Goal: Transaction & Acquisition: Purchase product/service

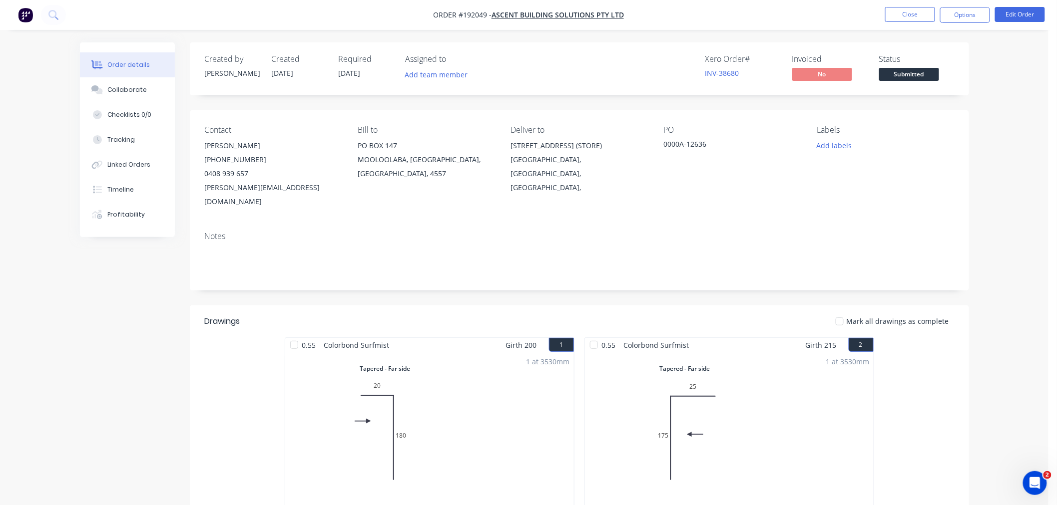
click at [160, 342] on div "Created by [PERSON_NAME] Created [DATE] Required [DATE] Assigned to Add team me…" at bounding box center [524, 455] width 889 height 827
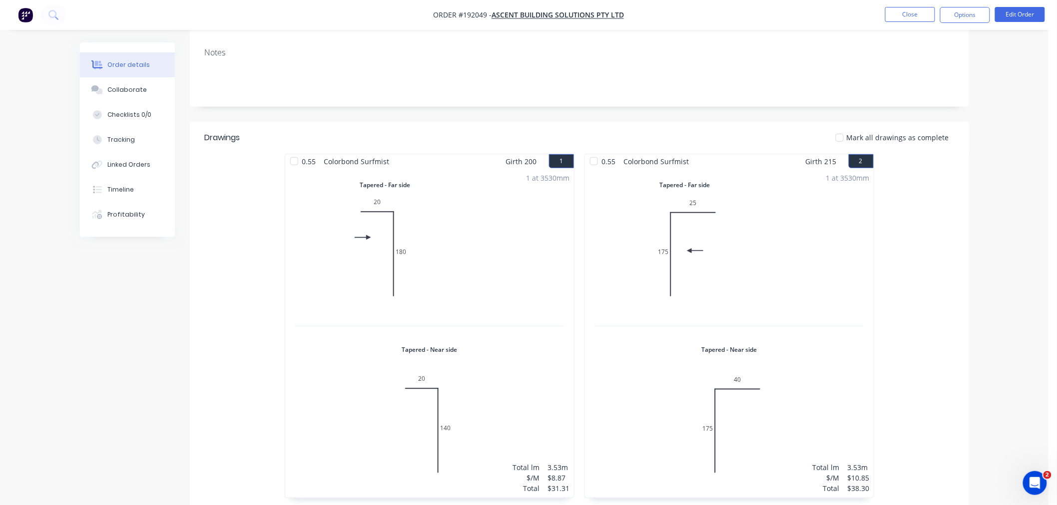
scroll to position [111, 0]
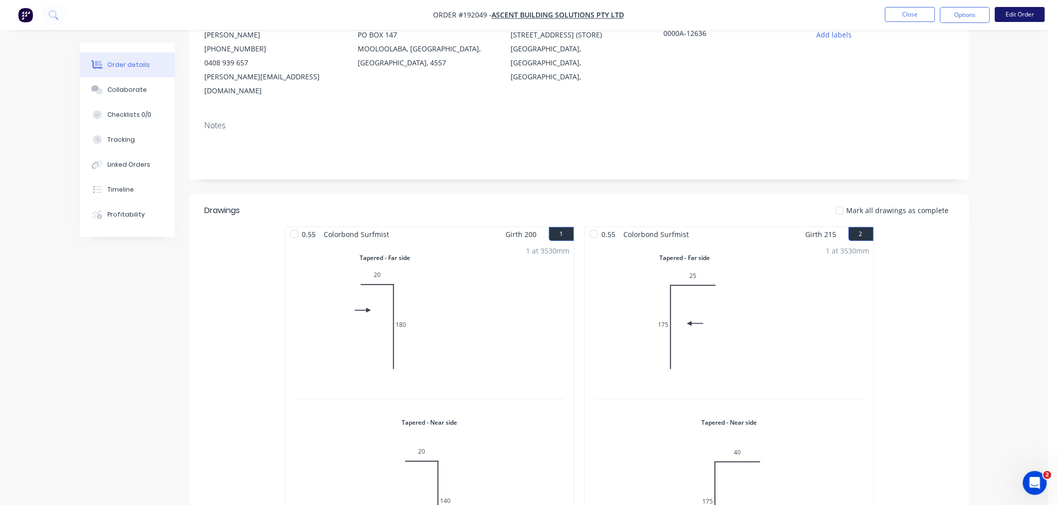
click at [1021, 15] on button "Edit Order" at bounding box center [1020, 14] width 50 height 15
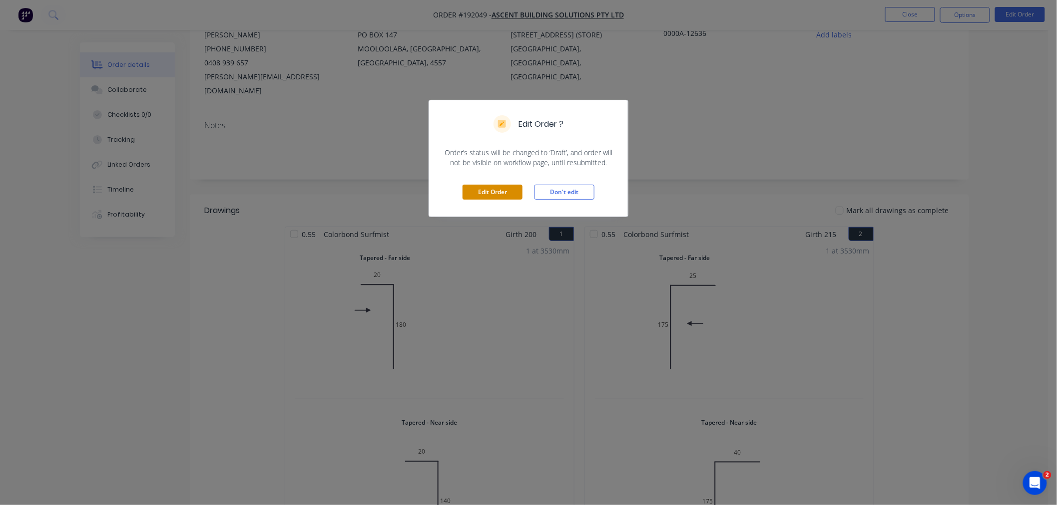
click at [502, 190] on button "Edit Order" at bounding box center [492, 192] width 60 height 15
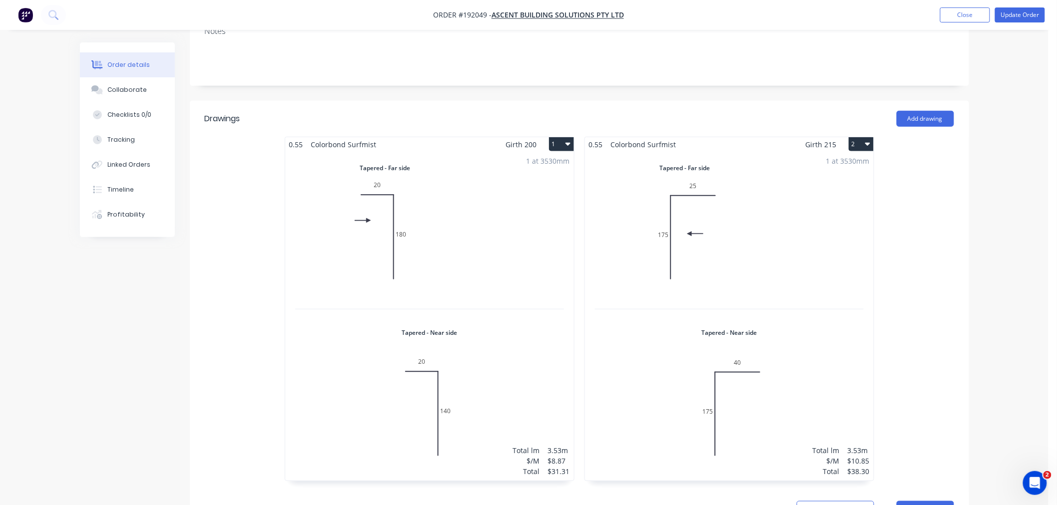
scroll to position [222, 0]
click at [706, 222] on div "1 at 3530mm Total lm $/M Total 3.53m $10.85 $38.30" at bounding box center [729, 315] width 289 height 329
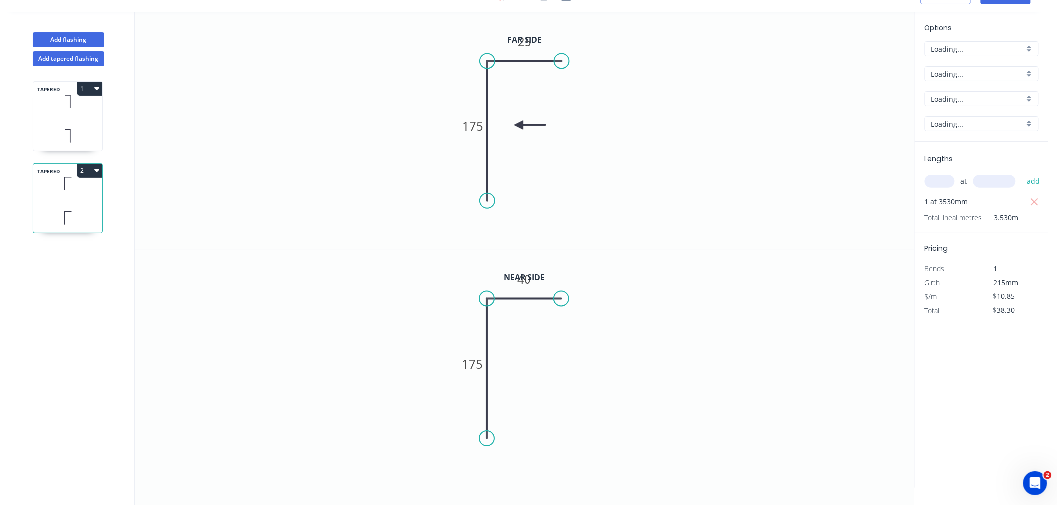
scroll to position [18, 0]
drag, startPoint x: 538, startPoint y: 41, endPoint x: 537, endPoint y: 47, distance: 6.6
click at [537, 47] on rect at bounding box center [523, 48] width 32 height 20
click at [531, 281] on g "40" at bounding box center [524, 279] width 20 height 16
click at [660, 207] on icon "0 175 25" at bounding box center [524, 130] width 779 height 237
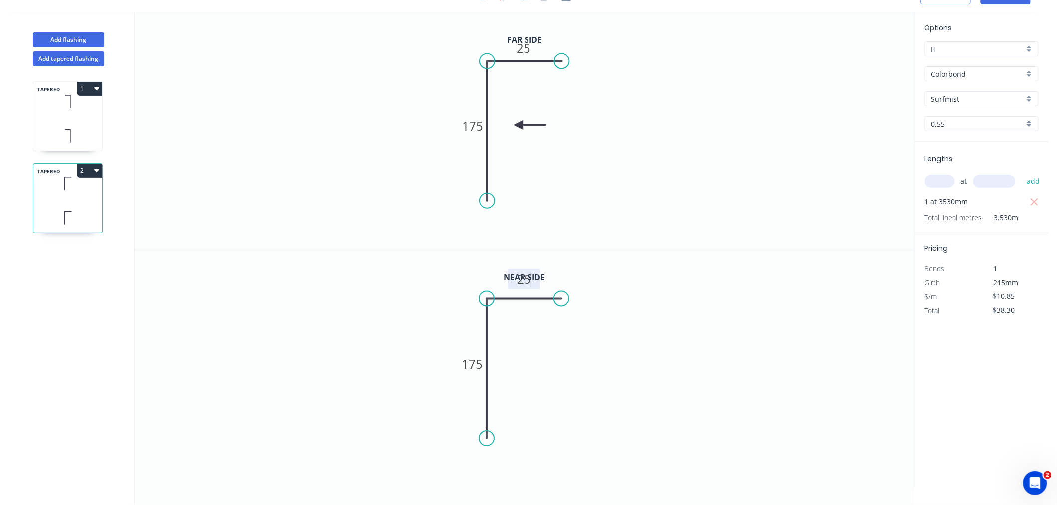
type input "$7.32"
type input "$25.84"
click at [477, 372] on tspan "175" at bounding box center [472, 364] width 21 height 16
drag, startPoint x: 489, startPoint y: 430, endPoint x: 492, endPoint y: 411, distance: 19.7
click at [492, 411] on circle at bounding box center [486, 411] width 15 height 15
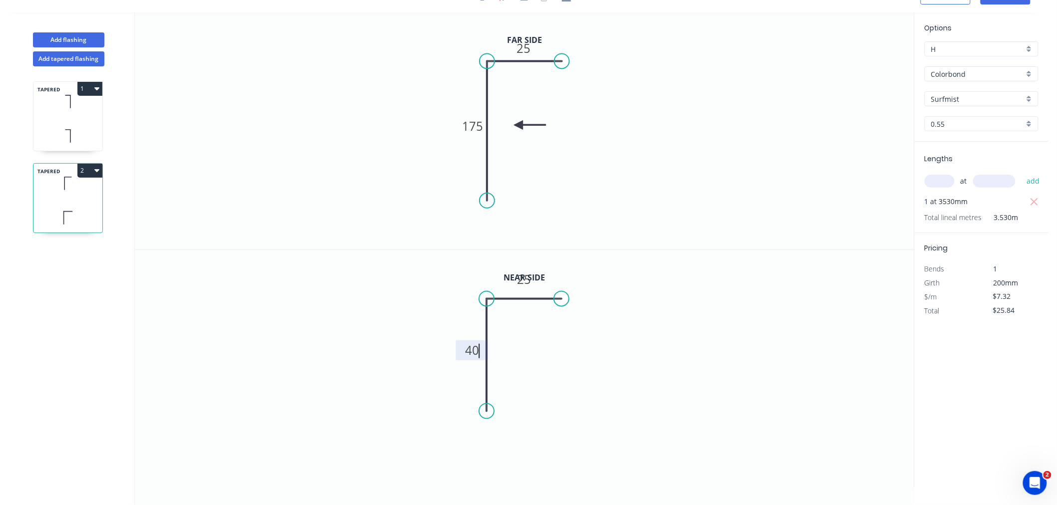
type input "$8.87"
type input "$31.31"
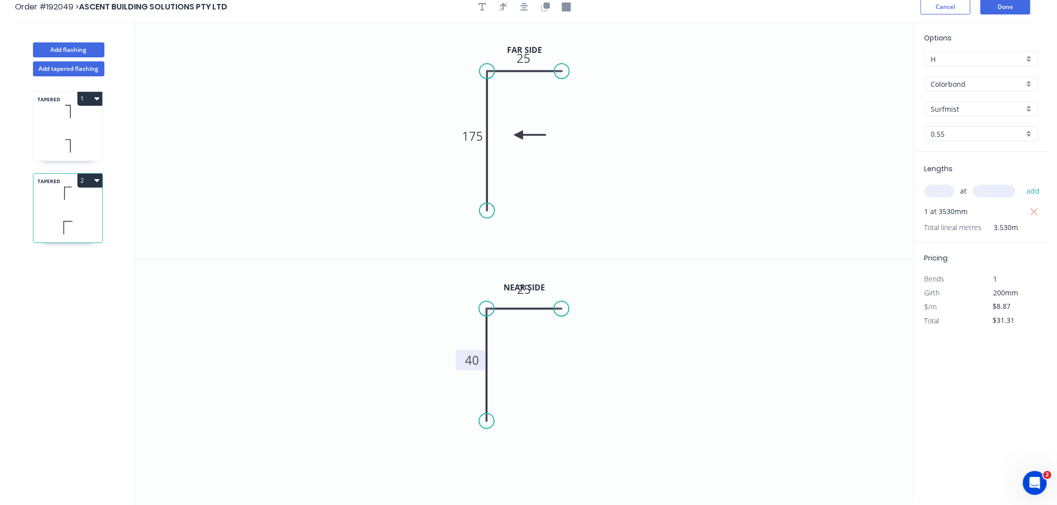
scroll to position [0, 0]
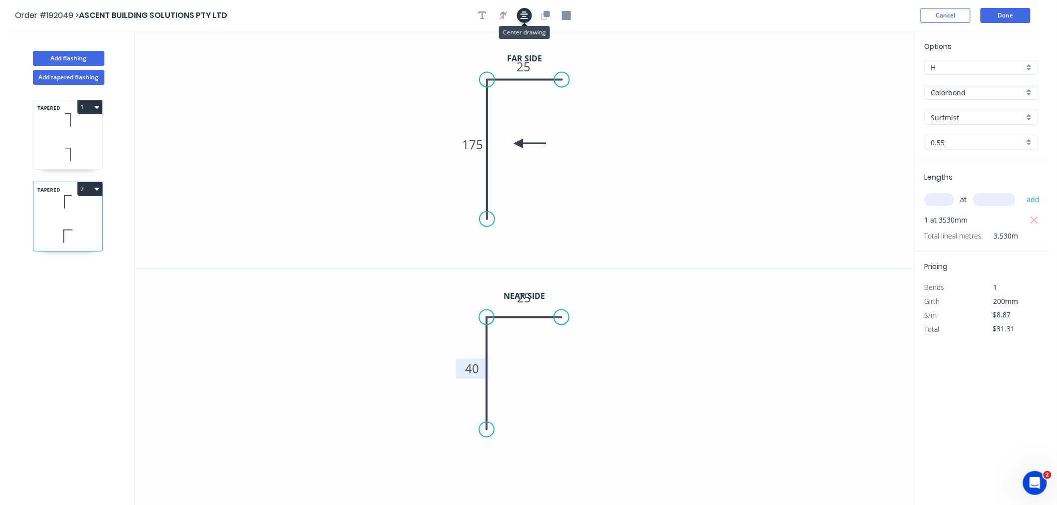
click at [527, 13] on icon "button" at bounding box center [524, 15] width 8 height 9
drag, startPoint x: 487, startPoint y: 218, endPoint x: 492, endPoint y: 239, distance: 21.1
click at [492, 239] on circle at bounding box center [486, 238] width 15 height 15
click at [522, 16] on icon "button" at bounding box center [524, 15] width 8 height 9
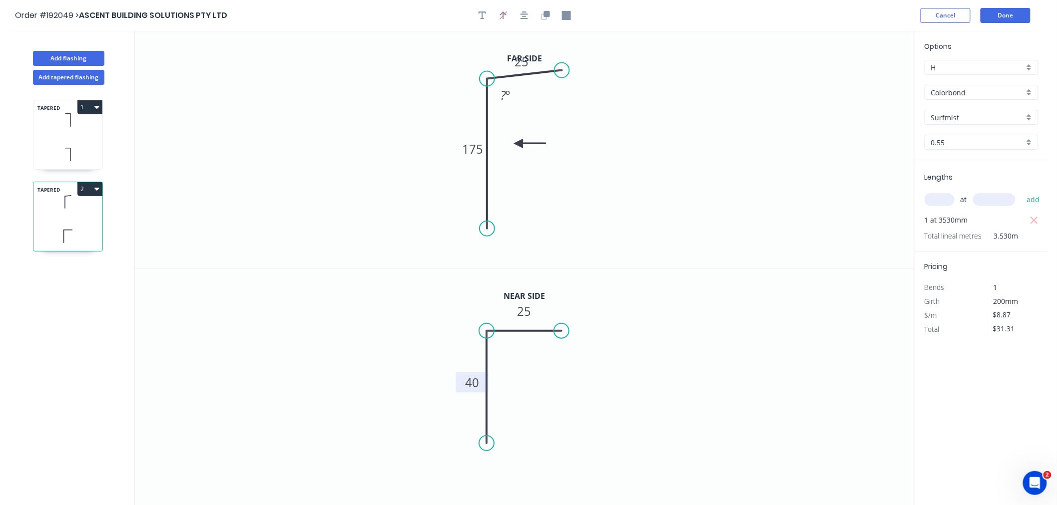
drag, startPoint x: 488, startPoint y: 68, endPoint x: 488, endPoint y: 79, distance: 10.5
click at [488, 79] on circle at bounding box center [486, 78] width 15 height 15
drag, startPoint x: 565, startPoint y: 72, endPoint x: 565, endPoint y: 83, distance: 11.5
click at [565, 83] on circle at bounding box center [565, 78] width 15 height 15
click at [535, 68] on rect at bounding box center [523, 67] width 32 height 20
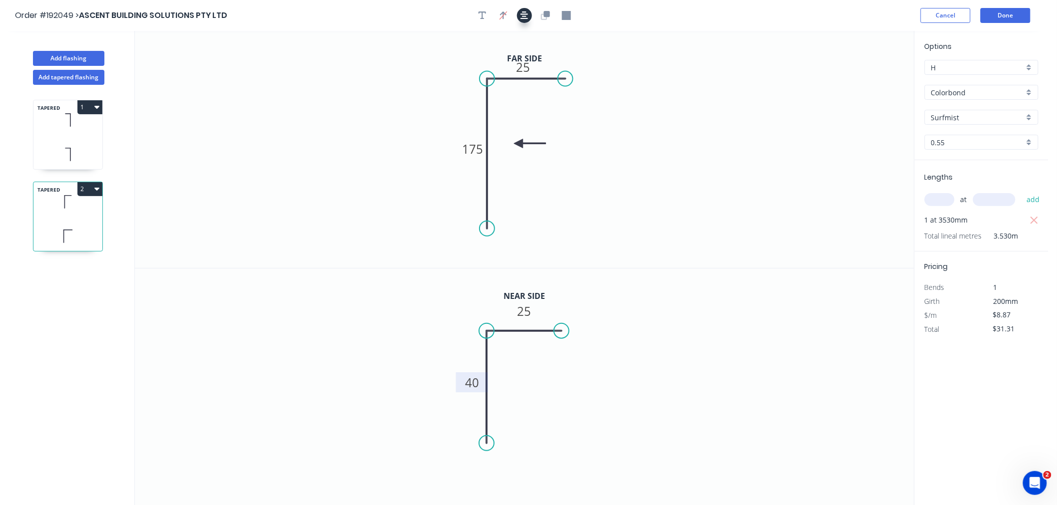
click at [528, 20] on button "button" at bounding box center [524, 15] width 15 height 15
drag, startPoint x: 486, startPoint y: 72, endPoint x: 489, endPoint y: 82, distance: 10.0
click at [489, 82] on circle at bounding box center [485, 81] width 15 height 15
drag, startPoint x: 564, startPoint y: 73, endPoint x: 564, endPoint y: 83, distance: 10.0
click at [564, 83] on circle at bounding box center [564, 81] width 15 height 15
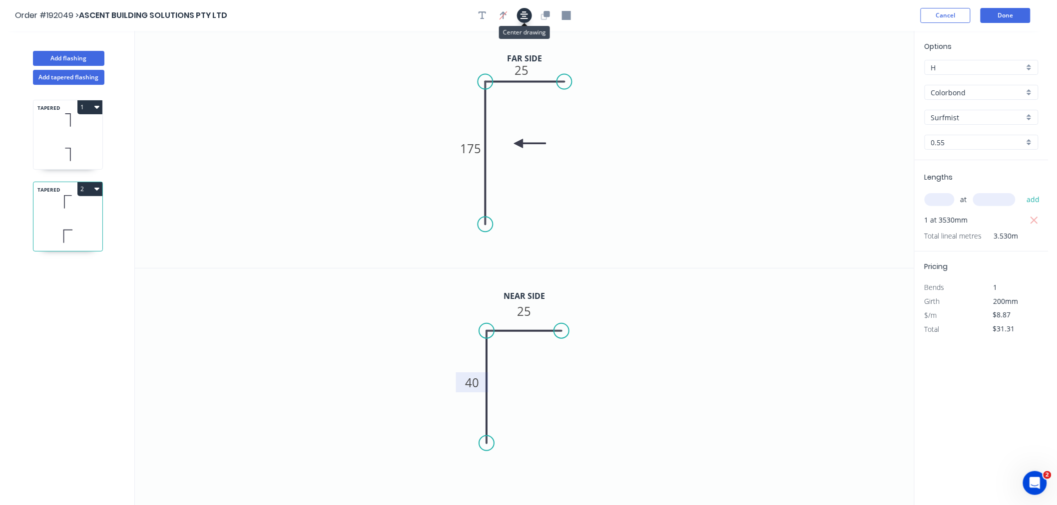
click at [526, 12] on icon "button" at bounding box center [524, 15] width 8 height 9
click at [521, 18] on icon "button" at bounding box center [524, 15] width 8 height 8
click at [1012, 15] on button "Done" at bounding box center [1005, 15] width 50 height 15
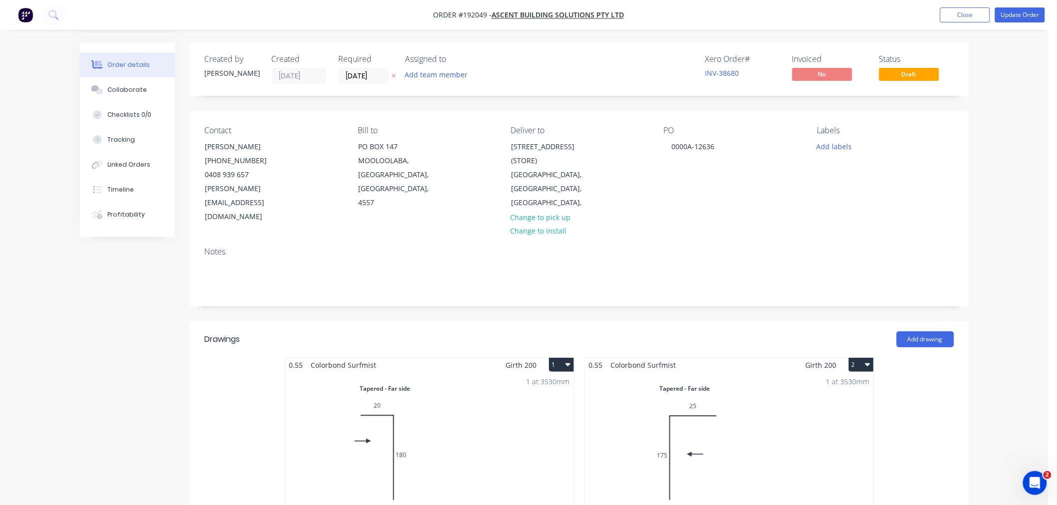
click at [1026, 12] on button "Update Order" at bounding box center [1020, 14] width 50 height 15
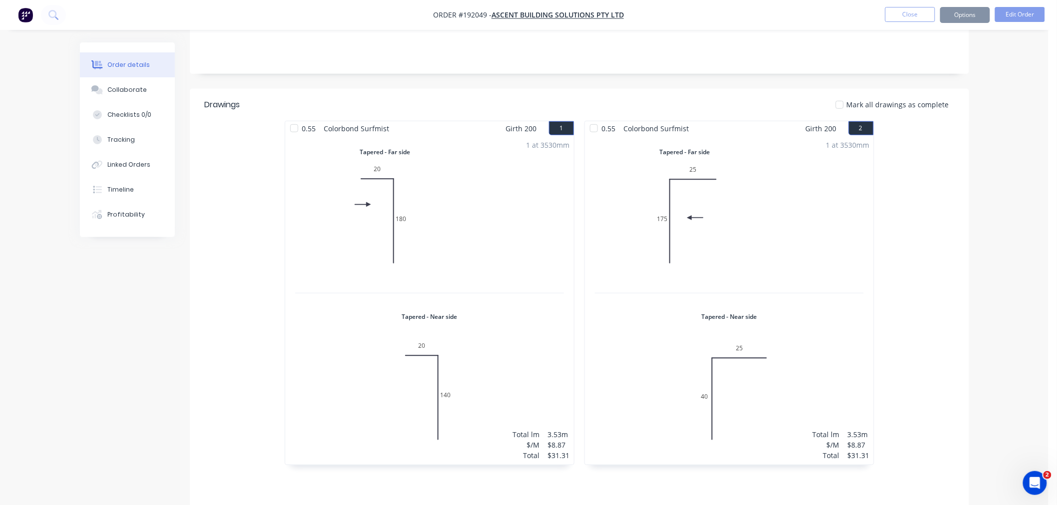
scroll to position [222, 0]
click at [1021, 17] on button "Edit Order" at bounding box center [1020, 14] width 50 height 15
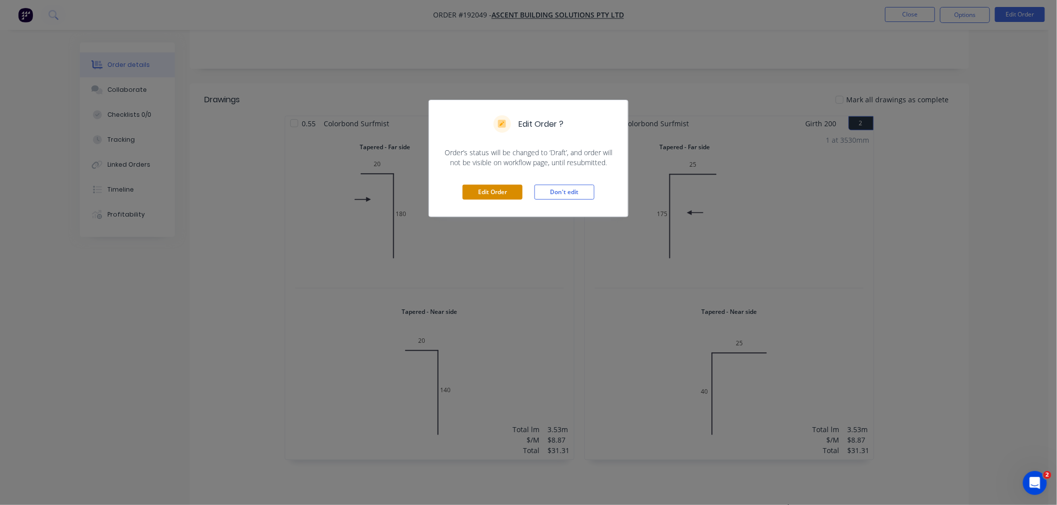
click at [513, 189] on div "Edit Order Don't edit" at bounding box center [528, 192] width 199 height 49
click at [511, 198] on button "Edit Order" at bounding box center [492, 192] width 60 height 15
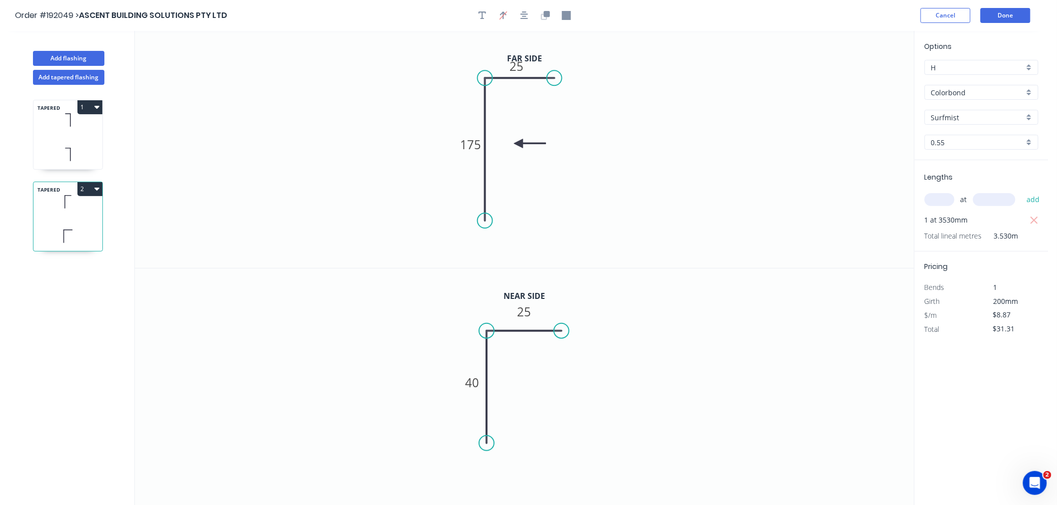
drag, startPoint x: 562, startPoint y: 76, endPoint x: 554, endPoint y: 80, distance: 8.7
click at [554, 80] on circle at bounding box center [554, 77] width 15 height 15
drag, startPoint x: 564, startPoint y: 331, endPoint x: 555, endPoint y: 331, distance: 9.5
click at [555, 331] on circle at bounding box center [554, 331] width 15 height 15
click at [507, 343] on div "Delete point" at bounding box center [542, 344] width 100 height 20
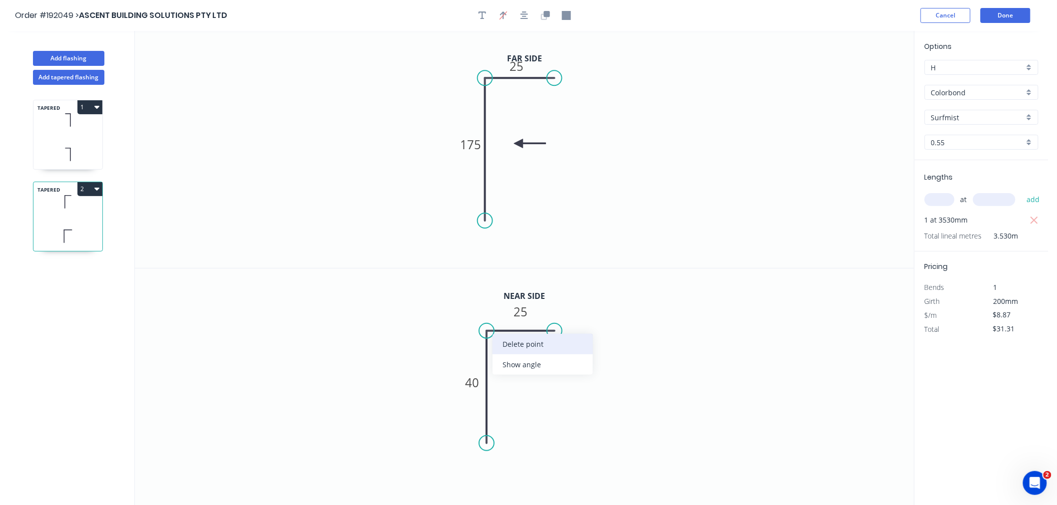
type input "$7.32"
type input "$25.84"
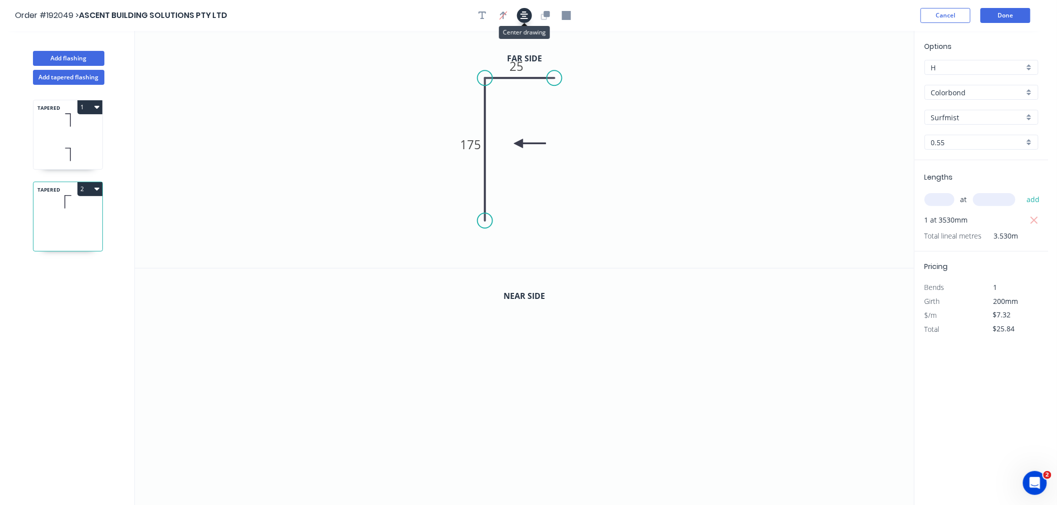
click at [522, 16] on icon "button" at bounding box center [524, 15] width 8 height 9
click at [545, 19] on icon "button" at bounding box center [544, 16] width 6 height 6
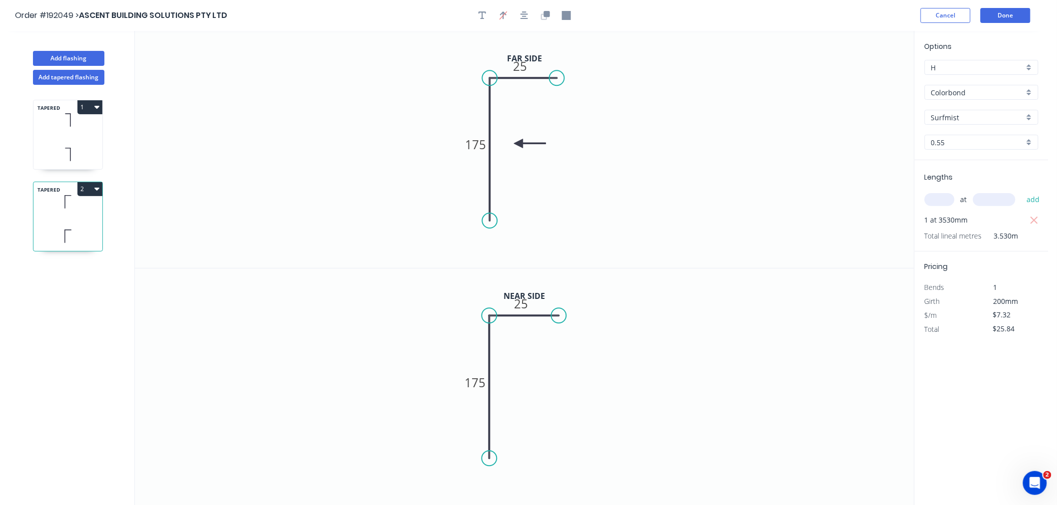
click at [557, 74] on circle at bounding box center [556, 77] width 15 height 15
click at [527, 12] on icon "button" at bounding box center [524, 15] width 8 height 9
click at [687, 23] on header "Order #192049 > ASCENT BUILDING SOLUTIONS PTY LTD Cancel Done" at bounding box center [524, 15] width 1048 height 31
click at [1012, 15] on button "Done" at bounding box center [1005, 15] width 50 height 15
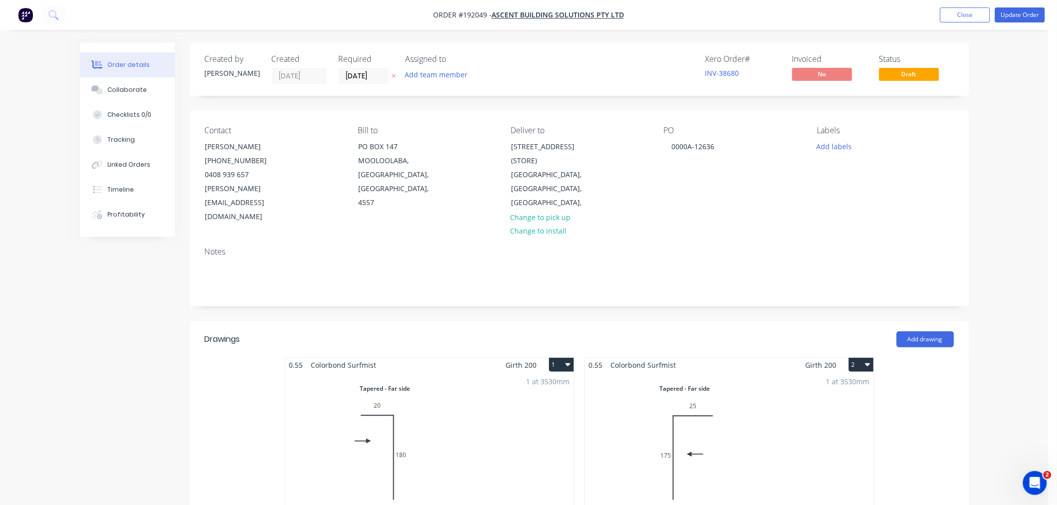
click at [1008, 13] on button "Update Order" at bounding box center [1020, 14] width 50 height 15
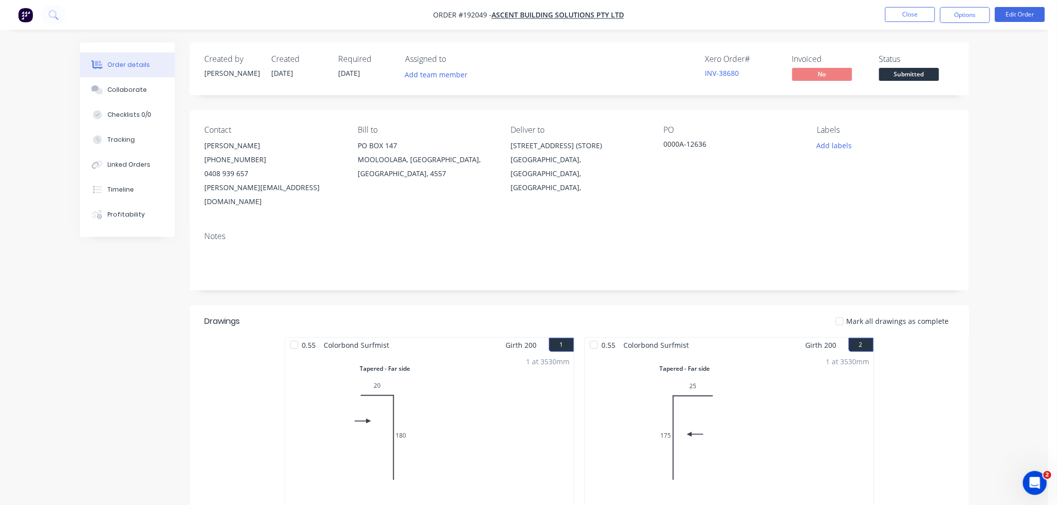
click at [1014, 408] on div "Order details Collaborate Checklists 0/0 Tracking Linked Orders Timeline Profit…" at bounding box center [524, 435] width 1048 height 870
click at [1001, 346] on div "Order details Collaborate Checklists 0/0 Tracking Linked Orders Timeline Profit…" at bounding box center [524, 435] width 1048 height 870
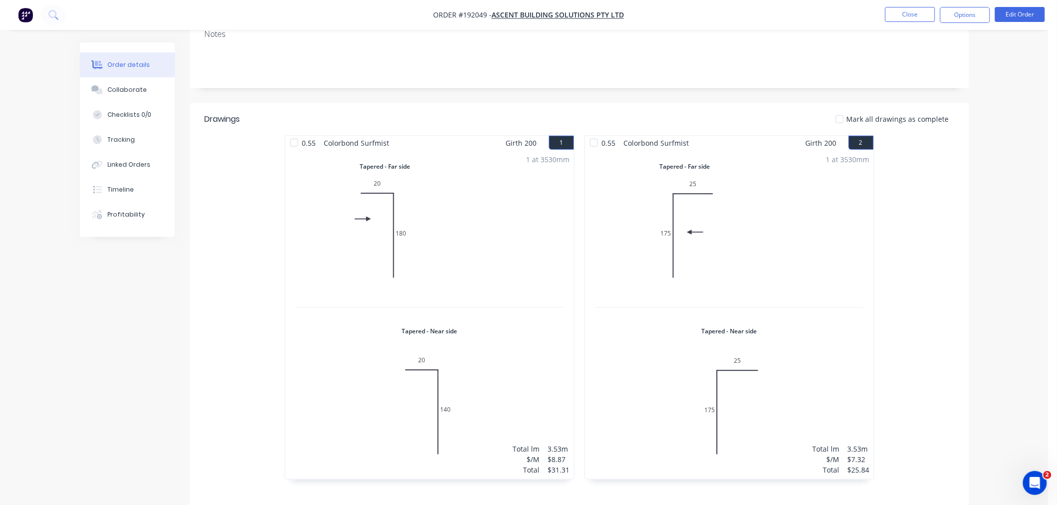
scroll to position [18, 0]
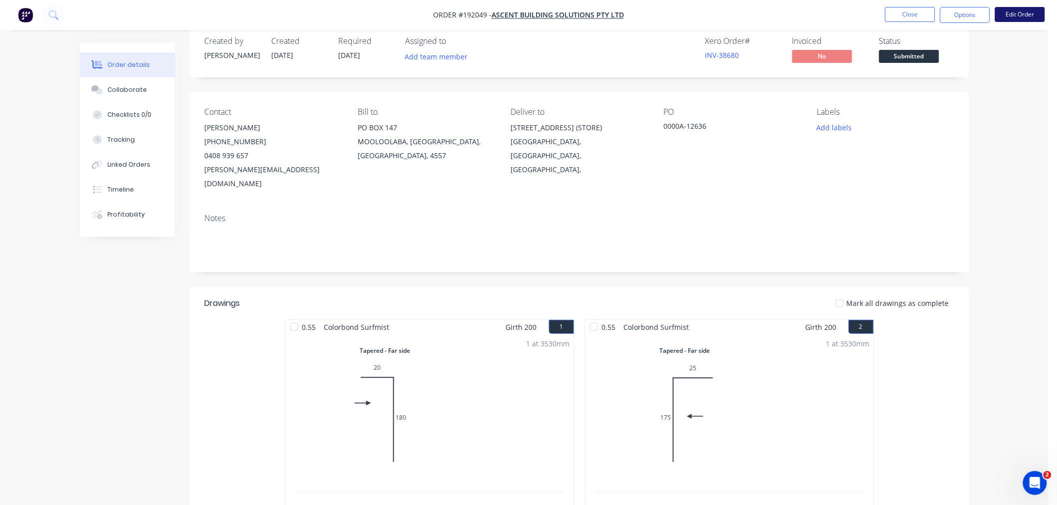
click at [1029, 7] on button "Edit Order" at bounding box center [1020, 14] width 50 height 15
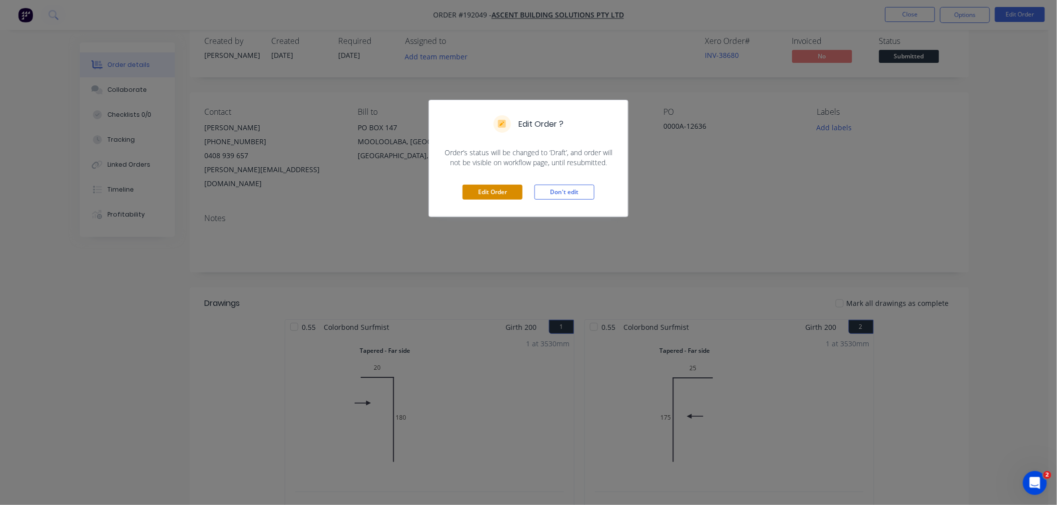
click at [505, 197] on button "Edit Order" at bounding box center [492, 192] width 60 height 15
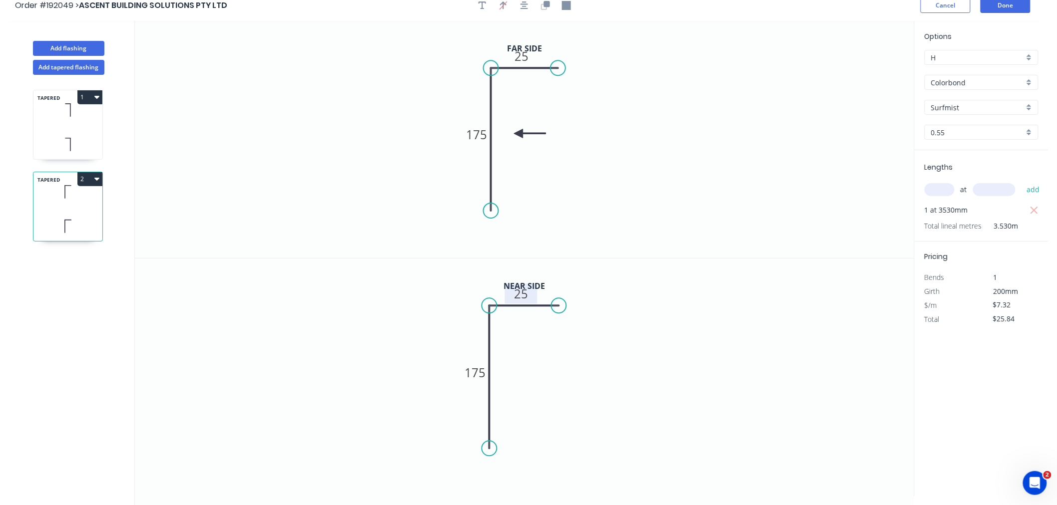
scroll to position [18, 0]
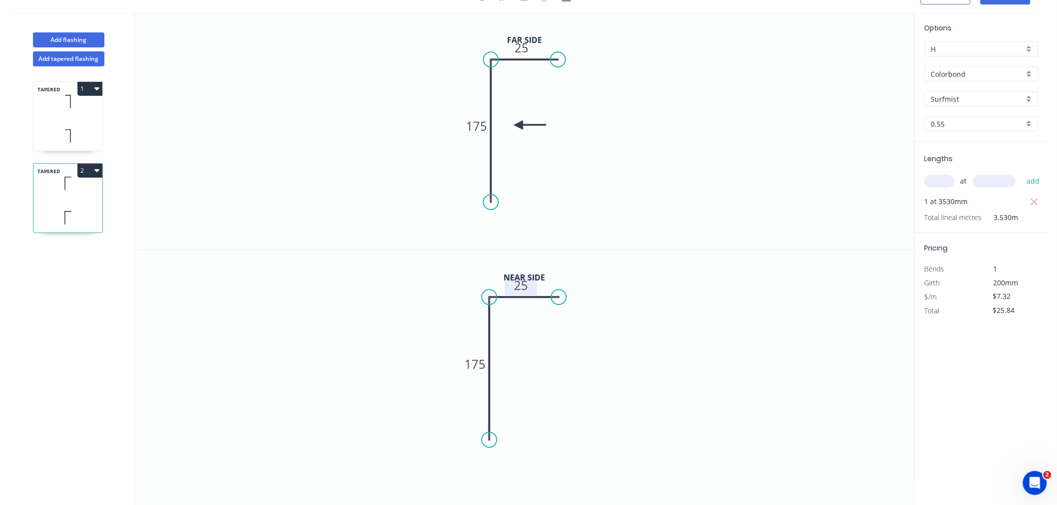
click at [524, 280] on tspan "25" at bounding box center [521, 285] width 14 height 16
click at [475, 359] on tspan "175" at bounding box center [475, 364] width 21 height 16
click at [669, 322] on icon "0 40 25" at bounding box center [524, 369] width 779 height 238
type input "$8.87"
type input "$31.31"
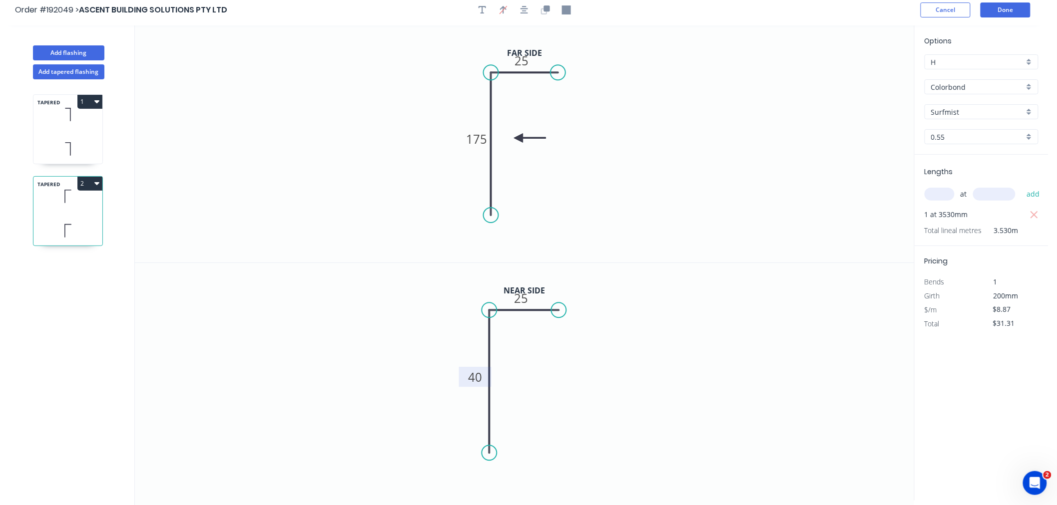
scroll to position [0, 0]
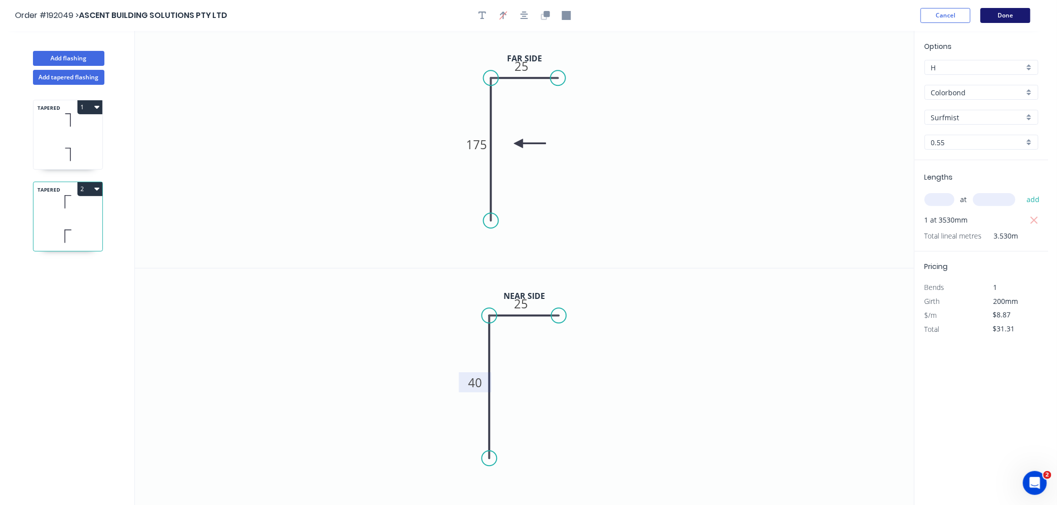
click at [1005, 15] on button "Done" at bounding box center [1005, 15] width 50 height 15
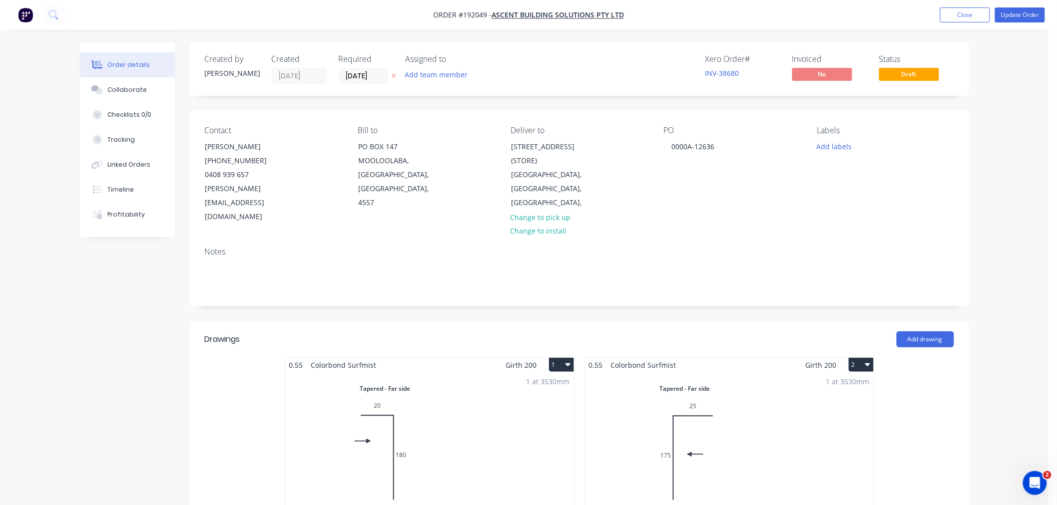
click at [1024, 20] on button "Update Order" at bounding box center [1020, 14] width 50 height 15
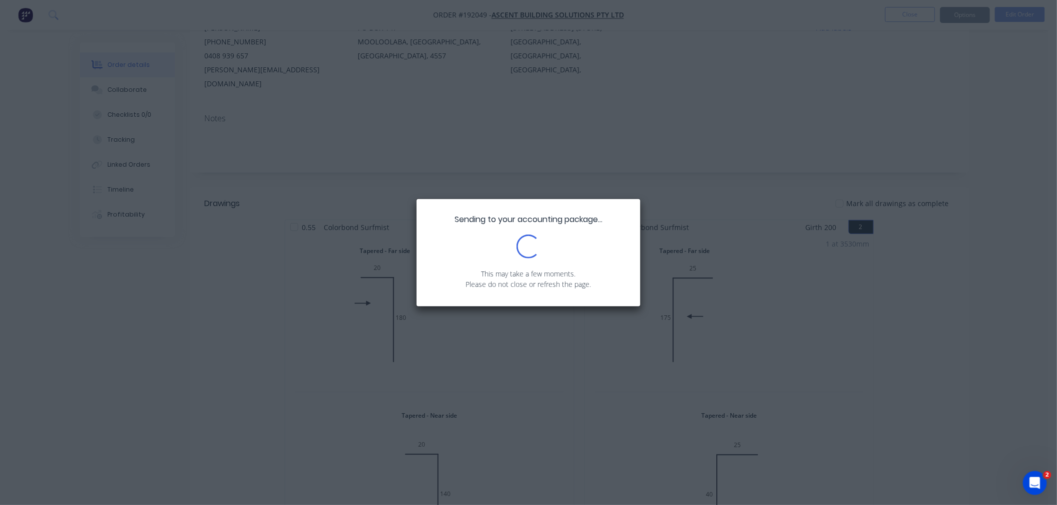
scroll to position [222, 0]
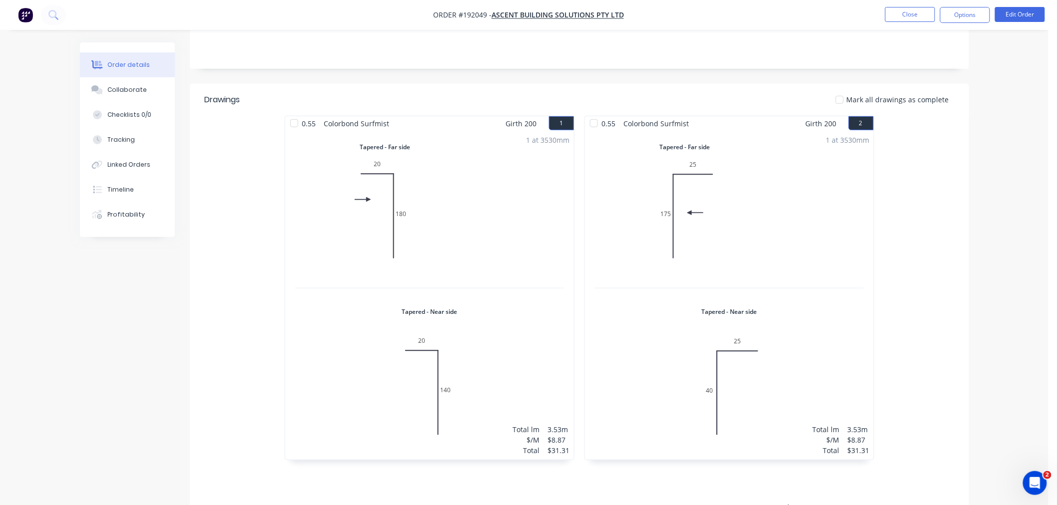
click at [1000, 360] on div "Order details Collaborate Checklists 0/0 Tracking Linked Orders Timeline Profit…" at bounding box center [524, 213] width 1048 height 870
click at [1010, 13] on button "Edit Order" at bounding box center [1020, 14] width 50 height 15
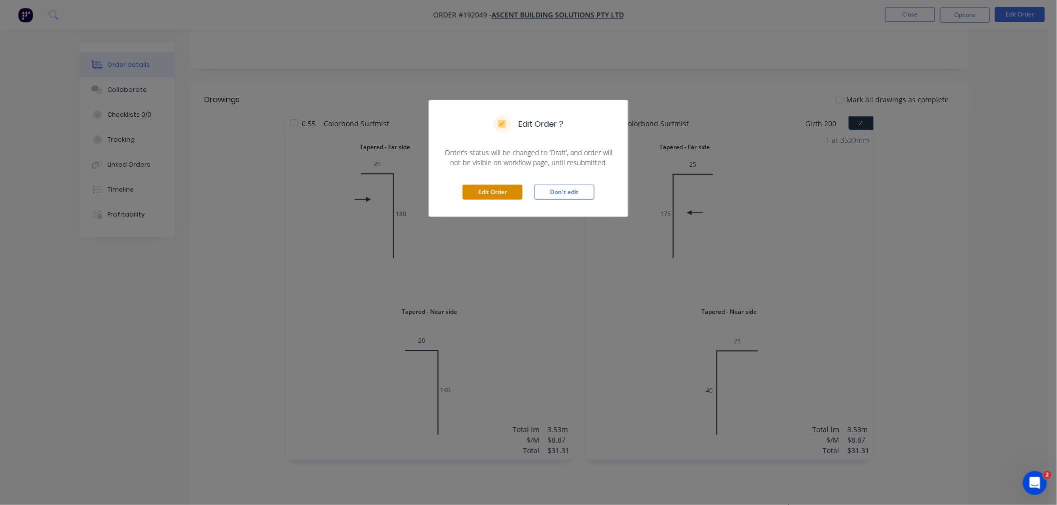
click at [482, 192] on button "Edit Order" at bounding box center [492, 192] width 60 height 15
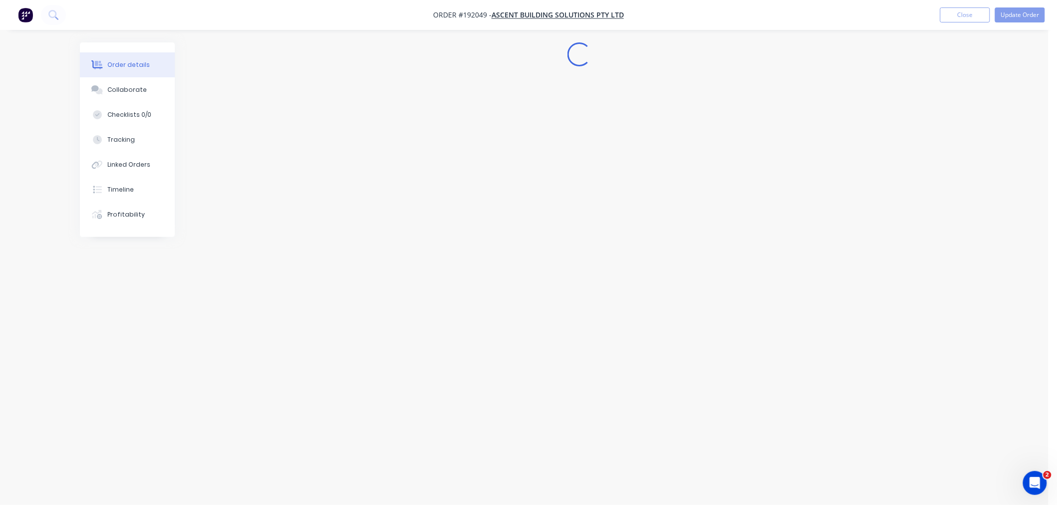
scroll to position [0, 0]
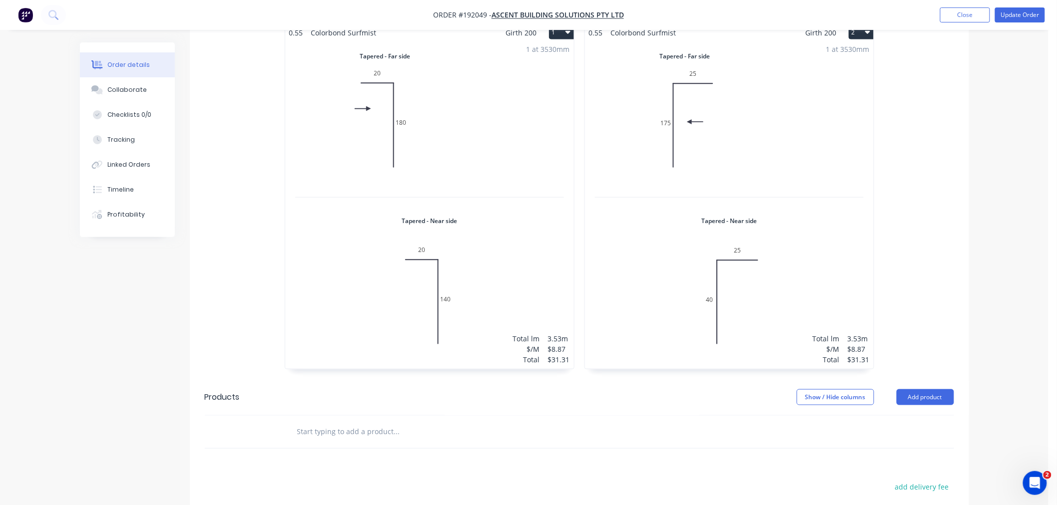
click at [665, 293] on div "1 at 3530mm Total lm $/M Total 3.53m $8.87 $31.31" at bounding box center [729, 204] width 289 height 329
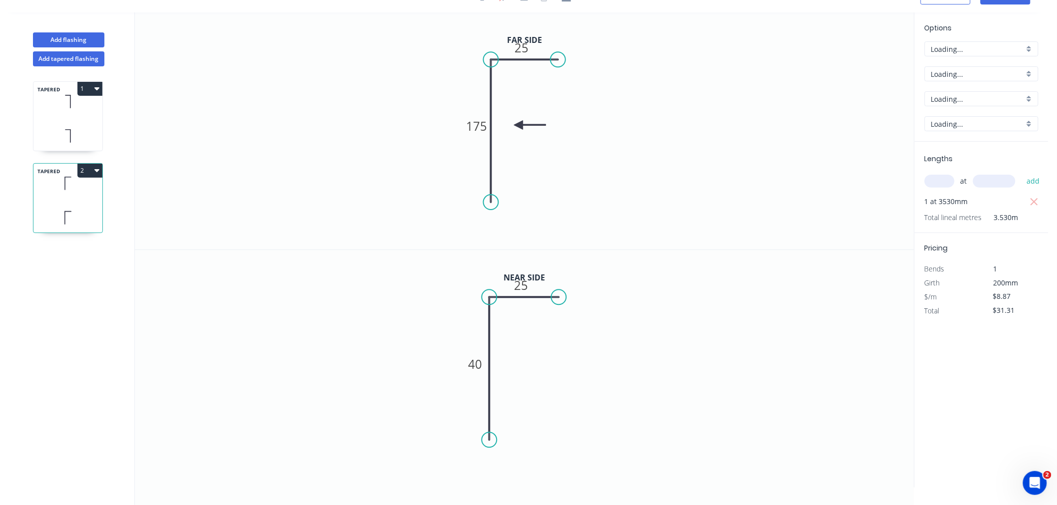
scroll to position [18, 0]
drag, startPoint x: 488, startPoint y: 436, endPoint x: 487, endPoint y: 420, distance: 16.0
click at [487, 420] on circle at bounding box center [489, 420] width 15 height 15
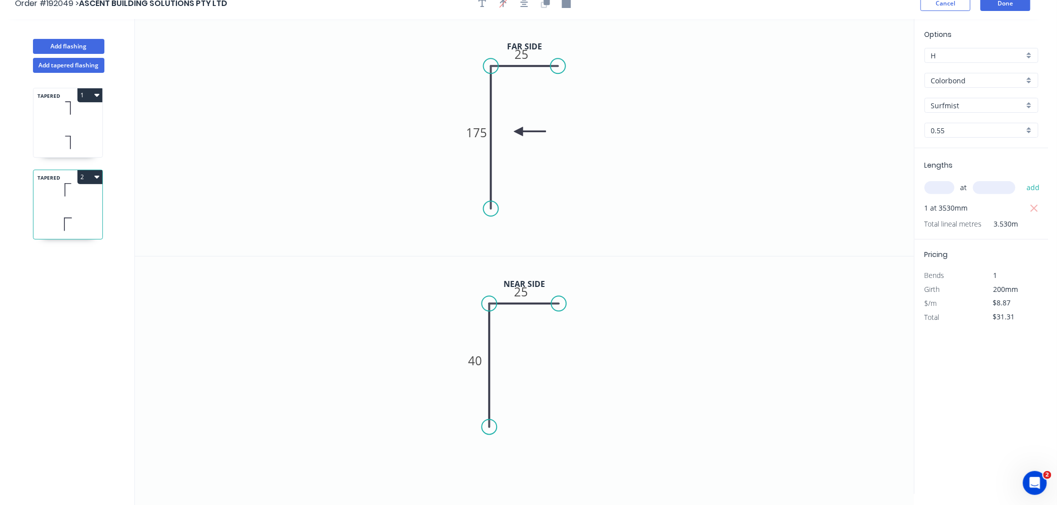
scroll to position [0, 0]
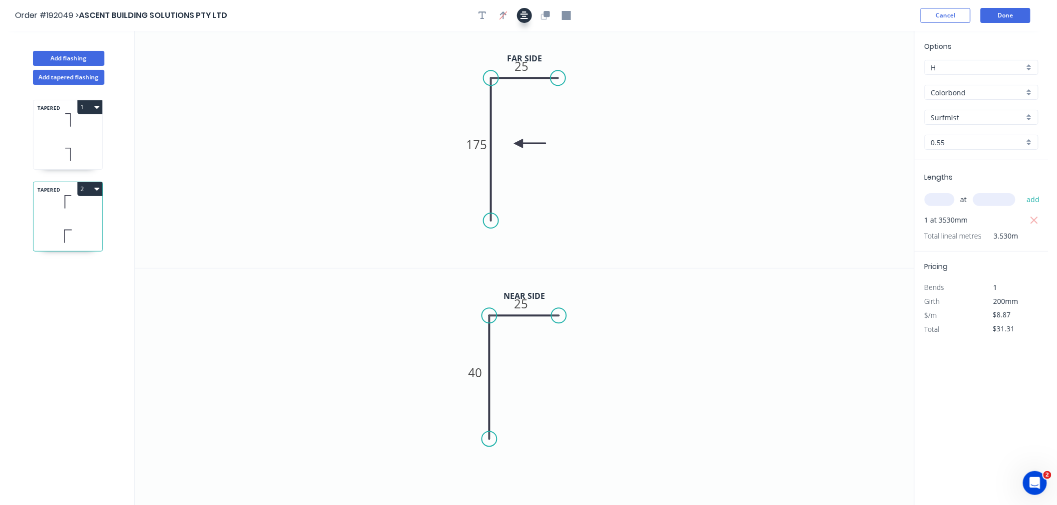
click at [519, 14] on button "button" at bounding box center [524, 15] width 15 height 15
click at [1006, 17] on button "Done" at bounding box center [1005, 15] width 50 height 15
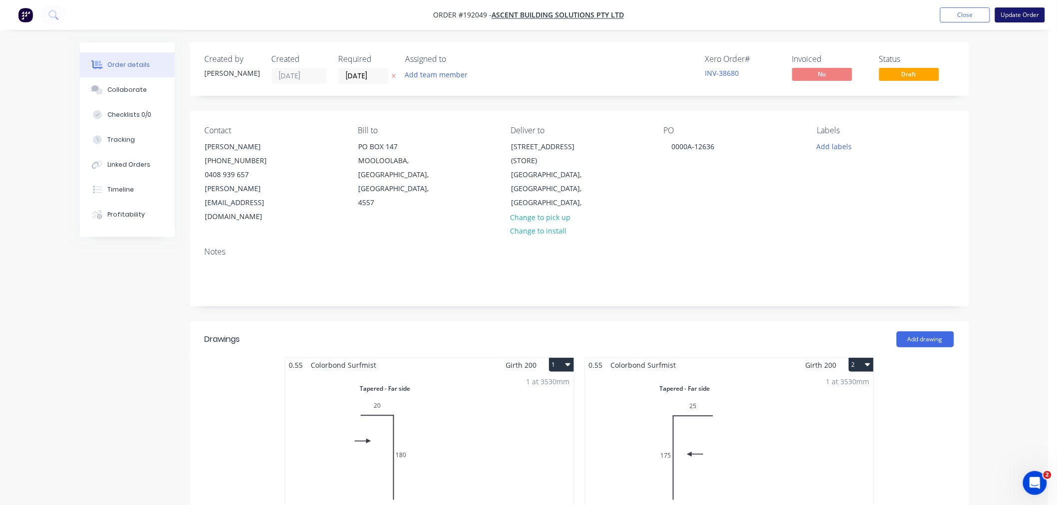
click at [1026, 10] on button "Update Order" at bounding box center [1020, 14] width 50 height 15
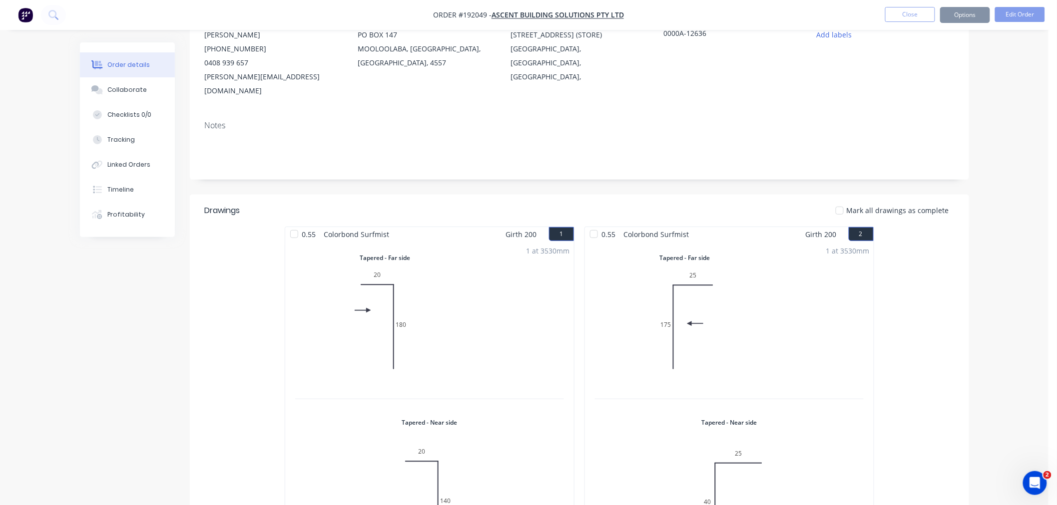
scroll to position [222, 0]
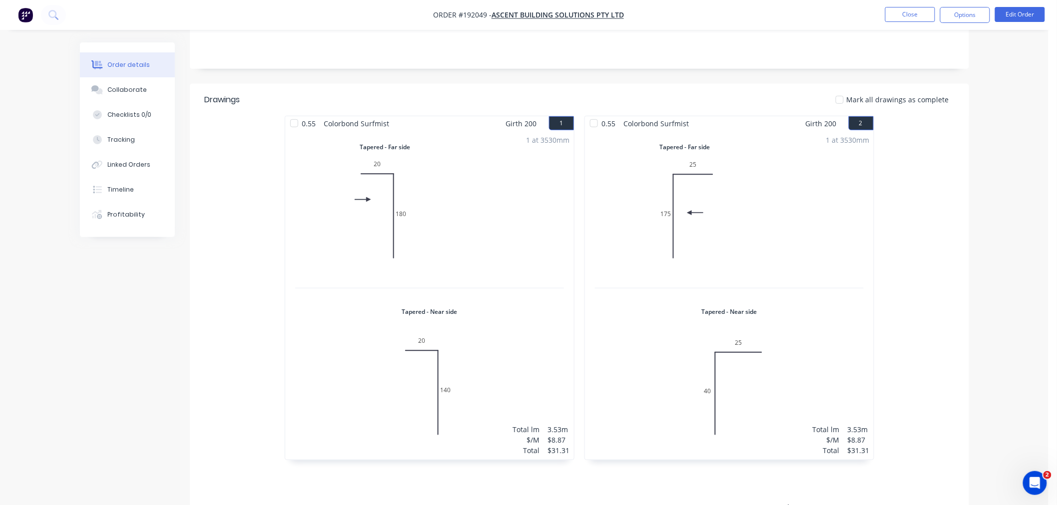
click at [955, 305] on div "0.55 Colorbond Surfmist Girth 200 1 Tapered - Far side 0 20 180 0 20 180 Tapere…" at bounding box center [579, 293] width 779 height 355
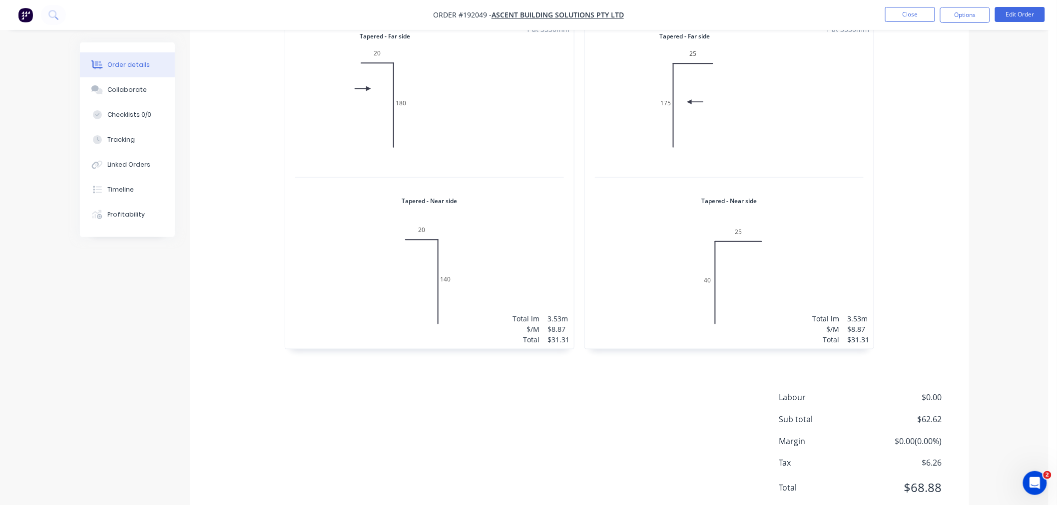
scroll to position [111, 0]
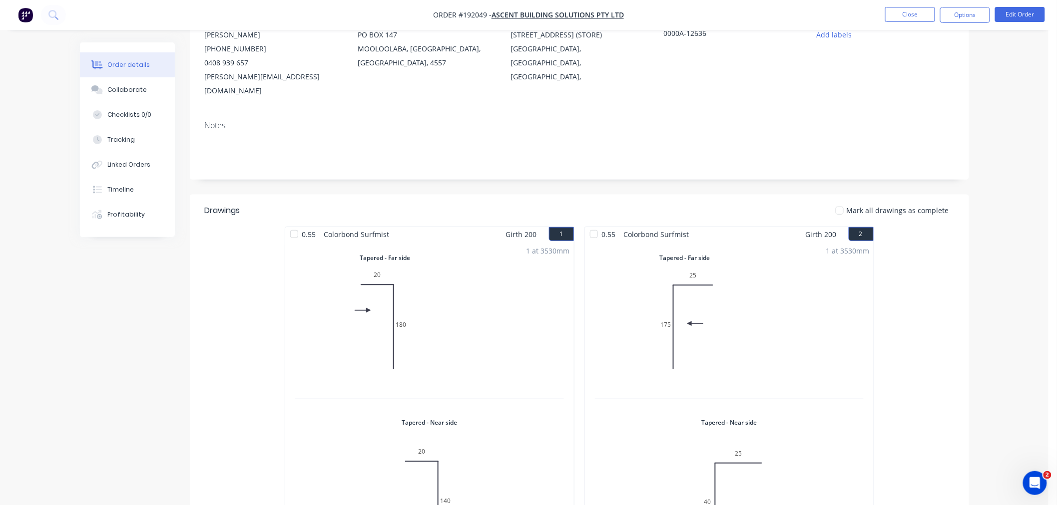
click at [991, 371] on div "Order details Collaborate Checklists 0/0 Tracking Linked Orders Timeline Profit…" at bounding box center [524, 324] width 1048 height 870
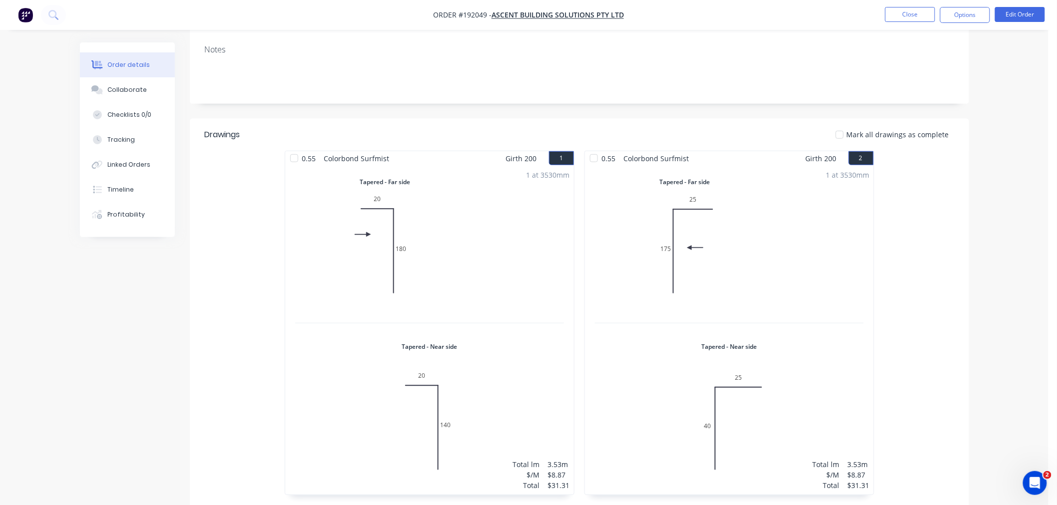
scroll to position [222, 0]
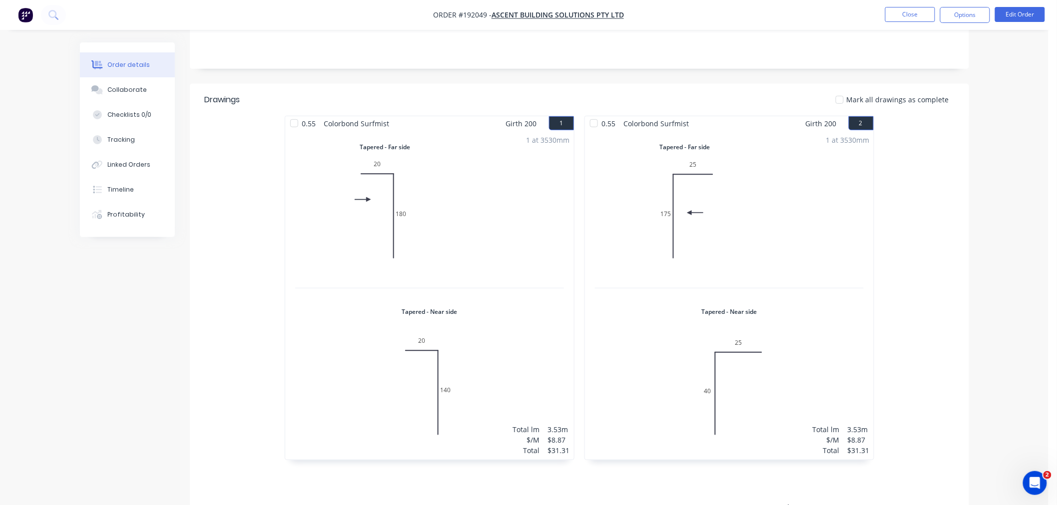
click at [1025, 248] on div "Order details Collaborate Checklists 0/0 Tracking Linked Orders Timeline Profit…" at bounding box center [524, 213] width 1048 height 870
click at [970, 13] on button "Options" at bounding box center [965, 15] width 50 height 16
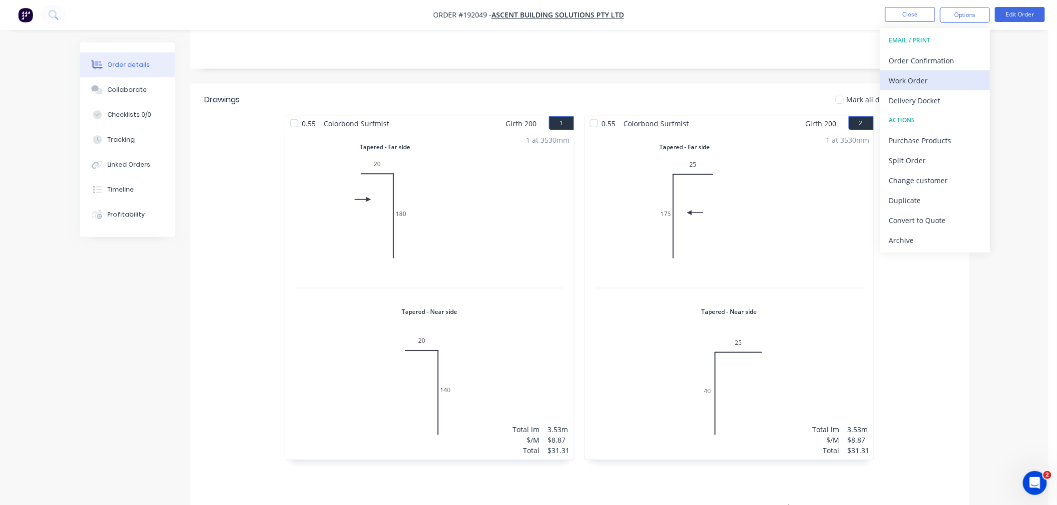
click at [951, 77] on div "Work Order" at bounding box center [935, 80] width 92 height 14
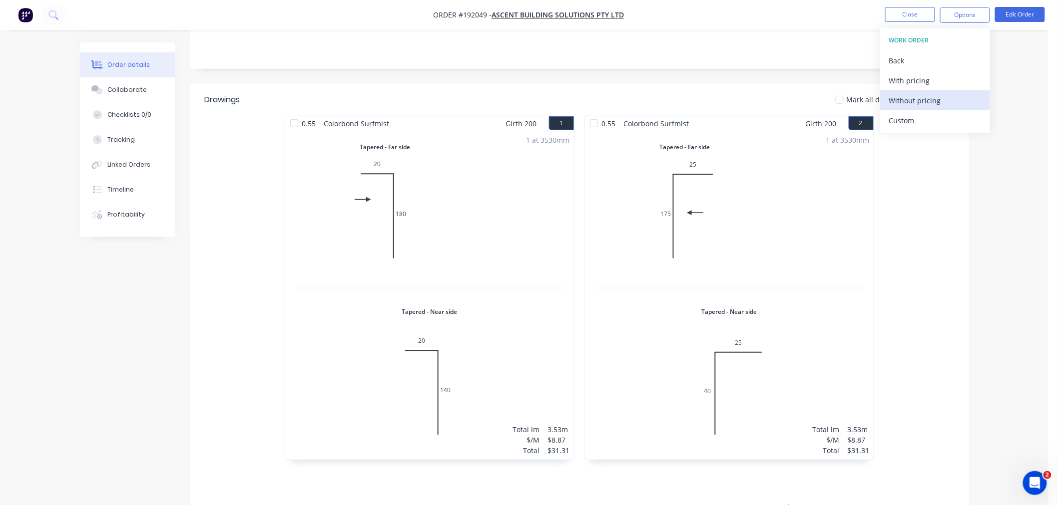
click at [934, 99] on div "Without pricing" at bounding box center [935, 100] width 92 height 14
click at [95, 331] on div "Created by [PERSON_NAME] Created [DATE] Required [DATE] Assigned to Add team me…" at bounding box center [524, 234] width 889 height 827
click at [106, 332] on div "Created by [PERSON_NAME] Created [DATE] Required [DATE] Assigned to Add team me…" at bounding box center [524, 234] width 889 height 827
click at [889, 15] on button "Close" at bounding box center [910, 14] width 50 height 15
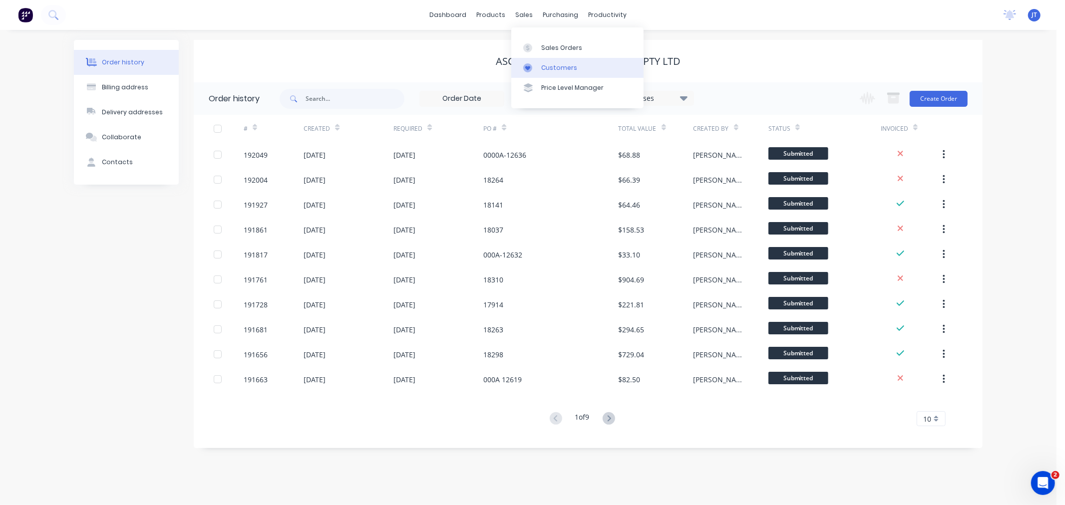
click at [536, 69] on div at bounding box center [530, 67] width 15 height 9
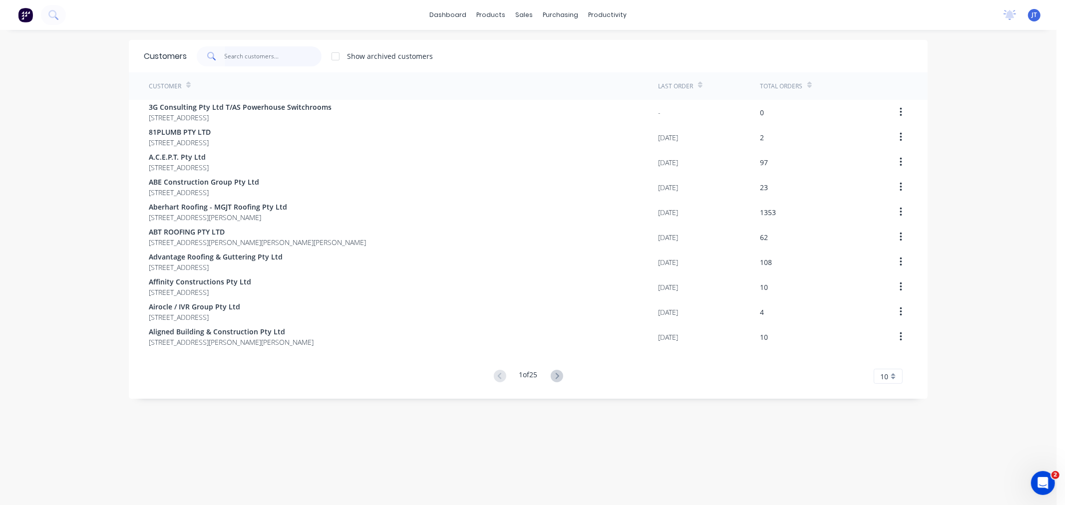
click at [264, 57] on input "text" at bounding box center [273, 56] width 97 height 20
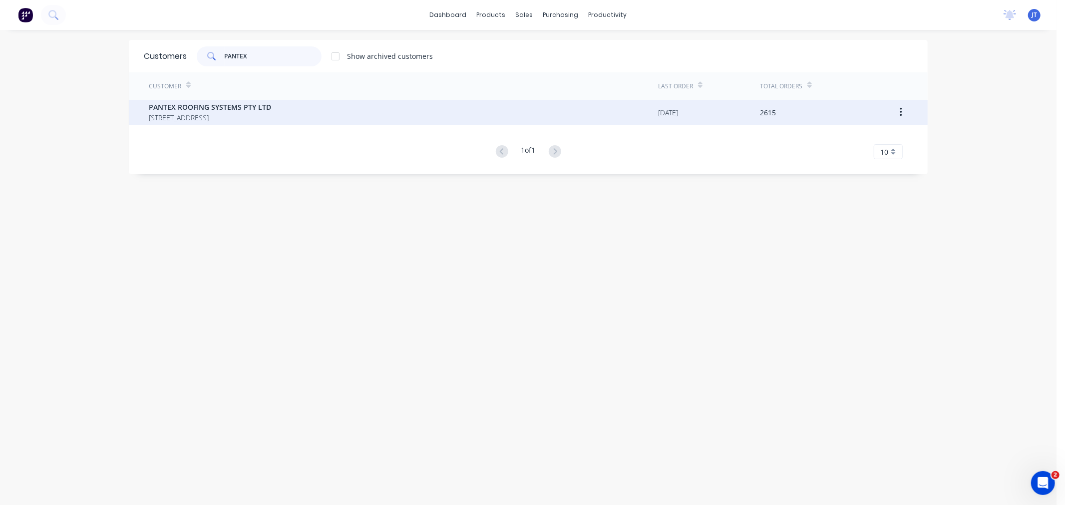
type input "PANTEX"
click at [234, 116] on span "[STREET_ADDRESS]" at bounding box center [210, 117] width 122 height 10
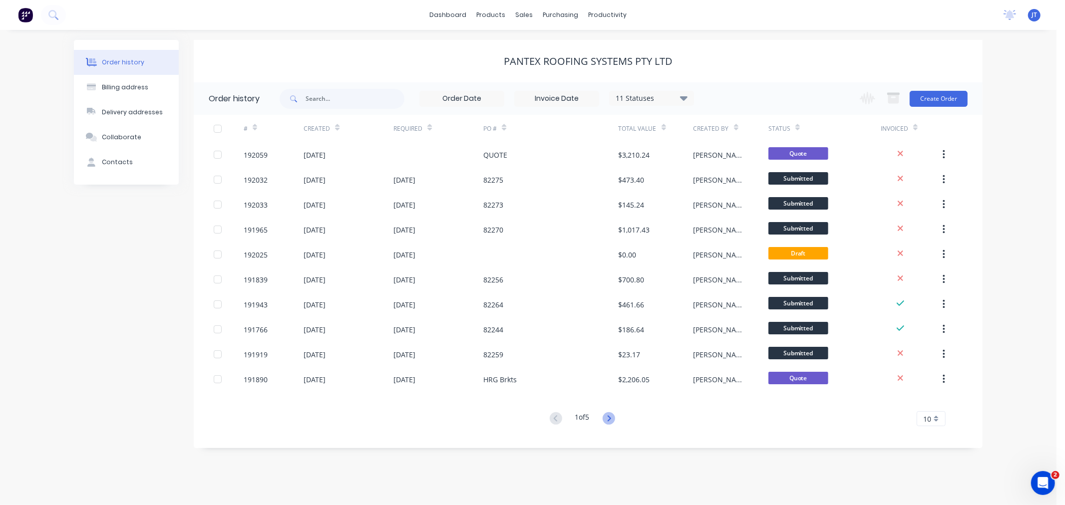
click at [609, 422] on icon at bounding box center [609, 418] width 12 height 12
click at [272, 469] on div "Order history Billing address Delivery addresses Collaborate Contacts PANTEX RO…" at bounding box center [528, 267] width 1057 height 475
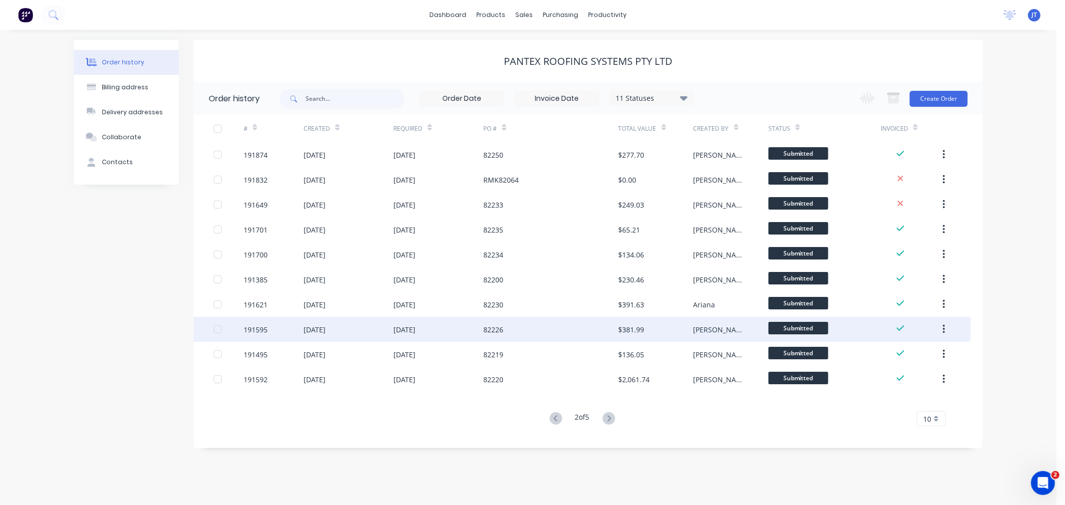
click at [256, 328] on div "191595" at bounding box center [256, 330] width 24 height 10
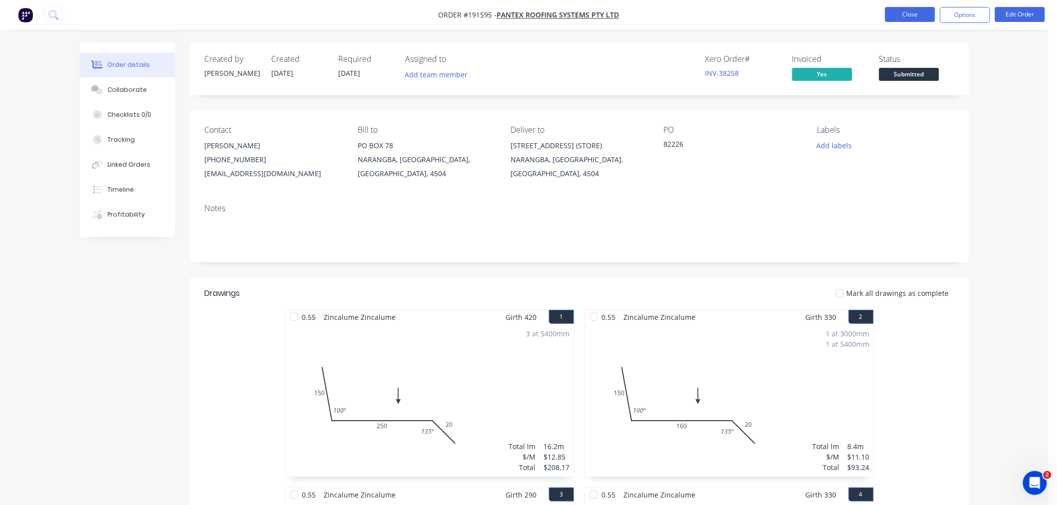
click at [905, 13] on button "Close" at bounding box center [910, 14] width 50 height 15
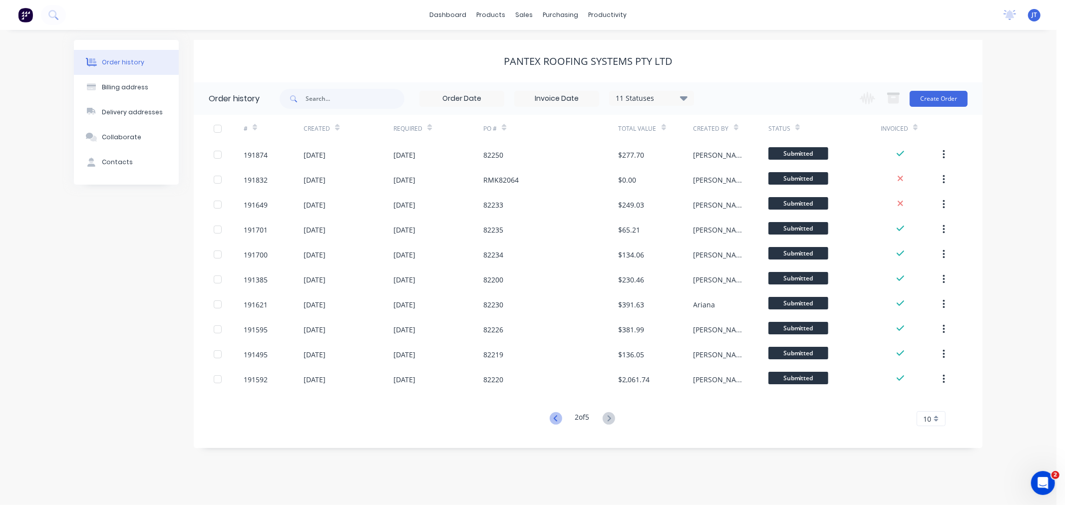
click at [553, 421] on icon at bounding box center [556, 418] width 12 height 12
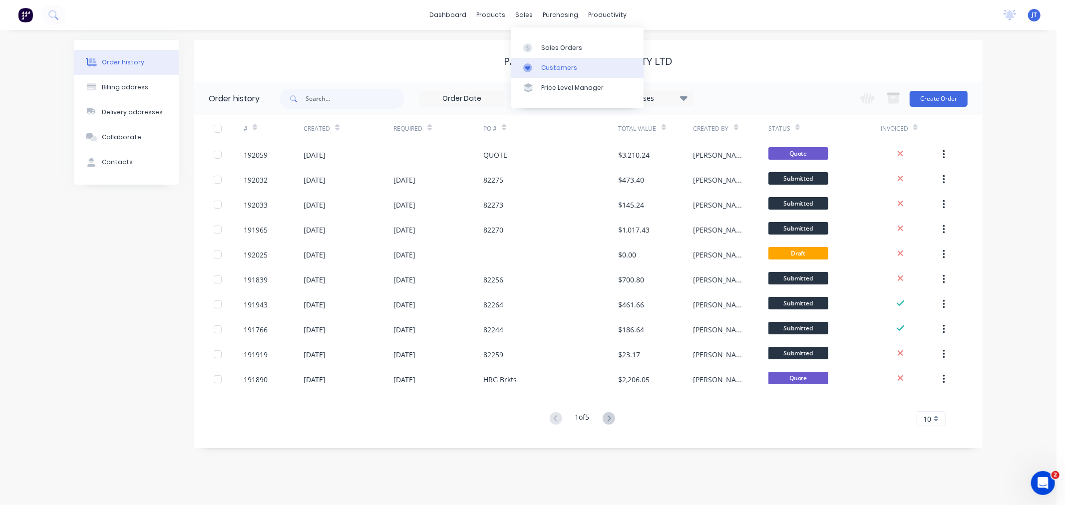
click at [537, 66] on div at bounding box center [530, 67] width 15 height 9
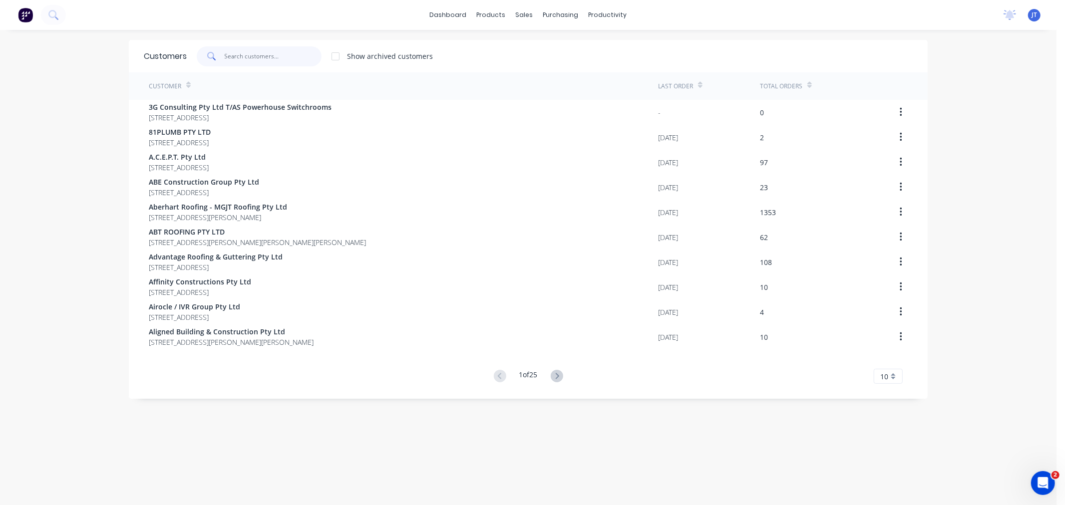
click at [245, 54] on input "text" at bounding box center [273, 56] width 97 height 20
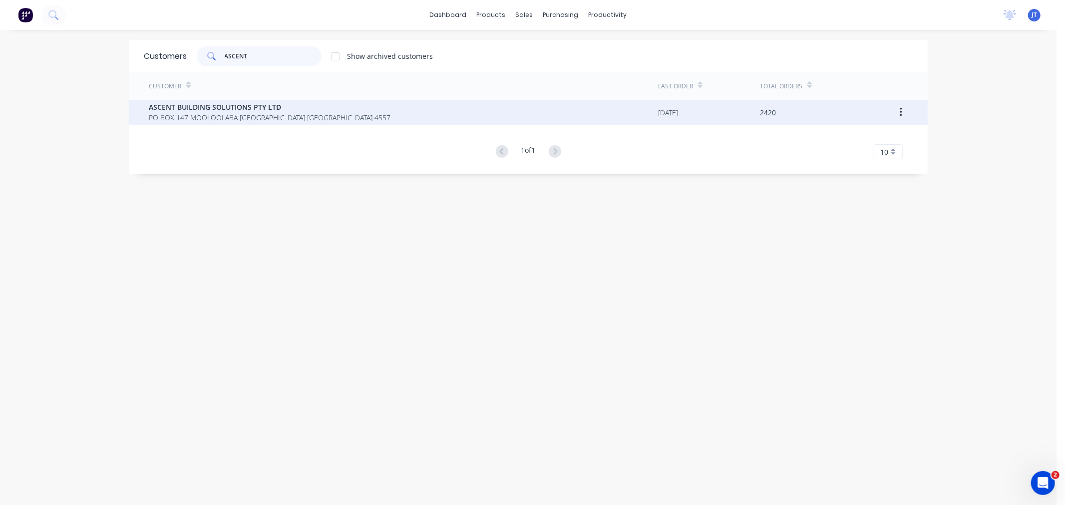
type input "ASCENT"
click at [183, 117] on span "PO BOX 147 MOOLOOLABA [GEOGRAPHIC_DATA] [GEOGRAPHIC_DATA] 4557" at bounding box center [270, 117] width 242 height 10
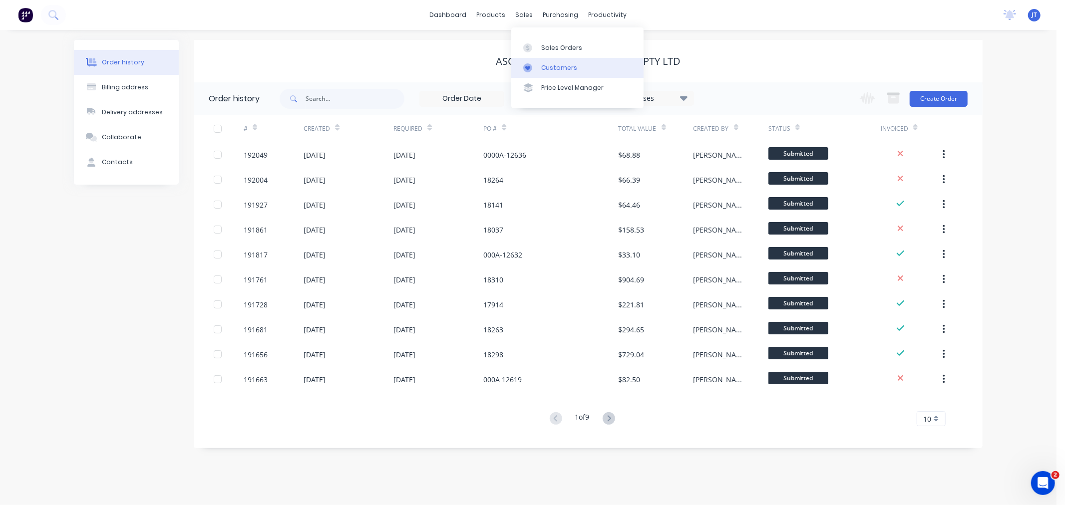
click at [534, 71] on div at bounding box center [530, 67] width 15 height 9
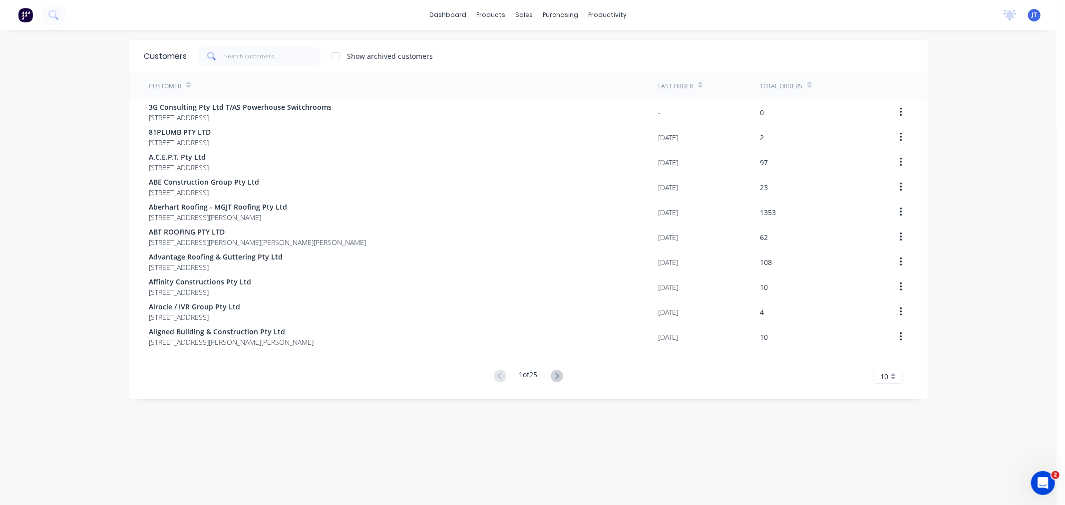
click at [23, 107] on div "dashboard products sales purchasing productivity dashboard products Product Cat…" at bounding box center [528, 252] width 1057 height 505
click at [252, 51] on input "text" at bounding box center [273, 56] width 97 height 20
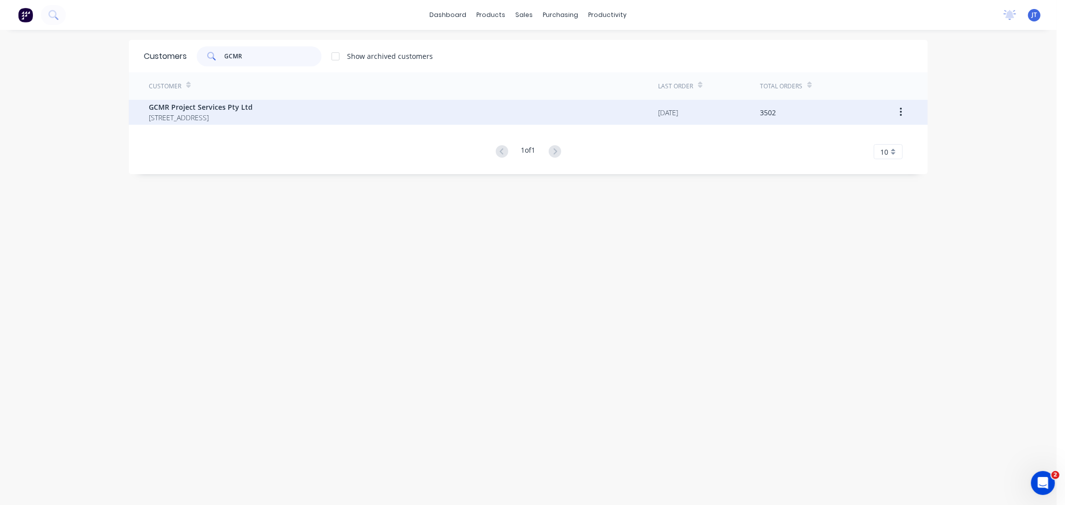
type input "GCMR"
click at [253, 105] on span "GCMR Project Services Pty Ltd" at bounding box center [201, 107] width 104 height 10
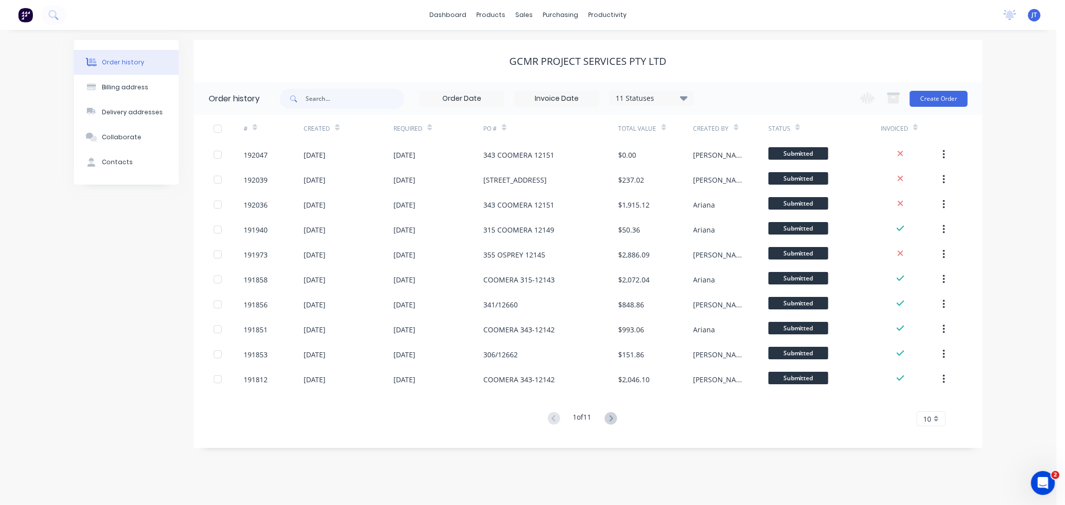
click at [101, 284] on div "Order history Billing address Delivery addresses Collaborate Contacts" at bounding box center [126, 244] width 105 height 408
click at [1010, 154] on div "Order history Billing address Delivery addresses Collaborate Contacts GCMR Proj…" at bounding box center [528, 267] width 1057 height 475
click at [1021, 180] on div "Order history Billing address Delivery addresses Collaborate Contacts GCMR Proj…" at bounding box center [528, 267] width 1057 height 475
click at [940, 91] on button "Create Order" at bounding box center [939, 99] width 58 height 16
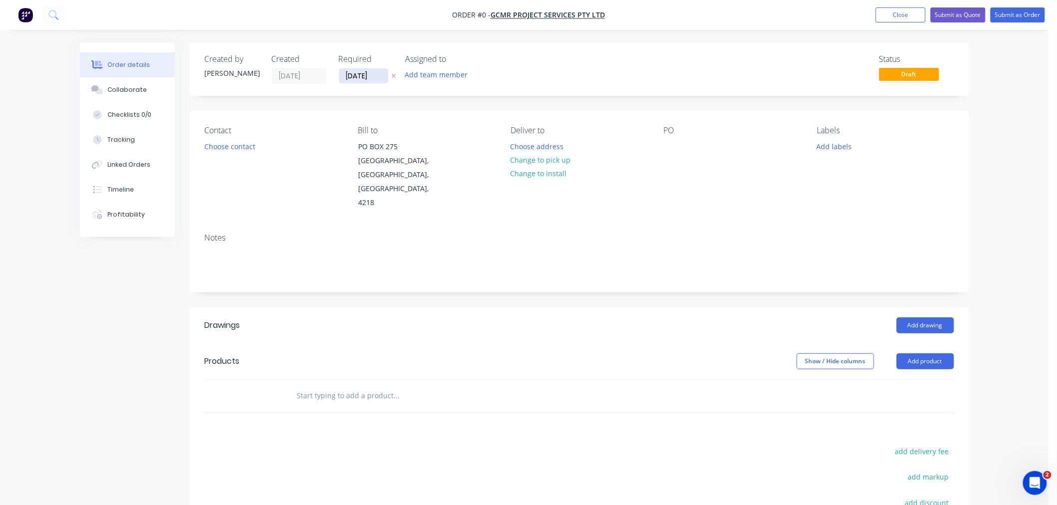
click at [362, 75] on input "[DATE]" at bounding box center [363, 75] width 49 height 15
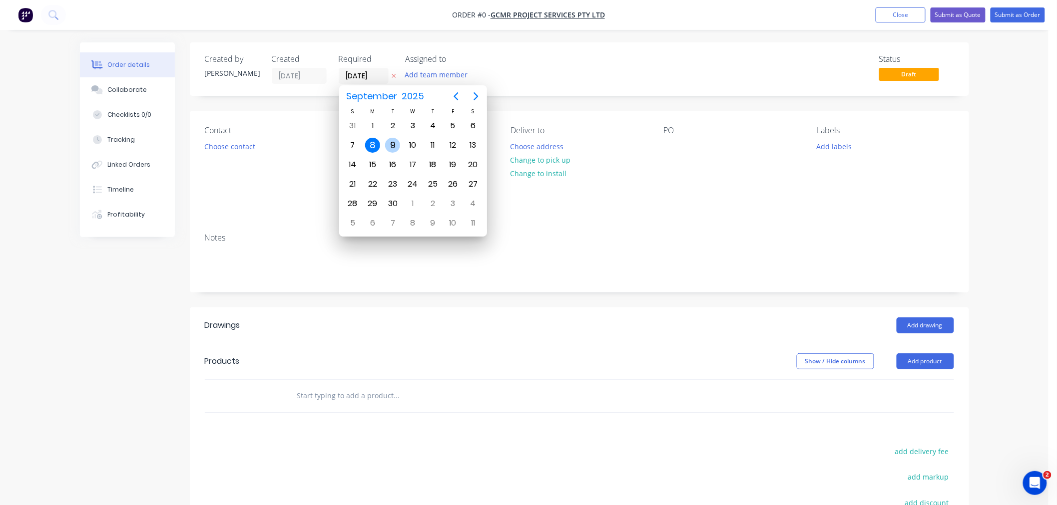
click at [395, 146] on div "9" at bounding box center [392, 145] width 15 height 15
type input "[DATE]"
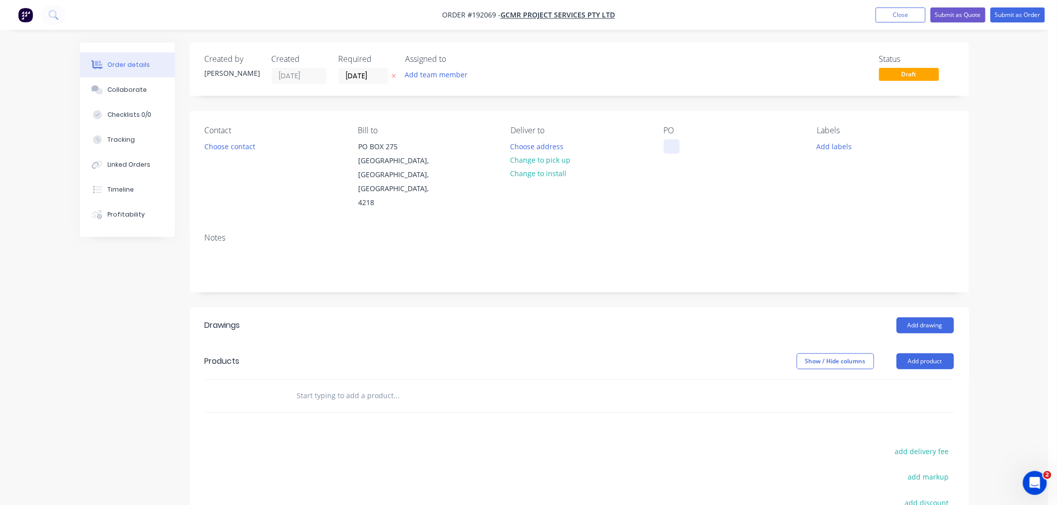
click at [672, 146] on div at bounding box center [672, 146] width 16 height 14
click at [834, 144] on button "Add labels" at bounding box center [834, 145] width 46 height 13
click at [846, 286] on div "AM" at bounding box center [852, 282] width 17 height 11
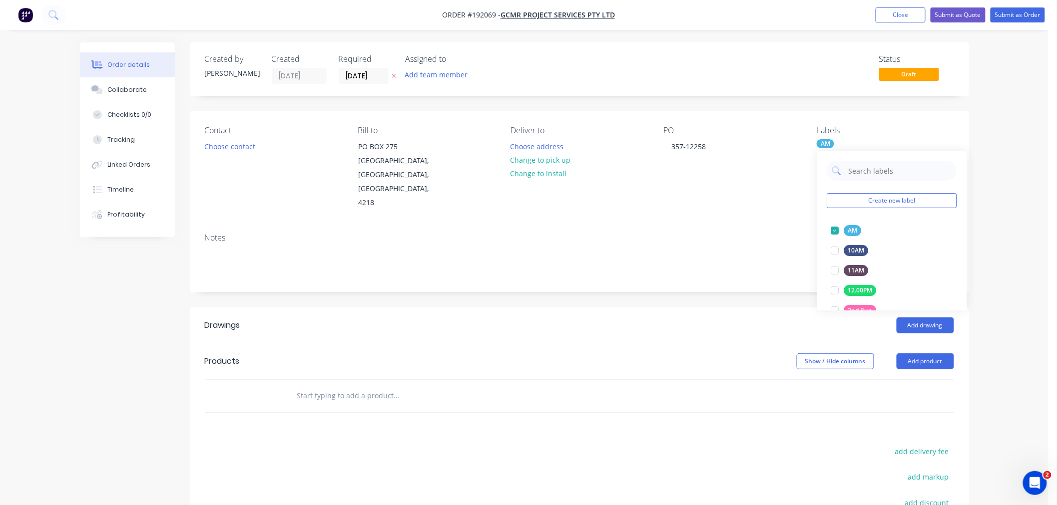
click at [1026, 271] on div "Order details Collaborate Checklists 0/0 Tracking Linked Orders Timeline Profit…" at bounding box center [524, 334] width 1048 height 668
click at [225, 142] on button "Choose contact" at bounding box center [229, 145] width 61 height 13
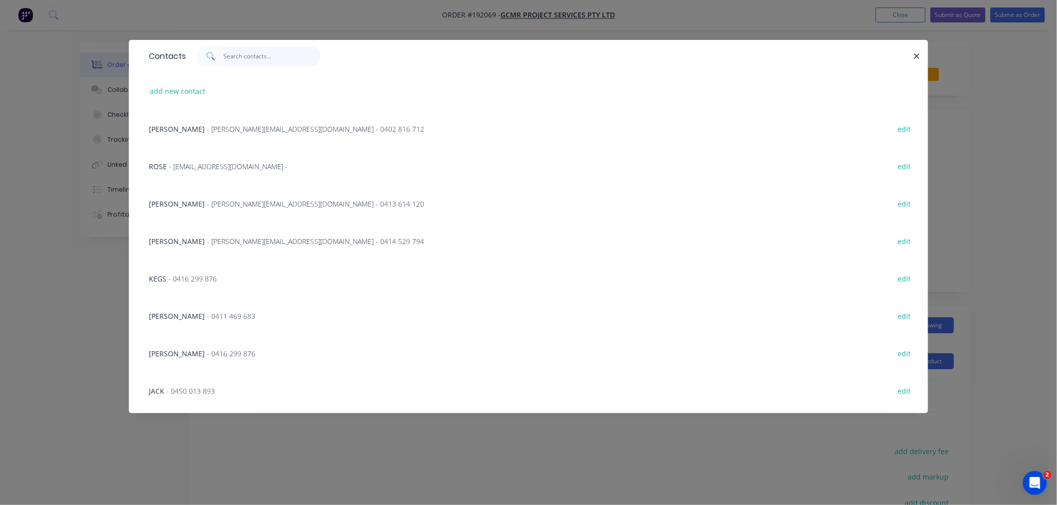
click at [248, 57] on input "text" at bounding box center [272, 56] width 97 height 20
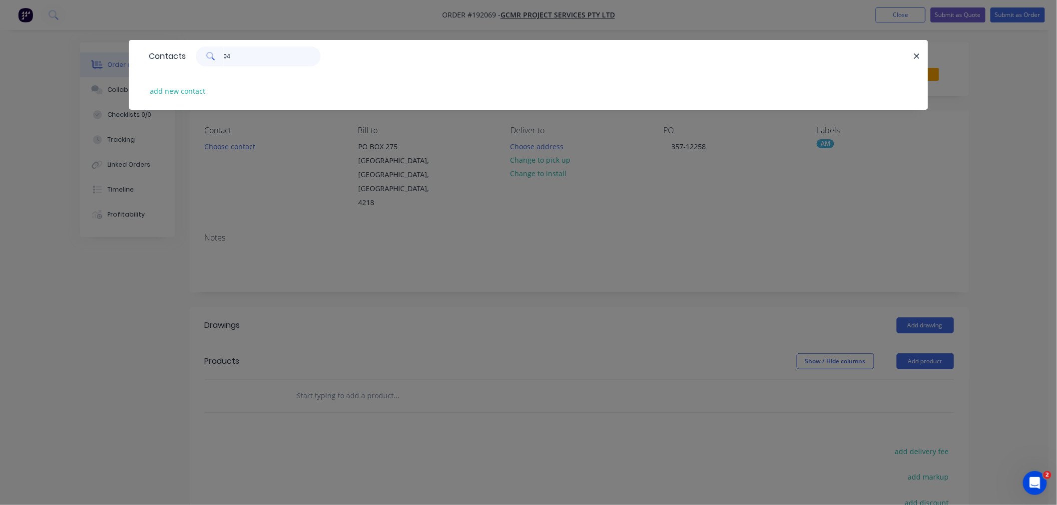
type input "0"
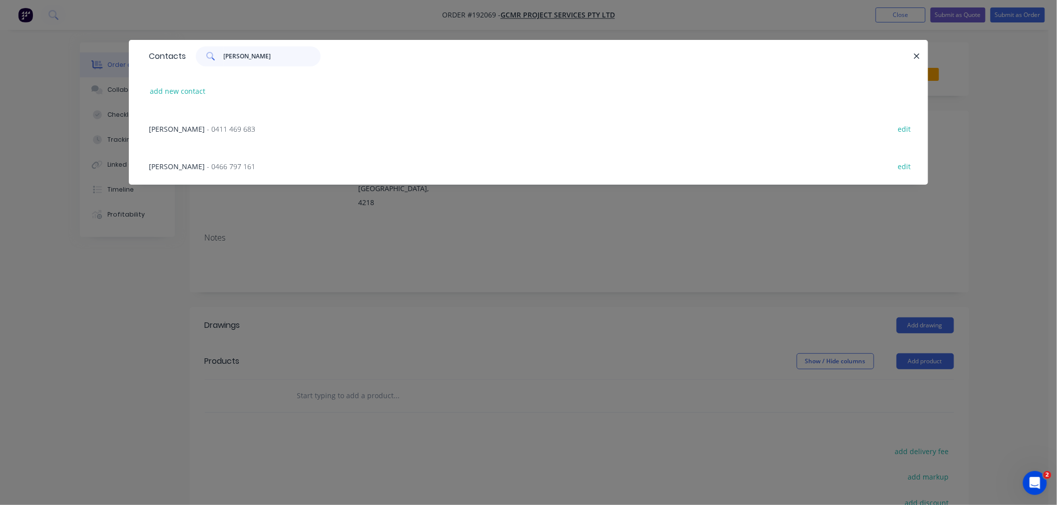
type input "[PERSON_NAME]"
click at [200, 171] on div "[PERSON_NAME] - 0466 797 161" at bounding box center [202, 166] width 106 height 10
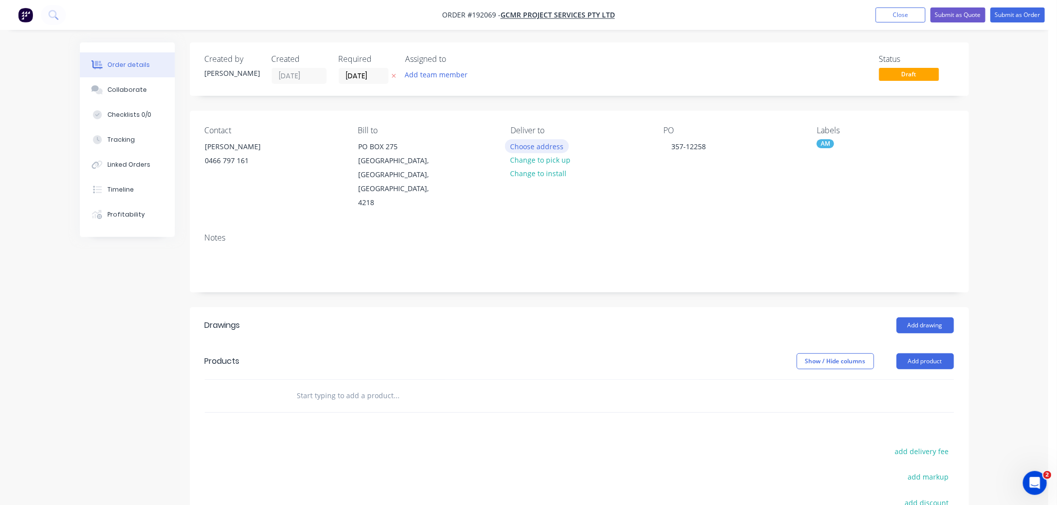
click at [542, 146] on button "Choose address" at bounding box center [537, 145] width 64 height 13
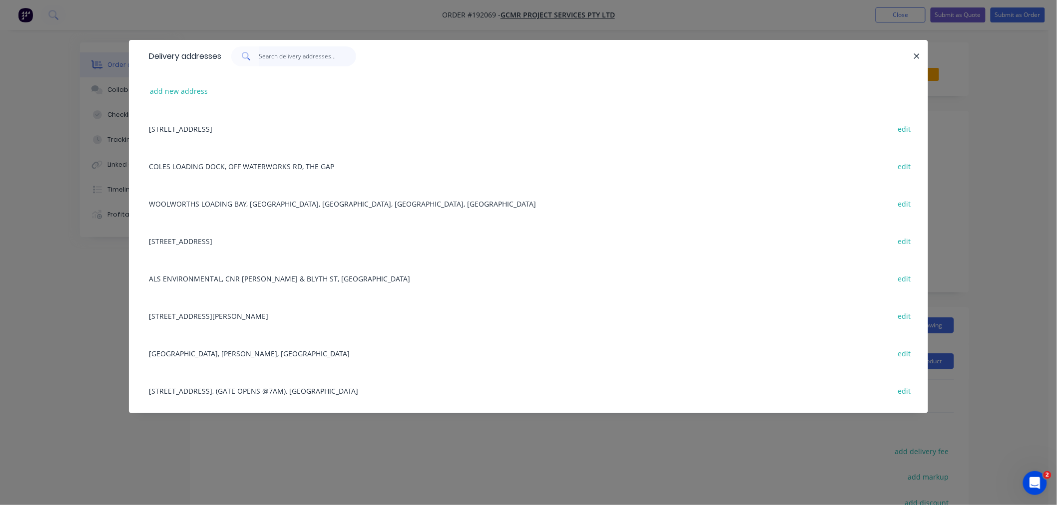
click at [292, 54] on input "text" at bounding box center [307, 56] width 97 height 20
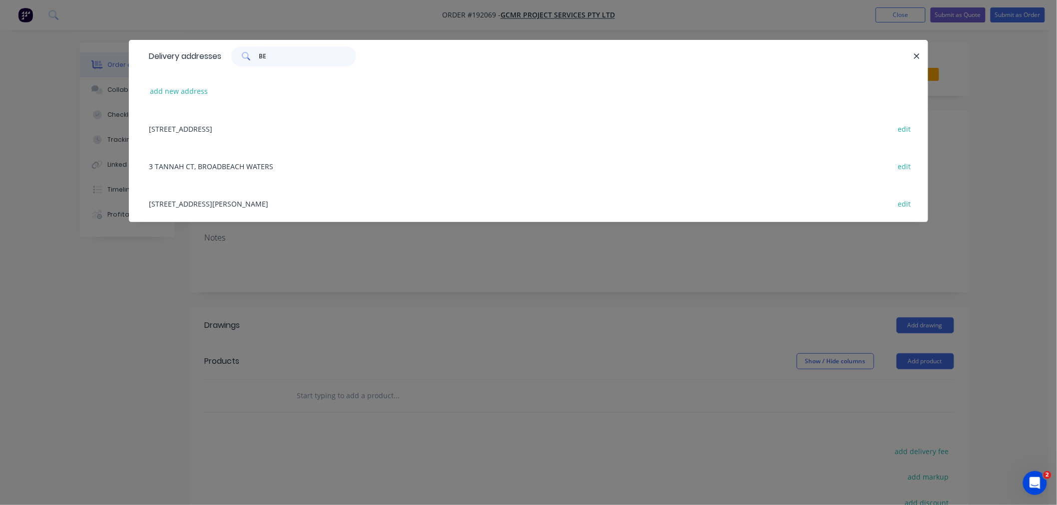
type input "B"
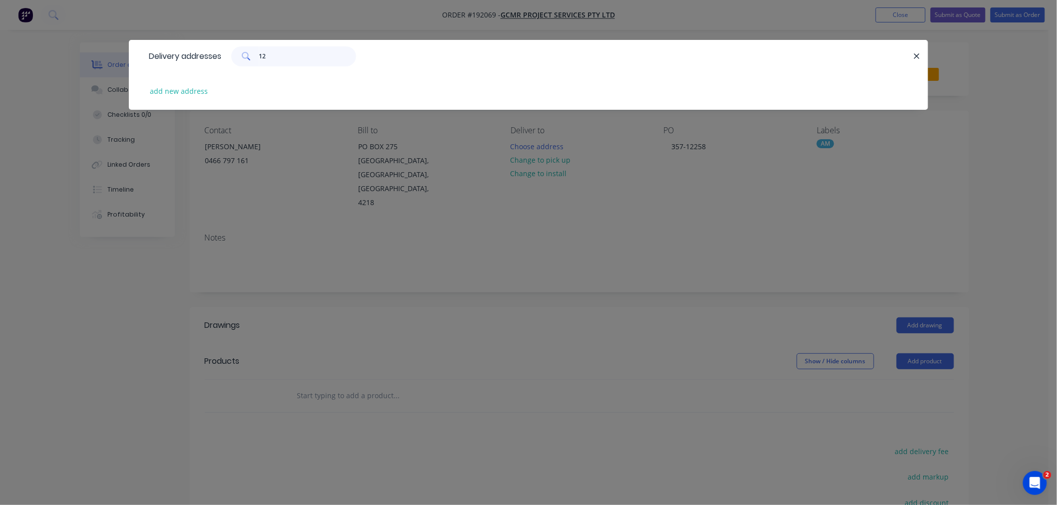
type input "1"
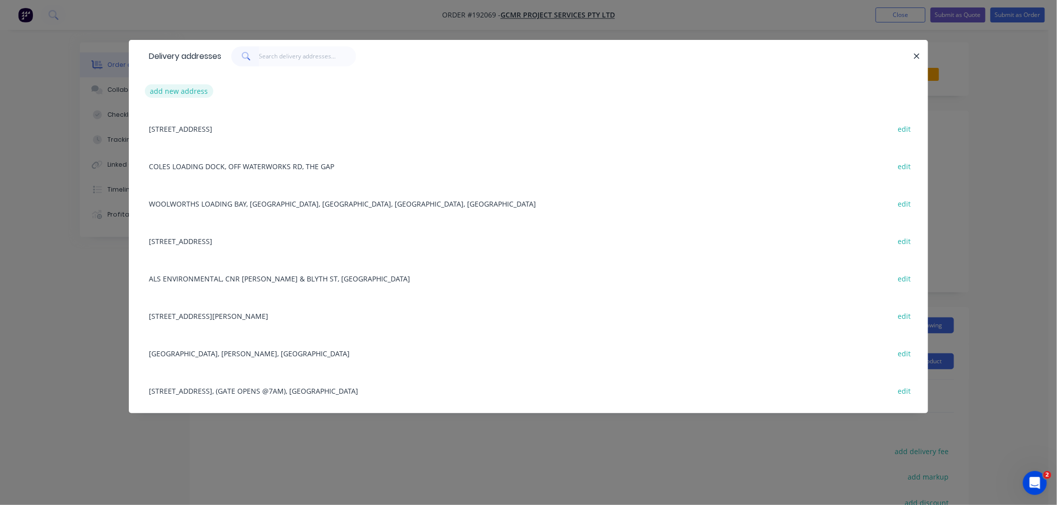
click at [189, 86] on button "add new address" at bounding box center [179, 90] width 68 height 13
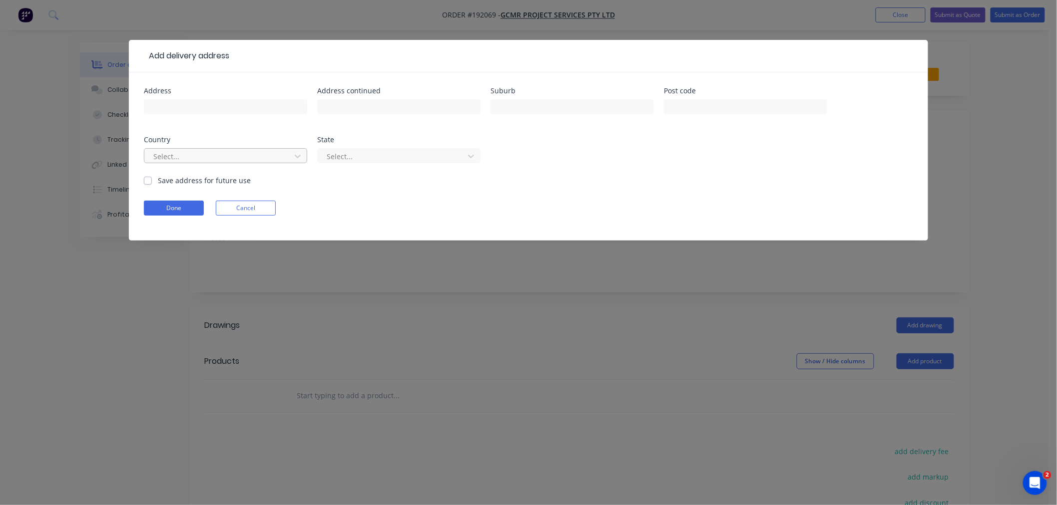
click at [211, 158] on div at bounding box center [218, 156] width 133 height 12
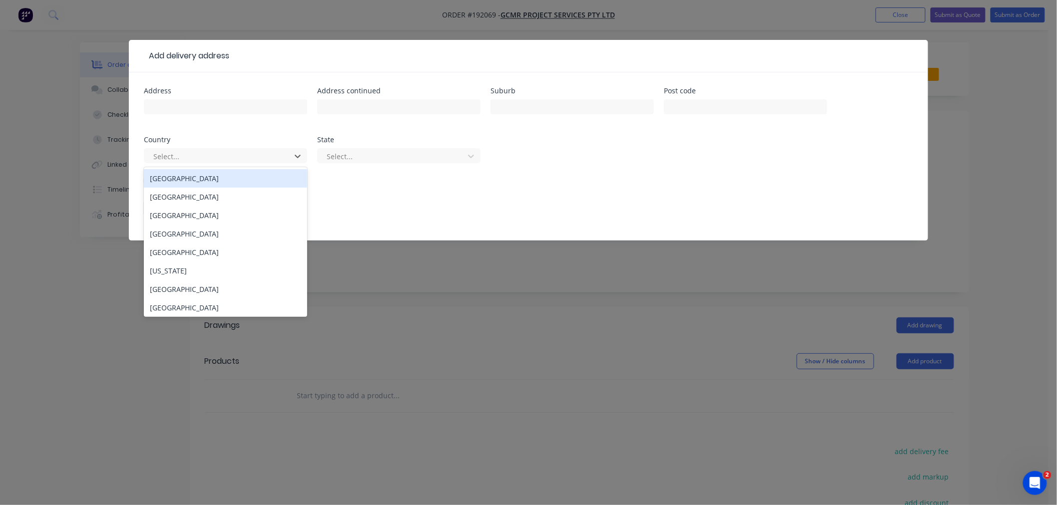
click at [227, 179] on div "[GEOGRAPHIC_DATA]" at bounding box center [225, 178] width 163 height 18
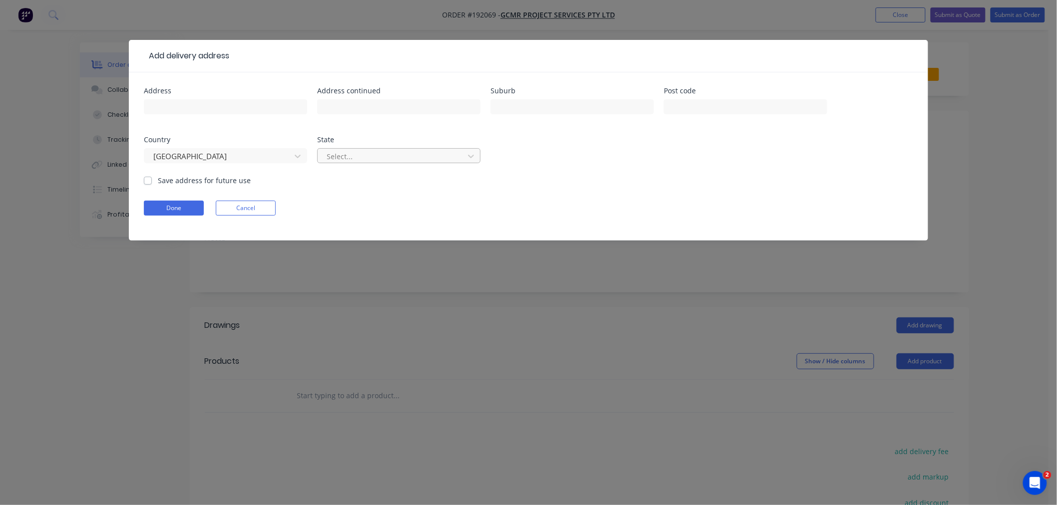
click at [352, 157] on div at bounding box center [392, 156] width 133 height 12
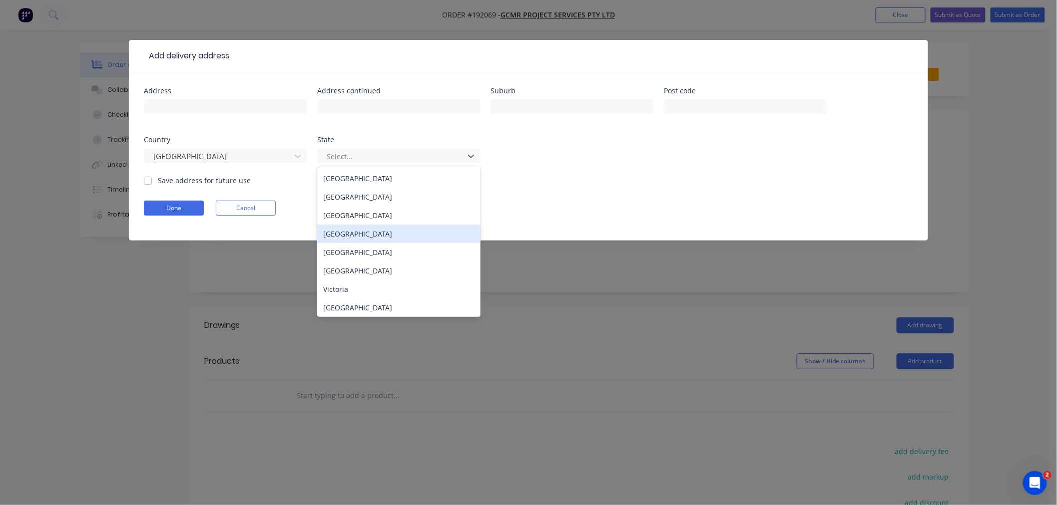
click at [365, 235] on div "[GEOGRAPHIC_DATA]" at bounding box center [398, 234] width 163 height 18
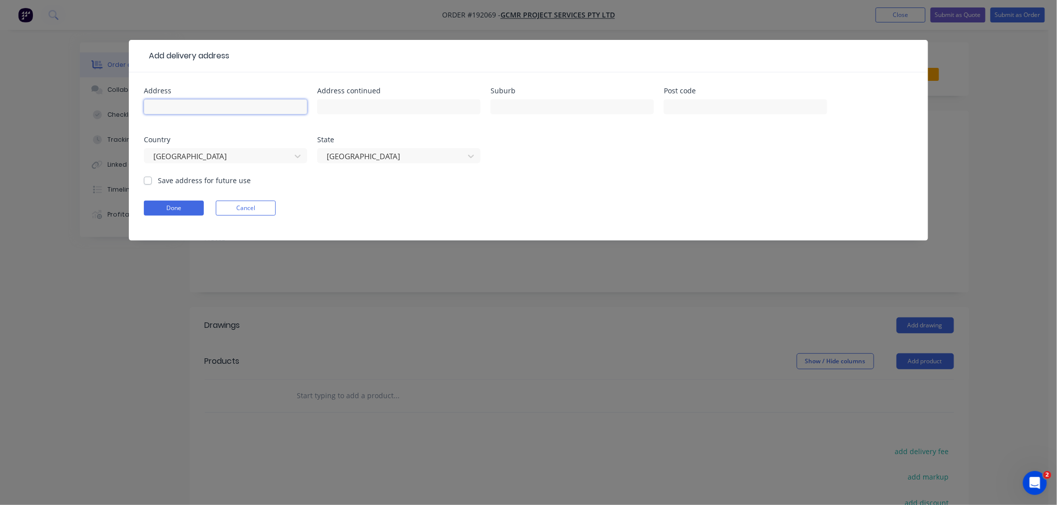
click at [227, 111] on input "text" at bounding box center [225, 106] width 163 height 15
paste input "[STREET_ADDRESS]"
type input "[STREET_ADDRESS]"
paste input "4217"
type input "4217"
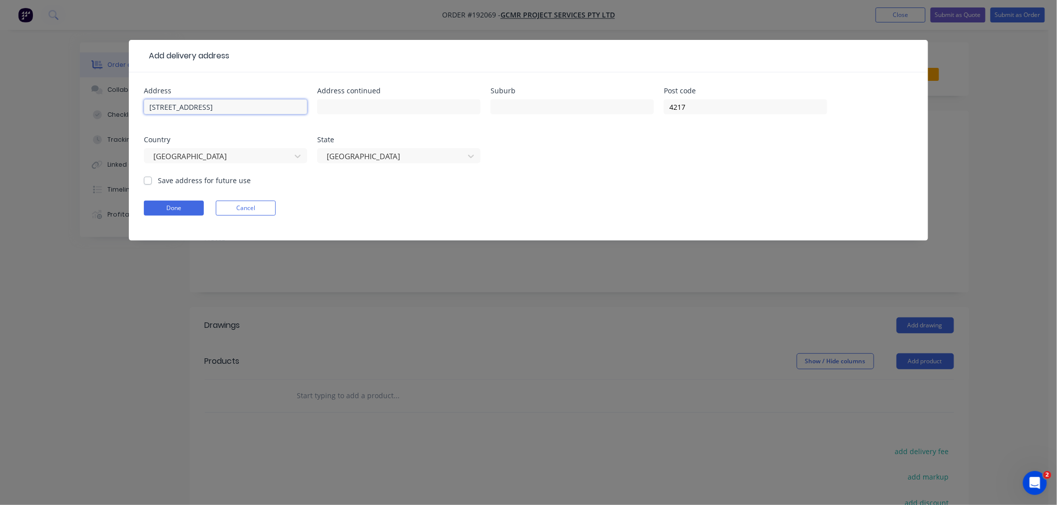
click at [256, 105] on input "[STREET_ADDRESS]" at bounding box center [225, 106] width 163 height 15
type input "[STREET_ADDRESS]"
paste input "Benowa"
type input "Benowa"
click at [320, 202] on div "Done Cancel" at bounding box center [528, 208] width 769 height 15
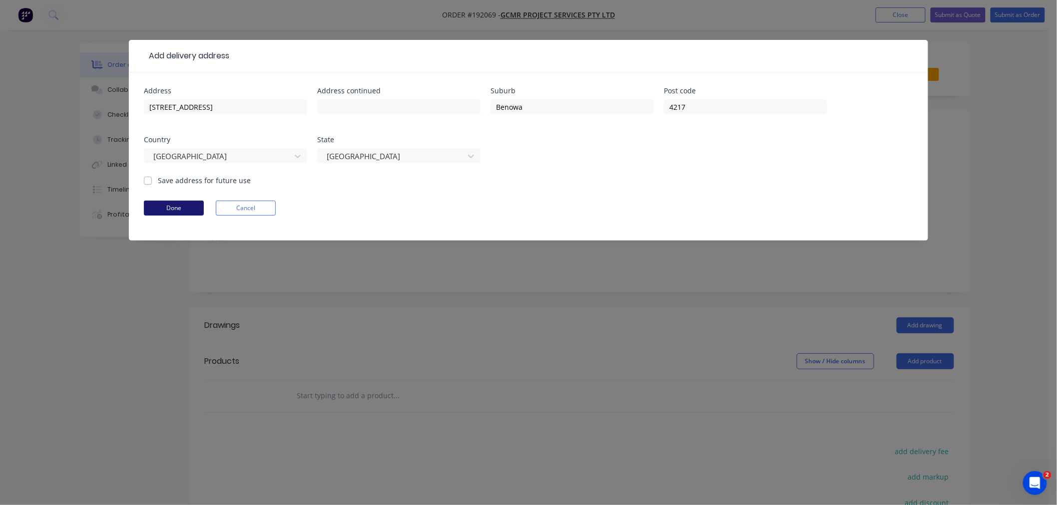
click at [176, 210] on button "Done" at bounding box center [174, 208] width 60 height 15
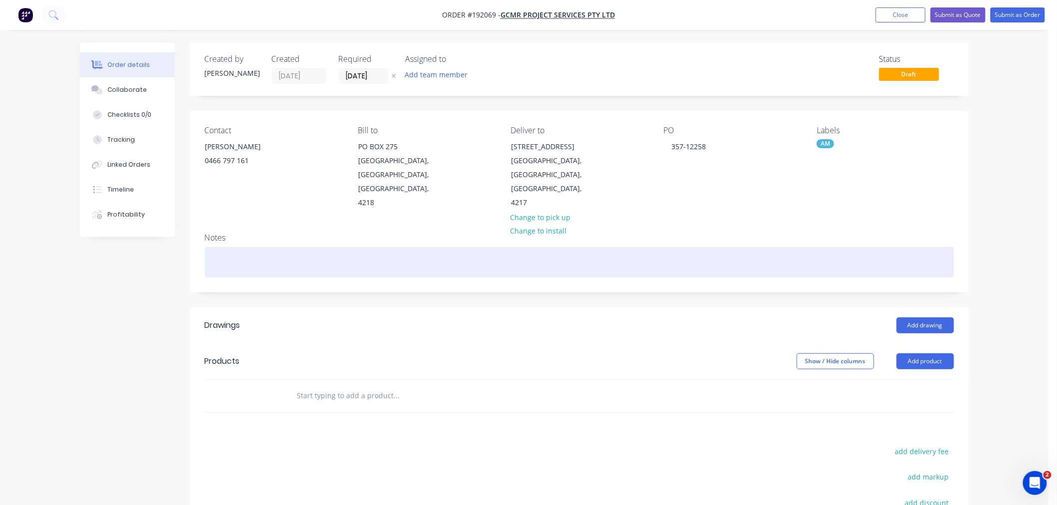
click at [321, 255] on div at bounding box center [579, 262] width 749 height 30
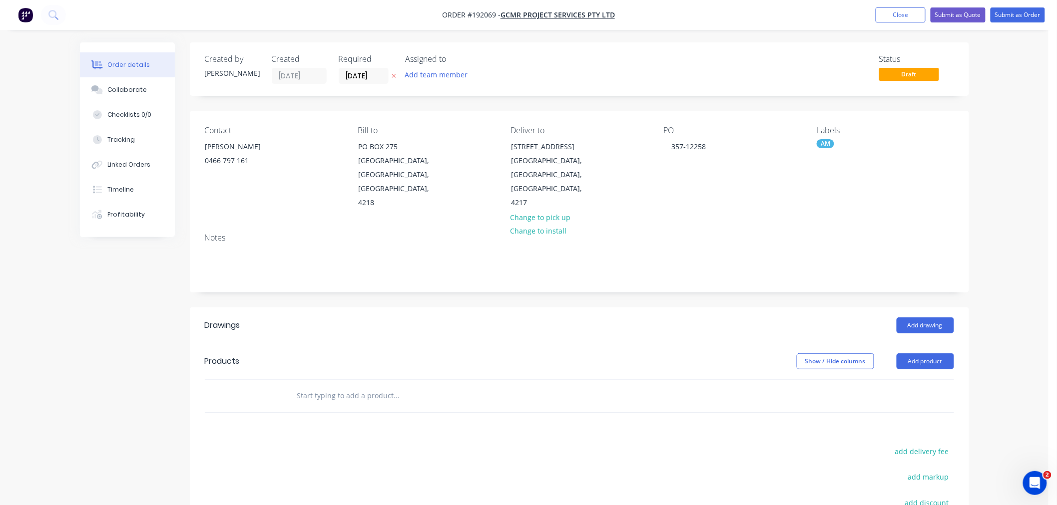
click at [1015, 343] on div "Order details Collaborate Checklists 0/0 Tracking Linked Orders Timeline Profit…" at bounding box center [524, 334] width 1048 height 668
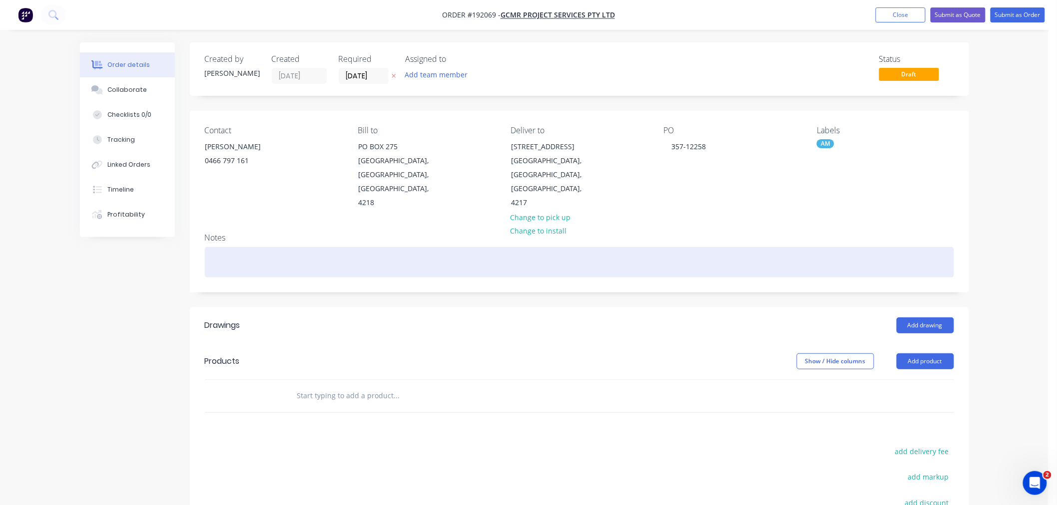
click at [731, 248] on div at bounding box center [579, 262] width 749 height 30
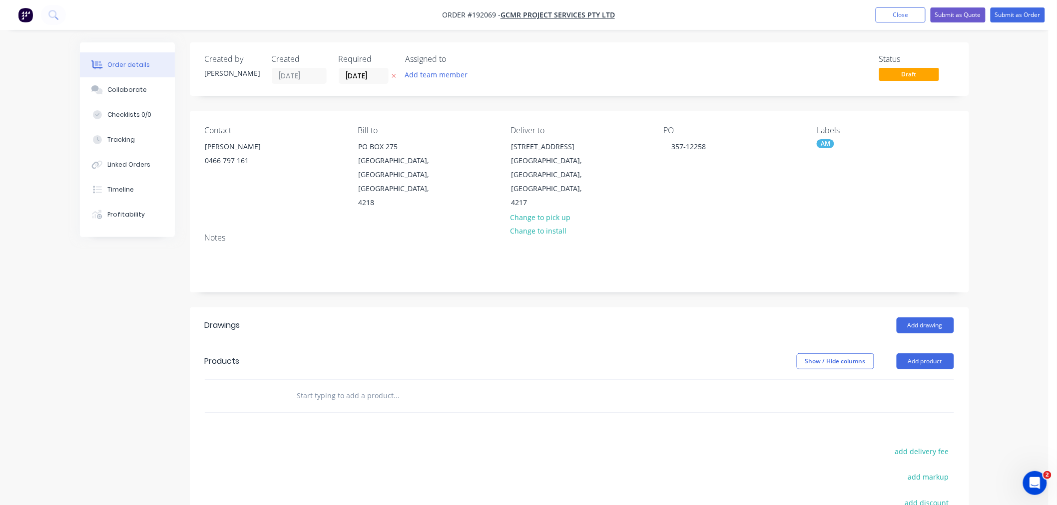
click at [995, 290] on div "Order details Collaborate Checklists 0/0 Tracking Linked Orders Timeline Profit…" at bounding box center [524, 334] width 1048 height 668
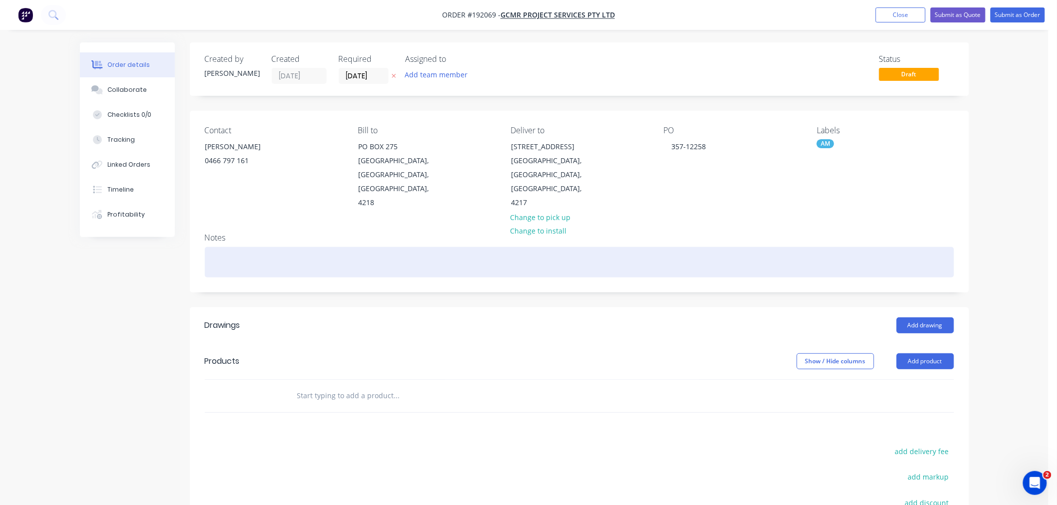
click at [254, 247] on div at bounding box center [579, 262] width 749 height 30
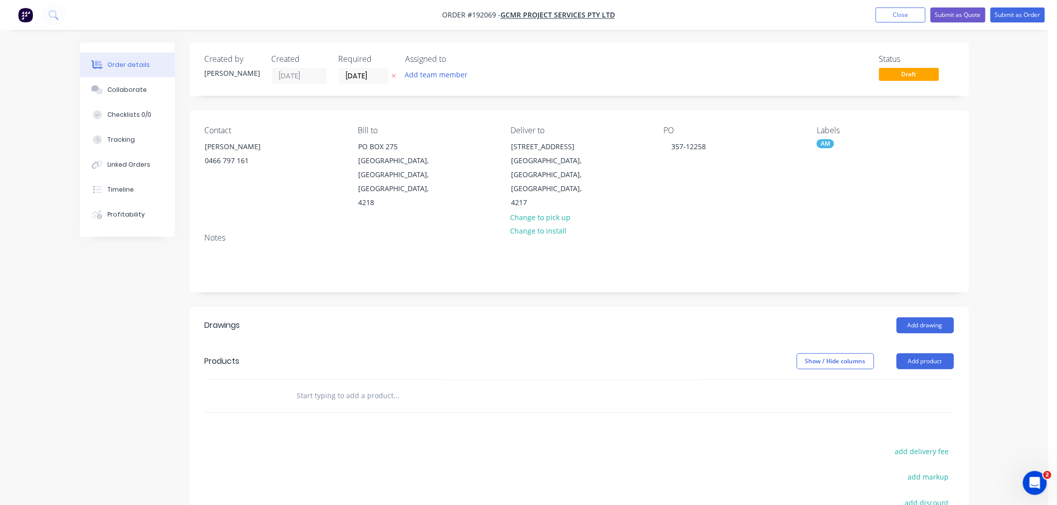
click at [1007, 377] on div "Order details Collaborate Checklists 0/0 Tracking Linked Orders Timeline Profit…" at bounding box center [524, 334] width 1048 height 668
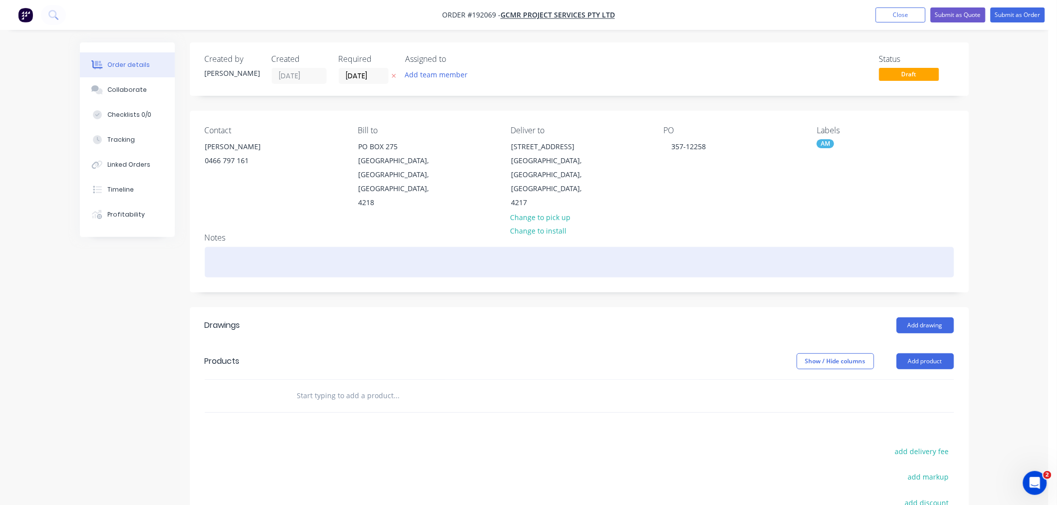
click at [696, 247] on div at bounding box center [579, 262] width 749 height 30
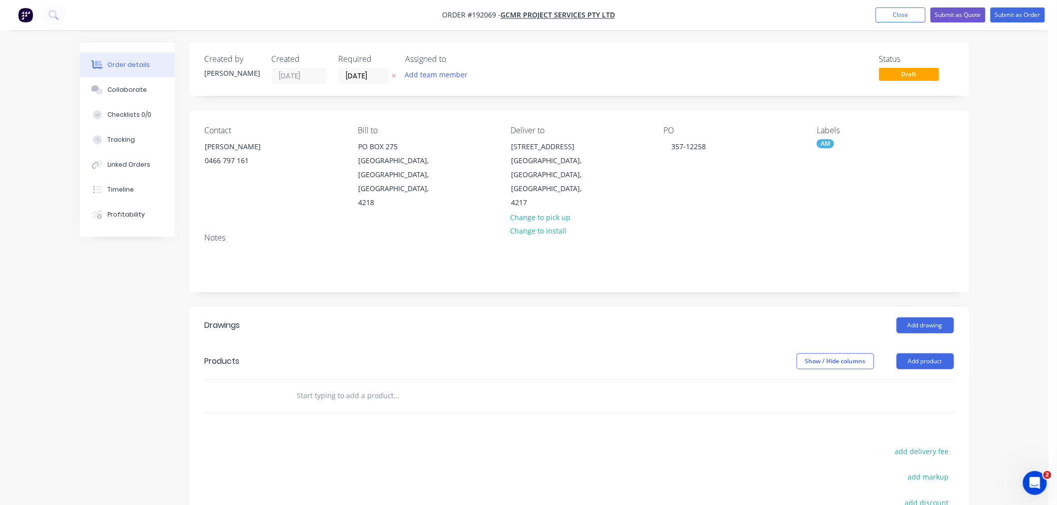
click at [1031, 310] on div "Order details Collaborate Checklists 0/0 Tracking Linked Orders Timeline Profit…" at bounding box center [524, 334] width 1048 height 668
click at [927, 318] on button "Add drawing" at bounding box center [924, 326] width 57 height 16
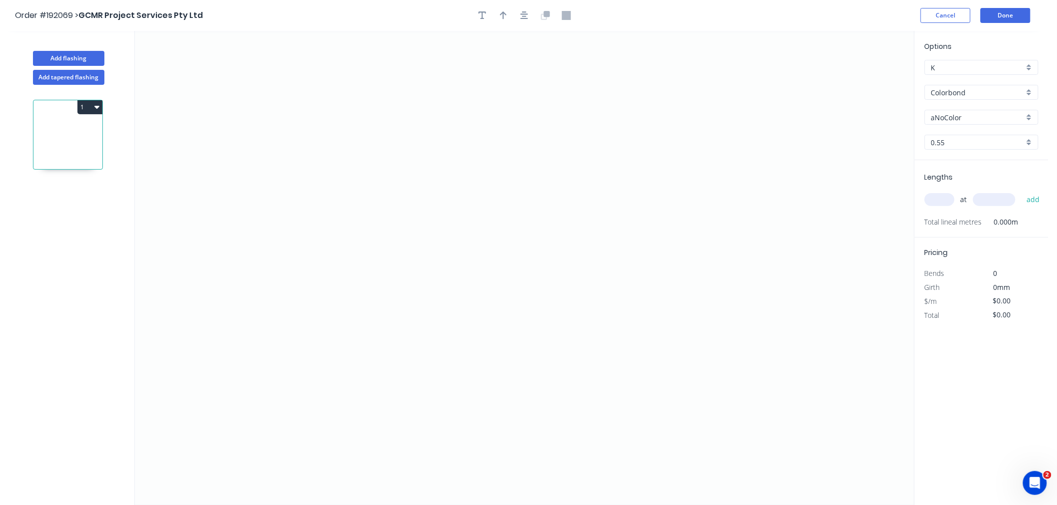
click at [1022, 90] on input "Colorbond" at bounding box center [977, 92] width 93 height 10
click at [982, 138] on div "Galvabond" at bounding box center [981, 135] width 113 height 17
type input "Galvabond"
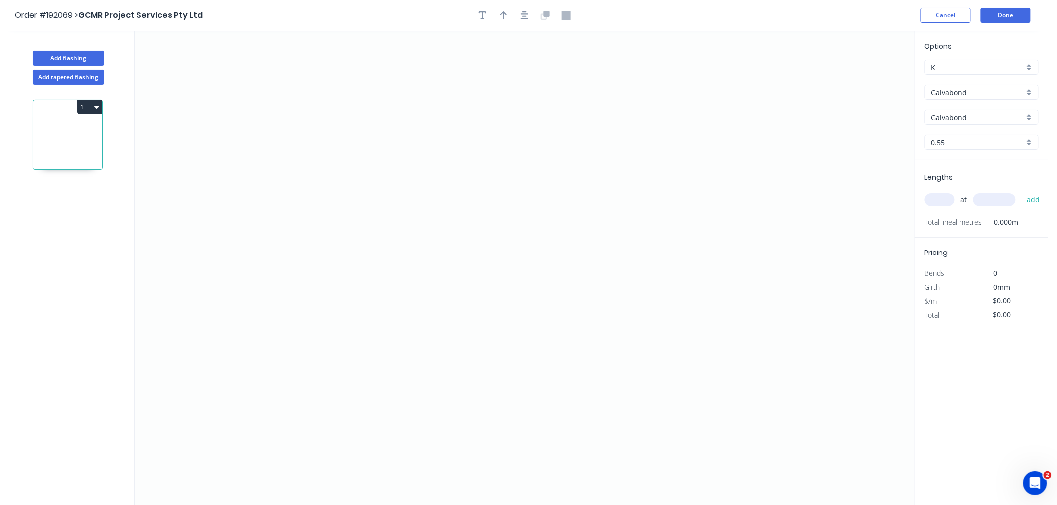
click at [960, 141] on input "0.55" at bounding box center [977, 142] width 93 height 10
click at [962, 200] on div "1.0" at bounding box center [981, 196] width 113 height 17
type input "1.0"
click at [940, 203] on input "text" at bounding box center [939, 199] width 30 height 13
type input "1"
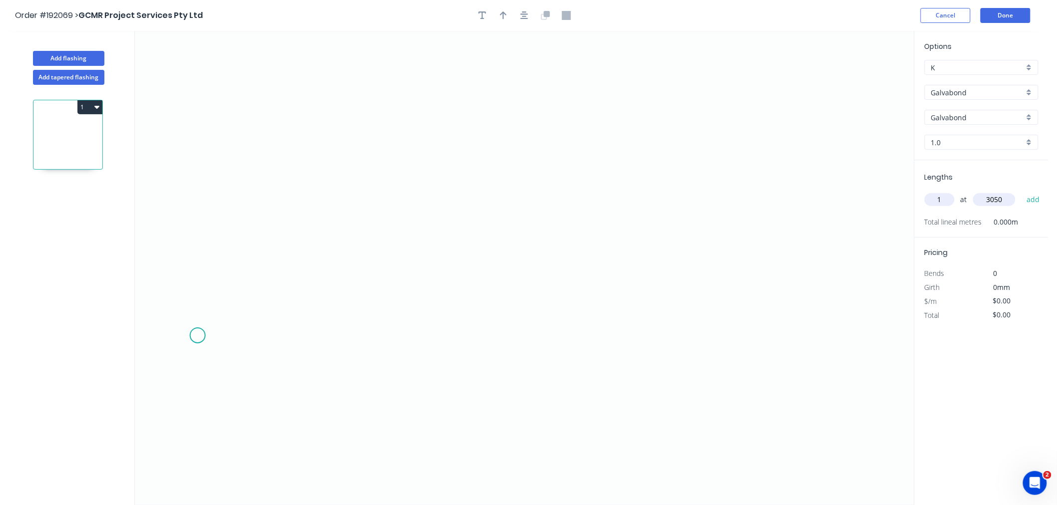
type input "3050"
click at [1021, 191] on button "add" at bounding box center [1032, 199] width 23 height 17
click at [185, 316] on icon "0" at bounding box center [524, 268] width 779 height 474
click at [243, 316] on icon "0" at bounding box center [524, 268] width 779 height 474
click at [242, 225] on icon "0 ?" at bounding box center [524, 268] width 779 height 474
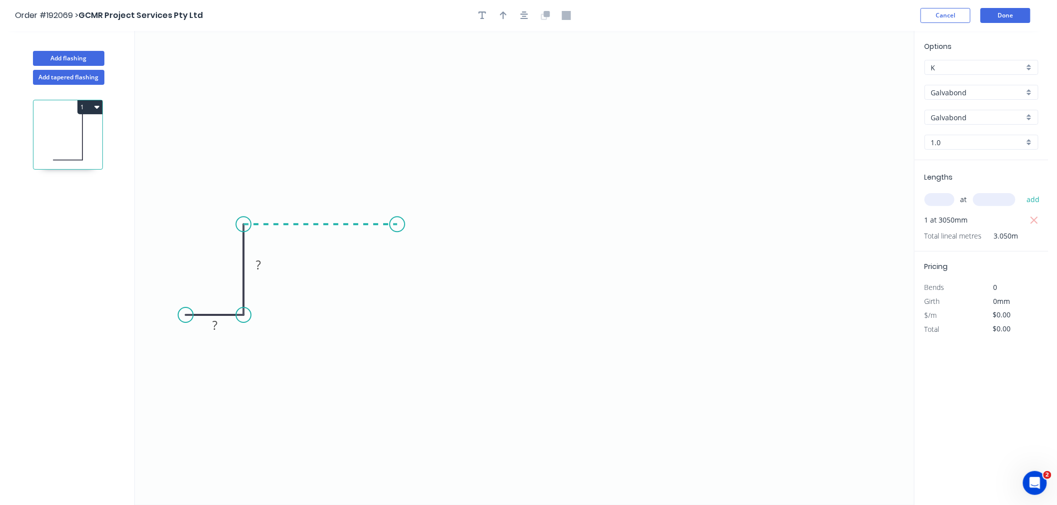
click at [397, 231] on icon "0 ? ?" at bounding box center [524, 268] width 779 height 474
click at [398, 317] on icon "0 ? ? ?" at bounding box center [524, 268] width 779 height 474
click at [460, 318] on icon "0 ? ? ? ?" at bounding box center [524, 268] width 779 height 474
click at [213, 325] on tspan "?" at bounding box center [214, 325] width 5 height 16
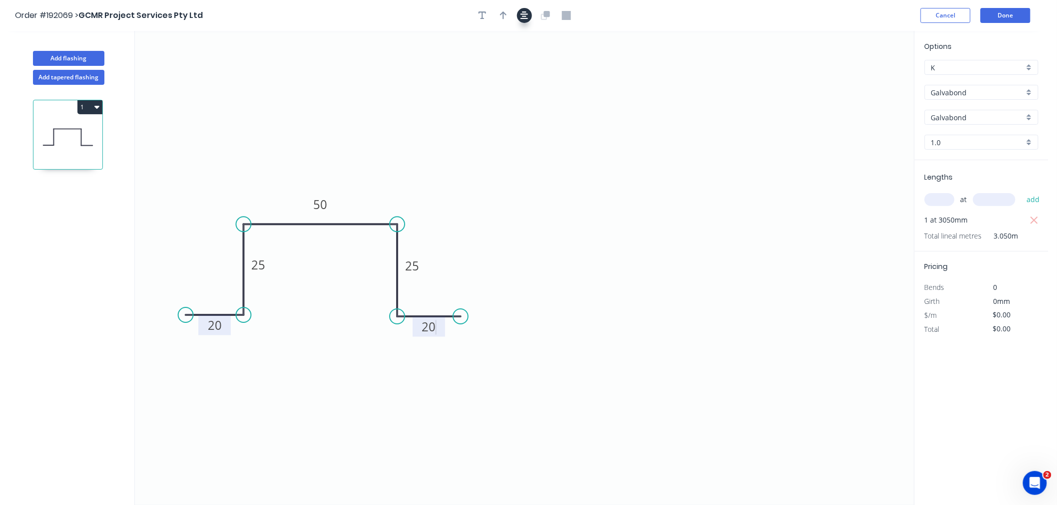
click at [523, 17] on icon "button" at bounding box center [524, 15] width 8 height 9
type input "$13.60"
type input "$41.48"
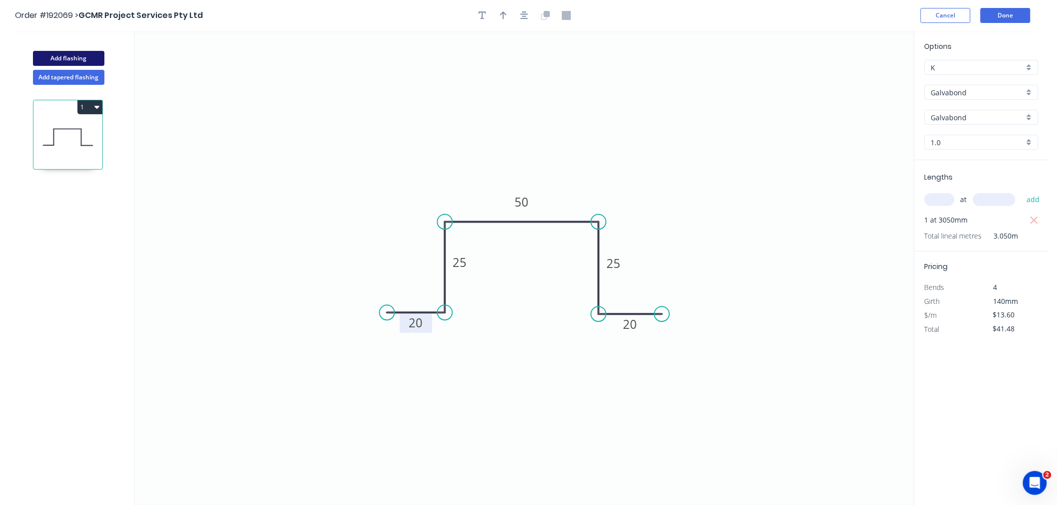
click at [81, 62] on button "Add flashing" at bounding box center [68, 58] width 71 height 15
type input "$0.00"
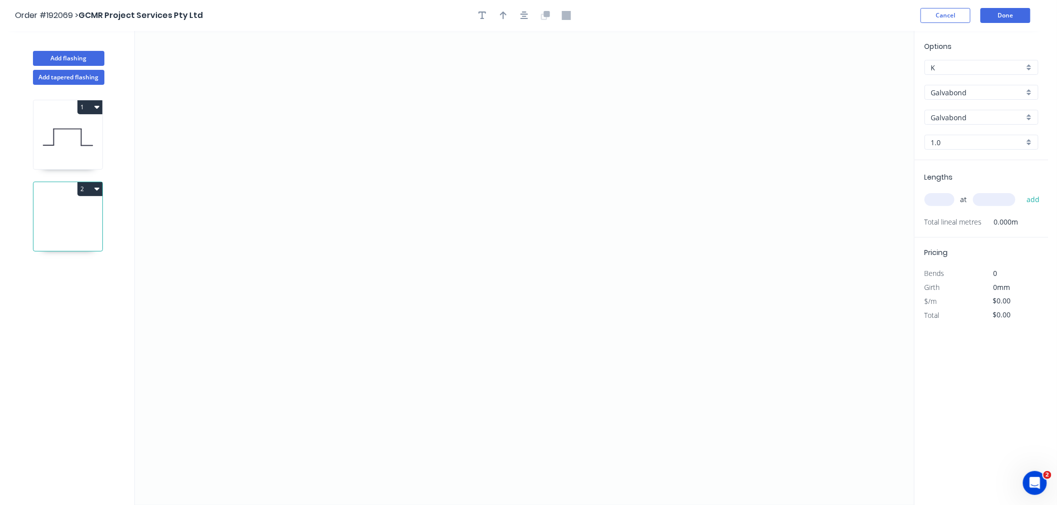
click at [966, 87] on input "Galvabond" at bounding box center [977, 92] width 93 height 10
click at [965, 108] on div "Colorbond" at bounding box center [981, 111] width 113 height 17
type input "Colorbond"
type input "aNoColor"
click at [972, 113] on input "aNoColor" at bounding box center [977, 117] width 93 height 10
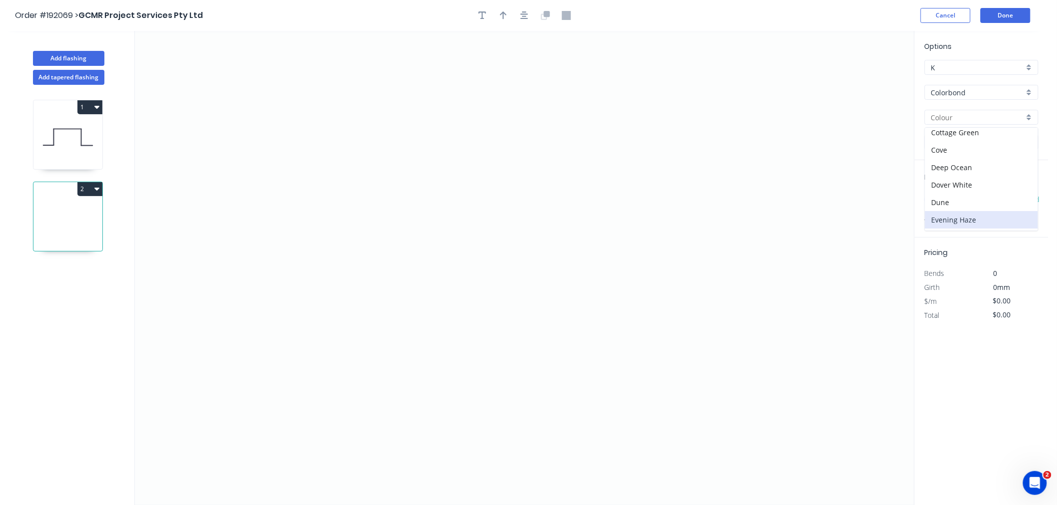
scroll to position [66, 0]
click at [989, 169] on div "Dover White" at bounding box center [981, 174] width 113 height 17
type input "Dover White"
click at [947, 143] on input "1.0" at bounding box center [977, 142] width 93 height 10
click at [951, 160] on div "0.55" at bounding box center [981, 161] width 113 height 17
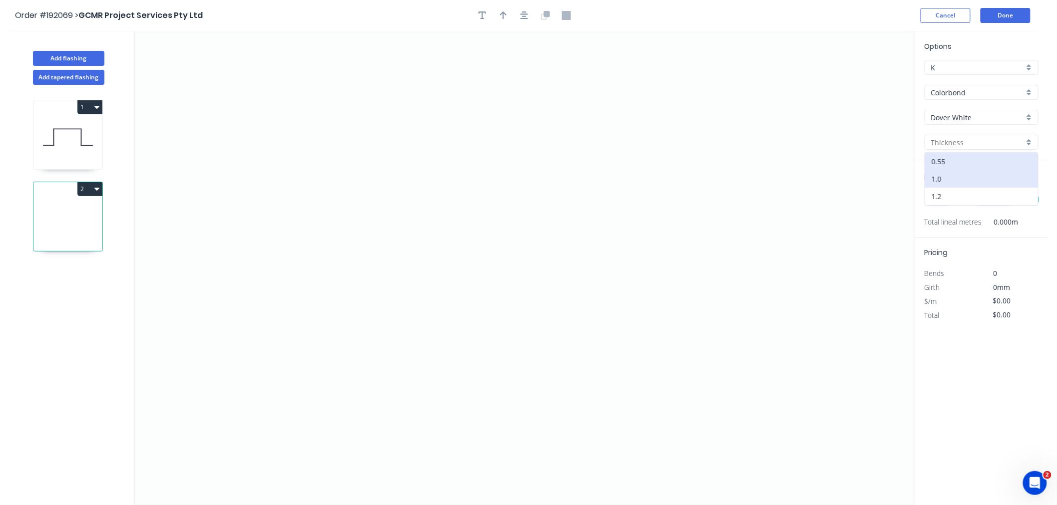
type input "0.55"
click at [948, 202] on input "text" at bounding box center [939, 199] width 30 height 13
click at [944, 202] on input "text" at bounding box center [939, 199] width 30 height 13
click at [369, 81] on icon "0" at bounding box center [524, 268] width 779 height 474
click at [221, 79] on icon "0" at bounding box center [524, 268] width 779 height 474
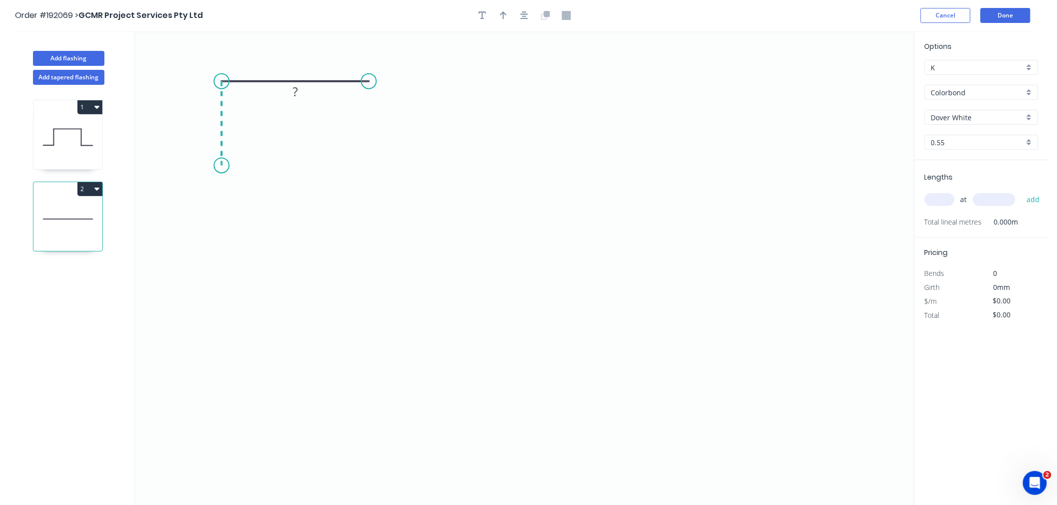
click at [221, 166] on icon "0 ?" at bounding box center [524, 268] width 779 height 474
click at [522, 171] on icon "0 ? ?" at bounding box center [524, 268] width 779 height 474
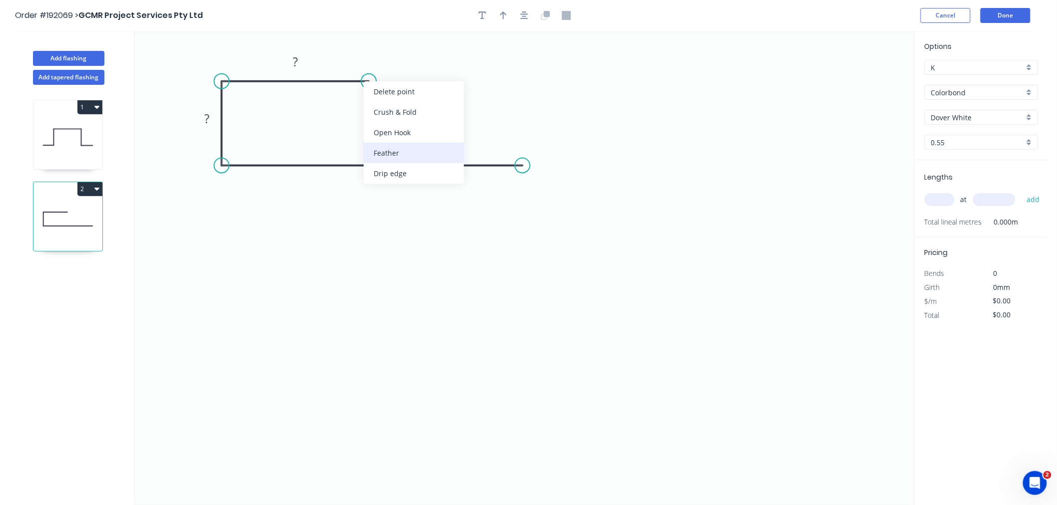
click at [390, 153] on div "Feather" at bounding box center [414, 153] width 100 height 20
click at [526, 21] on button "button" at bounding box center [524, 15] width 15 height 15
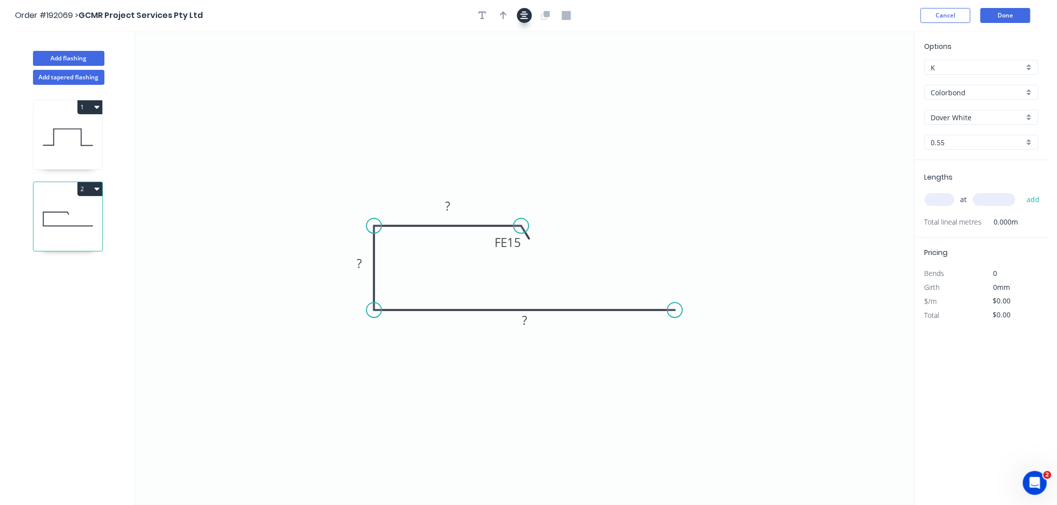
click at [506, 15] on icon "button" at bounding box center [503, 15] width 7 height 9
drag, startPoint x: 452, startPoint y: 125, endPoint x: 395, endPoint y: 185, distance: 83.7
click at [395, 185] on icon at bounding box center [394, 174] width 9 height 32
click at [395, 185] on icon at bounding box center [403, 176] width 29 height 29
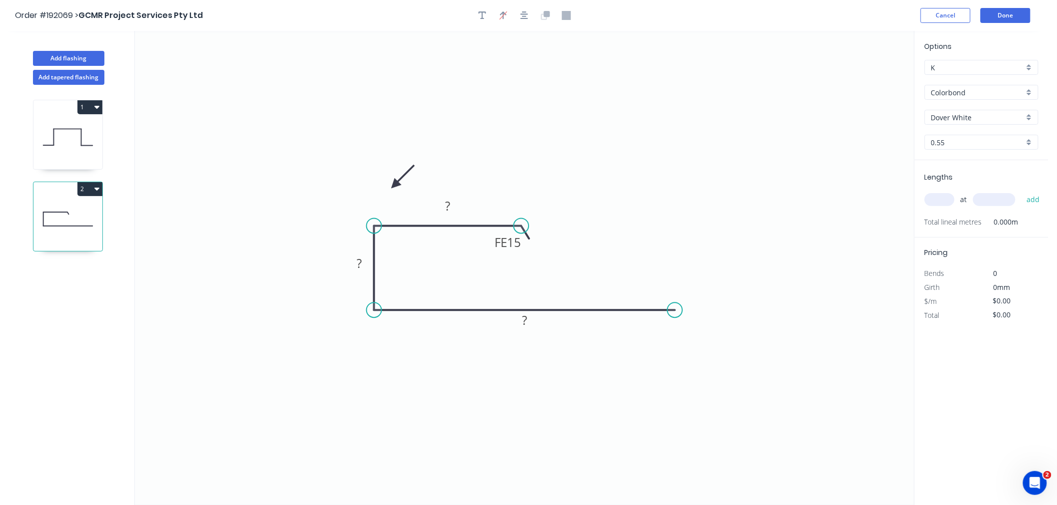
click at [395, 185] on icon at bounding box center [403, 176] width 29 height 29
click at [395, 185] on icon at bounding box center [403, 193] width 29 height 29
click at [395, 185] on icon at bounding box center [394, 196] width 9 height 32
click at [395, 185] on icon at bounding box center [386, 193] width 29 height 29
click at [395, 185] on icon at bounding box center [383, 184] width 32 height 9
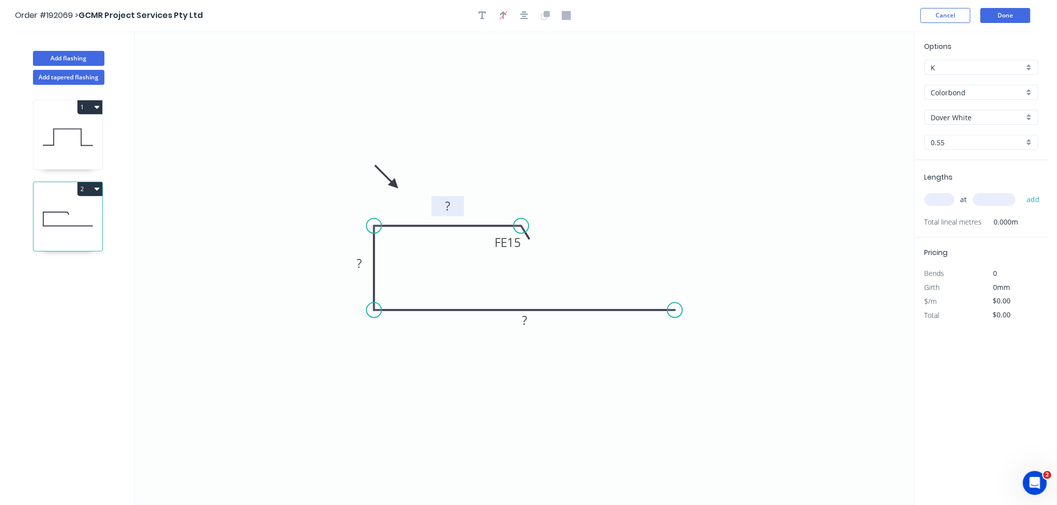
click at [446, 202] on tspan "?" at bounding box center [447, 206] width 5 height 16
click at [531, 133] on icon "0 FE 10 45 25 120" at bounding box center [524, 268] width 779 height 474
drag, startPoint x: 522, startPoint y: 223, endPoint x: 502, endPoint y: 226, distance: 19.6
click at [502, 226] on circle at bounding box center [502, 226] width 15 height 15
click at [525, 13] on icon "button" at bounding box center [524, 15] width 8 height 8
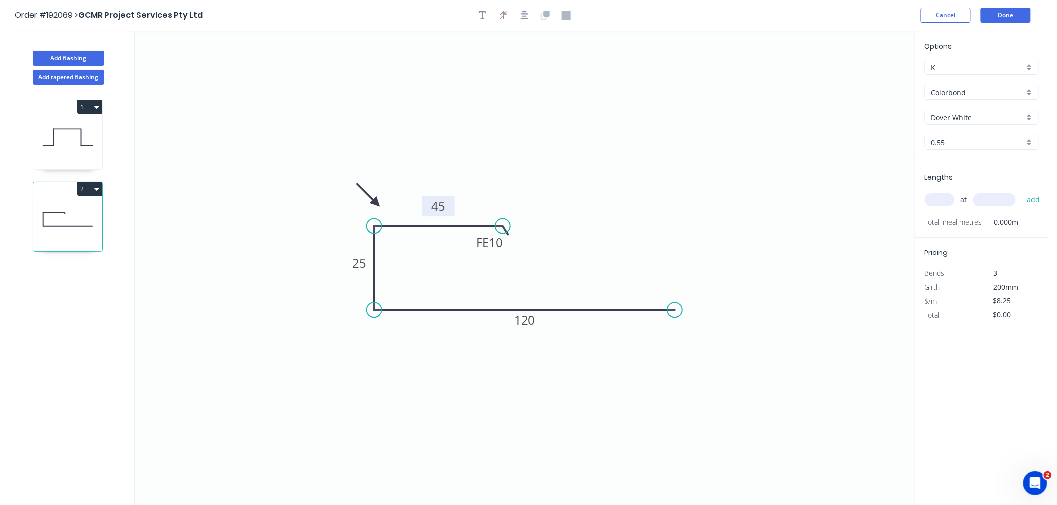
drag, startPoint x: 394, startPoint y: 185, endPoint x: 376, endPoint y: 203, distance: 25.4
click at [376, 203] on icon at bounding box center [368, 194] width 29 height 29
click at [56, 58] on button "Add flashing" at bounding box center [68, 58] width 71 height 15
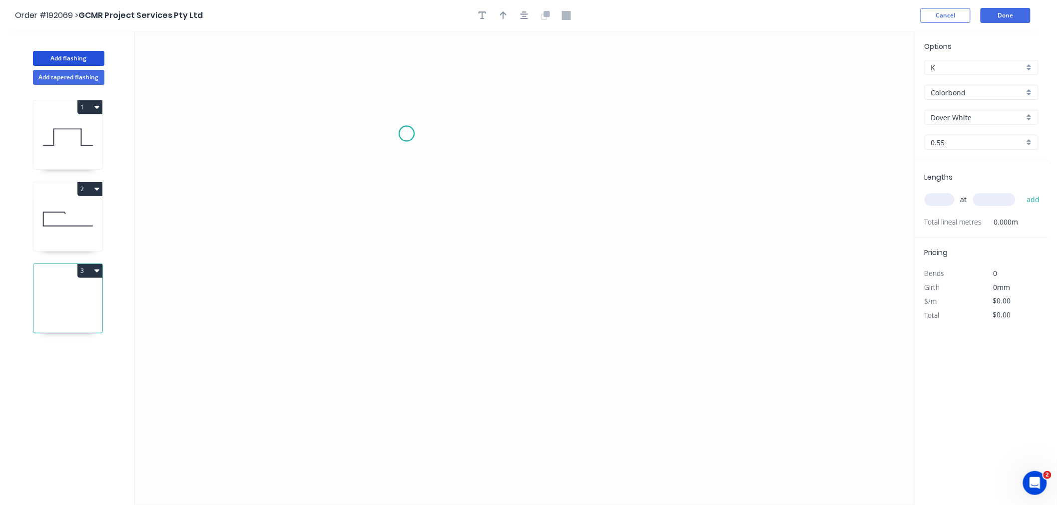
click at [406, 134] on icon "0" at bounding box center [524, 268] width 779 height 474
click at [378, 84] on icon "0" at bounding box center [524, 268] width 779 height 474
click at [193, 88] on icon "0 ?" at bounding box center [524, 268] width 779 height 474
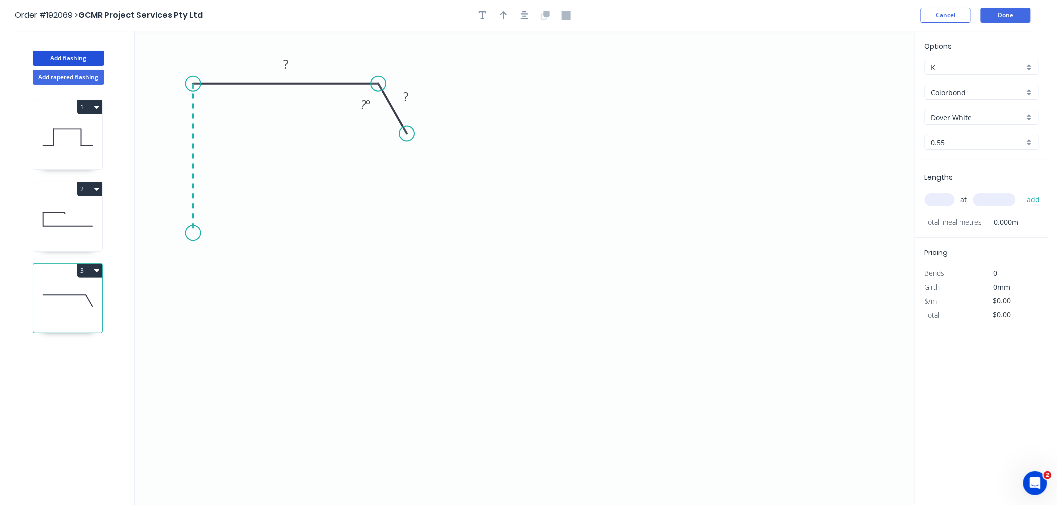
click at [190, 233] on icon "0 ? ? ? º" at bounding box center [524, 268] width 779 height 474
click at [212, 262] on div "Crush & Fold" at bounding box center [240, 267] width 100 height 20
click at [521, 15] on icon "button" at bounding box center [524, 15] width 8 height 9
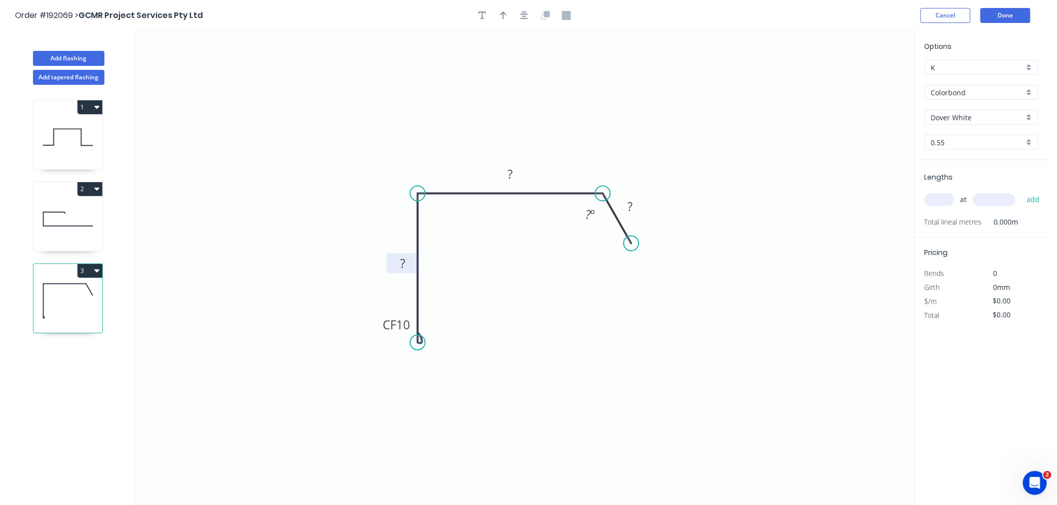
click at [401, 261] on tspan "?" at bounding box center [402, 263] width 5 height 16
click at [405, 321] on tspan "10" at bounding box center [403, 325] width 14 height 16
drag, startPoint x: 630, startPoint y: 243, endPoint x: 650, endPoint y: 239, distance: 21.0
click at [650, 239] on circle at bounding box center [650, 241] width 15 height 15
click at [527, 13] on icon "button" at bounding box center [524, 15] width 8 height 8
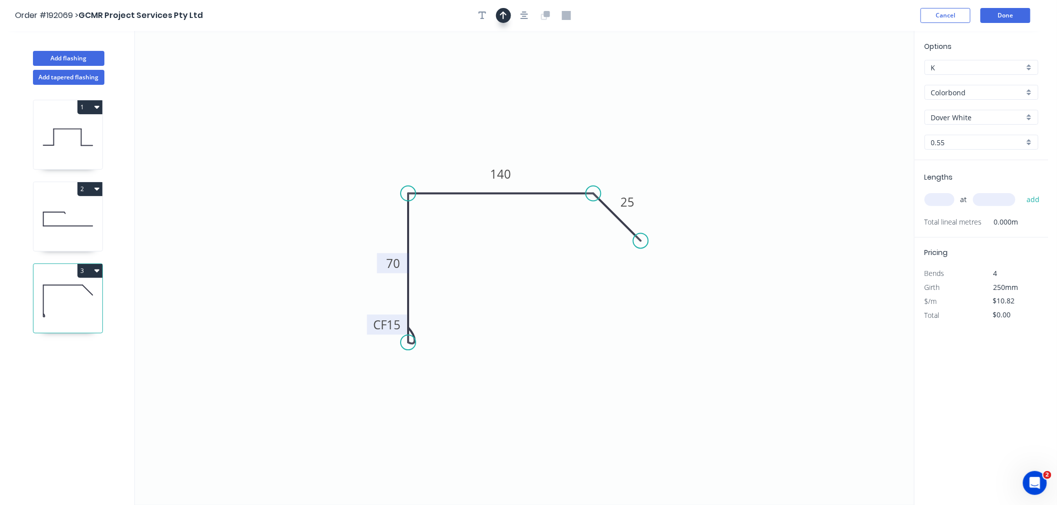
click at [500, 16] on icon "button" at bounding box center [503, 15] width 7 height 9
drag, startPoint x: 522, startPoint y: 110, endPoint x: 452, endPoint y: 149, distance: 79.8
click at [452, 145] on icon at bounding box center [455, 129] width 9 height 32
click at [452, 149] on icon at bounding box center [452, 137] width 9 height 32
click at [452, 149] on icon at bounding box center [460, 140] width 29 height 29
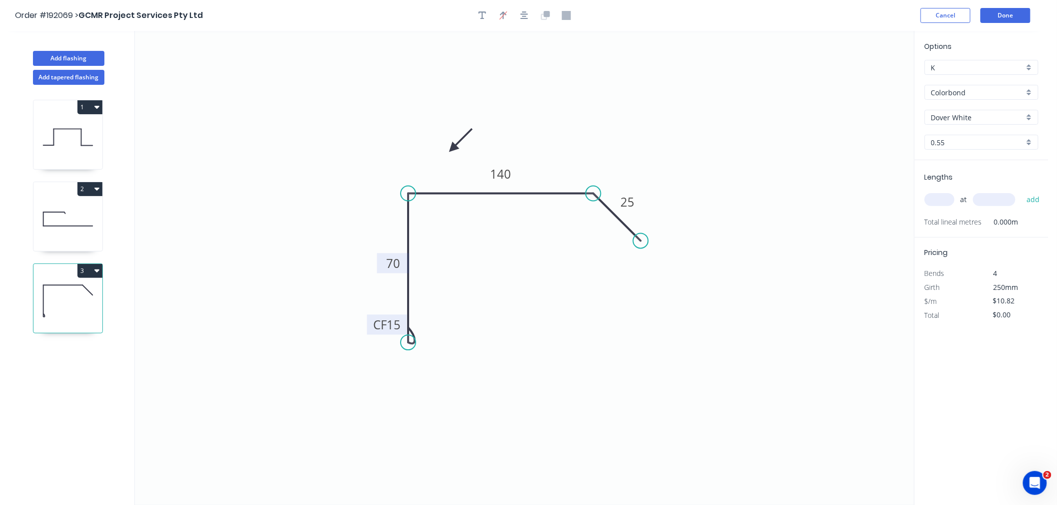
click at [452, 149] on icon at bounding box center [460, 140] width 29 height 29
click at [452, 149] on icon at bounding box center [460, 156] width 29 height 29
click at [452, 149] on icon at bounding box center [452, 160] width 9 height 32
click at [452, 149] on icon at bounding box center [444, 156] width 29 height 29
click at [452, 149] on icon at bounding box center [441, 148] width 32 height 9
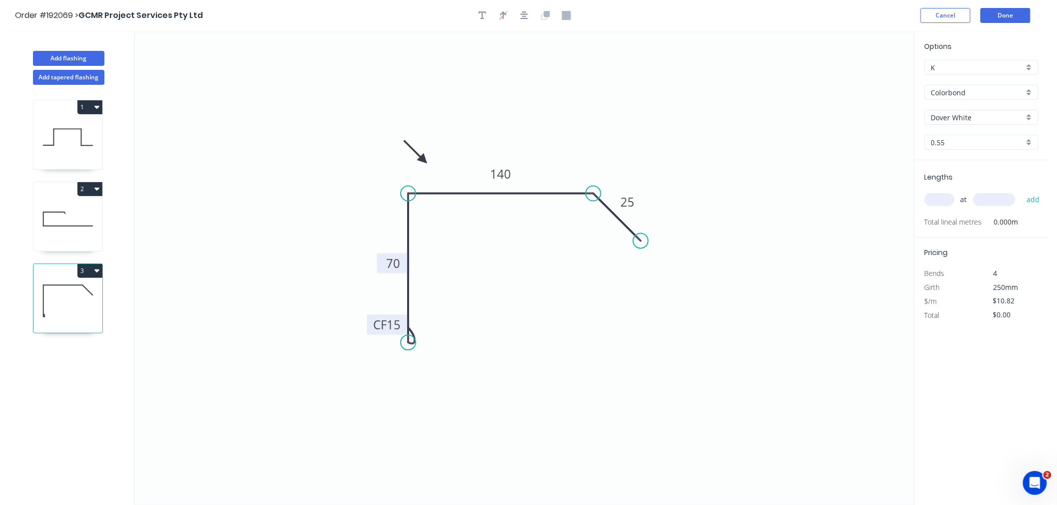
drag, startPoint x: 452, startPoint y: 149, endPoint x: 423, endPoint y: 160, distance: 31.2
click at [423, 160] on icon at bounding box center [415, 151] width 29 height 29
click at [393, 321] on tspan "15" at bounding box center [394, 325] width 14 height 16
click at [554, 322] on icon "0 CF 10 70 140 25" at bounding box center [524, 268] width 779 height 474
click at [397, 323] on tspan "10" at bounding box center [394, 325] width 14 height 16
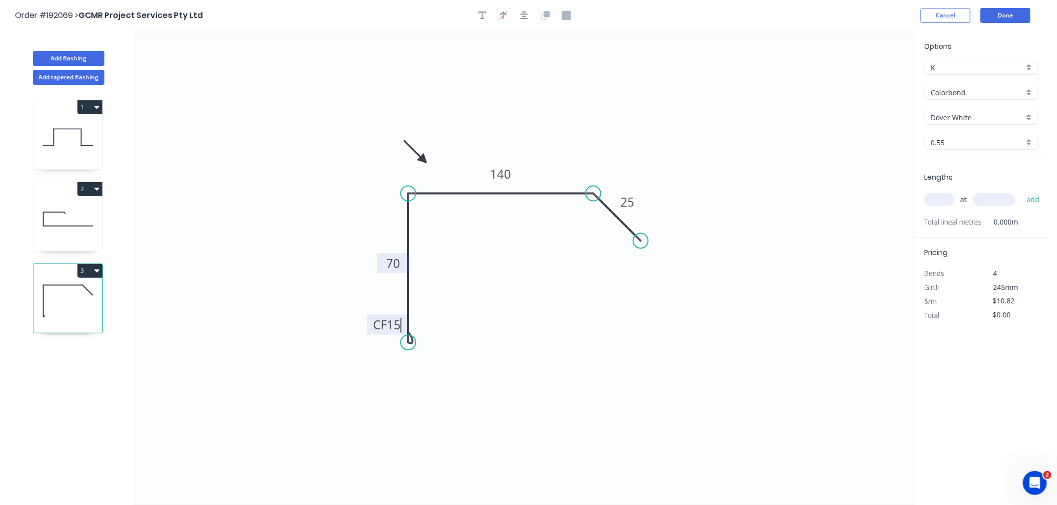
click at [550, 297] on icon "0 CF 15 70 140 25" at bounding box center [524, 268] width 779 height 474
click at [529, 13] on button "button" at bounding box center [524, 15] width 15 height 15
click at [97, 269] on icon "button" at bounding box center [96, 271] width 5 height 8
click at [84, 296] on div "Duplicate" at bounding box center [54, 296] width 77 height 14
drag, startPoint x: 70, startPoint y: 370, endPoint x: 156, endPoint y: 304, distance: 109.0
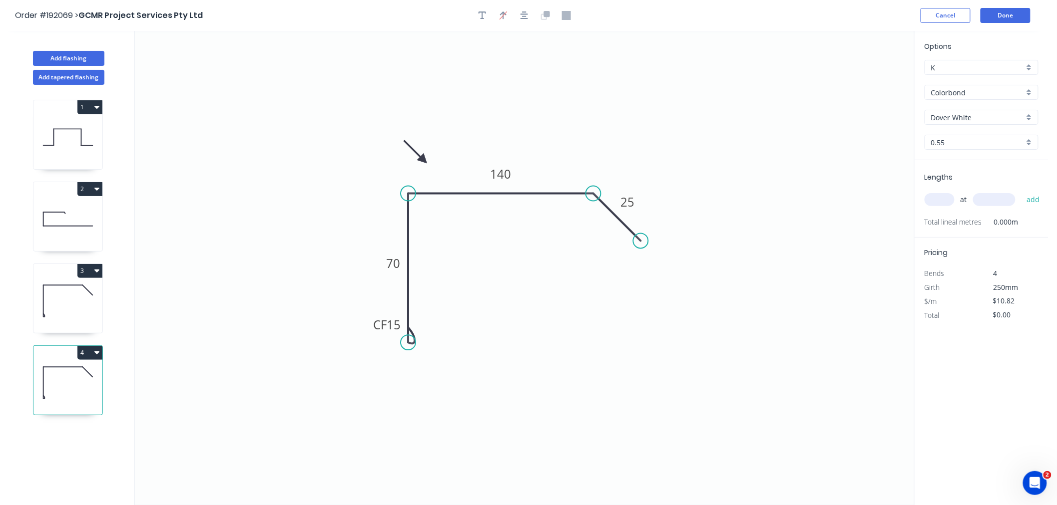
click at [70, 370] on icon at bounding box center [67, 383] width 69 height 64
click at [394, 264] on tspan "70" at bounding box center [393, 263] width 14 height 16
click at [541, 245] on icon "0 CF 15 70 100 25" at bounding box center [524, 268] width 779 height 474
click at [528, 20] on button "button" at bounding box center [524, 15] width 15 height 15
click at [936, 200] on input "text" at bounding box center [939, 199] width 30 height 13
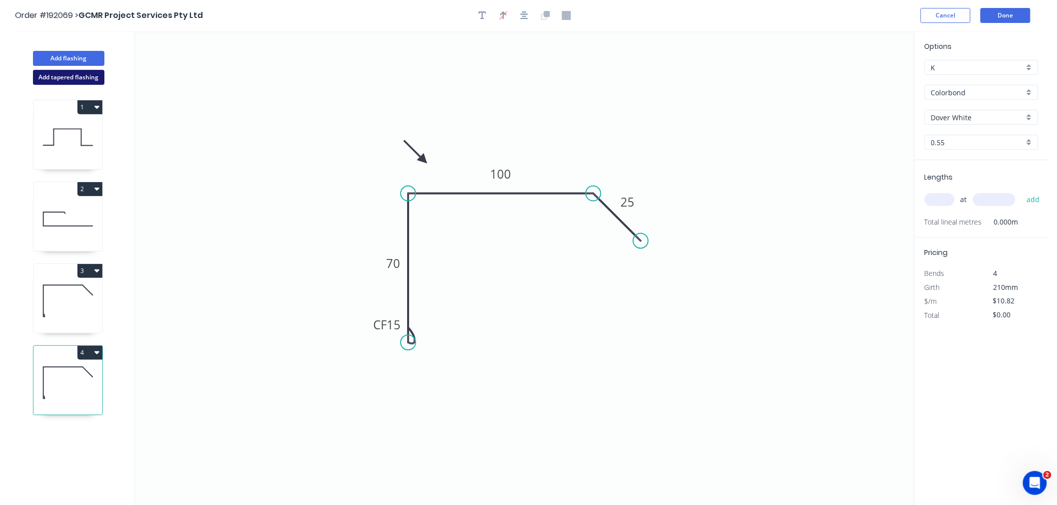
click at [71, 83] on button "Add tapered flashing" at bounding box center [68, 77] width 71 height 15
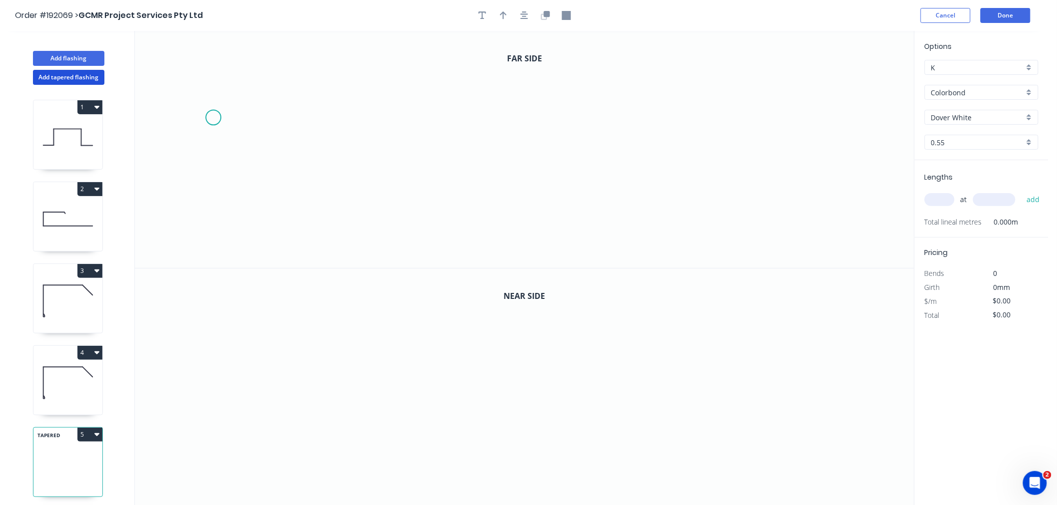
click at [213, 117] on icon "0" at bounding box center [524, 149] width 779 height 237
click at [242, 90] on icon "0" at bounding box center [524, 149] width 779 height 237
click at [398, 88] on icon "0 ?" at bounding box center [524, 149] width 779 height 237
click at [394, 220] on icon "0 ? ?" at bounding box center [524, 149] width 779 height 237
click at [398, 216] on circle at bounding box center [398, 219] width 15 height 15
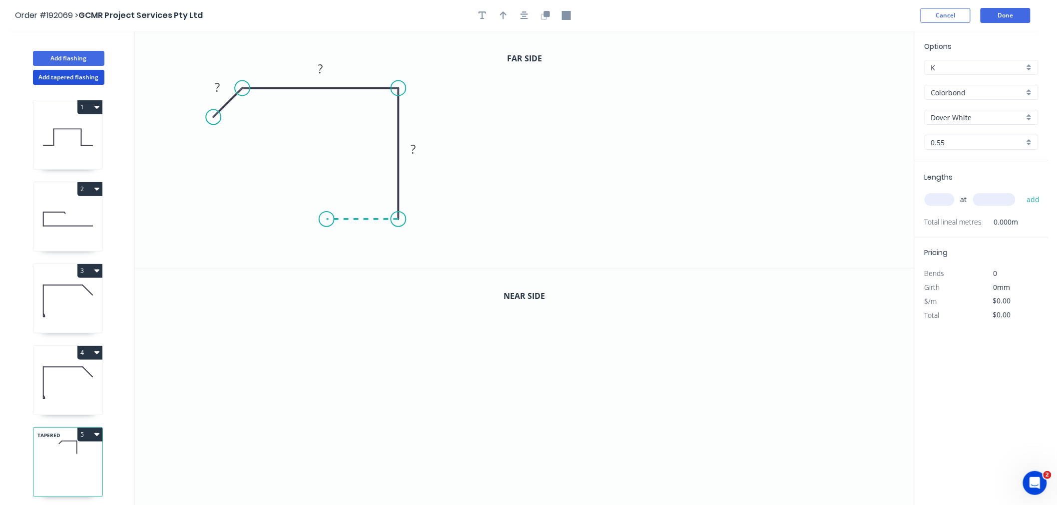
click at [326, 220] on icon "0 ? ? ?" at bounding box center [524, 149] width 779 height 237
click at [330, 146] on icon "0 ? ? ? ?" at bounding box center [524, 149] width 779 height 237
click at [290, 146] on icon "0 ? ? ? ? ?" at bounding box center [524, 149] width 779 height 237
click at [525, 22] on body "Order #192069 > GCMR Project Services Pty Ltd Cancel Done Add flashing Add tape…" at bounding box center [528, 262] width 1057 height 524
click at [528, 20] on button "button" at bounding box center [524, 15] width 15 height 15
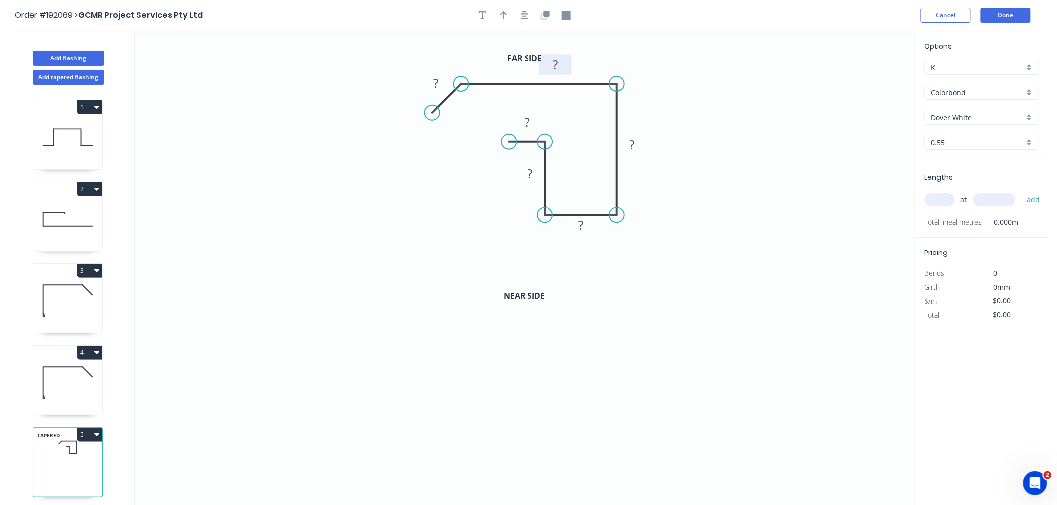
drag, startPoint x: 551, startPoint y: 68, endPoint x: 568, endPoint y: 68, distance: 16.5
click at [568, 68] on rect at bounding box center [555, 65] width 32 height 20
click at [440, 85] on rect at bounding box center [436, 84] width 20 height 14
click at [443, 170] on icon "0 10 60 50 35 40 15" at bounding box center [524, 149] width 779 height 237
click at [527, 15] on icon "button" at bounding box center [524, 15] width 8 height 9
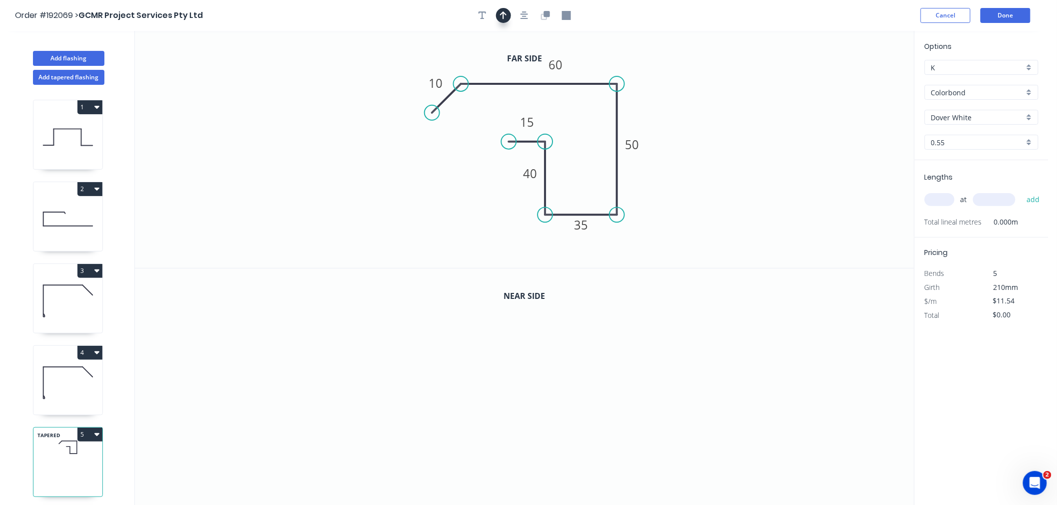
click at [500, 18] on icon "button" at bounding box center [503, 15] width 7 height 9
drag, startPoint x: 863, startPoint y: 80, endPoint x: 599, endPoint y: 66, distance: 264.0
click at [599, 66] on icon at bounding box center [599, 54] width 9 height 32
click at [599, 66] on icon at bounding box center [599, 55] width 9 height 32
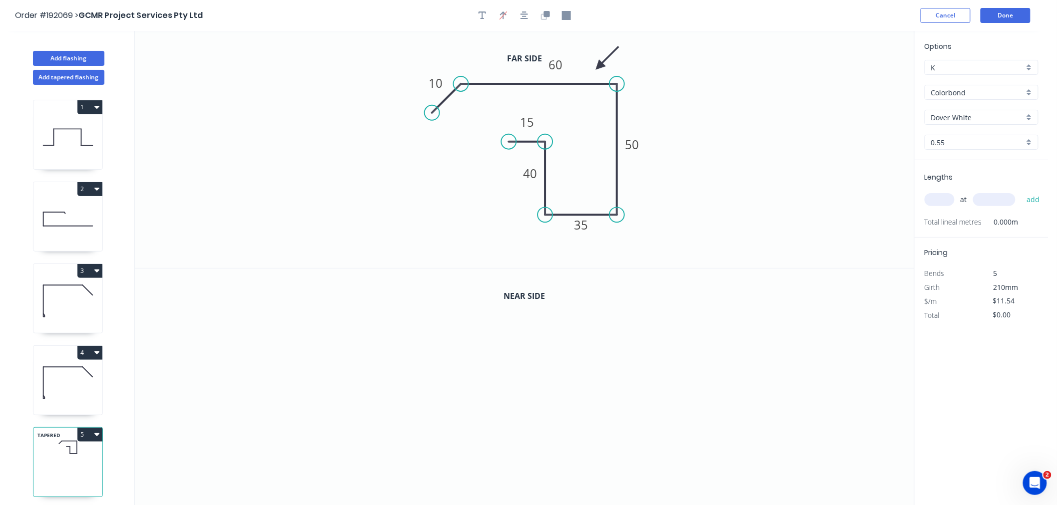
click at [579, 48] on icon "0 10 60 50 35 40 15" at bounding box center [524, 149] width 779 height 237
click at [543, 12] on icon "button" at bounding box center [545, 15] width 9 height 9
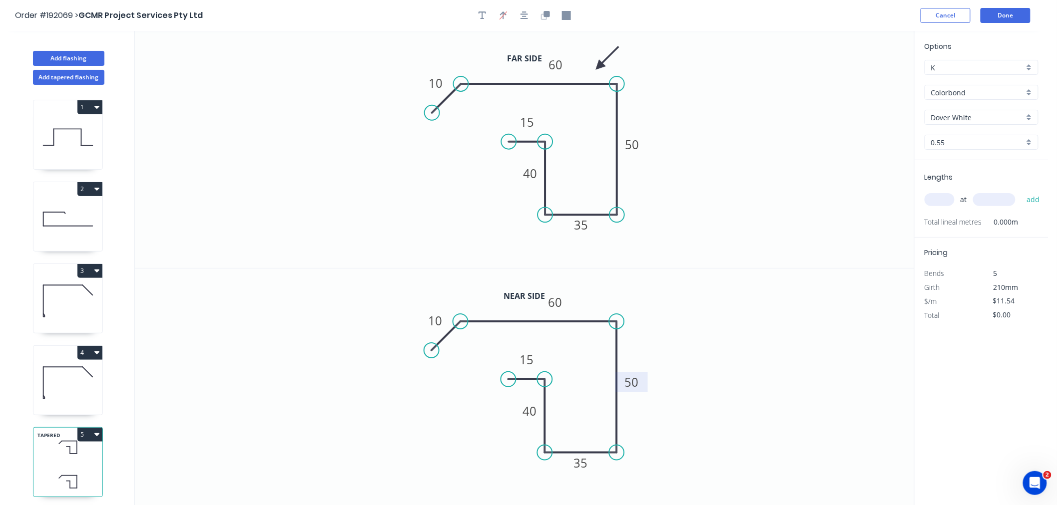
click at [636, 383] on tspan "50" at bounding box center [632, 382] width 14 height 16
click at [717, 401] on icon "0 10 60 65 35 40 15" at bounding box center [524, 388] width 779 height 238
type input "$12.98"
click at [945, 203] on input "text" at bounding box center [939, 199] width 30 height 13
type input "1"
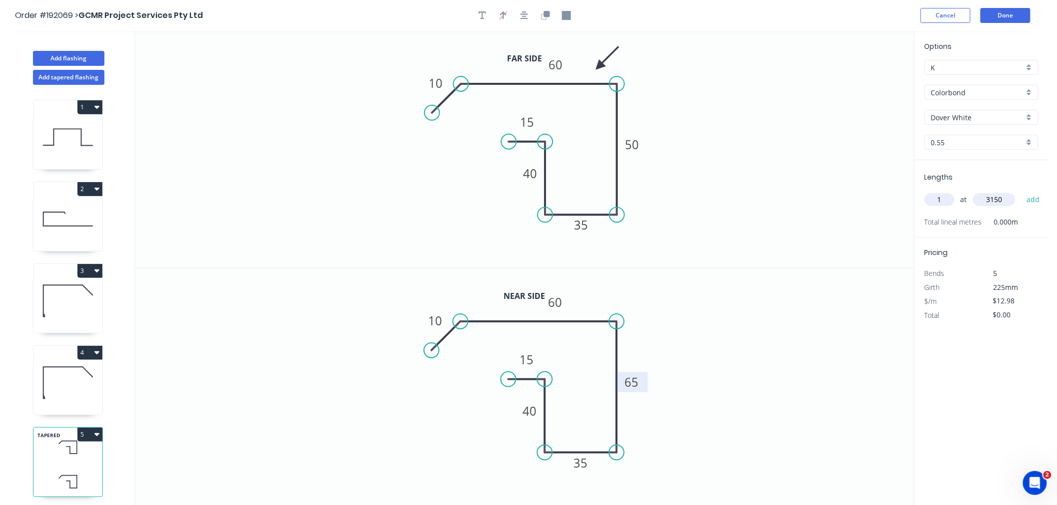
type input "3150"
click at [1021, 191] on button "add" at bounding box center [1032, 199] width 23 height 17
type input "$40.89"
drag, startPoint x: 616, startPoint y: 453, endPoint x: 617, endPoint y: 470, distance: 17.5
click at [617, 470] on circle at bounding box center [617, 470] width 15 height 15
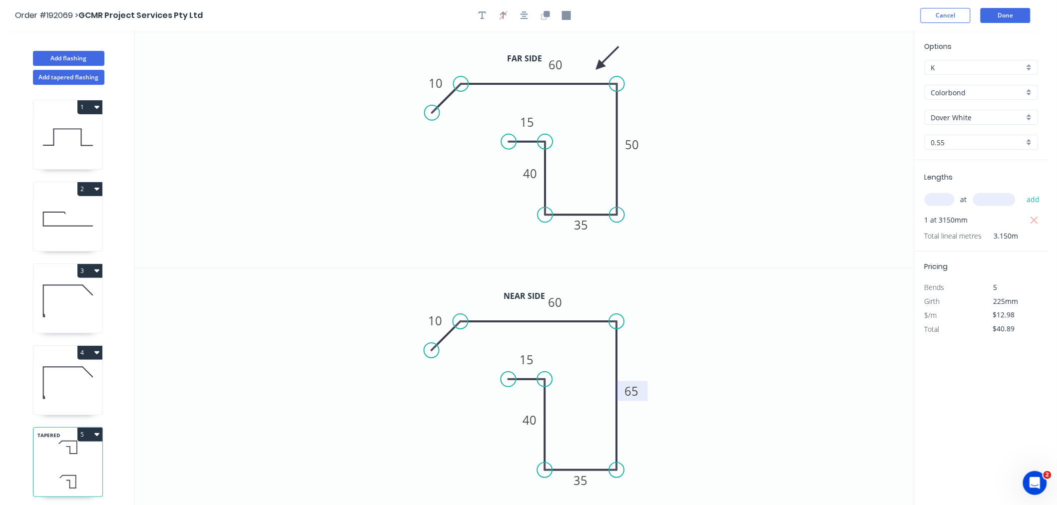
click at [547, 466] on circle at bounding box center [545, 470] width 15 height 15
click at [522, 15] on icon "button" at bounding box center [524, 15] width 8 height 9
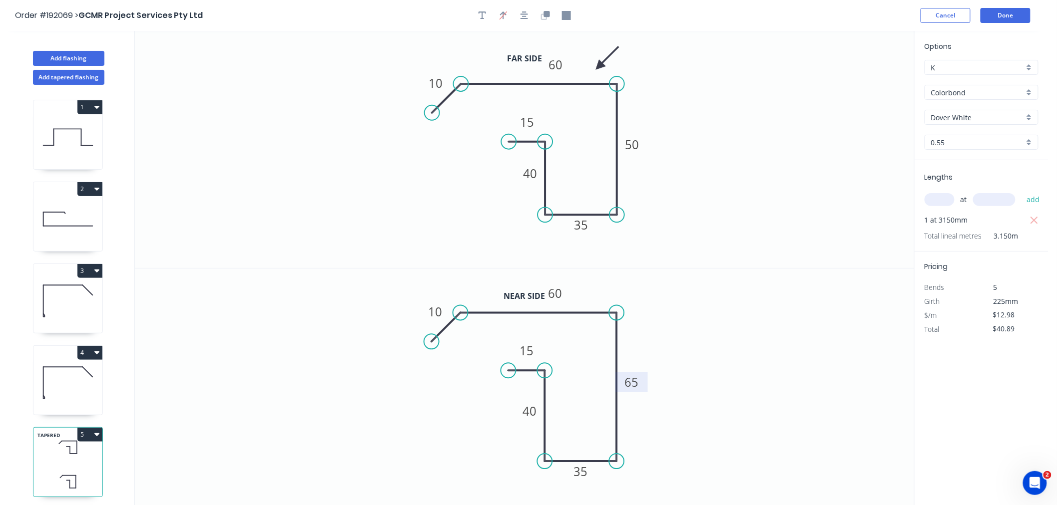
click at [737, 13] on div "Order #192069 > GCMR Project Services Pty Ltd Cancel Done" at bounding box center [524, 15] width 1018 height 15
click at [68, 236] on icon at bounding box center [67, 219] width 69 height 64
type input "$8.25"
type input "$0.00"
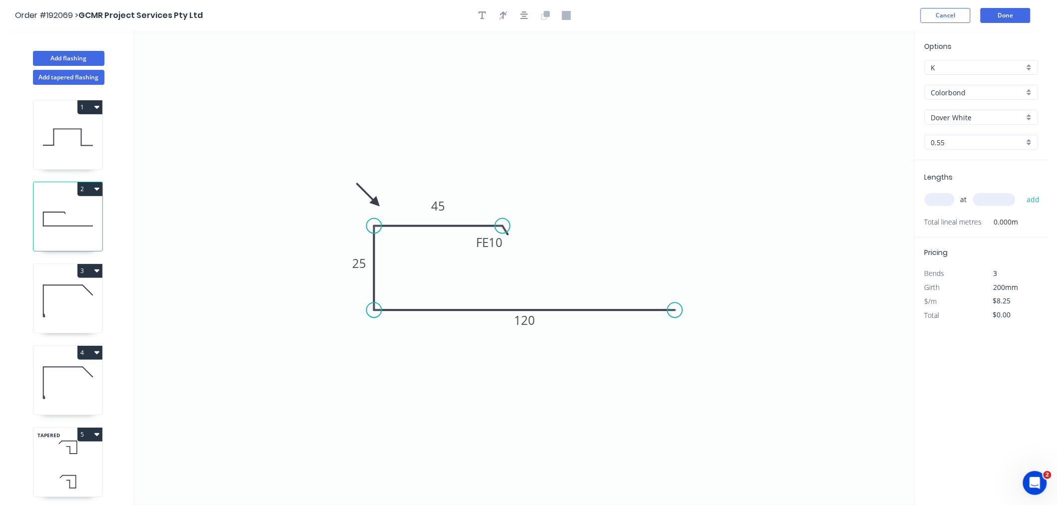
click at [73, 307] on icon at bounding box center [67, 301] width 69 height 64
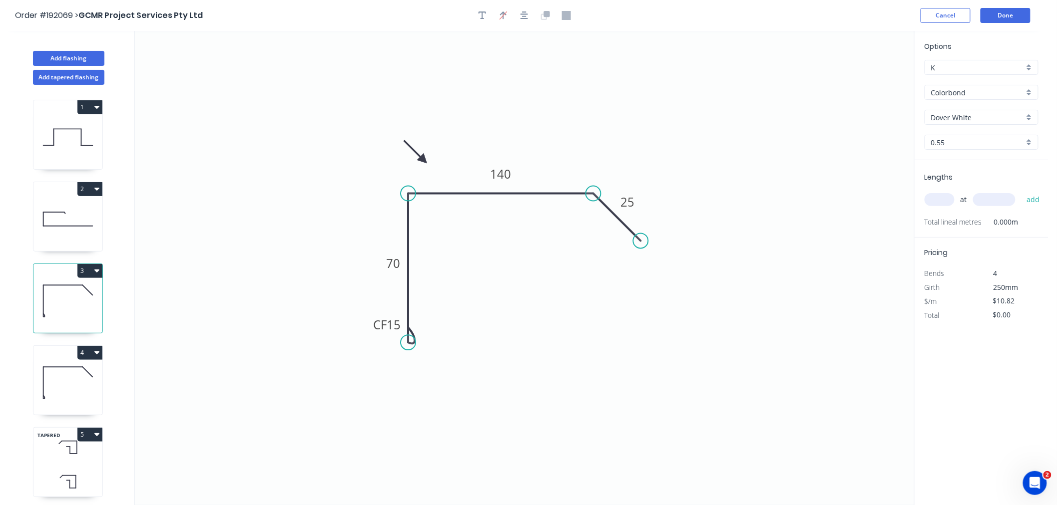
click at [75, 380] on icon at bounding box center [67, 383] width 69 height 64
drag, startPoint x: 68, startPoint y: 303, endPoint x: 68, endPoint y: 293, distance: 9.5
click at [68, 302] on icon at bounding box center [67, 301] width 69 height 64
click at [60, 209] on icon at bounding box center [67, 219] width 69 height 64
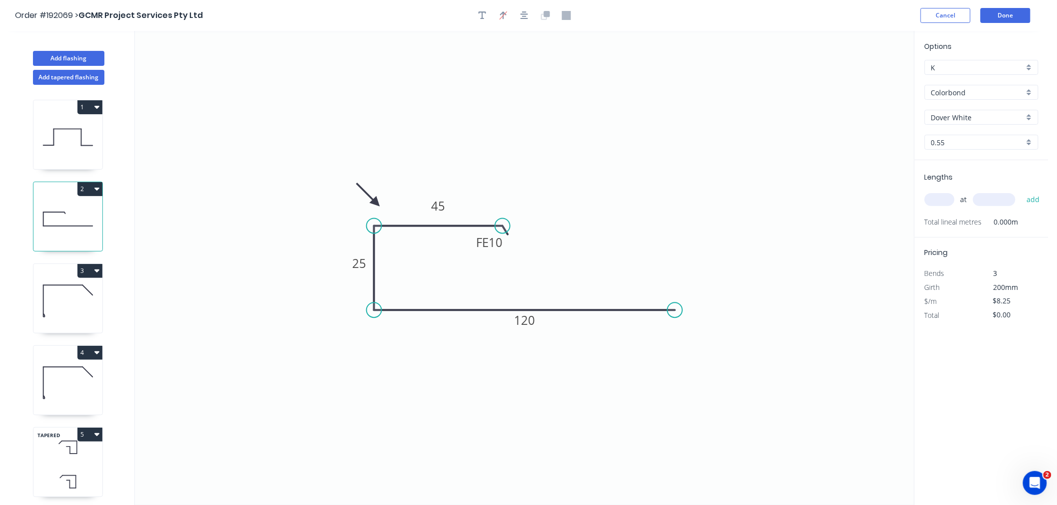
click at [62, 300] on icon at bounding box center [67, 301] width 69 height 64
type input "$10.82"
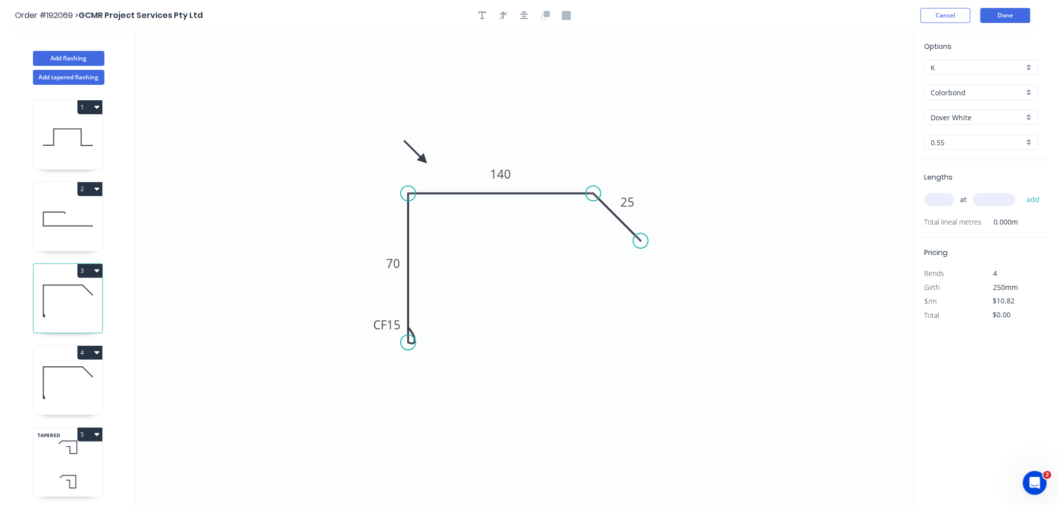
click at [81, 385] on icon at bounding box center [67, 383] width 69 height 64
click at [397, 329] on tspan "15" at bounding box center [394, 325] width 14 height 16
click at [360, 230] on icon "0 CF 10 70 100 25" at bounding box center [524, 268] width 779 height 474
click at [392, 326] on tspan "10" at bounding box center [394, 325] width 14 height 16
click at [519, 274] on icon "0 CF 15 70 100 25" at bounding box center [524, 268] width 779 height 474
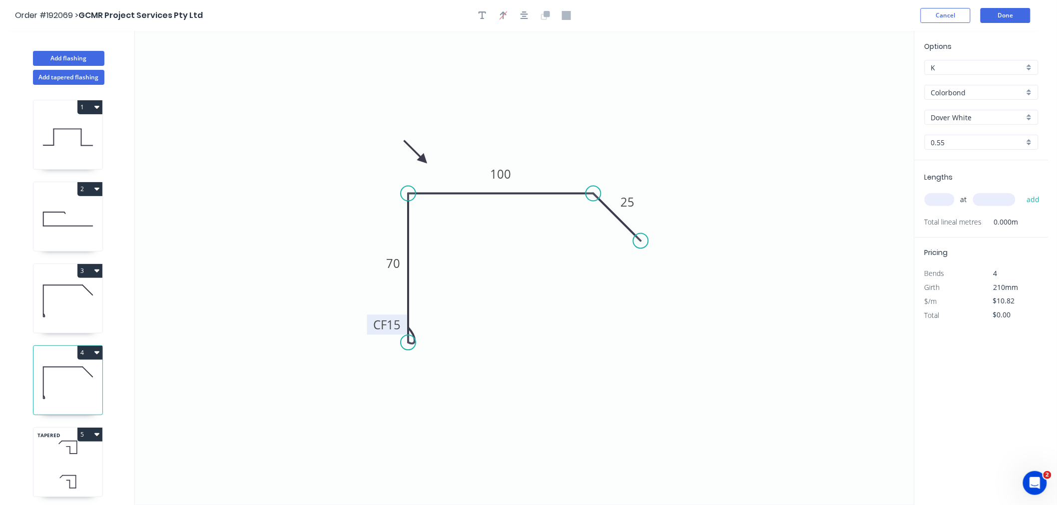
click at [73, 294] on icon at bounding box center [67, 301] width 69 height 64
click at [724, 21] on div "Order #192069 > GCMR Project Services Pty Ltd Cancel Done" at bounding box center [524, 15] width 1018 height 15
click at [864, 13] on div "Order #192069 > GCMR Project Services Pty Ltd Cancel Done" at bounding box center [524, 15] width 1018 height 15
click at [999, 18] on button "Done" at bounding box center [1005, 15] width 50 height 15
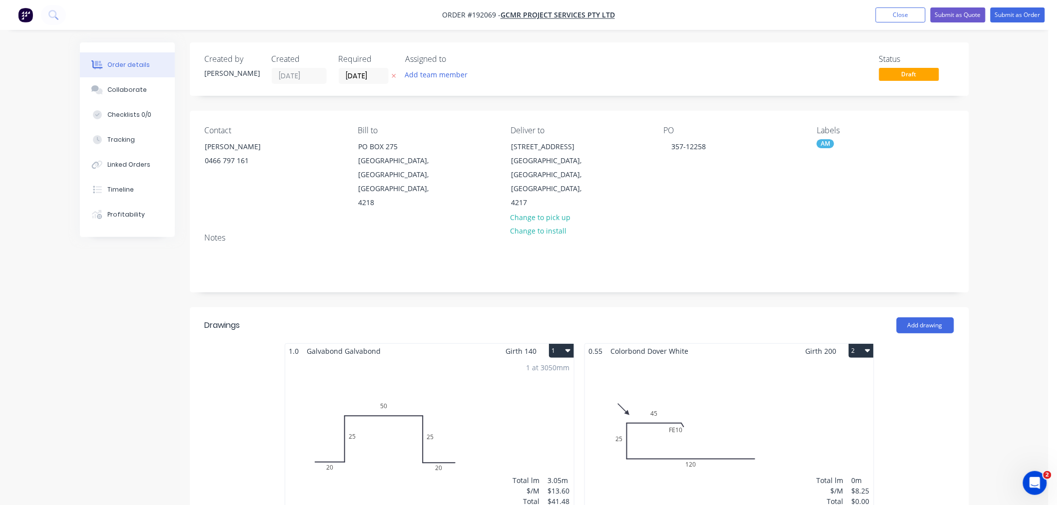
click at [890, 11] on button "Close" at bounding box center [900, 14] width 50 height 15
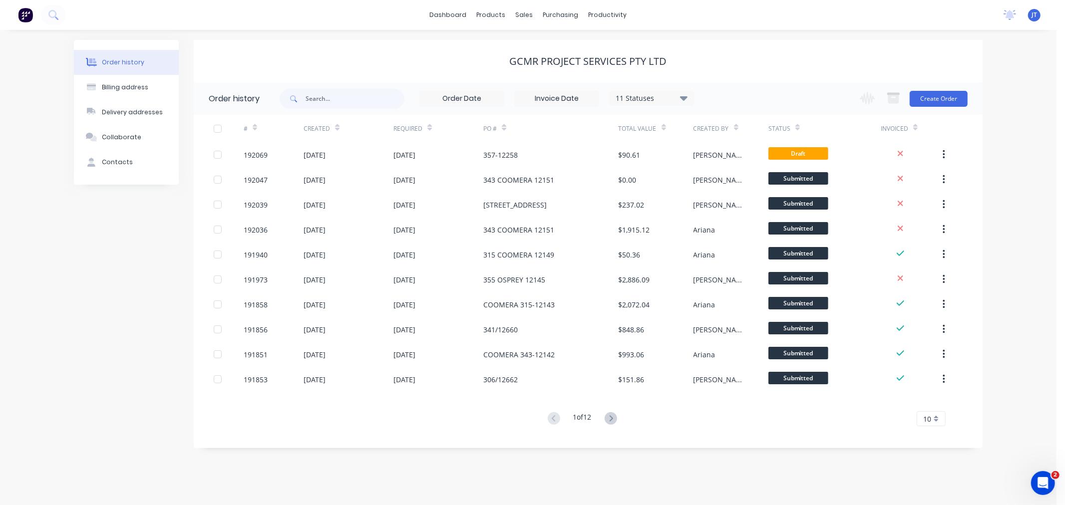
click at [449, 45] on div "GCMR Project Services Pty Ltd" at bounding box center [588, 61] width 789 height 42
click at [465, 42] on div "GCMR Project Services Pty Ltd" at bounding box center [588, 61] width 789 height 42
click at [466, 45] on div "GCMR Project Services Pty Ltd" at bounding box center [588, 61] width 789 height 42
click at [553, 66] on div "Customers" at bounding box center [559, 67] width 36 height 9
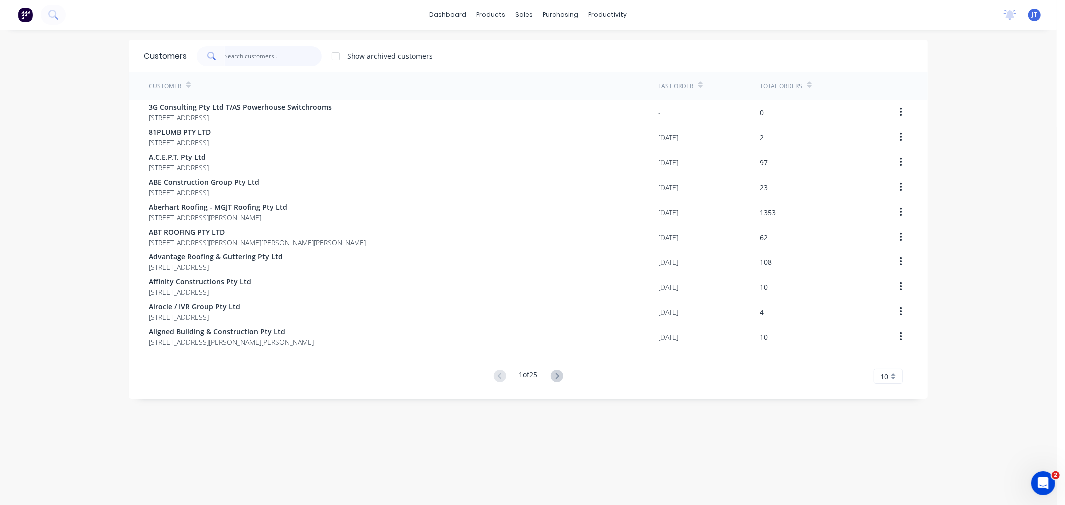
click at [260, 58] on input "text" at bounding box center [273, 56] width 97 height 20
click at [266, 56] on input "text" at bounding box center [273, 56] width 97 height 20
click at [271, 61] on input "text" at bounding box center [273, 56] width 97 height 20
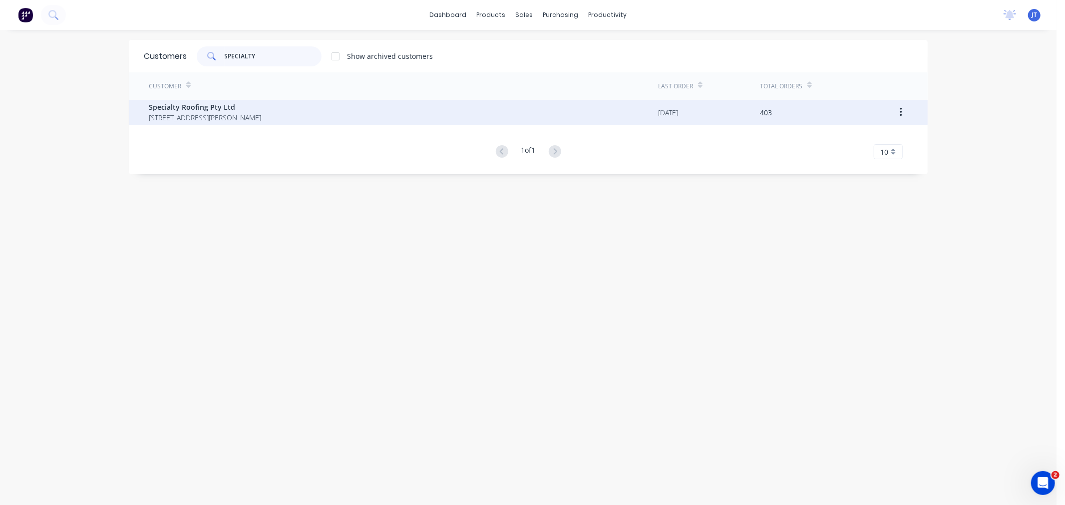
type input "SPECIALTY"
click at [260, 106] on span "Specialty Roofing Pty Ltd" at bounding box center [205, 107] width 112 height 10
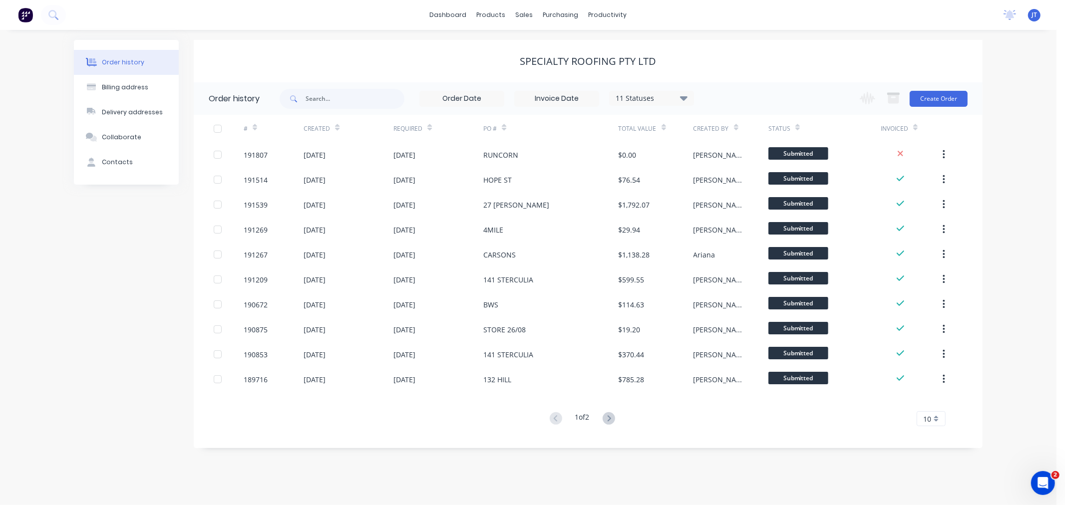
click at [125, 307] on div "Order history Billing address Delivery addresses Collaborate Contacts" at bounding box center [126, 244] width 105 height 408
click at [1030, 162] on div "Order history Billing address Delivery addresses Collaborate Contacts Specialty…" at bounding box center [528, 267] width 1057 height 475
click at [940, 96] on button "Create Order" at bounding box center [939, 99] width 58 height 16
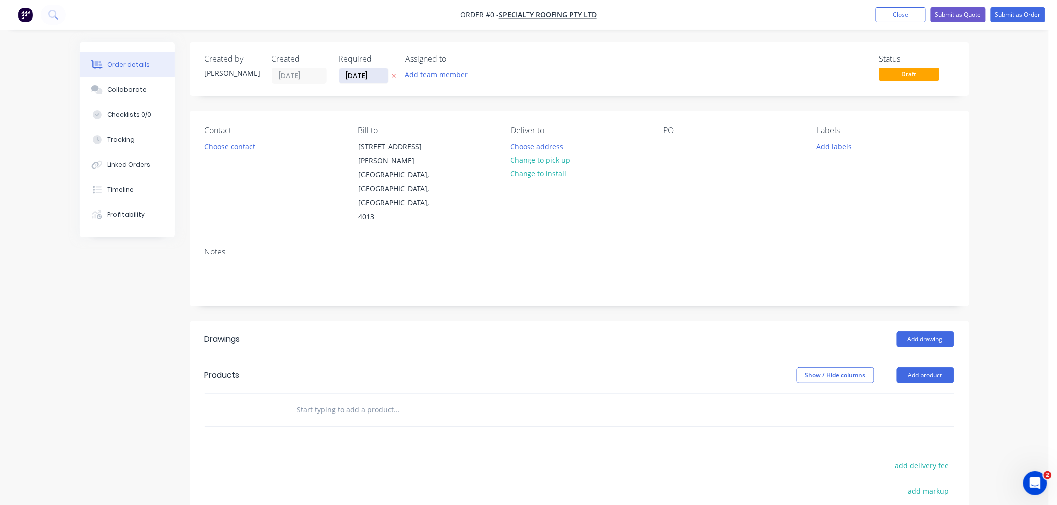
click at [359, 73] on input "[DATE]" at bounding box center [363, 75] width 49 height 15
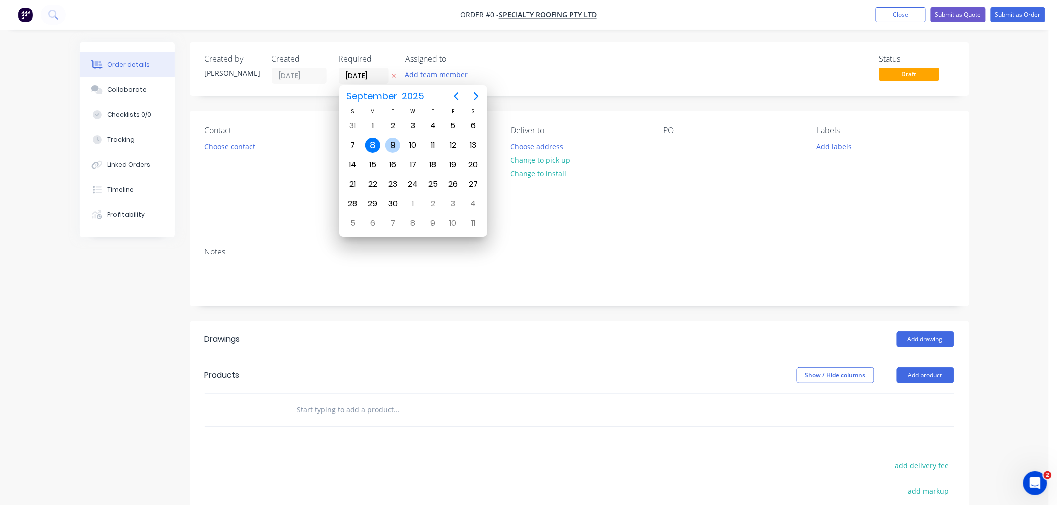
click at [390, 140] on div "9" at bounding box center [392, 145] width 15 height 15
type input "[DATE]"
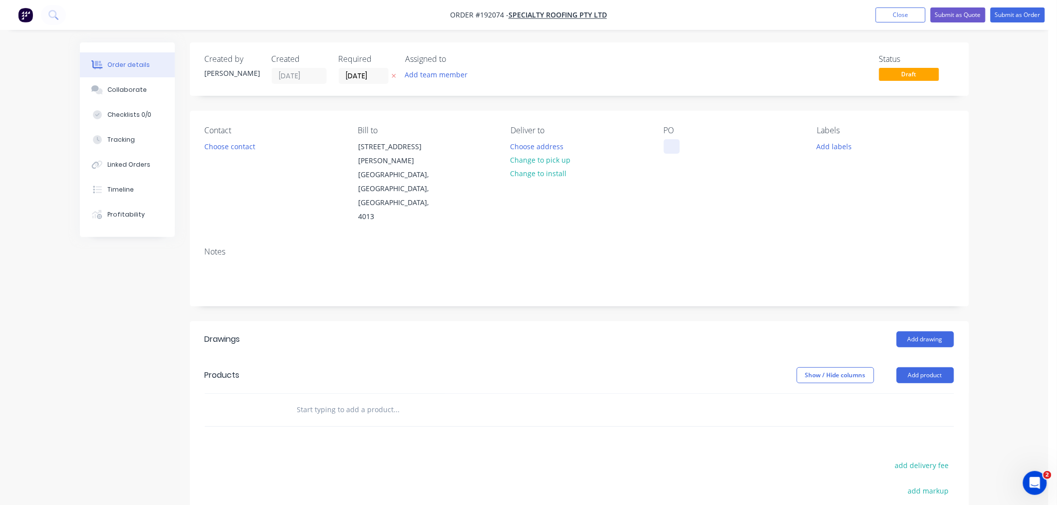
click at [679, 148] on div at bounding box center [672, 146] width 16 height 14
click at [827, 147] on button "Add labels" at bounding box center [834, 145] width 46 height 13
click at [852, 210] on div "6:30 am" at bounding box center [859, 213] width 30 height 11
click at [1036, 200] on div "Order details Collaborate Checklists 0/0 Tracking Linked Orders Timeline Profit…" at bounding box center [524, 341] width 1048 height 682
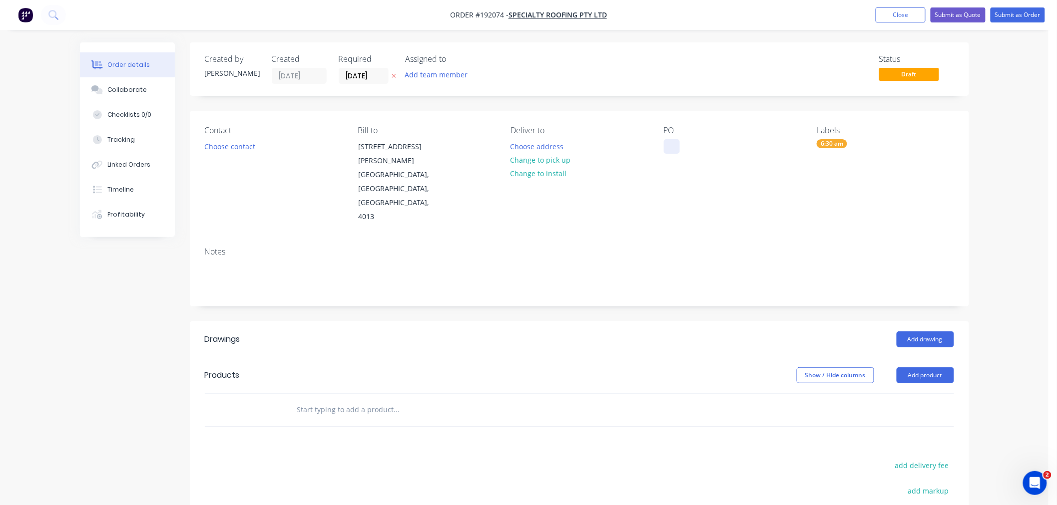
click at [672, 145] on div at bounding box center [672, 146] width 16 height 14
click at [563, 102] on div "Created by [PERSON_NAME] Created [DATE] Required [DATE] Assigned to Add team me…" at bounding box center [579, 354] width 779 height 624
click at [216, 146] on button "Choose contact" at bounding box center [229, 145] width 61 height 13
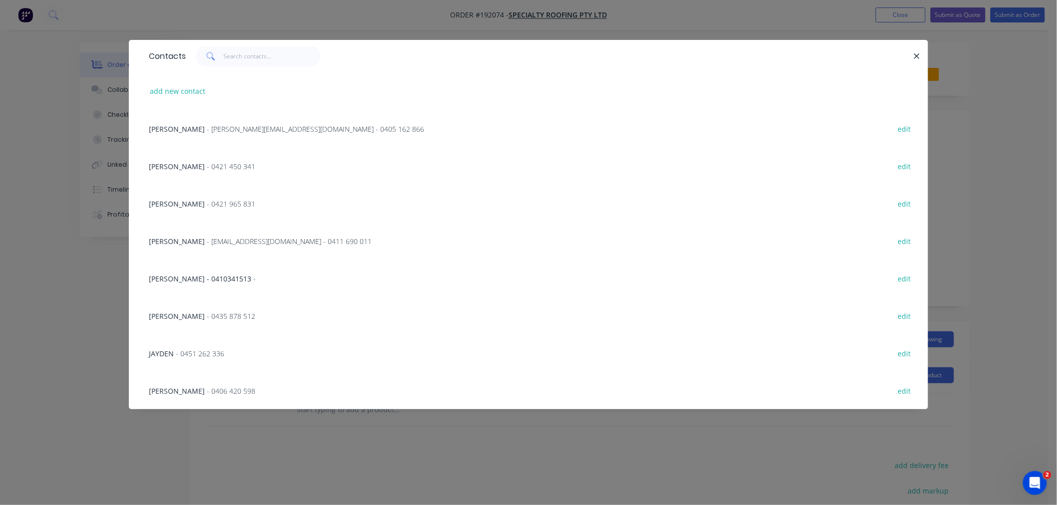
click at [207, 132] on span "- [PERSON_NAME][EMAIL_ADDRESS][DOMAIN_NAME] - 0405 162 866" at bounding box center [315, 128] width 217 height 9
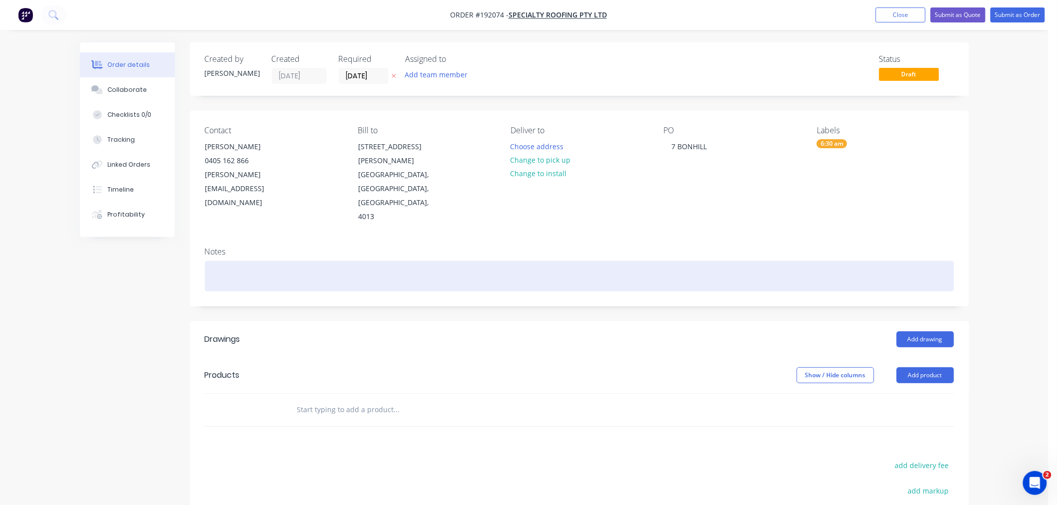
click at [313, 261] on div at bounding box center [579, 276] width 749 height 30
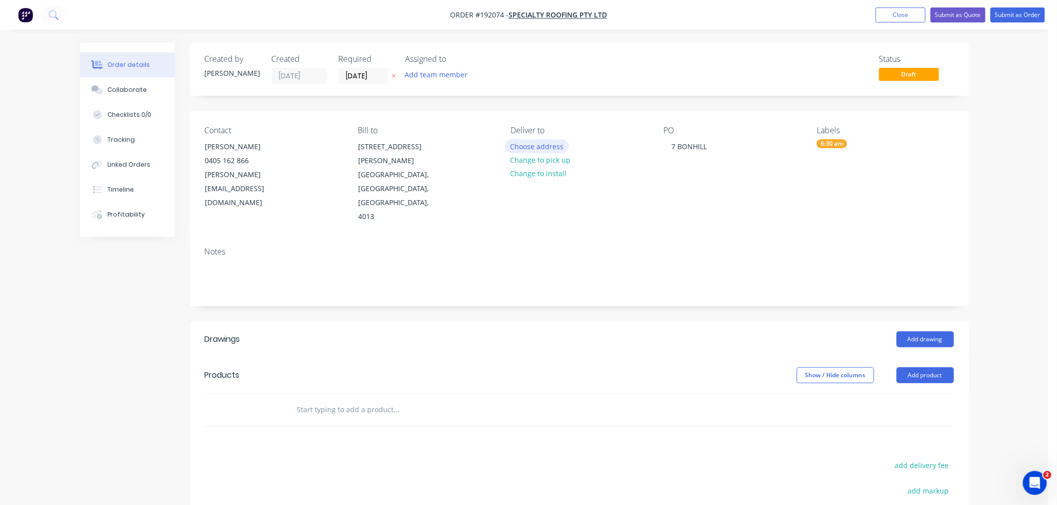
click at [534, 142] on button "Choose address" at bounding box center [537, 145] width 64 height 13
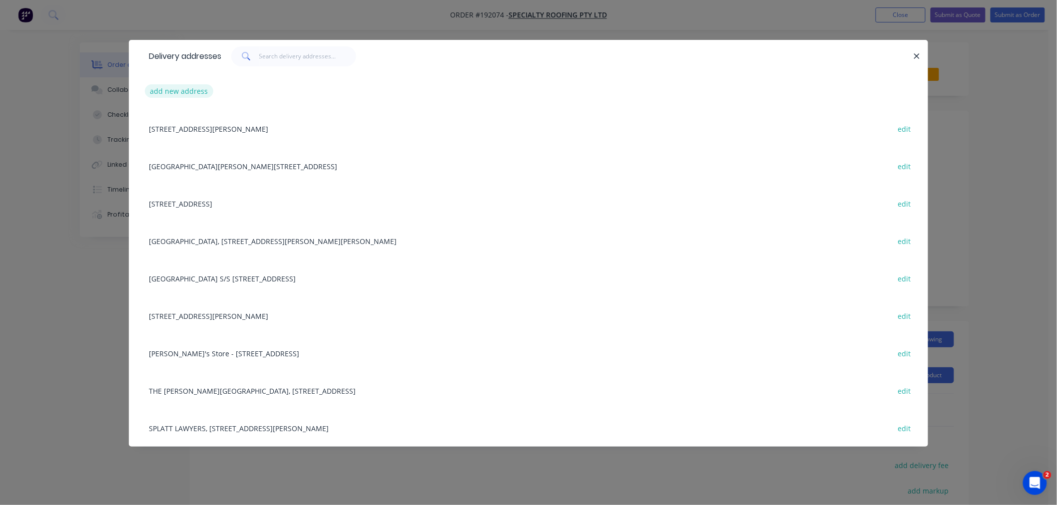
click at [186, 88] on button "add new address" at bounding box center [179, 90] width 68 height 13
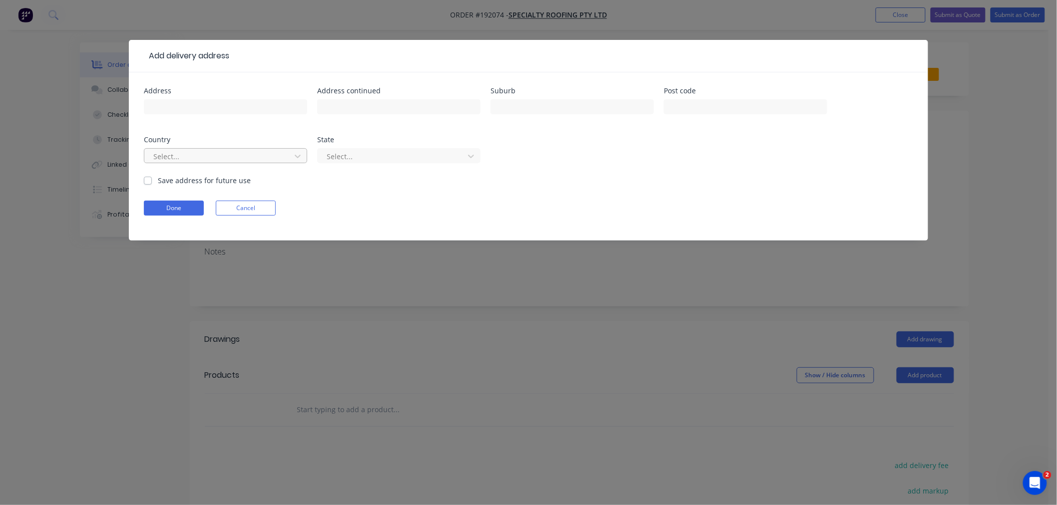
click at [197, 152] on div at bounding box center [218, 156] width 133 height 12
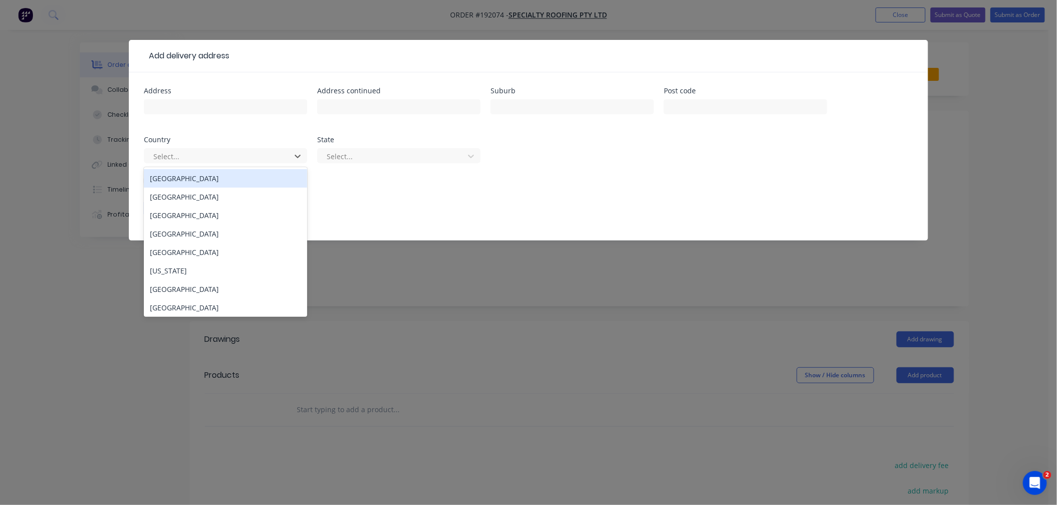
click at [205, 180] on div "[GEOGRAPHIC_DATA]" at bounding box center [225, 178] width 163 height 18
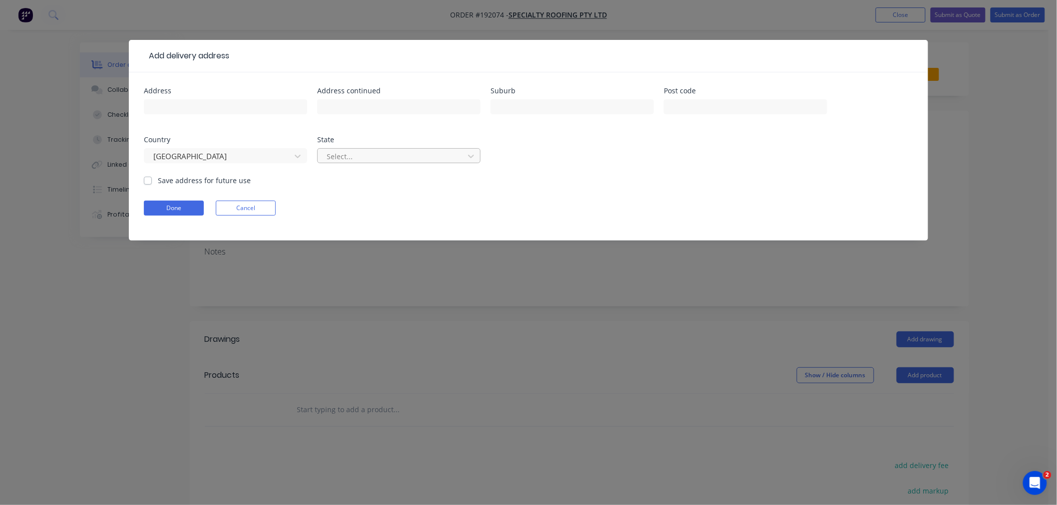
click at [367, 155] on div at bounding box center [392, 156] width 133 height 12
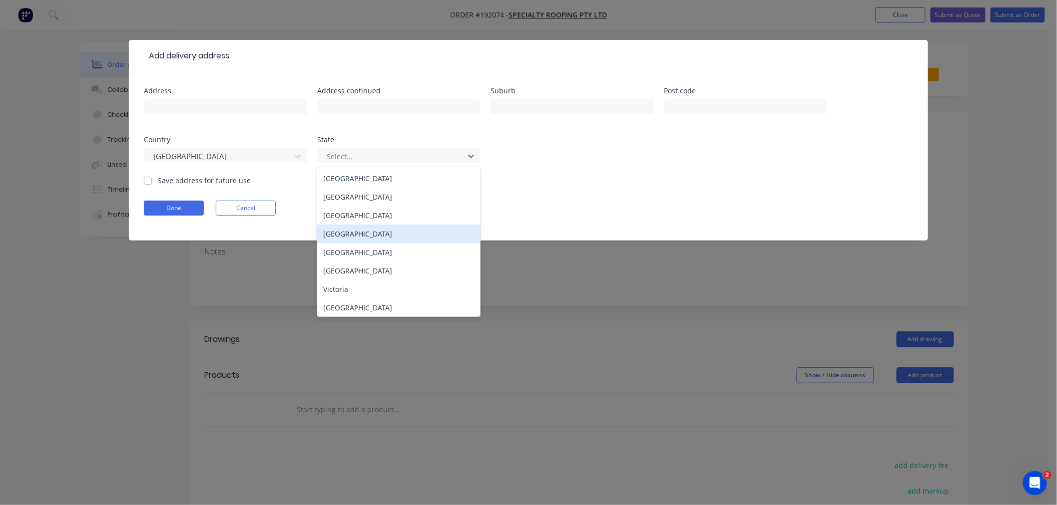
click at [371, 233] on div "[GEOGRAPHIC_DATA]" at bounding box center [398, 234] width 163 height 18
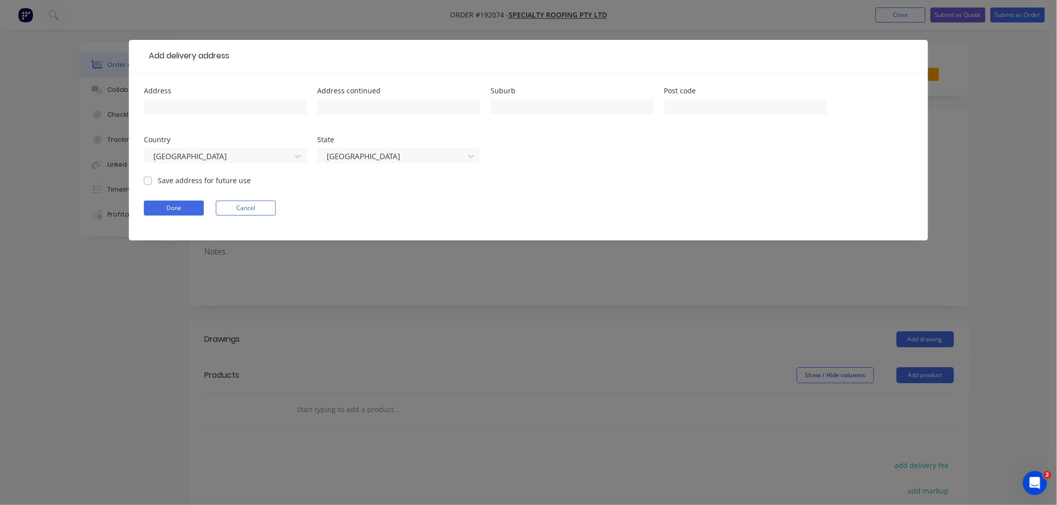
click at [268, 132] on div "Address Address continued Suburb Post code Country [GEOGRAPHIC_DATA] State [GEO…" at bounding box center [528, 131] width 769 height 88
click at [250, 101] on input "text" at bounding box center [225, 106] width 163 height 15
click at [209, 111] on input "text" at bounding box center [225, 106] width 163 height 15
paste input "[STREET_ADDRESS]"
type input "[STREET_ADDRESS]"
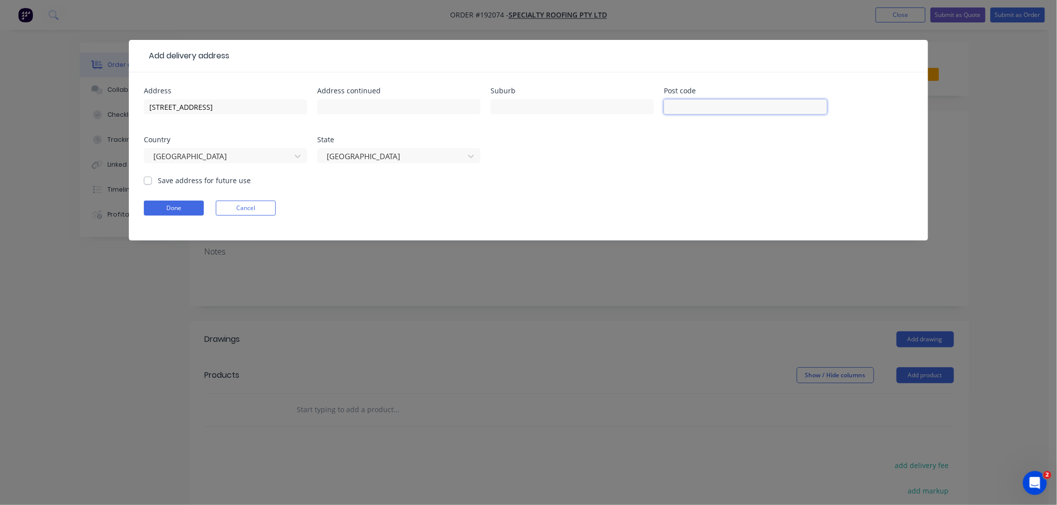
paste input "4068"
type input "4068"
click at [250, 105] on input "[STREET_ADDRESS]" at bounding box center [225, 106] width 163 height 15
type input "[STREET_ADDRESS]"
paste input "Indooroopilly"
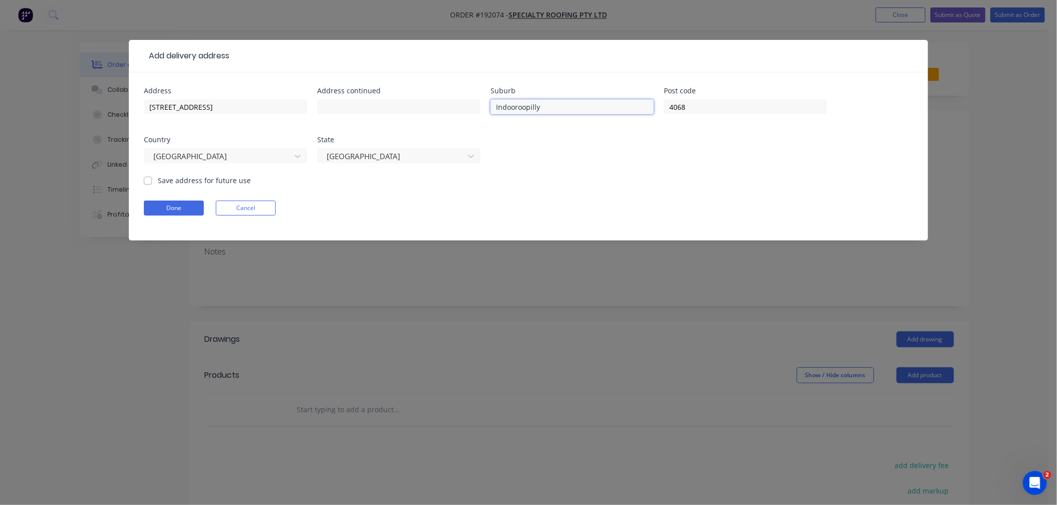
type input "Indooroopilly"
click at [540, 216] on div "Done Cancel" at bounding box center [528, 208] width 769 height 15
click at [157, 210] on button "Done" at bounding box center [174, 208] width 60 height 15
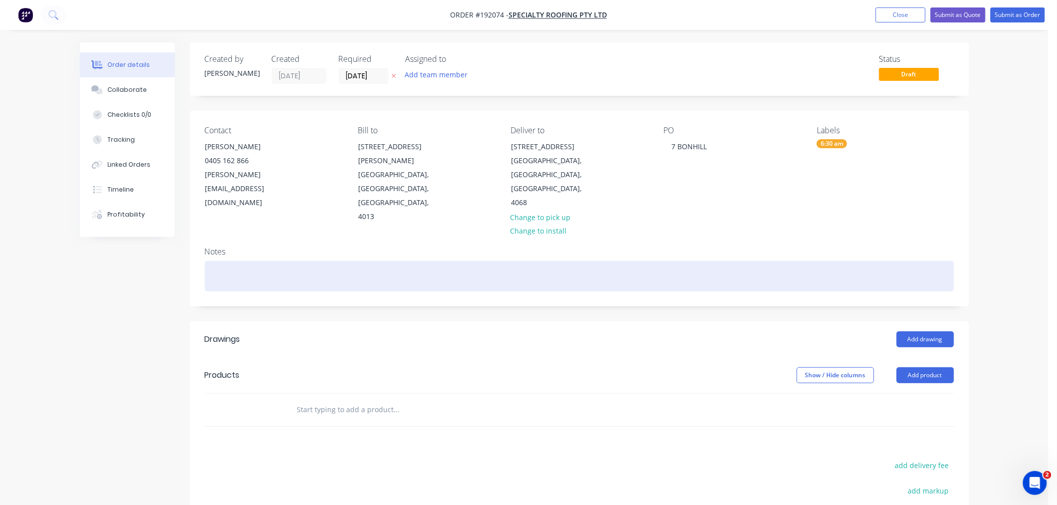
click at [299, 261] on div at bounding box center [579, 276] width 749 height 30
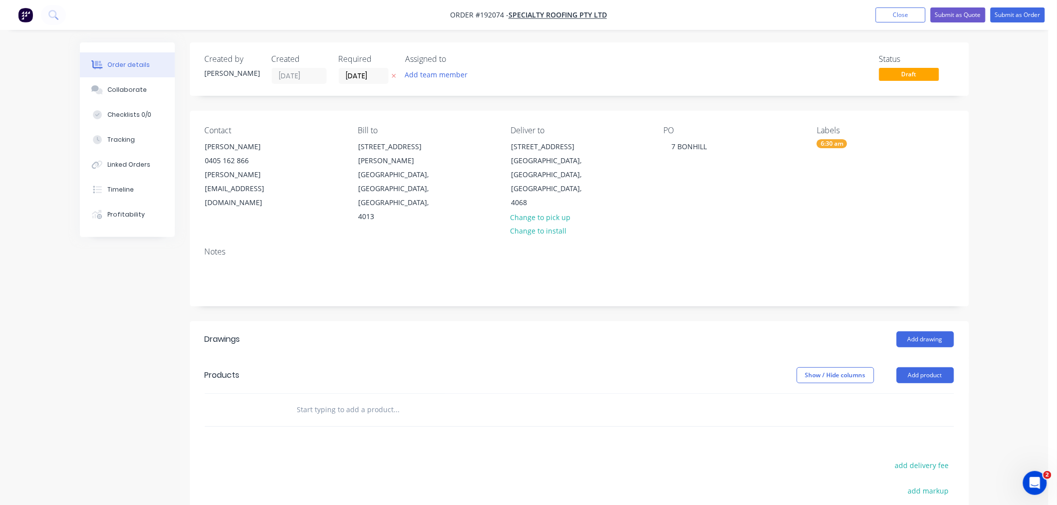
click at [997, 242] on div "Order details Collaborate Checklists 0/0 Tracking Linked Orders Timeline Profit…" at bounding box center [524, 341] width 1048 height 682
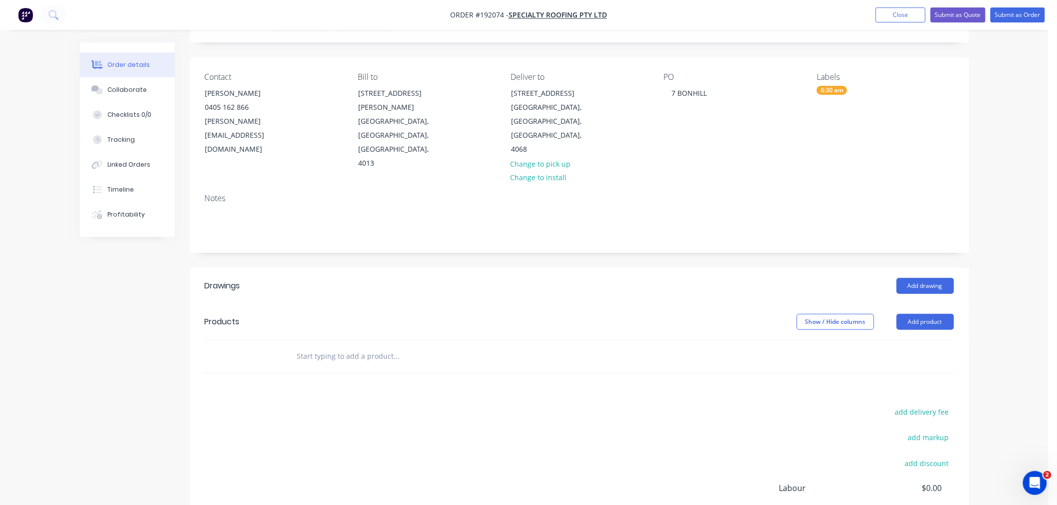
scroll to position [0, 0]
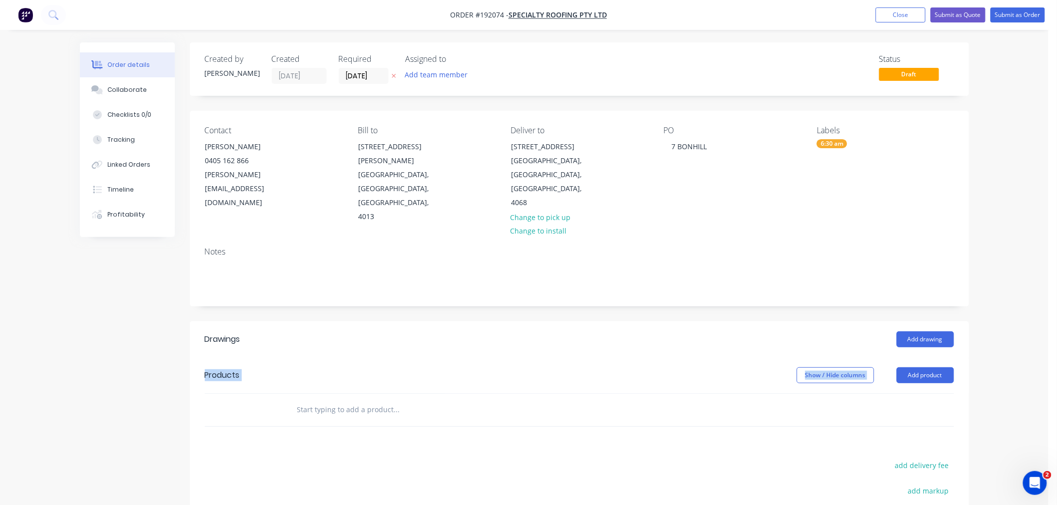
click at [1006, 330] on div "Order details Collaborate Checklists 0/0 Tracking Linked Orders Timeline Profit…" at bounding box center [524, 341] width 1048 height 682
click at [990, 371] on div "Order details Collaborate Checklists 0/0 Tracking Linked Orders Timeline Profit…" at bounding box center [524, 341] width 1048 height 682
click at [999, 286] on div "Order details Collaborate Checklists 0/0 Tracking Linked Orders Timeline Profit…" at bounding box center [524, 341] width 1048 height 682
click at [996, 256] on div "Order details Collaborate Checklists 0/0 Tracking Linked Orders Timeline Profit…" at bounding box center [524, 341] width 1048 height 682
click at [987, 320] on div "Order details Collaborate Checklists 0/0 Tracking Linked Orders Timeline Profit…" at bounding box center [524, 341] width 1048 height 682
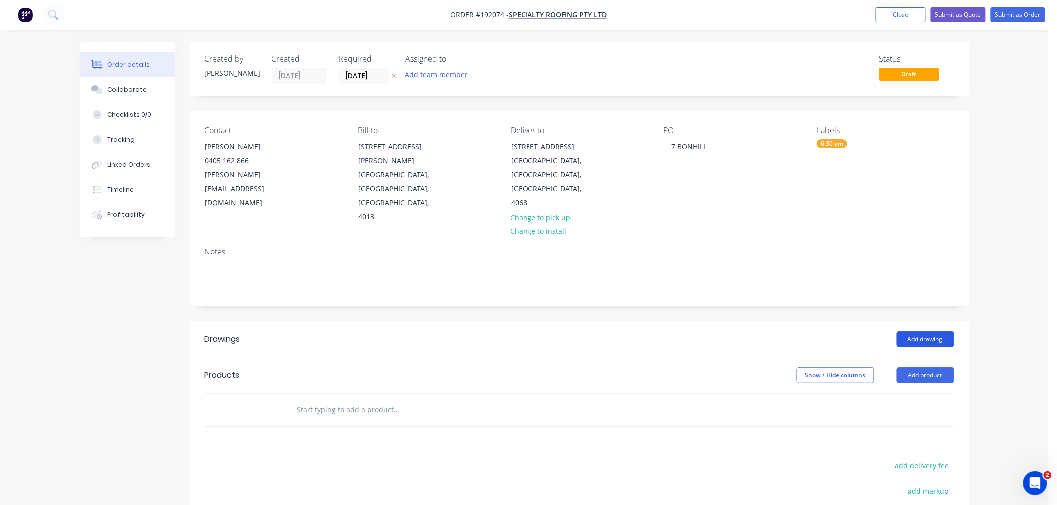
click at [925, 332] on button "Add drawing" at bounding box center [924, 340] width 57 height 16
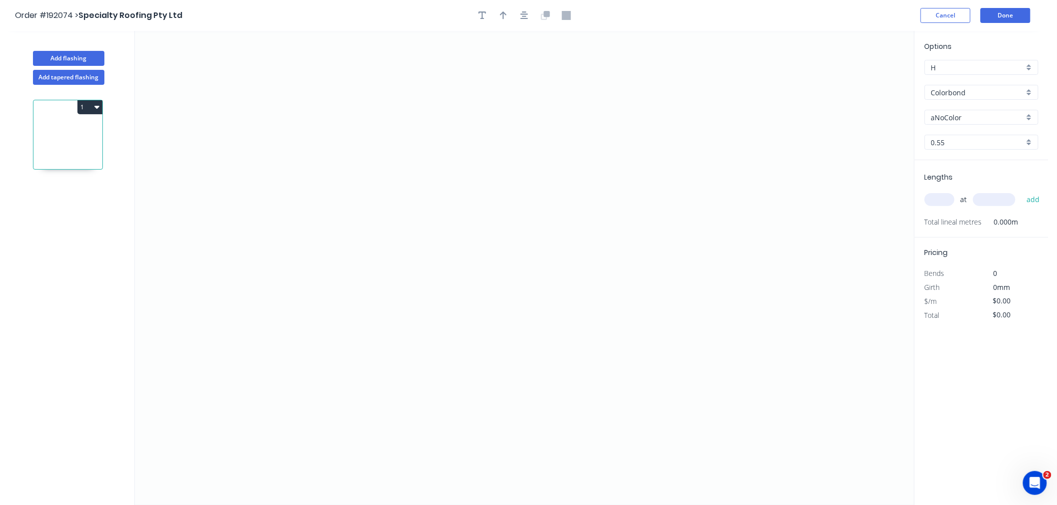
click at [950, 113] on input "aNoColor" at bounding box center [977, 117] width 93 height 10
click at [984, 214] on div "Woodland Grey" at bounding box center [981, 213] width 113 height 17
type input "Woodland Grey"
click at [937, 199] on input "text" at bounding box center [939, 199] width 30 height 13
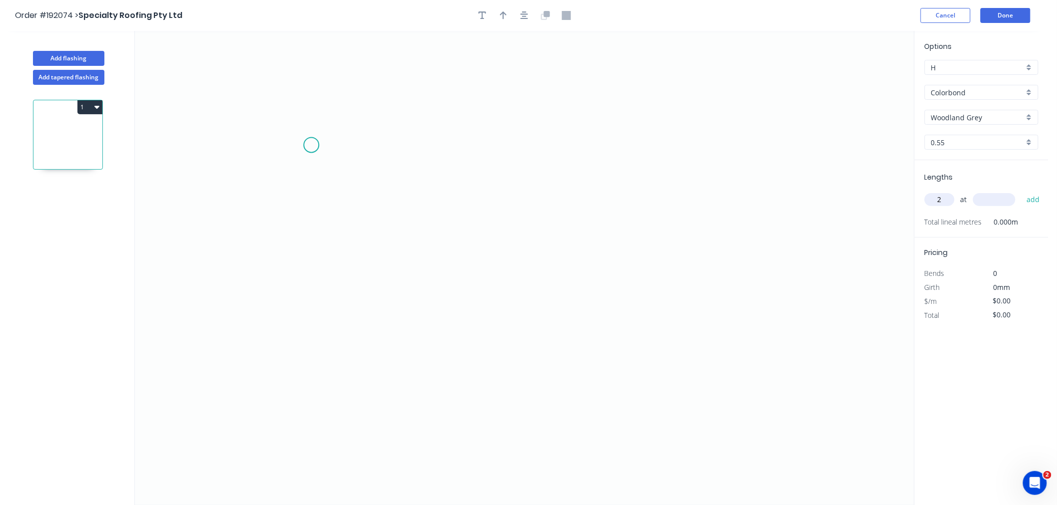
type input "2"
type input "4500"
click at [1021, 191] on button "add" at bounding box center [1032, 199] width 23 height 17
type input "2"
type input "3200"
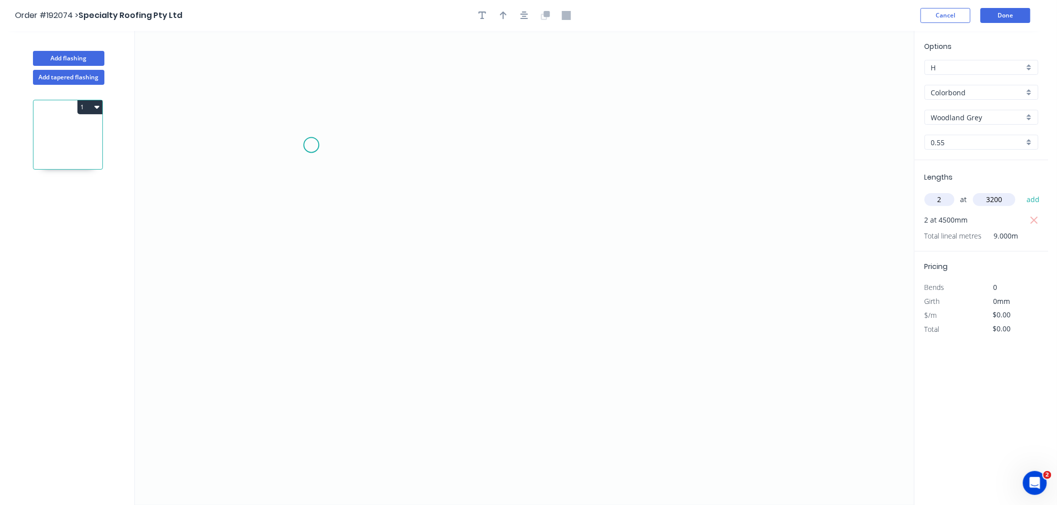
click at [1021, 191] on button "add" at bounding box center [1032, 199] width 23 height 17
type input "3"
type input "2600"
click at [1021, 191] on button "add" at bounding box center [1032, 199] width 23 height 17
click at [198, 198] on icon "0" at bounding box center [524, 268] width 779 height 474
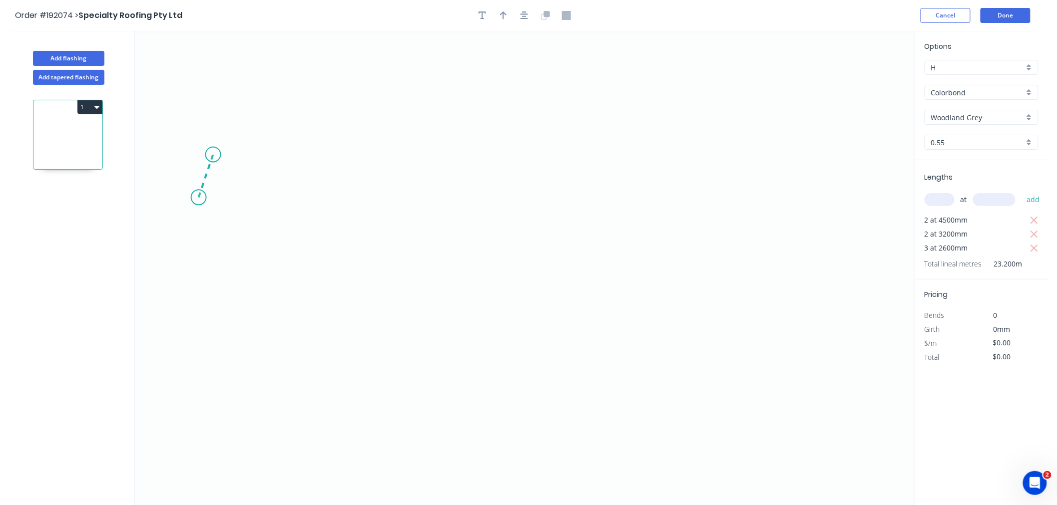
click at [213, 155] on icon "0" at bounding box center [524, 268] width 779 height 474
click at [440, 166] on icon "0 ?" at bounding box center [524, 268] width 779 height 474
click at [460, 198] on icon "0 ? ? ? º" at bounding box center [524, 268] width 779 height 474
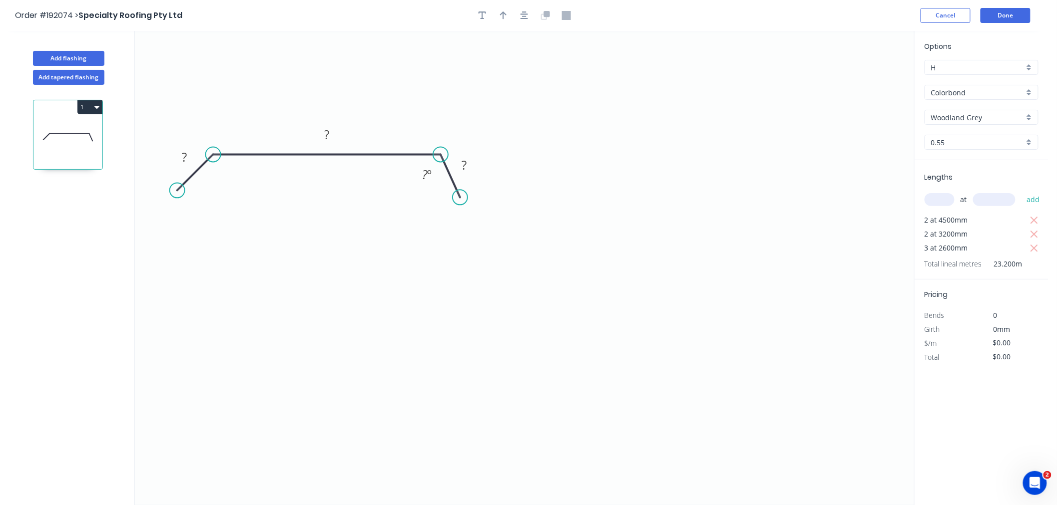
drag, startPoint x: 196, startPoint y: 200, endPoint x: 177, endPoint y: 192, distance: 20.6
click at [177, 192] on circle at bounding box center [177, 190] width 15 height 15
drag, startPoint x: 458, startPoint y: 195, endPoint x: 472, endPoint y: 190, distance: 15.3
click at [472, 190] on circle at bounding box center [472, 186] width 15 height 15
click at [525, 12] on icon "button" at bounding box center [524, 15] width 8 height 9
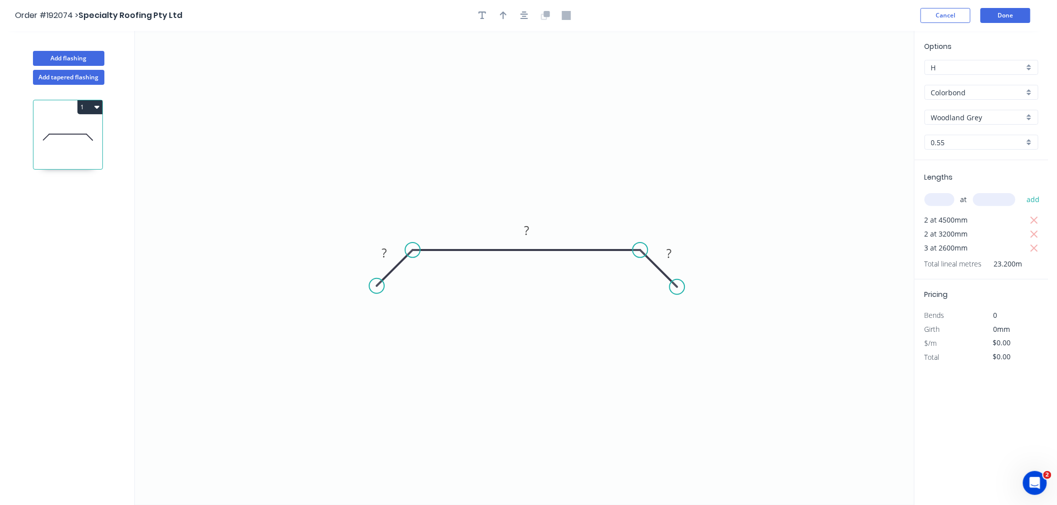
click at [677, 286] on circle at bounding box center [677, 287] width 15 height 15
click at [380, 255] on rect at bounding box center [384, 254] width 20 height 14
drag, startPoint x: 380, startPoint y: 284, endPoint x: 372, endPoint y: 288, distance: 8.9
click at [372, 288] on circle at bounding box center [372, 290] width 15 height 15
click at [385, 254] on rect at bounding box center [382, 256] width 20 height 14
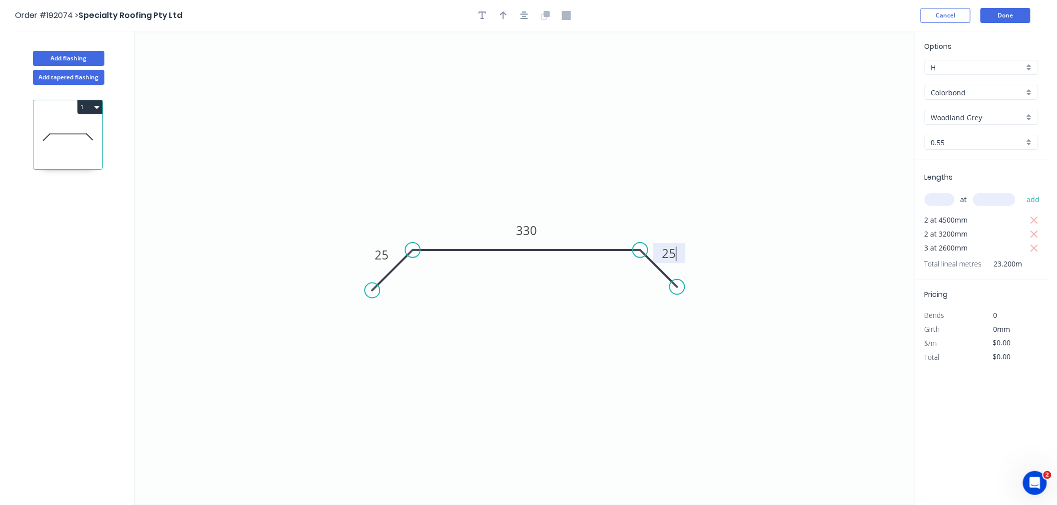
click at [418, 205] on icon "0 25 330 25" at bounding box center [524, 268] width 779 height 474
type input "$12.06"
type input "$279.79"
drag, startPoint x: 678, startPoint y: 284, endPoint x: 685, endPoint y: 291, distance: 10.2
click at [685, 291] on circle at bounding box center [685, 295] width 15 height 15
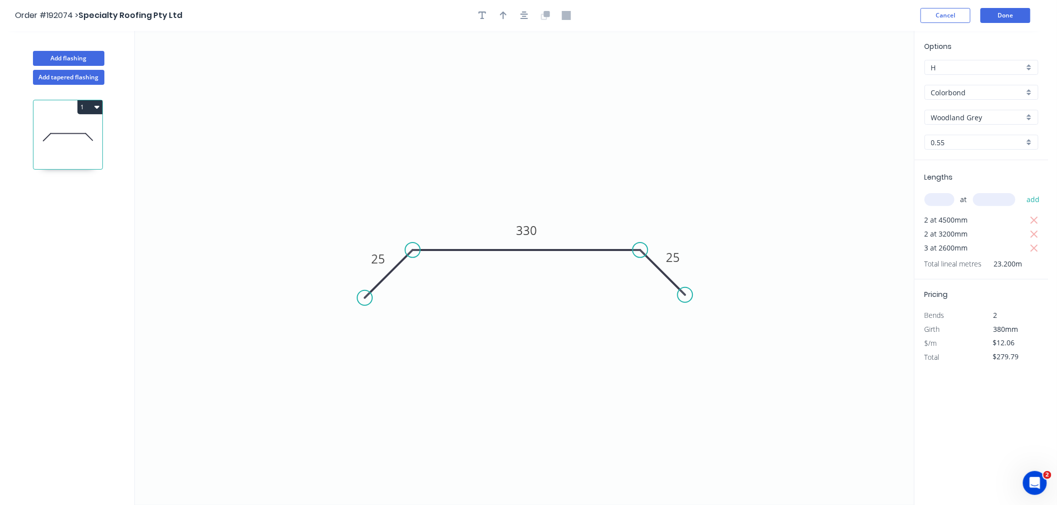
drag, startPoint x: 372, startPoint y: 290, endPoint x: 364, endPoint y: 299, distance: 12.0
click at [364, 299] on circle at bounding box center [364, 298] width 15 height 15
click at [506, 16] on icon "button" at bounding box center [503, 15] width 7 height 9
drag, startPoint x: 862, startPoint y: 81, endPoint x: 575, endPoint y: 206, distance: 313.6
click at [575, 206] on icon at bounding box center [574, 195] width 9 height 32
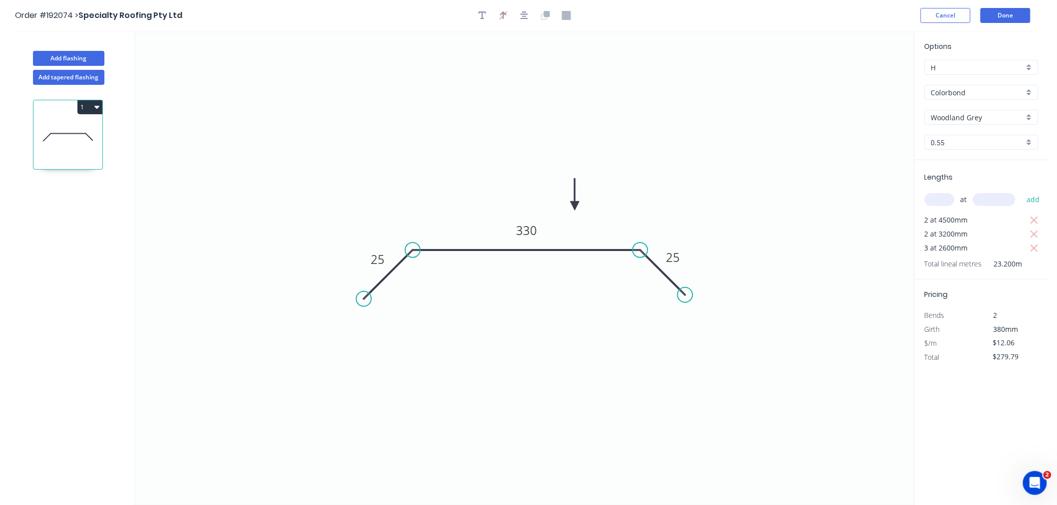
click at [575, 206] on icon at bounding box center [574, 195] width 9 height 32
drag, startPoint x: 575, startPoint y: 206, endPoint x: 610, endPoint y: 206, distance: 35.0
click at [610, 206] on icon at bounding box center [618, 197] width 29 height 29
click at [62, 61] on button "Add flashing" at bounding box center [68, 58] width 71 height 15
type input "$0.00"
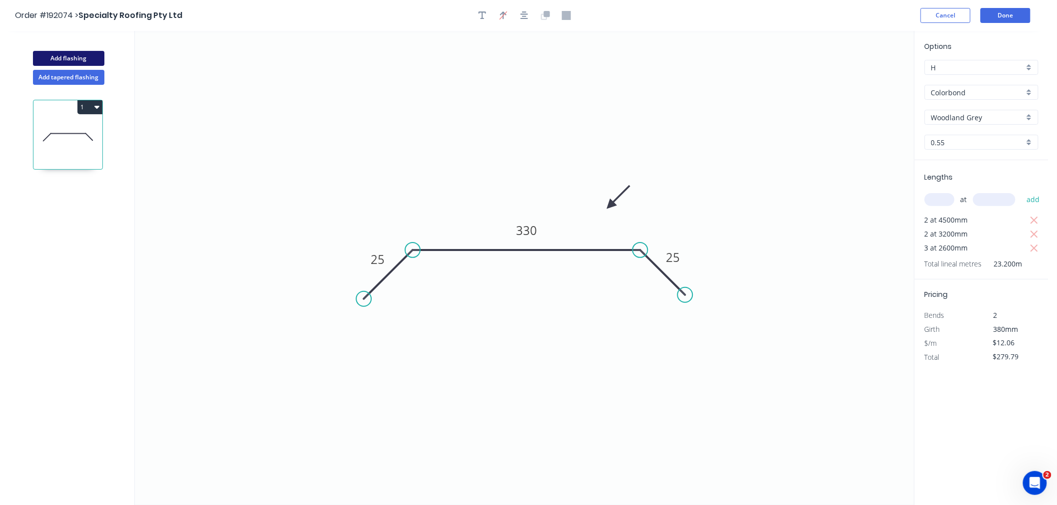
type input "$0.00"
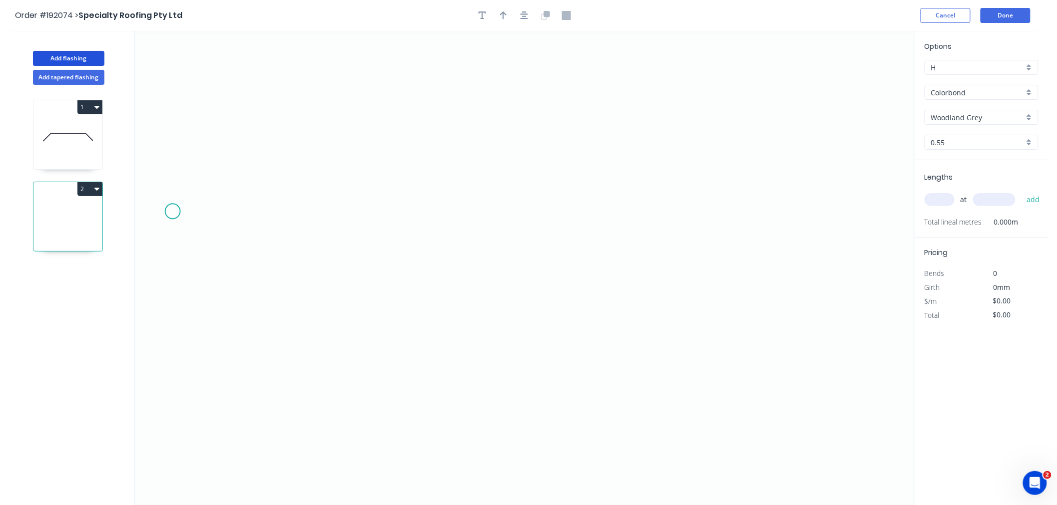
click at [172, 214] on icon "0" at bounding box center [524, 268] width 779 height 474
click at [198, 172] on icon "0" at bounding box center [524, 268] width 779 height 474
click at [409, 183] on icon "0 ?" at bounding box center [524, 268] width 779 height 474
click at [443, 218] on icon "0 ? ? ? º" at bounding box center [524, 268] width 779 height 474
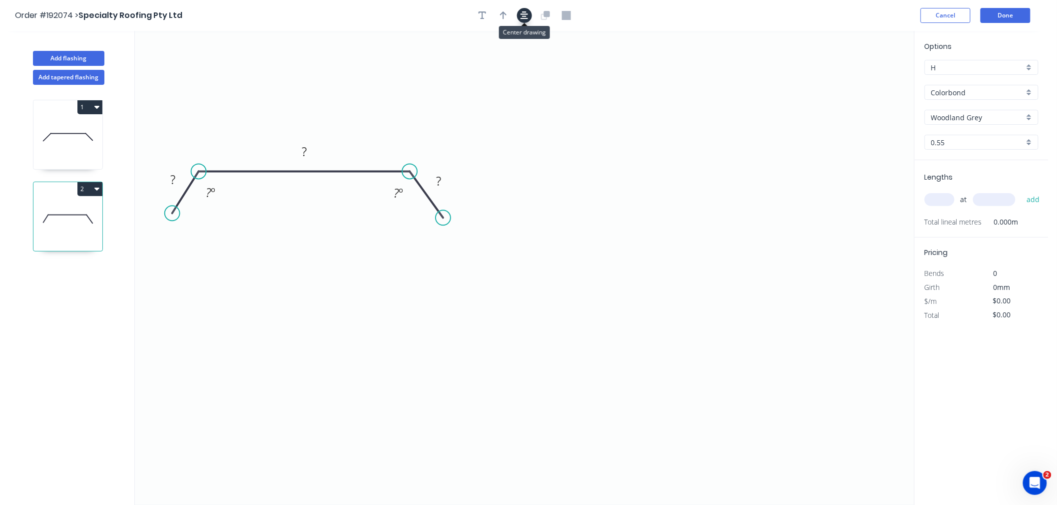
click at [521, 15] on icon "button" at bounding box center [524, 15] width 8 height 9
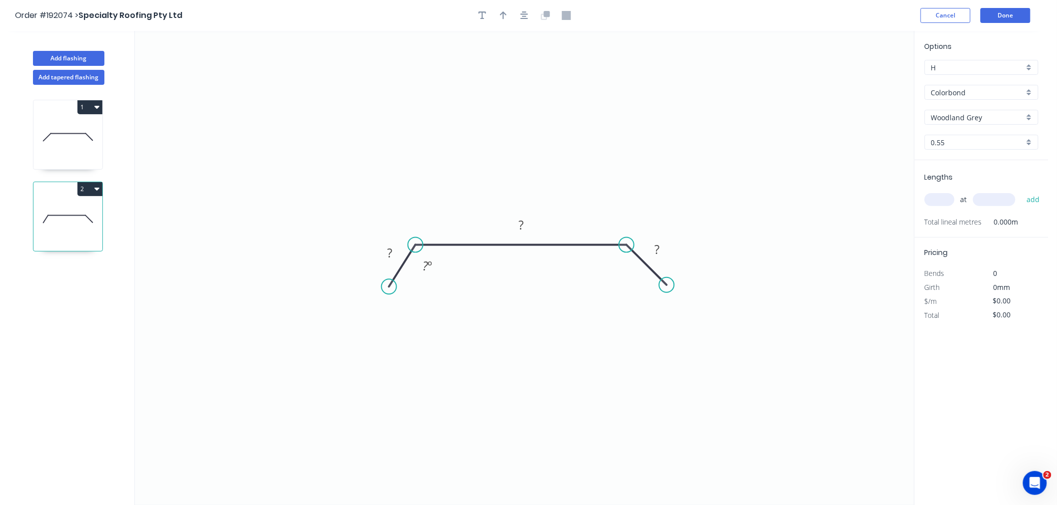
drag, startPoint x: 660, startPoint y: 288, endPoint x: 667, endPoint y: 285, distance: 7.2
click at [667, 285] on circle at bounding box center [666, 285] width 15 height 15
drag, startPoint x: 389, startPoint y: 289, endPoint x: 375, endPoint y: 286, distance: 14.2
click at [375, 286] on circle at bounding box center [374, 285] width 15 height 15
click at [388, 248] on rect at bounding box center [385, 251] width 20 height 14
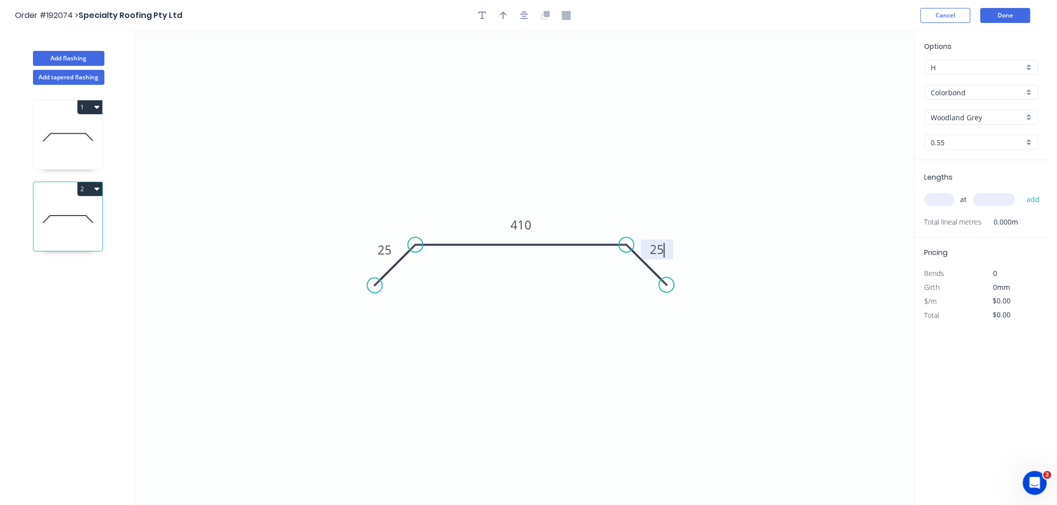
drag, startPoint x: 552, startPoint y: 141, endPoint x: 775, endPoint y: 130, distance: 223.0
click at [556, 139] on icon "0 25 410 25" at bounding box center [524, 268] width 779 height 474
type input "$14.04"
click at [940, 200] on input "text" at bounding box center [939, 199] width 30 height 13
type input "1"
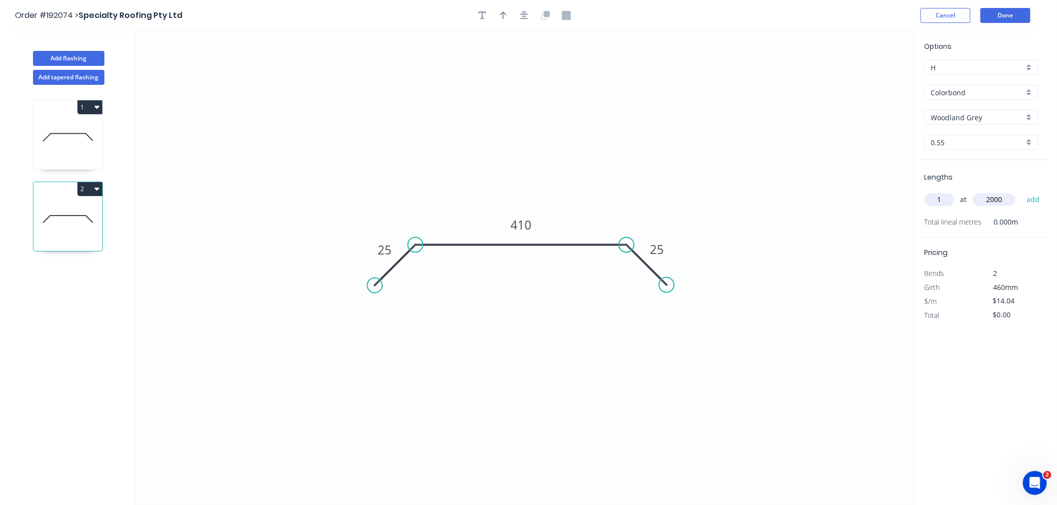
type input "2000"
click at [1021, 191] on button "add" at bounding box center [1032, 199] width 23 height 17
type input "$28.08"
click at [500, 16] on icon "button" at bounding box center [503, 15] width 7 height 9
drag, startPoint x: 686, startPoint y: 153, endPoint x: 583, endPoint y: 207, distance: 116.2
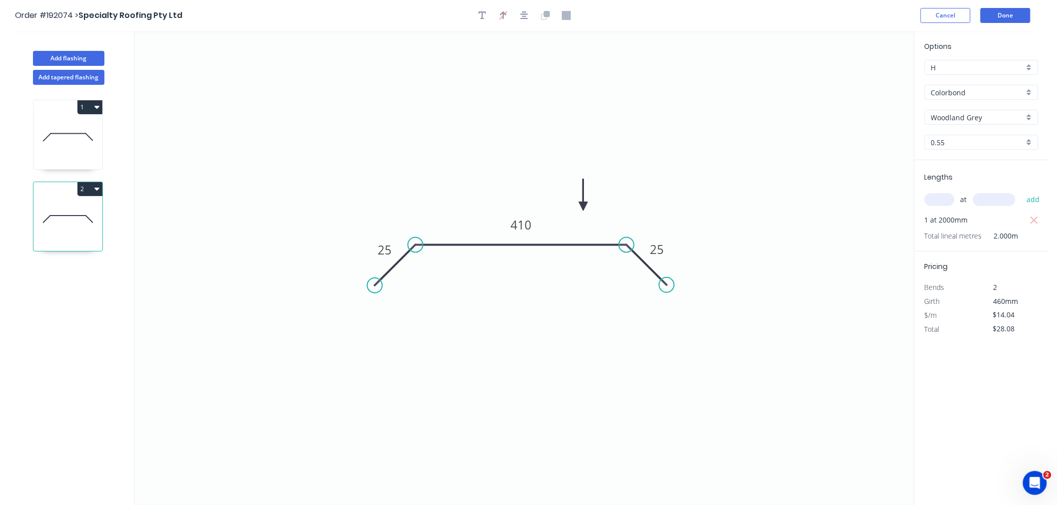
click at [583, 207] on icon at bounding box center [583, 195] width 9 height 32
click at [60, 58] on button "Add flashing" at bounding box center [68, 58] width 71 height 15
type input "$0.00"
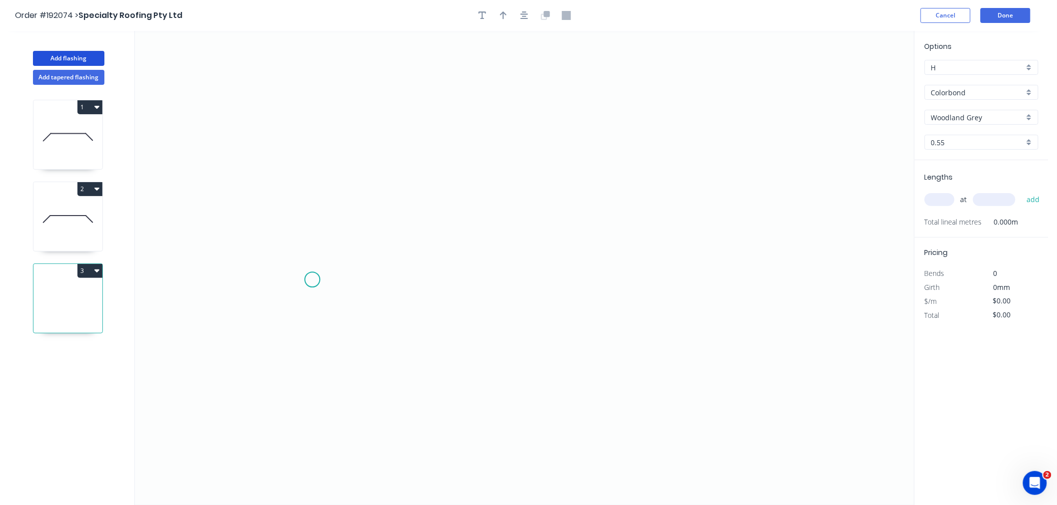
click at [312, 280] on icon "0" at bounding box center [524, 268] width 779 height 474
click at [275, 235] on icon "0" at bounding box center [524, 268] width 779 height 474
click at [275, 133] on icon at bounding box center [275, 184] width 0 height 102
click at [320, 100] on icon "0 ? ? ? º" at bounding box center [524, 268] width 779 height 474
click at [320, 73] on icon "0 ? ? ? ? º ? º" at bounding box center [524, 268] width 779 height 474
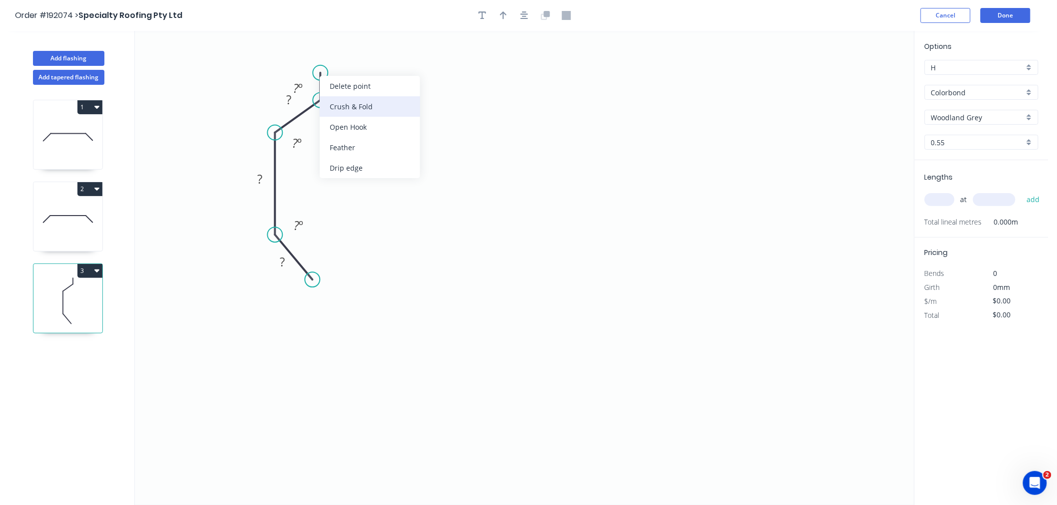
click at [334, 103] on div "Crush & Fold" at bounding box center [370, 106] width 100 height 20
click at [319, 116] on div "Hide angle" at bounding box center [350, 117] width 100 height 20
click at [521, 16] on icon "button" at bounding box center [524, 15] width 8 height 9
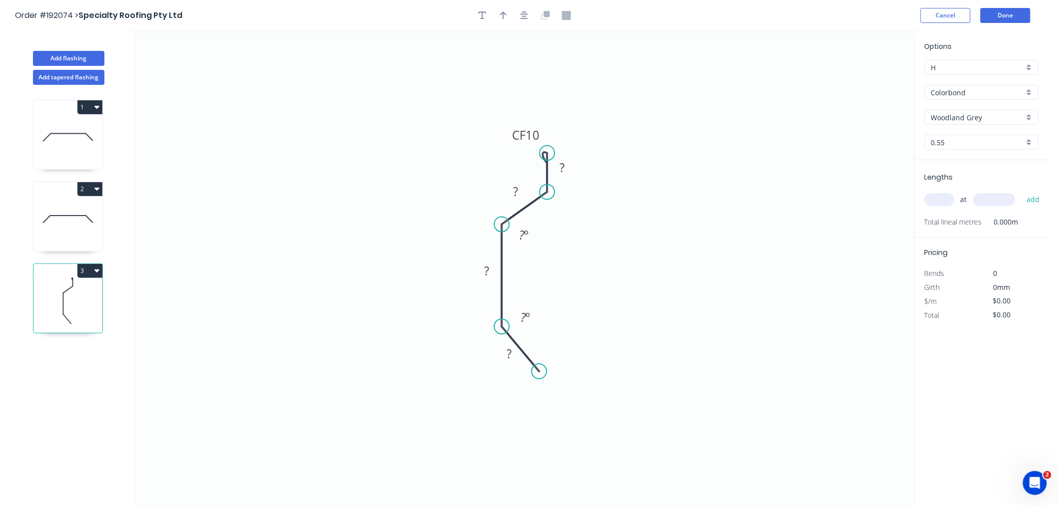
click at [545, 153] on circle at bounding box center [546, 153] width 15 height 15
click at [564, 169] on tspan "?" at bounding box center [561, 168] width 5 height 16
click at [668, 265] on icon "0 22 ? ? CF 10 10 5 º ? º" at bounding box center [524, 268] width 779 height 474
click at [523, 319] on tspan "5" at bounding box center [523, 317] width 6 height 16
click at [586, 312] on icon "0 22 ? ? CF 10 10 º ? º" at bounding box center [524, 268] width 779 height 474
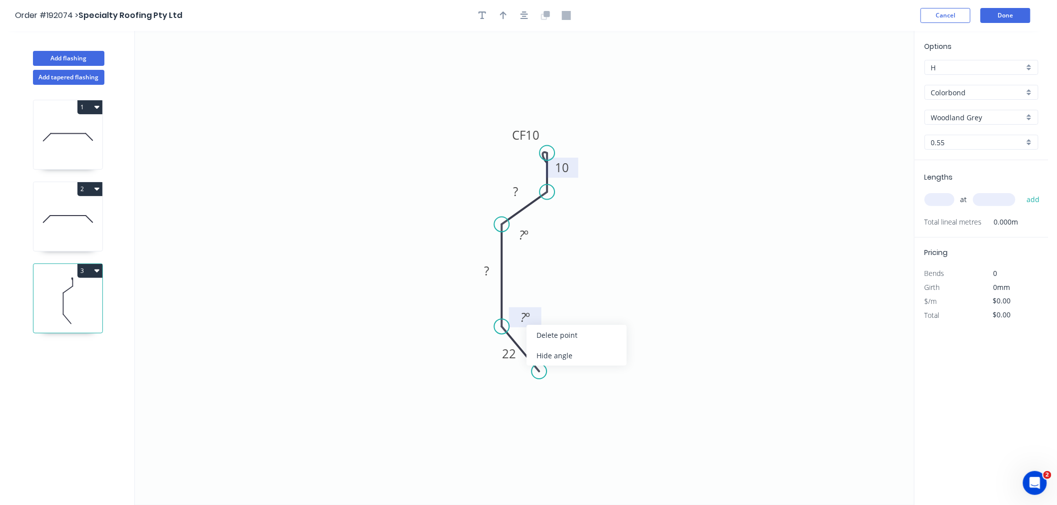
click at [550, 363] on div "Hide angle" at bounding box center [576, 356] width 100 height 20
click at [530, 270] on div "Hide angle" at bounding box center [565, 272] width 100 height 20
drag, startPoint x: 539, startPoint y: 371, endPoint x: 543, endPoint y: 376, distance: 6.0
click at [543, 376] on circle at bounding box center [543, 368] width 15 height 15
click at [521, 13] on icon "button" at bounding box center [524, 15] width 8 height 8
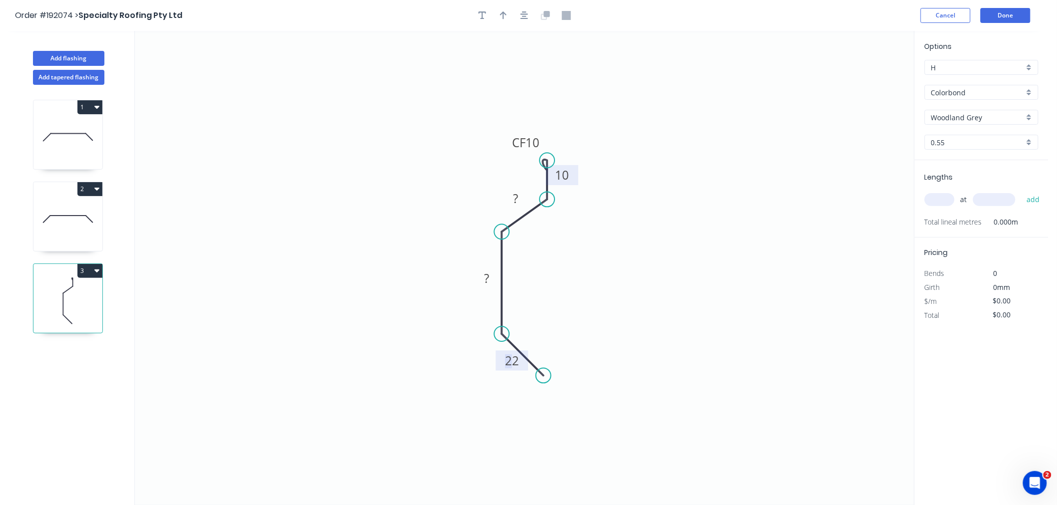
click at [509, 366] on tspan "22" at bounding box center [512, 361] width 14 height 16
click at [620, 227] on icon "0 22 50 20 CF 10 10" at bounding box center [524, 268] width 779 height 474
type input "$10.42"
drag, startPoint x: 546, startPoint y: 158, endPoint x: 547, endPoint y: 151, distance: 7.5
click at [547, 151] on circle at bounding box center [546, 150] width 15 height 15
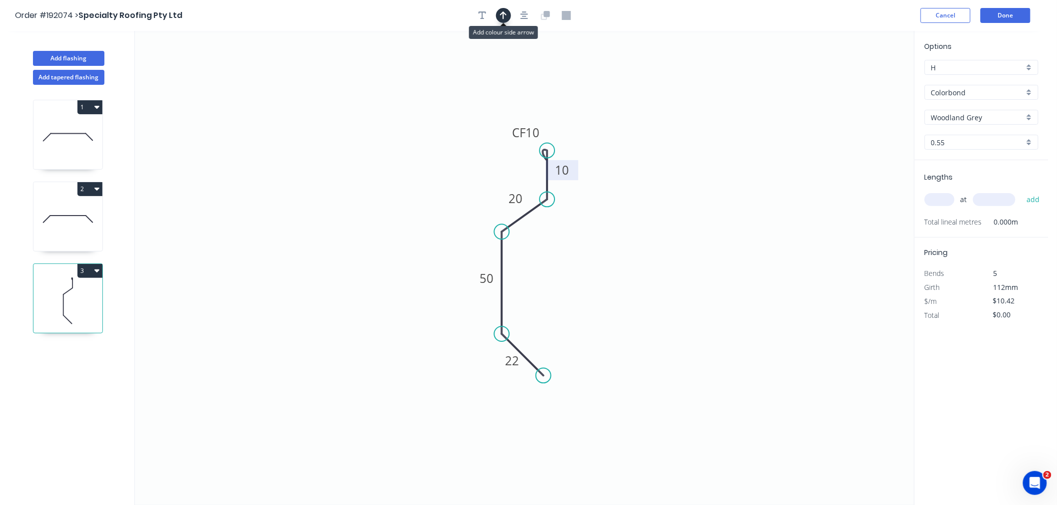
click at [507, 13] on button "button" at bounding box center [503, 15] width 15 height 15
drag, startPoint x: 862, startPoint y: 78, endPoint x: 473, endPoint y: 341, distance: 469.8
click at [473, 341] on icon at bounding box center [471, 327] width 9 height 32
click at [473, 341] on icon at bounding box center [472, 329] width 9 height 32
click at [473, 341] on icon at bounding box center [480, 332] width 29 height 29
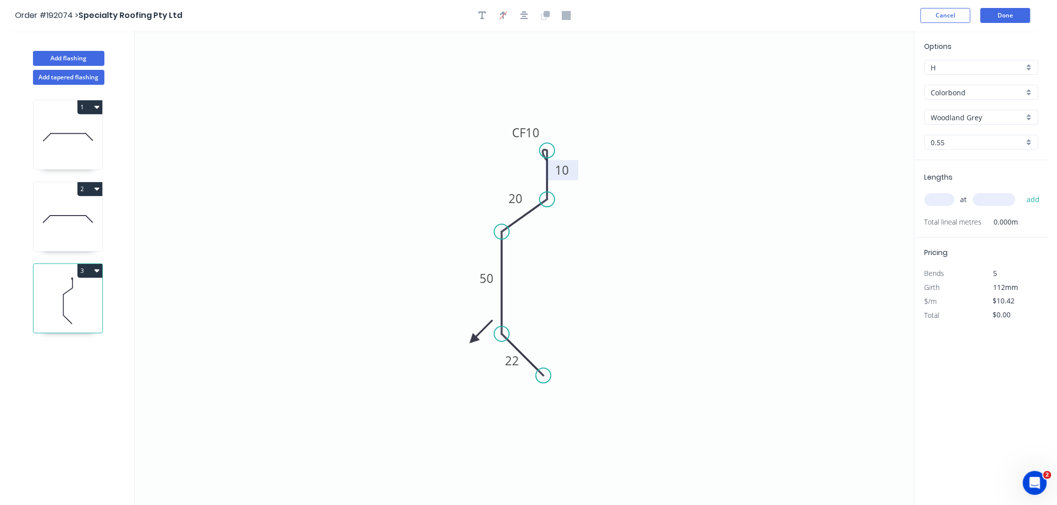
click at [473, 341] on icon at bounding box center [480, 332] width 29 height 29
click at [473, 341] on icon at bounding box center [480, 348] width 29 height 29
drag, startPoint x: 473, startPoint y: 341, endPoint x: 470, endPoint y: 315, distance: 25.6
click at [470, 315] on icon at bounding box center [461, 322] width 29 height 29
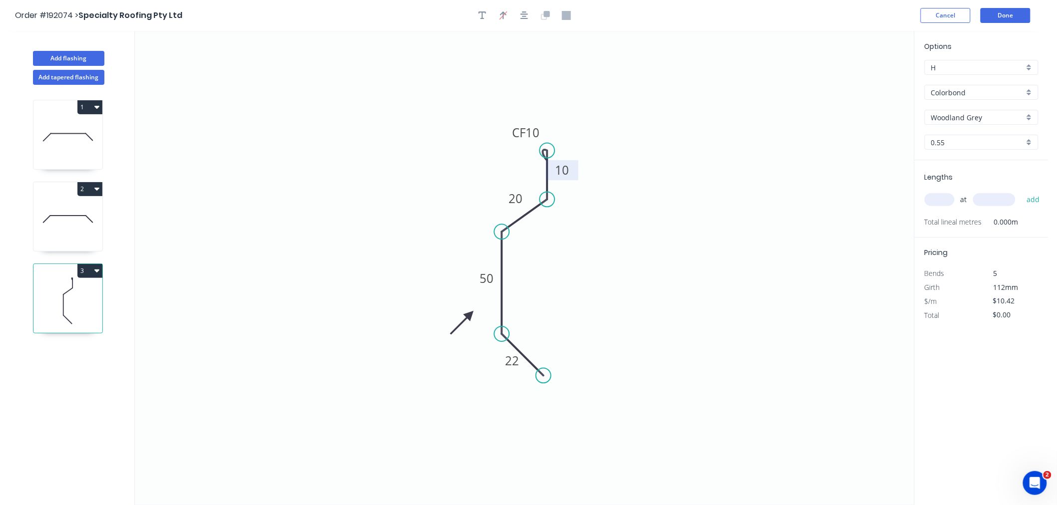
click at [466, 317] on icon at bounding box center [461, 322] width 29 height 29
drag, startPoint x: 466, startPoint y: 317, endPoint x: 458, endPoint y: 311, distance: 9.7
click at [458, 311] on icon at bounding box center [446, 311] width 32 height 9
click at [944, 202] on input "text" at bounding box center [939, 199] width 30 height 13
type input "3"
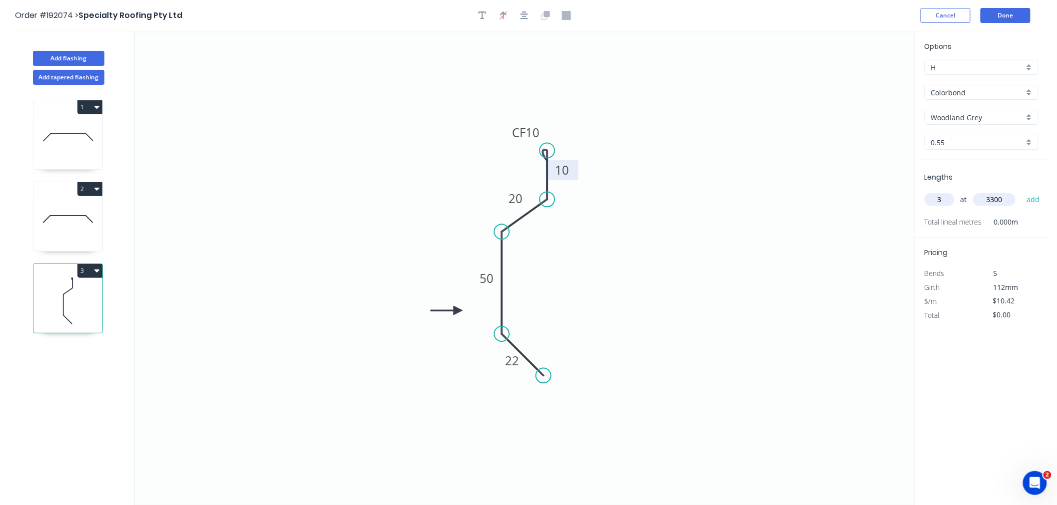
type input "3300"
click at [1021, 191] on button "add" at bounding box center [1032, 199] width 23 height 17
type input "$103.16"
click at [649, 250] on icon "0 22 50 20 CF 10 10" at bounding box center [524, 268] width 779 height 474
click at [572, 180] on div "Flip bend" at bounding box center [598, 181] width 100 height 20
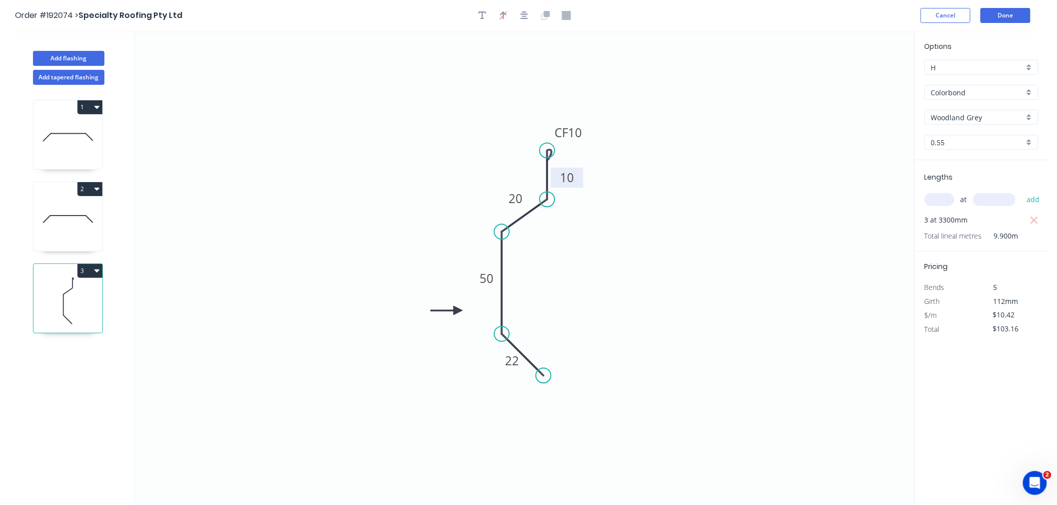
drag, startPoint x: 573, startPoint y: 174, endPoint x: 578, endPoint y: 181, distance: 8.6
click at [578, 181] on rect at bounding box center [567, 178] width 32 height 20
drag, startPoint x: 584, startPoint y: 137, endPoint x: 587, endPoint y: 142, distance: 5.8
click at [587, 142] on rect at bounding box center [571, 138] width 40 height 20
click at [527, 11] on icon "button" at bounding box center [524, 15] width 8 height 9
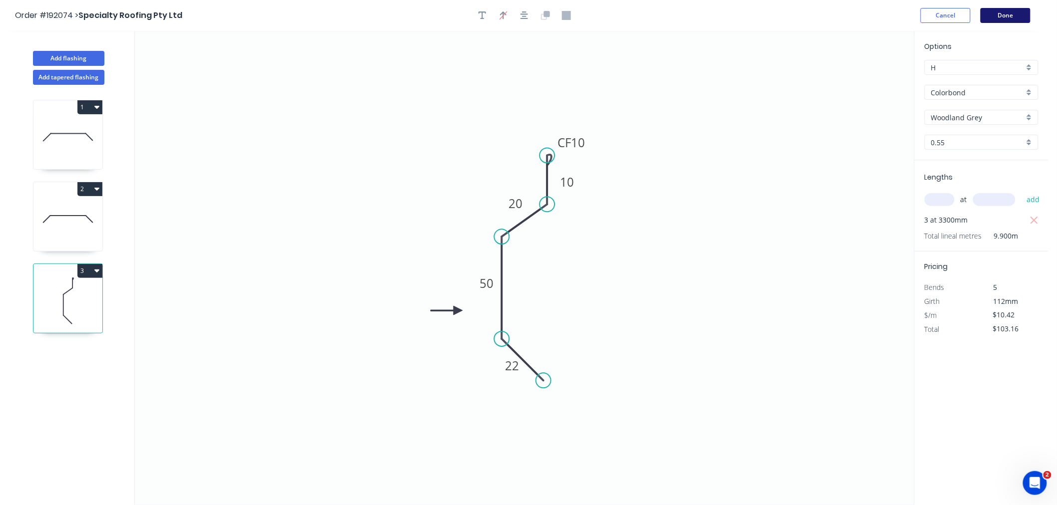
click at [1000, 12] on button "Done" at bounding box center [1005, 15] width 50 height 15
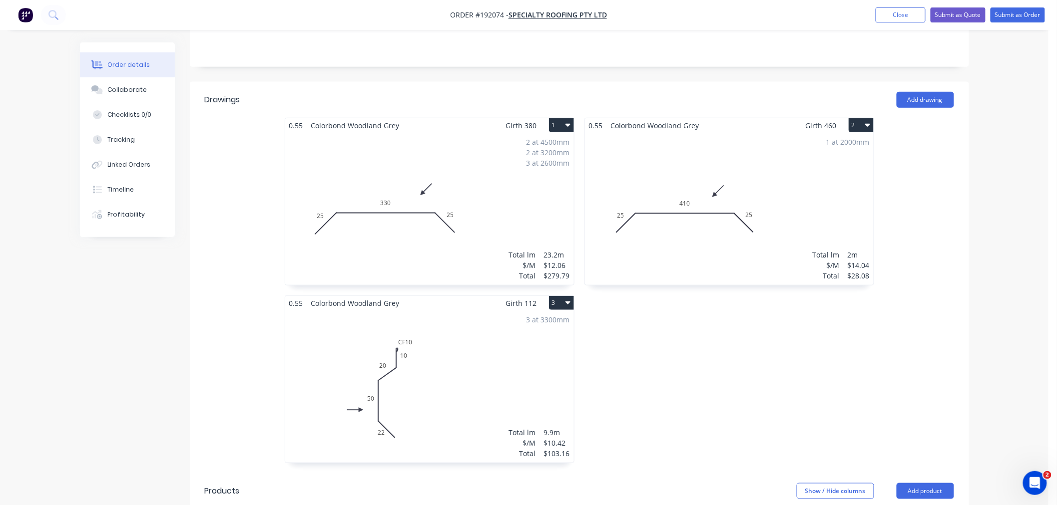
scroll to position [222, 0]
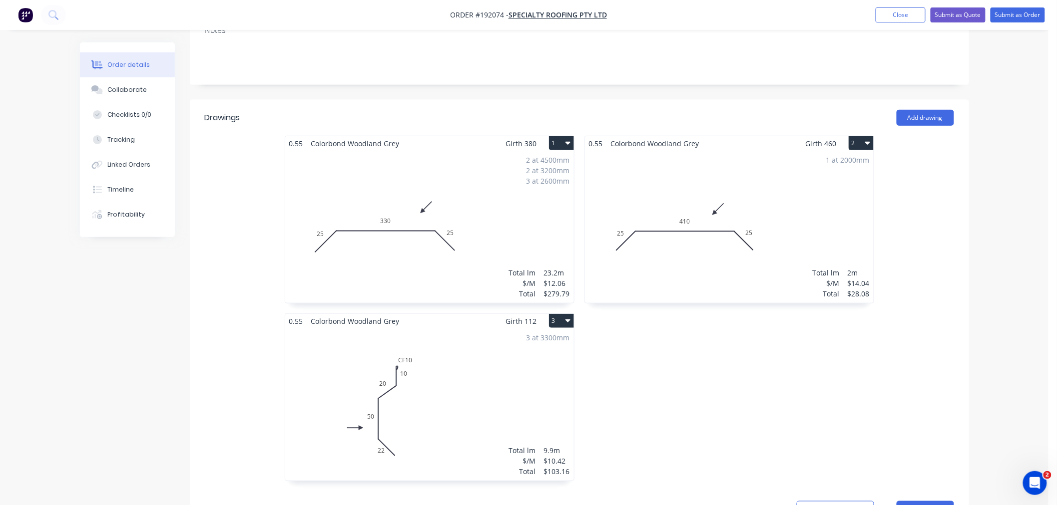
click at [503, 374] on div "3 at 3300mm Total lm $/M Total 9.9m $10.42 $103.16" at bounding box center [429, 405] width 289 height 152
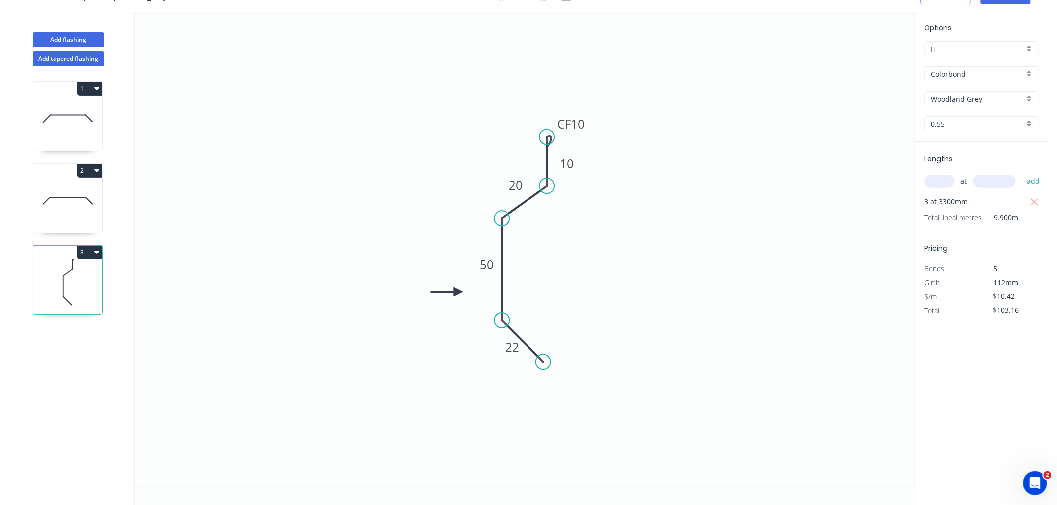
scroll to position [18, 0]
click at [74, 34] on button "Add flashing" at bounding box center [68, 39] width 71 height 15
type input "$0.00"
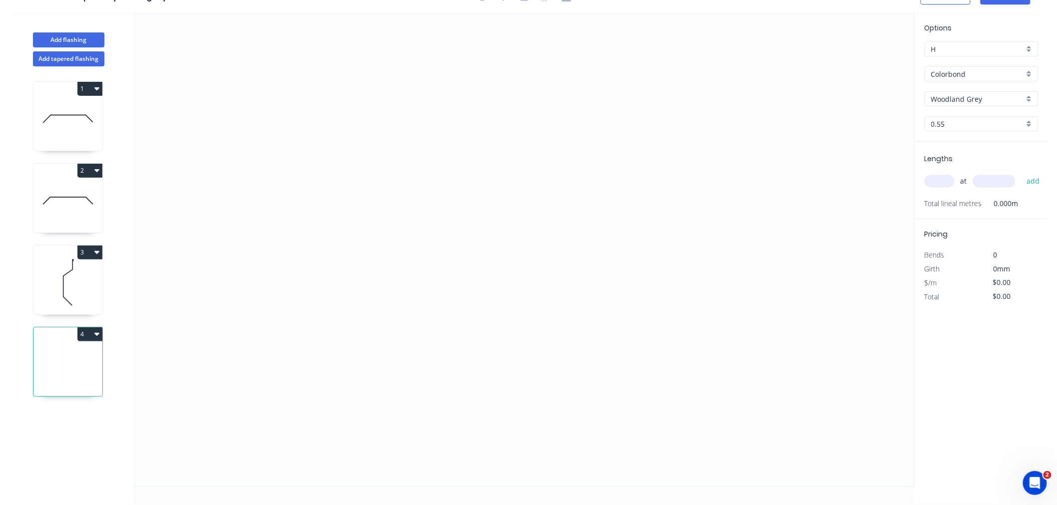
click at [940, 179] on input "text" at bounding box center [939, 181] width 30 height 13
type input "1"
type input "1000"
click at [1021, 173] on button "add" at bounding box center [1032, 181] width 23 height 17
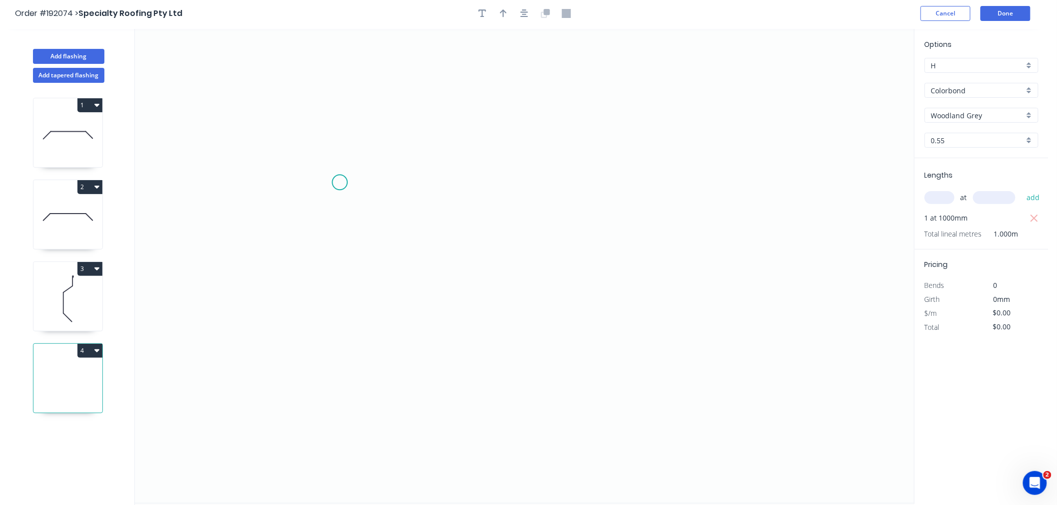
scroll to position [0, 0]
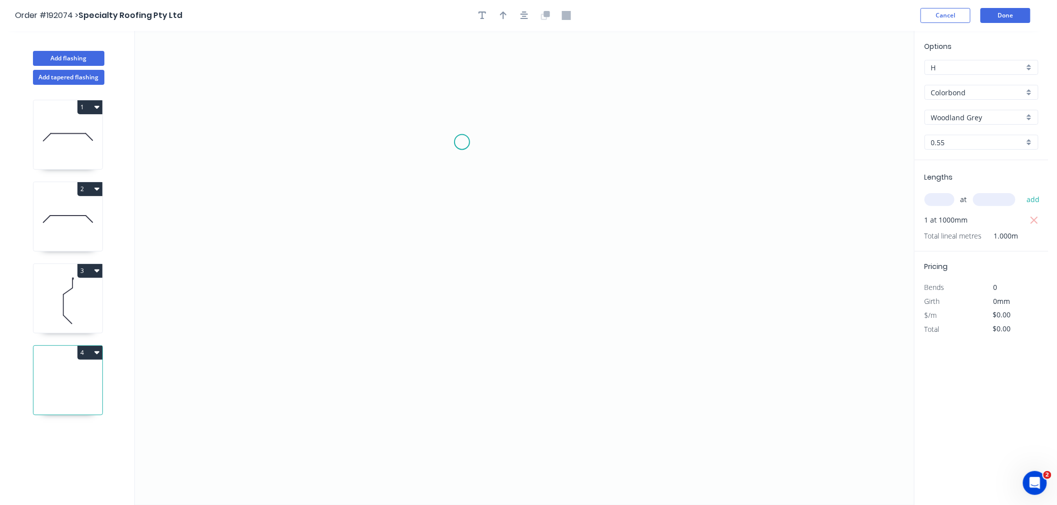
click at [462, 142] on icon "0" at bounding box center [524, 268] width 779 height 474
click at [445, 96] on icon "0" at bounding box center [524, 268] width 779 height 474
click at [267, 92] on icon "0 ?" at bounding box center [524, 268] width 779 height 474
click at [262, 243] on icon "0 ? ? ? º" at bounding box center [524, 268] width 779 height 474
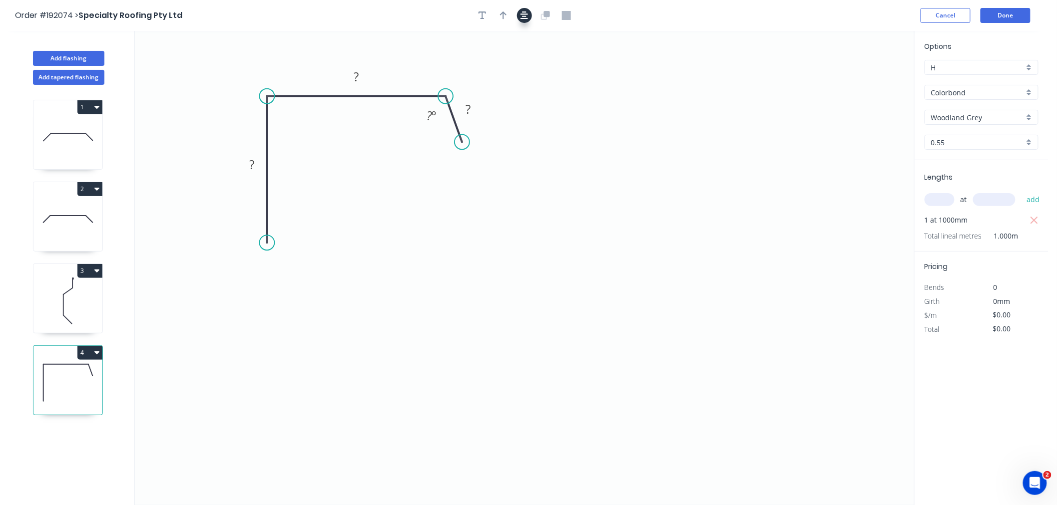
click at [527, 16] on icon "button" at bounding box center [524, 15] width 8 height 9
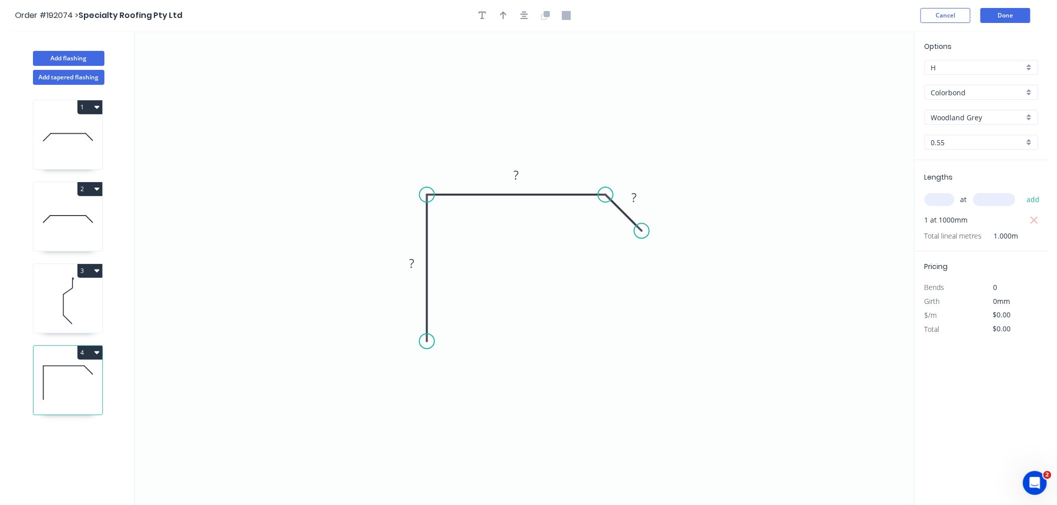
drag, startPoint x: 623, startPoint y: 241, endPoint x: 642, endPoint y: 235, distance: 19.9
click at [642, 235] on circle at bounding box center [641, 231] width 15 height 15
click at [409, 258] on tspan "?" at bounding box center [411, 263] width 5 height 16
click at [479, 140] on icon "0 100 150 25" at bounding box center [524, 268] width 779 height 474
type input "$10.08"
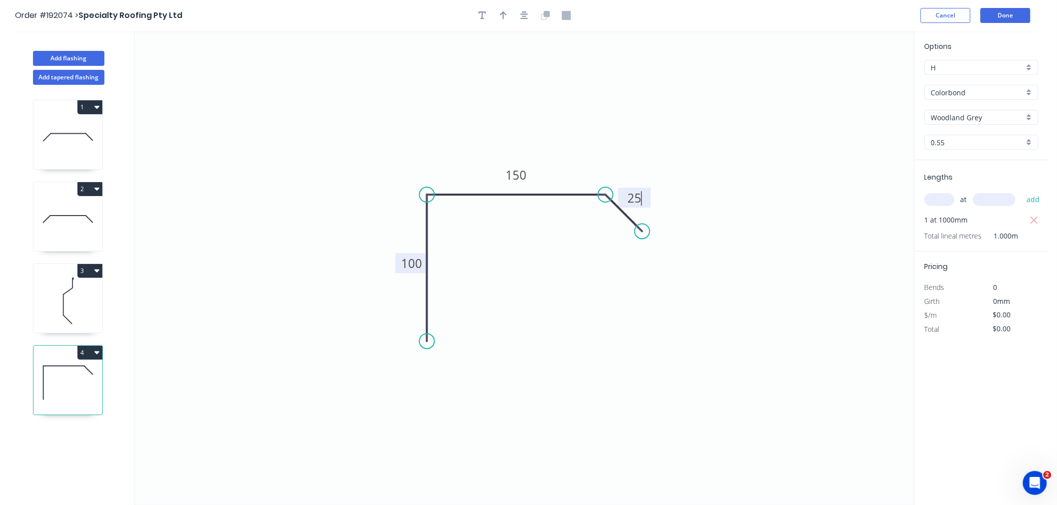
type input "$10.08"
click at [498, 13] on button "button" at bounding box center [503, 15] width 15 height 15
drag, startPoint x: 863, startPoint y: 76, endPoint x: 588, endPoint y: 161, distance: 287.8
click at [588, 161] on icon at bounding box center [587, 148] width 9 height 32
click at [588, 160] on icon at bounding box center [587, 149] width 9 height 32
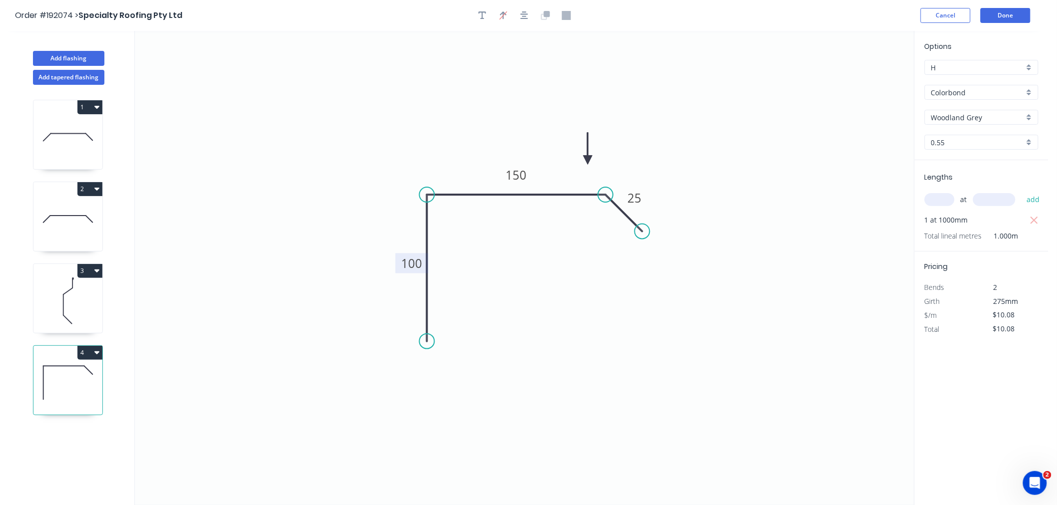
click at [588, 160] on icon at bounding box center [587, 149] width 9 height 32
drag, startPoint x: 588, startPoint y: 160, endPoint x: 610, endPoint y: 172, distance: 25.2
click at [610, 172] on icon at bounding box center [618, 163] width 29 height 29
drag, startPoint x: 641, startPoint y: 232, endPoint x: 650, endPoint y: 241, distance: 12.4
click at [650, 241] on circle at bounding box center [649, 239] width 15 height 15
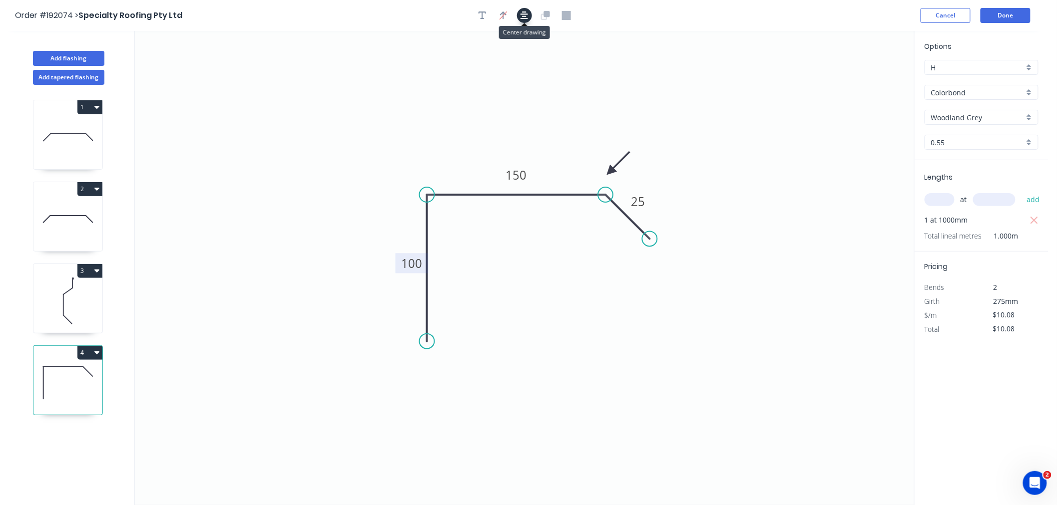
click at [522, 13] on icon "button" at bounding box center [524, 15] width 8 height 8
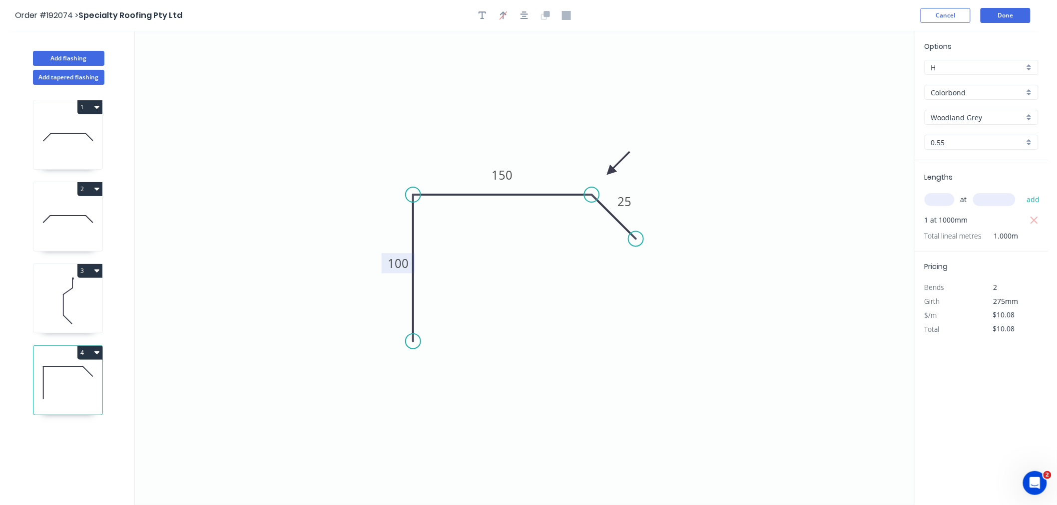
click at [596, 174] on icon "0 100 150 25" at bounding box center [524, 268] width 779 height 474
drag, startPoint x: 611, startPoint y: 170, endPoint x: 603, endPoint y: 170, distance: 8.0
click at [603, 170] on icon at bounding box center [610, 161] width 29 height 29
click at [524, 16] on icon "button" at bounding box center [524, 15] width 8 height 8
click at [805, 17] on div "Order #192074 > Specialty Roofing Pty Ltd Cancel Done" at bounding box center [524, 15] width 1018 height 15
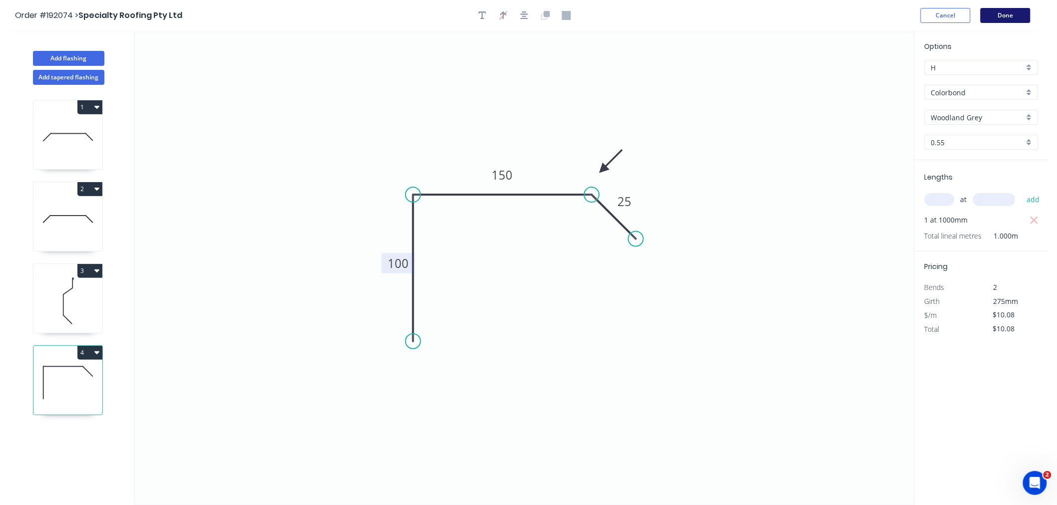
click at [1007, 13] on button "Done" at bounding box center [1005, 15] width 50 height 15
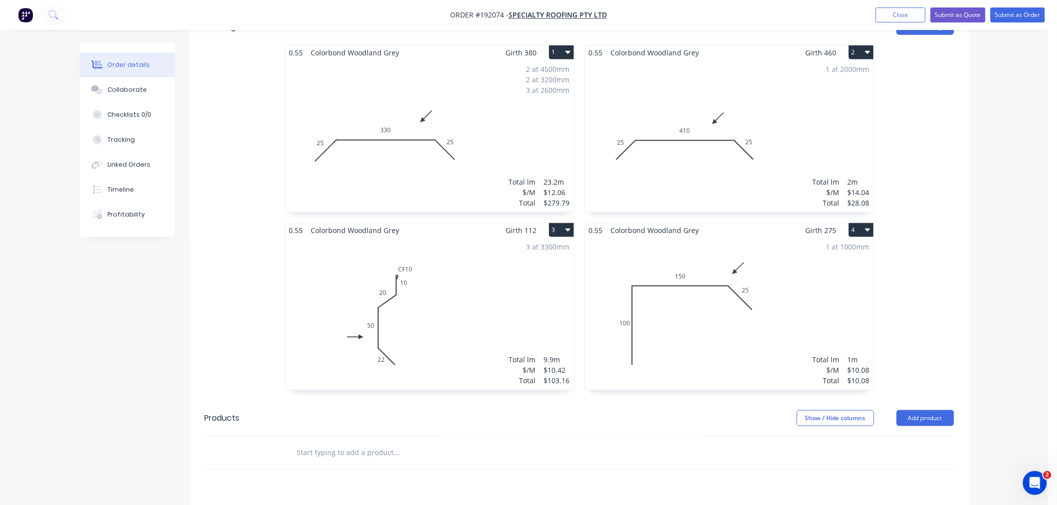
scroll to position [333, 0]
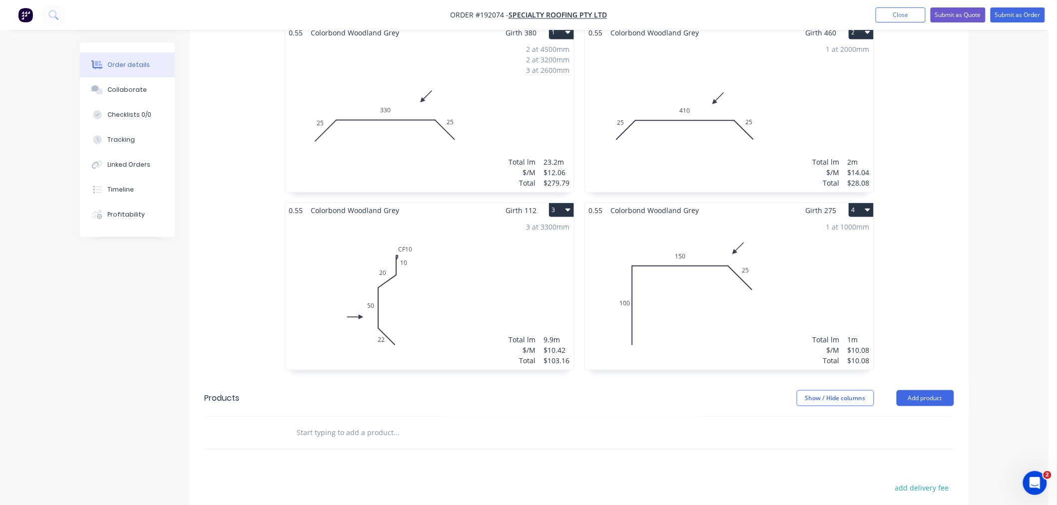
click at [1020, 286] on div "Order details Collaborate Checklists 0/0 Tracking Linked Orders Timeline Profit…" at bounding box center [524, 185] width 1048 height 1037
click at [999, 243] on div "Order details Collaborate Checklists 0/0 Tracking Linked Orders Timeline Profit…" at bounding box center [524, 185] width 1048 height 1037
click at [995, 290] on div "Order details Collaborate Checklists 0/0 Tracking Linked Orders Timeline Profit…" at bounding box center [524, 185] width 1048 height 1037
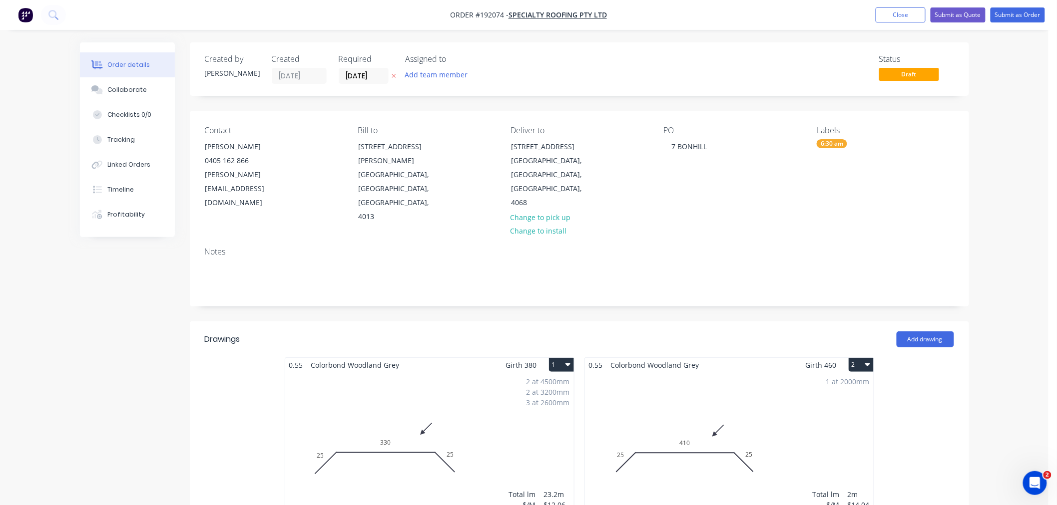
scroll to position [222, 0]
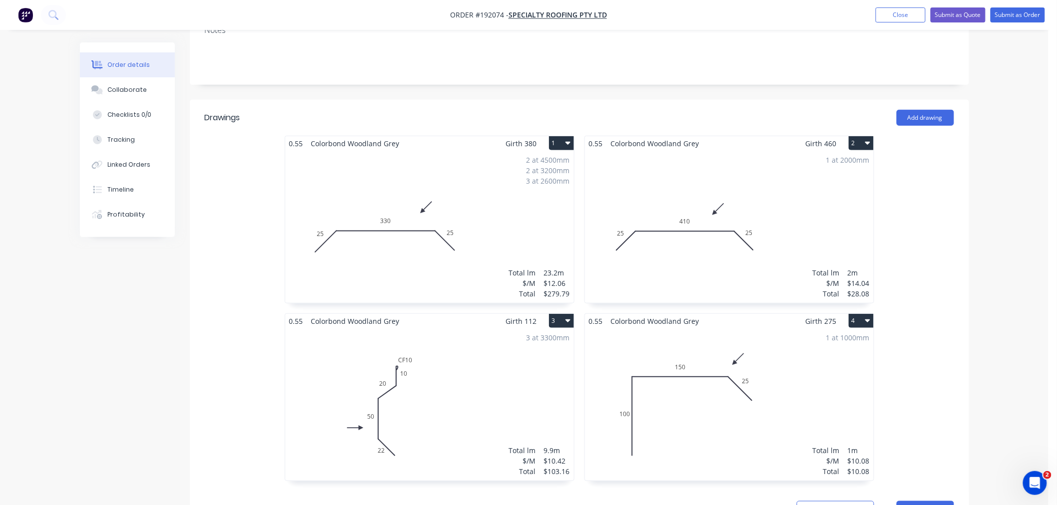
click at [989, 316] on div "Order details Collaborate Checklists 0/0 Tracking Linked Orders Timeline Profit…" at bounding box center [524, 296] width 1048 height 1037
click at [969, 381] on div "Order details Collaborate Checklists 0/0 Tracking Linked Orders Timeline Profit…" at bounding box center [524, 318] width 909 height 995
click at [975, 315] on div "Order details Collaborate Checklists 0/0 Tracking Linked Orders Timeline Profit…" at bounding box center [524, 318] width 909 height 995
click at [979, 328] on div "Order details Collaborate Checklists 0/0 Tracking Linked Orders Timeline Profit…" at bounding box center [524, 296] width 1048 height 1037
click at [980, 345] on div "Order details Collaborate Checklists 0/0 Tracking Linked Orders Timeline Profit…" at bounding box center [524, 296] width 1048 height 1037
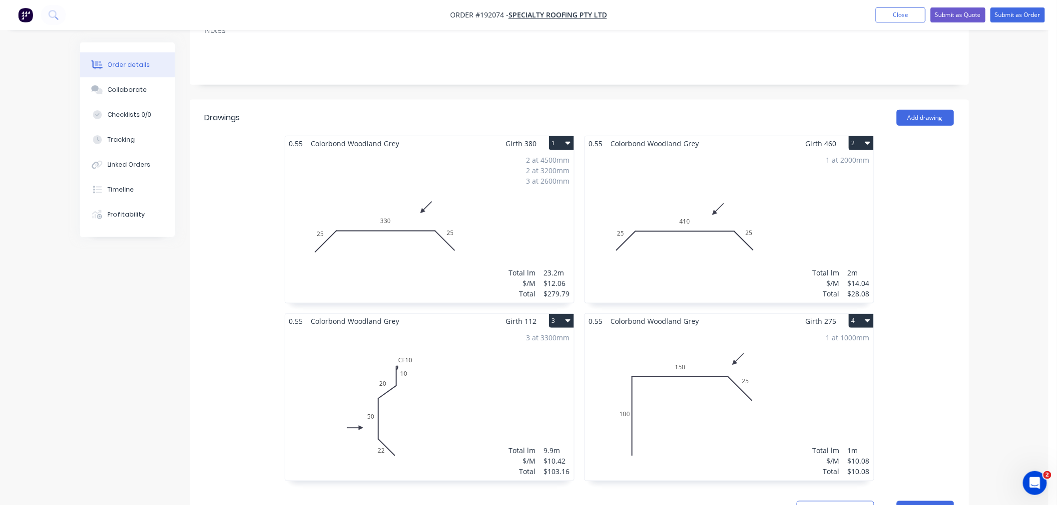
click at [976, 313] on div "Order details Collaborate Checklists 0/0 Tracking Linked Orders Timeline Profit…" at bounding box center [524, 318] width 909 height 995
click at [954, 317] on div "0.55 Colorbond Woodland Grey Girth 380 1 0 25 330 25 0 25 330 25 2 at 4500mm 2 …" at bounding box center [579, 314] width 779 height 356
click at [983, 251] on div "Order details Collaborate Checklists 0/0 Tracking Linked Orders Timeline Profit…" at bounding box center [524, 296] width 1048 height 1037
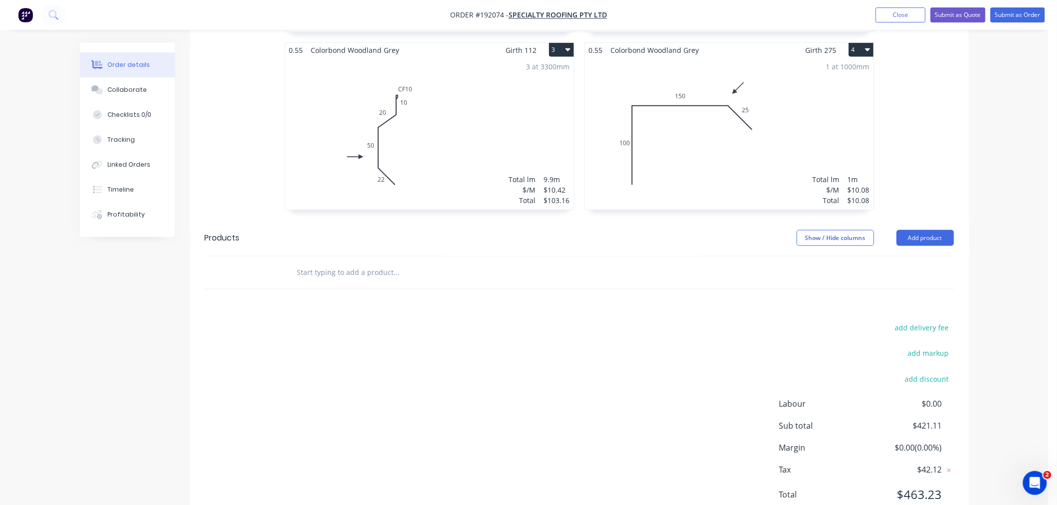
scroll to position [504, 0]
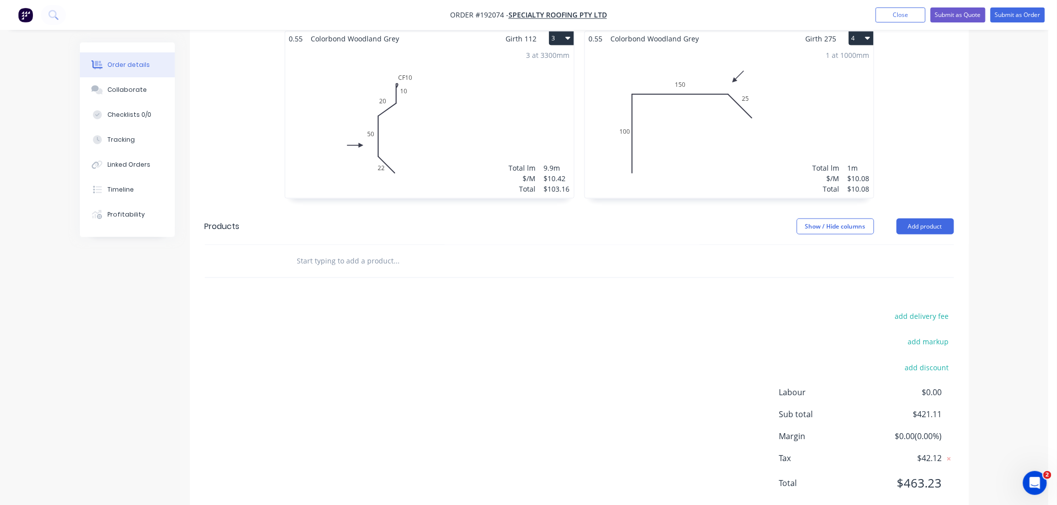
click at [1000, 326] on div "Order details Collaborate Checklists 0/0 Tracking Linked Orders Timeline Profit…" at bounding box center [524, 14] width 1048 height 1037
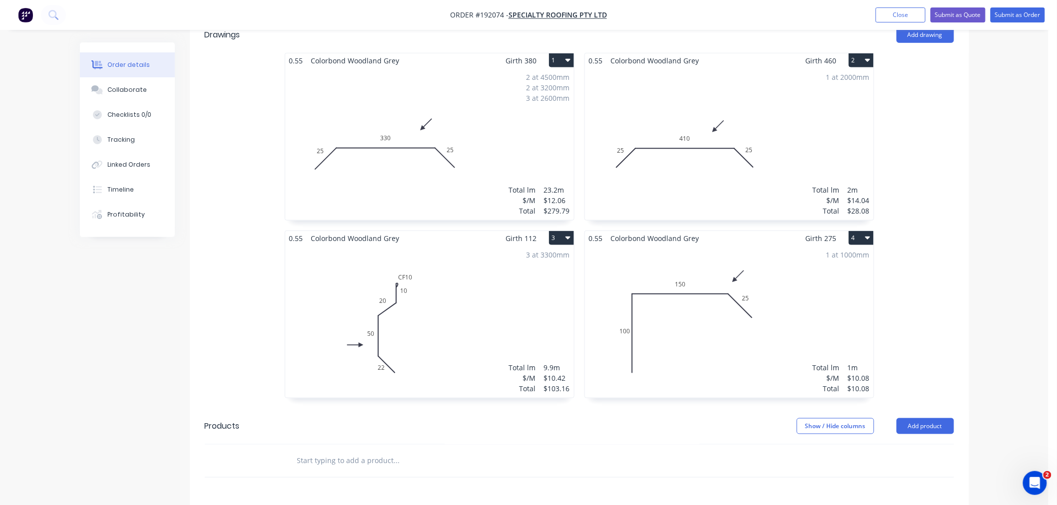
scroll to position [282, 0]
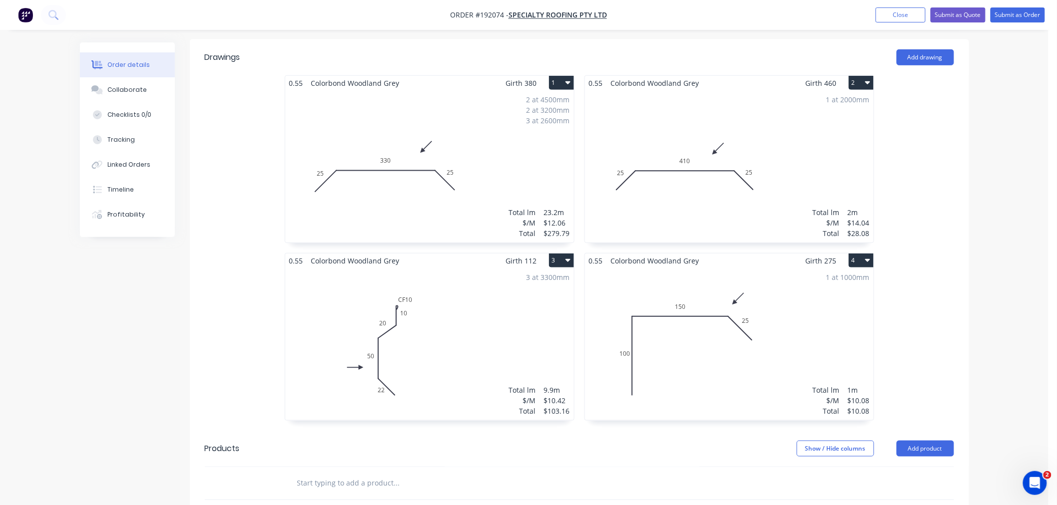
click at [959, 328] on div "0.55 Colorbond Woodland Grey Girth 380 1 0 25 330 25 0 25 330 25 2 at 4500mm 2 …" at bounding box center [579, 253] width 779 height 356
click at [997, 318] on div "Order details Collaborate Checklists 0/0 Tracking Linked Orders Timeline Profit…" at bounding box center [524, 236] width 1048 height 1037
click at [967, 296] on div "0.55 Colorbond Woodland Grey Girth 380 1 0 25 330 25 0 25 330 25 2 at 4500mm 2 …" at bounding box center [579, 253] width 779 height 356
click at [969, 291] on div "Order details Collaborate Checklists 0/0 Tracking Linked Orders Timeline Profit…" at bounding box center [524, 257] width 909 height 995
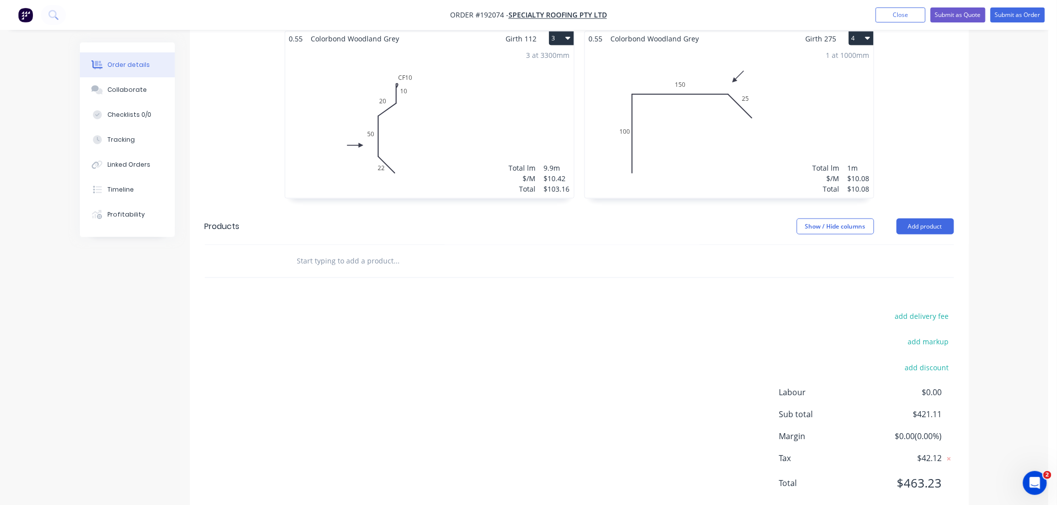
click at [1001, 290] on div "Order details Collaborate Checklists 0/0 Tracking Linked Orders Timeline Profit…" at bounding box center [524, 14] width 1048 height 1037
click at [1022, 256] on div "Order details Collaborate Checklists 0/0 Tracking Linked Orders Timeline Profit…" at bounding box center [524, 14] width 1048 height 1037
click at [1016, 261] on div "Order details Collaborate Checklists 0/0 Tracking Linked Orders Timeline Profit…" at bounding box center [524, 14] width 1048 height 1037
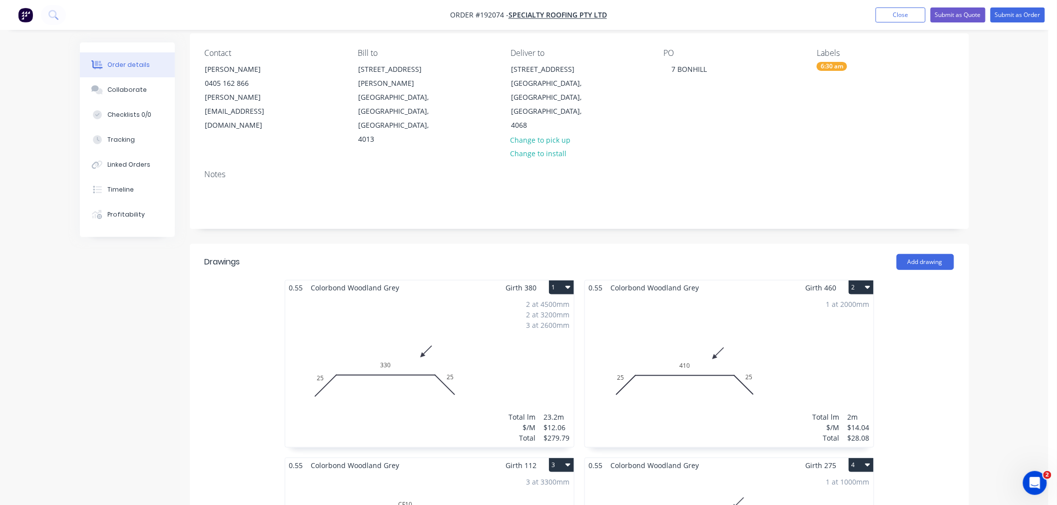
scroll to position [0, 0]
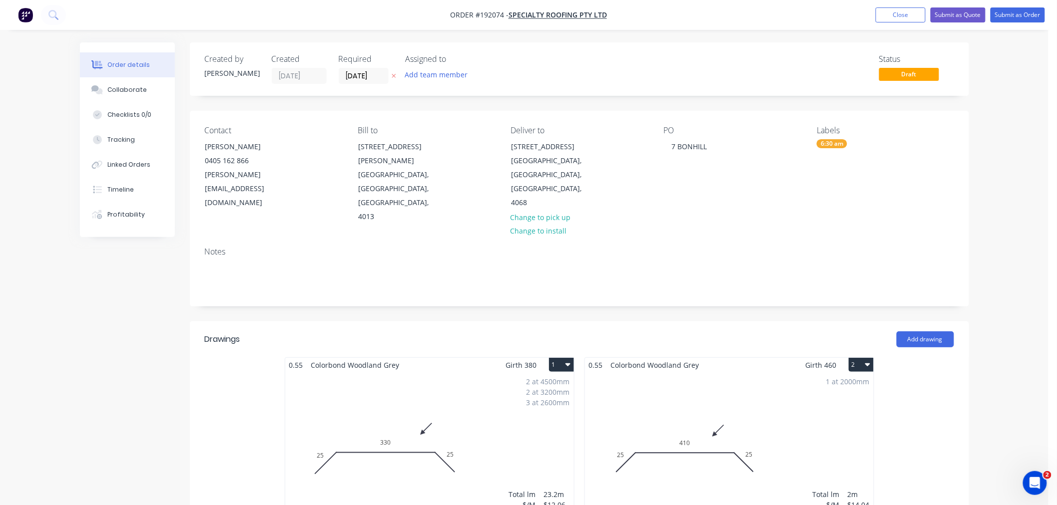
click at [1021, 18] on button "Submit as Order" at bounding box center [1017, 14] width 54 height 15
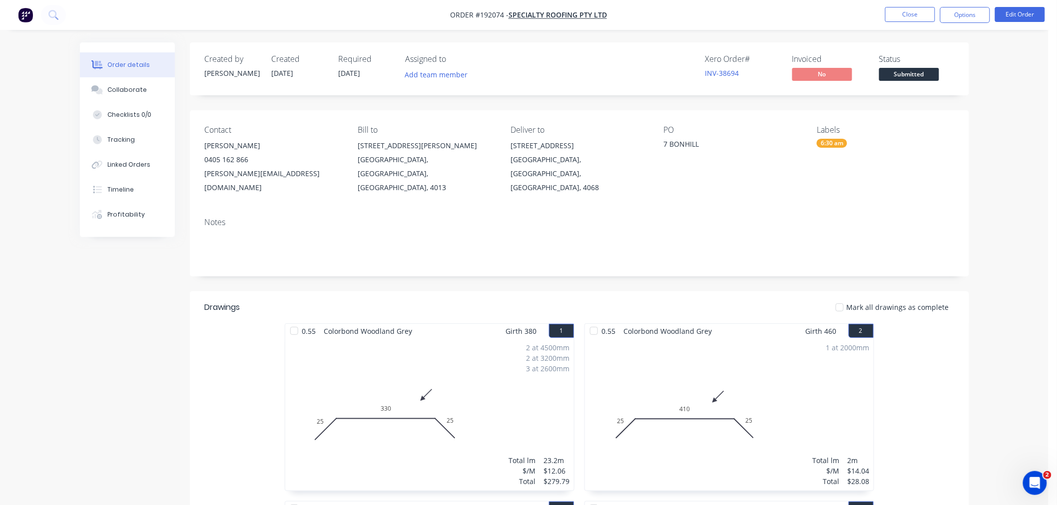
click at [1005, 158] on div "Order details Collaborate Checklists 0/0 Tracking Linked Orders Timeline Profit…" at bounding box center [524, 428] width 1048 height 857
click at [969, 15] on button "Options" at bounding box center [965, 15] width 50 height 16
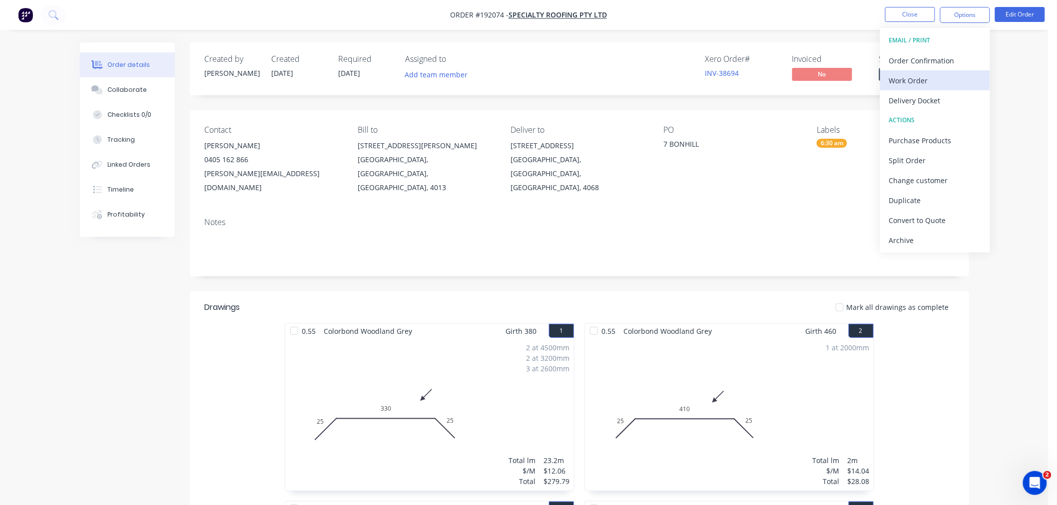
click at [967, 82] on div "Work Order" at bounding box center [935, 80] width 92 height 14
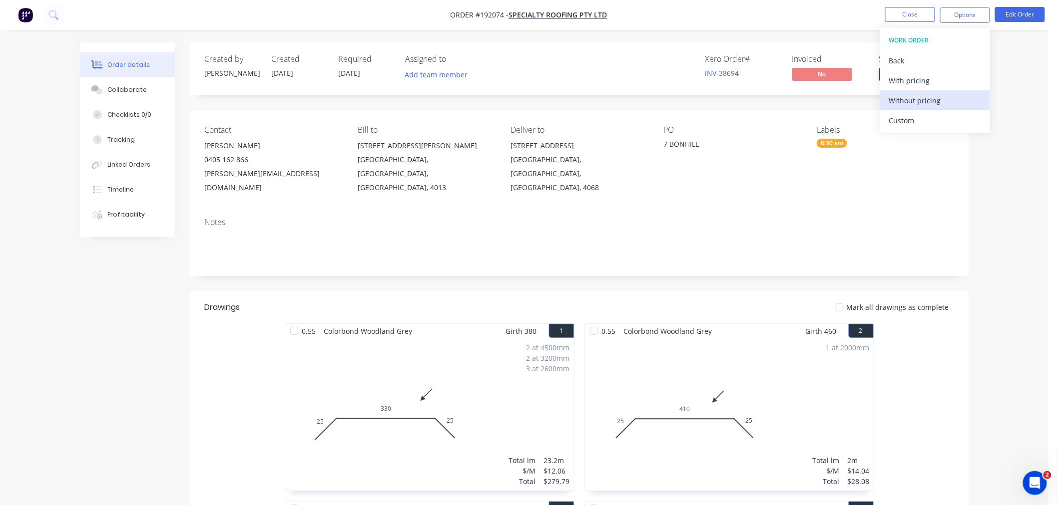
click at [956, 106] on div "Without pricing" at bounding box center [935, 100] width 92 height 14
click at [299, 23] on nav "Order #192074 - Specialty Roofing Pty Ltd Close Options EMAIL / PRINT Order Con…" at bounding box center [528, 15] width 1057 height 30
click at [907, 12] on button "Close" at bounding box center [910, 14] width 50 height 15
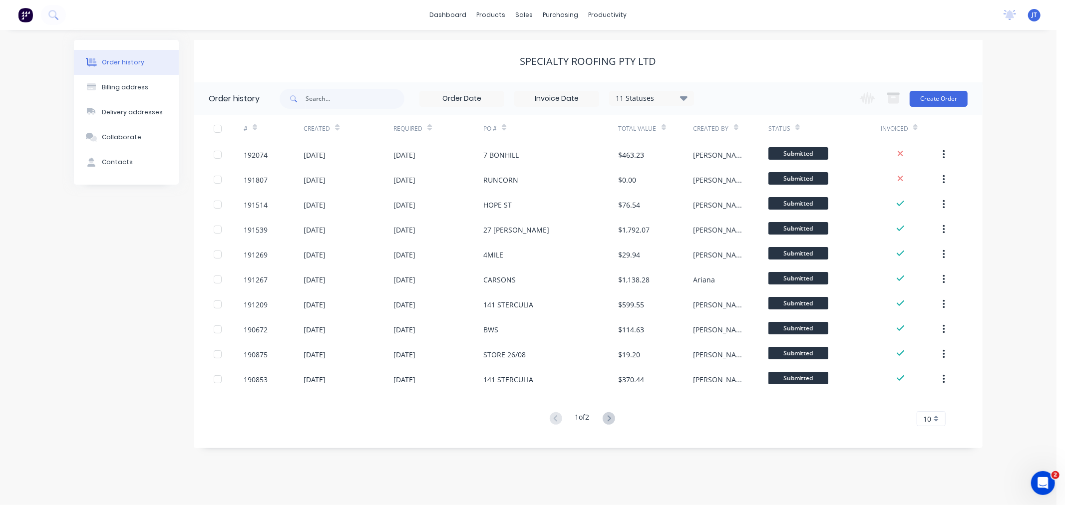
click at [452, 47] on div "Specialty Roofing Pty Ltd" at bounding box center [588, 61] width 789 height 42
click at [548, 68] on div "Customers" at bounding box center [559, 67] width 36 height 9
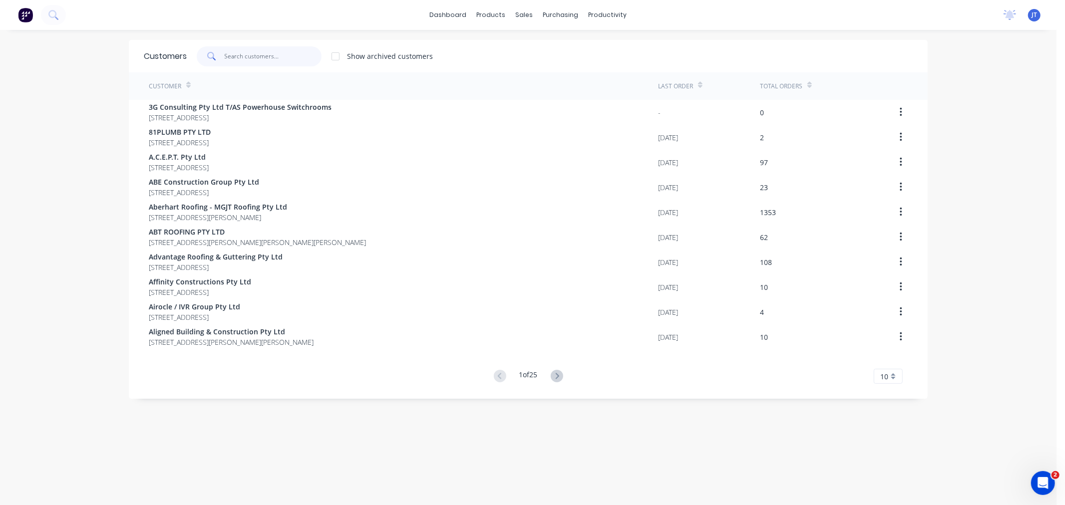
click at [252, 52] on input "text" at bounding box center [273, 56] width 97 height 20
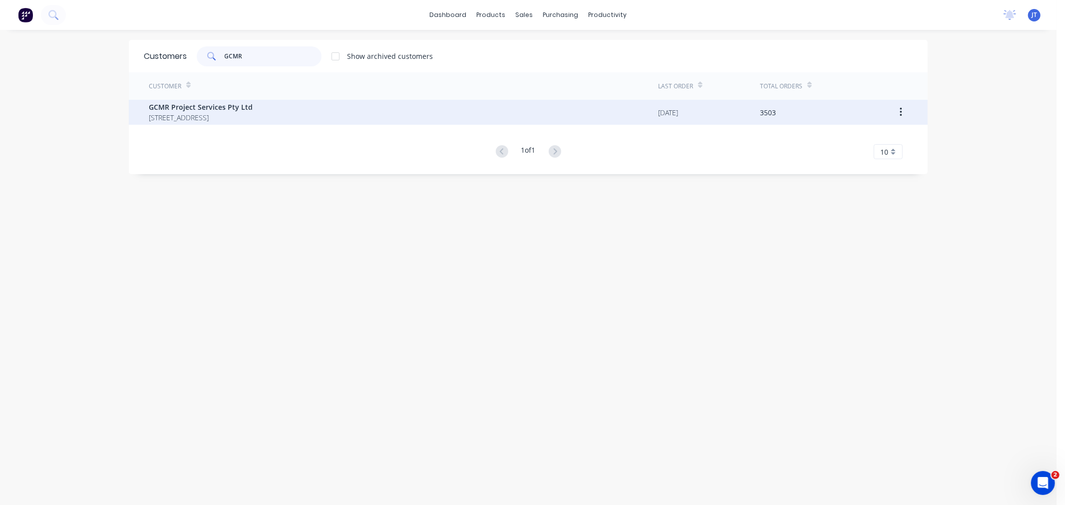
type input "GCMR"
click at [253, 116] on span "[STREET_ADDRESS]" at bounding box center [201, 117] width 104 height 10
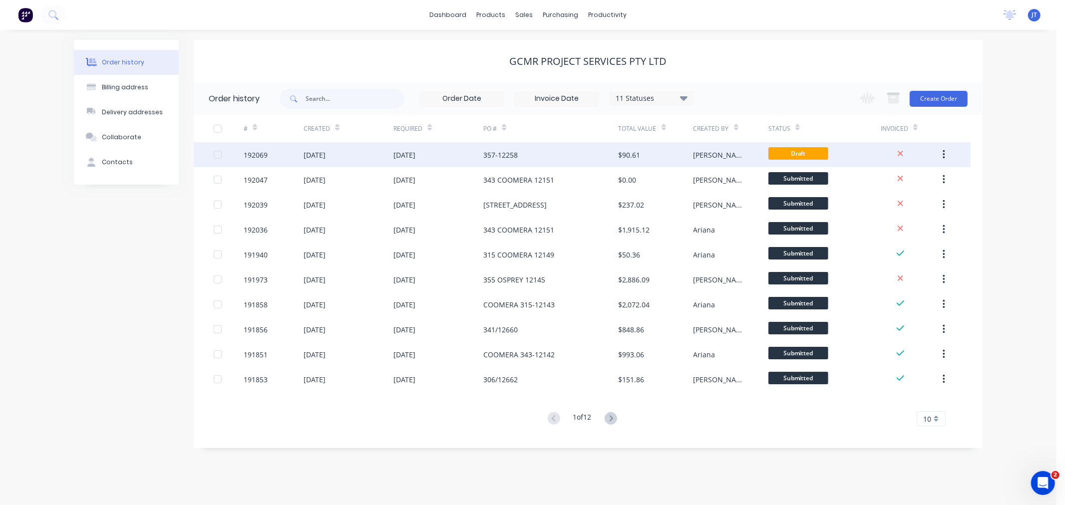
click at [250, 152] on div "192069" at bounding box center [256, 155] width 24 height 10
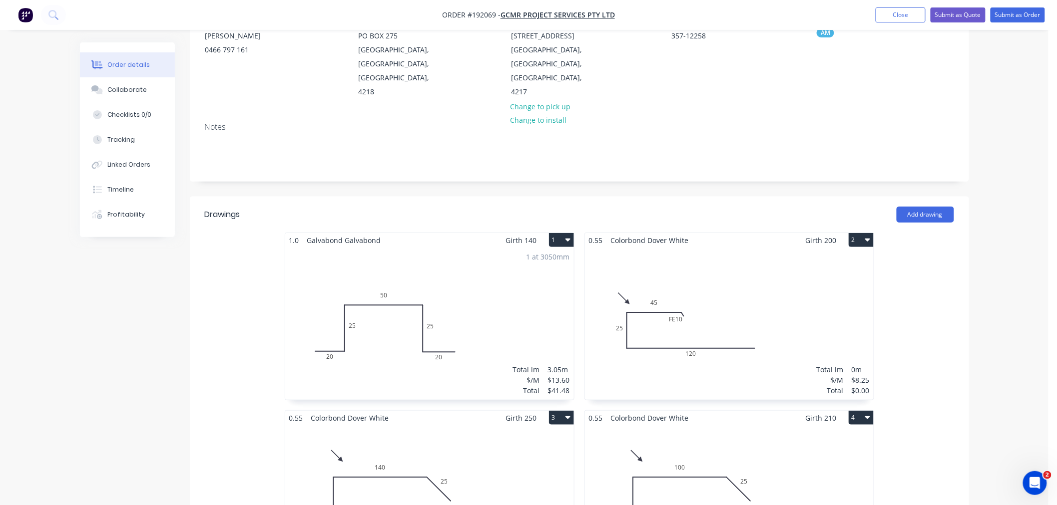
click at [773, 280] on div "Total lm $/M Total 0m $8.25 $0.00" at bounding box center [729, 324] width 289 height 152
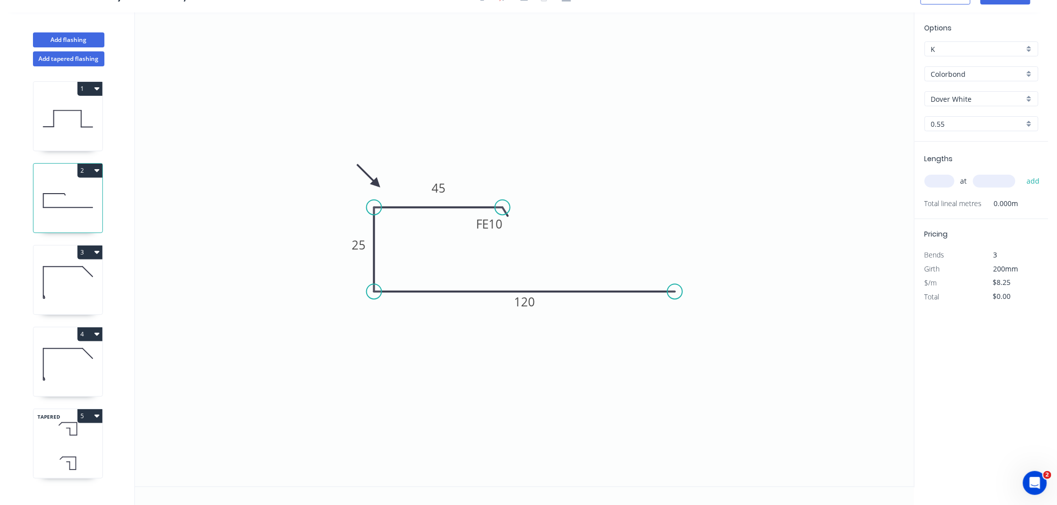
click at [945, 178] on input "text" at bounding box center [939, 181] width 30 height 13
type input "1"
type input "3100"
click at [1021, 173] on button "add" at bounding box center [1032, 181] width 23 height 17
type input "$25.58"
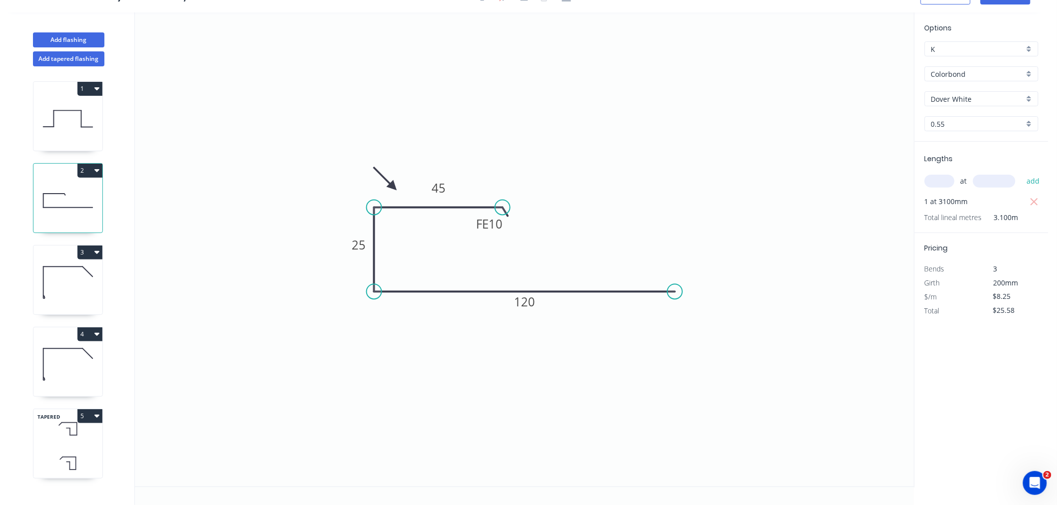
drag, startPoint x: 377, startPoint y: 182, endPoint x: 393, endPoint y: 187, distance: 17.1
click at [393, 187] on icon at bounding box center [385, 178] width 29 height 29
click at [393, 186] on icon at bounding box center [385, 178] width 29 height 29
click at [358, 249] on tspan "25" at bounding box center [359, 245] width 14 height 16
click at [456, 348] on icon "0 FE 10 45 20 120" at bounding box center [524, 249] width 779 height 474
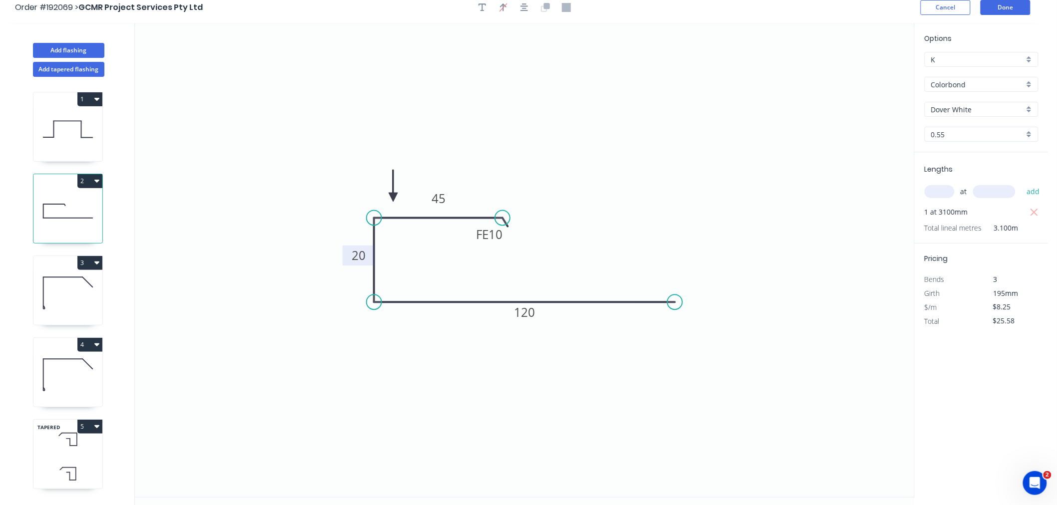
scroll to position [0, 0]
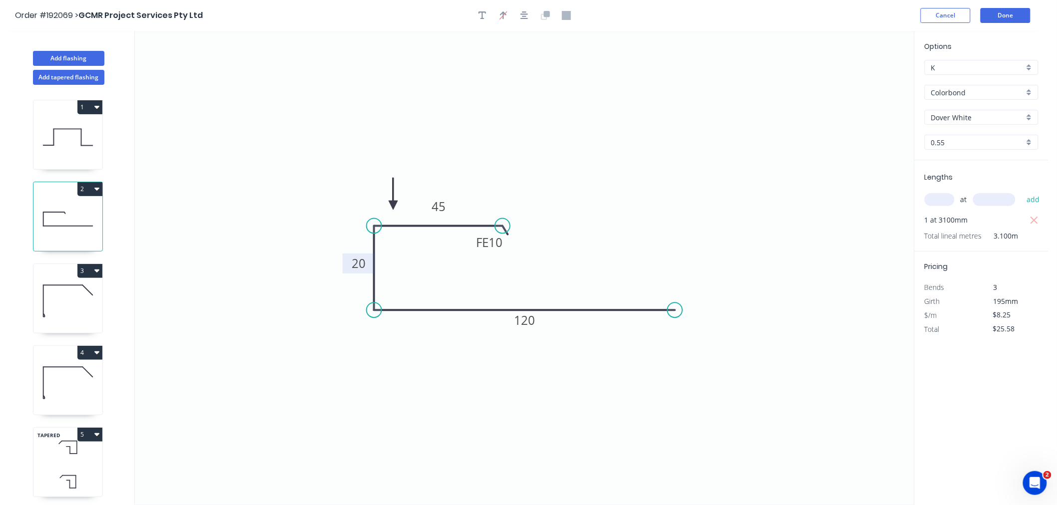
click at [72, 316] on icon at bounding box center [67, 301] width 69 height 64
type input "$10.82"
type input "$0.00"
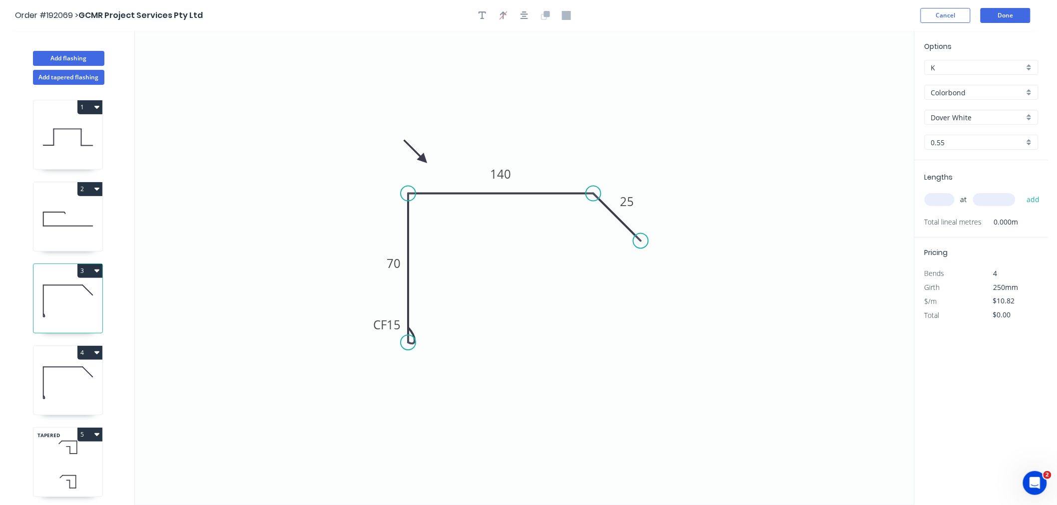
click at [422, 159] on icon at bounding box center [415, 151] width 29 height 29
click at [422, 159] on icon at bounding box center [414, 150] width 29 height 29
drag, startPoint x: 423, startPoint y: 155, endPoint x: 567, endPoint y: 168, distance: 144.4
click at [567, 168] on icon at bounding box center [566, 156] width 9 height 32
drag, startPoint x: 590, startPoint y: 192, endPoint x: 632, endPoint y: 197, distance: 42.7
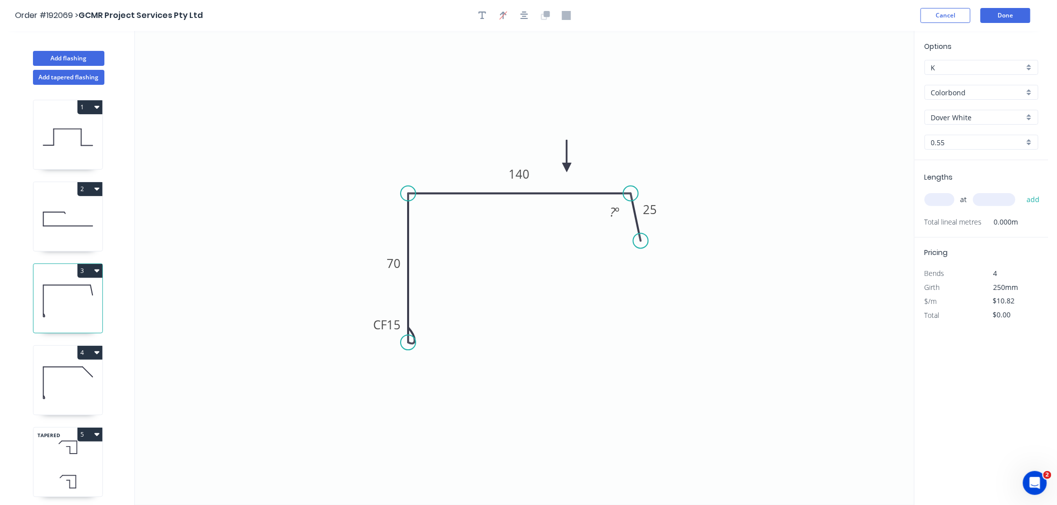
click at [632, 197] on circle at bounding box center [630, 193] width 15 height 15
drag, startPoint x: 637, startPoint y: 236, endPoint x: 672, endPoint y: 235, distance: 35.0
click at [672, 235] on circle at bounding box center [671, 233] width 15 height 15
drag, startPoint x: 409, startPoint y: 342, endPoint x: 412, endPoint y: 319, distance: 23.2
click at [412, 319] on circle at bounding box center [408, 319] width 15 height 15
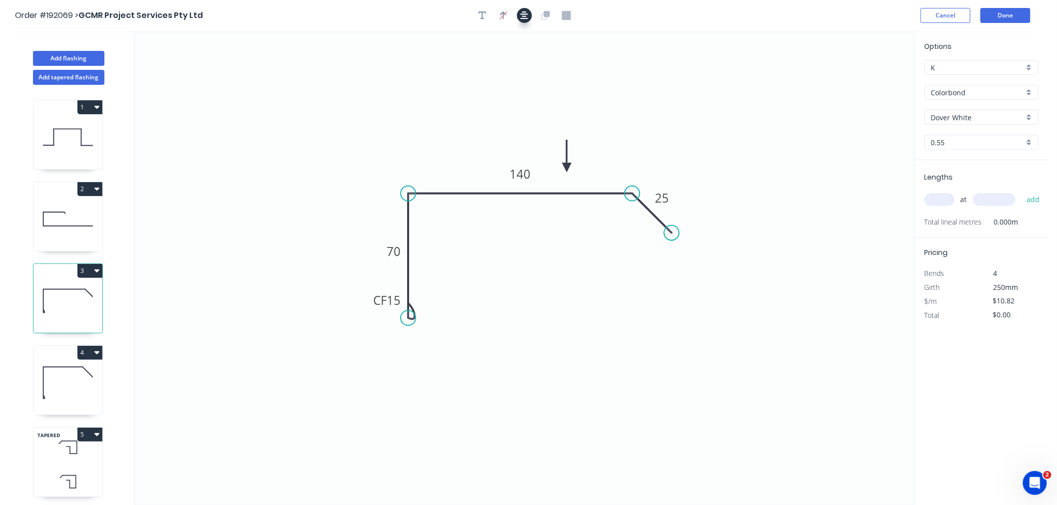
click at [523, 14] on icon "button" at bounding box center [524, 15] width 8 height 9
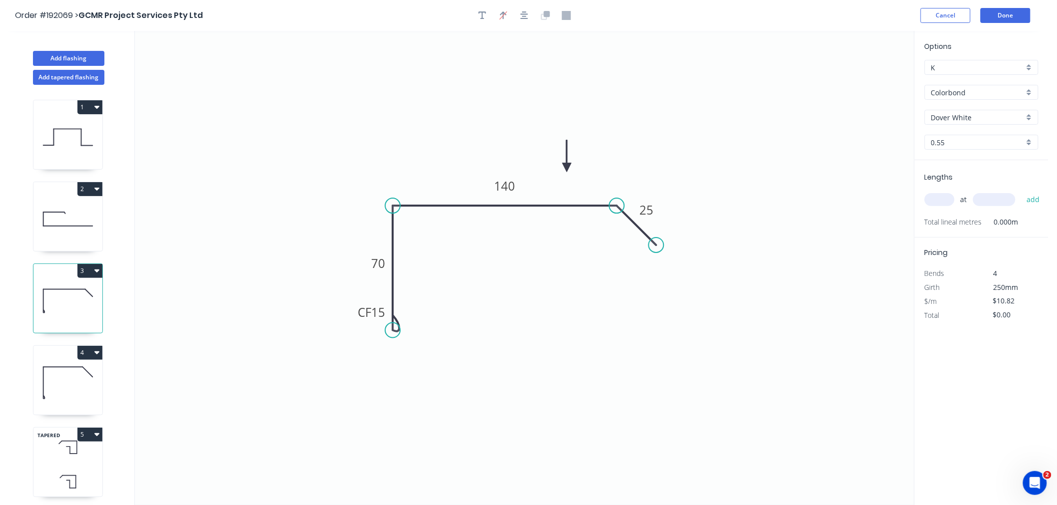
click at [940, 197] on input "text" at bounding box center [939, 199] width 30 height 13
type input "1"
type input "3100"
click at [1021, 191] on button "add" at bounding box center [1032, 199] width 23 height 17
type input "$33.54"
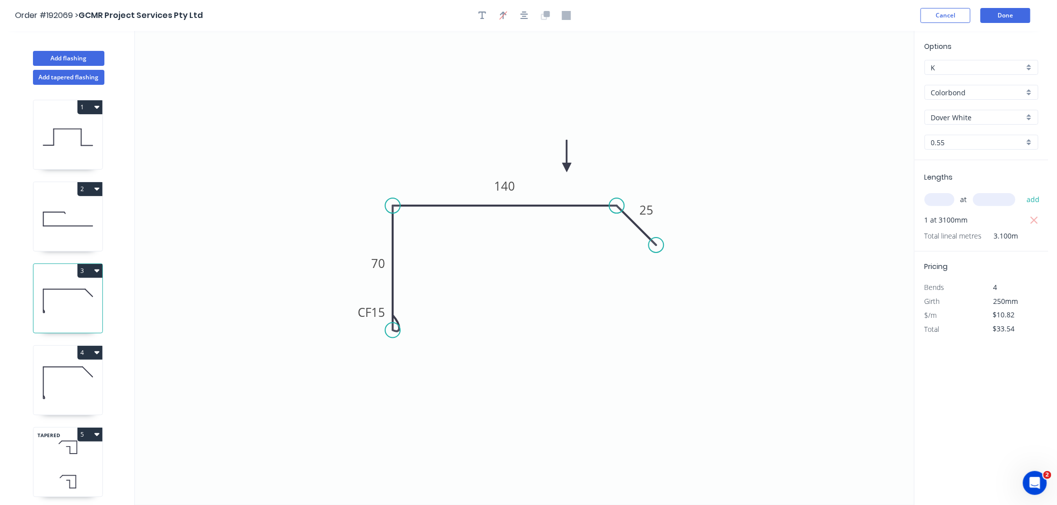
click at [62, 229] on icon at bounding box center [67, 219] width 69 height 64
type input "$8.25"
type input "$25.58"
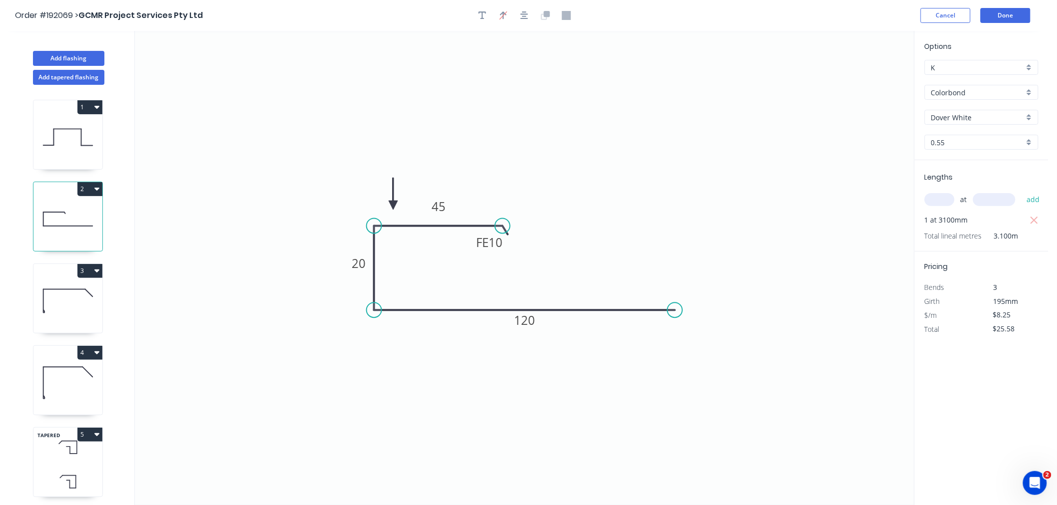
click at [78, 307] on icon at bounding box center [67, 301] width 69 height 64
type input "$10.82"
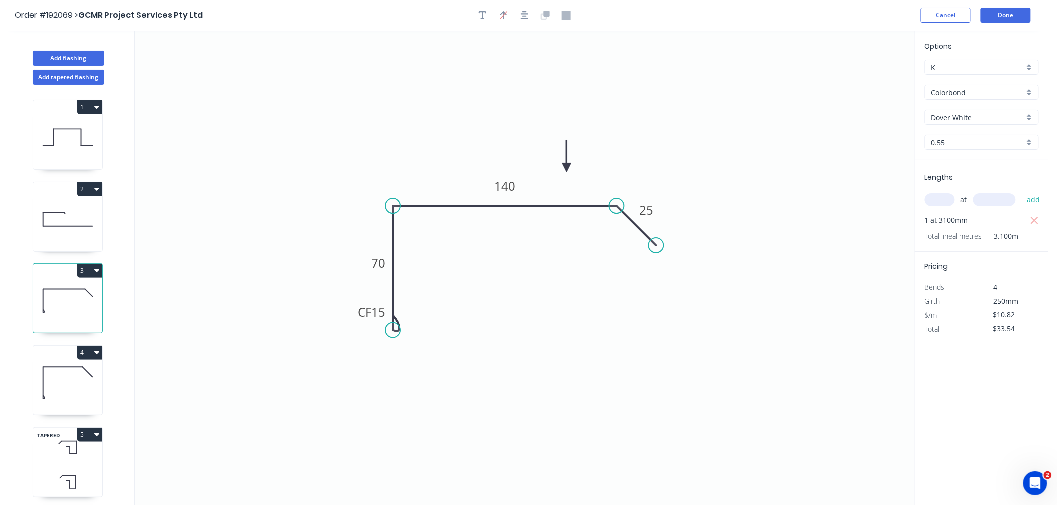
click at [77, 386] on icon at bounding box center [67, 383] width 69 height 64
type input "$0.00"
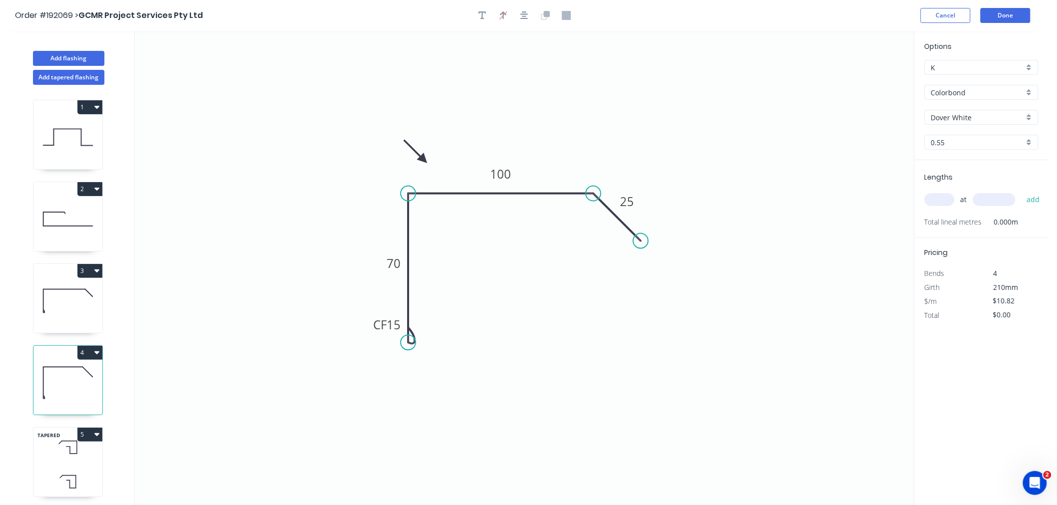
click at [423, 158] on icon at bounding box center [415, 151] width 29 height 29
drag, startPoint x: 422, startPoint y: 155, endPoint x: 443, endPoint y: 158, distance: 20.7
click at [443, 158] on icon at bounding box center [442, 147] width 9 height 32
drag, startPoint x: 592, startPoint y: 195, endPoint x: 615, endPoint y: 196, distance: 23.0
click at [615, 196] on circle at bounding box center [613, 193] width 15 height 15
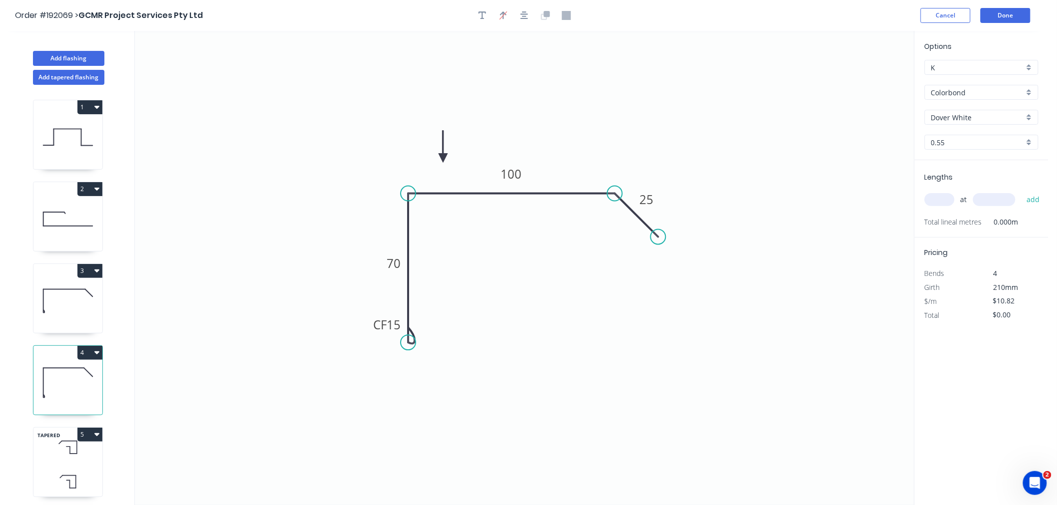
drag, startPoint x: 638, startPoint y: 240, endPoint x: 658, endPoint y: 237, distance: 20.1
click at [658, 237] on circle at bounding box center [658, 237] width 15 height 15
click at [942, 203] on input "text" at bounding box center [939, 199] width 30 height 13
type input "1"
type input "200"
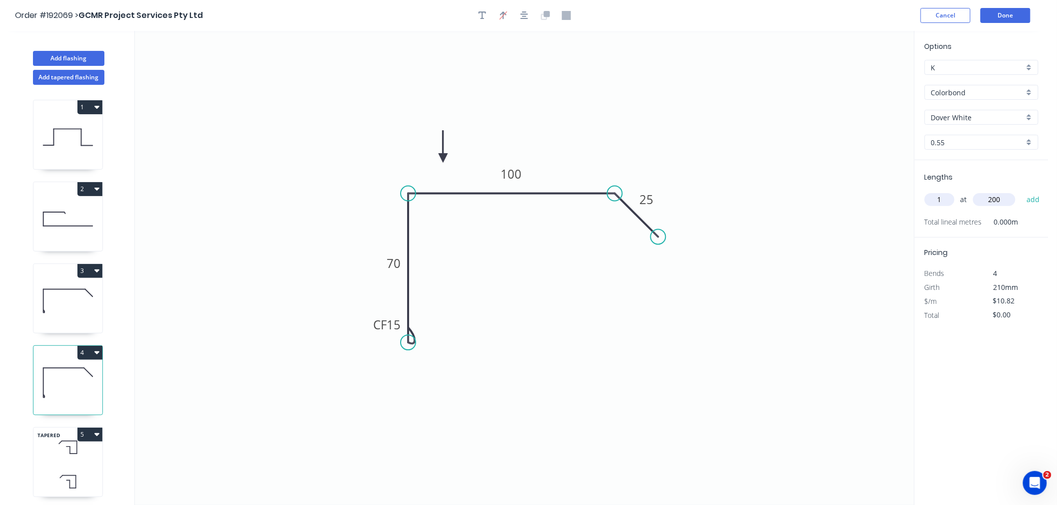
click at [1021, 191] on button "add" at bounding box center [1032, 199] width 23 height 17
type input "$10.82"
drag, startPoint x: 877, startPoint y: 22, endPoint x: 921, endPoint y: 14, distance: 44.3
click at [877, 22] on div "Order #192069 > GCMR Project Services Pty Ltd Cancel Done" at bounding box center [524, 15] width 1018 height 15
click at [1022, 15] on button "Done" at bounding box center [1005, 15] width 50 height 15
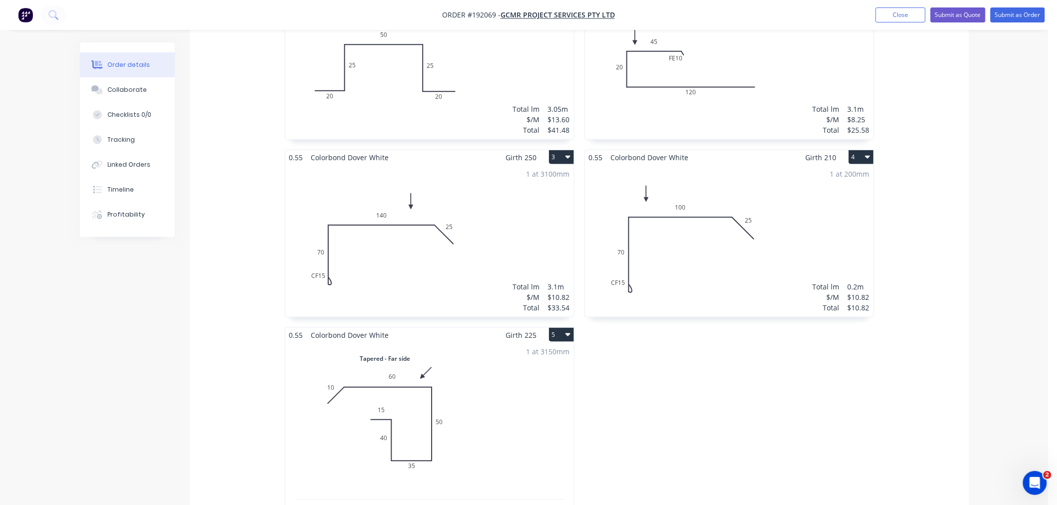
scroll to position [333, 0]
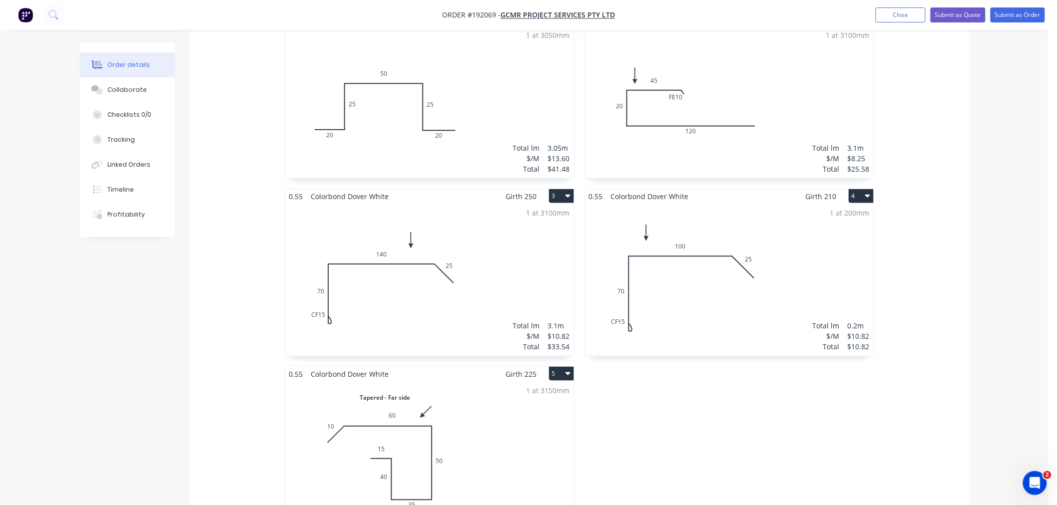
click at [1005, 378] on div "Order details Collaborate Checklists 0/0 Tracking Linked Orders Timeline Profit…" at bounding box center [524, 356] width 1048 height 1378
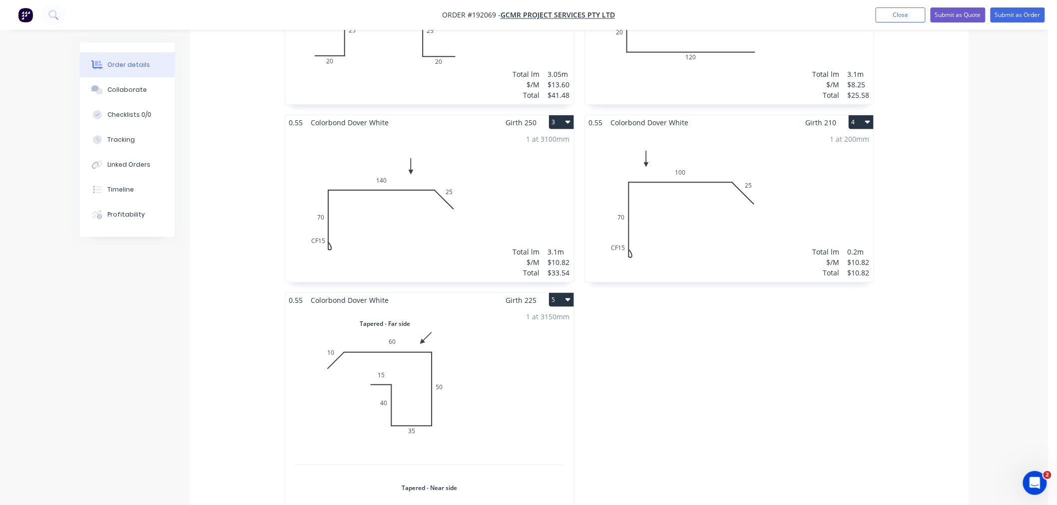
scroll to position [443, 0]
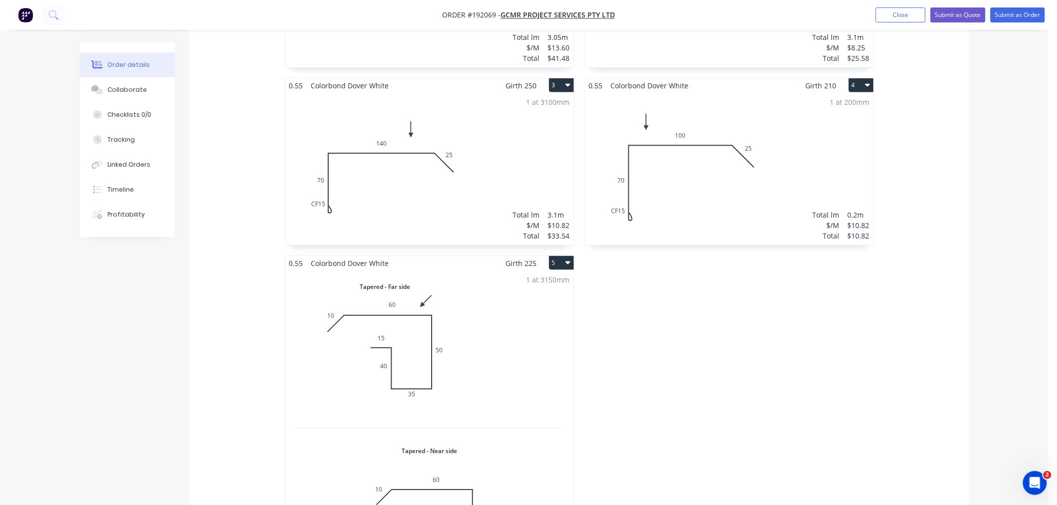
click at [948, 326] on div "1.0 Galvabond Galvabond Girth 140 1 0 20 25 50 25 20 0 20 25 50 25 20 1 at 3050…" at bounding box center [579, 255] width 779 height 710
click at [995, 370] on div "Order details Collaborate Checklists 0/0 Tracking Linked Orders Timeline Profit…" at bounding box center [524, 246] width 1048 height 1378
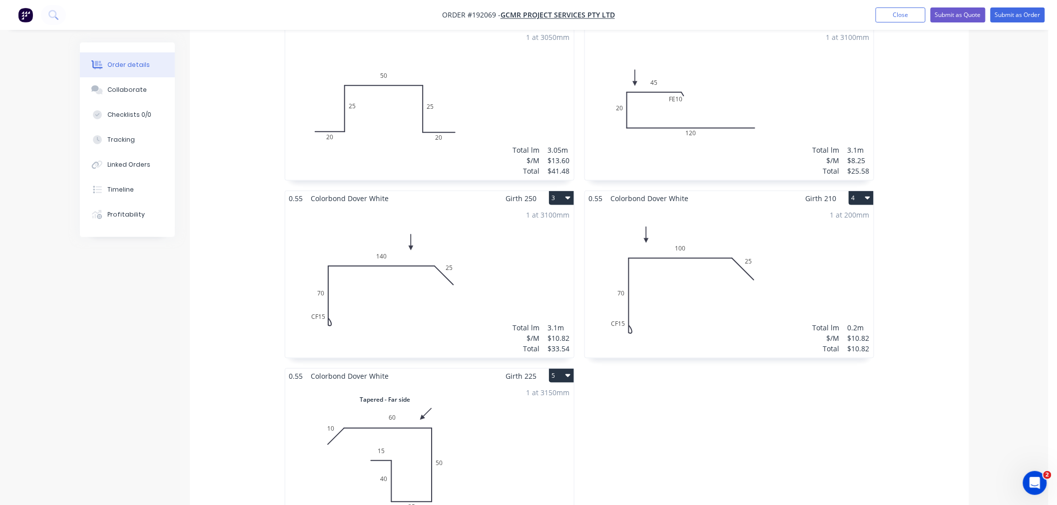
scroll to position [222, 0]
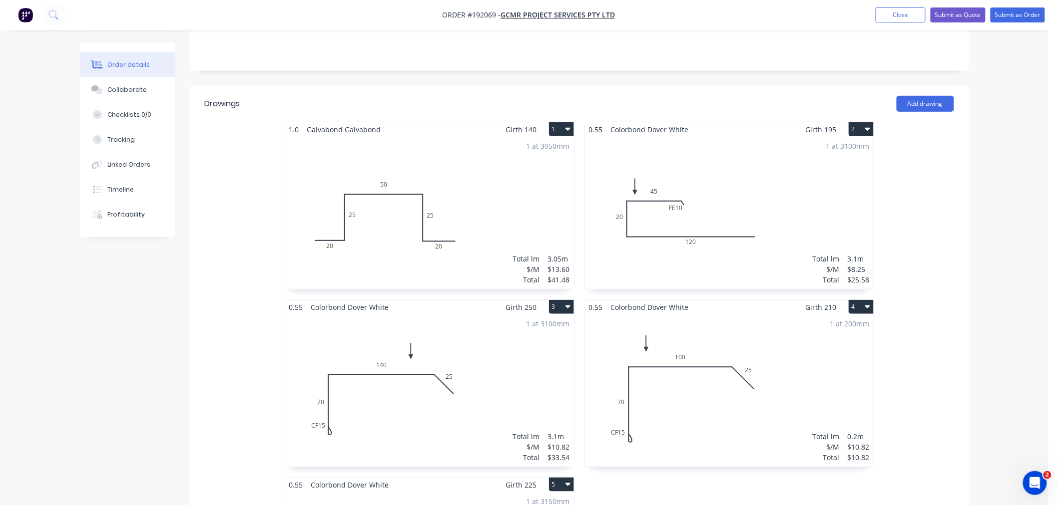
click at [999, 365] on div "Order details Collaborate Checklists 0/0 Tracking Linked Orders Timeline Profit…" at bounding box center [524, 467] width 1048 height 1378
click at [1007, 267] on div "Order details Collaborate Checklists 0/0 Tracking Linked Orders Timeline Profit…" at bounding box center [524, 467] width 1048 height 1378
click at [1004, 300] on div "Order details Collaborate Checklists 0/0 Tracking Linked Orders Timeline Profit…" at bounding box center [524, 467] width 1048 height 1378
click at [971, 248] on div "Order details Collaborate Checklists 0/0 Tracking Linked Orders Timeline Profit…" at bounding box center [524, 488] width 909 height 1335
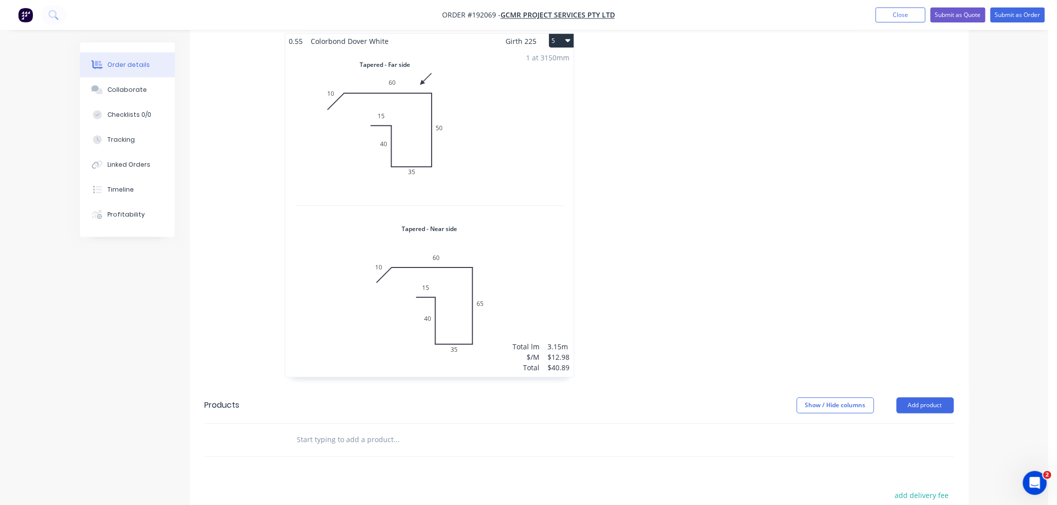
scroll to position [555, 0]
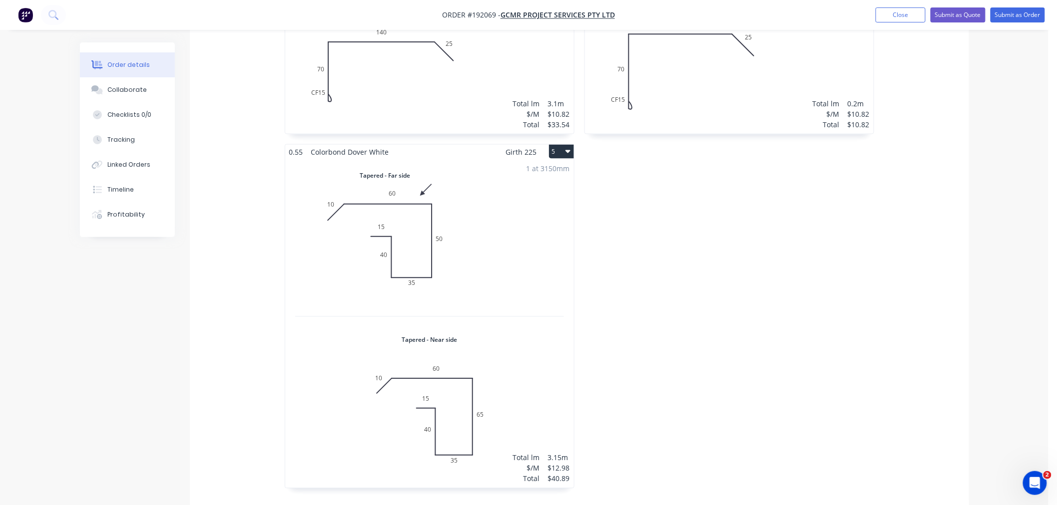
click at [894, 313] on div "1.0 Galvabond Galvabond Girth 140 1 0 20 25 50 25 20 0 20 25 50 25 20 1 at 3050…" at bounding box center [579, 144] width 779 height 710
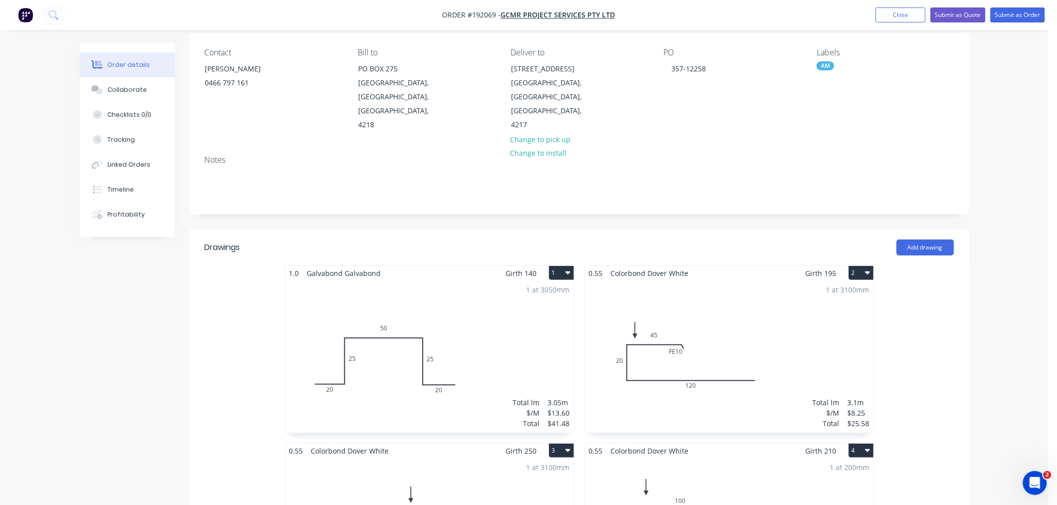
scroll to position [222, 0]
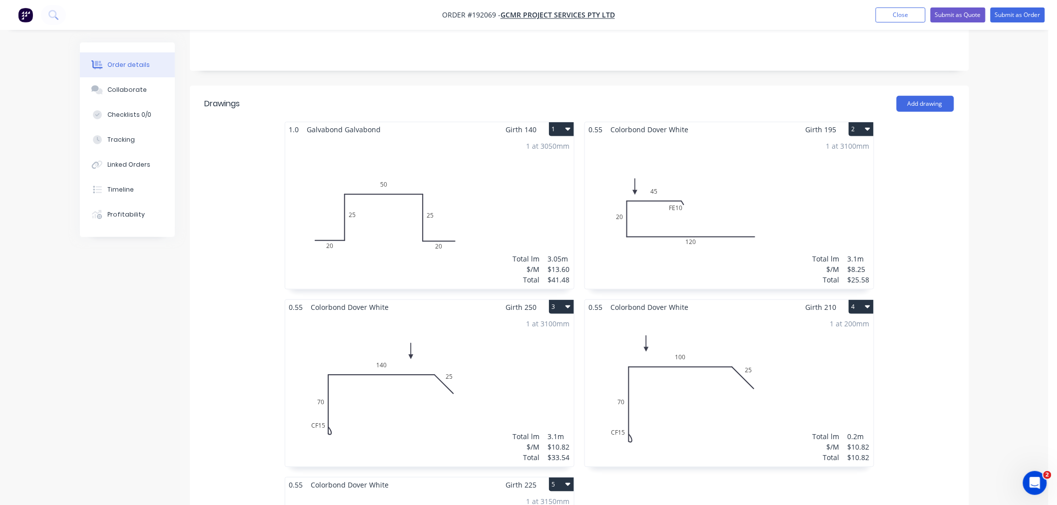
click at [971, 360] on div "Order details Collaborate Checklists 0/0 Tracking Linked Orders Timeline Profit…" at bounding box center [524, 488] width 909 height 1335
click at [992, 365] on div "Order details Collaborate Checklists 0/0 Tracking Linked Orders Timeline Profit…" at bounding box center [524, 467] width 1048 height 1378
click at [990, 337] on div "Order details Collaborate Checklists 0/0 Tracking Linked Orders Timeline Profit…" at bounding box center [524, 467] width 1048 height 1378
click at [979, 342] on div "Order details Collaborate Checklists 0/0 Tracking Linked Orders Timeline Profit…" at bounding box center [524, 467] width 1048 height 1378
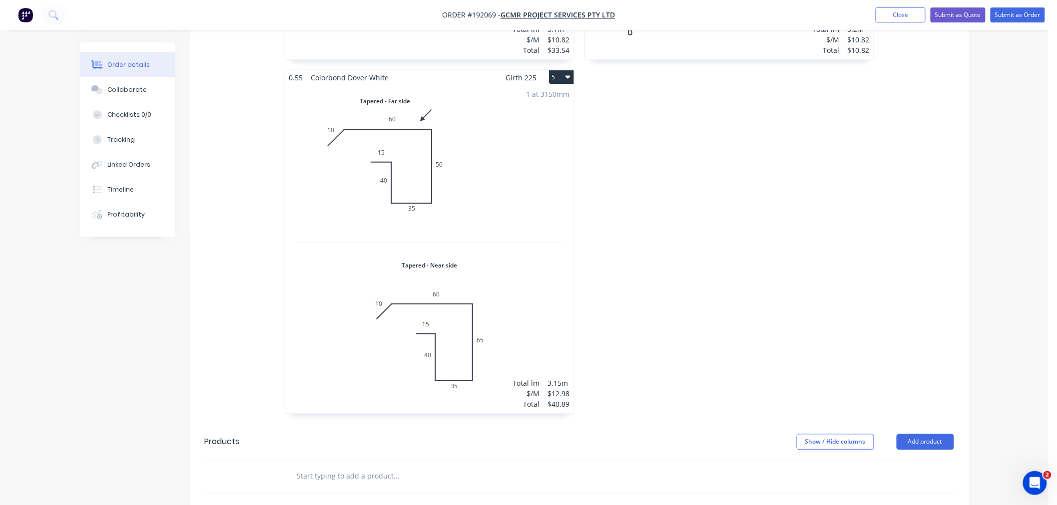
scroll to position [443, 0]
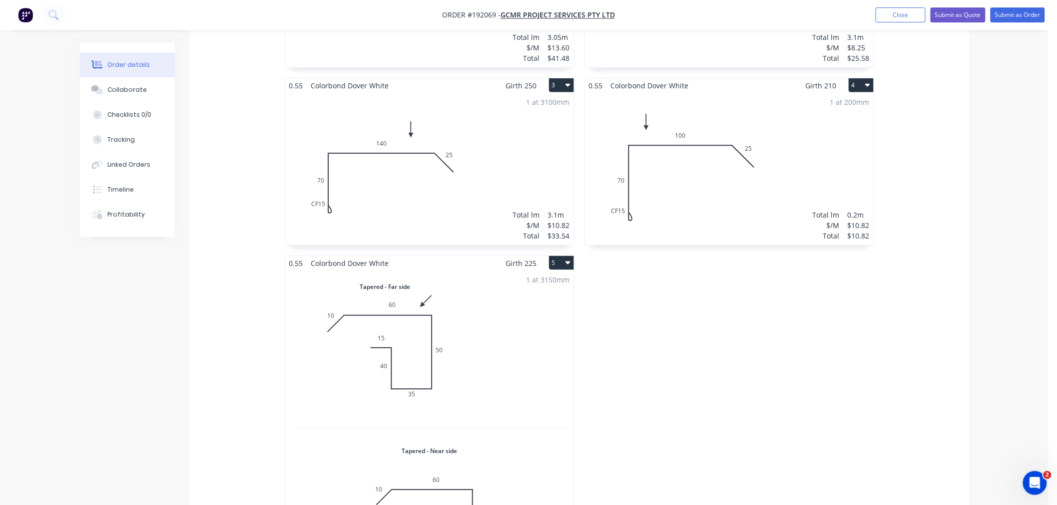
click at [516, 168] on div "1 at 3100mm Total lm $/M Total 3.1m $10.82 $33.54" at bounding box center [429, 169] width 289 height 152
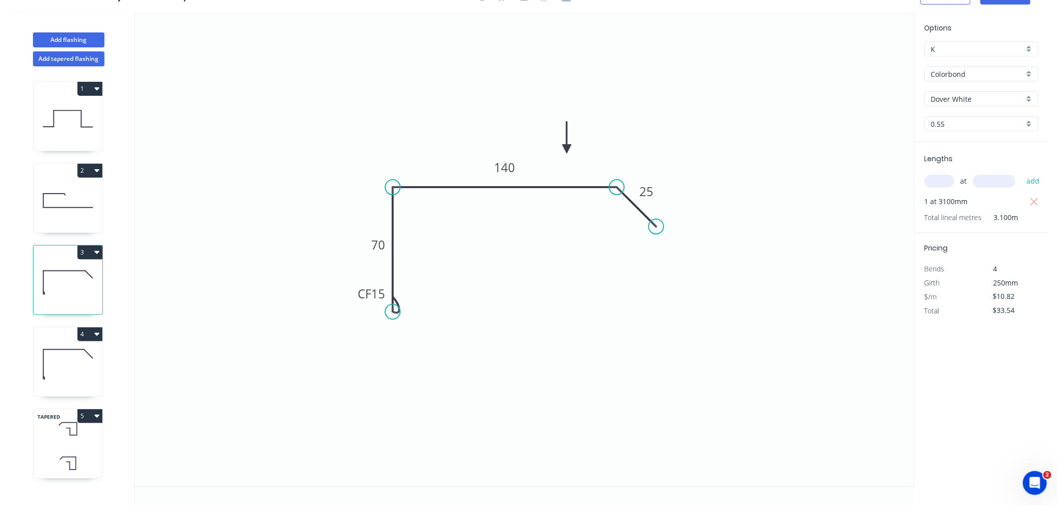
scroll to position [18, 0]
drag, startPoint x: 396, startPoint y: 309, endPoint x: 398, endPoint y: 299, distance: 10.3
click at [398, 299] on circle at bounding box center [392, 298] width 15 height 15
click at [58, 365] on icon at bounding box center [67, 365] width 69 height 64
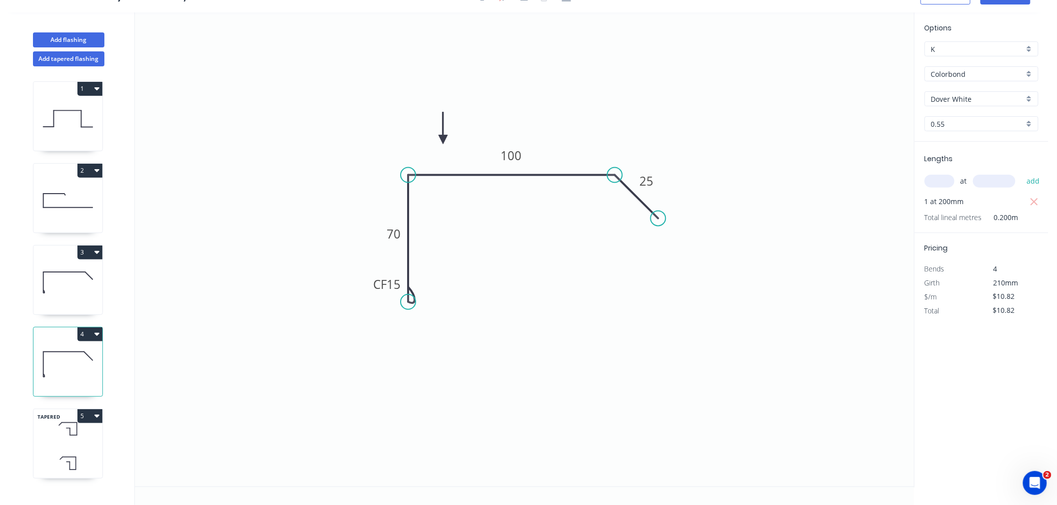
drag, startPoint x: 409, startPoint y: 321, endPoint x: 415, endPoint y: 302, distance: 19.8
click at [415, 302] on circle at bounding box center [408, 302] width 15 height 15
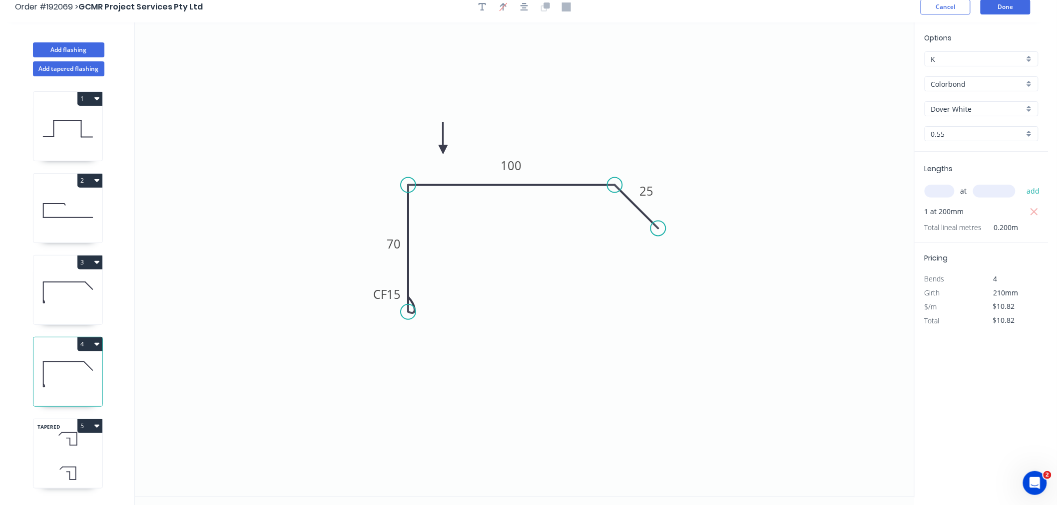
scroll to position [0, 0]
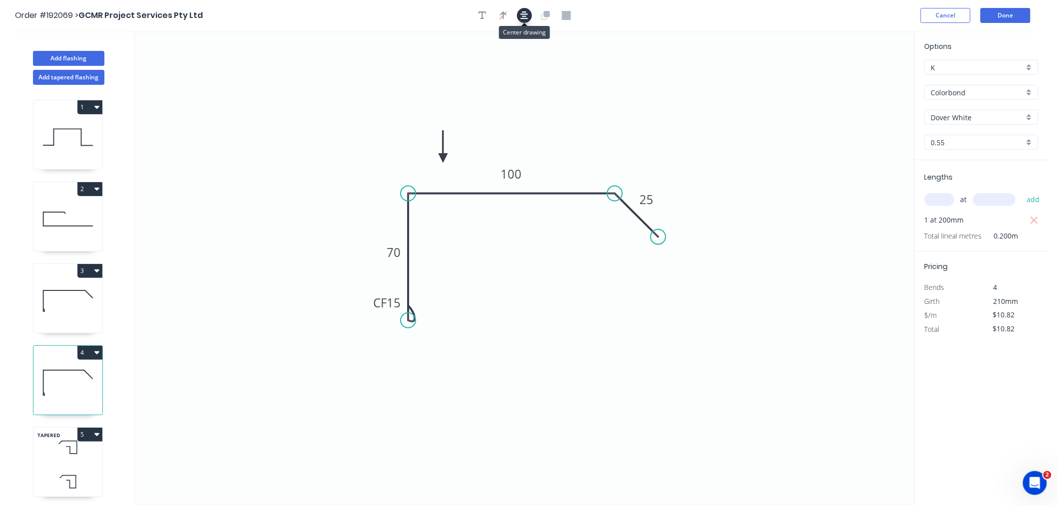
click at [523, 17] on icon "button" at bounding box center [524, 15] width 8 height 9
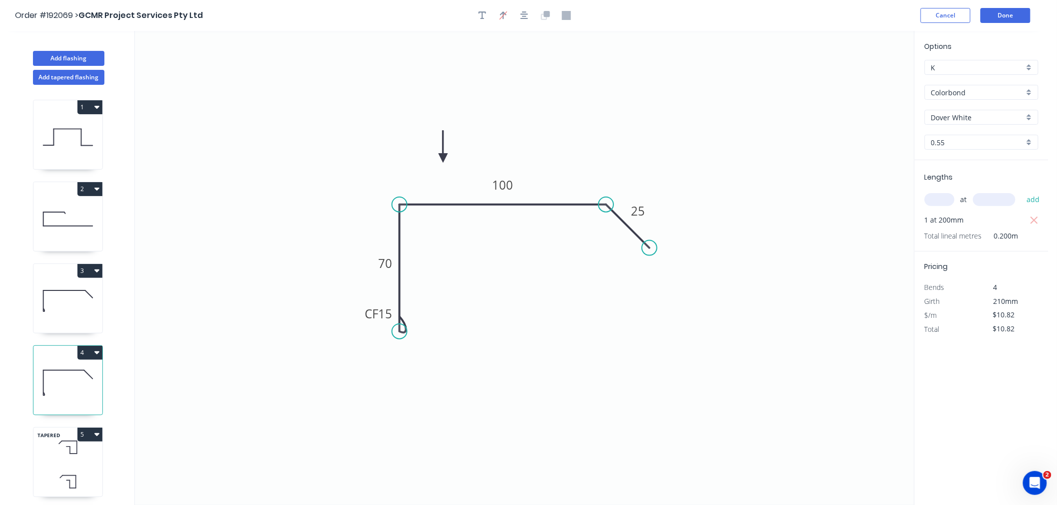
click at [87, 319] on icon at bounding box center [67, 301] width 69 height 64
type input "$33.54"
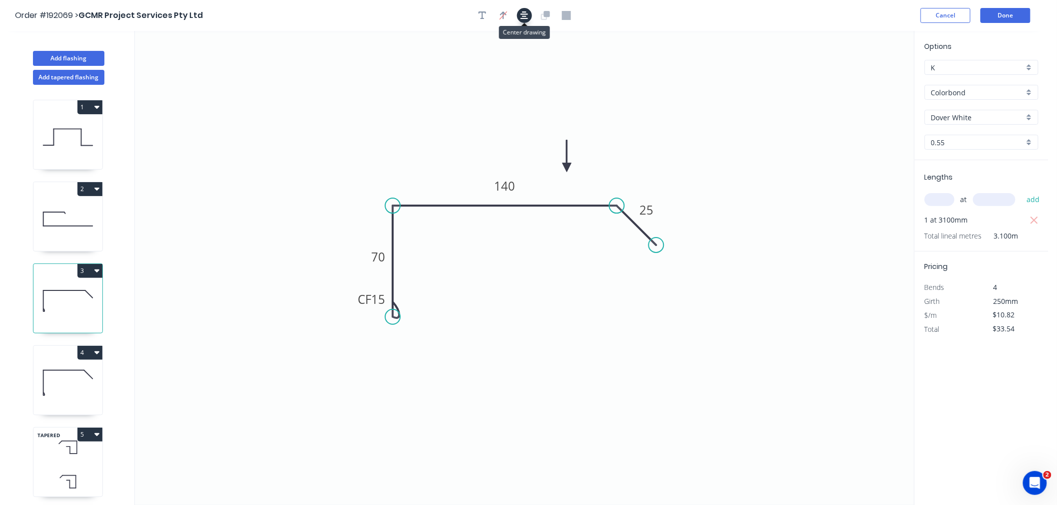
click at [523, 17] on icon "button" at bounding box center [524, 15] width 8 height 9
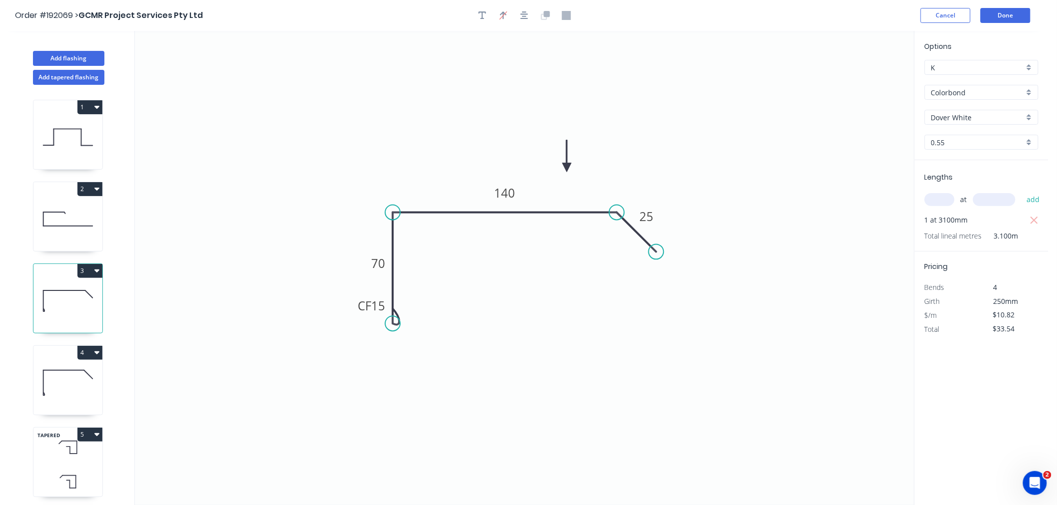
click at [775, 10] on div "Order #192069 > GCMR Project Services Pty Ltd Cancel Done" at bounding box center [524, 15] width 1018 height 15
click at [1006, 15] on button "Done" at bounding box center [1005, 15] width 50 height 15
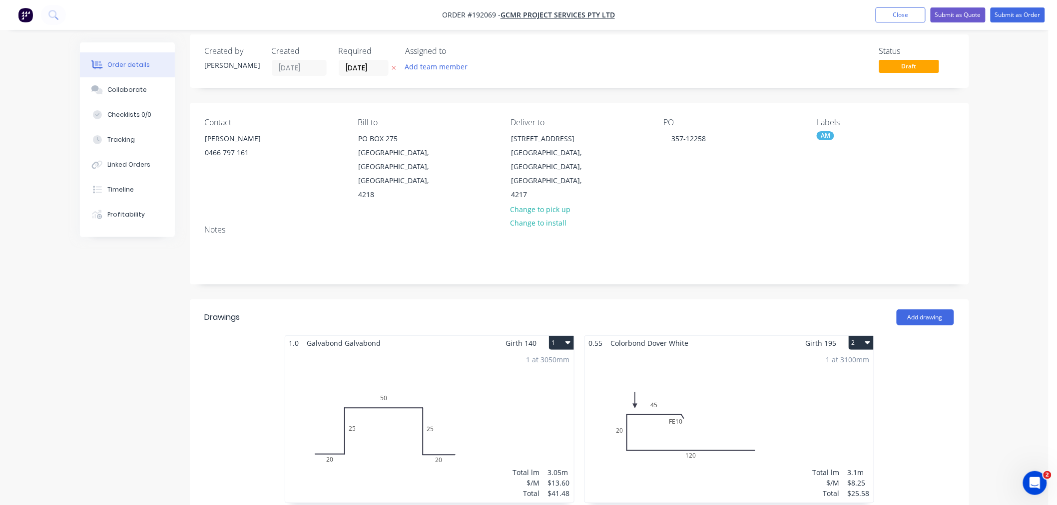
scroll to position [222, 0]
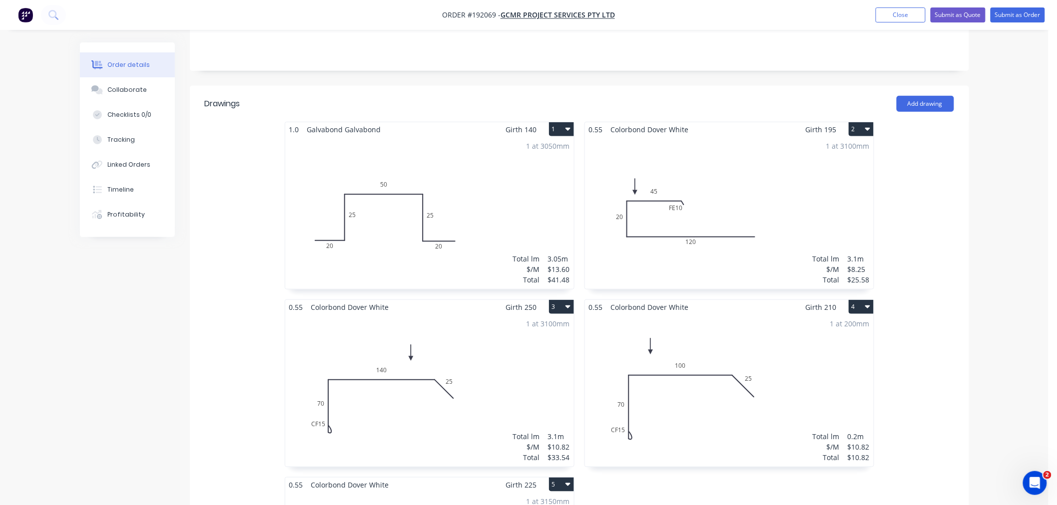
click at [997, 327] on div "Order details Collaborate Checklists 0/0 Tracking Linked Orders Timeline Profit…" at bounding box center [524, 467] width 1048 height 1378
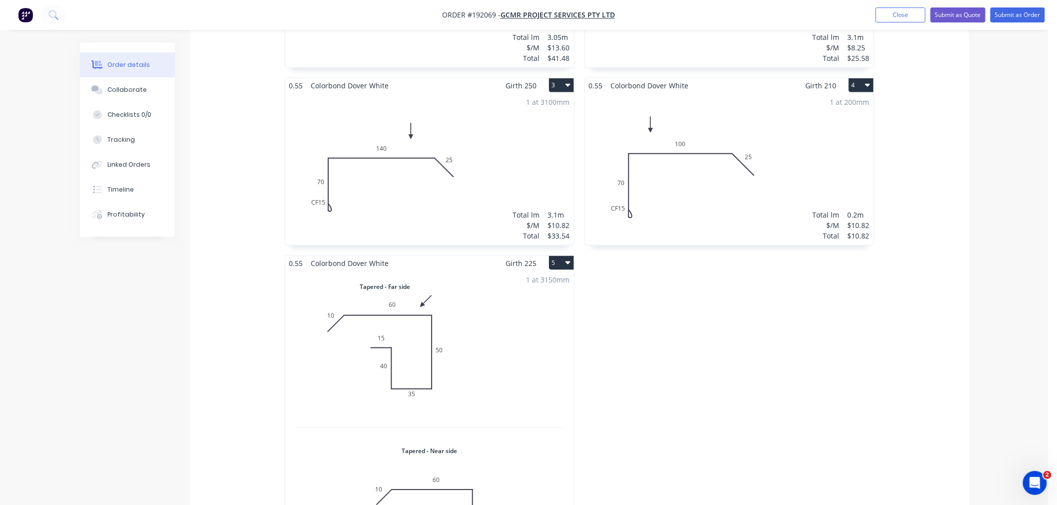
scroll to position [666, 0]
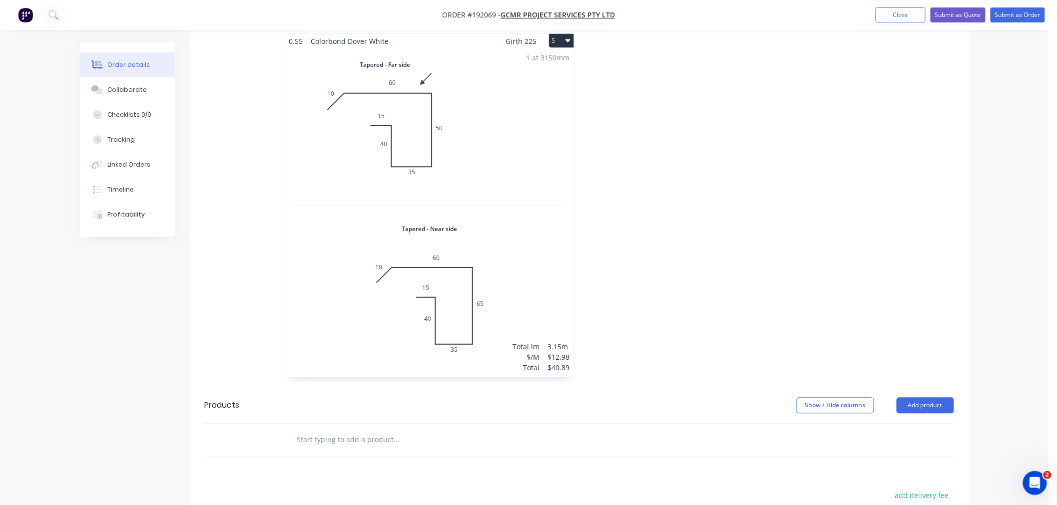
click at [975, 286] on div "Order details Collaborate Checklists 0/0 Tracking Linked Orders Timeline Profit…" at bounding box center [524, 44] width 909 height 1335
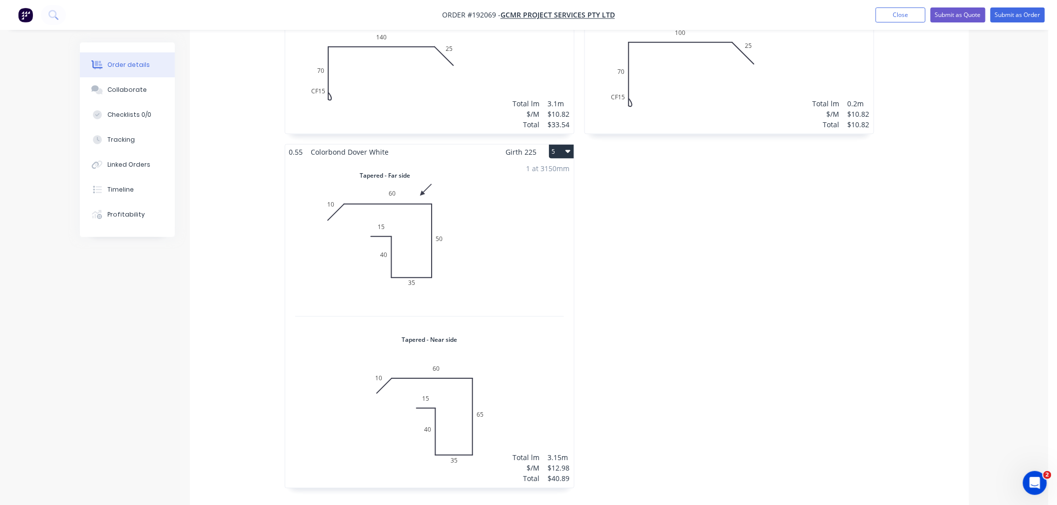
click at [995, 333] on div "Order details Collaborate Checklists 0/0 Tracking Linked Orders Timeline Profit…" at bounding box center [524, 134] width 1048 height 1378
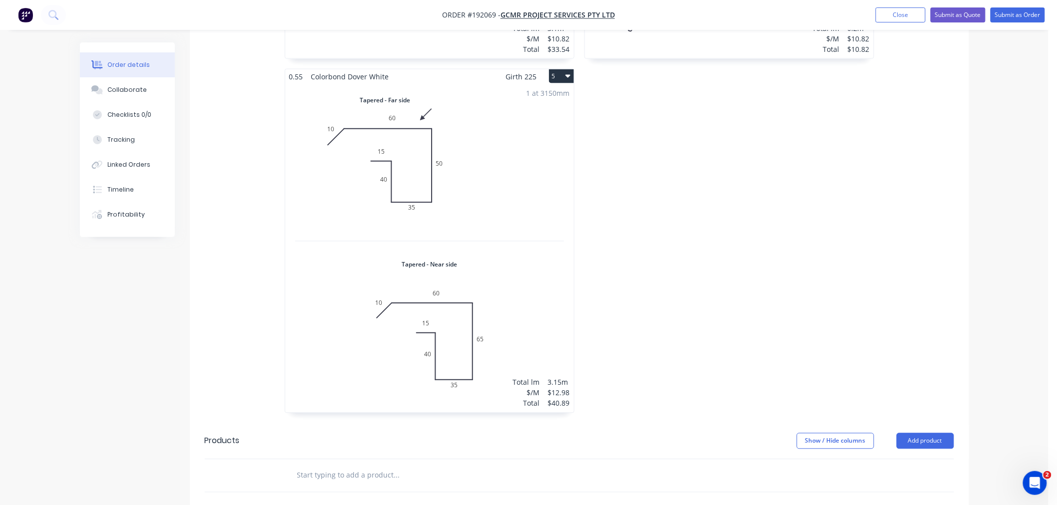
scroll to position [666, 0]
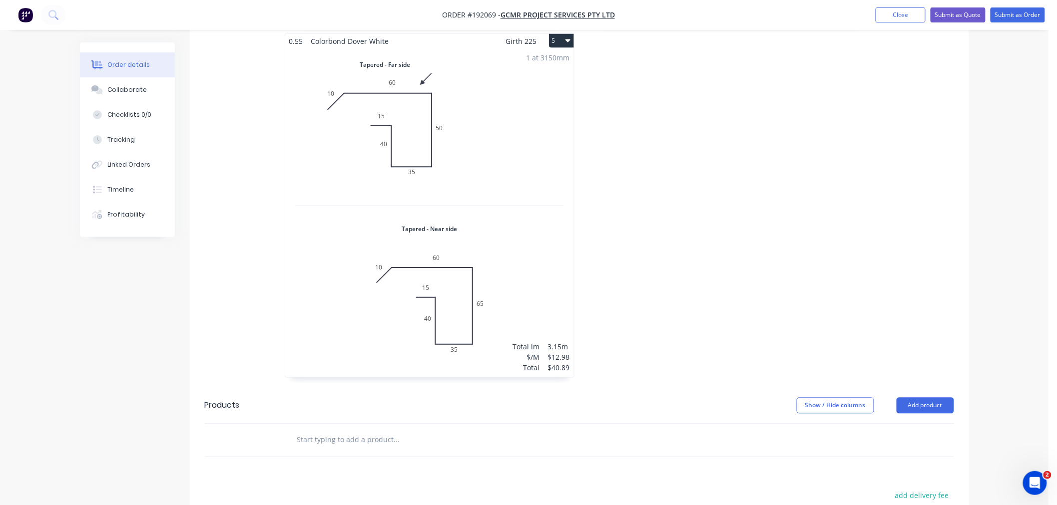
click at [957, 291] on div "1.0 Galvabond Galvabond Girth 140 1 0 20 25 50 25 20 0 20 25 50 25 20 1 at 3050…" at bounding box center [579, 33] width 779 height 710
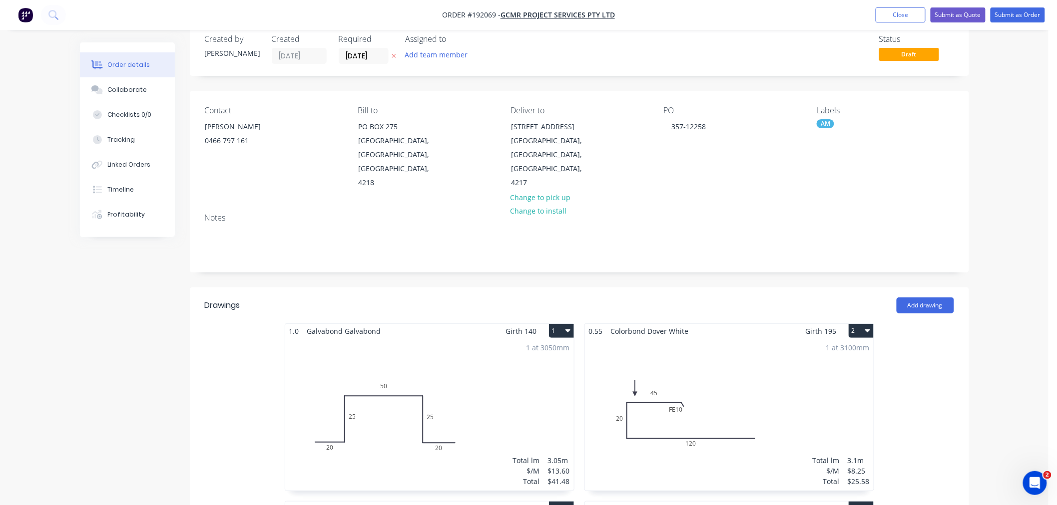
scroll to position [0, 0]
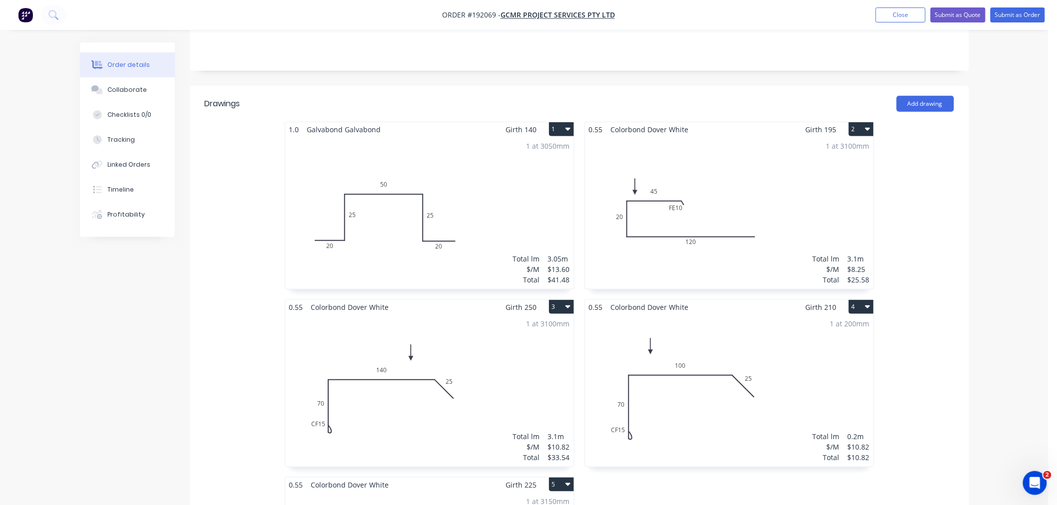
click at [438, 388] on div "1 at 3100mm Total lm $/M Total 3.1m $10.82 $33.54" at bounding box center [429, 391] width 289 height 152
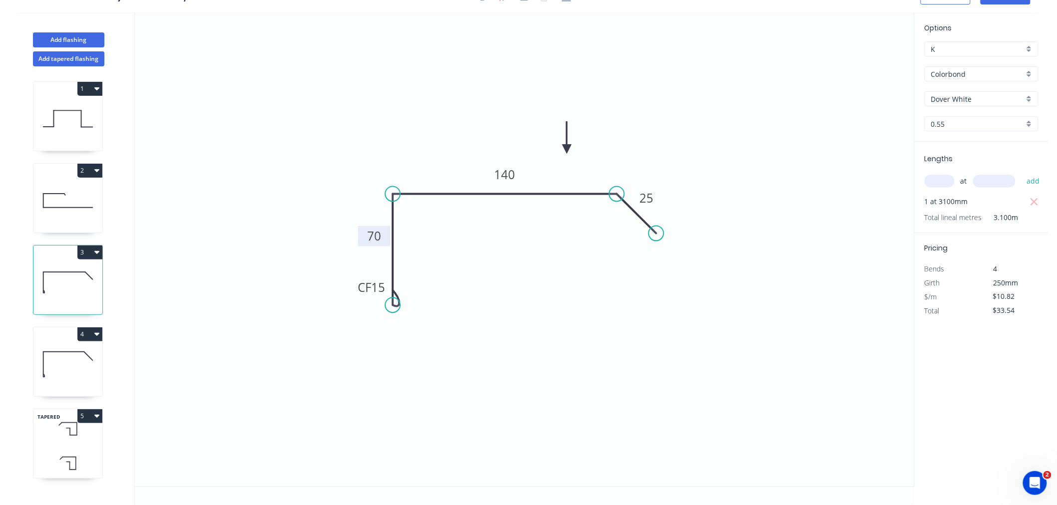
drag, startPoint x: 367, startPoint y: 241, endPoint x: 363, endPoint y: 232, distance: 9.8
click at [363, 232] on rect at bounding box center [374, 236] width 32 height 20
click at [383, 287] on tspan "15" at bounding box center [378, 287] width 14 height 16
click at [463, 267] on icon "0 CF 10 70 140 25" at bounding box center [524, 249] width 779 height 474
click at [67, 375] on icon at bounding box center [67, 365] width 69 height 64
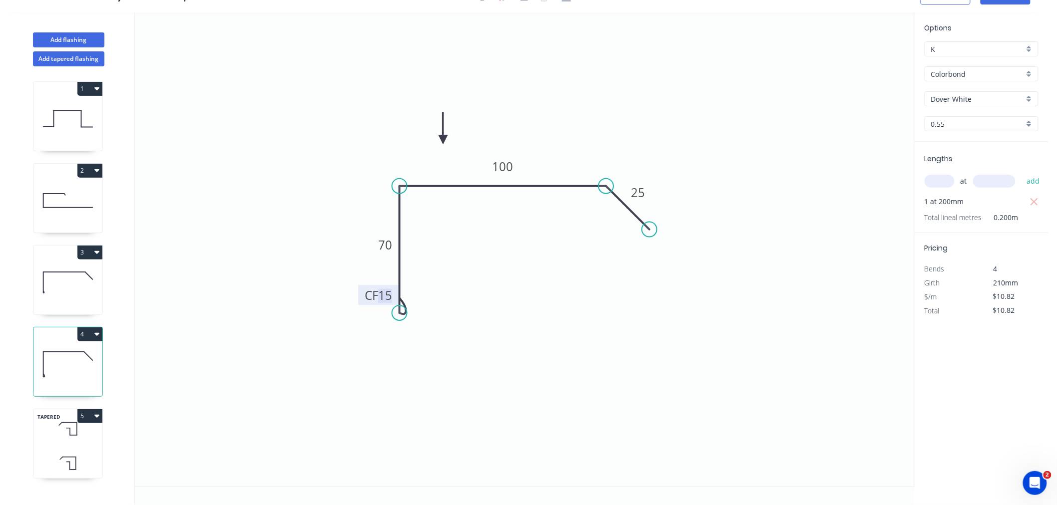
click at [384, 291] on tspan "15" at bounding box center [385, 295] width 14 height 16
click at [563, 256] on icon "0 CF 10 70 100 25" at bounding box center [524, 249] width 779 height 474
click at [392, 293] on tspan "10" at bounding box center [385, 295] width 14 height 16
click at [499, 276] on icon "0 CF 15 70 100 25" at bounding box center [524, 249] width 779 height 474
click at [386, 293] on tspan "15" at bounding box center [385, 295] width 14 height 16
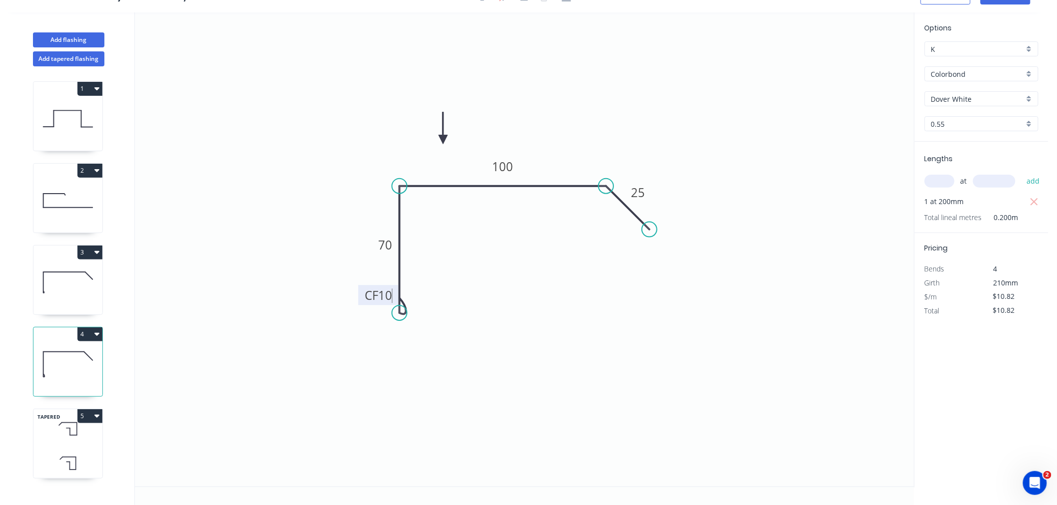
click at [516, 268] on icon "0 CF 10 70 100 25" at bounding box center [524, 249] width 779 height 474
click at [71, 293] on icon at bounding box center [67, 283] width 69 height 64
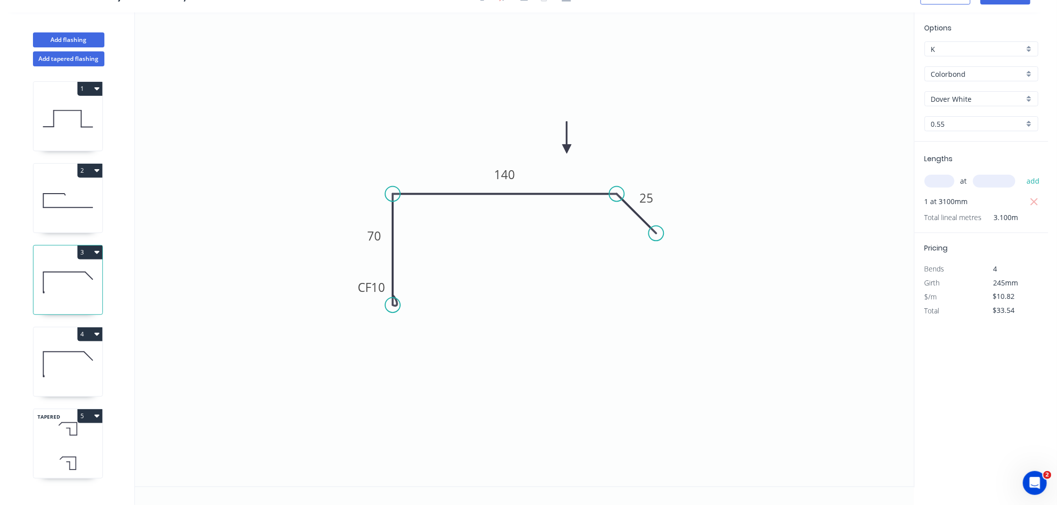
click at [87, 340] on button "4" at bounding box center [89, 335] width 25 height 14
click at [190, 311] on icon "0 CF 10 70 140 25" at bounding box center [524, 249] width 779 height 474
click at [239, 382] on icon "0 CF 10 70 140 25" at bounding box center [524, 249] width 779 height 474
click at [156, 340] on icon "0 CF 10 70 140 25" at bounding box center [524, 249] width 779 height 474
click at [190, 390] on icon "0 CF 10 70 140 25" at bounding box center [524, 249] width 779 height 474
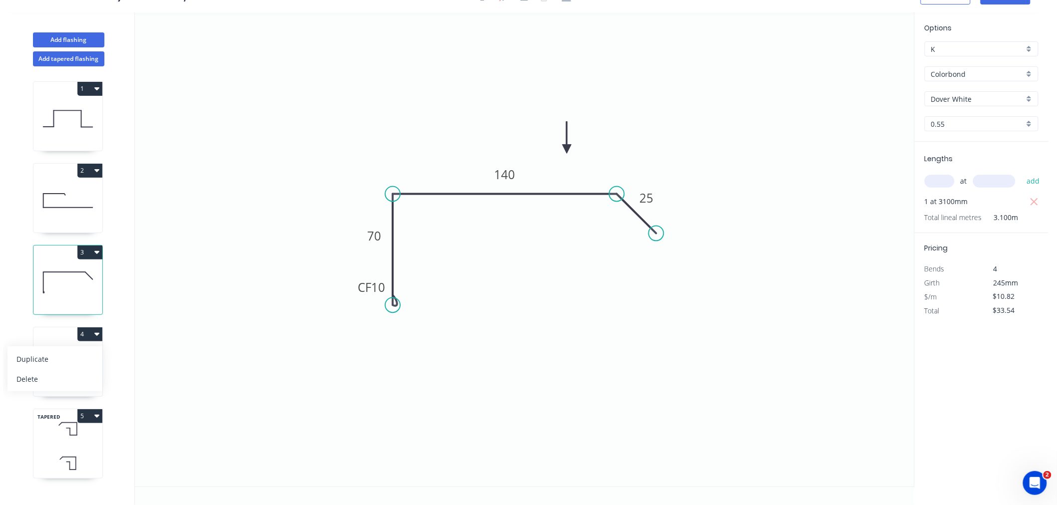
click at [115, 328] on div "1 2 3 4 Duplicate Delete TAPERED 5" at bounding box center [68, 285] width 131 height 439
click at [62, 280] on icon at bounding box center [67, 283] width 69 height 64
click at [65, 373] on icon at bounding box center [67, 365] width 69 height 64
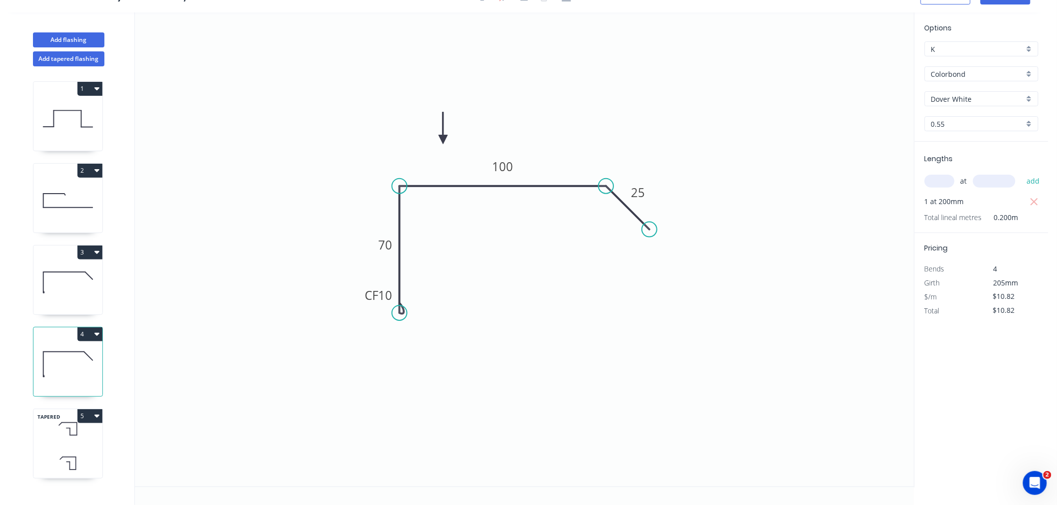
click at [68, 277] on icon at bounding box center [67, 283] width 69 height 64
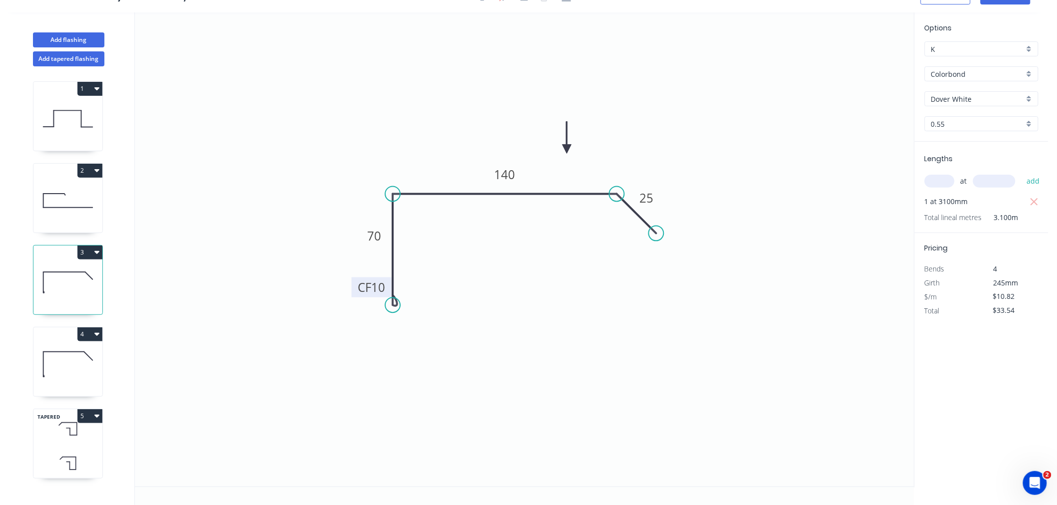
click at [379, 286] on tspan "10" at bounding box center [378, 287] width 14 height 16
click at [257, 227] on icon "0 CF 15 70 140 25" at bounding box center [524, 249] width 779 height 474
click at [53, 372] on icon at bounding box center [67, 365] width 69 height 64
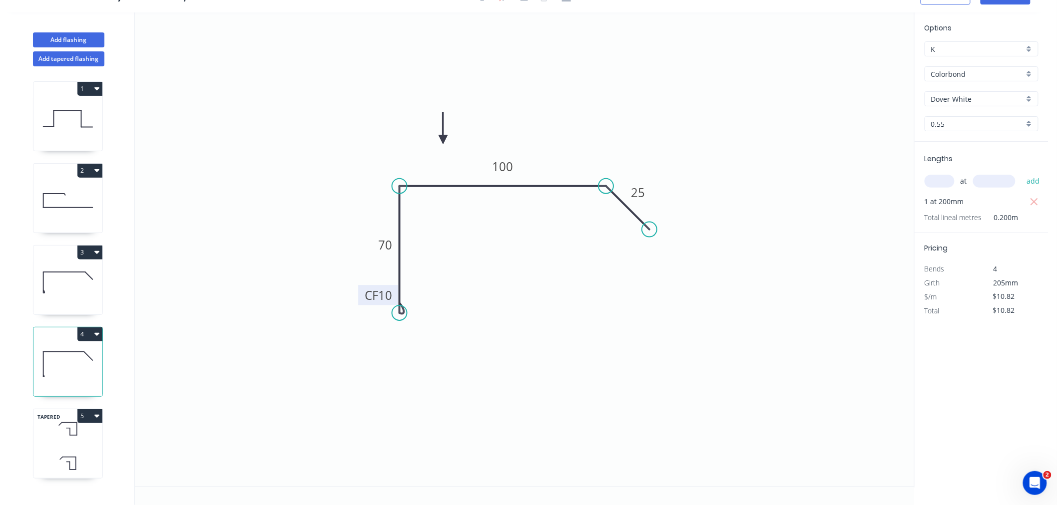
click at [387, 295] on tspan "10" at bounding box center [385, 295] width 14 height 16
click at [486, 331] on icon "0 CF 15 70 100 25" at bounding box center [524, 249] width 779 height 474
click at [62, 270] on icon at bounding box center [67, 283] width 69 height 64
type input "$33.54"
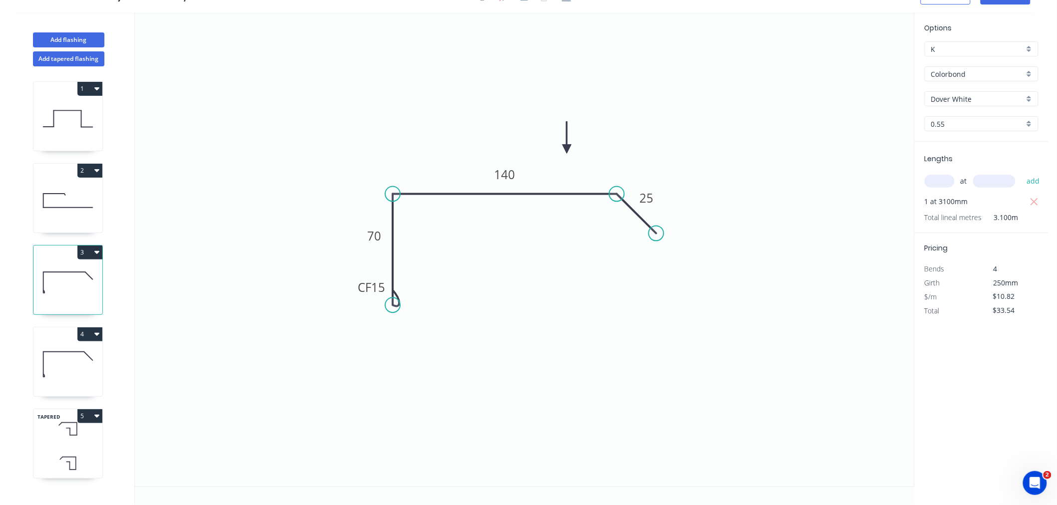
click at [297, 301] on icon "0 CF 15 70 140 25" at bounding box center [524, 249] width 779 height 474
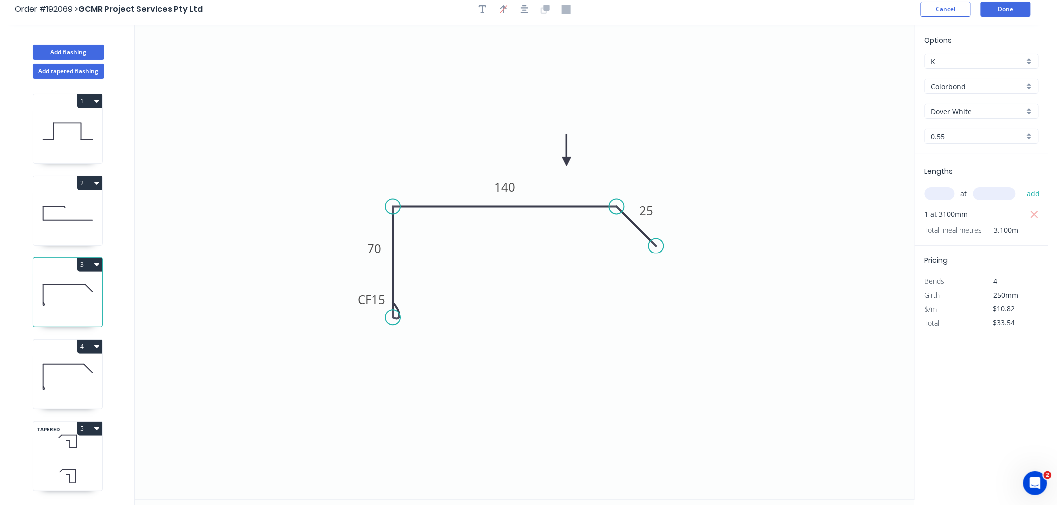
scroll to position [0, 0]
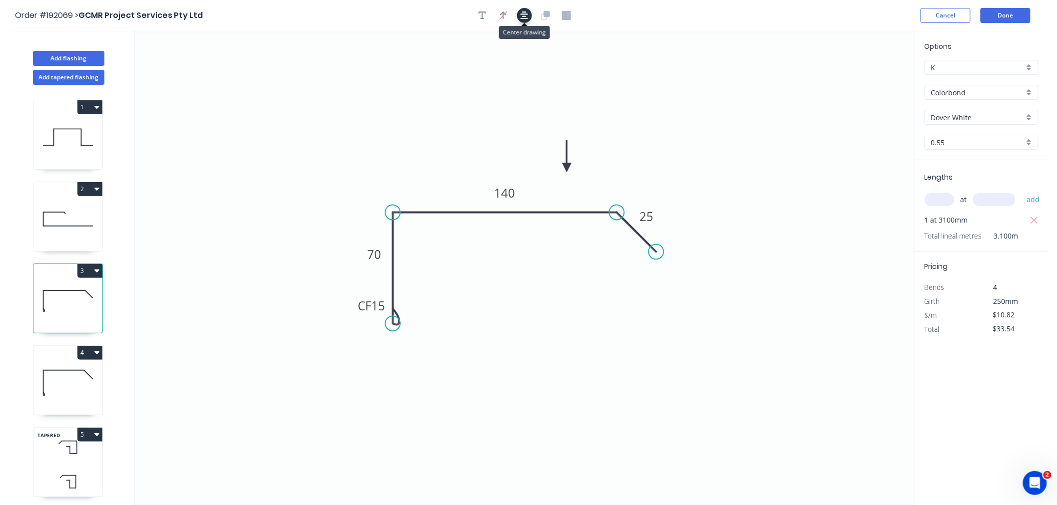
click at [525, 14] on icon "button" at bounding box center [524, 15] width 8 height 8
click at [703, 18] on div "Order #192069 > GCMR Project Services Pty Ltd Cancel Done" at bounding box center [524, 15] width 1018 height 15
click at [1006, 13] on button "Done" at bounding box center [1005, 15] width 50 height 15
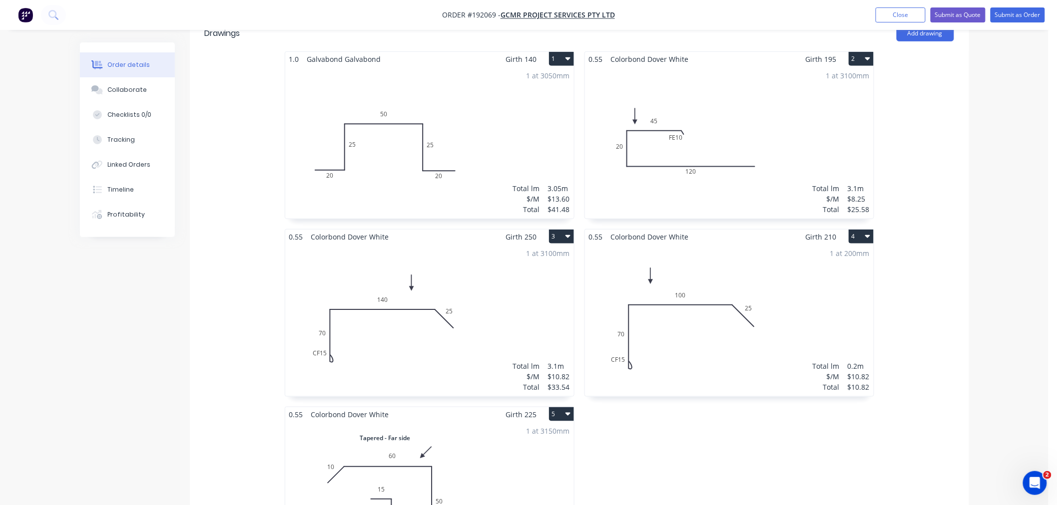
scroll to position [333, 0]
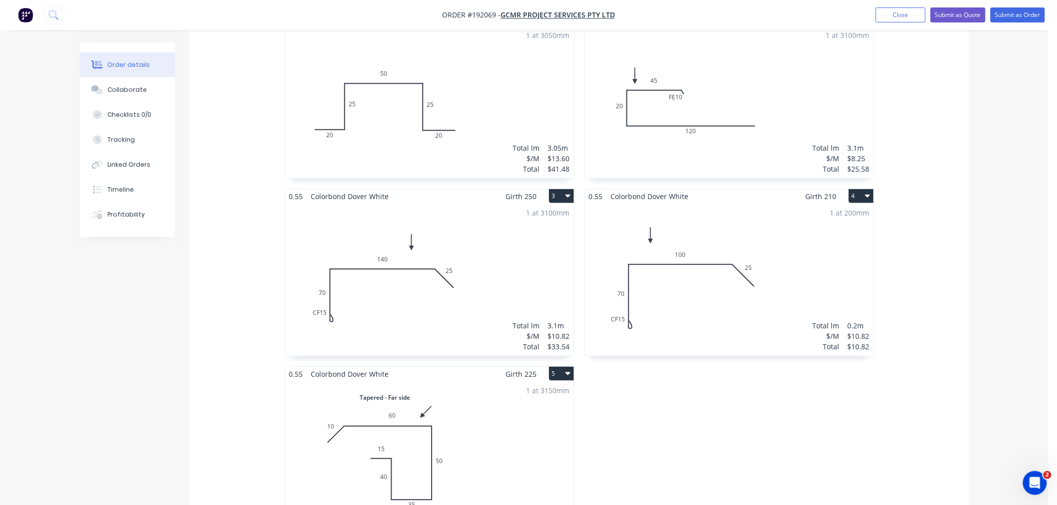
click at [959, 386] on div "1.0 Galvabond Galvabond Girth 140 1 0 20 25 50 25 20 0 20 25 50 25 20 1 at 3050…" at bounding box center [579, 366] width 779 height 710
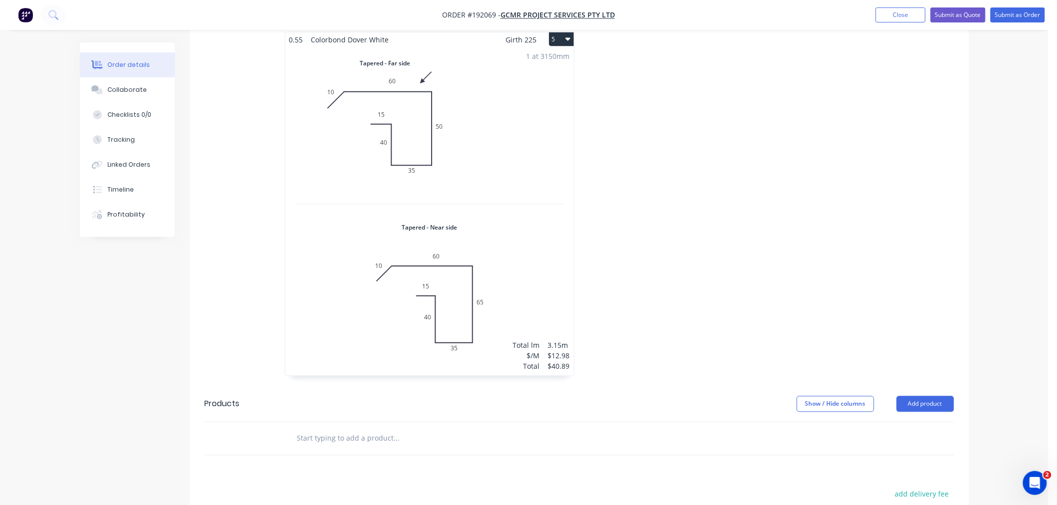
scroll to position [555, 0]
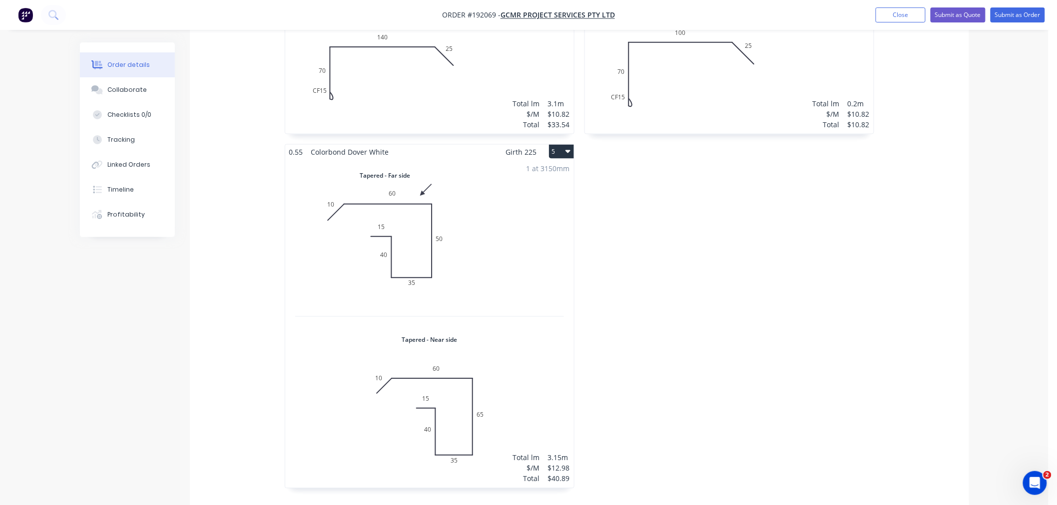
click at [797, 358] on div "0.55 Colorbond Dover White Girth 195 2 0 FE 10 45 20 120 0 FE 10 45 20 120 1 at…" at bounding box center [729, 144] width 300 height 710
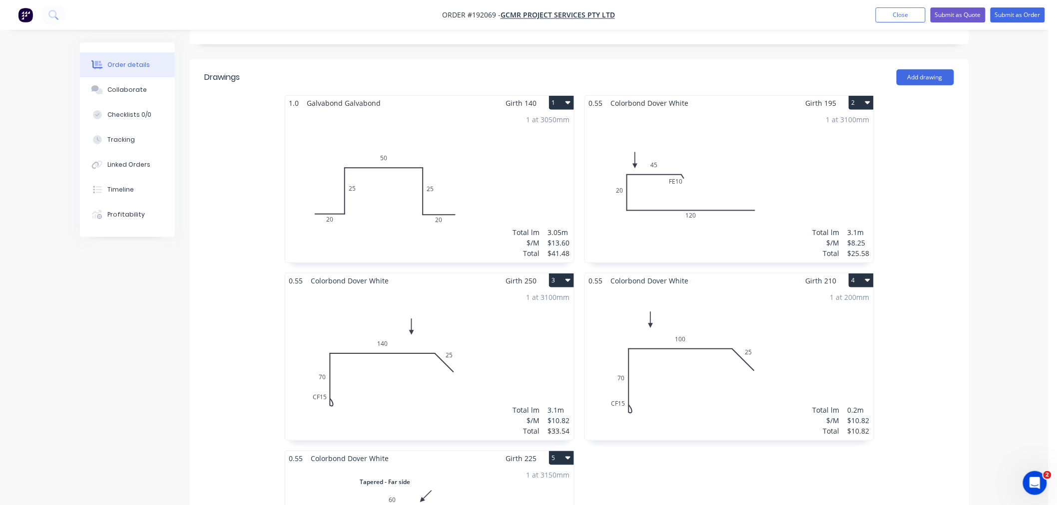
scroll to position [222, 0]
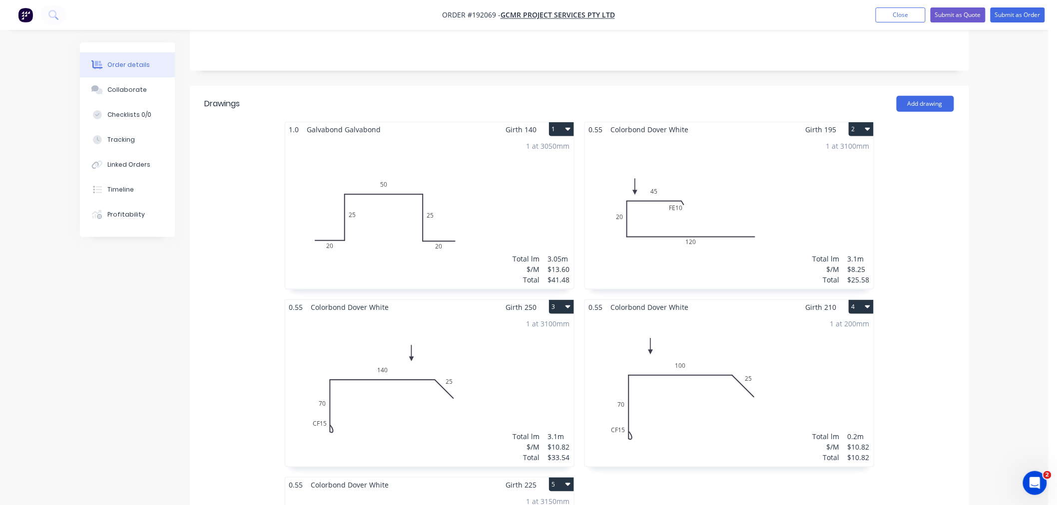
click at [972, 325] on div "Order details Collaborate Checklists 0/0 Tracking Linked Orders Timeline Profit…" at bounding box center [524, 488] width 909 height 1335
click at [974, 355] on div "Order details Collaborate Checklists 0/0 Tracking Linked Orders Timeline Profit…" at bounding box center [524, 488] width 909 height 1335
click at [965, 303] on div "1.0 Galvabond Galvabond Girth 140 1 0 20 25 50 25 20 0 20 25 50 25 20 1 at 3050…" at bounding box center [579, 477] width 779 height 710
click at [971, 342] on div "Order details Collaborate Checklists 0/0 Tracking Linked Orders Timeline Profit…" at bounding box center [524, 488] width 909 height 1335
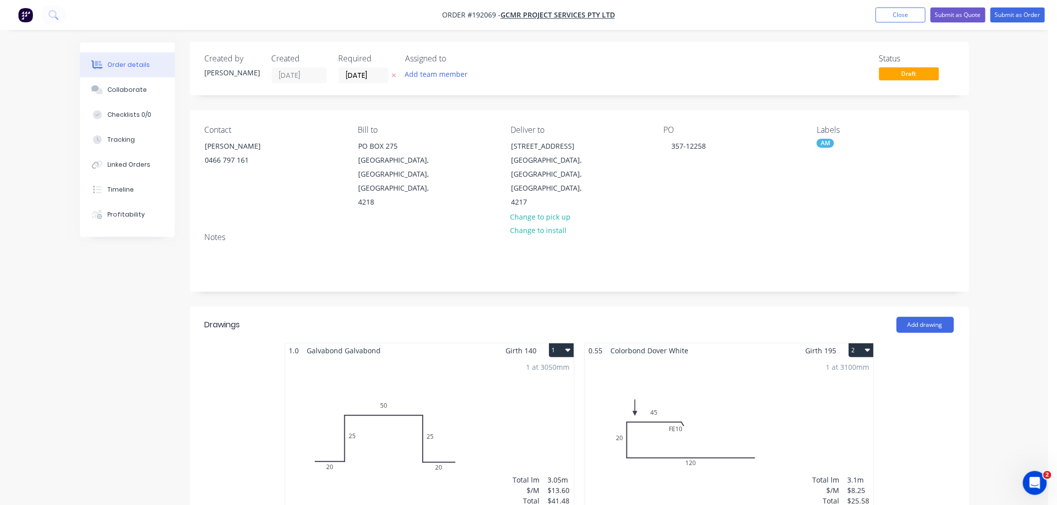
scroll to position [0, 0]
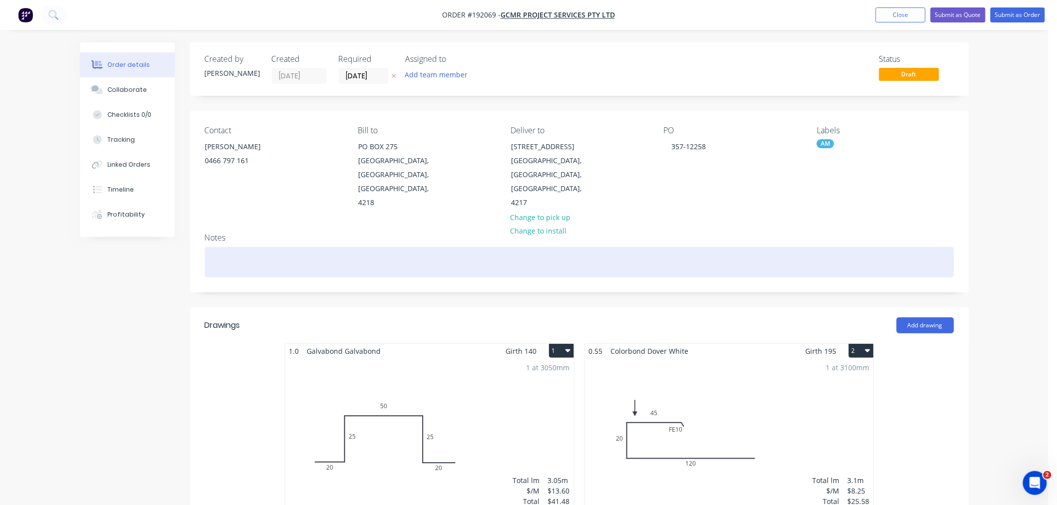
click at [815, 250] on div at bounding box center [579, 262] width 749 height 30
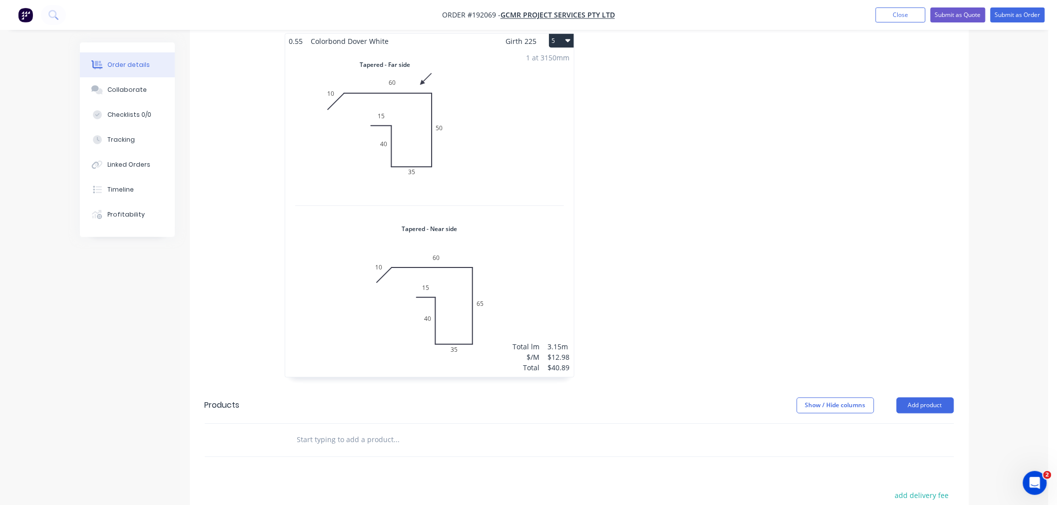
scroll to position [222, 0]
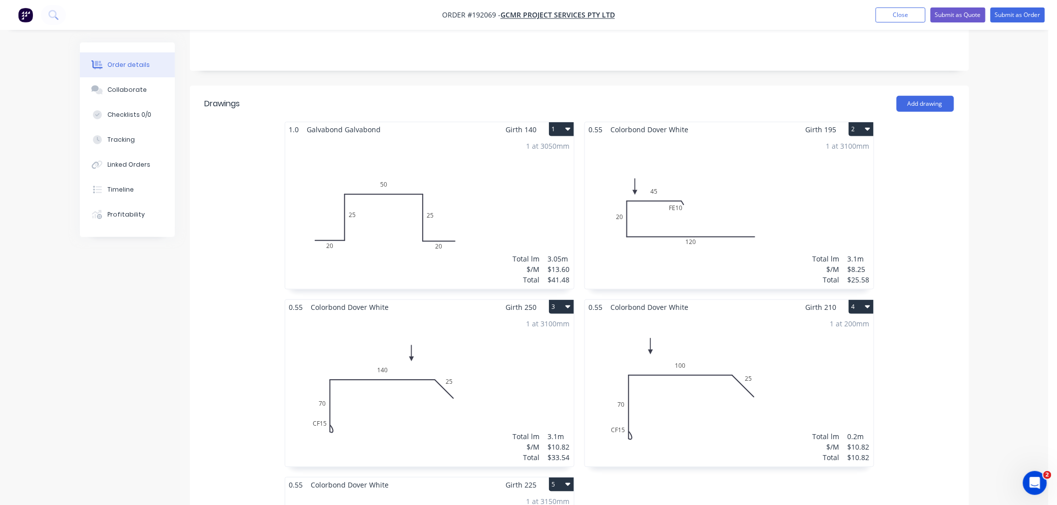
click at [998, 323] on div "Order details Collaborate Checklists 0/0 Tracking Linked Orders Timeline Profit…" at bounding box center [524, 467] width 1048 height 1378
click at [987, 302] on div "Order details Collaborate Checklists 0/0 Tracking Linked Orders Timeline Profit…" at bounding box center [524, 467] width 1048 height 1378
click at [986, 266] on div "Order details Collaborate Checklists 0/0 Tracking Linked Orders Timeline Profit…" at bounding box center [524, 467] width 1048 height 1378
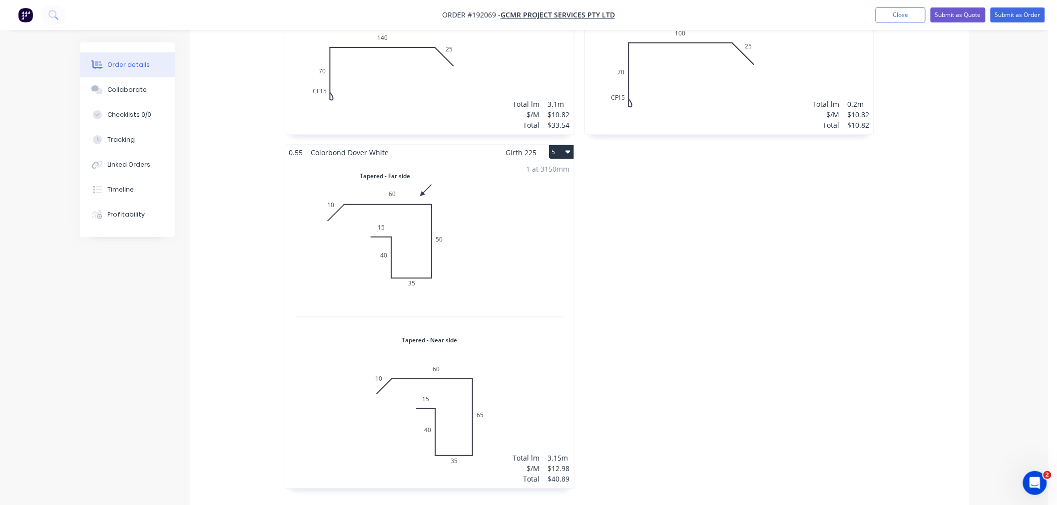
scroll to position [555, 0]
click at [934, 355] on div "1.0 Galvabond Galvabond Girth 140 1 0 20 25 50 25 20 0 20 25 50 25 20 1 at 3050…" at bounding box center [579, 144] width 779 height 710
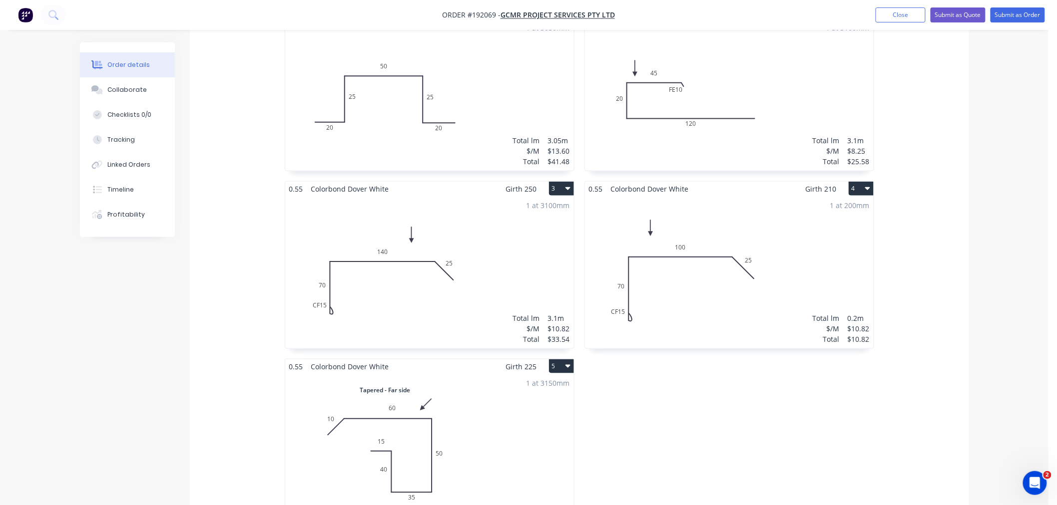
scroll to position [304, 0]
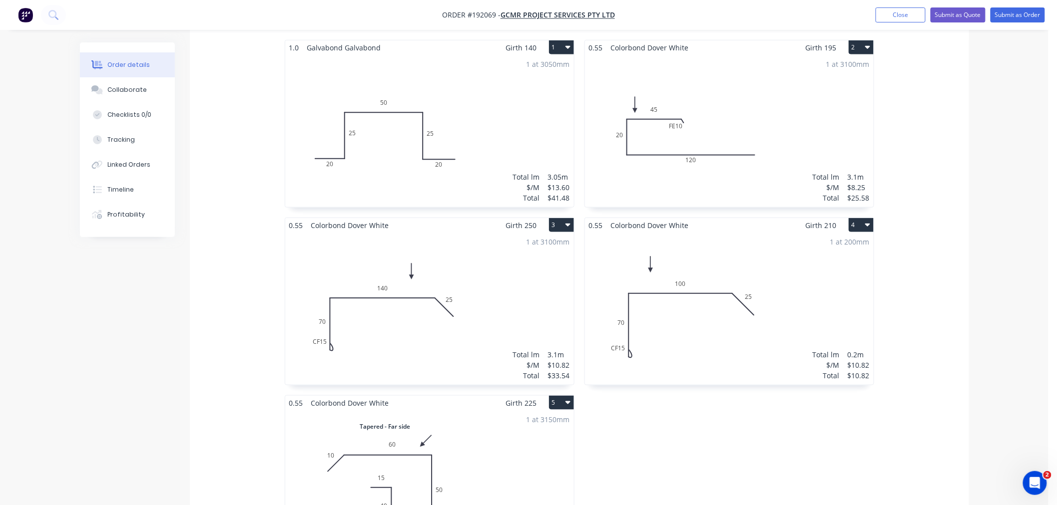
click at [989, 307] on div "Order details Collaborate Checklists 0/0 Tracking Linked Orders Timeline Profit…" at bounding box center [524, 385] width 1048 height 1378
click at [964, 246] on div "1.0 Galvabond Galvabond Girth 140 1 0 20 25 50 25 20 0 20 25 50 25 20 1 at 3050…" at bounding box center [579, 395] width 779 height 710
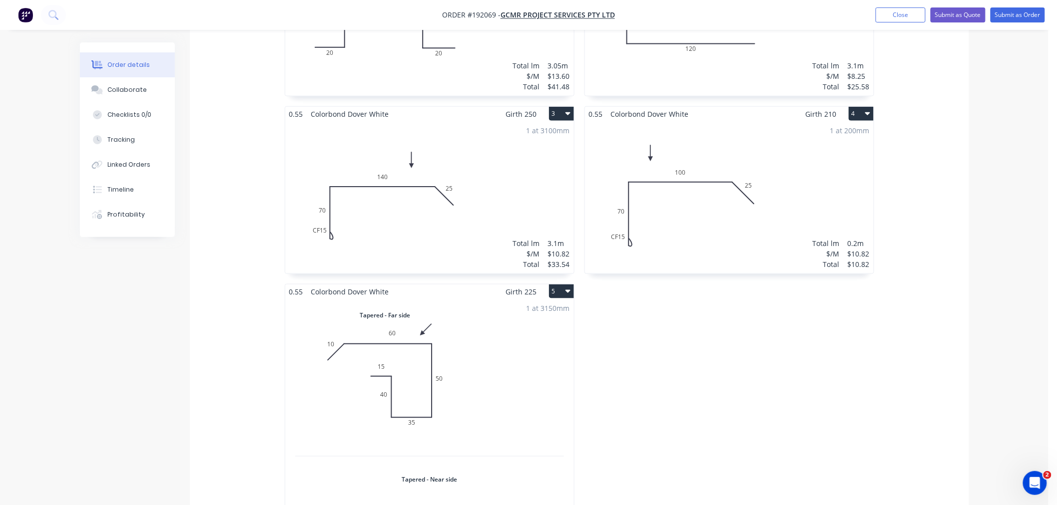
scroll to position [304, 0]
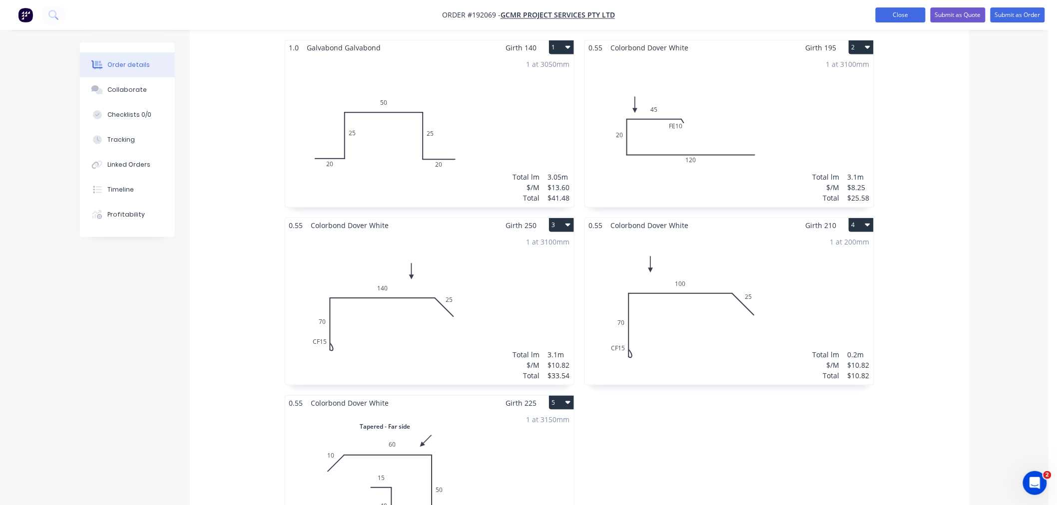
click at [894, 10] on button "Close" at bounding box center [900, 14] width 50 height 15
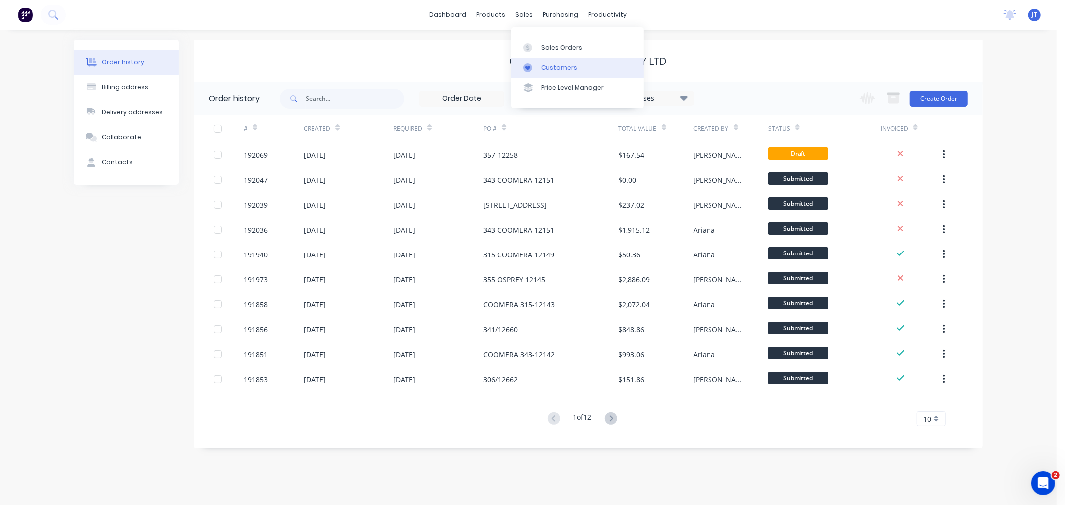
click at [546, 68] on div "Customers" at bounding box center [559, 67] width 36 height 9
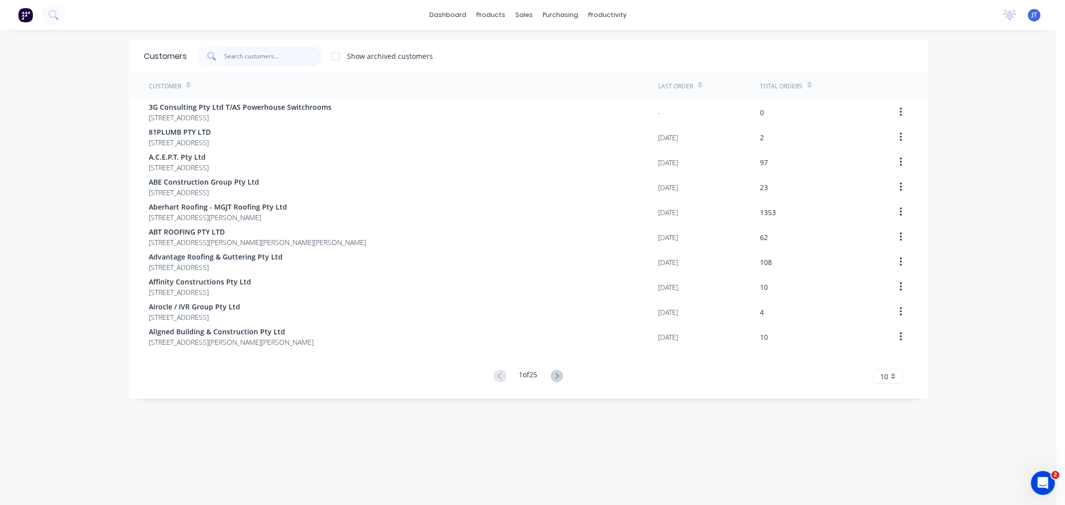
click at [272, 58] on input "text" at bounding box center [273, 56] width 97 height 20
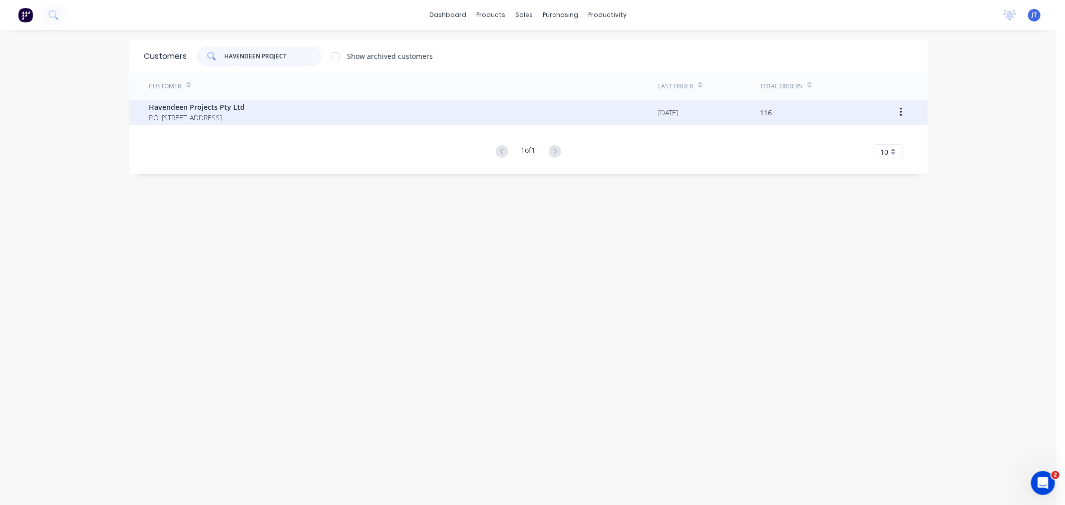
type input "HAVENDEEN PROJECT"
click at [245, 110] on span "Havendeen Projects Pty Ltd" at bounding box center [197, 107] width 96 height 10
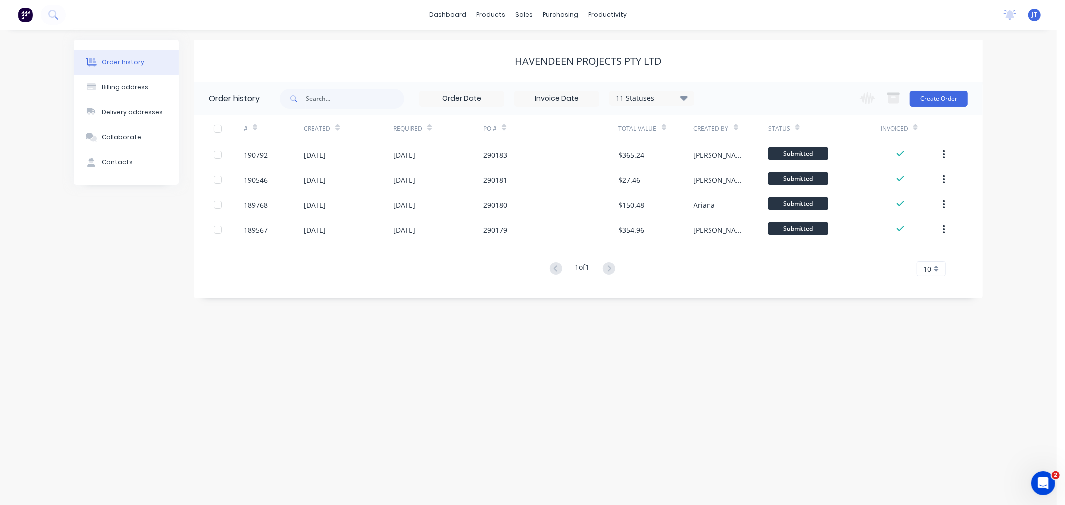
click at [1021, 223] on div "Order history Billing address Delivery addresses Collaborate Contacts Havendeen…" at bounding box center [528, 267] width 1057 height 475
click at [908, 405] on div "Order history Billing address Delivery addresses Collaborate Contacts Havendeen…" at bounding box center [528, 267] width 1057 height 475
click at [1024, 258] on div "Order history Billing address Delivery addresses Collaborate Contacts Havendeen…" at bounding box center [528, 267] width 1057 height 475
click at [934, 100] on button "Create Order" at bounding box center [939, 99] width 58 height 16
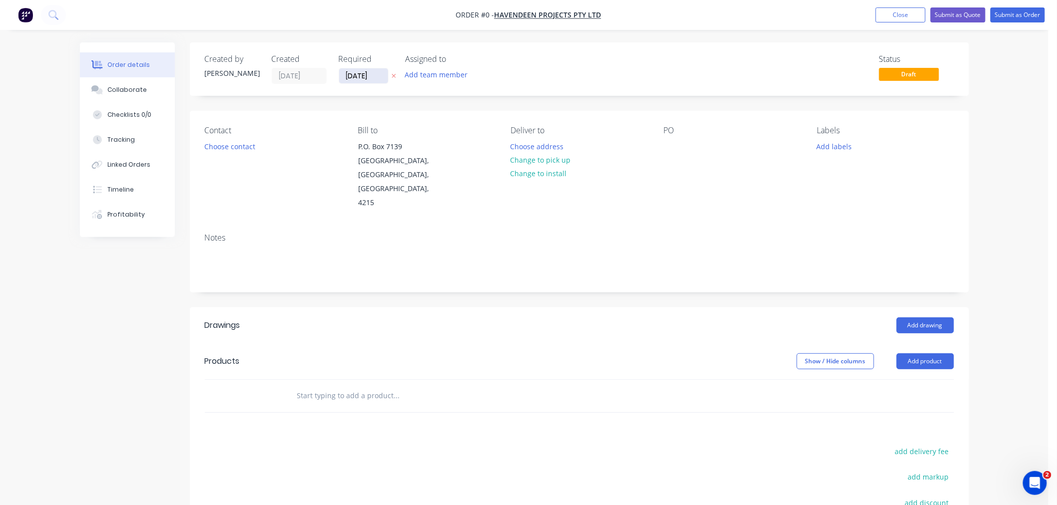
click at [348, 73] on input "[DATE]" at bounding box center [363, 75] width 49 height 15
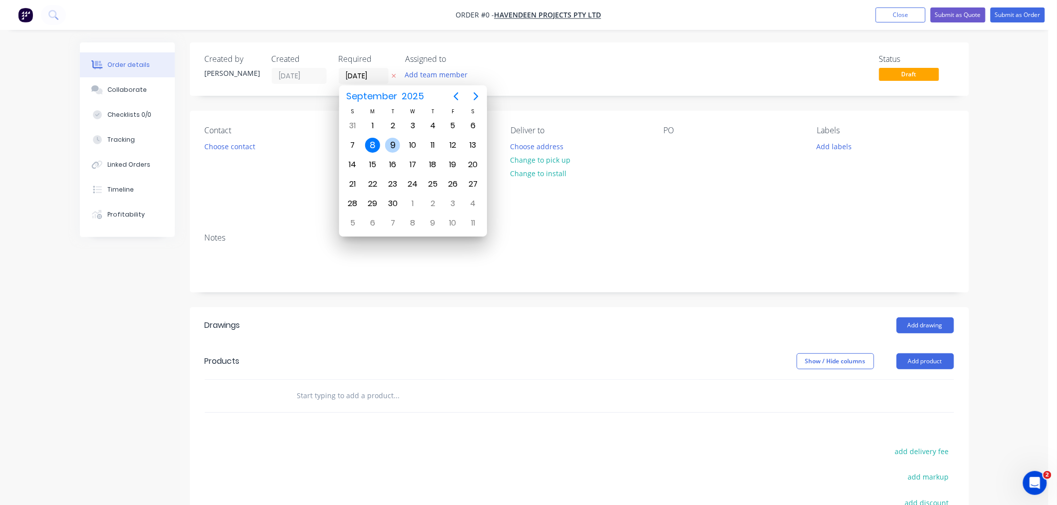
click at [392, 142] on div "9" at bounding box center [392, 145] width 15 height 15
type input "[DATE]"
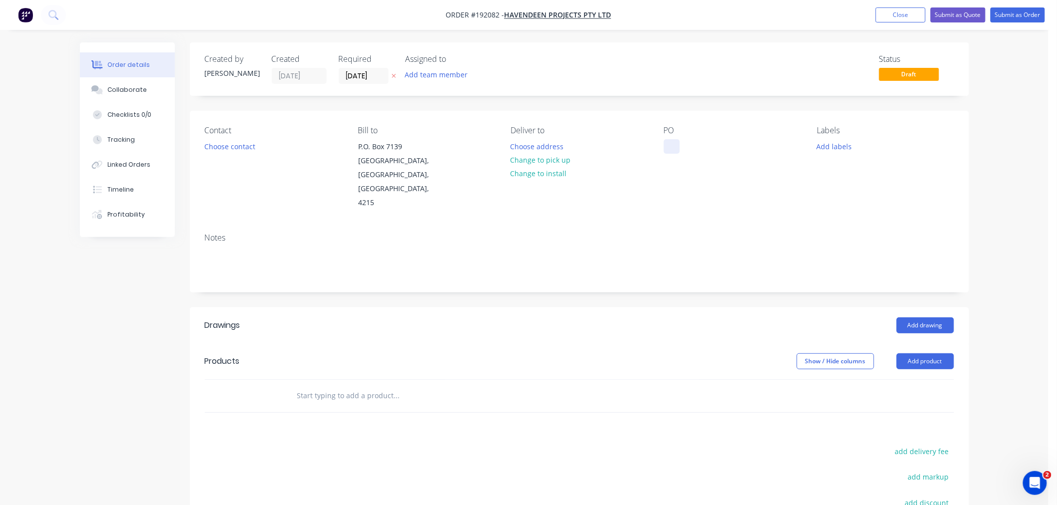
click at [676, 150] on div at bounding box center [672, 146] width 16 height 14
click at [618, 118] on div "Contact Choose contact [PERSON_NAME] to P.O. [STREET_ADDRESS] Deliver to Choose…" at bounding box center [579, 168] width 779 height 114
click at [825, 146] on button "Add labels" at bounding box center [834, 145] width 46 height 13
click at [863, 218] on div "6:30 am" at bounding box center [859, 213] width 30 height 11
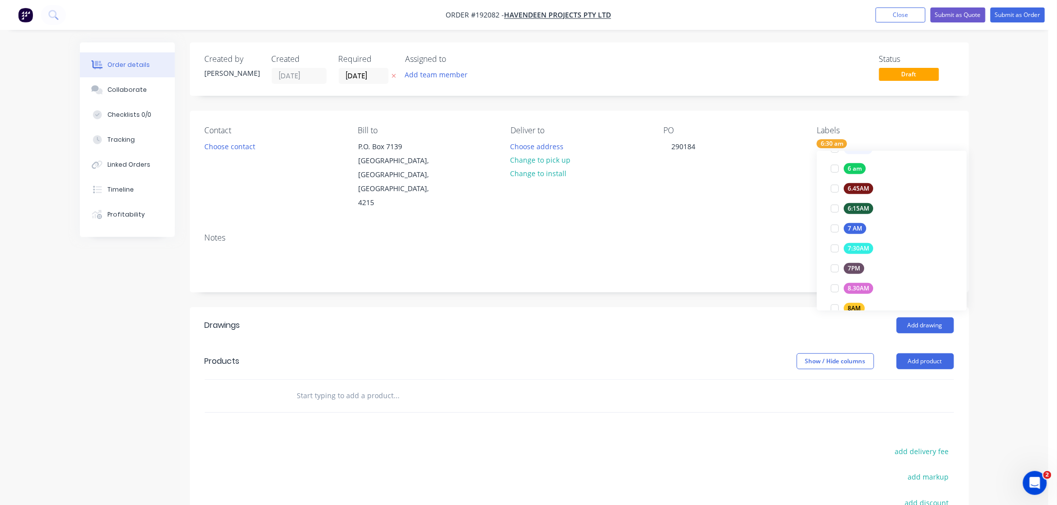
scroll to position [22, 0]
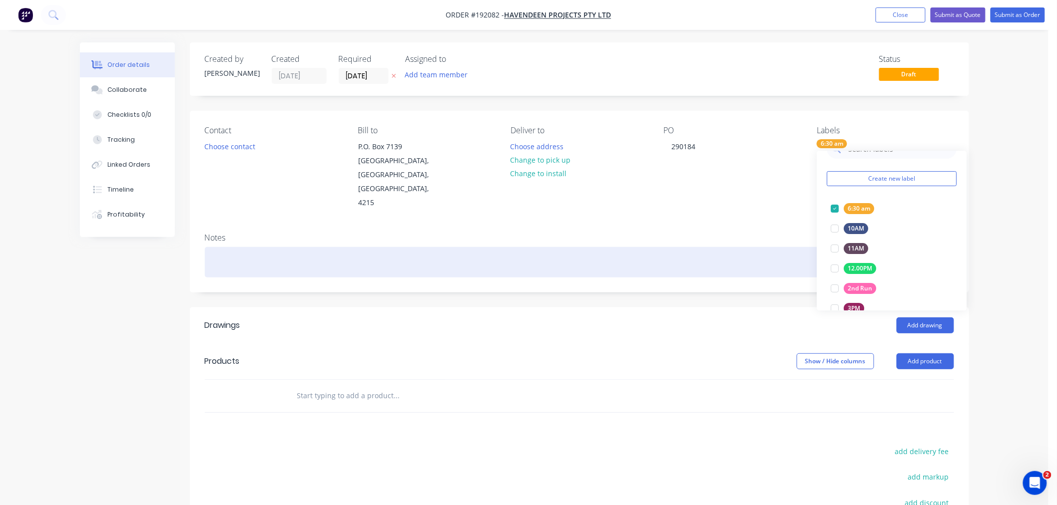
click at [637, 247] on div at bounding box center [579, 262] width 749 height 30
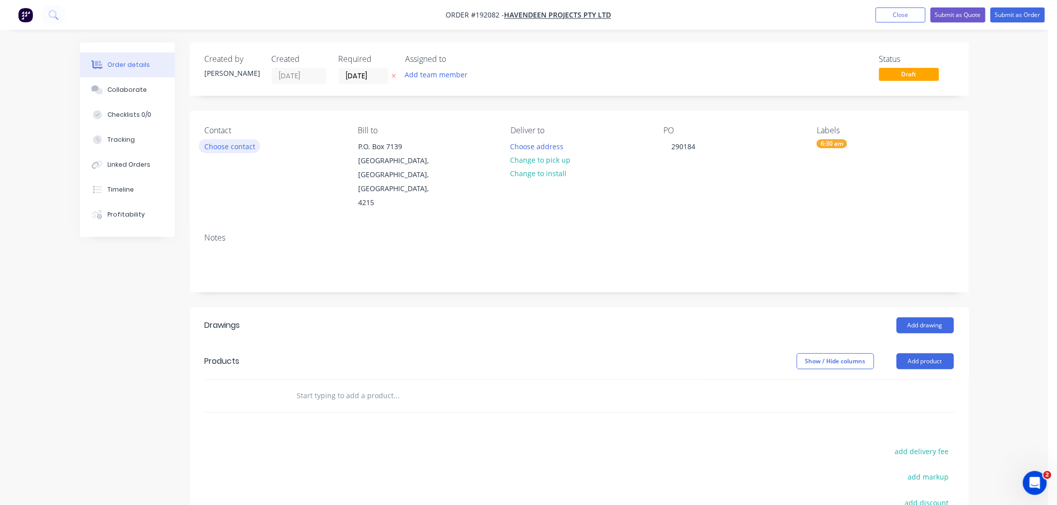
click at [216, 146] on button "Choose contact" at bounding box center [229, 145] width 61 height 13
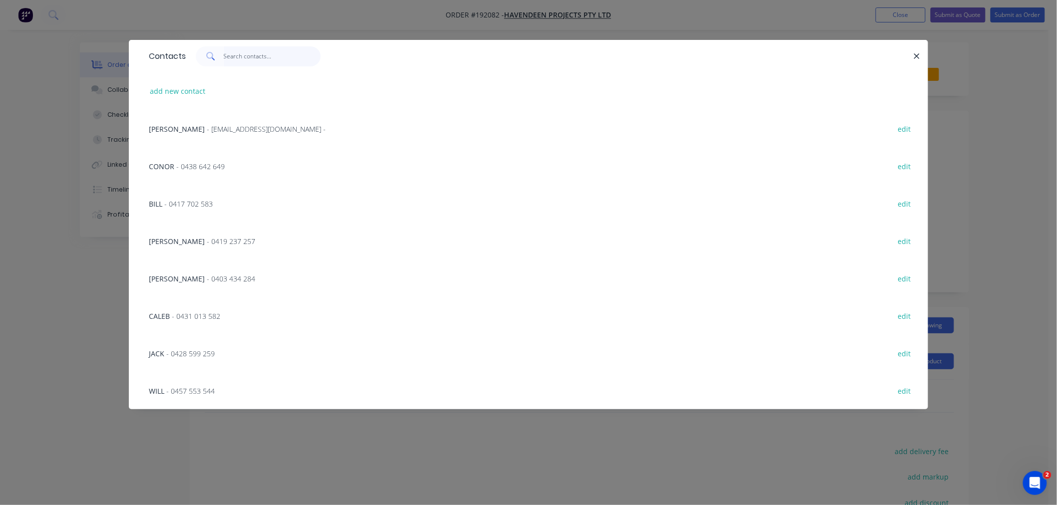
click at [243, 58] on input "text" at bounding box center [272, 56] width 97 height 20
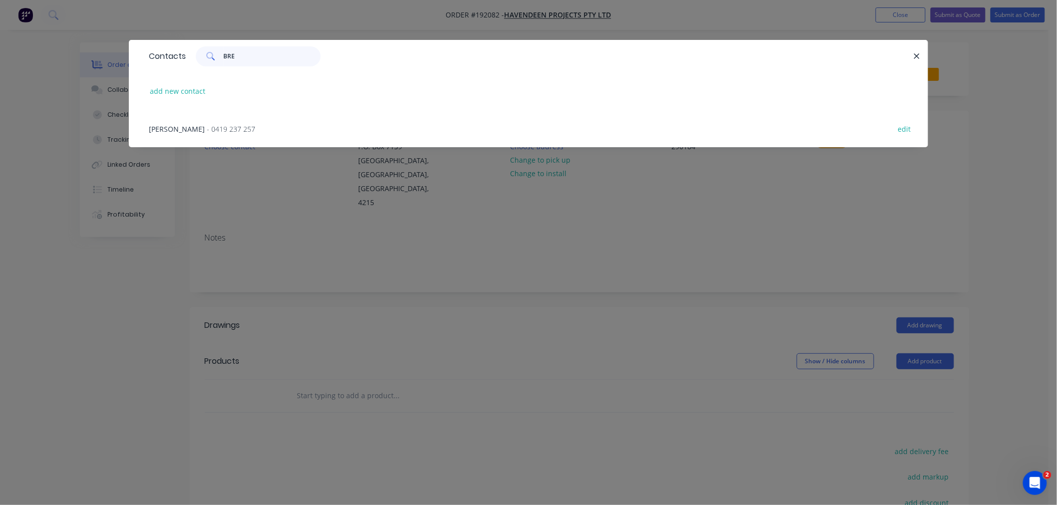
type input "BRE"
click at [212, 131] on span "- 0419 237 257" at bounding box center [231, 128] width 48 height 9
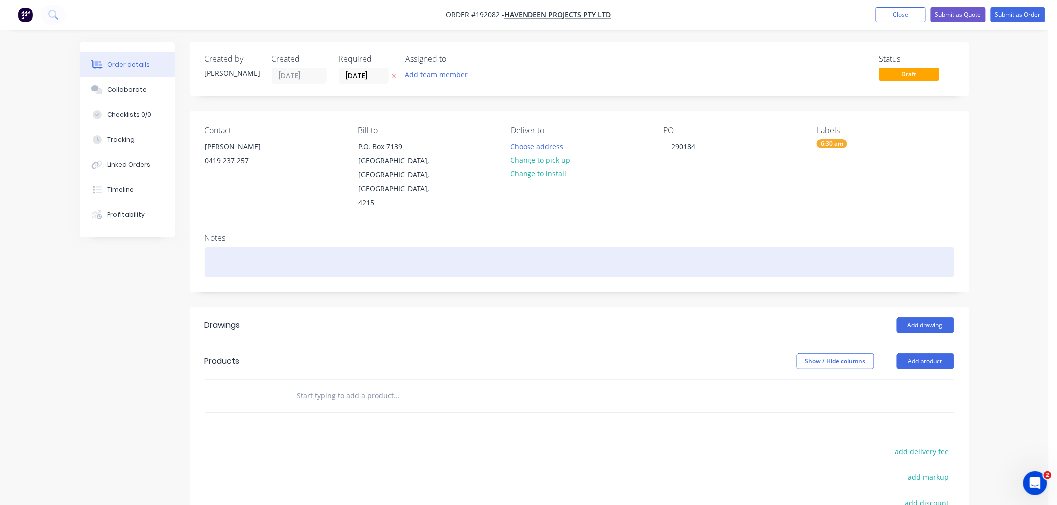
click at [256, 247] on div at bounding box center [579, 262] width 749 height 30
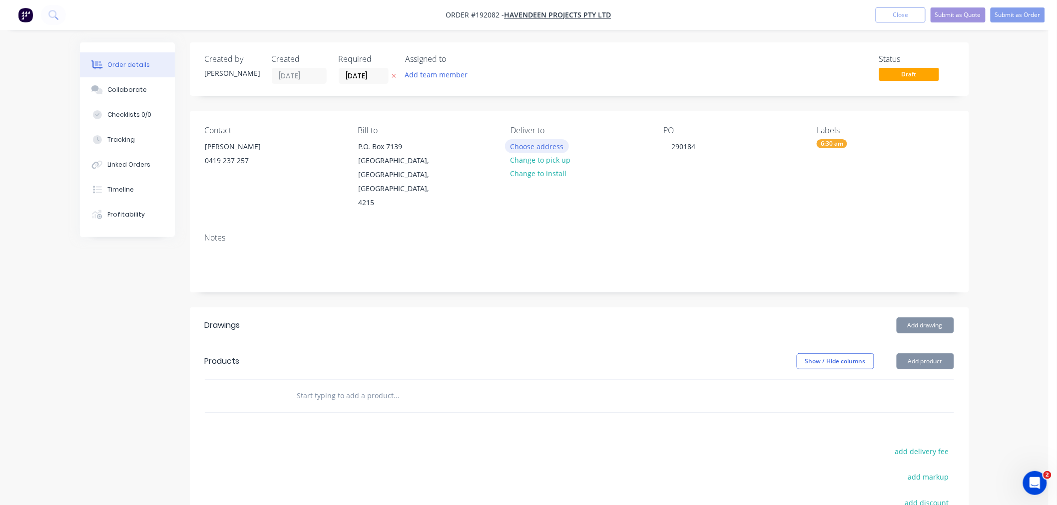
click at [548, 151] on button "Choose address" at bounding box center [537, 145] width 64 height 13
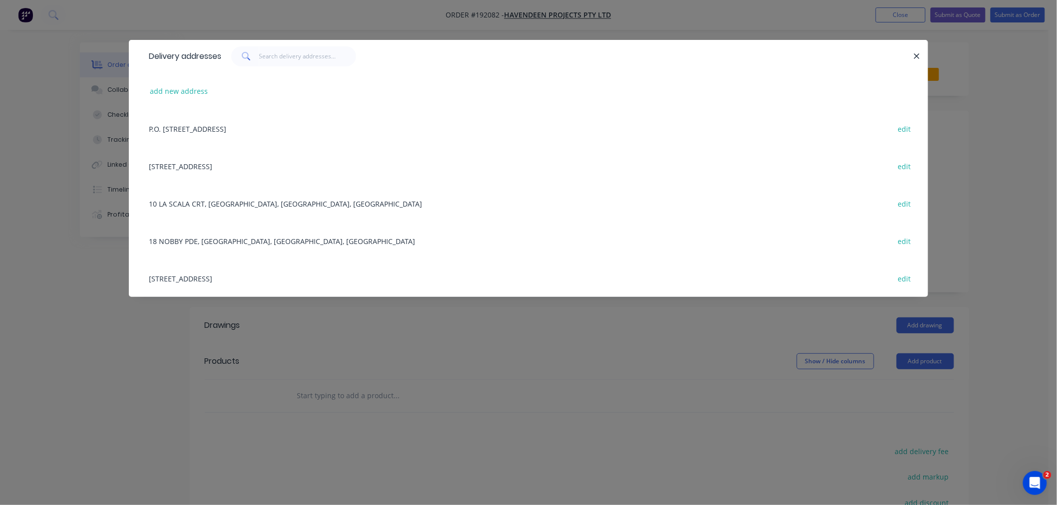
click at [181, 98] on div "add new address" at bounding box center [528, 90] width 769 height 37
click at [188, 91] on button "add new address" at bounding box center [179, 90] width 68 height 13
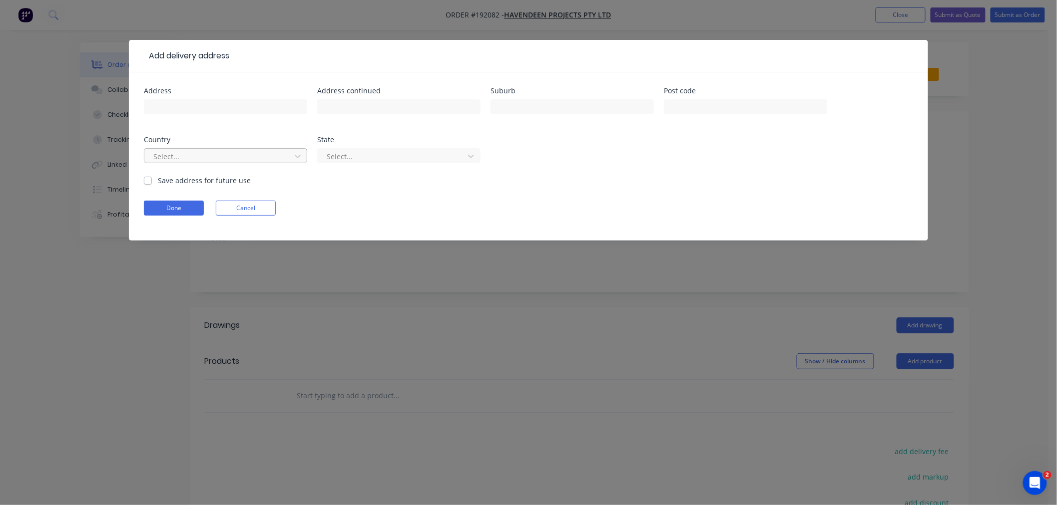
click at [235, 153] on div at bounding box center [218, 156] width 133 height 12
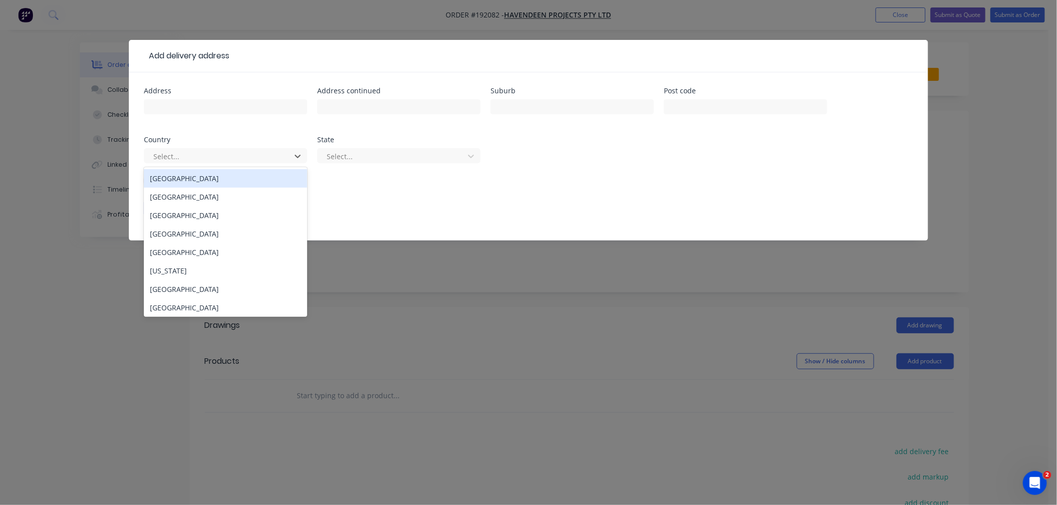
click at [252, 178] on div "[GEOGRAPHIC_DATA]" at bounding box center [225, 178] width 163 height 18
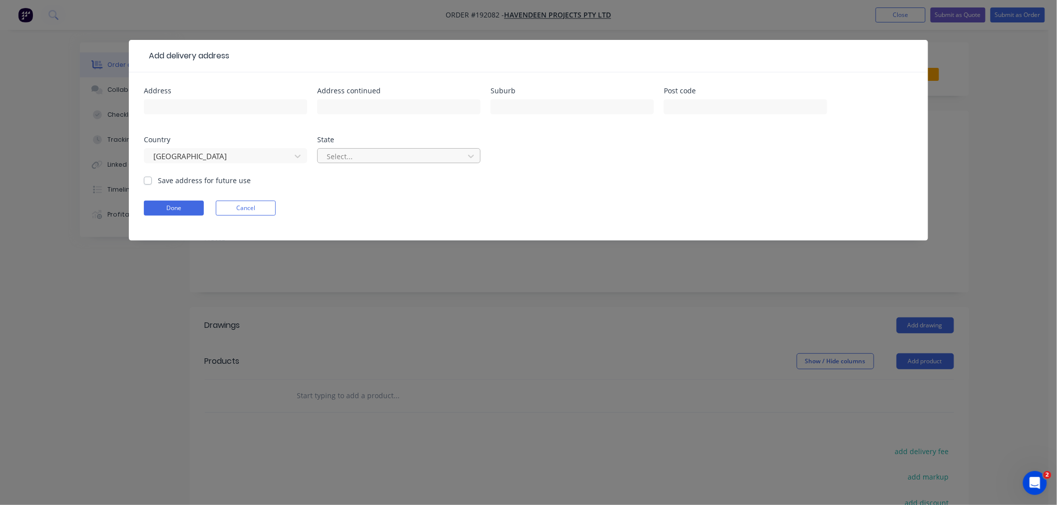
drag, startPoint x: 356, startPoint y: 146, endPoint x: 358, endPoint y: 153, distance: 6.8
click at [357, 147] on div "Select..." at bounding box center [398, 160] width 163 height 29
click at [359, 160] on div at bounding box center [392, 156] width 133 height 12
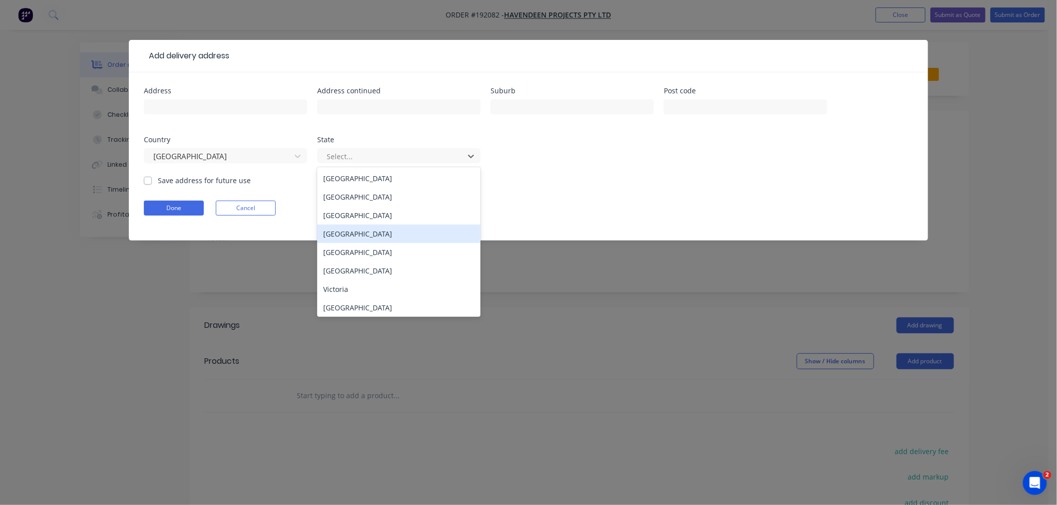
click at [357, 229] on div "[GEOGRAPHIC_DATA]" at bounding box center [398, 234] width 163 height 18
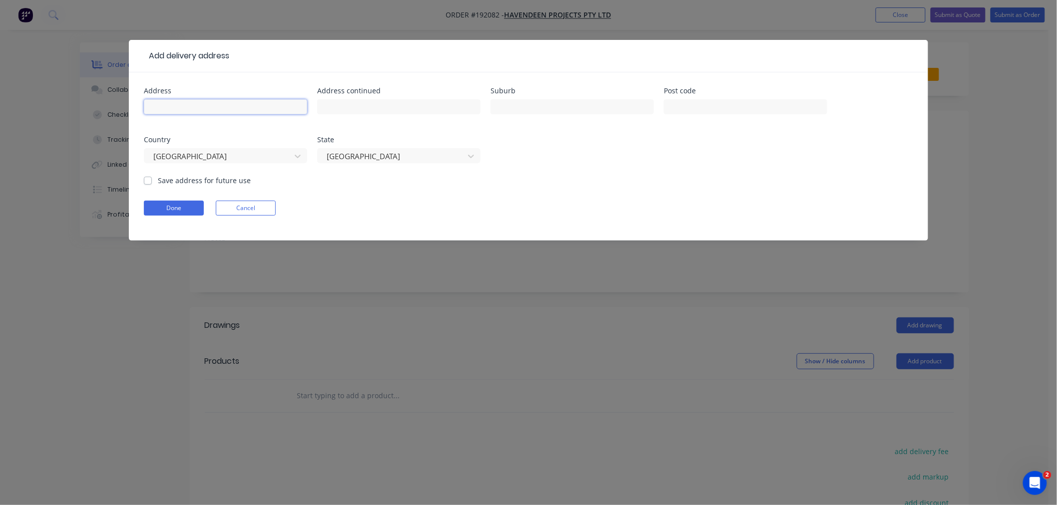
click at [261, 111] on input "text" at bounding box center [225, 106] width 163 height 15
type input "[STREET_ADDRESS]"
type input "SOUTHPORT"
drag, startPoint x: 248, startPoint y: 108, endPoint x: 112, endPoint y: 103, distance: 135.9
click at [112, 103] on div "Add delivery address Address [STREET_ADDRESS] Address continued Suburb [GEOGRAP…" at bounding box center [528, 252] width 1057 height 505
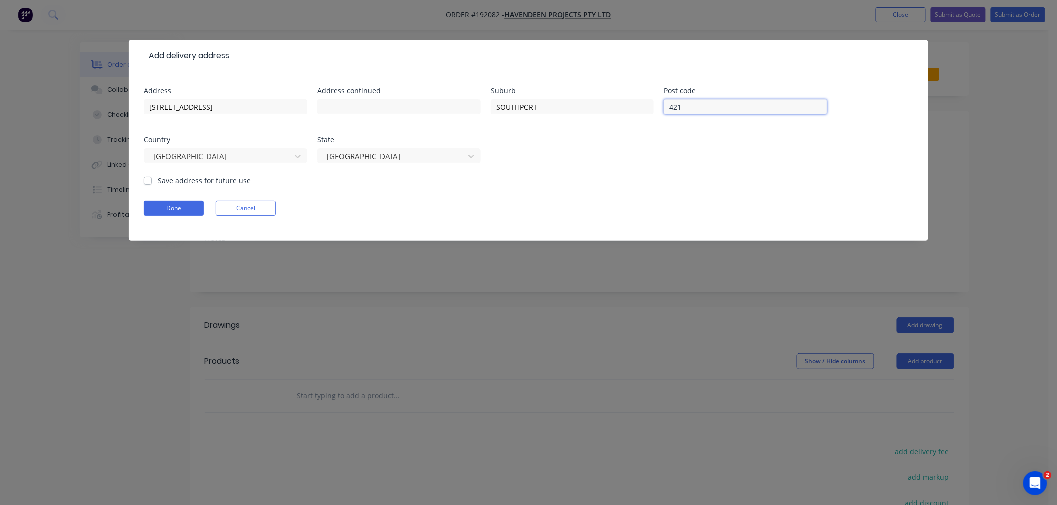
type input "4215"
click button "Done" at bounding box center [174, 208] width 60 height 15
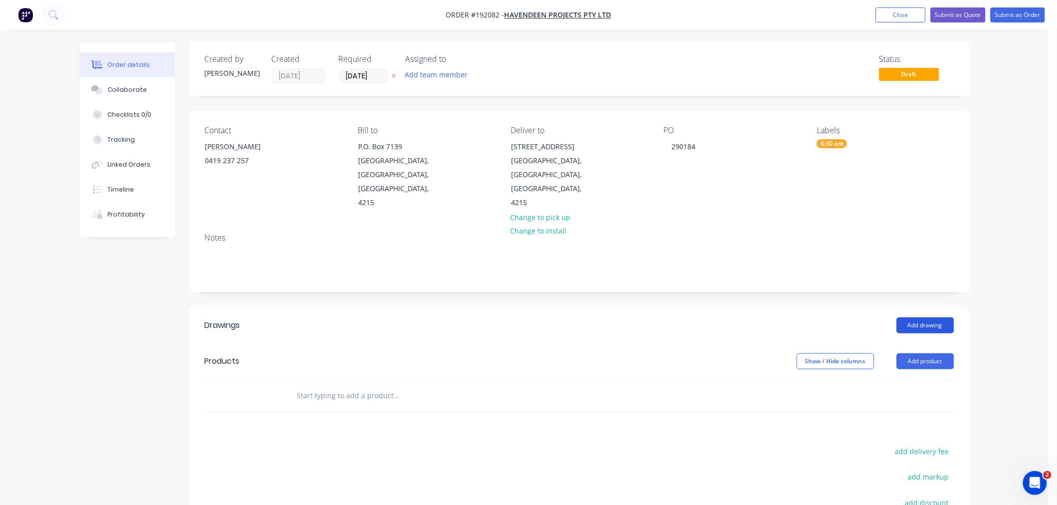
click at [929, 318] on button "Add drawing" at bounding box center [924, 326] width 57 height 16
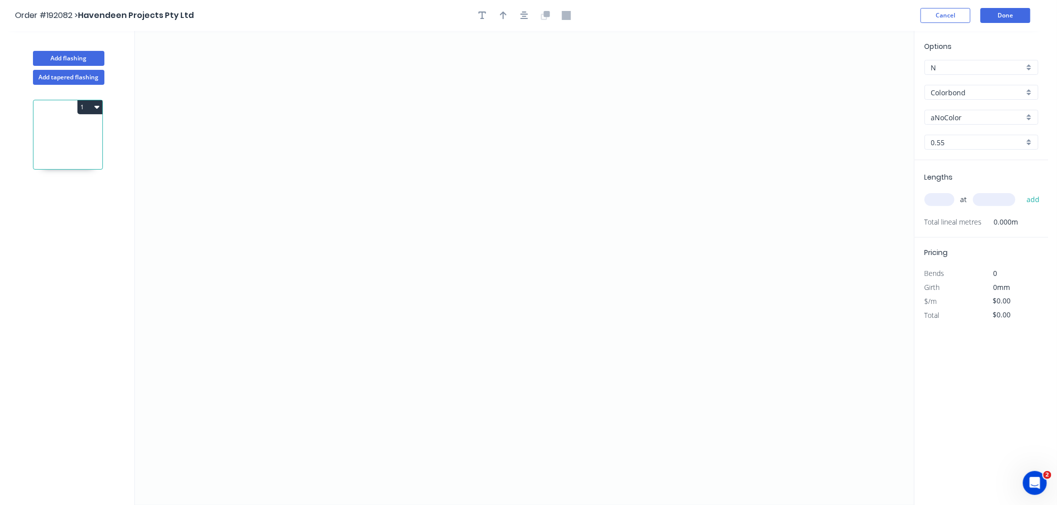
click at [999, 87] on input "Colorbond" at bounding box center [977, 92] width 93 height 10
click at [1001, 141] on div "Colorbond Matt" at bounding box center [981, 141] width 113 height 17
type input "Colorbond Matt"
type input "Basalt"
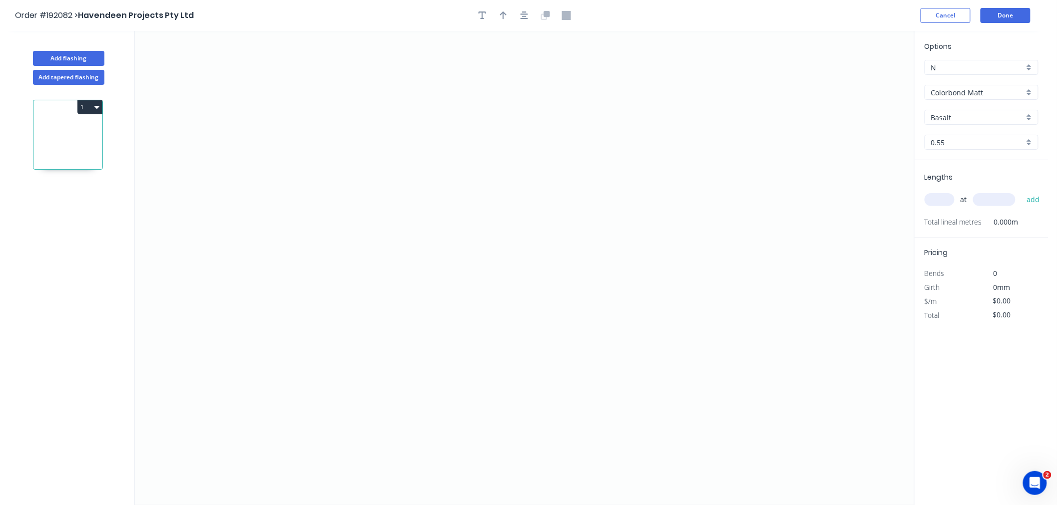
click at [965, 115] on input "Basalt" at bounding box center [977, 117] width 93 height 10
click at [989, 207] on div "Night Sky" at bounding box center [981, 206] width 113 height 17
type input "Night Sky"
click at [976, 110] on div "Night Sky" at bounding box center [981, 117] width 114 height 15
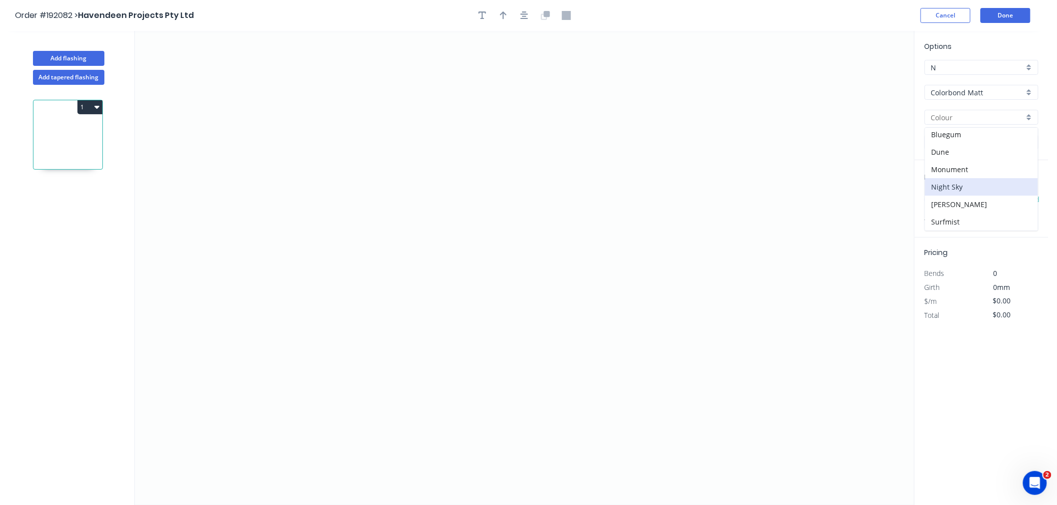
click at [989, 98] on div "Colorbond Matt" at bounding box center [981, 92] width 114 height 15
type input "Night Sky"
click at [995, 148] on div "Colorbond Coolmax" at bounding box center [981, 146] width 113 height 17
type input "Colorbond Coolmax"
type input "[GEOGRAPHIC_DATA]"
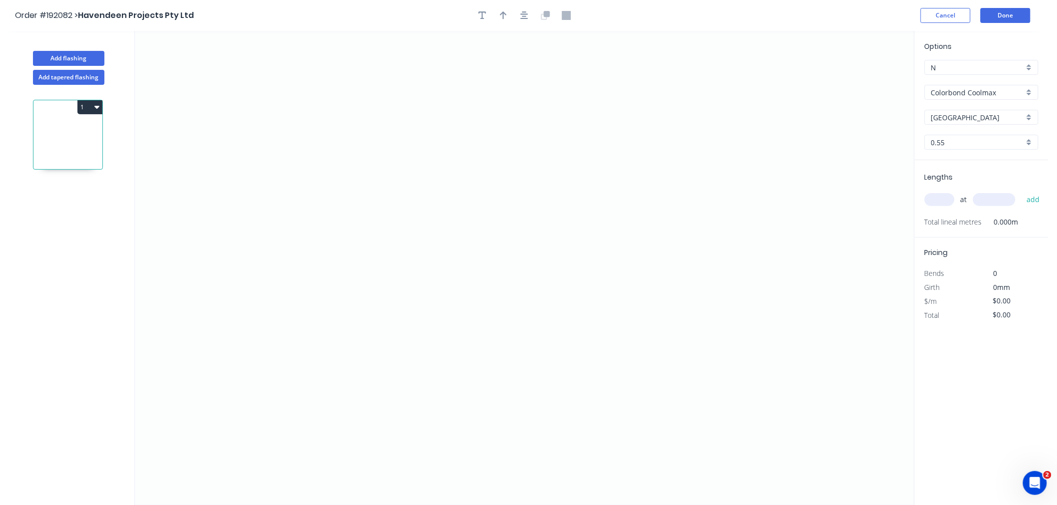
click at [986, 114] on input "[GEOGRAPHIC_DATA]" at bounding box center [977, 117] width 93 height 10
click at [983, 91] on input "Colorbond Coolmax" at bounding box center [977, 92] width 93 height 10
click at [985, 158] on div "Colorbond Matt" at bounding box center [981, 163] width 113 height 17
type input "Colorbond Matt"
type input "Basalt"
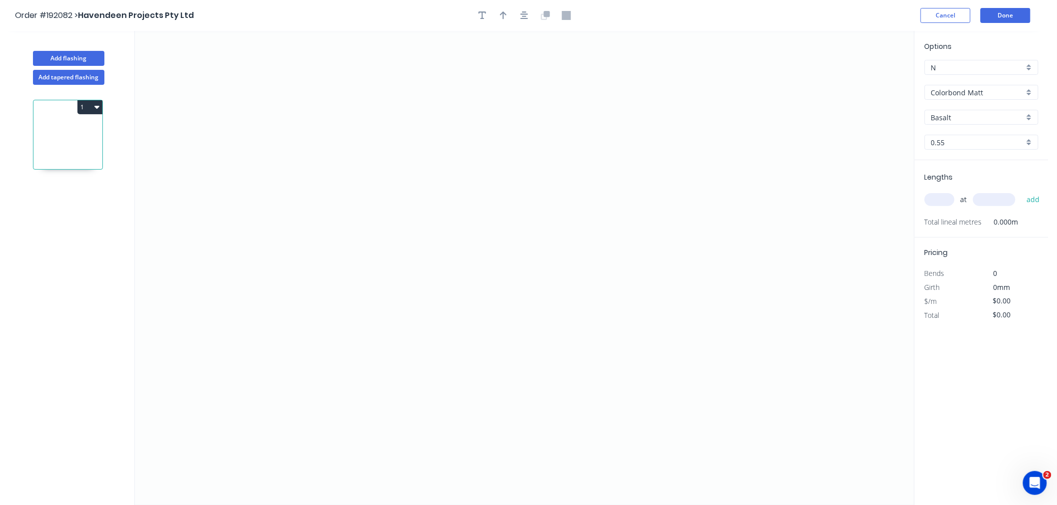
click at [975, 113] on input "Basalt" at bounding box center [977, 117] width 93 height 10
click at [997, 207] on div "Night Sky" at bounding box center [981, 206] width 113 height 17
type input "Night Sky"
click at [945, 202] on input "text" at bounding box center [939, 199] width 30 height 13
type input "2"
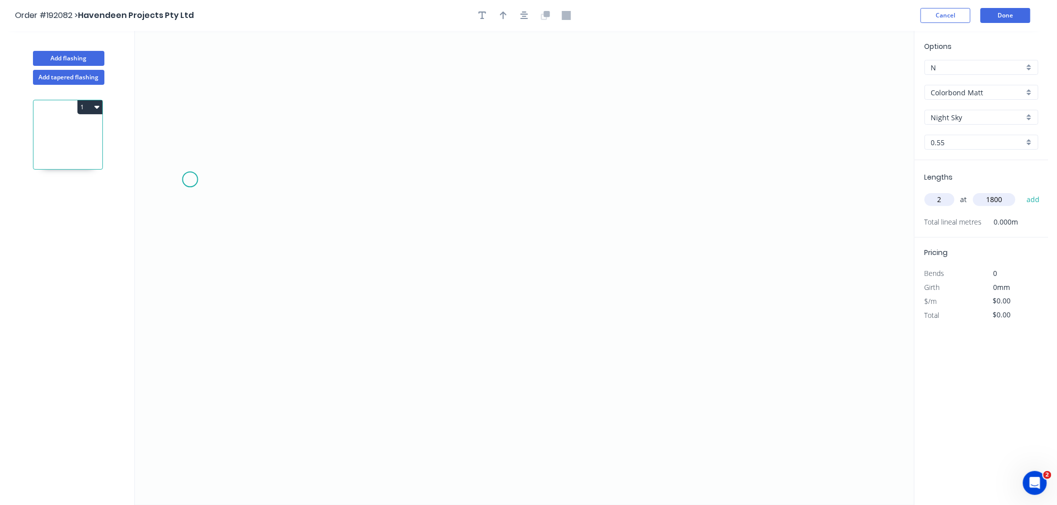
type input "1800"
click at [1021, 191] on button "add" at bounding box center [1032, 199] width 23 height 17
click at [262, 103] on icon "0" at bounding box center [524, 268] width 779 height 474
click at [265, 267] on icon "0" at bounding box center [524, 268] width 779 height 474
click at [351, 268] on icon "0 ?" at bounding box center [524, 268] width 779 height 474
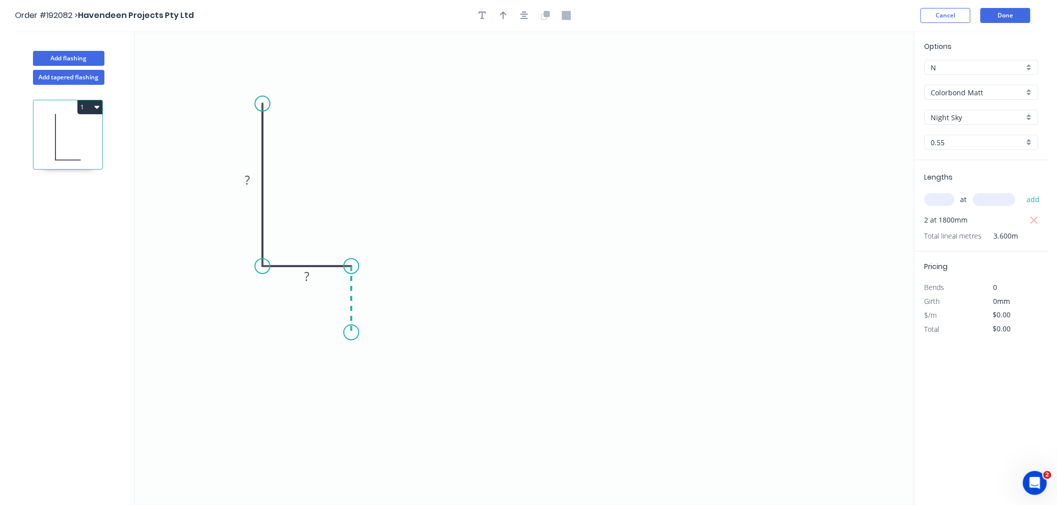
click at [351, 333] on icon "0 ? ?" at bounding box center [524, 268] width 779 height 474
click at [365, 368] on div "Crush & Fold" at bounding box center [401, 367] width 100 height 20
click at [372, 363] on div "Flip bend" at bounding box center [404, 367] width 100 height 20
drag, startPoint x: 390, startPoint y: 320, endPoint x: 397, endPoint y: 340, distance: 20.5
click at [397, 340] on rect at bounding box center [379, 334] width 40 height 20
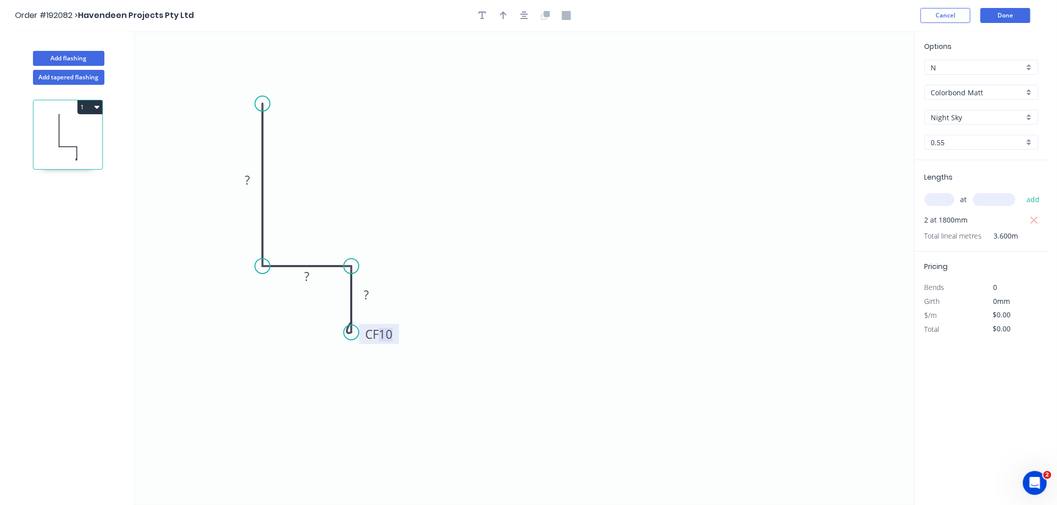
drag, startPoint x: 389, startPoint y: 335, endPoint x: 405, endPoint y: 267, distance: 69.4
click at [389, 334] on tspan "10" at bounding box center [386, 334] width 14 height 16
click at [454, 195] on icon "0 150 37 CF 15 15" at bounding box center [524, 268] width 779 height 474
type input "$12.03"
type input "$43.31"
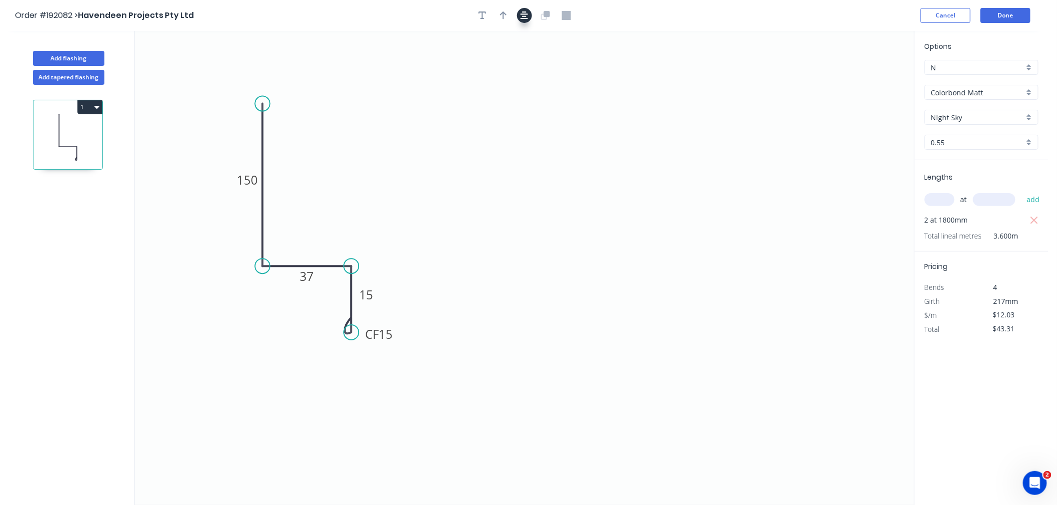
click at [526, 16] on icon "button" at bounding box center [524, 15] width 8 height 8
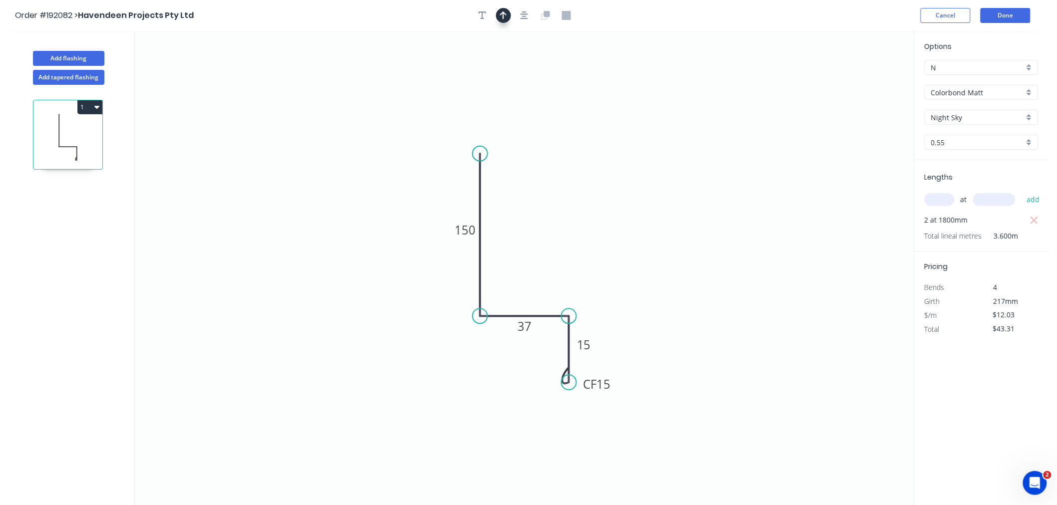
click at [501, 17] on icon "button" at bounding box center [503, 15] width 7 height 9
drag, startPoint x: 862, startPoint y: 76, endPoint x: 523, endPoint y: 217, distance: 367.8
click at [523, 217] on icon at bounding box center [522, 205] width 9 height 32
drag, startPoint x: 523, startPoint y: 217, endPoint x: 521, endPoint y: 189, distance: 28.5
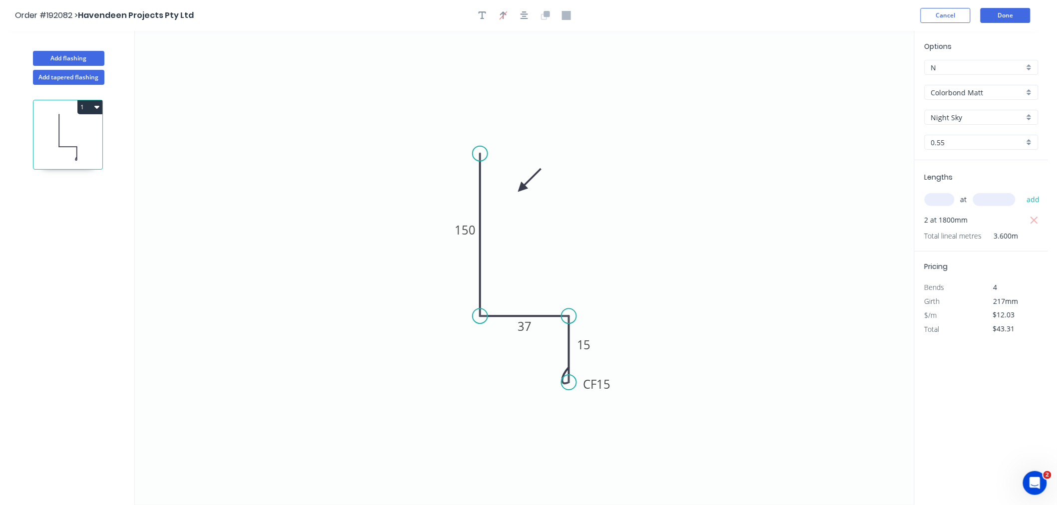
click at [521, 189] on icon at bounding box center [529, 180] width 29 height 29
click at [529, 17] on button "button" at bounding box center [524, 15] width 15 height 15
drag, startPoint x: 523, startPoint y: 187, endPoint x: 511, endPoint y: 186, distance: 12.5
click at [511, 186] on icon at bounding box center [518, 177] width 29 height 29
click at [520, 13] on icon "button" at bounding box center [524, 15] width 8 height 9
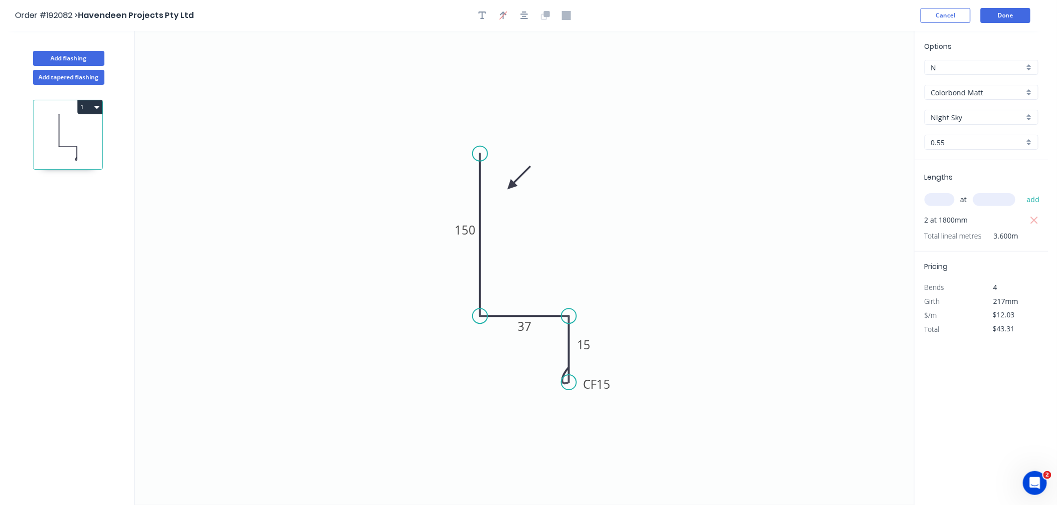
click at [627, 2] on header "Order #192082 > Havendeen Projects Pty Ltd Cancel Done" at bounding box center [524, 15] width 1048 height 31
click at [1000, 16] on button "Done" at bounding box center [1005, 15] width 50 height 15
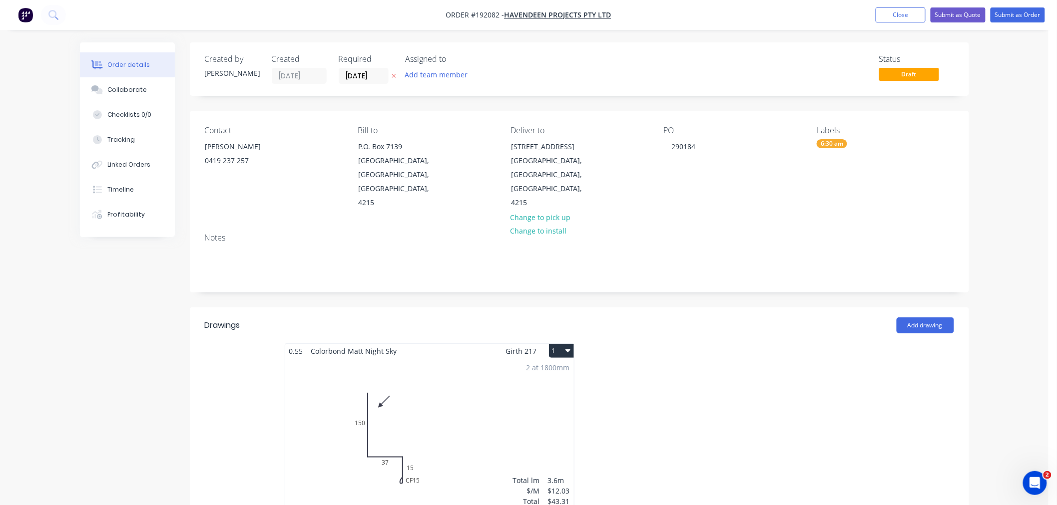
click at [1024, 192] on div "Order details Collaborate Checklists 0/0 Tracking Linked Orders Timeline Profit…" at bounding box center [524, 422] width 1048 height 845
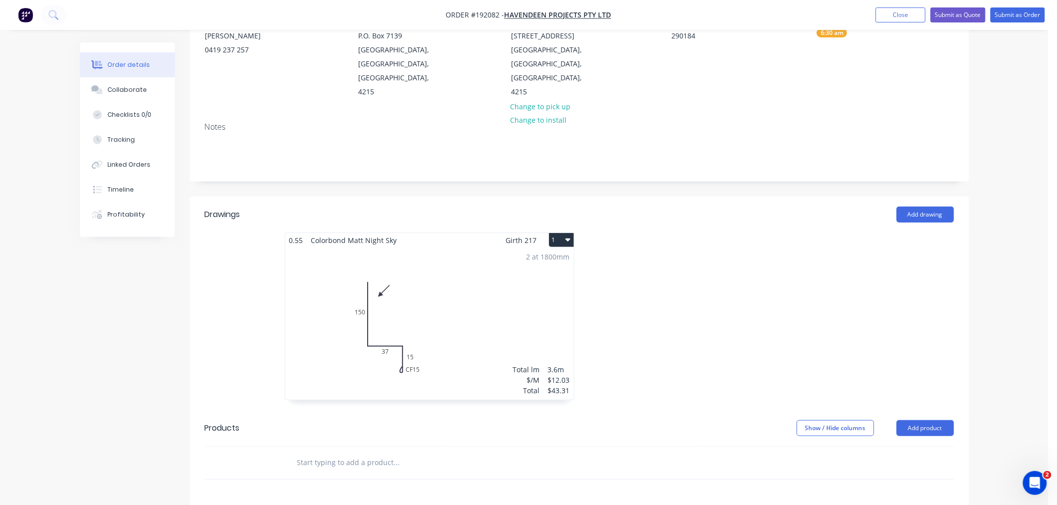
click at [484, 372] on div "2 at 1800mm Total lm $/M Total 3.6m $12.03 $43.31" at bounding box center [429, 324] width 289 height 152
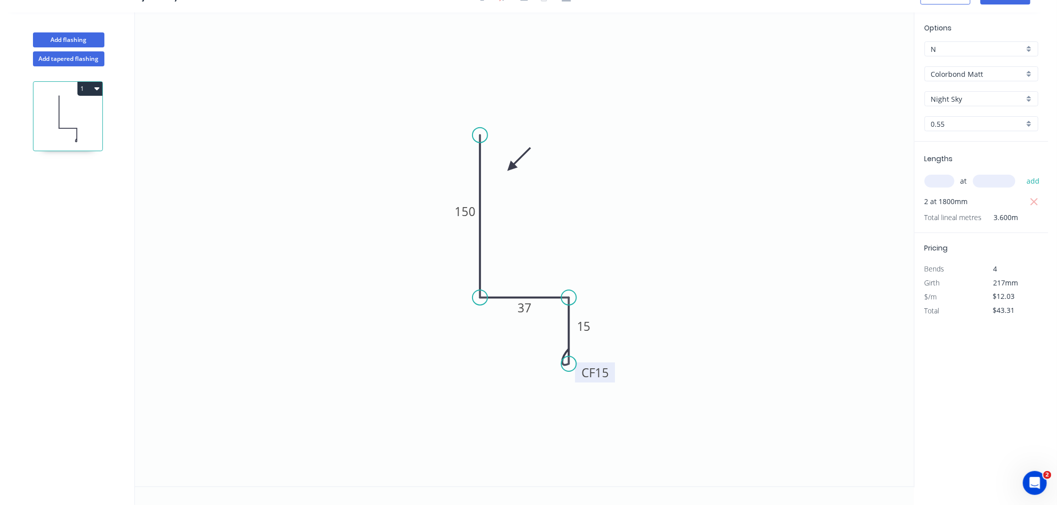
drag, startPoint x: 616, startPoint y: 367, endPoint x: 614, endPoint y: 374, distance: 7.2
click at [614, 374] on rect at bounding box center [595, 373] width 40 height 20
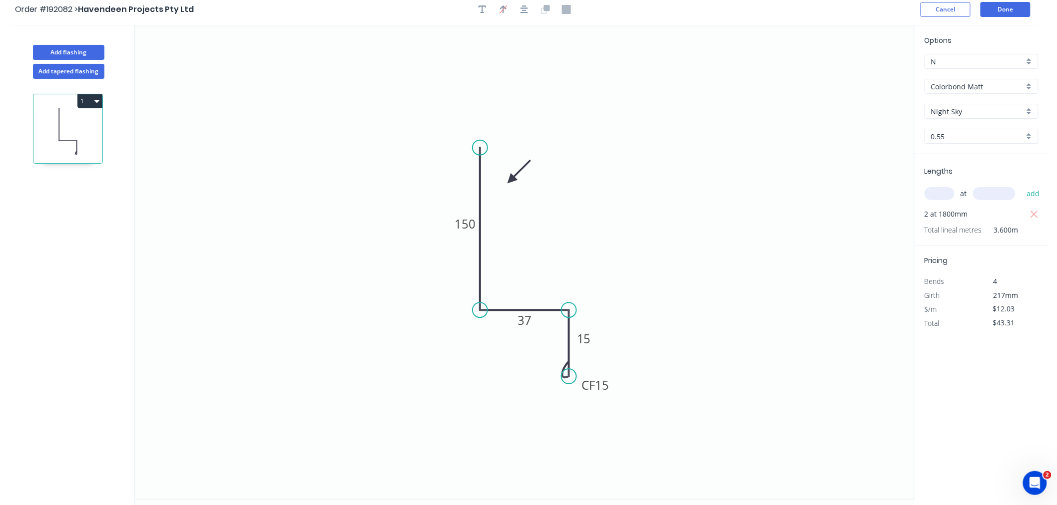
scroll to position [0, 0]
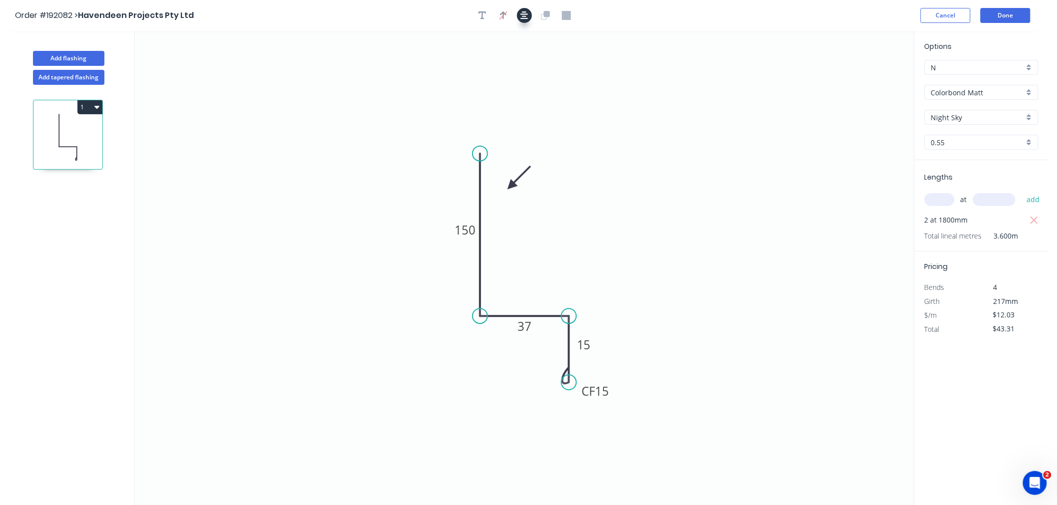
click at [522, 15] on icon "button" at bounding box center [524, 15] width 8 height 9
click at [724, 13] on div "Order #192082 > Havendeen Projects Pty Ltd Cancel Done" at bounding box center [524, 15] width 1018 height 15
click at [991, 13] on button "Done" at bounding box center [1005, 15] width 50 height 15
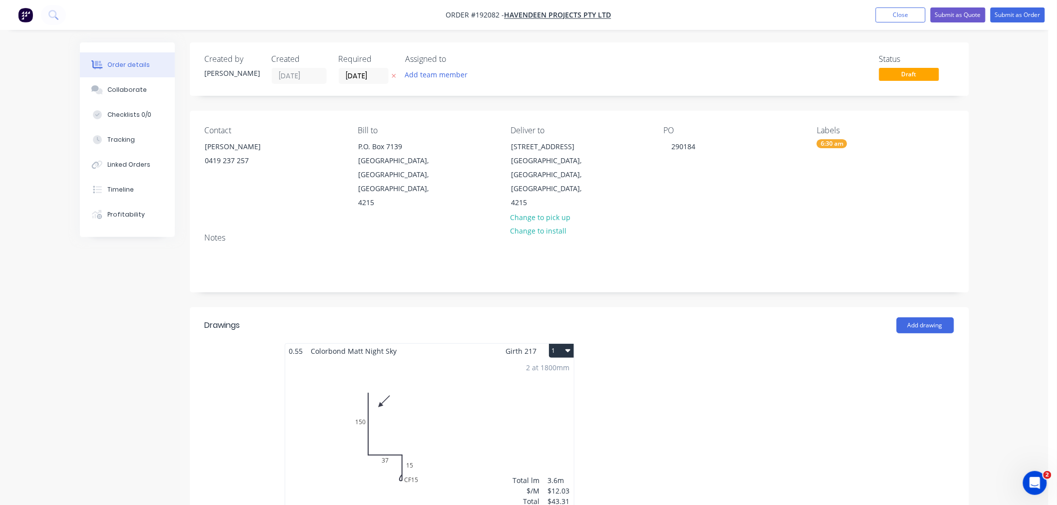
click at [1025, 175] on div "Order details Collaborate Checklists 0/0 Tracking Linked Orders Timeline Profit…" at bounding box center [524, 422] width 1048 height 845
click at [567, 350] on icon "button" at bounding box center [567, 351] width 5 height 3
click at [563, 368] on div "Use larger box size" at bounding box center [526, 375] width 77 height 14
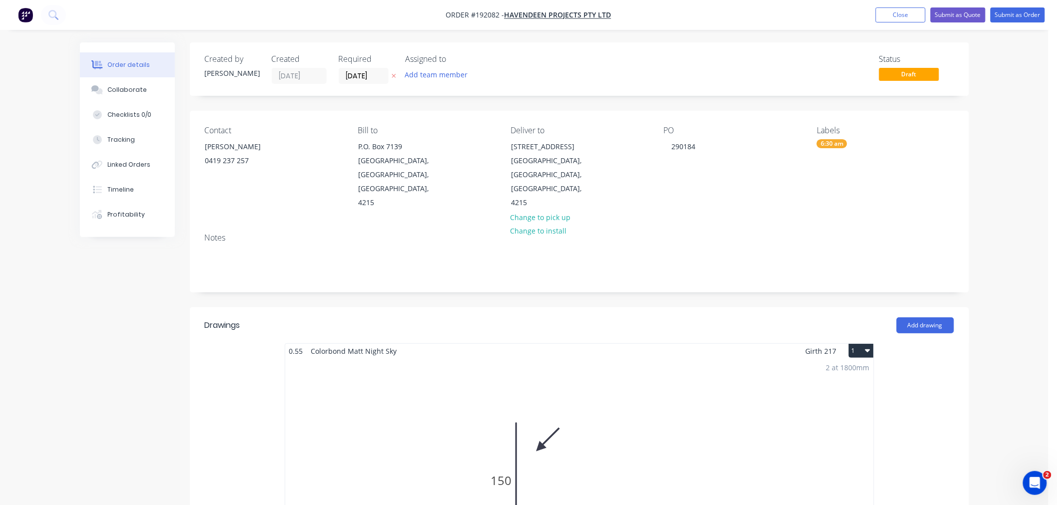
click at [999, 238] on div "Order details Collaborate Checklists 0/0 Tracking Linked Orders Timeline Profit…" at bounding box center [524, 504] width 1048 height 1008
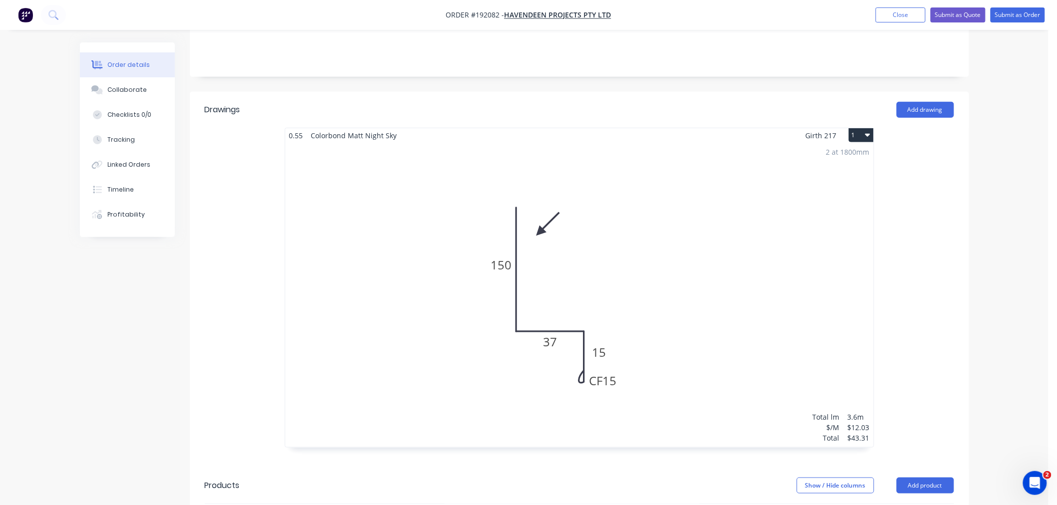
scroll to position [488, 0]
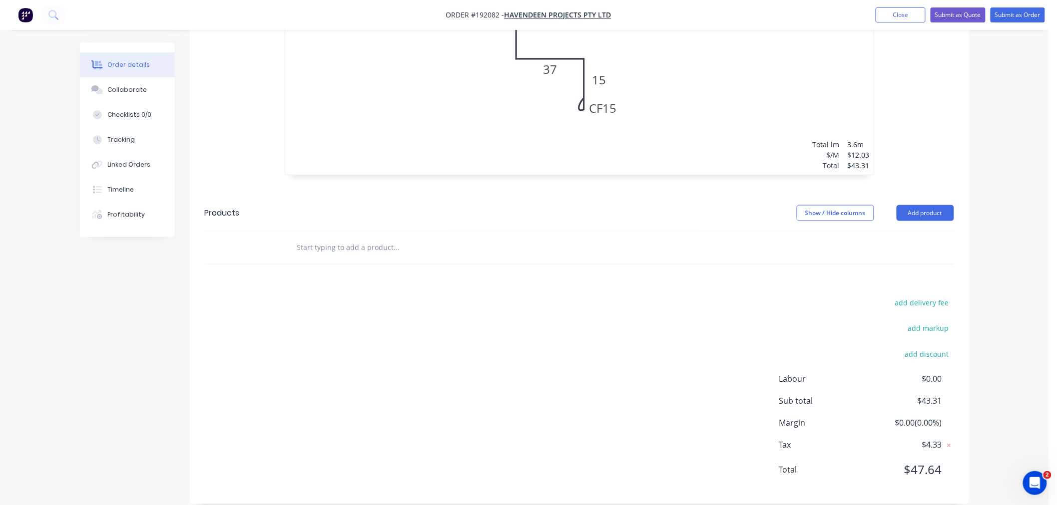
click at [1002, 402] on div "Order details Collaborate Checklists 0/0 Tracking Linked Orders Timeline Profit…" at bounding box center [524, 16] width 1048 height 1008
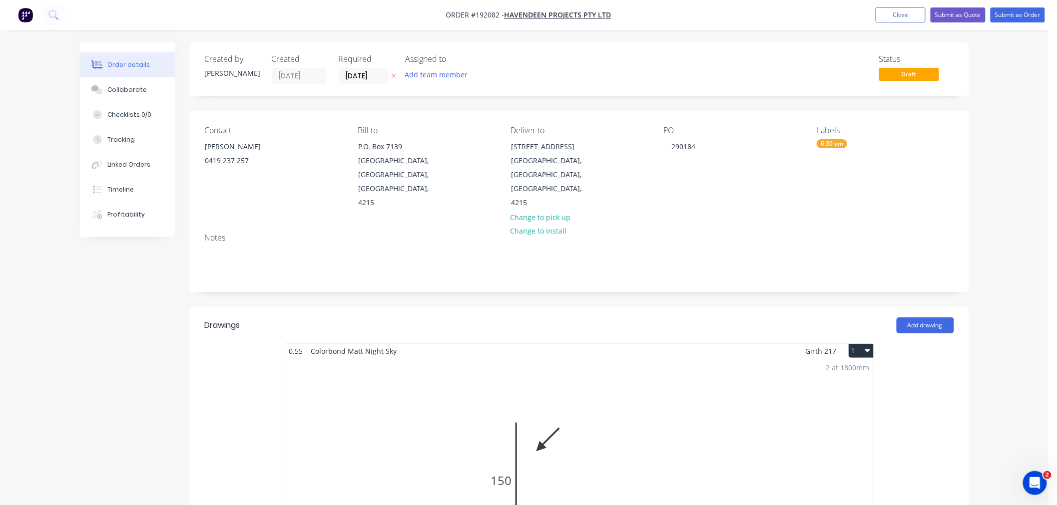
click at [994, 199] on div "Order details Collaborate Checklists 0/0 Tracking Linked Orders Timeline Profit…" at bounding box center [524, 504] width 1048 height 1008
click at [1020, 16] on button "Submit as Order" at bounding box center [1017, 14] width 54 height 15
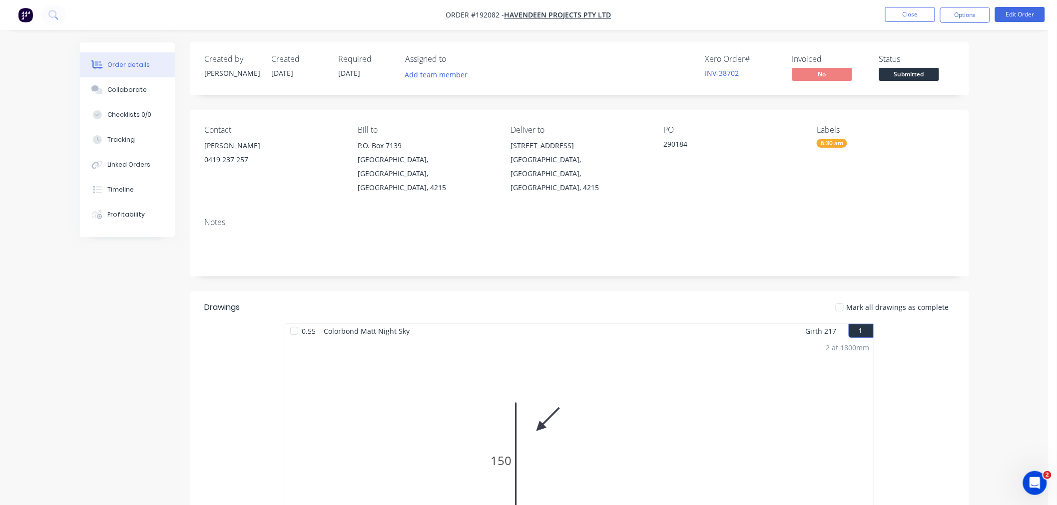
click at [1008, 173] on div "Order details Collaborate Checklists 0/0 Tracking Linked Orders Timeline Profit…" at bounding box center [524, 420] width 1048 height 841
click at [974, 18] on button "Options" at bounding box center [965, 15] width 50 height 16
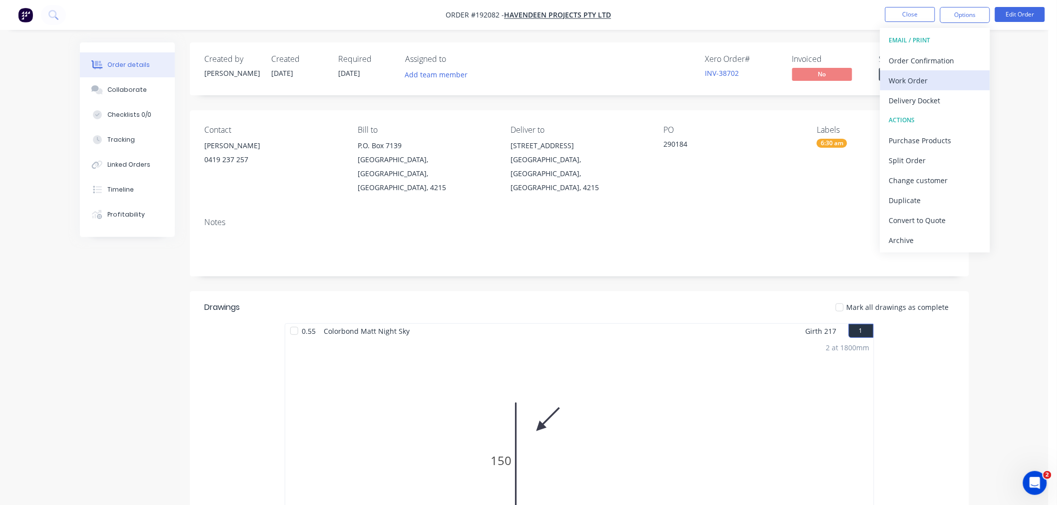
click at [952, 84] on div "Work Order" at bounding box center [935, 80] width 92 height 14
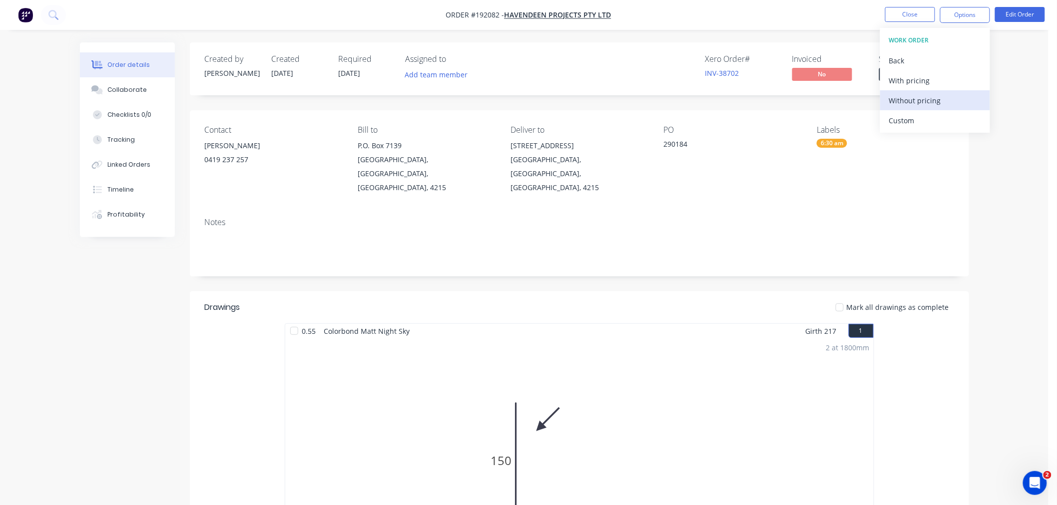
click at [953, 100] on div "Without pricing" at bounding box center [935, 100] width 92 height 14
click at [1022, 52] on div "Order details Collaborate Checklists 0/0 Tracking Linked Orders Timeline Profit…" at bounding box center [524, 420] width 1048 height 841
click at [1020, 13] on button "Edit Order" at bounding box center [1020, 14] width 50 height 15
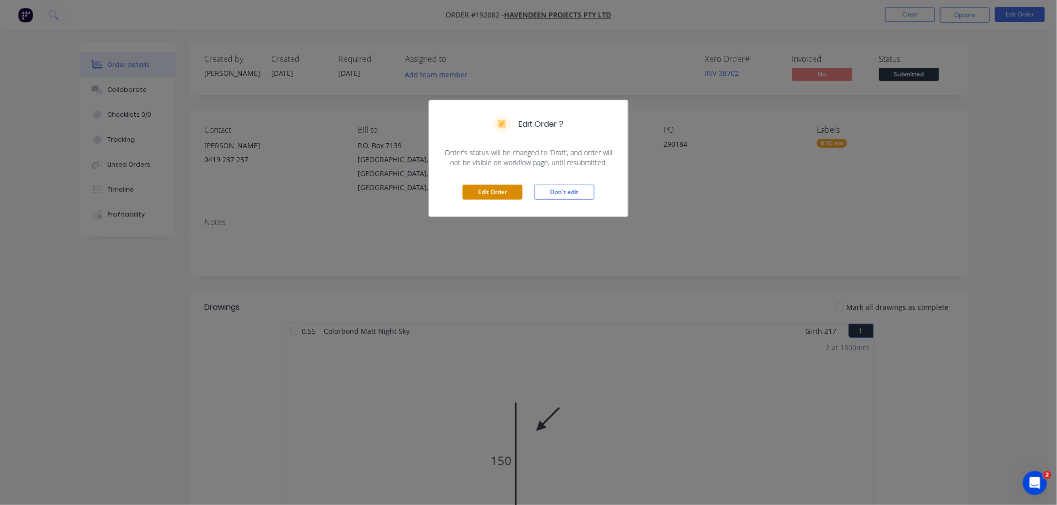
click at [477, 193] on button "Edit Order" at bounding box center [492, 192] width 60 height 15
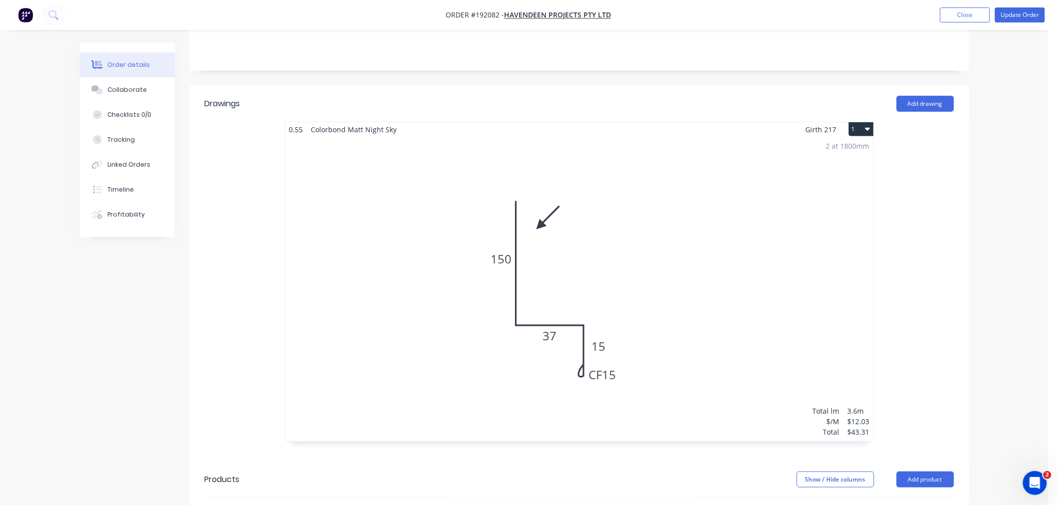
click at [675, 271] on div "2 at 1800mm Total lm $/M Total 3.6m $12.03 $43.31" at bounding box center [579, 289] width 588 height 305
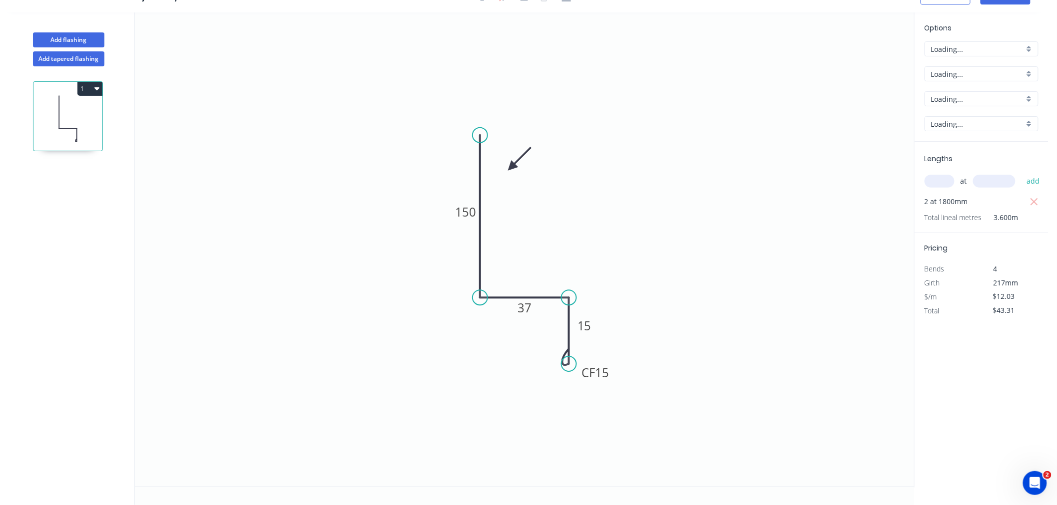
scroll to position [18, 0]
drag, startPoint x: 613, startPoint y: 376, endPoint x: 621, endPoint y: 373, distance: 8.8
click at [621, 373] on rect at bounding box center [602, 371] width 40 height 20
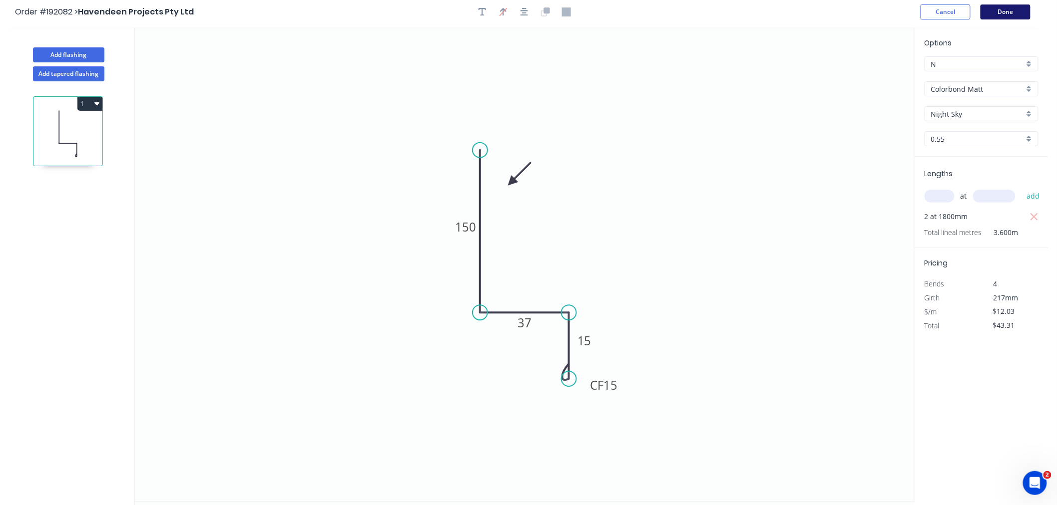
scroll to position [0, 0]
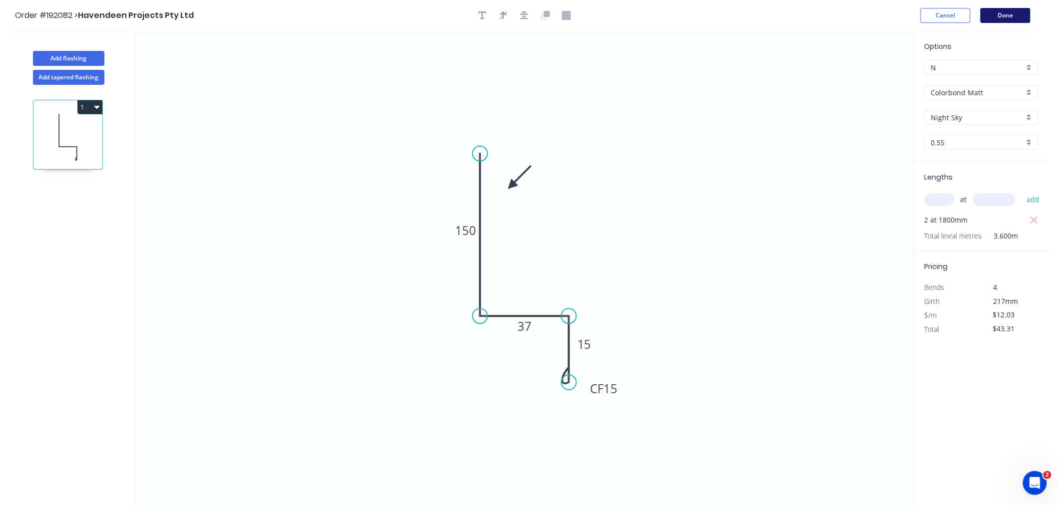
click at [1011, 18] on button "Done" at bounding box center [1005, 15] width 50 height 15
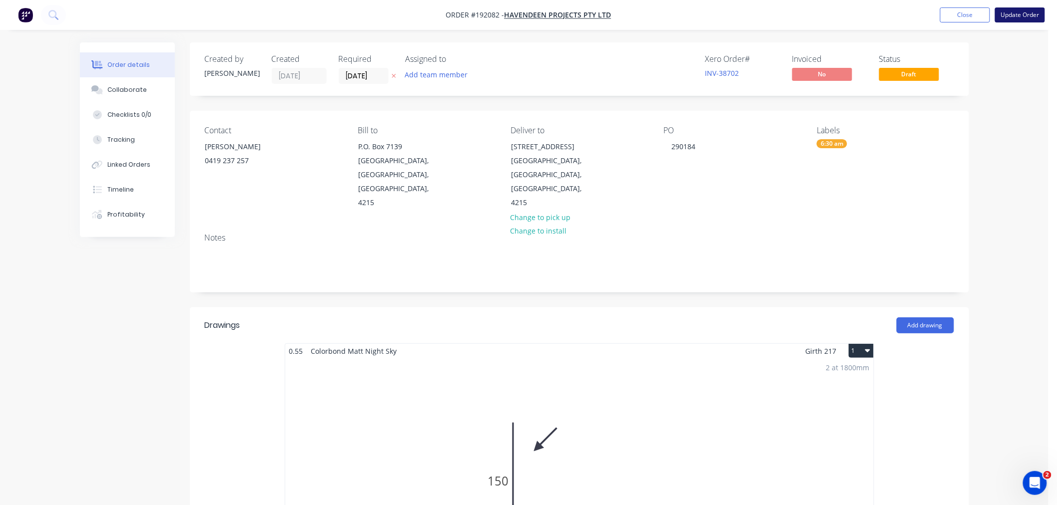
click at [1021, 13] on button "Update Order" at bounding box center [1020, 14] width 50 height 15
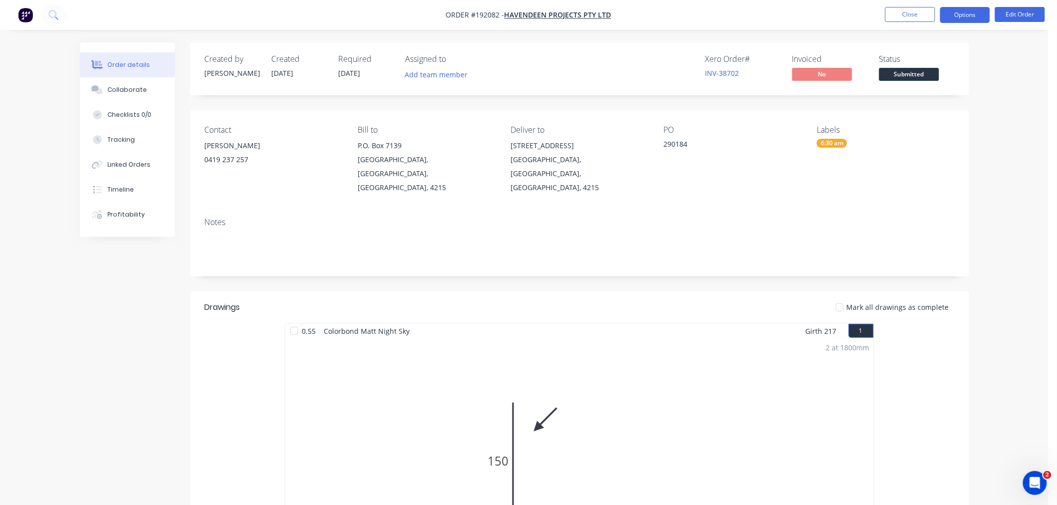
click at [974, 12] on button "Options" at bounding box center [965, 15] width 50 height 16
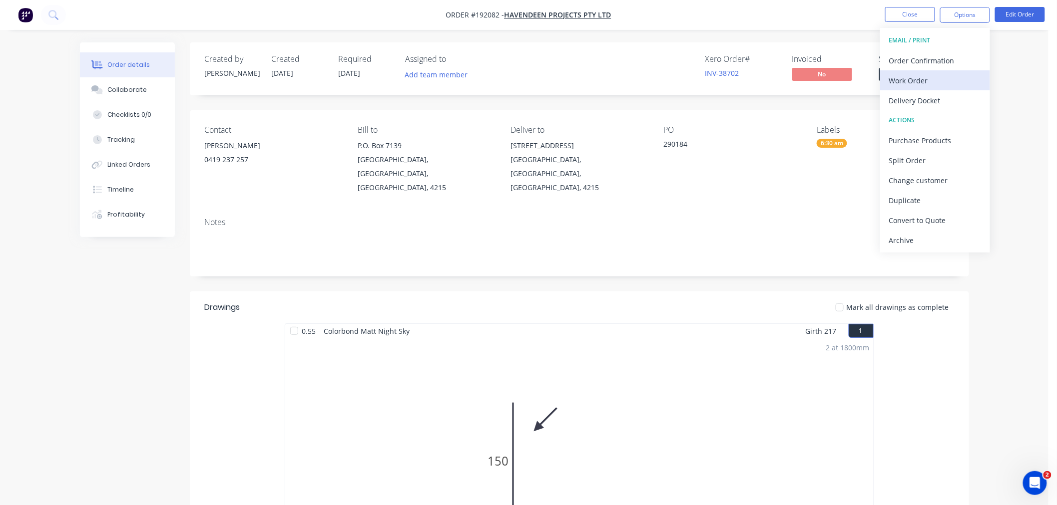
click at [961, 79] on div "Work Order" at bounding box center [935, 80] width 92 height 14
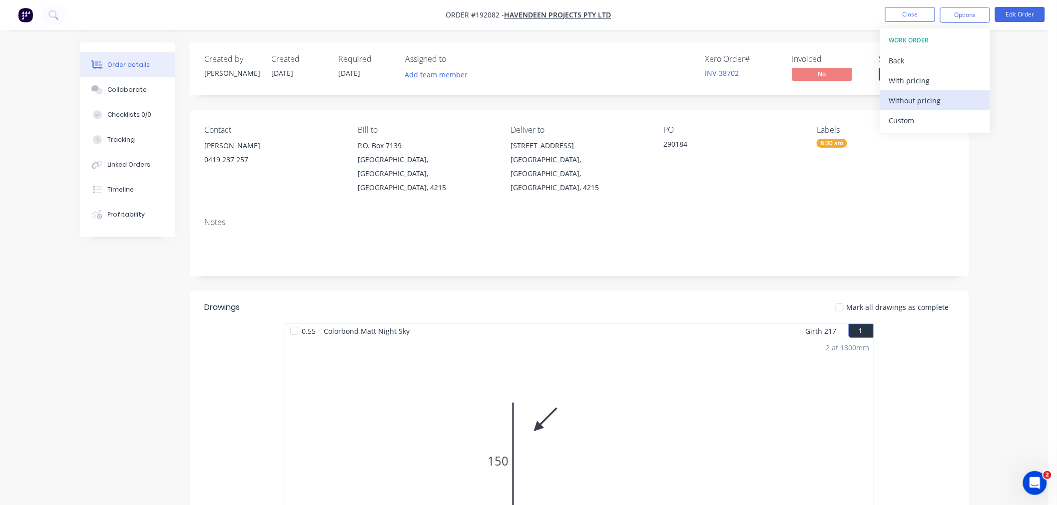
click at [954, 97] on div "Without pricing" at bounding box center [935, 100] width 92 height 14
click at [108, 336] on div "Created by [PERSON_NAME] Created [DATE] Required [DATE] Assigned to Add team me…" at bounding box center [524, 441] width 889 height 799
click at [994, 136] on div "Order details Collaborate Checklists 0/0 Tracking Linked Orders Timeline Profit…" at bounding box center [524, 420] width 1048 height 841
click at [806, 21] on nav "Order #192082 - Havendeen Projects Pty Ltd Close Options Edit Order" at bounding box center [528, 15] width 1057 height 30
click at [912, 17] on button "Close" at bounding box center [910, 14] width 50 height 15
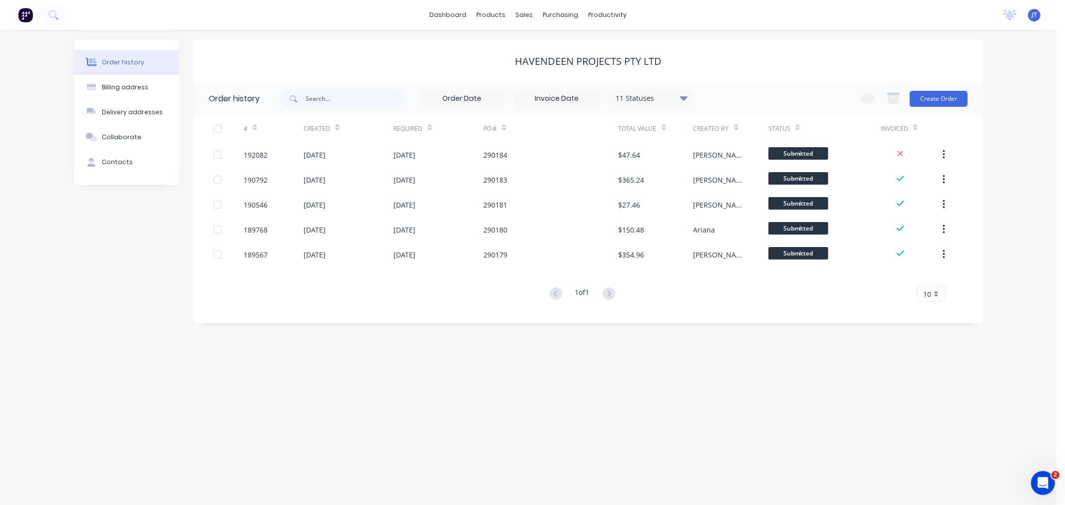
click at [1021, 219] on div "Order history Billing address Delivery addresses Collaborate Contacts Havendeen…" at bounding box center [528, 267] width 1057 height 475
click at [700, 423] on div "Order history Billing address Delivery addresses Collaborate Contacts Havendeen…" at bounding box center [528, 267] width 1057 height 475
click at [550, 73] on link "Customers" at bounding box center [577, 68] width 132 height 20
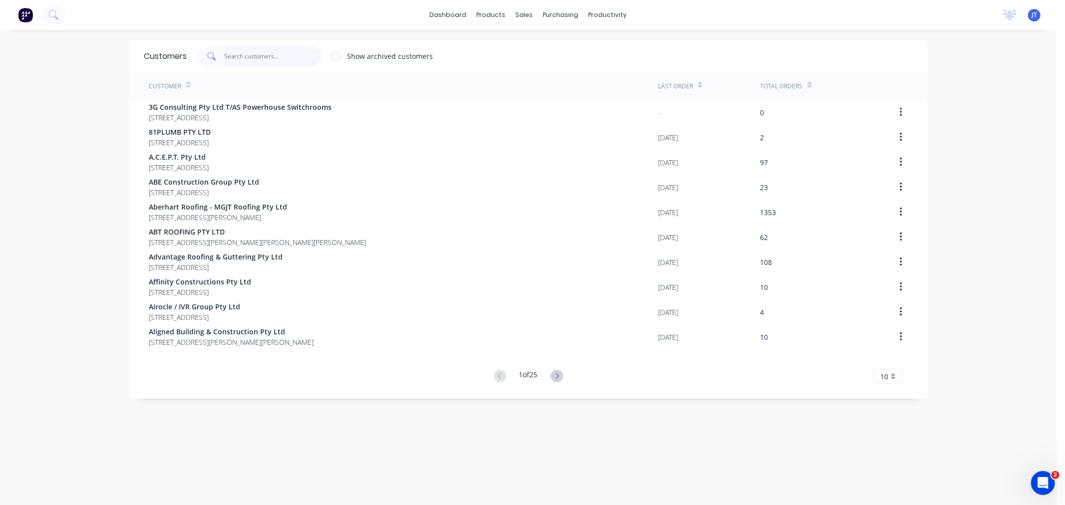
click at [271, 60] on input "text" at bounding box center [273, 56] width 97 height 20
click at [534, 70] on link "Customers" at bounding box center [573, 68] width 132 height 20
click at [279, 60] on input "text" at bounding box center [273, 56] width 97 height 20
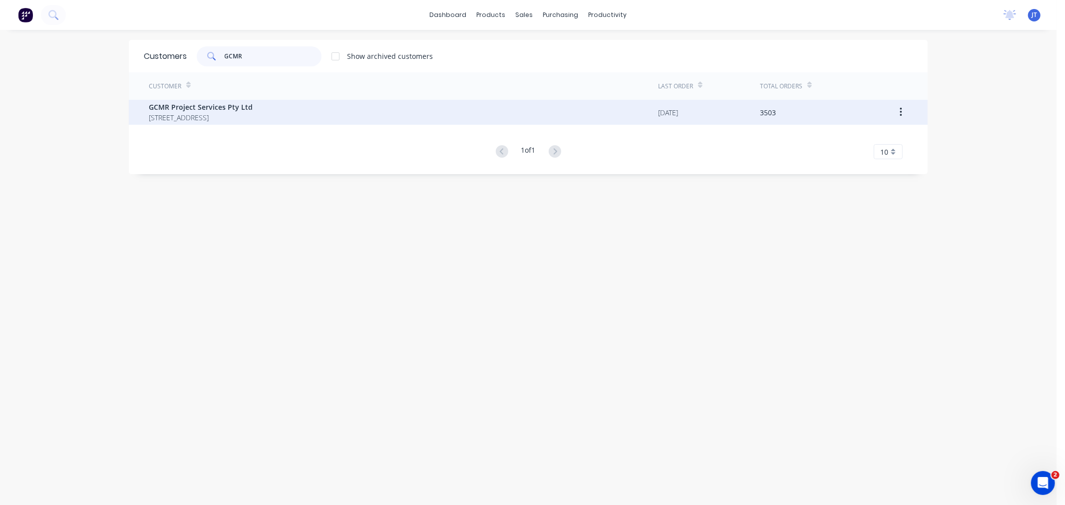
type input "GCMR"
click at [253, 105] on span "GCMR Project Services Pty Ltd" at bounding box center [201, 107] width 104 height 10
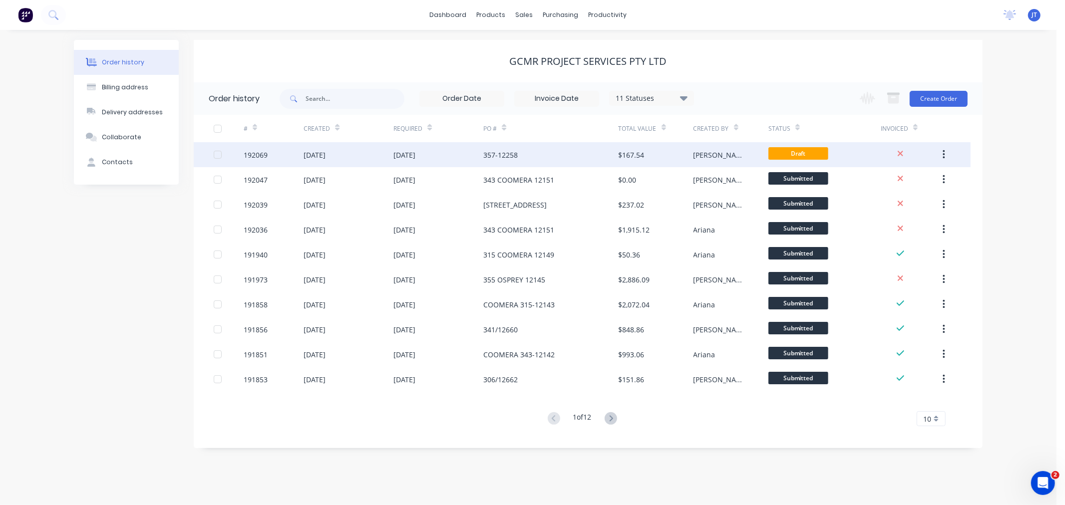
click at [255, 157] on div "192069" at bounding box center [256, 155] width 24 height 10
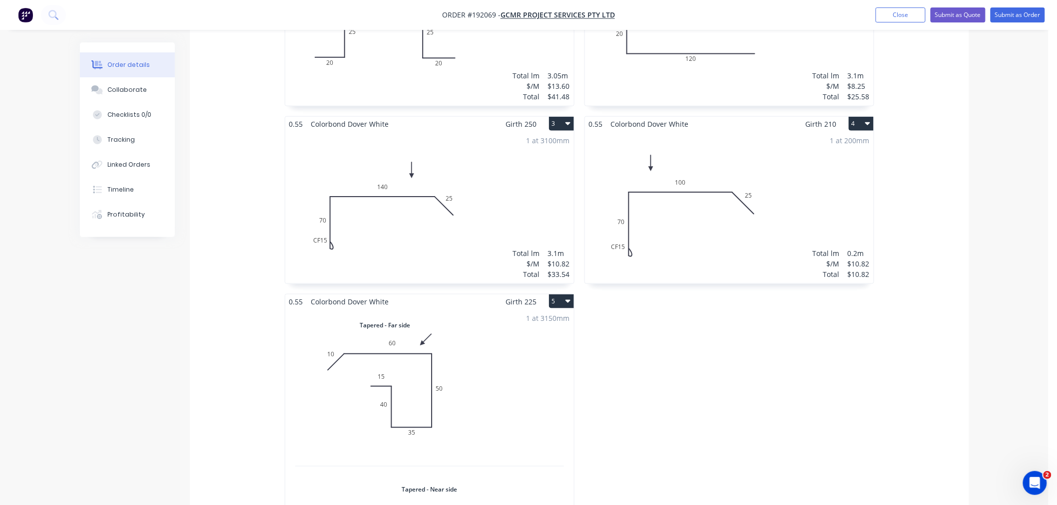
scroll to position [443, 0]
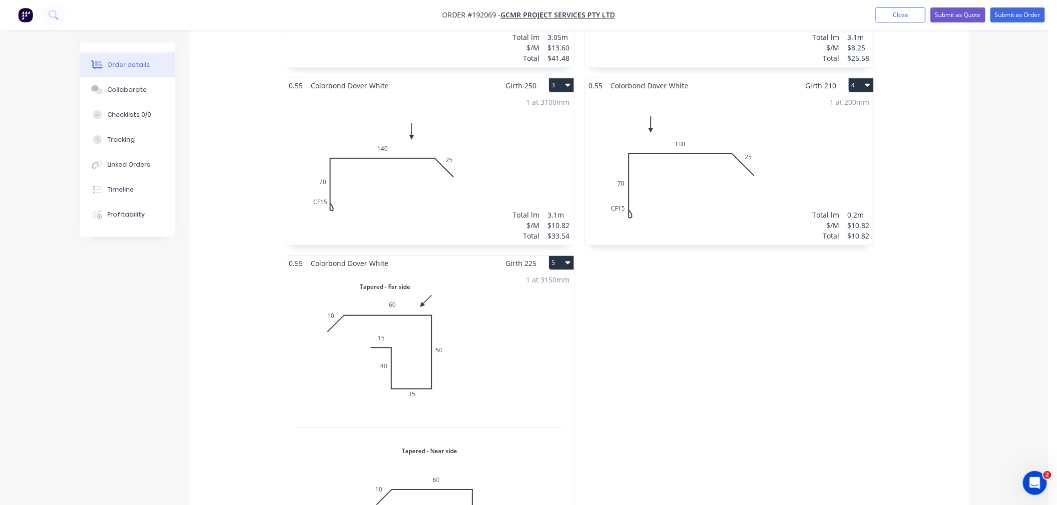
click at [650, 174] on div "1 at 200mm Total lm $/M Total 0.2m $10.82 $10.82" at bounding box center [729, 169] width 289 height 152
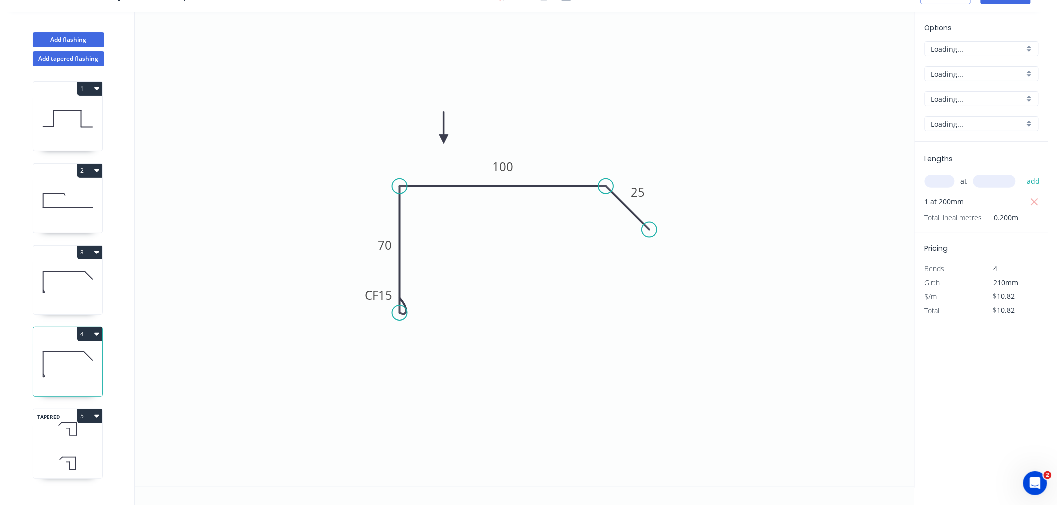
scroll to position [18, 0]
click at [1039, 201] on button "button" at bounding box center [1034, 202] width 12 height 14
type input "$0.00"
click at [941, 180] on input "text" at bounding box center [939, 181] width 30 height 13
type input "1"
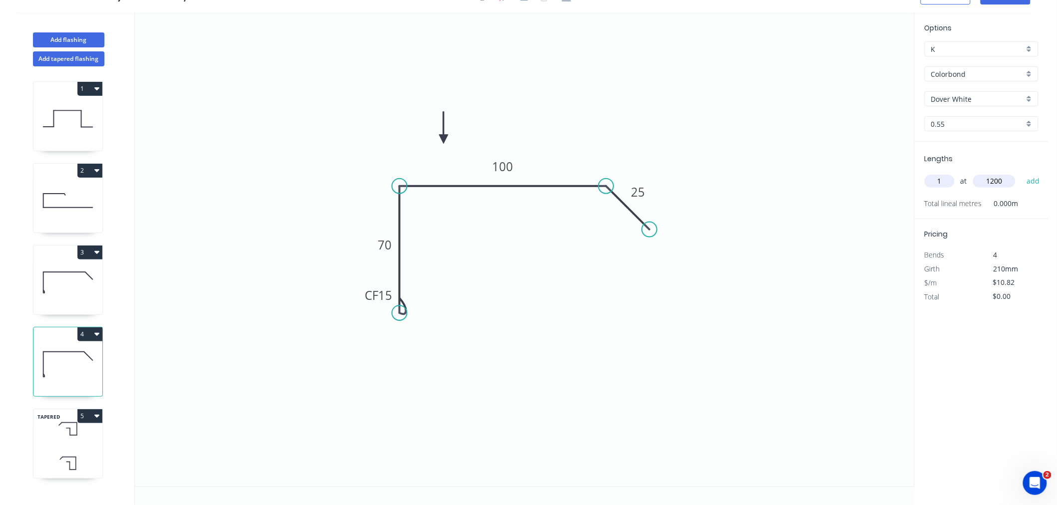
type input "1200"
click at [1021, 173] on button "add" at bounding box center [1032, 181] width 23 height 17
type input "$12.98"
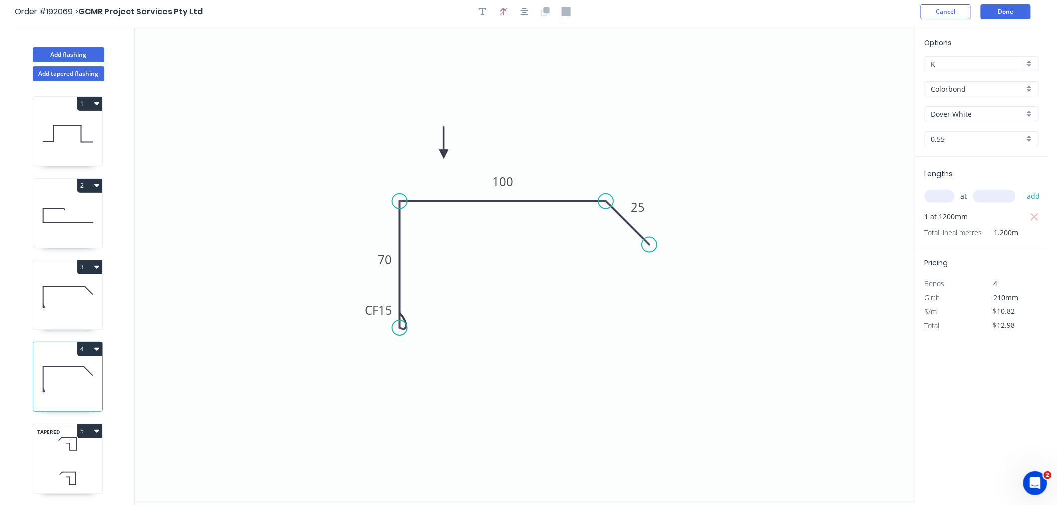
scroll to position [0, 0]
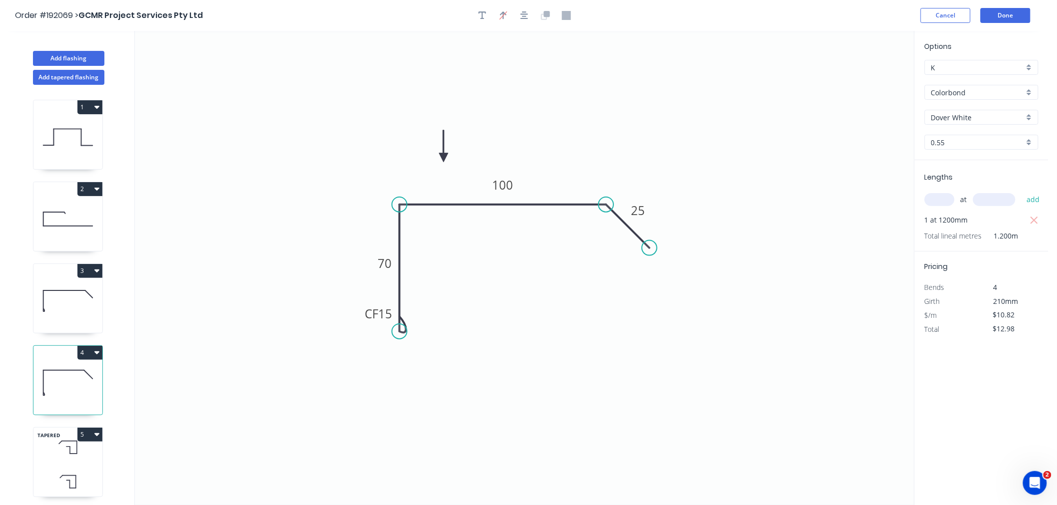
click at [879, 18] on div "Order #192069 > GCMR Project Services Pty Ltd Cancel Done" at bounding box center [524, 15] width 1018 height 15
click at [1016, 17] on button "Done" at bounding box center [1005, 15] width 50 height 15
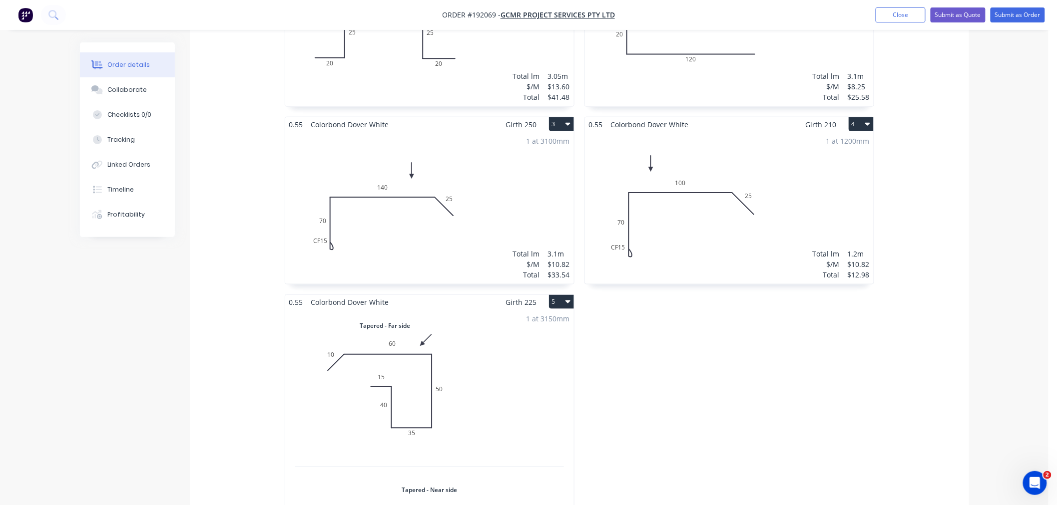
scroll to position [443, 0]
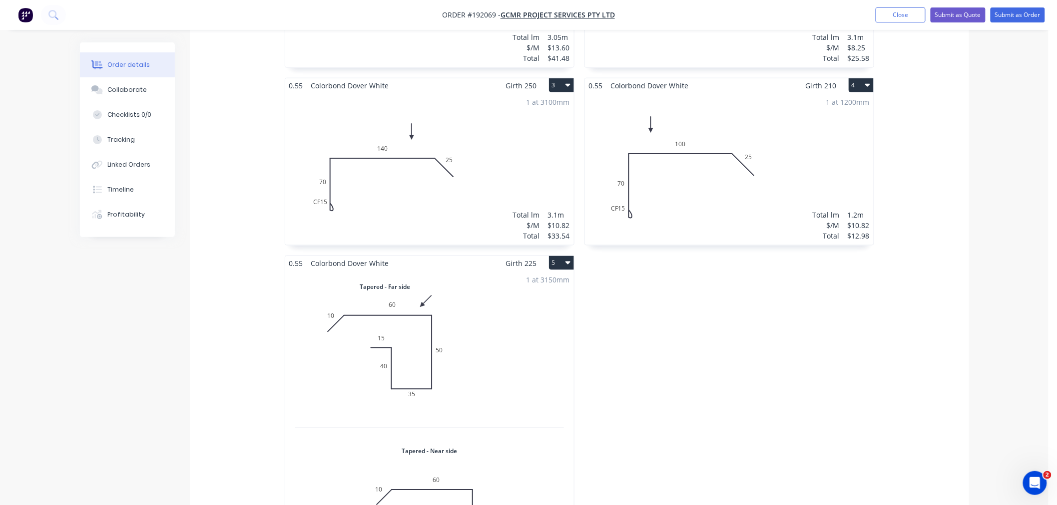
click at [122, 306] on div "Created by [PERSON_NAME] Created [DATE] Required [DATE] Assigned to Add team me…" at bounding box center [524, 266] width 889 height 1335
click at [150, 347] on div "Created by [PERSON_NAME] Created [DATE] Required [DATE] Assigned to Add team me…" at bounding box center [524, 266] width 889 height 1335
click at [420, 206] on div "1 at 3100mm Total lm $/M Total 3.1m $10.82 $33.54" at bounding box center [429, 169] width 289 height 152
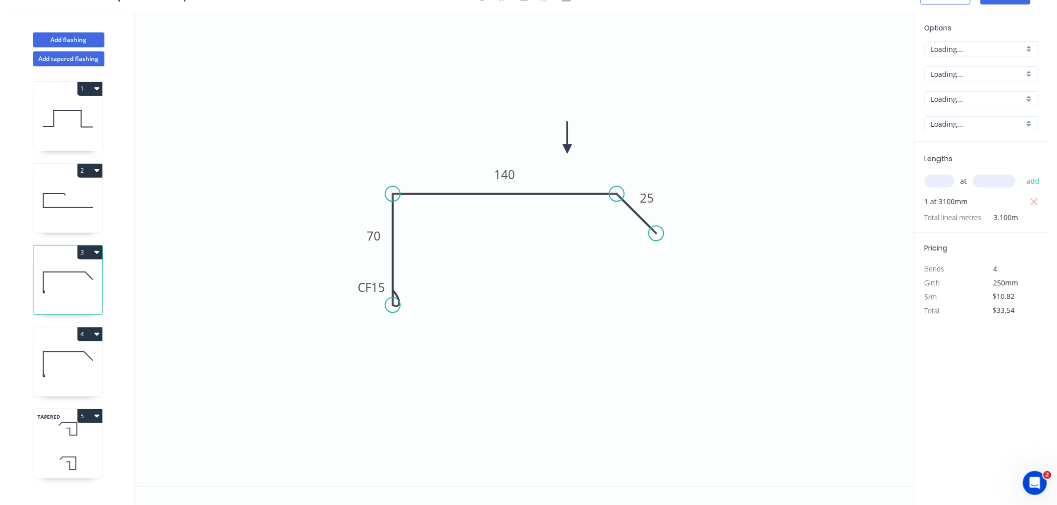
scroll to position [18, 0]
drag, startPoint x: 357, startPoint y: 295, endPoint x: 351, endPoint y: 296, distance: 6.2
click at [351, 296] on rect at bounding box center [366, 289] width 40 height 20
click at [68, 379] on icon at bounding box center [67, 365] width 69 height 64
type input "$12.98"
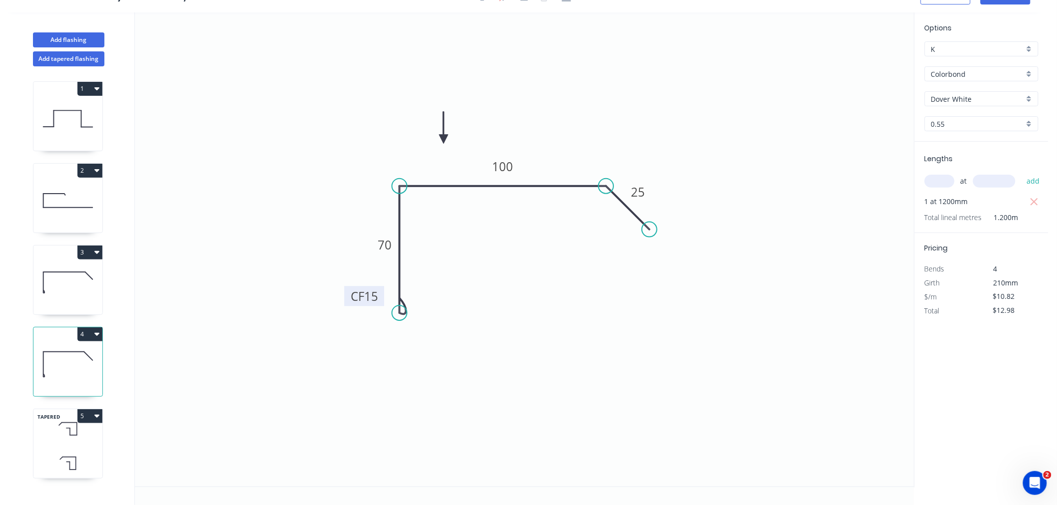
drag, startPoint x: 363, startPoint y: 304, endPoint x: 349, endPoint y: 305, distance: 14.0
click at [349, 305] on rect at bounding box center [364, 296] width 40 height 20
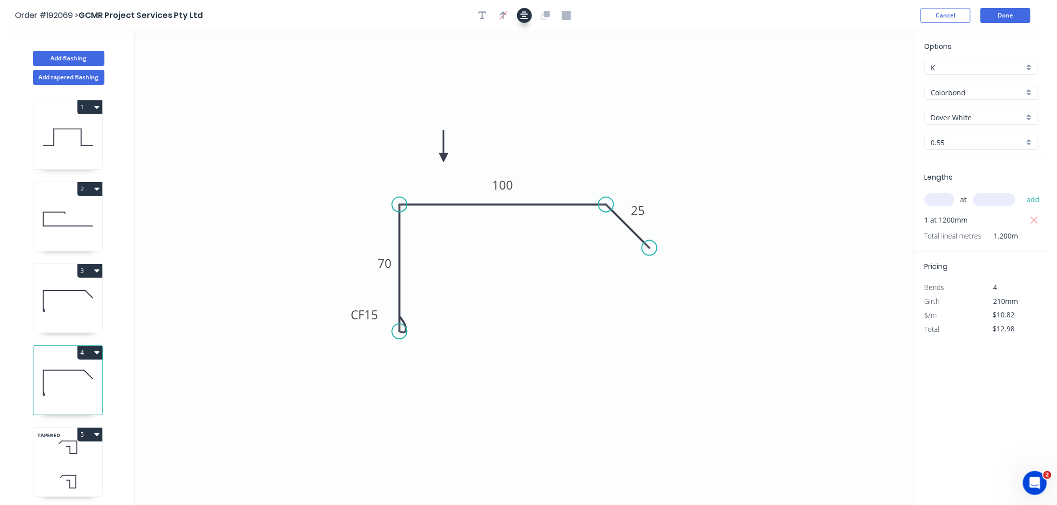
click at [525, 13] on icon "button" at bounding box center [524, 15] width 8 height 8
click at [808, 15] on div "Order #192069 > GCMR Project Services Pty Ltd Cancel Done" at bounding box center [524, 15] width 1018 height 15
click at [1005, 16] on button "Done" at bounding box center [1005, 15] width 50 height 15
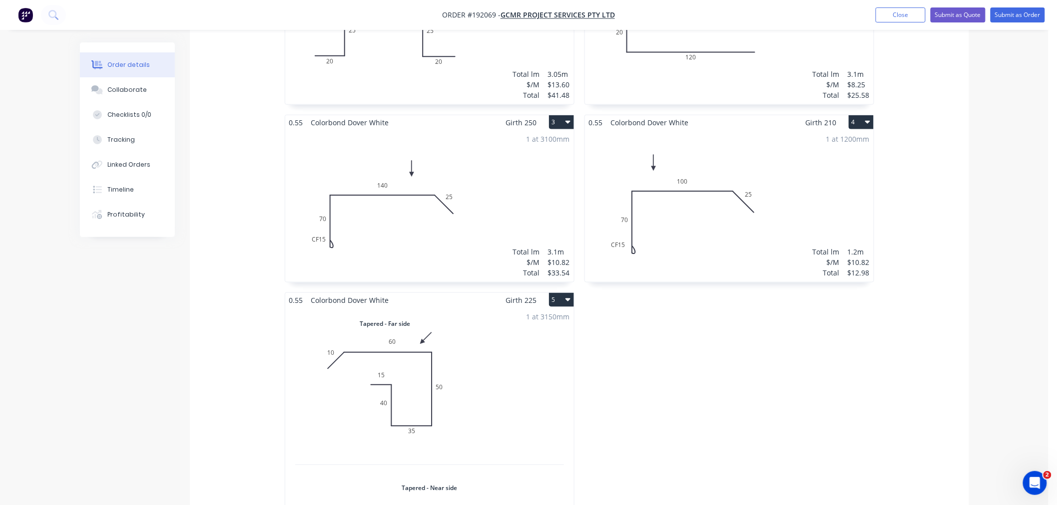
scroll to position [443, 0]
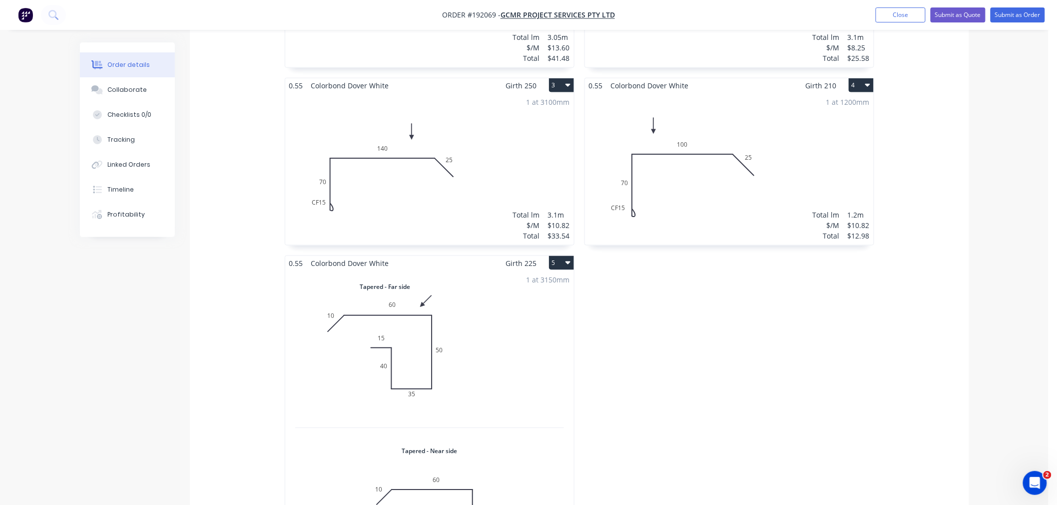
click at [854, 389] on div "0.55 Colorbond Dover White Girth 195 2 0 FE 10 45 20 120 0 FE 10 45 20 120 1 at…" at bounding box center [729, 255] width 300 height 710
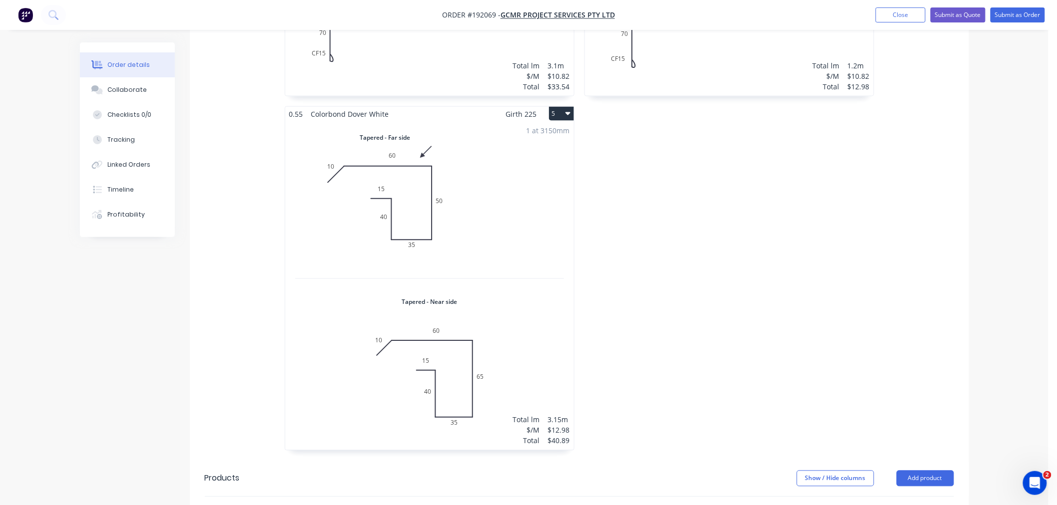
scroll to position [555, 0]
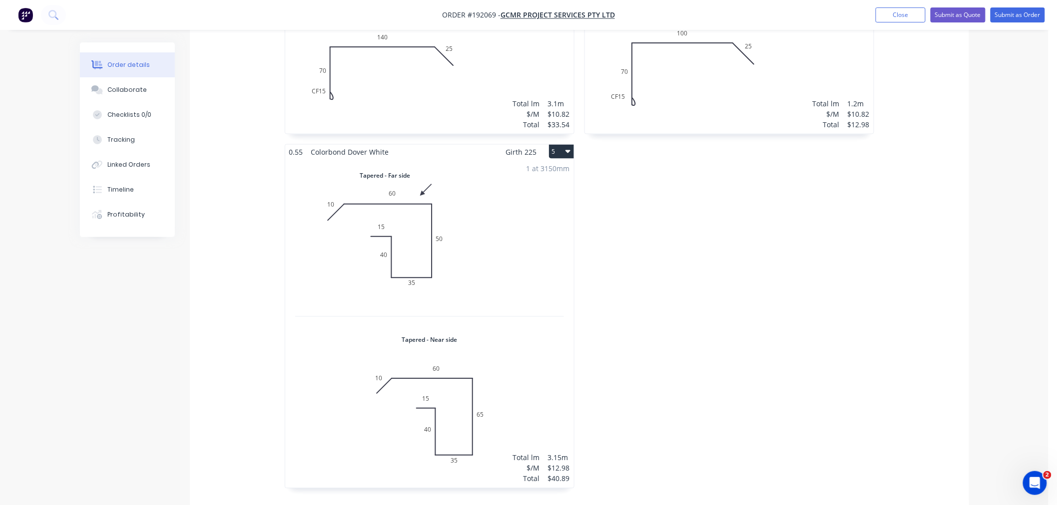
click at [989, 297] on div "Order details Collaborate Checklists 0/0 Tracking Linked Orders Timeline Profit…" at bounding box center [524, 134] width 1048 height 1378
click at [977, 236] on div "Order details Collaborate Checklists 0/0 Tracking Linked Orders Timeline Profit…" at bounding box center [524, 155] width 909 height 1335
click at [897, 252] on div "1.0 Galvabond Galvabond Girth 140 1 0 20 25 50 25 20 0 20 25 50 25 20 1 at 3050…" at bounding box center [579, 144] width 779 height 710
click at [996, 271] on div "Order details Collaborate Checklists 0/0 Tracking Linked Orders Timeline Profit…" at bounding box center [524, 134] width 1048 height 1378
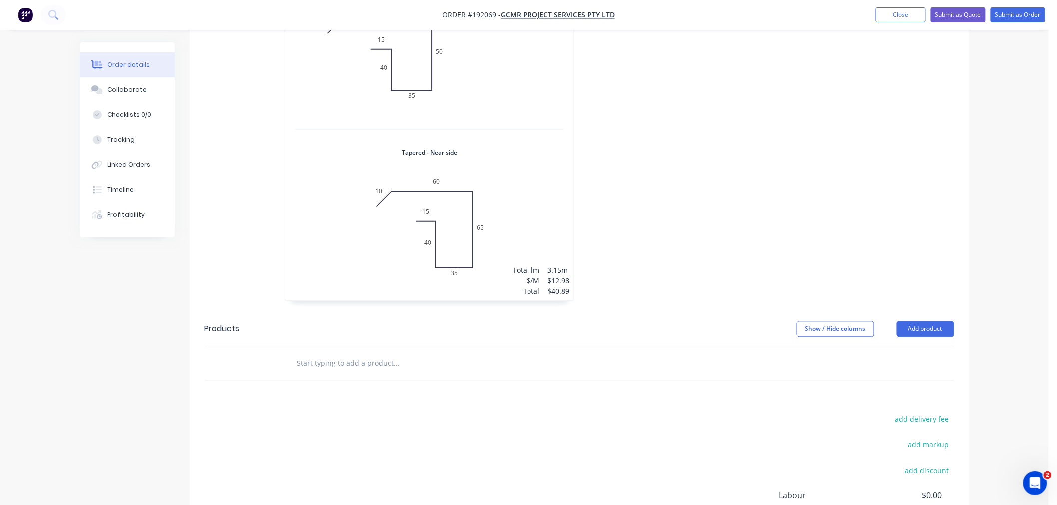
scroll to position [637, 0]
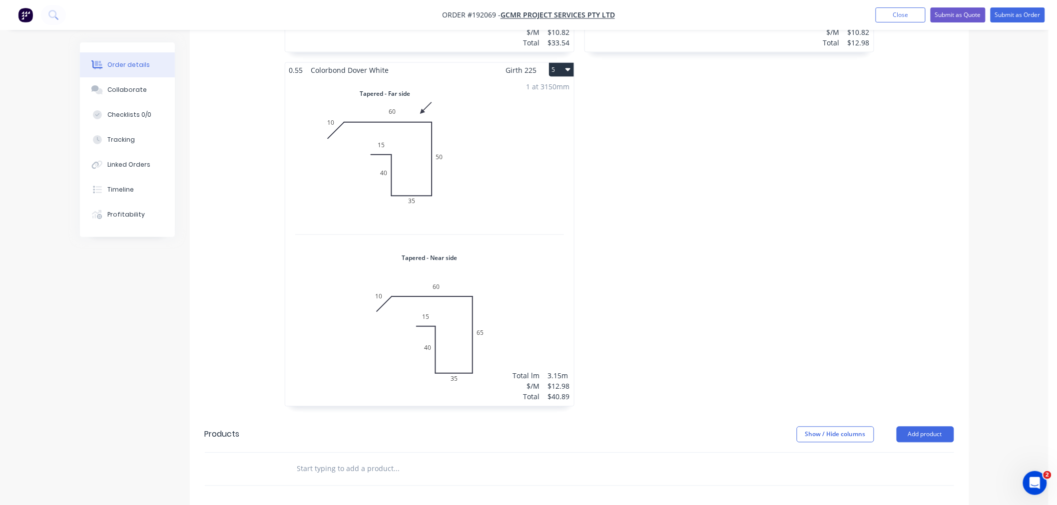
click at [779, 280] on div "0.55 Colorbond Dover White Girth 195 2 0 FE 10 45 20 120 0 FE 10 45 20 120 1 at…" at bounding box center [729, 62] width 300 height 710
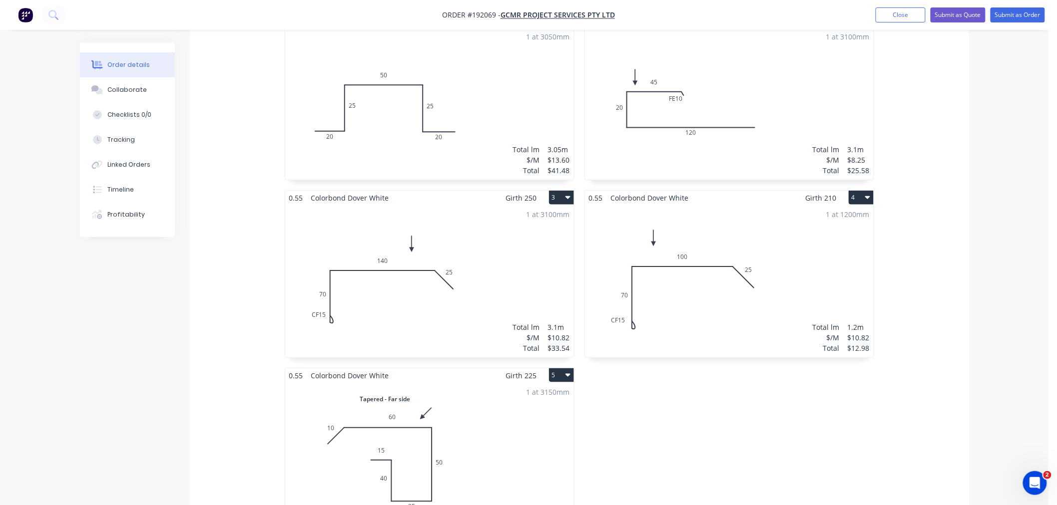
scroll to position [304, 0]
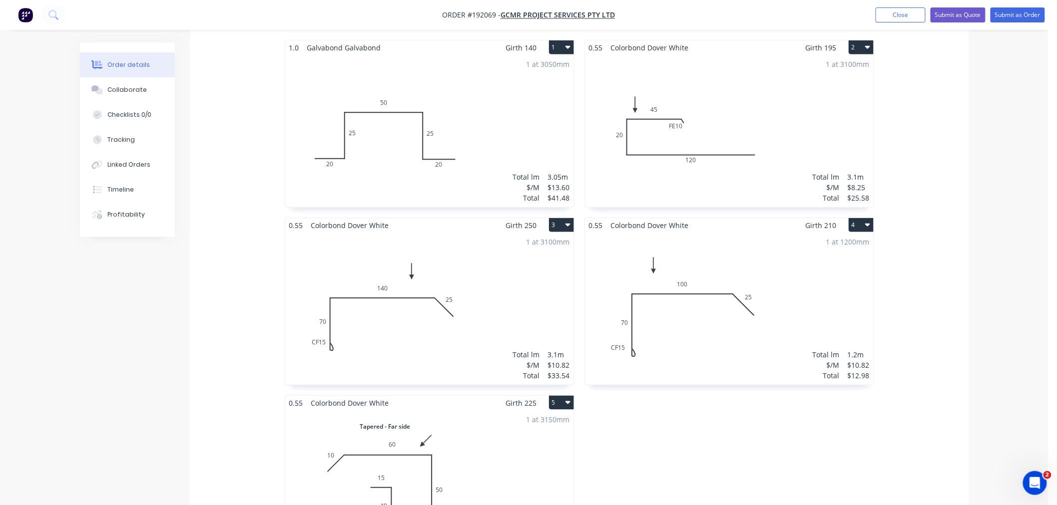
click at [977, 303] on div "Order details Collaborate Checklists 0/0 Tracking Linked Orders Timeline Profit…" at bounding box center [524, 406] width 909 height 1335
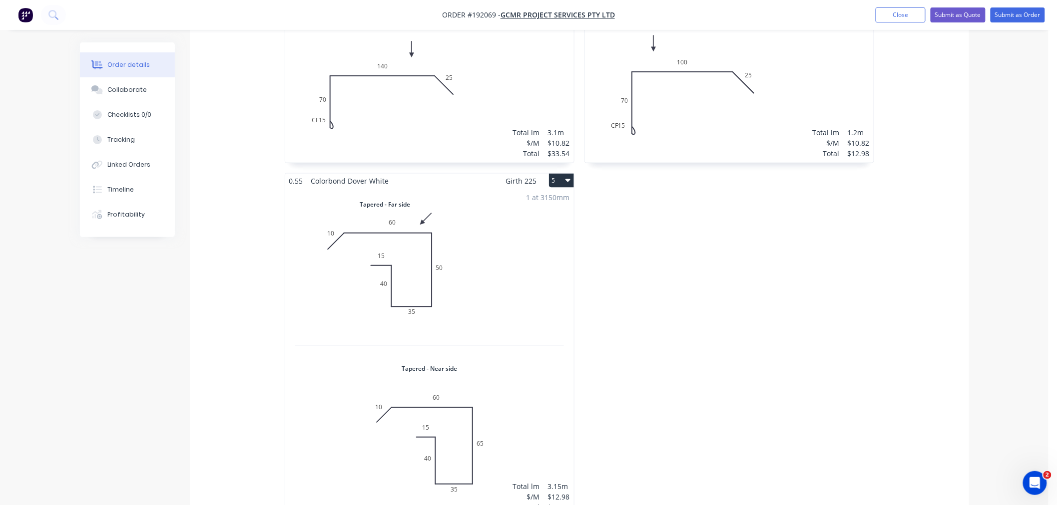
scroll to position [637, 0]
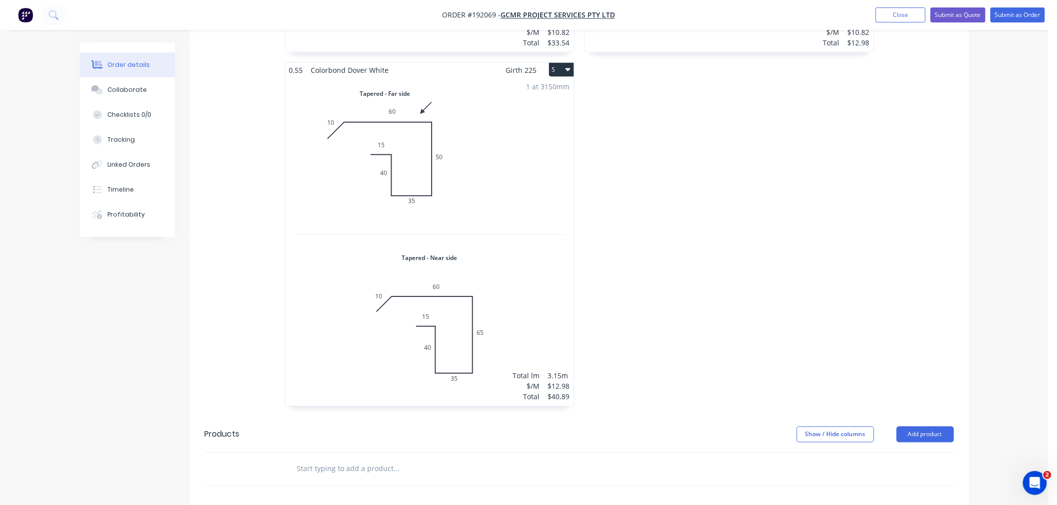
click at [760, 297] on div "0.55 Colorbond Dover White Girth 195 2 0 FE 10 45 20 120 0 FE 10 45 20 120 1 at…" at bounding box center [729, 62] width 300 height 710
click at [790, 265] on div "0.55 Colorbond Dover White Girth 195 2 0 FE 10 45 20 120 0 FE 10 45 20 120 1 at…" at bounding box center [729, 62] width 300 height 710
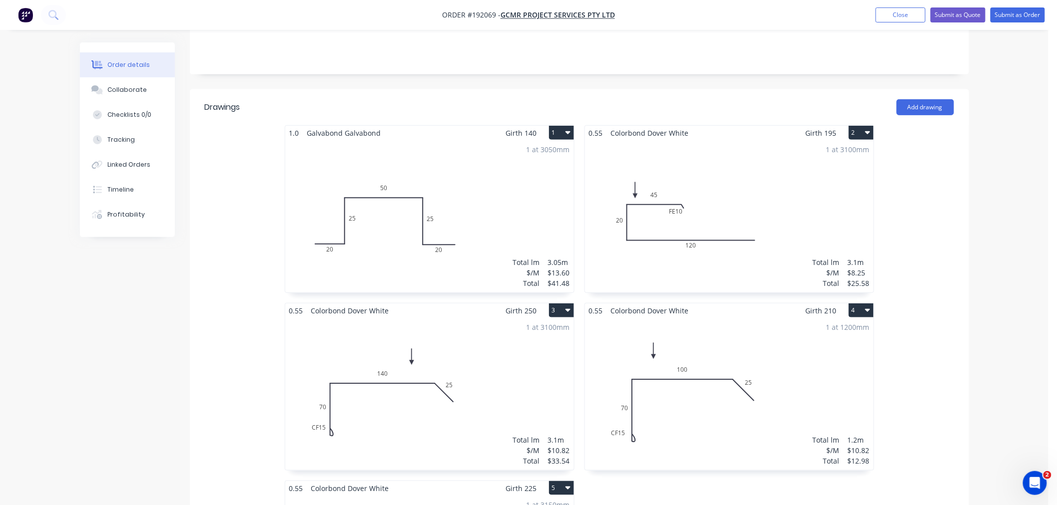
scroll to position [193, 0]
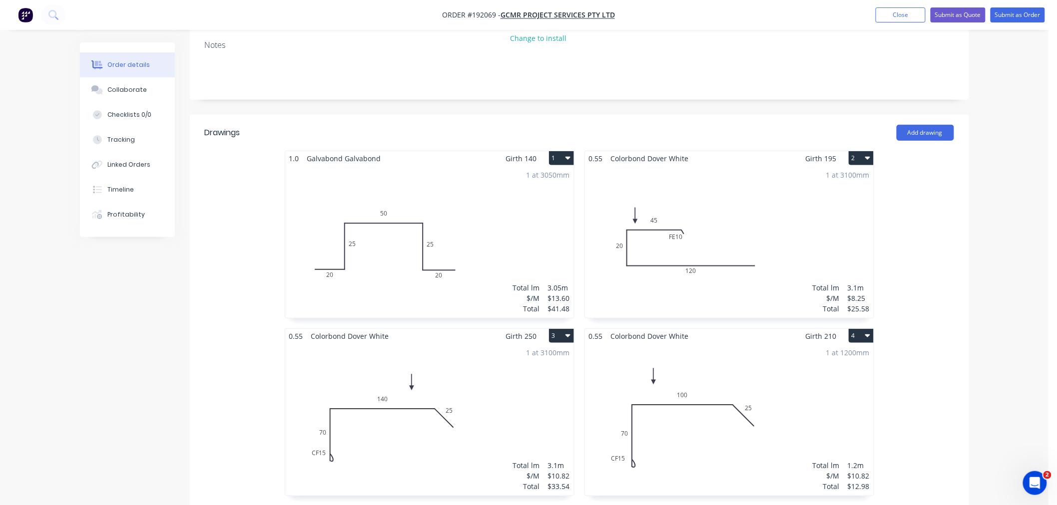
click at [984, 325] on div "Order details Collaborate Checklists 0/0 Tracking Linked Orders Timeline Profit…" at bounding box center [524, 496] width 1048 height 1378
click at [989, 280] on div "Order details Collaborate Checklists 0/0 Tracking Linked Orders Timeline Profit…" at bounding box center [524, 496] width 1048 height 1378
click at [996, 287] on div "Order details Collaborate Checklists 0/0 Tracking Linked Orders Timeline Profit…" at bounding box center [524, 496] width 1048 height 1378
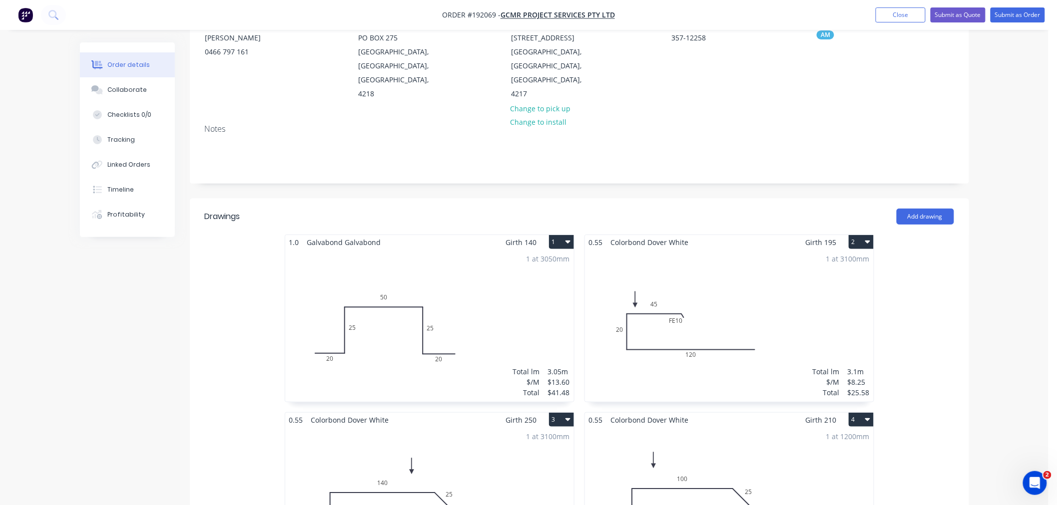
scroll to position [82, 0]
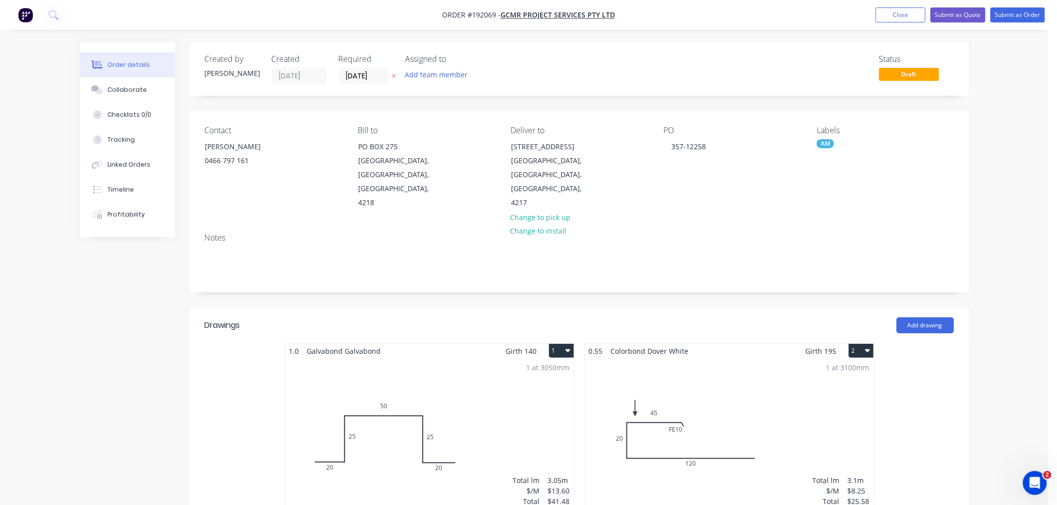
click at [1023, 17] on button "Submit as Order" at bounding box center [1017, 14] width 54 height 15
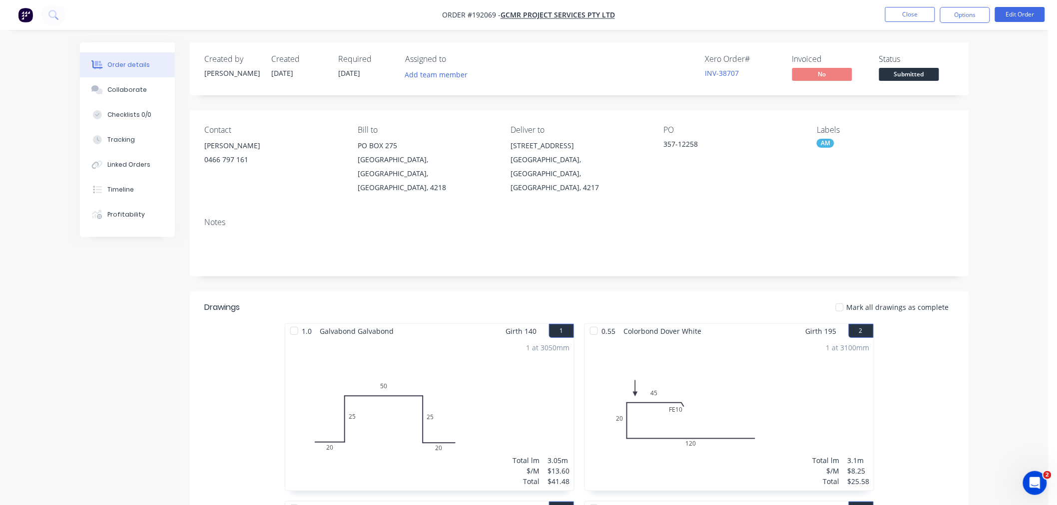
click at [964, 11] on button "Options" at bounding box center [965, 15] width 50 height 16
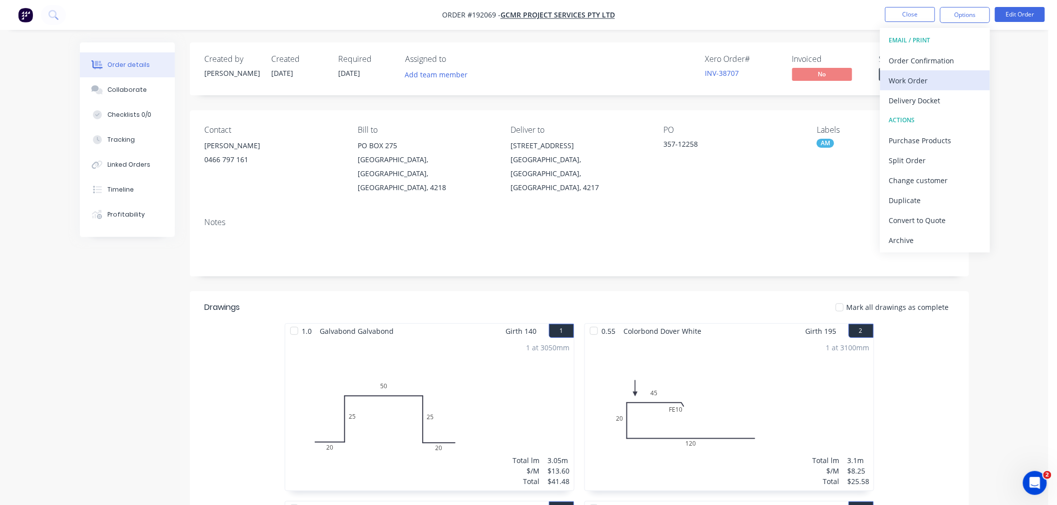
click at [934, 78] on div "Work Order" at bounding box center [935, 80] width 92 height 14
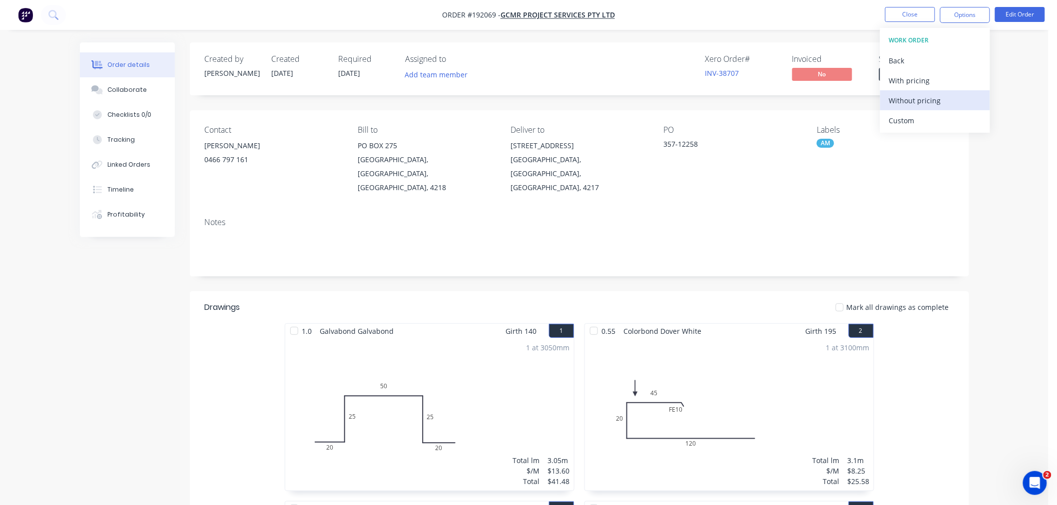
click at [930, 99] on div "Without pricing" at bounding box center [935, 100] width 92 height 14
click at [1015, 13] on button "Edit Order" at bounding box center [1020, 14] width 50 height 15
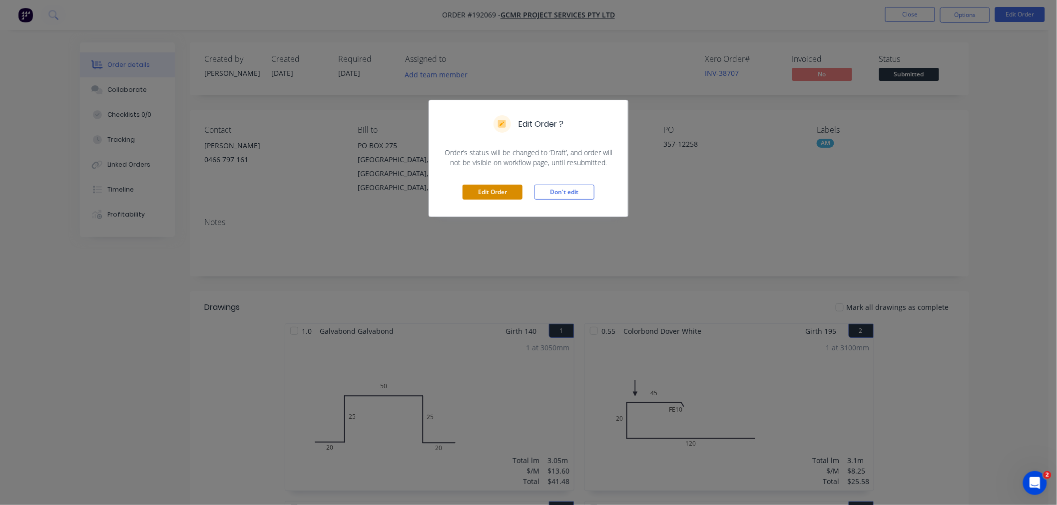
click at [485, 190] on button "Edit Order" at bounding box center [492, 192] width 60 height 15
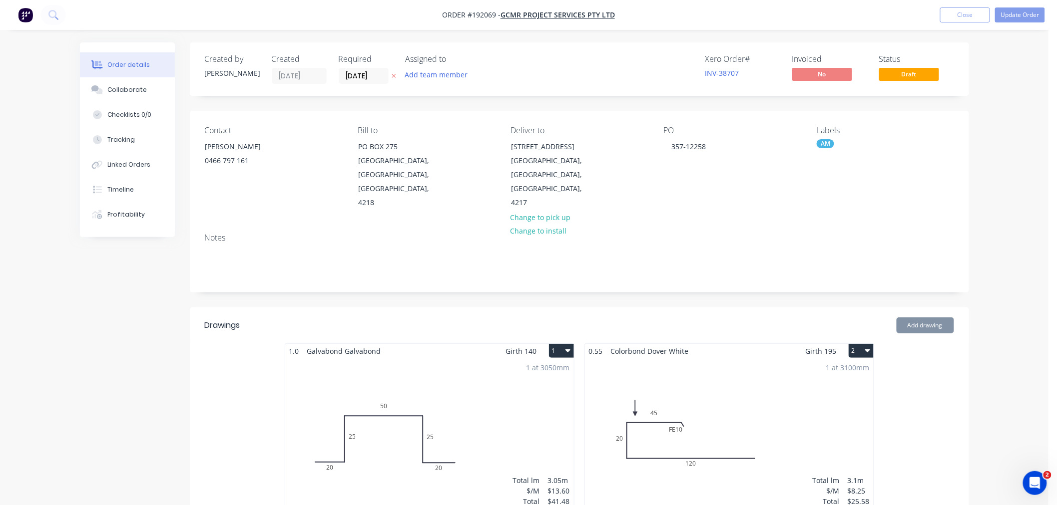
click at [476, 377] on div "1 at 3050mm Total lm $/M Total 3.05m $13.60 $41.48" at bounding box center [429, 435] width 289 height 152
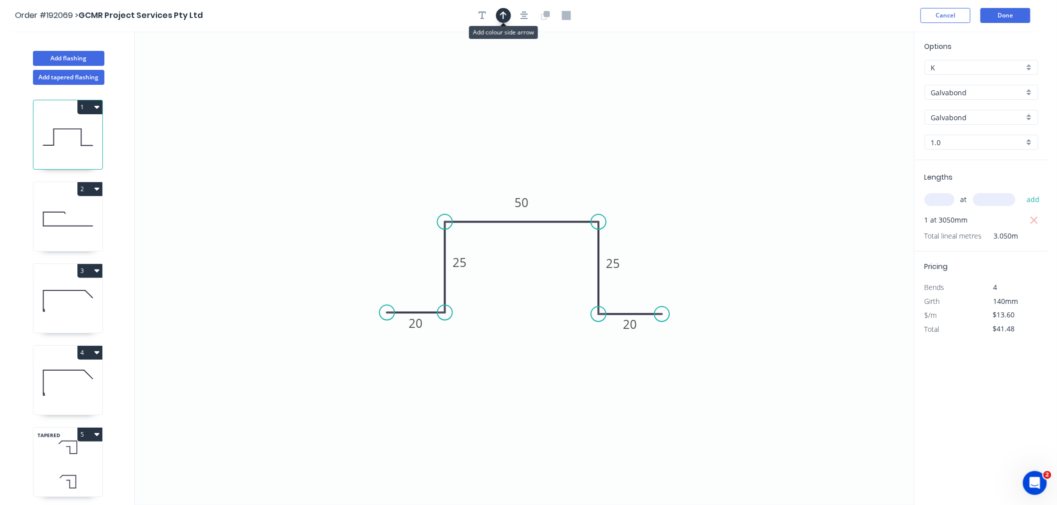
click at [500, 16] on icon "button" at bounding box center [503, 15] width 7 height 9
drag, startPoint x: 861, startPoint y: 75, endPoint x: 560, endPoint y: 178, distance: 317.7
click at [560, 178] on icon "0 20 25 50 25 20" at bounding box center [524, 268] width 779 height 474
drag, startPoint x: 865, startPoint y: 81, endPoint x: 563, endPoint y: 184, distance: 318.7
click at [563, 184] on icon at bounding box center [563, 172] width 9 height 32
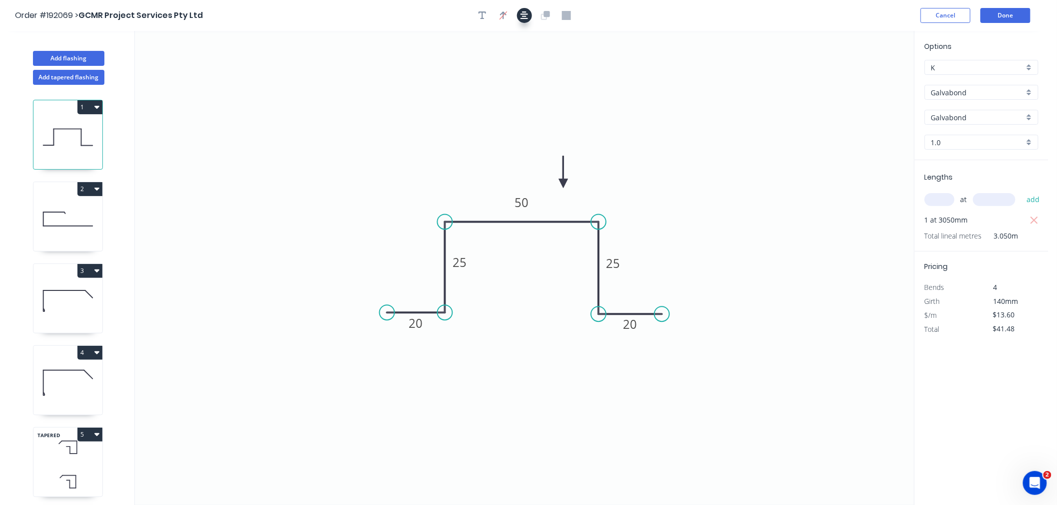
click at [527, 12] on icon "button" at bounding box center [524, 15] width 8 height 9
click at [728, 15] on div "Order #192069 > GCMR Project Services Pty Ltd Cancel Done" at bounding box center [524, 15] width 1018 height 15
click at [1009, 9] on button "Done" at bounding box center [1005, 15] width 50 height 15
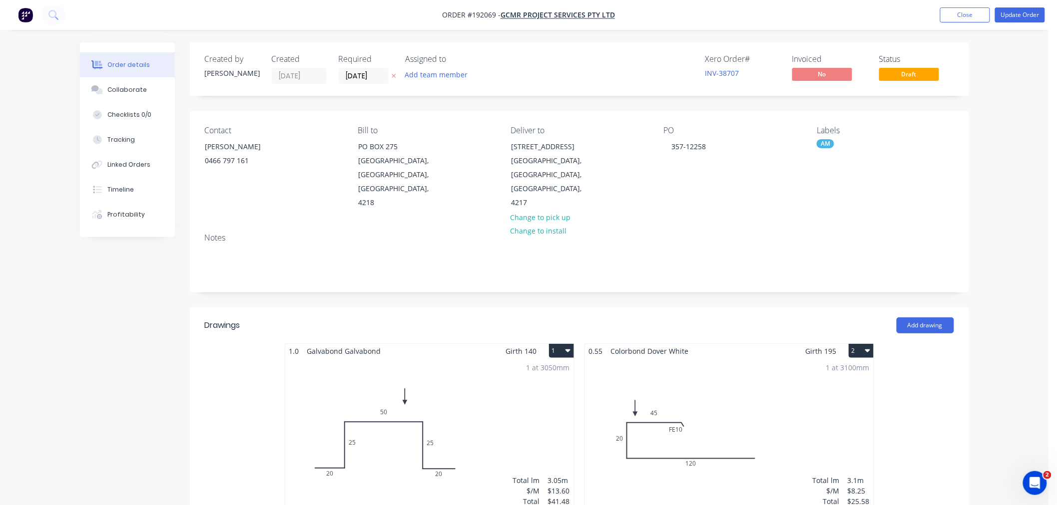
click at [1022, 19] on button "Update Order" at bounding box center [1020, 14] width 50 height 15
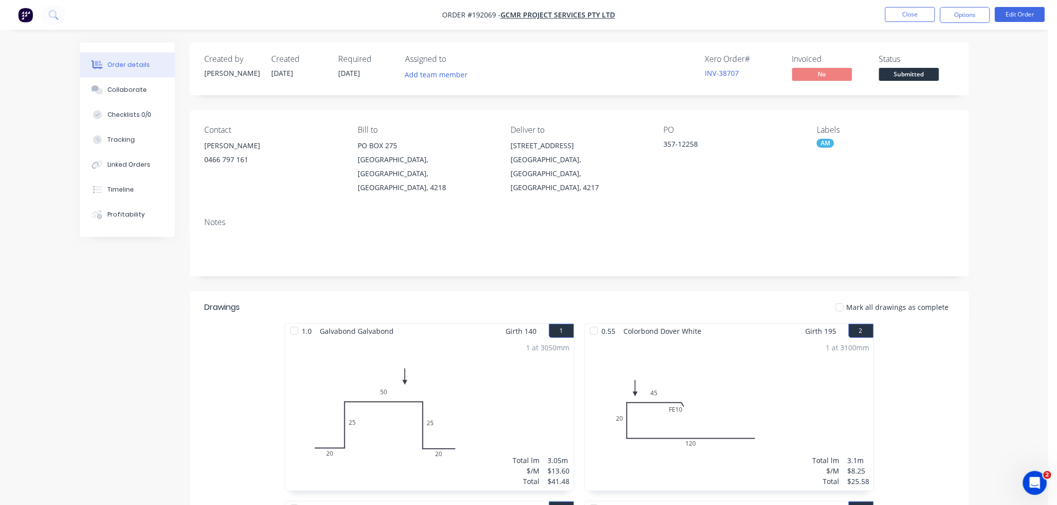
click at [1022, 13] on button "Edit Order" at bounding box center [1020, 14] width 50 height 15
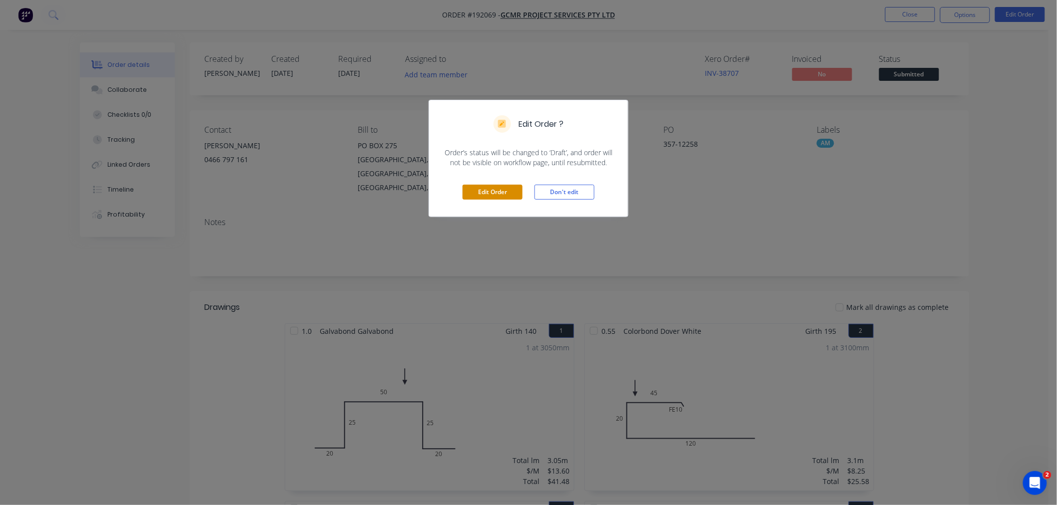
click at [489, 191] on button "Edit Order" at bounding box center [492, 192] width 60 height 15
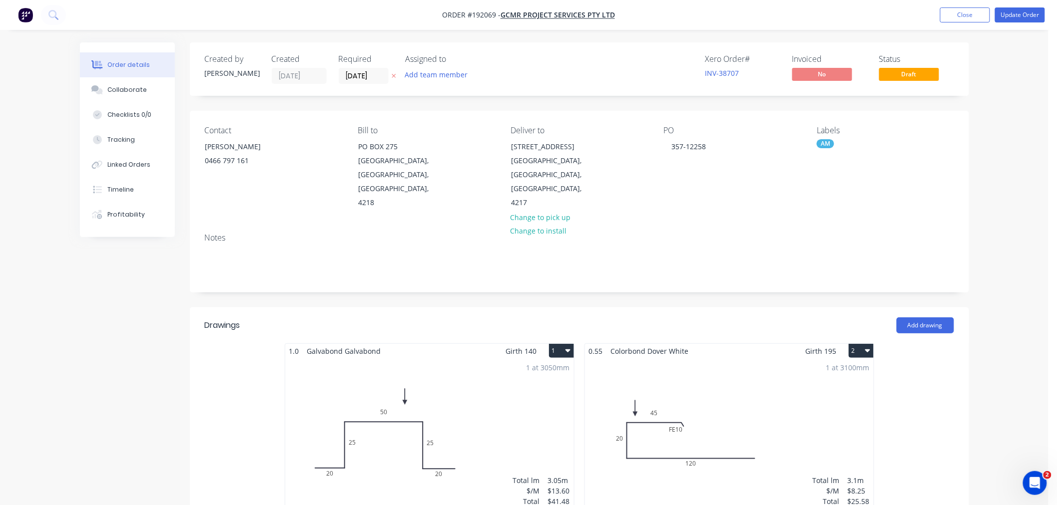
click at [475, 382] on div "1 at 3050mm Total lm $/M Total 3.05m $13.60 $41.48" at bounding box center [429, 435] width 289 height 152
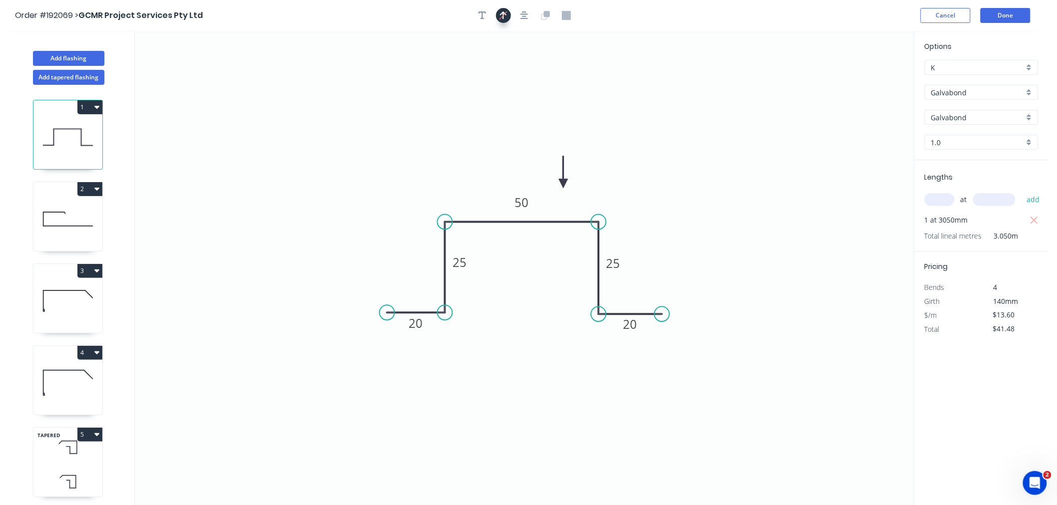
click at [503, 15] on icon "button" at bounding box center [502, 14] width 7 height 9
click at [1003, 13] on button "Done" at bounding box center [1005, 15] width 50 height 15
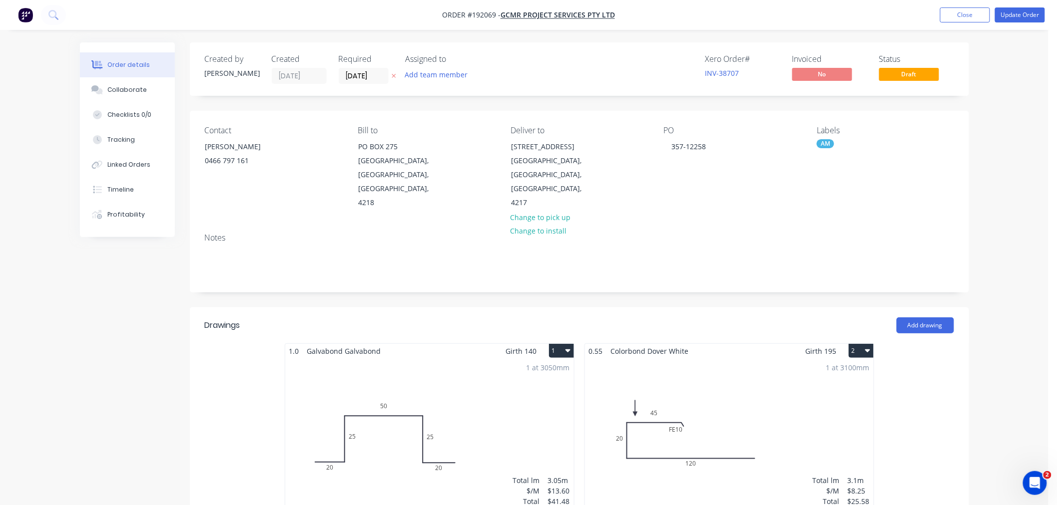
click at [1023, 12] on button "Update Order" at bounding box center [1020, 14] width 50 height 15
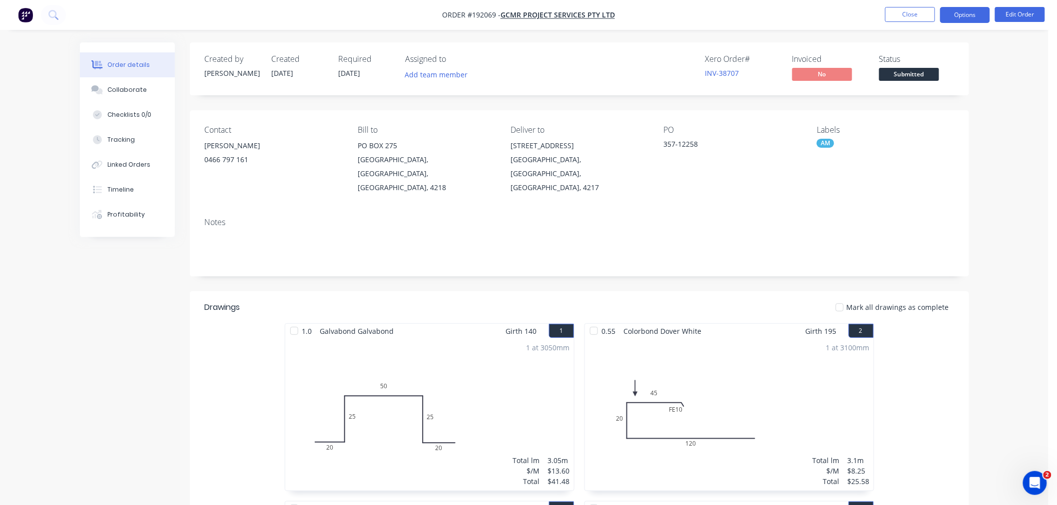
click at [974, 17] on button "Options" at bounding box center [965, 15] width 50 height 16
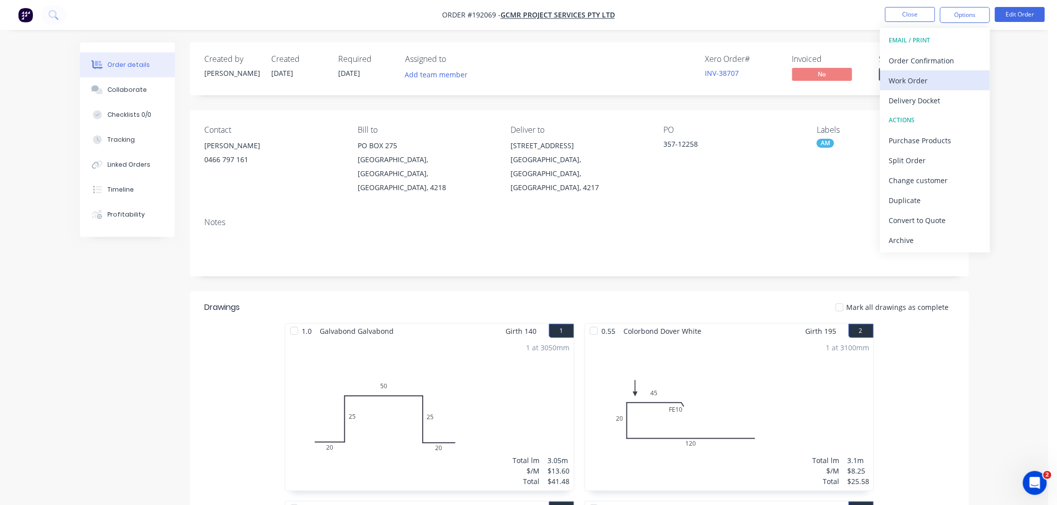
click at [966, 85] on div "Work Order" at bounding box center [935, 80] width 92 height 14
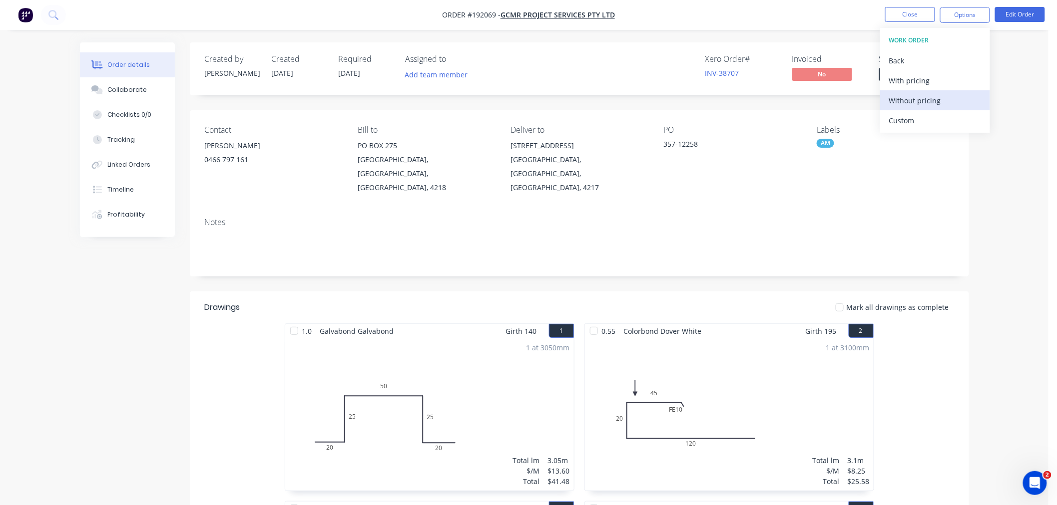
click at [921, 100] on div "Without pricing" at bounding box center [935, 100] width 92 height 14
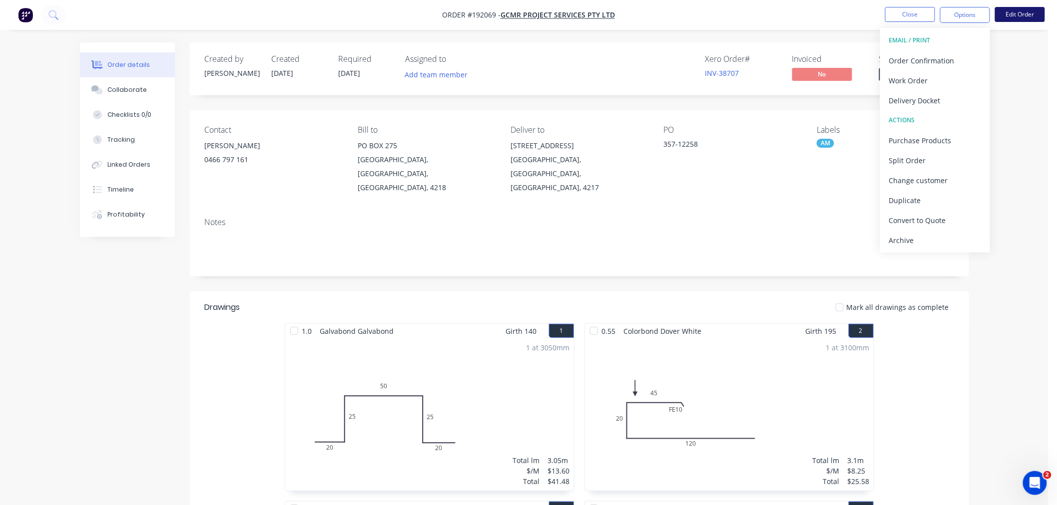
click at [1029, 20] on button "Edit Order" at bounding box center [1020, 14] width 50 height 15
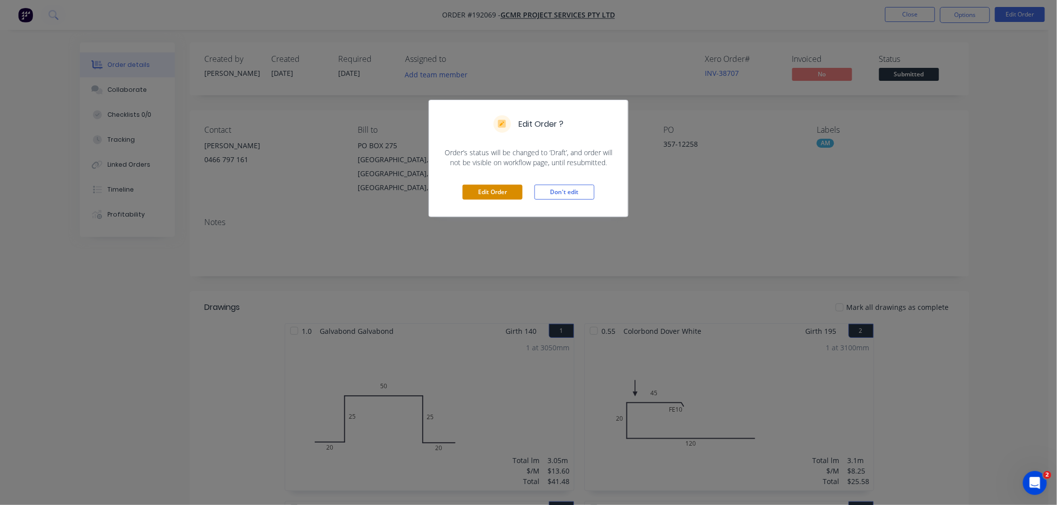
click at [498, 190] on button "Edit Order" at bounding box center [492, 192] width 60 height 15
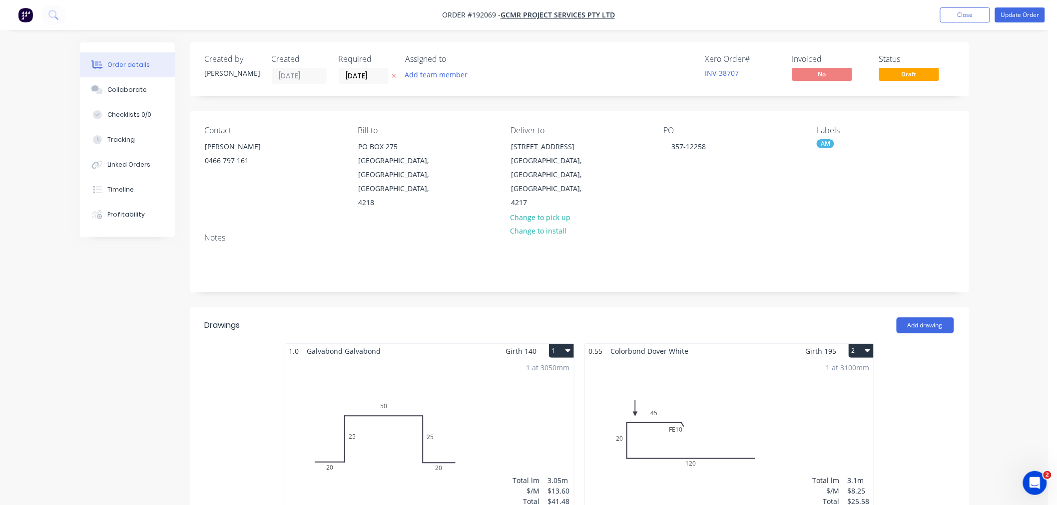
click at [686, 410] on div "1 at 3100mm Total lm $/M Total 3.1m $8.25 $25.58" at bounding box center [729, 435] width 289 height 152
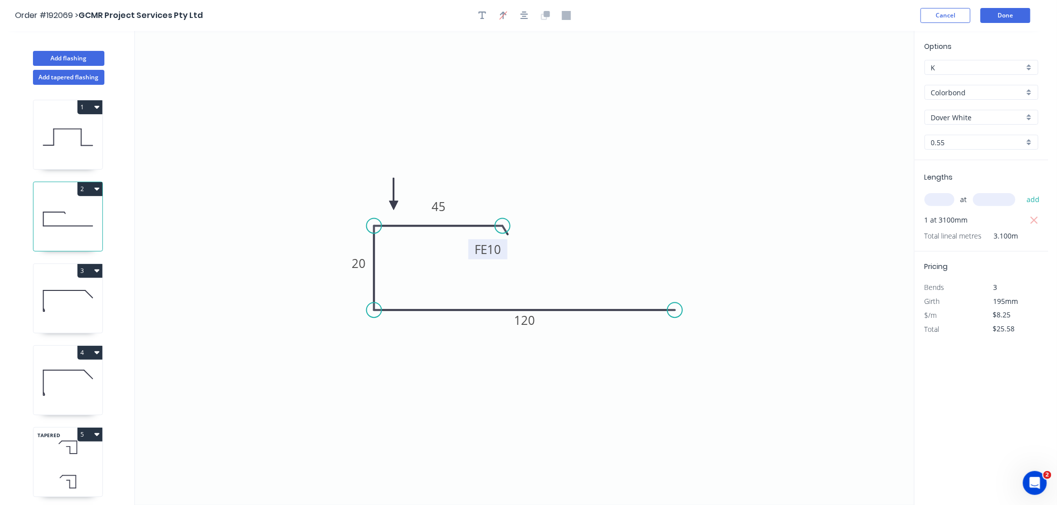
drag, startPoint x: 471, startPoint y: 250, endPoint x: 469, endPoint y: 257, distance: 7.2
click at [469, 257] on rect at bounding box center [487, 250] width 39 height 20
click at [528, 13] on button "button" at bounding box center [524, 15] width 15 height 15
click at [1005, 12] on button "Done" at bounding box center [1005, 15] width 50 height 15
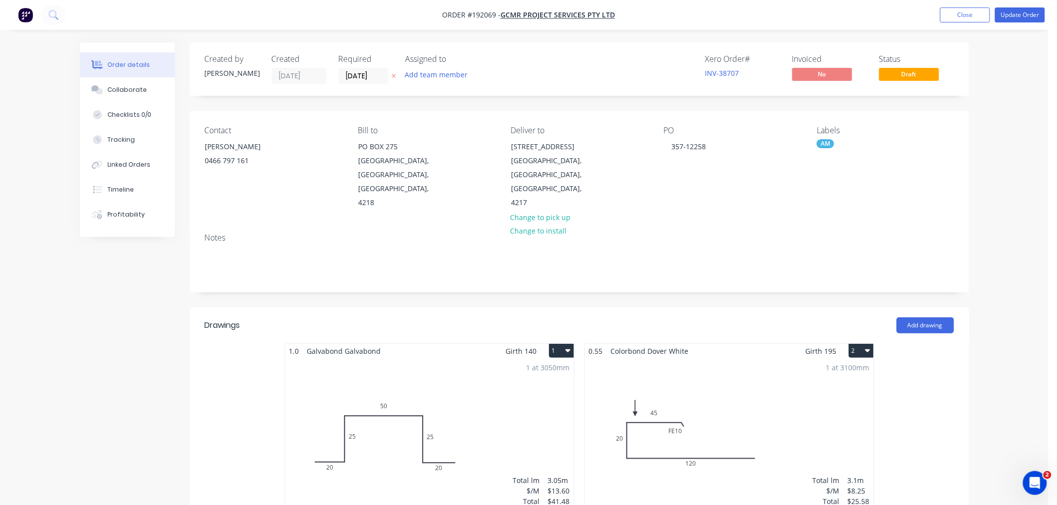
click at [1023, 14] on button "Update Order" at bounding box center [1020, 14] width 50 height 15
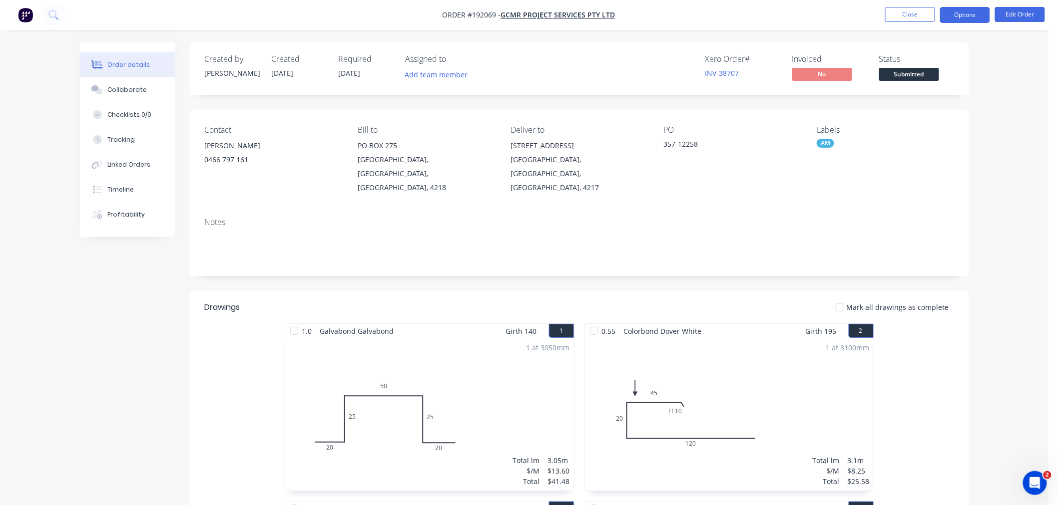
click at [972, 15] on button "Options" at bounding box center [965, 15] width 50 height 16
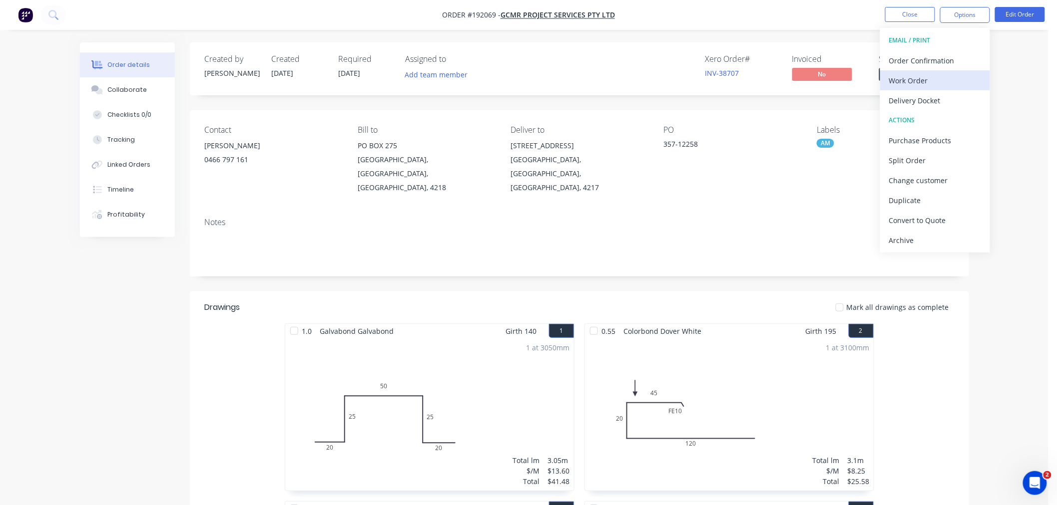
click at [968, 73] on div "Work Order" at bounding box center [935, 80] width 92 height 14
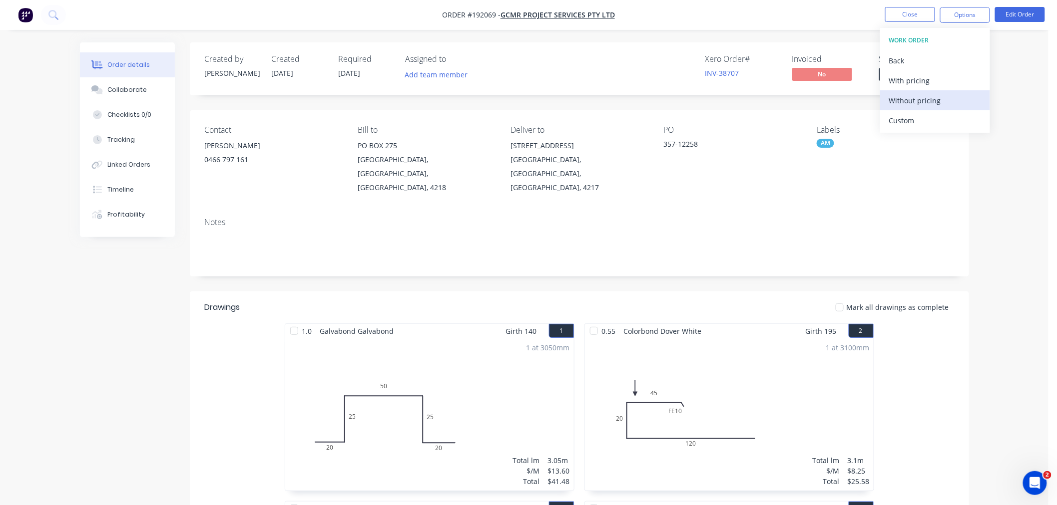
click at [957, 99] on div "Without pricing" at bounding box center [935, 100] width 92 height 14
click at [285, 17] on nav "Order #192069 - GCMR Project Services Pty Ltd Close Options Edit Order" at bounding box center [528, 15] width 1057 height 30
click at [905, 15] on button "Close" at bounding box center [910, 14] width 50 height 15
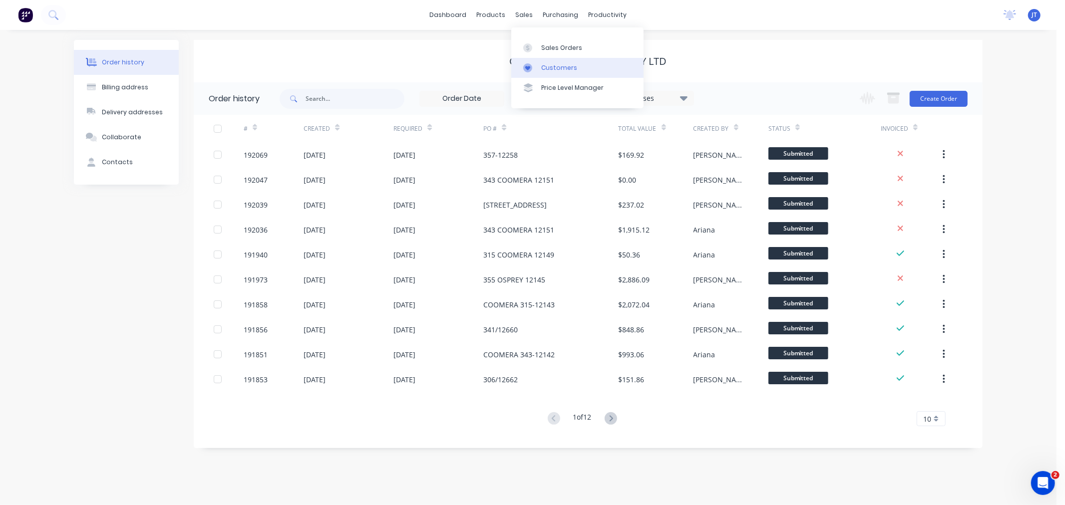
click at [553, 68] on div "Customers" at bounding box center [559, 67] width 36 height 9
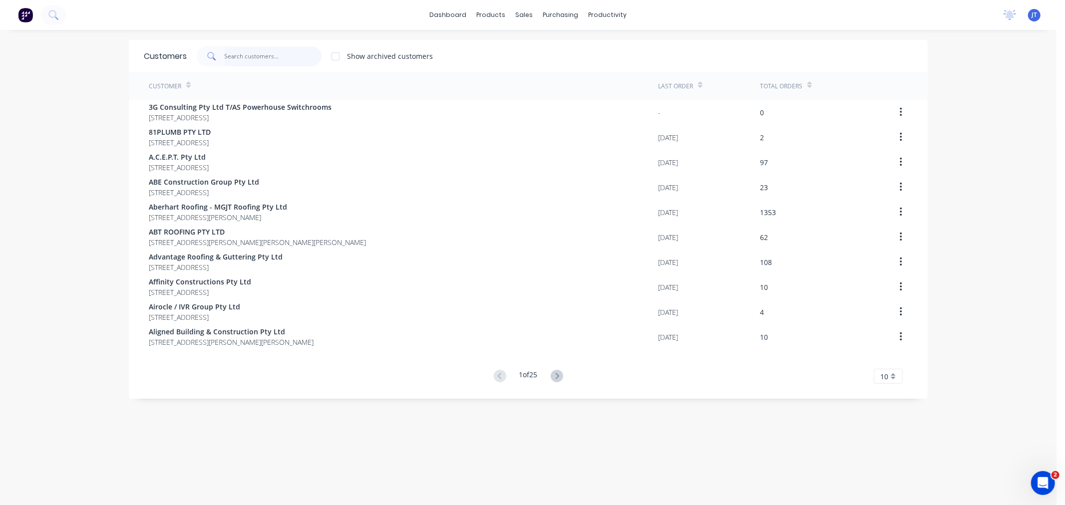
click at [278, 60] on input "text" at bounding box center [273, 56] width 97 height 20
click at [245, 57] on input "text" at bounding box center [273, 56] width 97 height 20
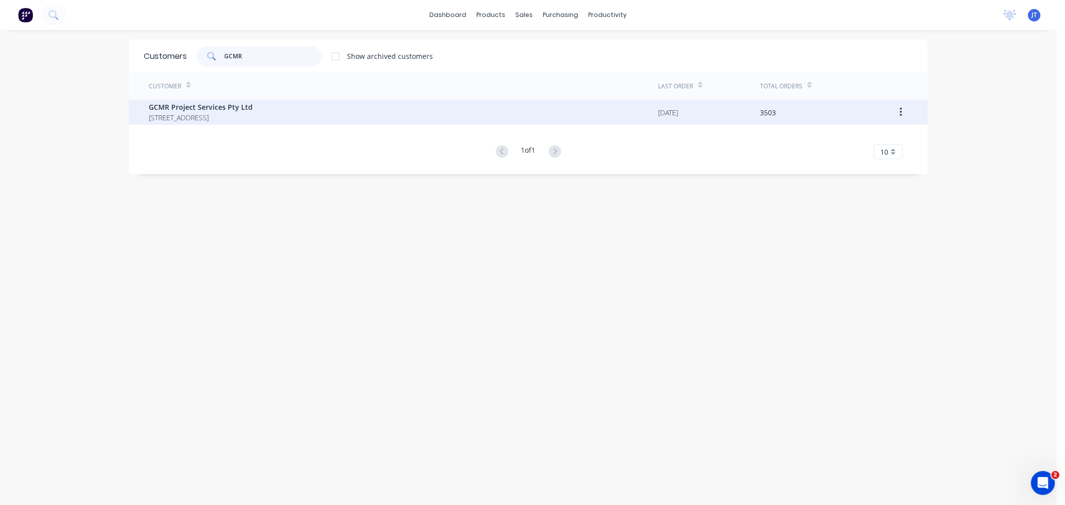
type input "GCMR"
click at [245, 112] on span "[STREET_ADDRESS]" at bounding box center [201, 117] width 104 height 10
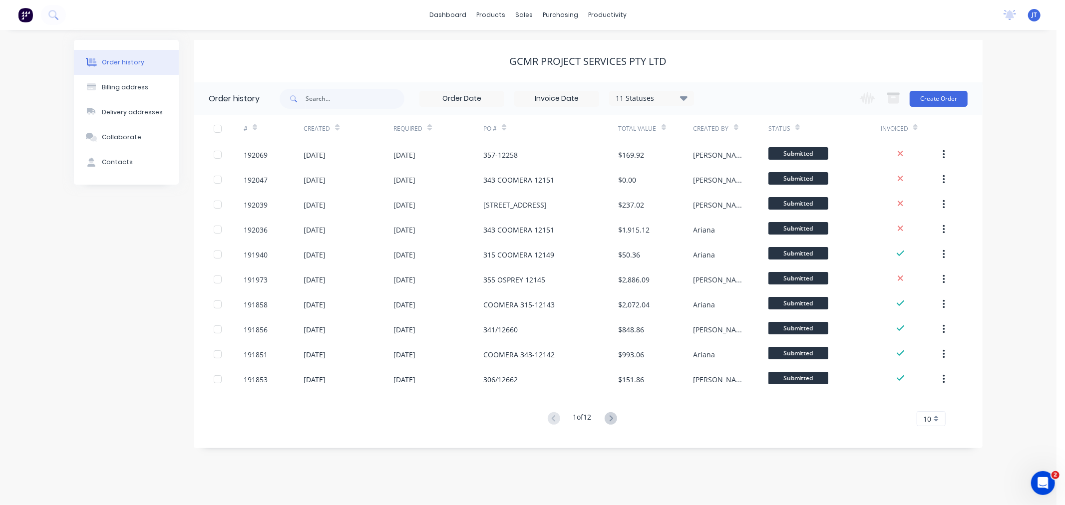
click at [87, 310] on div "Order history Billing address Delivery addresses Collaborate Contacts" at bounding box center [126, 244] width 105 height 408
click at [941, 93] on button "Create Order" at bounding box center [939, 99] width 58 height 16
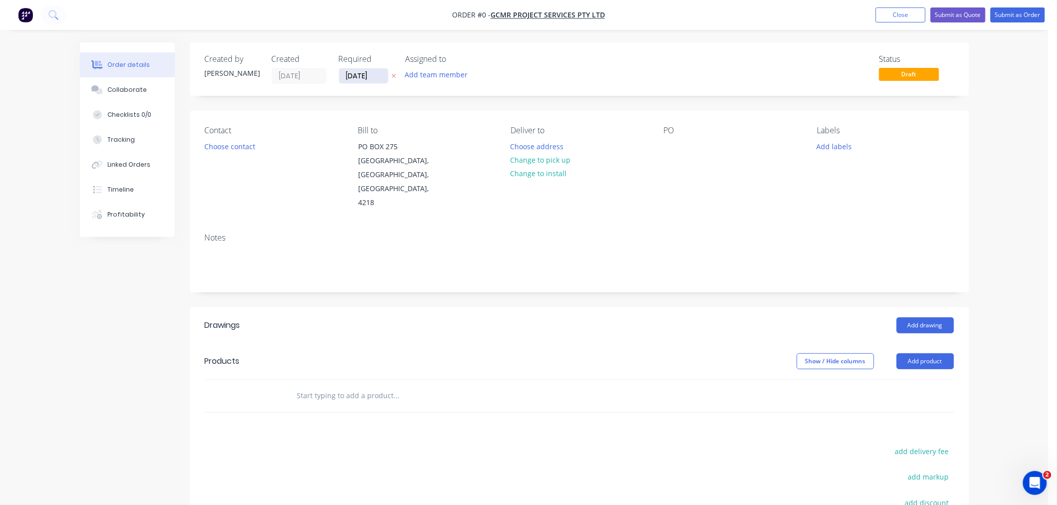
click at [368, 80] on input "[DATE]" at bounding box center [363, 75] width 49 height 15
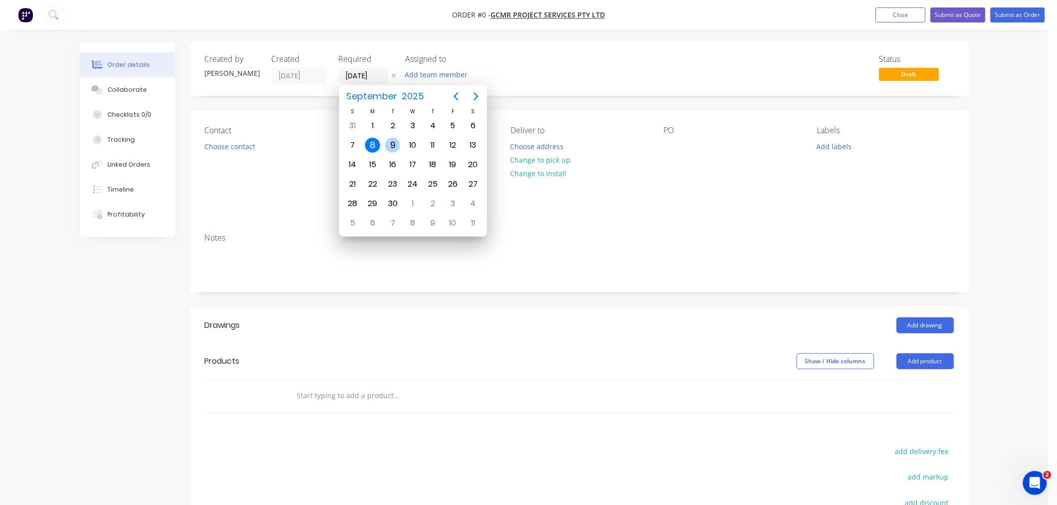
click at [396, 141] on div "9" at bounding box center [392, 145] width 15 height 15
type input "[DATE]"
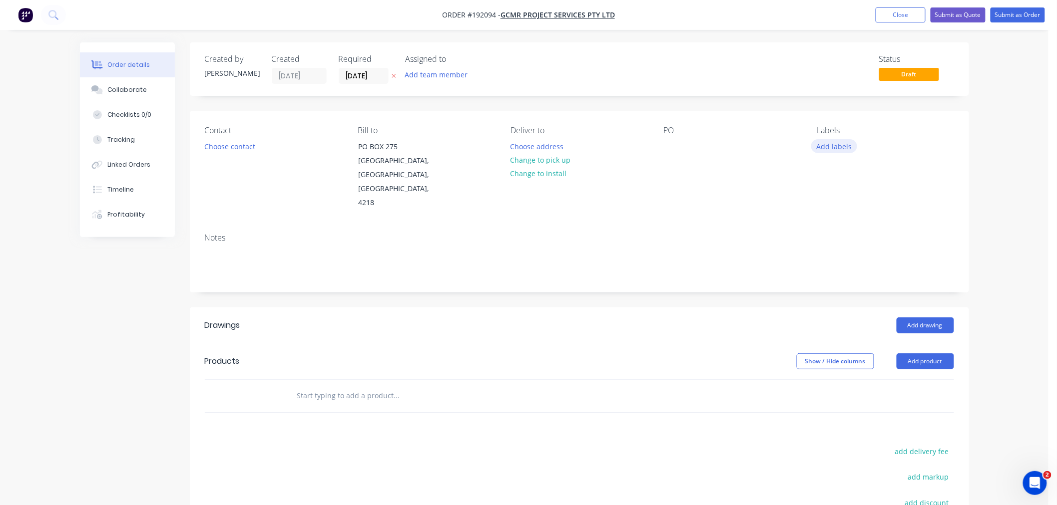
click at [838, 146] on button "Add labels" at bounding box center [834, 145] width 46 height 13
click at [846, 258] on div "6 am edit" at bounding box center [892, 265] width 130 height 20
click at [848, 263] on div "6 am" at bounding box center [855, 264] width 22 height 11
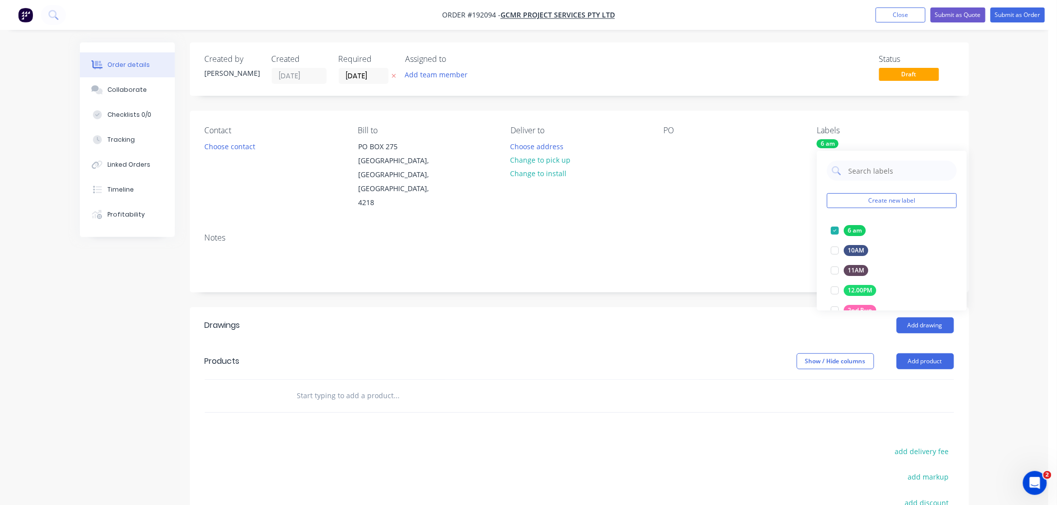
click at [723, 165] on div "PO" at bounding box center [732, 168] width 137 height 84
click at [670, 144] on div at bounding box center [672, 146] width 16 height 14
drag, startPoint x: 615, startPoint y: 118, endPoint x: 551, endPoint y: 117, distance: 63.4
click at [607, 118] on div "Contact Choose contact [PERSON_NAME] to [STREET_ADDRESS] Deliver to Choose addr…" at bounding box center [579, 168] width 779 height 114
click at [243, 146] on button "Choose contact" at bounding box center [229, 145] width 61 height 13
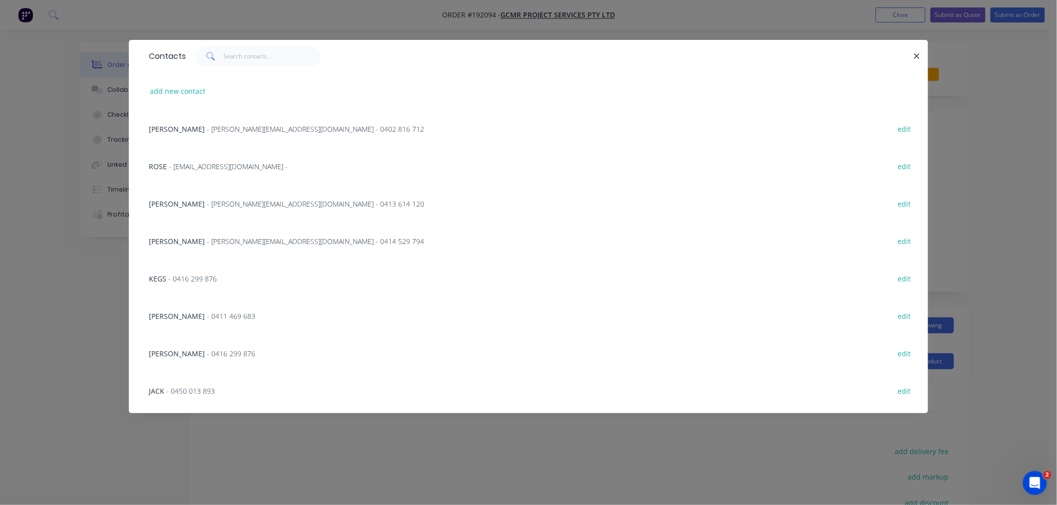
click at [207, 242] on span "- [PERSON_NAME][EMAIL_ADDRESS][DOMAIN_NAME] - 0414 529 794" at bounding box center [315, 241] width 217 height 9
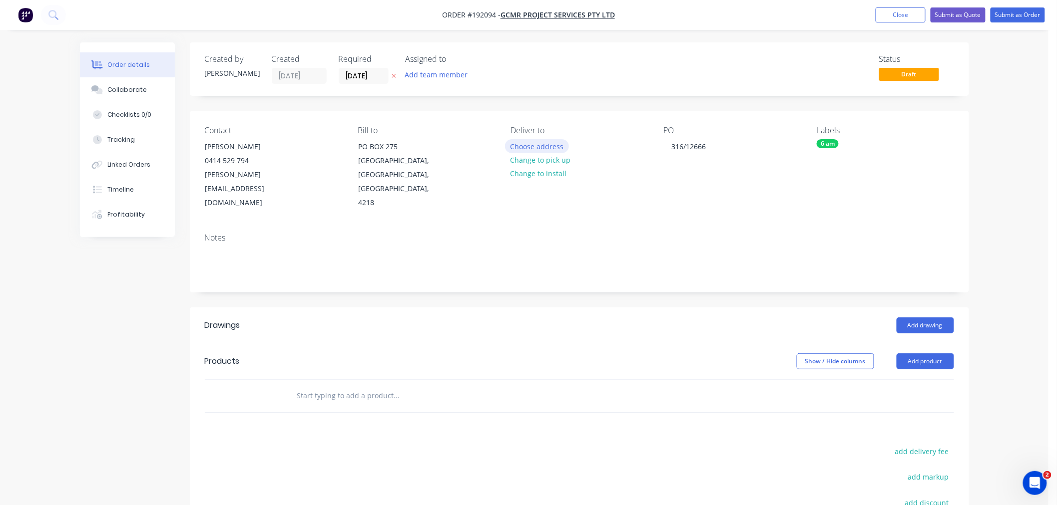
click at [524, 150] on button "Choose address" at bounding box center [537, 145] width 64 height 13
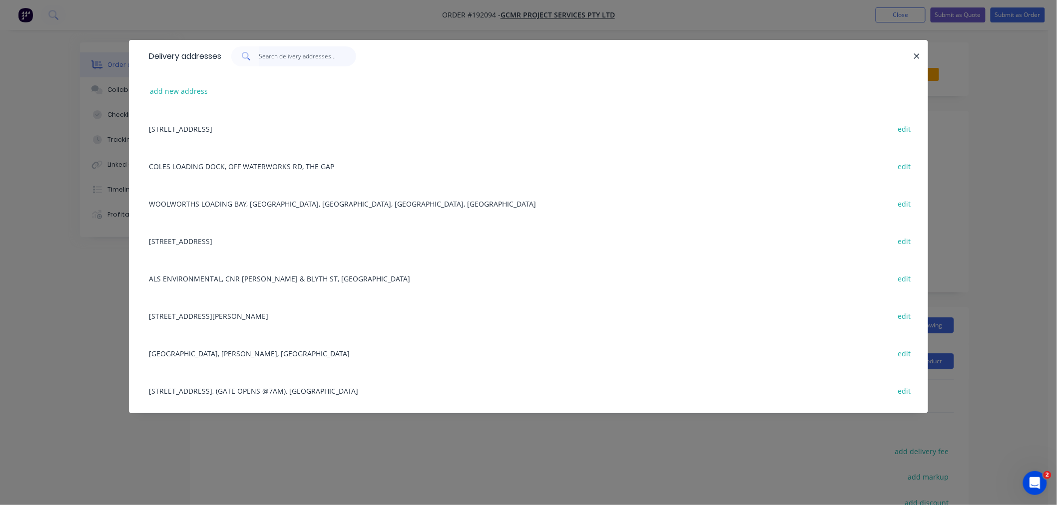
click at [276, 56] on input "text" at bounding box center [307, 56] width 97 height 20
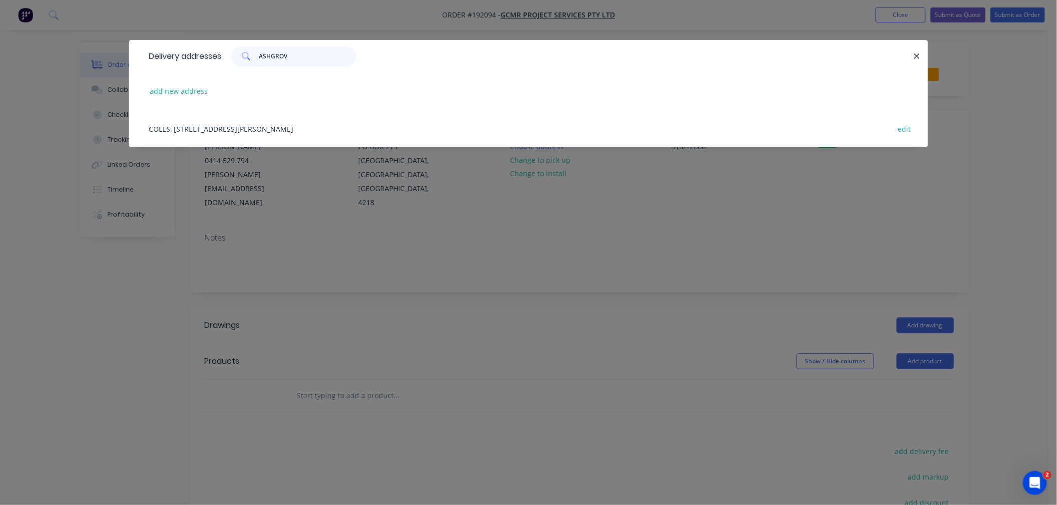
type input "ASHGROVE"
drag, startPoint x: 312, startPoint y: 56, endPoint x: 231, endPoint y: 67, distance: 82.2
click at [231, 67] on div "Delivery addresses ASHGROVE" at bounding box center [528, 56] width 799 height 32
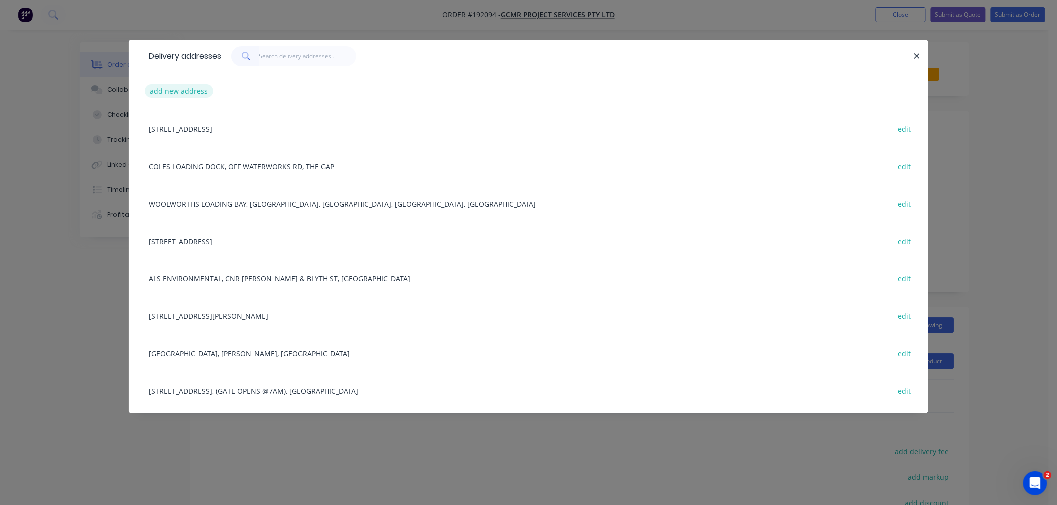
click at [185, 92] on button "add new address" at bounding box center [179, 90] width 68 height 13
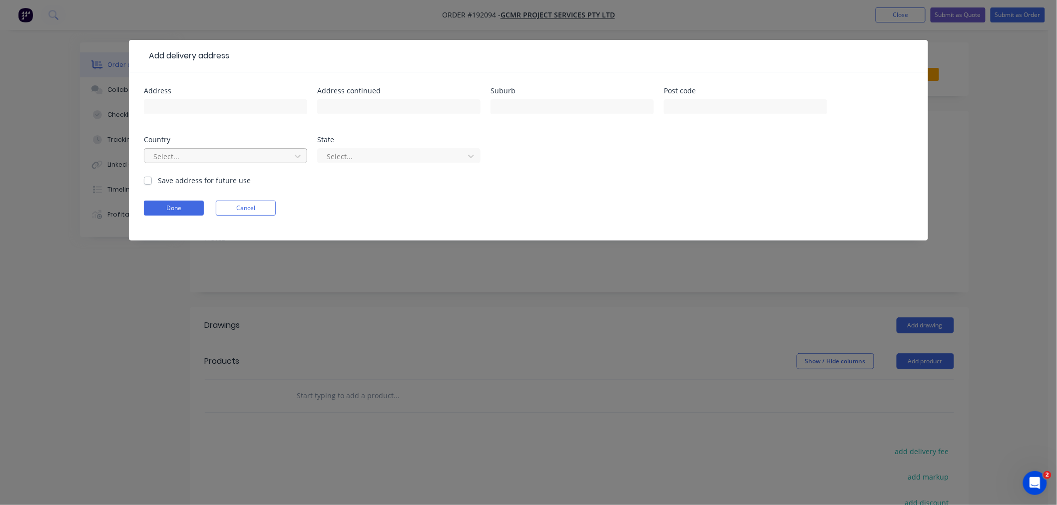
click at [215, 163] on div "Select..." at bounding box center [218, 156] width 139 height 15
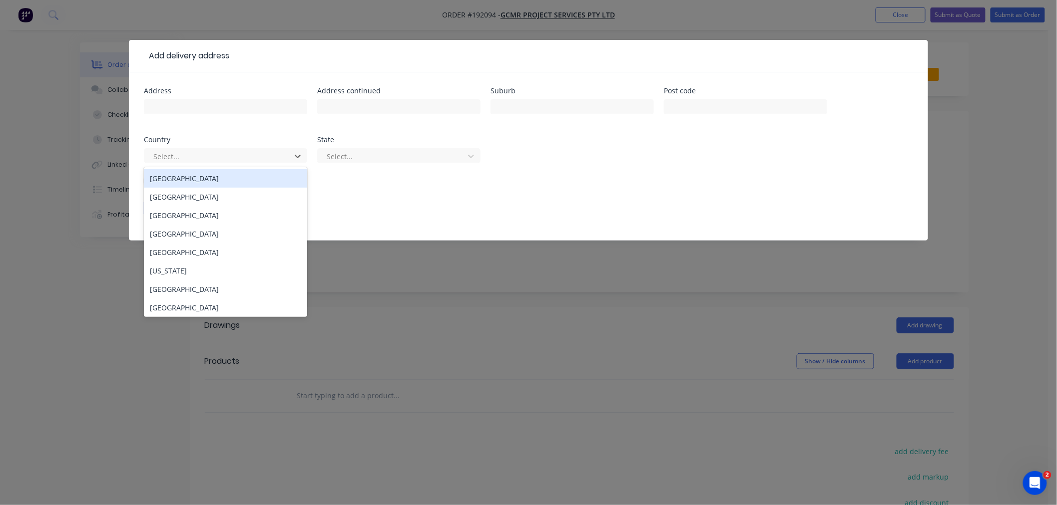
click at [225, 181] on div "[GEOGRAPHIC_DATA]" at bounding box center [225, 178] width 163 height 18
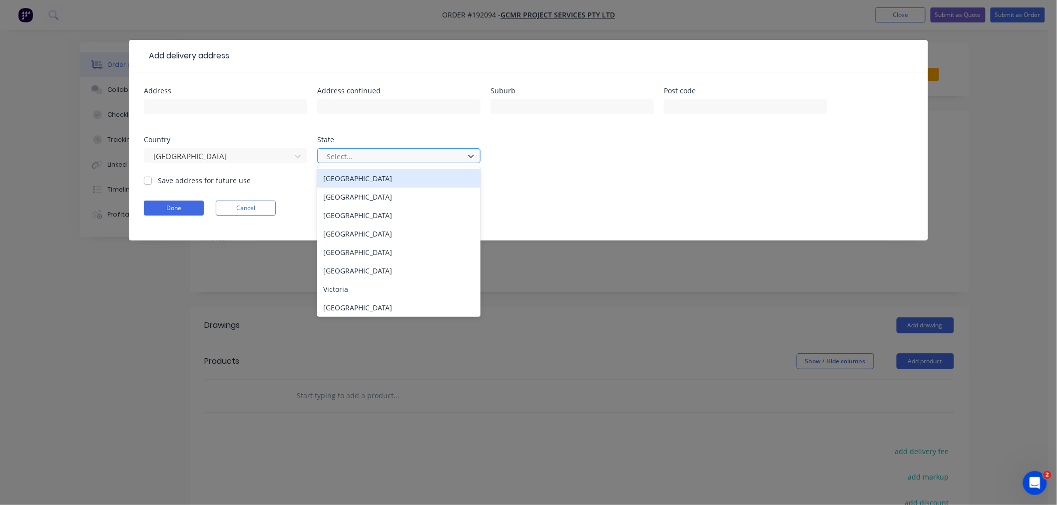
click at [341, 158] on div at bounding box center [392, 156] width 133 height 12
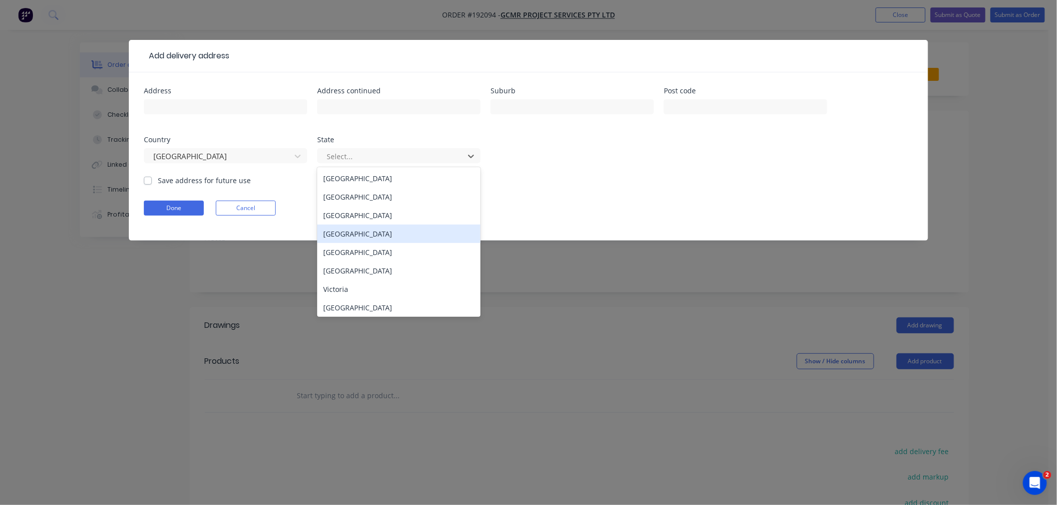
click at [361, 233] on div "[GEOGRAPHIC_DATA]" at bounding box center [398, 234] width 163 height 18
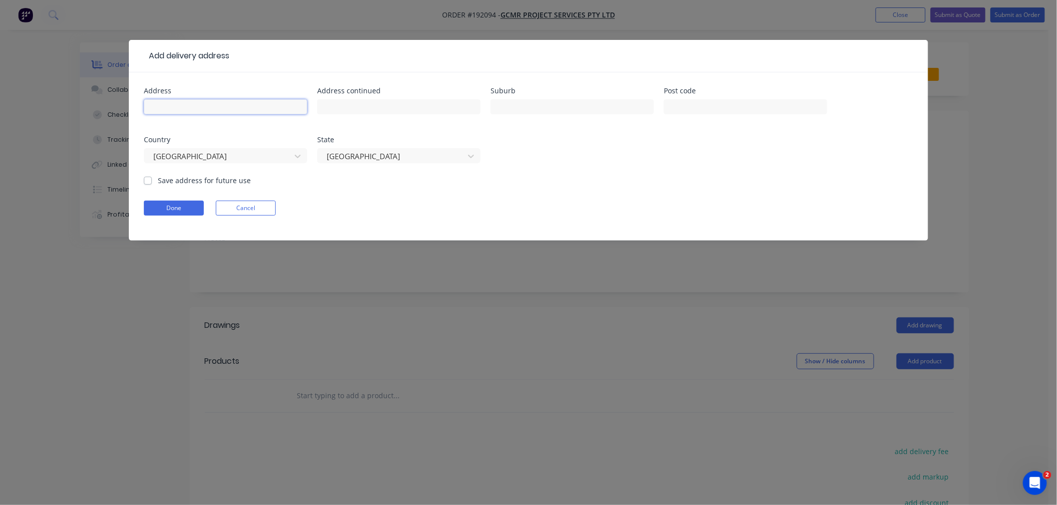
click at [208, 105] on input "text" at bounding box center [225, 106] width 163 height 15
paste input "[STREET_ADDRESS]"
drag, startPoint x: 272, startPoint y: 104, endPoint x: 254, endPoint y: 109, distance: 18.7
click at [254, 109] on input "[STREET_ADDRESS]" at bounding box center [225, 106] width 163 height 15
type input "[STREET_ADDRESS]"
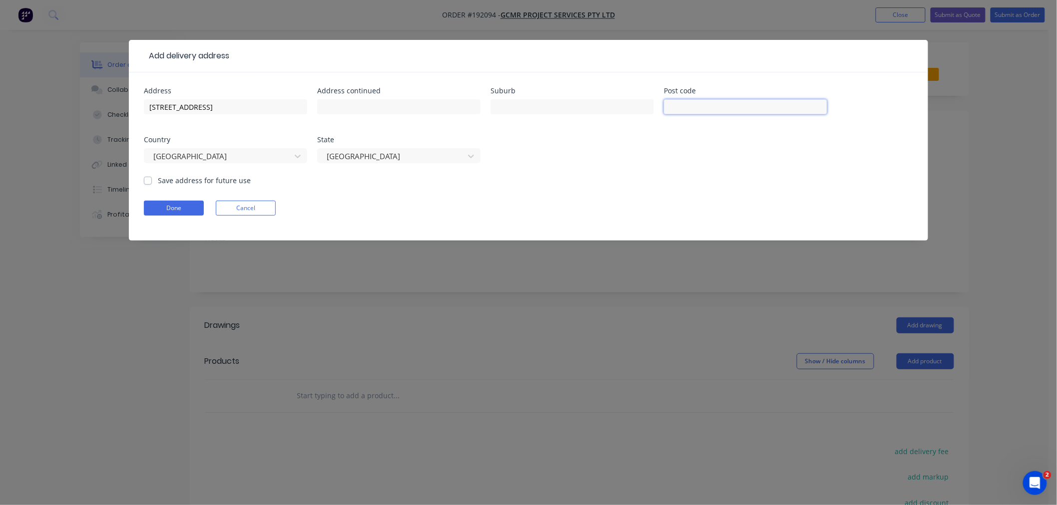
click at [680, 104] on input "text" at bounding box center [745, 106] width 163 height 15
paste input "4060"
type input "4060"
click at [254, 105] on input "[STREET_ADDRESS]" at bounding box center [225, 106] width 163 height 15
drag, startPoint x: 237, startPoint y: 106, endPoint x: 208, endPoint y: 110, distance: 29.3
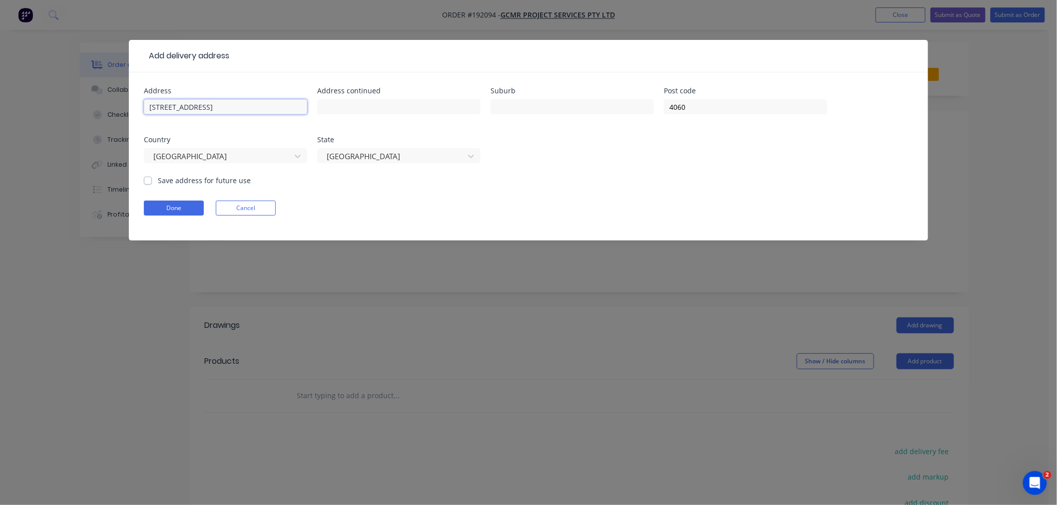
click at [208, 110] on input "[STREET_ADDRESS]" at bounding box center [225, 106] width 163 height 15
type input "[STREET_ADDRESS]"
click at [556, 105] on input "text" at bounding box center [571, 106] width 163 height 15
paste input "Ashgrove"
type input "ASHGROVE"
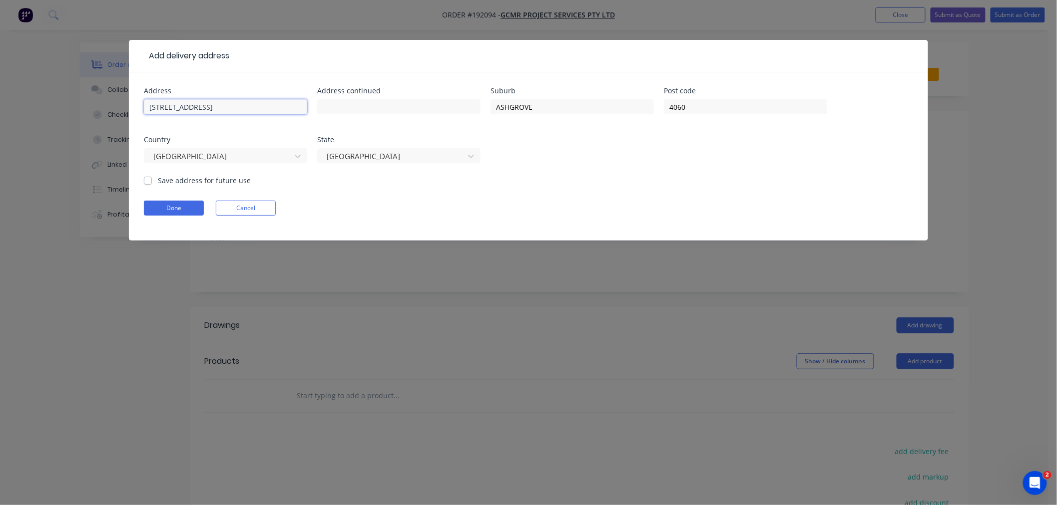
click at [215, 110] on input "[STREET_ADDRESS]" at bounding box center [225, 106] width 163 height 15
type input "[STREET_ADDRESS]"
drag, startPoint x: 216, startPoint y: 106, endPoint x: 128, endPoint y: 111, distance: 88.0
click at [129, 111] on div "Address [STREET_ADDRESS] Save address for future use Done Cancel" at bounding box center [528, 156] width 799 height 168
drag, startPoint x: 337, startPoint y: 107, endPoint x: 332, endPoint y: 107, distance: 5.5
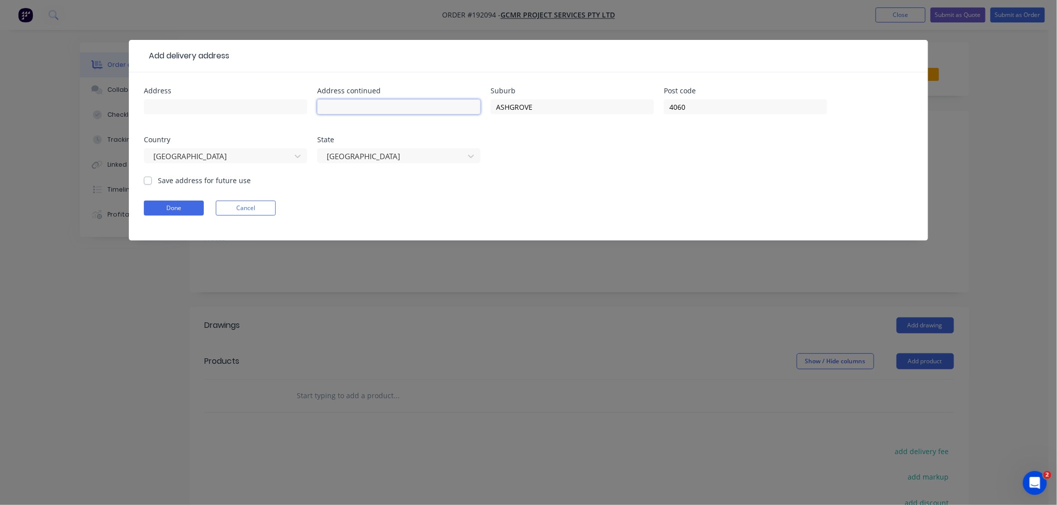
click at [337, 107] on input "text" at bounding box center [398, 106] width 163 height 15
paste input "[STREET_ADDRESS]"
type input "[STREET_ADDRESS]"
click at [211, 108] on input "text" at bounding box center [225, 106] width 163 height 15
drag, startPoint x: 258, startPoint y: 99, endPoint x: 266, endPoint y: 107, distance: 11.0
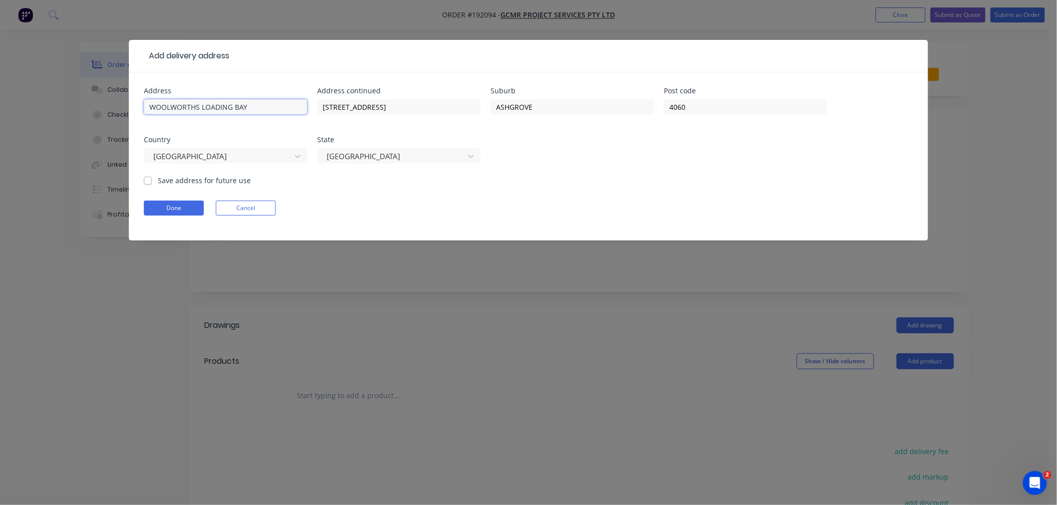
click at [266, 107] on input "WOOLWORTHS LOADING BAY" at bounding box center [225, 106] width 163 height 15
type input "WOOLWORTHS LOADING BAY"
click at [405, 103] on input "[STREET_ADDRESS]" at bounding box center [398, 106] width 163 height 15
type input "[STREET_ADDRESS][PERSON_NAME]"
click at [602, 195] on form "Address WOOLWORTHS LOADING BAY Address continued [STREET_ADDRESS][PERSON_NAME] …" at bounding box center [528, 163] width 769 height 153
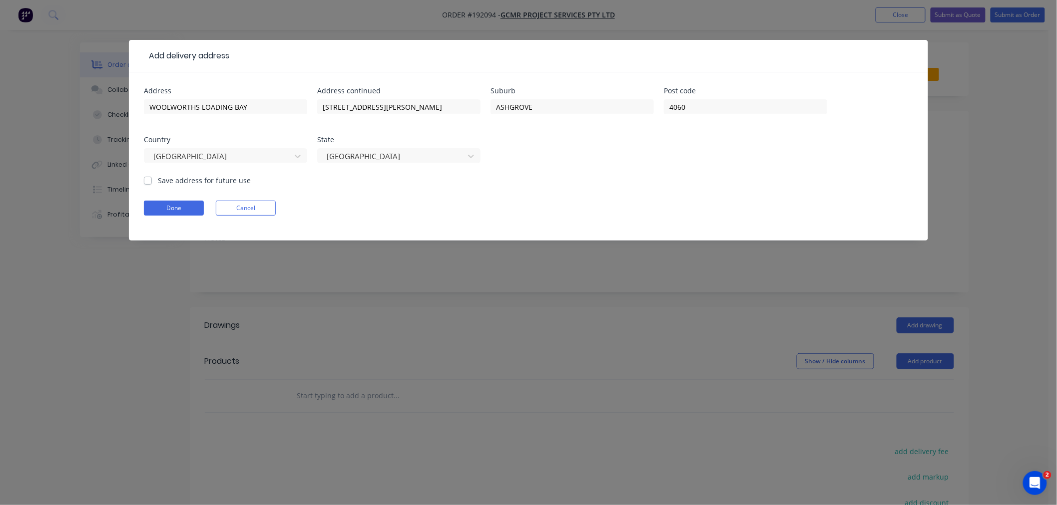
click at [426, 57] on div at bounding box center [571, 56] width 684 height 12
click at [169, 206] on button "Done" at bounding box center [174, 208] width 60 height 15
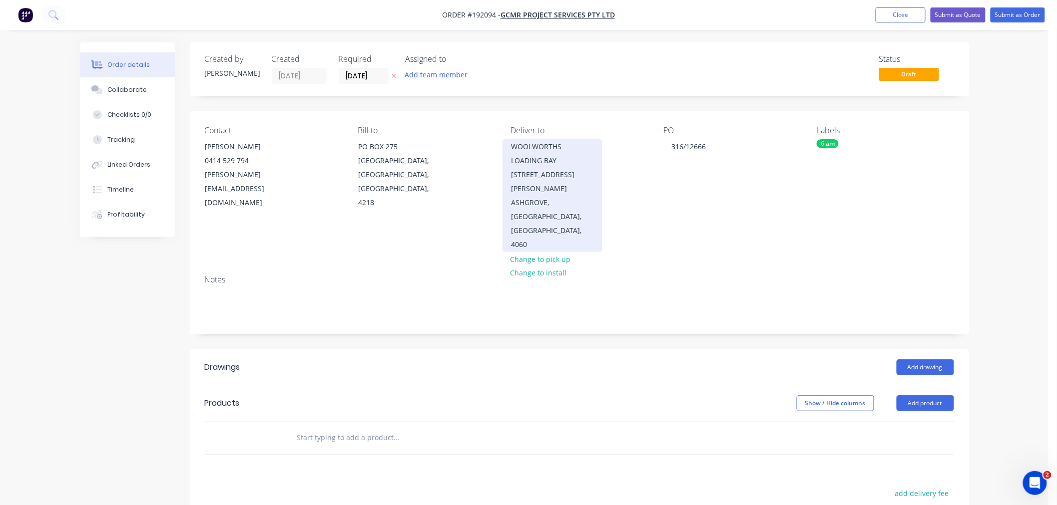
click at [538, 163] on div "WOOLWORTHS LOADING BAY [STREET_ADDRESS][PERSON_NAME]" at bounding box center [552, 168] width 83 height 56
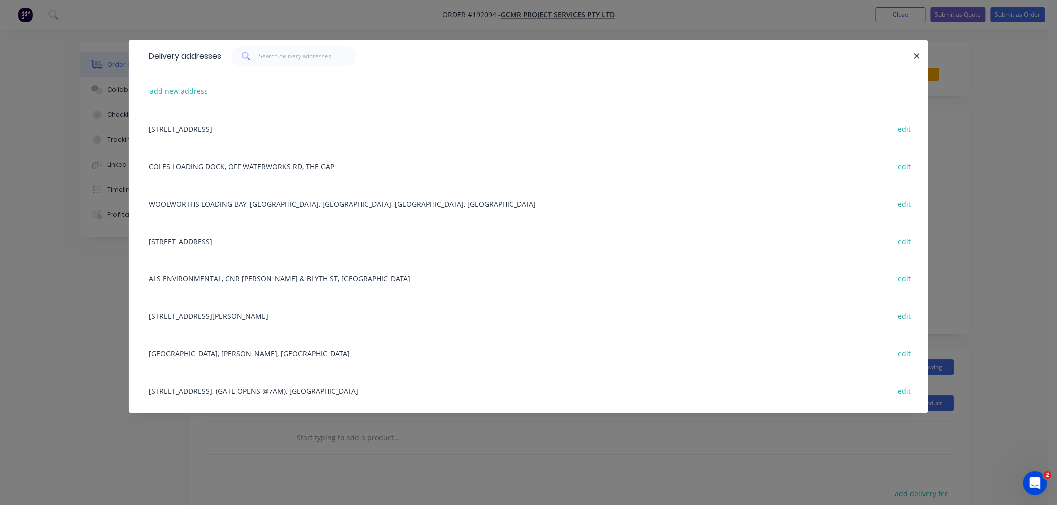
click at [86, 302] on div "Delivery addresses add new address [GEOGRAPHIC_DATA], 4218 edit COLES LOADING D…" at bounding box center [528, 252] width 1057 height 505
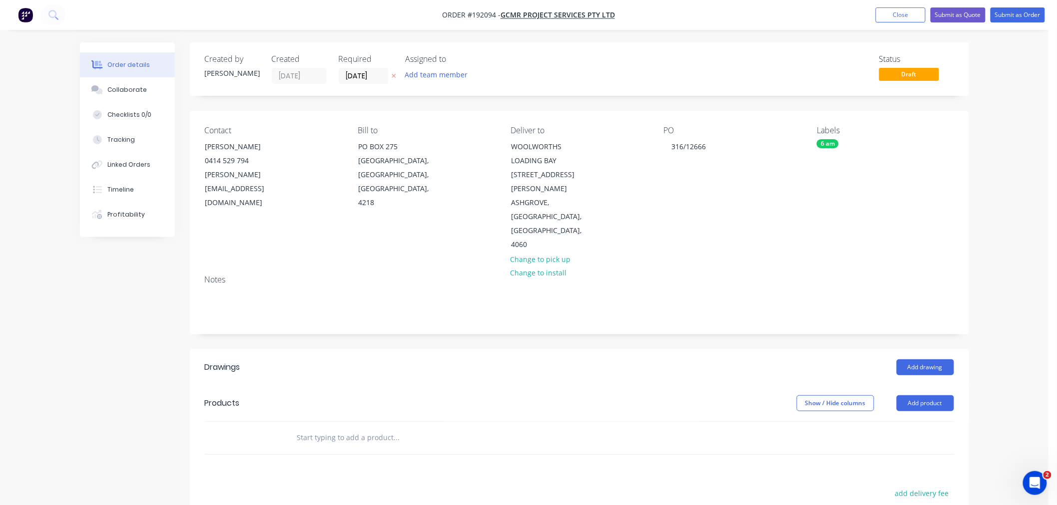
click at [998, 257] on div "Order details Collaborate Checklists 0/0 Tracking Linked Orders Timeline Profit…" at bounding box center [524, 355] width 1048 height 710
click at [987, 287] on div "Order details Collaborate Checklists 0/0 Tracking Linked Orders Timeline Profit…" at bounding box center [524, 355] width 1048 height 710
click at [998, 253] on div "Order details Collaborate Checklists 0/0 Tracking Linked Orders Timeline Profit…" at bounding box center [524, 355] width 1048 height 710
click at [1007, 280] on div "Order details Collaborate Checklists 0/0 Tracking Linked Orders Timeline Profit…" at bounding box center [524, 355] width 1048 height 710
click at [1007, 268] on div "Order details Collaborate Checklists 0/0 Tracking Linked Orders Timeline Profit…" at bounding box center [524, 355] width 1048 height 710
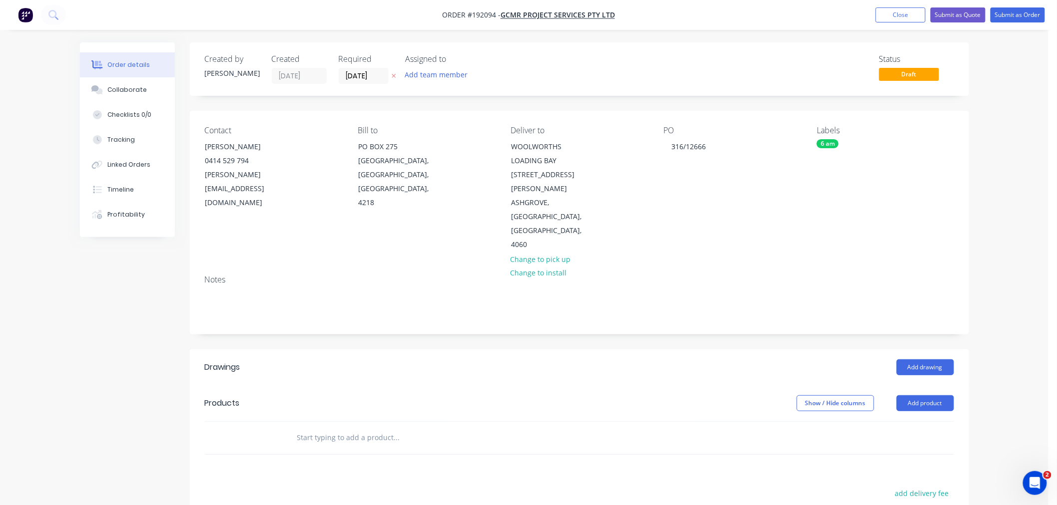
click at [994, 226] on div "Order details Collaborate Checklists 0/0 Tracking Linked Orders Timeline Profit…" at bounding box center [524, 355] width 1048 height 710
click at [914, 360] on button "Add drawing" at bounding box center [924, 368] width 57 height 16
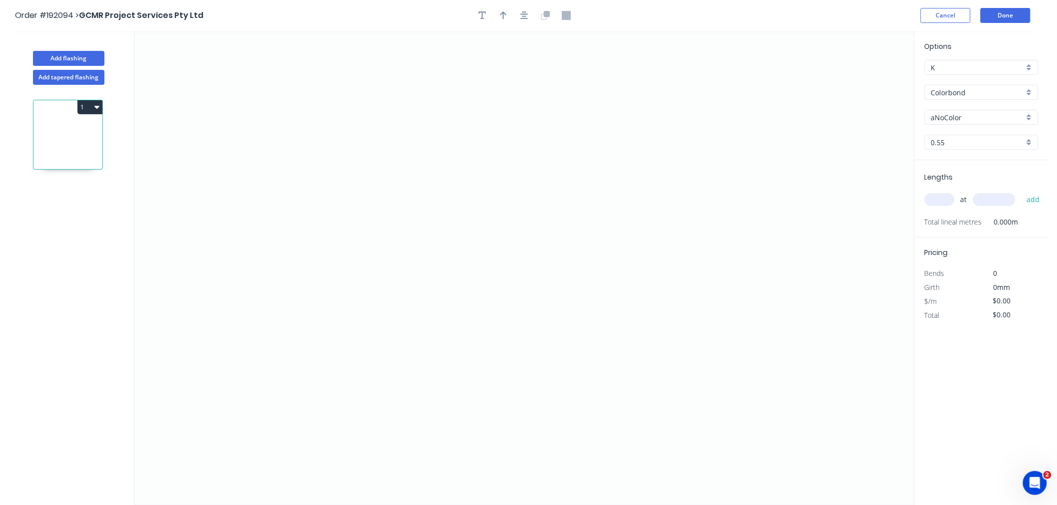
click at [984, 117] on input "aNoColor" at bounding box center [977, 117] width 93 height 10
click at [994, 196] on div "Dover White" at bounding box center [981, 197] width 113 height 17
type input "Dover White"
click at [942, 205] on input "text" at bounding box center [939, 199] width 30 height 13
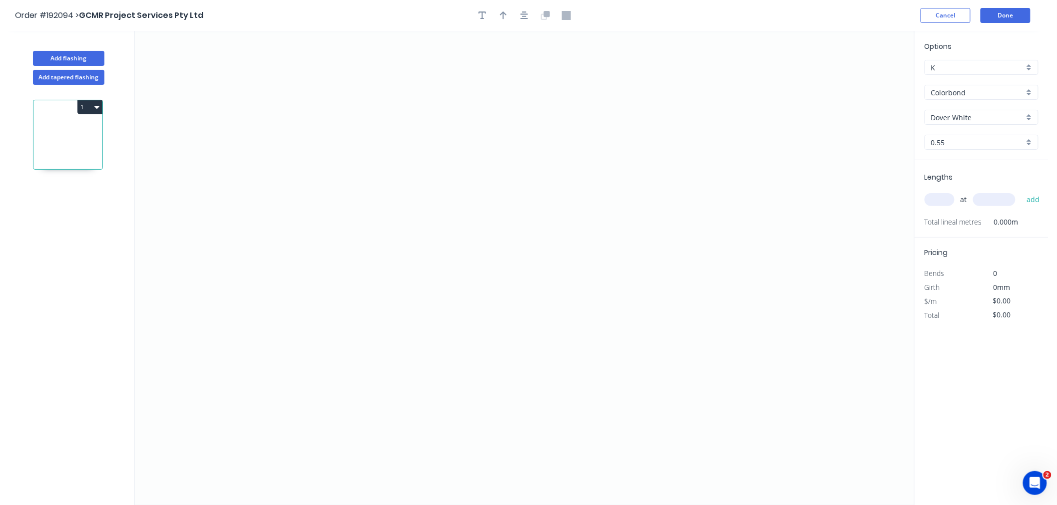
click at [937, 87] on input "Colorbond" at bounding box center [977, 92] width 93 height 10
click at [976, 178] on div "Zincalume" at bounding box center [981, 179] width 113 height 17
type input "Zincalume"
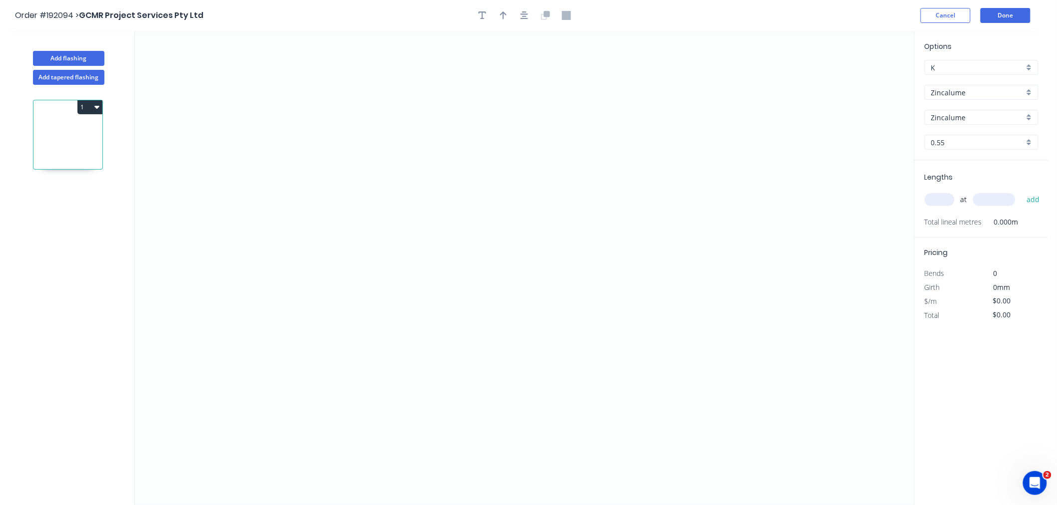
click at [953, 138] on input "0.55" at bounding box center [977, 142] width 93 height 10
click at [957, 161] on div "0.55" at bounding box center [981, 161] width 113 height 17
type input "0.55"
click at [946, 201] on input "text" at bounding box center [939, 199] width 30 height 13
type input "4"
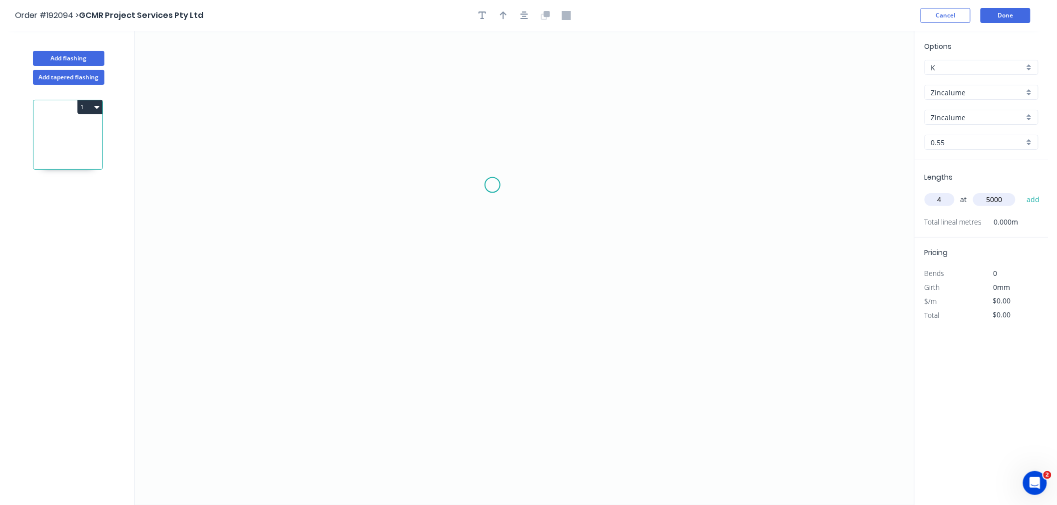
type input "5000"
click at [1021, 191] on button "add" at bounding box center [1032, 199] width 23 height 17
click at [241, 194] on icon "0" at bounding box center [524, 268] width 779 height 474
click at [204, 223] on icon "0" at bounding box center [524, 268] width 779 height 474
click at [200, 107] on icon "0 ?" at bounding box center [524, 268] width 779 height 474
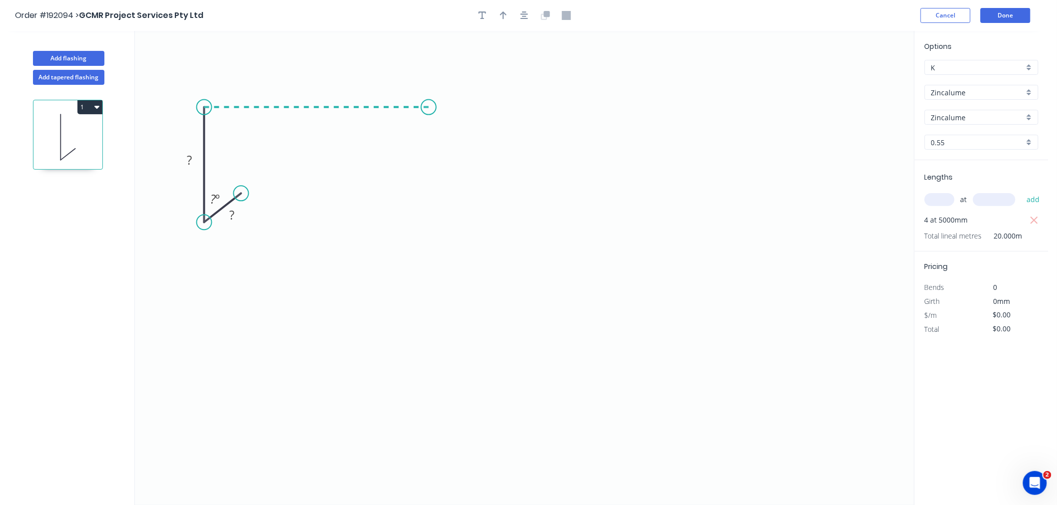
click at [428, 111] on icon "0 ? ? ? º" at bounding box center [524, 268] width 779 height 474
click at [430, 261] on icon "0 ? ? ? ? º" at bounding box center [524, 268] width 779 height 474
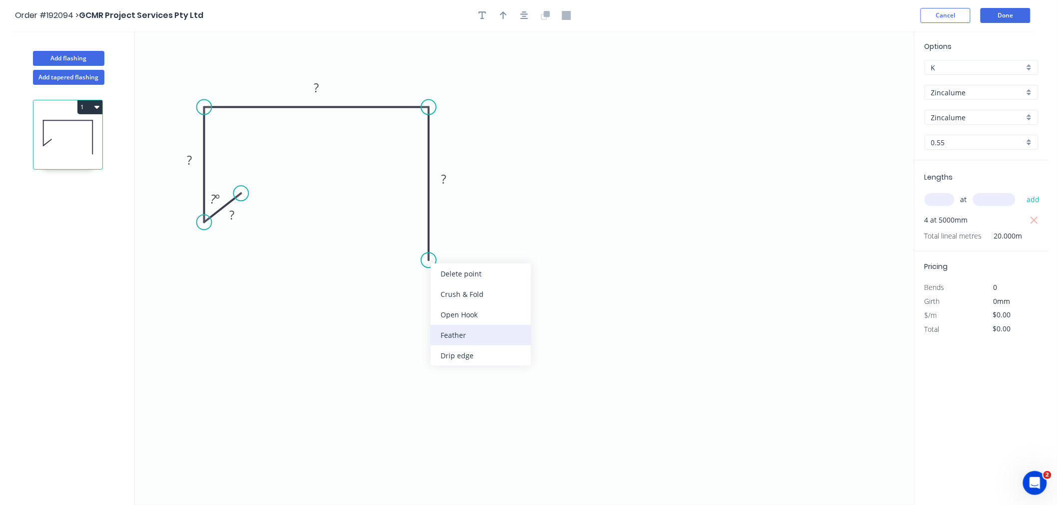
click at [451, 327] on div "Feather" at bounding box center [480, 335] width 100 height 20
drag, startPoint x: 245, startPoint y: 189, endPoint x: 244, endPoint y: 184, distance: 5.2
click at [244, 184] on circle at bounding box center [244, 182] width 15 height 15
click at [238, 209] on rect at bounding box center [235, 209] width 20 height 14
type input "$18.26"
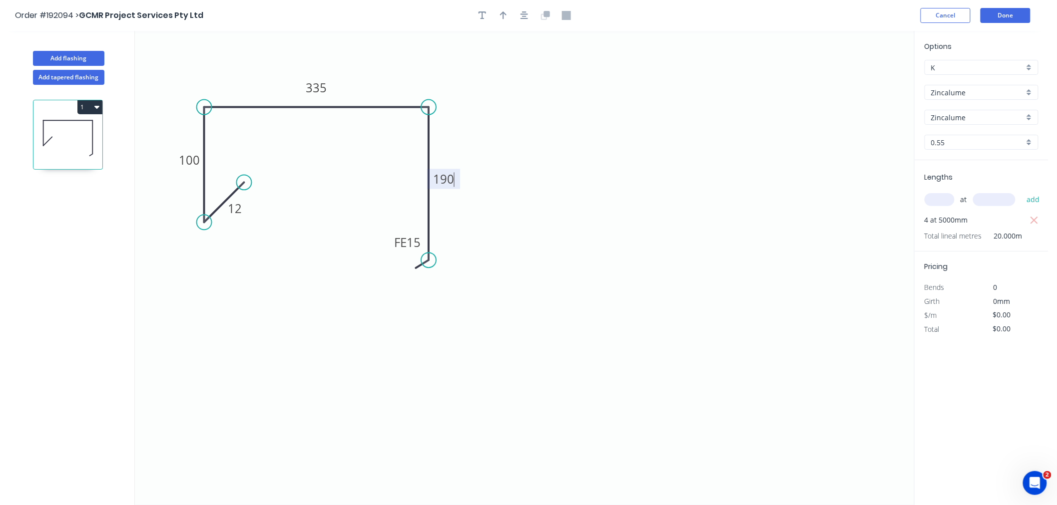
type input "$365.20"
click at [344, 244] on icon "0 12 100 335 FE 10 190" at bounding box center [524, 268] width 779 height 474
click at [527, 14] on icon "button" at bounding box center [524, 15] width 8 height 8
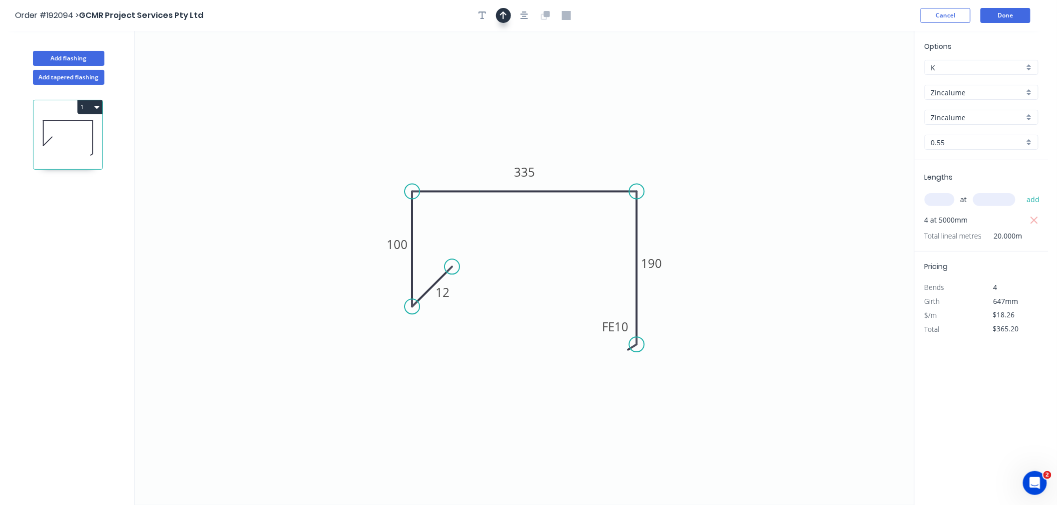
click at [496, 20] on div at bounding box center [524, 15] width 105 height 15
click at [507, 17] on button "button" at bounding box center [503, 15] width 15 height 15
drag, startPoint x: 862, startPoint y: 76, endPoint x: 595, endPoint y: 163, distance: 280.9
click at [595, 163] on icon at bounding box center [595, 152] width 9 height 32
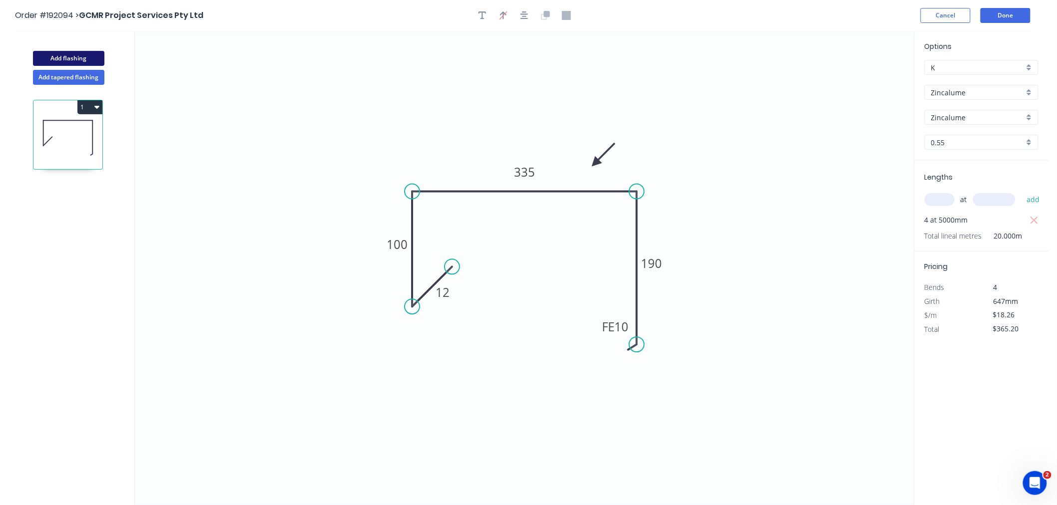
click at [68, 61] on button "Add flashing" at bounding box center [68, 58] width 71 height 15
type input "$0.00"
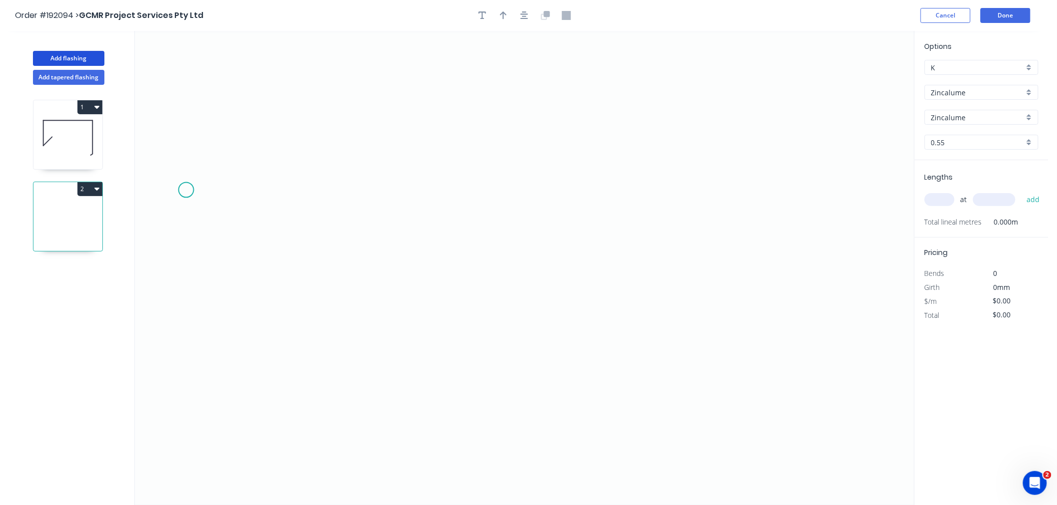
click at [186, 190] on icon "0" at bounding box center [524, 268] width 779 height 474
click at [216, 131] on icon "0" at bounding box center [524, 268] width 779 height 474
click at [470, 126] on icon "0 ?" at bounding box center [524, 268] width 779 height 474
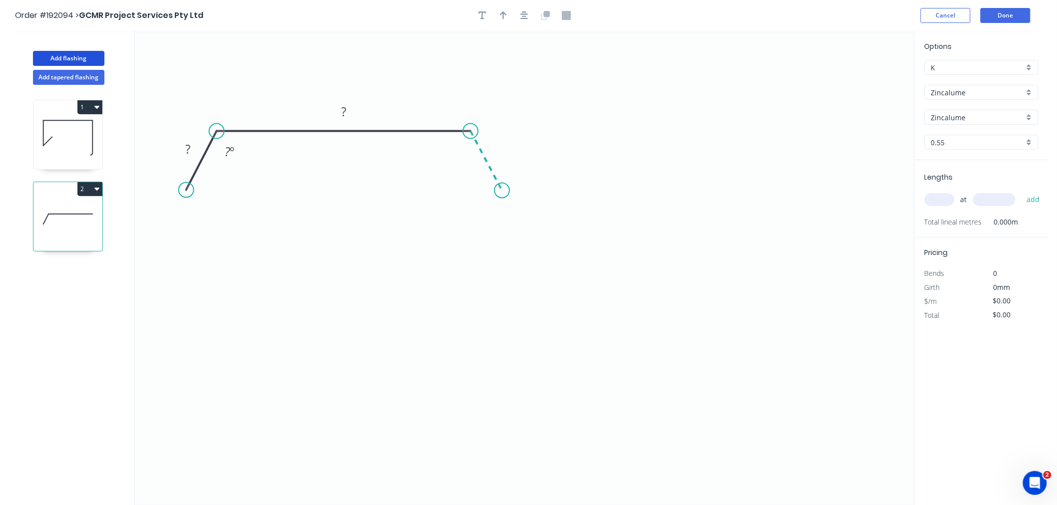
click at [502, 191] on icon "0 ? ? ? º" at bounding box center [524, 268] width 779 height 474
click at [526, 16] on icon "button" at bounding box center [524, 15] width 8 height 8
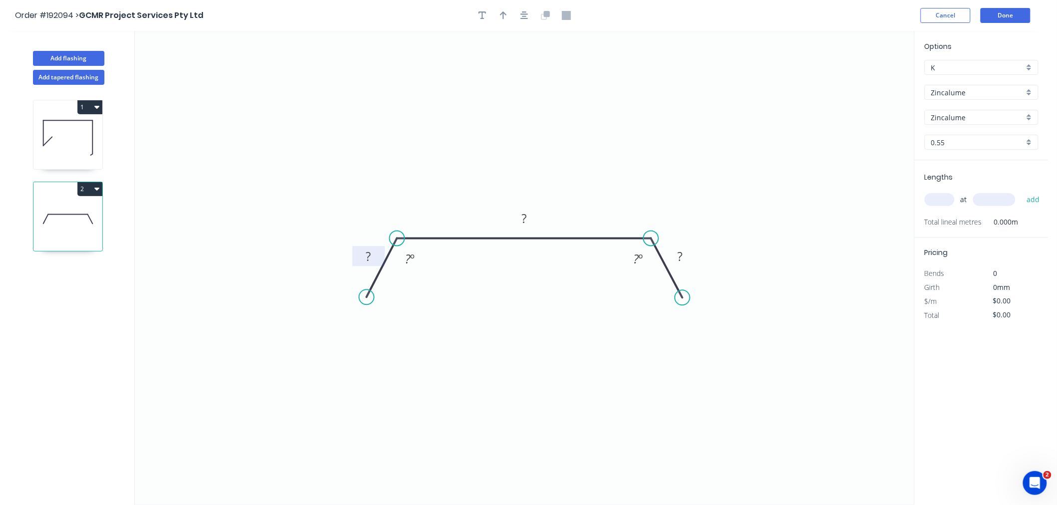
click at [372, 253] on rect at bounding box center [369, 257] width 20 height 14
click at [417, 193] on icon "0 45 740 45 125 º 125 º" at bounding box center [524, 268] width 779 height 474
type input "$20.06"
drag, startPoint x: 365, startPoint y: 296, endPoint x: 372, endPoint y: 303, distance: 10.2
click at [360, 307] on circle at bounding box center [360, 306] width 15 height 15
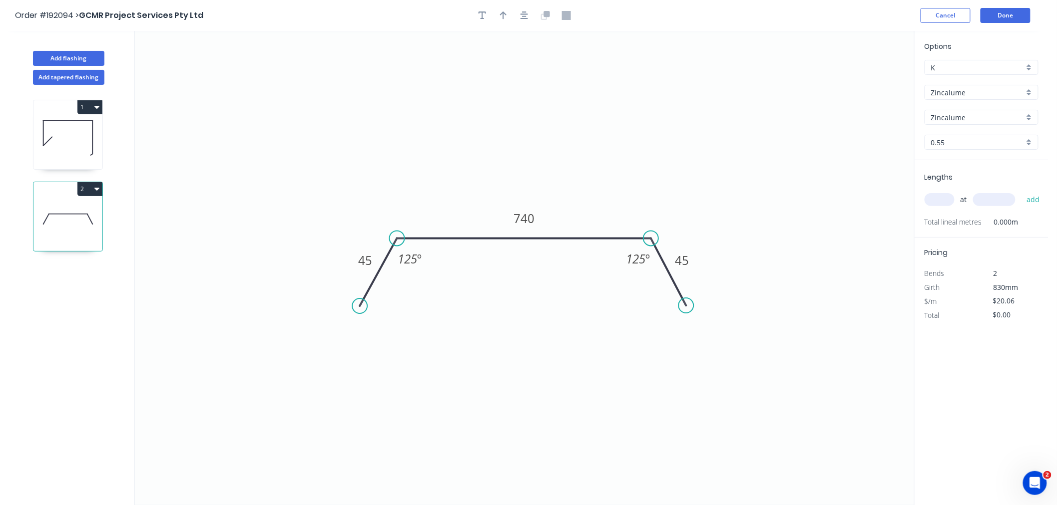
drag, startPoint x: 682, startPoint y: 296, endPoint x: 686, endPoint y: 306, distance: 11.4
click at [686, 306] on circle at bounding box center [686, 305] width 15 height 15
click at [503, 15] on icon "button" at bounding box center [503, 15] width 7 height 8
drag, startPoint x: 860, startPoint y: 77, endPoint x: 608, endPoint y: 203, distance: 282.1
click at [608, 203] on icon at bounding box center [607, 192] width 9 height 32
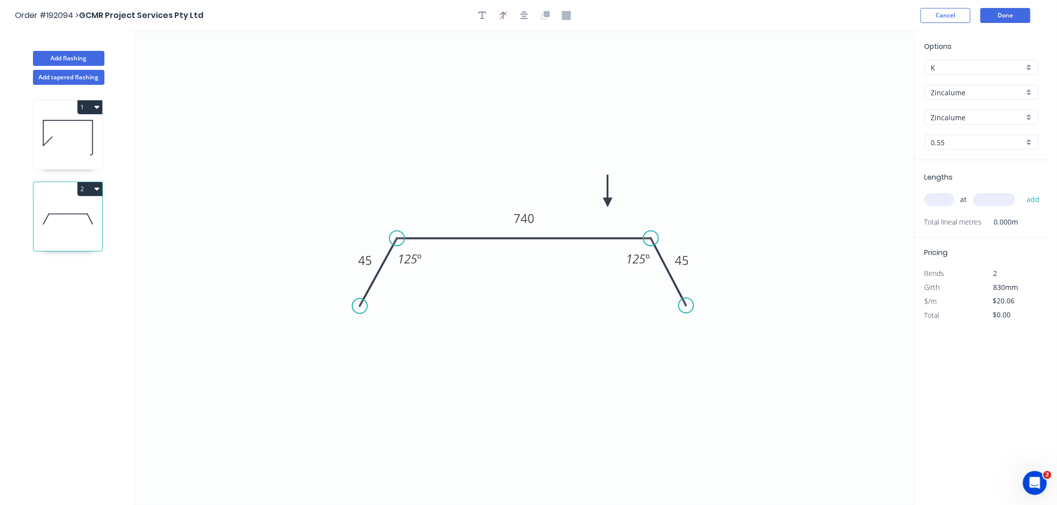
click at [608, 203] on icon at bounding box center [607, 191] width 9 height 32
click at [943, 202] on input "text" at bounding box center [939, 199] width 30 height 13
type input "3"
type input "5300"
click at [1021, 191] on button "add" at bounding box center [1032, 199] width 23 height 17
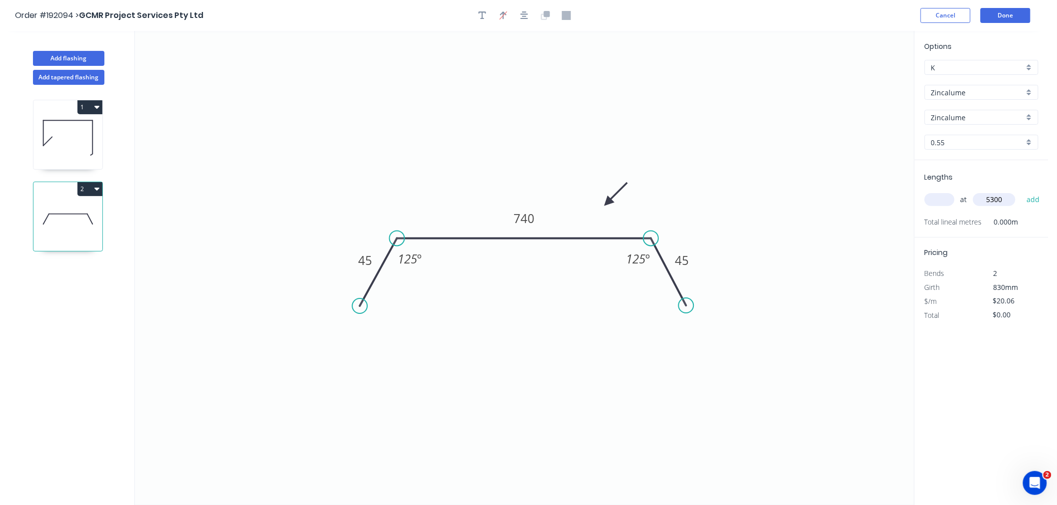
type input "$318.95"
click at [84, 149] on icon at bounding box center [67, 137] width 69 height 64
type input "$18.26"
type input "$365.20"
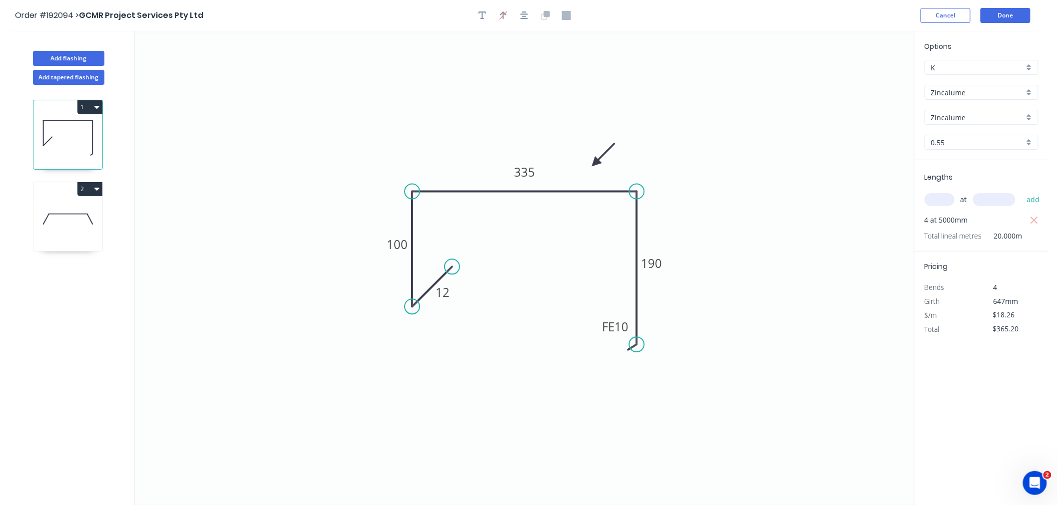
click at [80, 218] on icon at bounding box center [67, 219] width 69 height 64
type input "$20.06"
type input "$318.95"
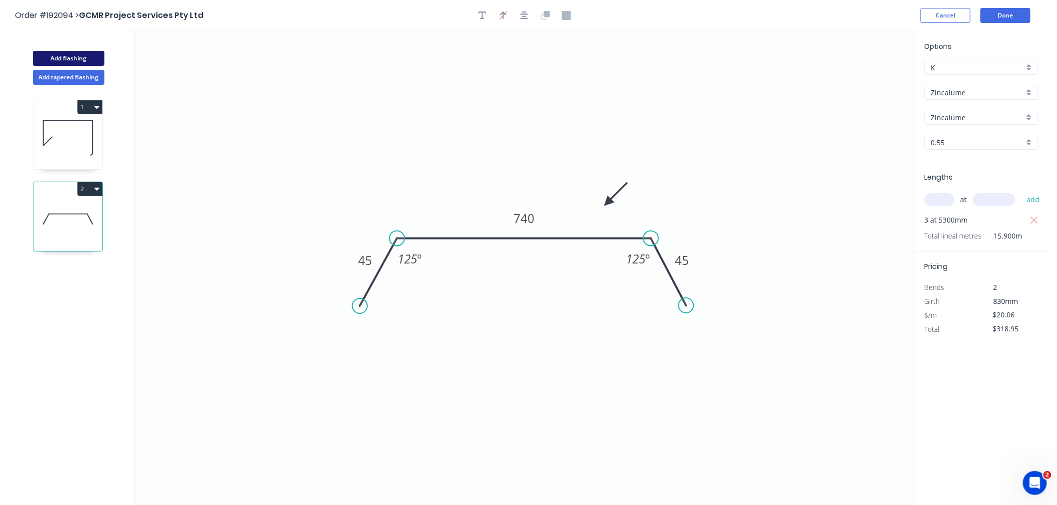
click at [76, 58] on button "Add flashing" at bounding box center [68, 58] width 71 height 15
type input "$0.00"
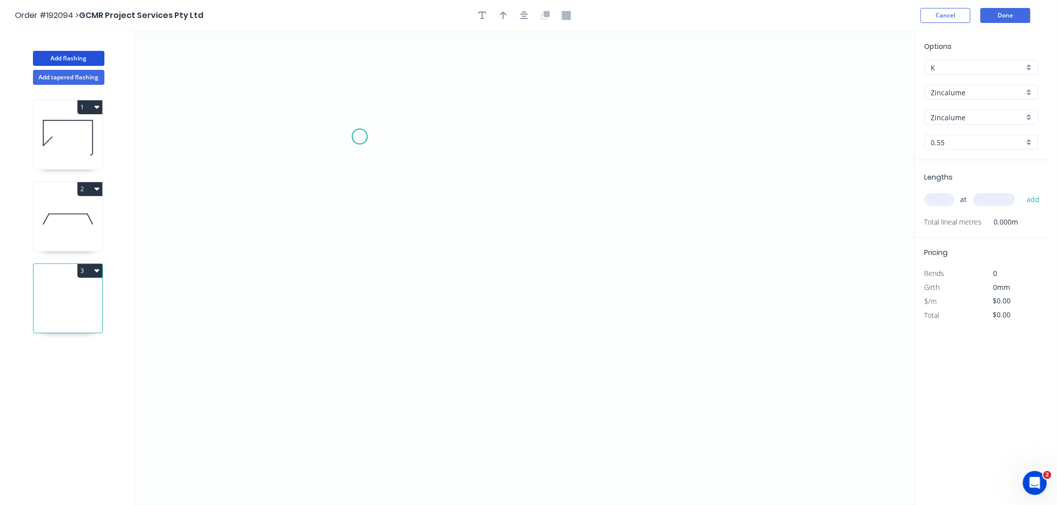
click at [360, 137] on icon "0" at bounding box center [524, 268] width 779 height 474
click at [286, 136] on icon "0" at bounding box center [524, 268] width 779 height 474
click at [290, 292] on icon "0 ?" at bounding box center [524, 268] width 779 height 474
click at [246, 325] on icon "0 ? ?" at bounding box center [524, 268] width 779 height 474
drag, startPoint x: 250, startPoint y: 335, endPoint x: 250, endPoint y: 329, distance: 6.5
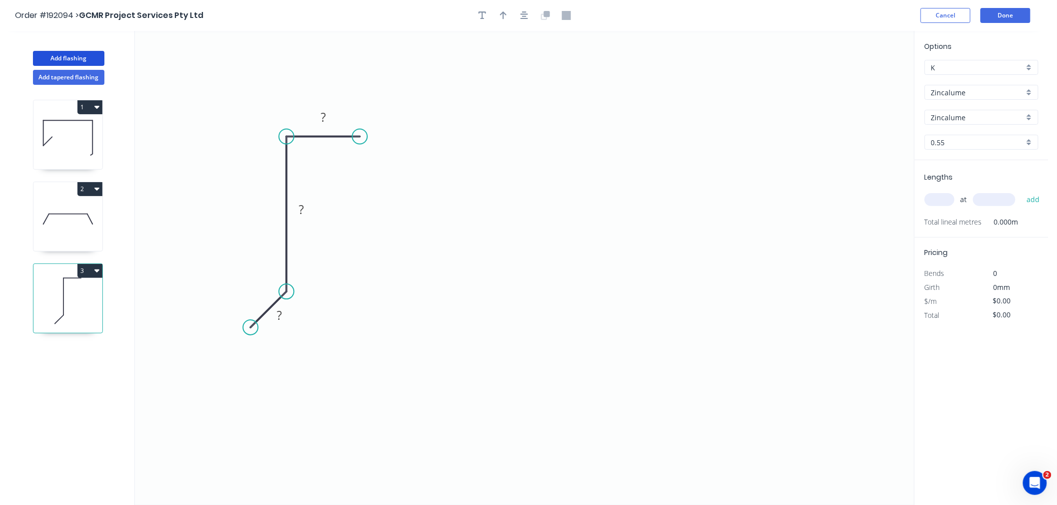
click at [250, 329] on circle at bounding box center [250, 327] width 15 height 15
click at [280, 317] on tspan "?" at bounding box center [279, 315] width 5 height 16
click at [536, 249] on icon "0 10 90 50" at bounding box center [524, 268] width 779 height 474
click at [528, 14] on button "button" at bounding box center [524, 15] width 15 height 15
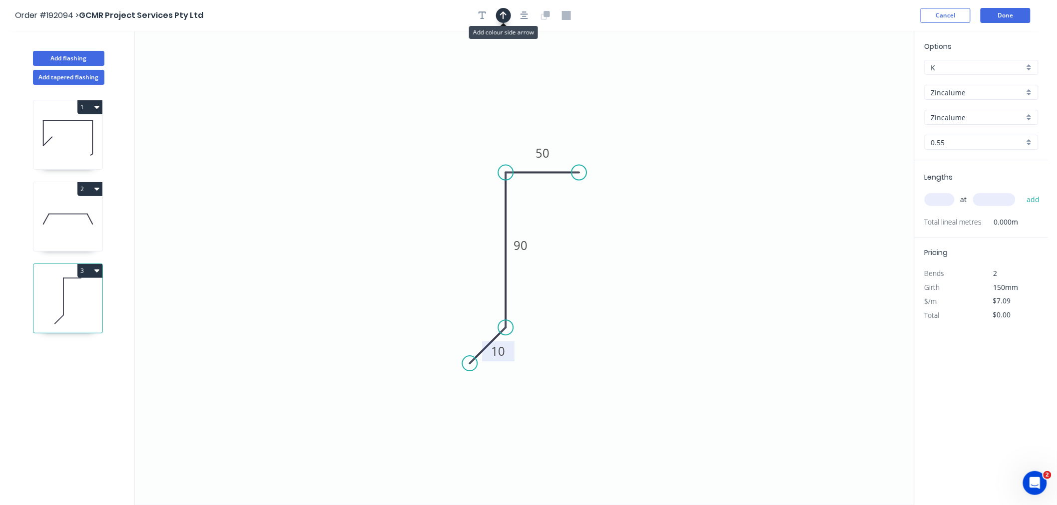
click at [502, 15] on icon "button" at bounding box center [503, 15] width 7 height 9
drag, startPoint x: 863, startPoint y: 80, endPoint x: 545, endPoint y: 218, distance: 346.0
click at [545, 218] on icon at bounding box center [545, 206] width 9 height 32
drag, startPoint x: 545, startPoint y: 218, endPoint x: 551, endPoint y: 226, distance: 10.0
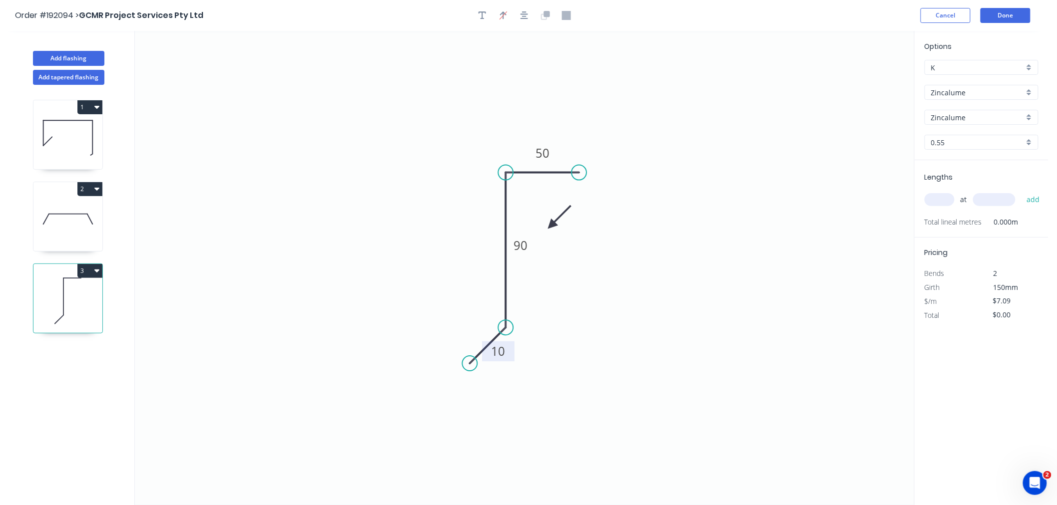
click at [551, 226] on icon at bounding box center [559, 217] width 29 height 29
drag, startPoint x: 532, startPoint y: 245, endPoint x: 502, endPoint y: 230, distance: 33.5
click at [493, 238] on rect at bounding box center [482, 239] width 32 height 20
drag, startPoint x: 548, startPoint y: 225, endPoint x: 530, endPoint y: 217, distance: 20.1
click at [530, 217] on icon "0 10 90 50" at bounding box center [524, 268] width 779 height 474
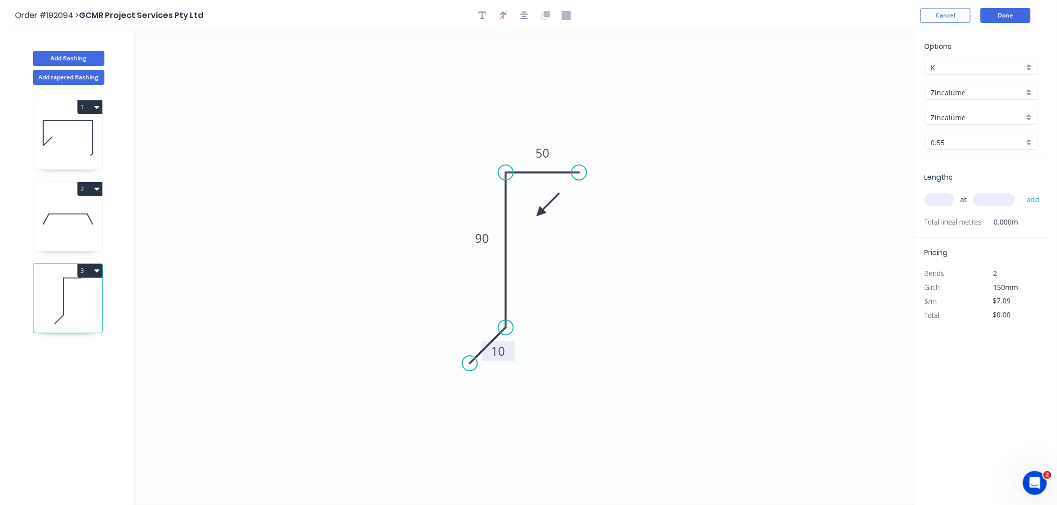
drag, startPoint x: 543, startPoint y: 217, endPoint x: 537, endPoint y: 214, distance: 6.9
click at [539, 213] on icon at bounding box center [547, 204] width 29 height 29
click at [522, 12] on icon "button" at bounding box center [524, 15] width 8 height 9
click at [86, 57] on button "Add flashing" at bounding box center [68, 58] width 71 height 15
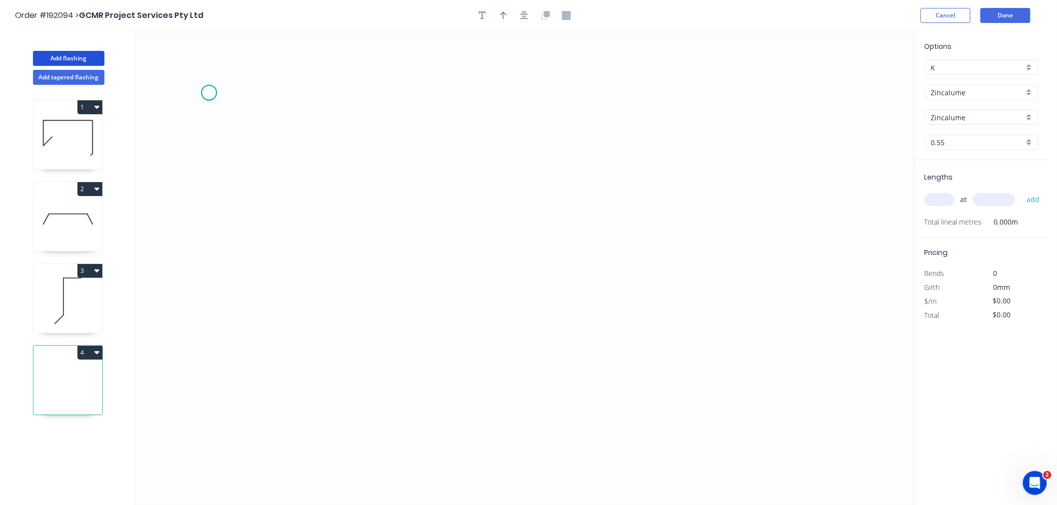
click at [209, 93] on icon "0" at bounding box center [524, 268] width 779 height 474
click at [228, 152] on icon "0" at bounding box center [524, 268] width 779 height 474
click at [442, 147] on icon "0 ?" at bounding box center [524, 268] width 779 height 474
click at [448, 256] on icon "0 ? ? ? º" at bounding box center [524, 268] width 779 height 474
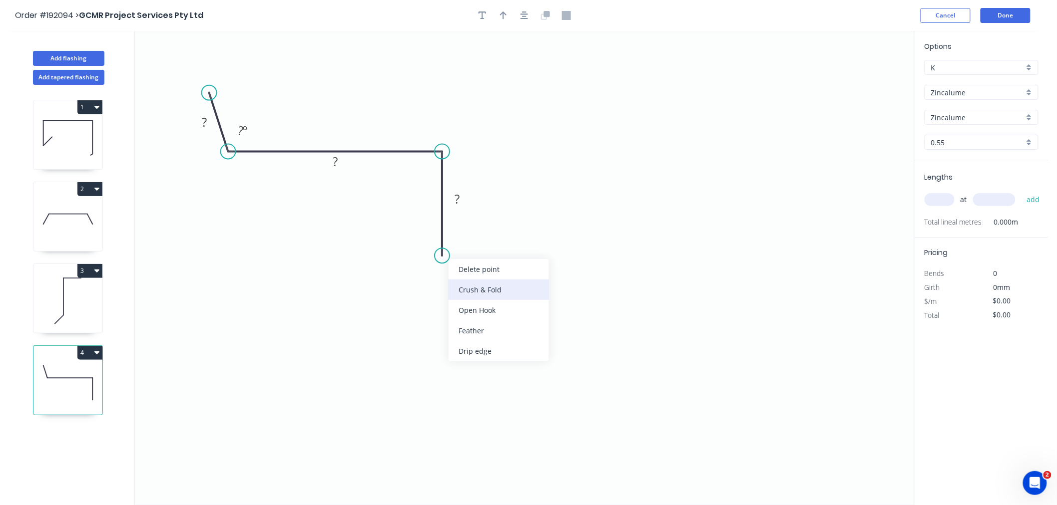
click at [462, 290] on div "Crush & Fold" at bounding box center [498, 290] width 100 height 20
click at [466, 284] on div "Flip bend" at bounding box center [495, 287] width 100 height 20
drag, startPoint x: 523, startPoint y: 17, endPoint x: 501, endPoint y: 26, distance: 24.2
click at [523, 16] on icon "button" at bounding box center [524, 15] width 8 height 9
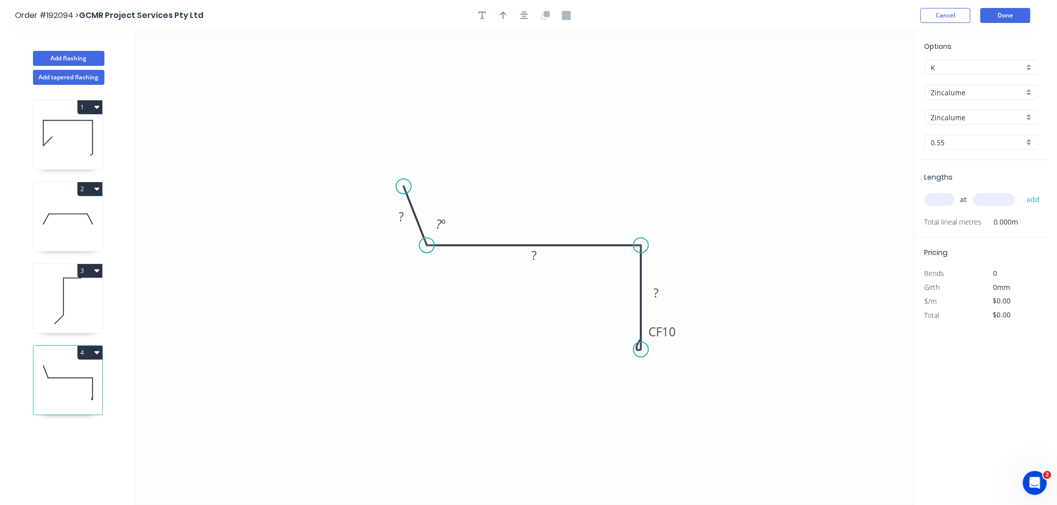
click at [404, 187] on circle at bounding box center [403, 186] width 15 height 15
click at [402, 215] on tspan "?" at bounding box center [401, 216] width 5 height 16
type input "$10.15"
drag, startPoint x: 451, startPoint y: 131, endPoint x: 475, endPoint y: 71, distance: 64.7
click at [451, 131] on icon "0 30 120 CF 15 80 125 º" at bounding box center [524, 268] width 779 height 474
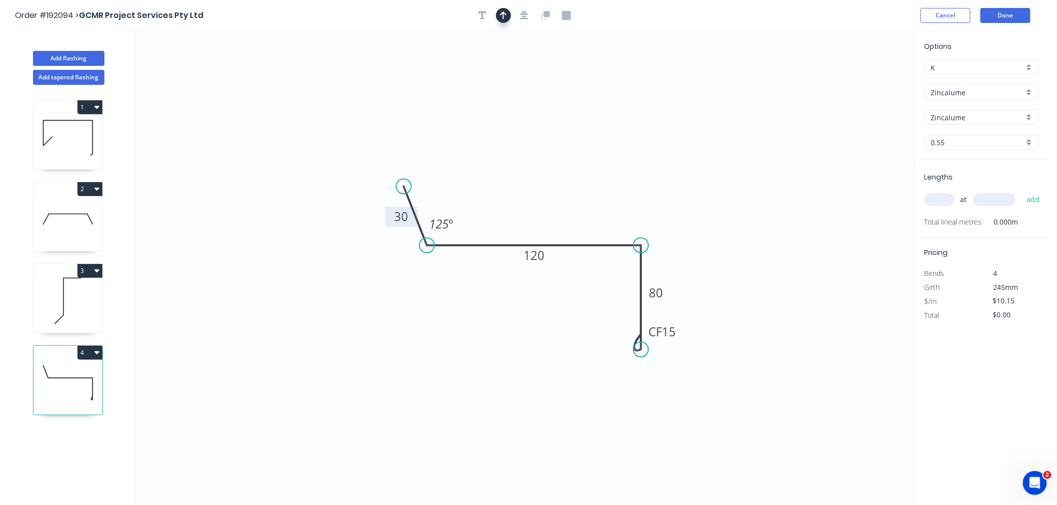
click at [503, 16] on icon "button" at bounding box center [503, 15] width 7 height 8
drag, startPoint x: 798, startPoint y: 141, endPoint x: 504, endPoint y: 306, distance: 336.7
click at [504, 306] on icon at bounding box center [504, 296] width 9 height 32
click at [504, 306] on icon at bounding box center [504, 294] width 9 height 32
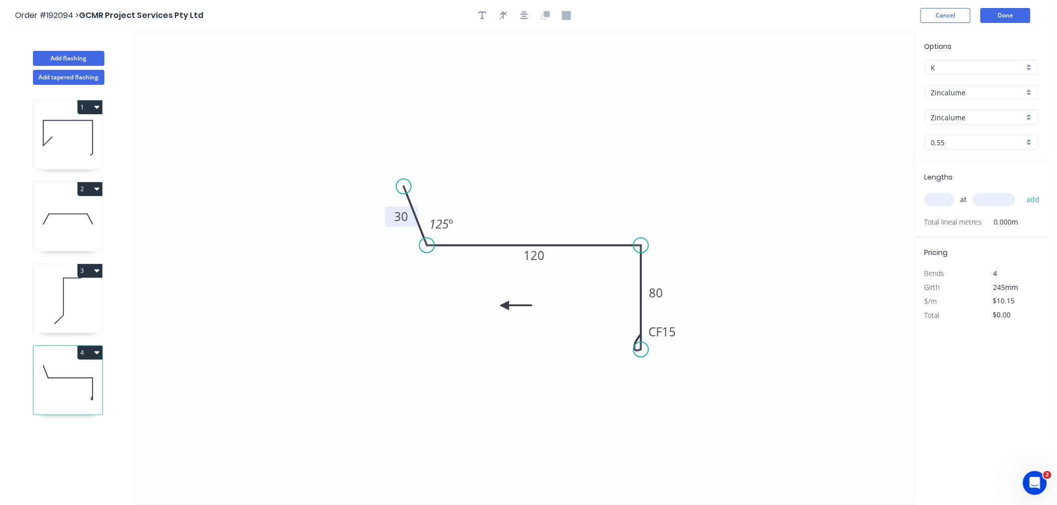
click at [504, 306] on icon at bounding box center [516, 305] width 32 height 9
click at [504, 306] on icon at bounding box center [504, 317] width 9 height 32
drag, startPoint x: 504, startPoint y: 306, endPoint x: 496, endPoint y: 282, distance: 25.7
click at [496, 282] on icon at bounding box center [488, 289] width 29 height 29
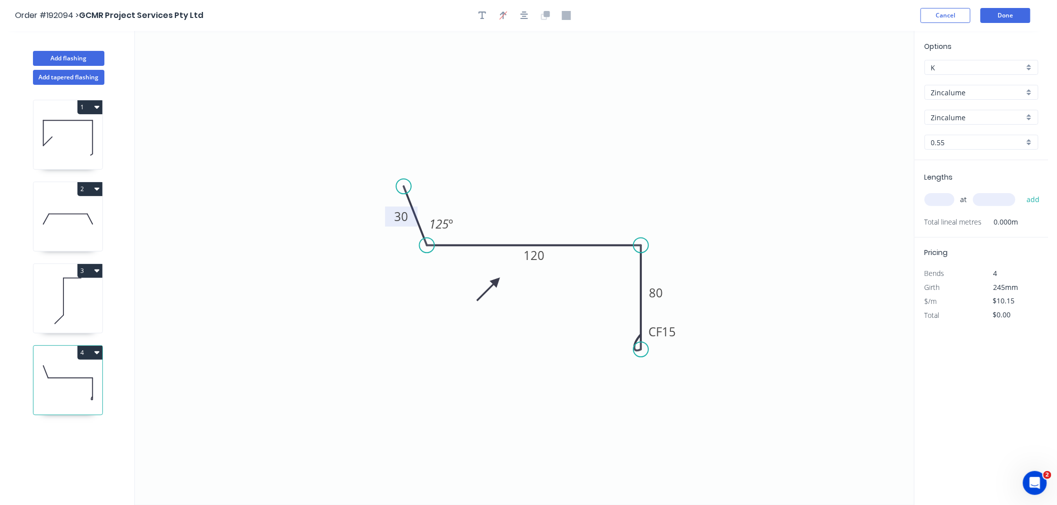
click at [932, 200] on input "text" at bounding box center [939, 199] width 30 height 13
type input "1"
type input "800"
click at [1021, 191] on button "add" at bounding box center [1032, 199] width 23 height 17
type input "$10.15"
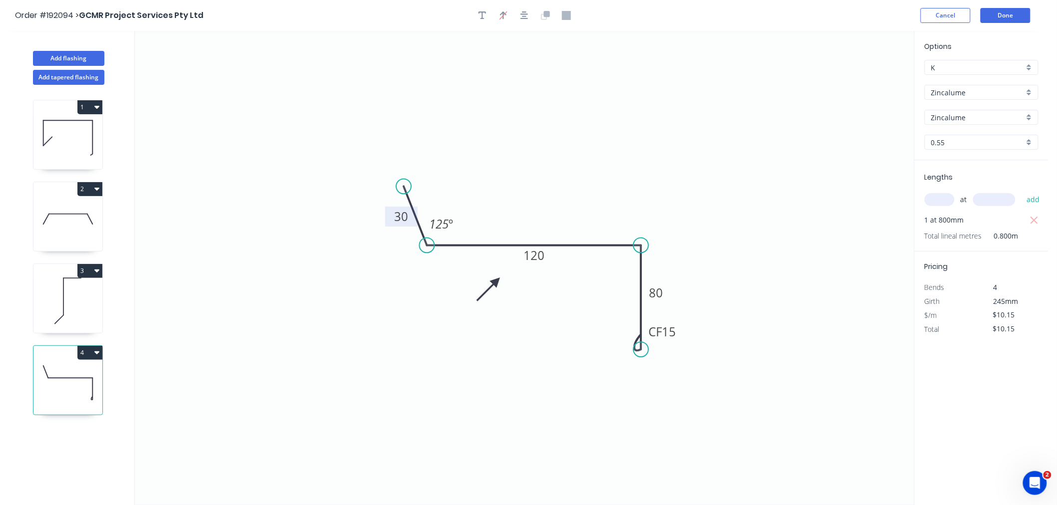
click at [71, 304] on icon at bounding box center [67, 301] width 69 height 64
type input "$7.09"
type input "$0.00"
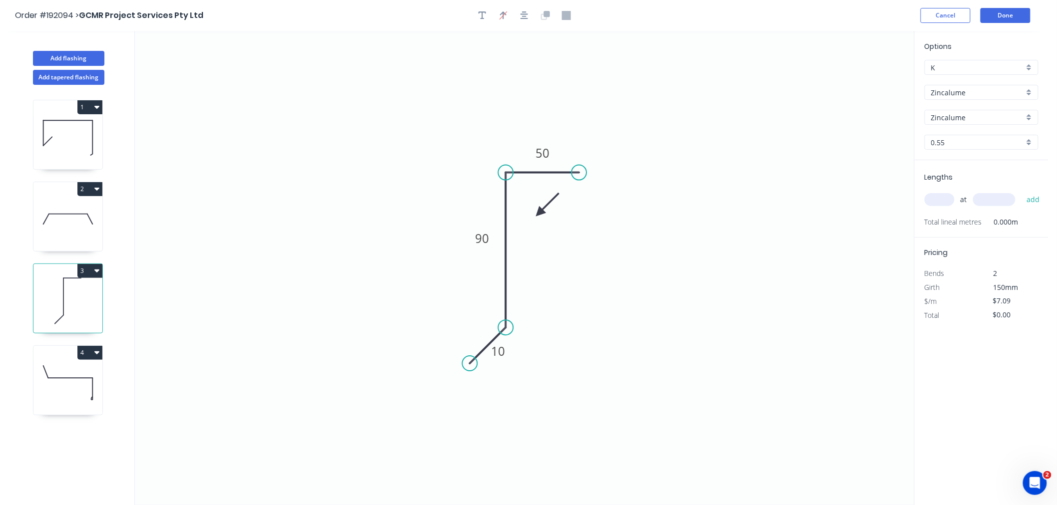
click at [943, 203] on input "text" at bounding box center [939, 199] width 30 height 13
type input "4"
type input "5000"
click at [1021, 191] on button "add" at bounding box center [1032, 199] width 23 height 17
type input "$141.80"
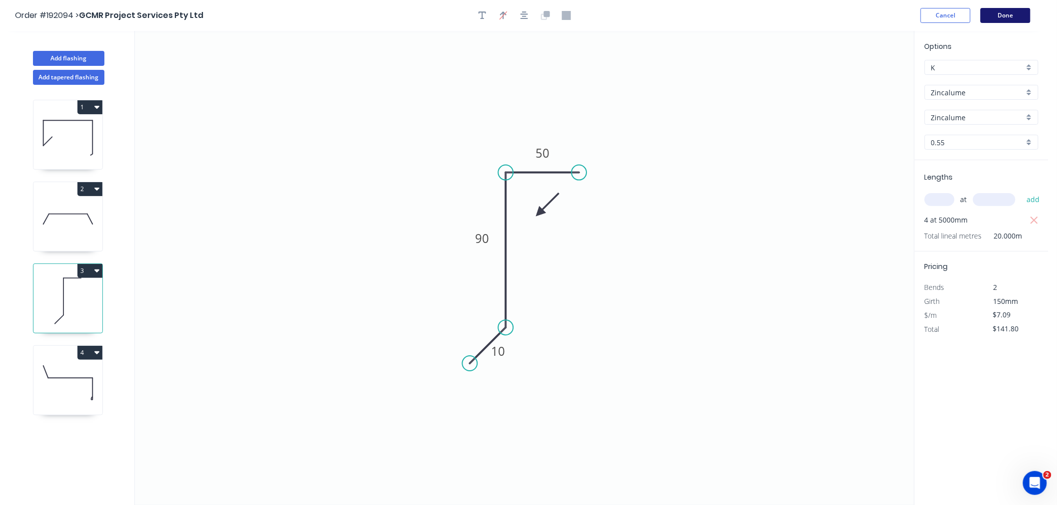
click at [997, 18] on button "Done" at bounding box center [1005, 15] width 50 height 15
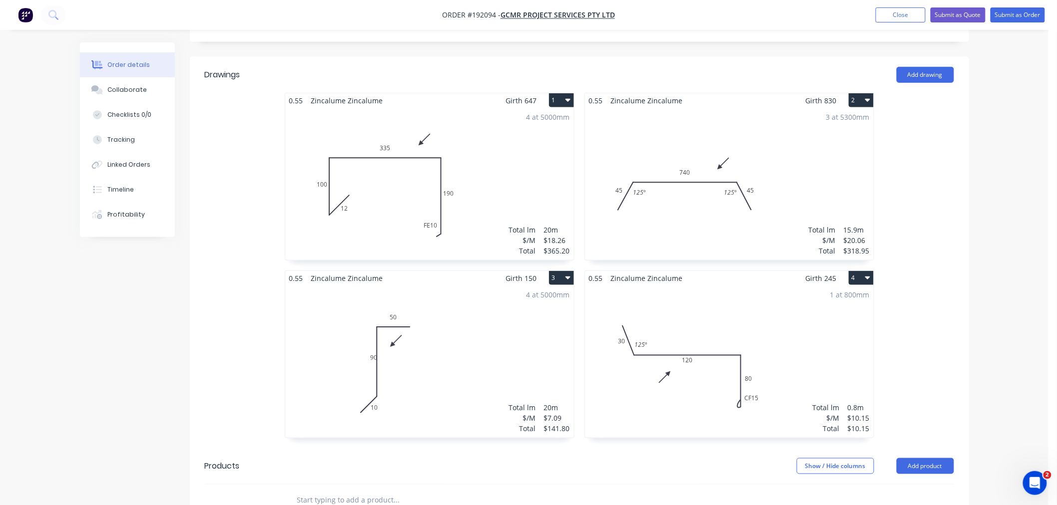
scroll to position [333, 0]
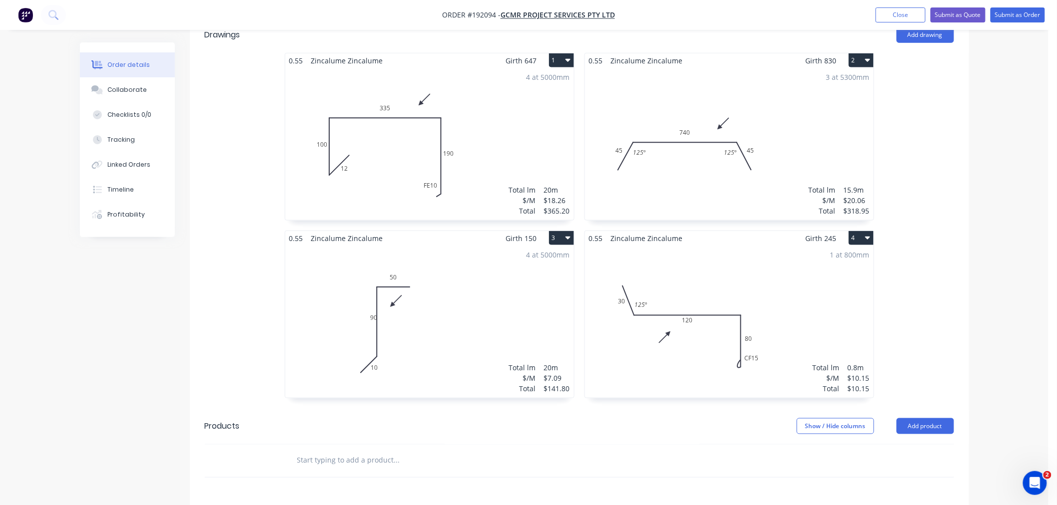
click at [613, 332] on div "1 at 800mm Total lm $/M Total 0.8m $10.15 $10.15" at bounding box center [729, 322] width 289 height 152
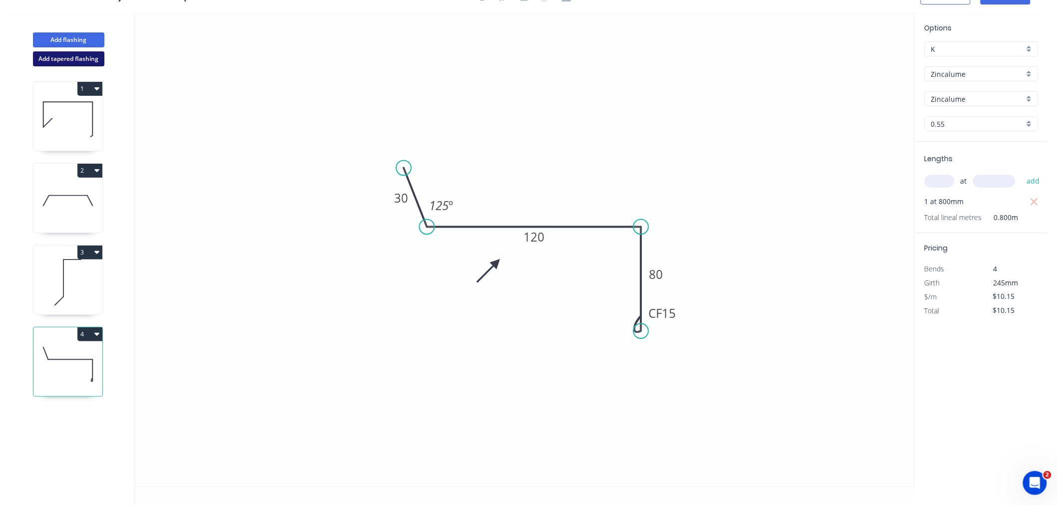
click at [52, 60] on button "Add tapered flashing" at bounding box center [68, 58] width 71 height 15
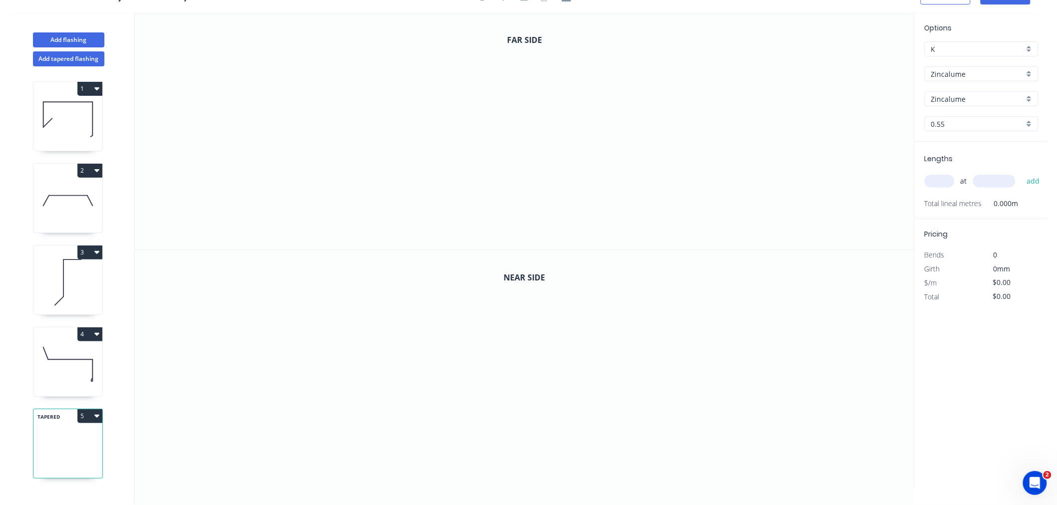
click at [972, 73] on input "Zincalume" at bounding box center [977, 74] width 93 height 10
click at [975, 89] on div "Colorbond" at bounding box center [981, 92] width 113 height 17
click at [966, 100] on input "aNoColor" at bounding box center [977, 99] width 93 height 10
click at [987, 158] on div "Dover White" at bounding box center [981, 156] width 113 height 17
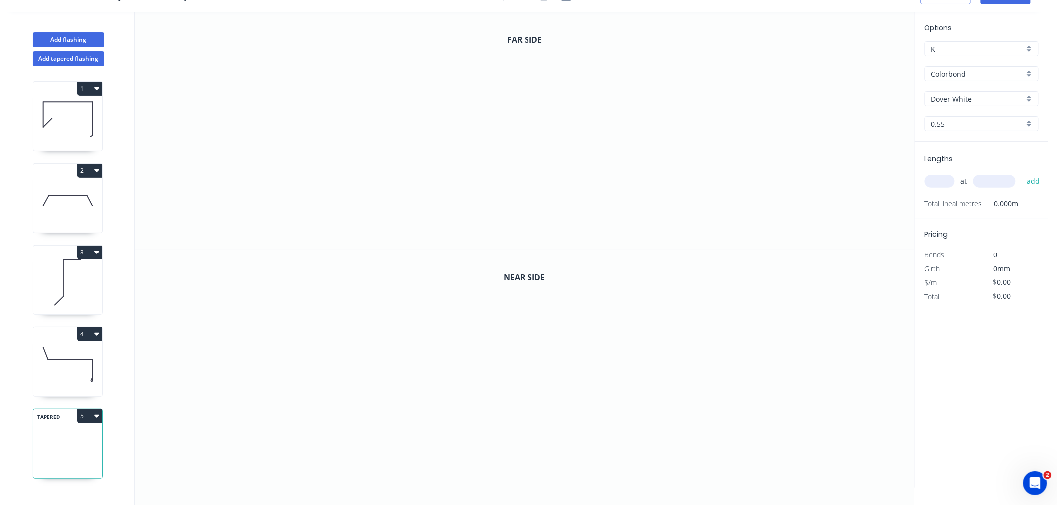
click at [939, 183] on input "text" at bounding box center [939, 181] width 30 height 13
click at [1021, 173] on button "add" at bounding box center [1032, 181] width 23 height 17
click at [418, 95] on icon "0" at bounding box center [524, 130] width 779 height 237
click at [614, 94] on icon "0" at bounding box center [524, 130] width 779 height 237
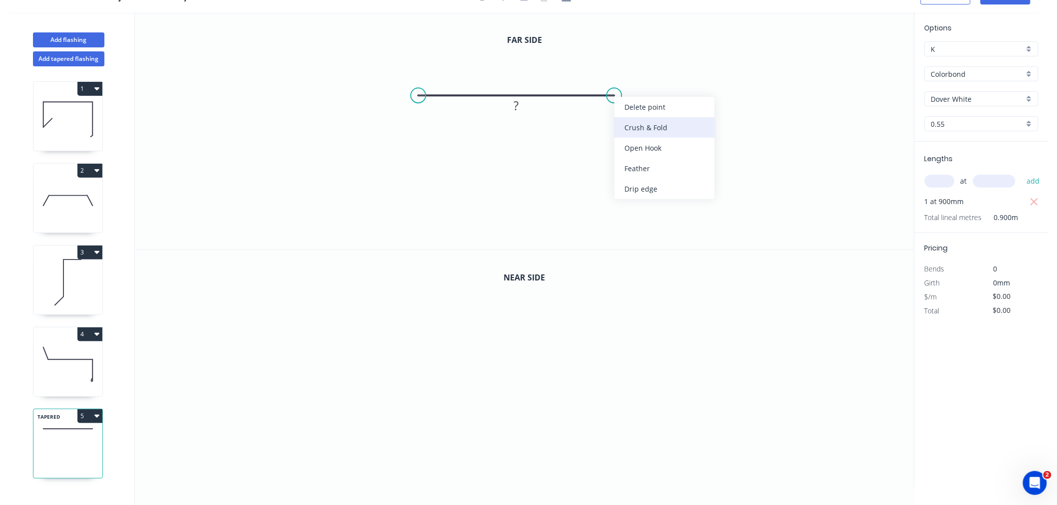
click at [625, 127] on div "Crush & Fold" at bounding box center [664, 127] width 100 height 20
click at [522, 105] on rect at bounding box center [516, 106] width 20 height 14
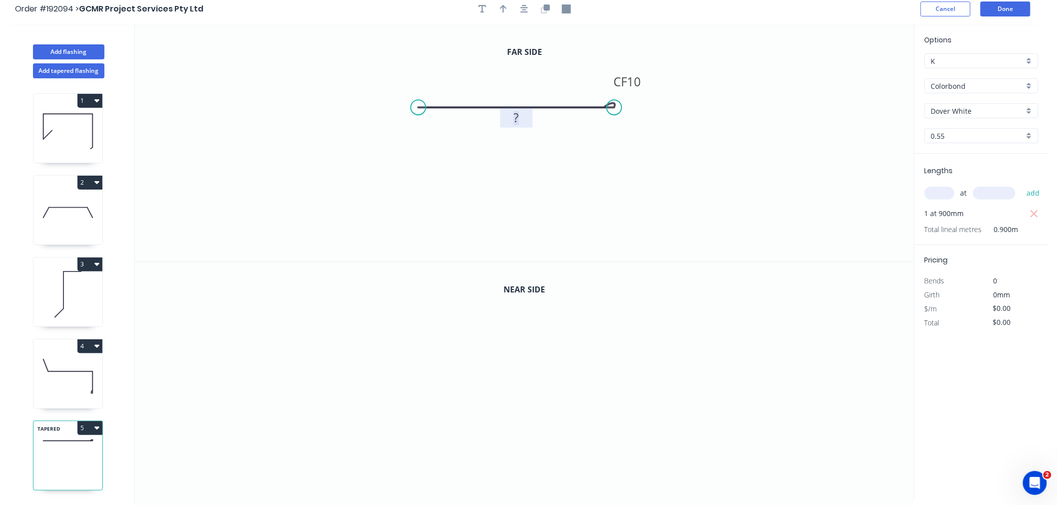
scroll to position [0, 0]
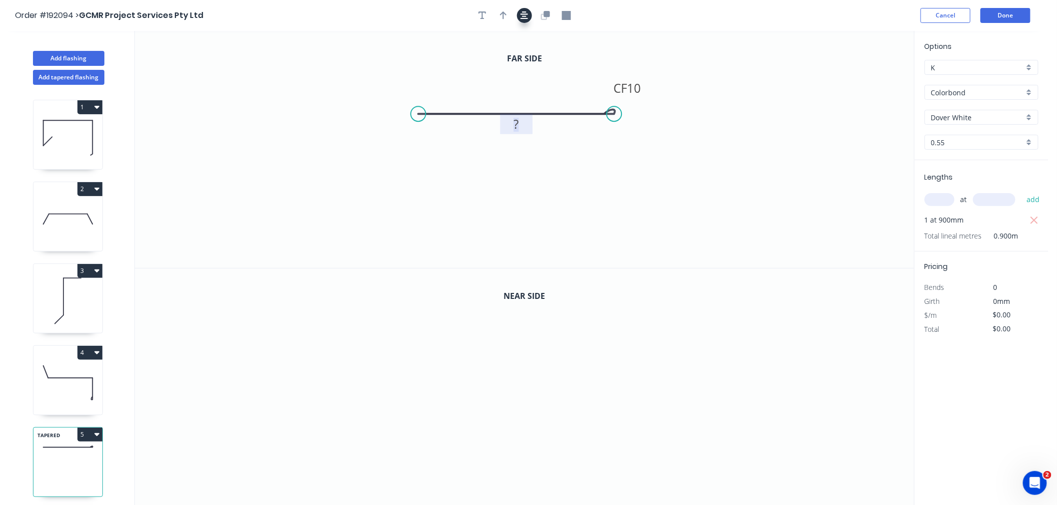
click at [520, 14] on button "button" at bounding box center [524, 15] width 15 height 15
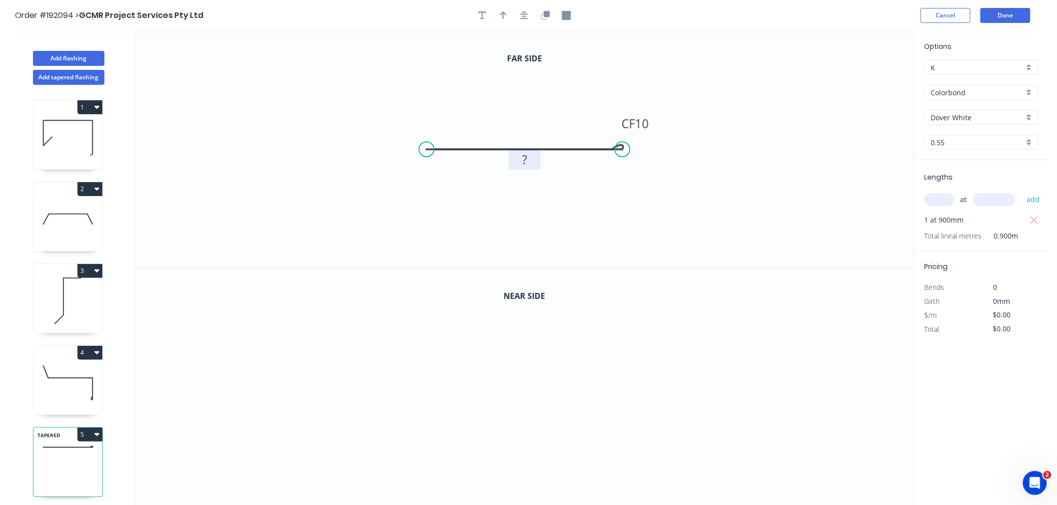
click at [527, 157] on rect at bounding box center [524, 160] width 20 height 14
click at [519, 95] on icon "0 CF 15 160" at bounding box center [524, 149] width 779 height 237
click at [544, 14] on icon "button" at bounding box center [546, 14] width 6 height 6
click at [505, 17] on icon "button" at bounding box center [503, 15] width 7 height 9
drag, startPoint x: 861, startPoint y: 82, endPoint x: 555, endPoint y: 118, distance: 308.8
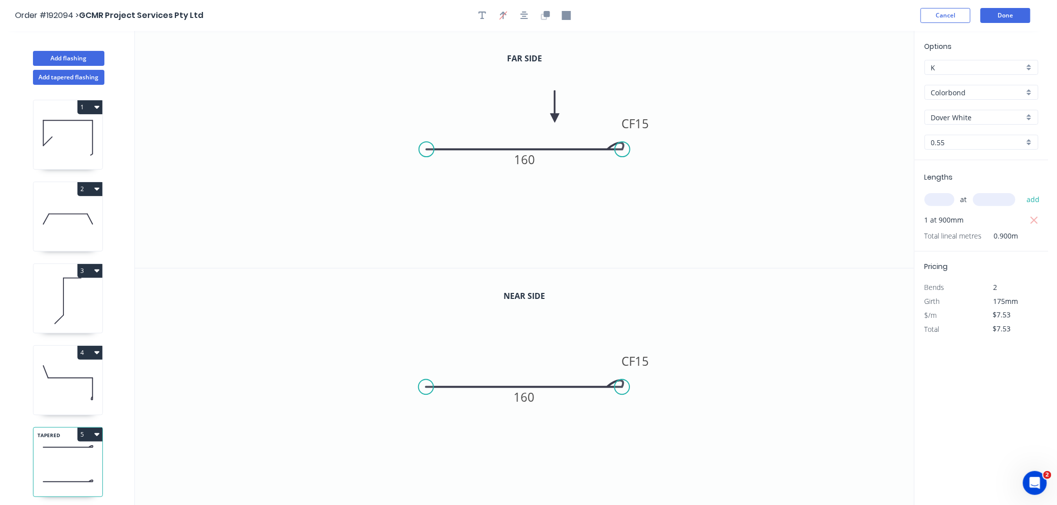
click at [555, 118] on icon at bounding box center [554, 107] width 9 height 32
click at [530, 399] on tspan "160" at bounding box center [524, 397] width 21 height 16
click at [671, 338] on icon "0 CF 15 200" at bounding box center [524, 388] width 779 height 238
click at [1016, 20] on button "Done" at bounding box center [1005, 15] width 50 height 15
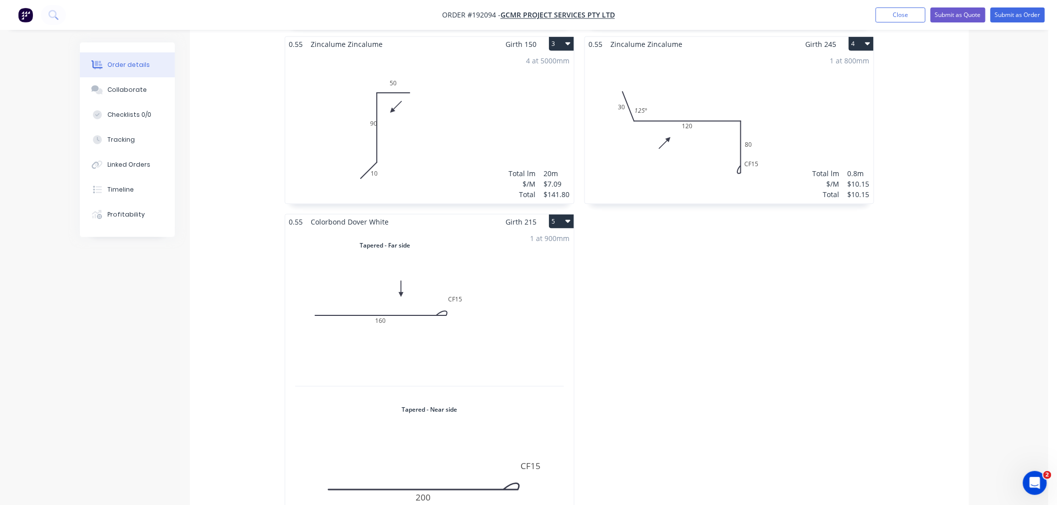
scroll to position [666, 0]
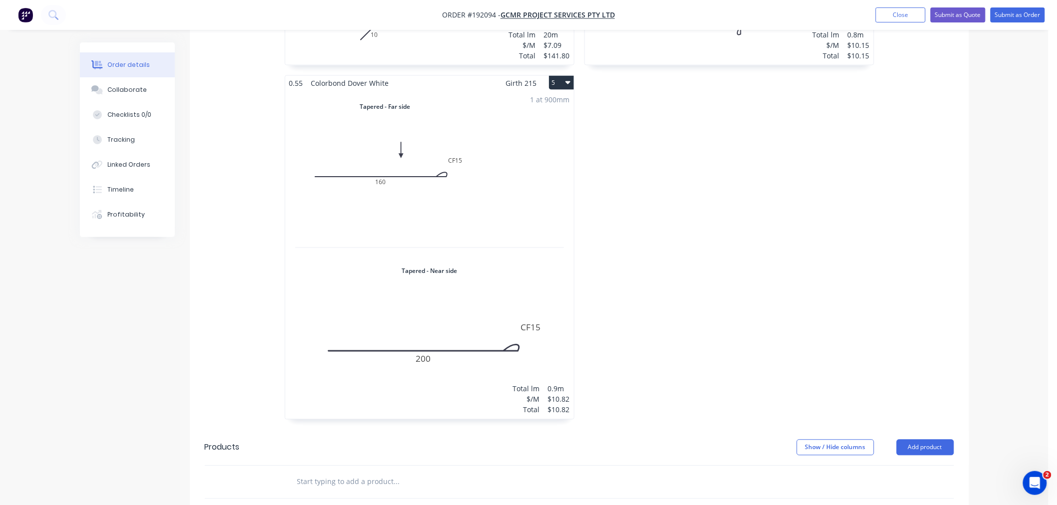
click at [519, 158] on div "1 at 900mm Total lm $/M Total 0.9m $10.82 $10.82" at bounding box center [429, 254] width 289 height 329
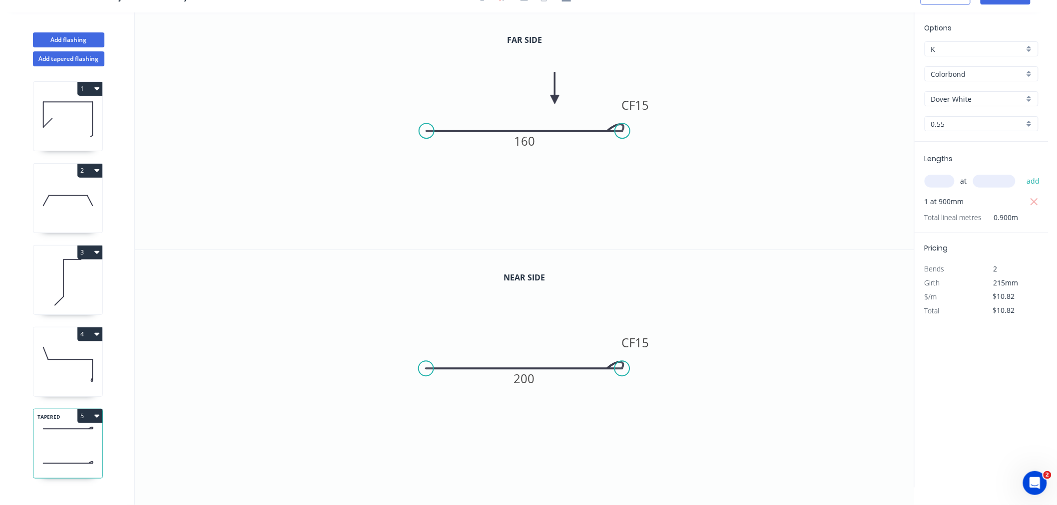
scroll to position [18, 0]
click at [70, 59] on button "Add tapered flashing" at bounding box center [68, 58] width 71 height 15
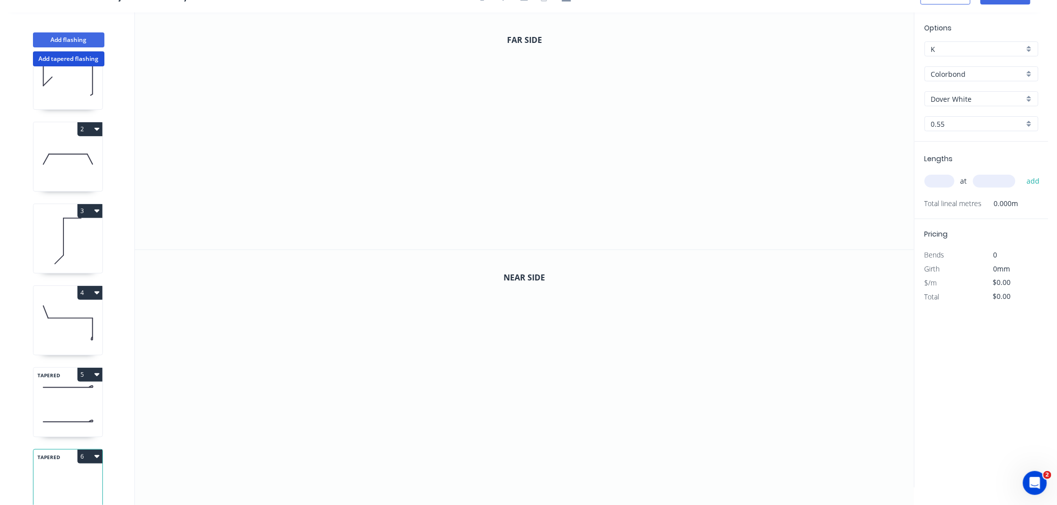
scroll to position [75, 0]
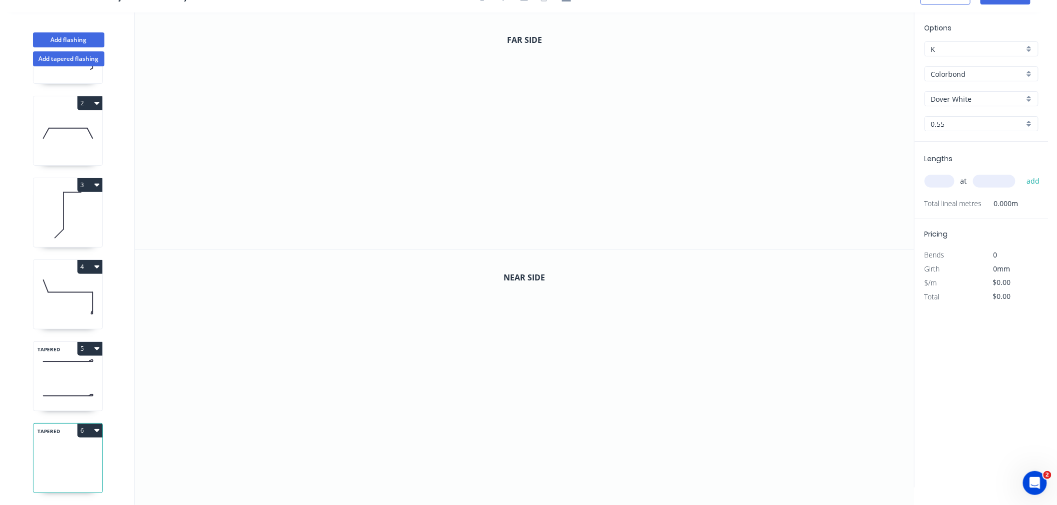
click at [936, 178] on input "text" at bounding box center [939, 181] width 30 height 13
click at [1021, 173] on button "add" at bounding box center [1032, 181] width 23 height 17
click at [403, 113] on icon "0" at bounding box center [524, 130] width 779 height 237
click at [596, 111] on icon "0" at bounding box center [524, 130] width 779 height 237
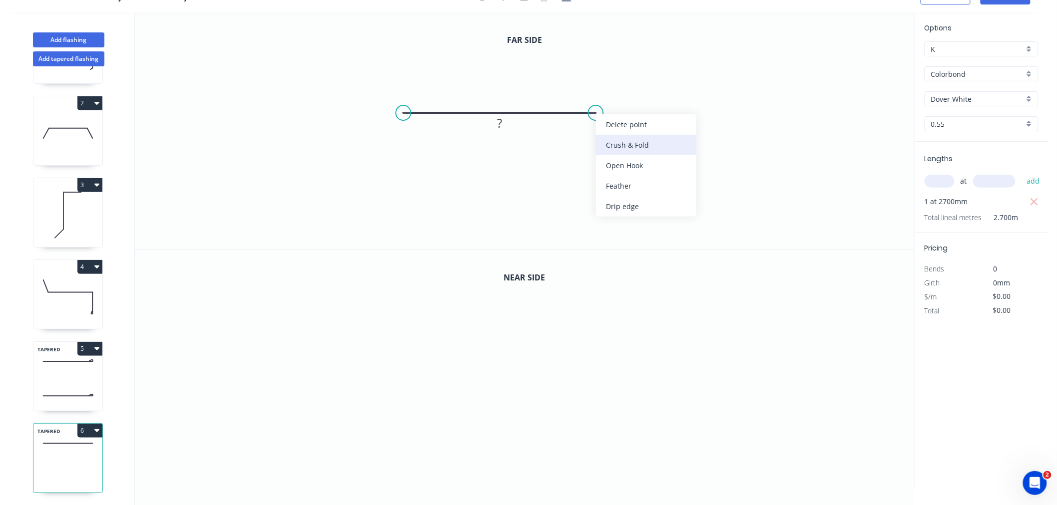
click at [613, 144] on div "Crush & Fold" at bounding box center [646, 145] width 100 height 20
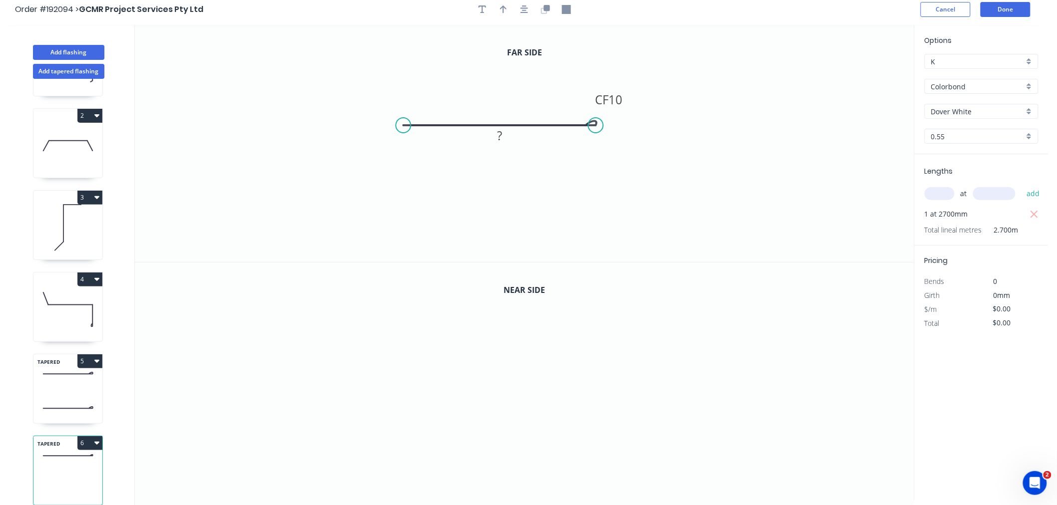
scroll to position [0, 0]
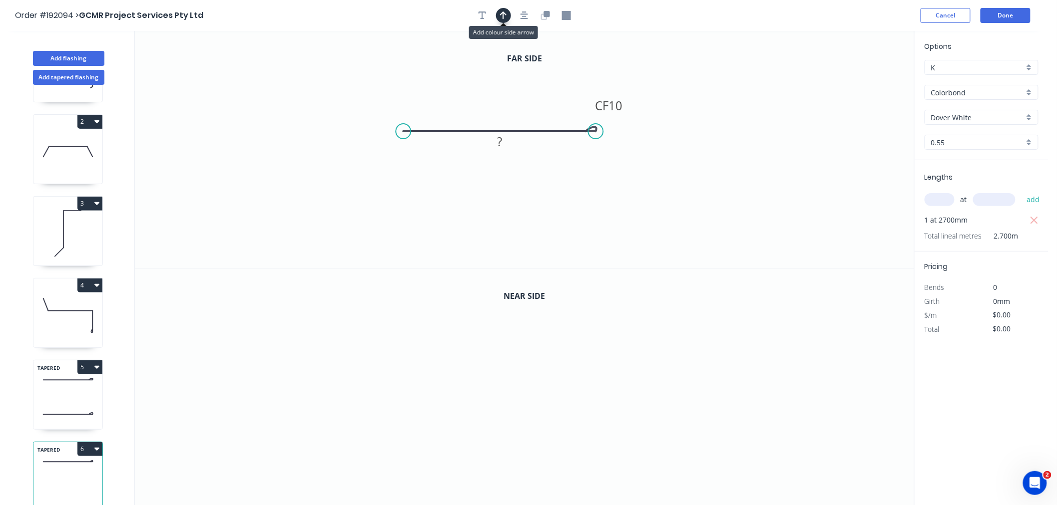
click at [504, 15] on icon "button" at bounding box center [503, 15] width 7 height 9
click at [529, 13] on button "button" at bounding box center [524, 15] width 15 height 15
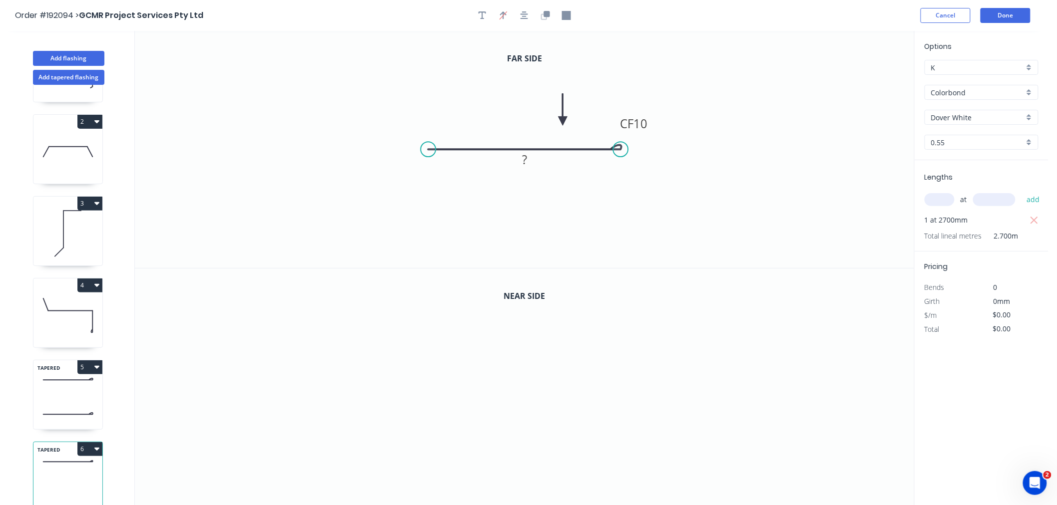
drag, startPoint x: 861, startPoint y: 79, endPoint x: 563, endPoint y: 121, distance: 301.1
click at [563, 121] on icon at bounding box center [562, 110] width 9 height 32
click at [525, 166] on tspan "?" at bounding box center [524, 159] width 5 height 16
click at [606, 198] on icon "0 CF 15 160" at bounding box center [524, 149] width 779 height 237
drag, startPoint x: 564, startPoint y: 117, endPoint x: 545, endPoint y: 119, distance: 19.5
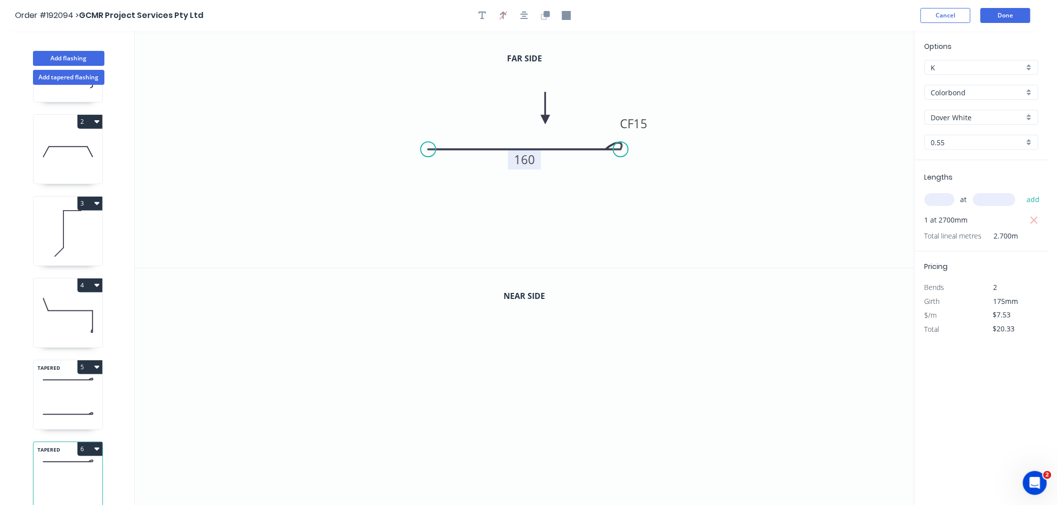
click at [545, 119] on icon at bounding box center [545, 108] width 9 height 32
click at [620, 17] on div "Order #192094 > GCMR Project Services Pty Ltd Cancel Done" at bounding box center [524, 15] width 1018 height 15
click at [524, 16] on icon "button" at bounding box center [524, 15] width 8 height 8
click at [547, 14] on icon "button" at bounding box center [546, 14] width 6 height 6
click at [528, 397] on tspan "160" at bounding box center [524, 397] width 21 height 16
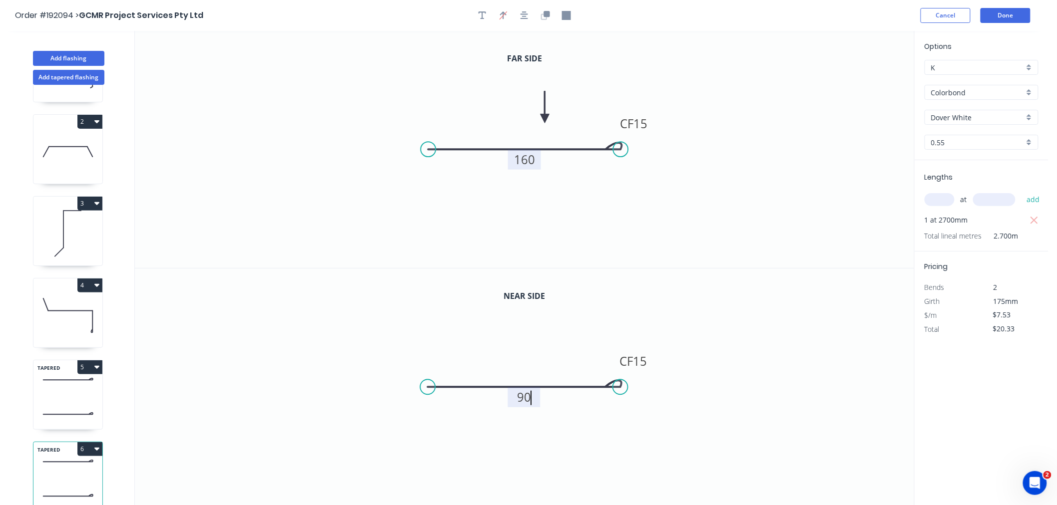
click at [580, 324] on icon "0 CF 15 90" at bounding box center [524, 388] width 779 height 238
drag, startPoint x: 722, startPoint y: 310, endPoint x: 722, endPoint y: 130, distance: 179.3
click at [722, 310] on icon "0 CF 15 90" at bounding box center [524, 388] width 779 height 238
drag, startPoint x: 726, startPoint y: 7, endPoint x: 748, endPoint y: 11, distance: 21.8
click at [728, 8] on div "Order #192094 > GCMR Project Services Pty Ltd Cancel Done" at bounding box center [524, 15] width 1018 height 15
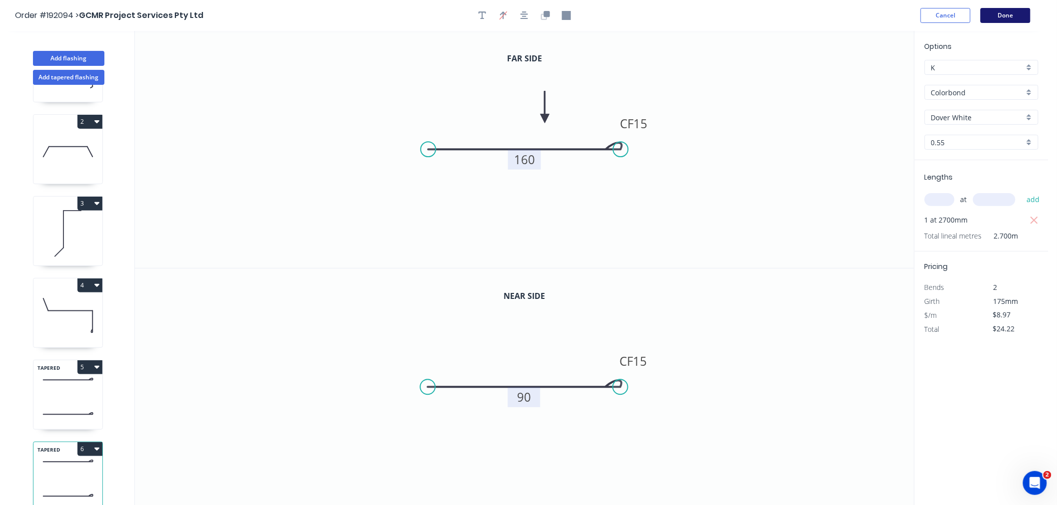
click at [1009, 17] on button "Done" at bounding box center [1005, 15] width 50 height 15
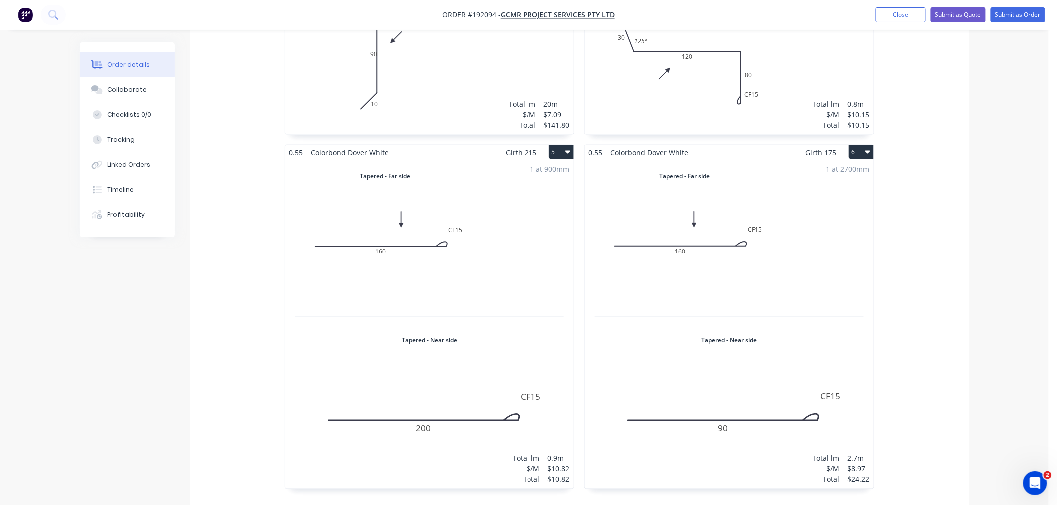
scroll to position [555, 0]
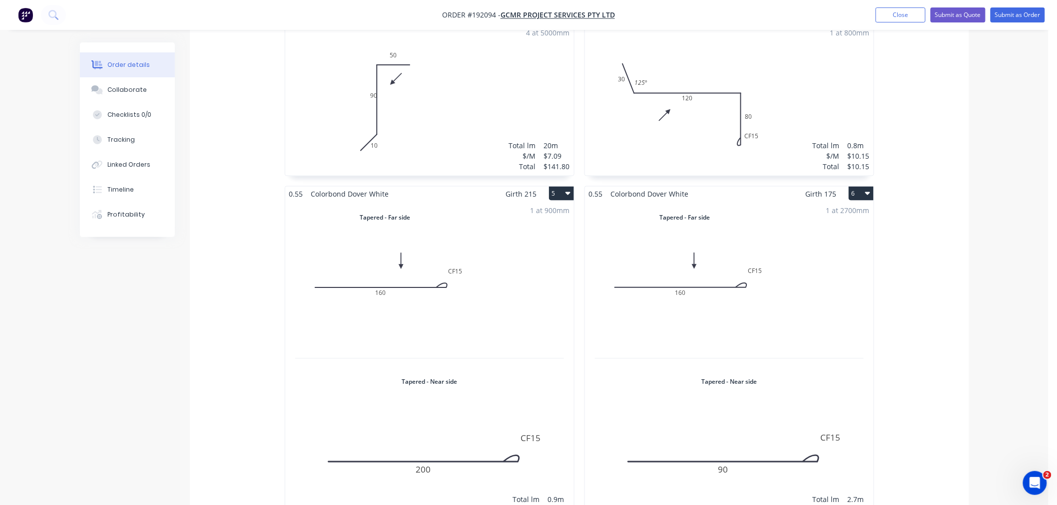
click at [783, 370] on div "1 at 2700mm Total lm $/M Total 2.7m $8.97 $24.22" at bounding box center [729, 365] width 289 height 329
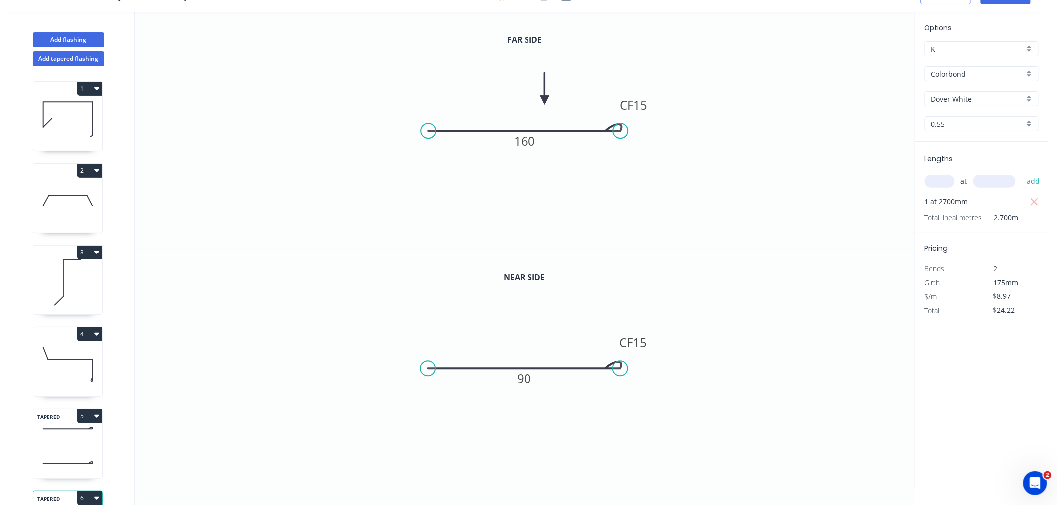
scroll to position [18, 0]
drag, startPoint x: 621, startPoint y: 369, endPoint x: 582, endPoint y: 367, distance: 39.0
click at [582, 367] on circle at bounding box center [582, 368] width 15 height 15
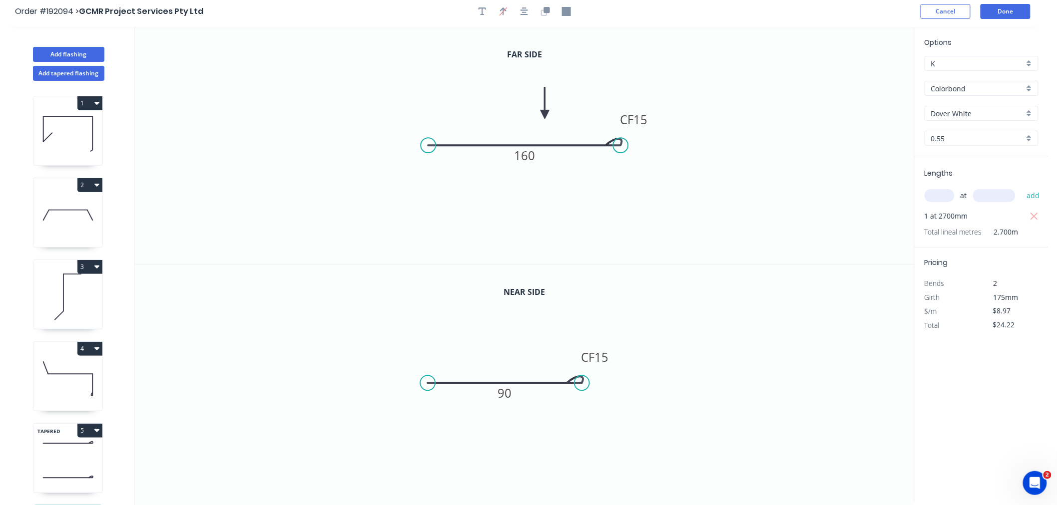
scroll to position [0, 0]
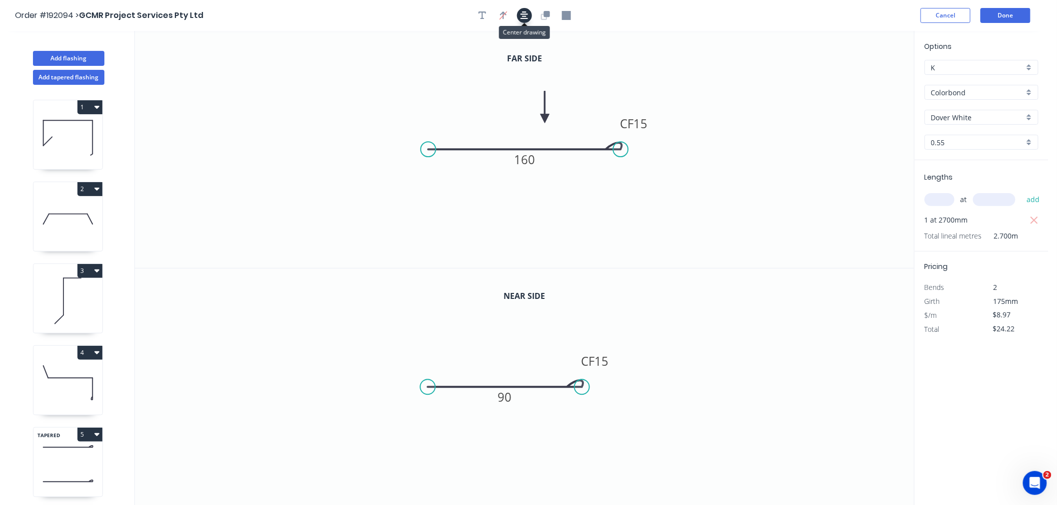
click at [525, 16] on icon "button" at bounding box center [524, 15] width 8 height 8
click at [1006, 20] on button "Done" at bounding box center [1005, 15] width 50 height 15
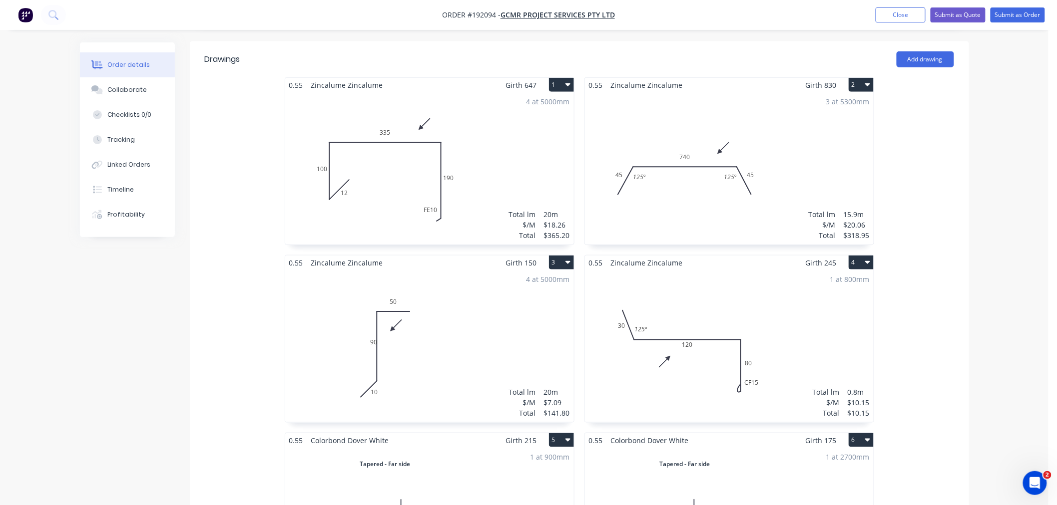
scroll to position [555, 0]
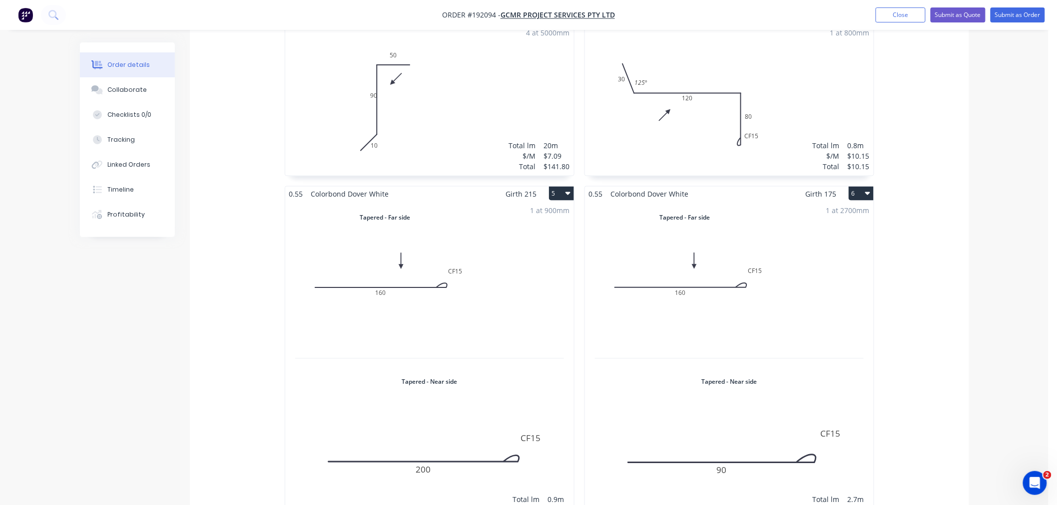
click at [966, 307] on div "0.55 Zincalume Zincalume Girth 647 1 0 12 100 335 FE 10 190 0 12 100 335 FE 10 …" at bounding box center [579, 186] width 779 height 710
click at [955, 281] on div "0.55 Zincalume Zincalume Girth 647 1 0 12 100 335 FE 10 190 0 12 100 335 FE 10 …" at bounding box center [579, 186] width 779 height 710
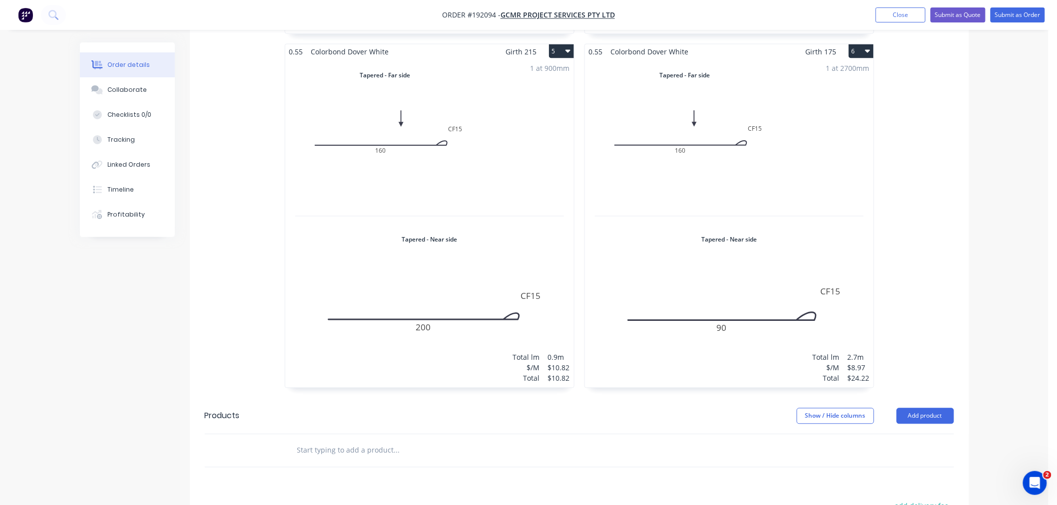
scroll to position [872, 0]
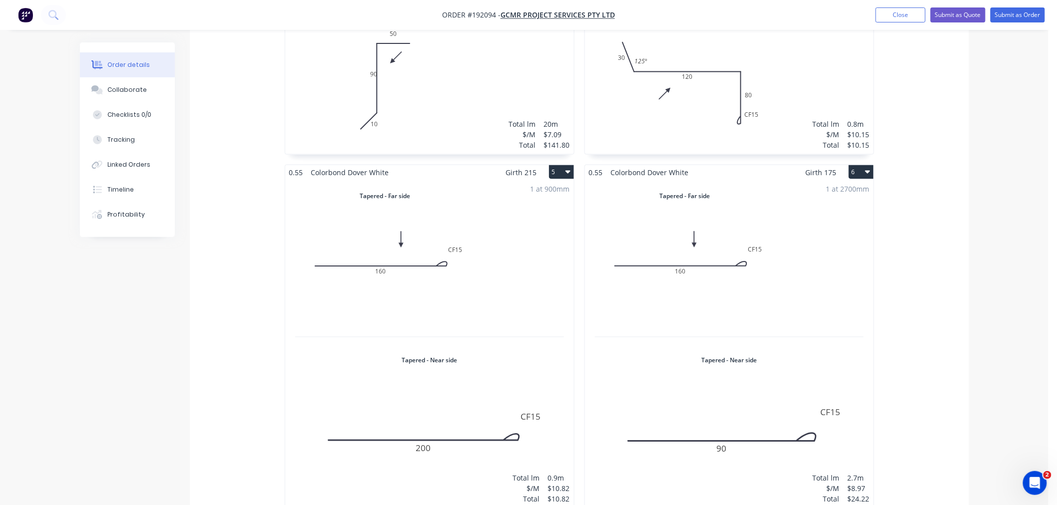
scroll to position [540, 0]
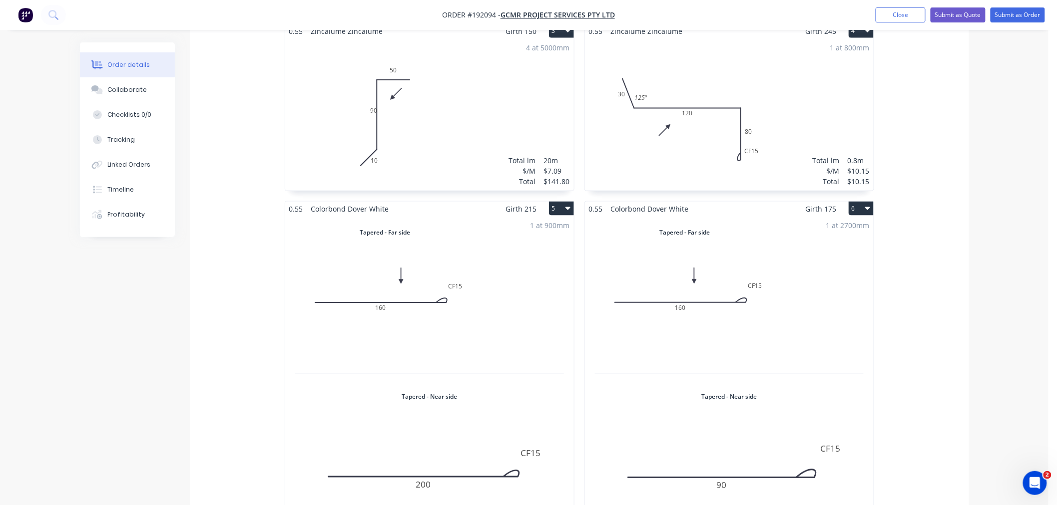
drag, startPoint x: 226, startPoint y: 272, endPoint x: 329, endPoint y: 254, distance: 104.0
click at [226, 271] on div "0.55 Zincalume Zincalume Girth 647 1 0 12 100 335 FE 10 190 0 12 100 335 FE 10 …" at bounding box center [579, 201] width 779 height 710
click at [471, 257] on div "1 at 900mm Total lm $/M Total 0.9m $10.82 $10.82" at bounding box center [429, 380] width 289 height 329
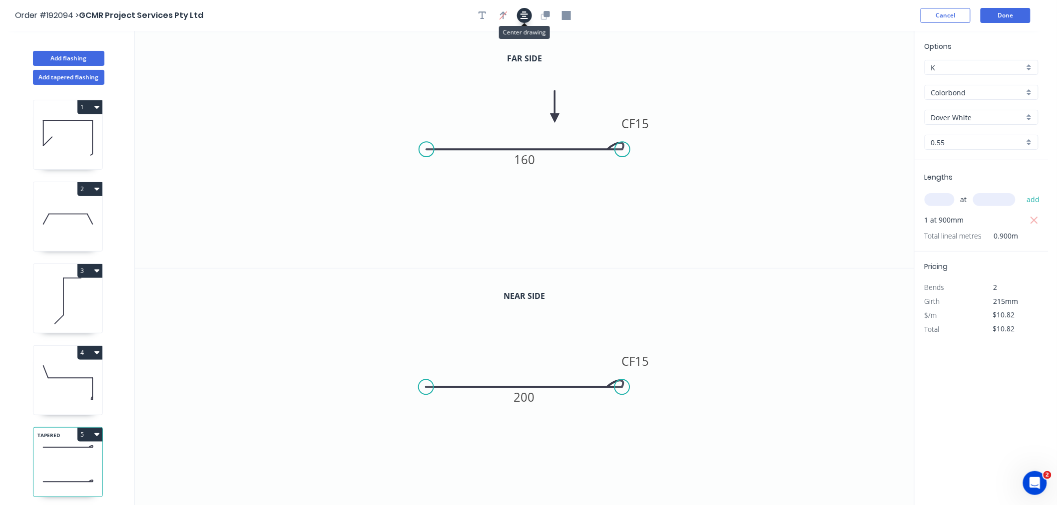
click at [520, 12] on icon "button" at bounding box center [524, 15] width 8 height 9
click at [690, 30] on header "Order #192094 > GCMR Project Services Pty Ltd Cancel Done" at bounding box center [524, 15] width 1048 height 31
click at [1006, 11] on button "Done" at bounding box center [1005, 15] width 50 height 15
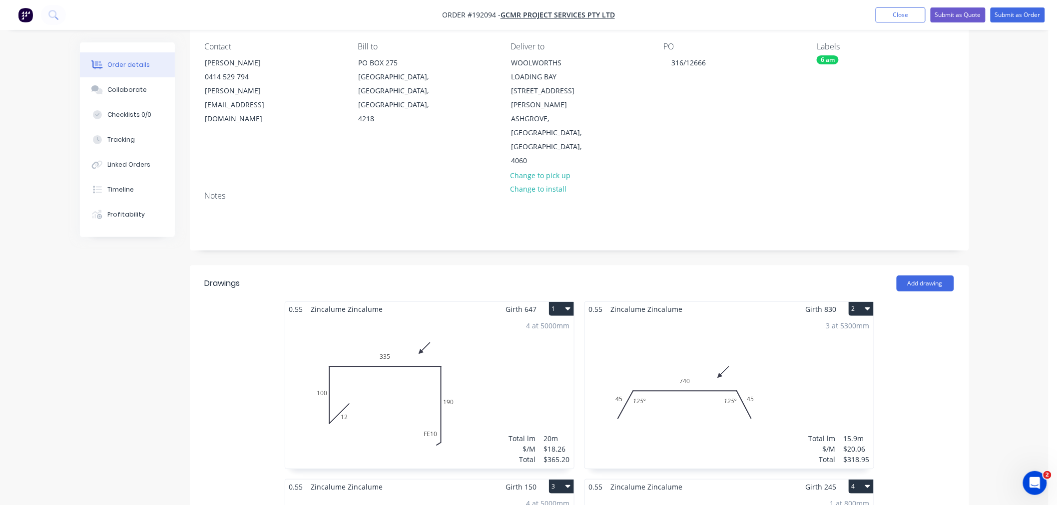
scroll to position [111, 0]
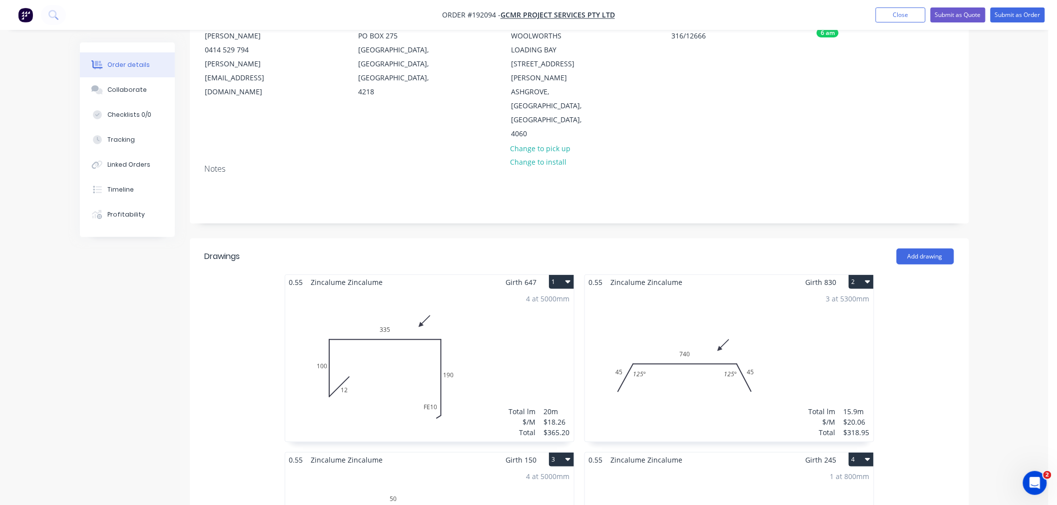
drag, startPoint x: 997, startPoint y: 278, endPoint x: 1001, endPoint y: 272, distance: 6.9
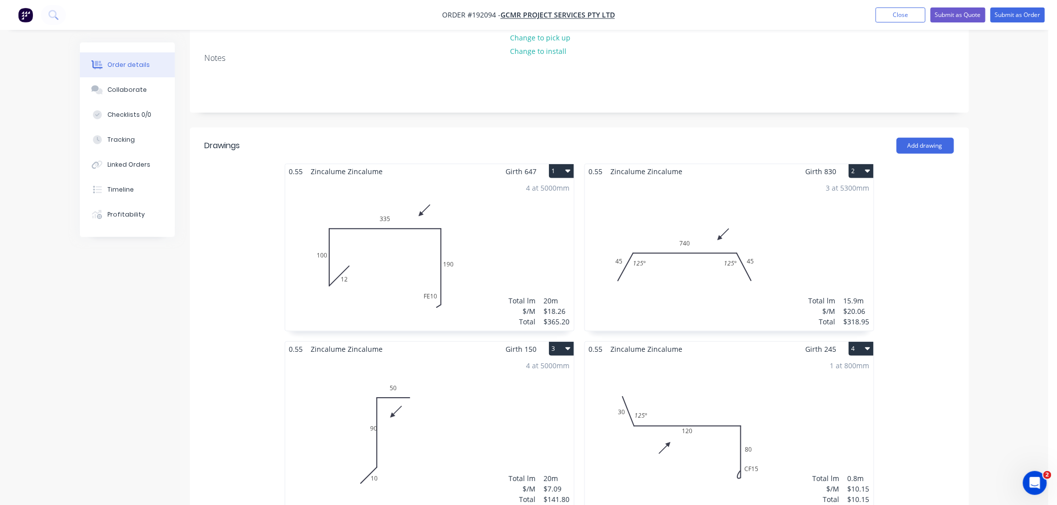
click at [980, 305] on div "Order details Collaborate Checklists 0/0 Tracking Linked Orders Timeline Profit…" at bounding box center [524, 488] width 1048 height 1420
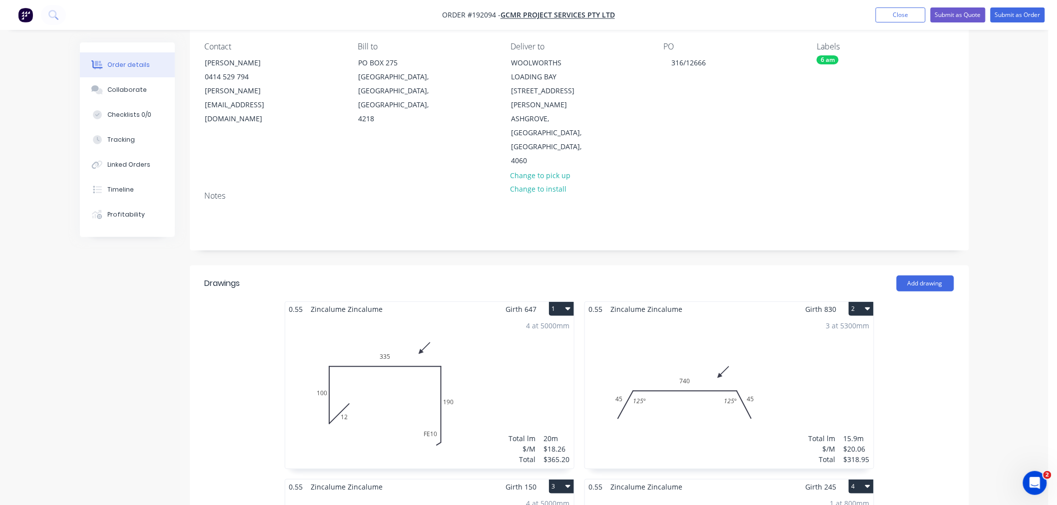
scroll to position [0, 0]
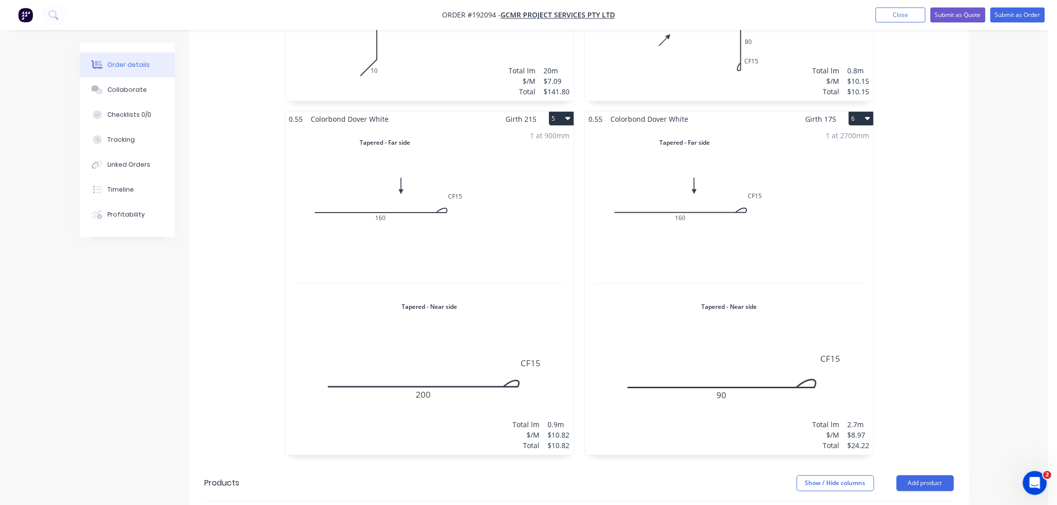
scroll to position [666, 0]
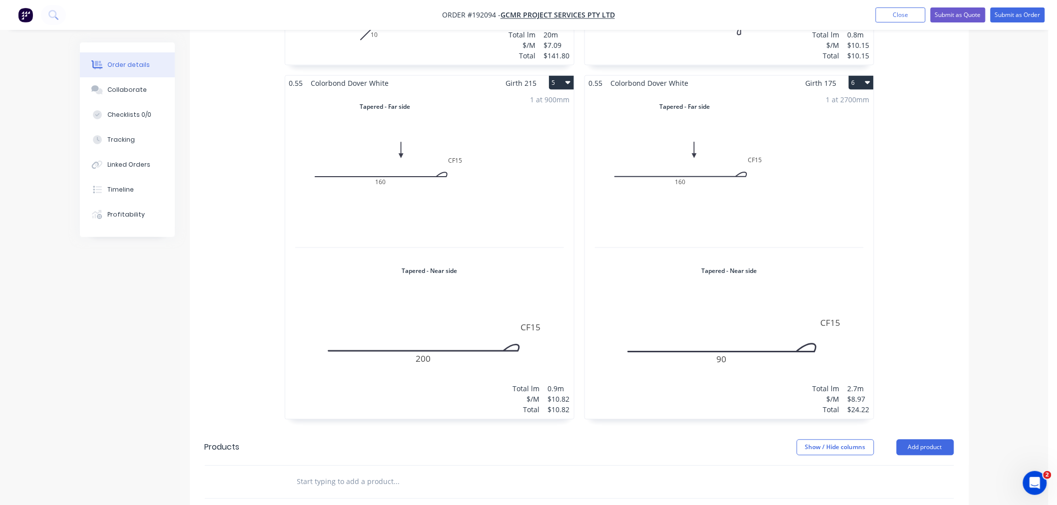
click at [953, 297] on div "0.55 Zincalume Zincalume Girth 647 1 0 12 100 335 FE 10 190 0 12 100 335 FE 10 …" at bounding box center [579, 75] width 779 height 710
click at [1001, 239] on div "Order details Collaborate Checklists 0/0 Tracking Linked Orders Timeline Profit…" at bounding box center [524, 44] width 1048 height 1420
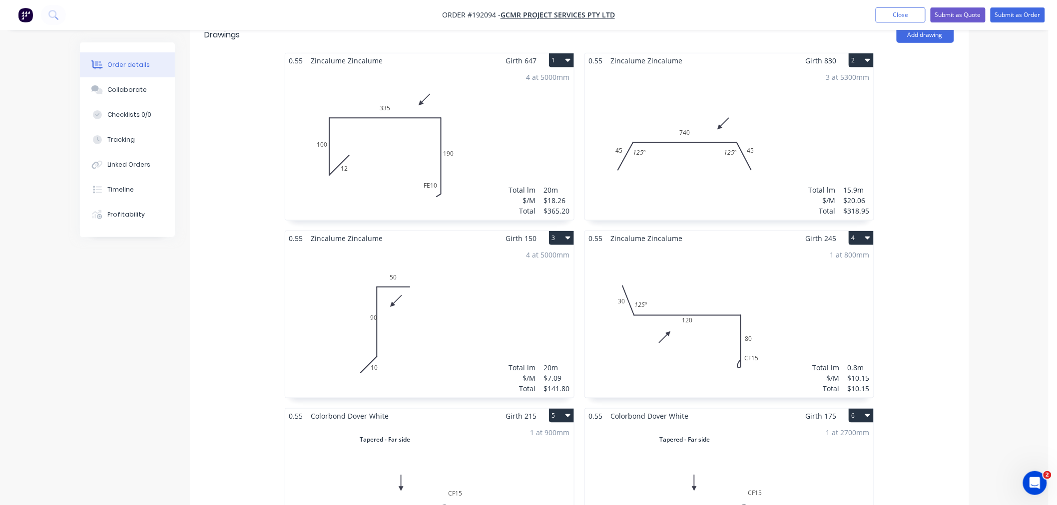
click at [441, 312] on div "4 at 5000mm Total lm $/M Total 20m $7.09 $141.80" at bounding box center [429, 322] width 289 height 152
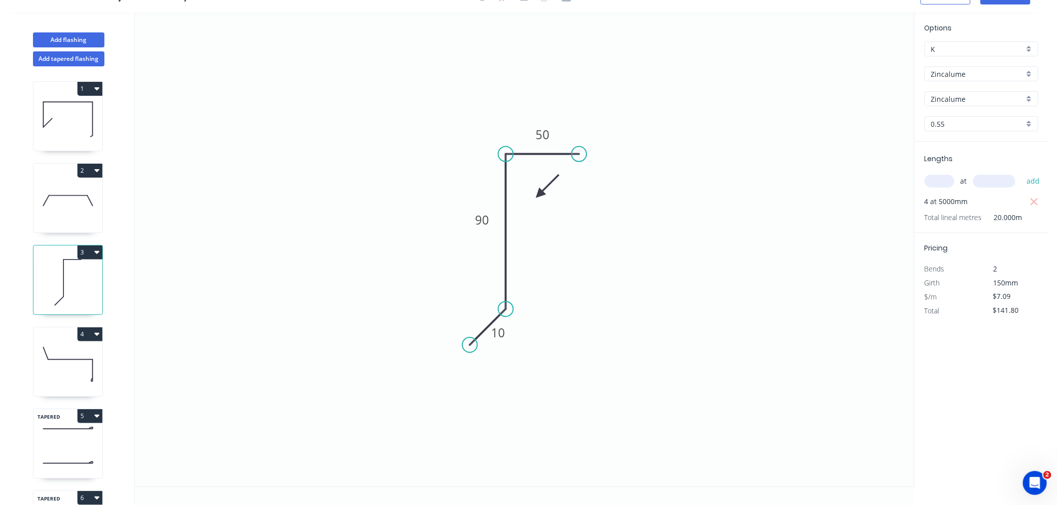
scroll to position [18, 0]
drag, startPoint x: 470, startPoint y: 221, endPoint x: 513, endPoint y: 233, distance: 45.1
click at [513, 233] on rect at bounding box center [524, 231] width 32 height 20
drag, startPoint x: 540, startPoint y: 192, endPoint x: 563, endPoint y: 201, distance: 24.7
click at [563, 201] on icon at bounding box center [570, 192] width 29 height 29
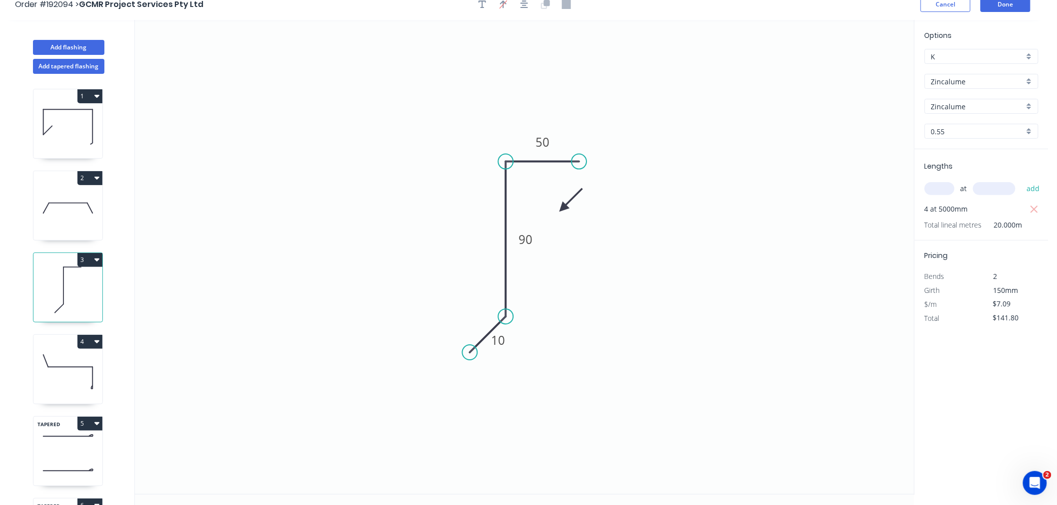
scroll to position [0, 0]
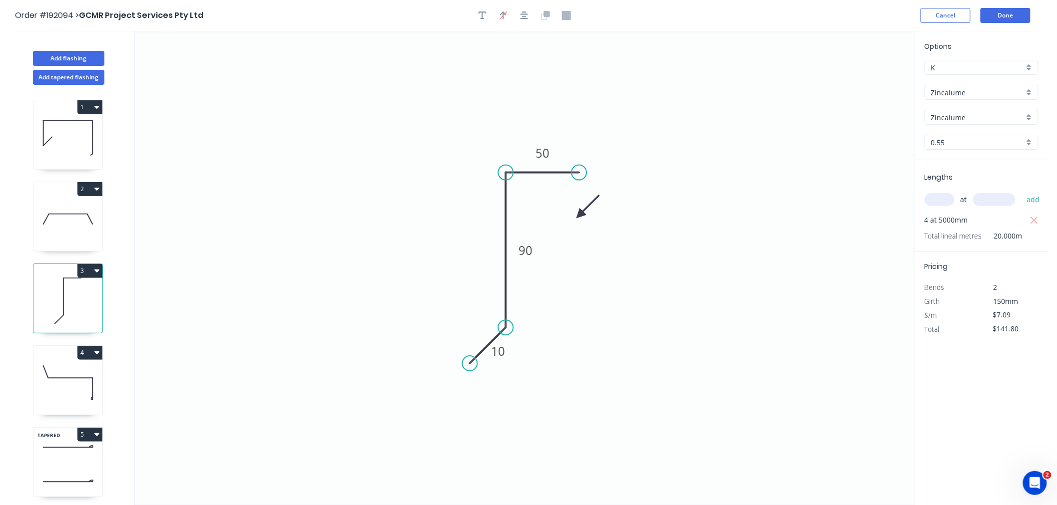
drag, startPoint x: 563, startPoint y: 220, endPoint x: 580, endPoint y: 215, distance: 17.6
click at [580, 215] on icon at bounding box center [587, 206] width 29 height 29
drag, startPoint x: 578, startPoint y: 211, endPoint x: 563, endPoint y: 226, distance: 21.2
click at [563, 226] on icon at bounding box center [570, 217] width 29 height 29
click at [527, 19] on icon "button" at bounding box center [524, 15] width 8 height 9
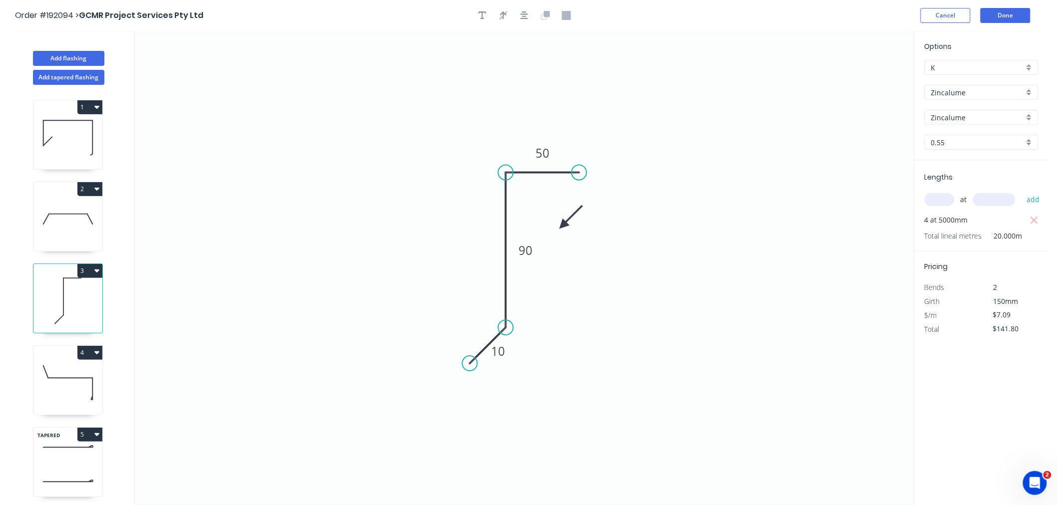
drag, startPoint x: 750, startPoint y: 22, endPoint x: 793, endPoint y: 12, distance: 44.1
click at [751, 21] on div "Order #192094 > GCMR Project Services Pty Ltd Cancel Done" at bounding box center [524, 15] width 1018 height 15
click at [1010, 18] on button "Done" at bounding box center [1005, 15] width 50 height 15
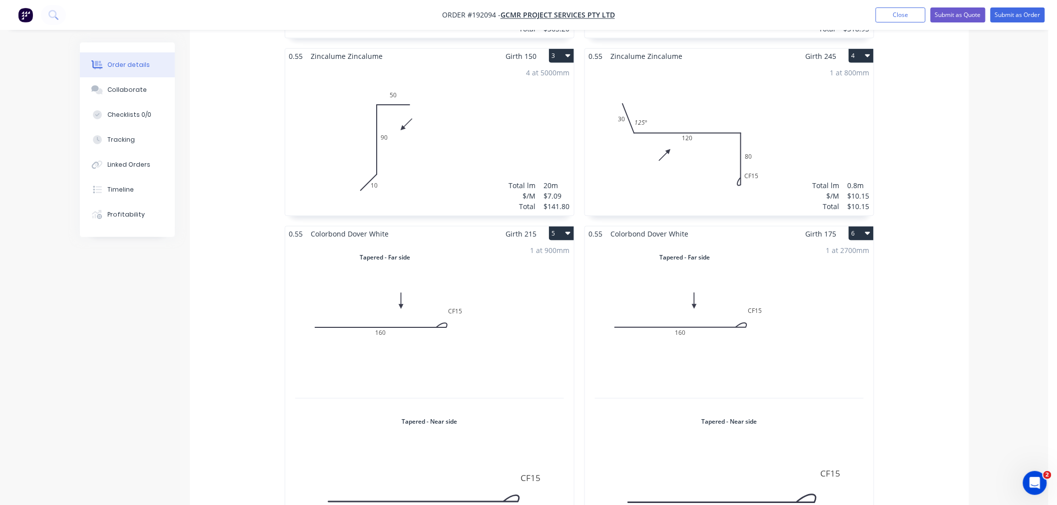
scroll to position [555, 0]
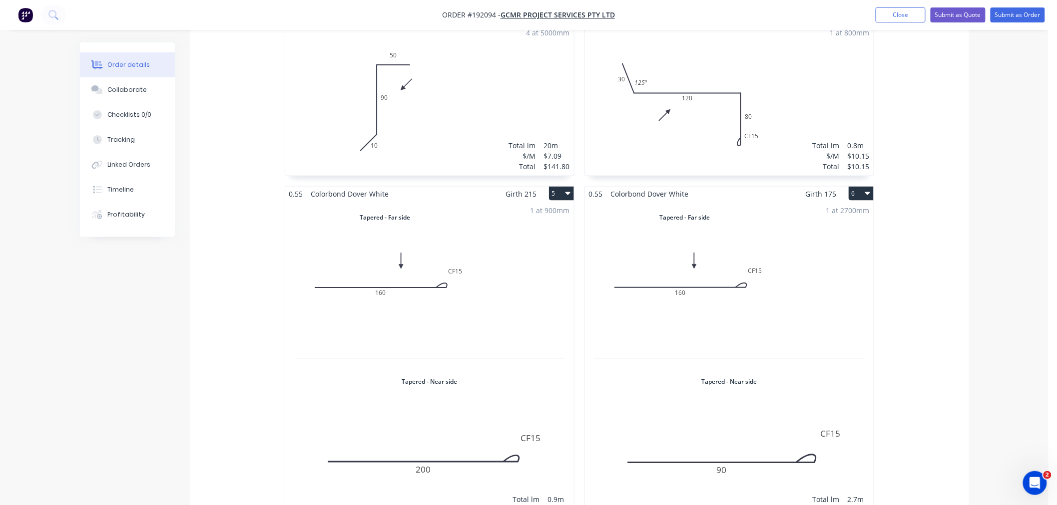
click at [967, 295] on div "0.55 Zincalume Zincalume Girth 647 1 0 12 100 335 FE 10 190 0 12 100 335 FE 10 …" at bounding box center [579, 186] width 779 height 710
click at [1004, 291] on div "Order details Collaborate Checklists 0/0 Tracking Linked Orders Timeline Profit…" at bounding box center [524, 155] width 1048 height 1420
click at [999, 280] on div "Order details Collaborate Checklists 0/0 Tracking Linked Orders Timeline Profit…" at bounding box center [524, 155] width 1048 height 1420
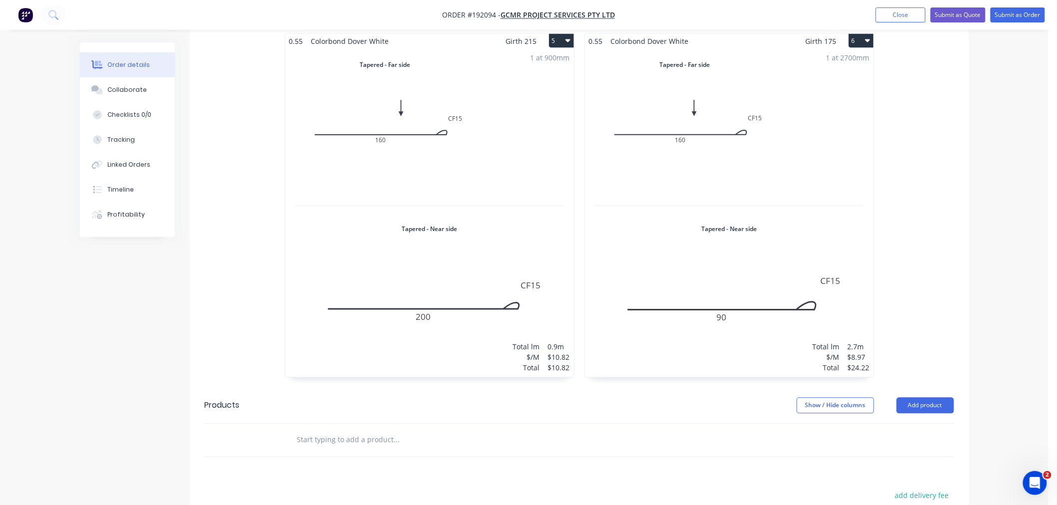
scroll to position [666, 0]
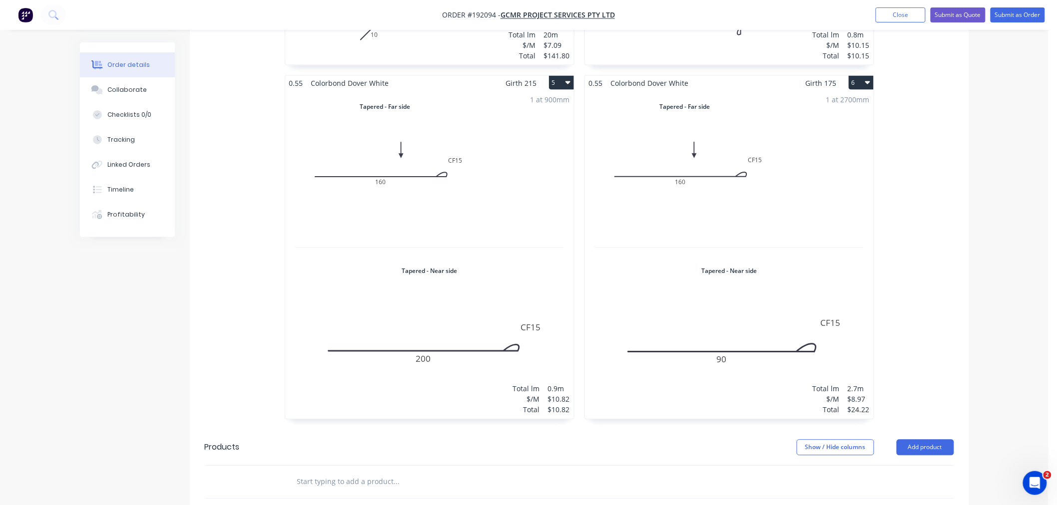
click at [942, 241] on div "0.55 Zincalume Zincalume Girth 647 1 0 12 100 335 FE 10 190 0 12 100 335 FE 10 …" at bounding box center [579, 75] width 779 height 710
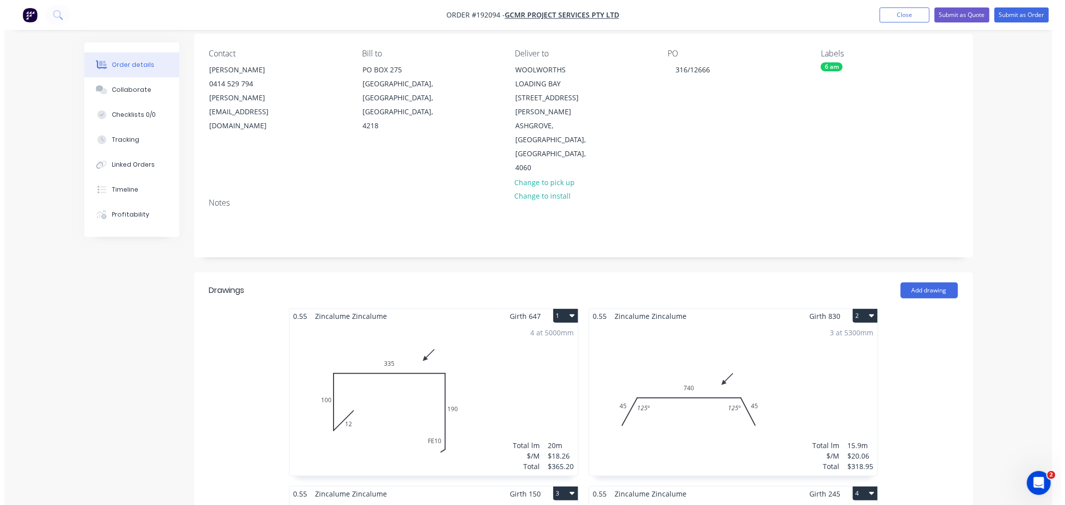
scroll to position [0, 0]
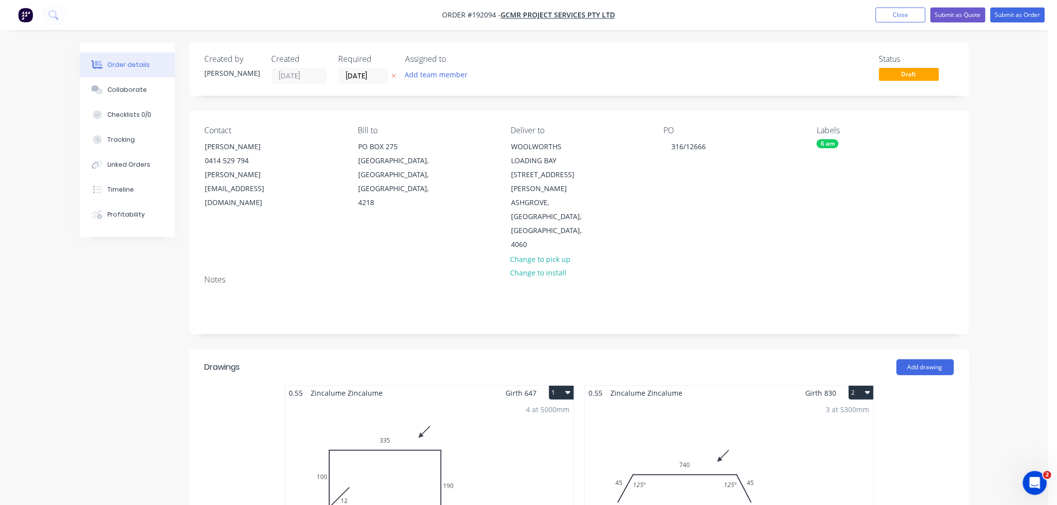
click at [1015, 16] on button "Submit as Order" at bounding box center [1017, 14] width 54 height 15
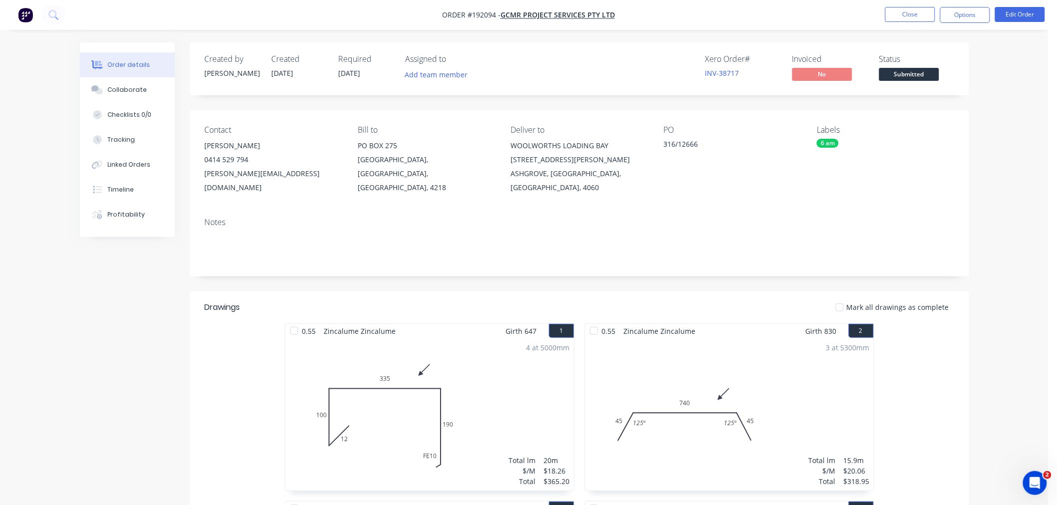
click at [972, 18] on button "Options" at bounding box center [965, 15] width 50 height 16
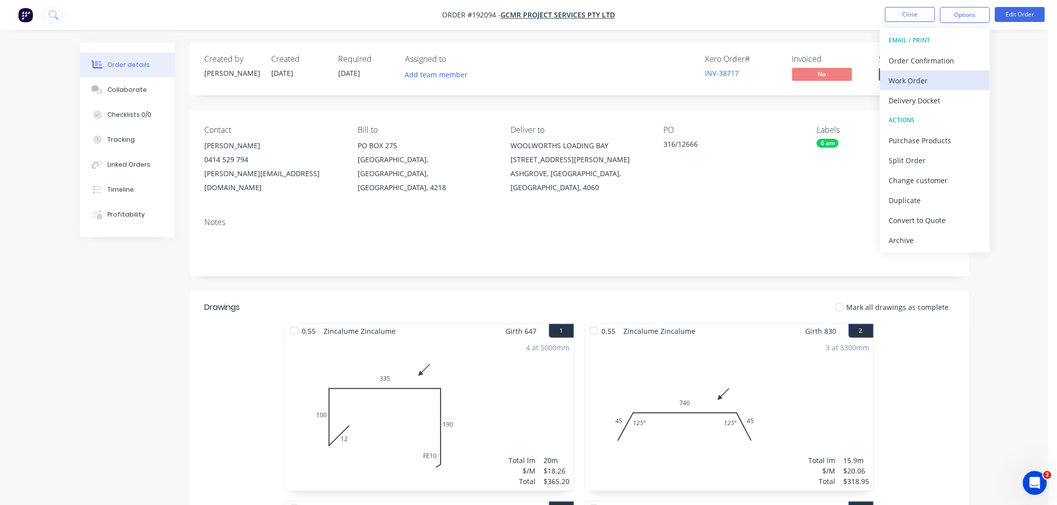
click at [962, 80] on div "Work Order" at bounding box center [935, 80] width 92 height 14
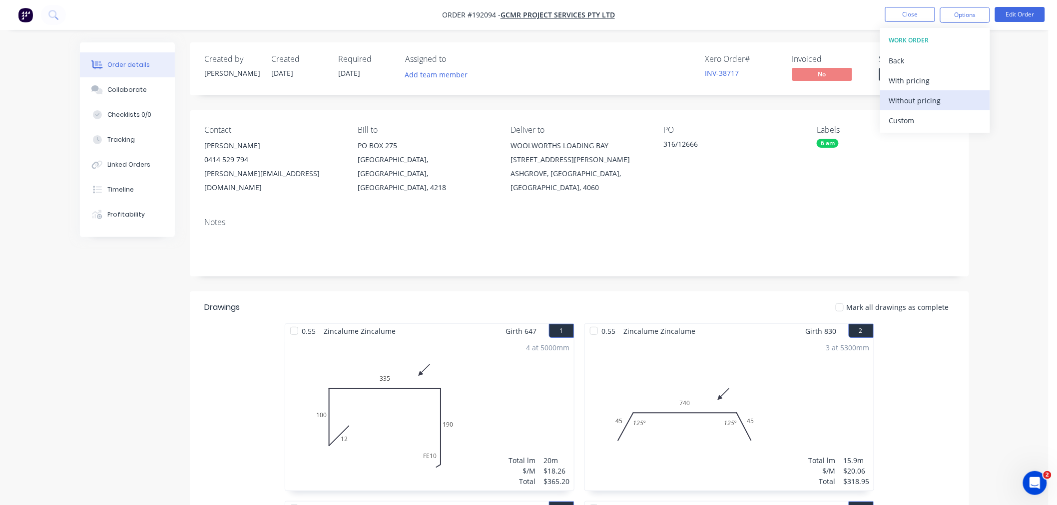
click at [947, 102] on div "Without pricing" at bounding box center [935, 100] width 92 height 14
click at [811, 18] on nav "Order #192094 - GCMR Project Services Pty Ltd Close Options Edit Order" at bounding box center [528, 15] width 1057 height 30
click at [904, 17] on button "Close" at bounding box center [910, 14] width 50 height 15
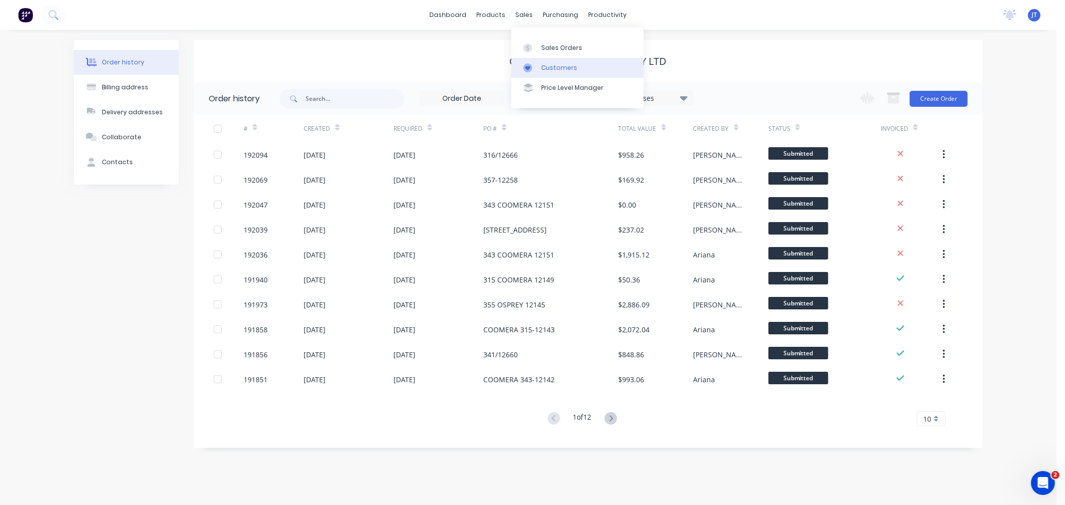
click at [551, 70] on div "Customers" at bounding box center [559, 67] width 36 height 9
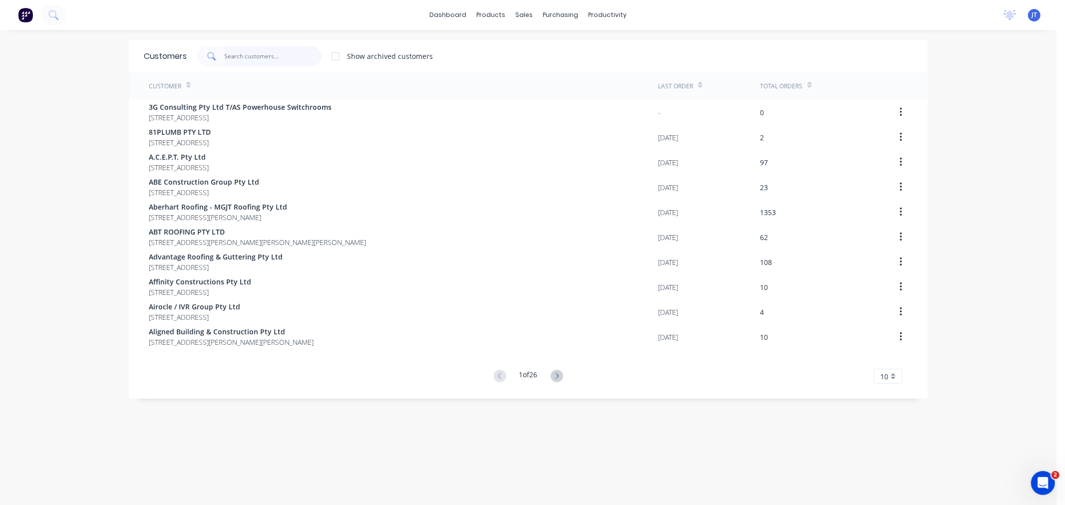
click at [251, 51] on input "text" at bounding box center [273, 56] width 97 height 20
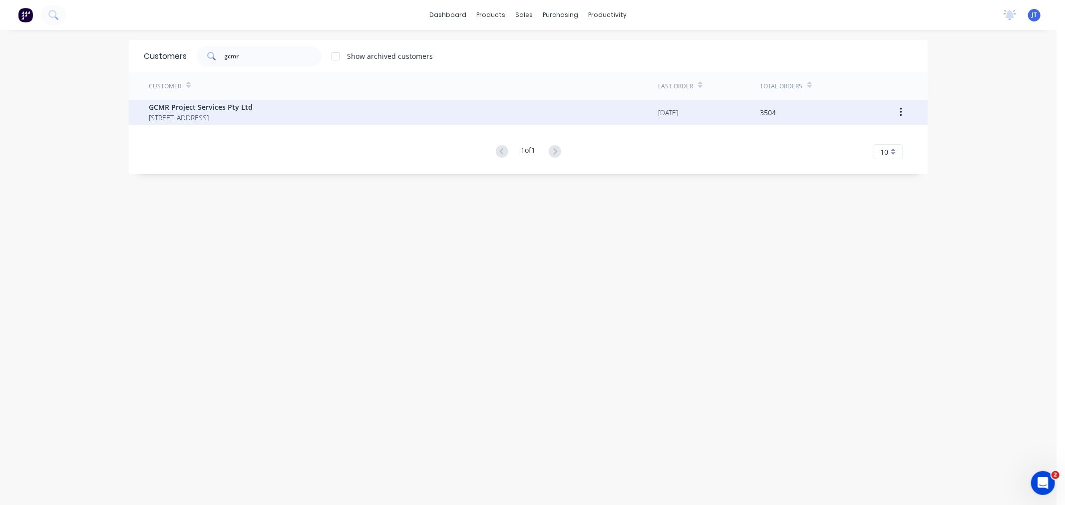
click at [253, 116] on span "[STREET_ADDRESS]" at bounding box center [201, 117] width 104 height 10
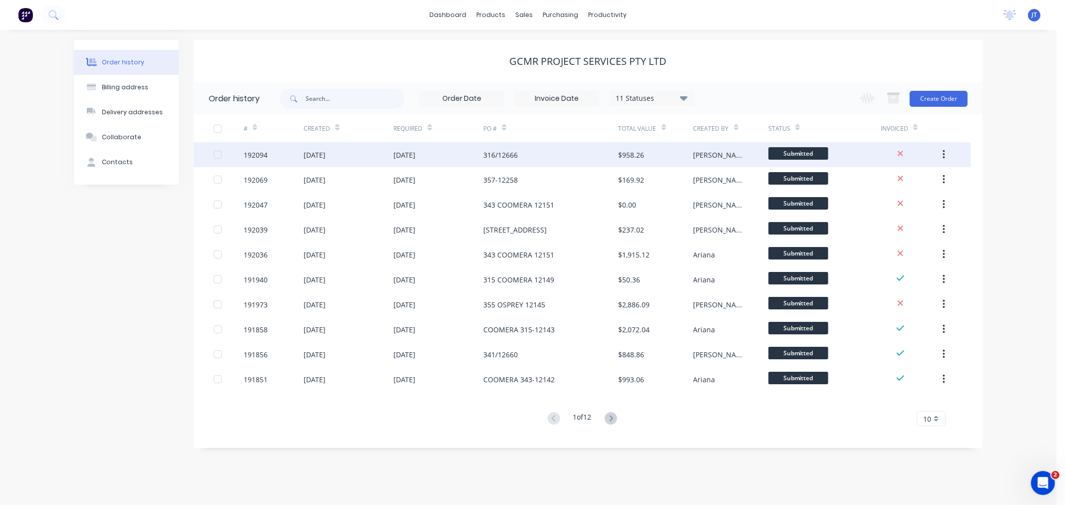
click at [263, 153] on div "192094" at bounding box center [256, 155] width 24 height 10
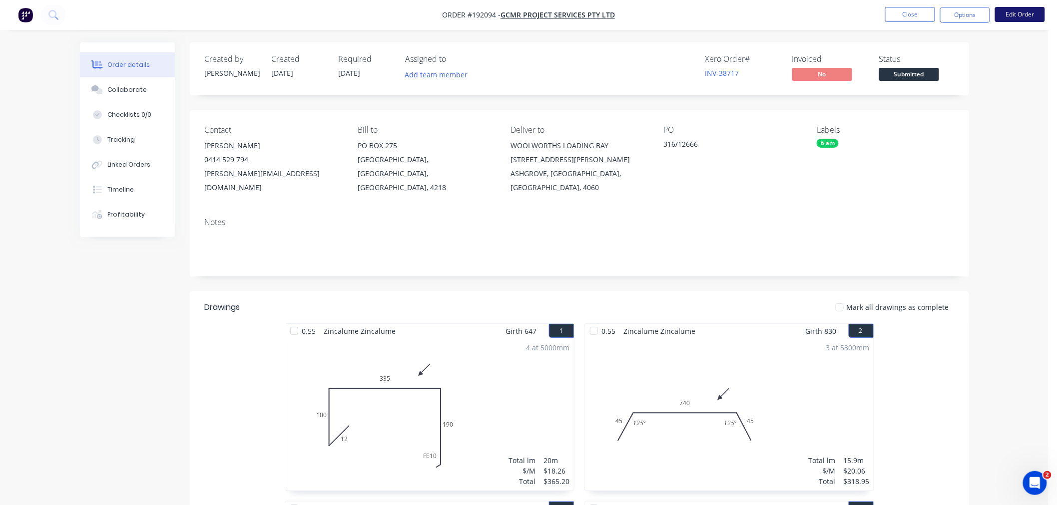
click at [1026, 18] on button "Edit Order" at bounding box center [1020, 14] width 50 height 15
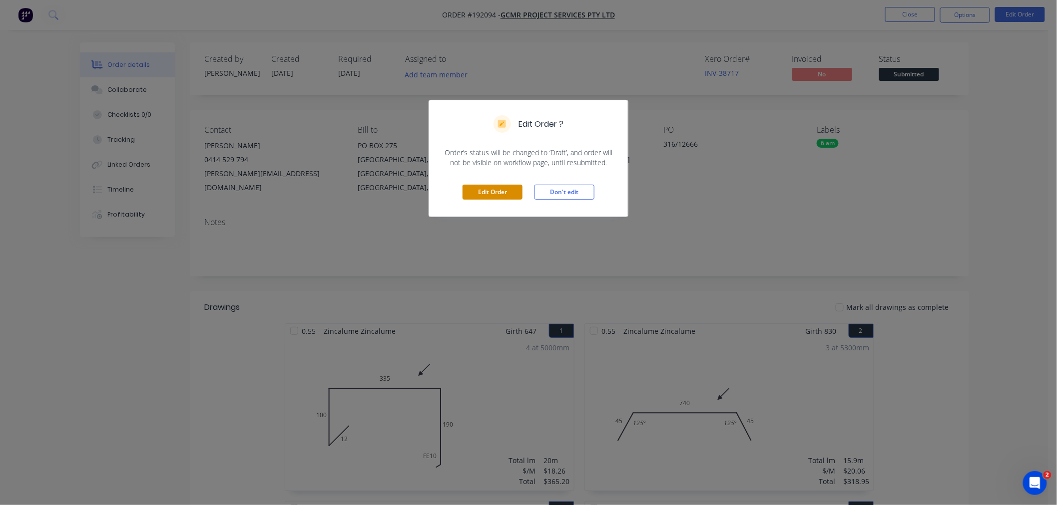
click at [495, 193] on button "Edit Order" at bounding box center [492, 192] width 60 height 15
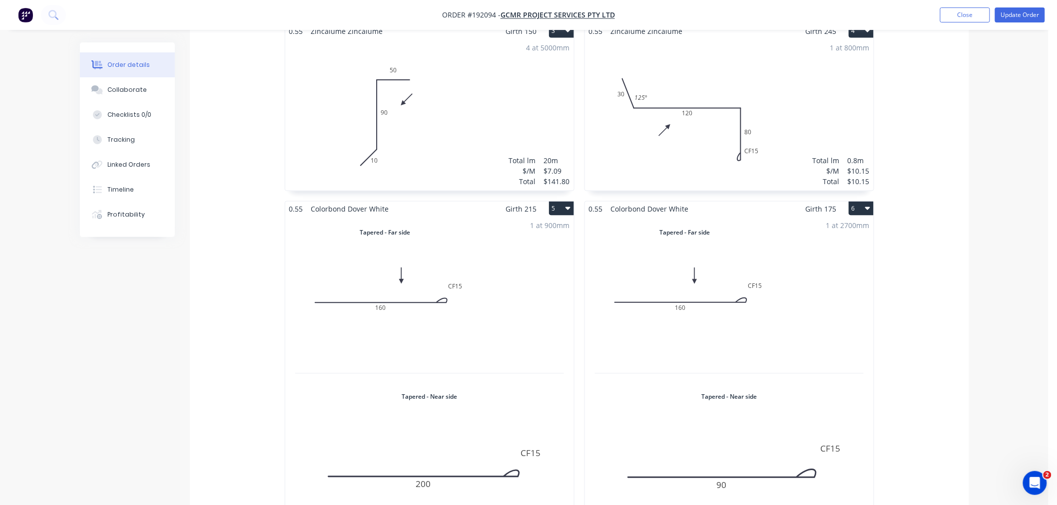
click at [442, 252] on div "1 at 900mm Total lm $/M Total 0.9m $10.82 $10.82" at bounding box center [429, 380] width 289 height 329
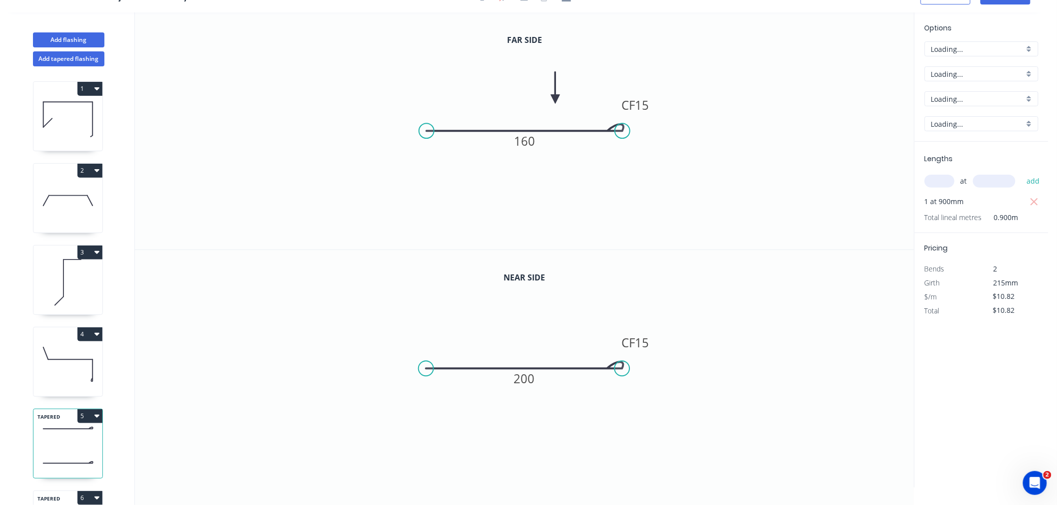
scroll to position [18, 0]
drag, startPoint x: 588, startPoint y: 161, endPoint x: 580, endPoint y: 163, distance: 8.2
click at [580, 163] on icon at bounding box center [580, 152] width 9 height 32
click at [580, 163] on icon at bounding box center [588, 154] width 29 height 29
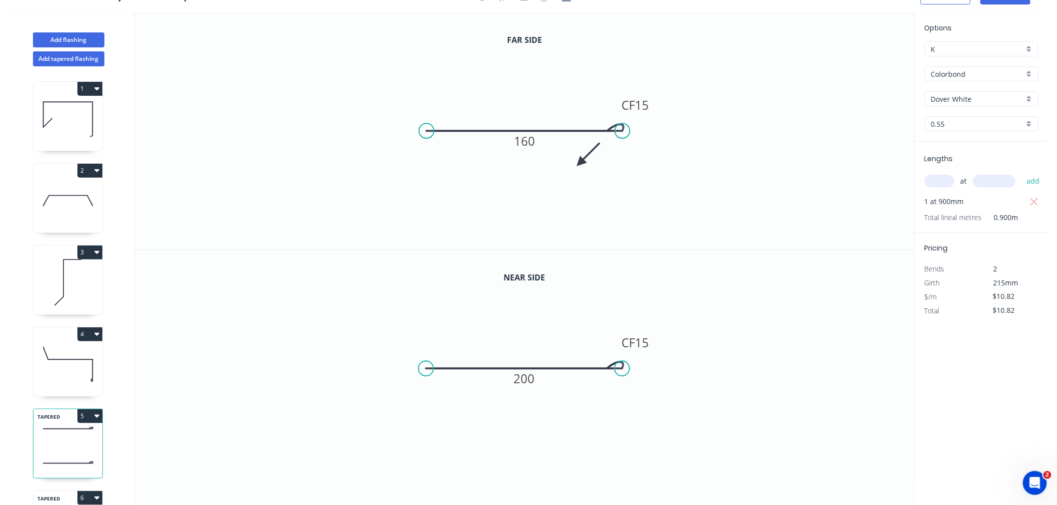
click at [580, 163] on icon at bounding box center [588, 154] width 29 height 29
click at [580, 163] on icon at bounding box center [588, 170] width 29 height 29
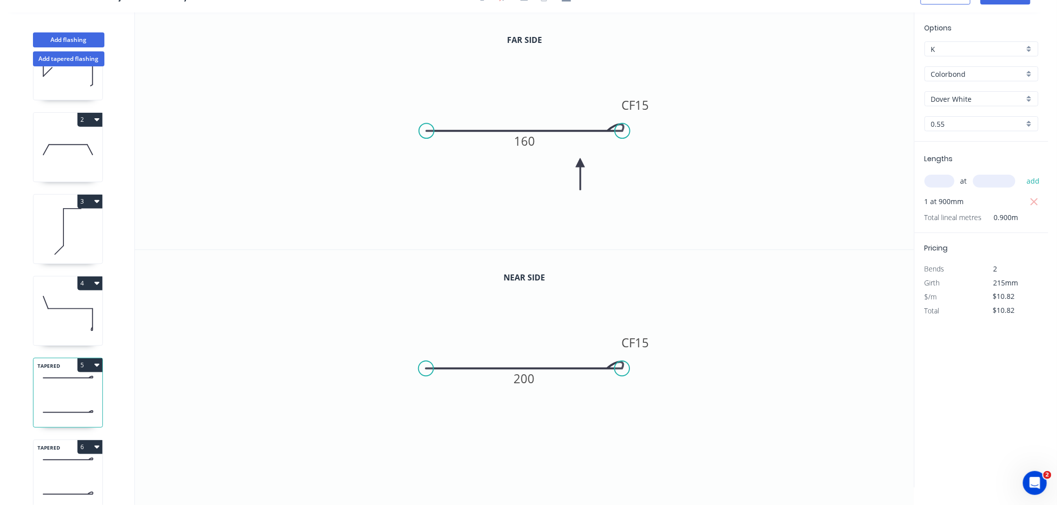
scroll to position [75, 0]
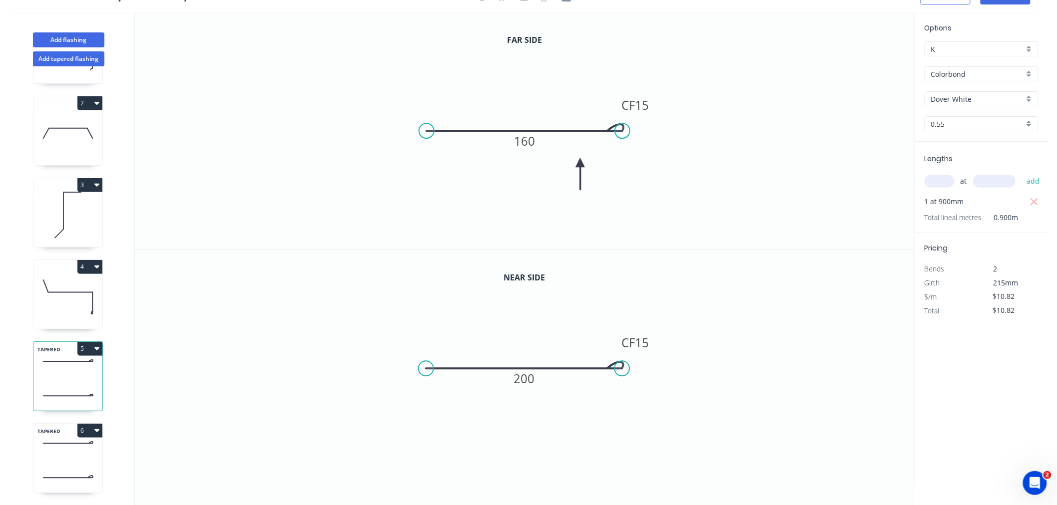
click at [72, 448] on icon at bounding box center [67, 443] width 69 height 29
drag, startPoint x: 578, startPoint y: 141, endPoint x: 585, endPoint y: 162, distance: 22.6
click at [585, 162] on icon at bounding box center [584, 151] width 9 height 32
click at [585, 162] on icon at bounding box center [592, 154] width 29 height 29
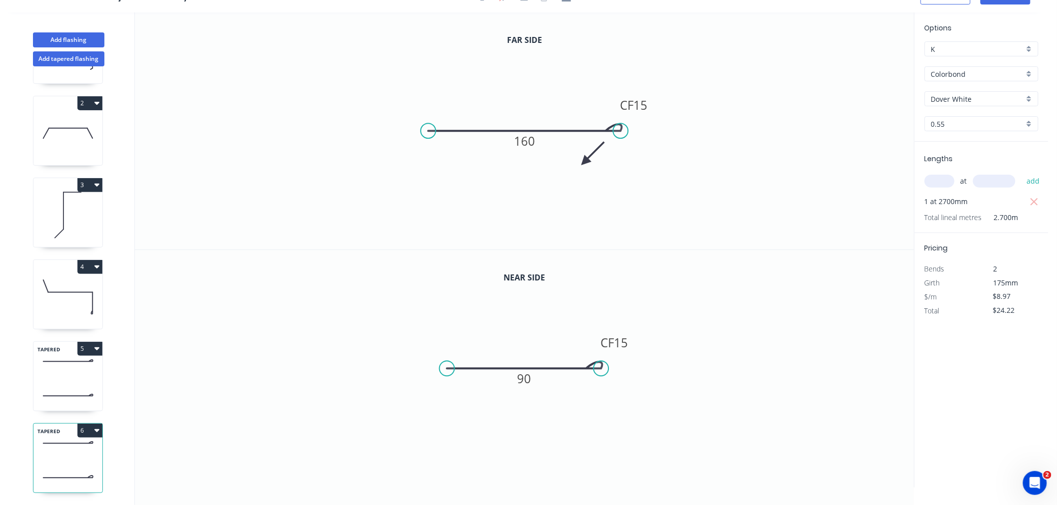
click at [585, 162] on icon at bounding box center [592, 153] width 29 height 29
click at [585, 162] on icon at bounding box center [592, 169] width 29 height 29
drag, startPoint x: 585, startPoint y: 162, endPoint x: 563, endPoint y: 162, distance: 22.0
click at [563, 162] on icon at bounding box center [562, 173] width 9 height 32
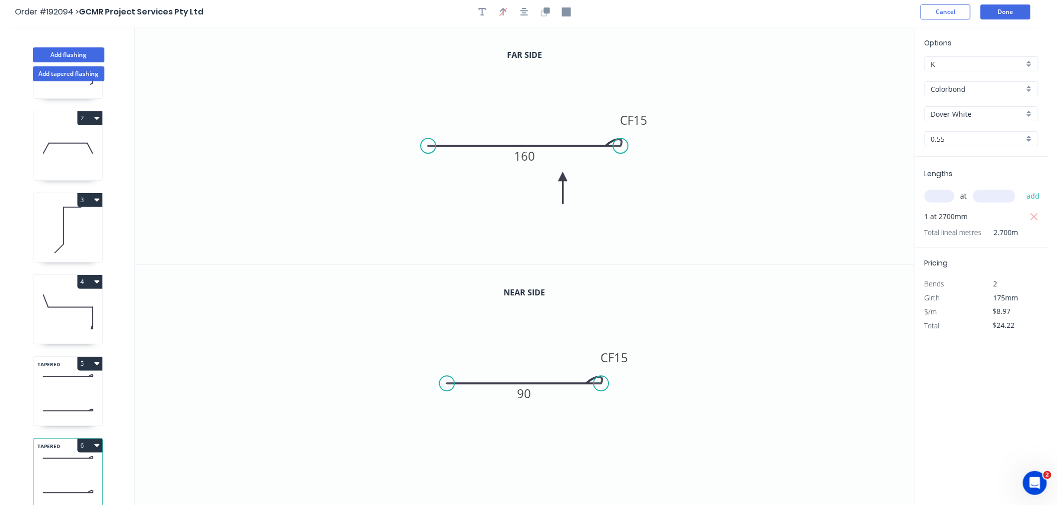
scroll to position [0, 0]
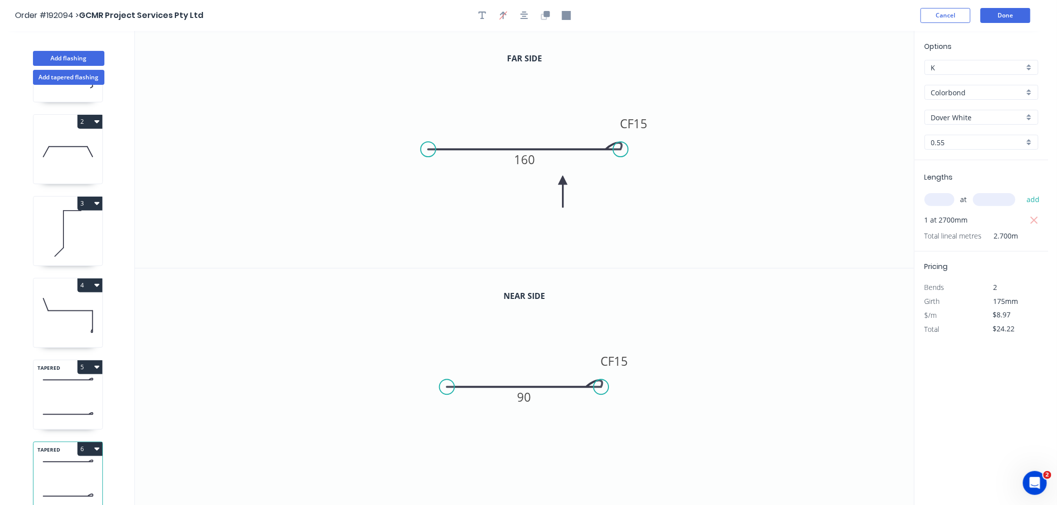
click at [807, 25] on header "Order #192094 > GCMR Project Services Pty Ltd Cancel Done" at bounding box center [524, 15] width 1048 height 31
click at [1011, 12] on button "Done" at bounding box center [1005, 15] width 50 height 15
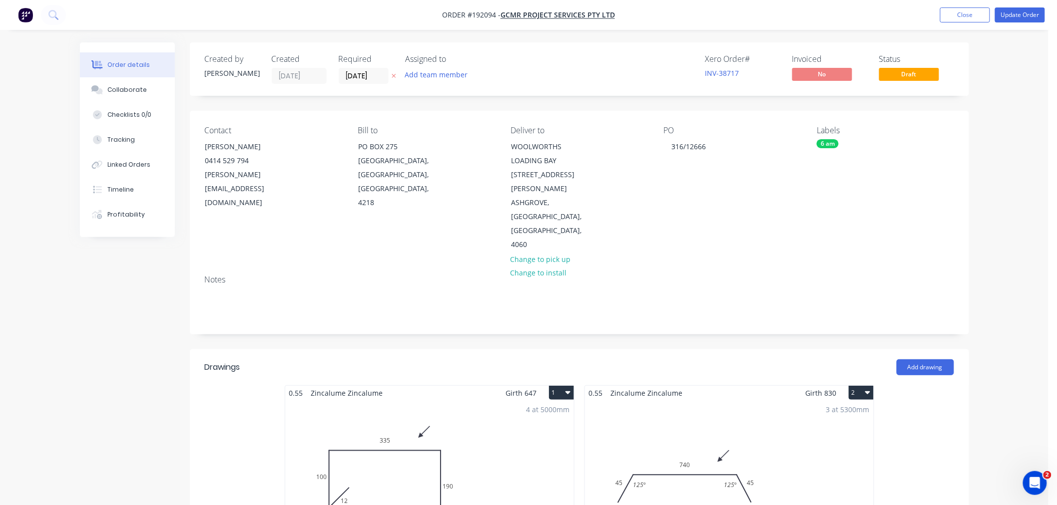
click at [1030, 13] on button "Update Order" at bounding box center [1020, 14] width 50 height 15
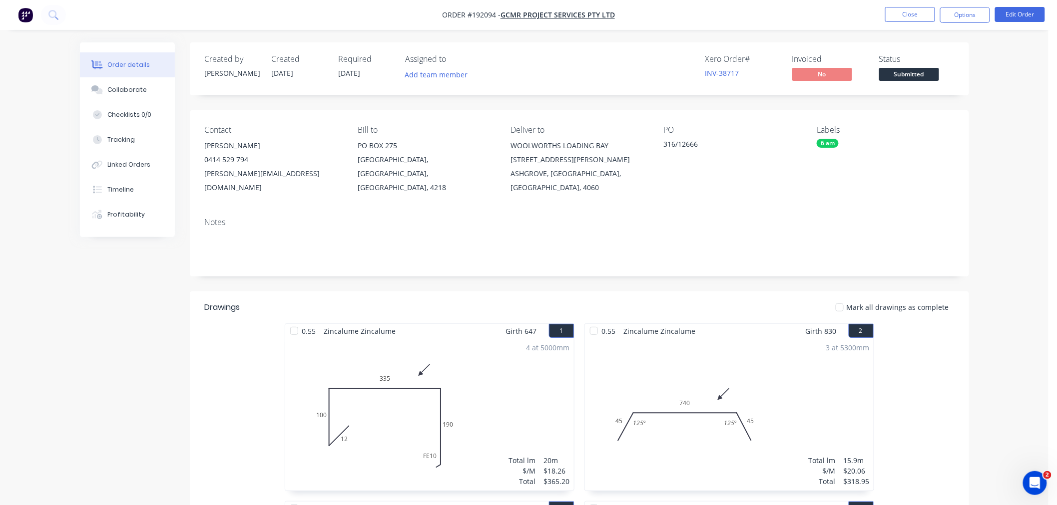
click at [974, 17] on button "Options" at bounding box center [965, 15] width 50 height 16
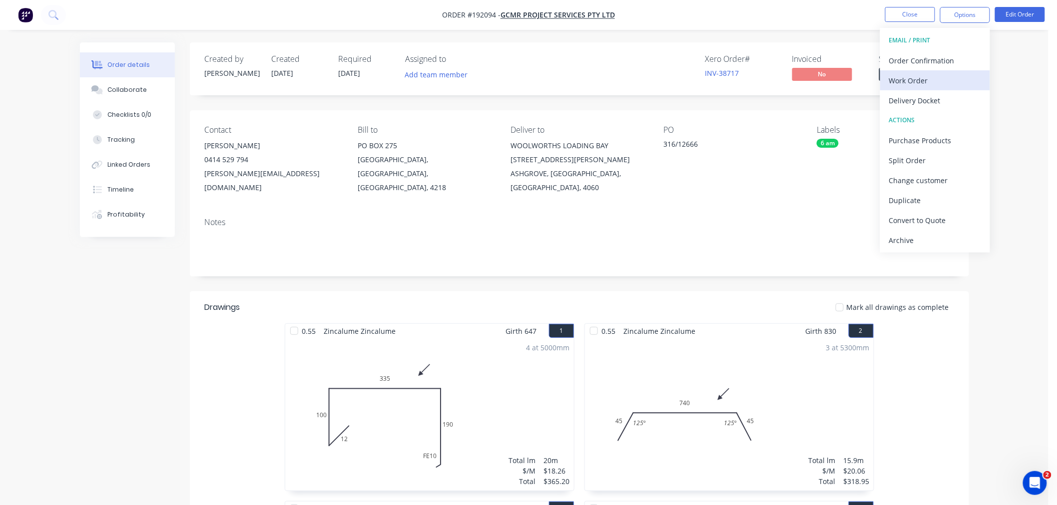
click at [940, 73] on div "Work Order" at bounding box center [935, 80] width 92 height 14
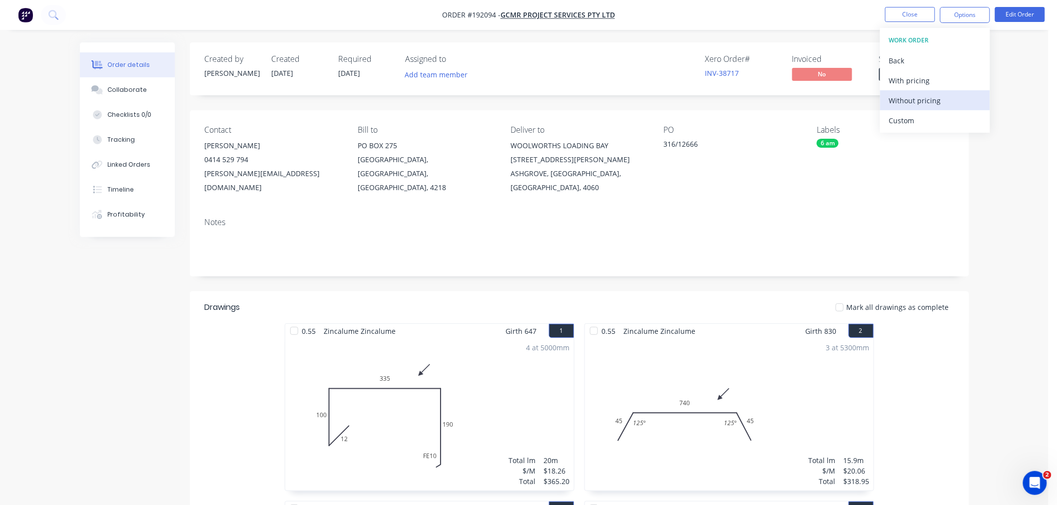
click at [940, 95] on div "Without pricing" at bounding box center [935, 100] width 92 height 14
drag, startPoint x: 1004, startPoint y: 216, endPoint x: 974, endPoint y: 104, distance: 116.3
click at [903, 16] on button "Close" at bounding box center [910, 14] width 50 height 15
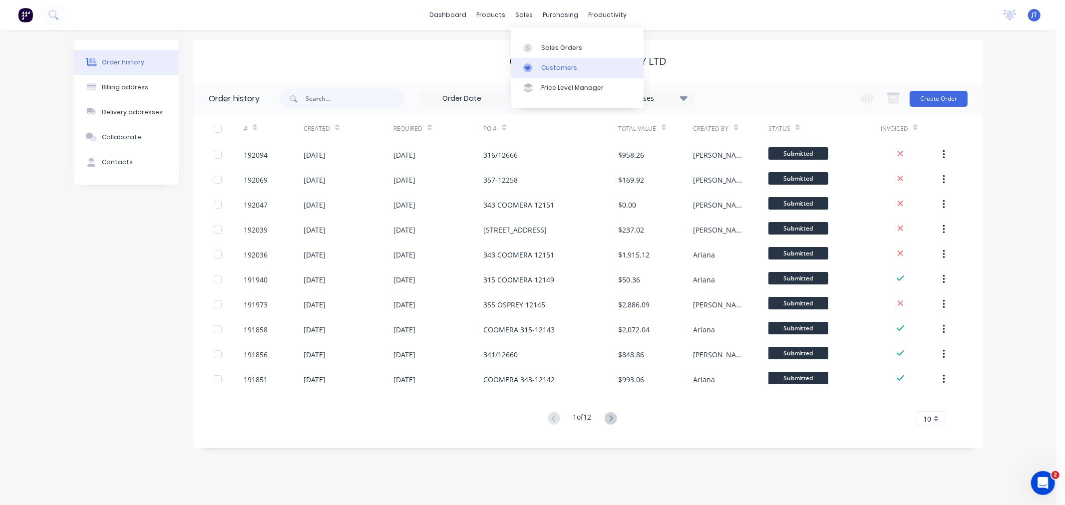
click at [555, 71] on div "Customers" at bounding box center [559, 67] width 36 height 9
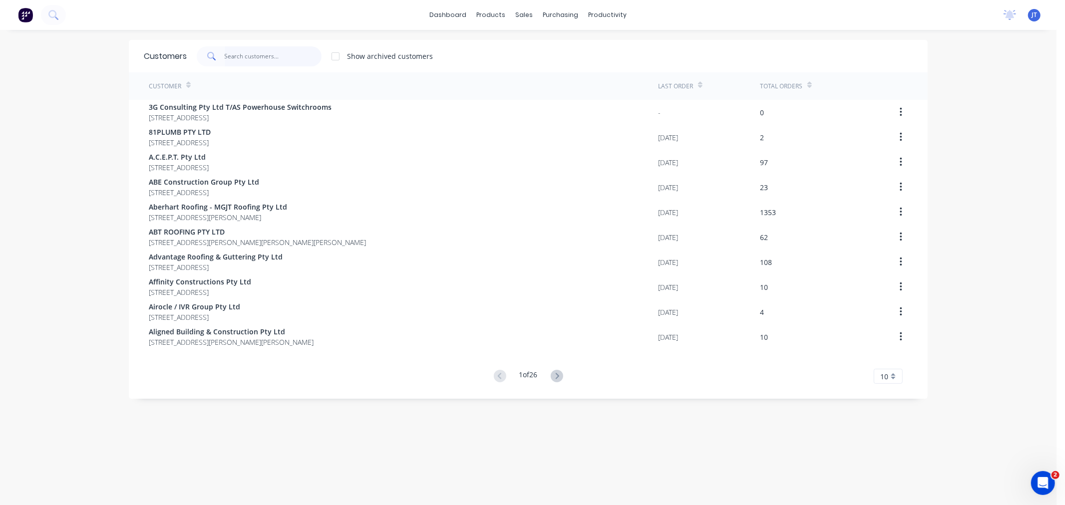
click at [265, 58] on input "text" at bounding box center [273, 56] width 97 height 20
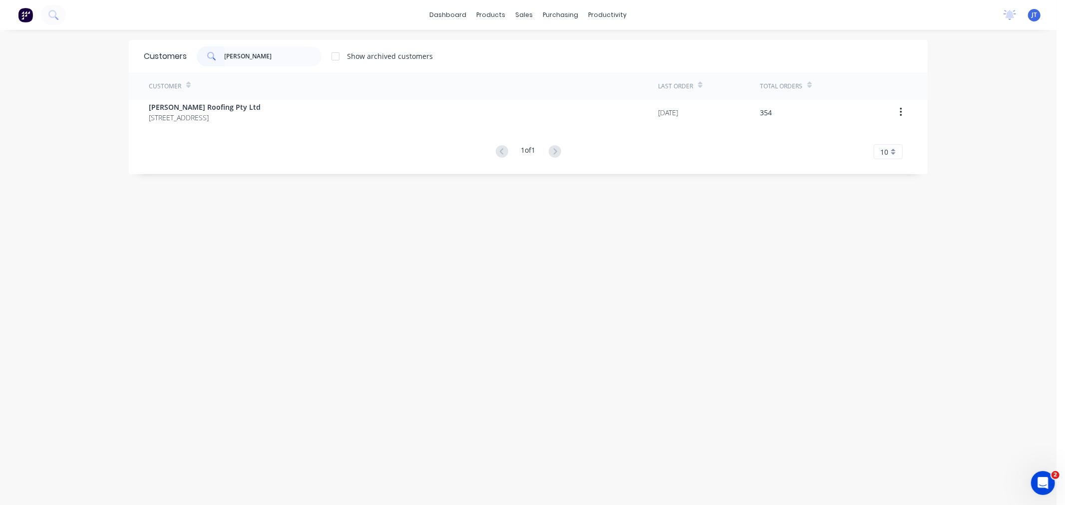
click at [264, 208] on div "Customers [PERSON_NAME] Show archived customers Customer Last Order Total Order…" at bounding box center [528, 277] width 799 height 475
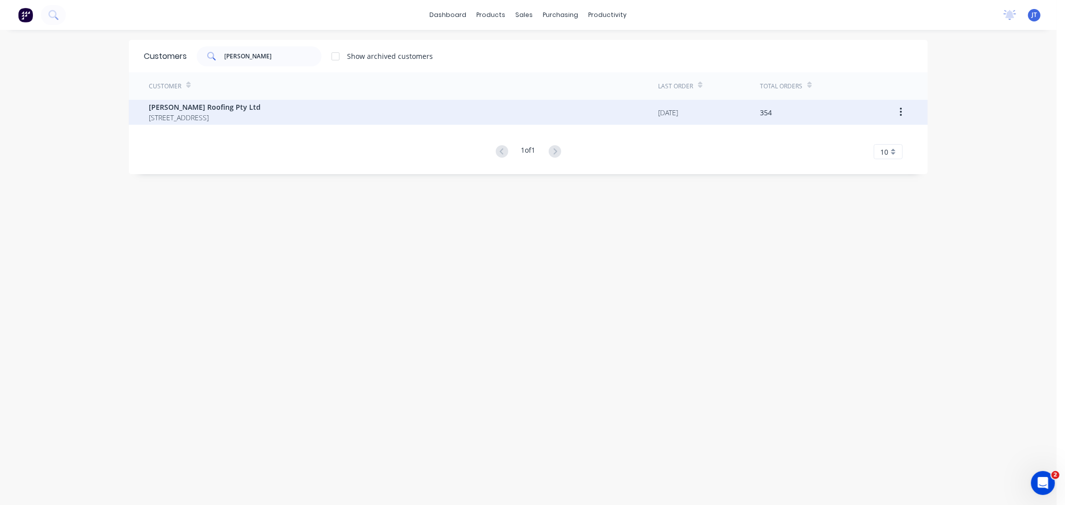
click at [246, 117] on span "[STREET_ADDRESS]" at bounding box center [205, 117] width 112 height 10
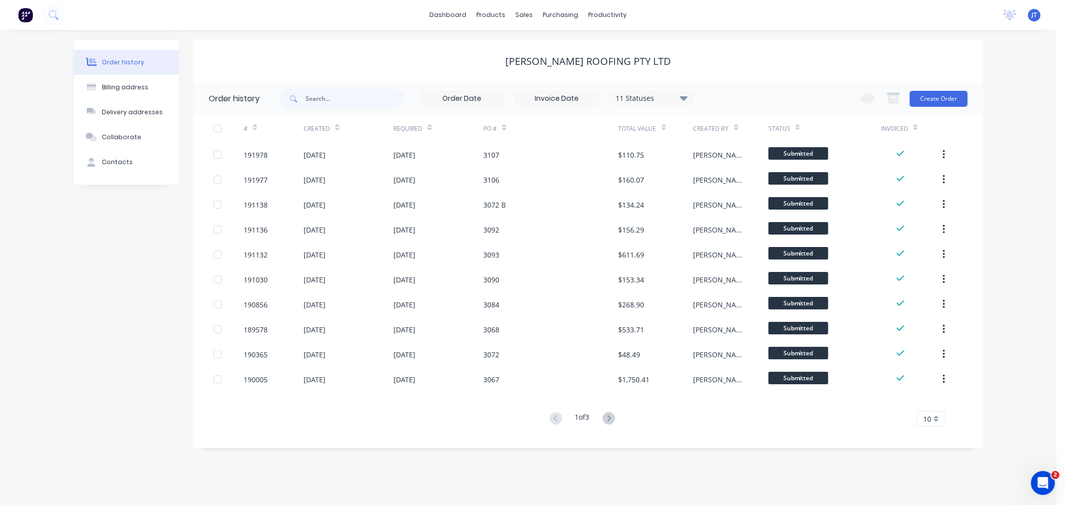
click at [819, 52] on div "[PERSON_NAME] Roofing Pty Ltd" at bounding box center [588, 61] width 789 height 42
click at [1002, 140] on div "Order history Billing address Delivery addresses Collaborate Contacts [PERSON_N…" at bounding box center [528, 267] width 1057 height 475
click at [945, 95] on button "Create Order" at bounding box center [939, 99] width 58 height 16
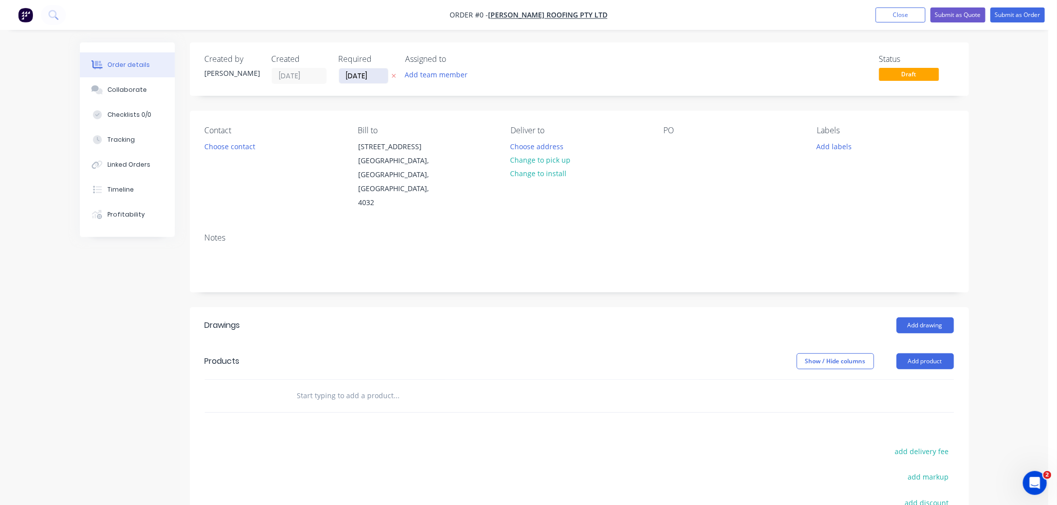
click at [358, 75] on input "[DATE]" at bounding box center [363, 75] width 49 height 15
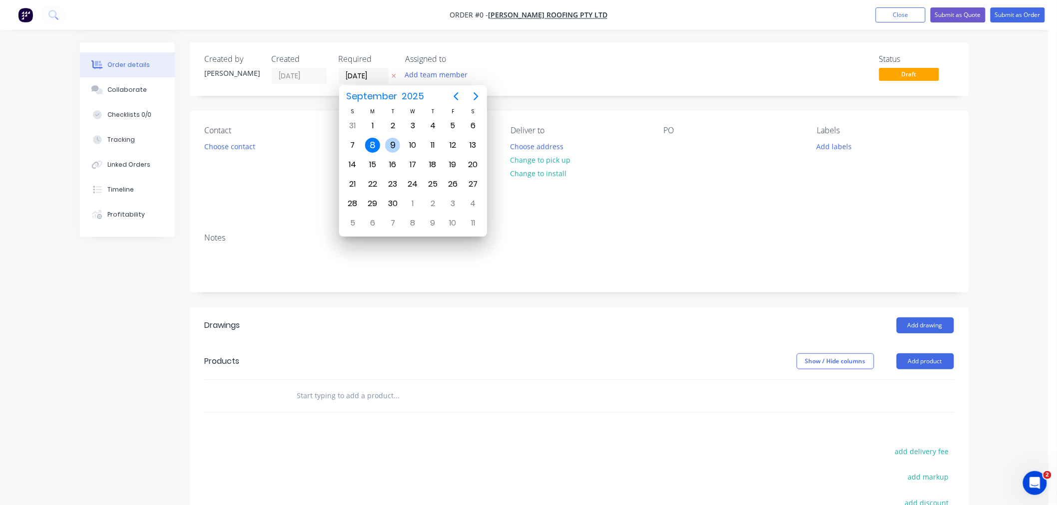
click at [397, 138] on div "9" at bounding box center [392, 145] width 15 height 15
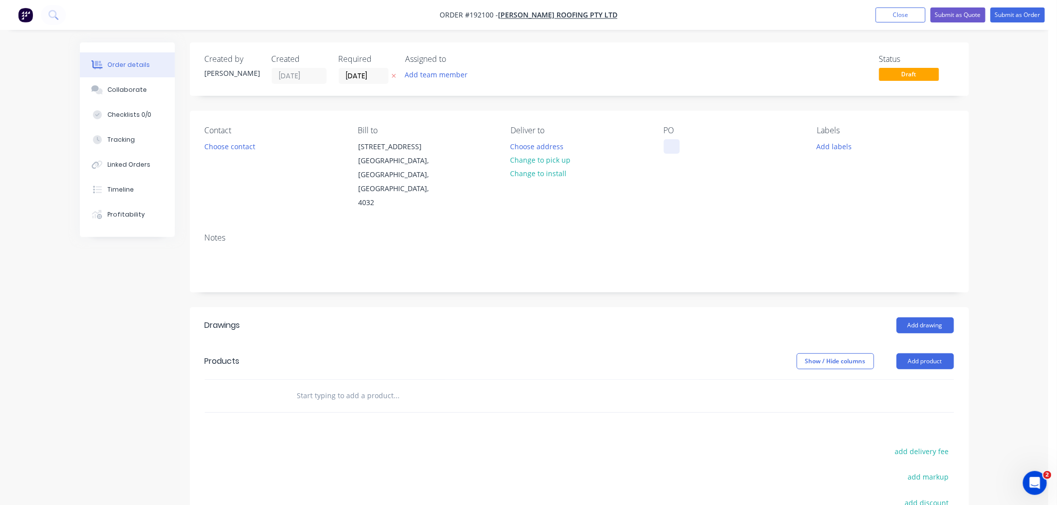
click at [674, 147] on div at bounding box center [672, 146] width 16 height 14
click at [622, 84] on div "Created by [PERSON_NAME] Created [DATE] Required [DATE] Assigned to Add team me…" at bounding box center [579, 68] width 779 height 53
click at [235, 147] on button "Choose contact" at bounding box center [229, 145] width 61 height 13
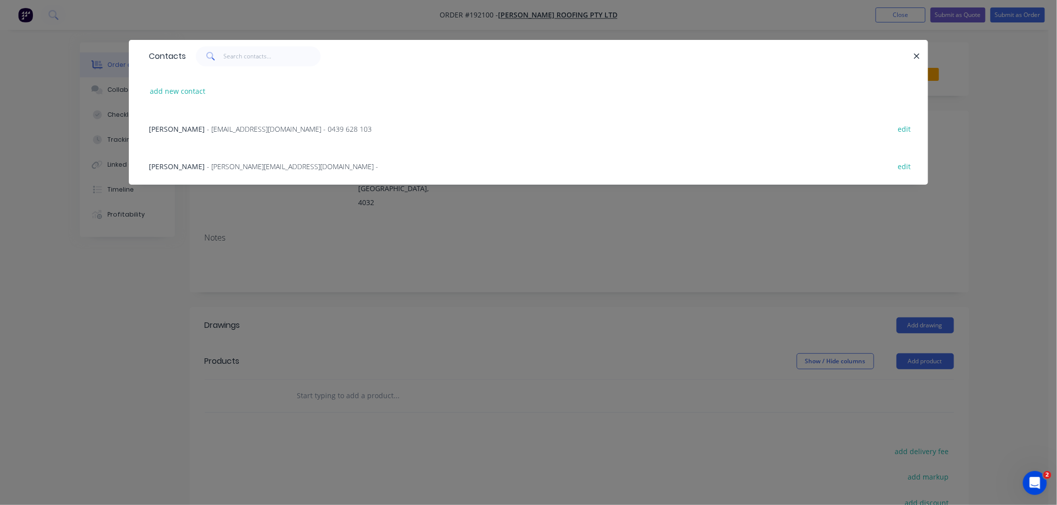
click at [237, 126] on span "- [EMAIL_ADDRESS][DOMAIN_NAME] - 0439 628 103" at bounding box center [289, 128] width 165 height 9
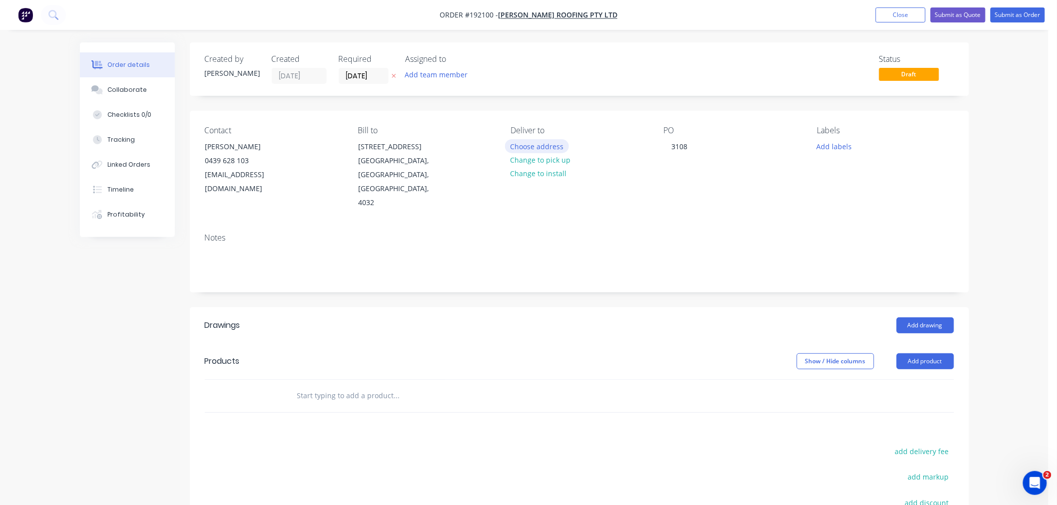
click at [535, 146] on button "Choose address" at bounding box center [537, 145] width 64 height 13
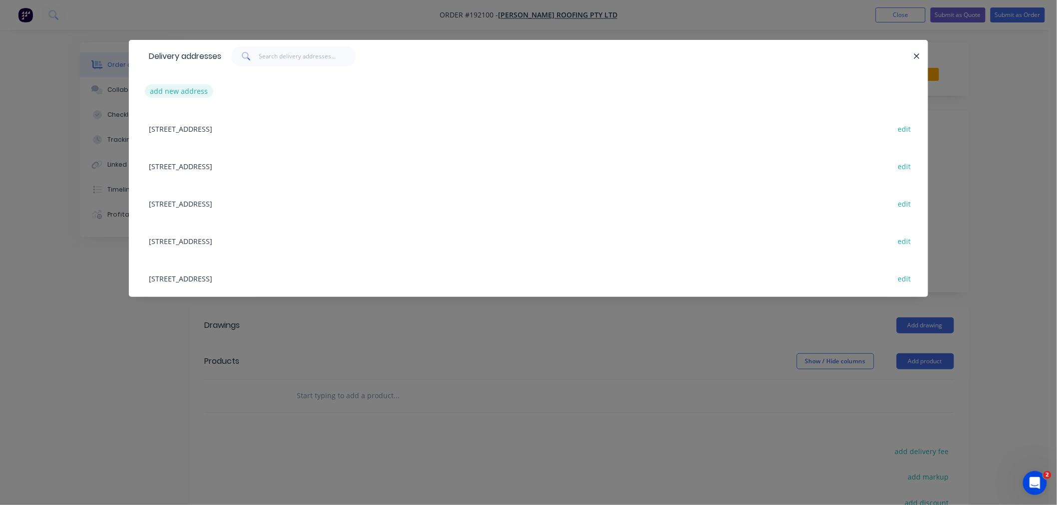
click at [170, 92] on button "add new address" at bounding box center [179, 90] width 68 height 13
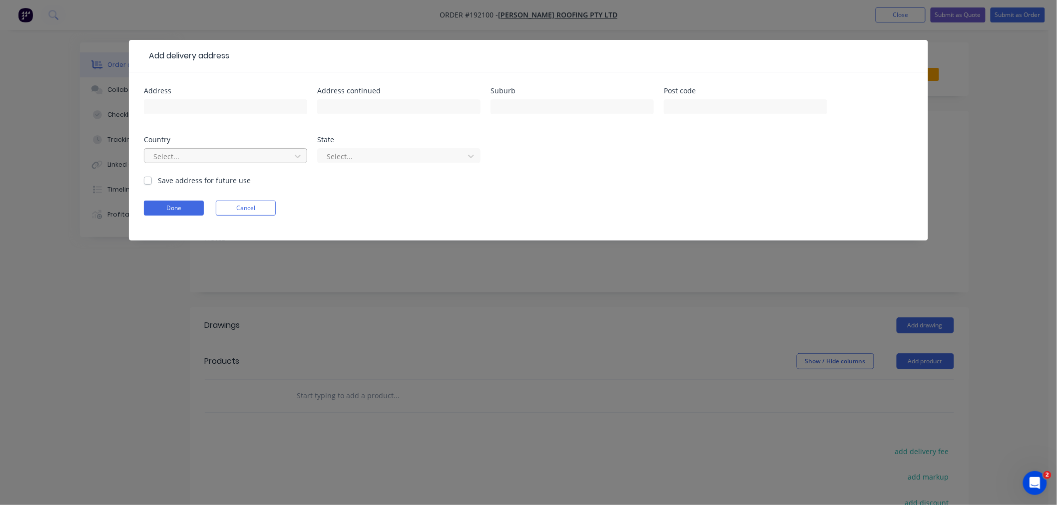
click at [206, 159] on div at bounding box center [218, 156] width 133 height 12
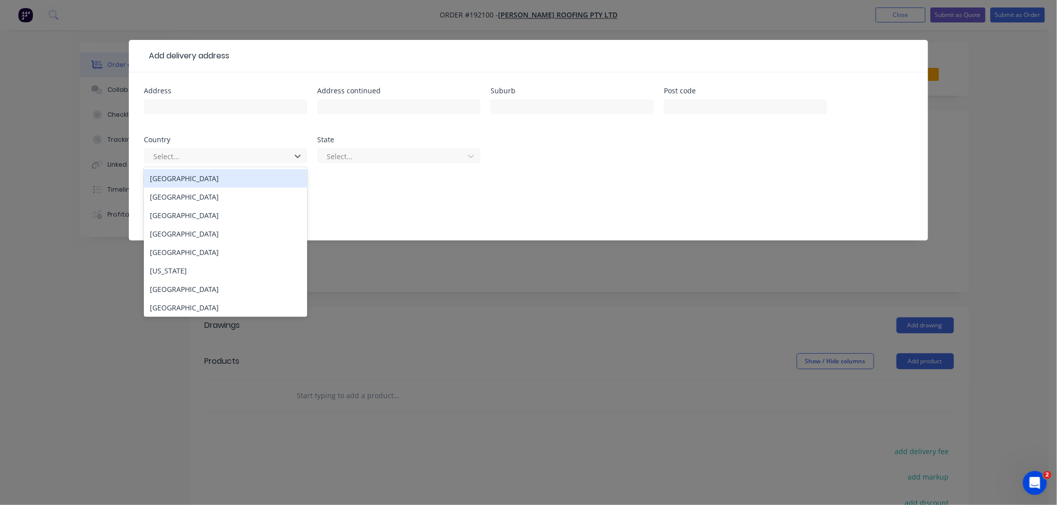
click at [211, 182] on div "[GEOGRAPHIC_DATA]" at bounding box center [225, 178] width 163 height 18
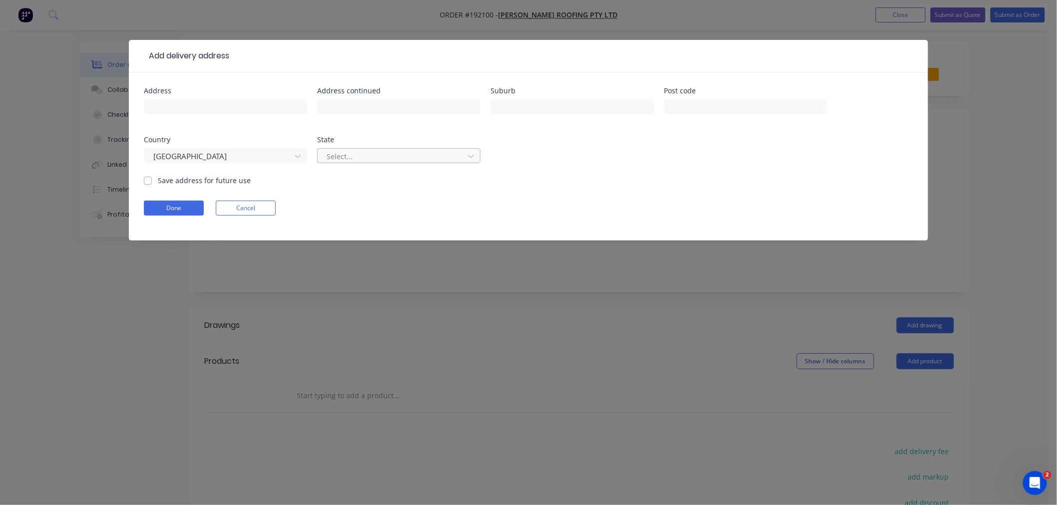
click at [350, 153] on div at bounding box center [392, 156] width 133 height 12
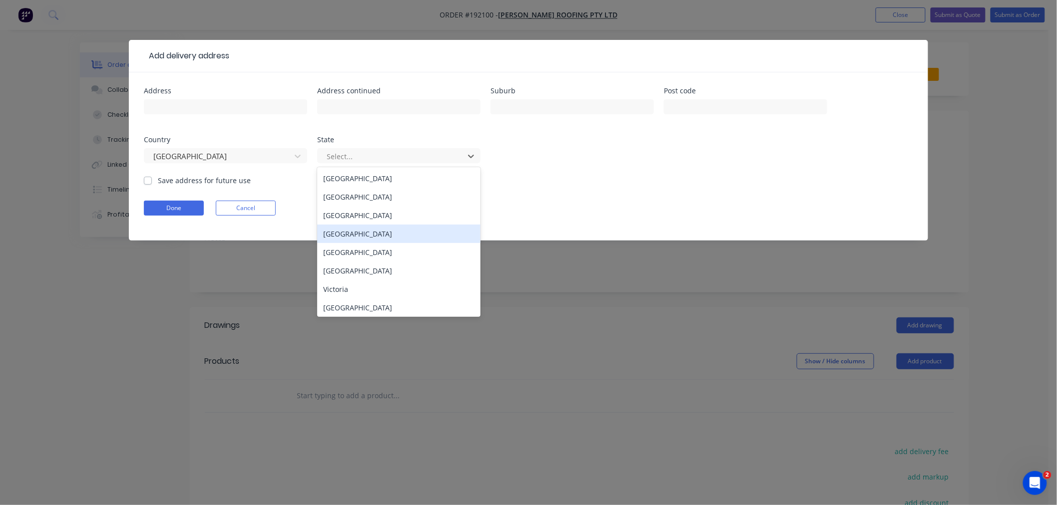
click at [357, 242] on div "[GEOGRAPHIC_DATA]" at bounding box center [398, 234] width 163 height 18
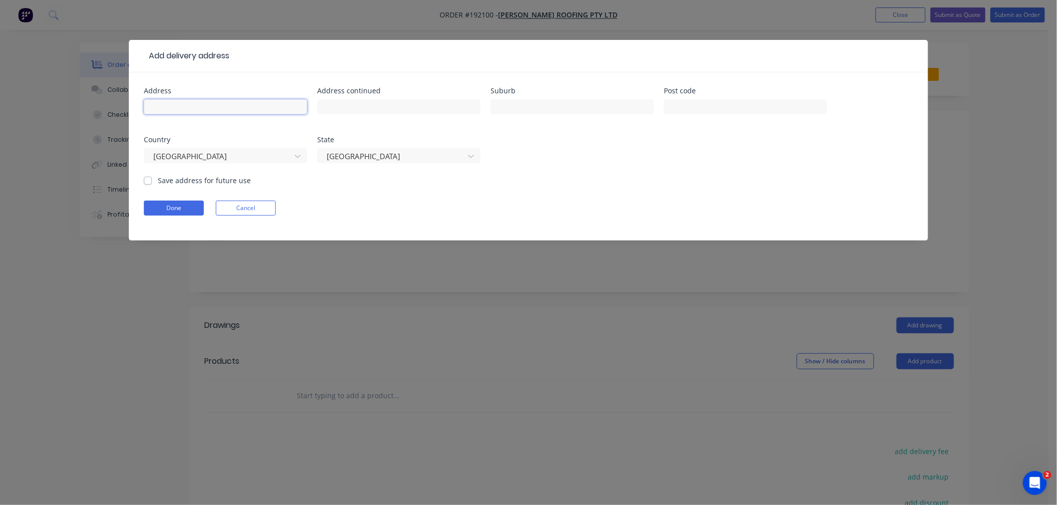
click at [222, 113] on input "text" at bounding box center [225, 106] width 163 height 15
paste input "[STREET_ADDRESS][PERSON_NAME]"
paste input "4122"
click at [282, 106] on input "[STREET_ADDRESS][PERSON_NAME]" at bounding box center [225, 106] width 163 height 15
paste input "[GEOGRAPHIC_DATA][PERSON_NAME]"
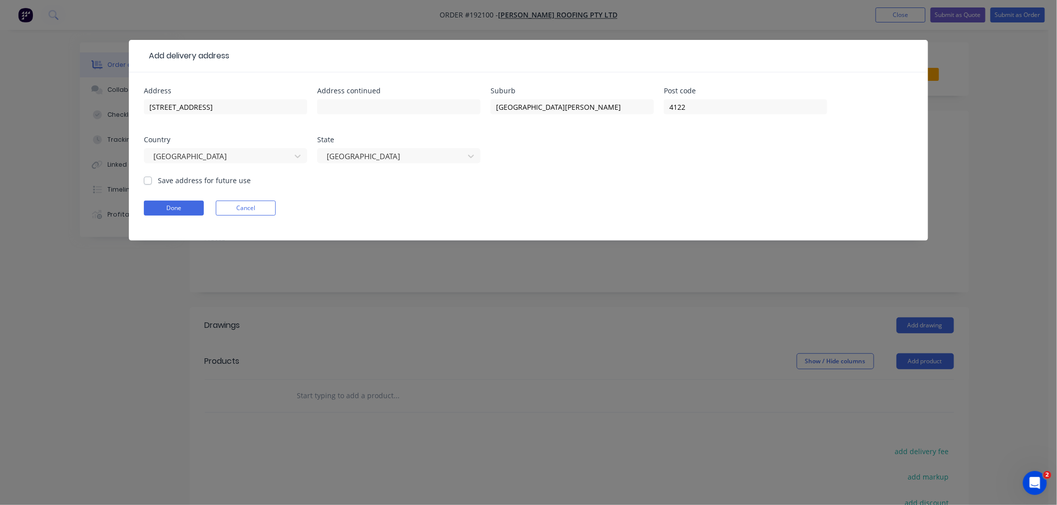
click at [394, 223] on form "Address 24 Blackpool St Address continued Suburb [GEOGRAPHIC_DATA][PERSON_NAME]…" at bounding box center [528, 163] width 769 height 153
click at [173, 208] on button "Done" at bounding box center [174, 208] width 60 height 15
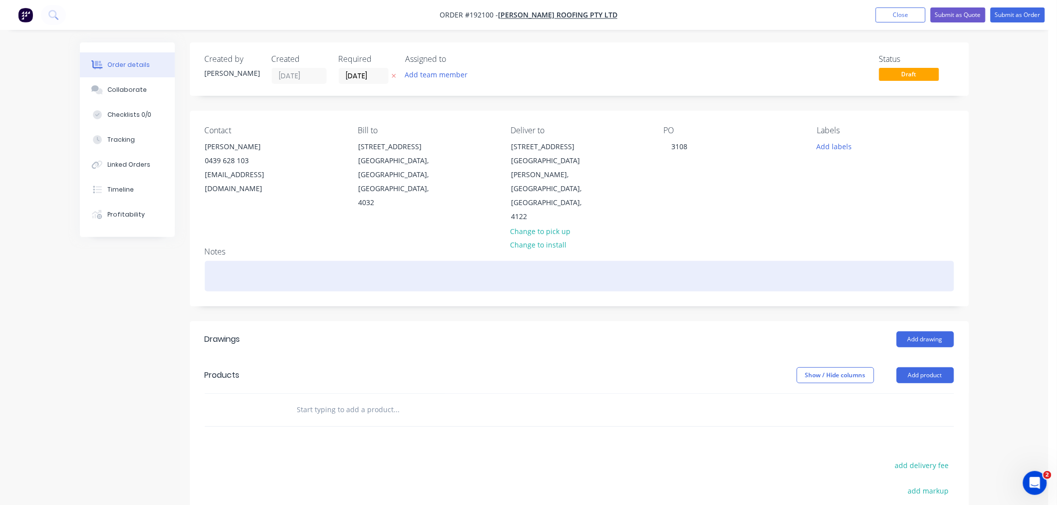
click at [279, 261] on div at bounding box center [579, 276] width 749 height 30
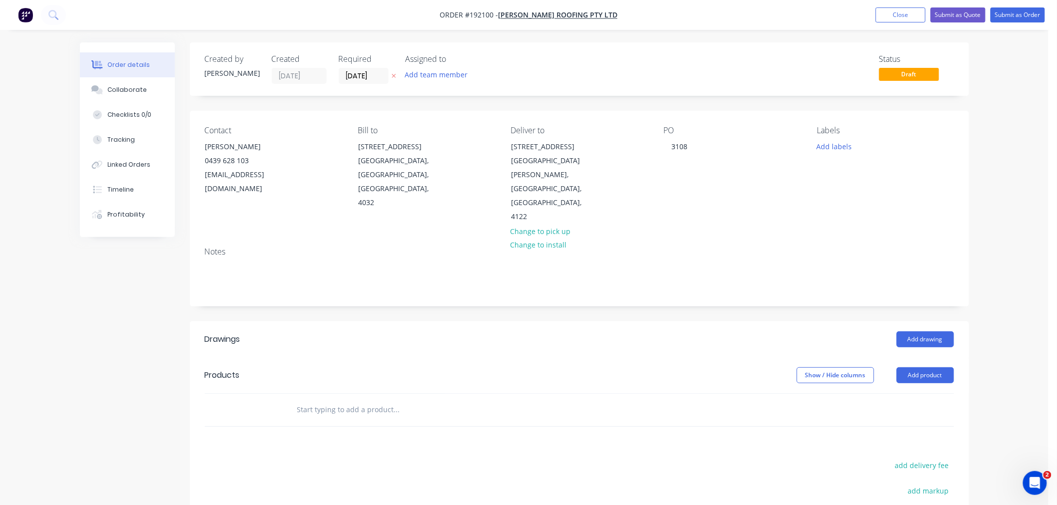
click at [1013, 265] on div "Order details Collaborate Checklists 0/0 Tracking Linked Orders Timeline Profit…" at bounding box center [524, 341] width 1048 height 682
click at [923, 332] on button "Add drawing" at bounding box center [924, 340] width 57 height 16
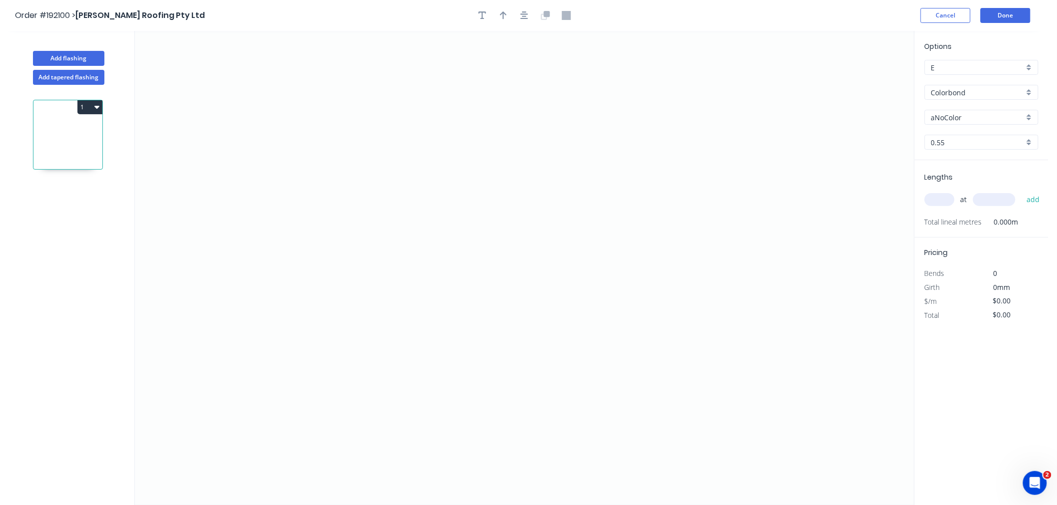
click at [970, 90] on input "Colorbond" at bounding box center [977, 92] width 93 height 10
drag, startPoint x: 999, startPoint y: 164, endPoint x: 995, endPoint y: 157, distance: 7.9
click at [999, 163] on div "Colorbond Matt" at bounding box center [981, 163] width 113 height 17
click at [971, 119] on input "Basalt" at bounding box center [977, 117] width 93 height 10
click at [991, 188] on div "Monument" at bounding box center [981, 188] width 113 height 17
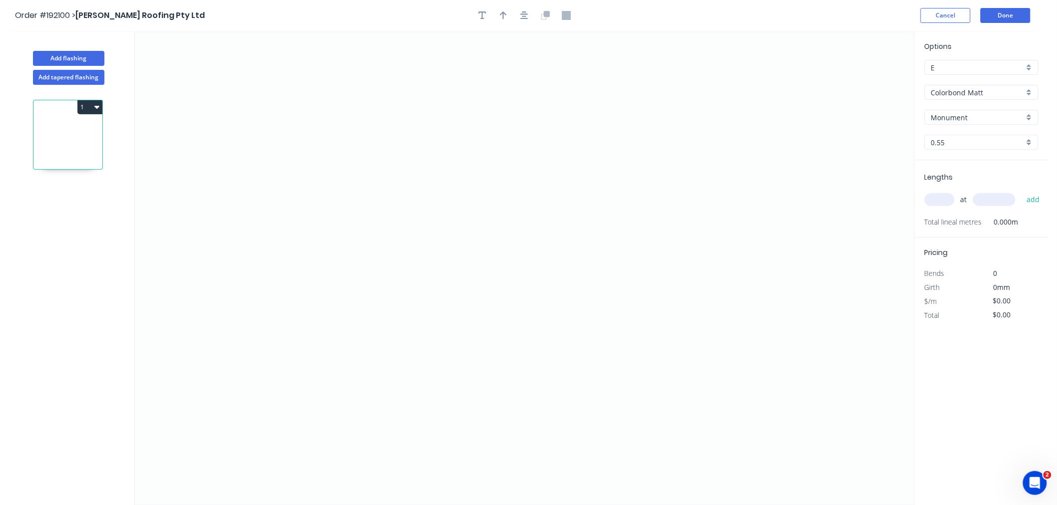
click at [944, 206] on input "text" at bounding box center [939, 199] width 30 height 13
click at [1021, 191] on button "add" at bounding box center [1032, 199] width 23 height 17
drag, startPoint x: 392, startPoint y: 109, endPoint x: 387, endPoint y: 93, distance: 16.3
click at [392, 109] on icon "0" at bounding box center [524, 268] width 779 height 474
click at [379, 67] on icon at bounding box center [385, 88] width 13 height 42
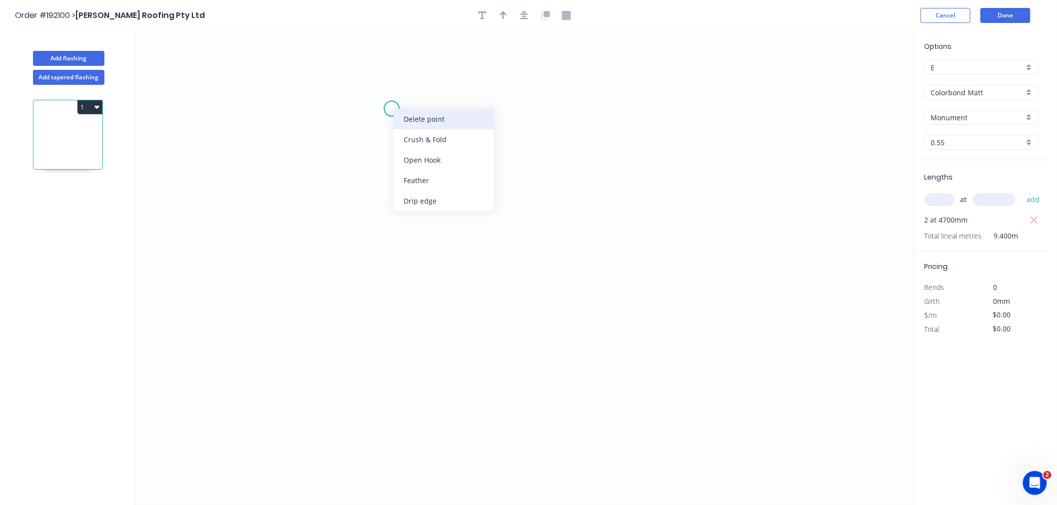
click at [409, 120] on div "Delete point" at bounding box center [444, 119] width 100 height 20
click at [390, 117] on icon "0" at bounding box center [524, 268] width 779 height 474
click at [385, 68] on icon "0" at bounding box center [524, 268] width 779 height 474
click at [212, 66] on icon "0 ?" at bounding box center [524, 268] width 779 height 474
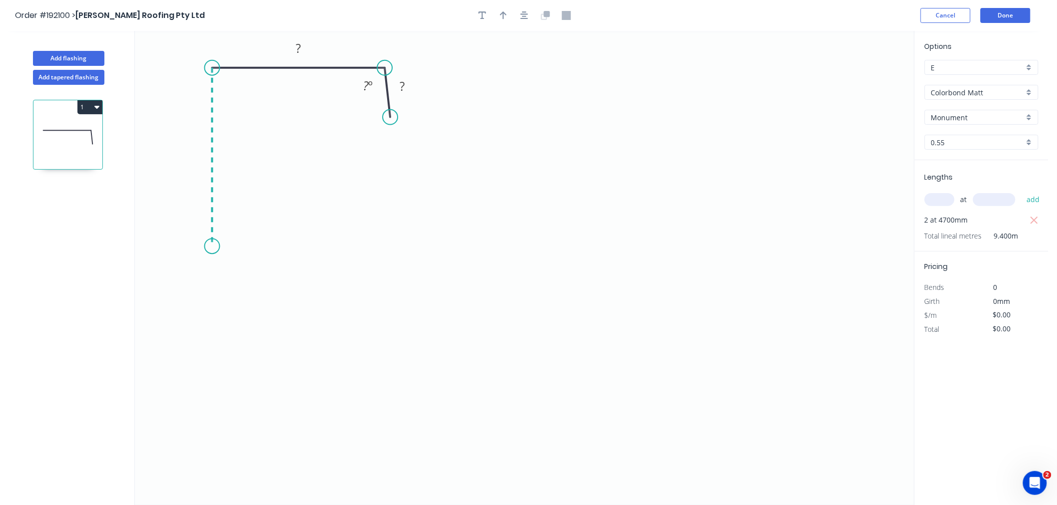
click at [211, 246] on icon "0 ? ? ? º" at bounding box center [524, 268] width 779 height 474
click at [295, 251] on icon "0 ? ? ? ? º" at bounding box center [524, 268] width 779 height 474
click at [295, 205] on icon at bounding box center [295, 225] width 0 height 41
click at [353, 206] on icon "0 ? ? ? ? ? ? º" at bounding box center [524, 268] width 779 height 474
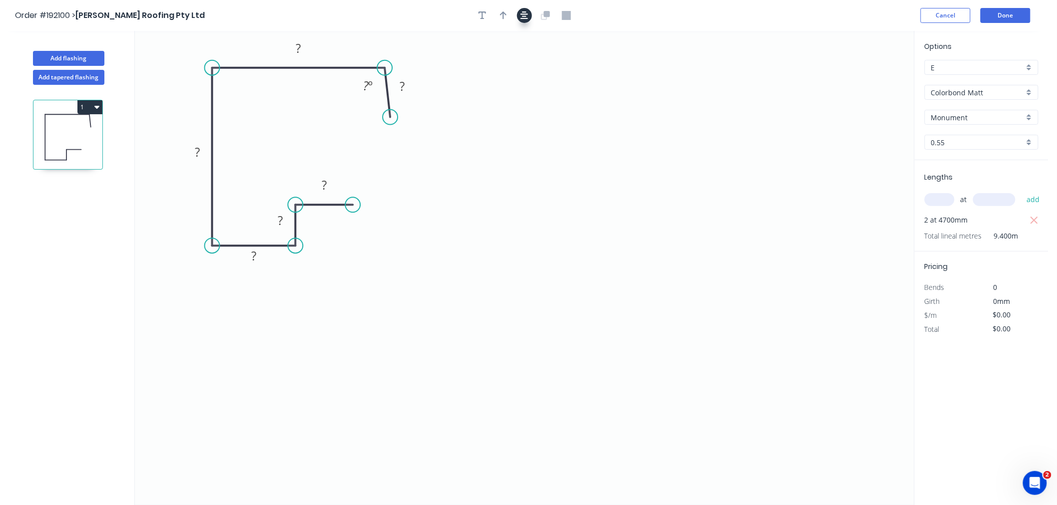
click at [528, 18] on button "button" at bounding box center [524, 15] width 15 height 15
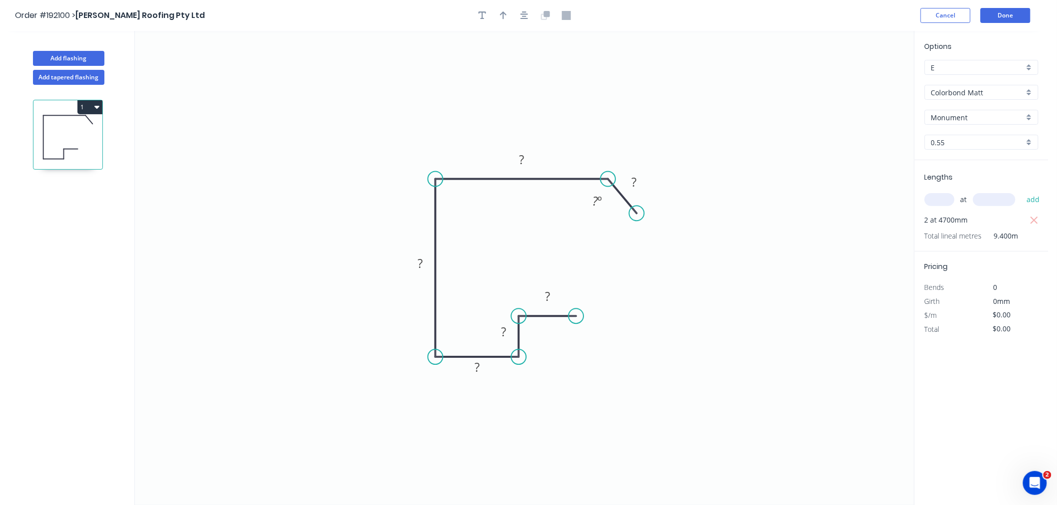
drag, startPoint x: 615, startPoint y: 222, endPoint x: 637, endPoint y: 214, distance: 23.6
click at [637, 214] on circle at bounding box center [636, 213] width 15 height 15
drag, startPoint x: 637, startPoint y: 217, endPoint x: 647, endPoint y: 215, distance: 10.7
click at [647, 215] on circle at bounding box center [647, 218] width 15 height 15
click at [530, 160] on rect at bounding box center [522, 160] width 20 height 14
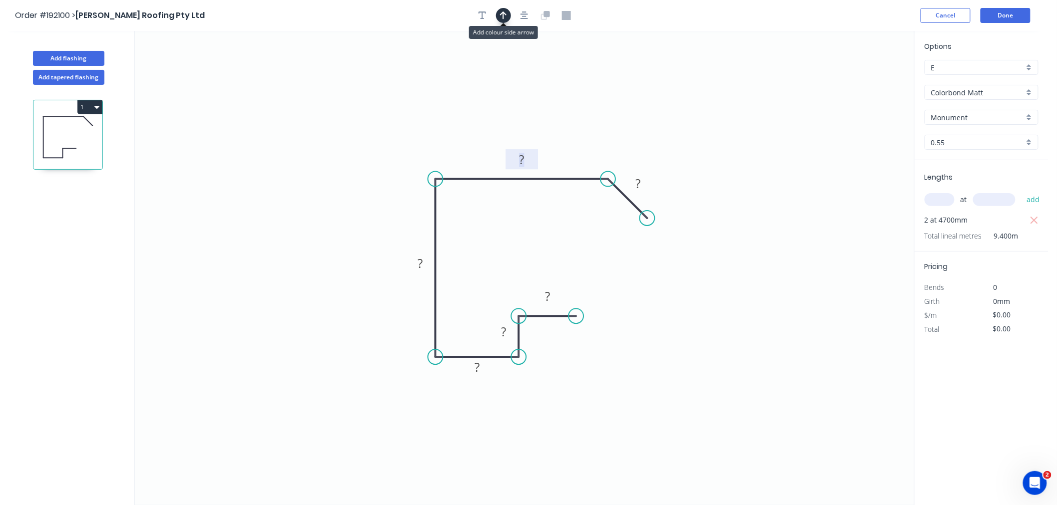
click at [502, 13] on icon "button" at bounding box center [503, 15] width 7 height 9
drag, startPoint x: 864, startPoint y: 78, endPoint x: 466, endPoint y: 143, distance: 403.3
click at [466, 143] on icon at bounding box center [465, 132] width 9 height 32
drag, startPoint x: 466, startPoint y: 143, endPoint x: 421, endPoint y: 166, distance: 50.5
click at [421, 166] on icon at bounding box center [425, 152] width 9 height 32
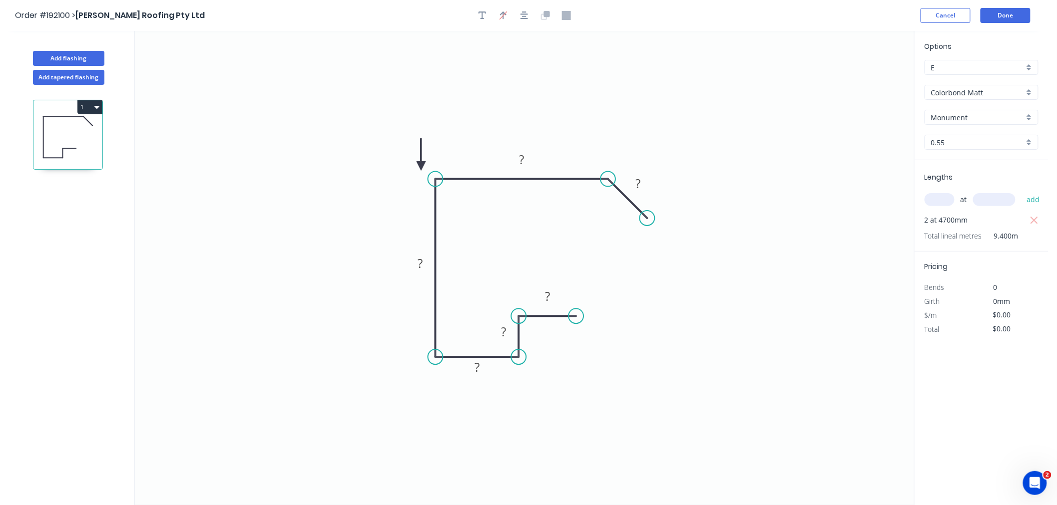
click at [421, 166] on icon at bounding box center [420, 155] width 9 height 32
click at [421, 166] on icon at bounding box center [432, 166] width 32 height 9
click at [421, 166] on icon at bounding box center [420, 178] width 9 height 32
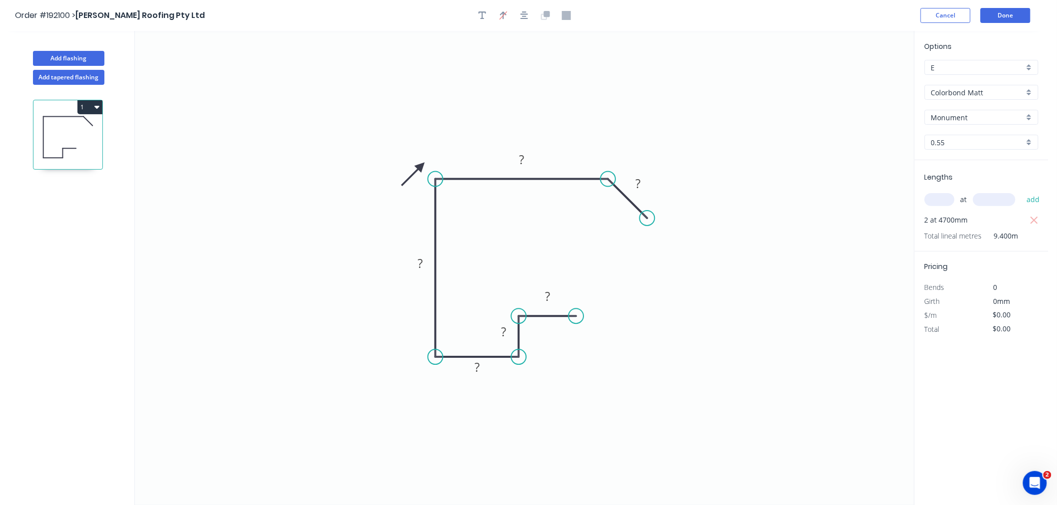
click at [421, 166] on icon at bounding box center [413, 174] width 29 height 29
click at [520, 156] on tspan "?" at bounding box center [521, 159] width 5 height 16
click at [564, 58] on icon "0 15 15 30 280 250 30" at bounding box center [524, 268] width 779 height 474
click at [70, 55] on button "Add flashing" at bounding box center [68, 58] width 71 height 15
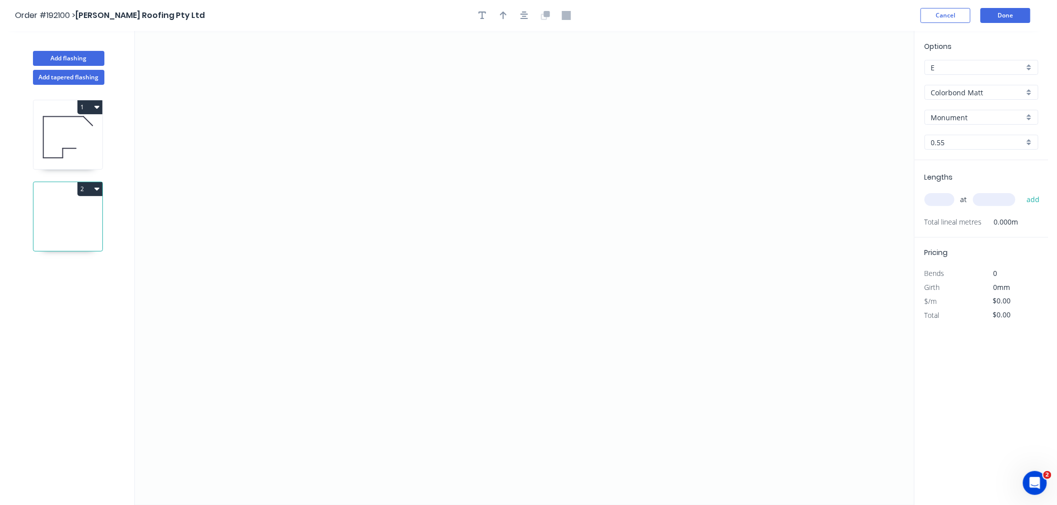
click at [947, 201] on input "text" at bounding box center [939, 199] width 30 height 13
click at [1021, 191] on button "add" at bounding box center [1032, 199] width 23 height 17
click at [234, 242] on icon "0" at bounding box center [524, 268] width 779 height 474
click at [232, 198] on icon "0" at bounding box center [524, 268] width 779 height 474
click at [158, 196] on icon "0 ?" at bounding box center [524, 268] width 779 height 474
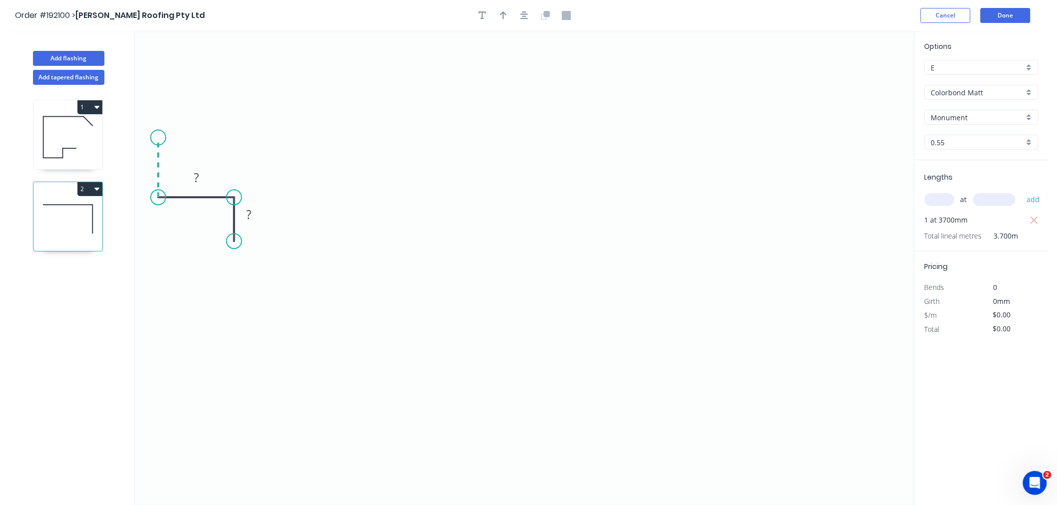
click at [159, 138] on icon "0 ? ?" at bounding box center [524, 268] width 779 height 474
click at [394, 146] on icon "0 ? ? ?" at bounding box center [524, 268] width 779 height 474
click at [391, 198] on icon "0 ? ? ? ?" at bounding box center [524, 268] width 779 height 474
click at [357, 199] on icon "0 ? ? ? ? ?" at bounding box center [524, 268] width 779 height 474
click at [355, 252] on icon "0 ? ? ? ? ? ?" at bounding box center [524, 268] width 779 height 474
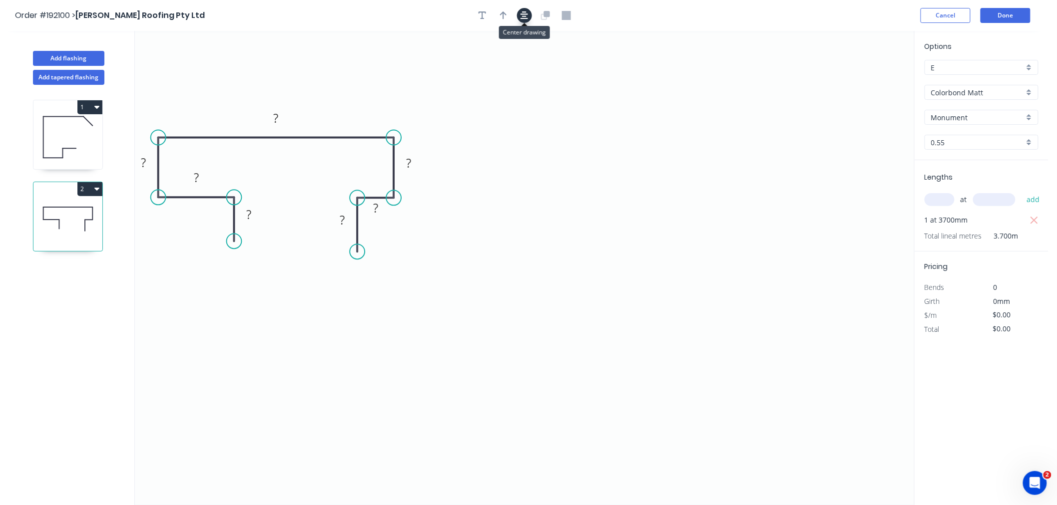
click at [520, 17] on icon "button" at bounding box center [524, 15] width 8 height 9
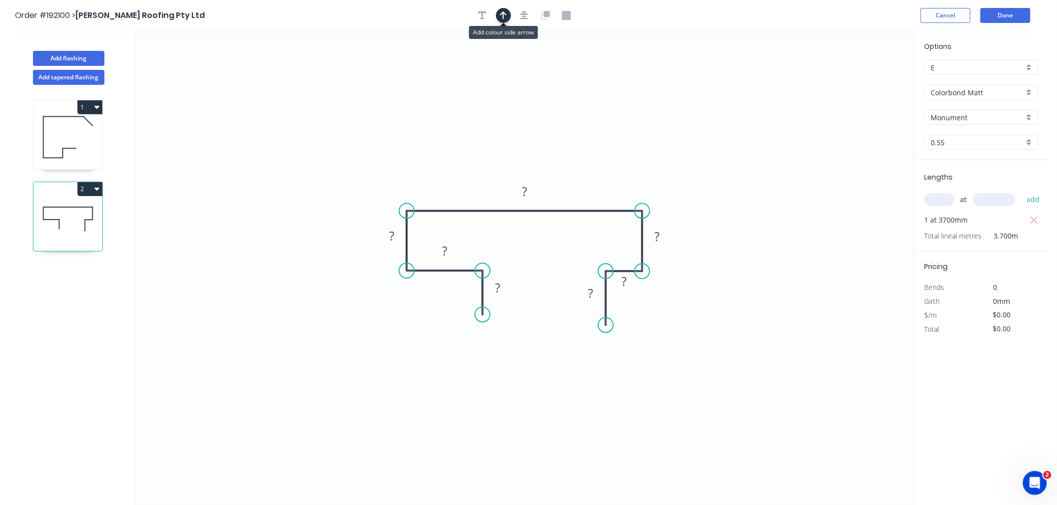
click at [501, 15] on icon "button" at bounding box center [503, 15] width 7 height 9
drag, startPoint x: 864, startPoint y: 80, endPoint x: 601, endPoint y: 166, distance: 276.8
click at [601, 167] on icon at bounding box center [601, 156] width 9 height 32
click at [601, 166] on icon at bounding box center [600, 155] width 9 height 32
click at [391, 242] on tspan "?" at bounding box center [391, 236] width 5 height 16
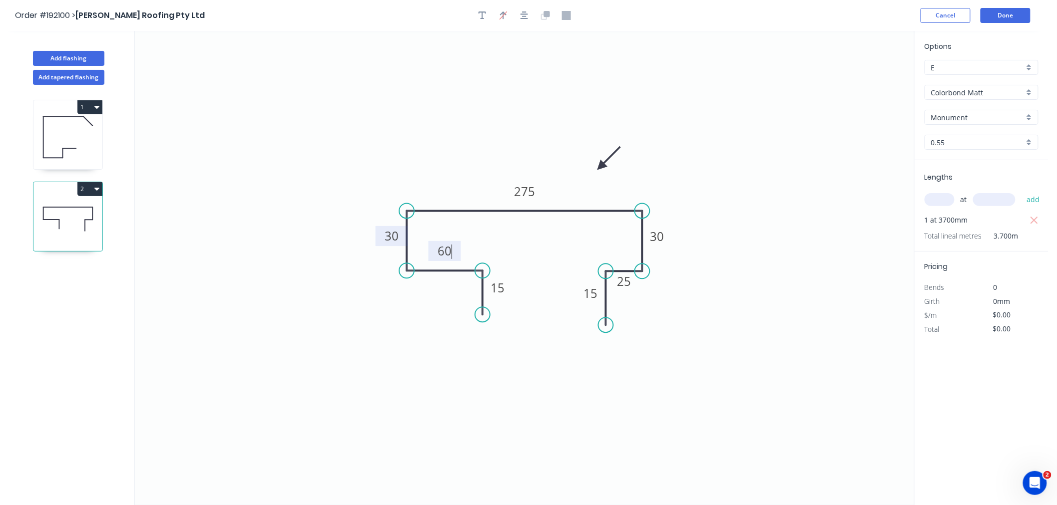
click at [354, 140] on icon "0 15 60 30 275 30 25 15" at bounding box center [524, 268] width 779 height 474
click at [607, 323] on circle at bounding box center [605, 322] width 15 height 15
click at [524, 18] on icon "button" at bounding box center [524, 15] width 8 height 8
click at [428, 107] on icon "0 15 60 30 275 30 25 15" at bounding box center [524, 268] width 779 height 474
click at [85, 62] on button "Add flashing" at bounding box center [68, 58] width 71 height 15
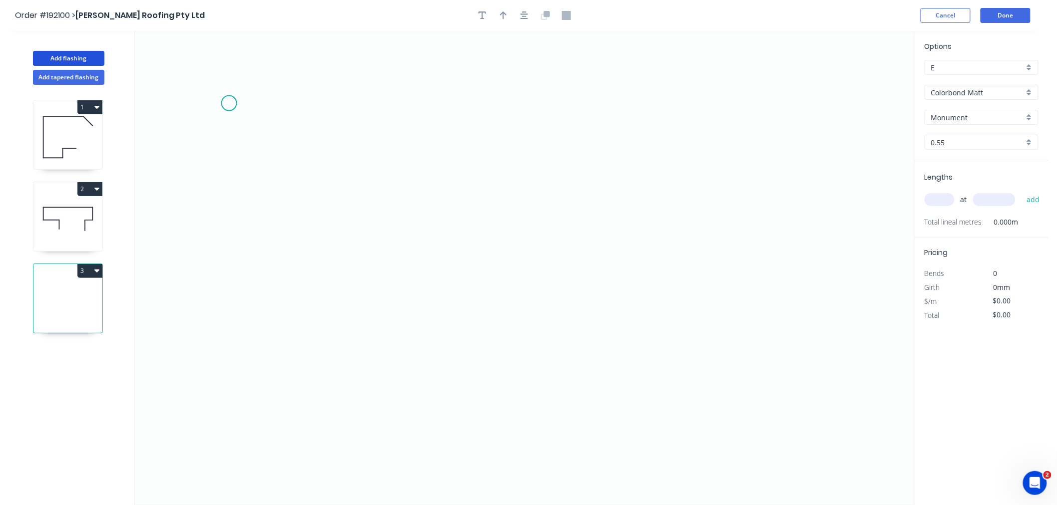
click at [229, 103] on icon "0" at bounding box center [524, 268] width 779 height 474
click at [229, 204] on icon "0" at bounding box center [524, 268] width 779 height 474
click at [447, 206] on icon "0 ?" at bounding box center [524, 268] width 779 height 474
click at [451, 326] on icon "0 ? ?" at bounding box center [524, 268] width 779 height 474
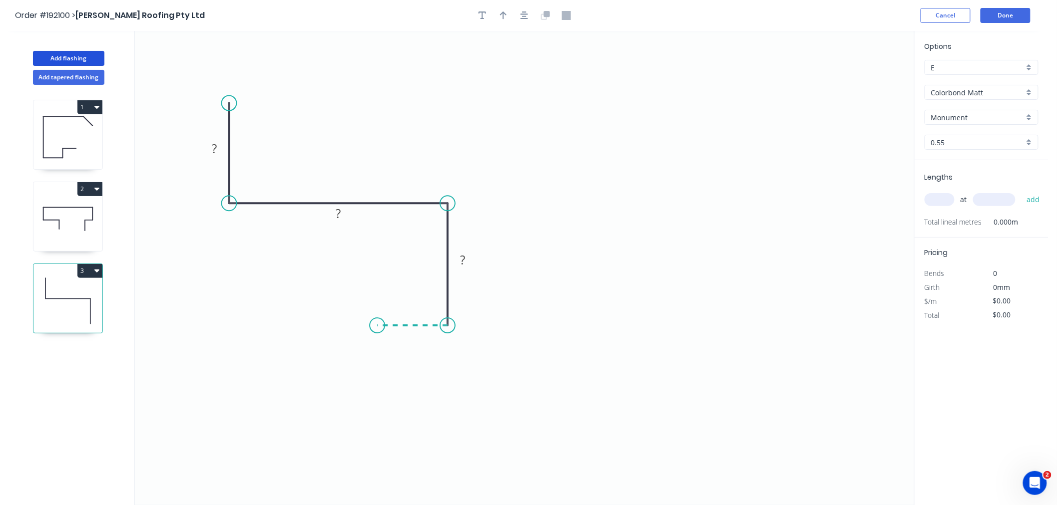
click at [377, 327] on icon "0 ? ? ?" at bounding box center [524, 268] width 779 height 474
click at [378, 405] on icon "0 ? ? ? ?" at bounding box center [524, 268] width 779 height 474
click at [322, 406] on icon "0 ? ? ? ? ?" at bounding box center [524, 268] width 779 height 474
click at [323, 372] on icon "0 ? ? ? ? ? ?" at bounding box center [524, 268] width 779 height 474
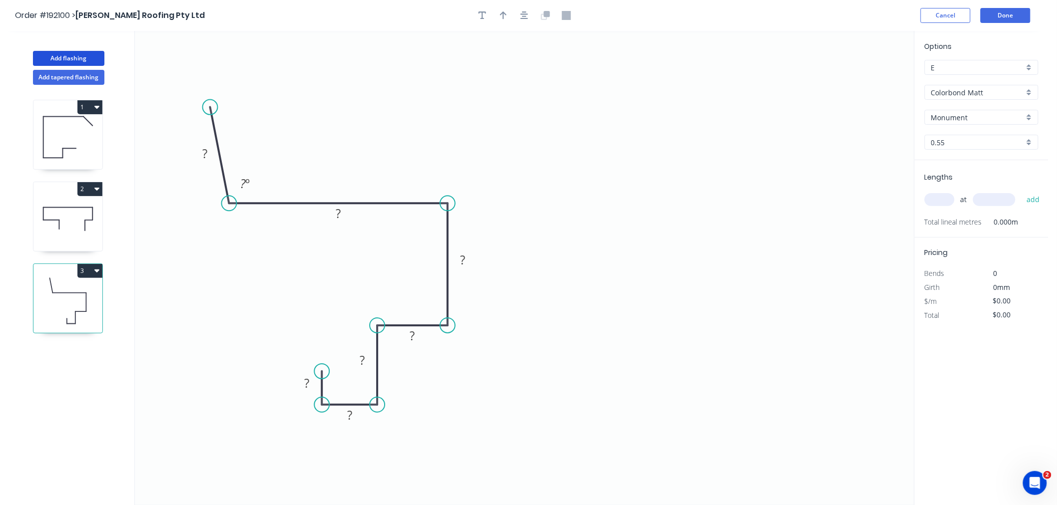
drag, startPoint x: 228, startPoint y: 103, endPoint x: 210, endPoint y: 107, distance: 19.0
click at [210, 107] on circle at bounding box center [210, 107] width 15 height 15
click at [525, 15] on icon "button" at bounding box center [524, 15] width 8 height 9
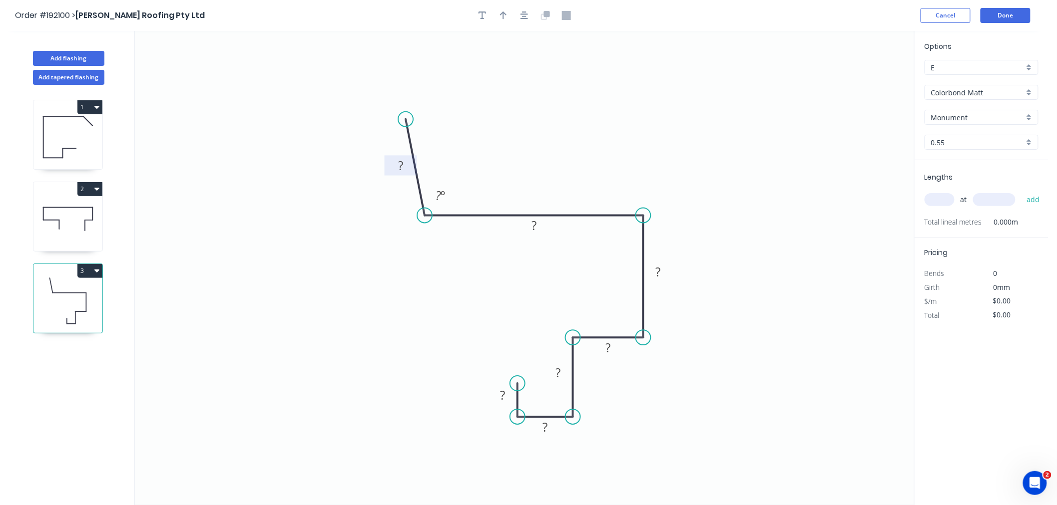
click at [400, 162] on tspan "?" at bounding box center [400, 165] width 5 height 16
click at [237, 164] on icon "0 100 600 260 50 25 20 10 93 º" at bounding box center [524, 268] width 779 height 474
click at [939, 202] on input "text" at bounding box center [939, 199] width 30 height 13
click at [1021, 191] on button "add" at bounding box center [1032, 199] width 23 height 17
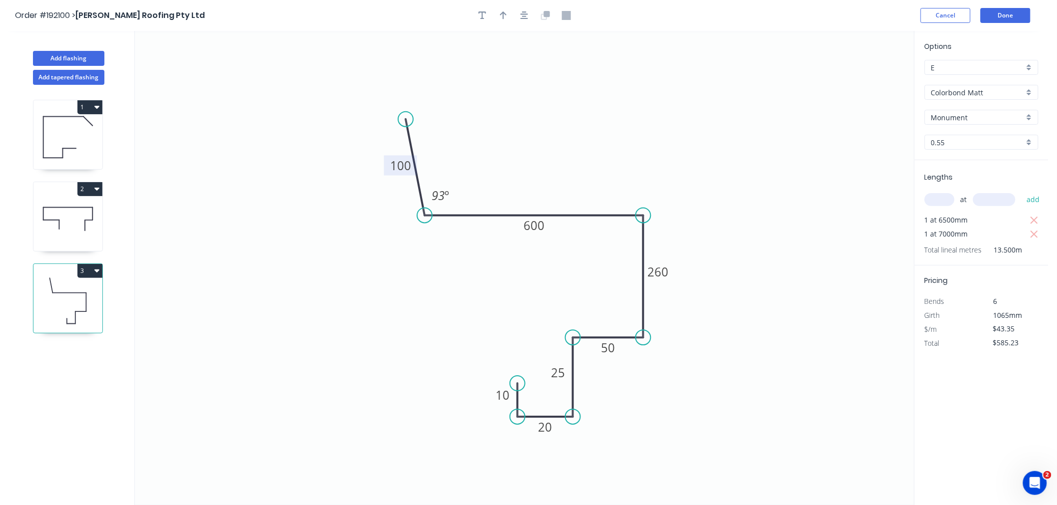
click at [735, 200] on icon "0 100 600 260 50 25 20 10 93 º" at bounding box center [524, 268] width 779 height 474
click at [502, 15] on icon "button" at bounding box center [503, 15] width 7 height 9
drag, startPoint x: 860, startPoint y: 77, endPoint x: 607, endPoint y: 177, distance: 272.6
click at [610, 177] on icon at bounding box center [614, 166] width 9 height 32
click at [607, 177] on icon at bounding box center [606, 166] width 9 height 32
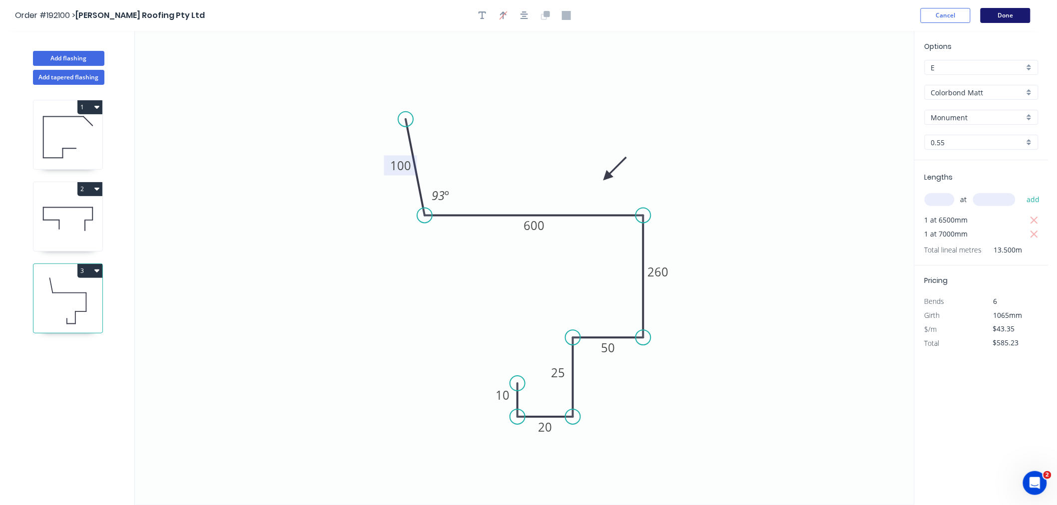
click at [1015, 17] on button "Done" at bounding box center [1005, 15] width 50 height 15
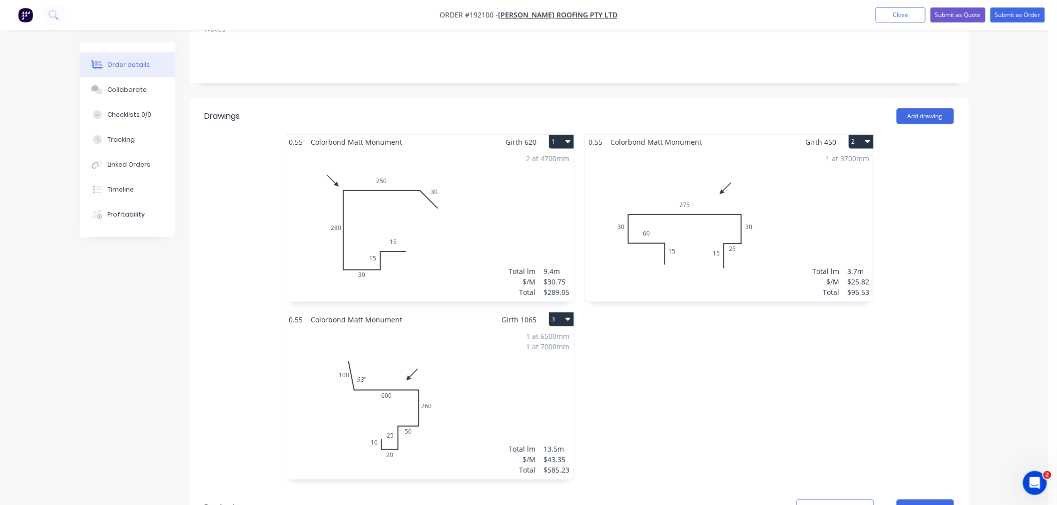
scroll to position [222, 0]
click at [690, 331] on div "0.55 Colorbond Matt Monument Girth 450 2 0 15 60 30 275 30 25 15 0 15 60 30 275…" at bounding box center [729, 314] width 300 height 356
click at [706, 377] on div "0.55 Colorbond Matt Monument Girth 450 2 0 15 60 30 275 30 25 15 0 15 60 30 275…" at bounding box center [729, 314] width 300 height 356
click at [530, 357] on div "1 at 6500mm 1 at 7000mm Total lm $/M Total 13.5m $43.35 $585.23" at bounding box center [429, 405] width 289 height 152
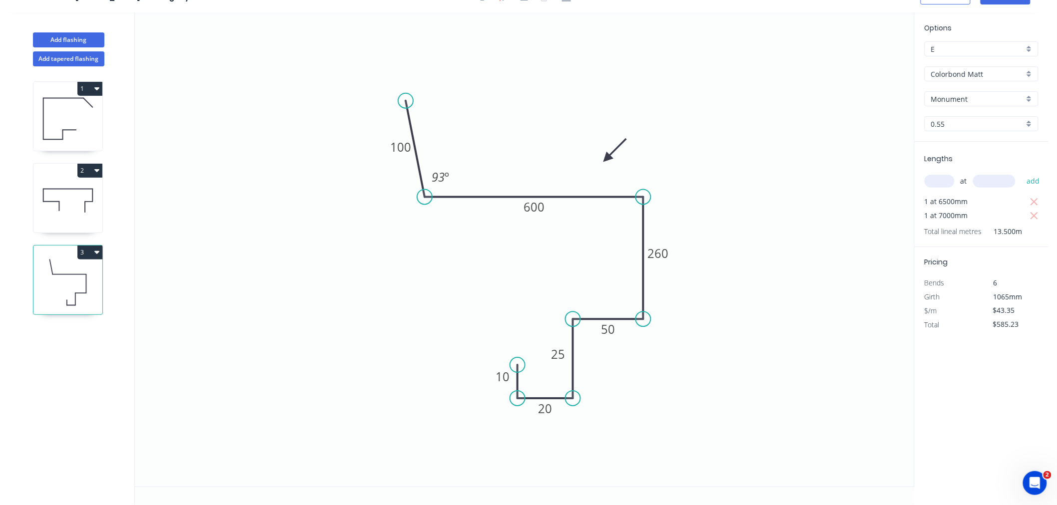
scroll to position [18, 0]
click at [77, 45] on button "Add flashing" at bounding box center [68, 39] width 71 height 15
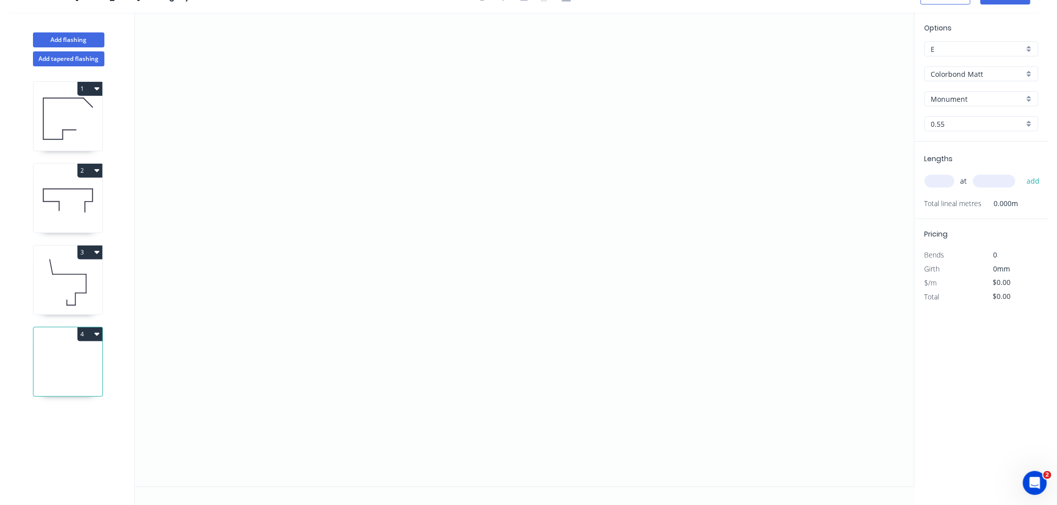
click at [987, 179] on input "text" at bounding box center [994, 181] width 42 height 13
click at [1021, 173] on button "add" at bounding box center [1032, 181] width 23 height 17
click at [945, 181] on input "text" at bounding box center [939, 181] width 30 height 13
click at [1031, 177] on button "add" at bounding box center [1032, 181] width 23 height 17
click at [452, 170] on icon "0" at bounding box center [524, 249] width 779 height 474
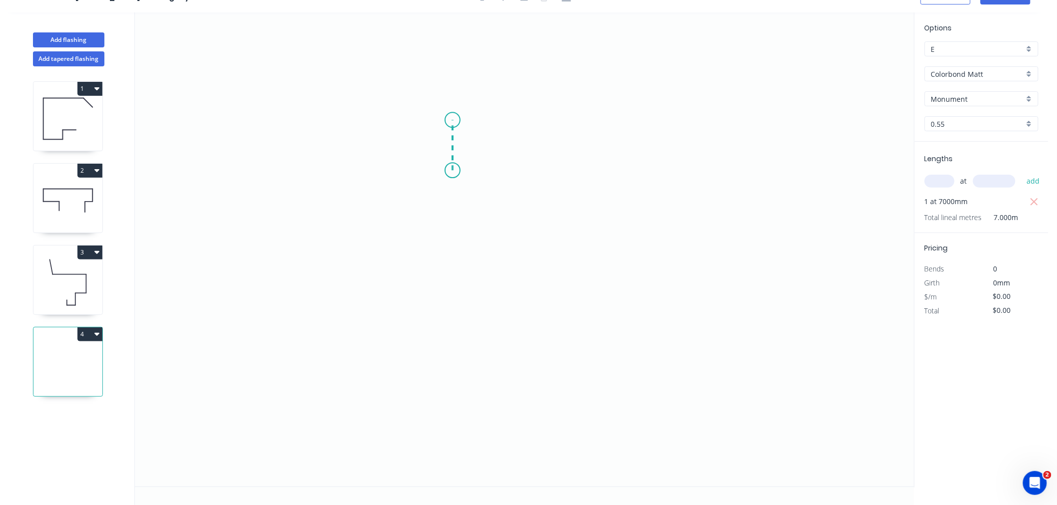
click at [451, 120] on icon "0" at bounding box center [524, 249] width 779 height 474
click at [251, 120] on icon "0 ?" at bounding box center [524, 249] width 779 height 474
click at [251, 177] on icon "0 ? ?" at bounding box center [524, 249] width 779 height 474
click at [286, 178] on icon "0 ? ? ?" at bounding box center [524, 249] width 779 height 474
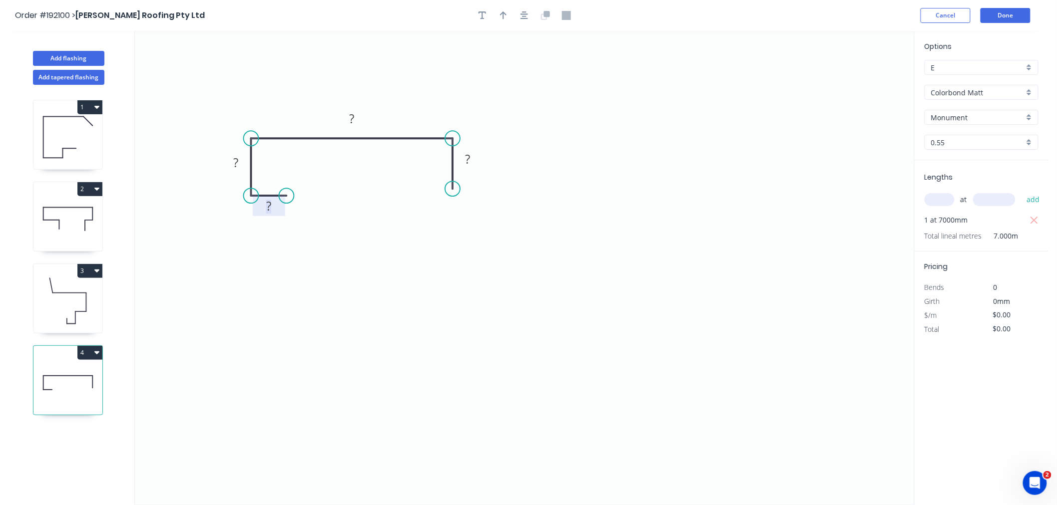
click at [261, 203] on rect at bounding box center [269, 207] width 20 height 14
click at [525, 14] on icon "button" at bounding box center [524, 15] width 8 height 8
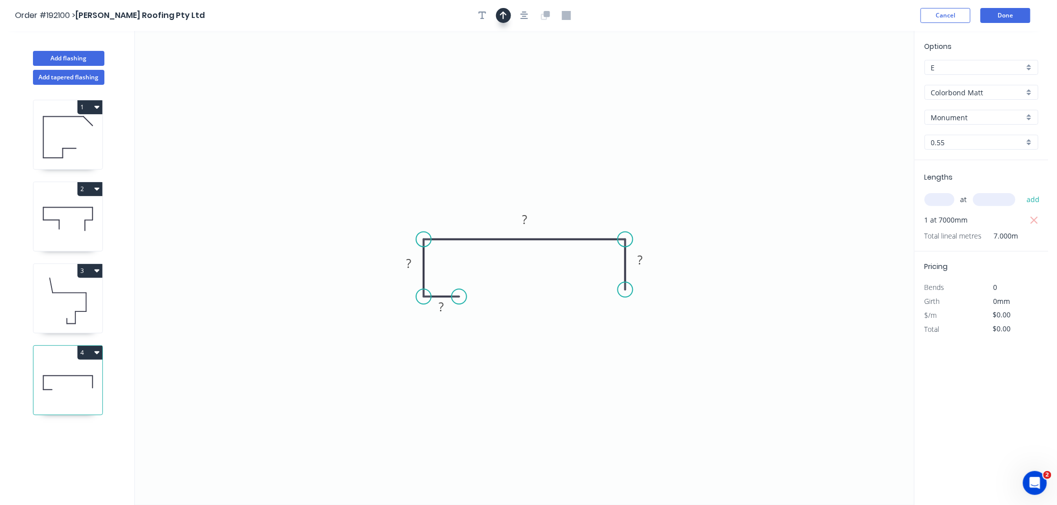
click at [503, 14] on icon "button" at bounding box center [503, 15] width 7 height 8
drag, startPoint x: 862, startPoint y: 79, endPoint x: 520, endPoint y: 316, distance: 415.9
click at [520, 316] on icon at bounding box center [520, 305] width 9 height 32
click at [520, 316] on icon at bounding box center [520, 304] width 9 height 32
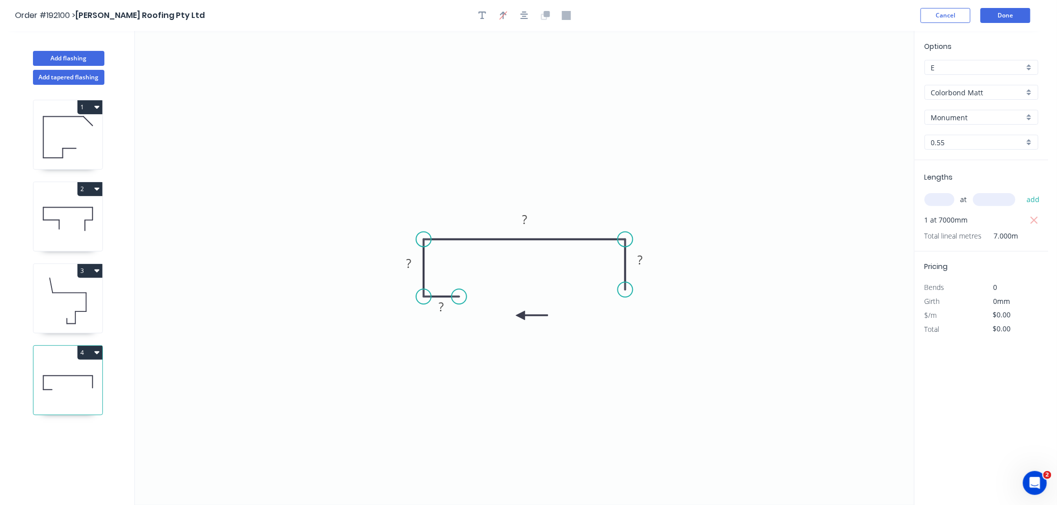
click at [520, 316] on icon at bounding box center [532, 315] width 32 height 9
click at [520, 316] on icon at bounding box center [528, 323] width 29 height 29
drag, startPoint x: 520, startPoint y: 316, endPoint x: 507, endPoint y: 268, distance: 49.3
click at [507, 268] on icon at bounding box center [506, 279] width 9 height 32
drag, startPoint x: 437, startPoint y: 308, endPoint x: 441, endPoint y: 303, distance: 7.1
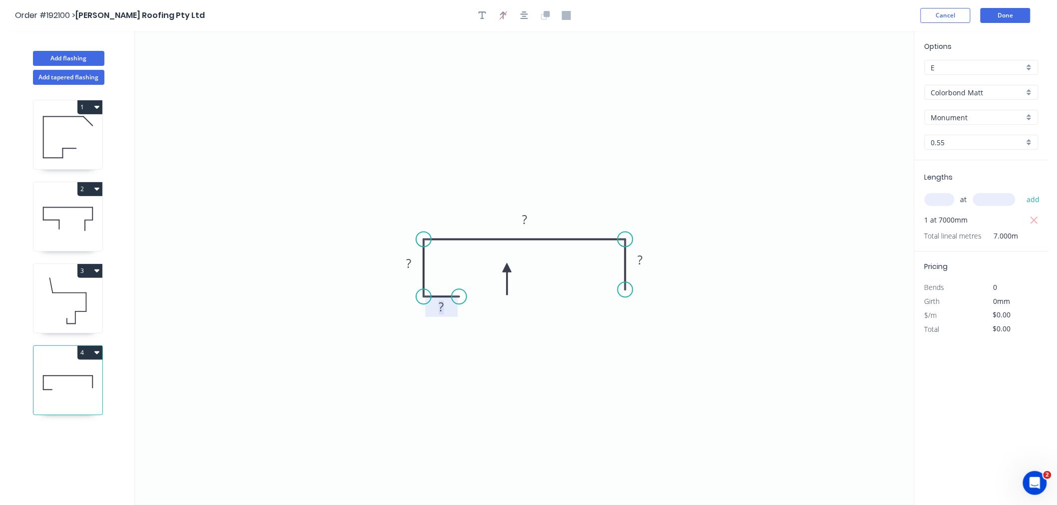
click at [437, 308] on rect at bounding box center [441, 308] width 20 height 14
click at [560, 156] on icon "0 10 20 670 20" at bounding box center [524, 268] width 779 height 474
drag, startPoint x: 625, startPoint y: 242, endPoint x: 670, endPoint y: 241, distance: 44.9
click at [670, 241] on circle at bounding box center [669, 239] width 15 height 15
drag, startPoint x: 650, startPoint y: 292, endPoint x: 668, endPoint y: 292, distance: 18.0
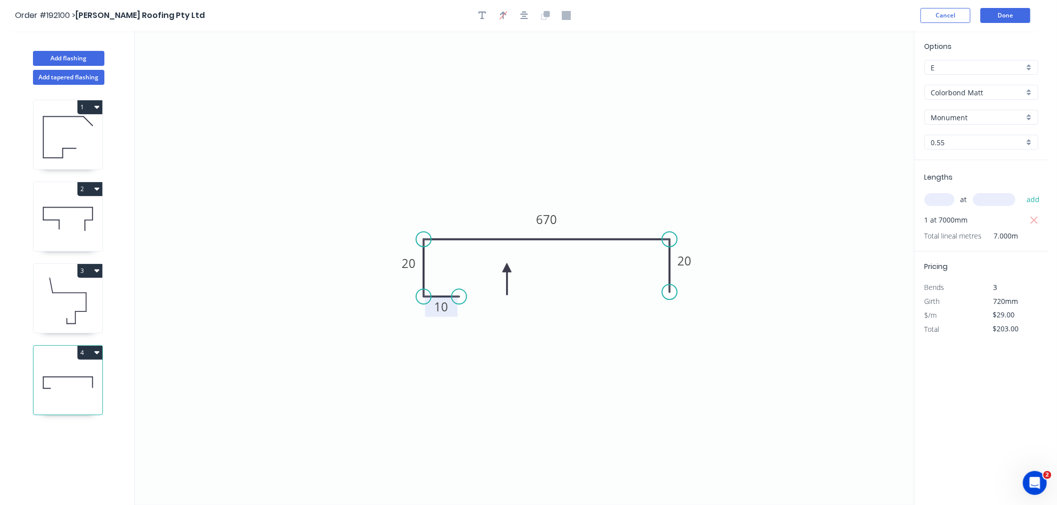
click at [668, 292] on circle at bounding box center [669, 292] width 15 height 15
drag, startPoint x: 506, startPoint y: 271, endPoint x: 528, endPoint y: 265, distance: 22.3
click at [528, 265] on icon at bounding box center [527, 276] width 9 height 32
click at [530, 15] on button "button" at bounding box center [524, 15] width 15 height 15
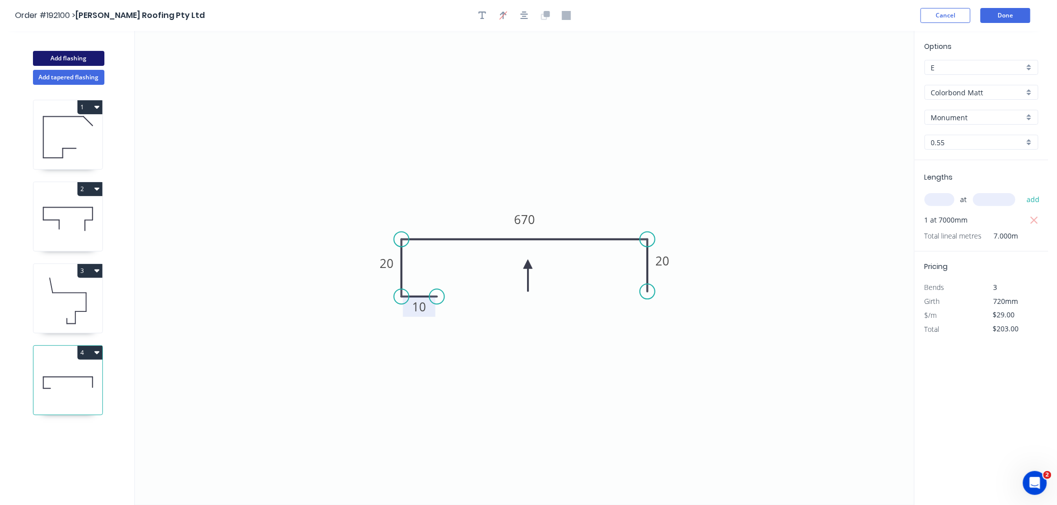
click at [82, 62] on button "Add flashing" at bounding box center [68, 58] width 71 height 15
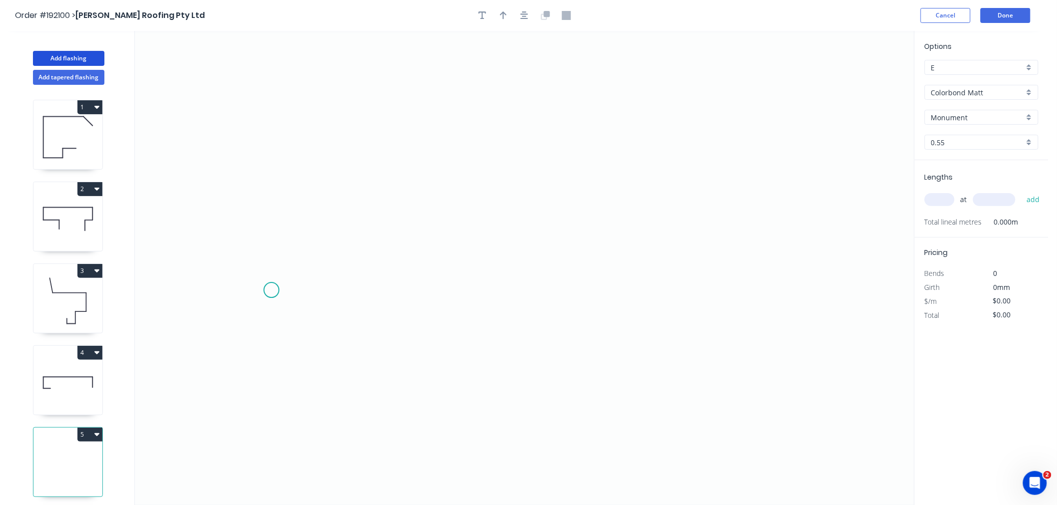
click at [271, 290] on icon "0" at bounding box center [524, 268] width 779 height 474
click at [244, 290] on icon "0" at bounding box center [524, 268] width 779 height 474
click at [243, 223] on icon "0 ?" at bounding box center [524, 268] width 779 height 474
click at [505, 233] on icon "0 ? ?" at bounding box center [524, 268] width 779 height 474
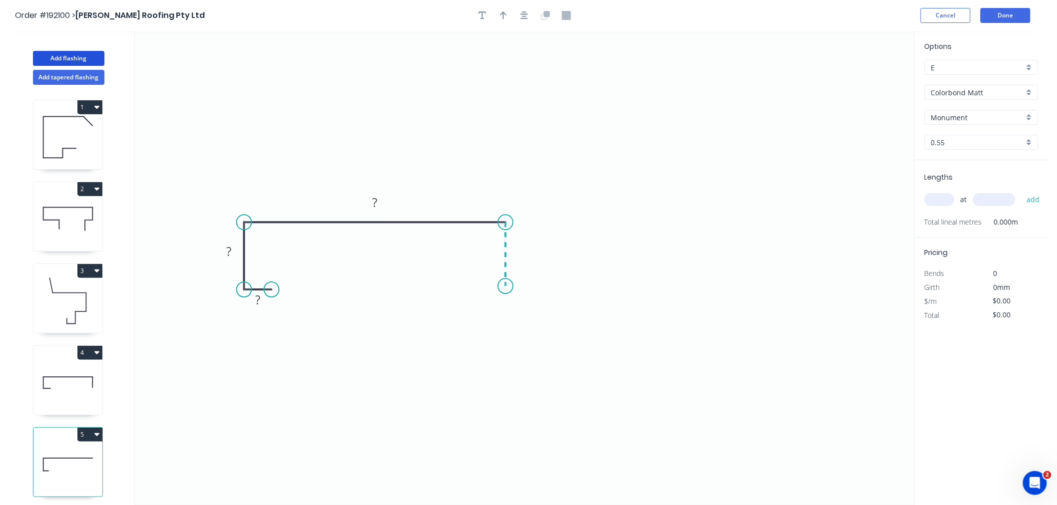
click at [505, 287] on icon "0 ? ? ?" at bounding box center [524, 268] width 779 height 474
click at [524, 16] on icon "button" at bounding box center [524, 15] width 8 height 8
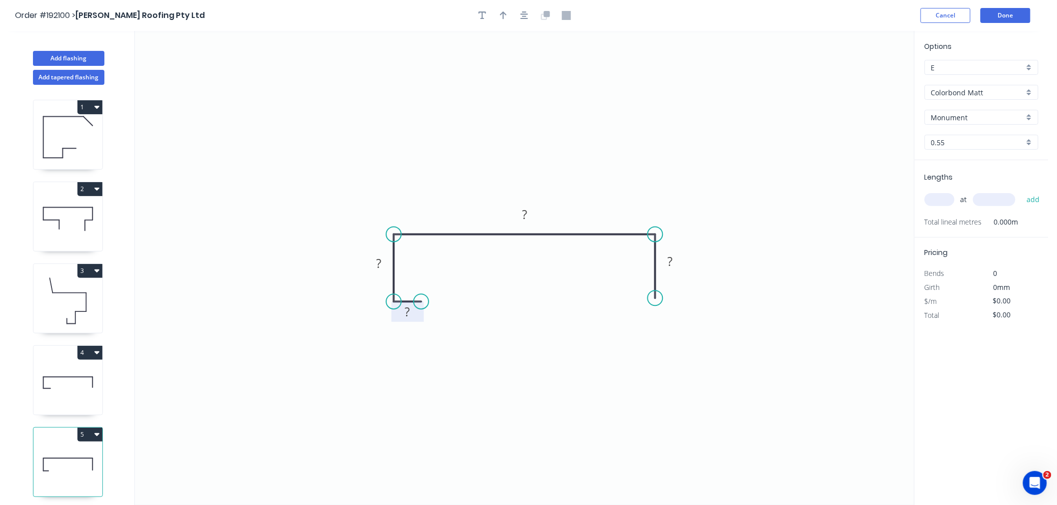
click at [409, 312] on tspan "?" at bounding box center [407, 312] width 5 height 16
click at [483, 137] on icon "0 10 20 680 20" at bounding box center [524, 268] width 779 height 474
click at [935, 198] on input "text" at bounding box center [939, 199] width 30 height 13
click at [498, 14] on button "button" at bounding box center [503, 15] width 15 height 15
drag, startPoint x: 861, startPoint y: 78, endPoint x: 571, endPoint y: 301, distance: 366.2
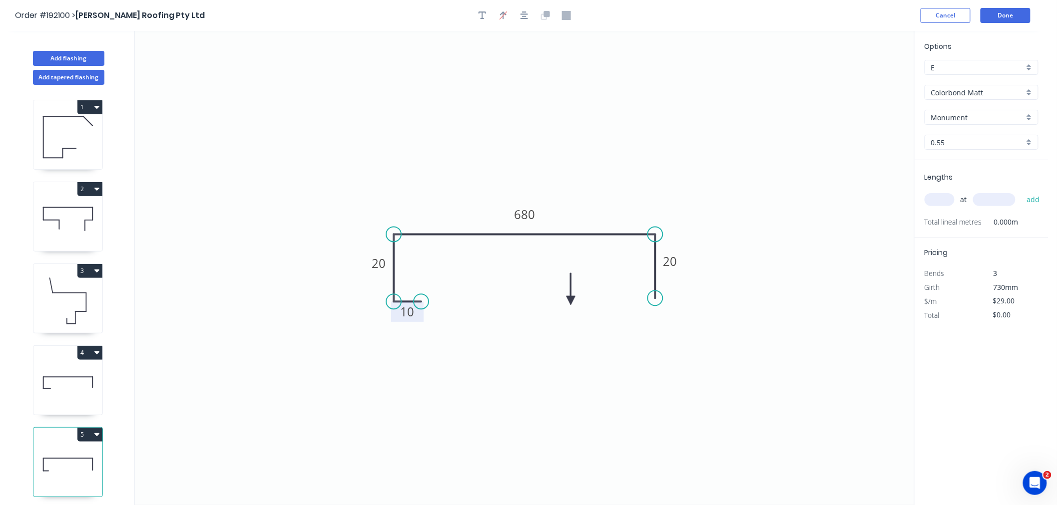
click at [571, 301] on icon at bounding box center [570, 289] width 9 height 32
click at [571, 301] on icon at bounding box center [578, 292] width 29 height 29
click at [571, 301] on icon at bounding box center [582, 300] width 32 height 9
drag, startPoint x: 571, startPoint y: 301, endPoint x: 582, endPoint y: 268, distance: 34.3
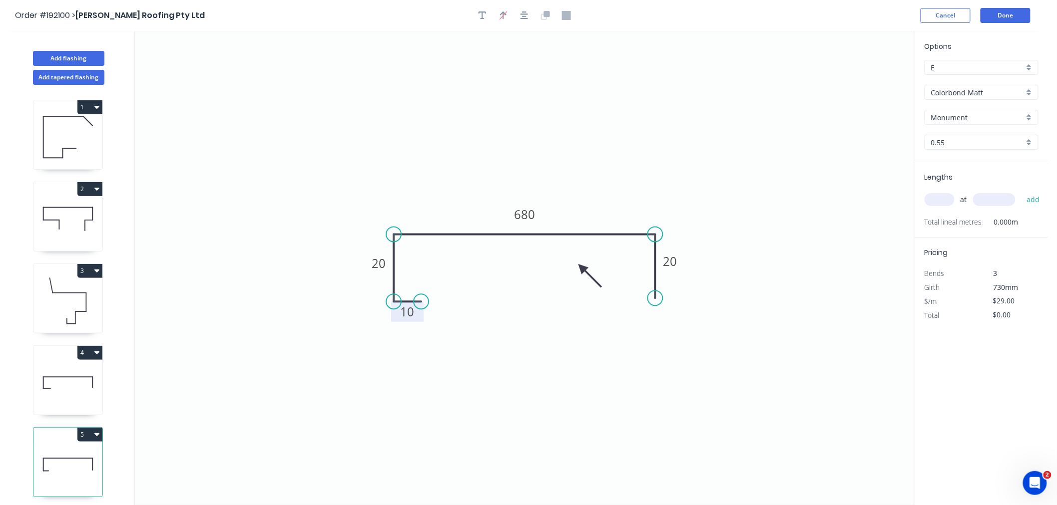
click at [582, 268] on icon at bounding box center [589, 276] width 29 height 29
click at [525, 15] on icon "button" at bounding box center [524, 15] width 8 height 9
click at [528, 17] on button "button" at bounding box center [524, 15] width 15 height 15
click at [80, 392] on icon at bounding box center [67, 383] width 69 height 64
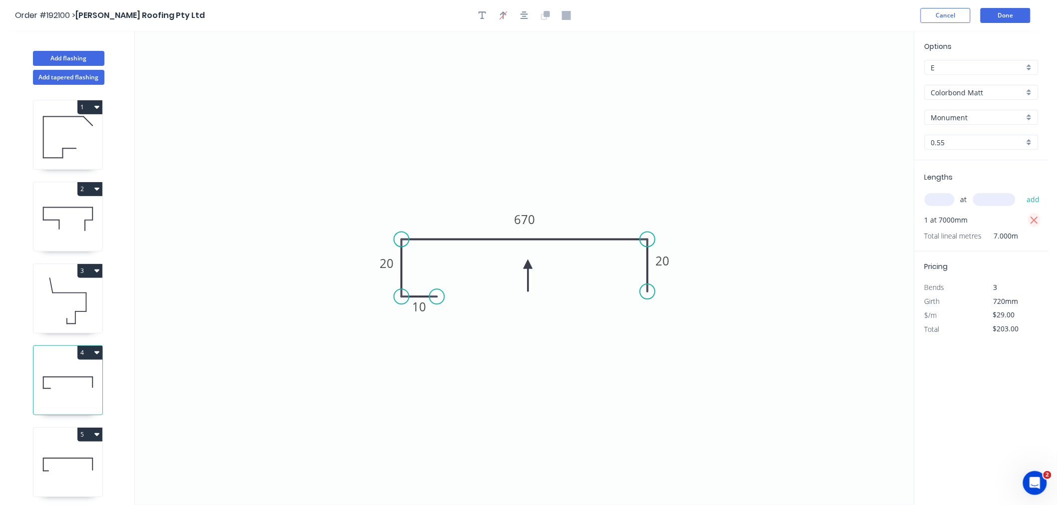
click at [1034, 219] on icon "button" at bounding box center [1033, 220] width 7 height 7
click at [76, 216] on icon at bounding box center [67, 219] width 69 height 64
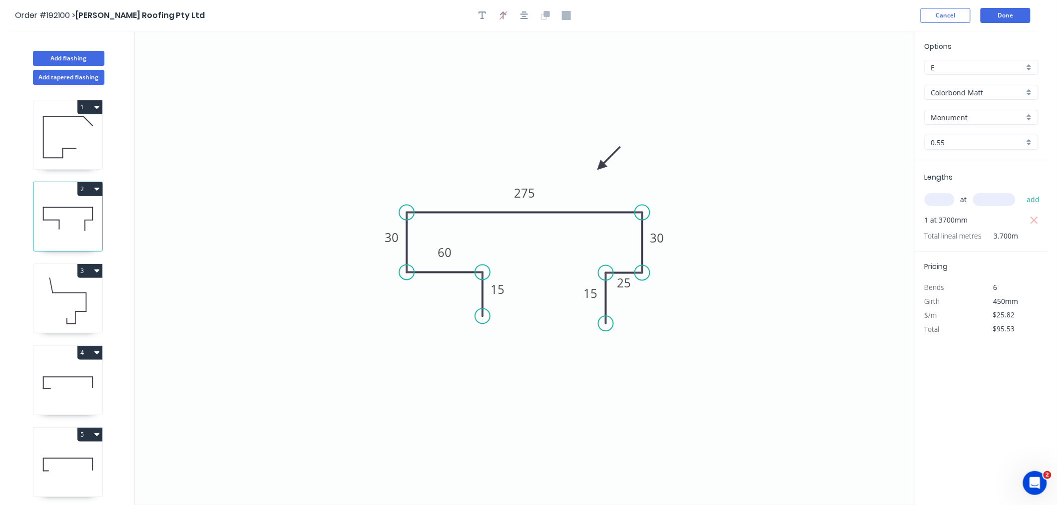
click at [77, 308] on icon at bounding box center [67, 301] width 69 height 64
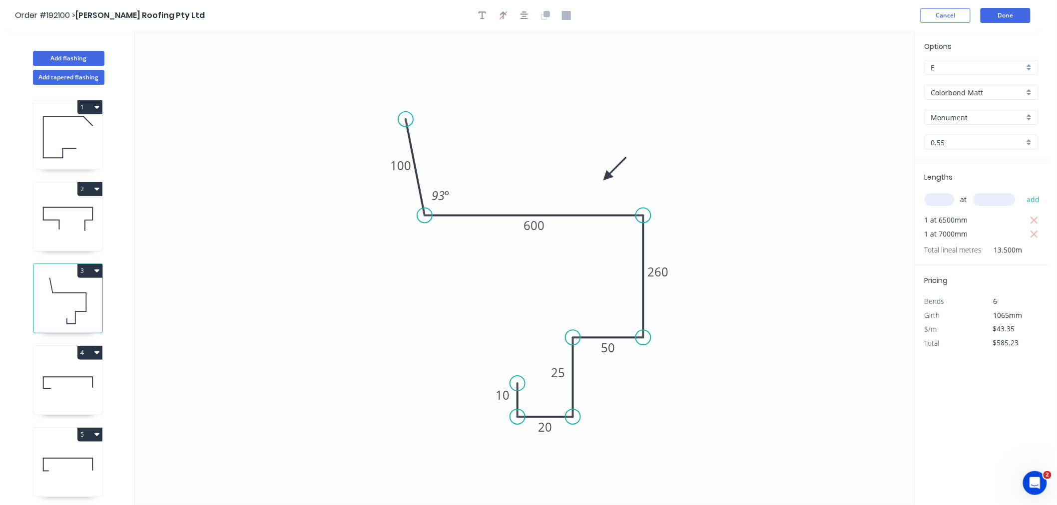
click at [81, 227] on icon at bounding box center [67, 219] width 69 height 64
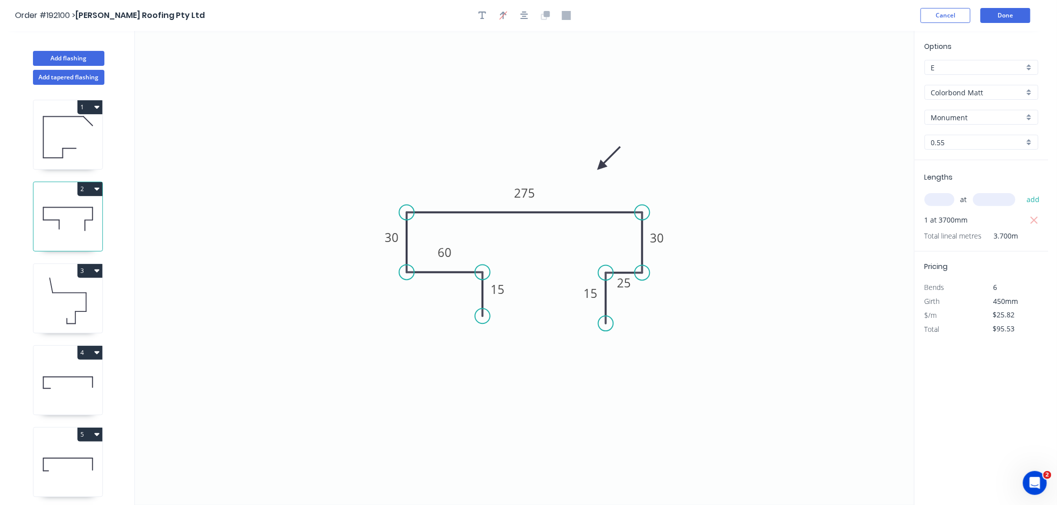
drag, startPoint x: 1035, startPoint y: 220, endPoint x: 1012, endPoint y: 220, distance: 23.5
click at [1036, 220] on icon "button" at bounding box center [1034, 221] width 9 height 12
click at [1007, 13] on button "Done" at bounding box center [1005, 15] width 50 height 15
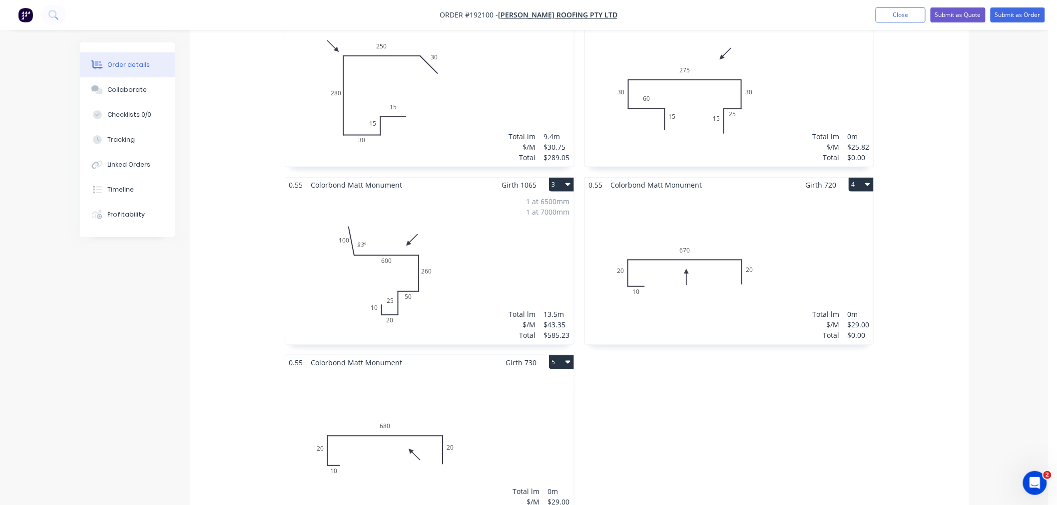
scroll to position [443, 0]
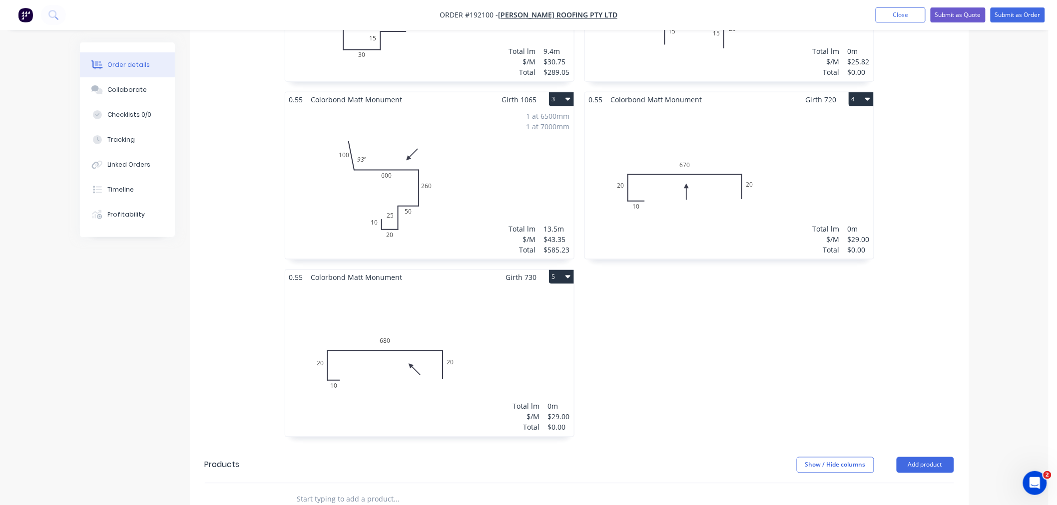
click at [840, 352] on div "0.55 Colorbond [PERSON_NAME] Monument Girth 450 2 0 15 60 30 275 30 25 15 0 15 …" at bounding box center [729, 180] width 300 height 533
click at [710, 380] on div "0.55 Colorbond [PERSON_NAME] Monument Girth 450 2 0 15 60 30 275 30 25 15 0 15 …" at bounding box center [729, 180] width 300 height 533
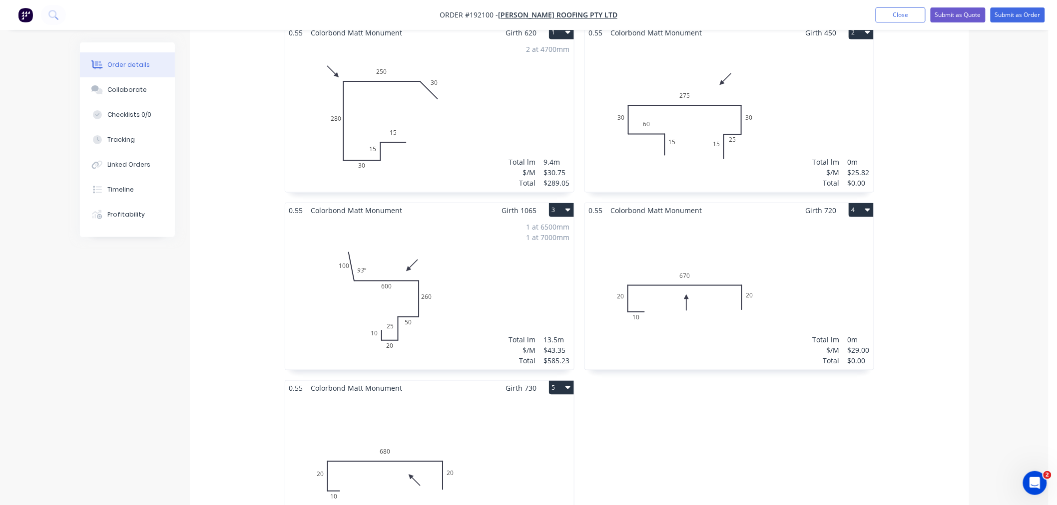
click at [778, 255] on div "Total lm $/M Total 0m $29.00 $0.00" at bounding box center [729, 294] width 289 height 152
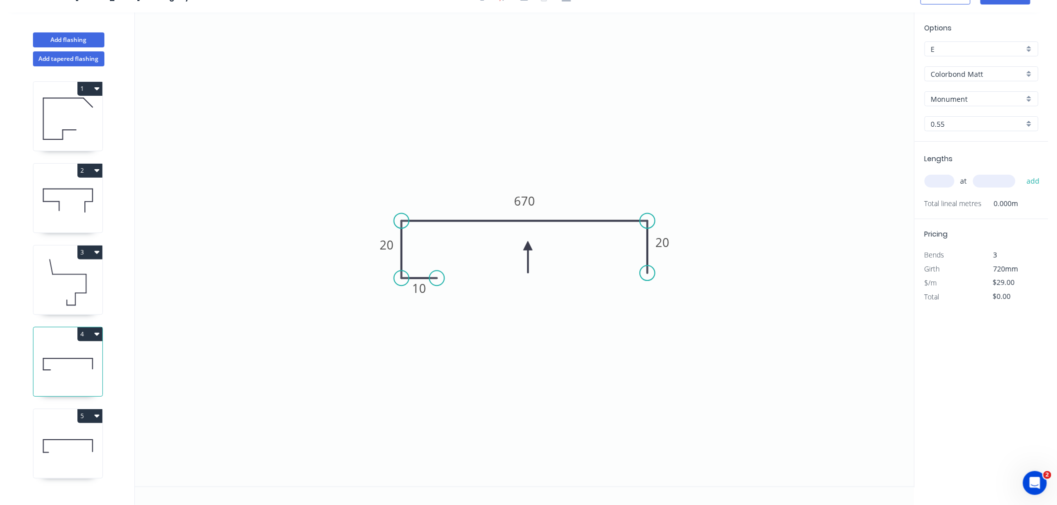
scroll to position [18, 0]
click at [936, 183] on input "text" at bounding box center [939, 181] width 30 height 13
click at [1021, 173] on button "add" at bounding box center [1032, 181] width 23 height 17
click at [50, 281] on icon at bounding box center [67, 283] width 69 height 64
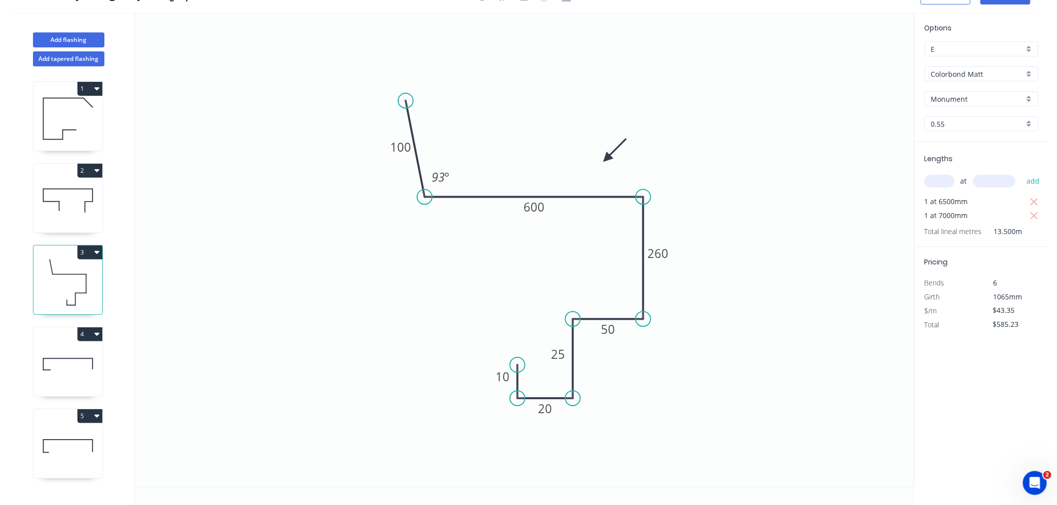
click at [65, 363] on icon at bounding box center [67, 365] width 69 height 64
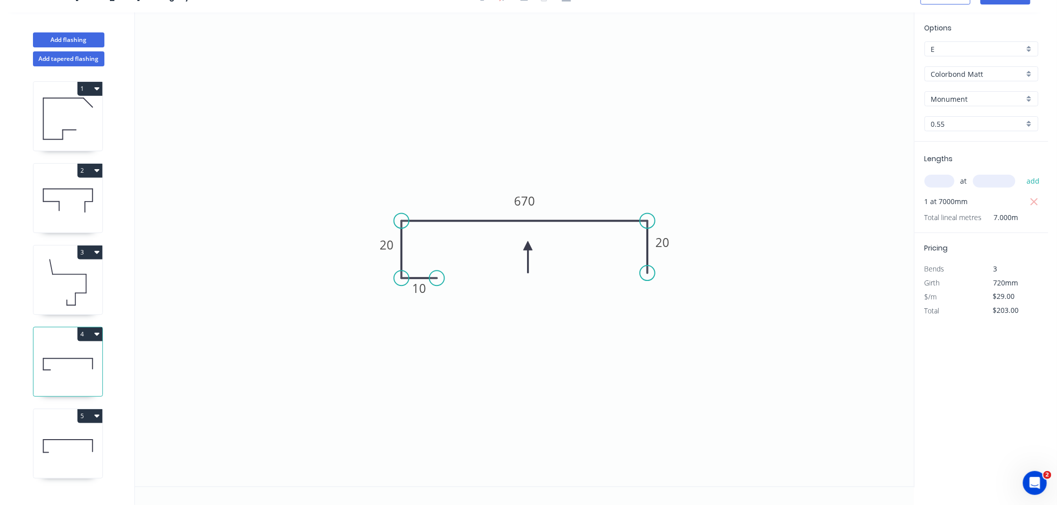
click at [66, 442] on icon at bounding box center [67, 446] width 69 height 64
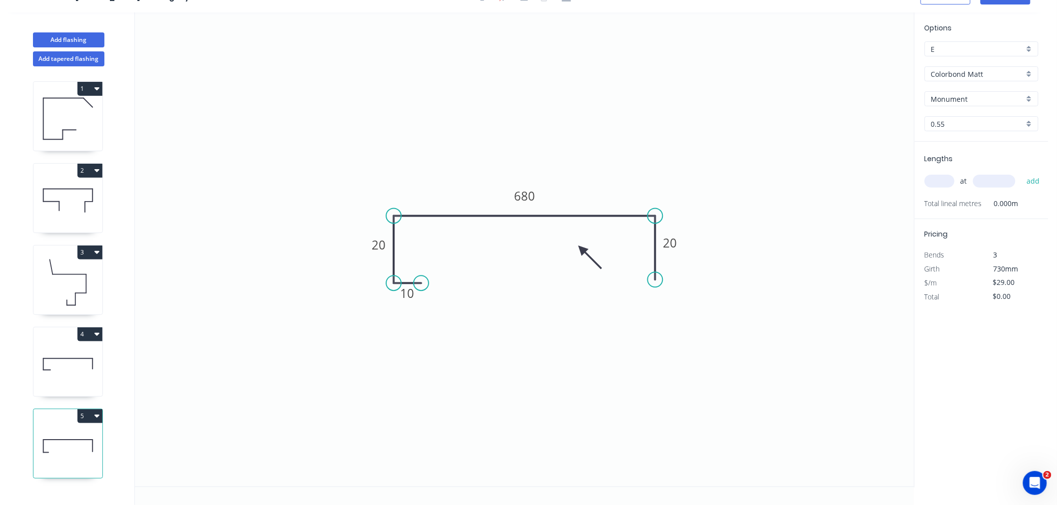
click at [937, 176] on input "text" at bounding box center [939, 181] width 30 height 13
click at [1021, 173] on button "add" at bounding box center [1032, 181] width 23 height 17
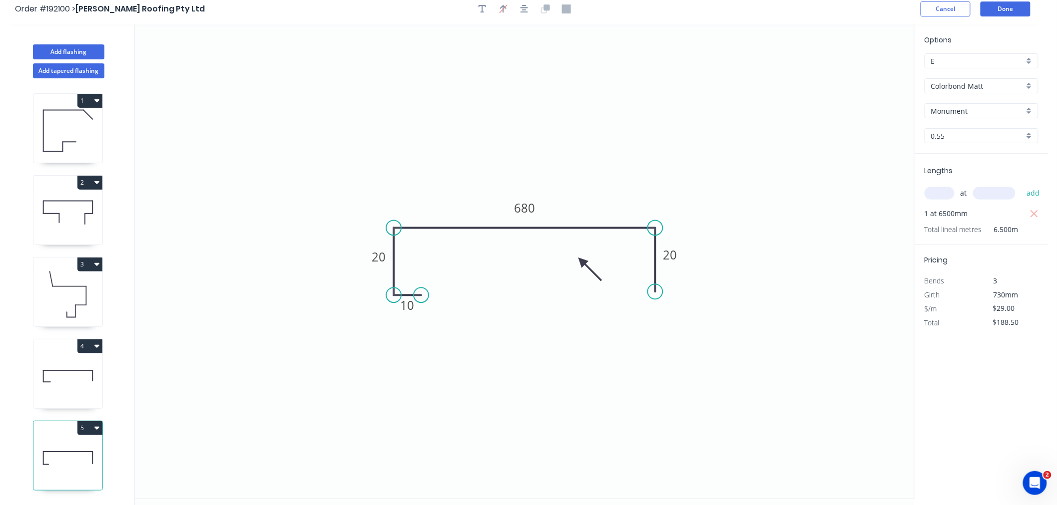
scroll to position [0, 0]
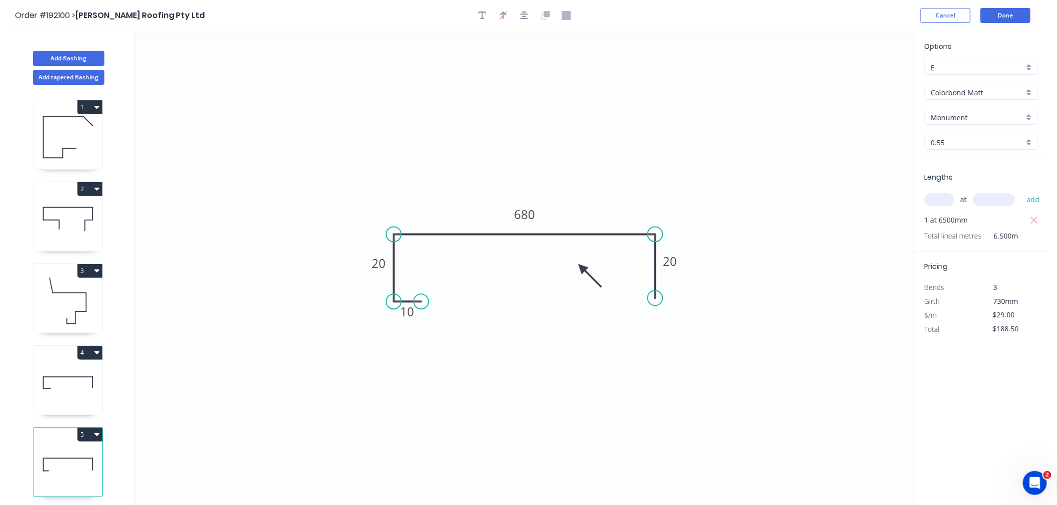
click at [728, 18] on div "Order #192100 > [PERSON_NAME] Roofing Pty Ltd Cancel Done" at bounding box center [524, 15] width 1018 height 15
click at [525, 16] on icon "button" at bounding box center [524, 15] width 8 height 9
drag, startPoint x: 584, startPoint y: 266, endPoint x: 590, endPoint y: 258, distance: 9.7
click at [590, 258] on icon "0 10 20 680 20" at bounding box center [524, 268] width 779 height 474
drag, startPoint x: 582, startPoint y: 267, endPoint x: 595, endPoint y: 255, distance: 17.3
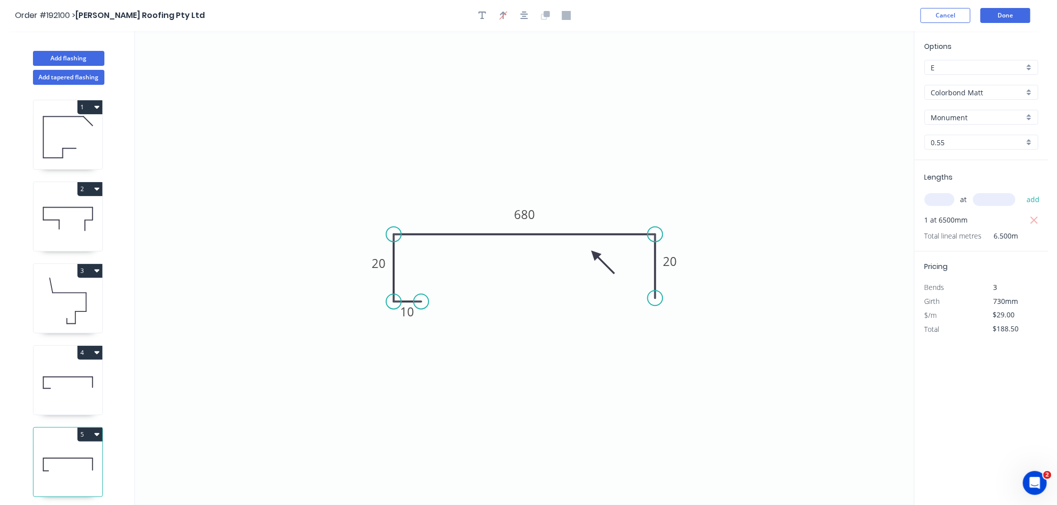
click at [595, 255] on icon at bounding box center [602, 262] width 29 height 29
click at [522, 12] on icon "button" at bounding box center [524, 15] width 8 height 8
click at [788, 26] on header "Order #192100 > [PERSON_NAME] Roofing Pty Ltd Cancel Done" at bounding box center [524, 15] width 1048 height 31
click at [1005, 15] on button "Done" at bounding box center [1005, 15] width 50 height 15
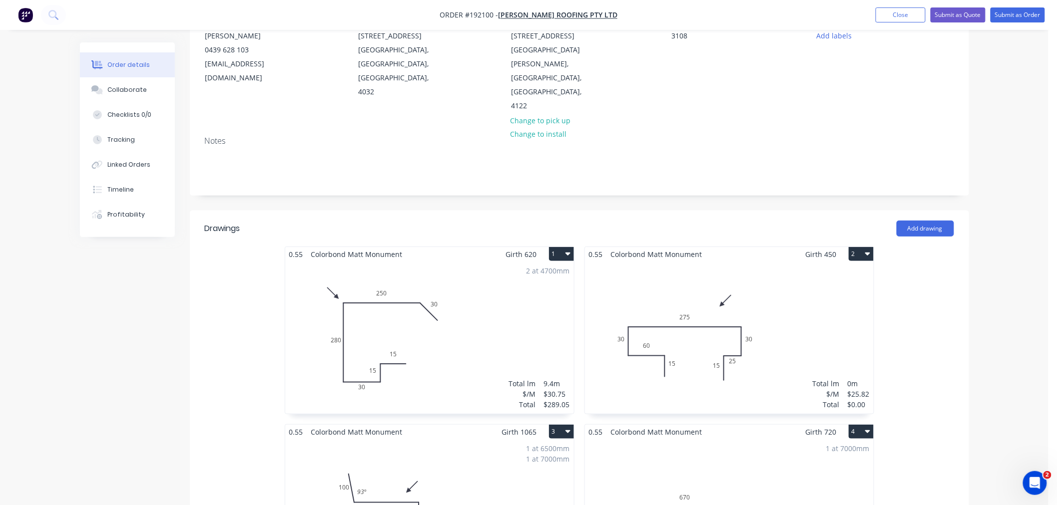
scroll to position [222, 0]
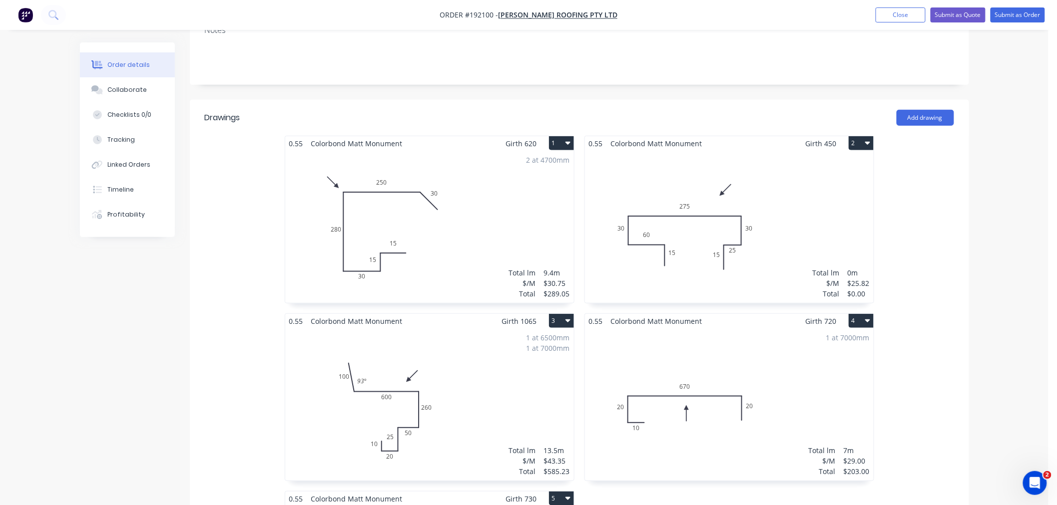
click at [768, 240] on div "Total lm $/M Total 0m $25.82 $0.00" at bounding box center [729, 227] width 289 height 152
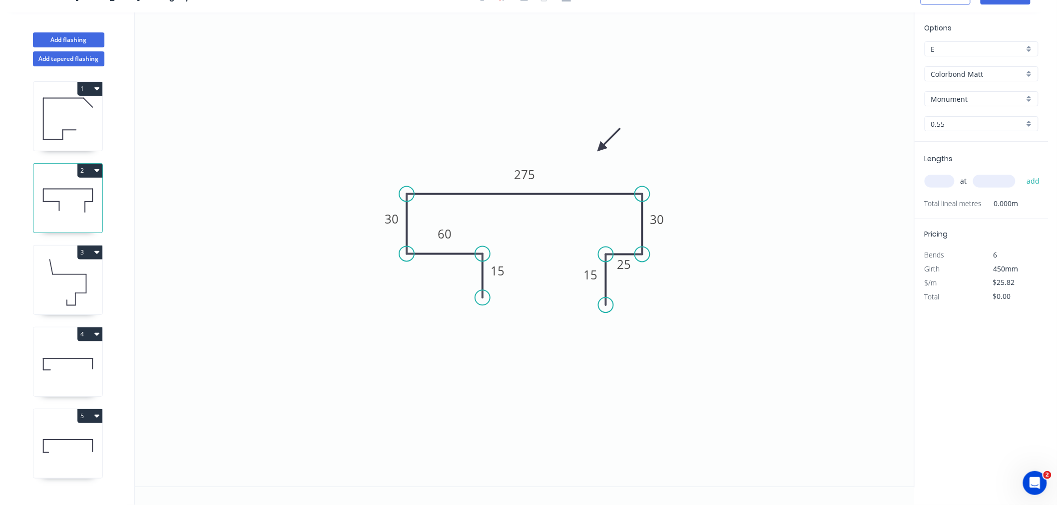
scroll to position [18, 0]
click at [572, 273] on rect at bounding box center [587, 273] width 32 height 20
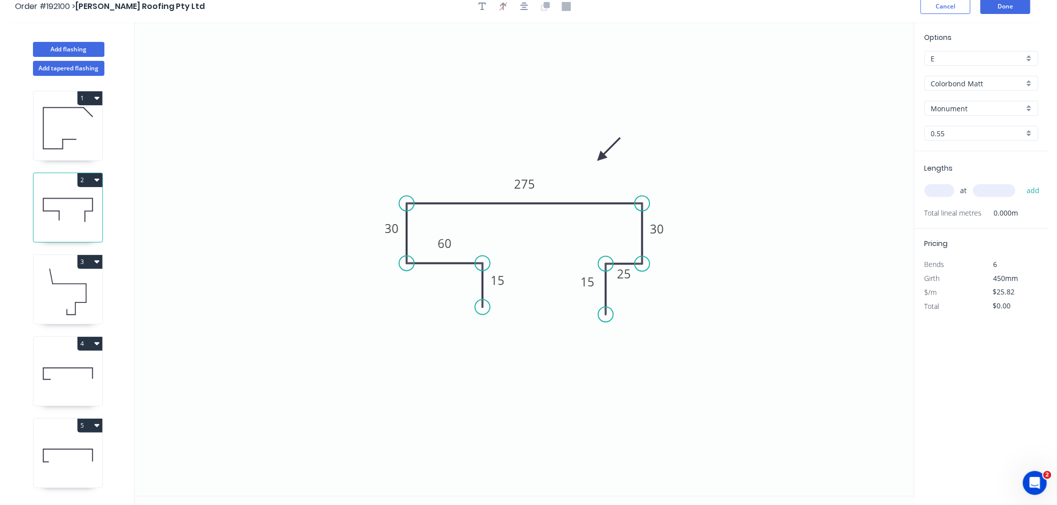
scroll to position [0, 0]
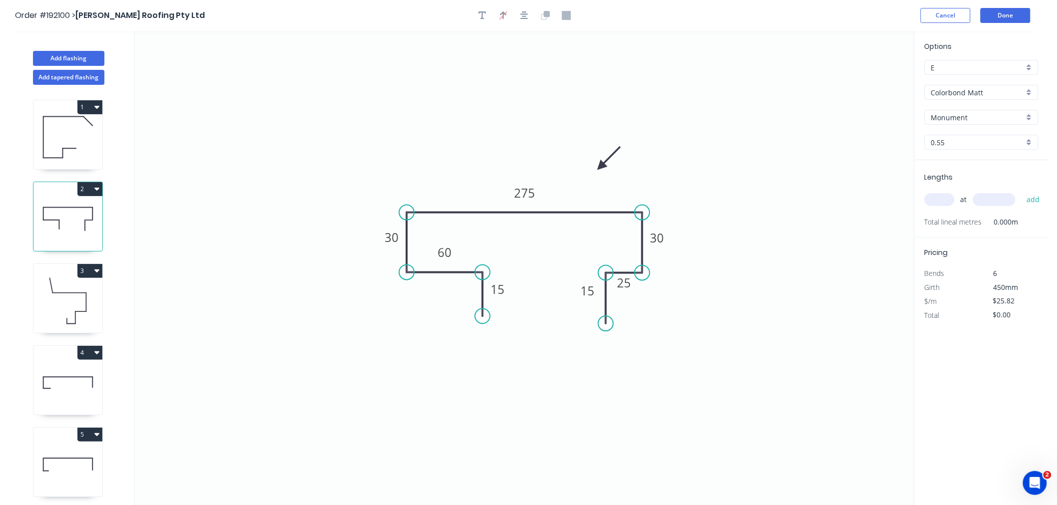
click at [522, 16] on icon "button" at bounding box center [524, 15] width 8 height 8
click at [743, 14] on div "Order #192100 > [PERSON_NAME] Roofing Pty Ltd Cancel Done" at bounding box center [524, 15] width 1018 height 15
click at [1014, 17] on button "Done" at bounding box center [1005, 15] width 50 height 15
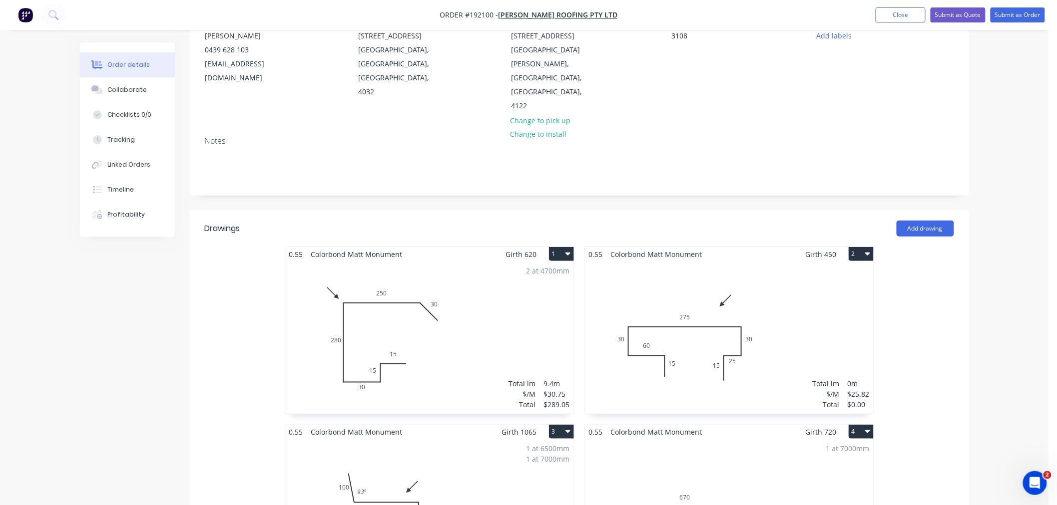
click at [798, 316] on div "Total lm $/M Total 0m $25.82 $0.00" at bounding box center [729, 338] width 289 height 152
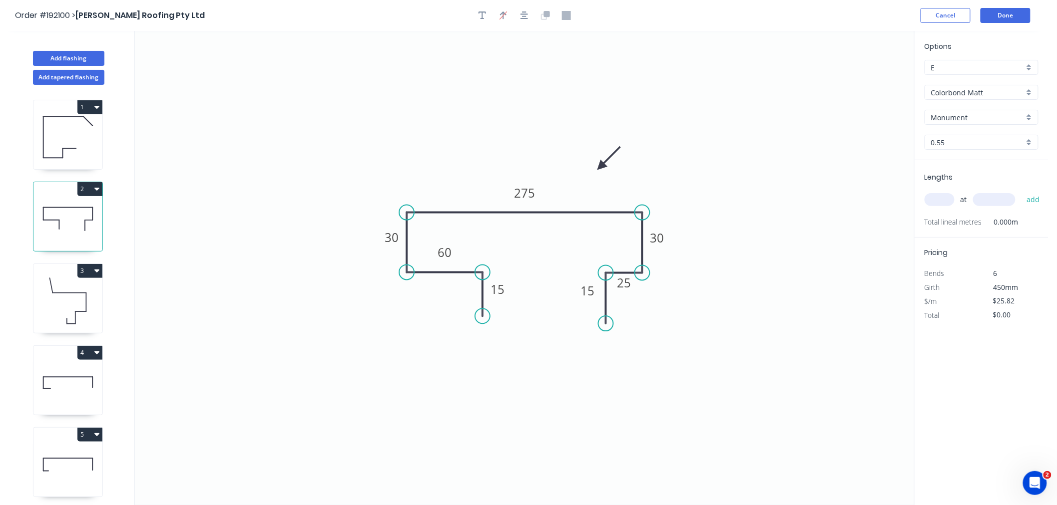
click at [937, 202] on input "text" at bounding box center [939, 199] width 30 height 13
click at [1021, 191] on button "add" at bounding box center [1032, 199] width 23 height 17
click at [812, 12] on div "Order #192100 > [PERSON_NAME] Roofing Pty Ltd Cancel Done" at bounding box center [524, 15] width 1018 height 15
drag, startPoint x: 876, startPoint y: 22, endPoint x: 934, endPoint y: 17, distance: 58.1
click at [876, 21] on div "Order #192100 > [PERSON_NAME] Roofing Pty Ltd Cancel Done" at bounding box center [524, 15] width 1018 height 15
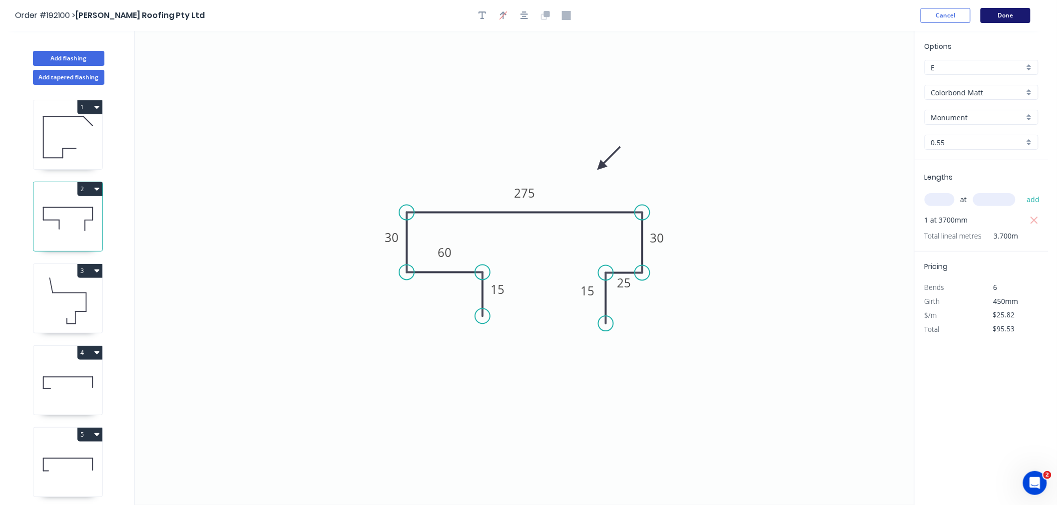
click at [999, 17] on button "Done" at bounding box center [1005, 15] width 50 height 15
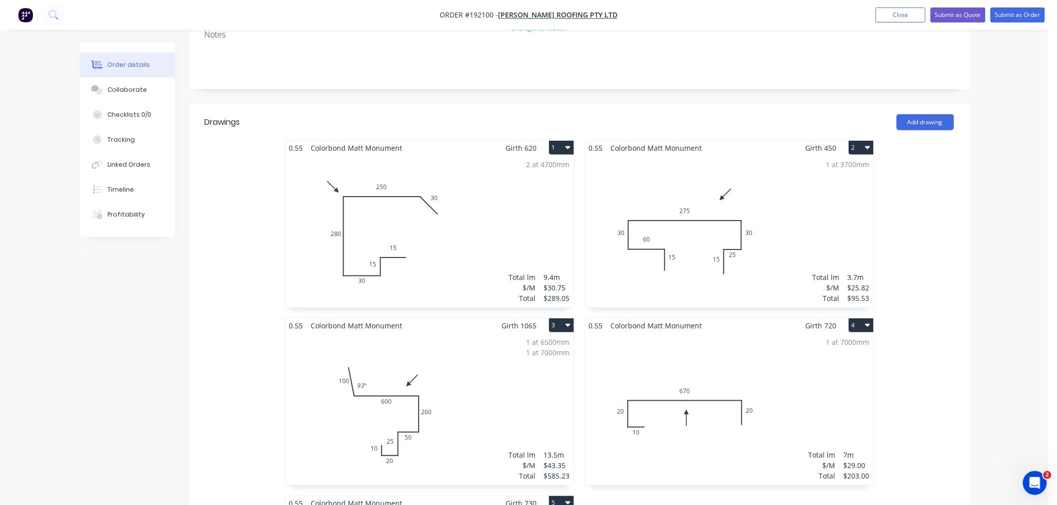
scroll to position [333, 0]
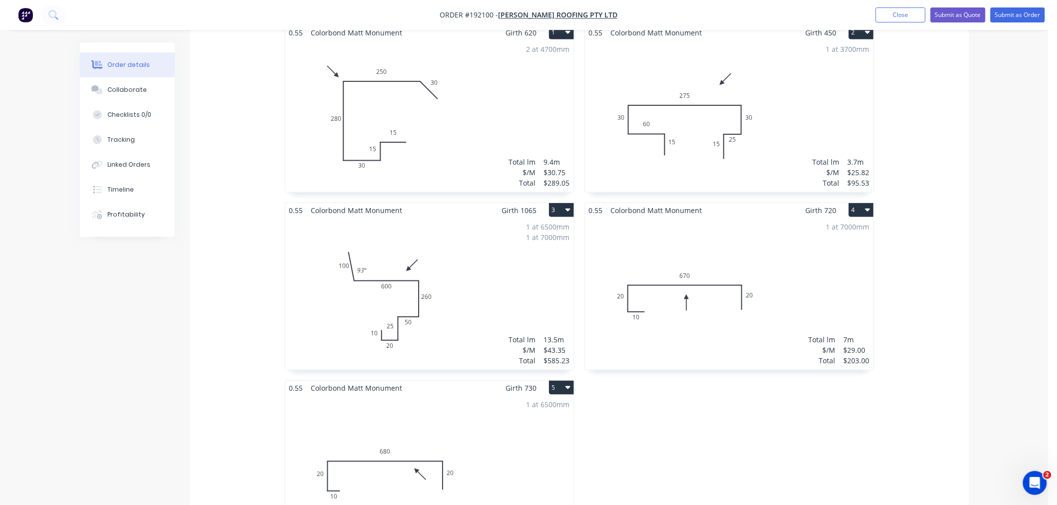
click at [1014, 301] on div "Order details Collaborate Checklists 0/0 Tracking Linked Orders Timeline Profit…" at bounding box center [524, 274] width 1048 height 1215
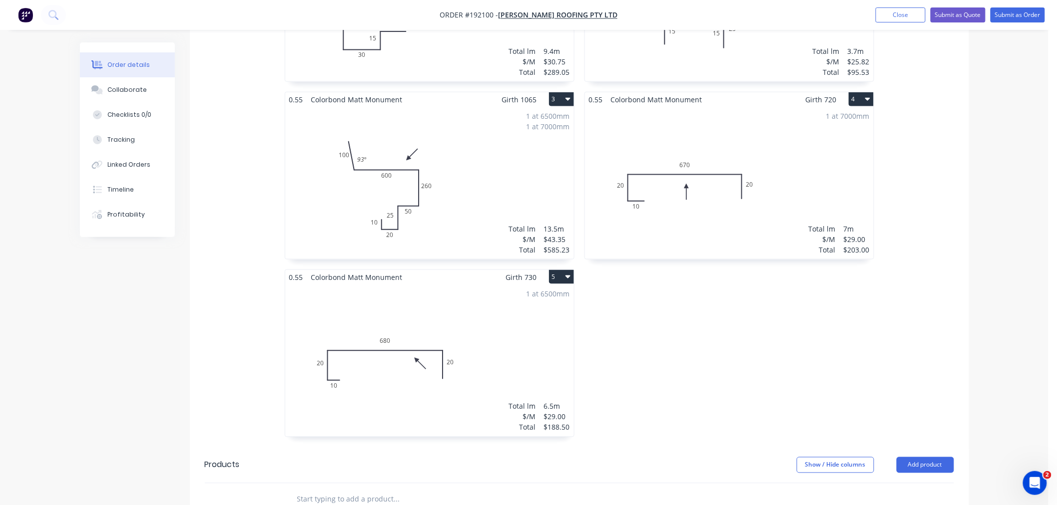
click at [721, 200] on div "1 at 7000mm Total lm $/M Total 7m $29.00 $203.00" at bounding box center [729, 183] width 289 height 152
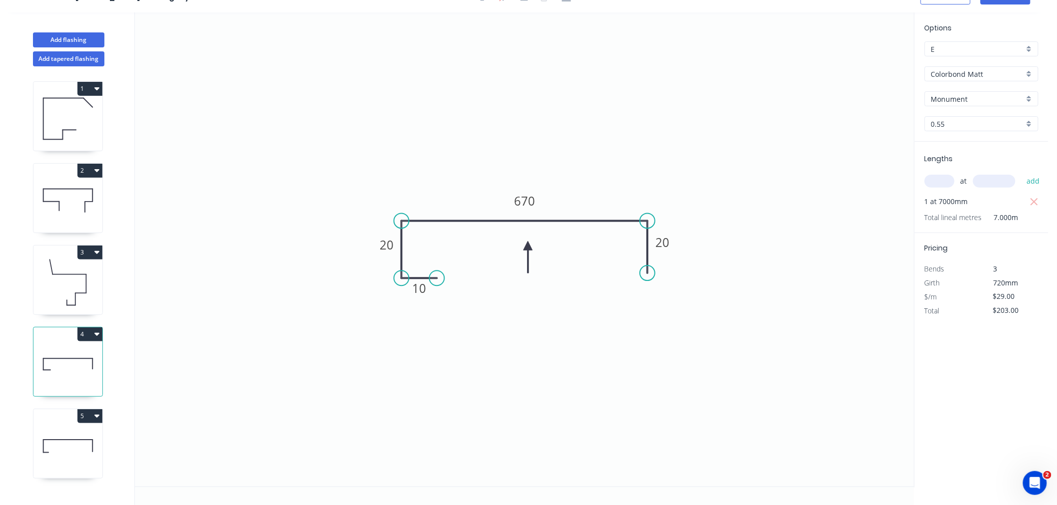
scroll to position [18, 0]
drag, startPoint x: 528, startPoint y: 247, endPoint x: 516, endPoint y: 252, distance: 12.8
click at [516, 252] on icon at bounding box center [516, 263] width 9 height 32
drag, startPoint x: 513, startPoint y: 252, endPoint x: 510, endPoint y: 243, distance: 10.1
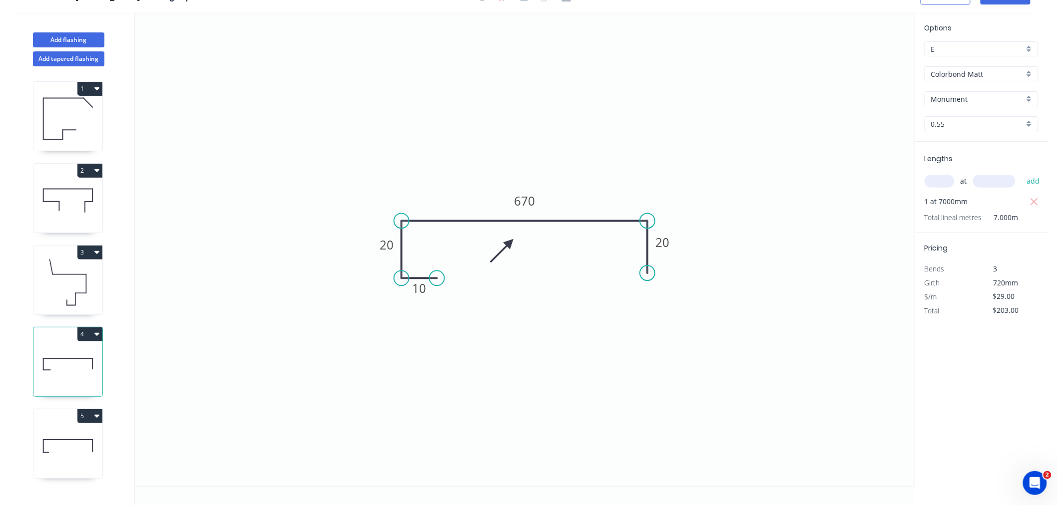
click at [510, 243] on icon at bounding box center [501, 250] width 29 height 29
click at [510, 243] on icon at bounding box center [498, 242] width 32 height 9
click at [510, 243] on icon at bounding box center [509, 231] width 9 height 32
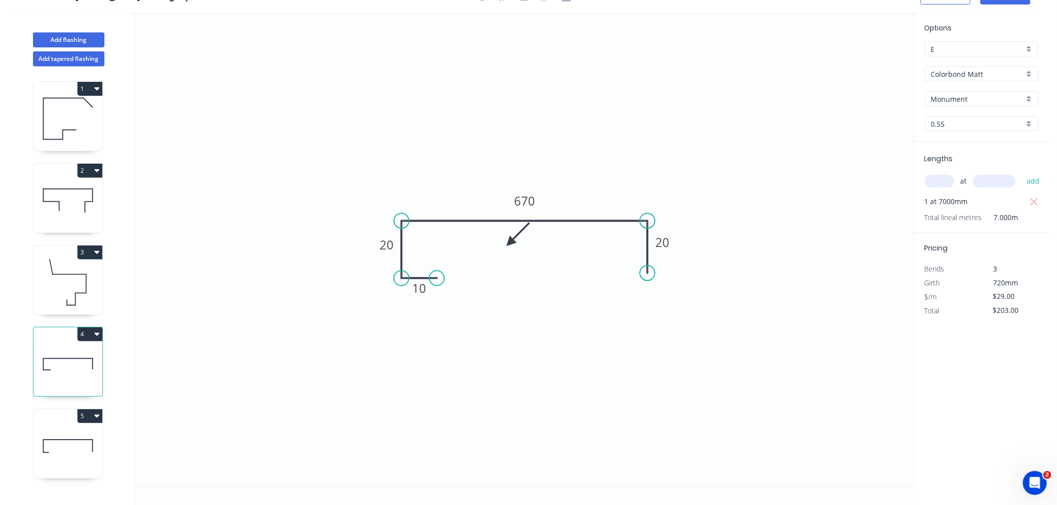
click at [510, 243] on icon at bounding box center [517, 234] width 29 height 29
click at [510, 243] on icon at bounding box center [517, 250] width 29 height 29
drag, startPoint x: 510, startPoint y: 243, endPoint x: 519, endPoint y: 238, distance: 10.7
click at [519, 238] on icon at bounding box center [519, 249] width 9 height 32
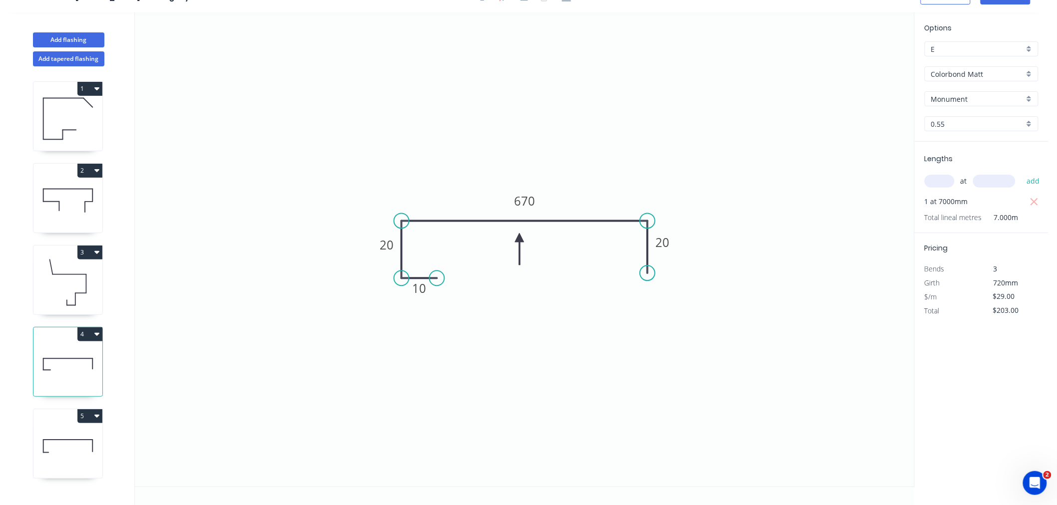
click at [519, 238] on icon at bounding box center [519, 249] width 9 height 32
drag, startPoint x: 512, startPoint y: 242, endPoint x: 506, endPoint y: 251, distance: 11.1
click at [506, 251] on icon "0 10 20 670 20" at bounding box center [524, 249] width 779 height 474
click at [517, 236] on icon at bounding box center [508, 237] width 32 height 9
click at [517, 236] on icon at bounding box center [511, 229] width 29 height 29
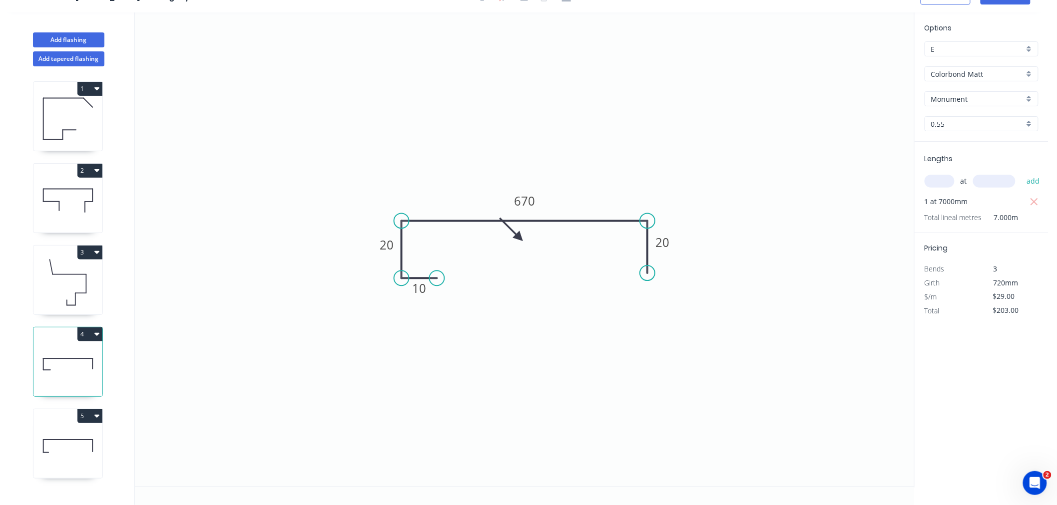
click at [517, 236] on icon at bounding box center [511, 229] width 29 height 29
click at [517, 236] on icon at bounding box center [527, 229] width 29 height 29
click at [517, 236] on icon at bounding box center [527, 245] width 29 height 29
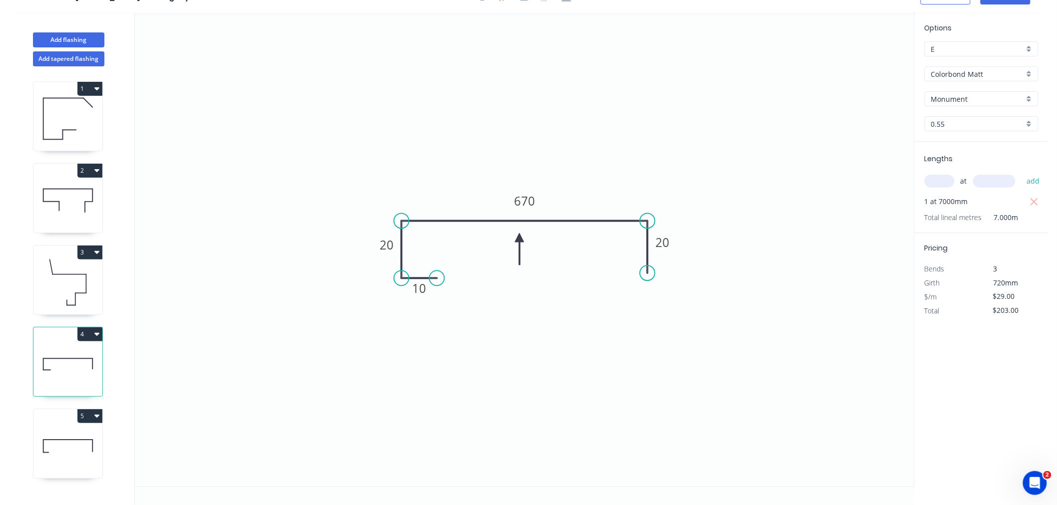
click at [517, 236] on icon at bounding box center [519, 249] width 9 height 32
drag, startPoint x: 517, startPoint y: 236, endPoint x: 508, endPoint y: 238, distance: 9.7
click at [508, 238] on icon at bounding box center [499, 245] width 29 height 29
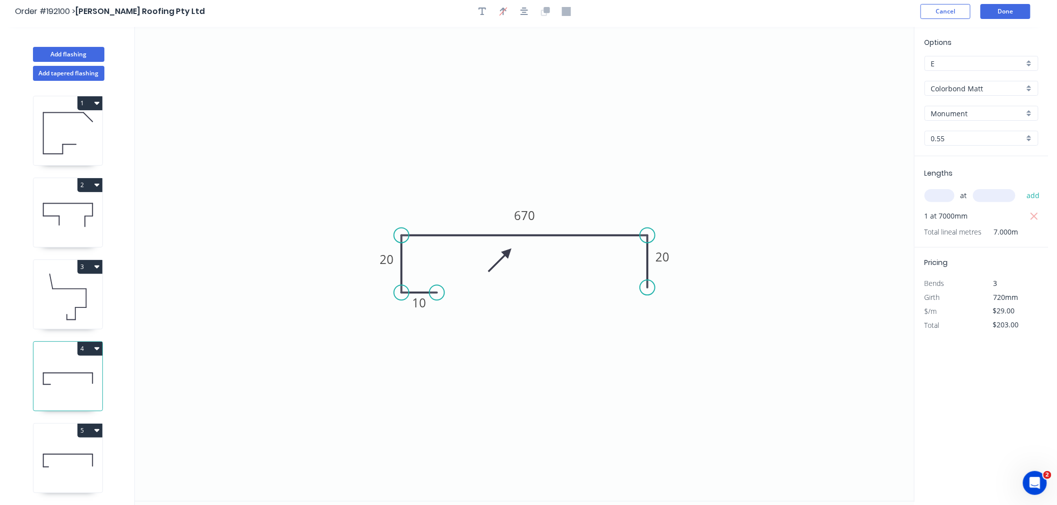
scroll to position [0, 0]
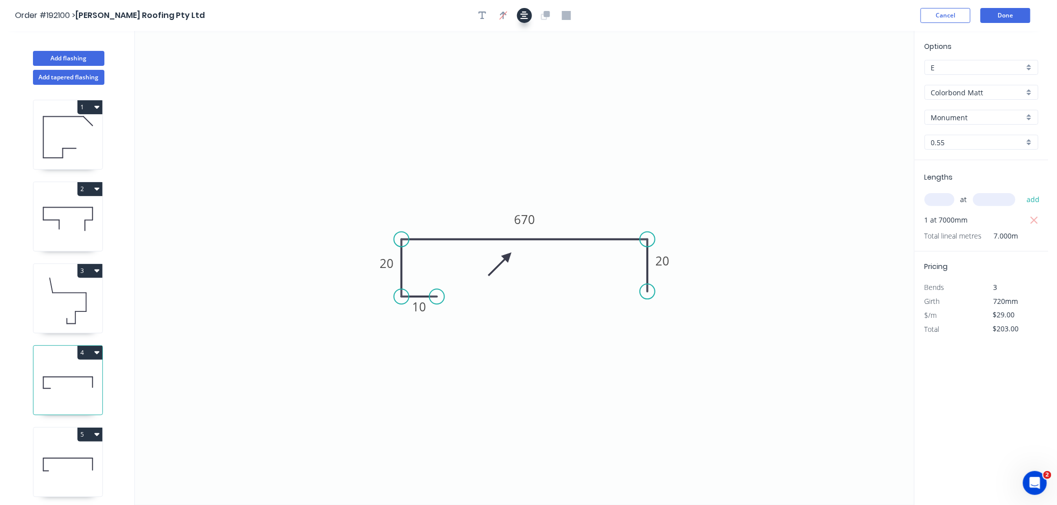
click at [520, 11] on icon "button" at bounding box center [524, 15] width 8 height 9
click at [58, 453] on icon at bounding box center [67, 465] width 69 height 64
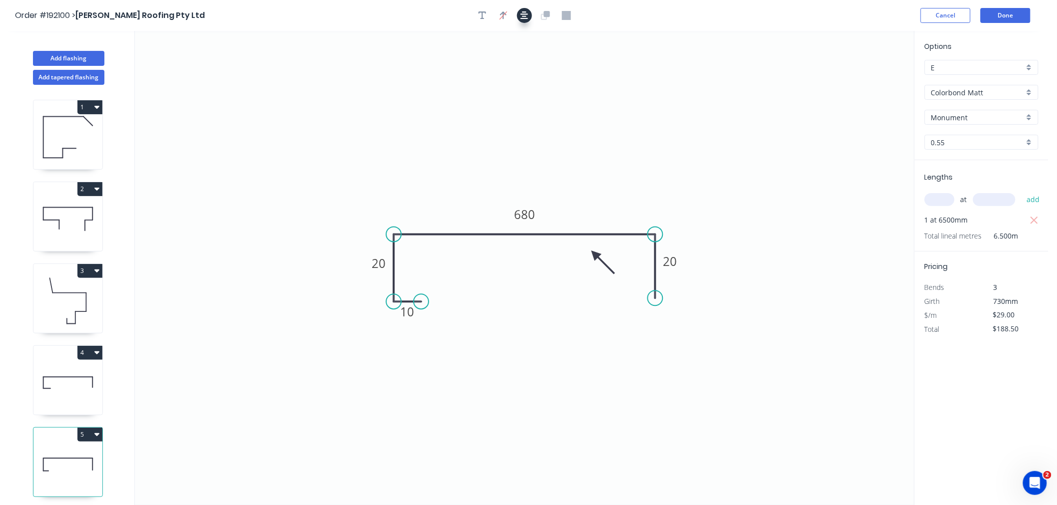
click at [523, 18] on icon "button" at bounding box center [524, 15] width 8 height 8
click at [862, 24] on header "Order #192100 > [PERSON_NAME] Roofing Pty Ltd Cancel Done" at bounding box center [524, 15] width 1048 height 31
click at [1001, 11] on button "Done" at bounding box center [1005, 15] width 50 height 15
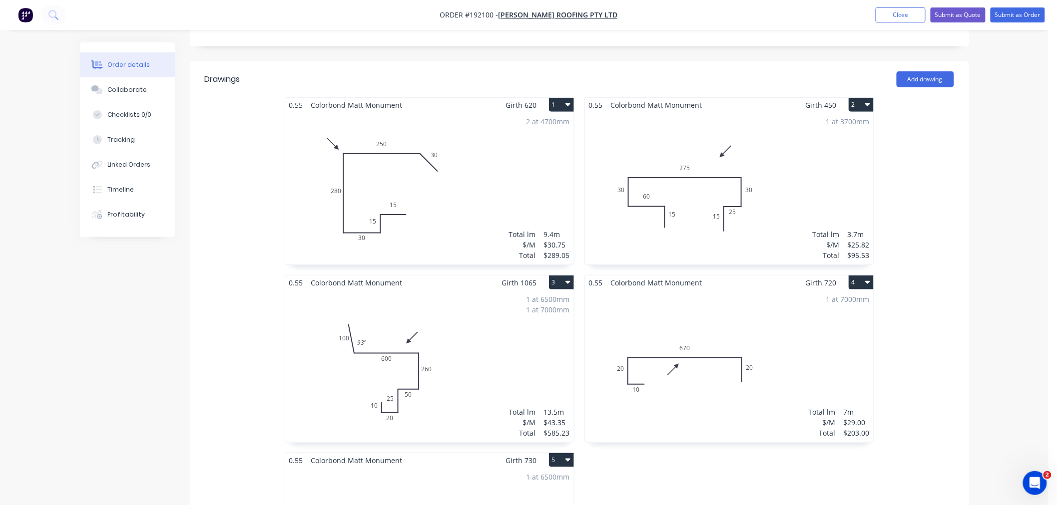
scroll to position [222, 0]
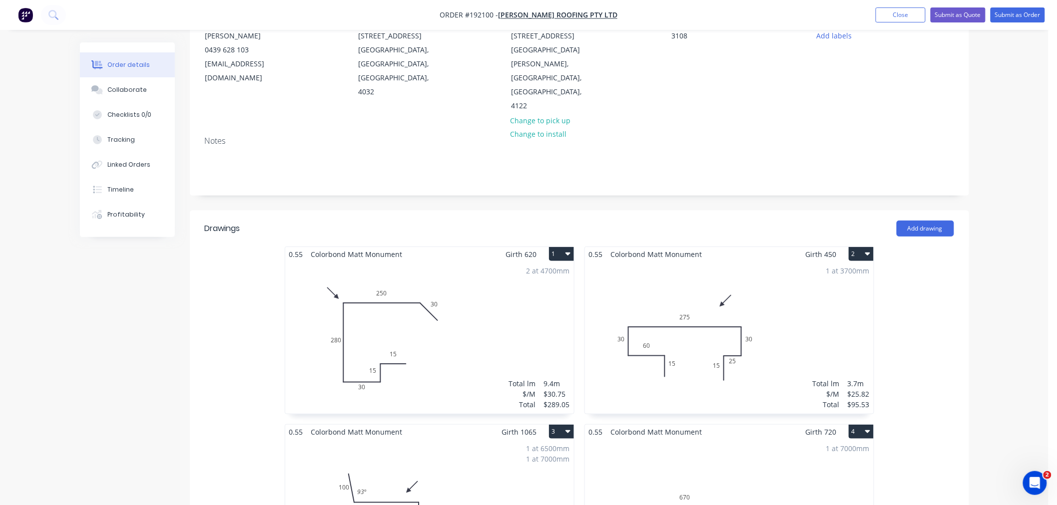
click at [1013, 256] on div "Order details Collaborate Checklists 0/0 Tracking Linked Orders Timeline Profit…" at bounding box center [524, 496] width 1048 height 1215
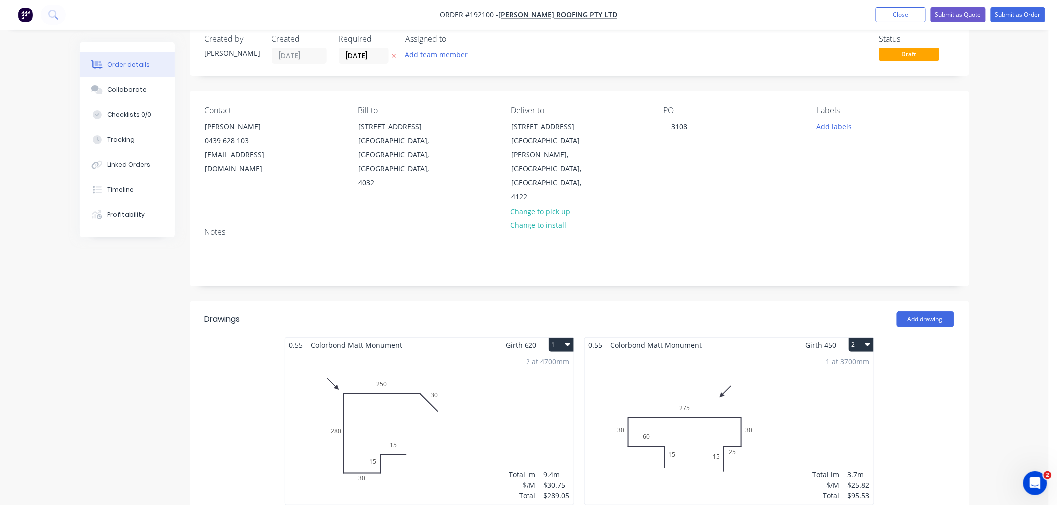
scroll to position [0, 0]
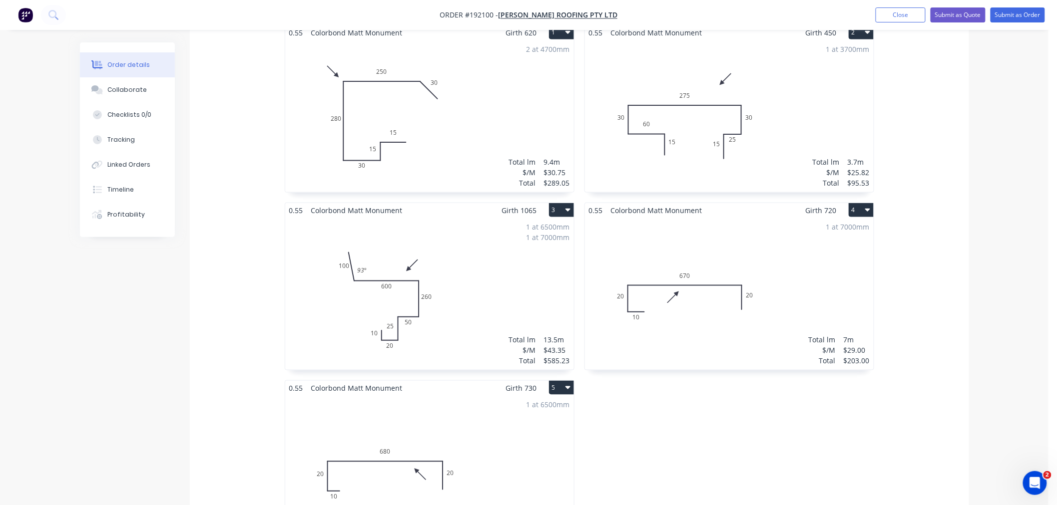
click at [980, 313] on div "Order details Collaborate Checklists 0/0 Tracking Linked Orders Timeline Profit…" at bounding box center [524, 274] width 1048 height 1215
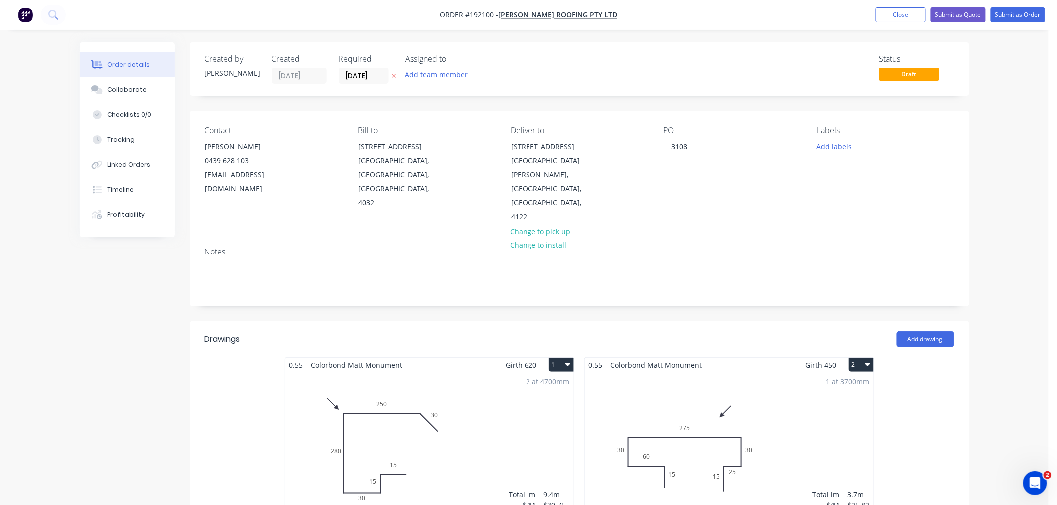
click at [1015, 14] on button "Submit as Order" at bounding box center [1017, 14] width 54 height 15
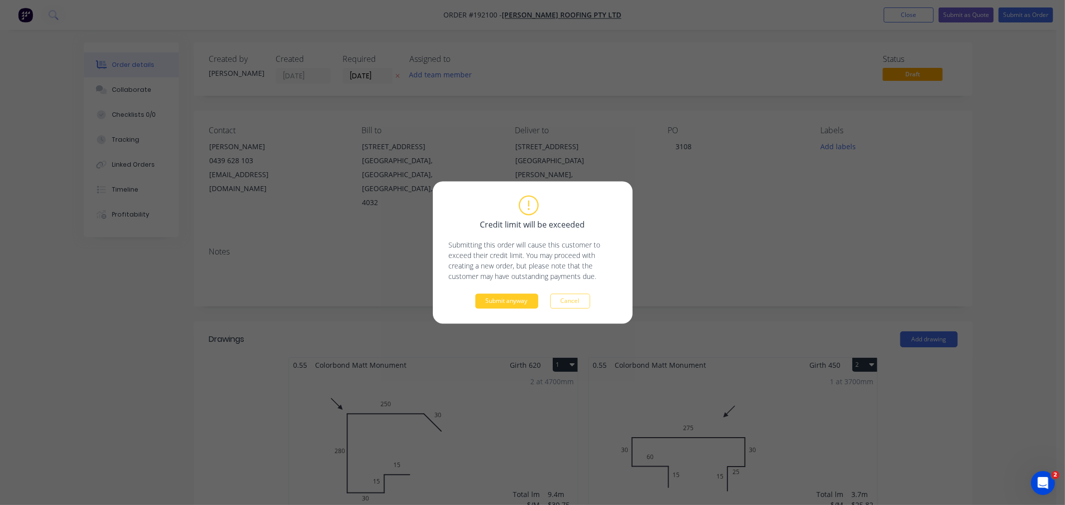
click at [506, 308] on div "Credit limit will be exceeded Submitting this order will cause this customer to…" at bounding box center [533, 253] width 200 height 142
click at [506, 300] on button "Submit anyway" at bounding box center [506, 301] width 63 height 15
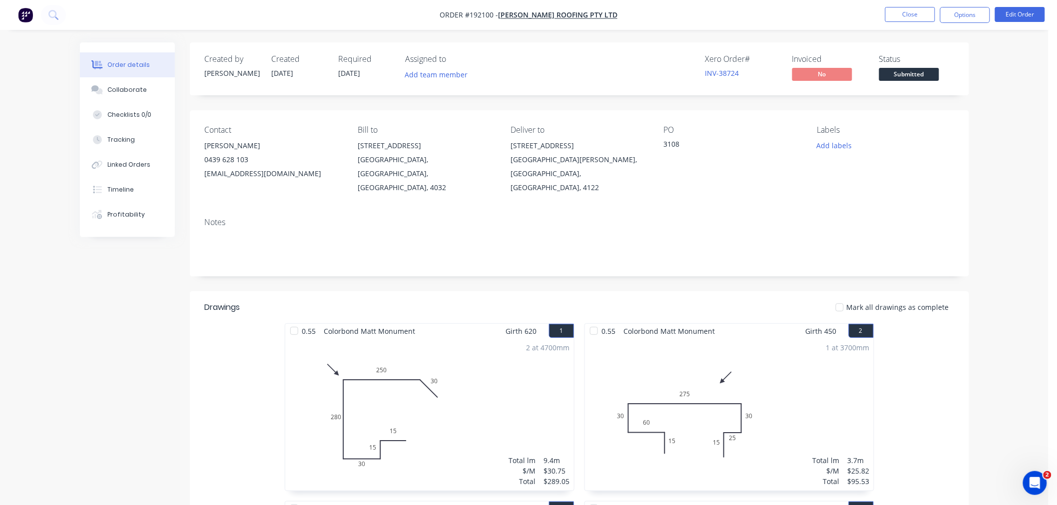
click at [956, 16] on button "Options" at bounding box center [965, 15] width 50 height 16
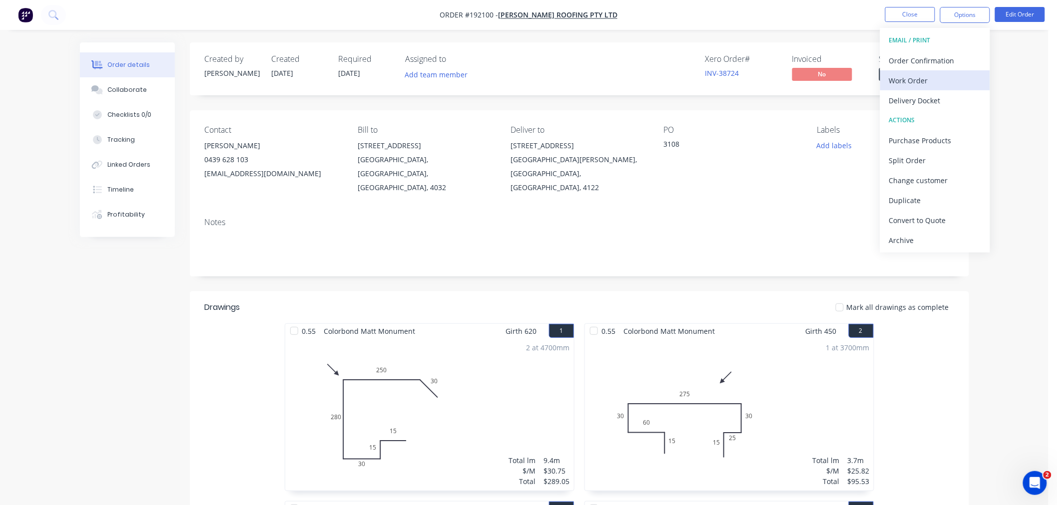
click at [957, 76] on div "Work Order" at bounding box center [935, 80] width 92 height 14
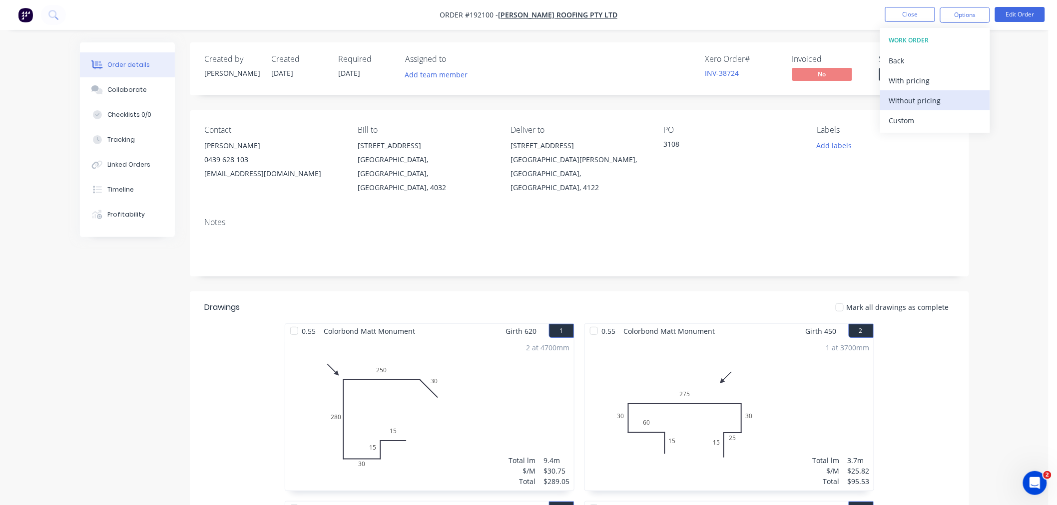
click at [950, 98] on div "Without pricing" at bounding box center [935, 100] width 92 height 14
click at [1020, 13] on button "Edit Order" at bounding box center [1020, 14] width 50 height 15
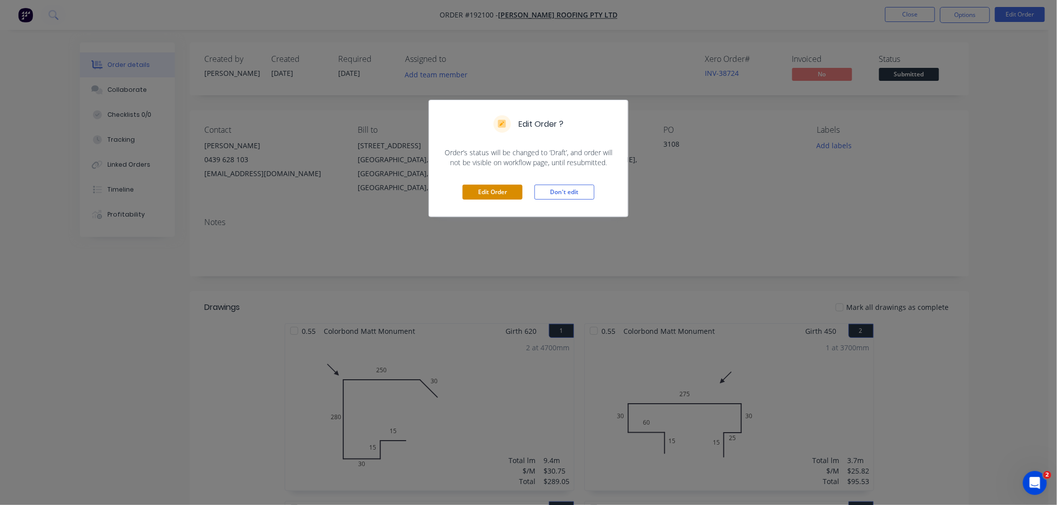
click at [486, 190] on button "Edit Order" at bounding box center [492, 192] width 60 height 15
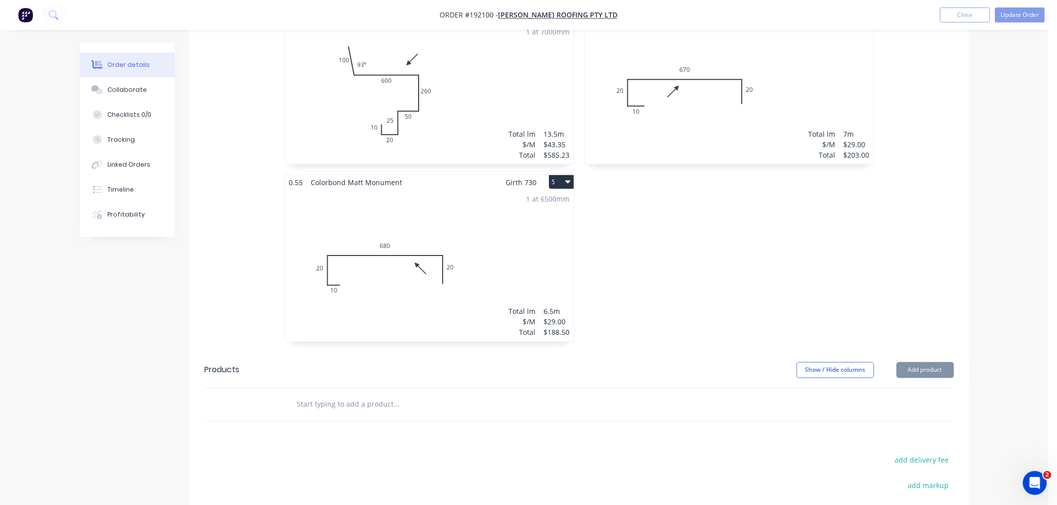
scroll to position [682, 0]
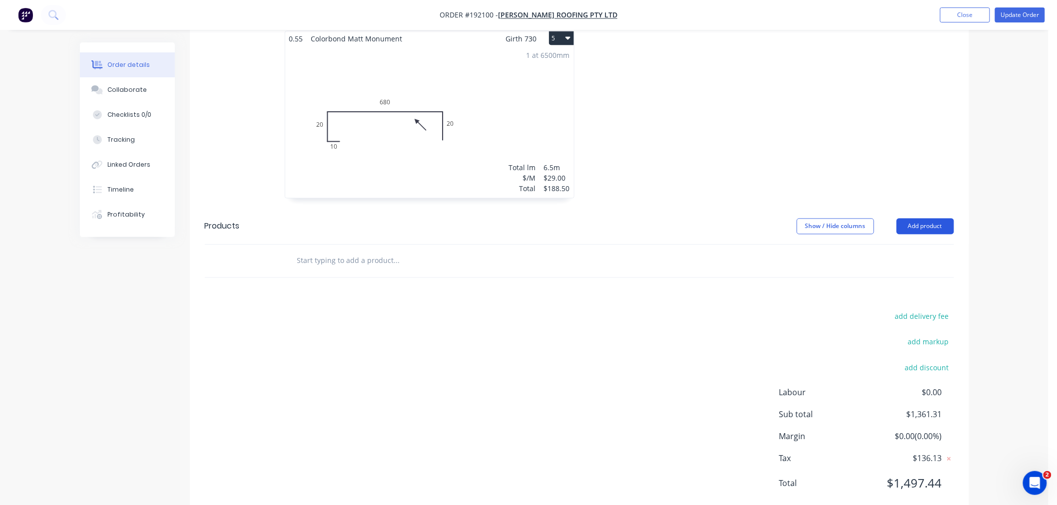
click at [930, 219] on button "Add product" at bounding box center [924, 227] width 57 height 16
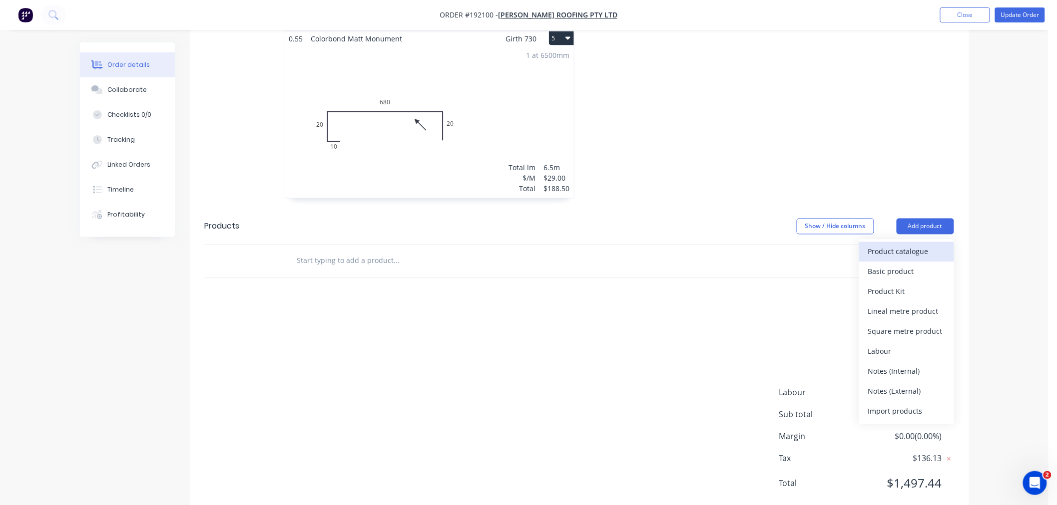
click at [925, 245] on div "Product catalogue" at bounding box center [906, 252] width 77 height 14
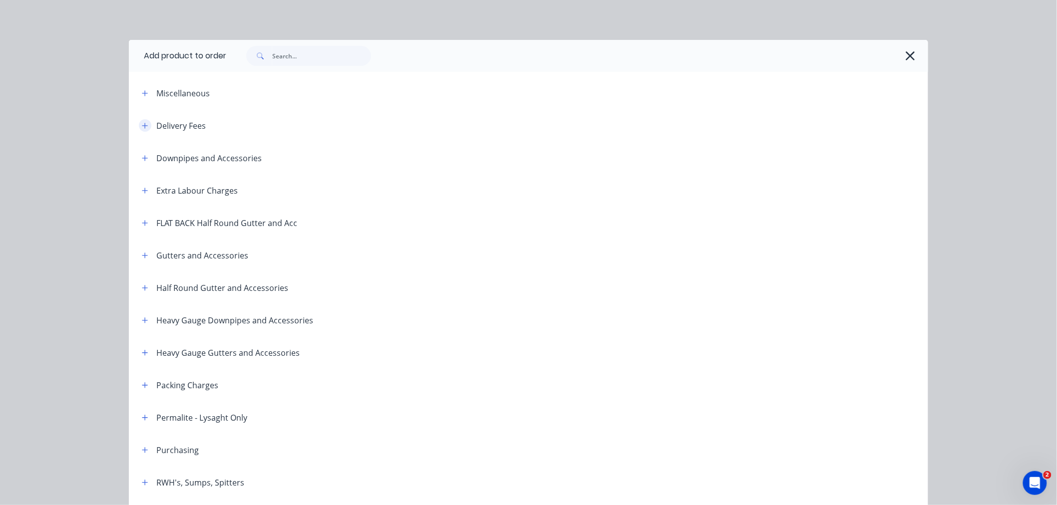
click at [139, 123] on button "button" at bounding box center [145, 125] width 12 height 12
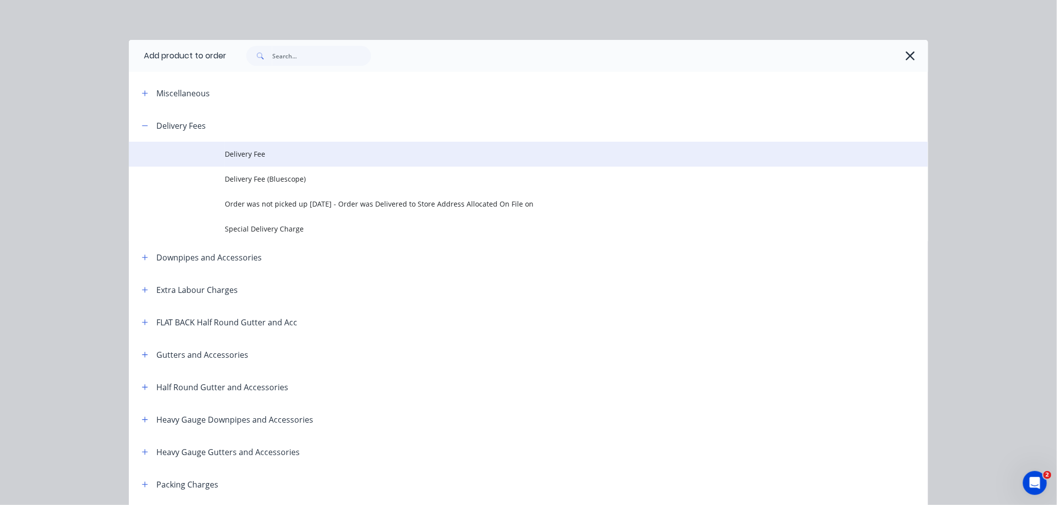
click at [255, 150] on span "Delivery Fee" at bounding box center [506, 154] width 562 height 10
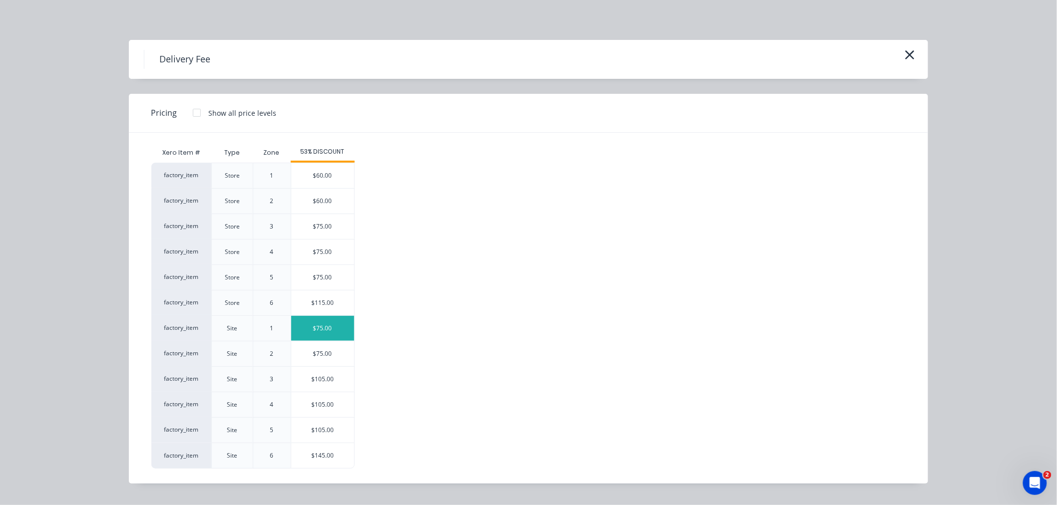
click at [317, 335] on div "$75.00" at bounding box center [322, 328] width 63 height 25
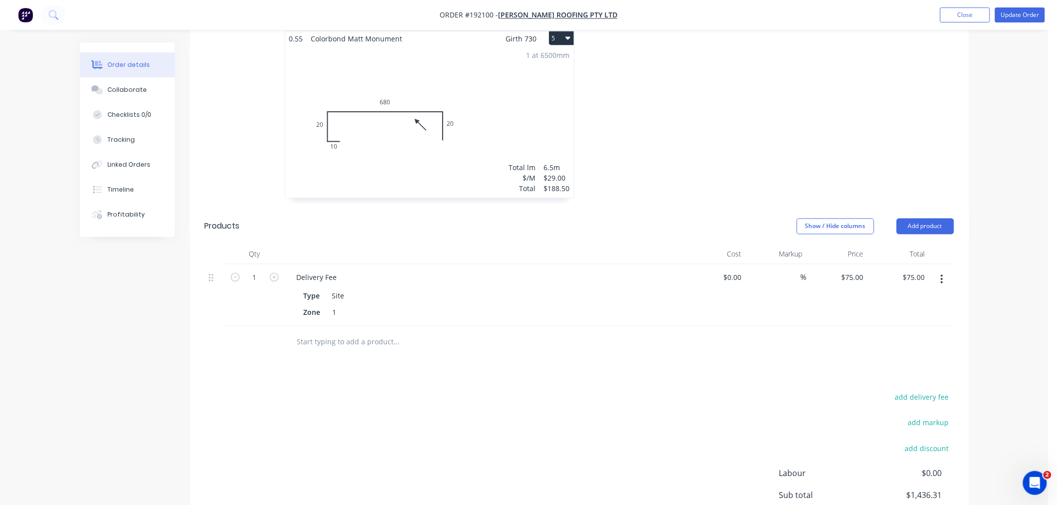
click at [392, 420] on div "add delivery fee add markup add discount Labour $0.00 Sub total $1,436.31 Margi…" at bounding box center [579, 487] width 749 height 193
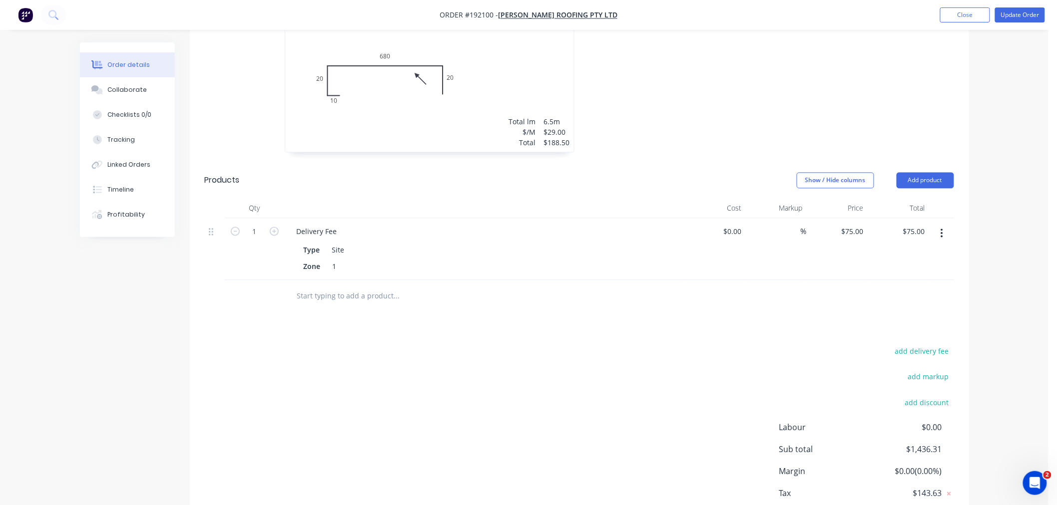
scroll to position [763, 0]
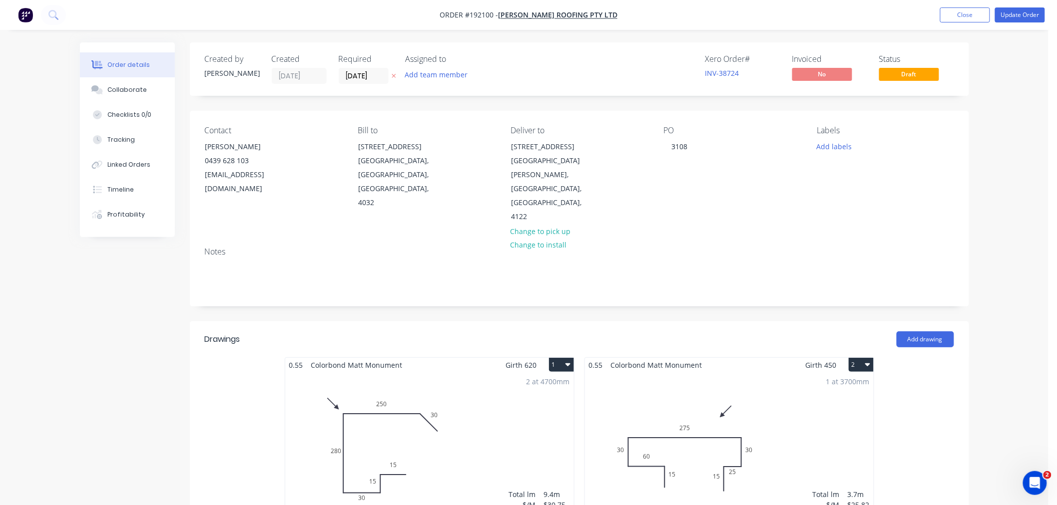
click at [1021, 18] on button "Update Order" at bounding box center [1020, 14] width 50 height 15
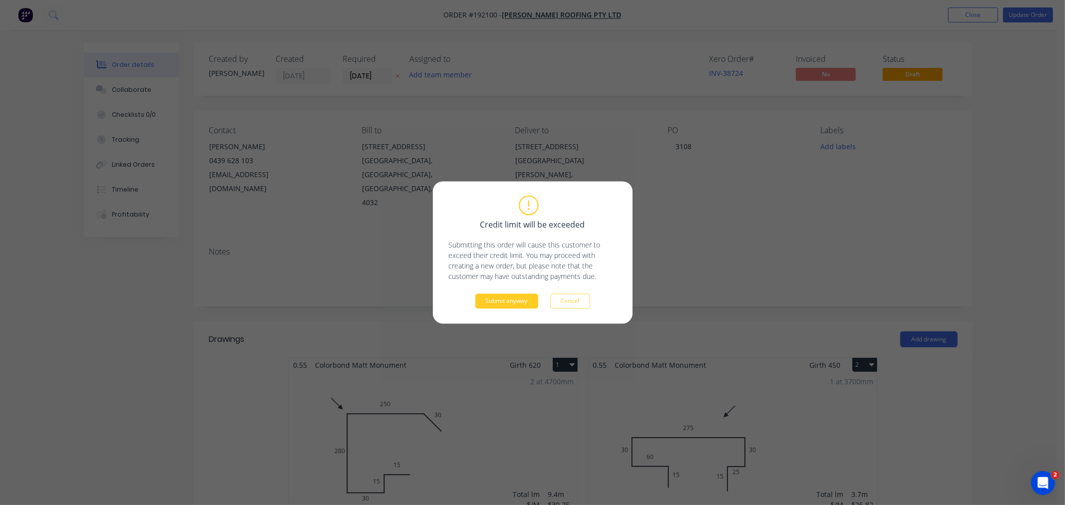
click at [525, 301] on button "Submit anyway" at bounding box center [506, 301] width 63 height 15
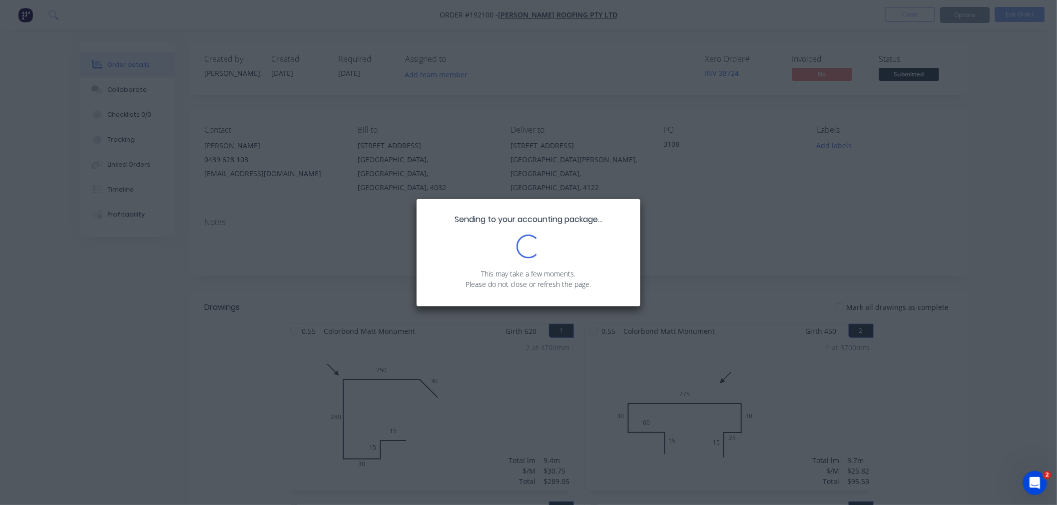
click at [999, 178] on div "Sending to your accounting package... Loading... This may take a few moments. P…" at bounding box center [528, 252] width 1057 height 505
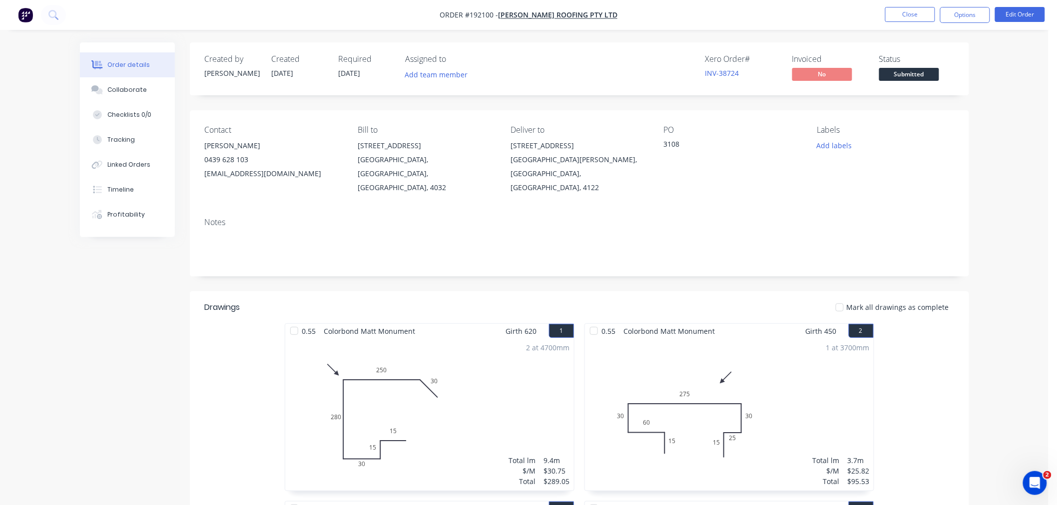
click at [959, 15] on button "Options" at bounding box center [965, 15] width 50 height 16
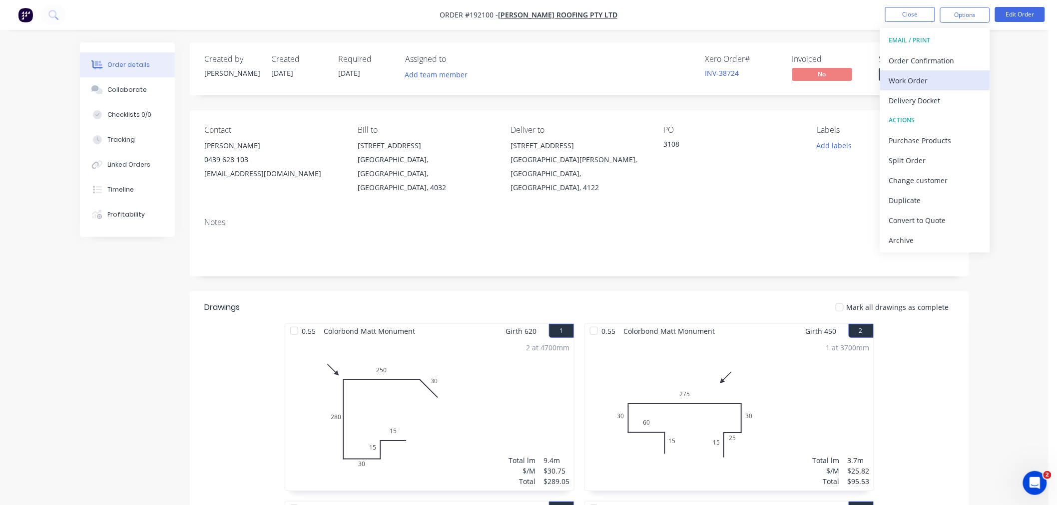
click at [944, 81] on div "Work Order" at bounding box center [935, 80] width 92 height 14
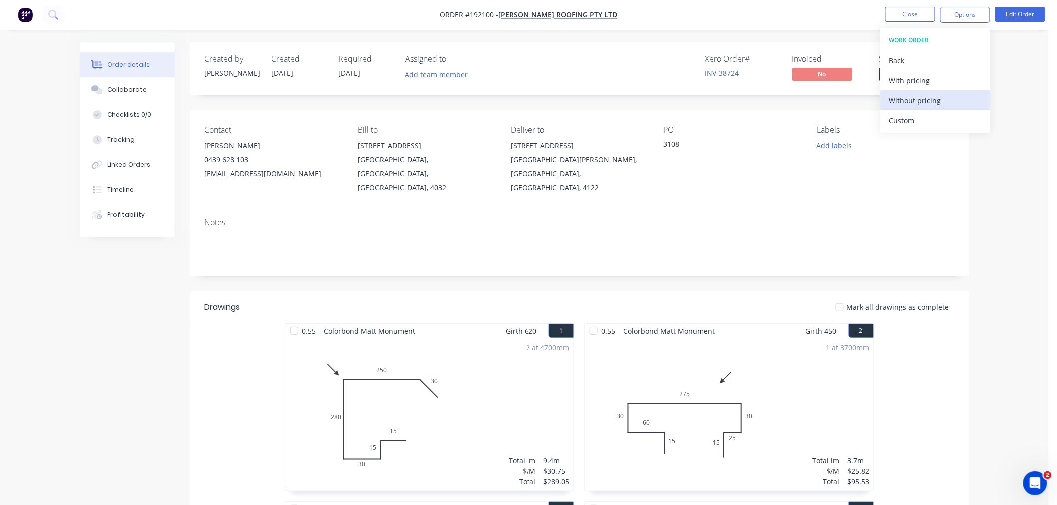
click at [943, 97] on div "Without pricing" at bounding box center [935, 100] width 92 height 14
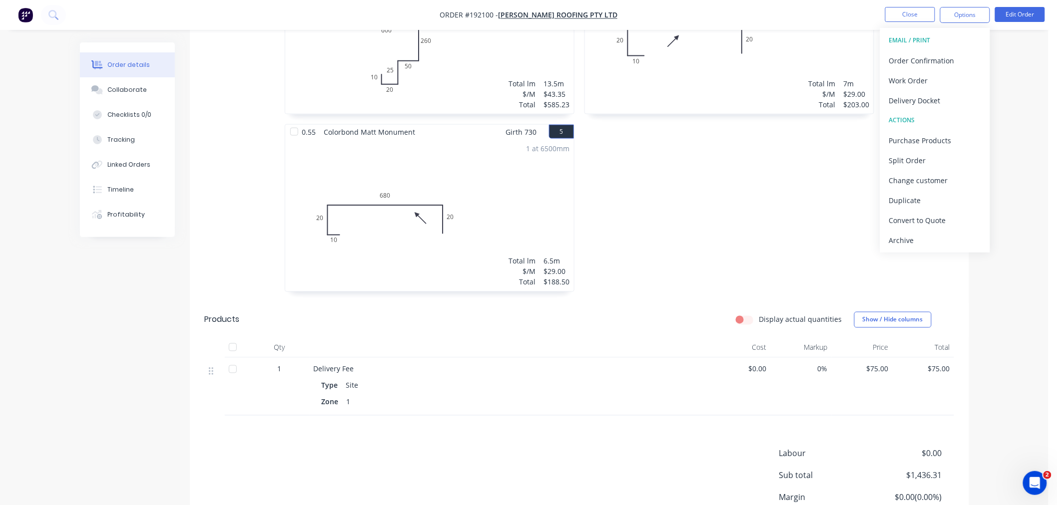
click at [114, 346] on div "Created by [PERSON_NAME] Created [DATE] Required [DATE] Assigned to Add team me…" at bounding box center [524, 41] width 889 height 1106
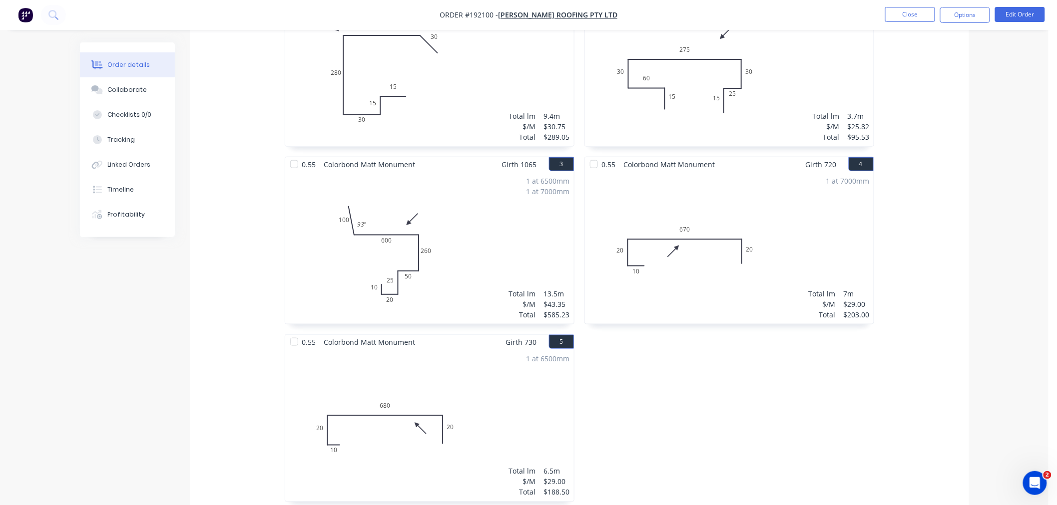
scroll to position [333, 0]
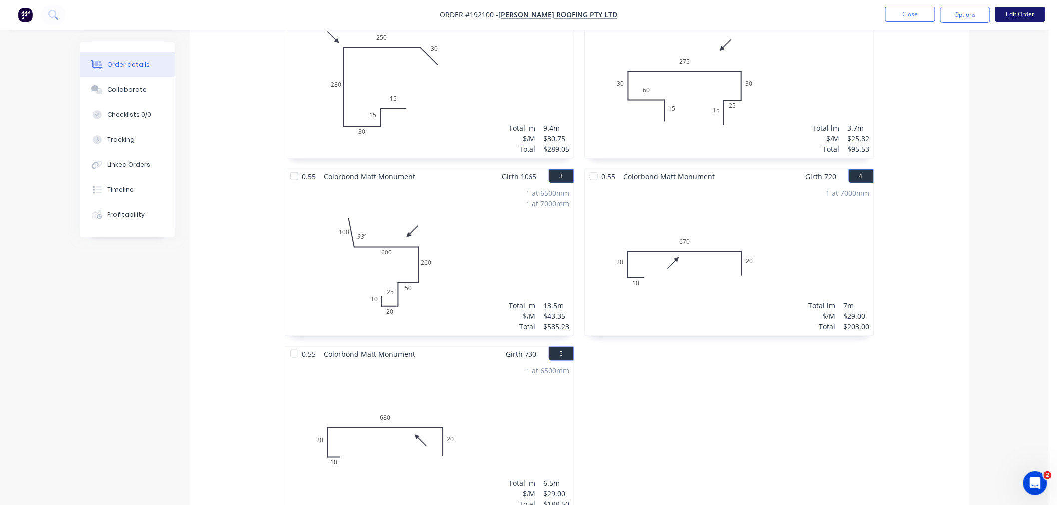
click at [1026, 11] on button "Edit Order" at bounding box center [1020, 14] width 50 height 15
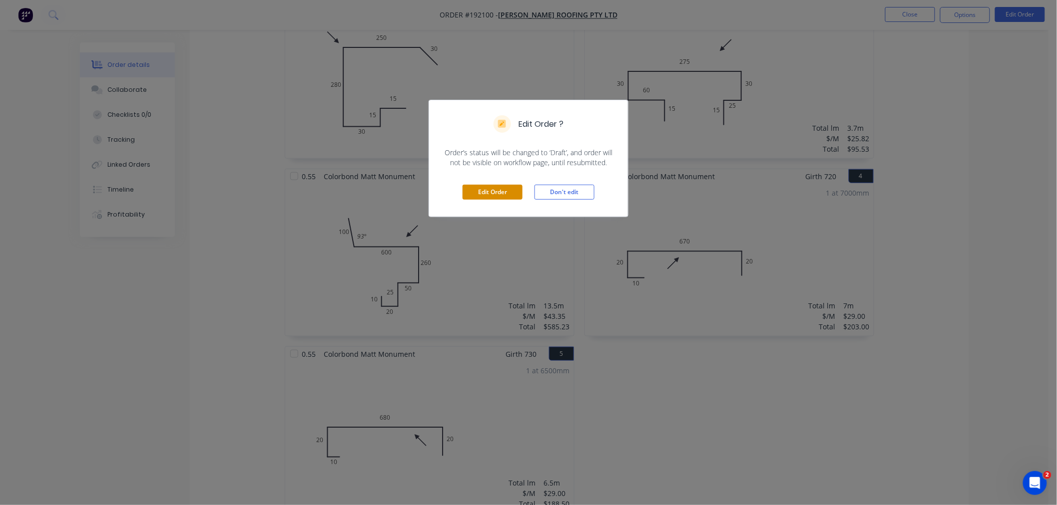
click at [475, 194] on button "Edit Order" at bounding box center [492, 192] width 60 height 15
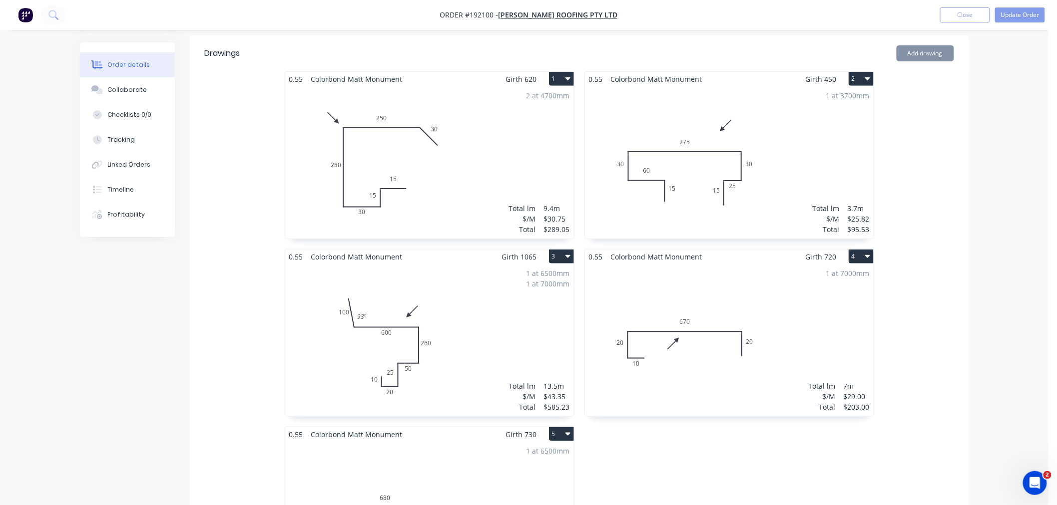
scroll to position [443, 0]
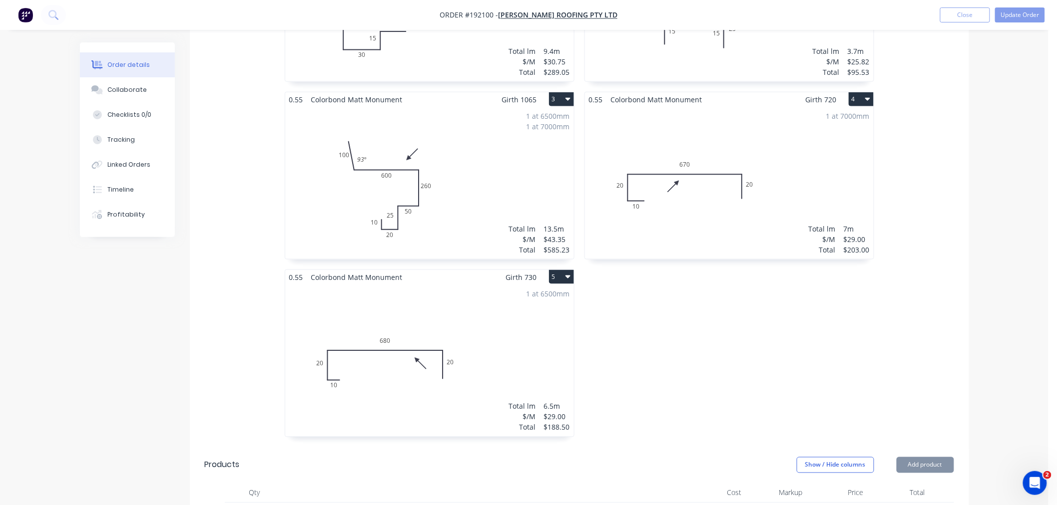
click at [451, 185] on div "1 at 6500mm 1 at 7000mm Total lm $/M Total 13.5m $43.35 $585.23" at bounding box center [429, 183] width 289 height 152
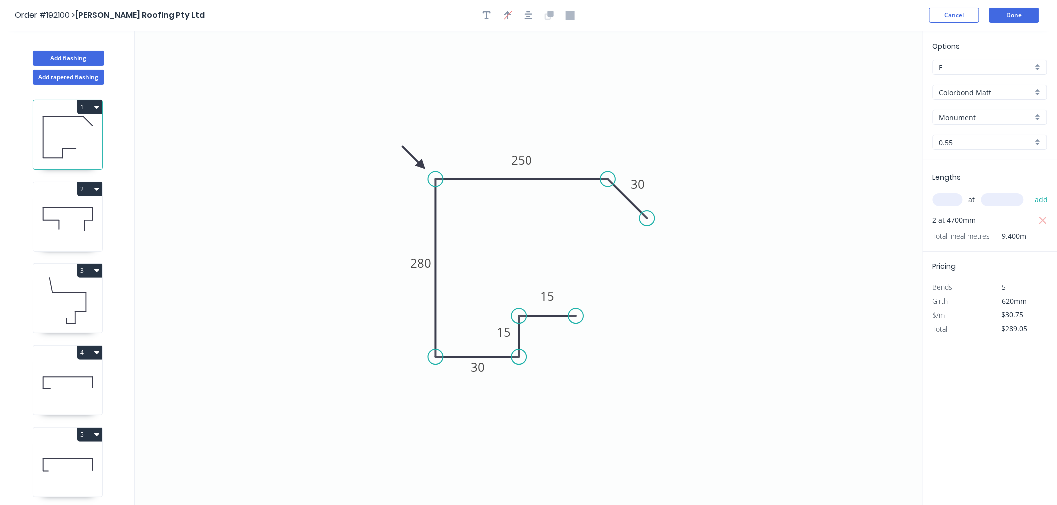
click at [82, 301] on icon at bounding box center [67, 301] width 69 height 64
type input "$43.35"
type input "$585.23"
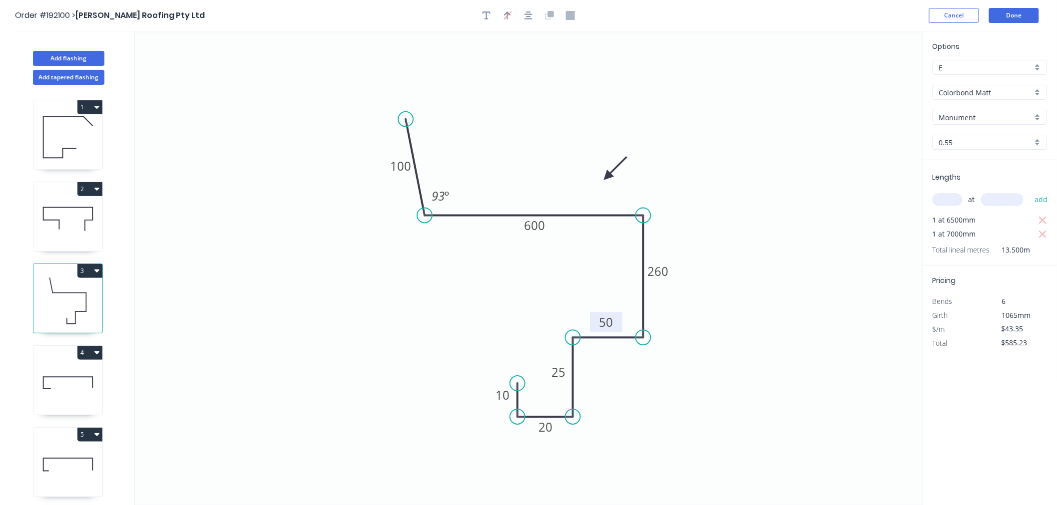
drag, startPoint x: 623, startPoint y: 353, endPoint x: 621, endPoint y: 327, distance: 26.0
click at [621, 327] on rect at bounding box center [606, 323] width 32 height 20
click at [528, 15] on icon "button" at bounding box center [528, 15] width 8 height 9
click at [1028, 14] on button "Done" at bounding box center [1014, 15] width 50 height 15
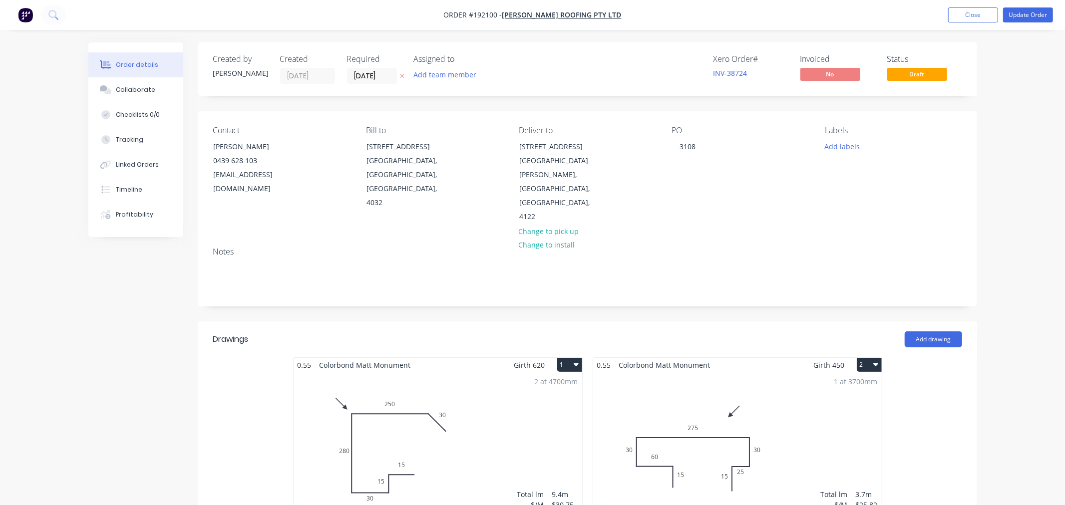
type input "$75.00"
drag, startPoint x: 1007, startPoint y: 102, endPoint x: 1007, endPoint y: 91, distance: 10.5
click at [1020, 21] on button "Update Order" at bounding box center [1020, 14] width 50 height 15
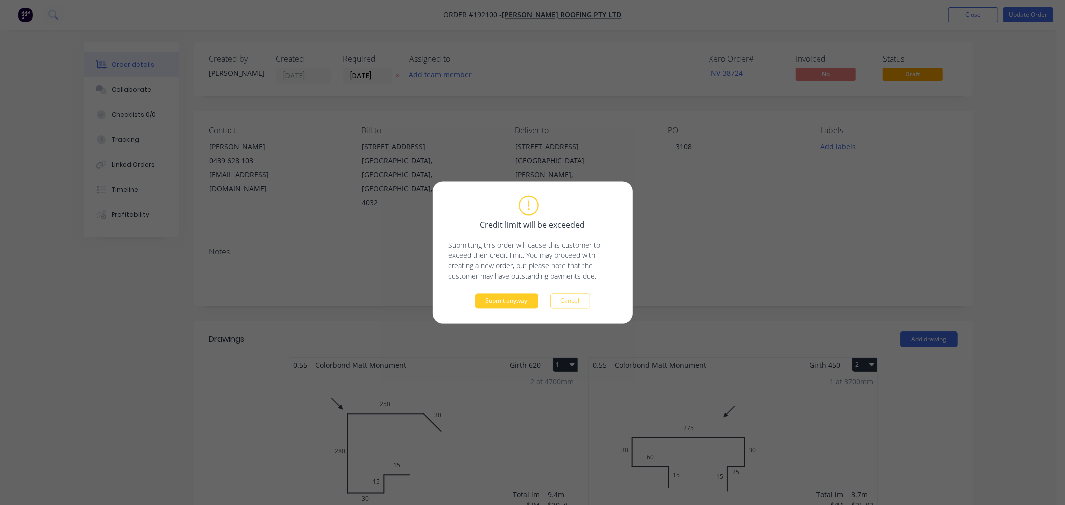
click at [518, 306] on button "Submit anyway" at bounding box center [506, 301] width 63 height 15
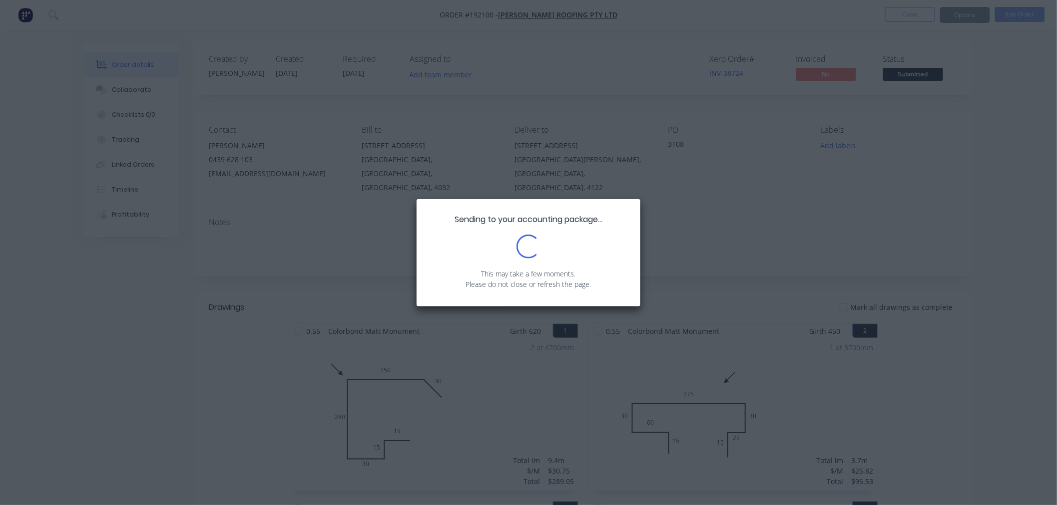
click at [1002, 211] on div "Sending to your accounting package... Loading... This may take a few moments. P…" at bounding box center [528, 252] width 1057 height 505
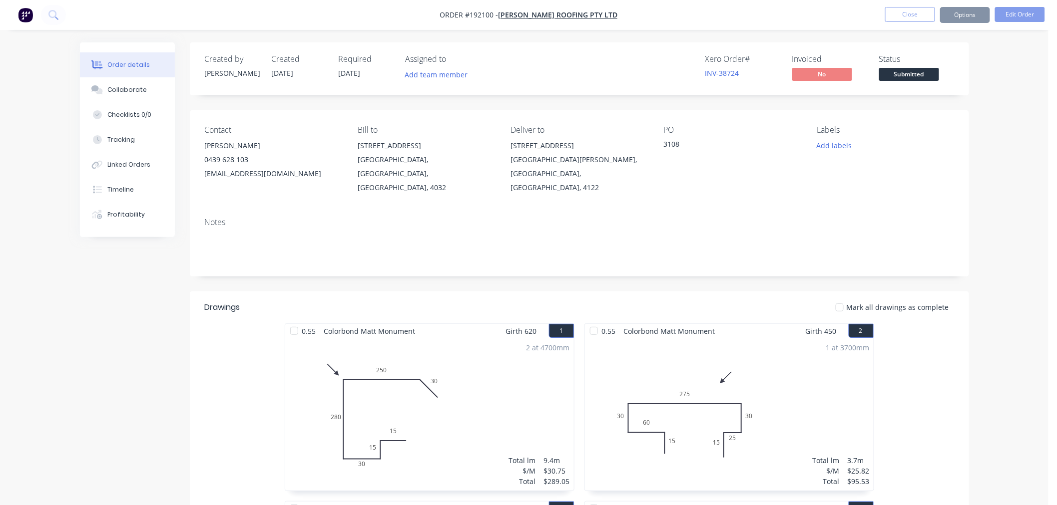
click at [972, 15] on button "Options" at bounding box center [965, 15] width 50 height 16
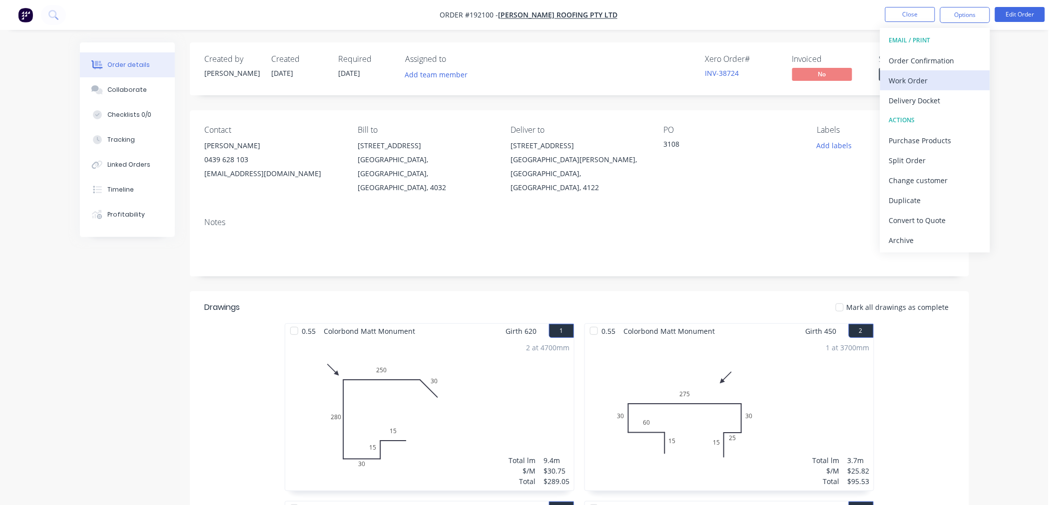
click at [966, 77] on div "Work Order" at bounding box center [935, 80] width 92 height 14
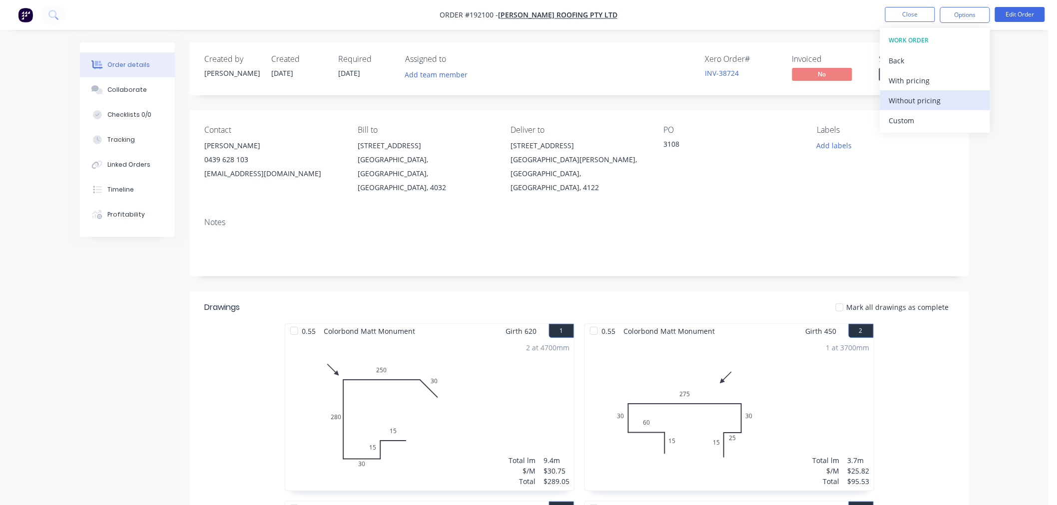
click at [959, 100] on div "Without pricing" at bounding box center [935, 100] width 92 height 14
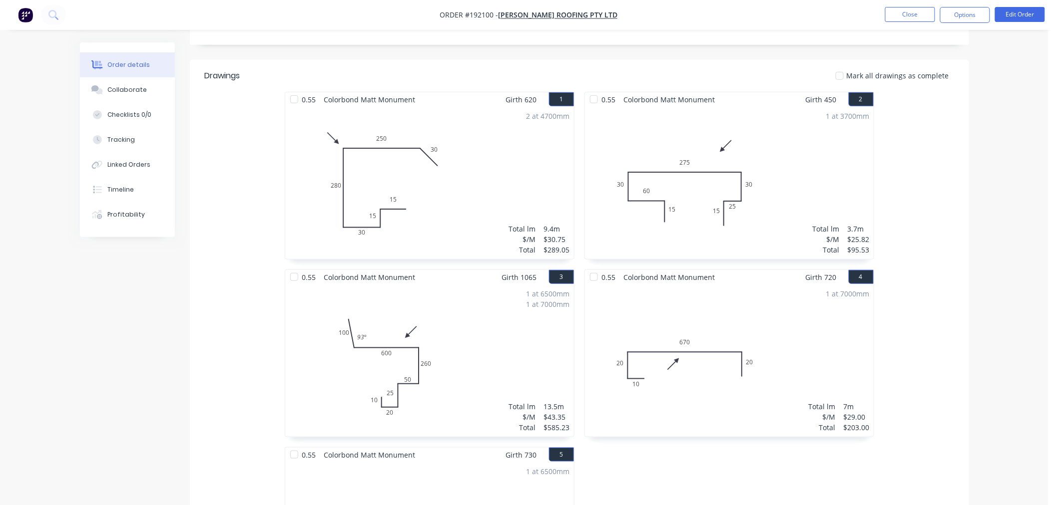
scroll to position [222, 0]
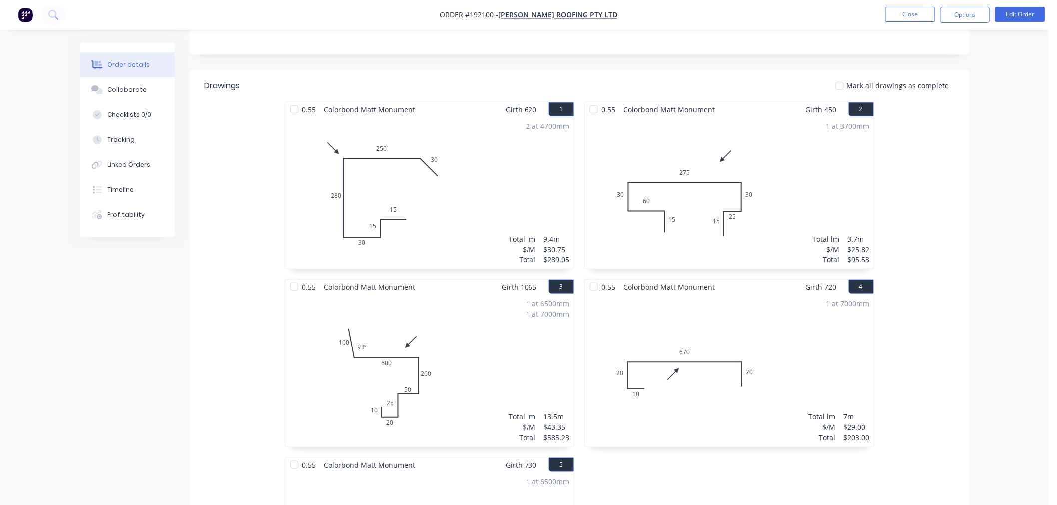
click at [123, 326] on div "Created by [PERSON_NAME] Created [DATE] Required [DATE] Assigned to Add team me…" at bounding box center [524, 374] width 889 height 1106
click at [827, 16] on nav "Order #192100 - Webber Roofing Pty Ltd Close Options Edit Order" at bounding box center [528, 15] width 1057 height 30
click at [910, 15] on button "Close" at bounding box center [910, 14] width 50 height 15
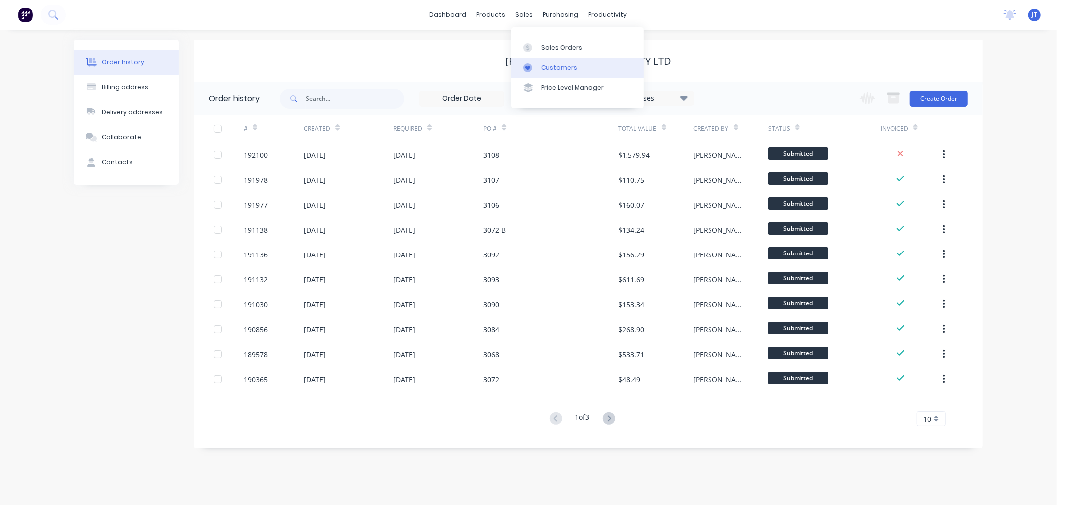
click at [552, 64] on div "Customers" at bounding box center [559, 67] width 36 height 9
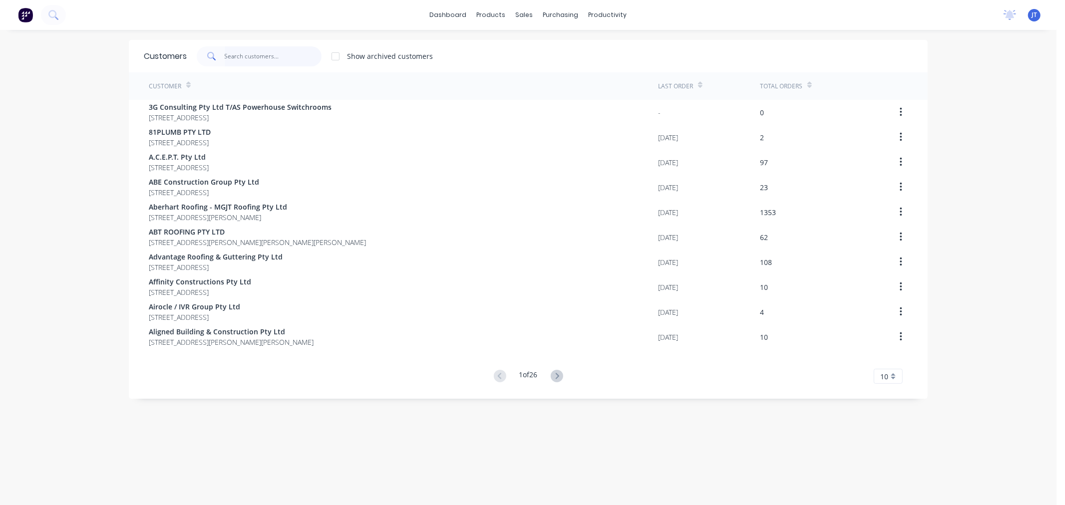
click at [241, 57] on input "text" at bounding box center [273, 56] width 97 height 20
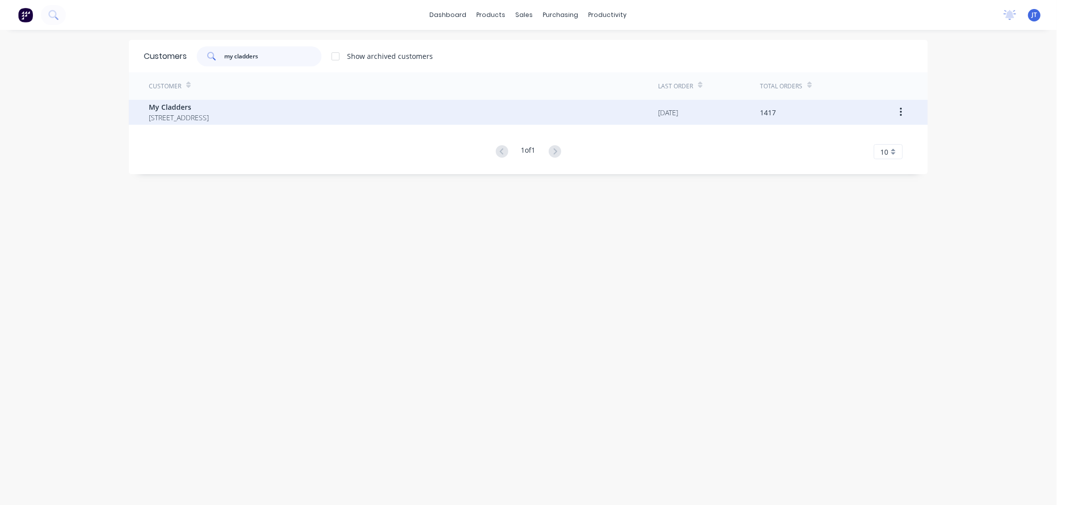
type input "my cladders"
click at [209, 115] on span "PO BOX 4243 SPRINGFIELD Queensland Australia 4300" at bounding box center [179, 117] width 60 height 10
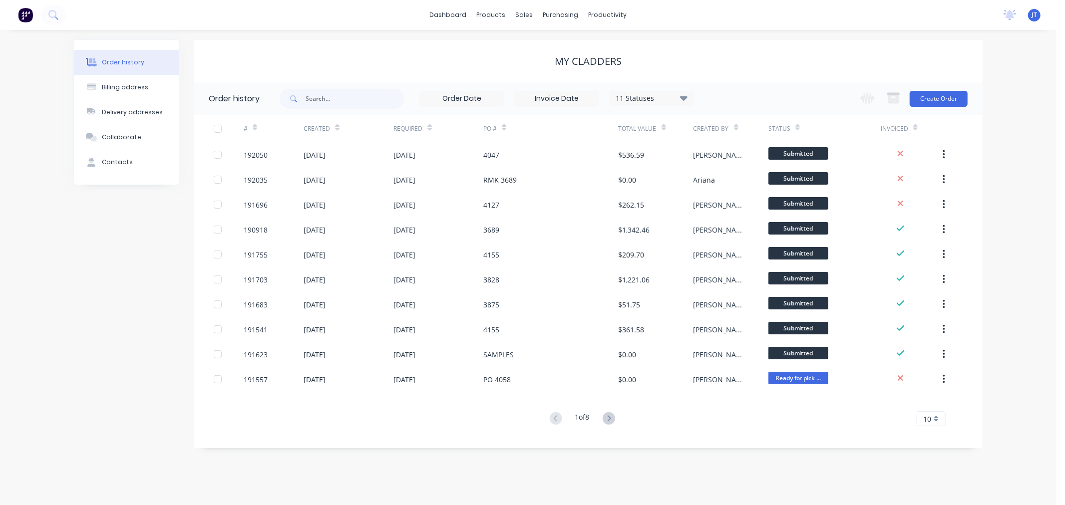
click at [842, 66] on div "My Cladders" at bounding box center [588, 61] width 789 height 12
click at [939, 101] on button "Create Order" at bounding box center [939, 99] width 58 height 16
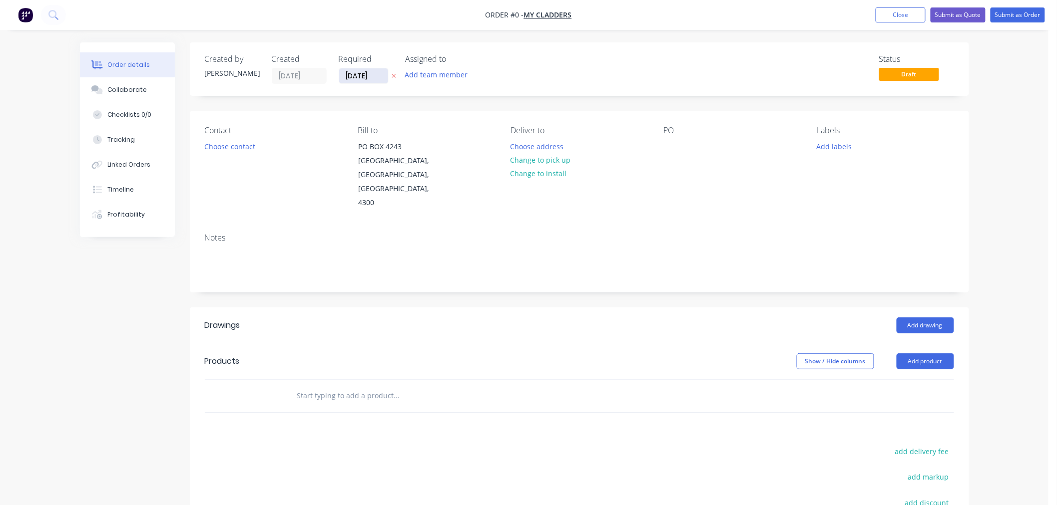
click at [361, 77] on input "[DATE]" at bounding box center [363, 75] width 49 height 15
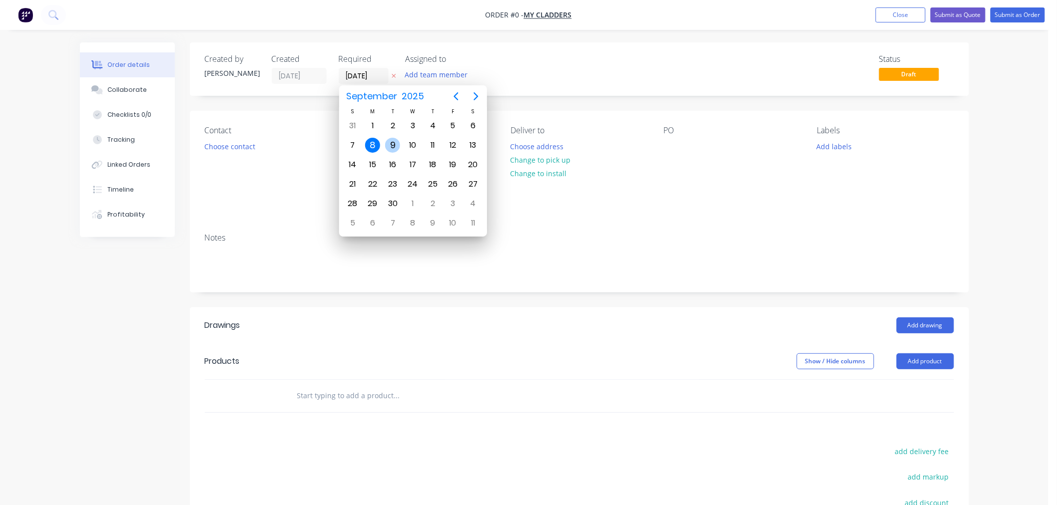
click at [393, 139] on div "9" at bounding box center [392, 145] width 15 height 15
type input "[DATE]"
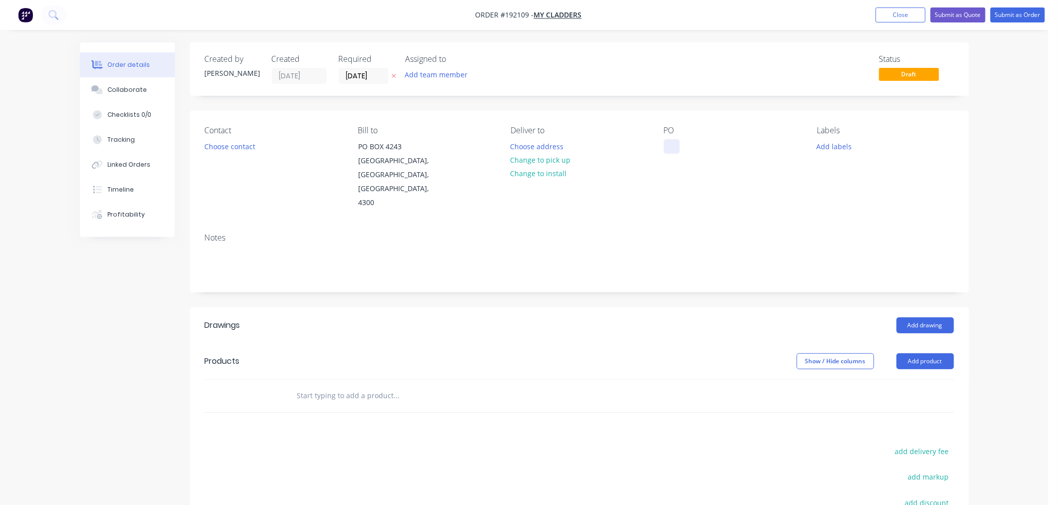
click at [672, 148] on div at bounding box center [672, 146] width 16 height 14
click at [658, 98] on div "Created by Jeremy Created 08/09/25 Required 09/09/25 Assigned to Add team membe…" at bounding box center [579, 347] width 779 height 610
click at [826, 143] on button "Add labels" at bounding box center [834, 145] width 46 height 13
click at [869, 186] on div "2nd Run" at bounding box center [860, 184] width 32 height 11
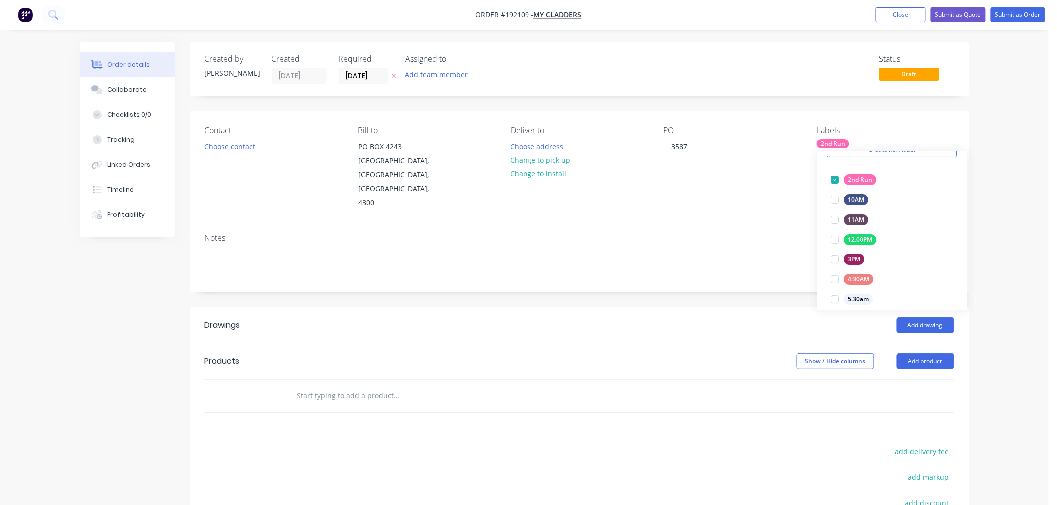
drag, startPoint x: 1005, startPoint y: 273, endPoint x: 997, endPoint y: 280, distance: 10.6
click at [1005, 273] on div "Order details Collaborate Checklists 0/0 Tracking Linked Orders Timeline Profit…" at bounding box center [524, 334] width 1048 height 668
drag, startPoint x: 922, startPoint y: 347, endPoint x: 927, endPoint y: 350, distance: 5.4
click at [926, 354] on button "Add product" at bounding box center [924, 362] width 57 height 16
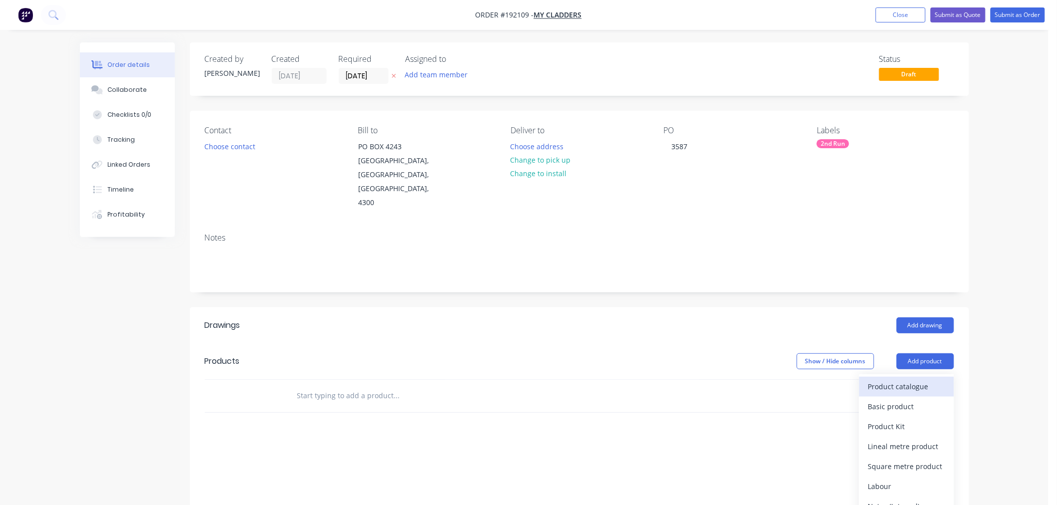
click at [923, 380] on div "Product catalogue" at bounding box center [906, 387] width 77 height 14
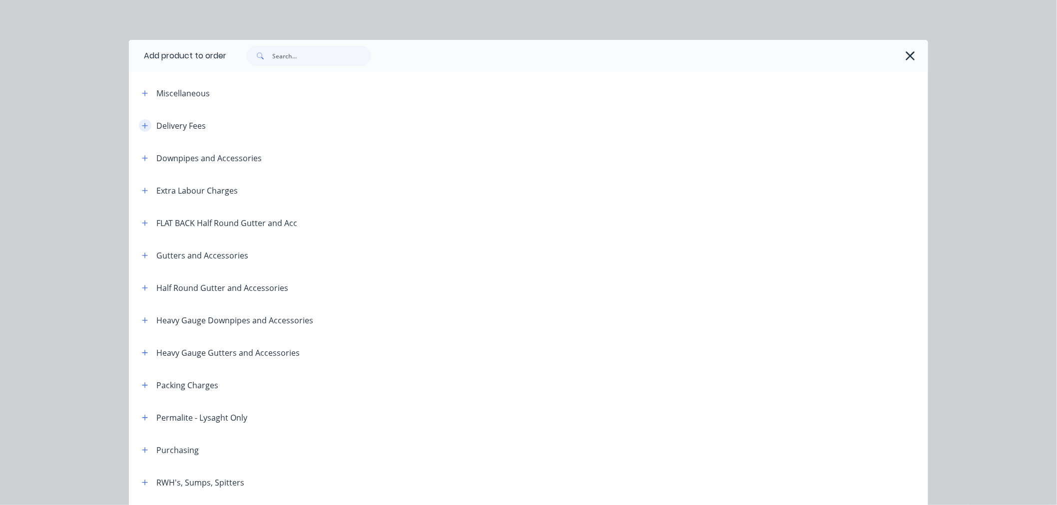
click at [145, 127] on button "button" at bounding box center [145, 125] width 12 height 12
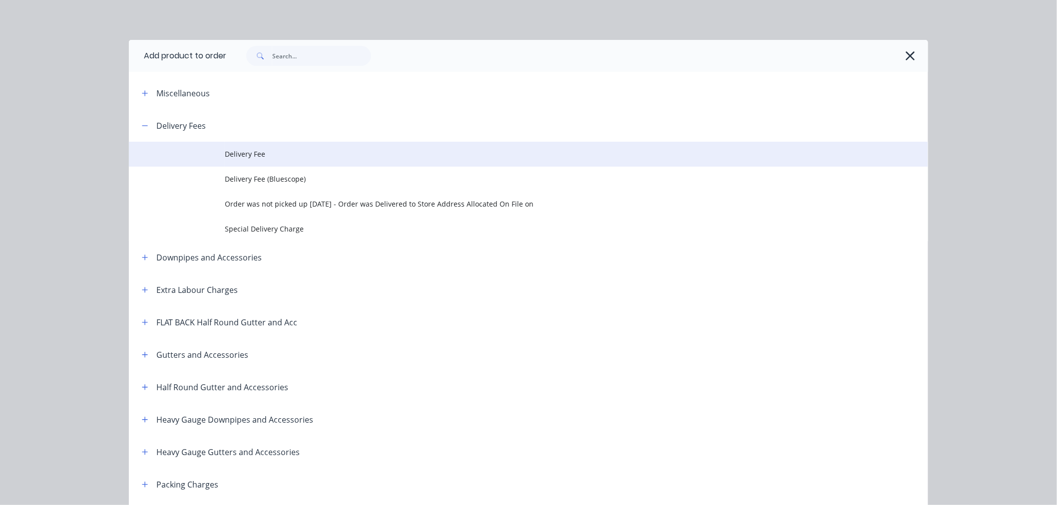
click at [243, 153] on span "Delivery Fee" at bounding box center [506, 154] width 562 height 10
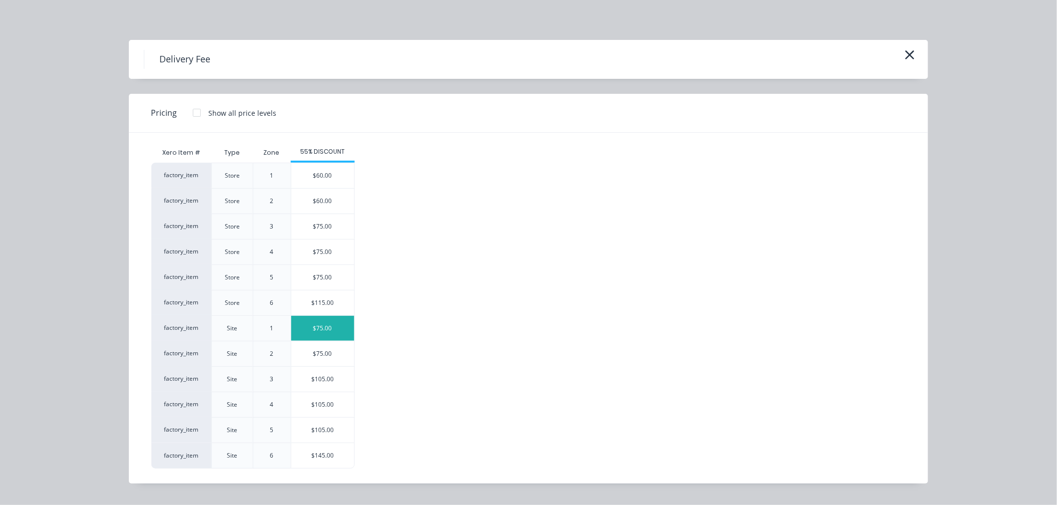
click at [323, 336] on div "$75.00" at bounding box center [322, 328] width 63 height 25
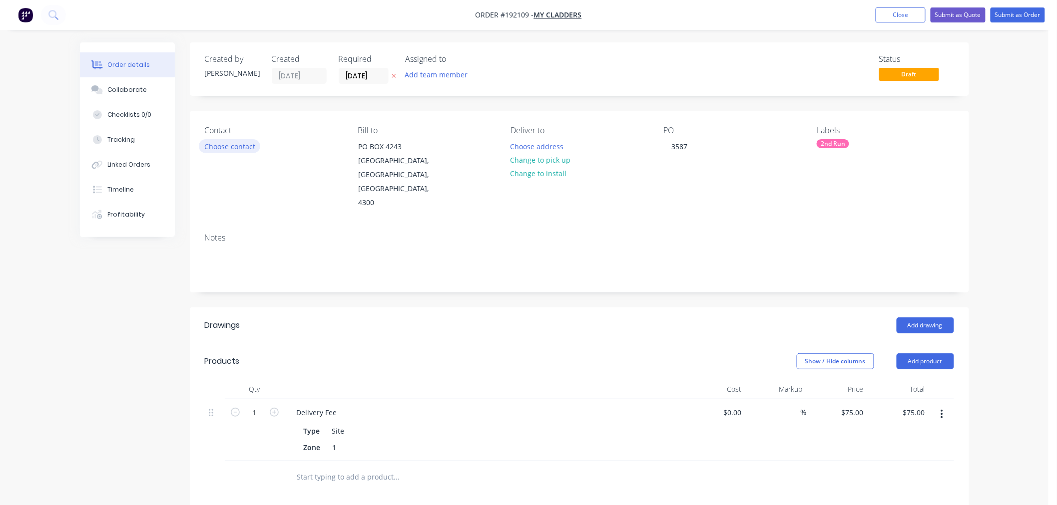
click at [243, 143] on button "Choose contact" at bounding box center [229, 145] width 61 height 13
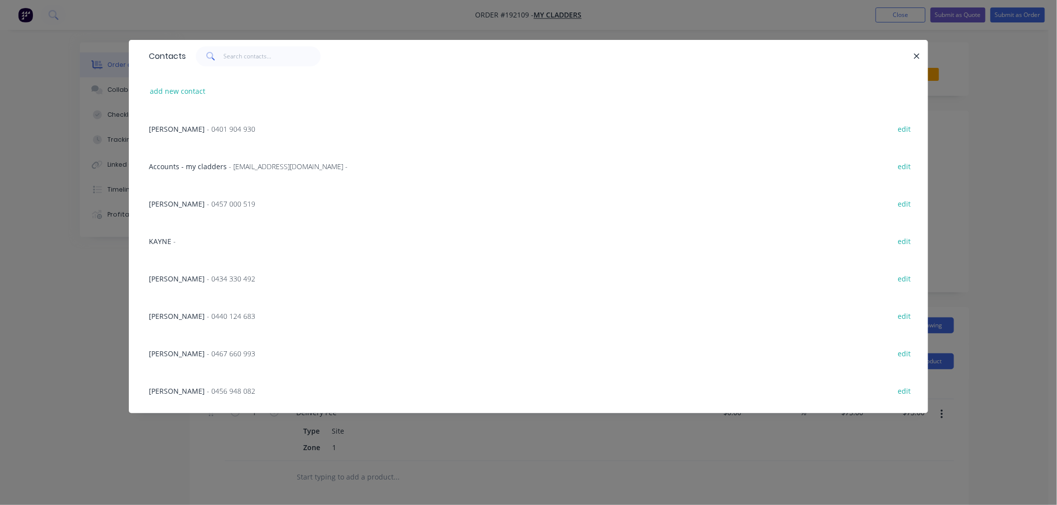
click at [212, 130] on span "- 0401 904 930" at bounding box center [231, 128] width 48 height 9
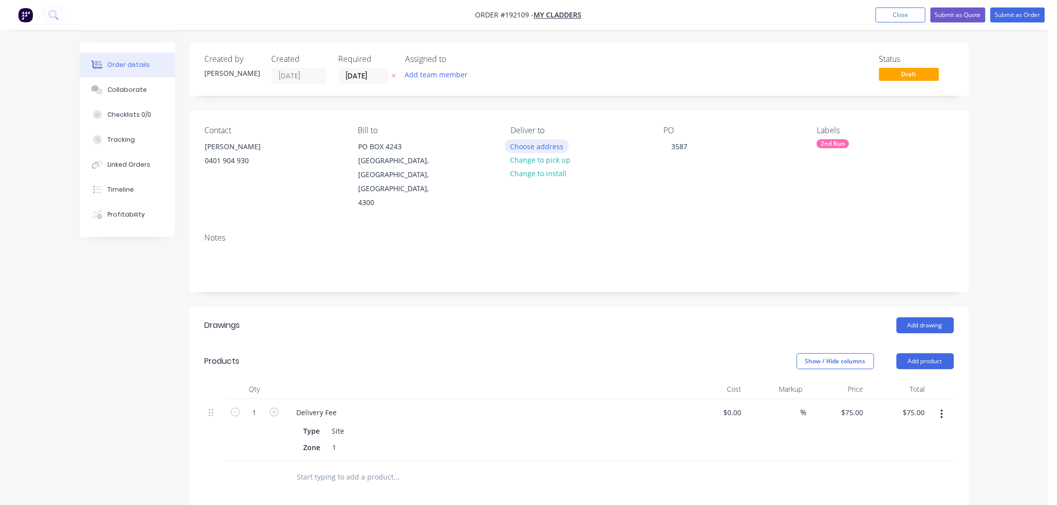
click at [553, 145] on button "Choose address" at bounding box center [537, 145] width 64 height 13
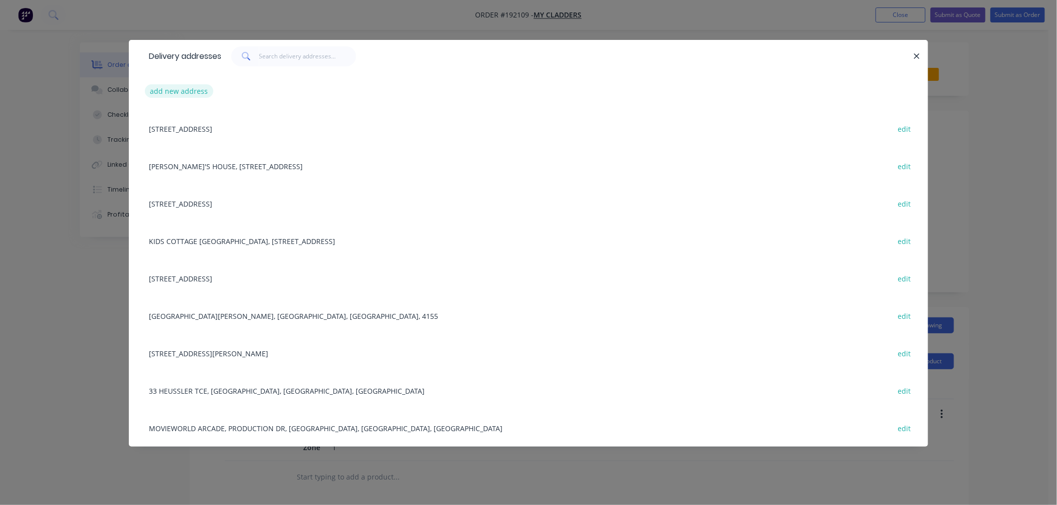
click at [161, 95] on button "add new address" at bounding box center [179, 90] width 68 height 13
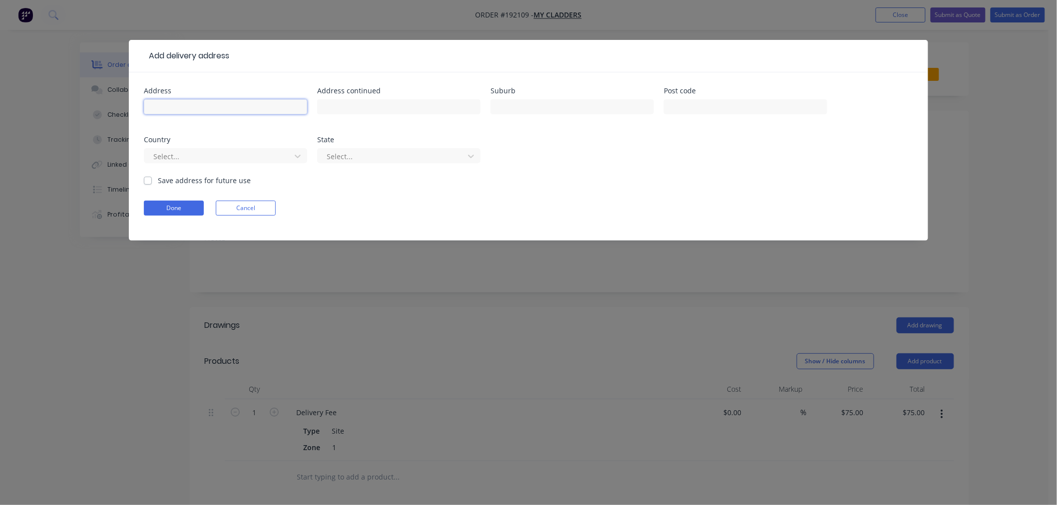
click at [246, 106] on input "text" at bounding box center [225, 106] width 163 height 15
paste input "164 Warriewood St, Chandler QLD 4155"
drag, startPoint x: 261, startPoint y: 105, endPoint x: 286, endPoint y: 102, distance: 25.6
click at [286, 102] on input "164 Warriewood St, Chandler QLD 4155" at bounding box center [225, 106] width 163 height 15
type input "164 Warriewood St, Chandler QLD"
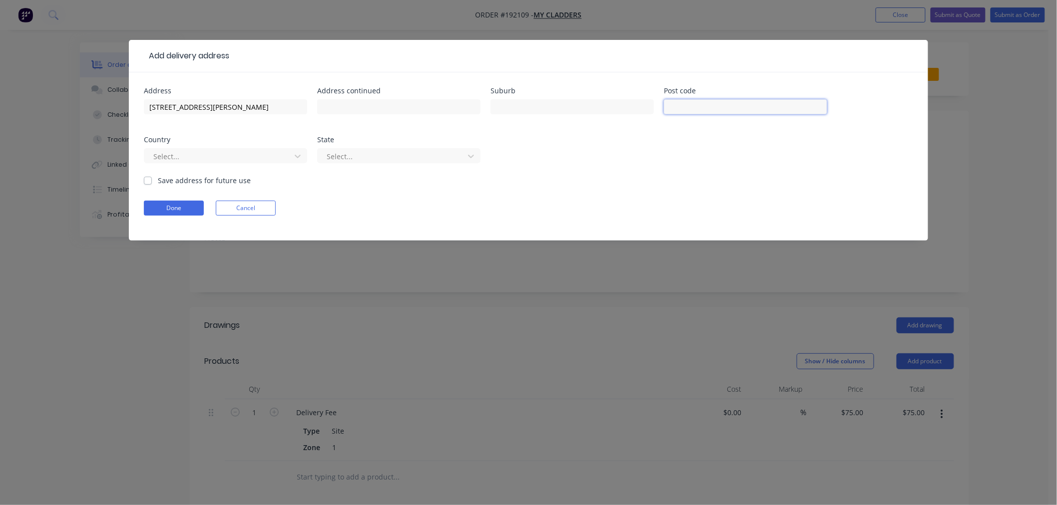
click at [671, 108] on input "text" at bounding box center [745, 106] width 163 height 15
paste input "4155"
type input "4155"
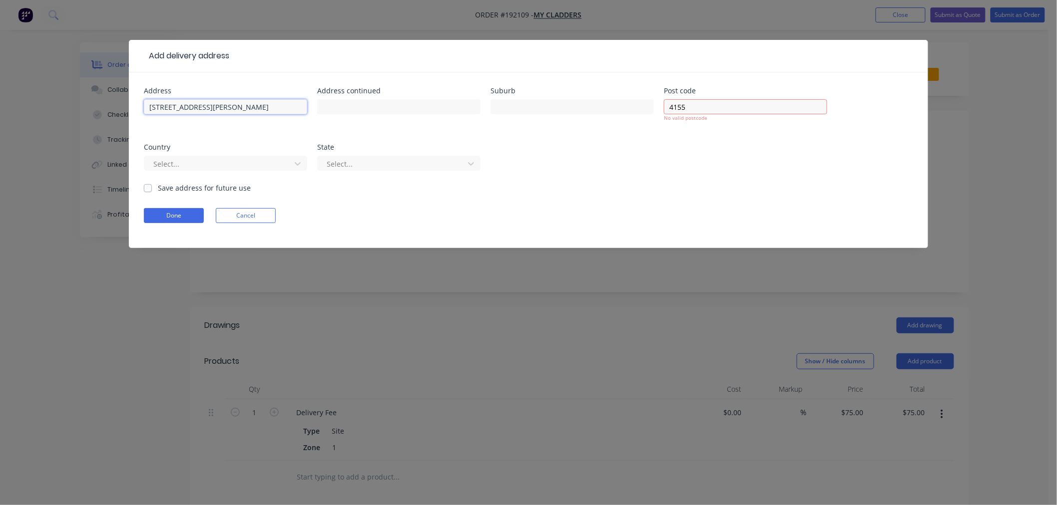
click at [260, 107] on input "164 Warriewood St, Chandler QLD" at bounding box center [225, 106] width 163 height 15
type input "164 Warriewood St, Chandler"
click at [251, 158] on div at bounding box center [218, 164] width 133 height 12
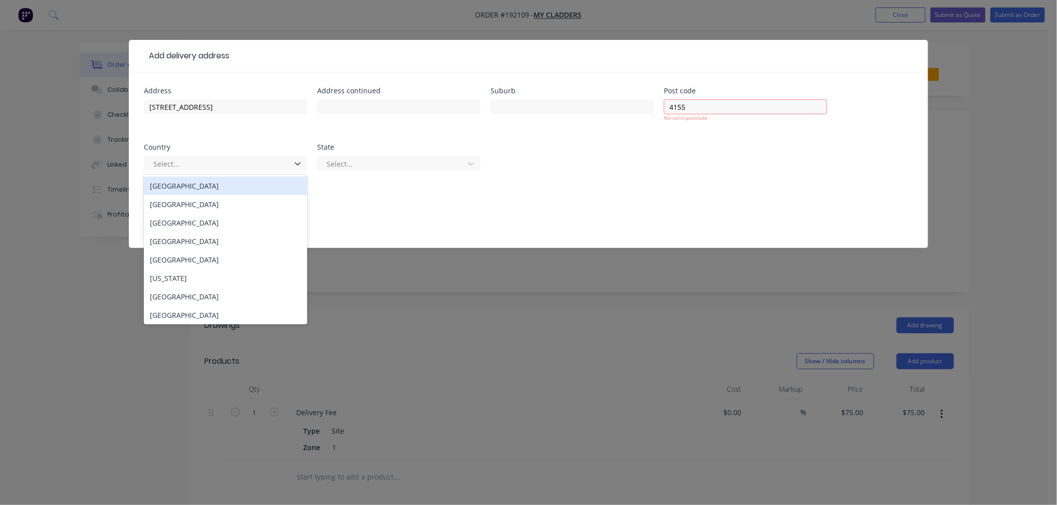
click at [261, 186] on div "[GEOGRAPHIC_DATA]" at bounding box center [225, 186] width 163 height 18
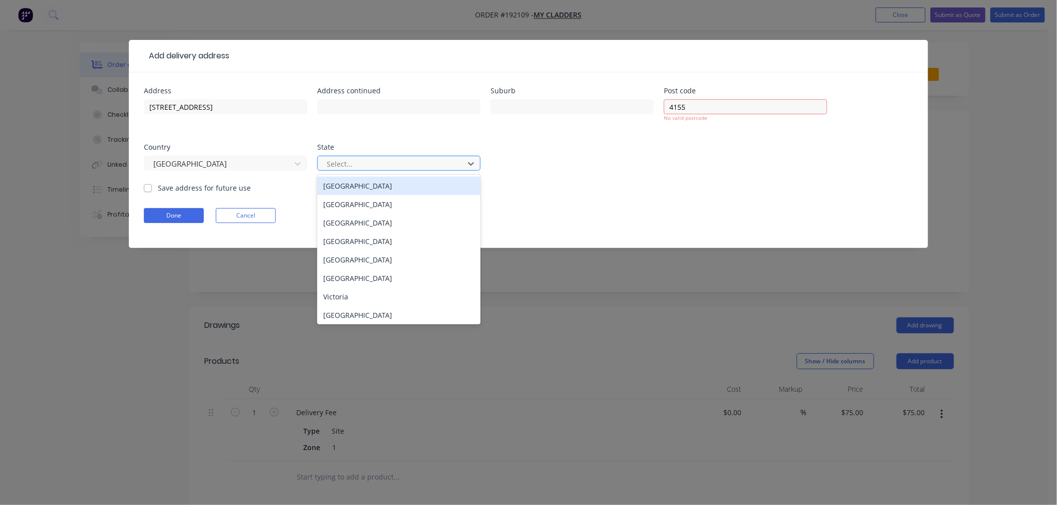
click at [380, 170] on div "Select..." at bounding box center [392, 163] width 139 height 15
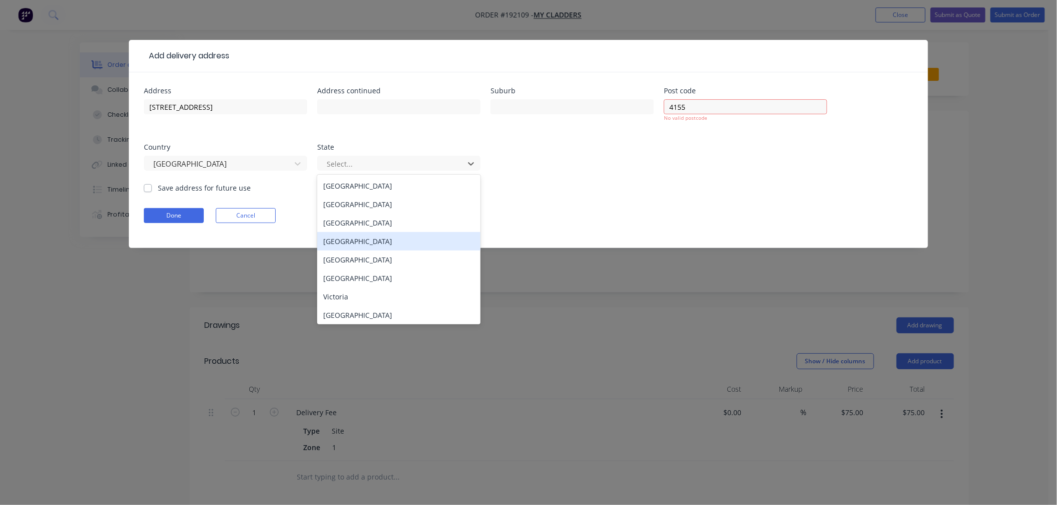
click at [385, 242] on div "[GEOGRAPHIC_DATA]" at bounding box center [398, 241] width 163 height 18
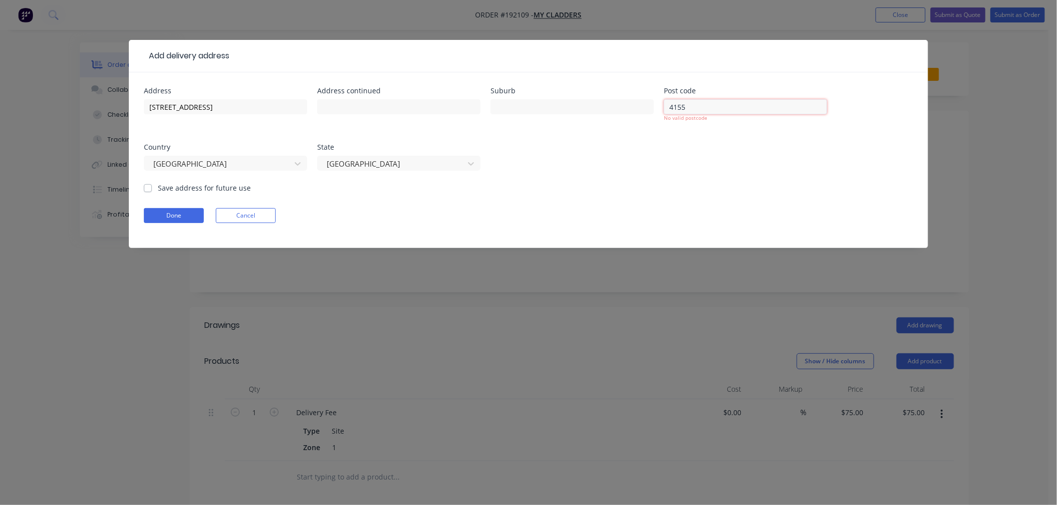
click at [671, 108] on input "4155" at bounding box center [745, 106] width 163 height 15
type input "4155"
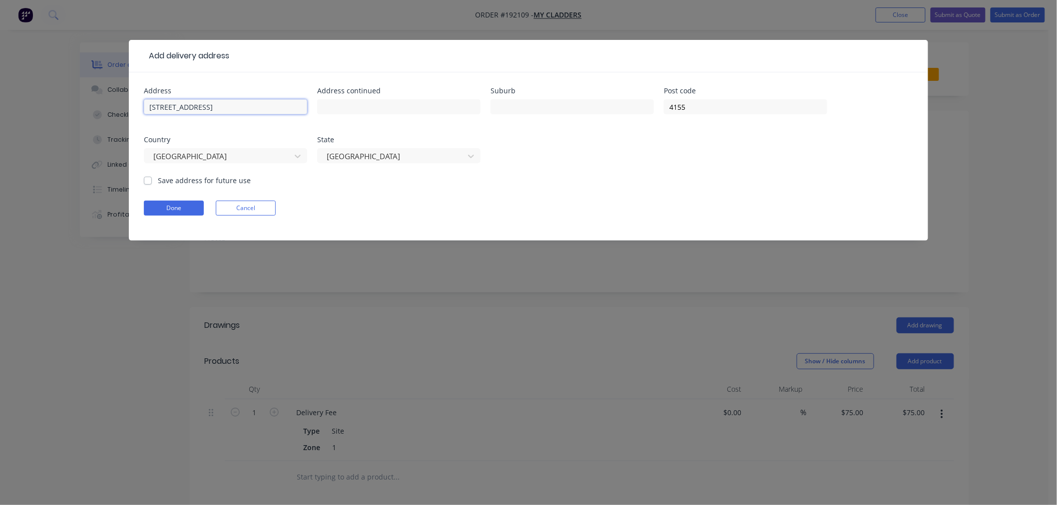
drag, startPoint x: 215, startPoint y: 104, endPoint x: 280, endPoint y: 104, distance: 64.9
click at [280, 104] on input "164 Warriewood St, Chandler" at bounding box center [225, 106] width 163 height 15
type input "164 Warriewood St,"
click at [511, 101] on input "text" at bounding box center [571, 106] width 163 height 15
paste input "Chandler"
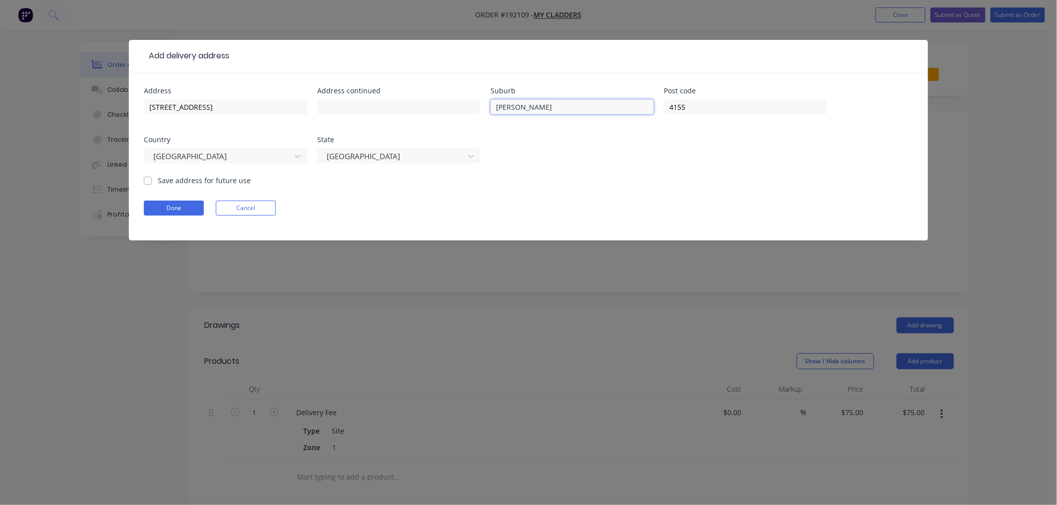
type input "Chandler"
click at [218, 108] on input "164 Warriewood St," at bounding box center [225, 106] width 163 height 15
type input "164 Warriewood St"
click at [173, 209] on button "Done" at bounding box center [174, 208] width 60 height 15
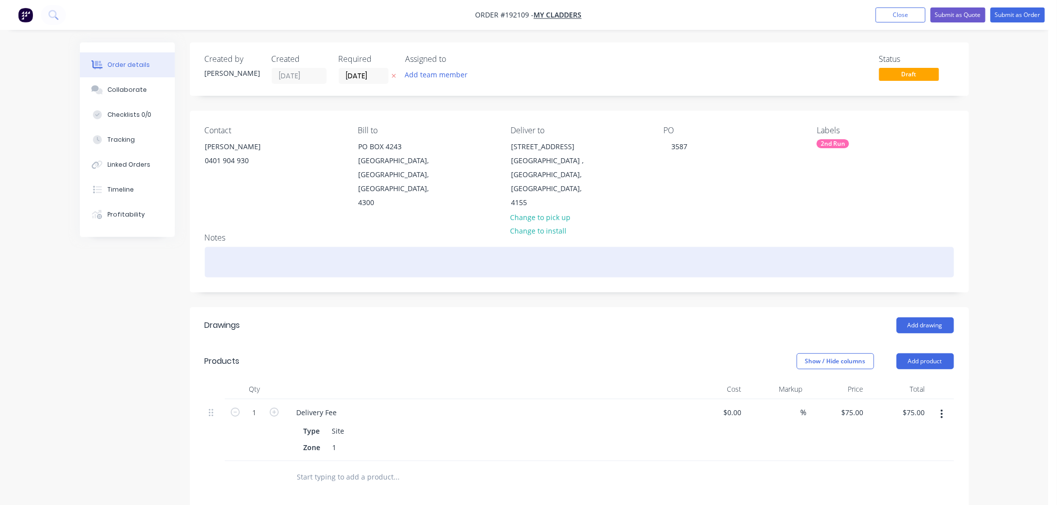
click at [305, 256] on div at bounding box center [579, 262] width 749 height 30
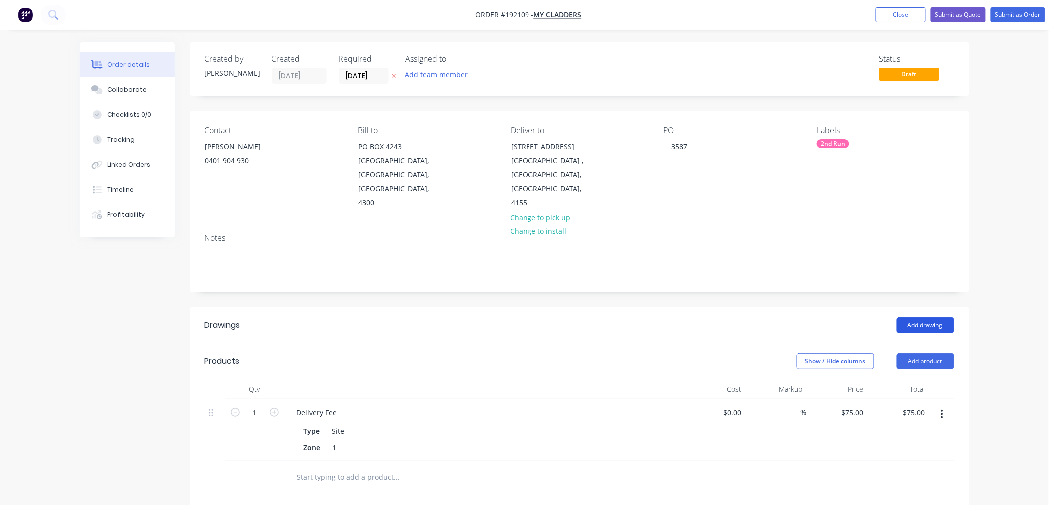
click at [931, 318] on button "Add drawing" at bounding box center [924, 326] width 57 height 16
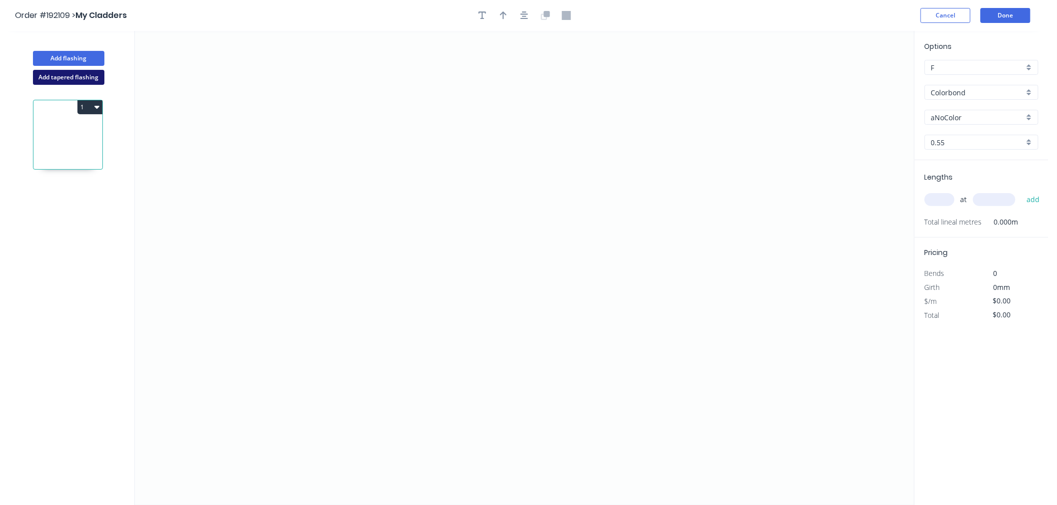
click at [87, 76] on button "Add tapered flashing" at bounding box center [68, 77] width 71 height 15
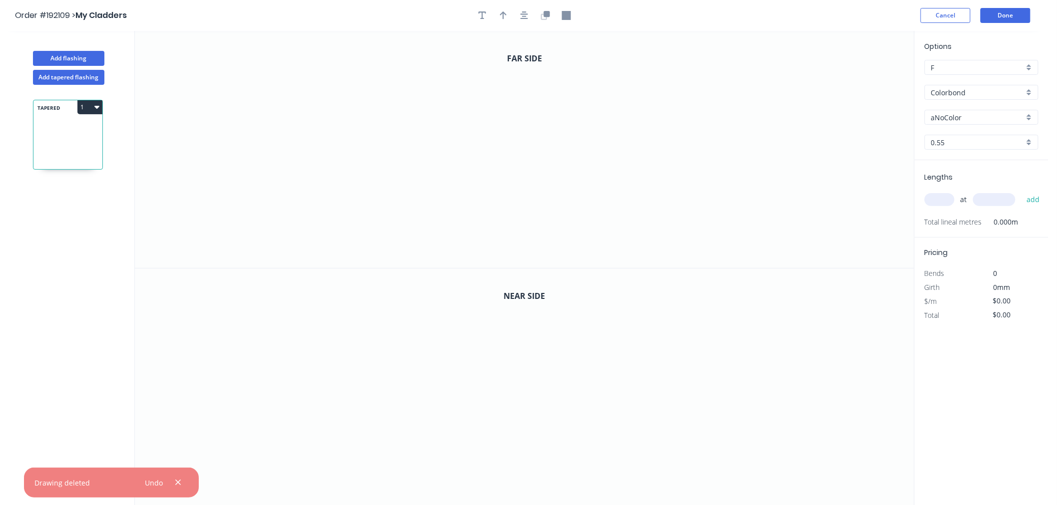
click at [957, 115] on input "aNoColor" at bounding box center [977, 117] width 93 height 10
click at [973, 87] on input "Colorbond" at bounding box center [977, 92] width 93 height 10
type input "aNoColor"
click at [997, 157] on div "Colorbond Matt" at bounding box center [981, 163] width 113 height 17
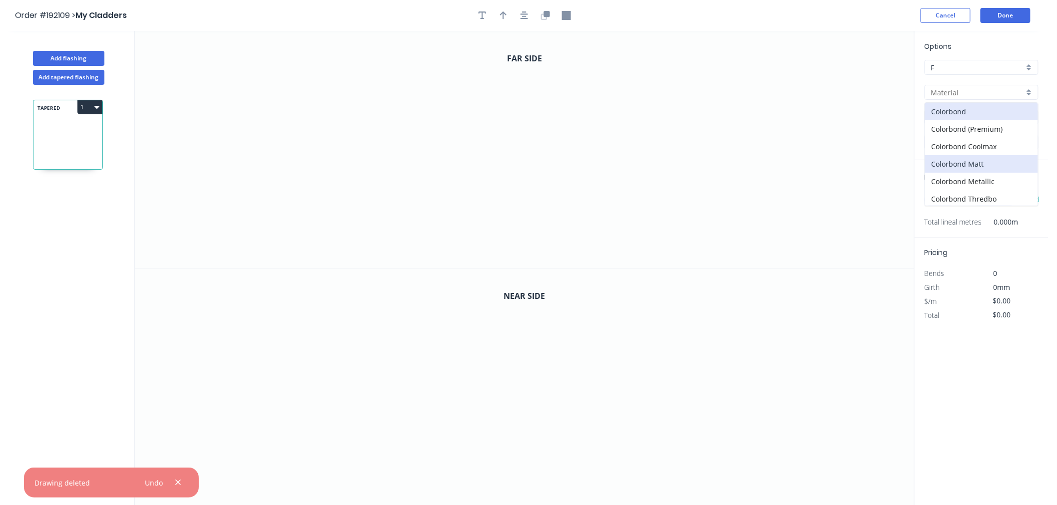
type input "Colorbond Matt"
type input "Basalt"
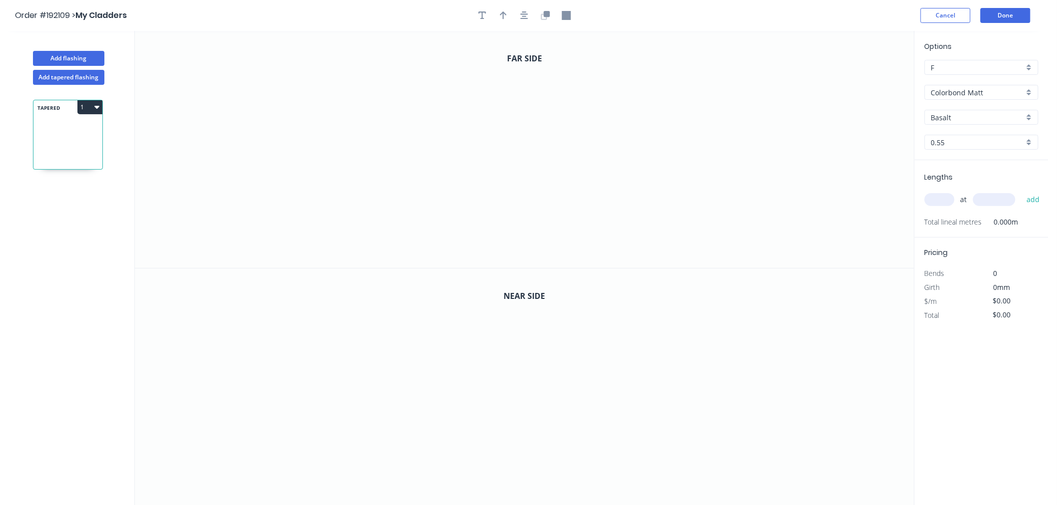
click at [967, 117] on input "Basalt" at bounding box center [977, 117] width 93 height 10
click at [964, 136] on div "Basalt" at bounding box center [981, 136] width 113 height 17
type input "Basalt"
click at [942, 203] on input "text" at bounding box center [939, 199] width 30 height 13
type input "3"
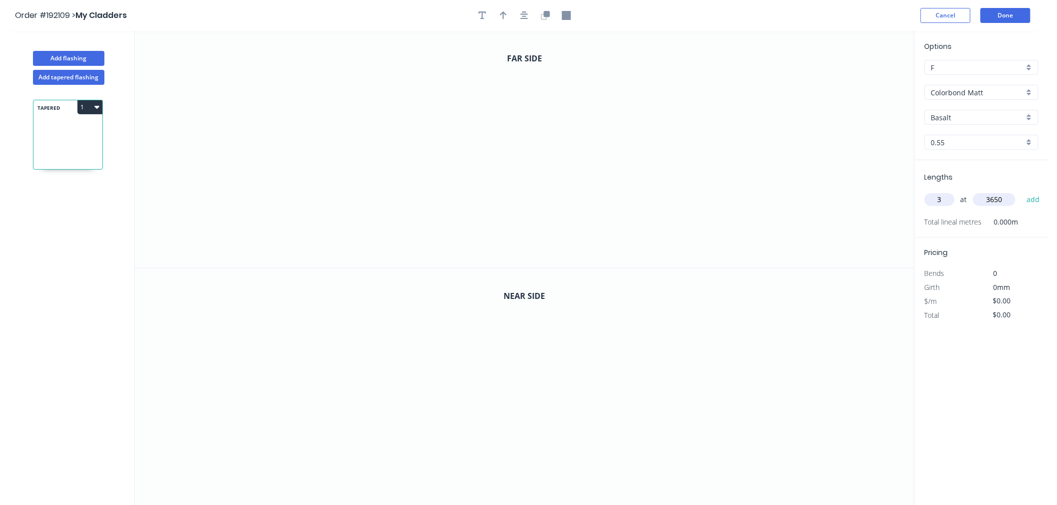
type input "3650"
click at [944, 198] on input "3" at bounding box center [939, 199] width 30 height 13
type input "1"
click at [1021, 191] on button "add" at bounding box center [1032, 199] width 23 height 17
click at [242, 67] on icon "0" at bounding box center [524, 149] width 779 height 237
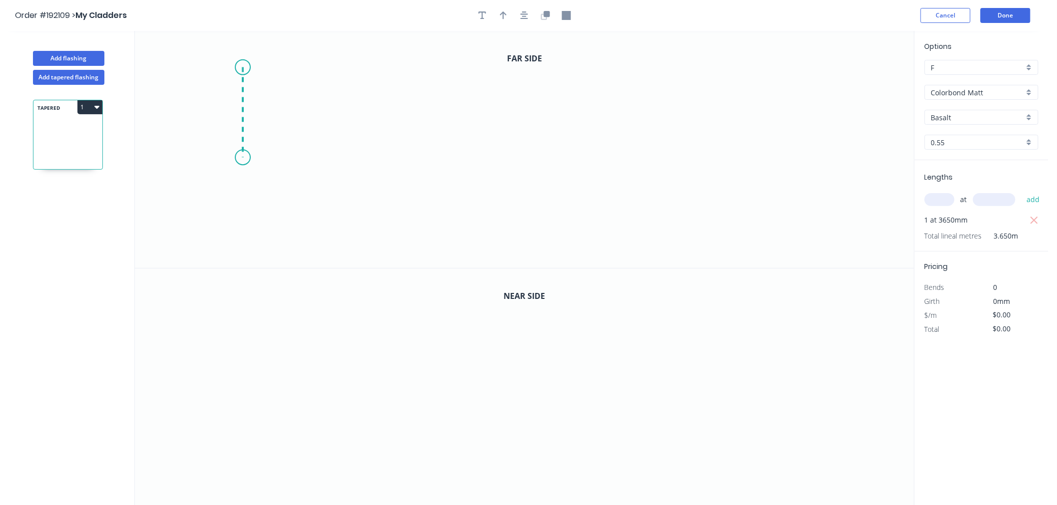
click at [242, 158] on icon "0" at bounding box center [524, 149] width 779 height 237
click at [409, 162] on icon "0 ?" at bounding box center [524, 149] width 779 height 237
click at [406, 234] on icon "0 ? ?" at bounding box center [524, 149] width 779 height 237
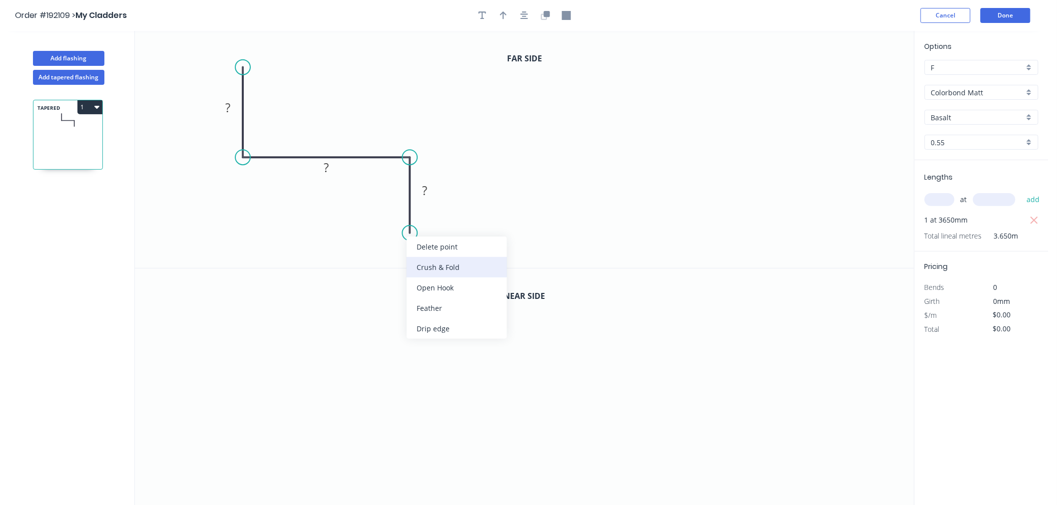
click at [424, 265] on div "Crush & Fold" at bounding box center [456, 267] width 100 height 20
click at [424, 263] on div "Flip bend" at bounding box center [462, 264] width 100 height 20
drag, startPoint x: 242, startPoint y: 63, endPoint x: 226, endPoint y: 68, distance: 16.7
click at [226, 68] on circle at bounding box center [226, 67] width 15 height 15
drag, startPoint x: 227, startPoint y: 67, endPoint x: 226, endPoint y: 58, distance: 8.5
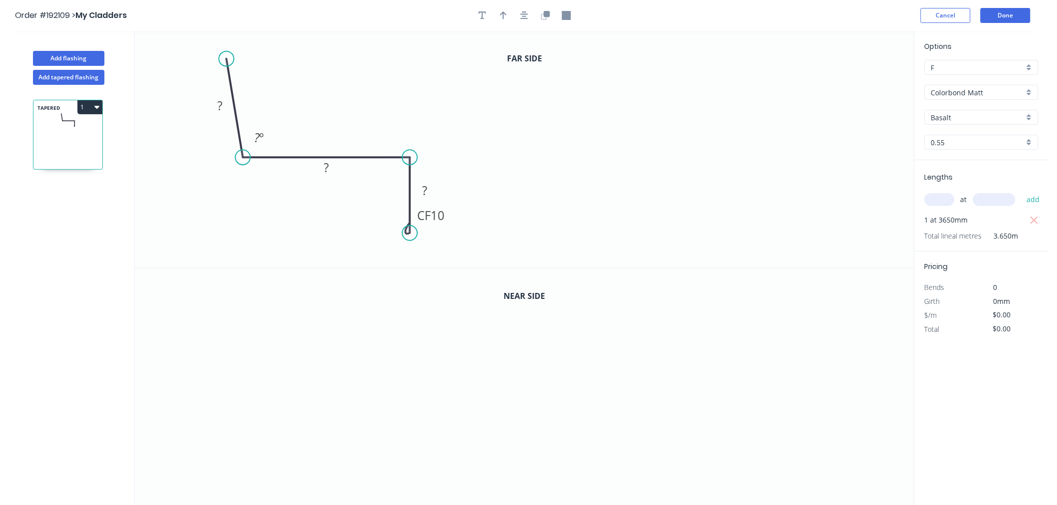
click at [226, 58] on circle at bounding box center [226, 58] width 15 height 15
click at [222, 98] on rect at bounding box center [220, 105] width 32 height 20
click at [226, 110] on rect at bounding box center [220, 106] width 20 height 14
type input "$17.43"
type input "$63.62"
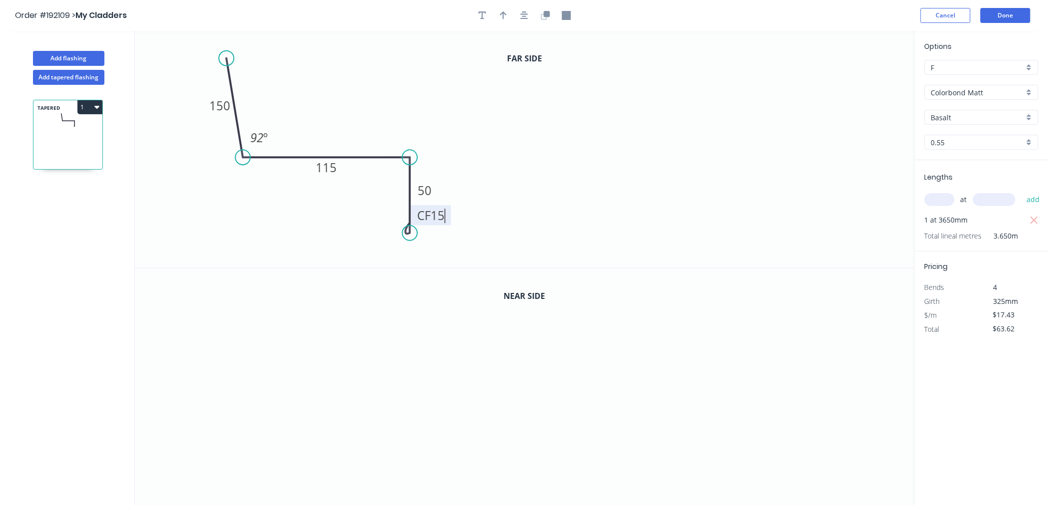
click at [353, 94] on icon "0 150 115 CF 15 50 92 º" at bounding box center [524, 149] width 779 height 237
drag, startPoint x: 408, startPoint y: 230, endPoint x: 411, endPoint y: 241, distance: 11.1
click at [411, 241] on circle at bounding box center [410, 240] width 15 height 15
drag, startPoint x: 447, startPoint y: 228, endPoint x: 456, endPoint y: 244, distance: 18.1
click at [456, 244] on rect at bounding box center [439, 238] width 40 height 20
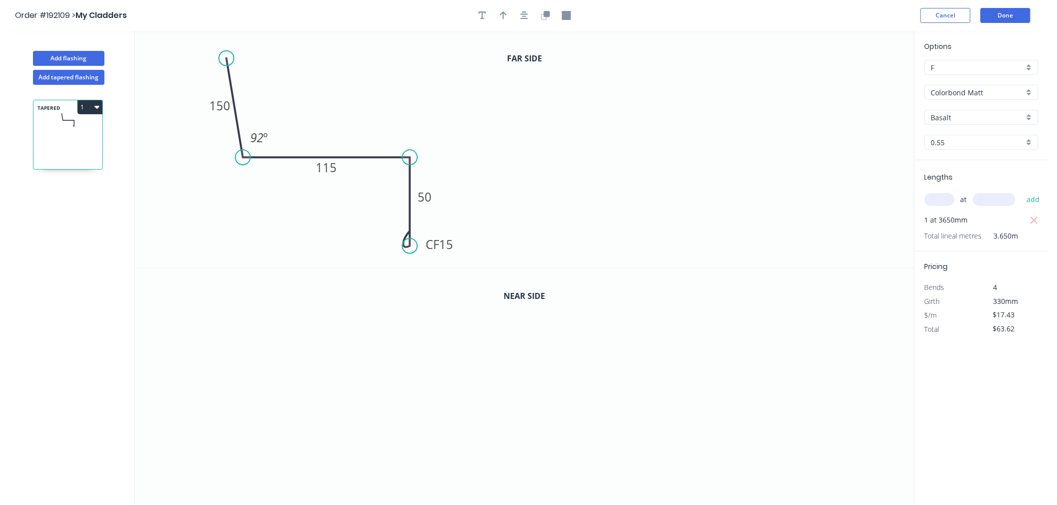
drag, startPoint x: 411, startPoint y: 240, endPoint x: 414, endPoint y: 247, distance: 7.2
click at [414, 247] on circle at bounding box center [410, 246] width 15 height 15
click at [526, 13] on icon "button" at bounding box center [524, 15] width 8 height 9
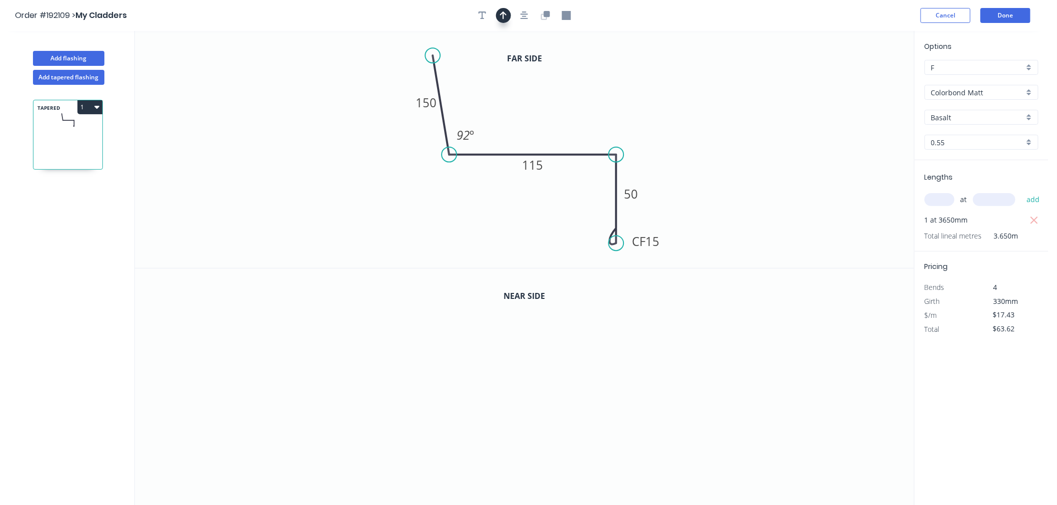
click at [502, 15] on icon "button" at bounding box center [503, 15] width 7 height 9
drag, startPoint x: 863, startPoint y: 79, endPoint x: 590, endPoint y: 113, distance: 274.8
click at [590, 113] on icon at bounding box center [590, 101] width 9 height 32
drag, startPoint x: 432, startPoint y: 56, endPoint x: 396, endPoint y: 72, distance: 40.3
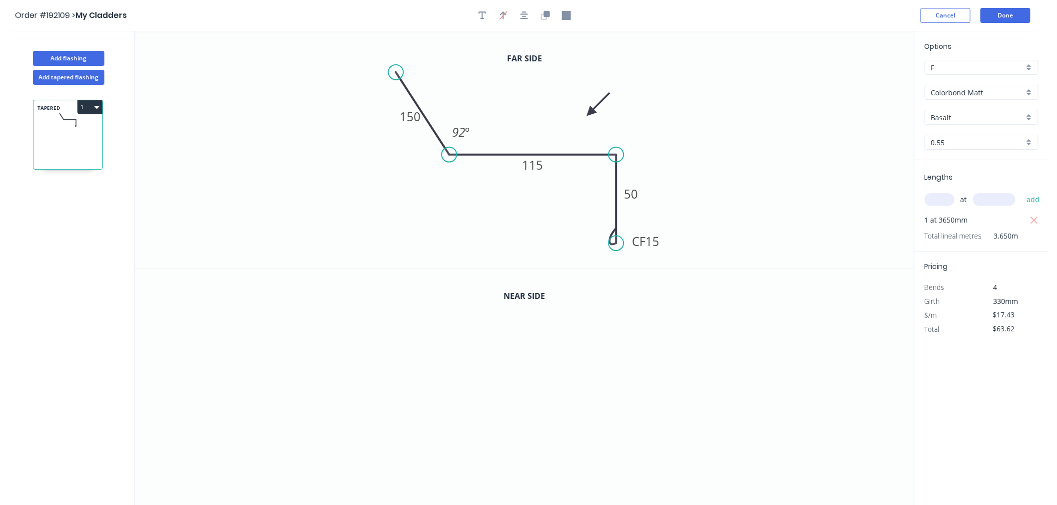
click at [396, 72] on circle at bounding box center [396, 72] width 15 height 15
drag, startPoint x: 448, startPoint y: 154, endPoint x: 473, endPoint y: 155, distance: 24.5
click at [473, 155] on circle at bounding box center [471, 154] width 15 height 15
drag, startPoint x: 396, startPoint y: 70, endPoint x: 452, endPoint y: 76, distance: 56.7
click at [452, 76] on circle at bounding box center [452, 75] width 15 height 15
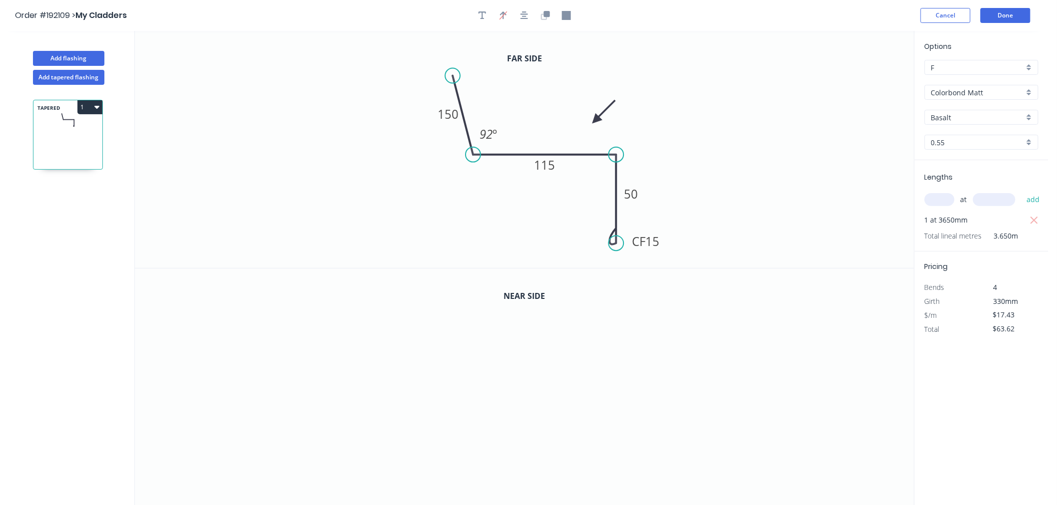
drag, startPoint x: 590, startPoint y: 110, endPoint x: 596, endPoint y: 120, distance: 11.6
click at [596, 120] on icon at bounding box center [603, 111] width 29 height 29
click at [544, 13] on icon "button" at bounding box center [546, 14] width 6 height 6
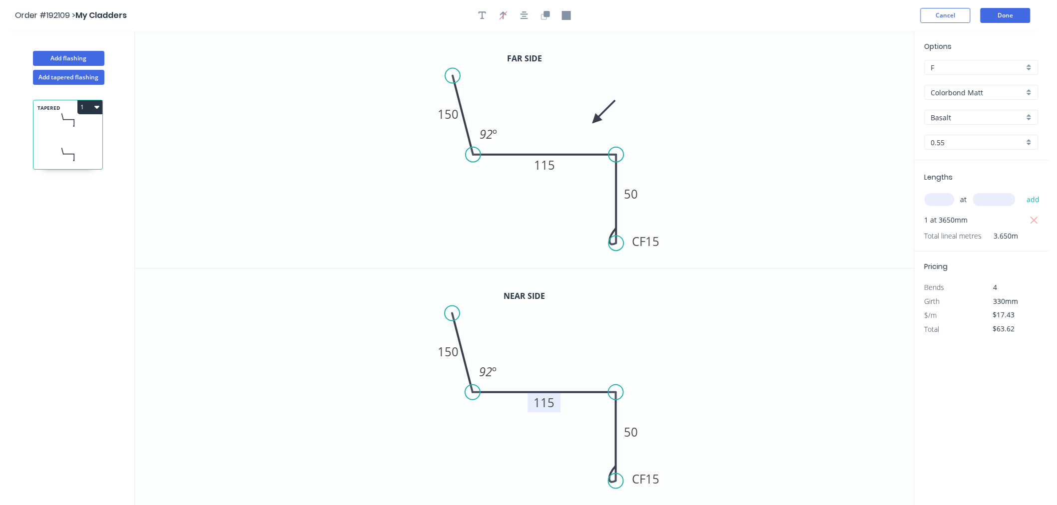
click at [546, 408] on tspan "115" at bounding box center [544, 403] width 21 height 16
click at [703, 356] on icon "0 150 117 CF 15 50 92 º" at bounding box center [524, 388] width 779 height 238
type input "$19.08"
drag, startPoint x: 664, startPoint y: 480, endPoint x: 662, endPoint y: 475, distance: 5.1
click at [662, 475] on rect at bounding box center [644, 475] width 40 height 20
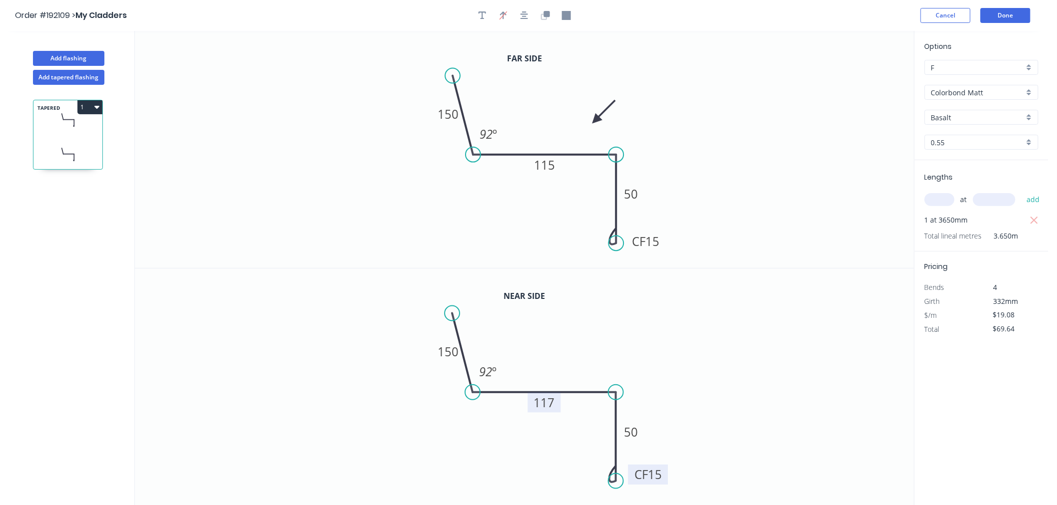
drag, startPoint x: 660, startPoint y: 481, endPoint x: 665, endPoint y: 480, distance: 5.0
click at [665, 480] on rect at bounding box center [649, 475] width 40 height 20
drag, startPoint x: 596, startPoint y: 117, endPoint x: 583, endPoint y: 207, distance: 90.3
click at [583, 207] on icon at bounding box center [591, 198] width 29 height 29
click at [583, 206] on icon at bounding box center [591, 198] width 29 height 29
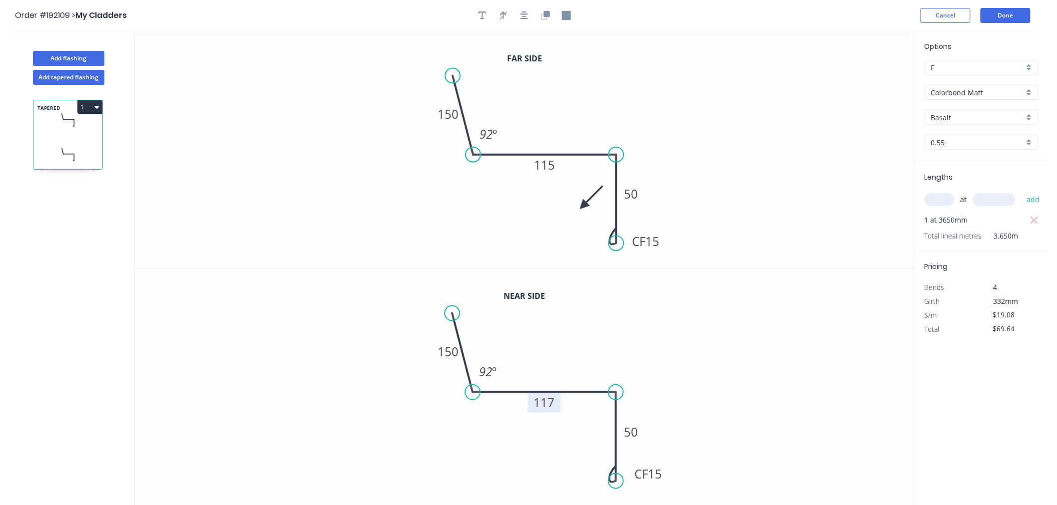
click at [583, 206] on icon at bounding box center [591, 197] width 29 height 29
click at [583, 206] on icon at bounding box center [595, 205] width 32 height 9
drag, startPoint x: 583, startPoint y: 206, endPoint x: 578, endPoint y: 182, distance: 25.1
click at [578, 182] on icon at bounding box center [585, 189] width 29 height 29
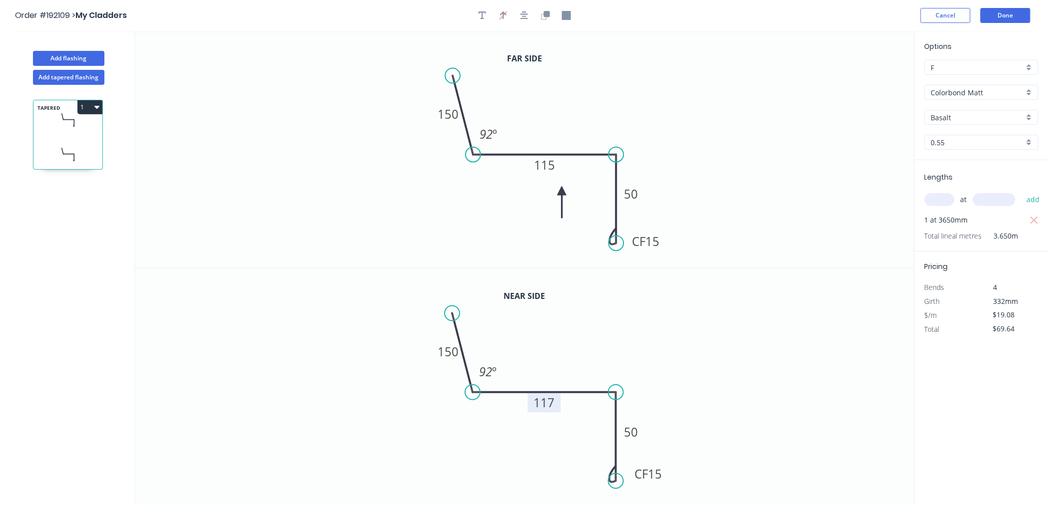
drag, startPoint x: 578, startPoint y: 182, endPoint x: 562, endPoint y: 191, distance: 18.6
click at [562, 191] on icon at bounding box center [561, 202] width 9 height 32
drag, startPoint x: 562, startPoint y: 191, endPoint x: 565, endPoint y: 187, distance: 5.7
click at [565, 187] on icon at bounding box center [565, 198] width 9 height 32
drag, startPoint x: 565, startPoint y: 188, endPoint x: 512, endPoint y: 190, distance: 53.5
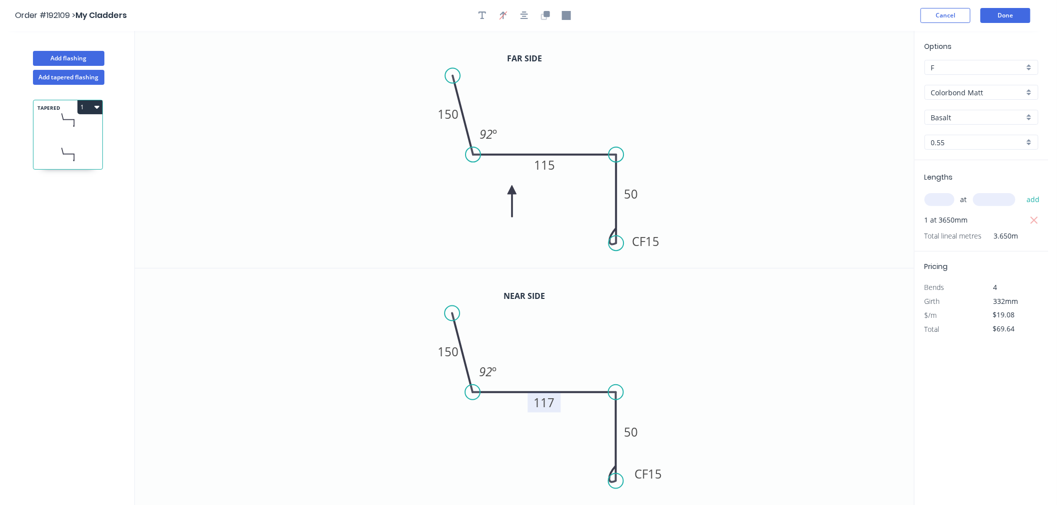
click at [512, 190] on icon at bounding box center [511, 201] width 9 height 32
drag, startPoint x: 512, startPoint y: 190, endPoint x: 565, endPoint y: 201, distance: 54.5
click at [565, 201] on icon at bounding box center [565, 212] width 9 height 32
click at [95, 110] on icon "button" at bounding box center [96, 107] width 5 height 8
click at [81, 130] on div "Duplicate" at bounding box center [54, 132] width 77 height 14
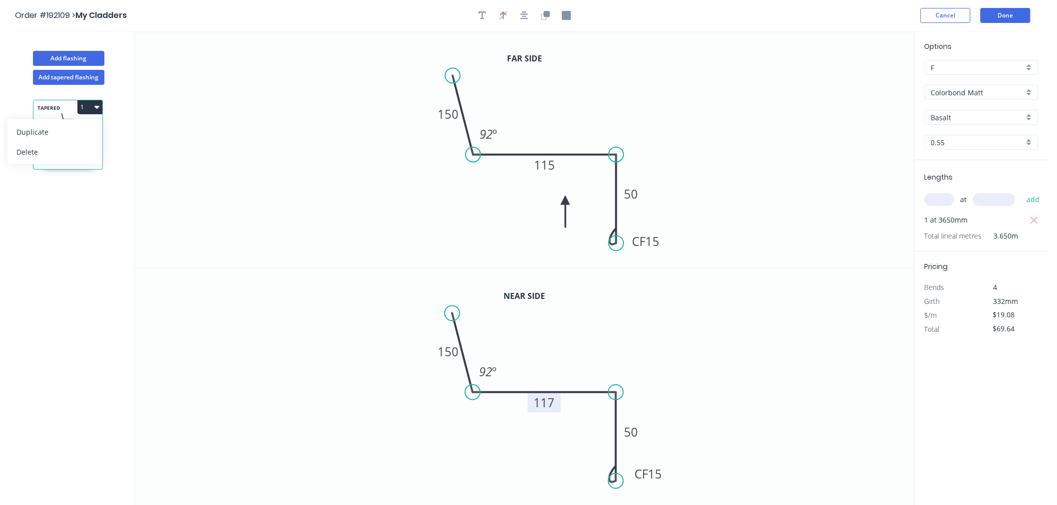
type input "$0.00"
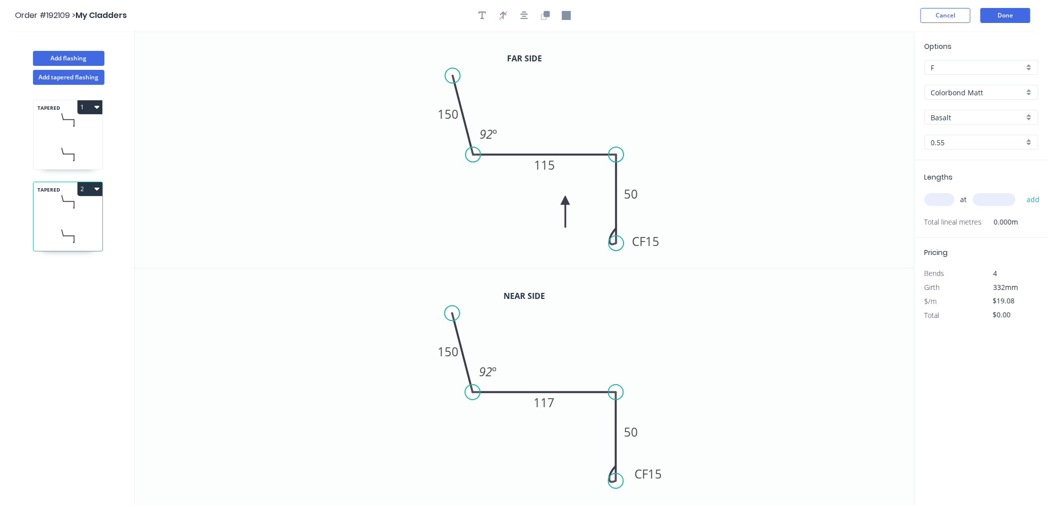
click at [73, 229] on icon at bounding box center [67, 236] width 69 height 29
click at [547, 163] on tspan "115" at bounding box center [544, 165] width 21 height 16
click at [555, 406] on rect at bounding box center [544, 403] width 33 height 20
click at [544, 404] on tspan "117" at bounding box center [544, 403] width 21 height 16
click at [934, 197] on input "text" at bounding box center [939, 199] width 30 height 13
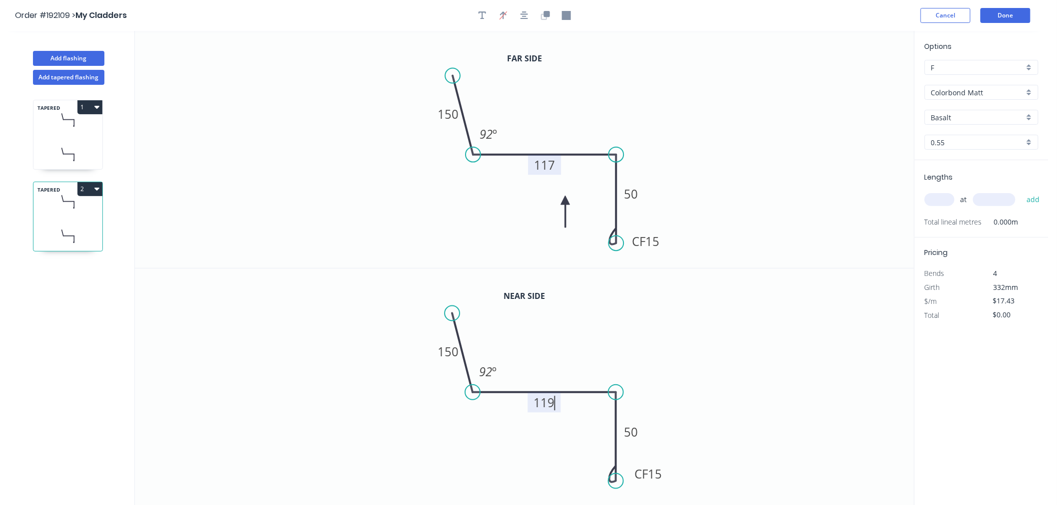
type input "$19.08"
type input "1"
type input "3650"
click at [1021, 191] on button "add" at bounding box center [1032, 199] width 23 height 17
type input "$69.64"
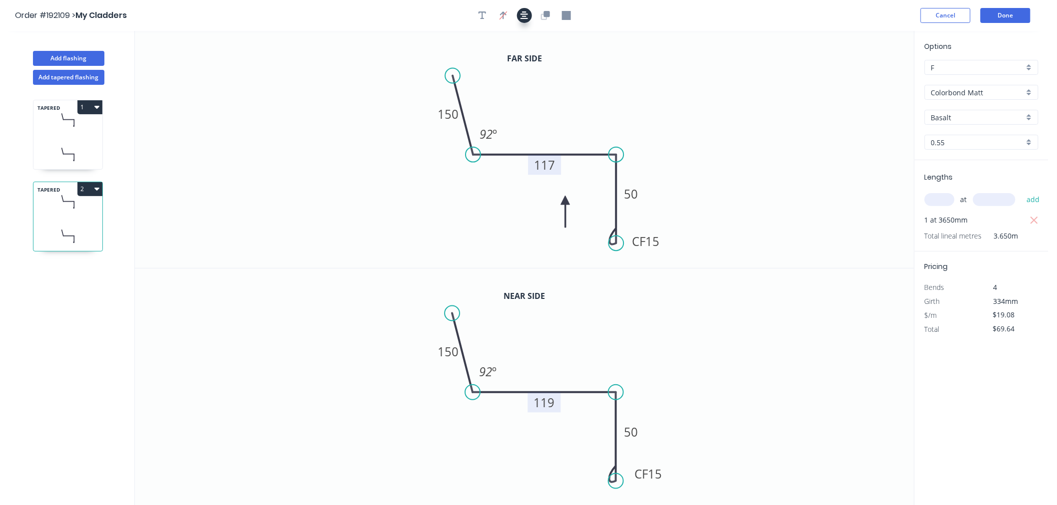
click at [526, 15] on icon "button" at bounding box center [524, 15] width 8 height 9
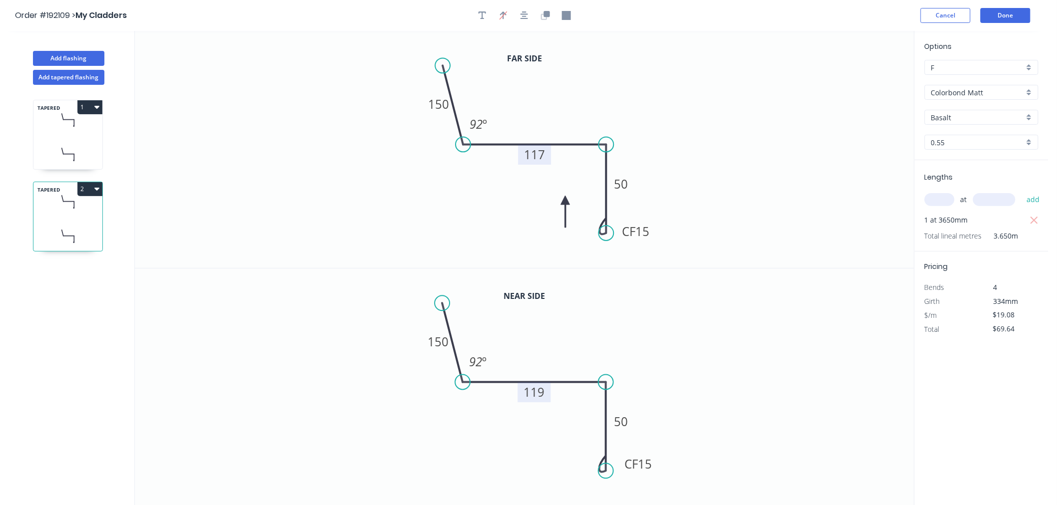
click at [71, 151] on icon at bounding box center [67, 154] width 69 height 29
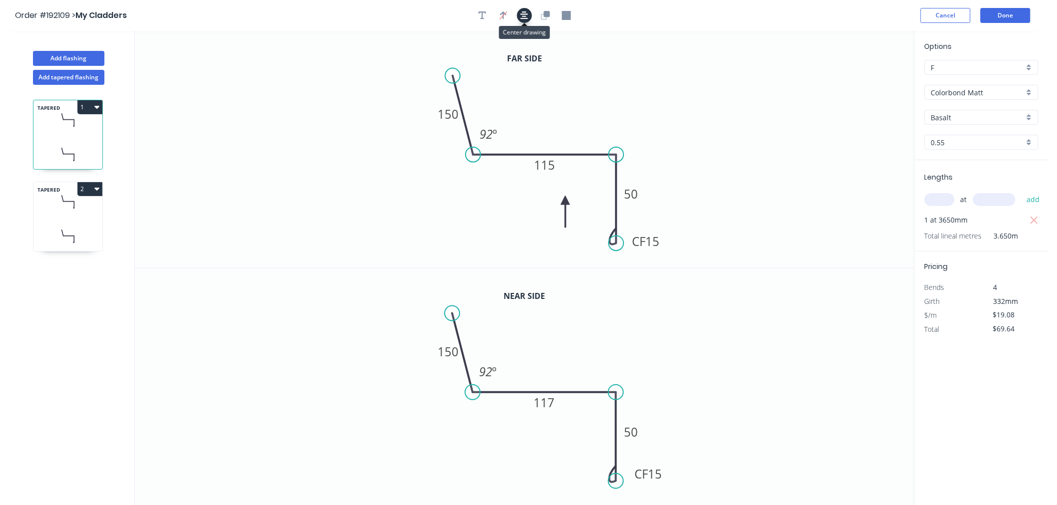
click at [525, 16] on icon "button" at bounding box center [524, 15] width 8 height 8
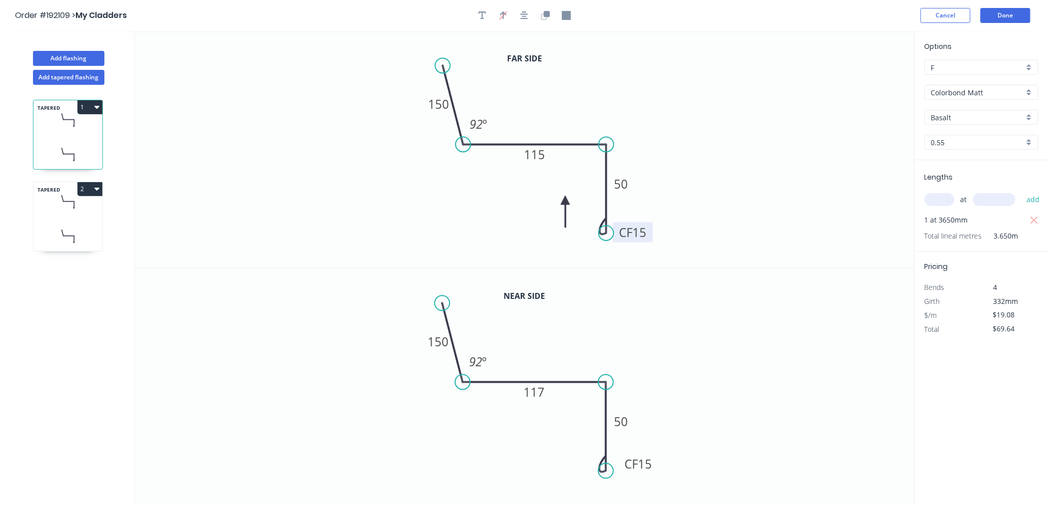
click at [615, 239] on rect at bounding box center [633, 232] width 40 height 20
click at [618, 470] on rect at bounding box center [634, 464] width 40 height 20
click at [524, 17] on icon "button" at bounding box center [524, 15] width 8 height 9
click at [42, 232] on icon at bounding box center [67, 236] width 69 height 29
click at [75, 56] on button "Add flashing" at bounding box center [68, 58] width 71 height 15
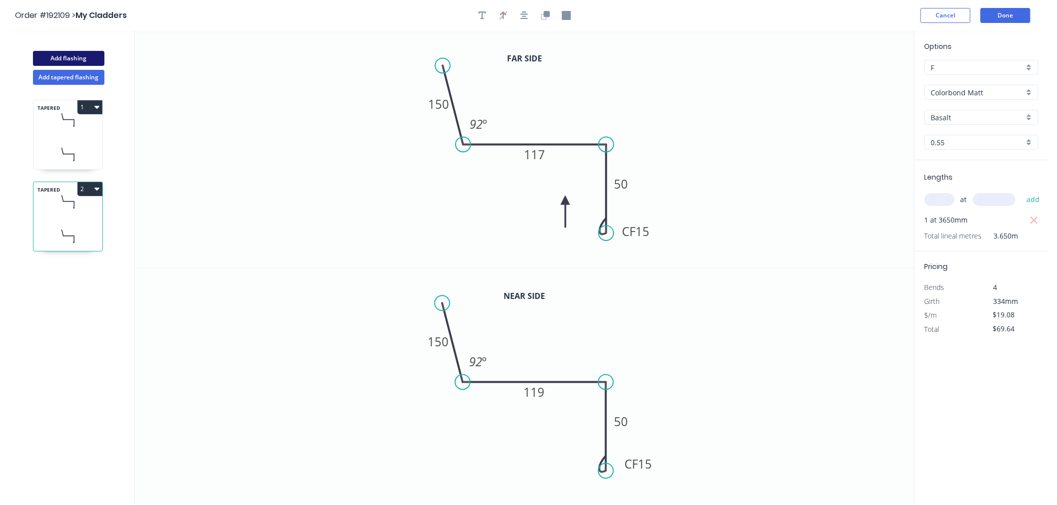
type input "$0.00"
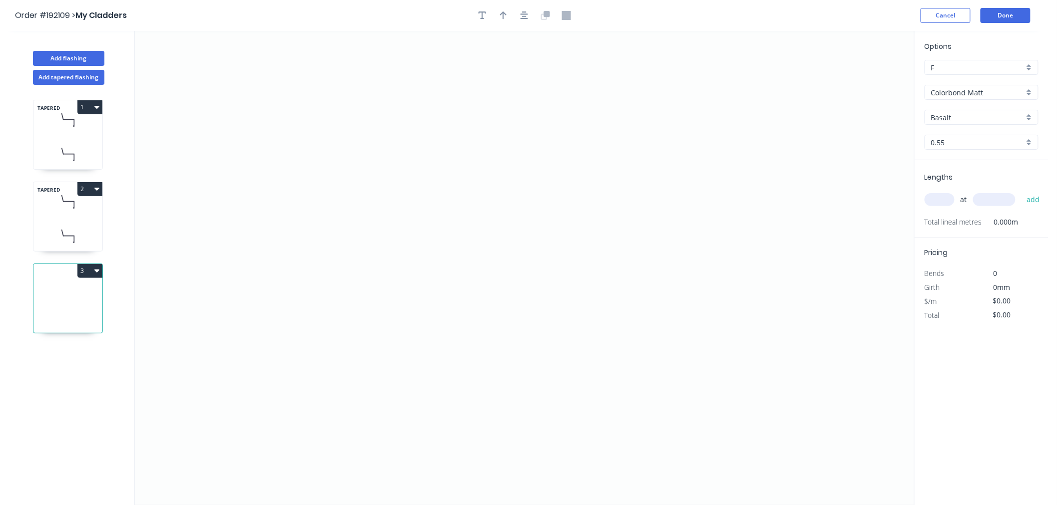
click at [946, 198] on input "text" at bounding box center [939, 199] width 30 height 13
type input "1"
type input "1100"
click at [1021, 191] on button "add" at bounding box center [1032, 199] width 23 height 17
click at [532, 105] on icon "0" at bounding box center [524, 268] width 779 height 474
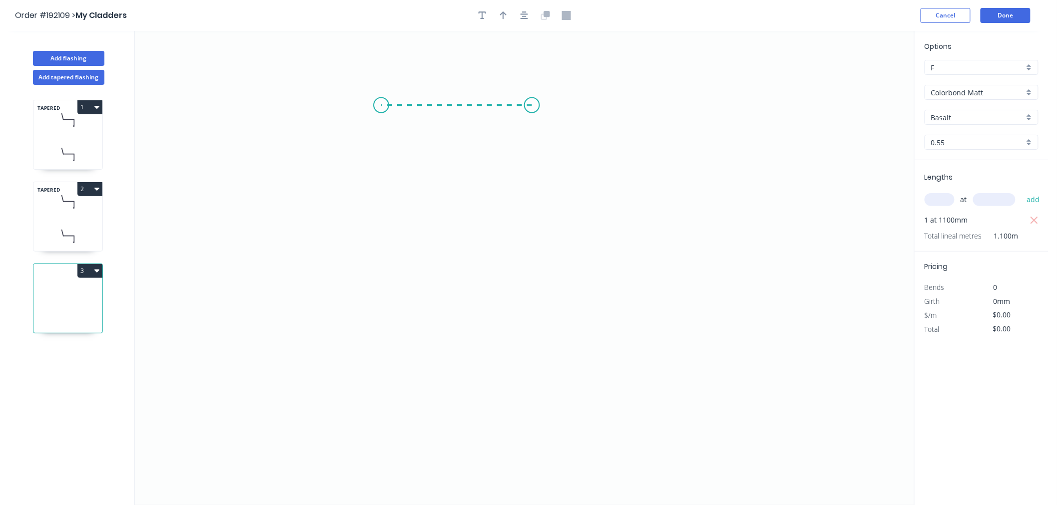
click at [381, 102] on icon "0" at bounding box center [524, 268] width 779 height 474
click at [378, 212] on icon "0 ?" at bounding box center [524, 268] width 779 height 474
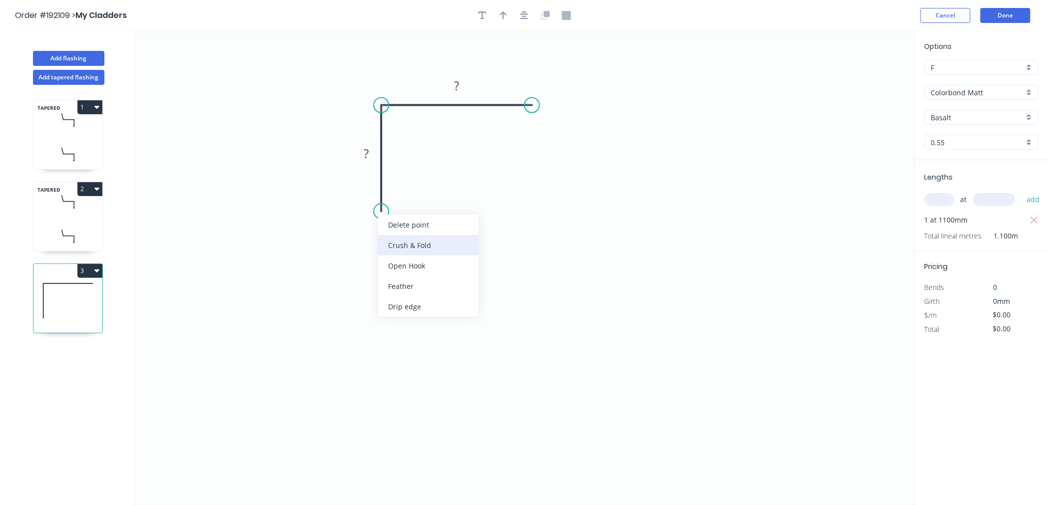
click at [399, 250] on div "Crush & Fold" at bounding box center [428, 245] width 100 height 20
click at [501, 11] on icon "button" at bounding box center [503, 15] width 7 height 9
click at [402, 243] on div "Flip bend" at bounding box center [428, 242] width 100 height 20
drag, startPoint x: 862, startPoint y: 81, endPoint x: 443, endPoint y: 162, distance: 426.7
click at [447, 163] on icon at bounding box center [447, 152] width 9 height 32
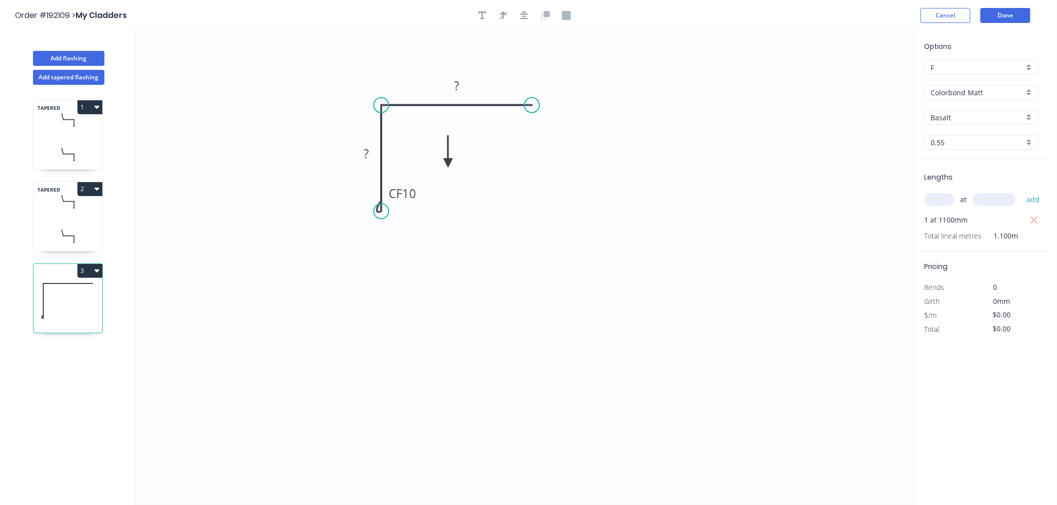
click at [443, 162] on icon "0 CF 10 ? ?" at bounding box center [524, 268] width 779 height 474
click at [448, 159] on icon at bounding box center [446, 151] width 9 height 32
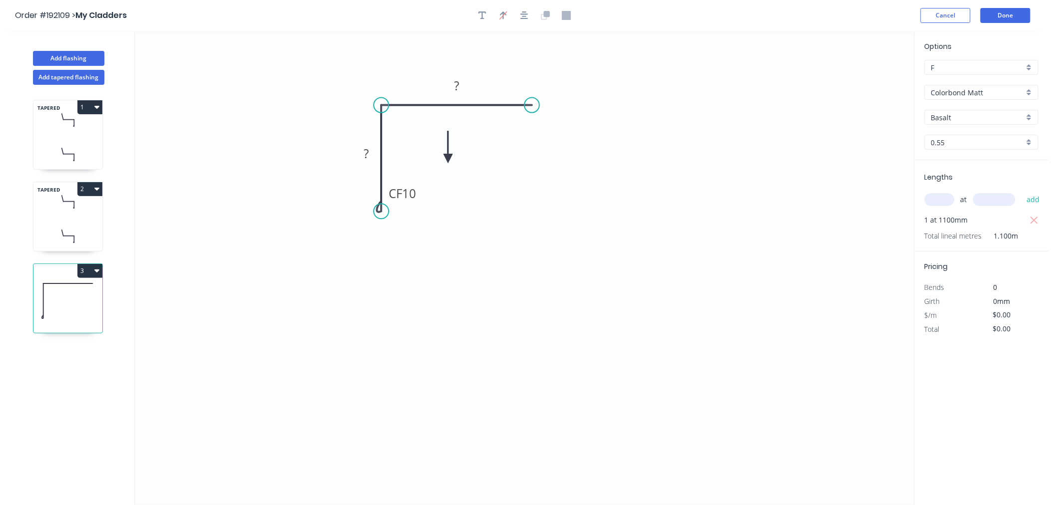
click at [448, 159] on icon at bounding box center [447, 147] width 9 height 32
click at [448, 159] on icon at bounding box center [455, 150] width 29 height 29
click at [448, 159] on icon at bounding box center [459, 158] width 32 height 9
click at [410, 198] on tspan "10" at bounding box center [409, 193] width 14 height 16
drag, startPoint x: 378, startPoint y: 209, endPoint x: 378, endPoint y: 220, distance: 11.5
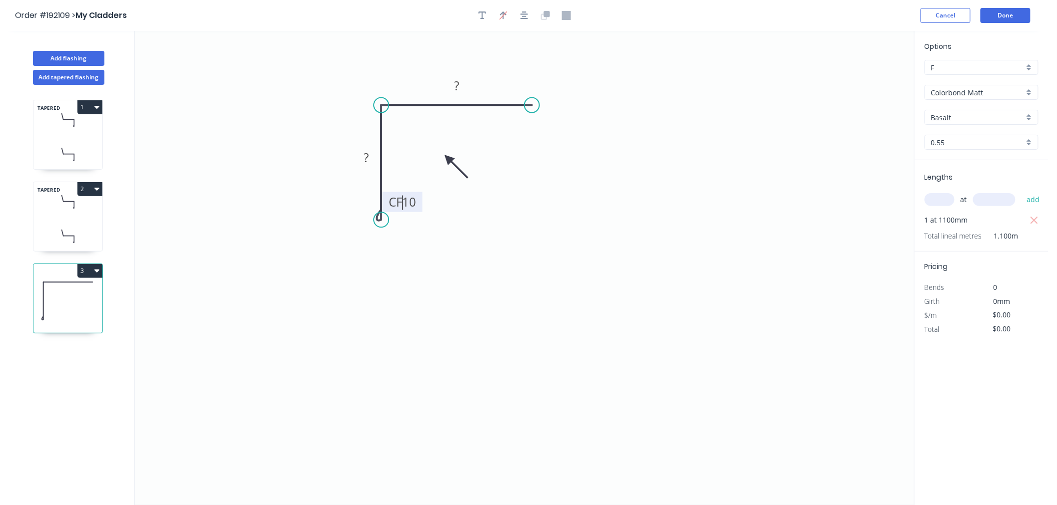
click at [378, 220] on circle at bounding box center [381, 219] width 15 height 15
click at [413, 203] on tspan "10" at bounding box center [409, 202] width 14 height 16
click at [405, 272] on div "Delete bend" at bounding box center [431, 271] width 100 height 20
click at [405, 272] on icon "0 CF 10 ? ?" at bounding box center [524, 268] width 779 height 474
click at [377, 215] on circle at bounding box center [381, 219] width 15 height 15
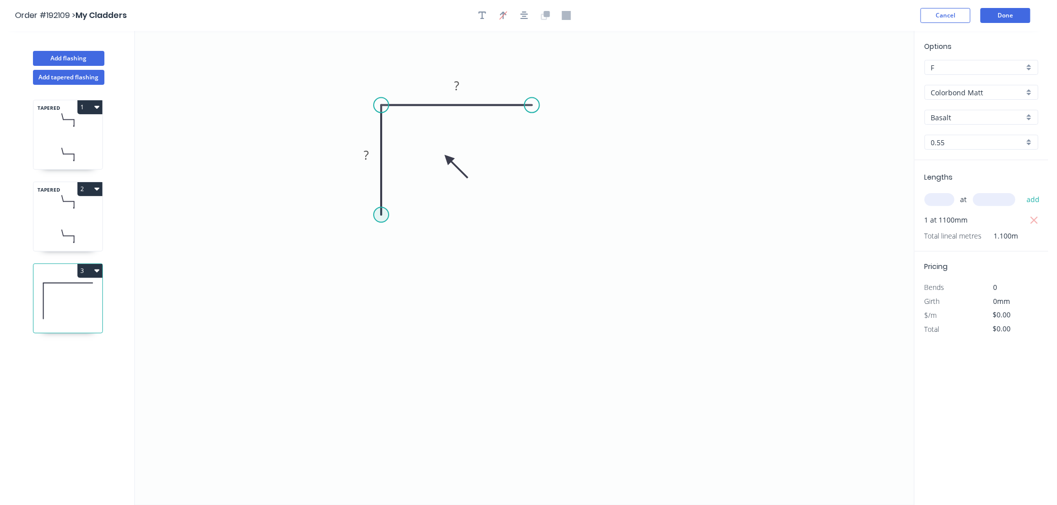
click at [382, 214] on circle at bounding box center [381, 214] width 15 height 15
click at [382, 212] on circle at bounding box center [381, 213] width 15 height 15
click at [381, 210] on circle at bounding box center [381, 211] width 15 height 15
click at [381, 210] on circle at bounding box center [381, 209] width 15 height 15
click at [376, 211] on circle at bounding box center [381, 209] width 15 height 15
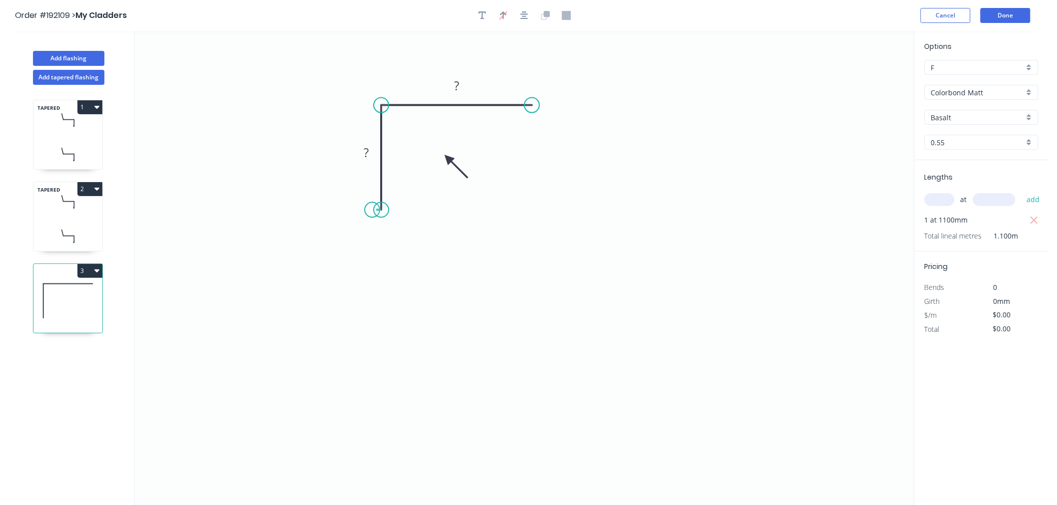
click at [372, 211] on icon "0 ? ?" at bounding box center [524, 268] width 779 height 474
click at [372, 168] on icon at bounding box center [372, 189] width 0 height 42
click at [376, 210] on circle at bounding box center [375, 209] width 15 height 15
drag, startPoint x: 370, startPoint y: 167, endPoint x: 377, endPoint y: 170, distance: 7.0
click at [377, 170] on circle at bounding box center [375, 169] width 15 height 15
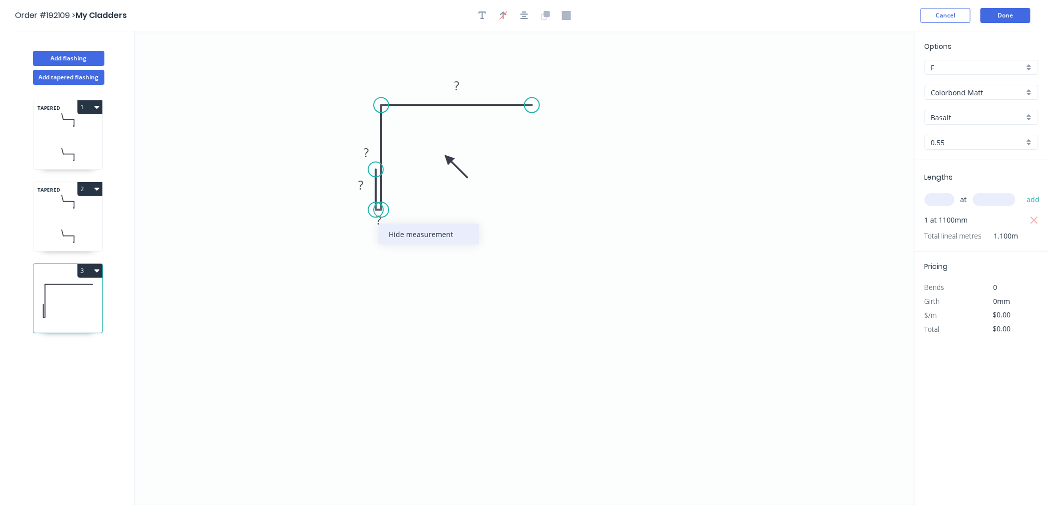
click at [391, 235] on div "Hide measurement" at bounding box center [429, 234] width 100 height 20
click at [363, 184] on rect at bounding box center [361, 186] width 20 height 14
drag, startPoint x: 353, startPoint y: 152, endPoint x: 391, endPoint y: 131, distance: 43.6
click at [391, 131] on rect at bounding box center [405, 132] width 32 height 20
click at [361, 184] on tspan "?" at bounding box center [360, 185] width 5 height 16
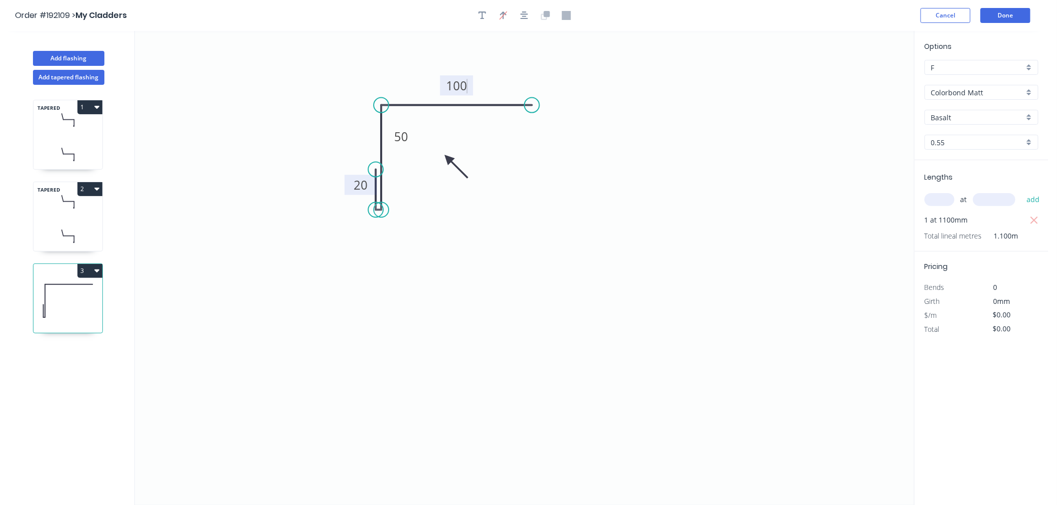
click at [413, 140] on rect at bounding box center [401, 137] width 32 height 20
type input "$10.98"
type input "$12.08"
drag, startPoint x: 452, startPoint y: 157, endPoint x: 466, endPoint y: 141, distance: 21.6
click at [458, 155] on icon at bounding box center [465, 163] width 29 height 29
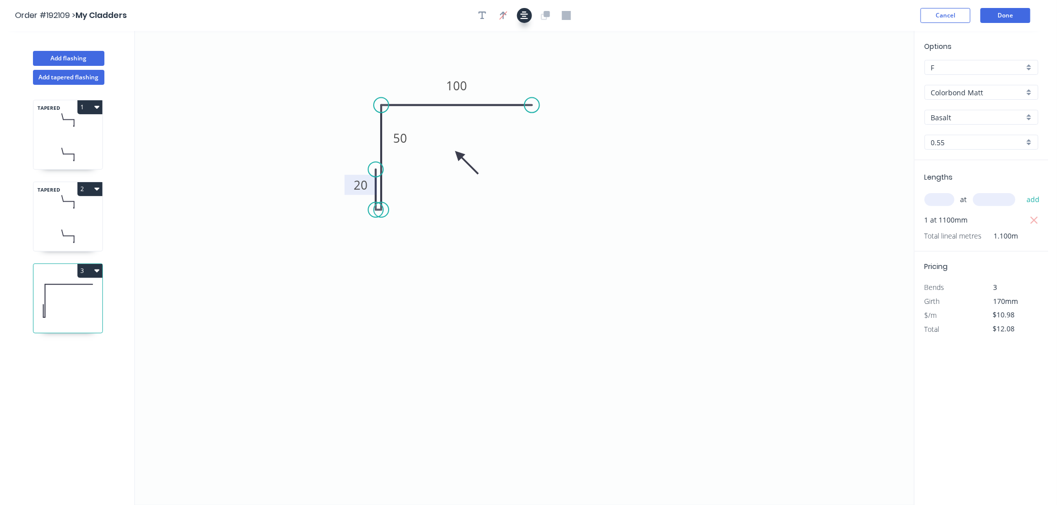
click at [526, 18] on icon "button" at bounding box center [524, 15] width 8 height 8
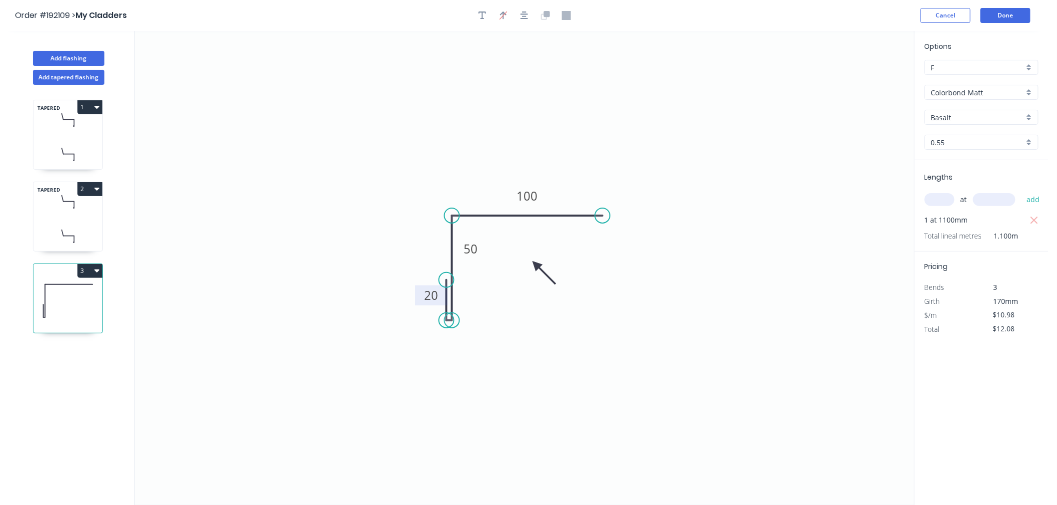
drag, startPoint x: 481, startPoint y: 168, endPoint x: 536, endPoint y: 265, distance: 111.6
click at [536, 265] on icon at bounding box center [543, 273] width 29 height 29
click at [61, 138] on div "TAPERED 1" at bounding box center [68, 135] width 70 height 70
type input "$19.08"
type input "$69.64"
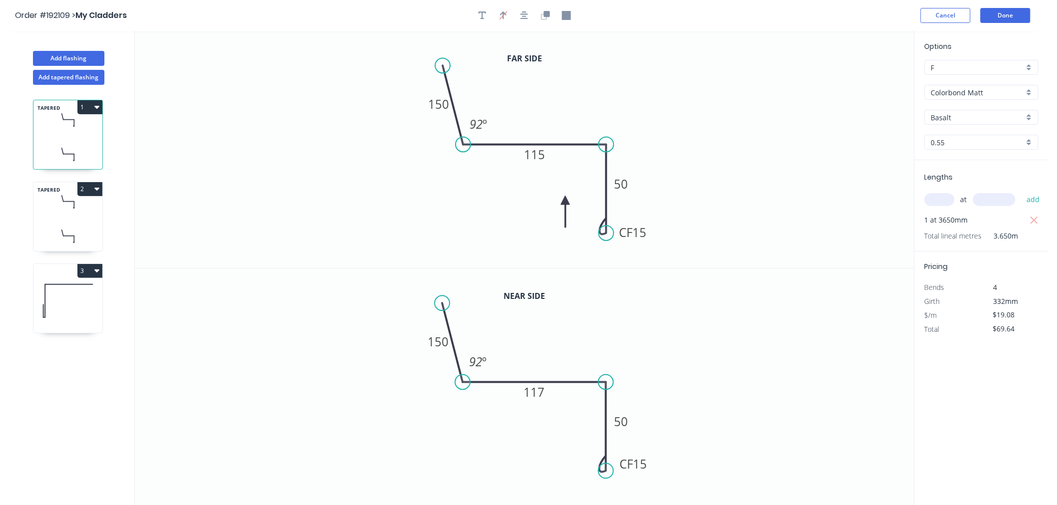
click at [75, 320] on icon at bounding box center [67, 301] width 69 height 64
type input "$10.98"
type input "$12.08"
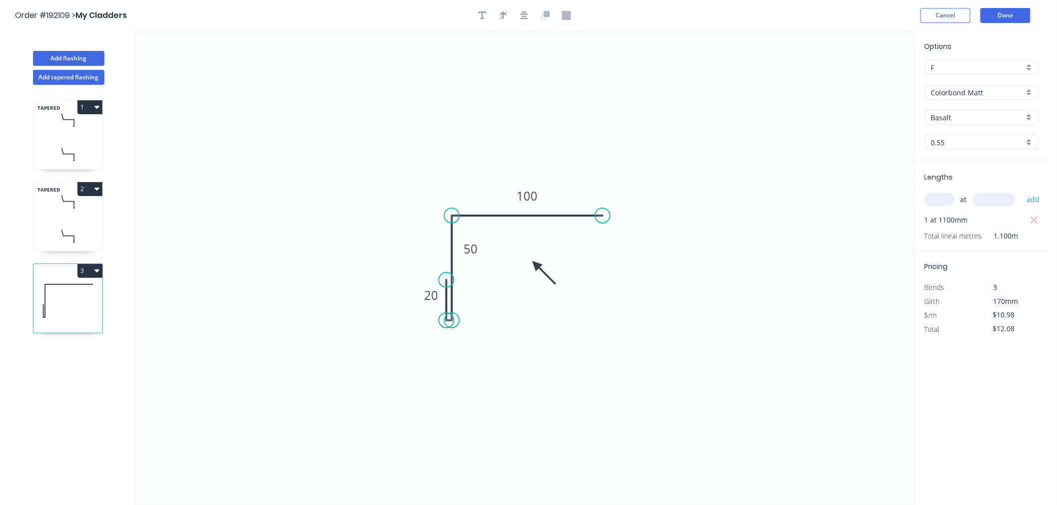
click at [69, 138] on div "TAPERED 1" at bounding box center [68, 135] width 70 height 70
type input "$19.08"
type input "$69.64"
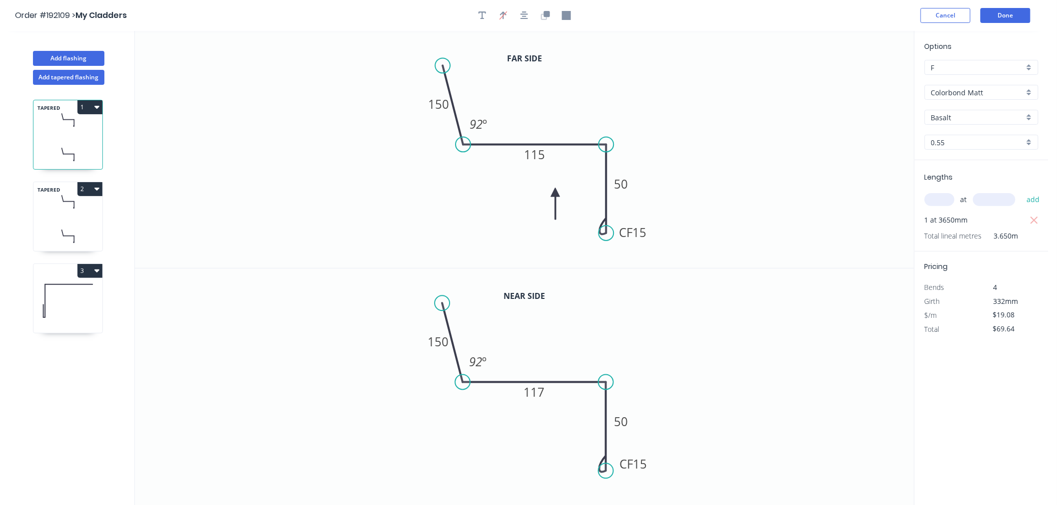
drag, startPoint x: 564, startPoint y: 201, endPoint x: 555, endPoint y: 193, distance: 12.7
click at [555, 193] on icon at bounding box center [555, 204] width 9 height 32
click at [71, 234] on icon at bounding box center [67, 236] width 69 height 29
click at [74, 308] on icon at bounding box center [67, 301] width 69 height 64
type input "$10.98"
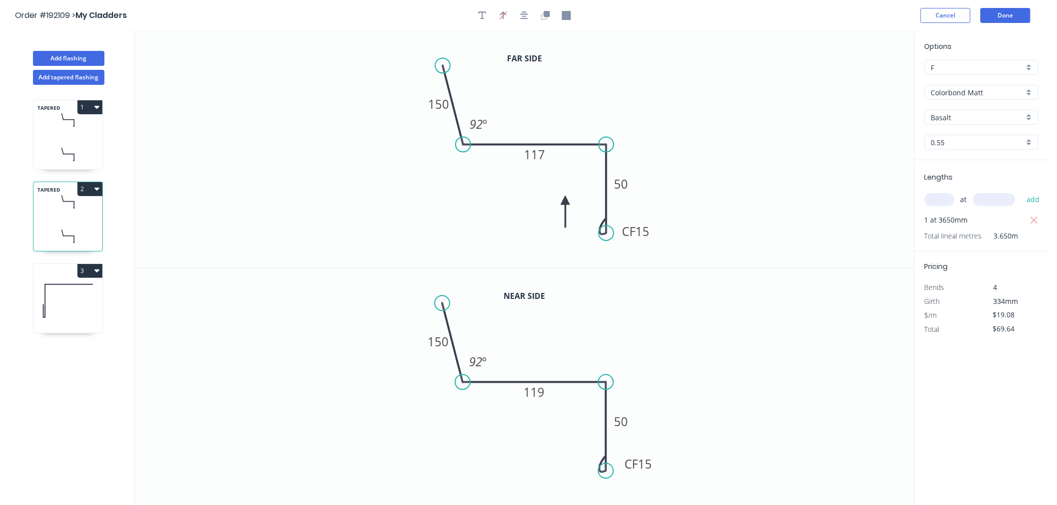
type input "$12.08"
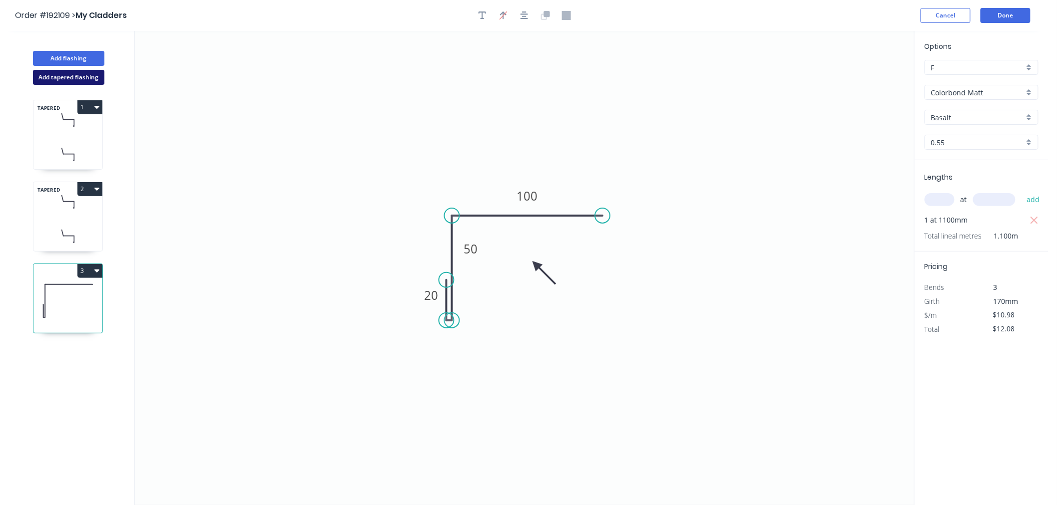
click at [83, 75] on button "Add tapered flashing" at bounding box center [68, 77] width 71 height 15
type input "$0.00"
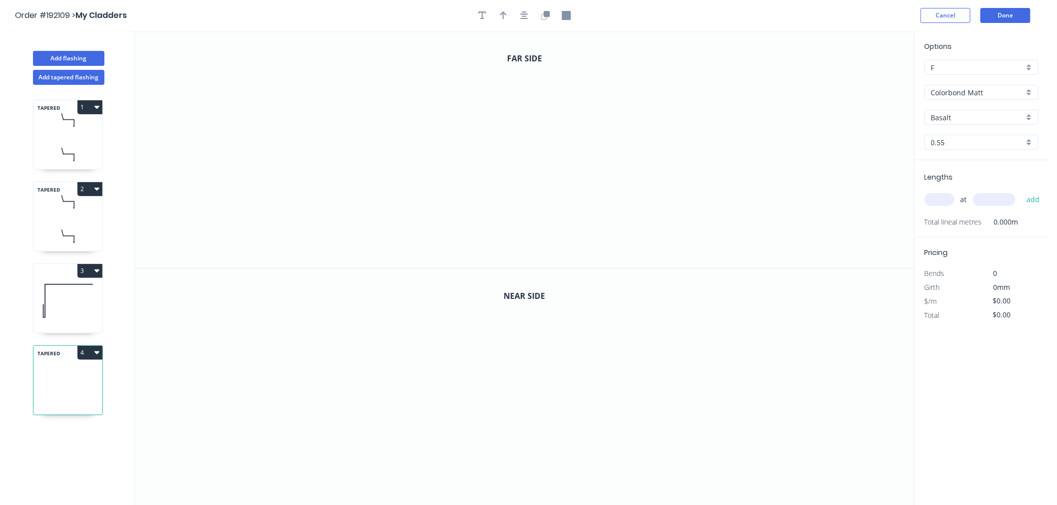
click at [55, 290] on icon at bounding box center [67, 301] width 69 height 64
type input "$10.98"
type input "$12.08"
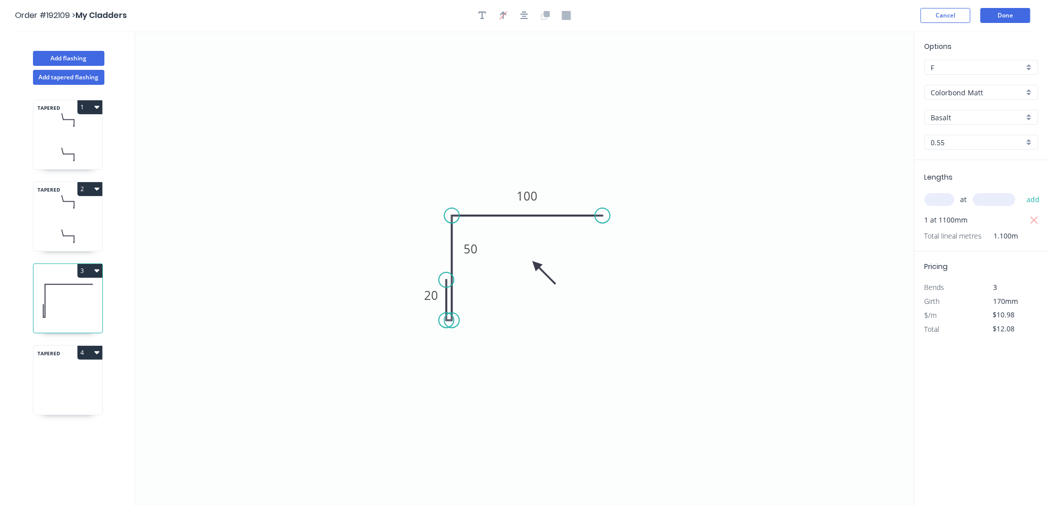
click at [75, 393] on icon at bounding box center [67, 400] width 69 height 29
type input "$0.00"
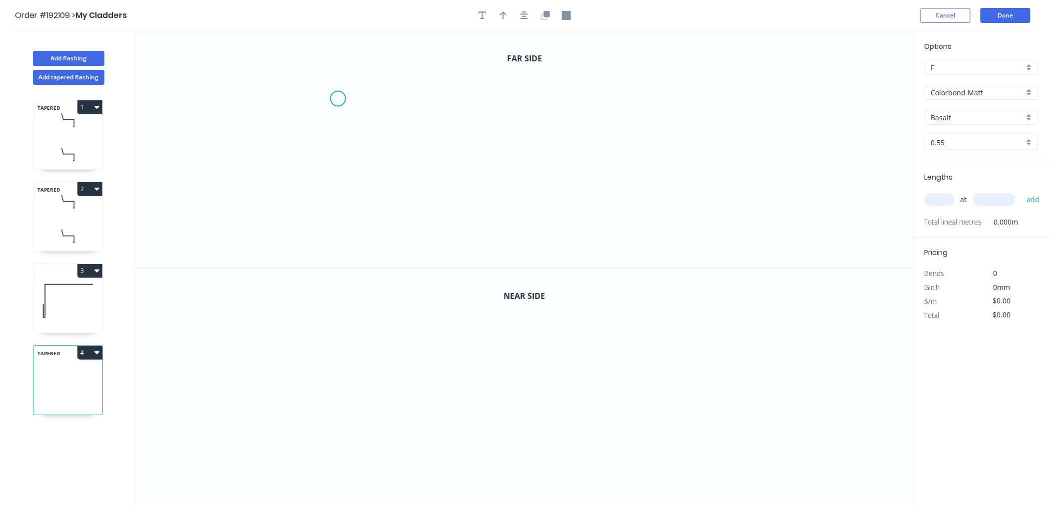
click at [340, 95] on icon "0" at bounding box center [524, 149] width 779 height 237
click at [337, 187] on icon "0" at bounding box center [524, 149] width 779 height 237
click at [464, 193] on icon "0 ?" at bounding box center [524, 149] width 779 height 237
click at [468, 93] on icon "0 ? ?" at bounding box center [524, 149] width 779 height 237
click at [329, 130] on rect at bounding box center [325, 136] width 32 height 20
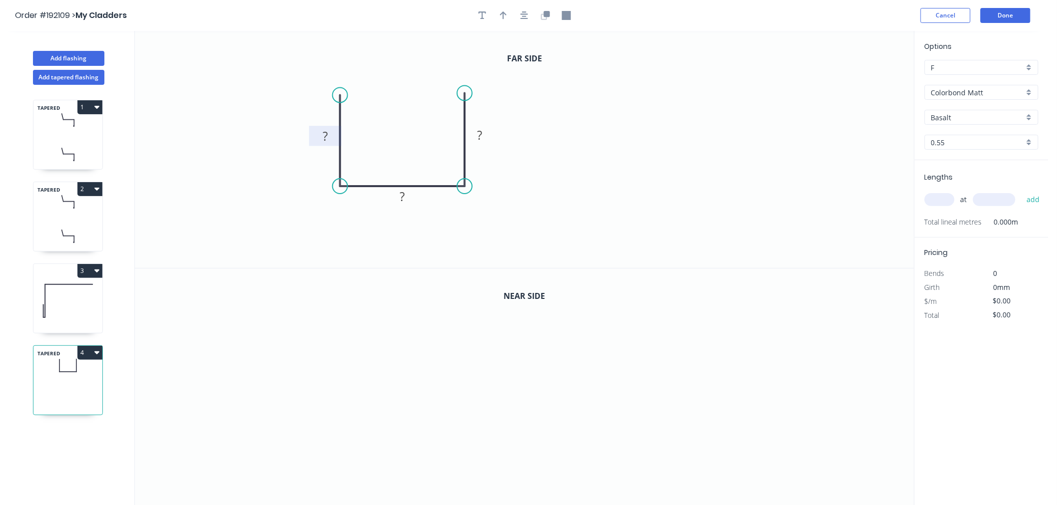
click at [329, 138] on rect at bounding box center [325, 137] width 20 height 14
click at [935, 199] on input "text" at bounding box center [939, 199] width 30 height 13
type input "$7.34"
type input "1"
type input "3440"
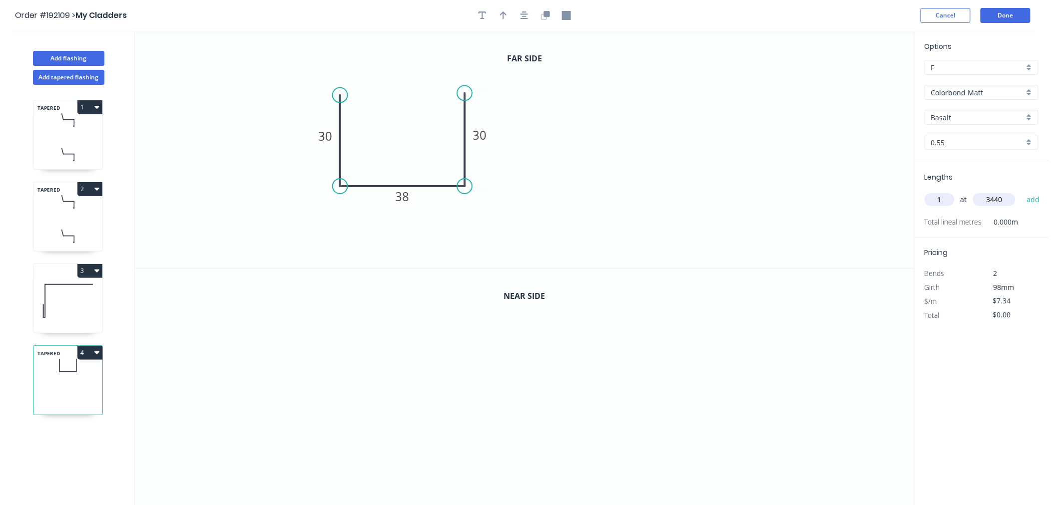
click at [1021, 191] on button "add" at bounding box center [1032, 199] width 23 height 17
type input "$25.25"
click at [526, 13] on icon "button" at bounding box center [524, 15] width 8 height 9
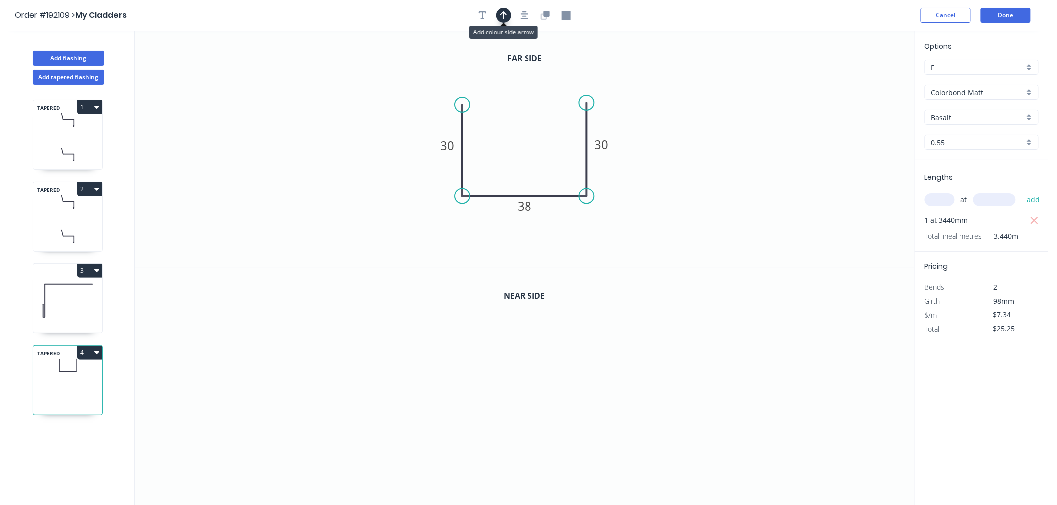
click at [503, 15] on icon "button" at bounding box center [503, 15] width 7 height 8
drag, startPoint x: 713, startPoint y: 182, endPoint x: 575, endPoint y: 223, distance: 143.8
click at [575, 223] on icon at bounding box center [579, 211] width 9 height 32
click at [575, 223] on icon at bounding box center [575, 211] width 9 height 32
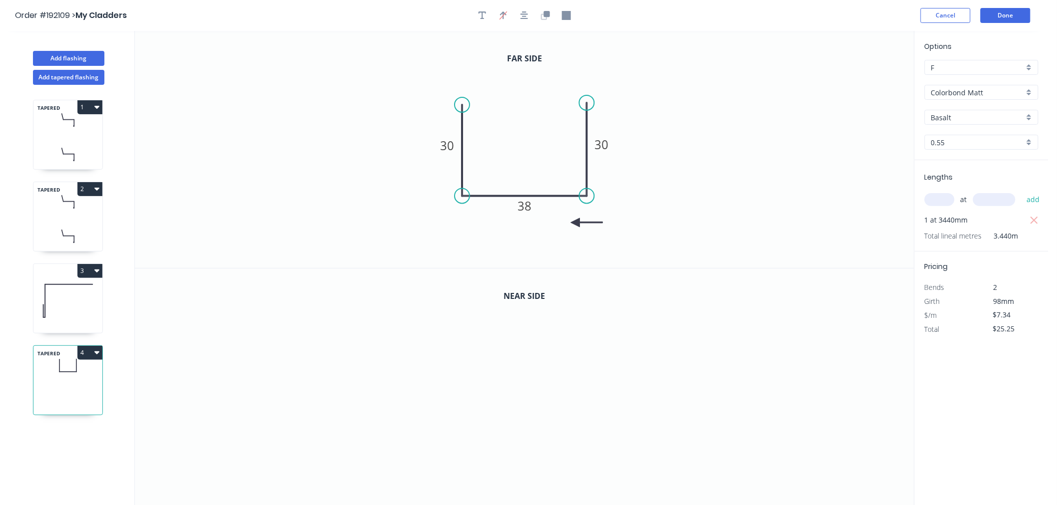
click at [575, 223] on icon at bounding box center [587, 222] width 32 height 9
drag, startPoint x: 575, startPoint y: 223, endPoint x: 559, endPoint y: 217, distance: 17.1
click at [559, 217] on icon at bounding box center [567, 224] width 29 height 29
click at [545, 13] on icon "button" at bounding box center [546, 14] width 6 height 6
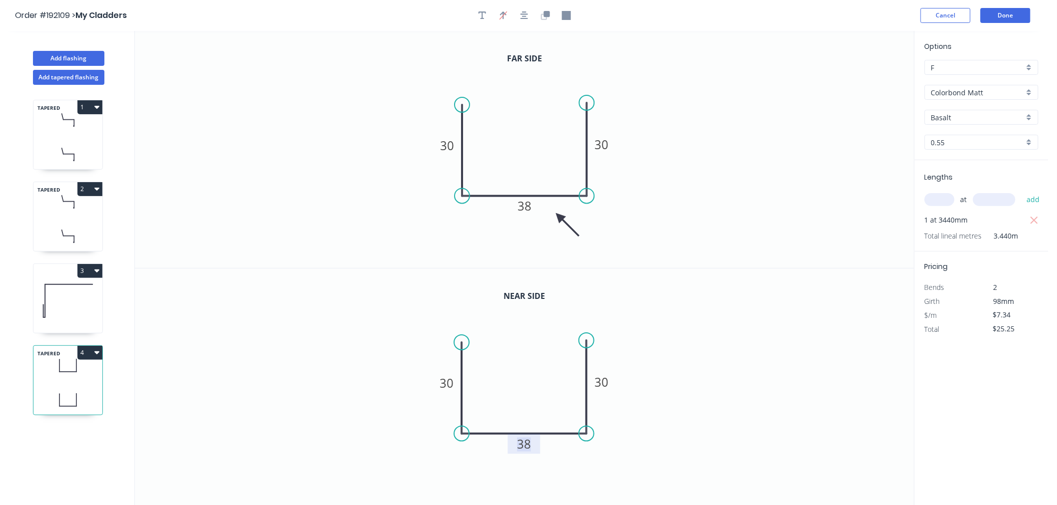
click at [532, 445] on rect at bounding box center [524, 445] width 20 height 14
click at [695, 370] on icon "0 30 45 30" at bounding box center [524, 388] width 779 height 238
type input "$11.78"
click at [526, 12] on icon "button" at bounding box center [524, 15] width 8 height 9
click at [97, 353] on icon "button" at bounding box center [96, 353] width 5 height 3
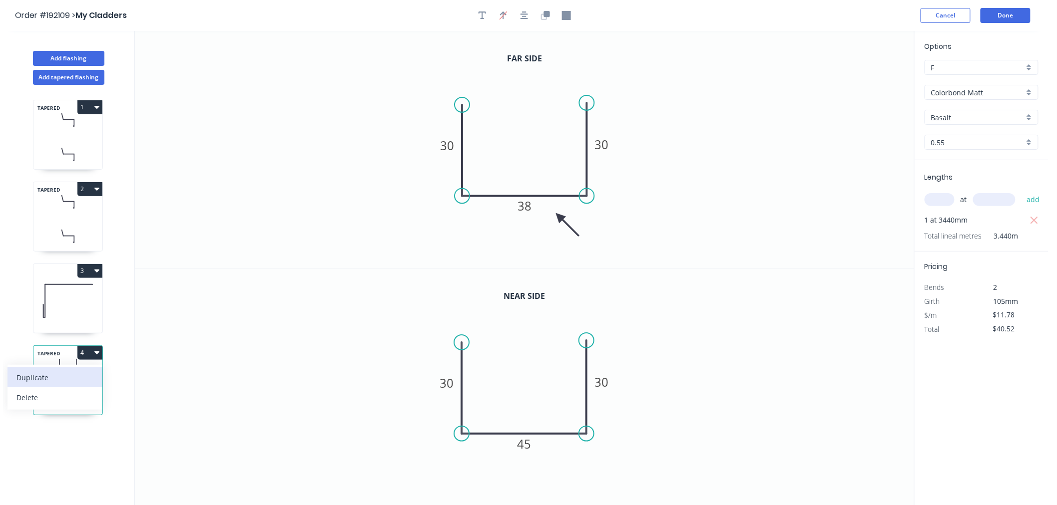
click at [92, 378] on div "Duplicate" at bounding box center [54, 378] width 77 height 14
type input "$0.00"
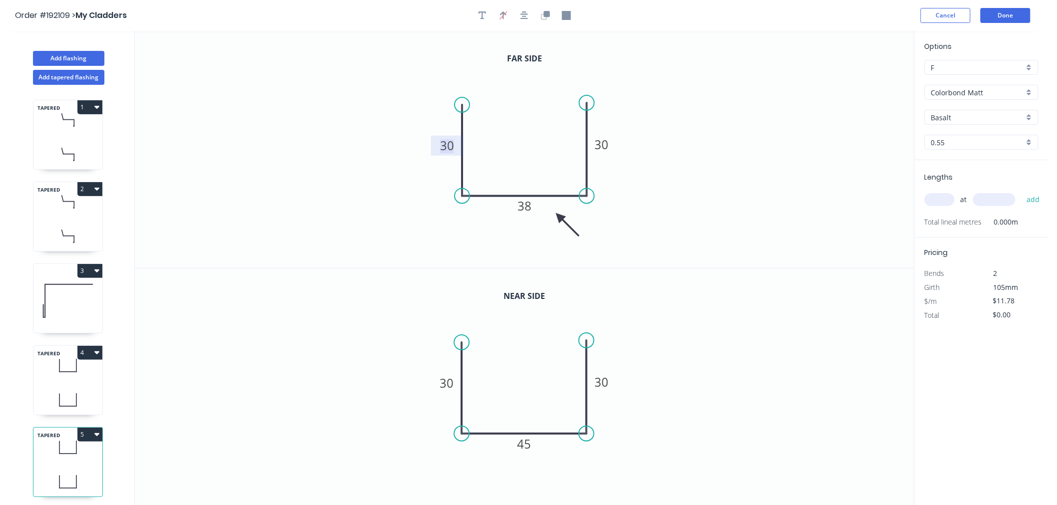
click at [445, 142] on tspan "30" at bounding box center [447, 145] width 14 height 16
click at [681, 219] on icon "0 25 33 25" at bounding box center [524, 149] width 779 height 237
click at [450, 383] on tspan "30" at bounding box center [447, 383] width 14 height 16
type input "$8.99"
click at [715, 333] on icon "0 25 44 25" at bounding box center [524, 388] width 779 height 238
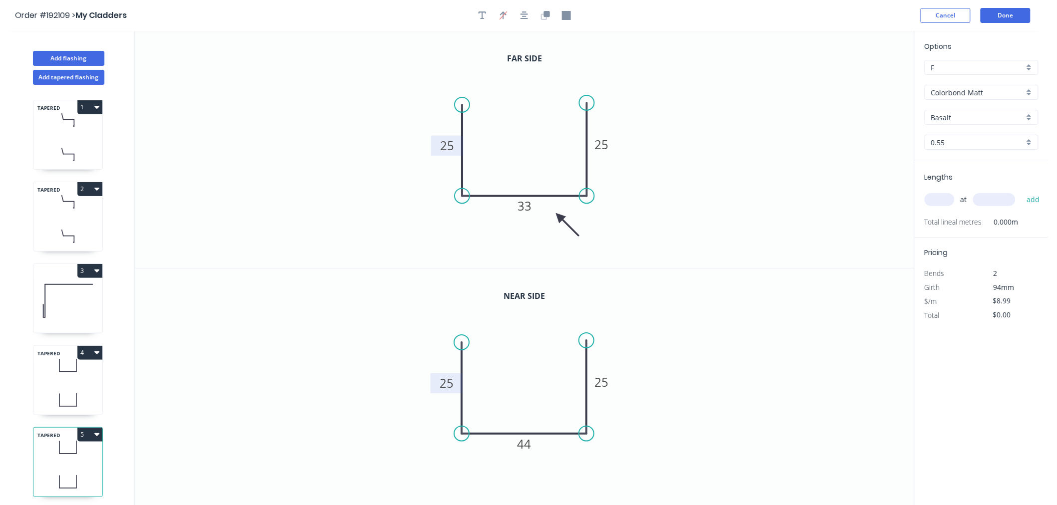
click at [942, 199] on input "text" at bounding box center [939, 199] width 30 height 13
type input "1"
type input "1070"
click at [1021, 191] on button "add" at bounding box center [1032, 199] width 23 height 17
type input "$9.62"
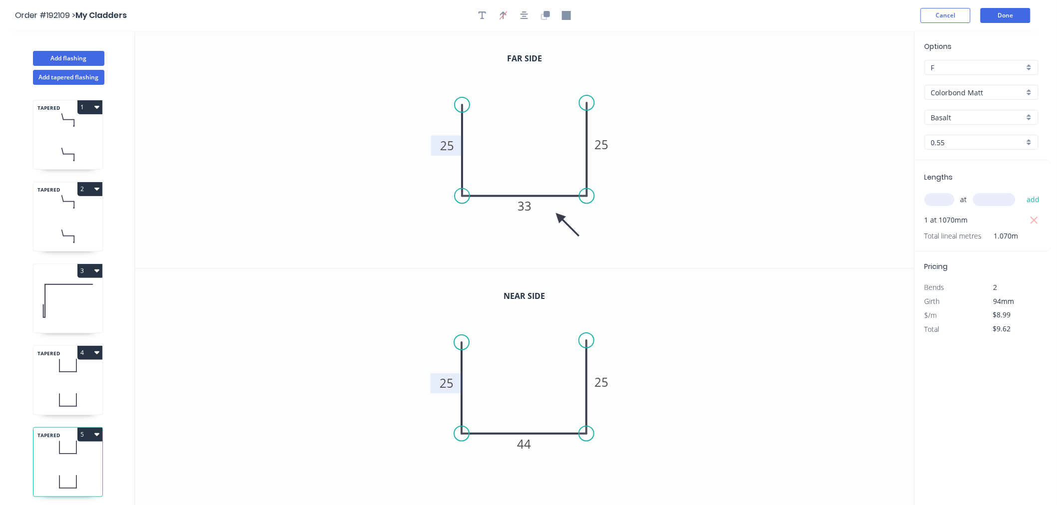
click at [718, 162] on icon "0 25 33 25" at bounding box center [524, 149] width 779 height 237
click at [523, 20] on button "button" at bounding box center [524, 15] width 15 height 15
click at [1021, 21] on button "Done" at bounding box center [1005, 15] width 50 height 15
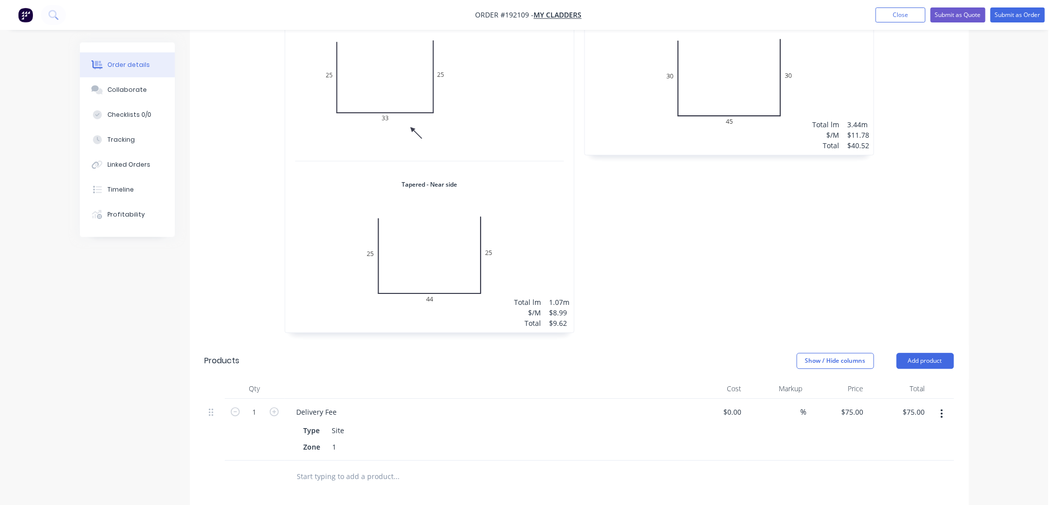
scroll to position [1110, 0]
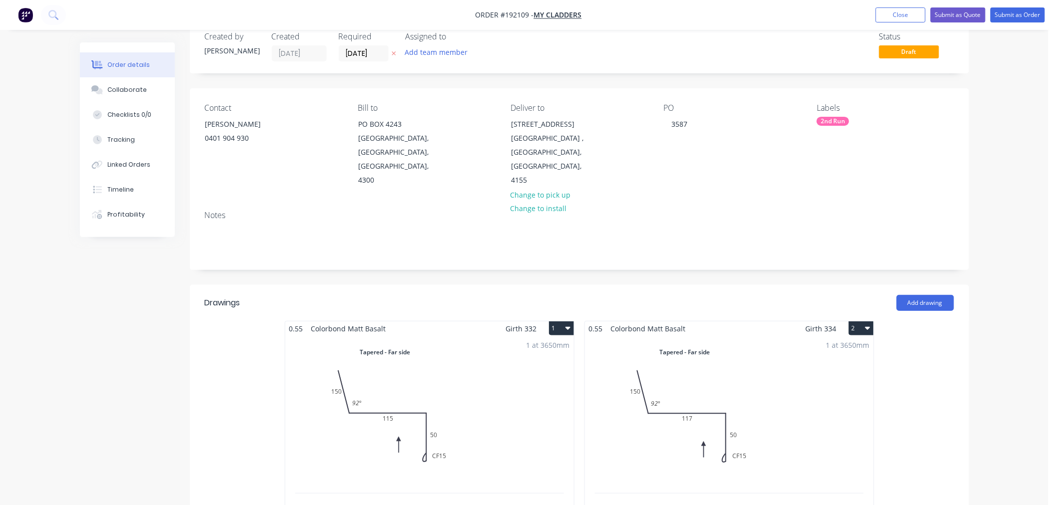
scroll to position [0, 0]
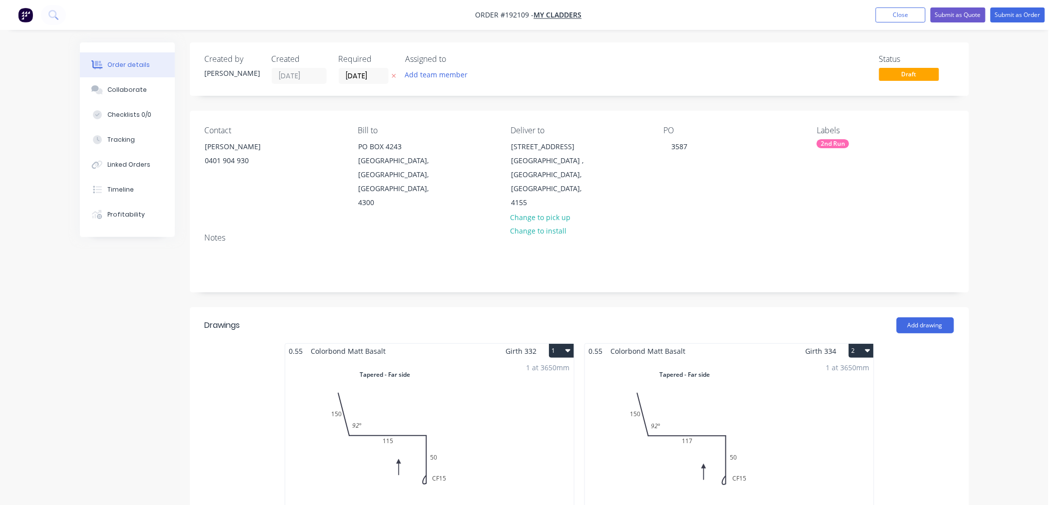
click at [1023, 16] on button "Submit as Order" at bounding box center [1017, 14] width 54 height 15
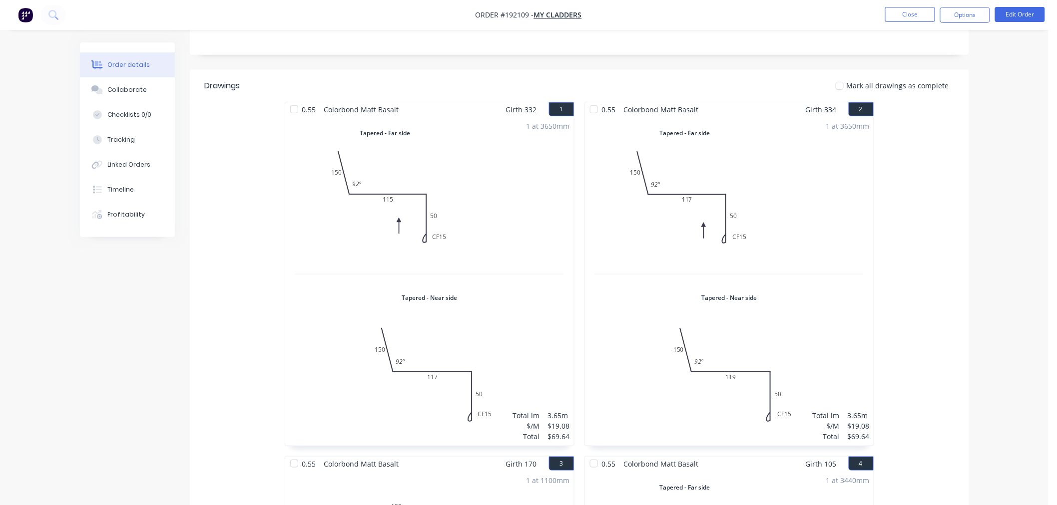
scroll to position [111, 0]
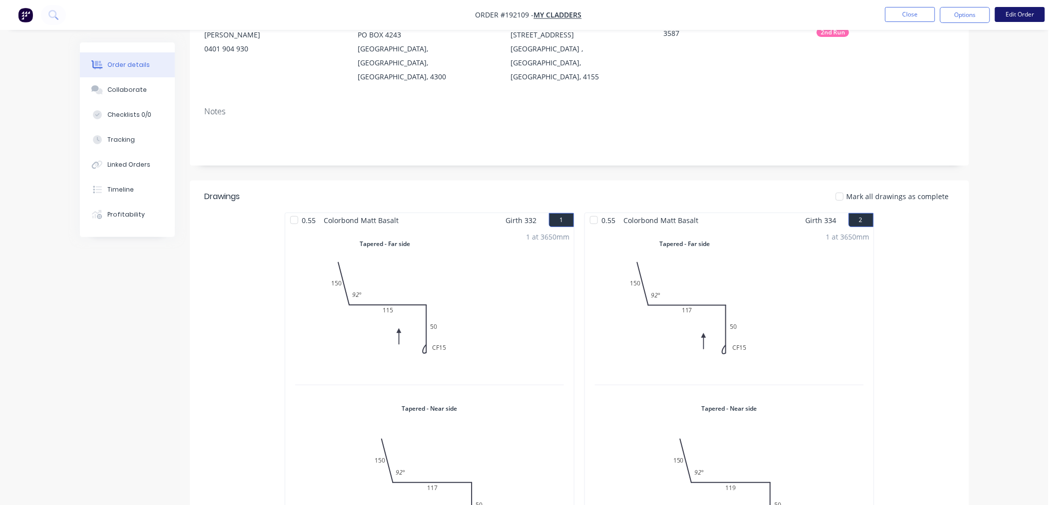
click at [1019, 18] on button "Edit Order" at bounding box center [1020, 14] width 50 height 15
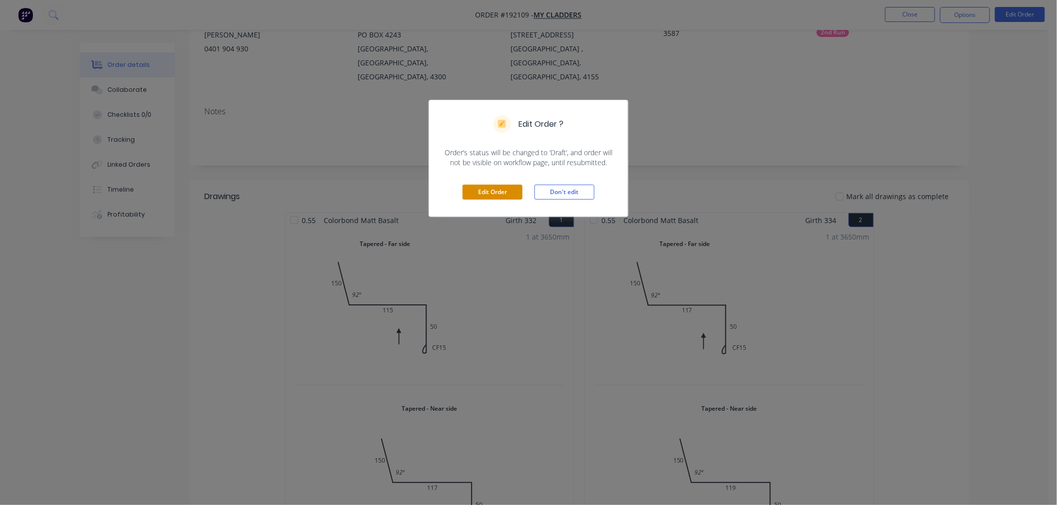
click at [481, 192] on button "Edit Order" at bounding box center [492, 192] width 60 height 15
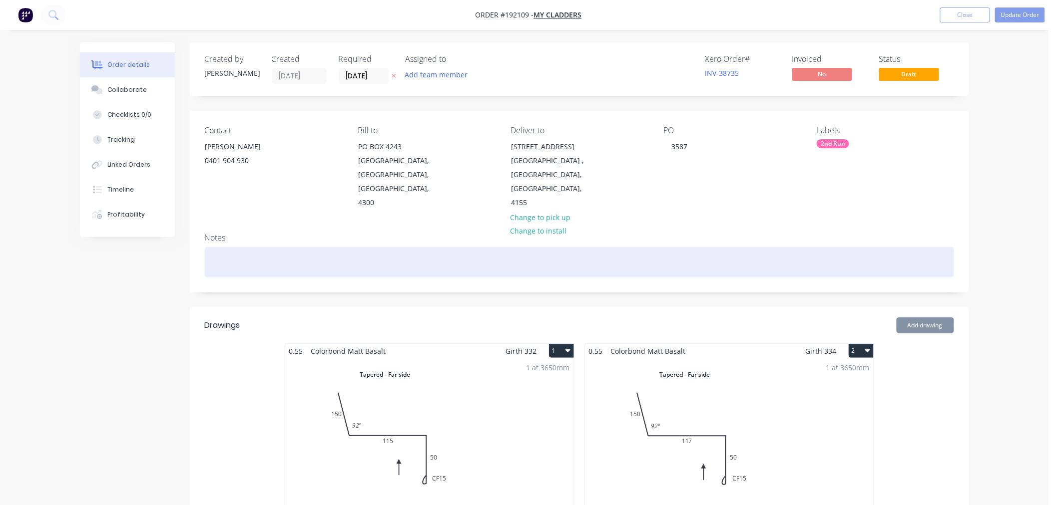
click at [242, 247] on div at bounding box center [579, 262] width 749 height 30
click at [358, 247] on div at bounding box center [579, 262] width 749 height 30
paste div
click at [225, 247] on div "Call ‭0419 728 997‬ - 30 Mins prior to arriving to site" at bounding box center [579, 262] width 749 height 30
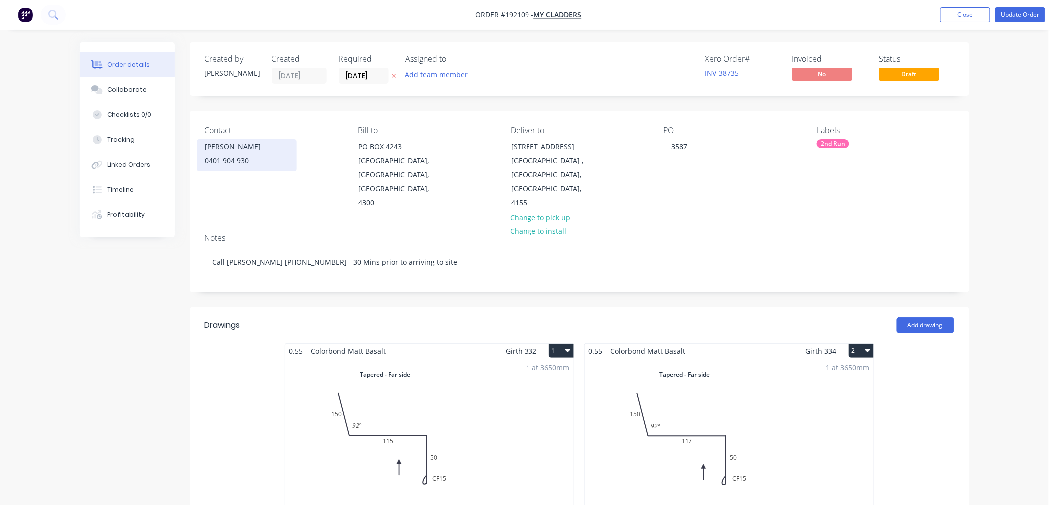
click at [240, 163] on div "0401 904 930" at bounding box center [246, 161] width 83 height 14
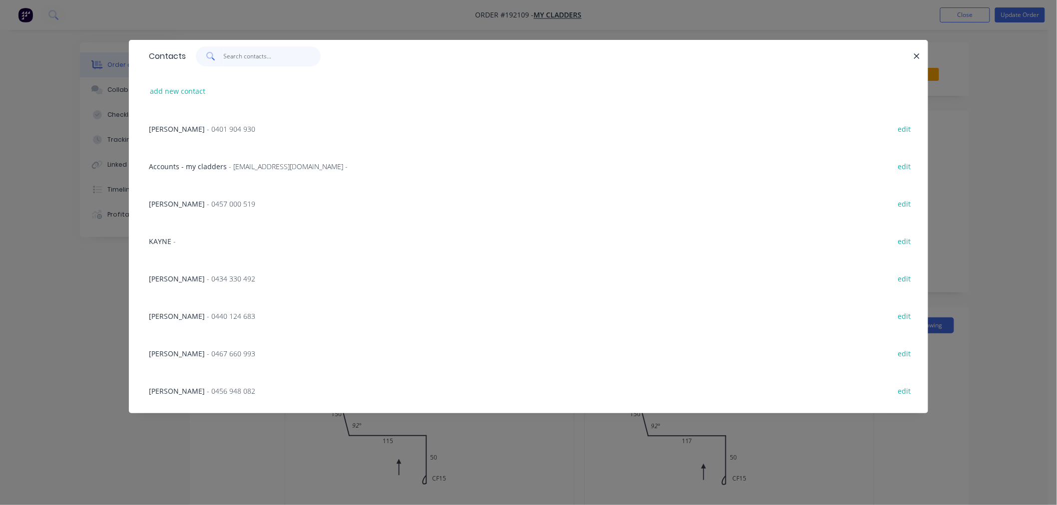
click at [245, 55] on input "text" at bounding box center [272, 56] width 97 height 20
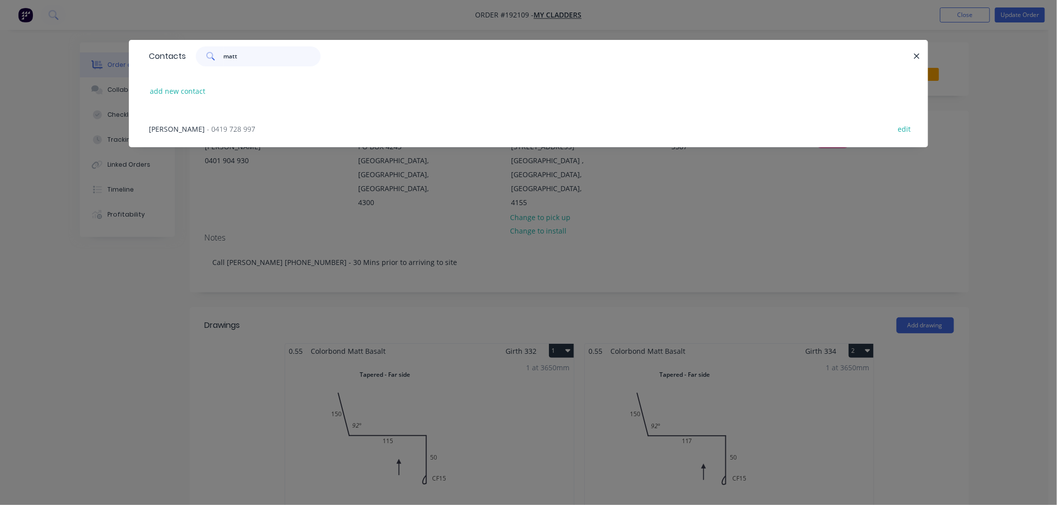
type input "matt"
click at [233, 132] on span "- 0419 728 997" at bounding box center [231, 128] width 48 height 9
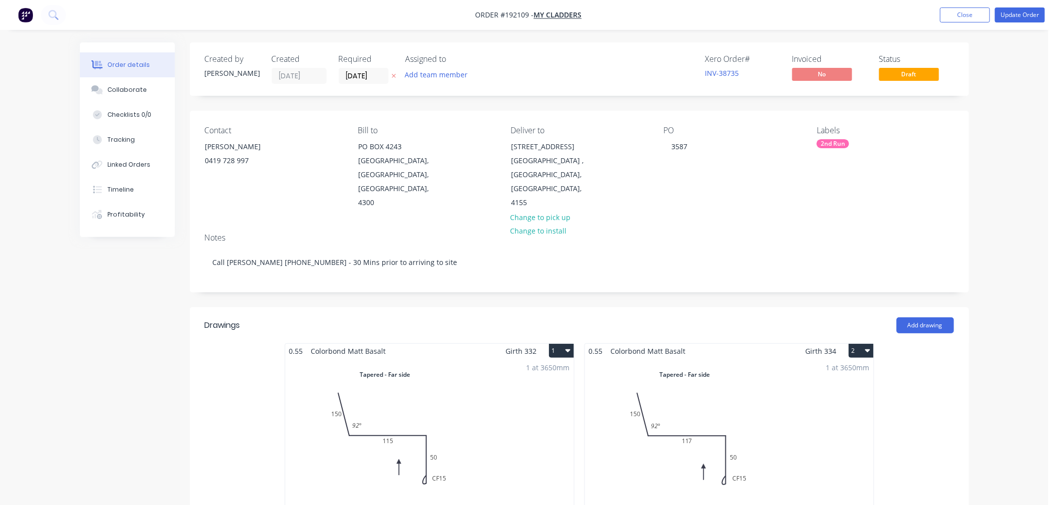
click at [1017, 12] on button "Update Order" at bounding box center [1020, 14] width 50 height 15
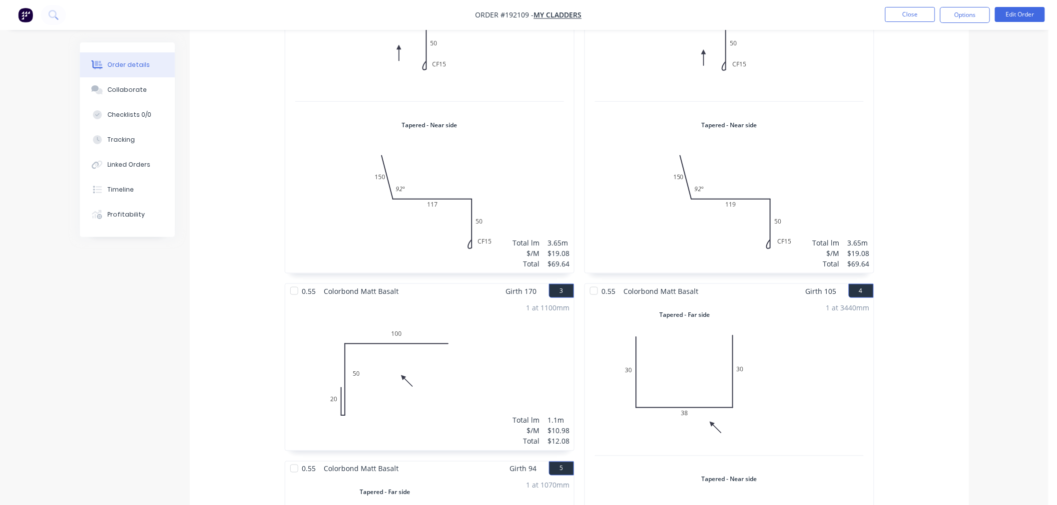
scroll to position [96, 0]
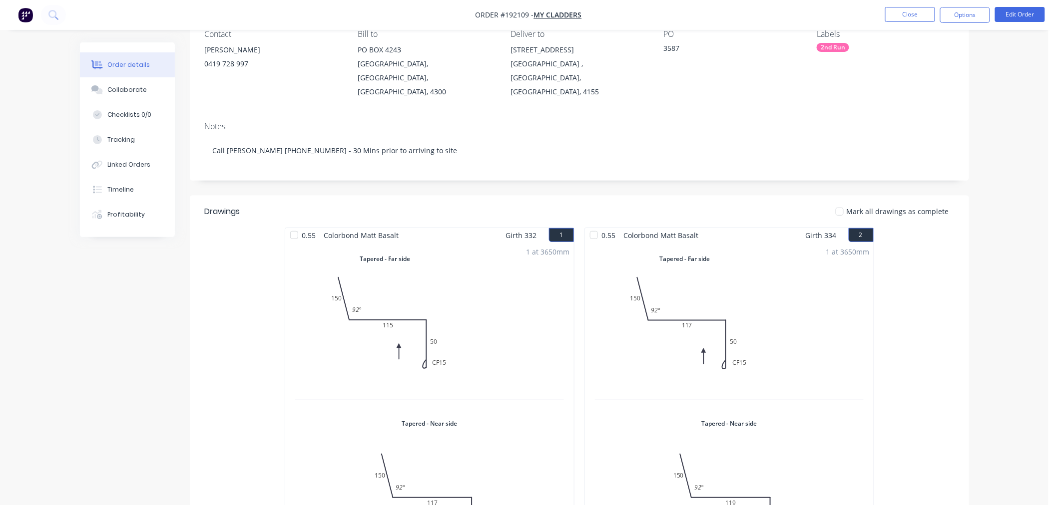
click at [969, 20] on button "Options" at bounding box center [965, 15] width 50 height 16
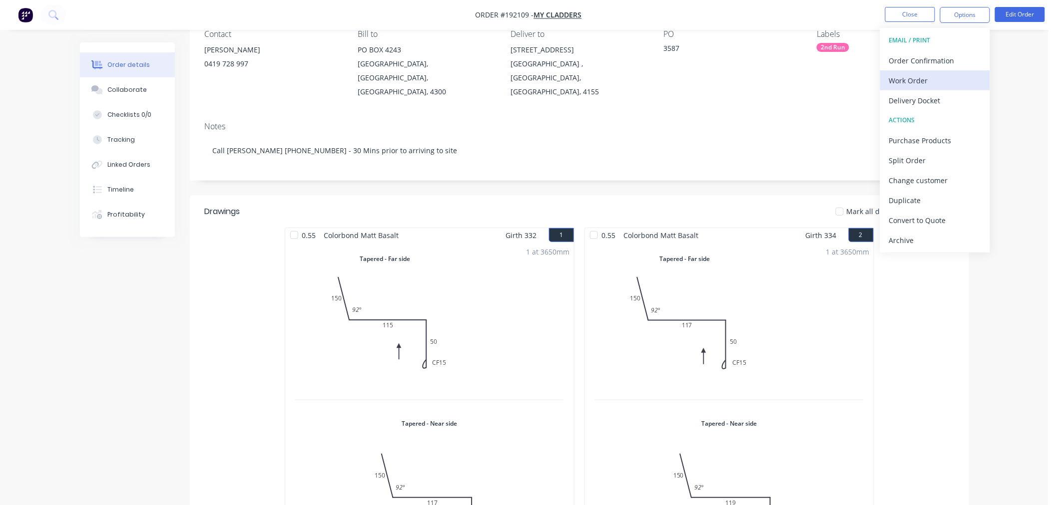
click at [961, 83] on div "Work Order" at bounding box center [935, 80] width 92 height 14
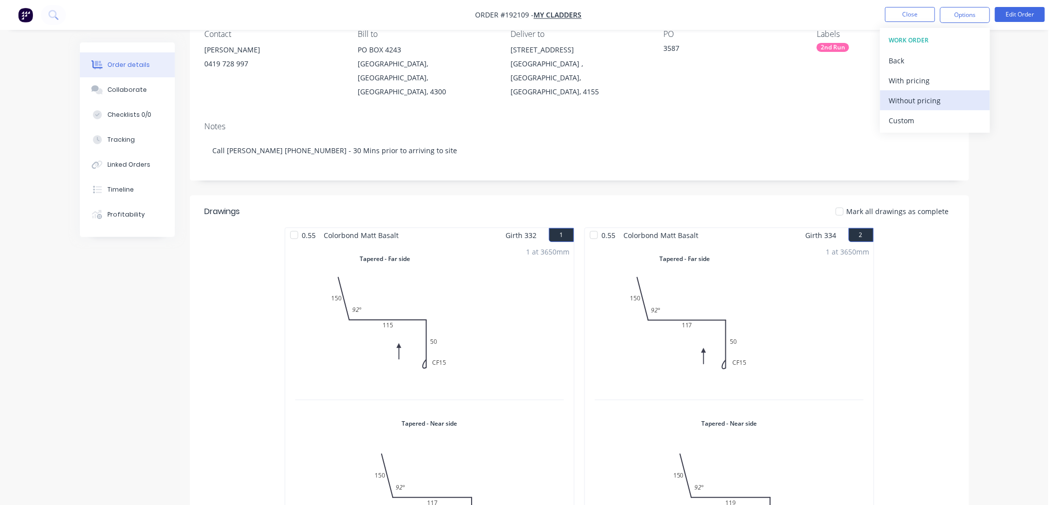
click at [946, 101] on div "Without pricing" at bounding box center [935, 100] width 92 height 14
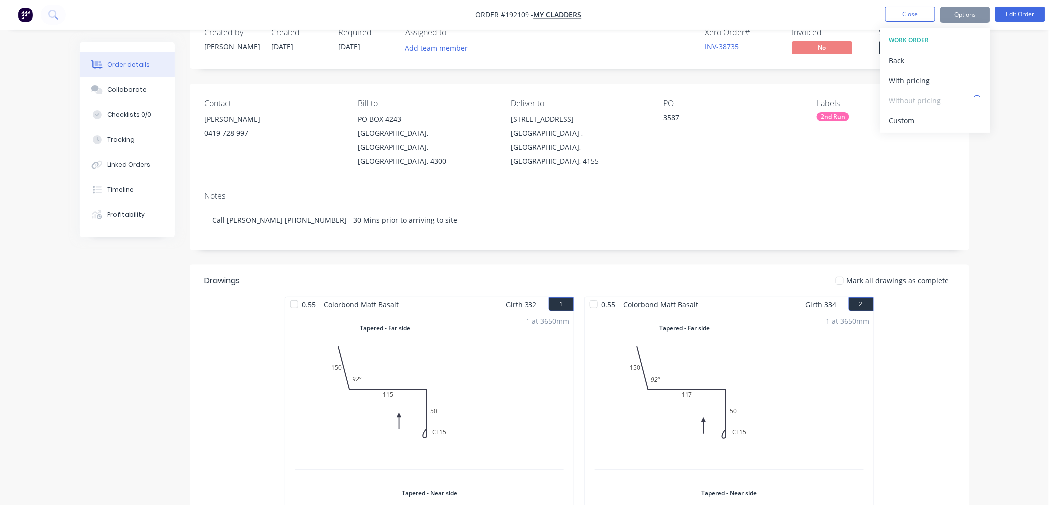
scroll to position [0, 0]
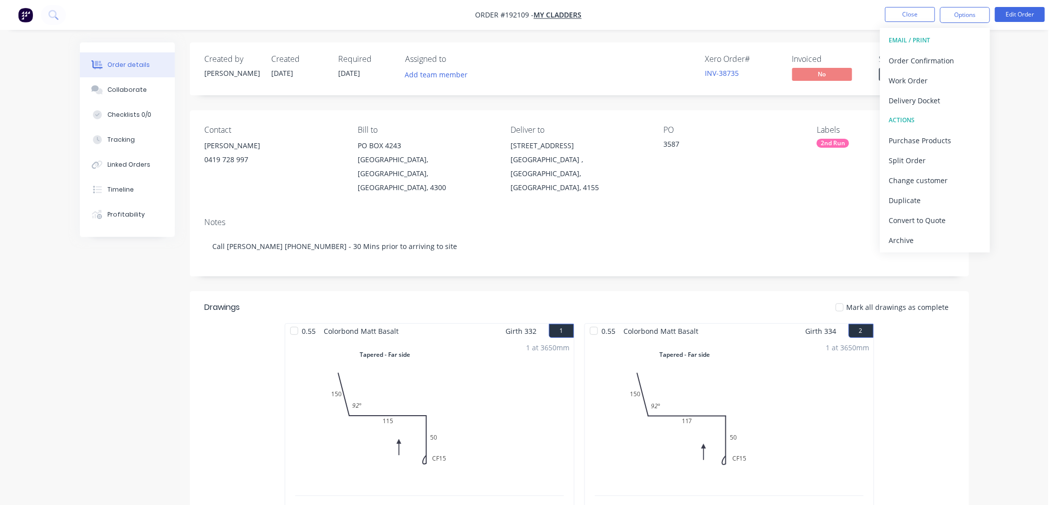
drag, startPoint x: 1004, startPoint y: 56, endPoint x: 1005, endPoint y: 47, distance: 9.5
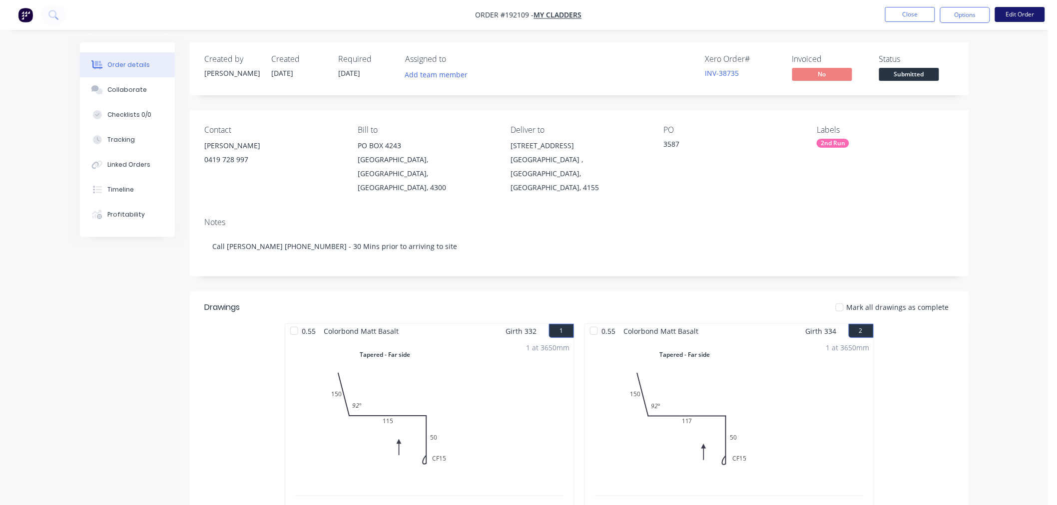
click at [1017, 14] on button "Edit Order" at bounding box center [1020, 14] width 50 height 15
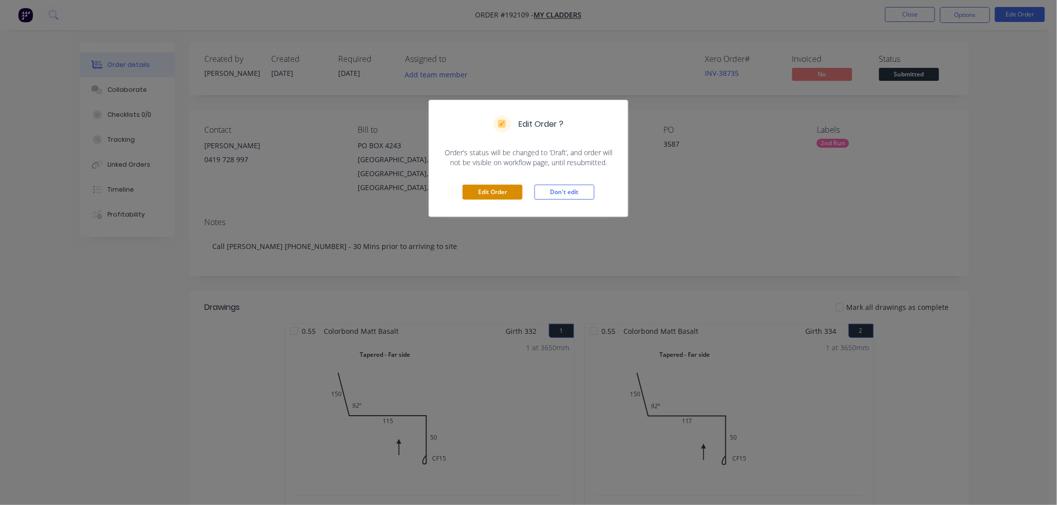
click at [490, 195] on button "Edit Order" at bounding box center [492, 192] width 60 height 15
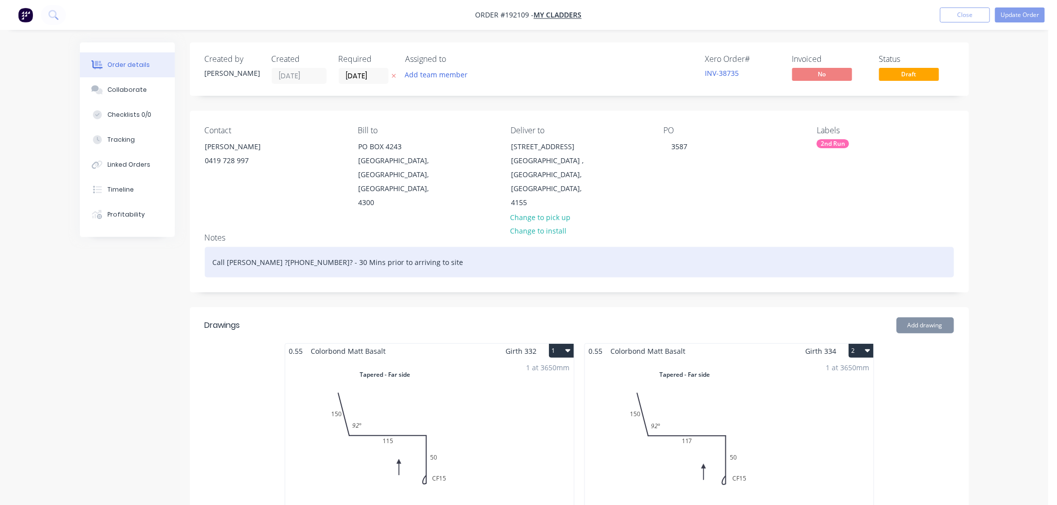
click at [295, 252] on div "Call Matt ?0419 728 997? - 30 Mins prior to arriving to site" at bounding box center [579, 262] width 749 height 30
click at [291, 248] on div "Call Matt ?0419 728 997? - 30 Mins prior to arriving to site" at bounding box center [579, 262] width 749 height 30
click at [294, 247] on div "Call Matt ?0419 728 997 - 30 Mins prior to arriving to site" at bounding box center [579, 262] width 749 height 30
click at [434, 249] on div "Call Matt ?0419 728 997 - 30 Mins prior to arriving to site" at bounding box center [579, 262] width 749 height 30
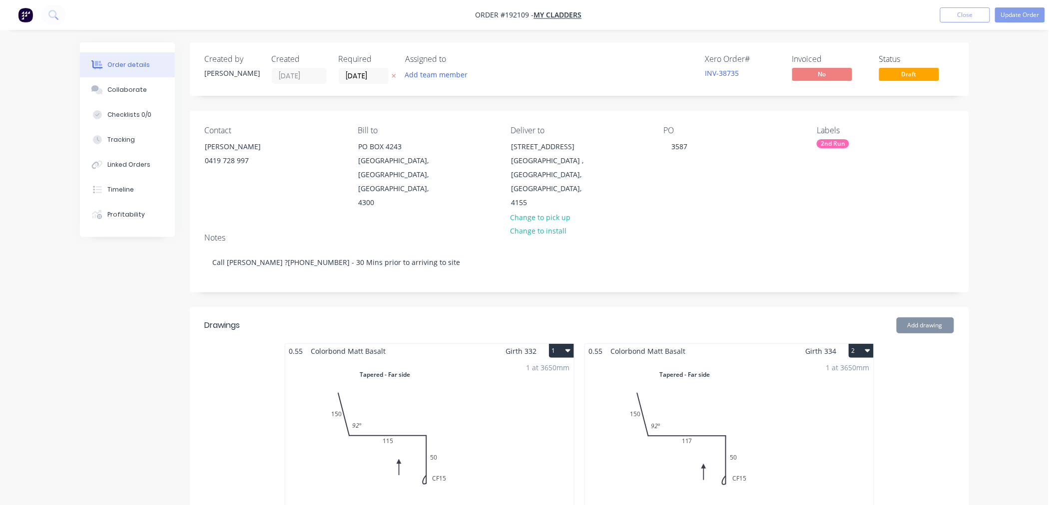
click at [1024, 13] on button "Update Order" at bounding box center [1020, 14] width 50 height 15
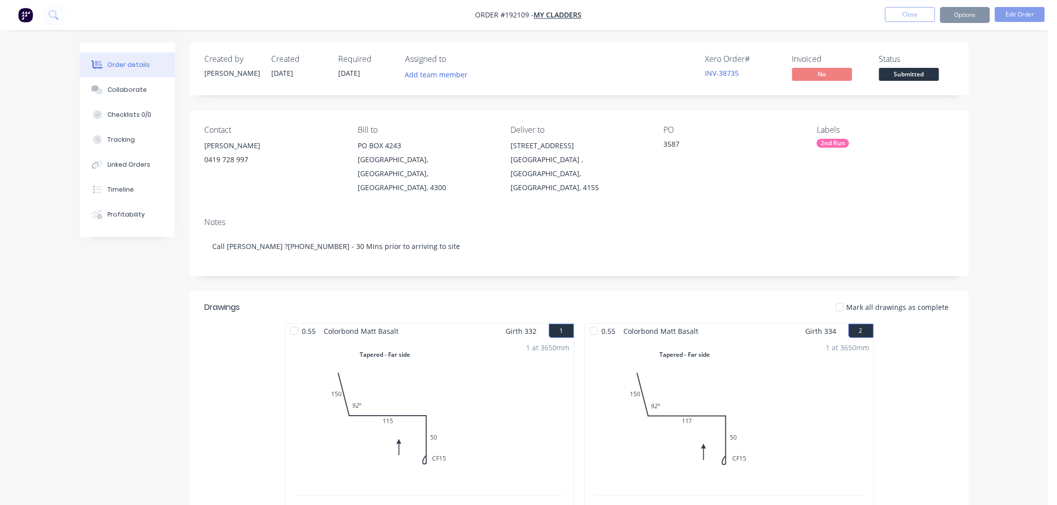
click at [1017, 16] on button "Edit Order" at bounding box center [1020, 14] width 50 height 15
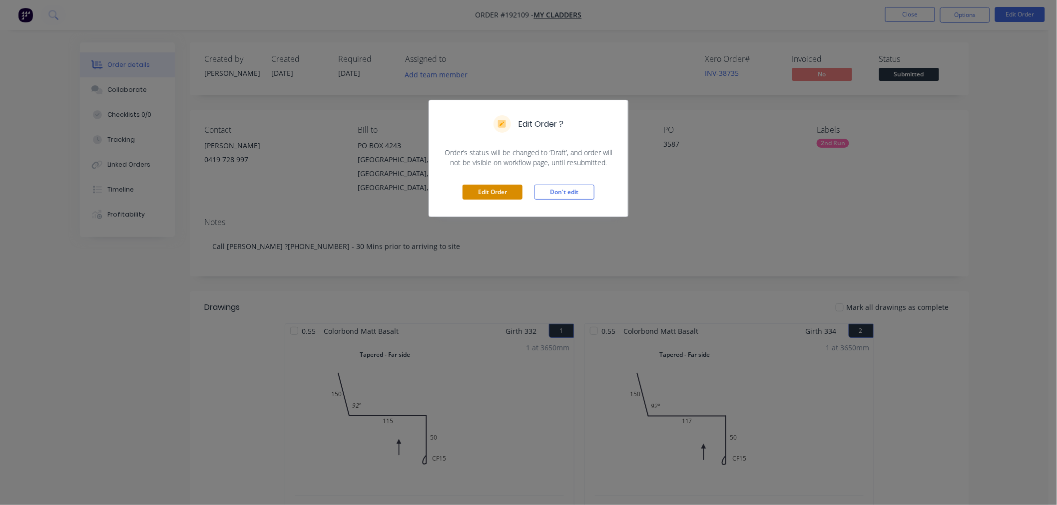
click at [485, 195] on button "Edit Order" at bounding box center [492, 192] width 60 height 15
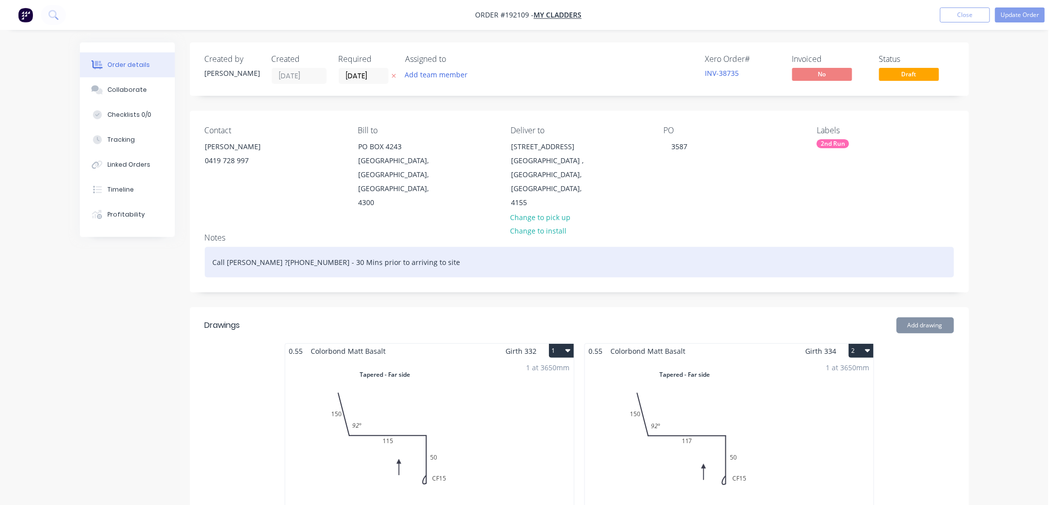
click at [245, 247] on div "Call Matt ?0419 728 997 - 30 Mins prior to arriving to site" at bounding box center [579, 262] width 749 height 30
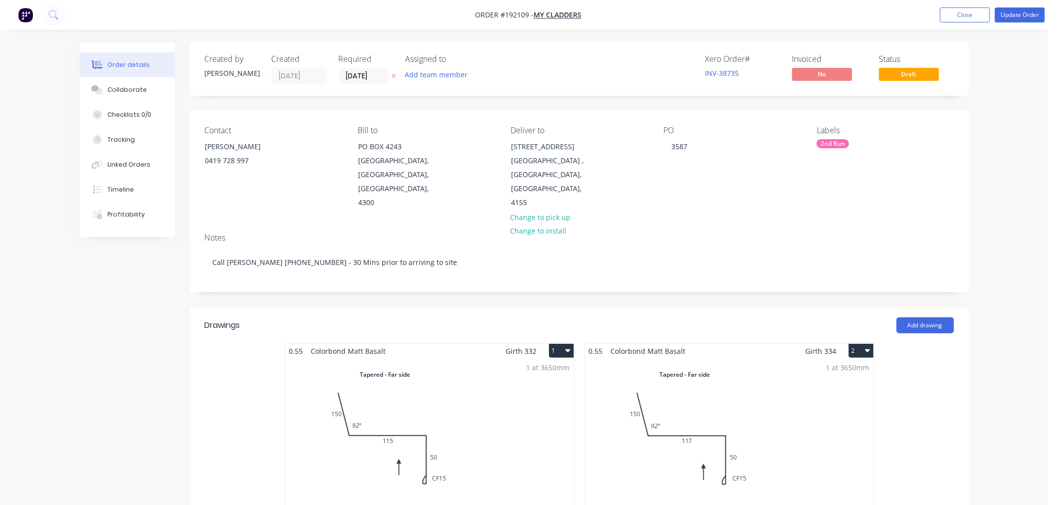
click at [1020, 19] on button "Update Order" at bounding box center [1020, 14] width 50 height 15
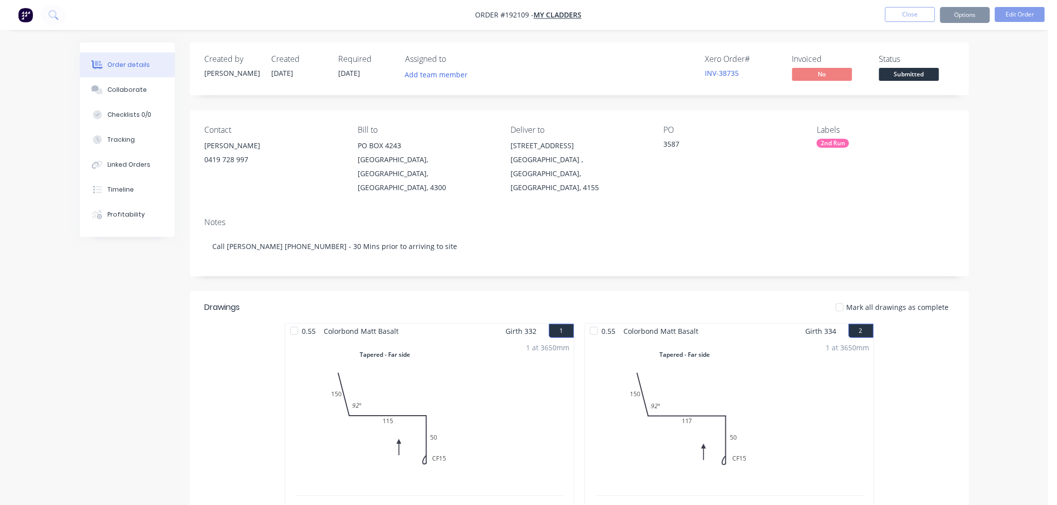
click at [984, 18] on button "Options" at bounding box center [965, 15] width 50 height 16
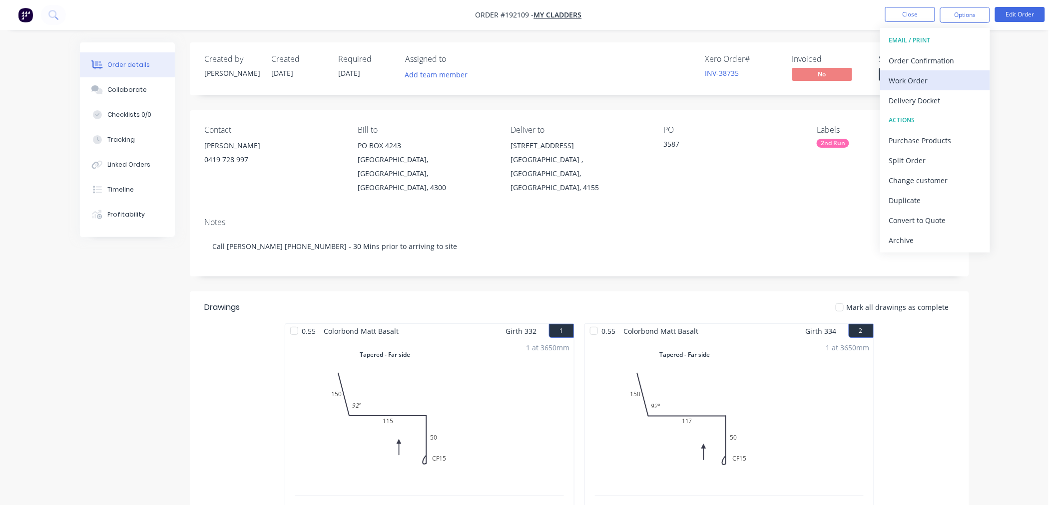
click at [947, 81] on div "Work Order" at bounding box center [935, 80] width 92 height 14
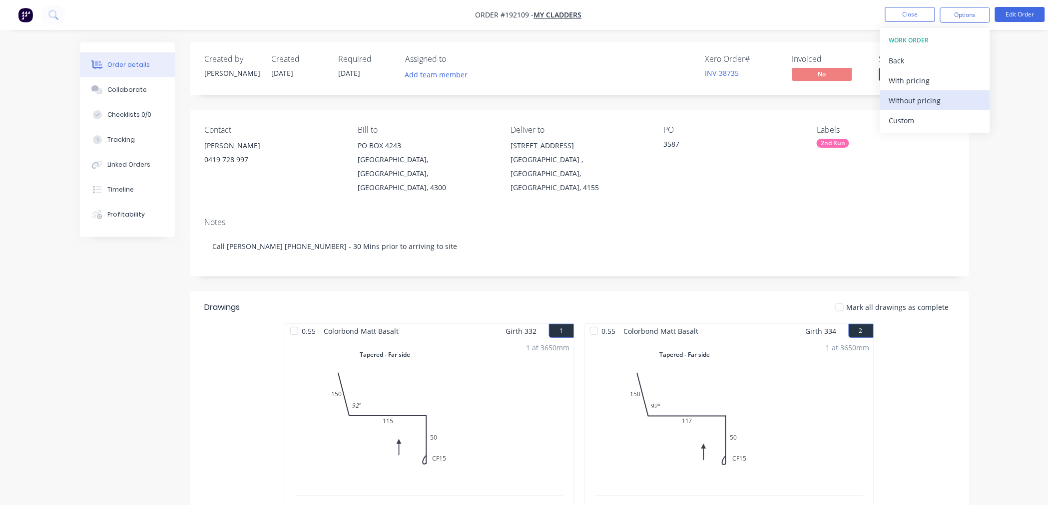
click at [933, 101] on div "Without pricing" at bounding box center [935, 100] width 92 height 14
click at [901, 16] on button "Close" at bounding box center [910, 14] width 50 height 15
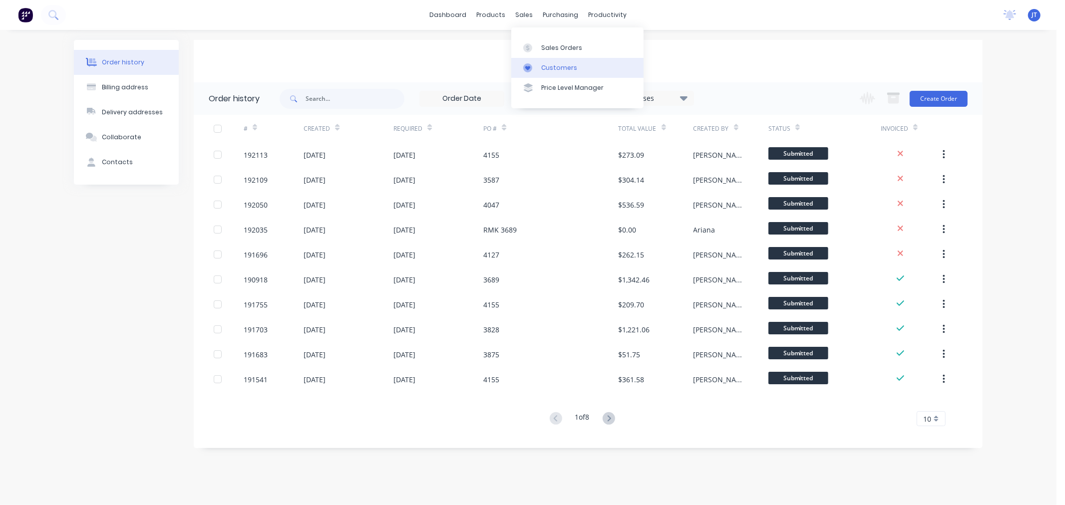
click at [547, 69] on div "Customers" at bounding box center [559, 67] width 36 height 9
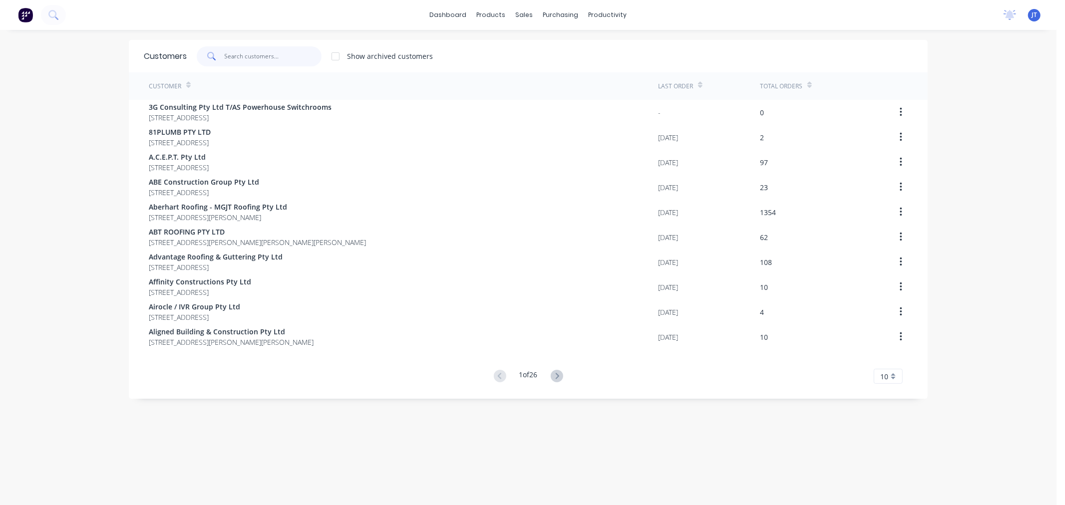
click at [258, 53] on input "text" at bounding box center [273, 56] width 97 height 20
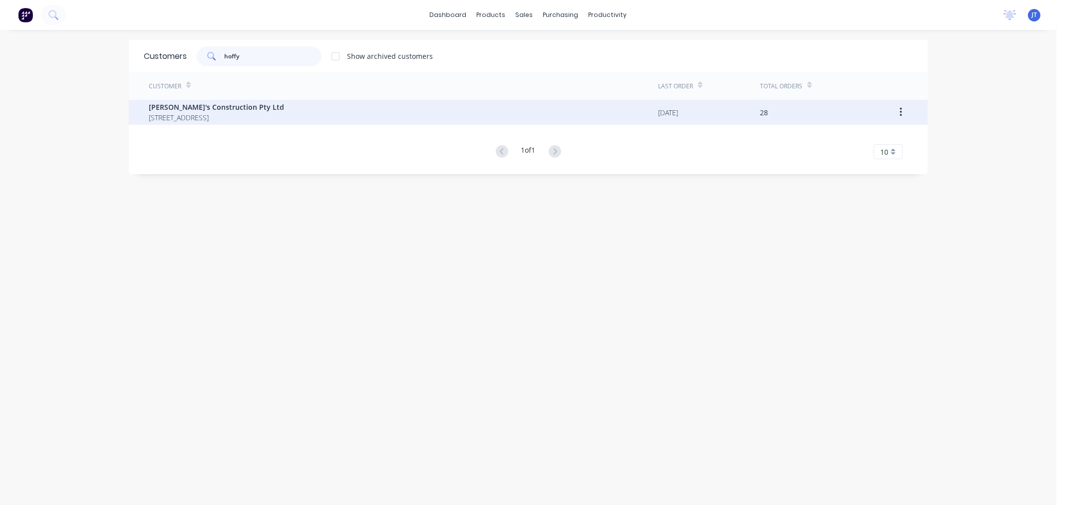
type input "hoffy"
click at [256, 113] on span "79 Eastern Road Unit 1 Browns Plains Queensland Australia 4118" at bounding box center [216, 117] width 135 height 10
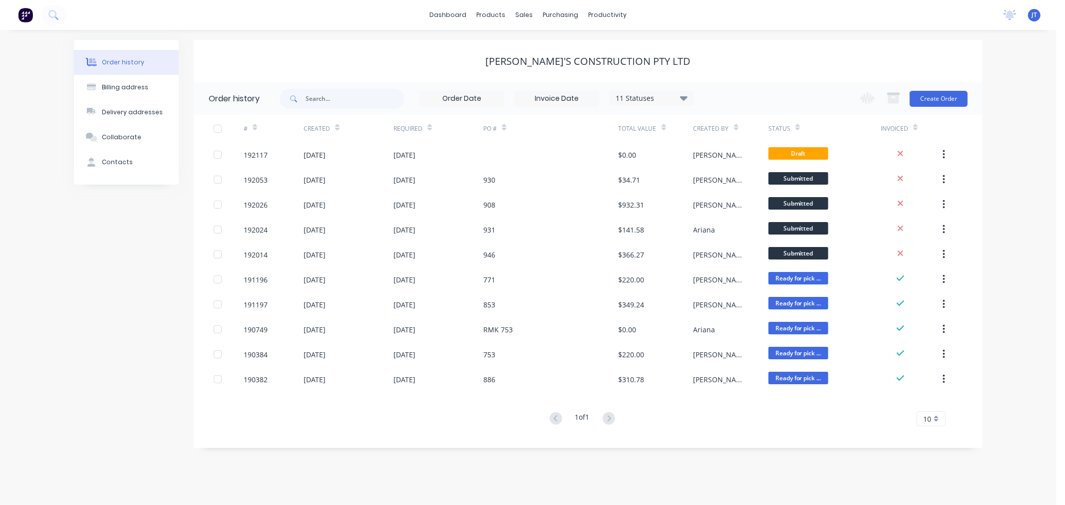
click at [1017, 116] on div "Order history Billing address Delivery addresses Collaborate Contacts Hoffy's C…" at bounding box center [528, 267] width 1057 height 475
click at [944, 96] on button "Create Order" at bounding box center [939, 99] width 58 height 16
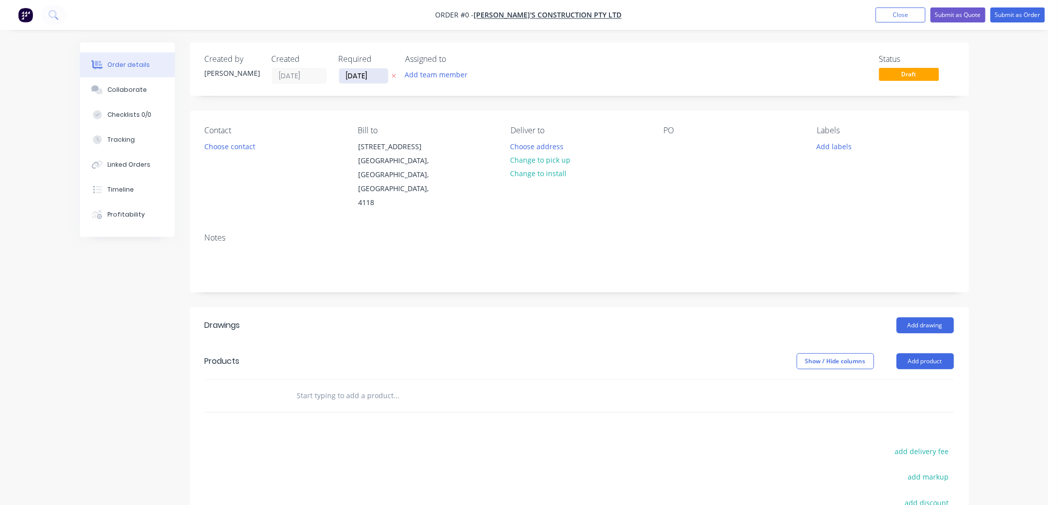
click at [366, 77] on input "[DATE]" at bounding box center [363, 75] width 49 height 15
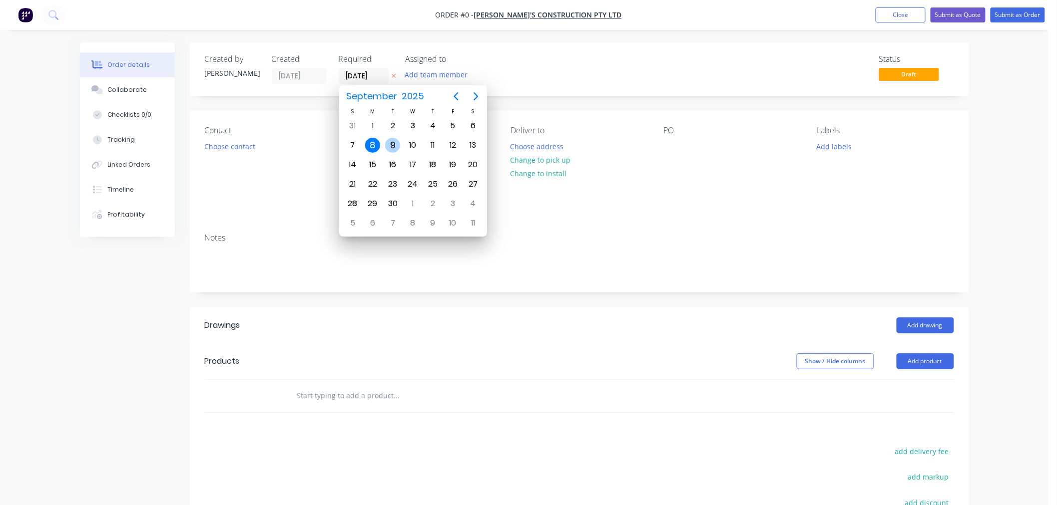
click at [394, 140] on div "9" at bounding box center [392, 145] width 15 height 15
type input "[DATE]"
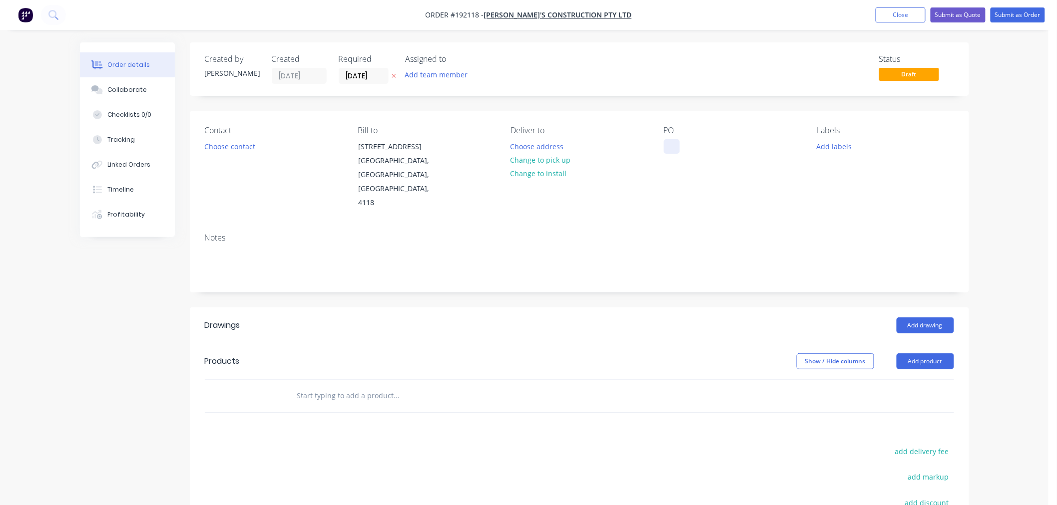
click at [670, 148] on div at bounding box center [672, 146] width 16 height 14
click at [701, 211] on div "Contact Choose contact Bill to 79 Eastern Road Unit 1 Browns Plains, Queensland…" at bounding box center [579, 168] width 779 height 114
click at [242, 145] on button "Choose contact" at bounding box center [229, 145] width 61 height 13
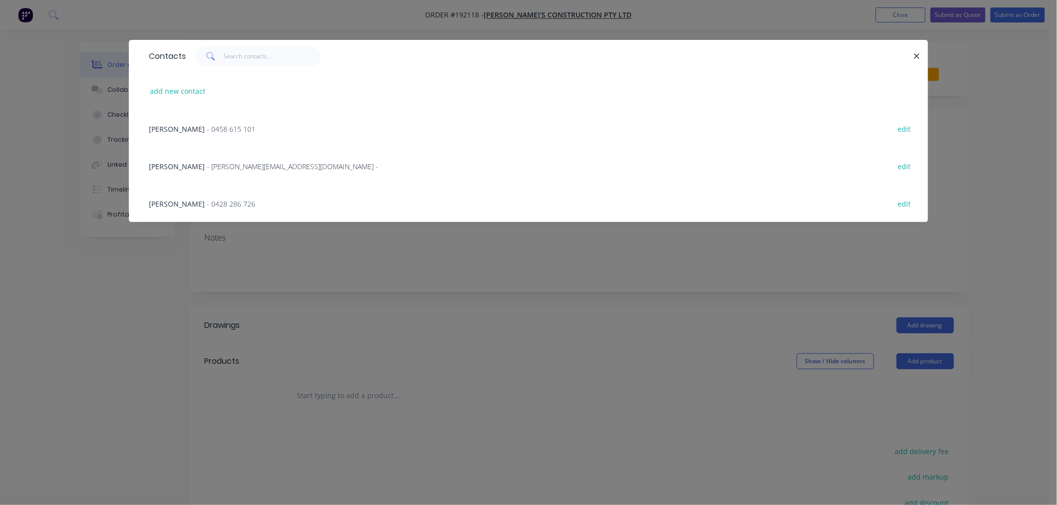
click at [216, 200] on span "- 0428 286 726" at bounding box center [231, 203] width 48 height 9
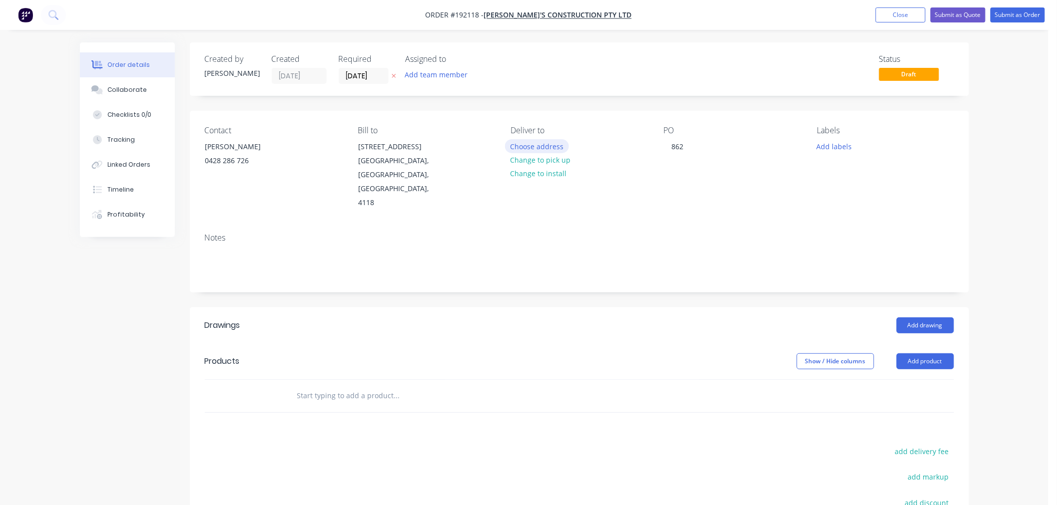
click at [542, 148] on button "Choose address" at bounding box center [537, 145] width 64 height 13
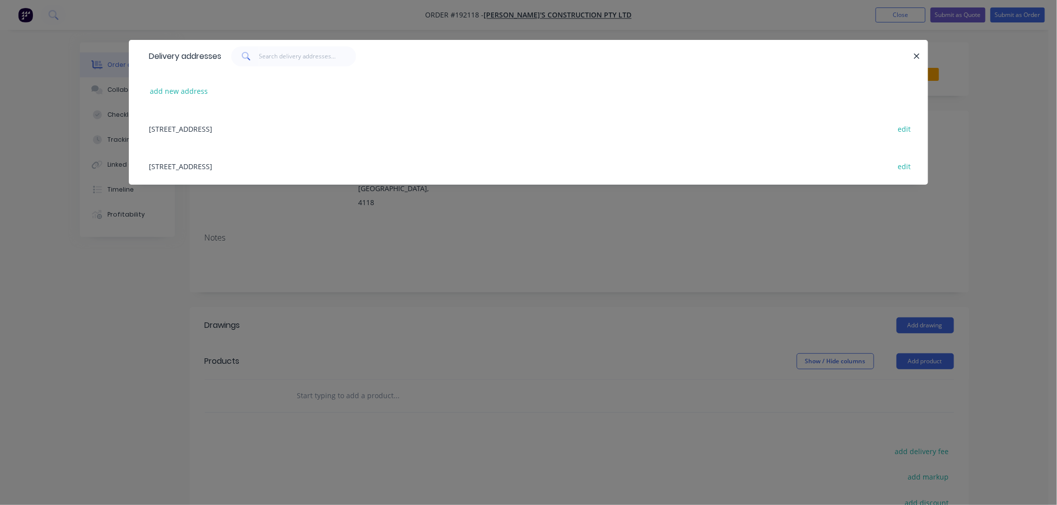
click at [473, 258] on div "Delivery addresses add new address 79 Eastern Road, Unit 1, Browns Plains, Quee…" at bounding box center [528, 252] width 1057 height 505
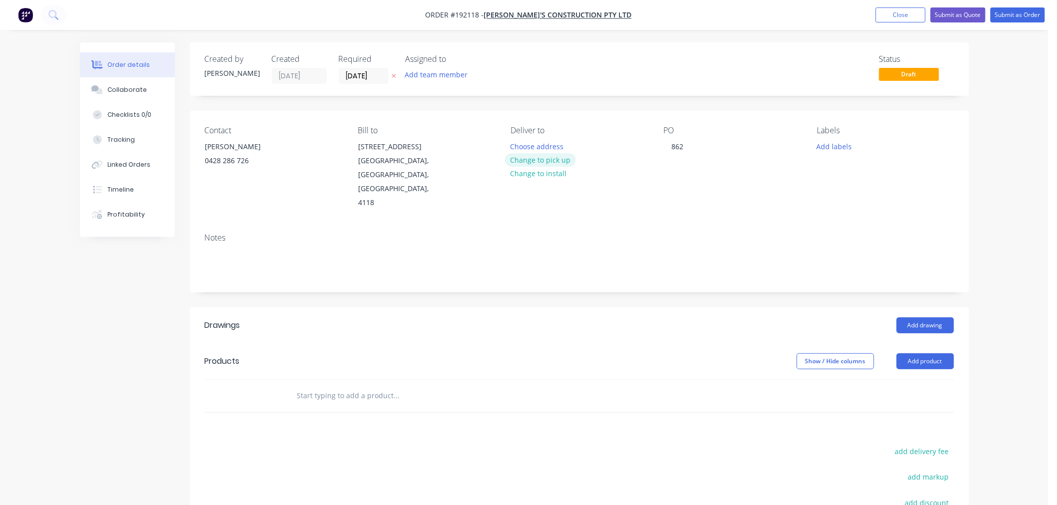
click at [553, 159] on button "Change to pick up" at bounding box center [540, 159] width 71 height 13
click at [521, 144] on div at bounding box center [518, 146] width 16 height 14
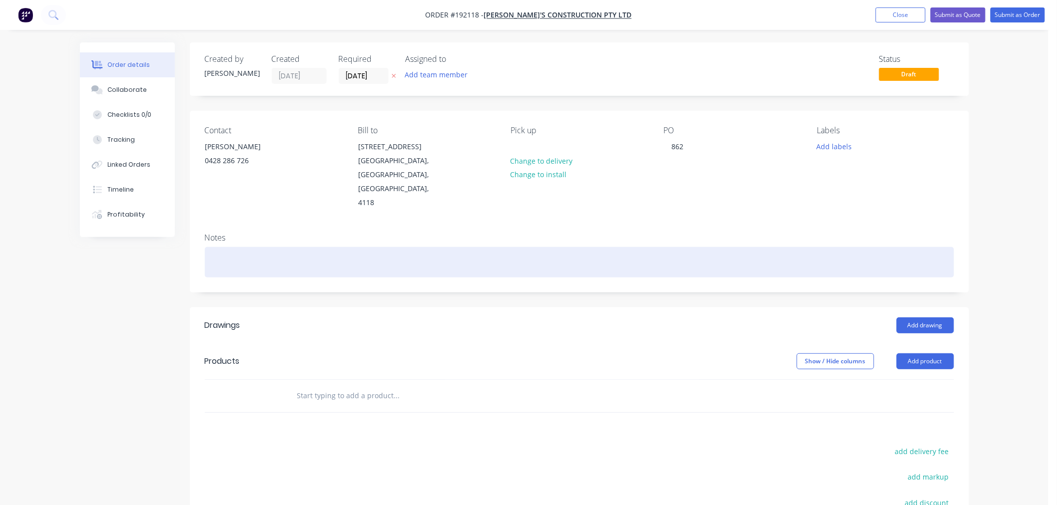
click at [383, 247] on div at bounding box center [579, 262] width 749 height 30
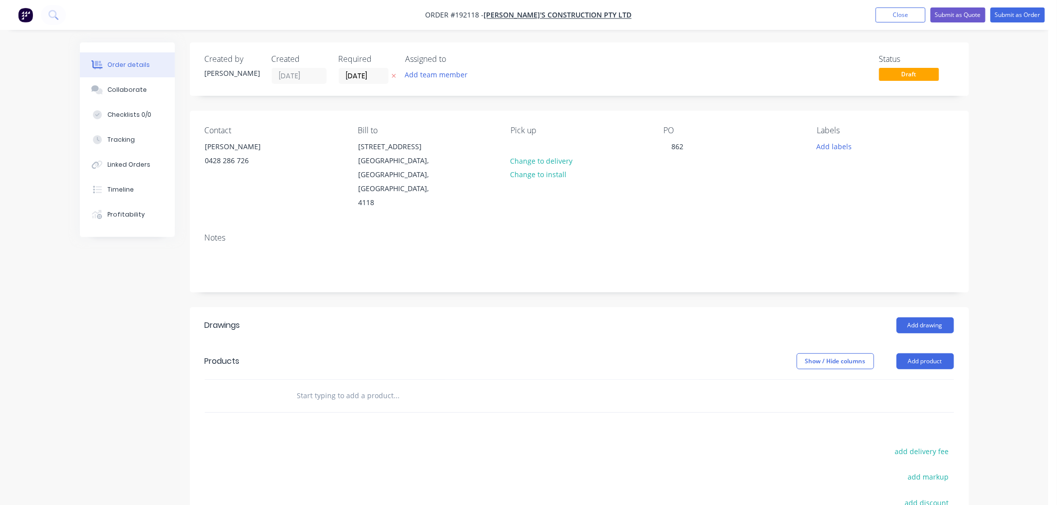
click at [1031, 241] on div "Order details Collaborate Checklists 0/0 Tracking Linked Orders Timeline Profit…" at bounding box center [524, 334] width 1048 height 668
click at [927, 318] on button "Add drawing" at bounding box center [924, 326] width 57 height 16
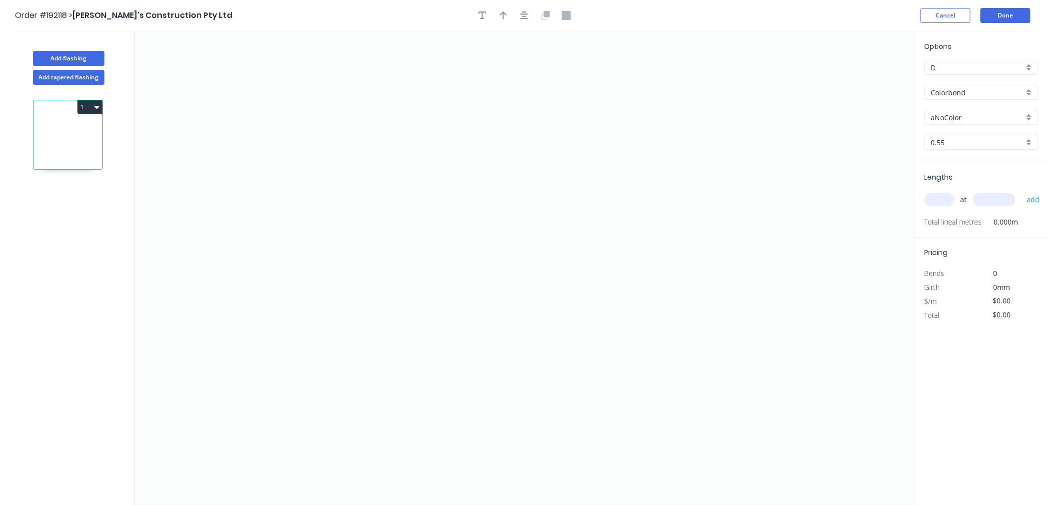
click at [953, 88] on input "Colorbond" at bounding box center [977, 92] width 93 height 10
click at [991, 155] on div "Galvabond" at bounding box center [981, 157] width 113 height 17
type input "Galvabond"
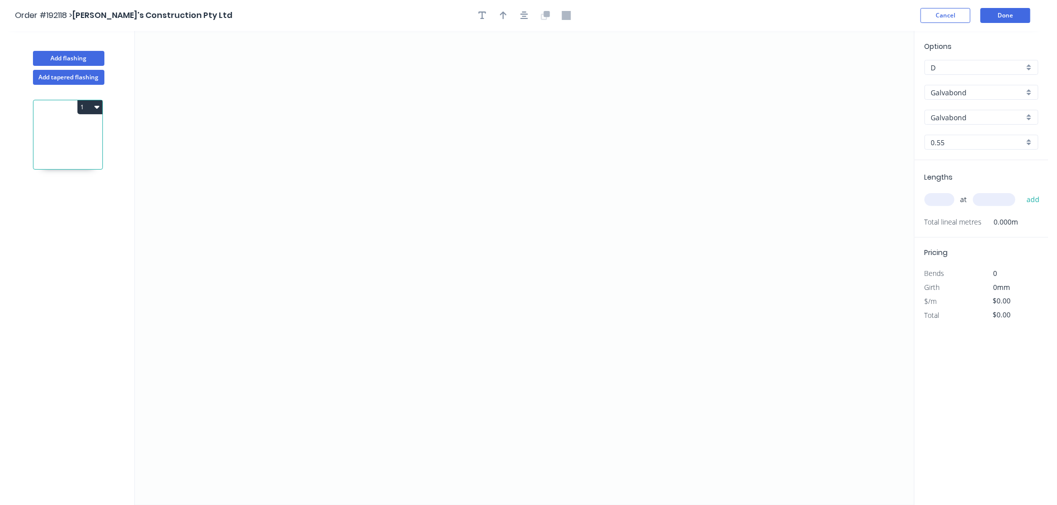
click at [967, 139] on input "0.55" at bounding box center [977, 142] width 93 height 10
click at [974, 229] on div "1.6" at bounding box center [981, 231] width 113 height 17
type input "1.6"
click at [940, 201] on input "text" at bounding box center [939, 199] width 30 height 13
type input "2"
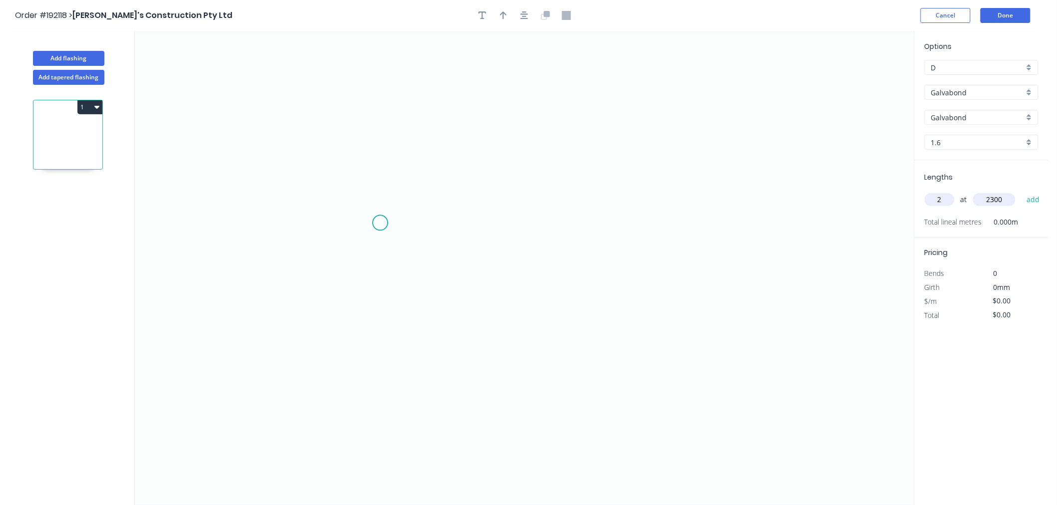
type input "2300"
click at [1021, 191] on button "add" at bounding box center [1032, 199] width 23 height 17
click at [291, 281] on icon "0" at bounding box center [524, 268] width 779 height 474
click at [250, 282] on icon "0" at bounding box center [524, 268] width 779 height 474
click at [254, 153] on icon "0 ?" at bounding box center [524, 268] width 779 height 474
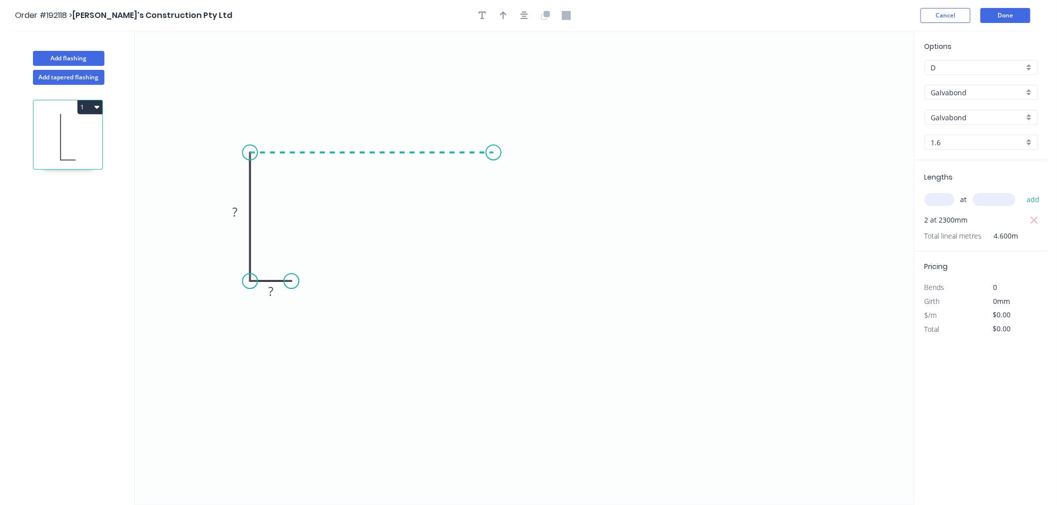
click at [493, 159] on icon "0 ? ?" at bounding box center [524, 268] width 779 height 474
click at [500, 286] on icon "0 ? ? ?" at bounding box center [524, 268] width 779 height 474
click at [453, 283] on icon "0 ? ? ? ?" at bounding box center [524, 268] width 779 height 474
click at [526, 16] on icon "button" at bounding box center [524, 15] width 8 height 8
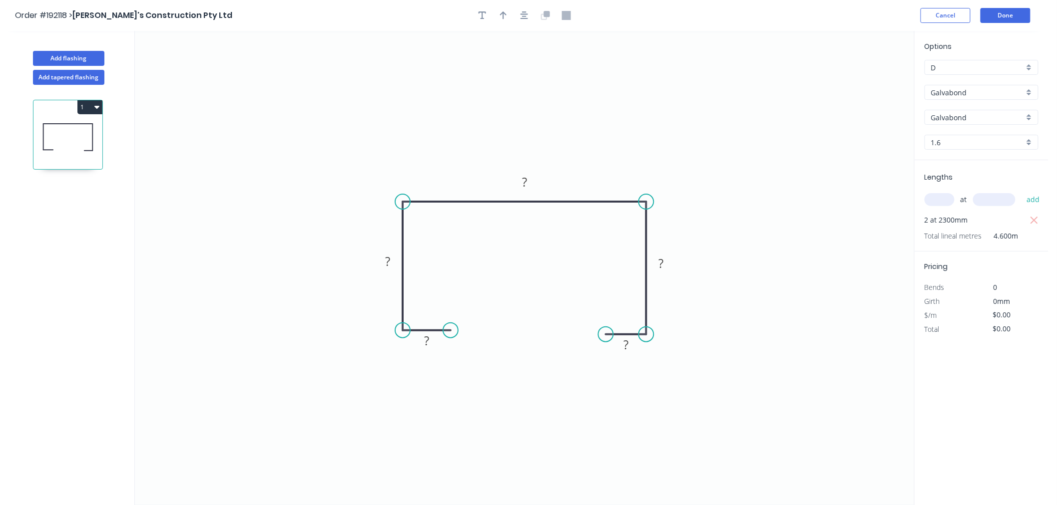
drag, startPoint x: 444, startPoint y: 328, endPoint x: 450, endPoint y: 329, distance: 6.0
click at [450, 329] on circle at bounding box center [450, 330] width 15 height 15
click at [427, 341] on tspan "?" at bounding box center [426, 341] width 5 height 16
click at [383, 137] on icon "0 20 47 147 47 20" at bounding box center [524, 268] width 779 height 474
type input "$30.85"
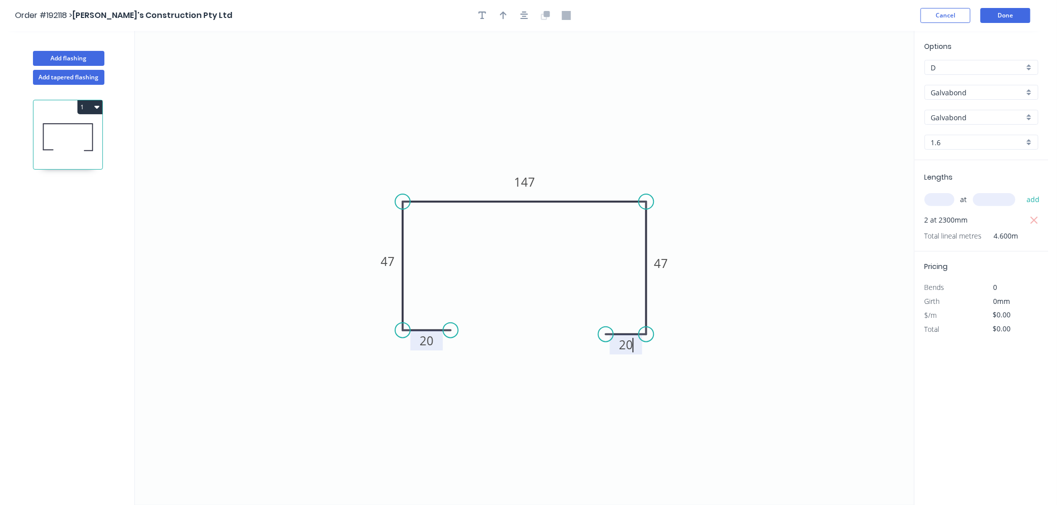
type input "$141.91"
click at [64, 57] on button "Add flashing" at bounding box center [68, 58] width 71 height 15
type input "$0.00"
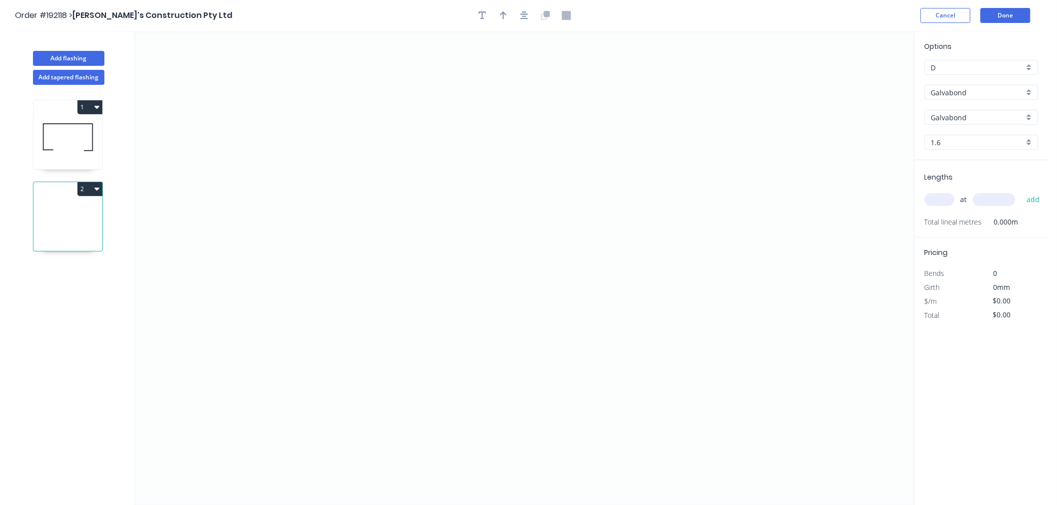
click at [971, 93] on input "Galvabond" at bounding box center [977, 92] width 93 height 10
click at [969, 108] on div "Colorbond" at bounding box center [981, 111] width 113 height 17
type input "Colorbond"
type input "aNoColor"
type input "0.55"
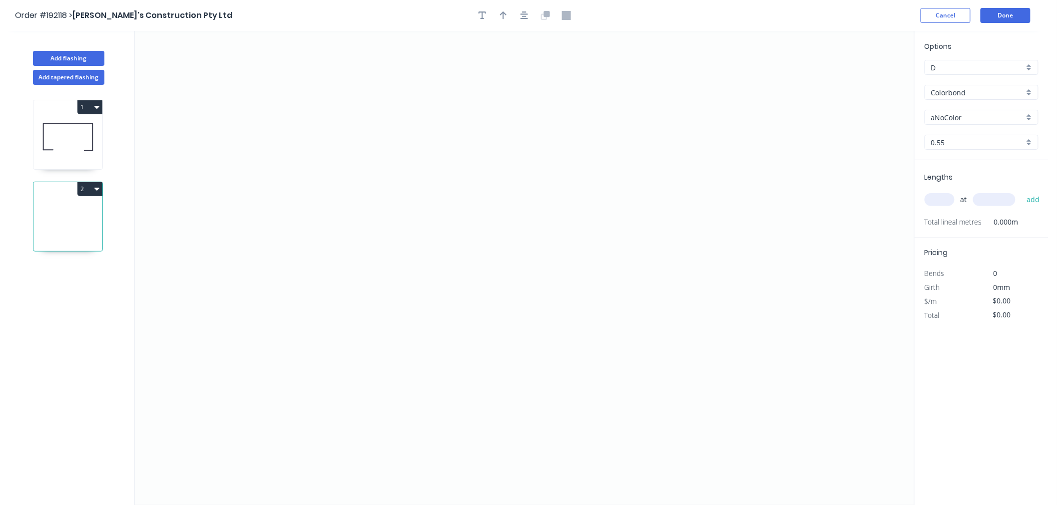
click at [966, 121] on input "aNoColor" at bounding box center [977, 117] width 93 height 10
click at [996, 173] on div "Evening Haze" at bounding box center [981, 172] width 113 height 17
type input "Evening Haze"
click at [939, 200] on input "text" at bounding box center [939, 199] width 30 height 13
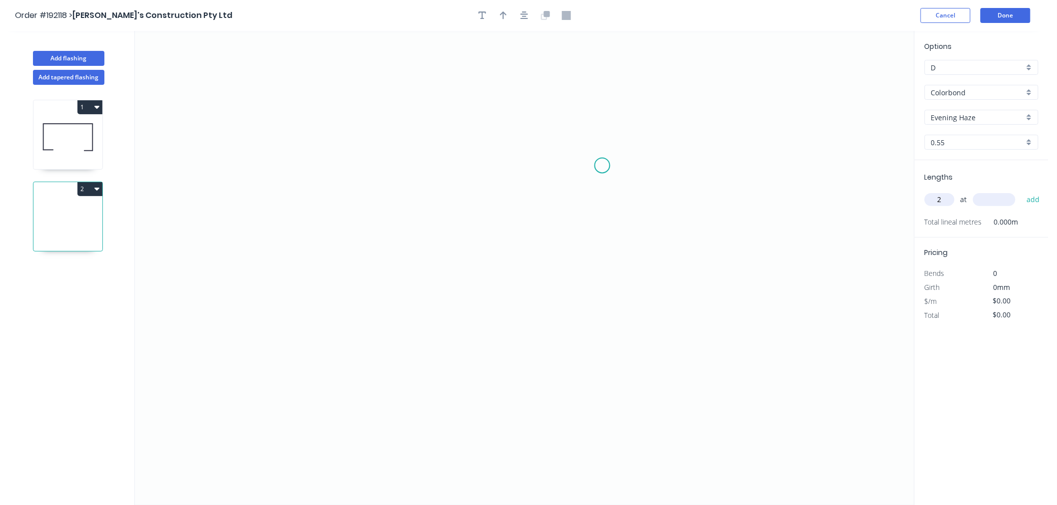
type input "2"
type input "2300"
click at [1021, 191] on button "add" at bounding box center [1032, 199] width 23 height 17
click at [213, 237] on icon "0" at bounding box center [524, 268] width 779 height 474
click at [213, 284] on icon "0" at bounding box center [524, 268] width 779 height 474
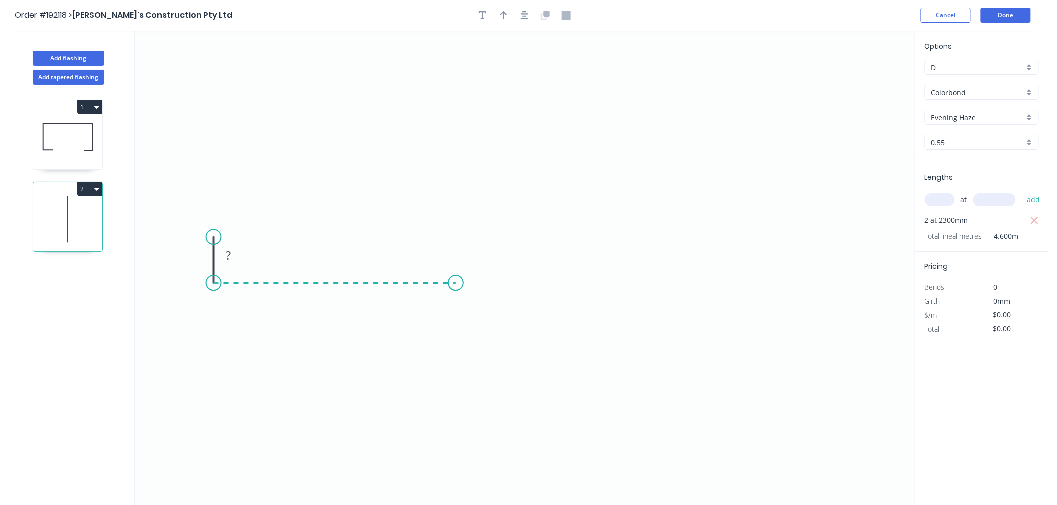
click at [455, 284] on icon "0 ?" at bounding box center [524, 268] width 779 height 474
click at [453, 167] on icon "0 ? ?" at bounding box center [524, 268] width 779 height 474
click at [418, 167] on icon "0 ? ? ?" at bounding box center [524, 268] width 779 height 474
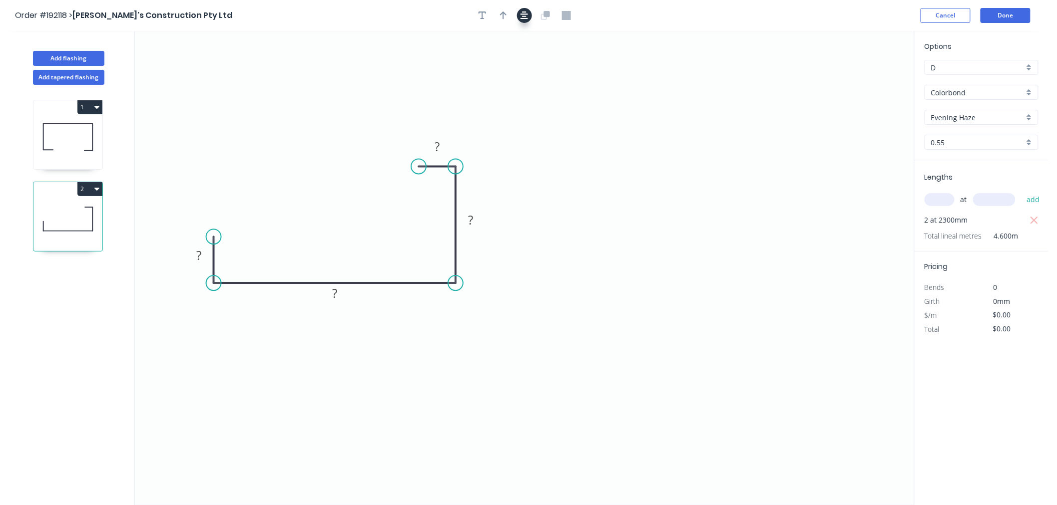
click at [523, 14] on icon "button" at bounding box center [524, 15] width 8 height 8
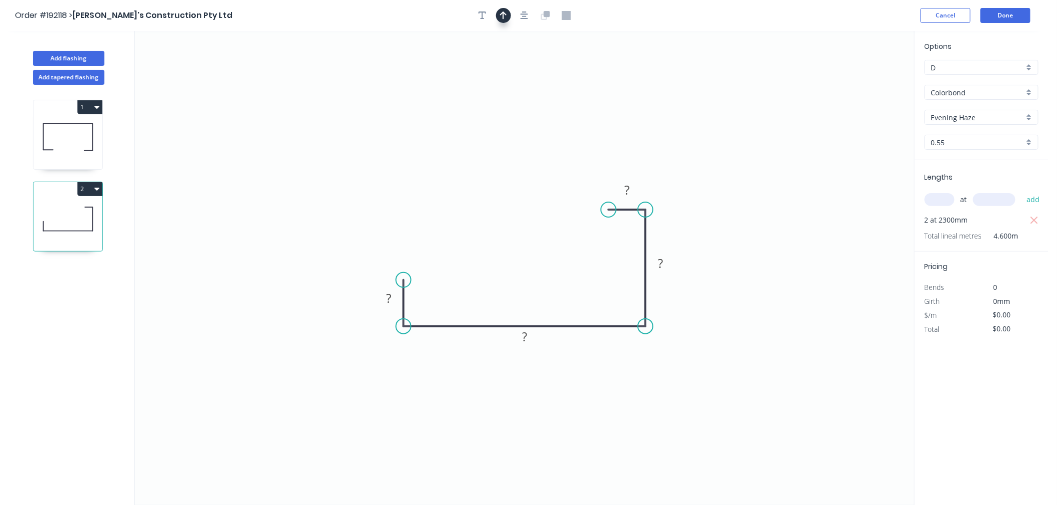
click at [503, 15] on icon "button" at bounding box center [503, 15] width 7 height 8
drag, startPoint x: 864, startPoint y: 77, endPoint x: 681, endPoint y: 371, distance: 346.3
click at [681, 371] on icon at bounding box center [681, 359] width 9 height 32
click at [681, 371] on icon at bounding box center [689, 362] width 29 height 29
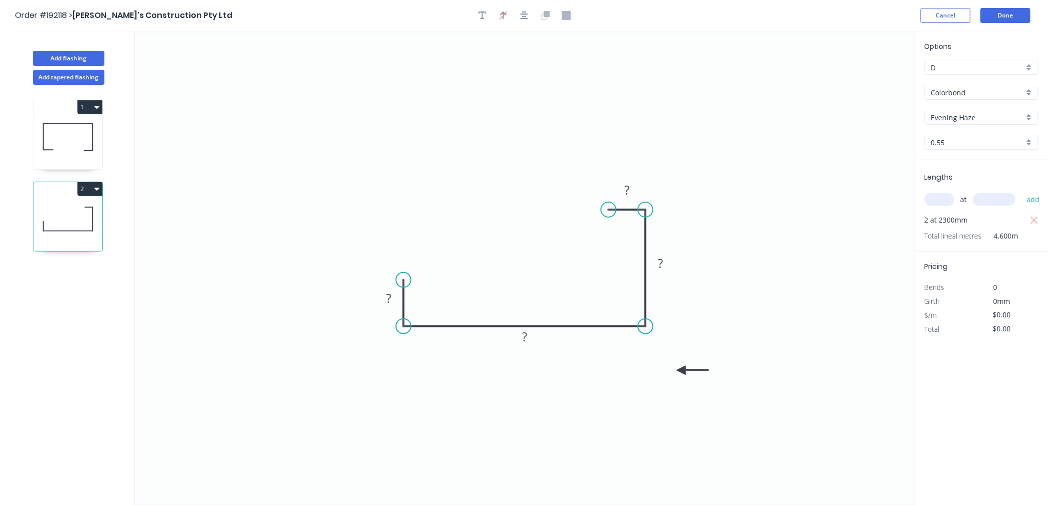
click at [681, 371] on icon at bounding box center [693, 370] width 32 height 9
drag, startPoint x: 681, startPoint y: 371, endPoint x: 668, endPoint y: 345, distance: 29.3
click at [668, 345] on icon at bounding box center [675, 352] width 29 height 29
click at [391, 299] on tspan "?" at bounding box center [388, 298] width 5 height 16
click at [417, 253] on icon "0 10 253 53 10" at bounding box center [524, 268] width 779 height 474
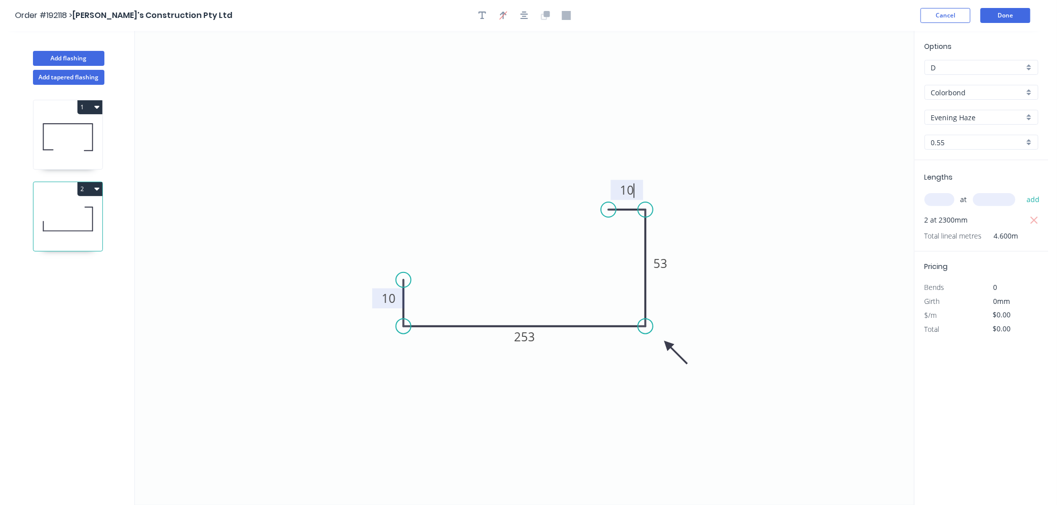
type input "$14.93"
type input "$68.68"
click at [528, 17] on button "button" at bounding box center [524, 15] width 15 height 15
click at [1005, 14] on button "Done" at bounding box center [1005, 15] width 50 height 15
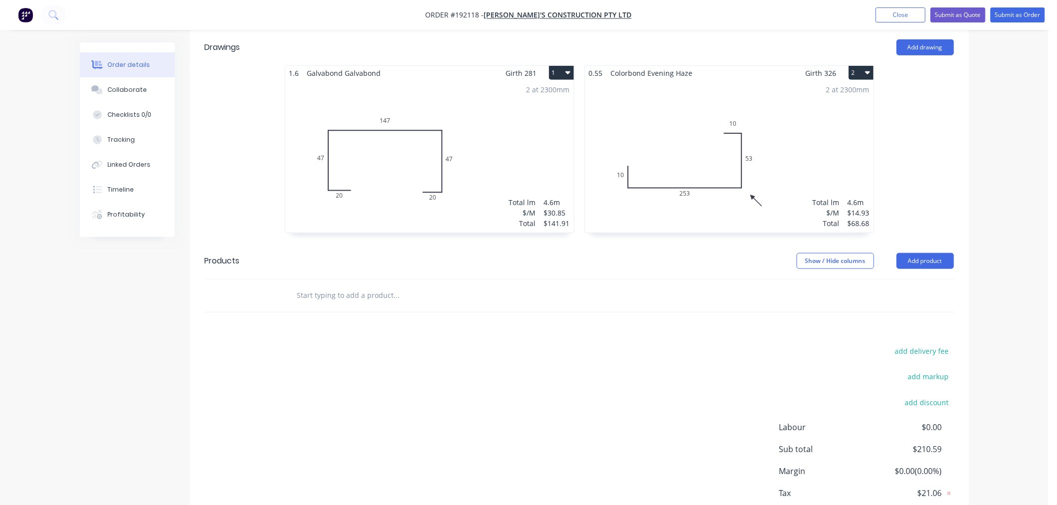
scroll to position [326, 0]
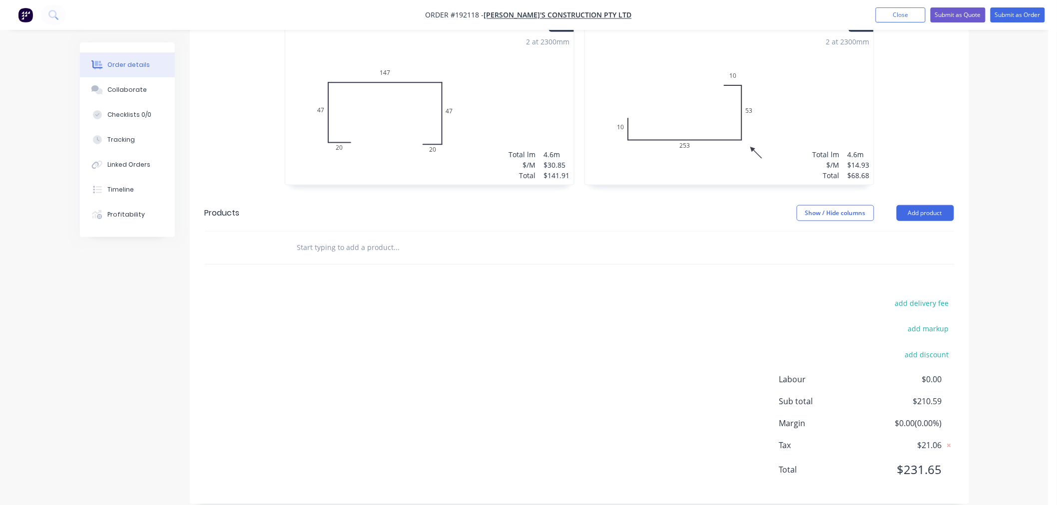
click at [1030, 335] on div "Order details Collaborate Checklists 0/0 Tracking Linked Orders Timeline Profit…" at bounding box center [524, 96] width 1048 height 845
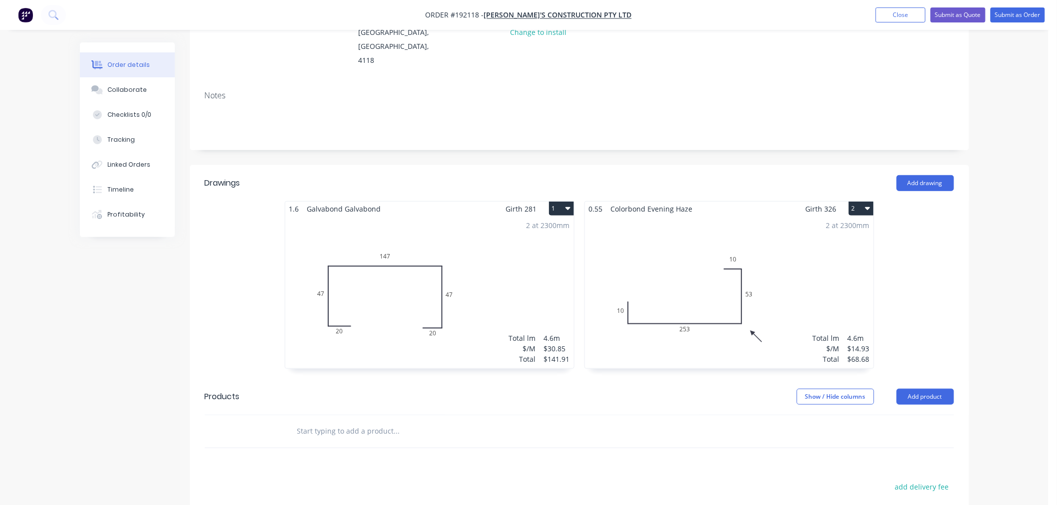
scroll to position [104, 0]
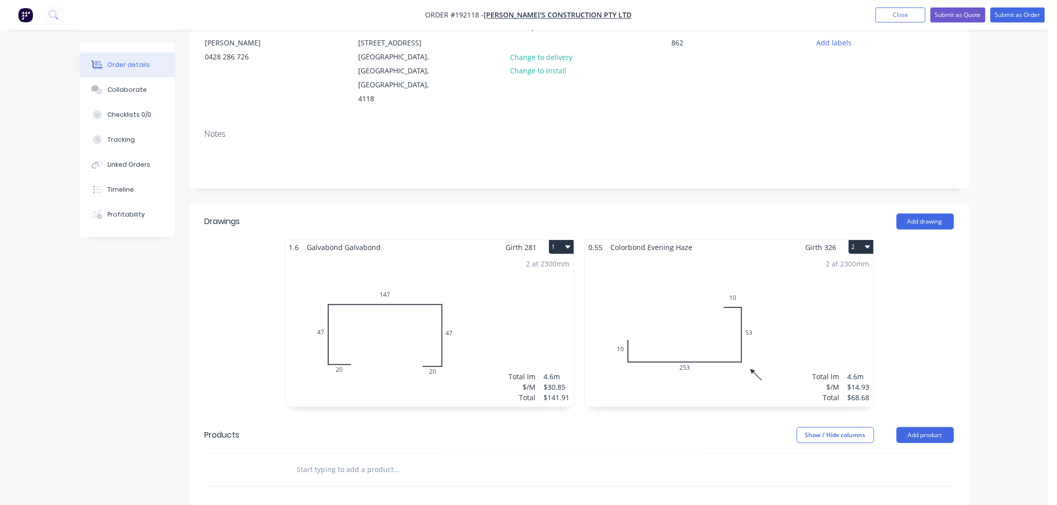
click at [1005, 315] on div "Order details Collaborate Checklists 0/0 Tracking Linked Orders Timeline Profit…" at bounding box center [524, 318] width 1048 height 845
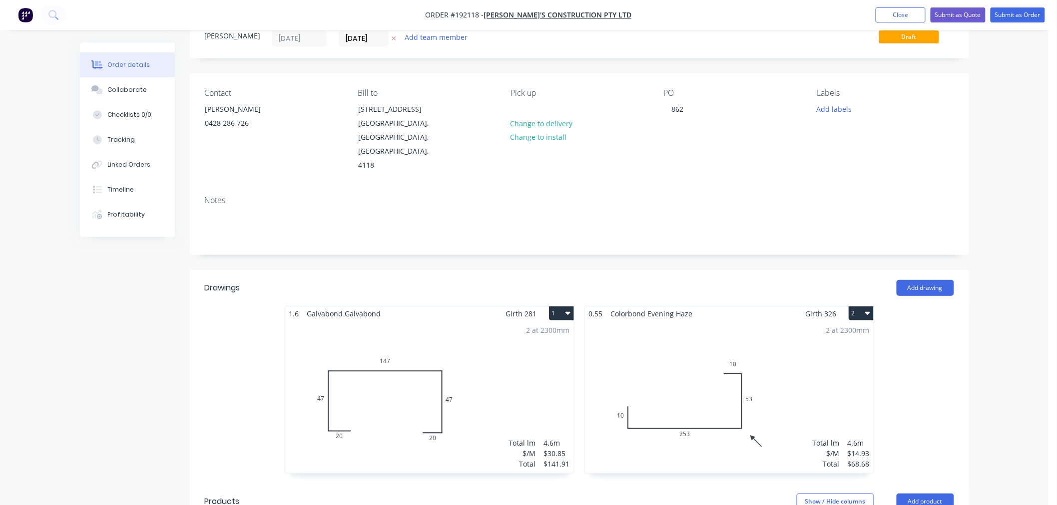
scroll to position [0, 0]
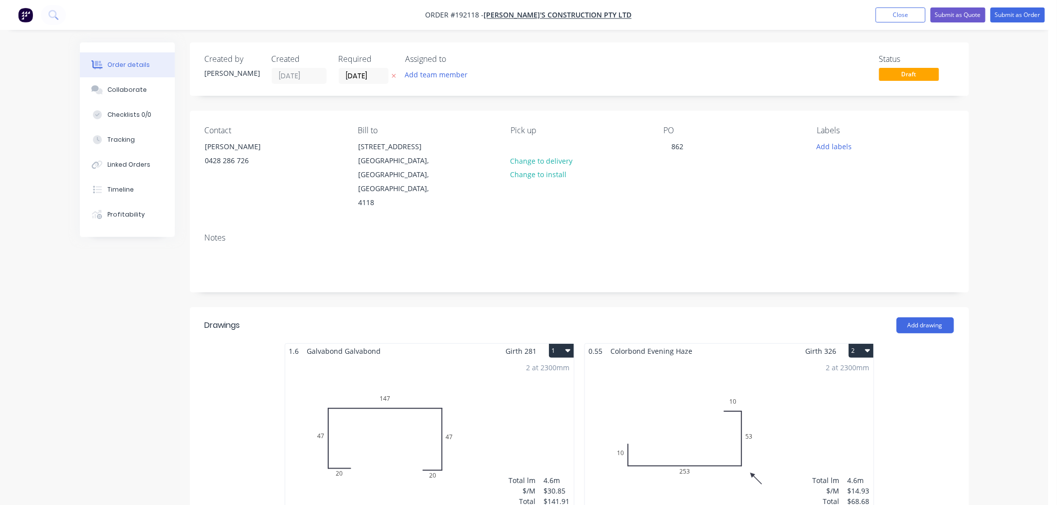
click at [995, 156] on div "Order details Collaborate Checklists 0/0 Tracking Linked Orders Timeline Profit…" at bounding box center [524, 422] width 1048 height 845
click at [994, 178] on div "Order details Collaborate Checklists 0/0 Tracking Linked Orders Timeline Profit…" at bounding box center [524, 422] width 1048 height 845
click at [1017, 14] on button "Submit as Order" at bounding box center [1017, 14] width 54 height 15
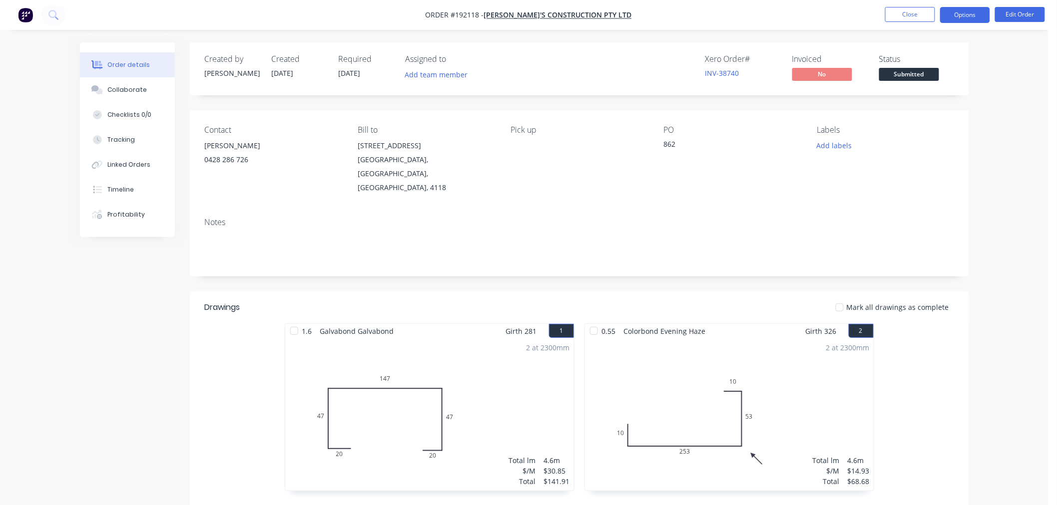
click at [963, 13] on button "Options" at bounding box center [965, 15] width 50 height 16
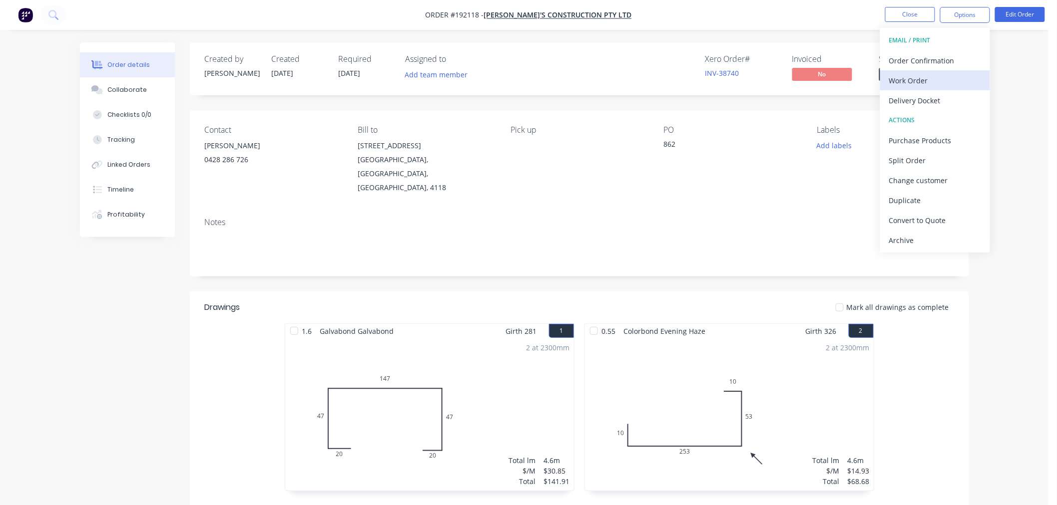
click at [961, 72] on button "Work Order" at bounding box center [935, 80] width 110 height 20
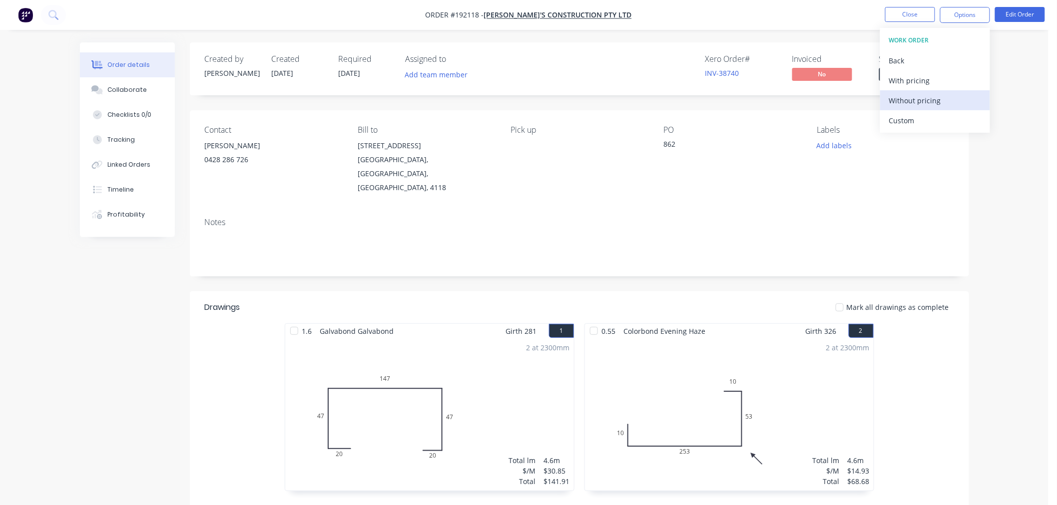
click at [954, 98] on div "Without pricing" at bounding box center [935, 100] width 92 height 14
click at [301, 18] on nav "Order #192118 - Hoffy's Construction Pty Ltd Close Options EMAIL / PRINT Order …" at bounding box center [528, 15] width 1057 height 30
click at [919, 17] on button "Close" at bounding box center [910, 14] width 50 height 15
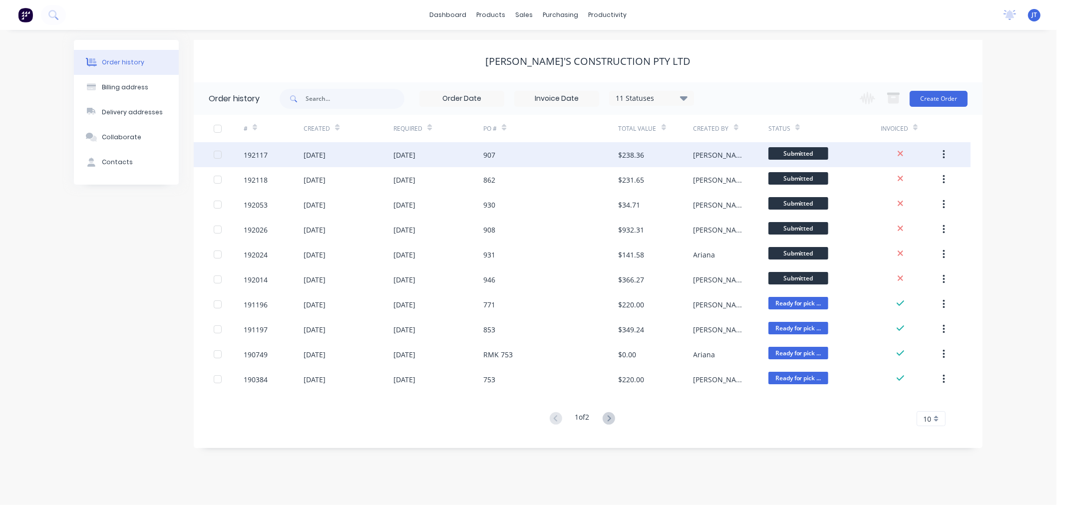
click at [271, 151] on div "192117" at bounding box center [274, 154] width 60 height 25
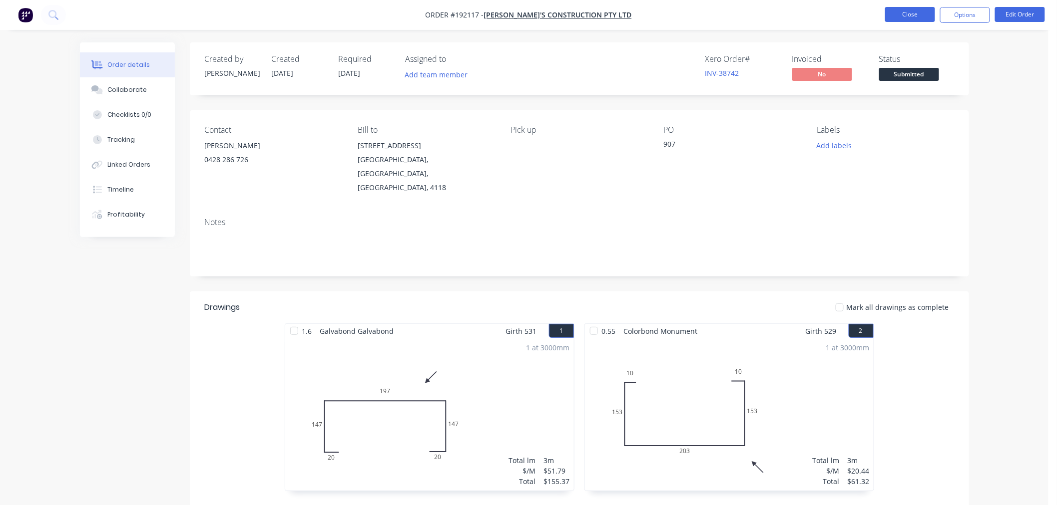
click at [909, 15] on button "Close" at bounding box center [910, 14] width 50 height 15
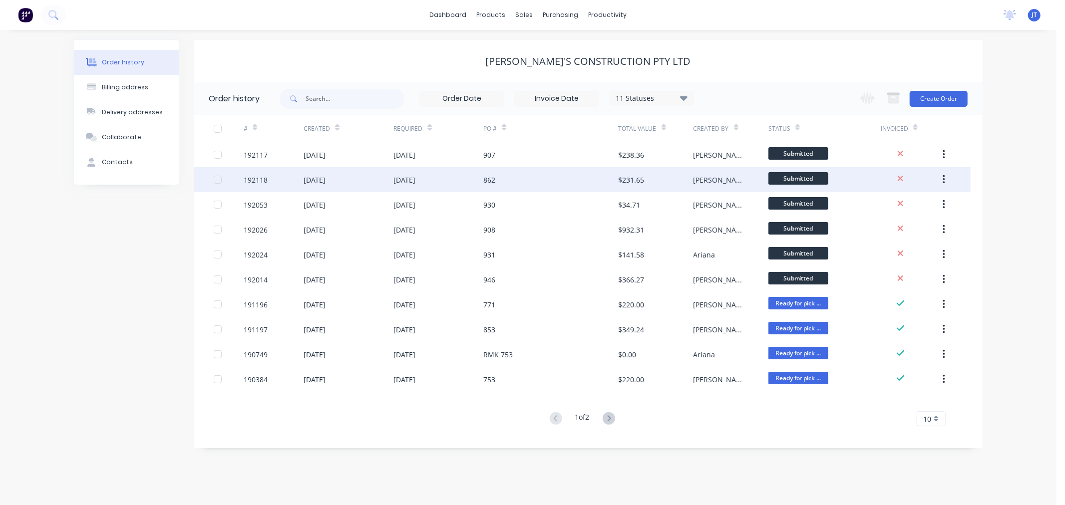
click at [255, 183] on div "192118" at bounding box center [256, 180] width 24 height 10
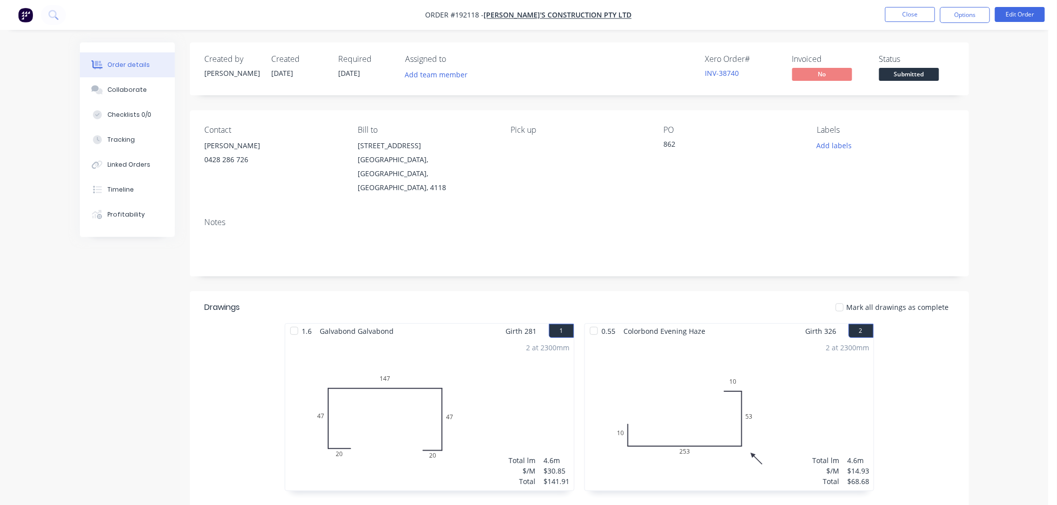
click at [1011, 134] on div "Order details Collaborate Checklists 0/0 Tracking Linked Orders Timeline Profit…" at bounding box center [524, 339] width 1048 height 679
click at [1031, 11] on button "Edit Order" at bounding box center [1020, 14] width 50 height 15
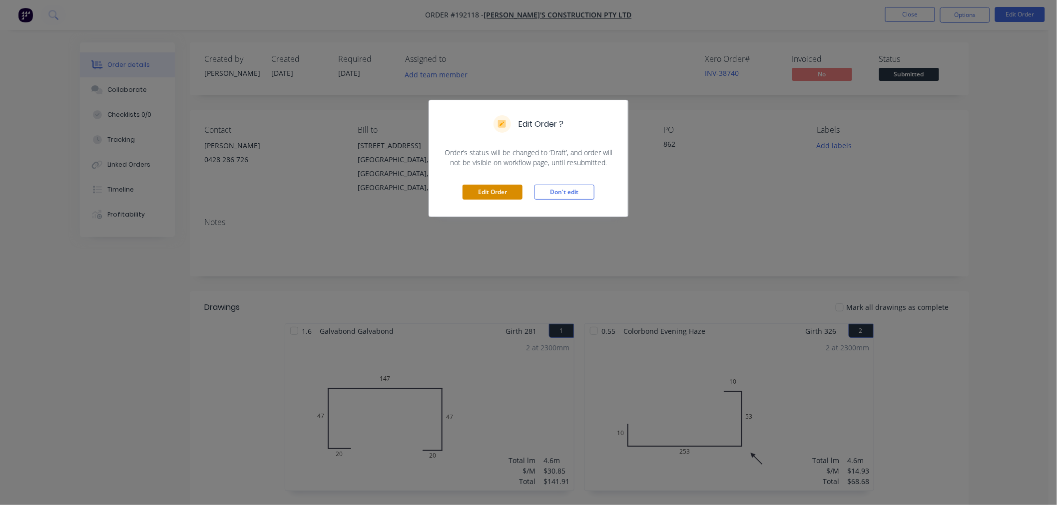
click at [503, 196] on button "Edit Order" at bounding box center [492, 192] width 60 height 15
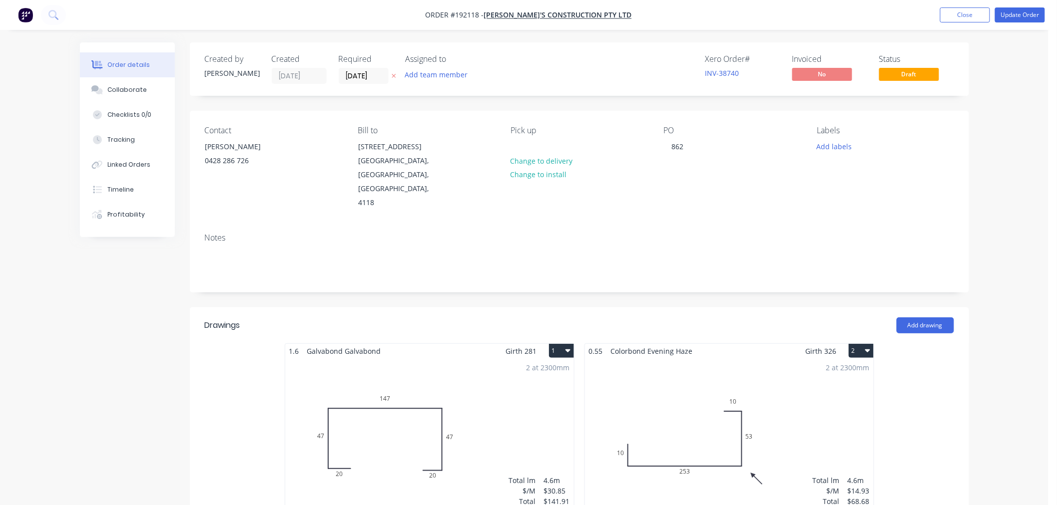
click at [512, 395] on div "2 at 2300mm Total lm $/M Total 4.6m $30.85 $141.91" at bounding box center [429, 435] width 289 height 152
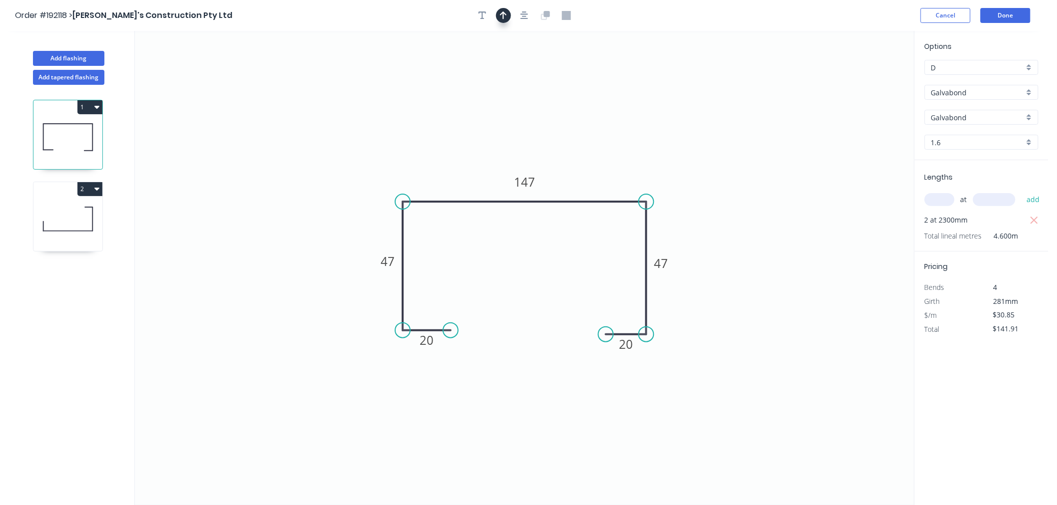
click at [504, 12] on icon "button" at bounding box center [503, 15] width 7 height 8
drag, startPoint x: 751, startPoint y: 109, endPoint x: 593, endPoint y: 168, distance: 168.2
click at [593, 168] on icon at bounding box center [594, 157] width 9 height 32
click at [593, 168] on icon at bounding box center [593, 157] width 9 height 32
click at [1010, 16] on button "Done" at bounding box center [1005, 15] width 50 height 15
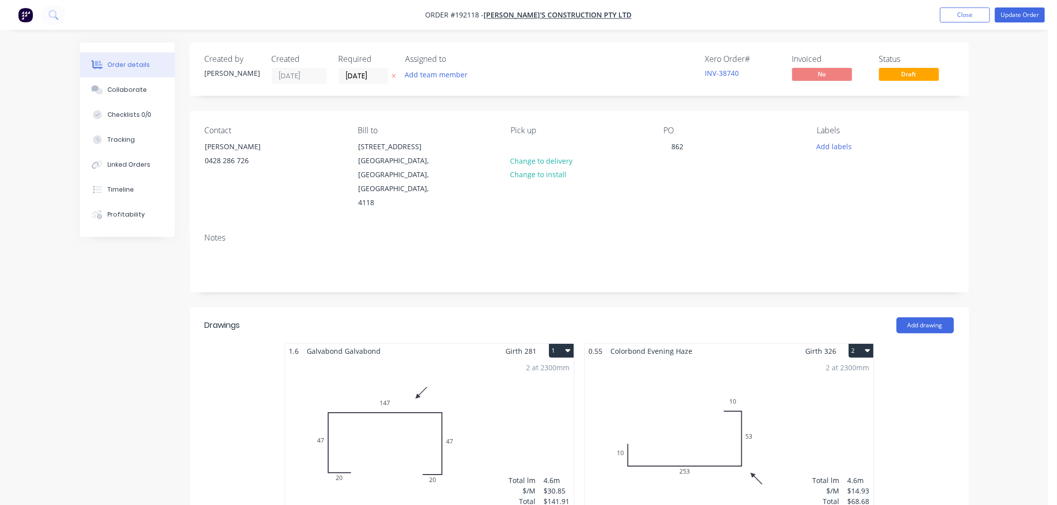
click at [1022, 140] on div "Order details Collaborate Checklists 0/0 Tracking Linked Orders Timeline Profit…" at bounding box center [524, 422] width 1048 height 845
click at [1017, 16] on button "Update Order" at bounding box center [1020, 14] width 50 height 15
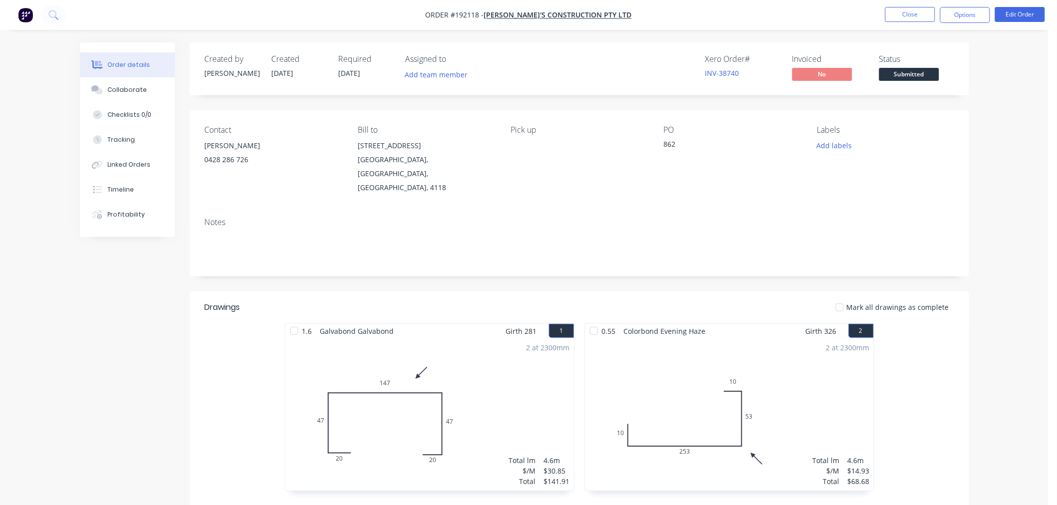
click at [1035, 207] on div "Order details Collaborate Checklists 0/0 Tracking Linked Orders Timeline Profit…" at bounding box center [524, 339] width 1048 height 679
click at [803, 9] on nav "Order #192118 - Hoffy's Construction Pty Ltd Close Options Edit Order" at bounding box center [528, 15] width 1057 height 30
click at [897, 15] on button "Close" at bounding box center [910, 14] width 50 height 15
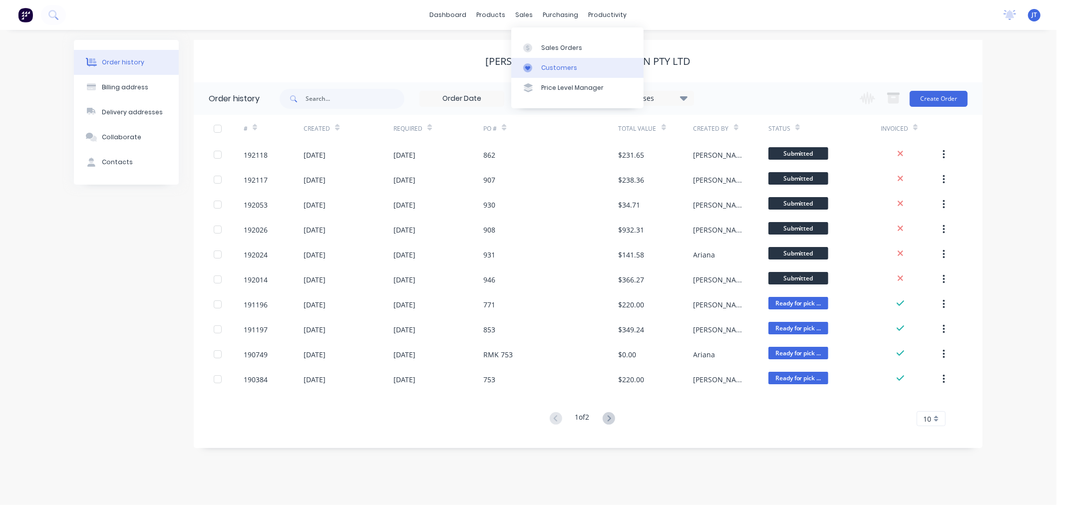
click at [543, 65] on div "Customers" at bounding box center [559, 67] width 36 height 9
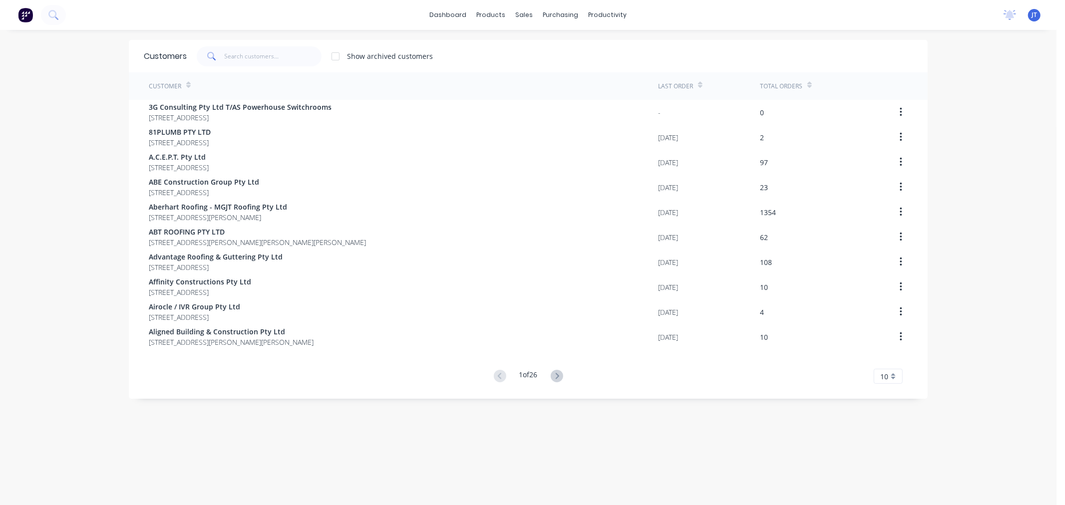
click at [21, 241] on div "dashboard products sales purchasing productivity dashboard products Product Cat…" at bounding box center [528, 252] width 1057 height 505
click at [244, 57] on input "text" at bounding box center [273, 56] width 97 height 20
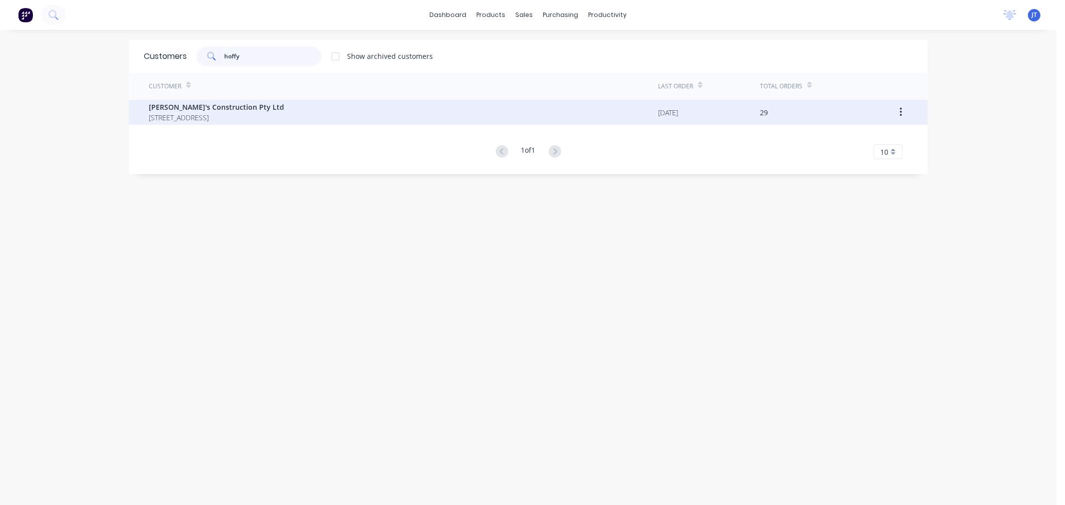
type input "hoffy"
click at [251, 112] on span "79 Eastern Road Unit 1 Browns Plains Queensland Australia 4118" at bounding box center [216, 117] width 135 height 10
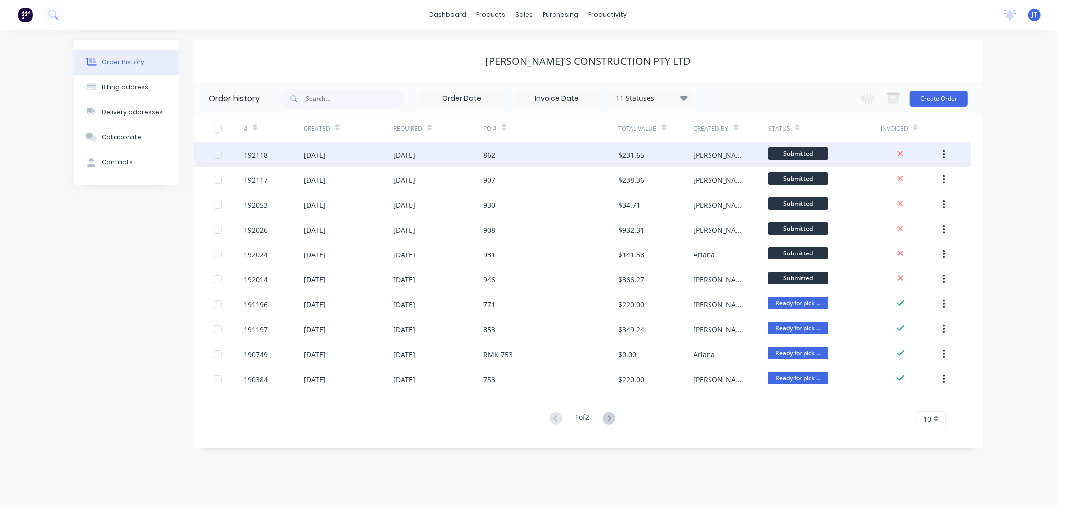
click at [253, 154] on div "192118" at bounding box center [256, 155] width 24 height 10
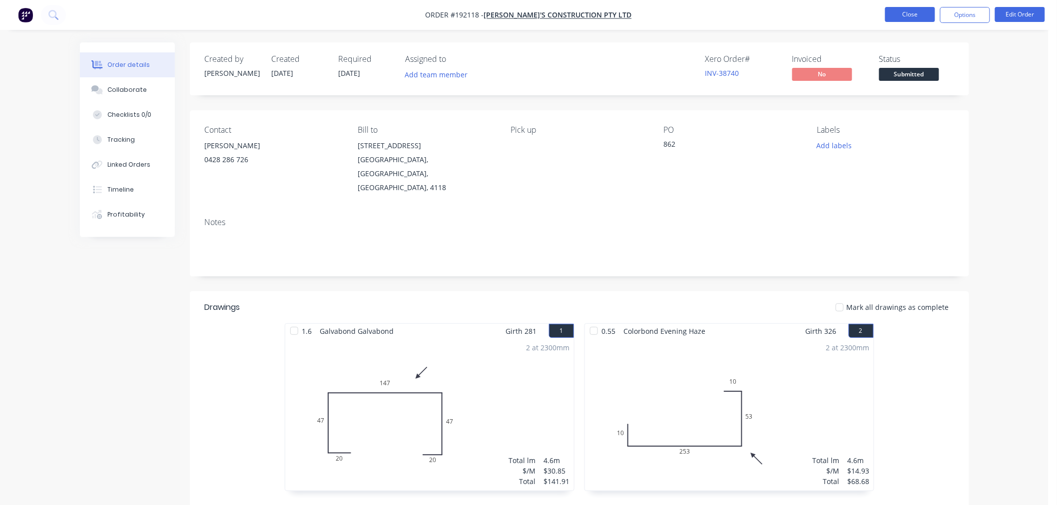
click at [911, 14] on button "Close" at bounding box center [910, 14] width 50 height 15
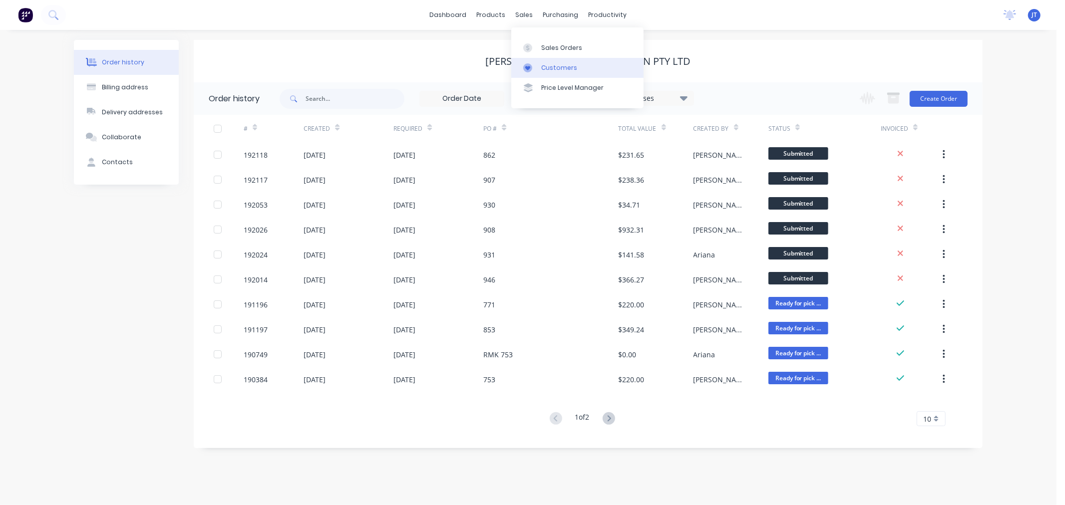
click at [544, 69] on div "Customers" at bounding box center [559, 67] width 36 height 9
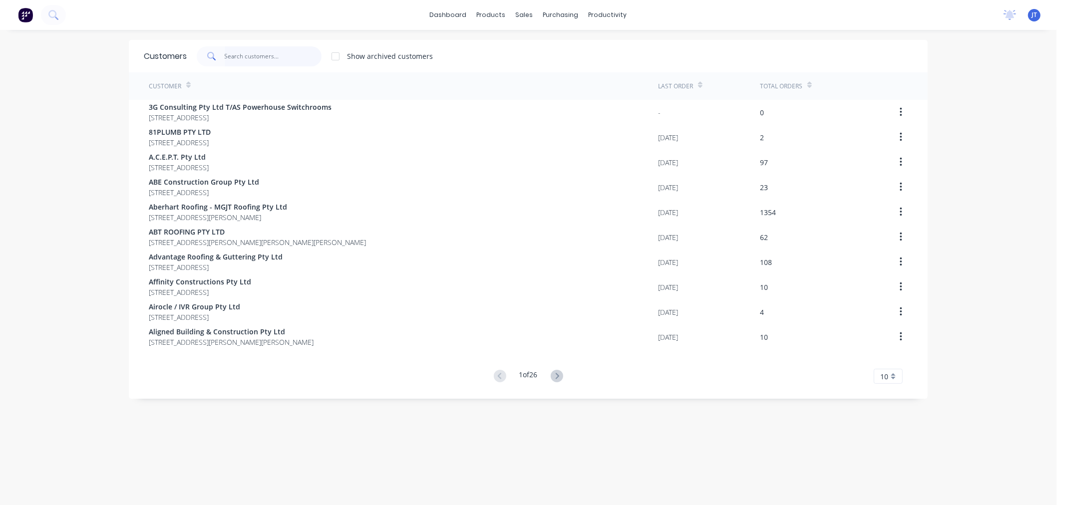
click at [282, 58] on input "text" at bounding box center [273, 56] width 97 height 20
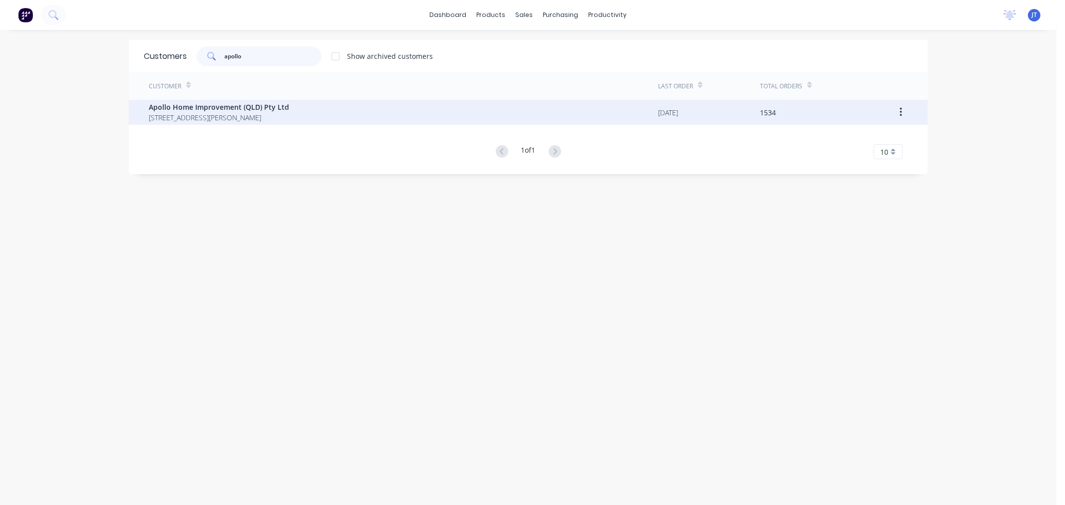
type input "apollo"
click at [304, 115] on div "Apollo Home Improvement (QLD) Pty Ltd 29 Corymbia Place Parkinson Australia 4115" at bounding box center [403, 112] width 509 height 25
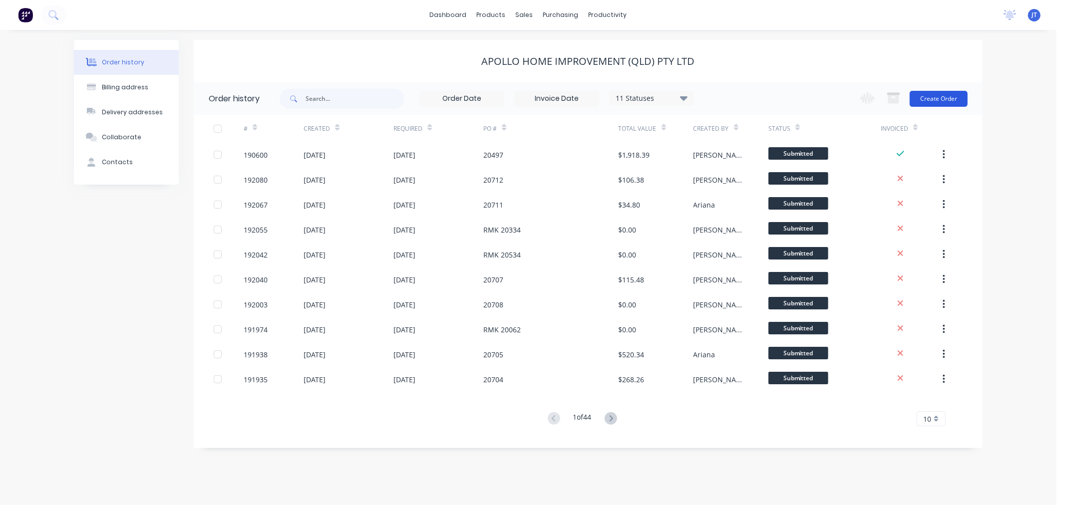
click at [942, 98] on button "Create Order" at bounding box center [939, 99] width 58 height 16
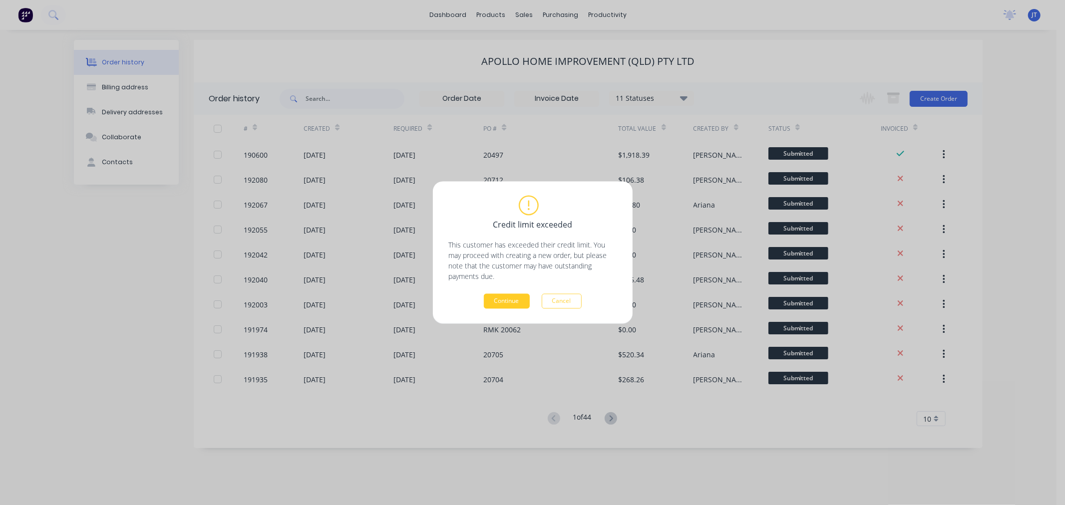
click at [497, 301] on button "Continue" at bounding box center [507, 301] width 46 height 15
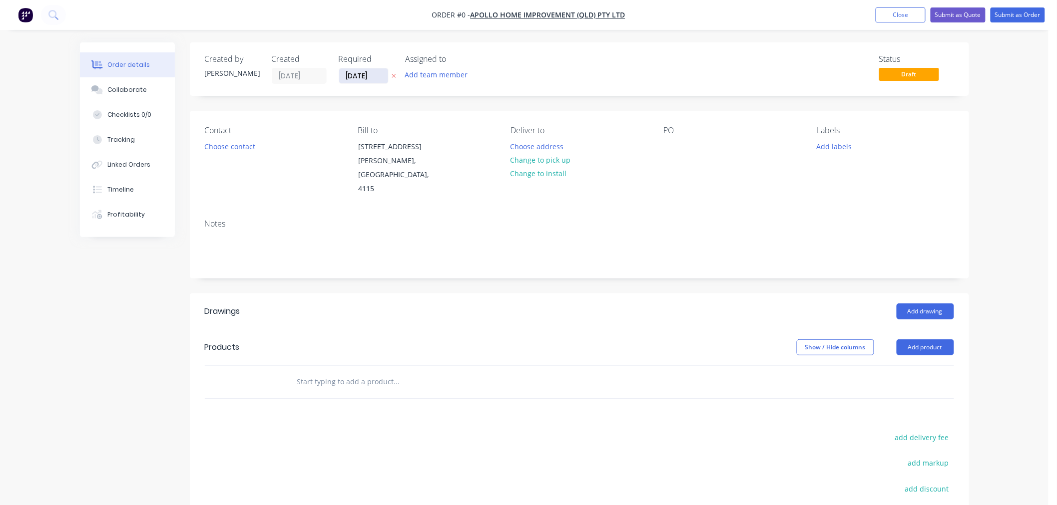
click at [363, 82] on input "[DATE]" at bounding box center [363, 75] width 49 height 15
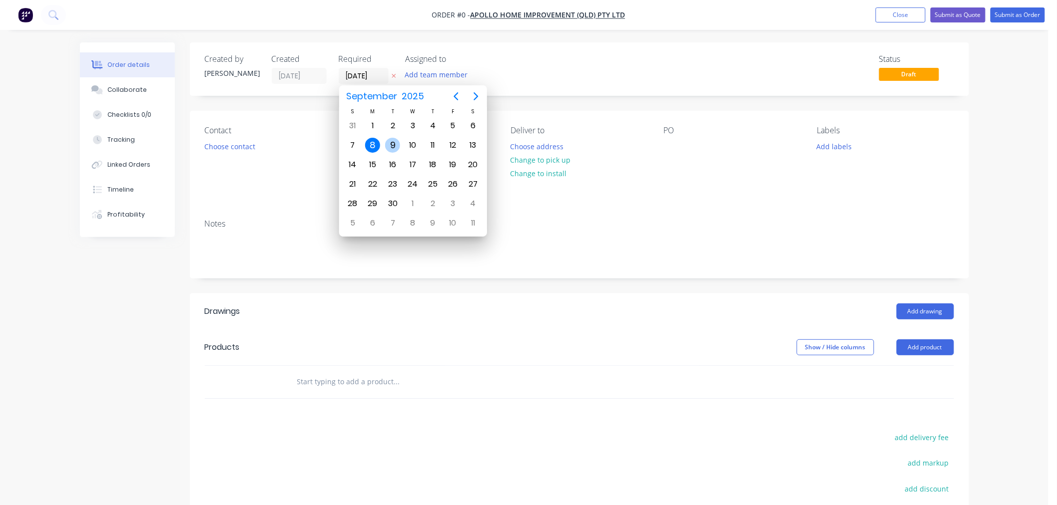
click at [398, 141] on div "9" at bounding box center [392, 145] width 15 height 15
type input "[DATE]"
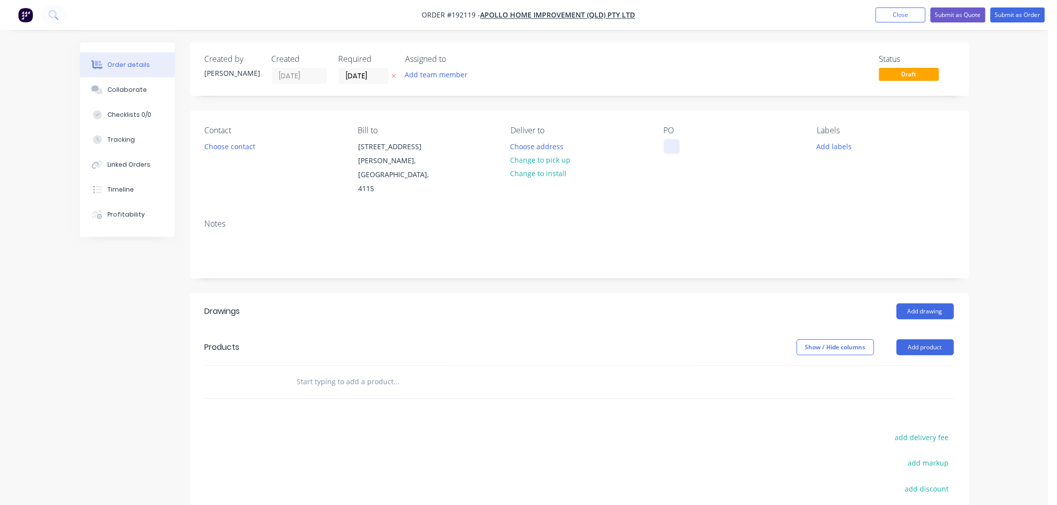
click at [672, 148] on div at bounding box center [672, 146] width 16 height 14
click at [578, 116] on div "Contact Choose contact Bill to 29 Corymbia Place Parkinson, Australia, 4115 Del…" at bounding box center [579, 161] width 779 height 100
click at [517, 160] on button "Change to pick up" at bounding box center [540, 159] width 71 height 13
click at [234, 148] on button "Choose contact" at bounding box center [229, 145] width 61 height 13
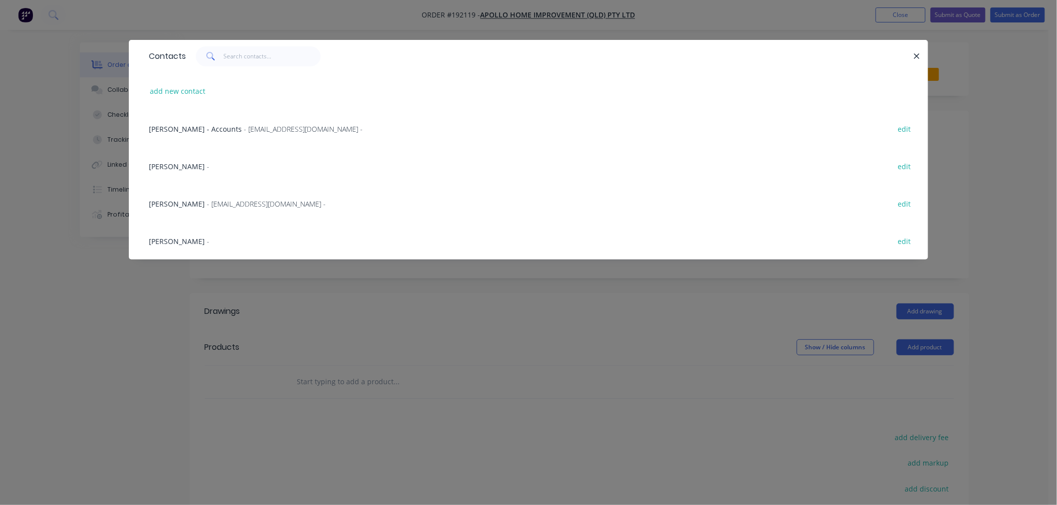
click at [127, 324] on div "Contacts add new contact Leeann Chan - Accounts - accounts@apollopatios.com.au …" at bounding box center [528, 252] width 1057 height 505
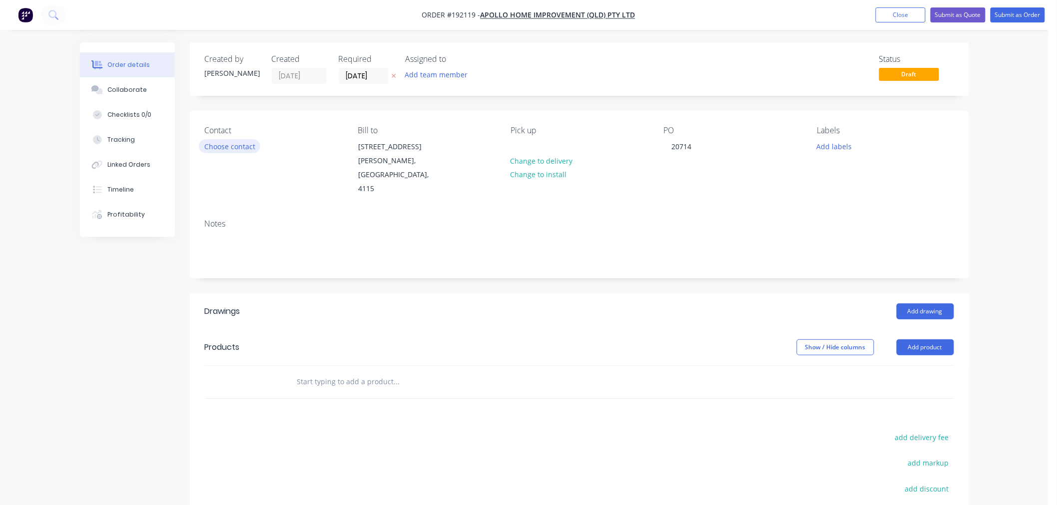
click at [240, 145] on button "Choose contact" at bounding box center [229, 145] width 61 height 13
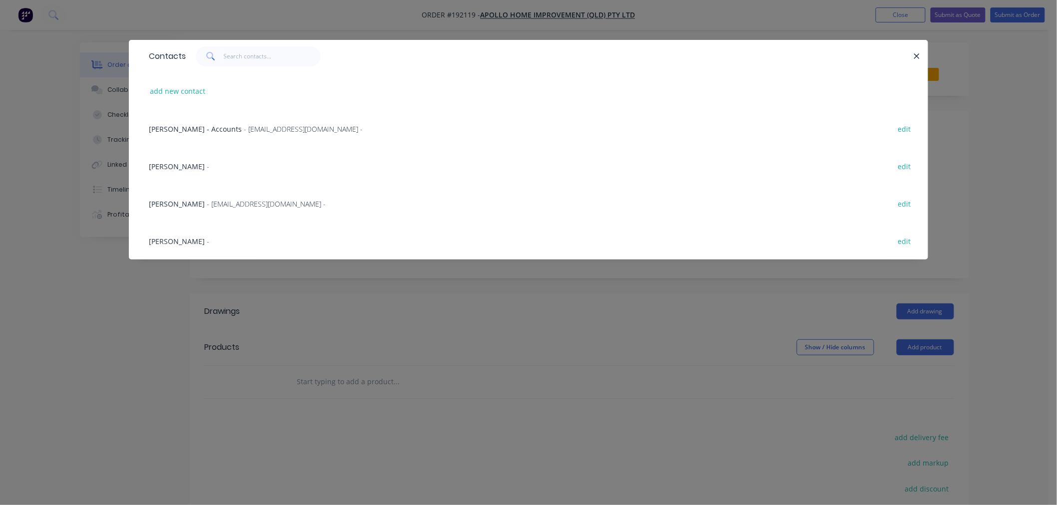
click at [237, 201] on span "- maried@apollopatios.com.au -" at bounding box center [266, 203] width 119 height 9
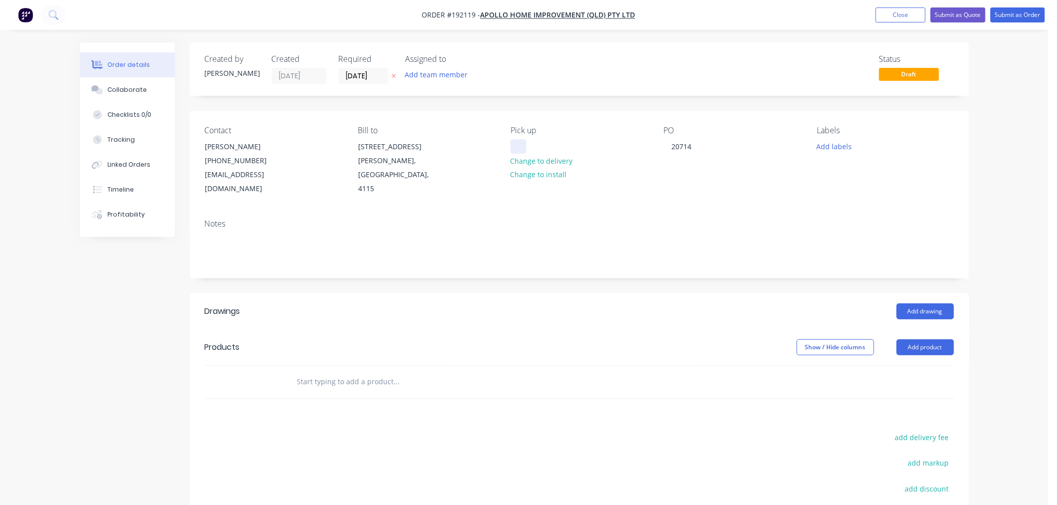
click at [521, 148] on div at bounding box center [518, 146] width 16 height 14
click at [1015, 281] on div "Order details Collaborate Checklists 0/0 Tracking Linked Orders Timeline Profit…" at bounding box center [524, 327] width 1048 height 654
click at [984, 303] on div "Order details Collaborate Checklists 0/0 Tracking Linked Orders Timeline Profit…" at bounding box center [524, 327] width 1048 height 654
click at [985, 220] on div "Order details Collaborate Checklists 0/0 Tracking Linked Orders Timeline Profit…" at bounding box center [524, 327] width 1048 height 654
click at [938, 304] on button "Add drawing" at bounding box center [924, 312] width 57 height 16
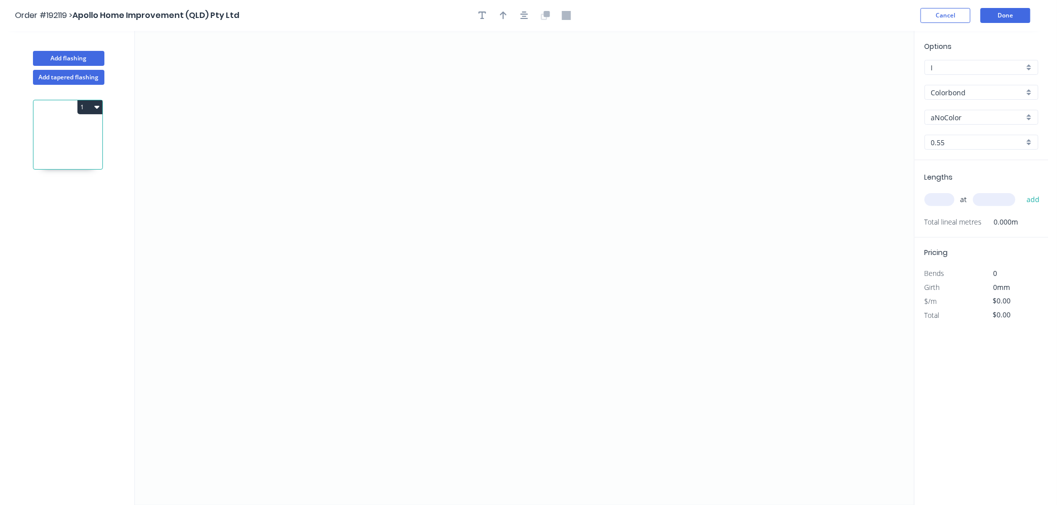
click at [961, 116] on input "aNoColor" at bounding box center [977, 117] width 93 height 10
click at [989, 146] on div "Surfmist" at bounding box center [981, 143] width 113 height 17
type input "Surfmist"
click at [945, 204] on input "text" at bounding box center [939, 199] width 30 height 13
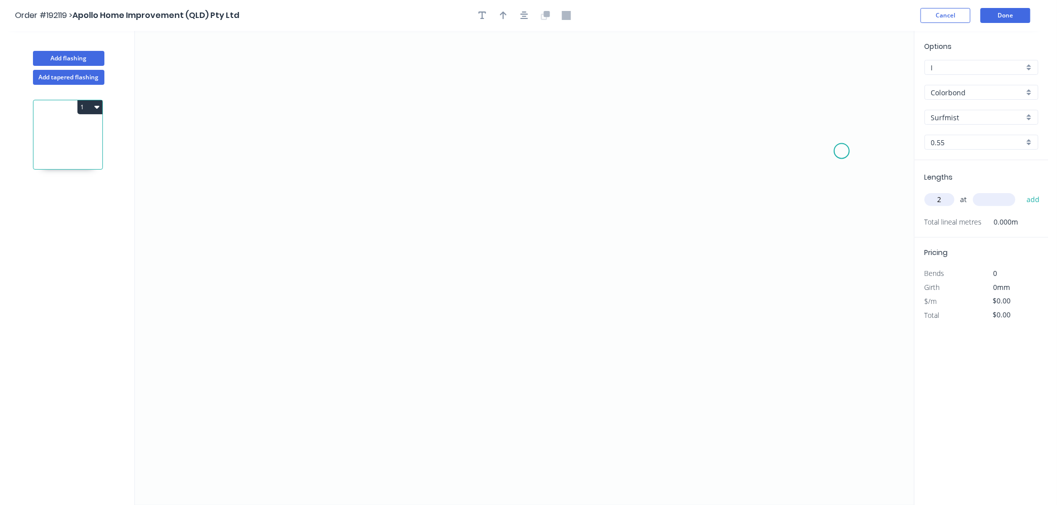
type input "2"
type input "3600"
click at [1021, 191] on button "add" at bounding box center [1032, 199] width 23 height 17
type input "1"
type input "2100"
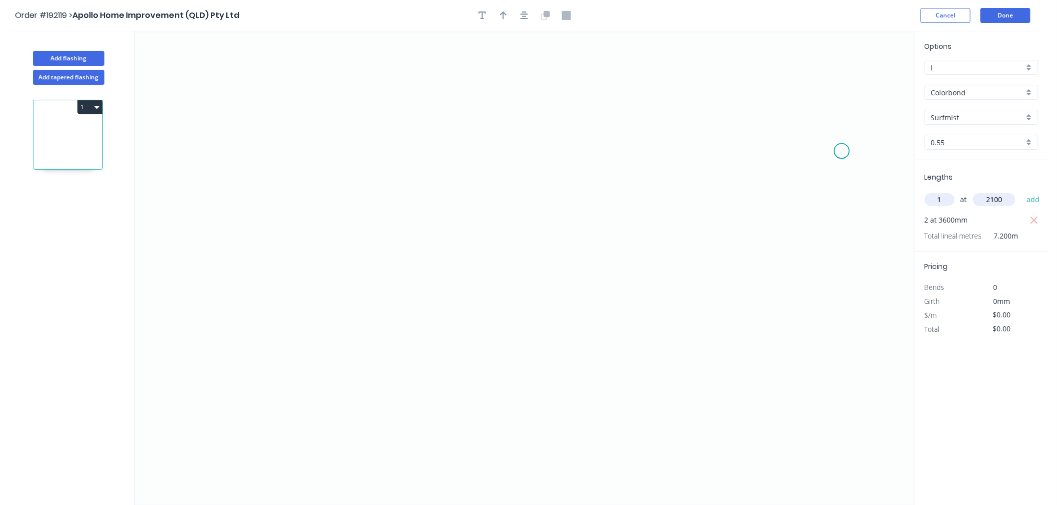
click at [1021, 191] on button "add" at bounding box center [1032, 199] width 23 height 17
click at [608, 20] on div "Order #192119 > Apollo Home Improvement (QLD) Pty Ltd Cancel Done" at bounding box center [524, 15] width 1018 height 15
click at [939, 198] on input "text" at bounding box center [939, 199] width 30 height 13
click at [435, 108] on icon "0" at bounding box center [524, 268] width 779 height 474
click at [416, 71] on icon at bounding box center [425, 89] width 19 height 36
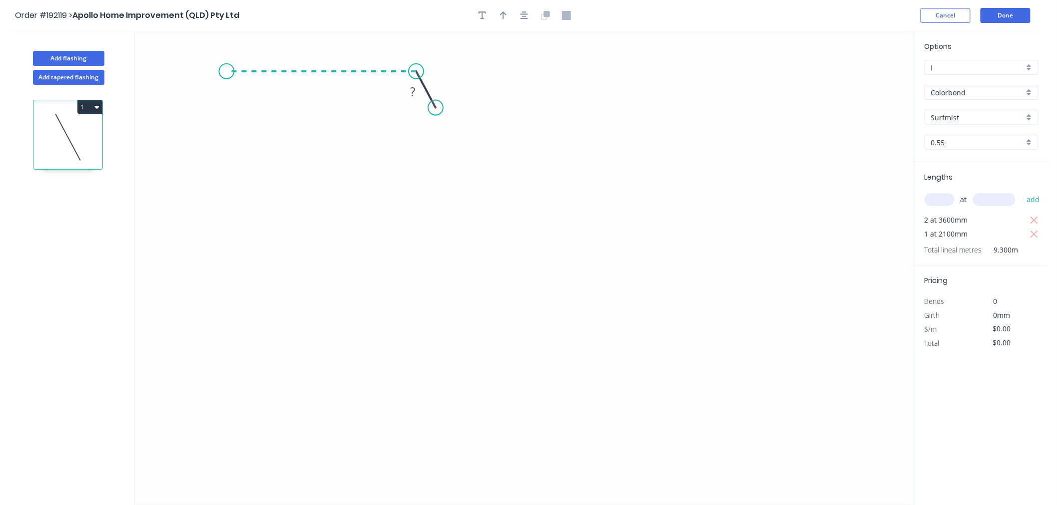
click at [226, 67] on icon "0 ?" at bounding box center [524, 268] width 779 height 474
click at [226, 207] on icon "0 ? ? ? º" at bounding box center [524, 268] width 779 height 474
click at [241, 206] on icon at bounding box center [234, 206] width 15 height 0
click at [240, 174] on icon "0 ? ? ? ? ? º" at bounding box center [524, 268] width 779 height 474
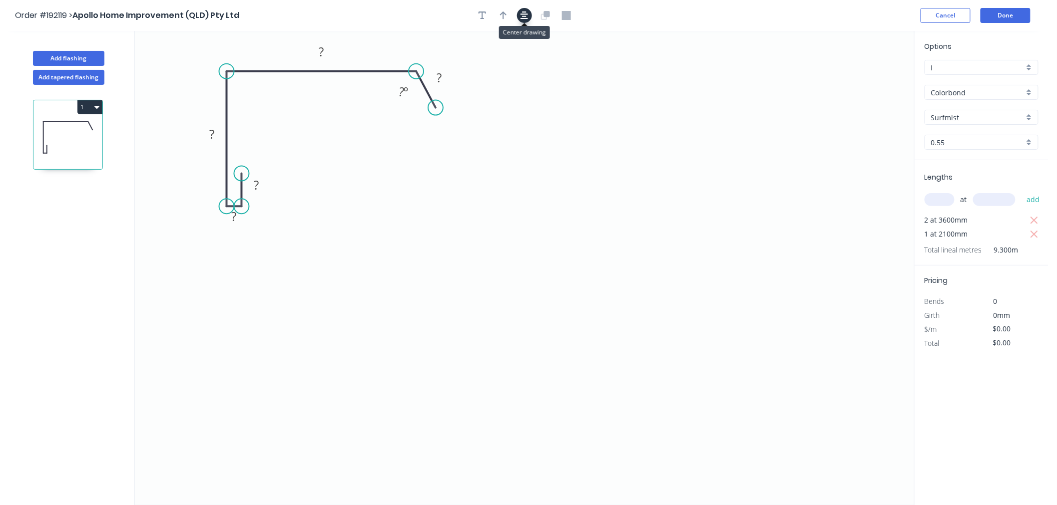
click at [523, 17] on icon "button" at bounding box center [524, 15] width 8 height 9
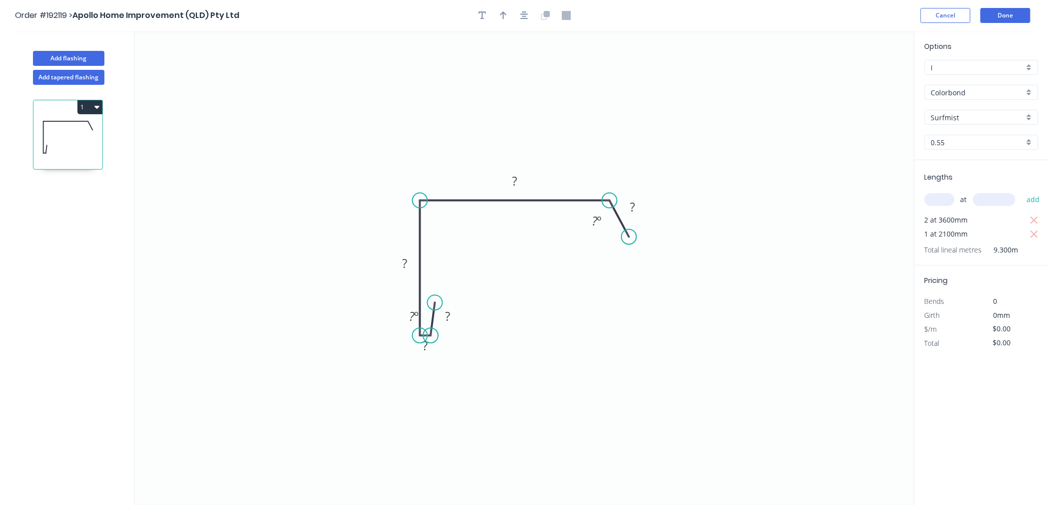
drag, startPoint x: 436, startPoint y: 334, endPoint x: 430, endPoint y: 336, distance: 6.5
click at [430, 336] on circle at bounding box center [430, 335] width 15 height 15
drag, startPoint x: 437, startPoint y: 302, endPoint x: 430, endPoint y: 304, distance: 7.3
click at [430, 304] on circle at bounding box center [430, 303] width 15 height 15
click at [440, 362] on div "Hide measurement" at bounding box center [471, 360] width 100 height 20
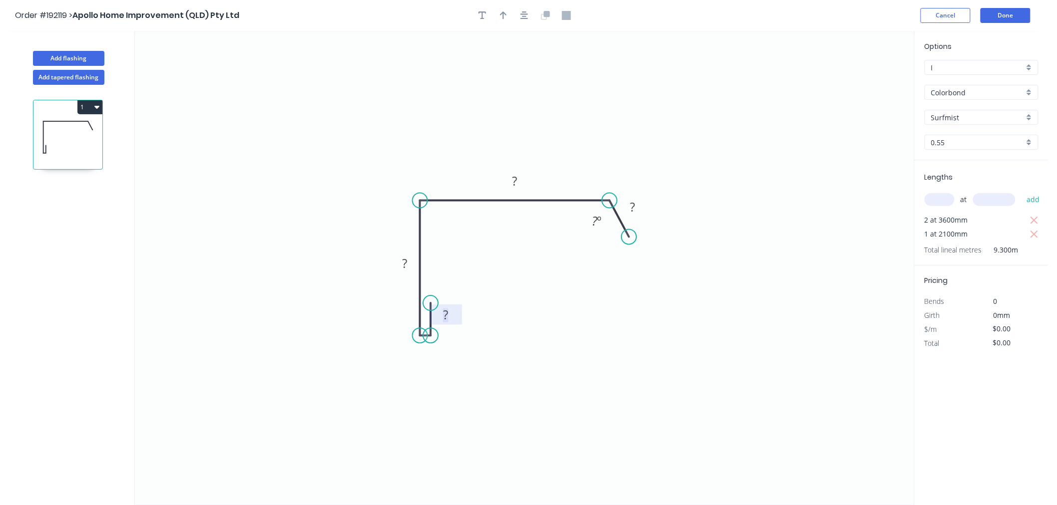
click at [443, 318] on tspan "?" at bounding box center [445, 315] width 5 height 16
click at [520, 100] on icon "0 10 ? ? ? ? º" at bounding box center [524, 268] width 779 height 474
click at [430, 302] on circle at bounding box center [430, 301] width 15 height 15
click at [403, 266] on tspan "?" at bounding box center [405, 263] width 5 height 16
drag, startPoint x: 629, startPoint y: 232, endPoint x: 648, endPoint y: 230, distance: 19.1
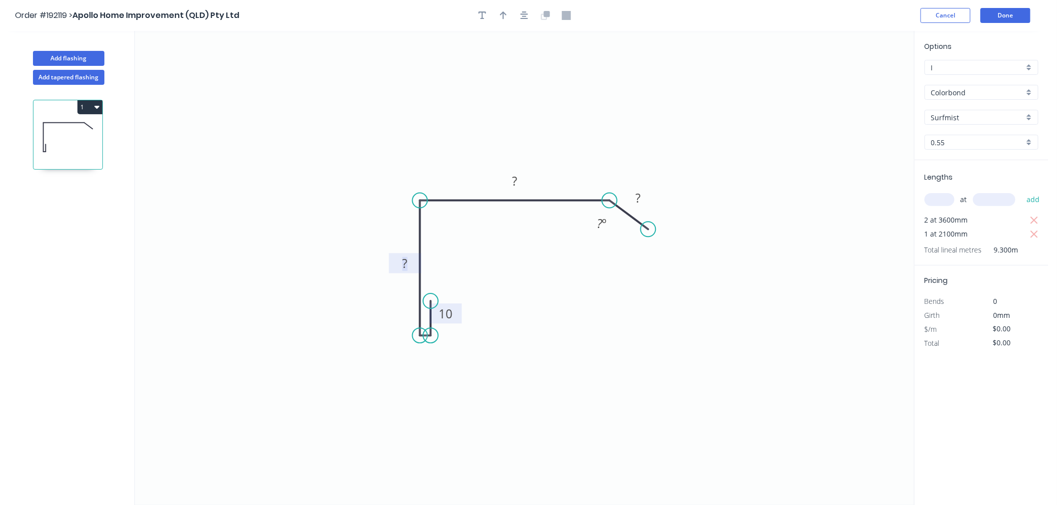
click at [648, 230] on circle at bounding box center [648, 229] width 15 height 15
drag, startPoint x: 650, startPoint y: 228, endPoint x: 654, endPoint y: 235, distance: 7.9
click at [654, 235] on circle at bounding box center [654, 234] width 15 height 15
click at [648, 200] on rect at bounding box center [641, 202] width 20 height 14
drag, startPoint x: 651, startPoint y: 230, endPoint x: 651, endPoint y: 238, distance: 8.5
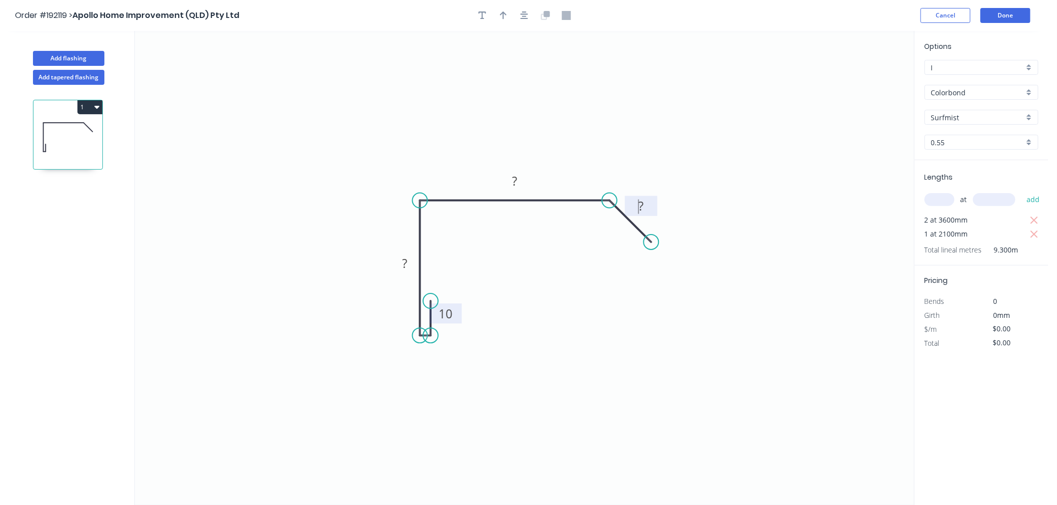
click at [651, 238] on circle at bounding box center [651, 242] width 15 height 15
click at [646, 204] on rect at bounding box center [641, 207] width 20 height 14
click at [580, 136] on icon "0 10 167 270 10" at bounding box center [524, 268] width 779 height 474
type input "$15.23"
type input "$141.64"
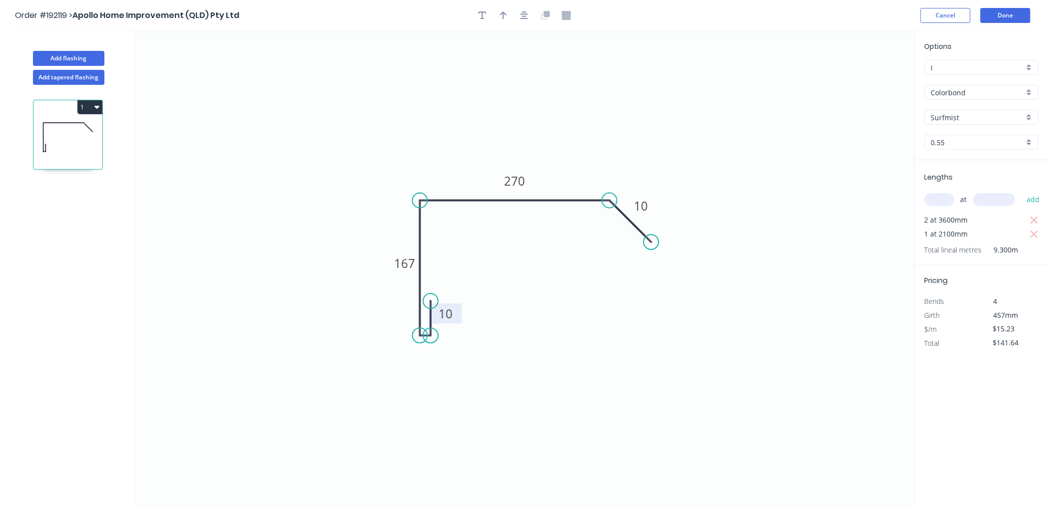
click at [506, 15] on icon "button" at bounding box center [503, 15] width 7 height 8
drag, startPoint x: 863, startPoint y: 78, endPoint x: 568, endPoint y: 168, distance: 308.2
click at [568, 168] on icon at bounding box center [568, 157] width 9 height 32
click at [526, 16] on icon "button" at bounding box center [524, 15] width 8 height 8
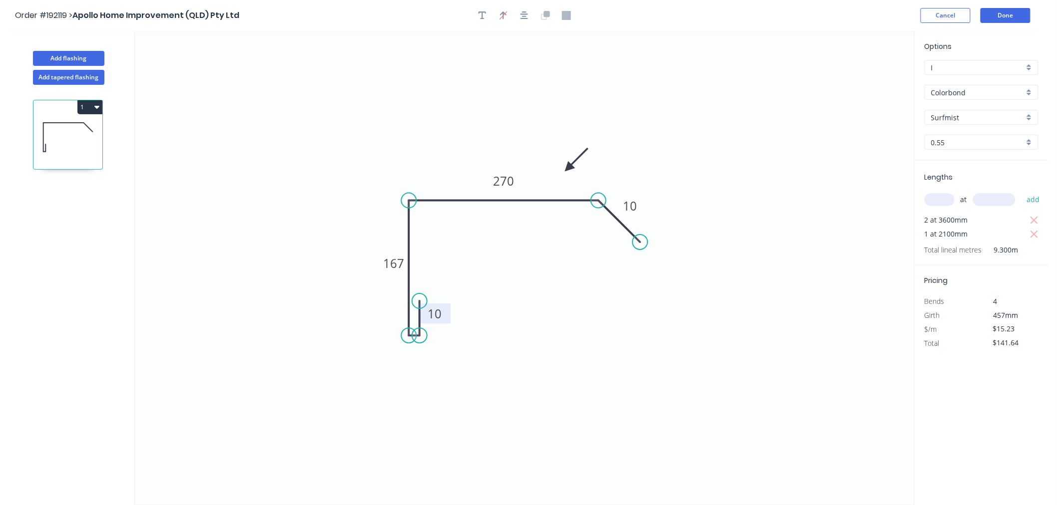
click at [675, 13] on div "Order #192119 > Apollo Home Improvement (QLD) Pty Ltd Cancel Done" at bounding box center [524, 15] width 1018 height 15
drag, startPoint x: 568, startPoint y: 170, endPoint x: 564, endPoint y: 166, distance: 5.3
click at [564, 166] on icon at bounding box center [572, 157] width 29 height 29
click at [820, 28] on header "Order #192119 > Apollo Home Improvement (QLD) Pty Ltd Cancel Done" at bounding box center [524, 15] width 1048 height 31
click at [1004, 15] on button "Done" at bounding box center [1005, 15] width 50 height 15
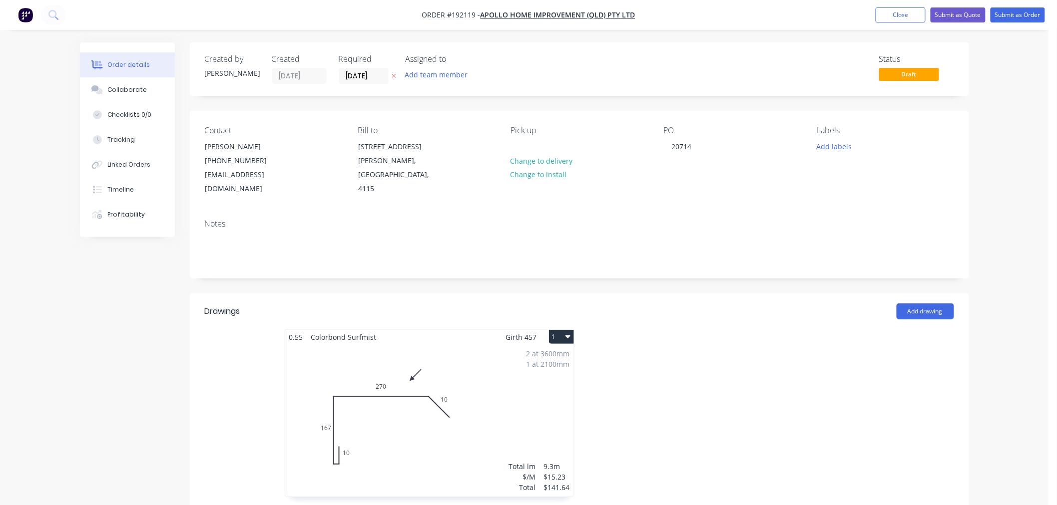
click at [1012, 192] on div "Order details Collaborate Checklists 0/0 Tracking Linked Orders Timeline Profit…" at bounding box center [524, 415] width 1048 height 831
click at [569, 333] on icon "button" at bounding box center [567, 337] width 5 height 8
click at [555, 354] on div "Use larger box size" at bounding box center [526, 361] width 77 height 14
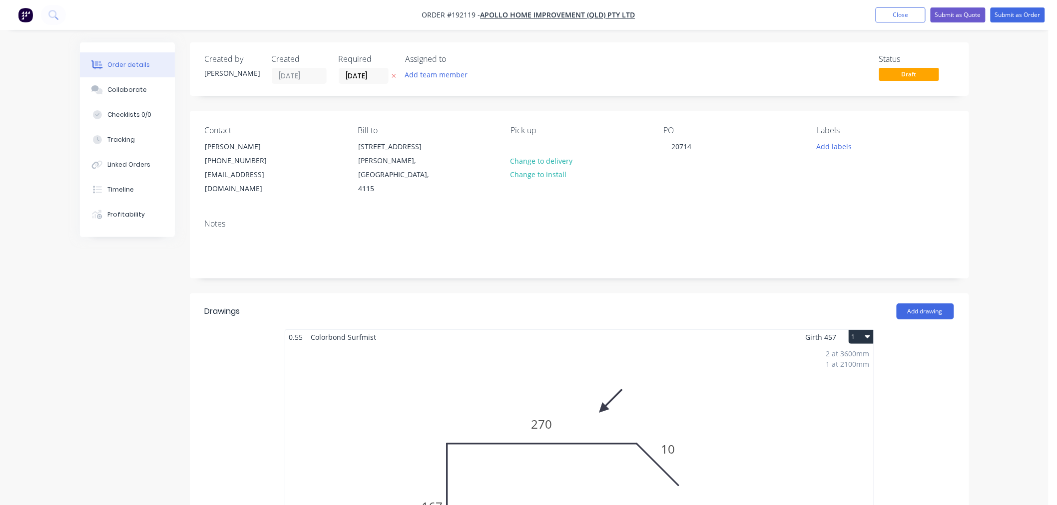
click at [1010, 375] on div "Order details Collaborate Checklists 0/0 Tracking Linked Orders Timeline Profit…" at bounding box center [524, 497] width 1048 height 994
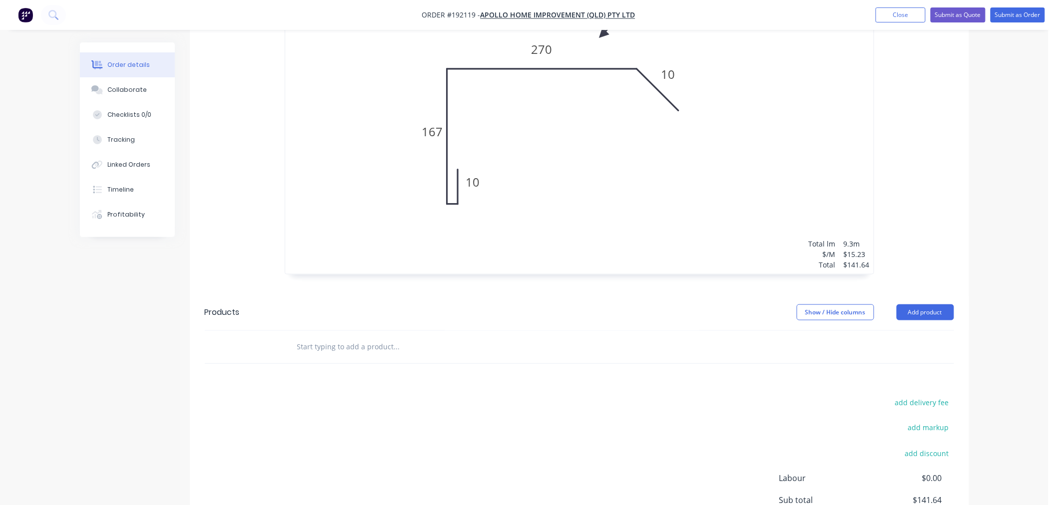
scroll to position [333, 0]
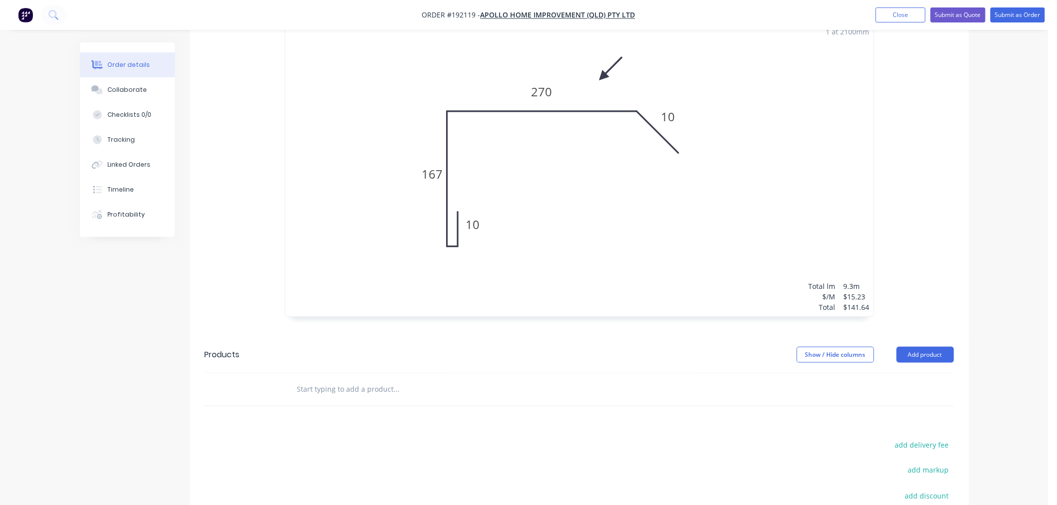
click at [526, 243] on div "2 at 3600mm 1 at 2100mm Total lm $/M Total 9.3m $15.23 $141.64" at bounding box center [579, 164] width 588 height 305
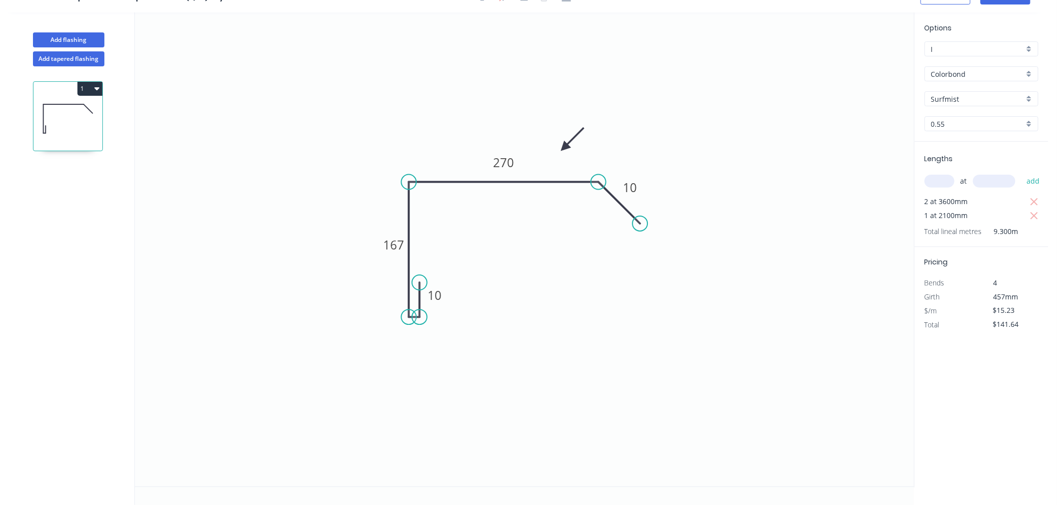
scroll to position [18, 0]
drag, startPoint x: 420, startPoint y: 316, endPoint x: 414, endPoint y: 318, distance: 5.8
click at [414, 318] on circle at bounding box center [414, 317] width 15 height 15
drag, startPoint x: 420, startPoint y: 283, endPoint x: 413, endPoint y: 282, distance: 6.6
click at [413, 282] on circle at bounding box center [414, 282] width 15 height 15
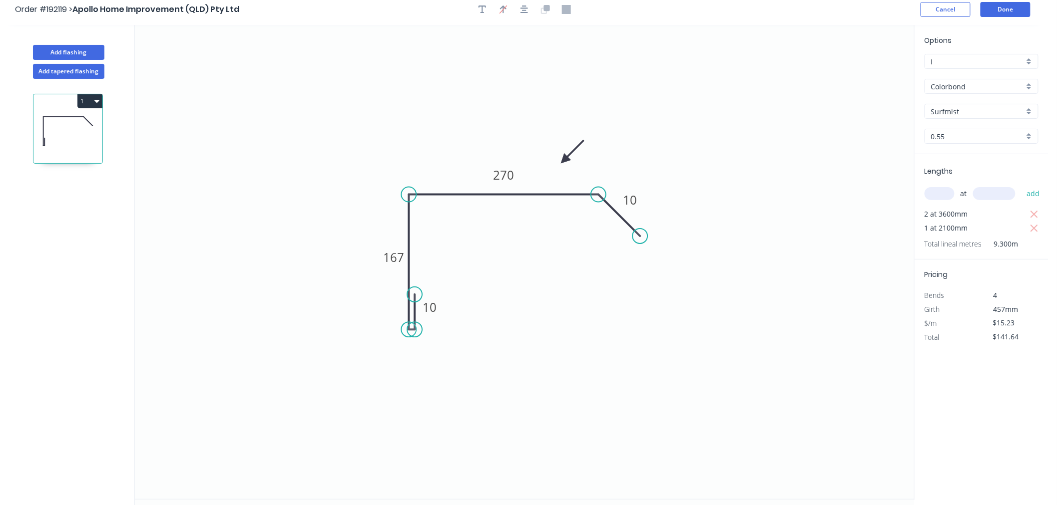
scroll to position [0, 0]
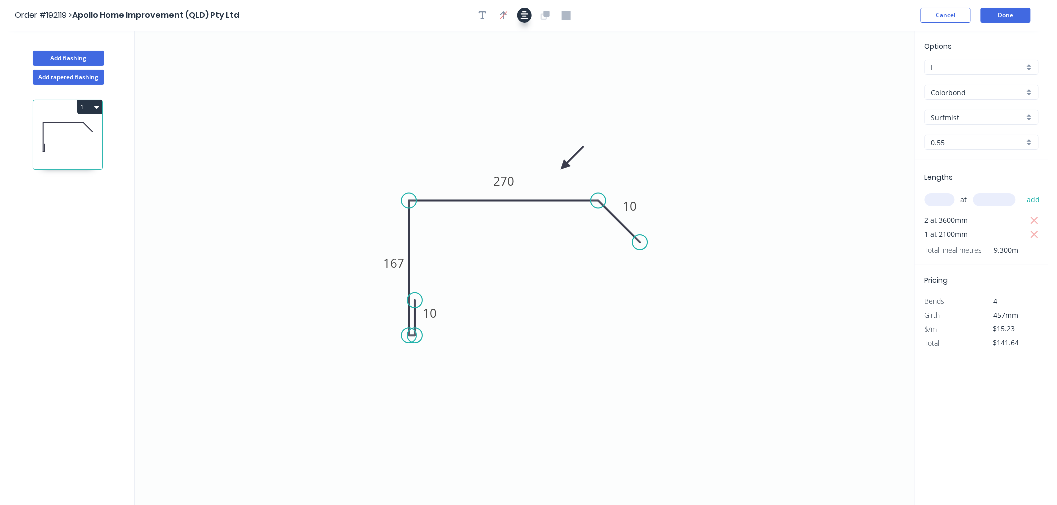
click at [525, 17] on icon "button" at bounding box center [524, 15] width 8 height 9
click at [718, 6] on header "Order #192119 > Apollo Home Improvement (QLD) Pty Ltd Cancel Done" at bounding box center [524, 15] width 1048 height 31
click at [992, 13] on button "Done" at bounding box center [1005, 15] width 50 height 15
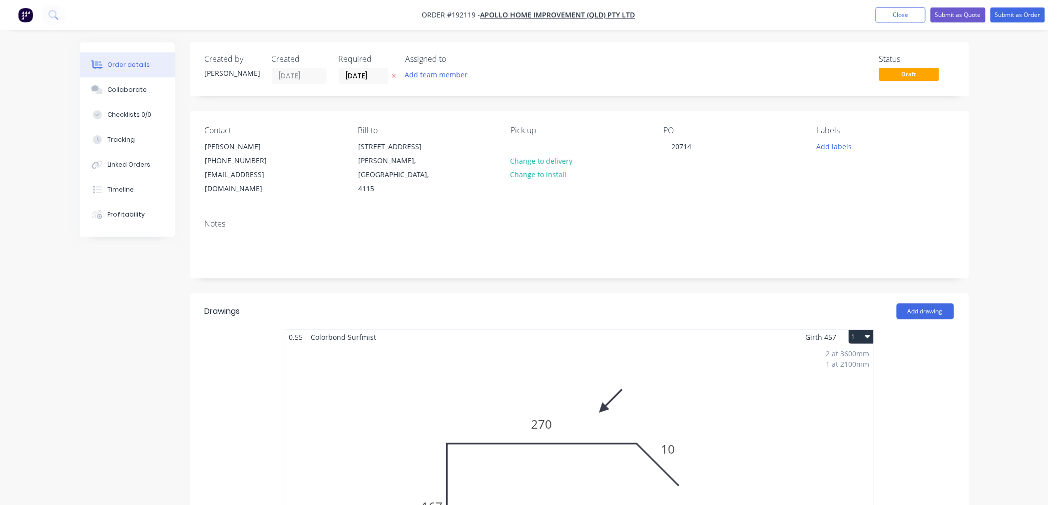
click at [1019, 170] on div "Order details Collaborate Checklists 0/0 Tracking Linked Orders Timeline Profit…" at bounding box center [524, 497] width 1048 height 994
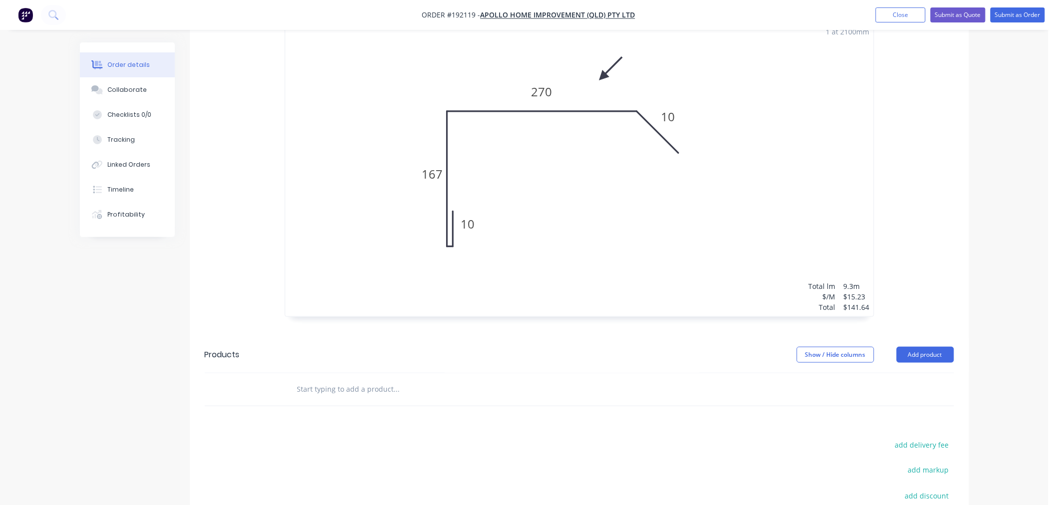
click at [561, 210] on div "2 at 3600mm 1 at 2100mm Total lm $/M Total 9.3m $15.23 $141.64" at bounding box center [579, 164] width 588 height 305
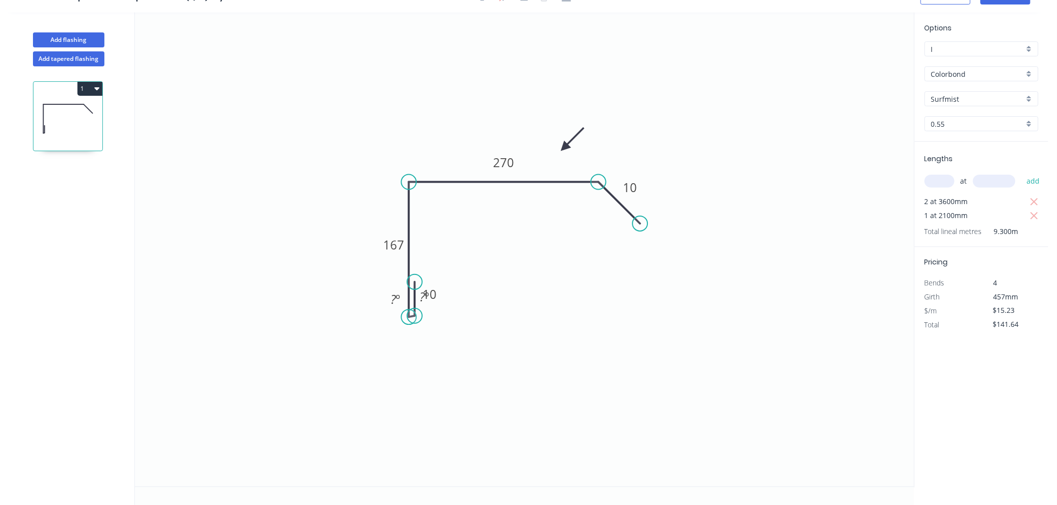
click at [413, 316] on circle at bounding box center [414, 316] width 15 height 15
click at [415, 317] on circle at bounding box center [414, 316] width 15 height 15
click at [415, 318] on circle at bounding box center [414, 317] width 15 height 15
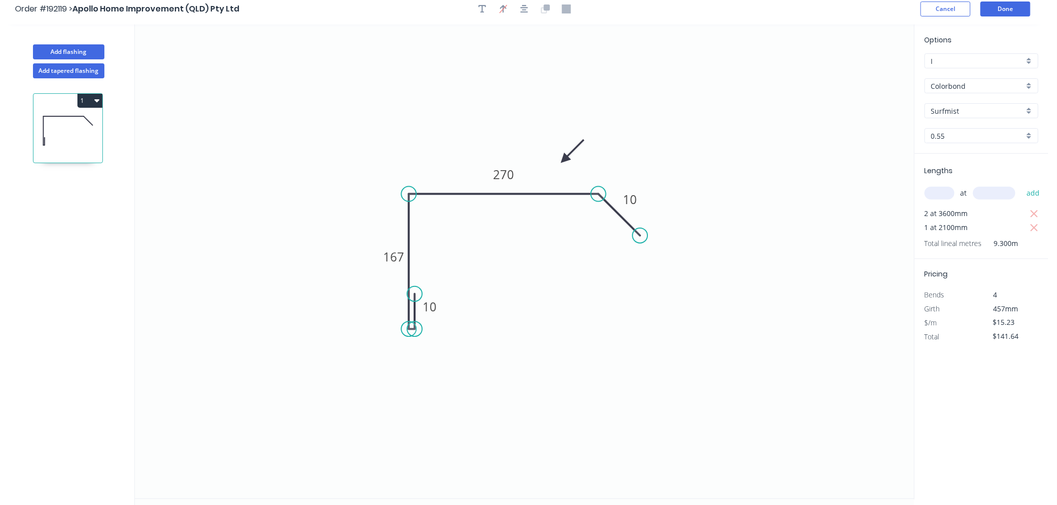
scroll to position [0, 0]
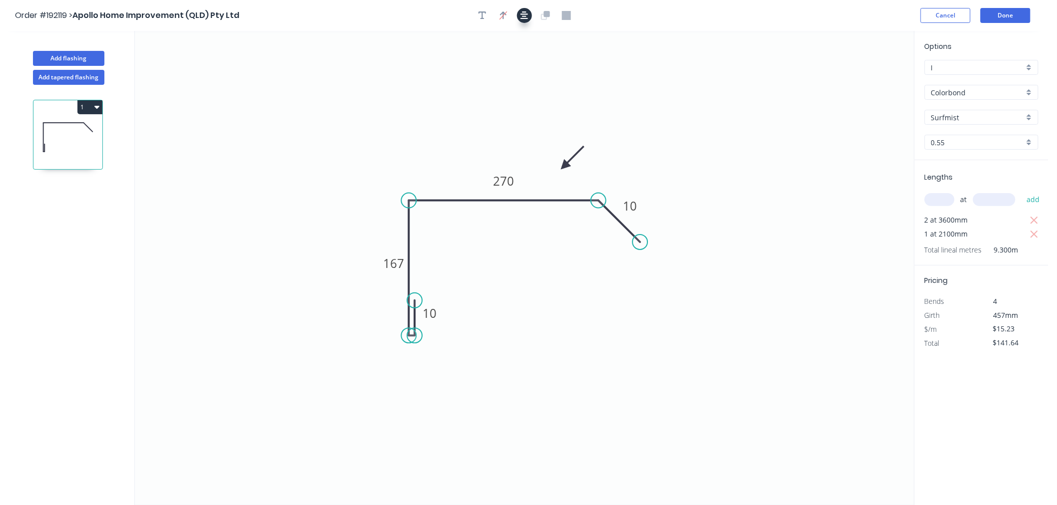
click at [520, 16] on icon "button" at bounding box center [524, 15] width 8 height 9
drag, startPoint x: 742, startPoint y: 16, endPoint x: 750, endPoint y: 17, distance: 7.6
click at [743, 16] on div "Order #192119 > Apollo Home Improvement (QLD) Pty Ltd Cancel Done" at bounding box center [524, 15] width 1018 height 15
click at [1006, 12] on button "Done" at bounding box center [1005, 15] width 50 height 15
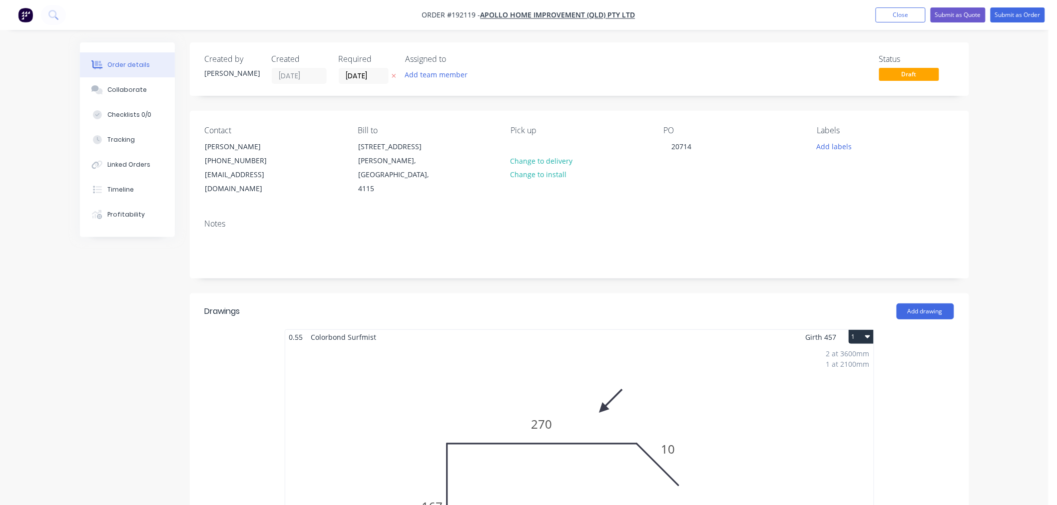
click at [1014, 185] on div "Order details Collaborate Checklists 0/0 Tracking Linked Orders Timeline Profit…" at bounding box center [524, 497] width 1048 height 994
click at [1012, 214] on div "Order details Collaborate Checklists 0/0 Tracking Linked Orders Timeline Profit…" at bounding box center [524, 497] width 1048 height 994
click at [786, 20] on nav "Order #192119 - Apollo Home Improvement (QLD) Pty Ltd Add product Close Submit …" at bounding box center [528, 15] width 1057 height 30
click at [1034, 107] on div "Order details Collaborate Checklists 0/0 Tracking Linked Orders Timeline Profit…" at bounding box center [524, 497] width 1048 height 994
click at [1022, 10] on button "Submit as Order" at bounding box center [1017, 14] width 54 height 15
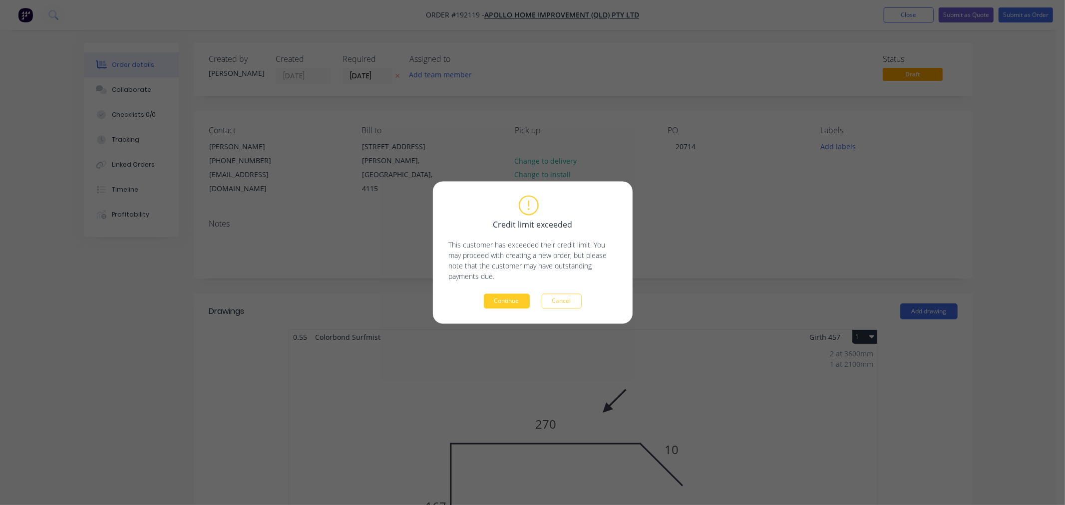
click at [510, 303] on button "Continue" at bounding box center [507, 301] width 46 height 15
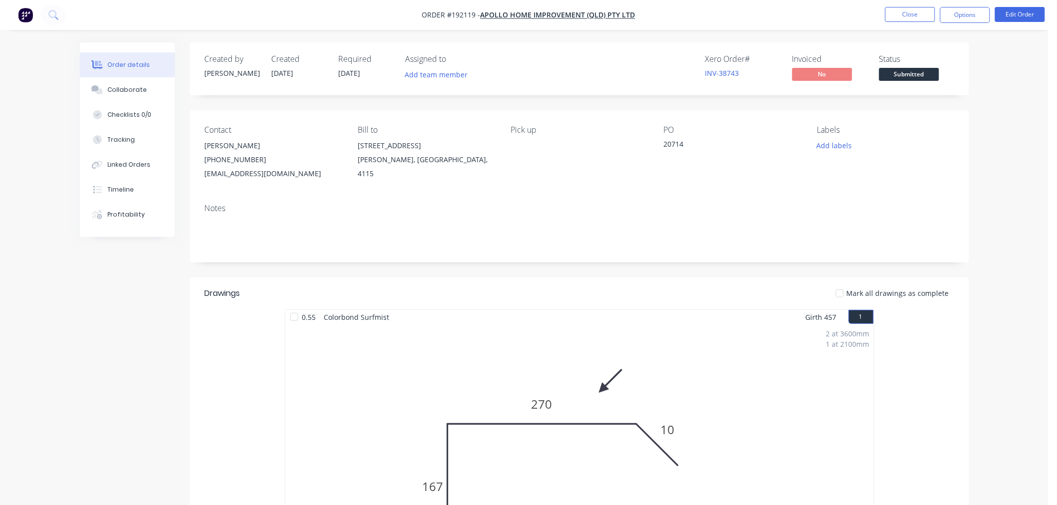
click at [1011, 140] on div "Order details Collaborate Checklists 0/0 Tracking Linked Orders Timeline Profit…" at bounding box center [524, 413] width 1048 height 827
click at [969, 16] on button "Options" at bounding box center [965, 15] width 50 height 16
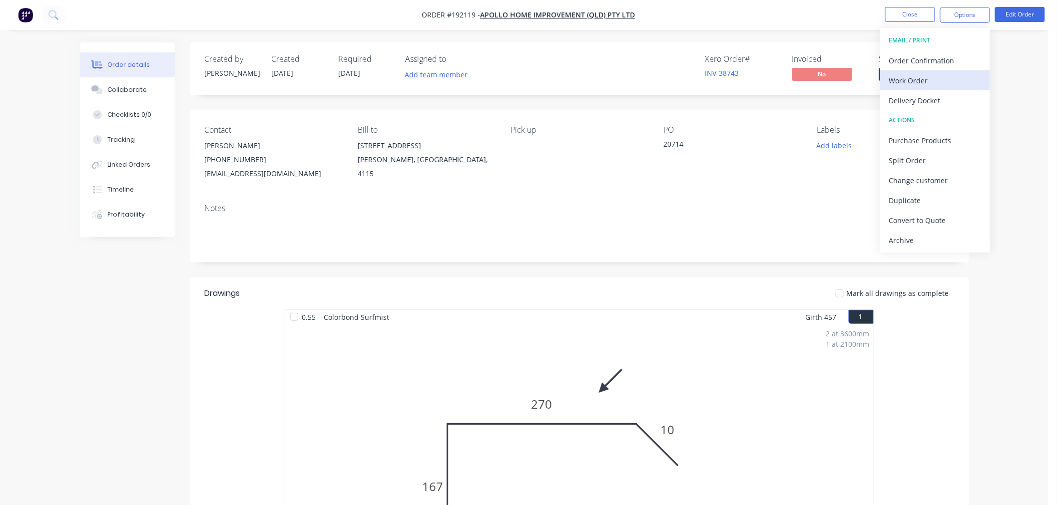
click at [947, 87] on div "Work Order" at bounding box center [935, 80] width 92 height 14
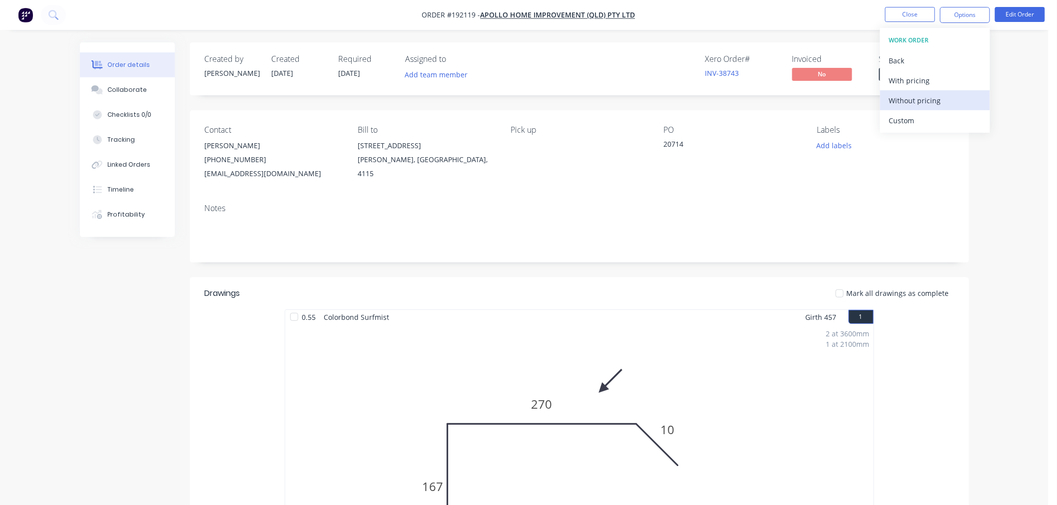
click at [940, 107] on div "Without pricing" at bounding box center [935, 100] width 92 height 14
click at [107, 290] on div "Created by Jeremy Created 08/09/25 Required 09/09/25 Assigned to Add team membe…" at bounding box center [524, 434] width 889 height 785
click at [1019, 15] on button "Edit Order" at bounding box center [1020, 14] width 50 height 15
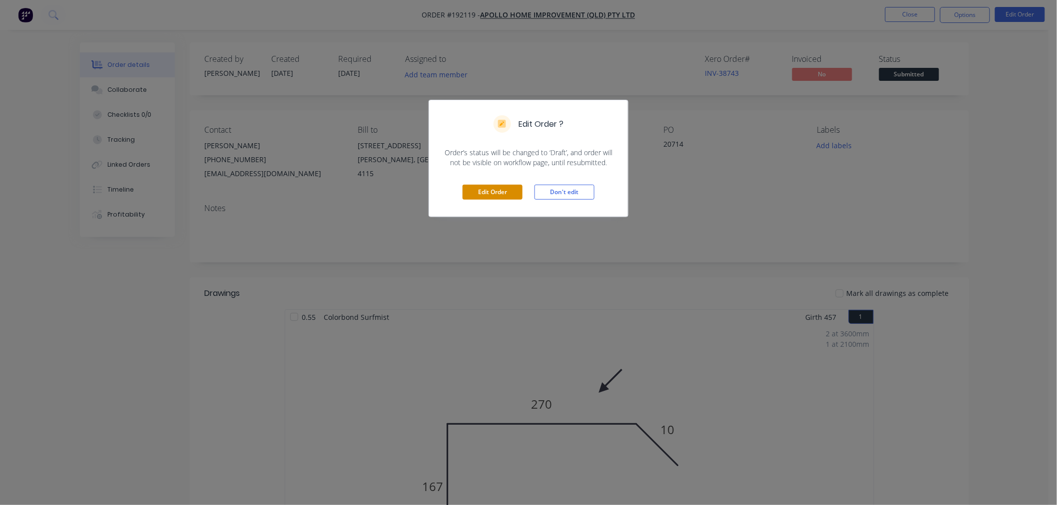
click at [498, 194] on button "Edit Order" at bounding box center [492, 192] width 60 height 15
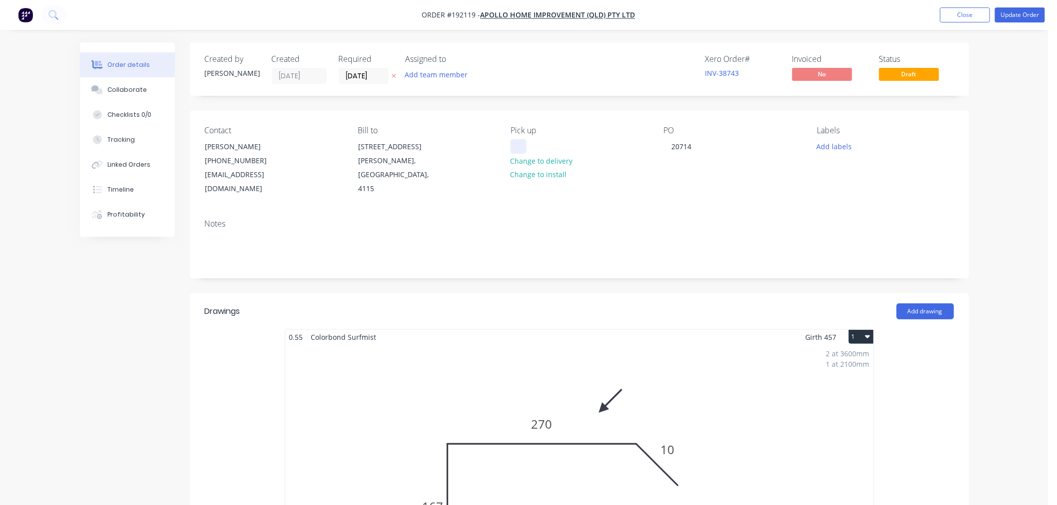
click at [526, 141] on div at bounding box center [518, 146] width 16 height 14
click at [1009, 101] on div "Order details Collaborate Checklists 0/0 Tracking Linked Orders Timeline Profit…" at bounding box center [524, 497] width 1048 height 994
click at [1022, 12] on button "Update Order" at bounding box center [1020, 14] width 50 height 15
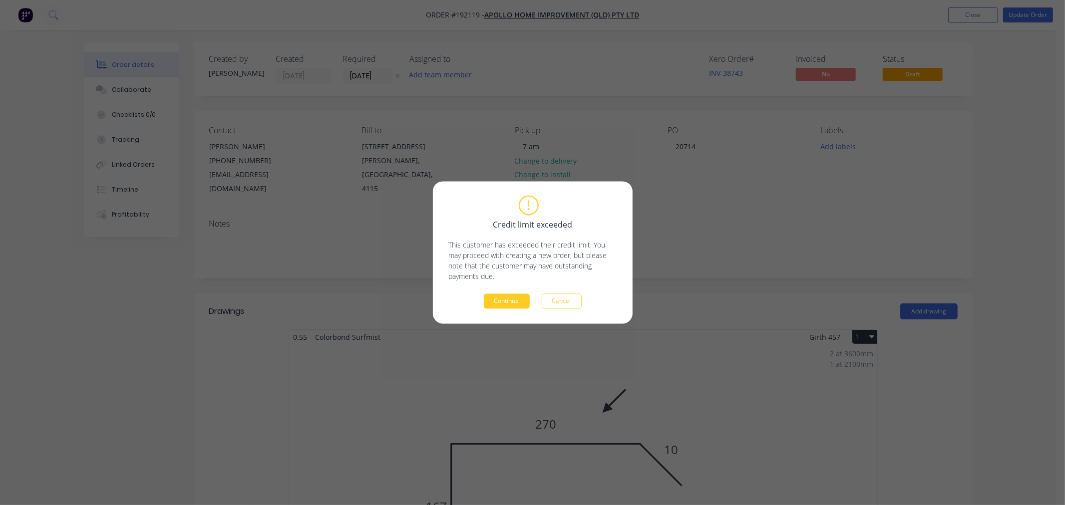
click at [507, 302] on button "Continue" at bounding box center [507, 301] width 46 height 15
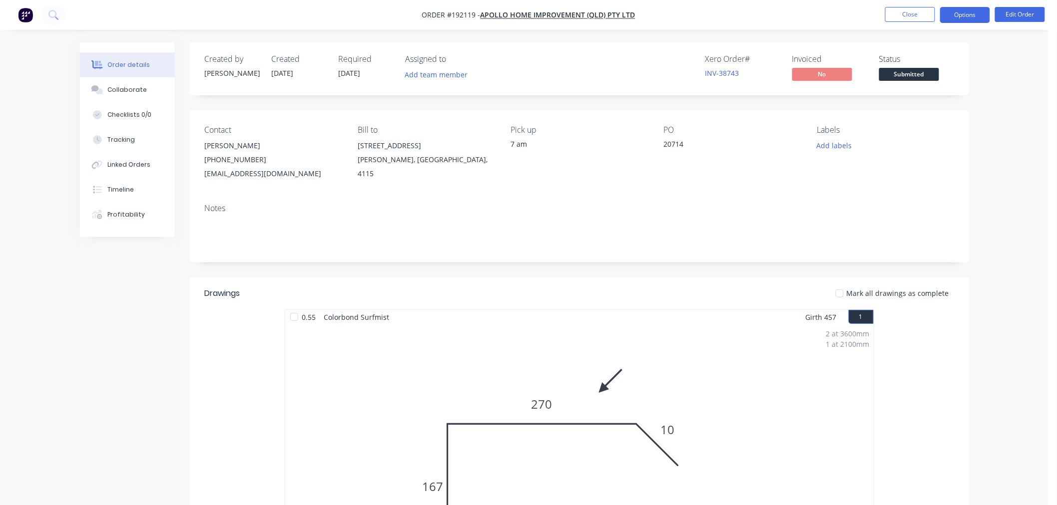
click at [975, 13] on button "Options" at bounding box center [965, 15] width 50 height 16
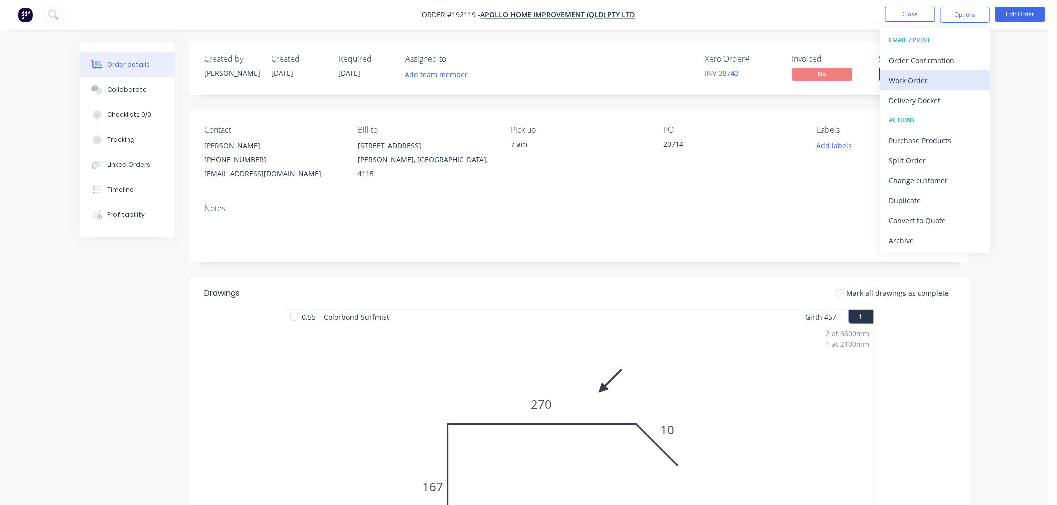
click at [965, 76] on div "Work Order" at bounding box center [935, 80] width 92 height 14
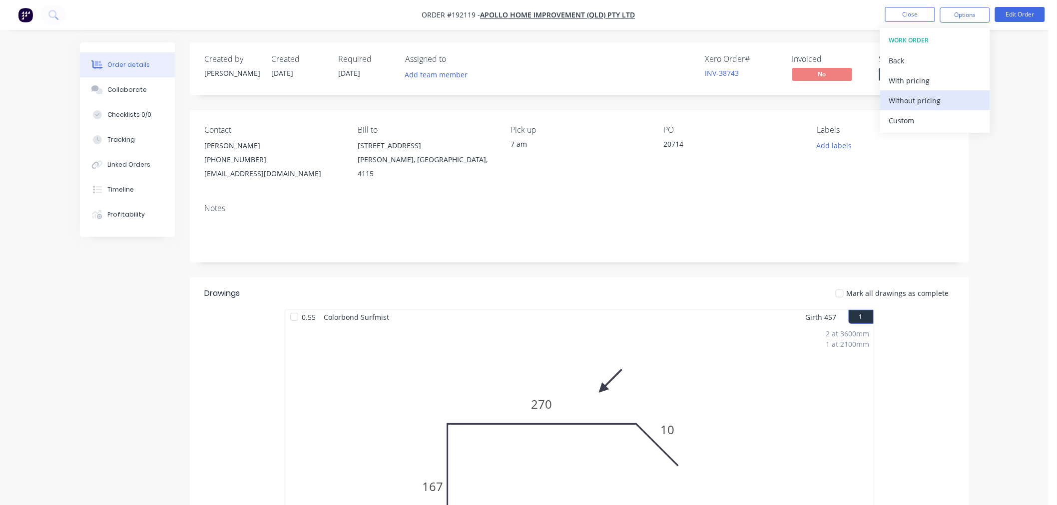
click at [957, 100] on div "Without pricing" at bounding box center [935, 100] width 92 height 14
click at [125, 303] on div "Created by Jeremy Created 08/09/25 Required 09/09/25 Assigned to Add team membe…" at bounding box center [524, 434] width 889 height 785
drag, startPoint x: 1005, startPoint y: 221, endPoint x: 984, endPoint y: 164, distance: 60.7
click at [1004, 219] on div "Order details Collaborate Checklists 0/0 Tracking Linked Orders Timeline Profit…" at bounding box center [524, 413] width 1048 height 827
click at [850, 19] on nav "Order #192119 - Apollo Home Improvement (QLD) Pty Ltd Close Options Edit Order" at bounding box center [528, 15] width 1057 height 30
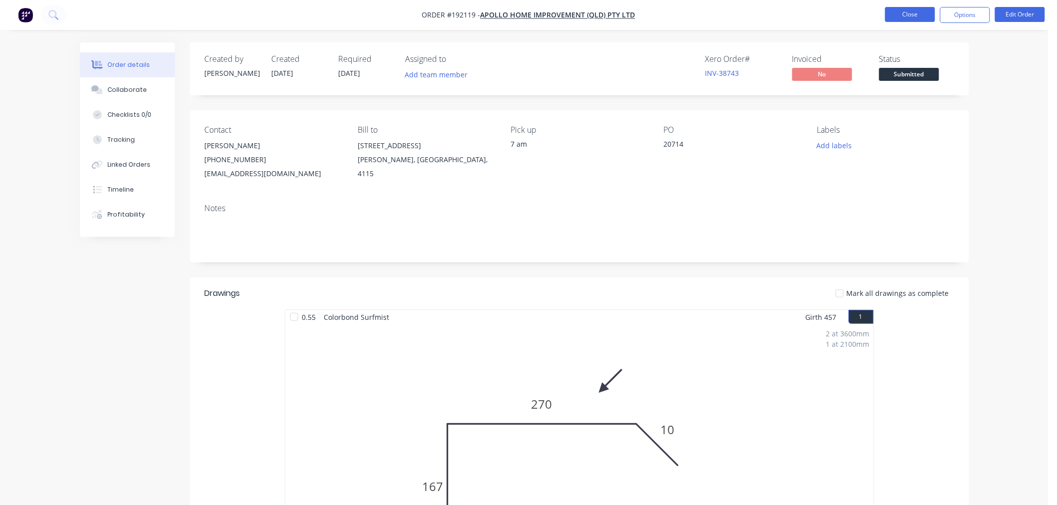
click at [905, 15] on button "Close" at bounding box center [910, 14] width 50 height 15
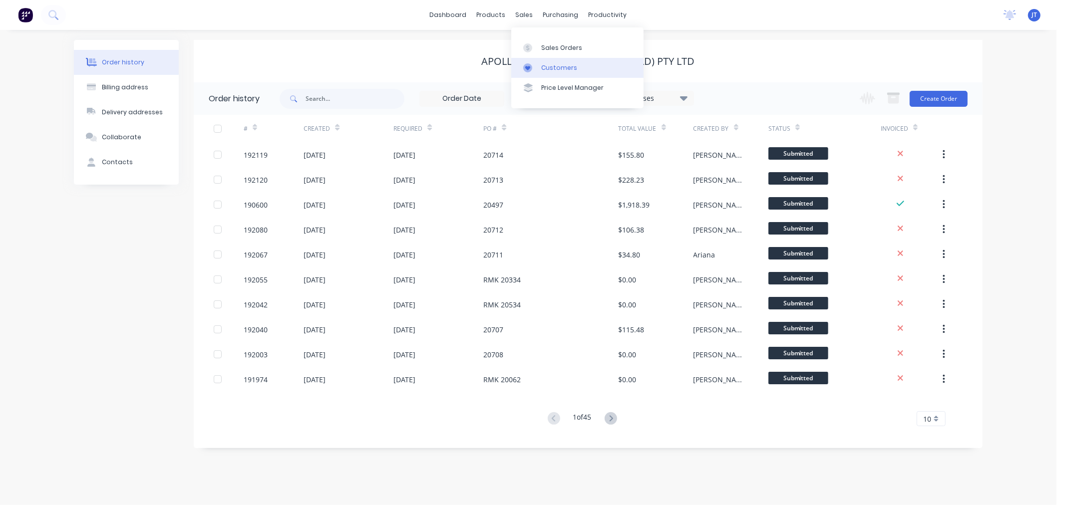
click at [547, 66] on div "Customers" at bounding box center [559, 67] width 36 height 9
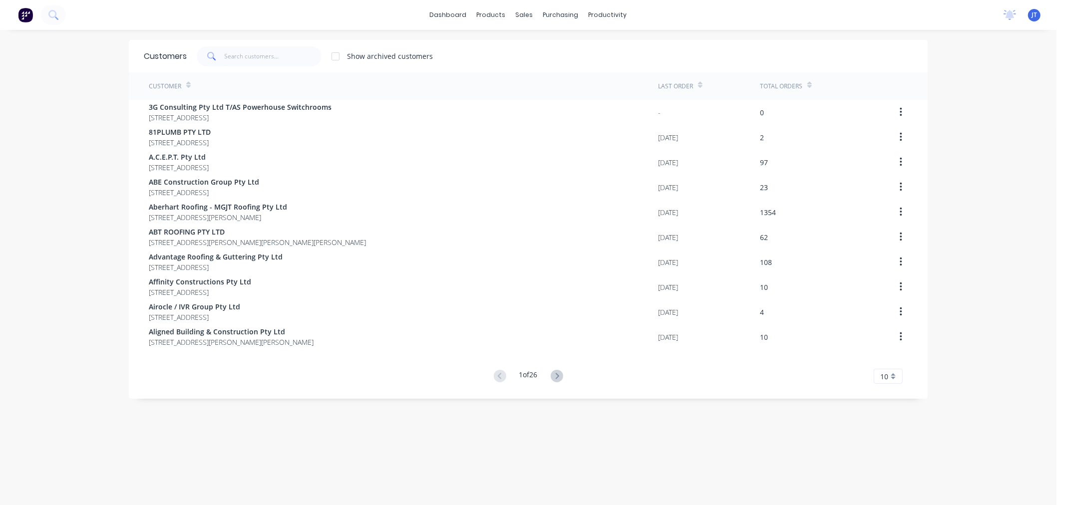
click at [51, 161] on div "dashboard products sales purchasing productivity dashboard products Product Cat…" at bounding box center [528, 252] width 1057 height 505
click at [255, 56] on input "text" at bounding box center [273, 56] width 97 height 20
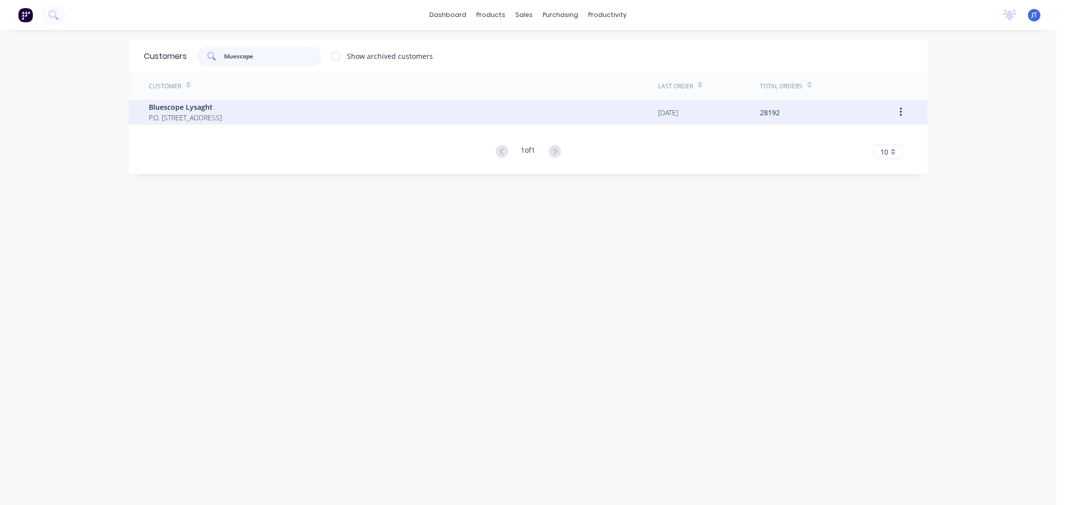
type input "bluescope"
click at [270, 108] on div "Bluescope Lysaght P.O. Box 144 Archerfield Australia 4108" at bounding box center [403, 112] width 509 height 25
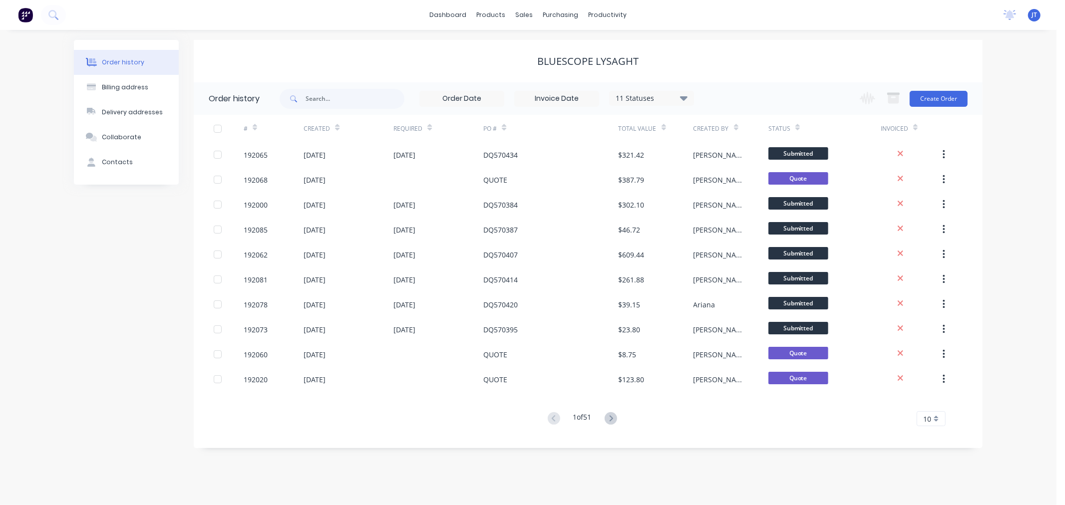
click at [82, 305] on div "Order history Billing address Delivery addresses Collaborate Contacts" at bounding box center [126, 244] width 105 height 408
click at [921, 102] on button "Create Order" at bounding box center [939, 99] width 58 height 16
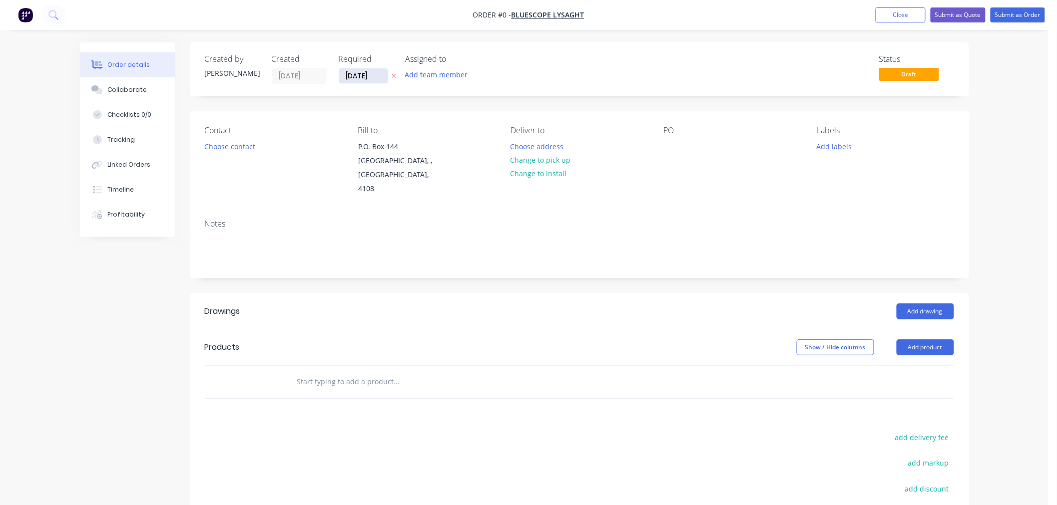
click at [352, 74] on input "[DATE]" at bounding box center [363, 75] width 49 height 15
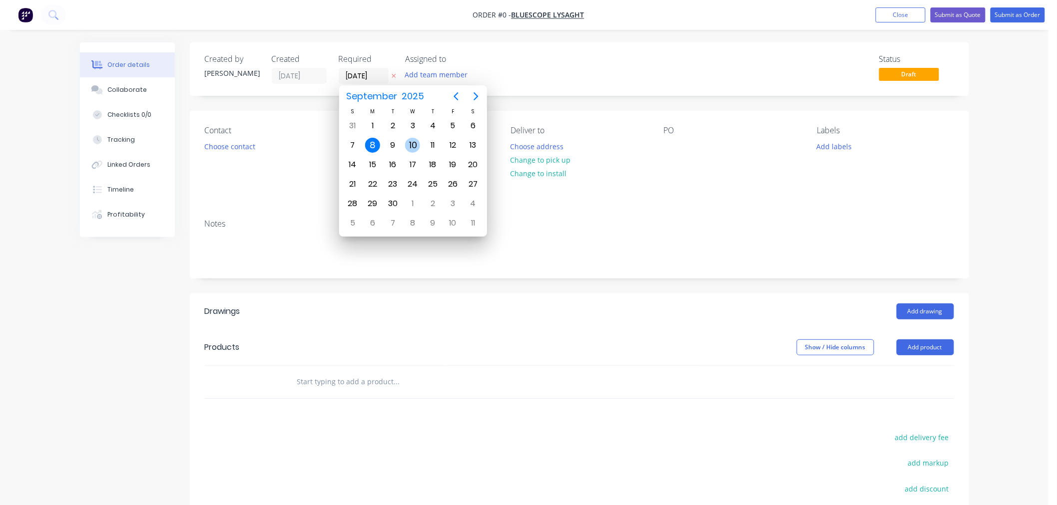
click at [416, 143] on div "10" at bounding box center [412, 145] width 15 height 15
type input "10/09/25"
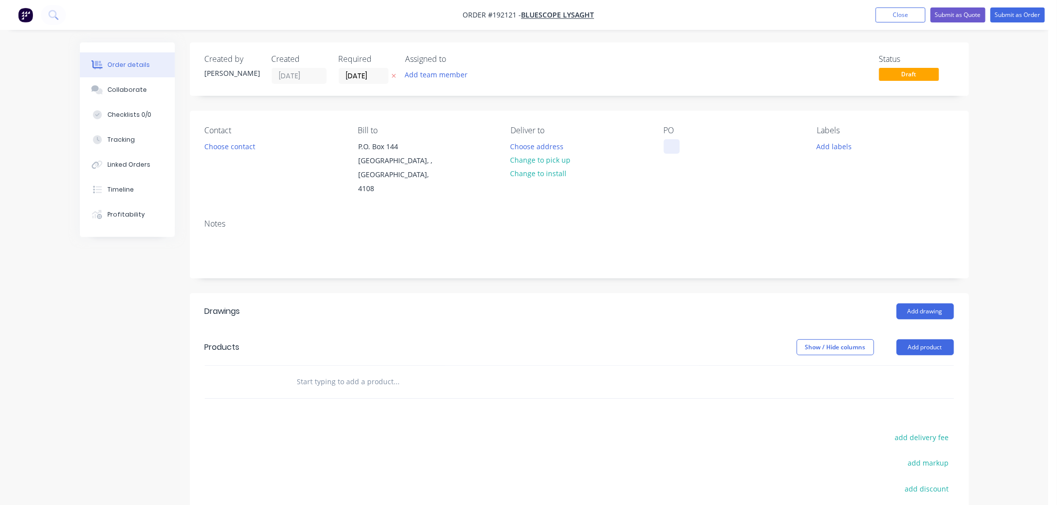
click at [674, 148] on div at bounding box center [672, 146] width 16 height 14
click at [508, 98] on div "Created by Jeremy Created 08/09/25 Required 10/09/25 Assigned to Add team membe…" at bounding box center [579, 340] width 779 height 596
click at [233, 152] on button "Choose contact" at bounding box center [229, 145] width 61 height 13
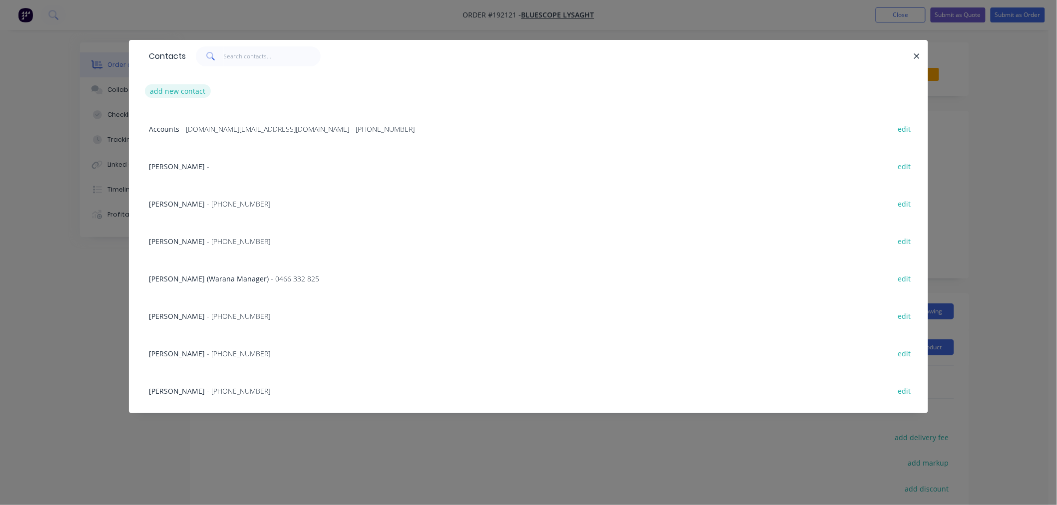
click at [188, 93] on button "add new contact" at bounding box center [178, 90] width 66 height 13
select select "AU"
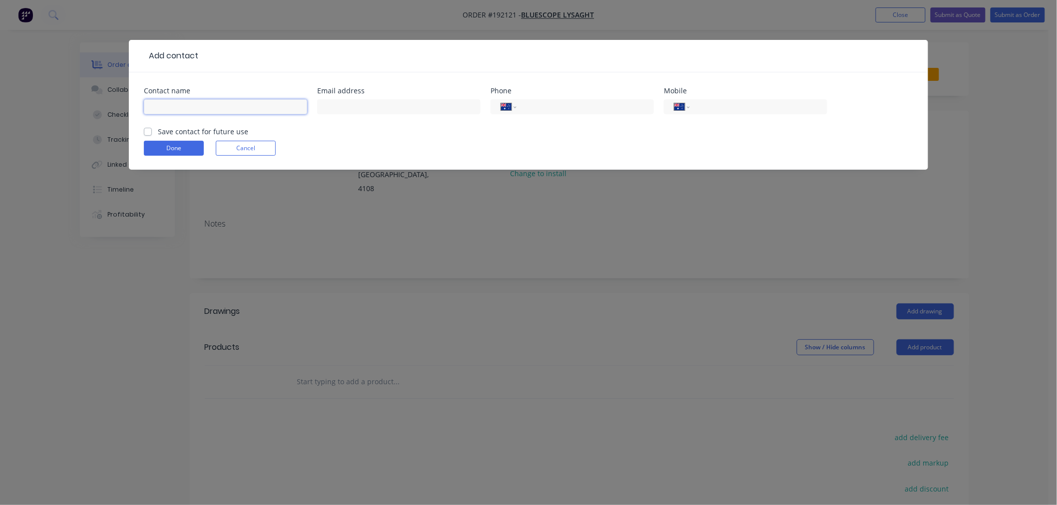
click at [203, 110] on input "text" at bounding box center [225, 106] width 163 height 15
drag, startPoint x: 321, startPoint y: 141, endPoint x: 291, endPoint y: 141, distance: 30.0
click at [321, 141] on form "Contact name Email address Phone International Afghanistan Åland Islands Albani…" at bounding box center [528, 128] width 769 height 82
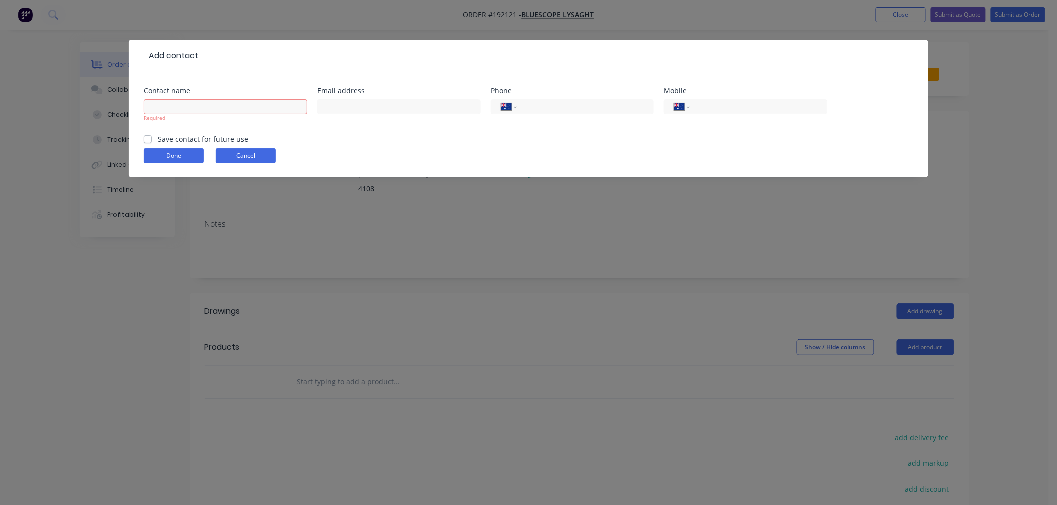
click at [241, 156] on button "Cancel" at bounding box center [246, 155] width 60 height 15
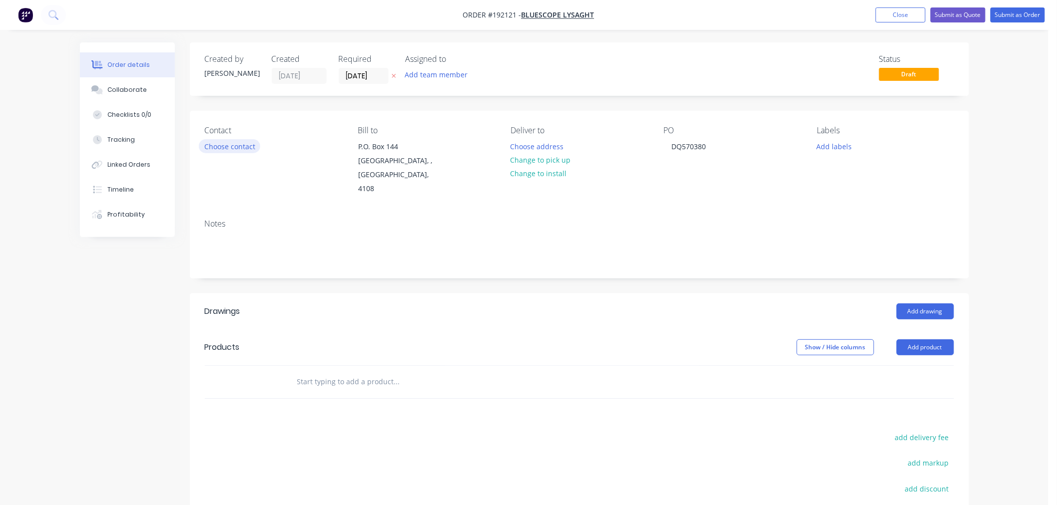
click at [242, 146] on button "Choose contact" at bounding box center [229, 145] width 61 height 13
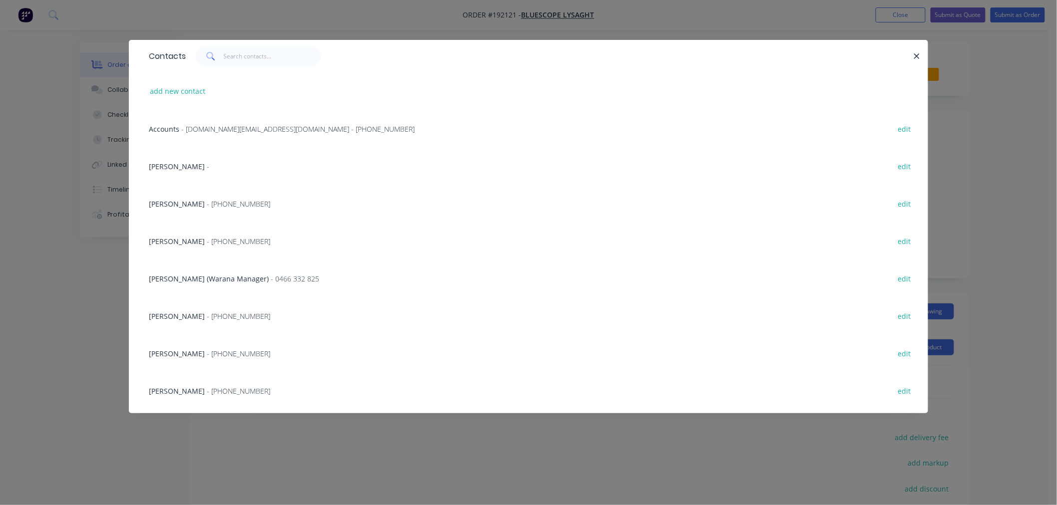
click at [218, 248] on div "JEMIMA BOURKE - (07) 3365 7777 edit" at bounding box center [528, 240] width 769 height 37
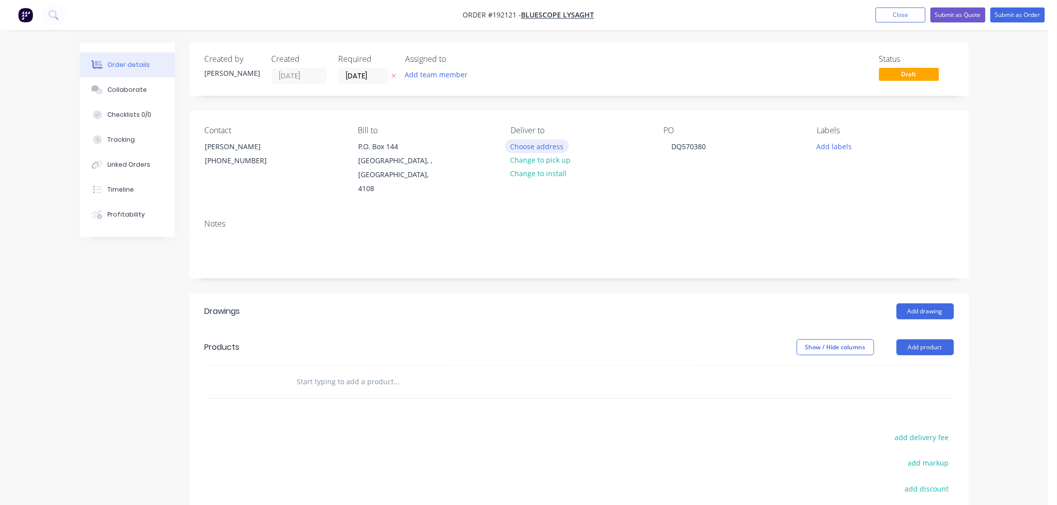
click at [546, 150] on button "Choose address" at bounding box center [537, 145] width 64 height 13
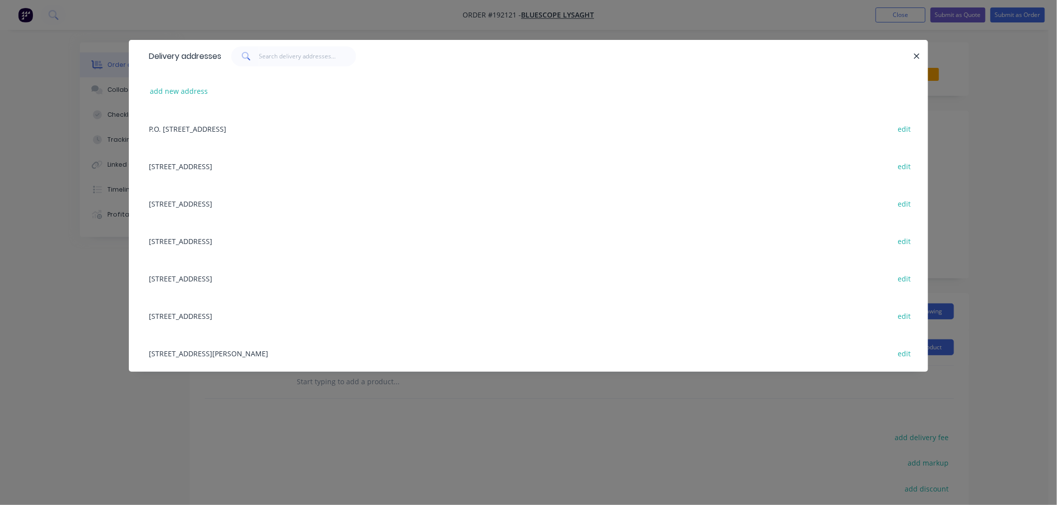
click at [56, 335] on div "Delivery addresses add new address P.O. Box 144, Archerfield, undefined, Austra…" at bounding box center [528, 252] width 1057 height 505
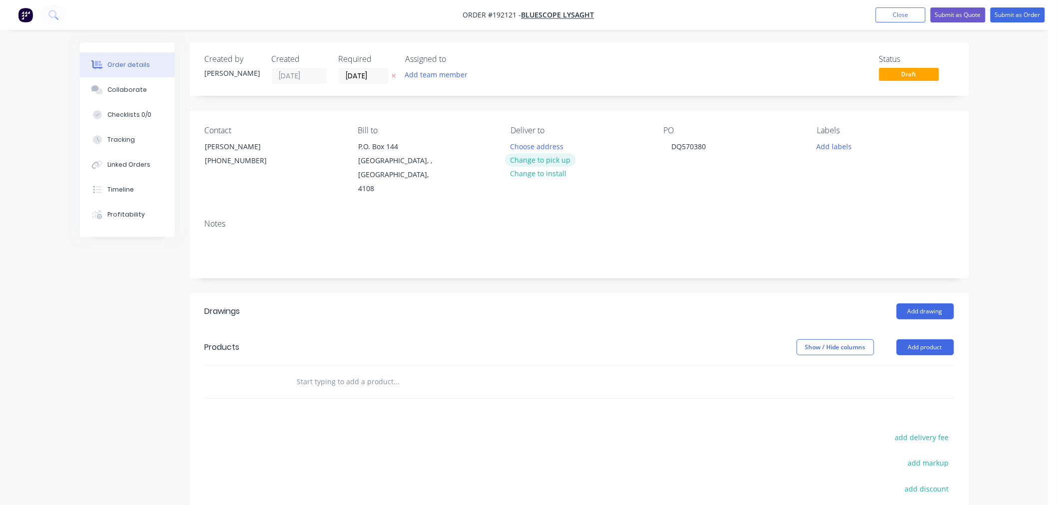
click at [555, 157] on button "Change to pick up" at bounding box center [540, 159] width 71 height 13
click at [521, 146] on div at bounding box center [518, 146] width 16 height 14
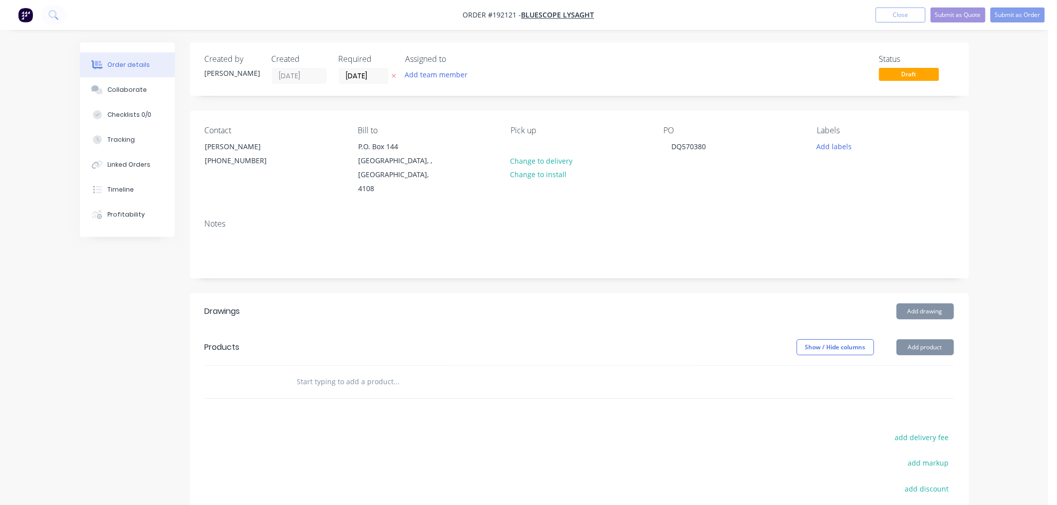
click at [256, 250] on div "Notes" at bounding box center [579, 244] width 779 height 67
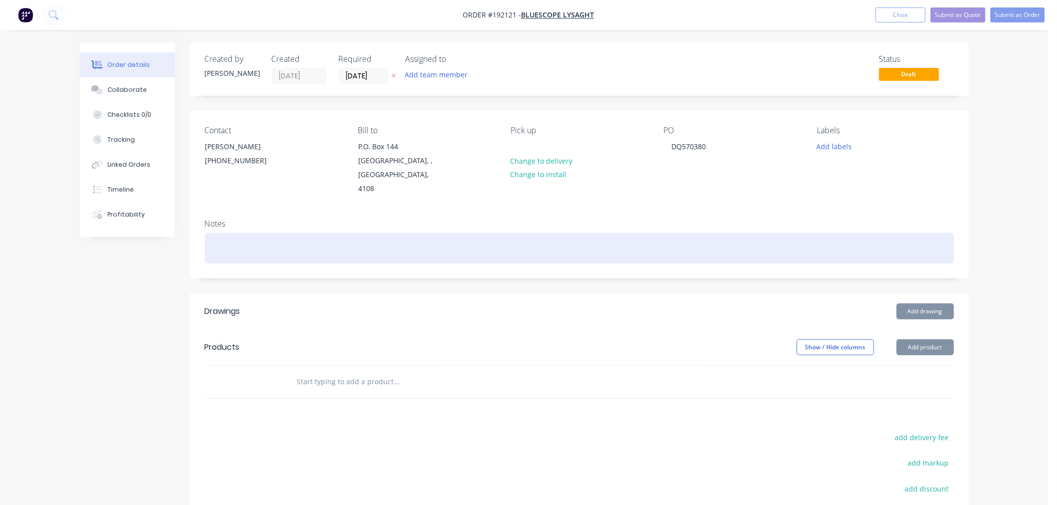
click at [255, 239] on div at bounding box center [579, 248] width 749 height 30
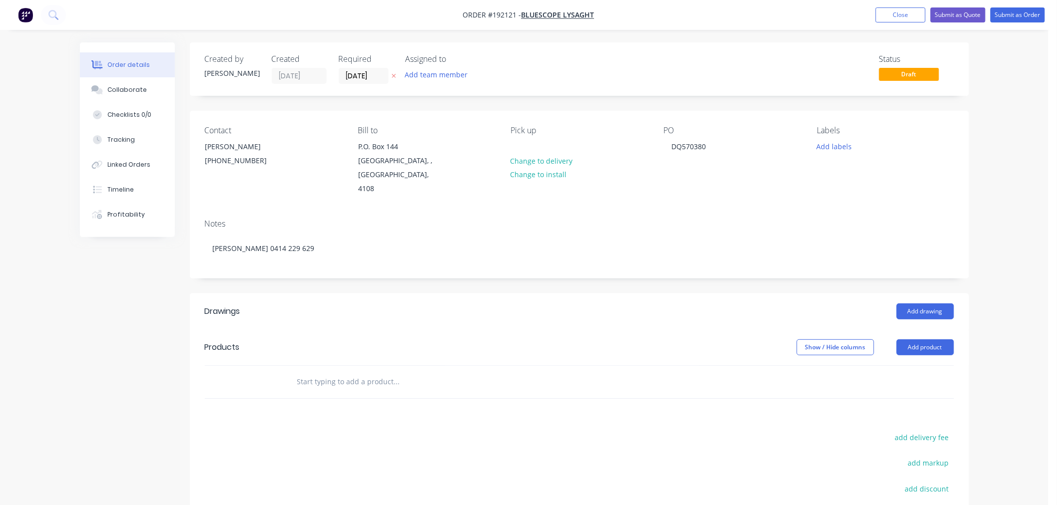
click at [115, 297] on div "Created by Jeremy Created 08/09/25 Required 10/09/25 Assigned to Add team membe…" at bounding box center [524, 347] width 889 height 611
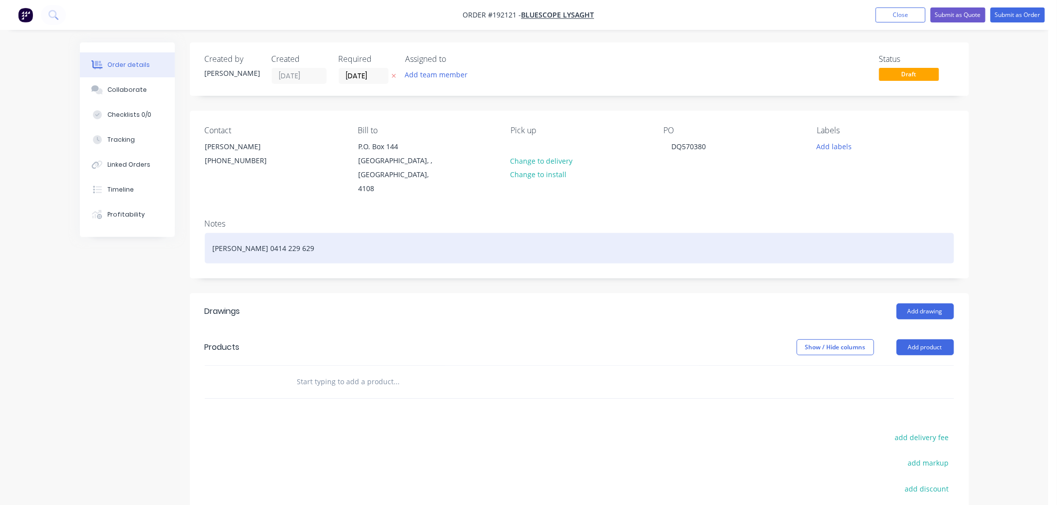
click at [336, 233] on div "Suzannah 0414 229 629" at bounding box center [579, 248] width 749 height 30
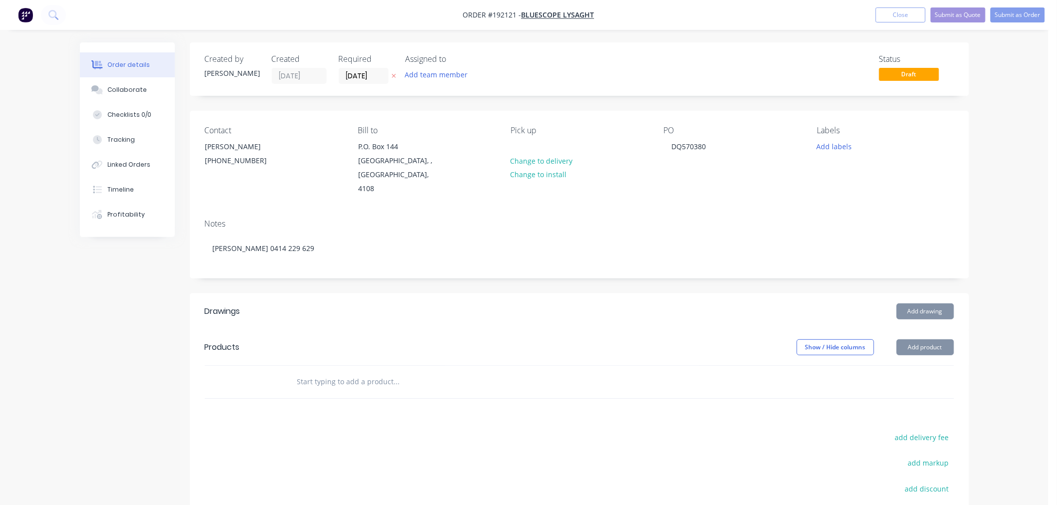
click at [132, 288] on div "Created by Jeremy Created 08/09/25 Required 10/09/25 Assigned to Add team membe…" at bounding box center [524, 347] width 889 height 611
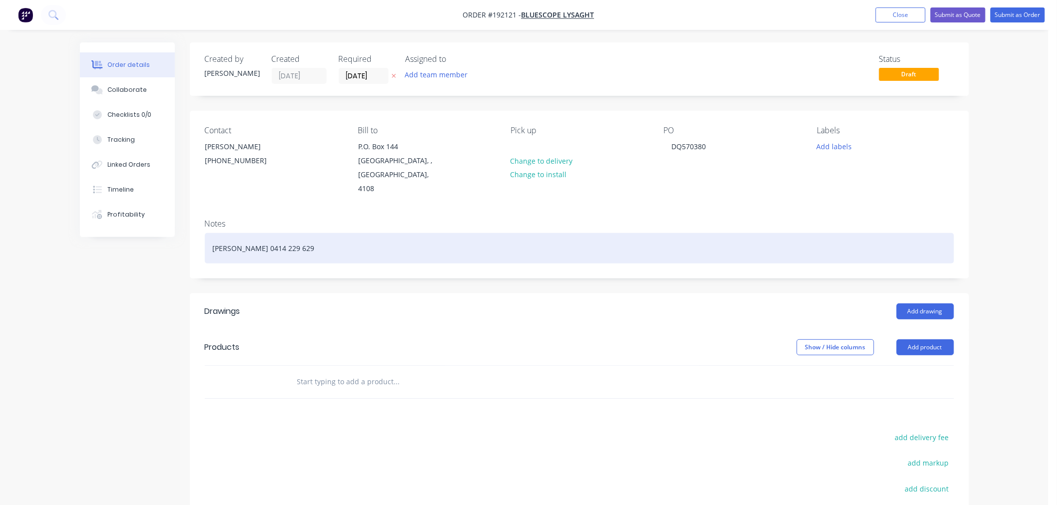
click at [317, 238] on div "Suzannah 0414 229 629" at bounding box center [579, 248] width 749 height 30
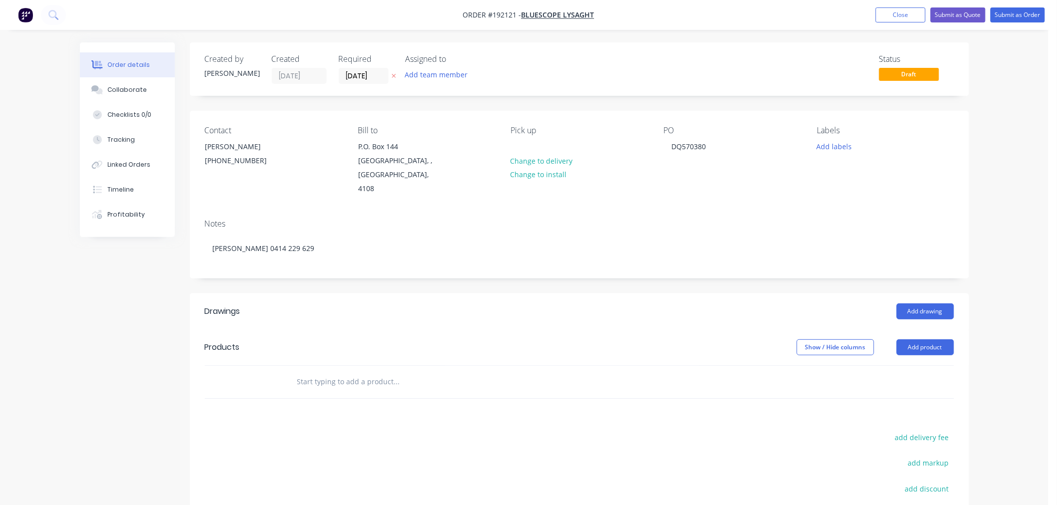
click at [110, 281] on div "Created by Jeremy Created 08/09/25 Required 10/09/25 Assigned to Add team membe…" at bounding box center [524, 347] width 889 height 611
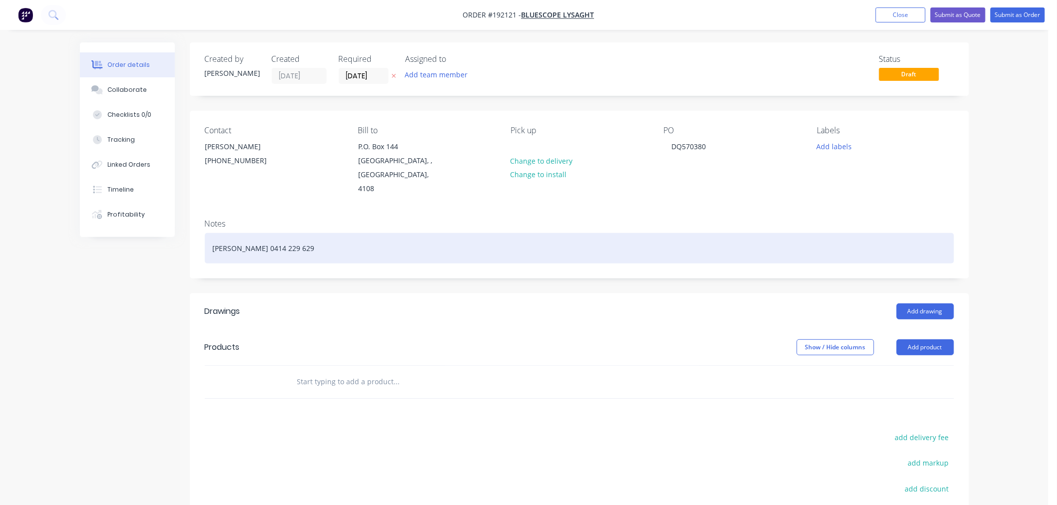
click at [319, 237] on div "Suzannah 0414 229 629" at bounding box center [579, 248] width 749 height 30
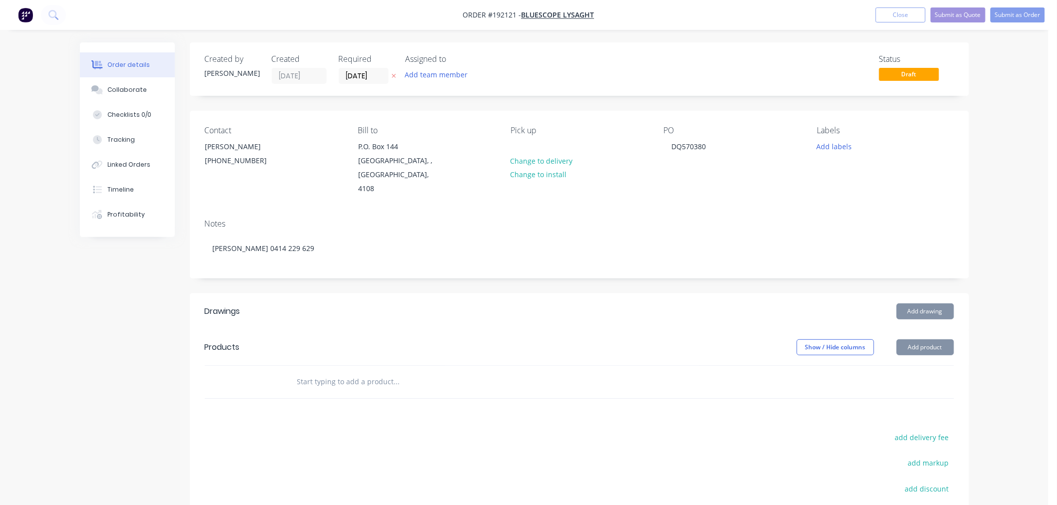
click at [1036, 247] on div "Order details Collaborate Checklists 0/0 Tracking Linked Orders Timeline Profit…" at bounding box center [524, 327] width 1048 height 654
click at [935, 304] on button "Add drawing" at bounding box center [924, 312] width 57 height 16
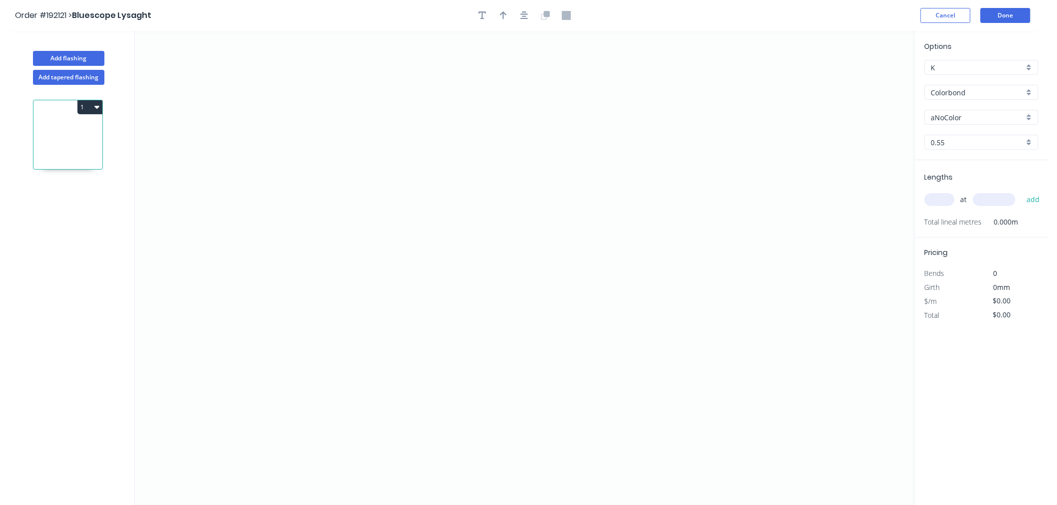
click at [965, 115] on input "aNoColor" at bounding box center [977, 117] width 93 height 10
click at [996, 195] on div "Surfmist" at bounding box center [981, 188] width 113 height 17
type input "Surfmist"
click at [945, 202] on input "text" at bounding box center [939, 199] width 30 height 13
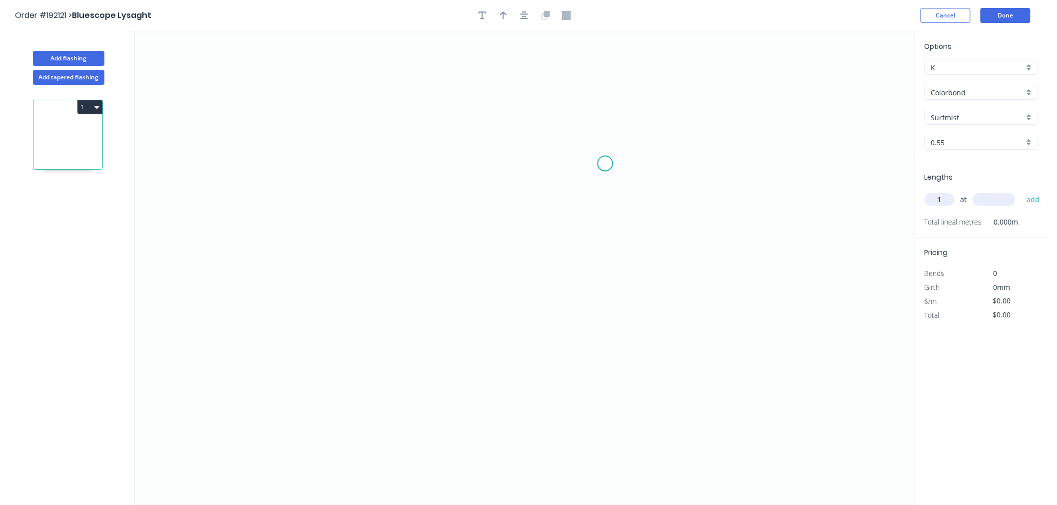
type input "1"
type input "1200"
click at [1021, 191] on button "add" at bounding box center [1032, 199] width 23 height 17
click at [302, 113] on icon "0" at bounding box center [524, 268] width 779 height 474
click at [310, 284] on icon "0" at bounding box center [524, 268] width 779 height 474
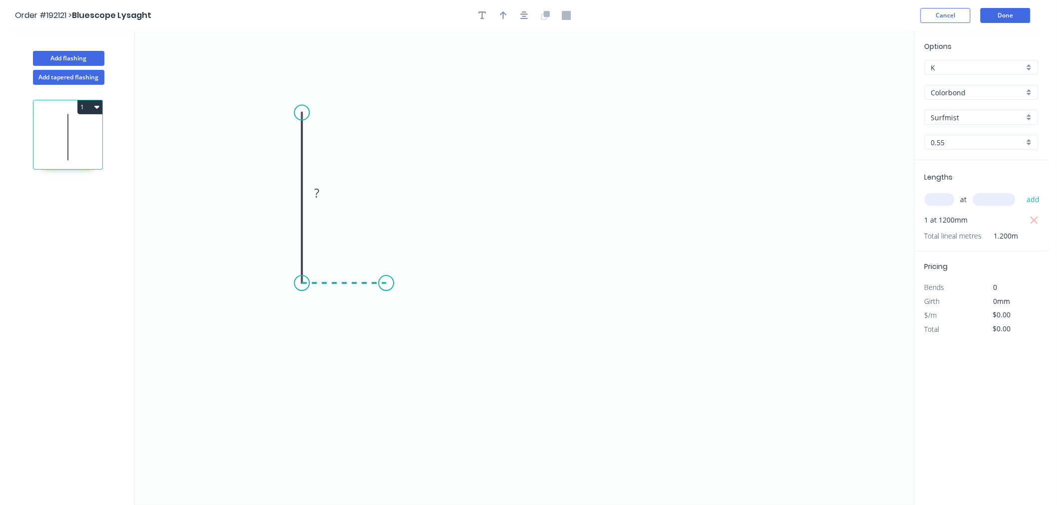
click at [386, 285] on icon "0 ?" at bounding box center [524, 268] width 779 height 474
click at [384, 208] on icon "0 ? ?" at bounding box center [524, 268] width 779 height 474
click at [310, 84] on icon "0 ? ? ?" at bounding box center [524, 268] width 779 height 474
click at [525, 13] on icon "button" at bounding box center [524, 15] width 8 height 8
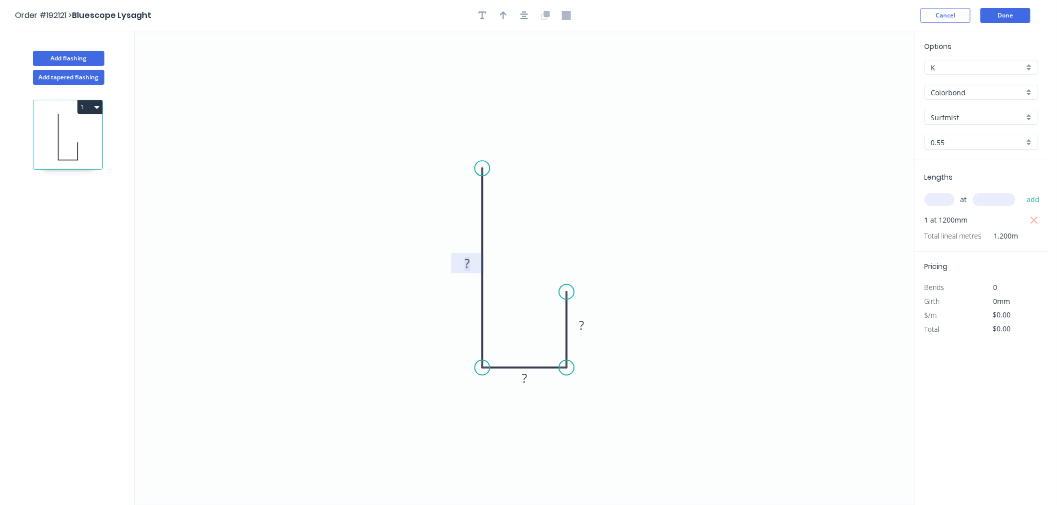
click at [466, 265] on tspan "?" at bounding box center [467, 263] width 5 height 16
click at [627, 201] on icon "0 410 25 45" at bounding box center [524, 268] width 779 height 474
type input "$13.06"
type input "$15.67"
click at [761, 258] on icon "0 410 25 45" at bounding box center [524, 268] width 779 height 474
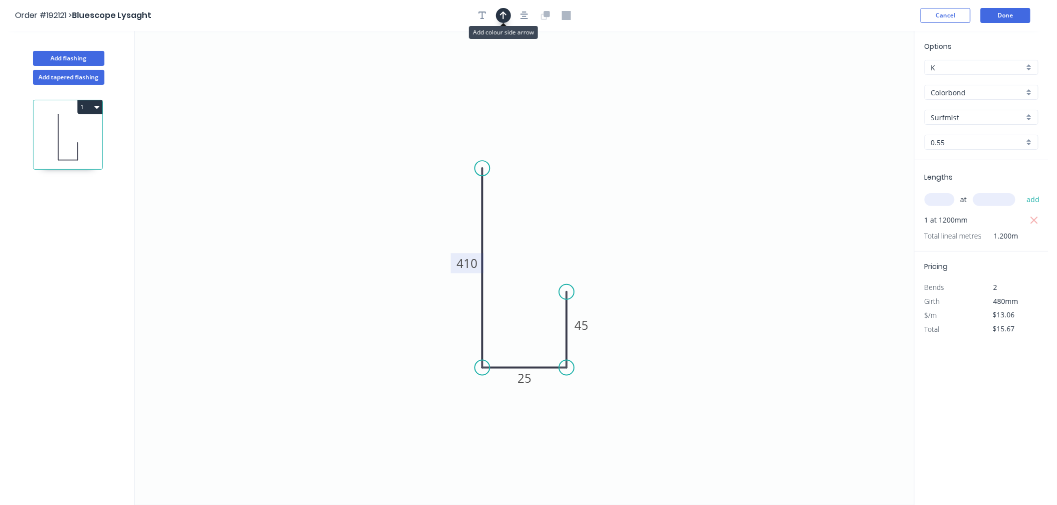
click at [502, 16] on icon "button" at bounding box center [503, 15] width 7 height 9
drag, startPoint x: 862, startPoint y: 78, endPoint x: 455, endPoint y: 202, distance: 425.4
click at [455, 202] on icon at bounding box center [454, 190] width 9 height 32
click at [455, 202] on icon at bounding box center [462, 193] width 29 height 29
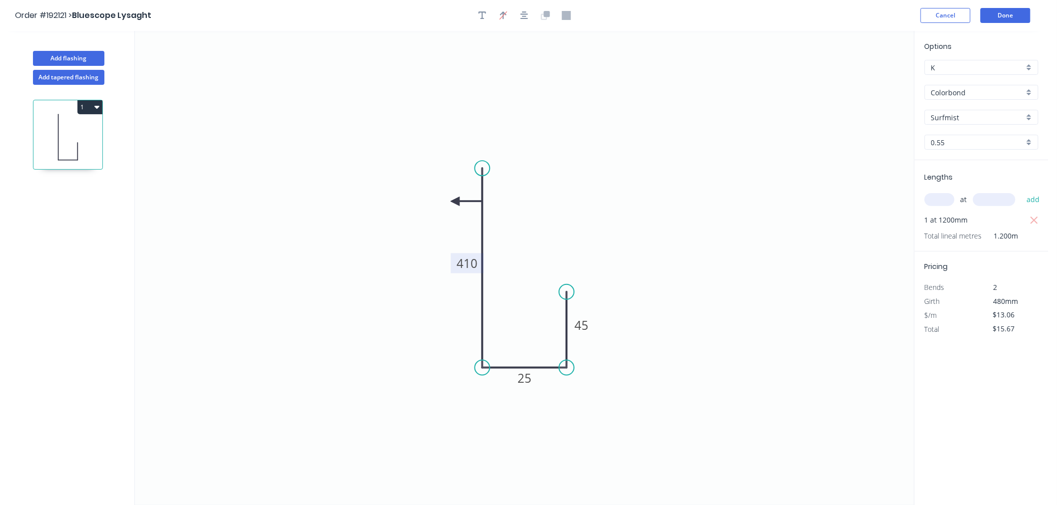
click at [455, 202] on icon at bounding box center [466, 201] width 32 height 9
click at [455, 202] on icon at bounding box center [454, 213] width 9 height 32
click at [455, 202] on icon at bounding box center [446, 209] width 29 height 29
click at [455, 202] on icon at bounding box center [443, 201] width 32 height 9
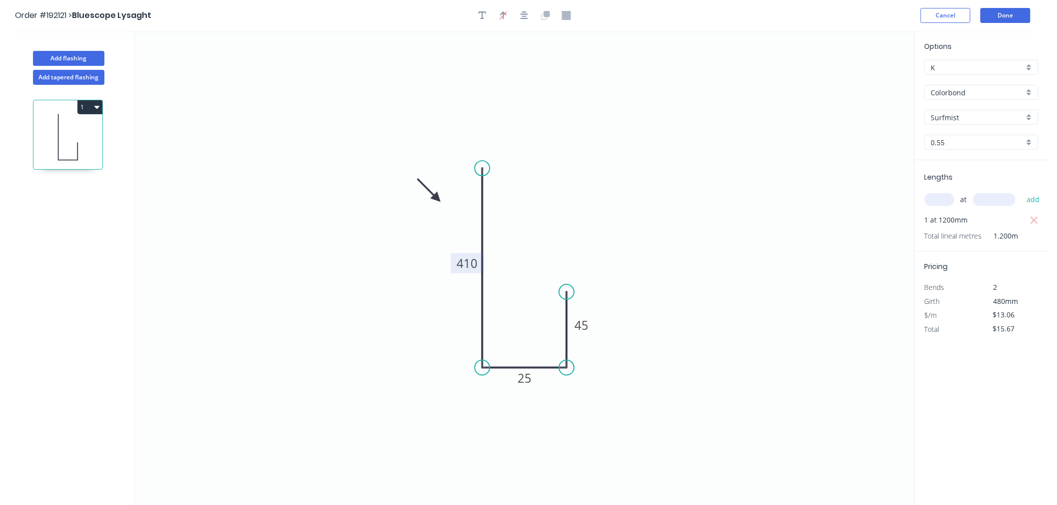
drag, startPoint x: 455, startPoint y: 202, endPoint x: 437, endPoint y: 199, distance: 18.2
click at [437, 199] on icon at bounding box center [428, 190] width 29 height 29
click at [526, 18] on icon "button" at bounding box center [524, 15] width 8 height 8
click at [739, 22] on div "Order #192121 > Bluescope Lysaght Cancel Done" at bounding box center [524, 15] width 1018 height 15
click at [1002, 17] on button "Done" at bounding box center [1005, 15] width 50 height 15
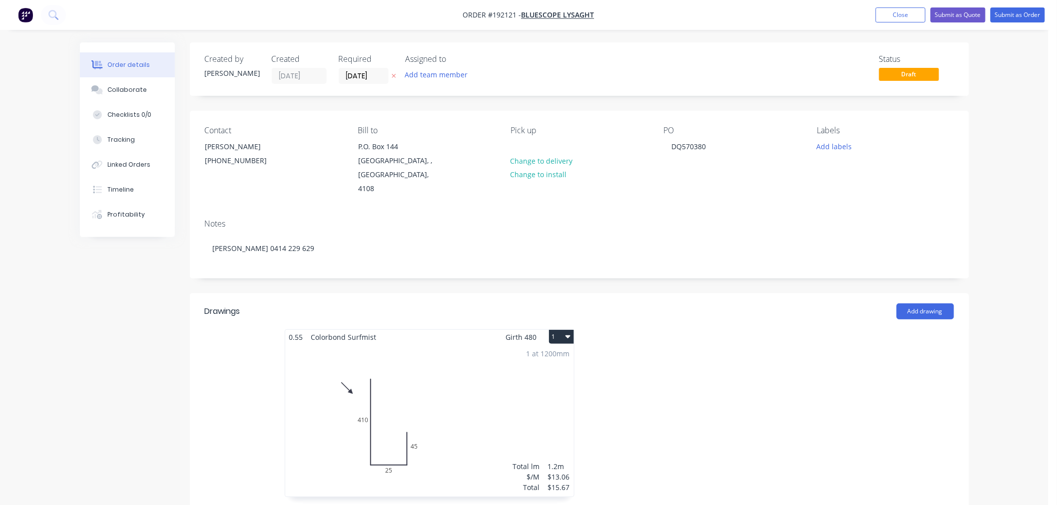
click at [565, 333] on icon "button" at bounding box center [567, 337] width 5 height 8
click at [566, 353] on button "Use larger box size" at bounding box center [526, 362] width 95 height 20
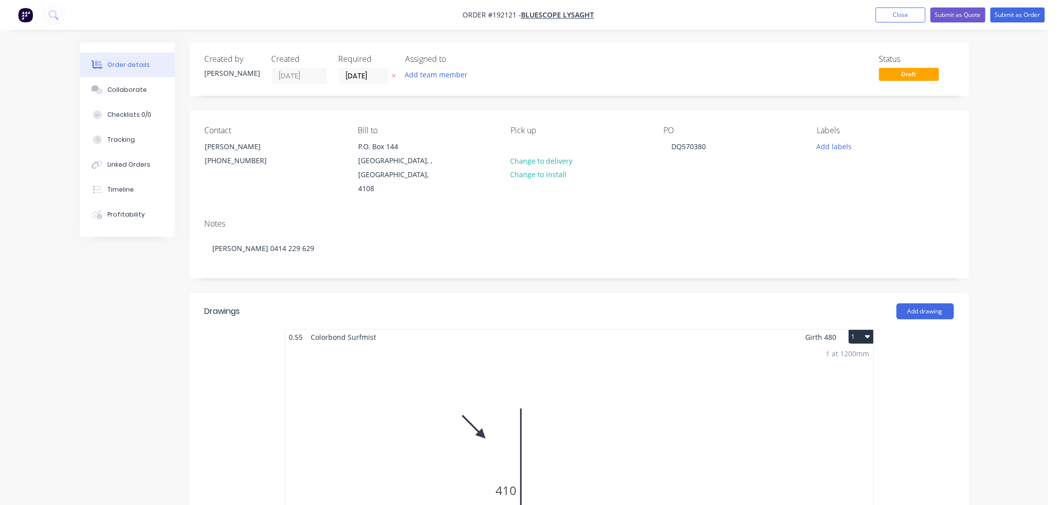
click at [1004, 262] on div "Order details Collaborate Checklists 0/0 Tracking Linked Orders Timeline Profit…" at bounding box center [524, 497] width 1048 height 994
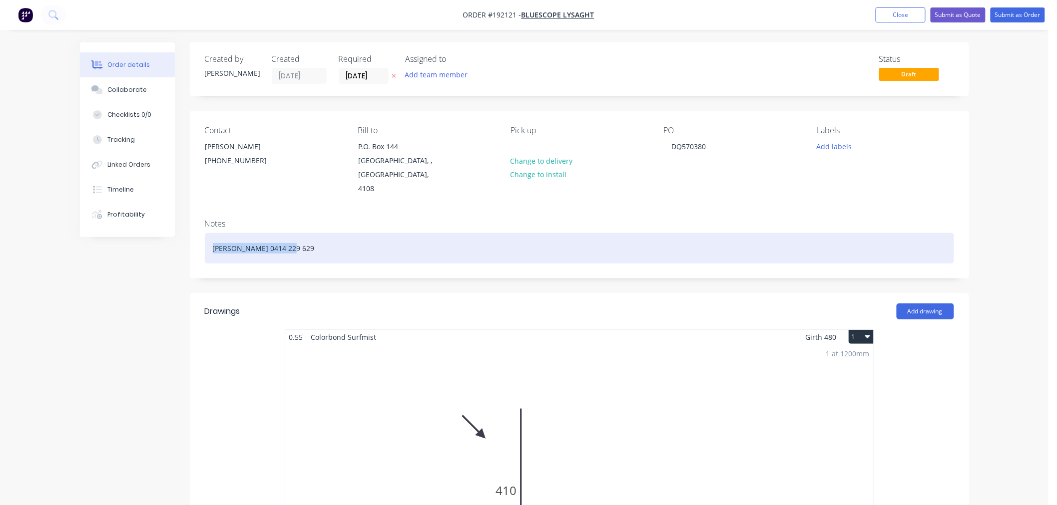
drag, startPoint x: 314, startPoint y: 233, endPoint x: 174, endPoint y: 240, distance: 140.0
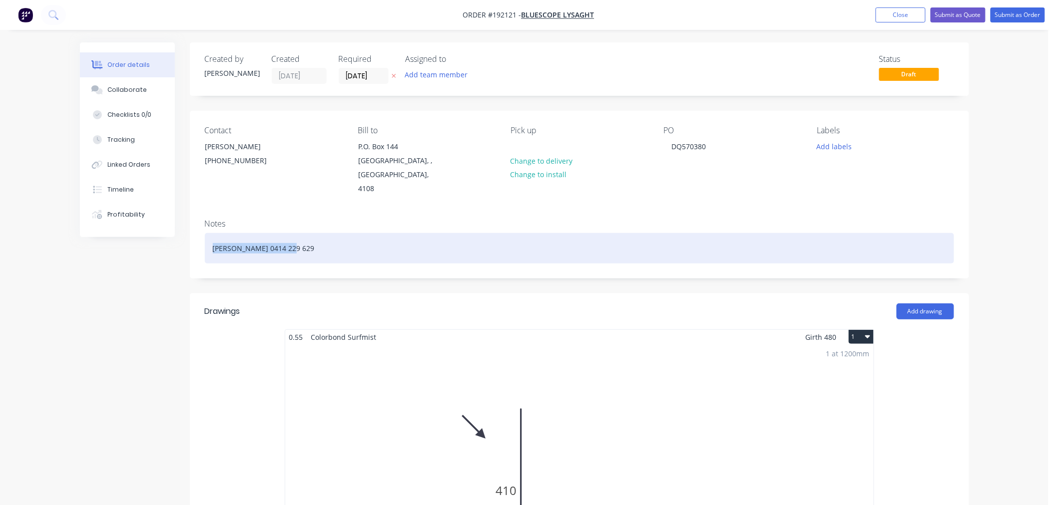
drag, startPoint x: 327, startPoint y: 231, endPoint x: 163, endPoint y: 237, distance: 163.4
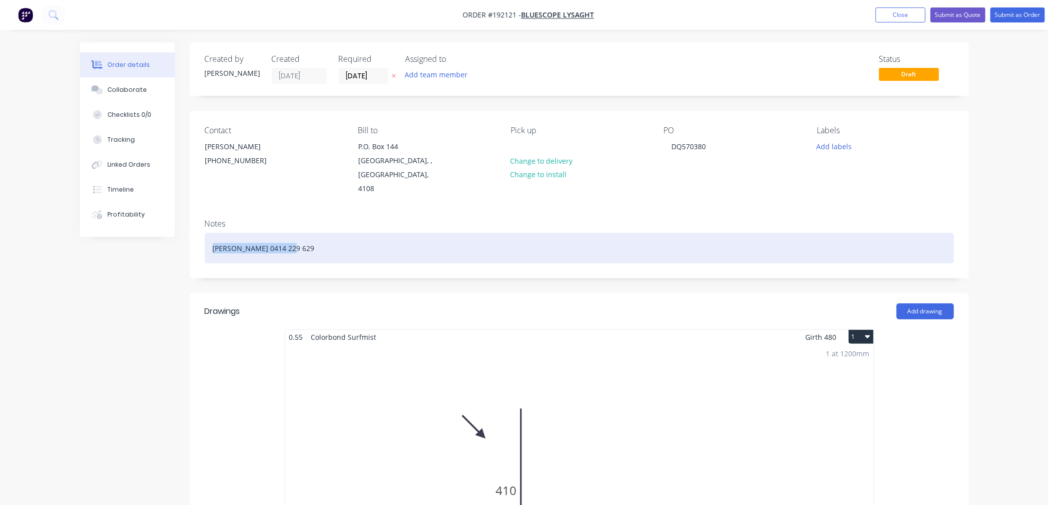
drag, startPoint x: 337, startPoint y: 232, endPoint x: 172, endPoint y: 235, distance: 164.3
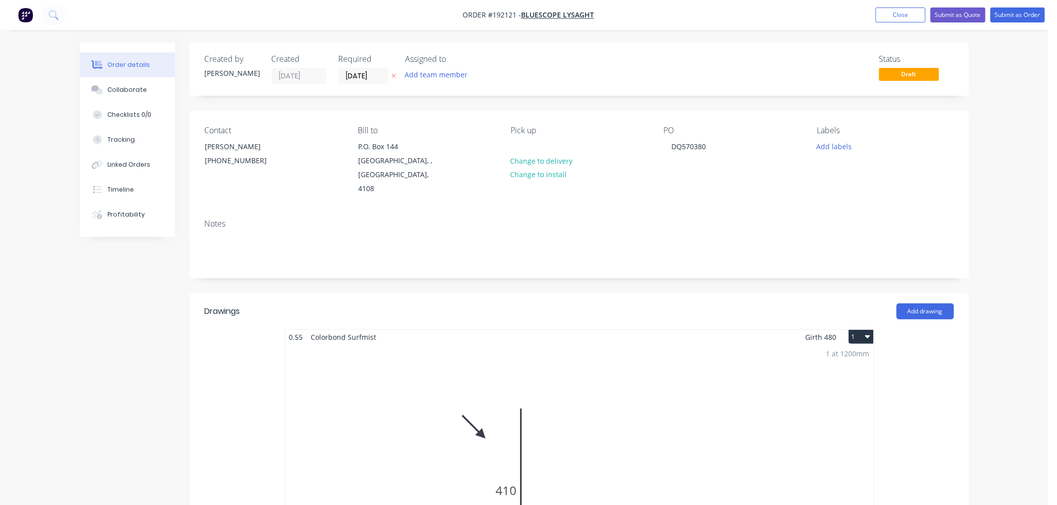
click at [999, 205] on div "Order details Collaborate Checklists 0/0 Tracking Linked Orders Timeline Profit…" at bounding box center [524, 497] width 1048 height 994
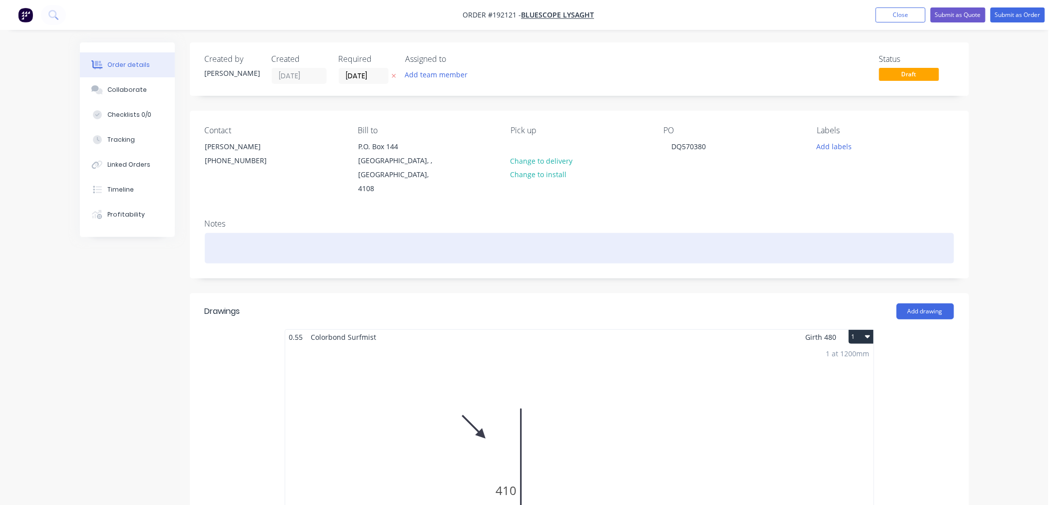
click at [325, 242] on div at bounding box center [579, 248] width 749 height 30
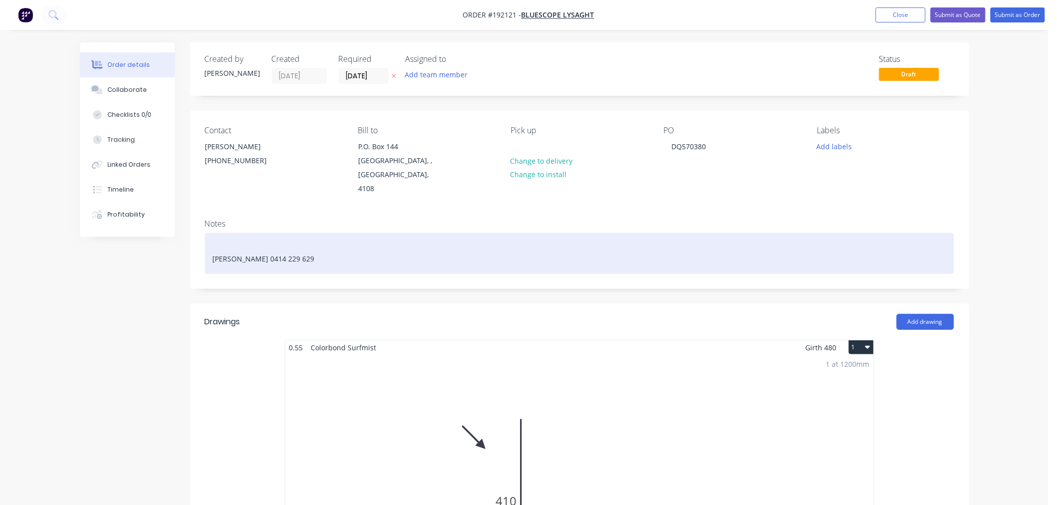
click at [258, 237] on div "Suzannah 0414 229 629" at bounding box center [579, 253] width 749 height 41
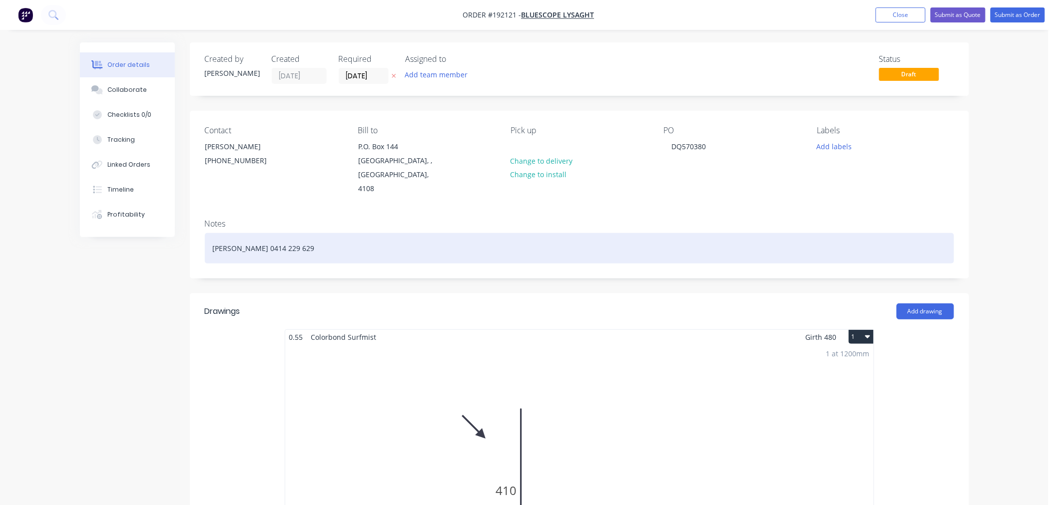
click at [325, 236] on div "Suzannah 0414 229 629" at bounding box center [579, 248] width 749 height 30
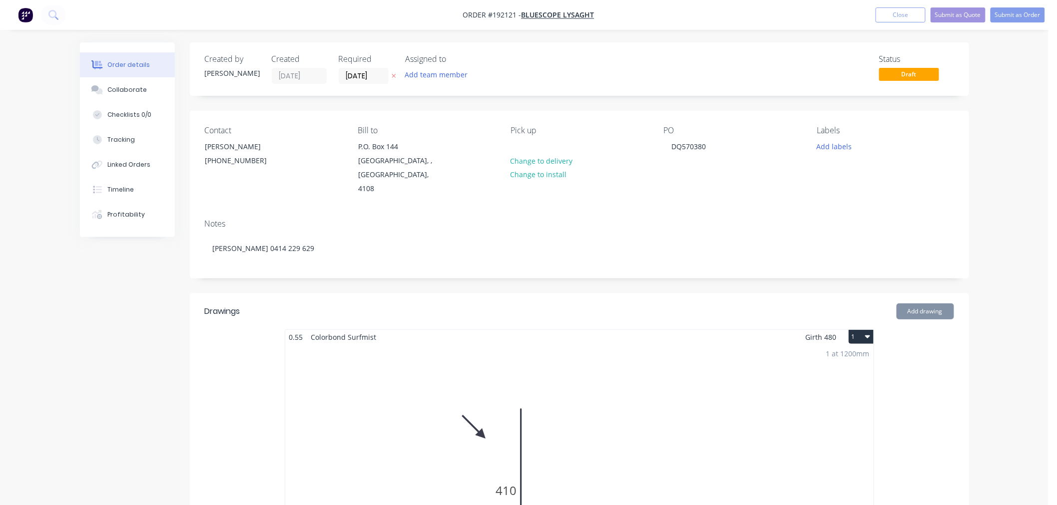
click at [1002, 207] on div "Order details Collaborate Checklists 0/0 Tracking Linked Orders Timeline Profit…" at bounding box center [524, 497] width 1048 height 994
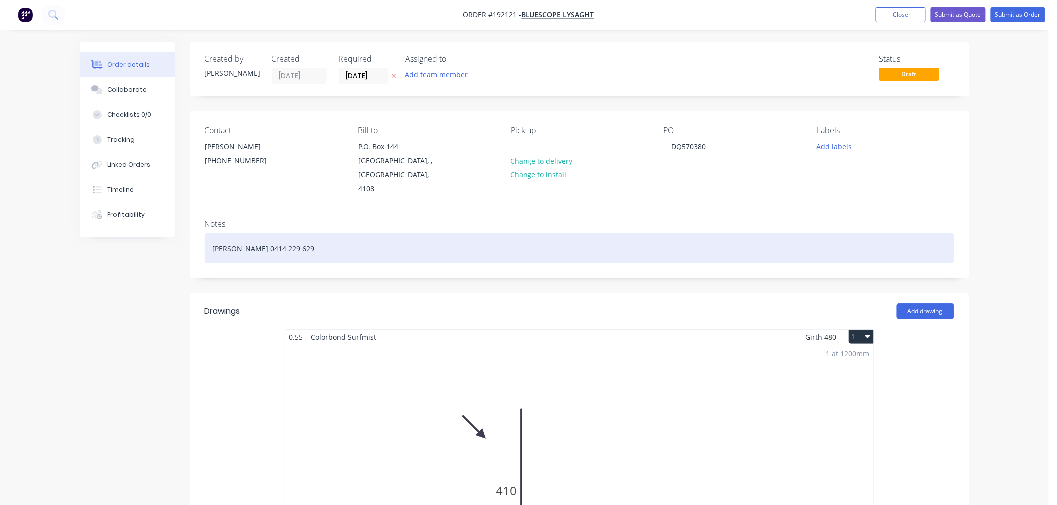
click at [309, 237] on div "Suzannah 0414 229 629" at bounding box center [579, 248] width 749 height 30
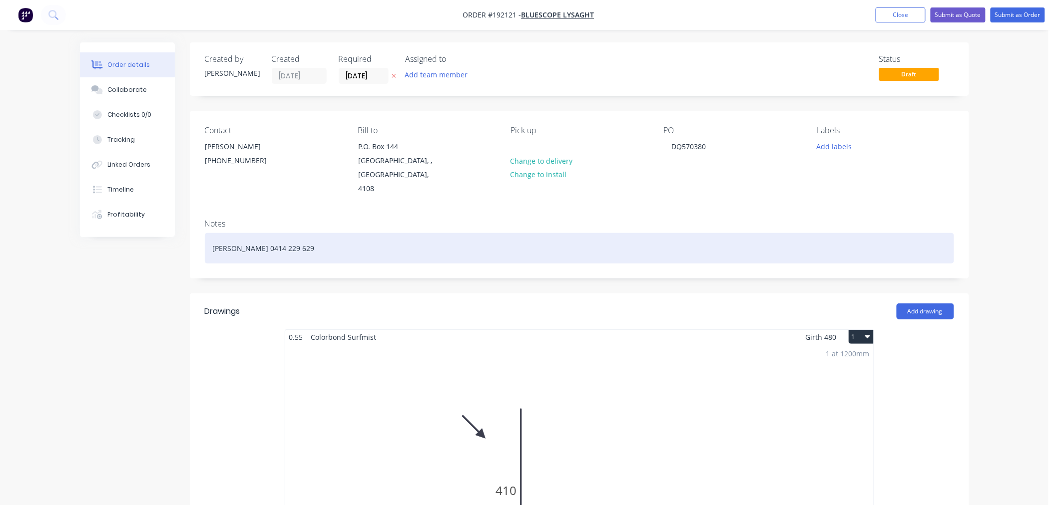
click at [543, 237] on div "Suzannah 0414 229 629" at bounding box center [579, 248] width 749 height 30
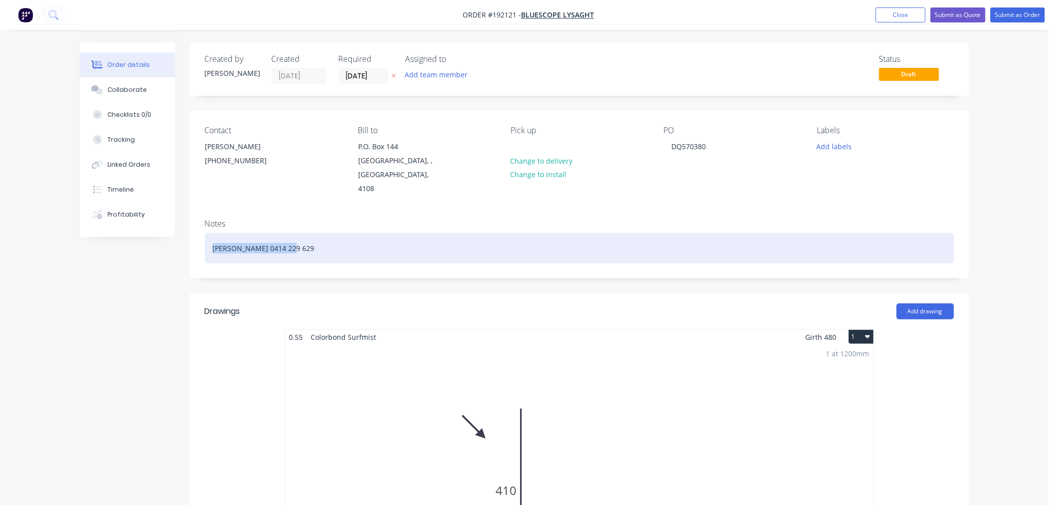
drag, startPoint x: 308, startPoint y: 235, endPoint x: 167, endPoint y: 240, distance: 141.4
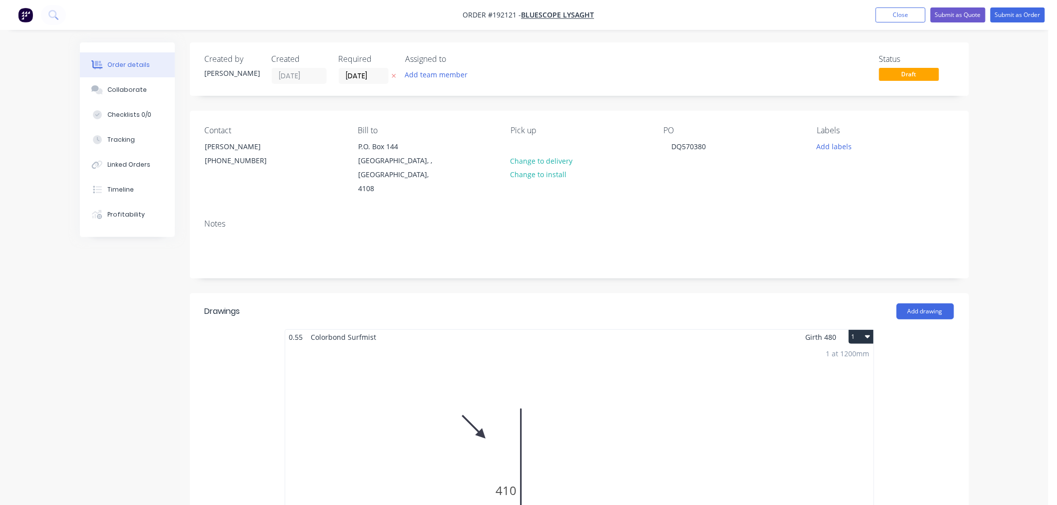
click at [1000, 212] on div "Order details Collaborate Checklists 0/0 Tracking Linked Orders Timeline Profit…" at bounding box center [524, 497] width 1048 height 994
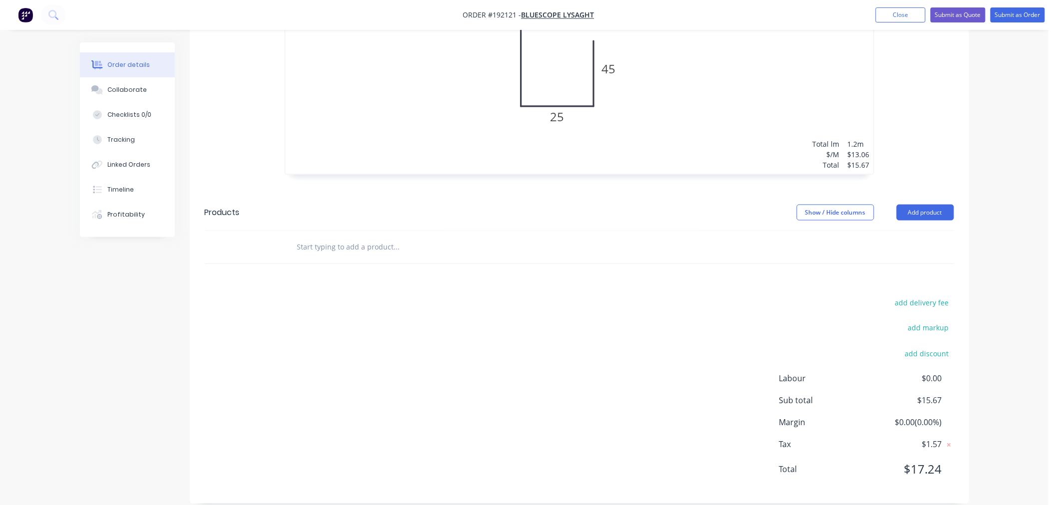
click at [1002, 365] on div "Order details Collaborate Checklists 0/0 Tracking Linked Orders Timeline Profit…" at bounding box center [524, 22] width 1048 height 994
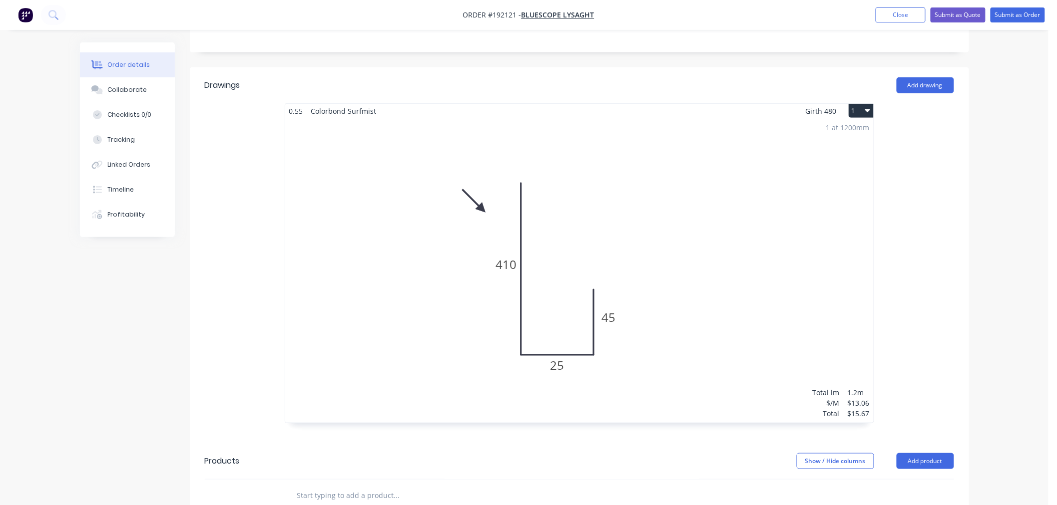
scroll to position [253, 0]
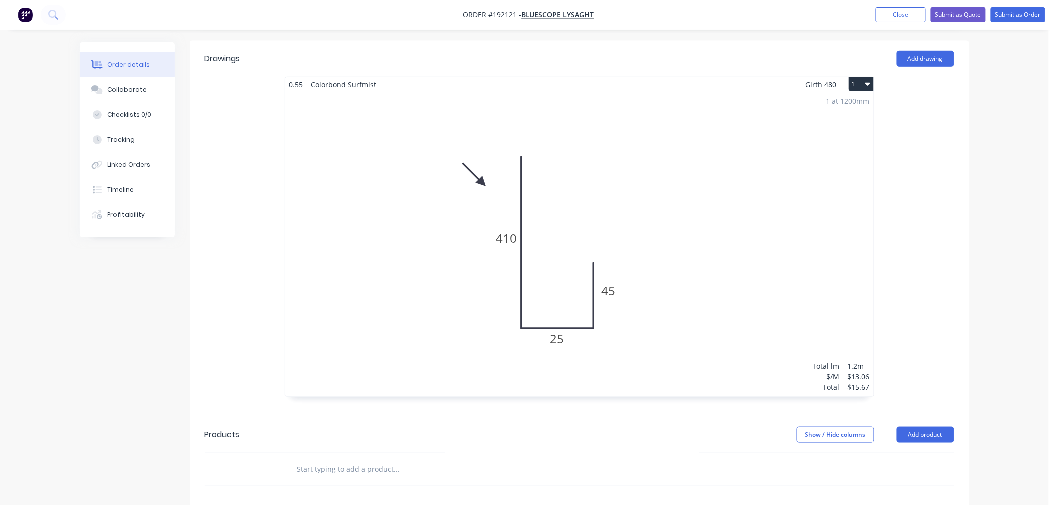
click at [1007, 317] on div "Order details Collaborate Checklists 0/0 Tracking Linked Orders Timeline Profit…" at bounding box center [524, 244] width 1048 height 994
click at [1007, 316] on div "Order details Collaborate Checklists 0/0 Tracking Linked Orders Timeline Profit…" at bounding box center [524, 244] width 1048 height 994
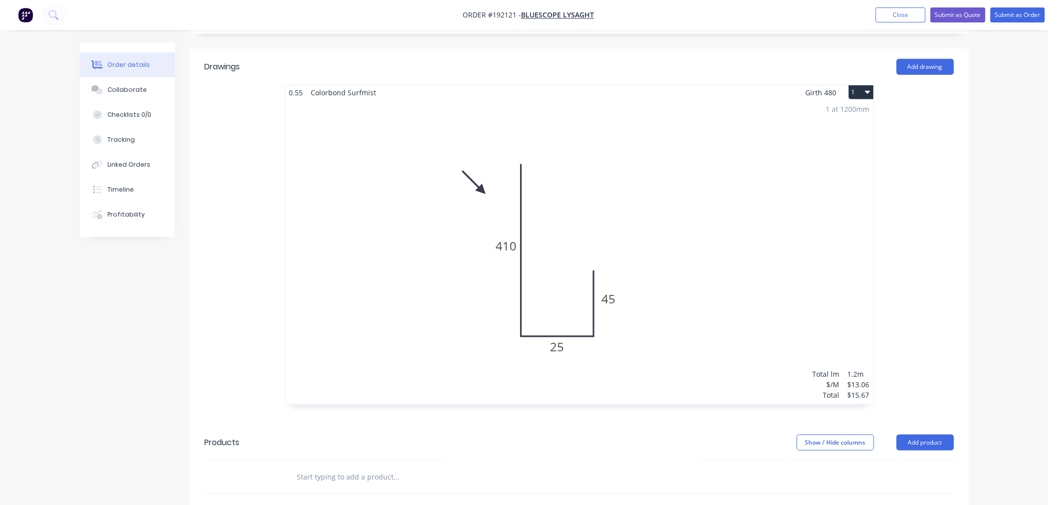
scroll to position [0, 0]
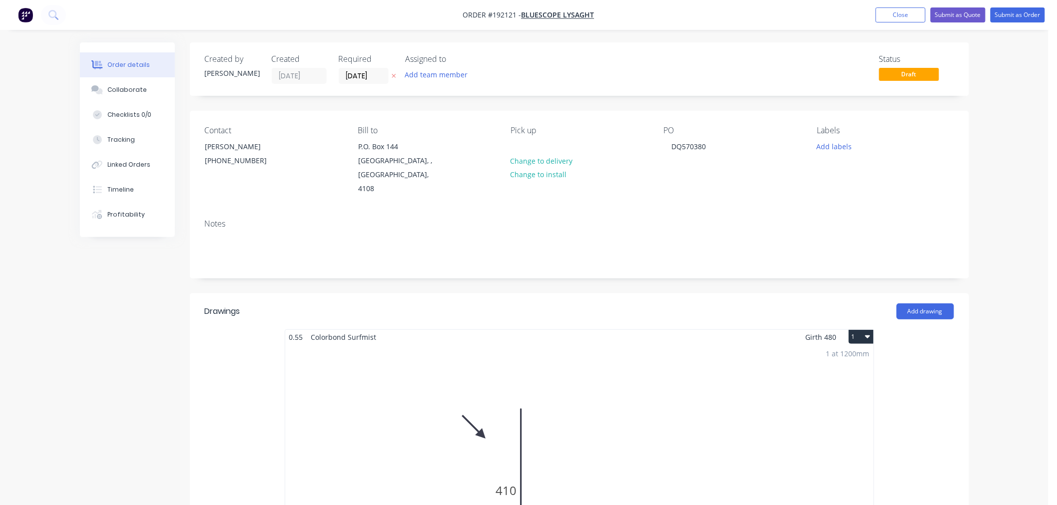
click at [1018, 103] on div "Order details Collaborate Checklists 0/0 Tracking Linked Orders Timeline Profit…" at bounding box center [524, 497] width 1048 height 994
click at [1021, 12] on button "Submit as Order" at bounding box center [1017, 14] width 54 height 15
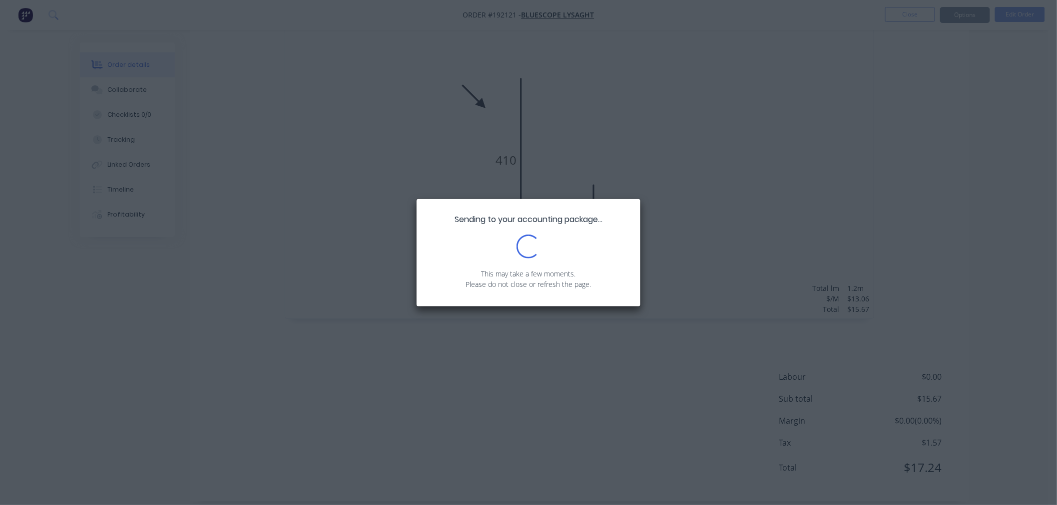
scroll to position [313, 0]
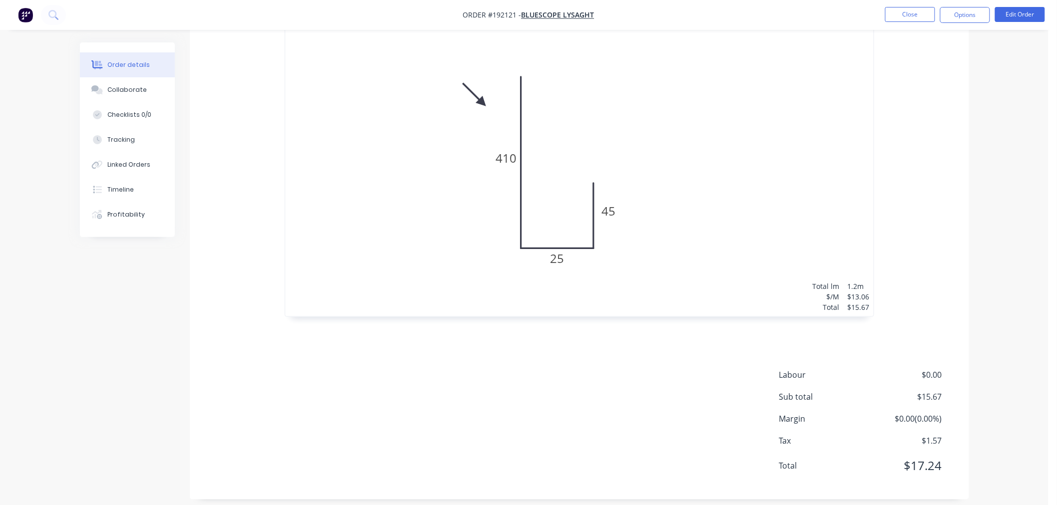
click at [988, 353] on div "Order details Collaborate Checklists 0/0 Tracking Linked Orders Timeline Profit…" at bounding box center [524, 100] width 1048 height 827
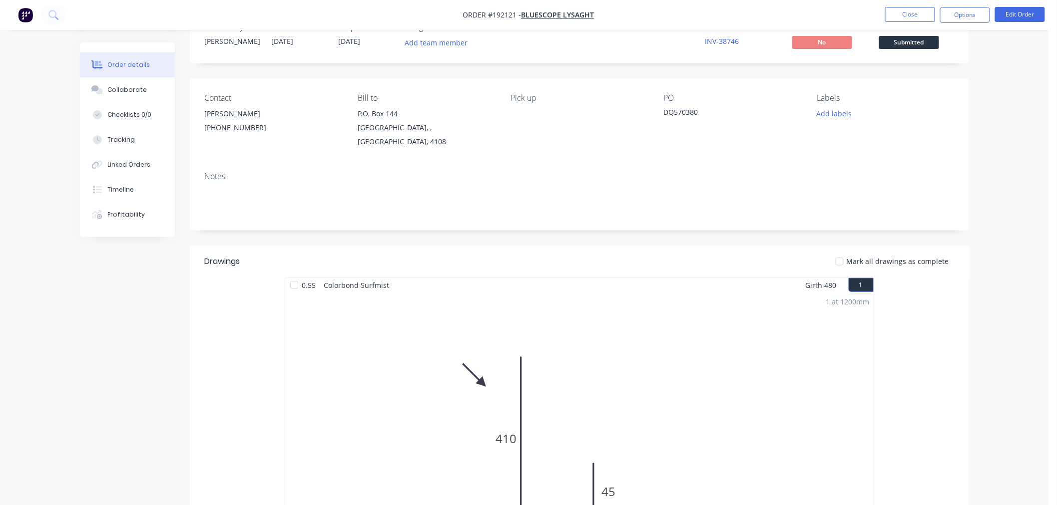
scroll to position [0, 0]
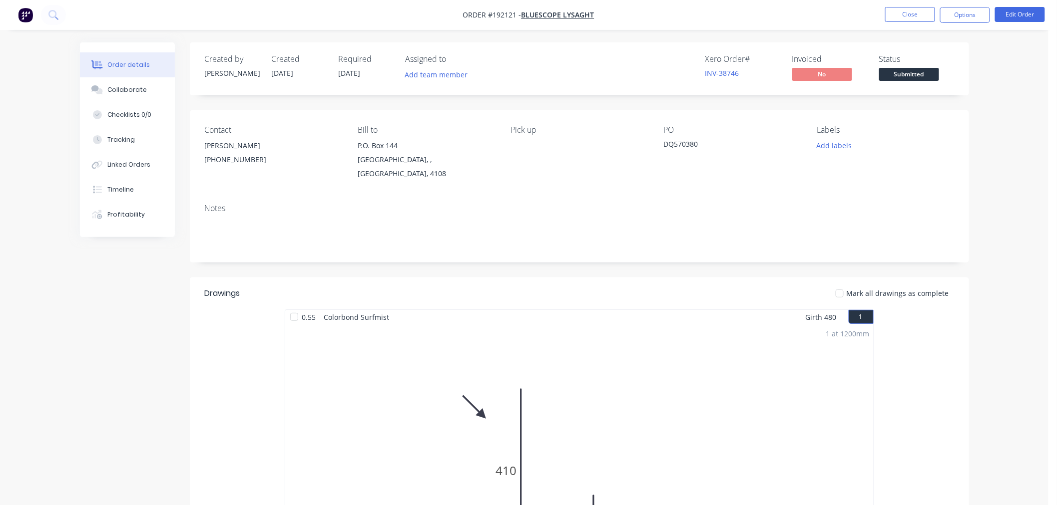
click at [986, 232] on div "Order details Collaborate Checklists 0/0 Tracking Linked Orders Timeline Profit…" at bounding box center [524, 413] width 1048 height 827
click at [1041, 161] on div "Order details Collaborate Checklists 0/0 Tracking Linked Orders Timeline Profit…" at bounding box center [524, 413] width 1048 height 827
click at [971, 13] on button "Options" at bounding box center [965, 15] width 50 height 16
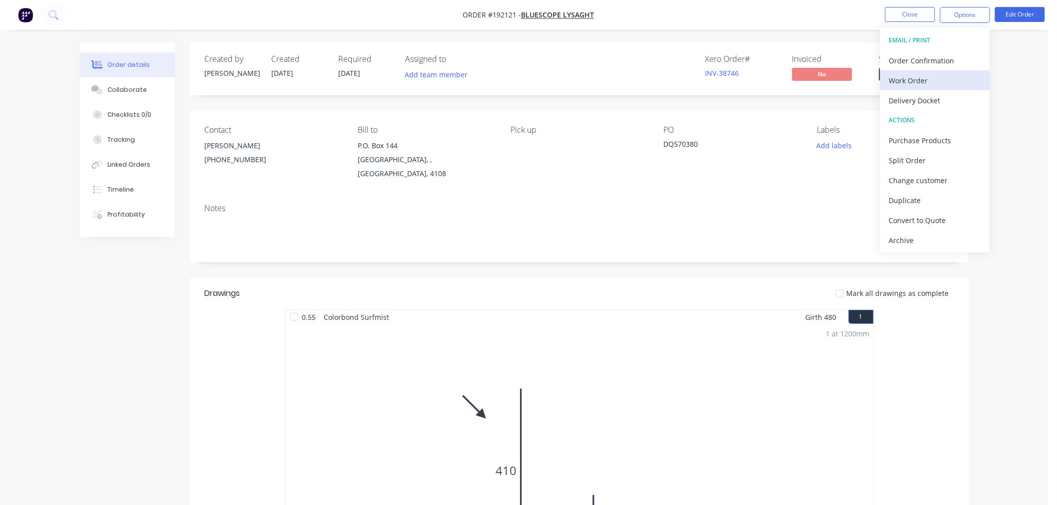
click at [951, 78] on div "Work Order" at bounding box center [935, 80] width 92 height 14
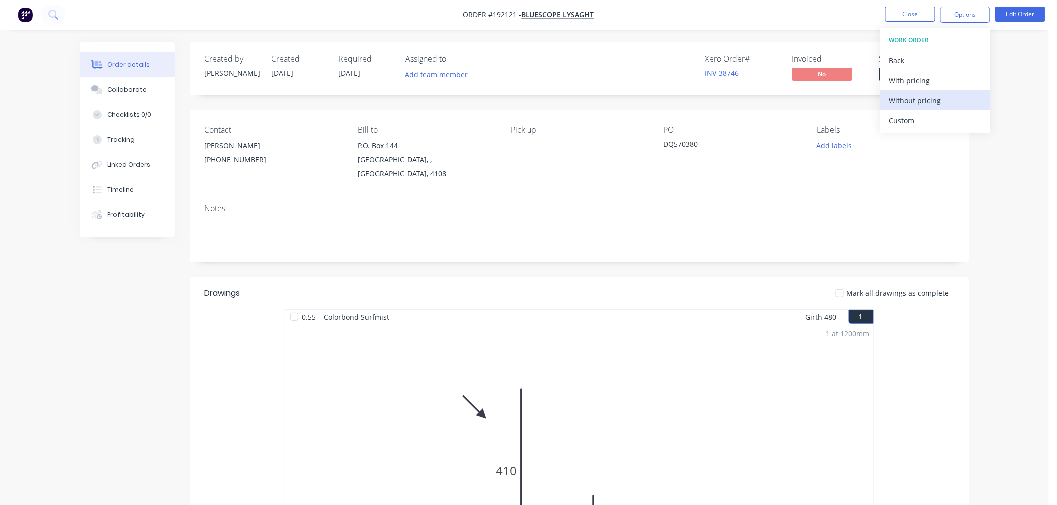
click at [948, 92] on button "Without pricing" at bounding box center [935, 100] width 110 height 20
click at [384, 25] on nav "Order #192121 - Bluescope Lysaght Close Options Edit Order" at bounding box center [528, 15] width 1057 height 30
click at [818, 17] on nav "Order #192121 - Bluescope Lysaght Close Options Edit Order" at bounding box center [528, 15] width 1057 height 30
click at [911, 16] on button "Close" at bounding box center [910, 14] width 50 height 15
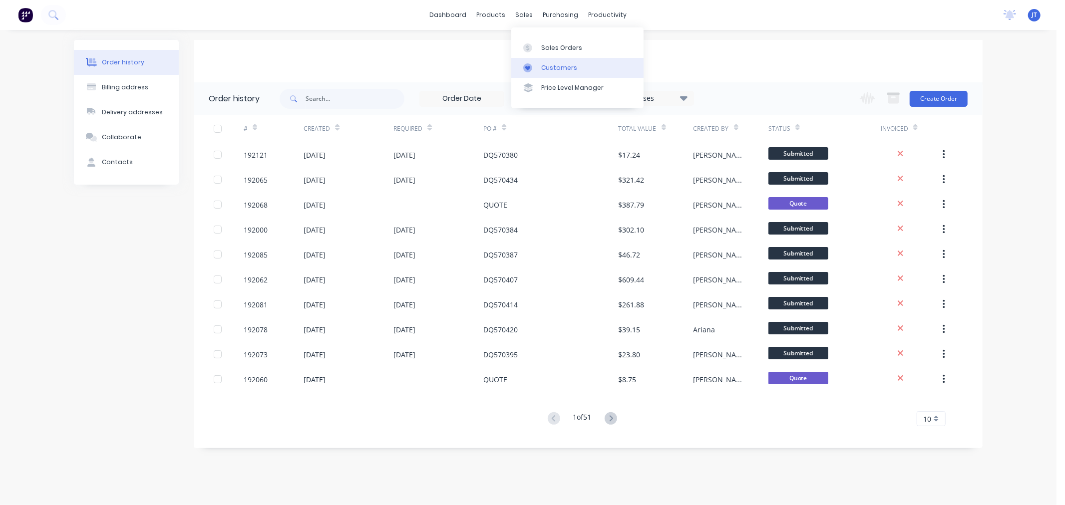
click at [540, 67] on link "Customers" at bounding box center [577, 68] width 132 height 20
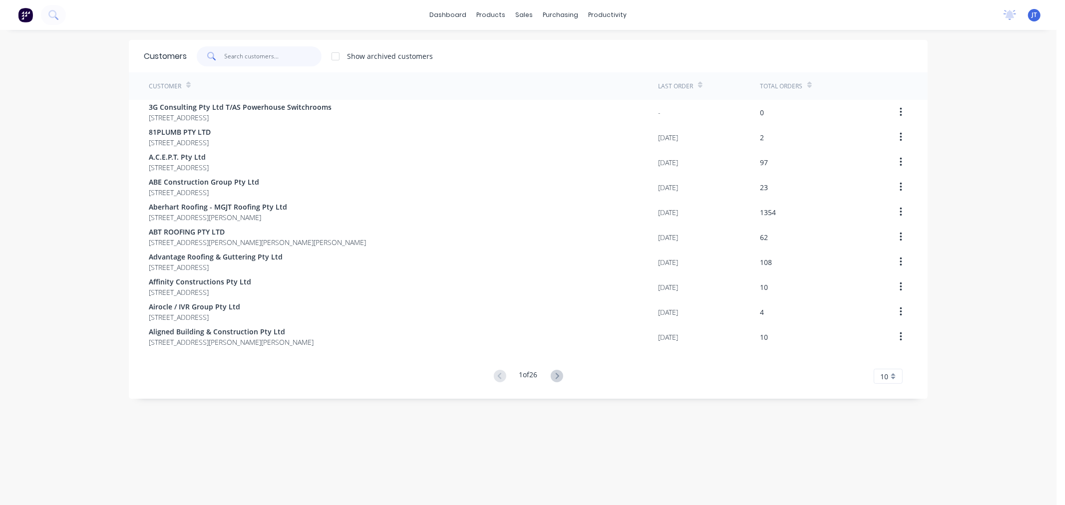
click at [247, 58] on input "text" at bounding box center [273, 56] width 97 height 20
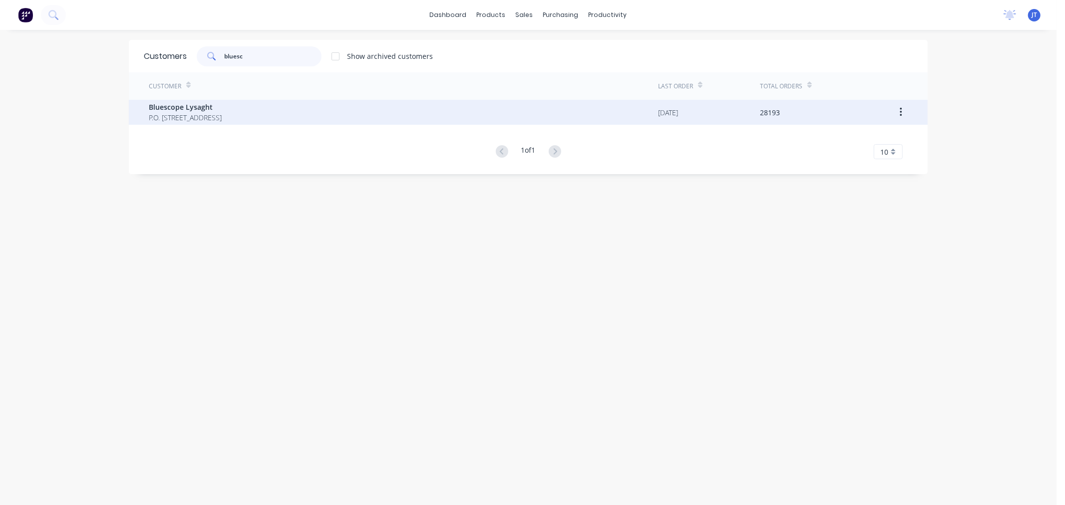
type input "bluesc"
click at [270, 116] on div "Bluescope Lysaght P.O. Box 144 Archerfield Australia 4108" at bounding box center [403, 112] width 509 height 25
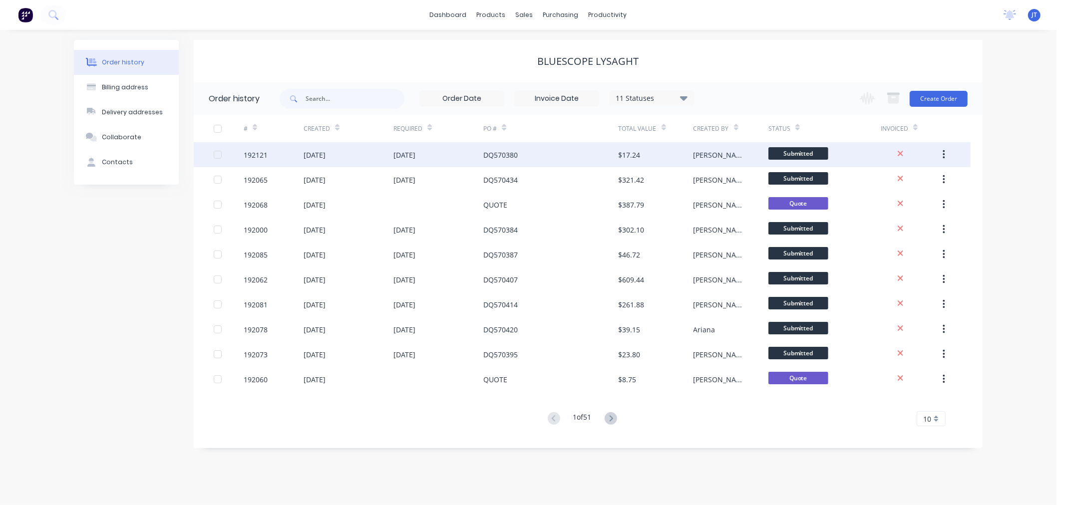
click at [253, 160] on div "192121" at bounding box center [256, 155] width 24 height 10
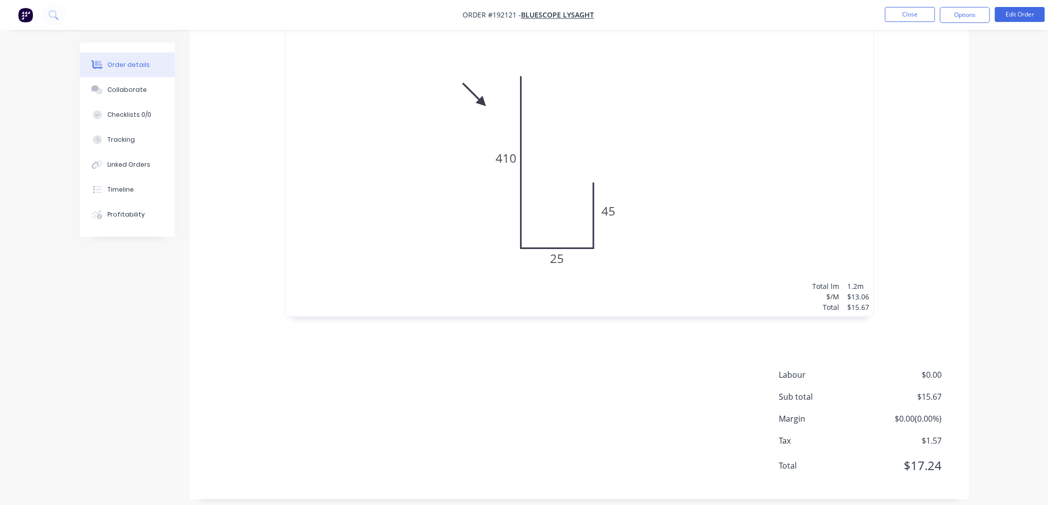
scroll to position [202, 0]
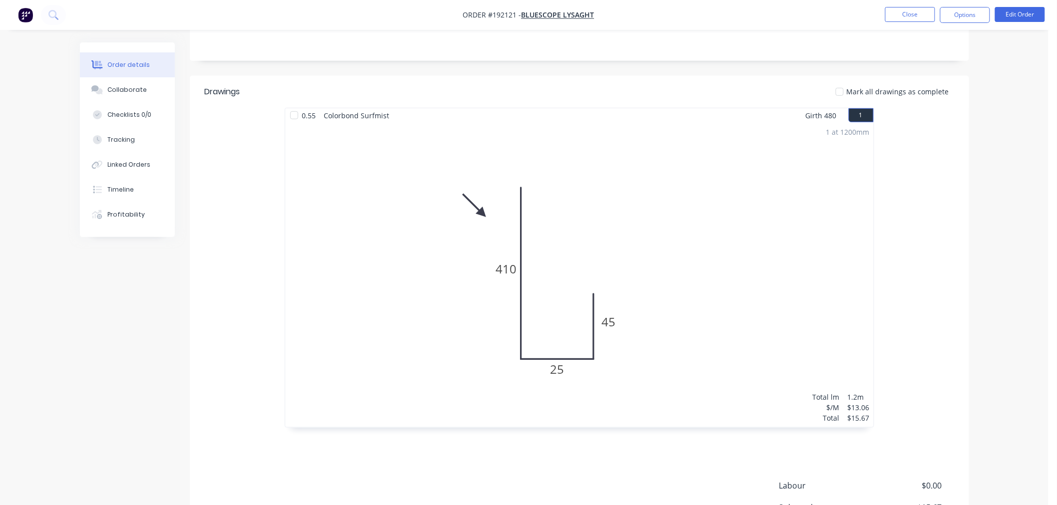
click at [999, 305] on div "Order details Collaborate Checklists 0/0 Tracking Linked Orders Timeline Profit…" at bounding box center [524, 211] width 1048 height 827
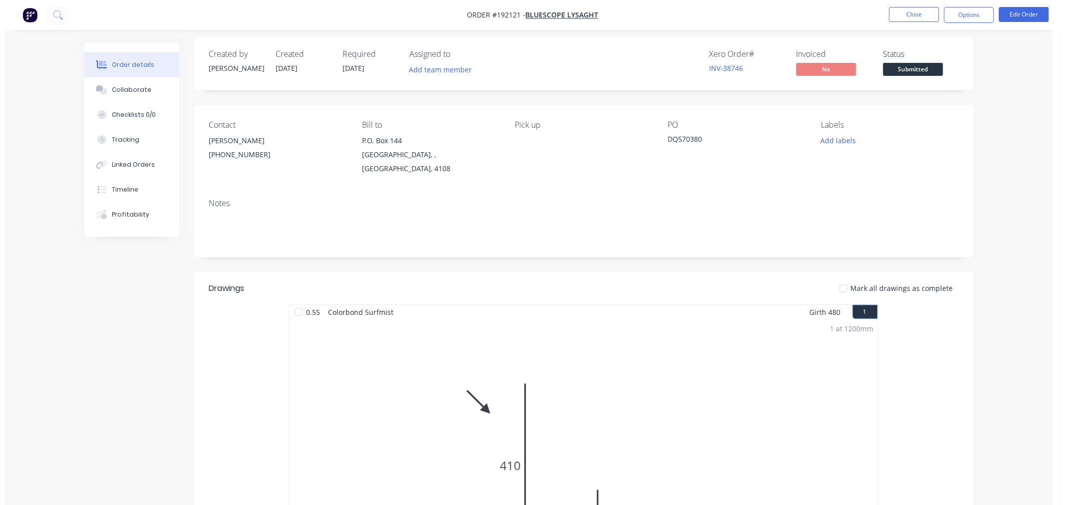
scroll to position [0, 0]
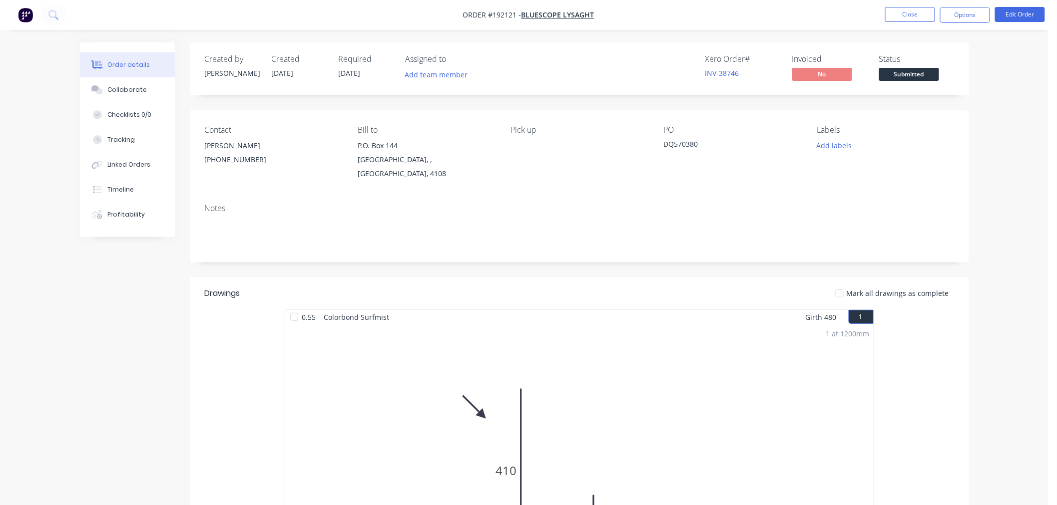
click at [980, 102] on div "Order details Collaborate Checklists 0/0 Tracking Linked Orders Timeline Profit…" at bounding box center [524, 413] width 1048 height 827
click at [902, 18] on button "Close" at bounding box center [910, 14] width 50 height 15
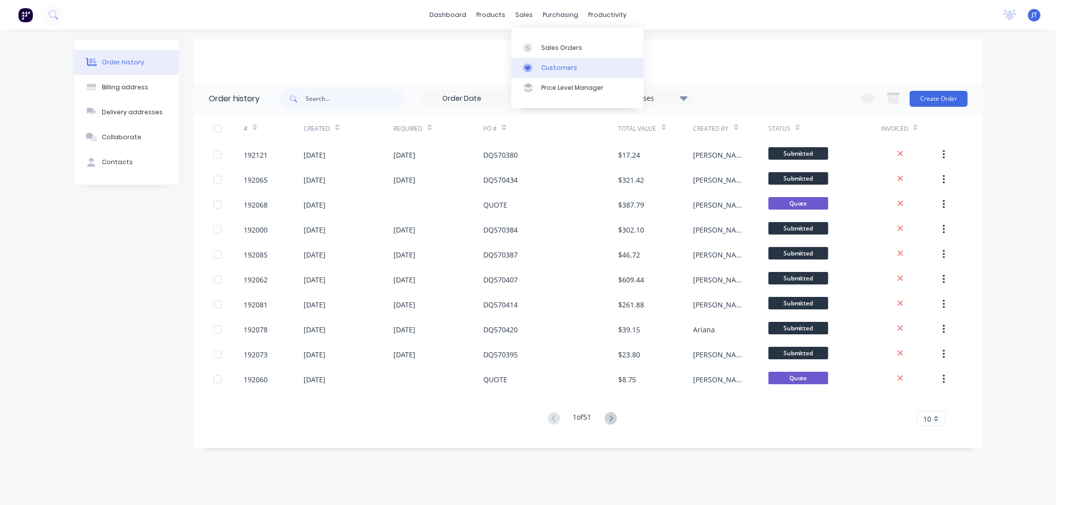
click at [553, 69] on div "Customers" at bounding box center [559, 67] width 36 height 9
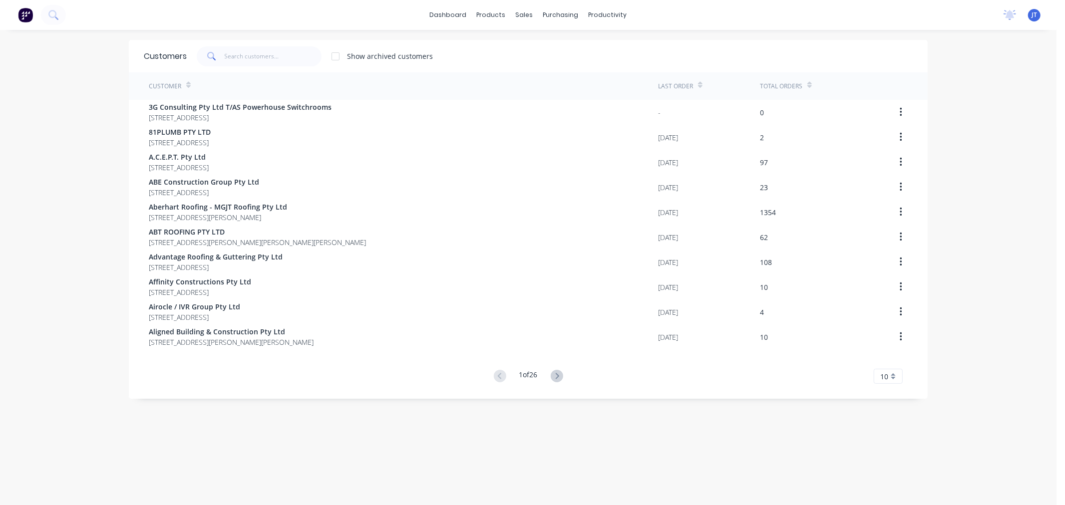
click at [993, 146] on div "dashboard products sales purchasing productivity dashboard products Product Cat…" at bounding box center [528, 252] width 1057 height 505
click at [998, 185] on div "dashboard products sales purchasing productivity dashboard products Product Cat…" at bounding box center [528, 252] width 1057 height 505
click at [966, 347] on div "dashboard products sales purchasing productivity dashboard products Product Cat…" at bounding box center [528, 252] width 1057 height 505
click at [538, 49] on div "Sales Orders" at bounding box center [557, 47] width 41 height 9
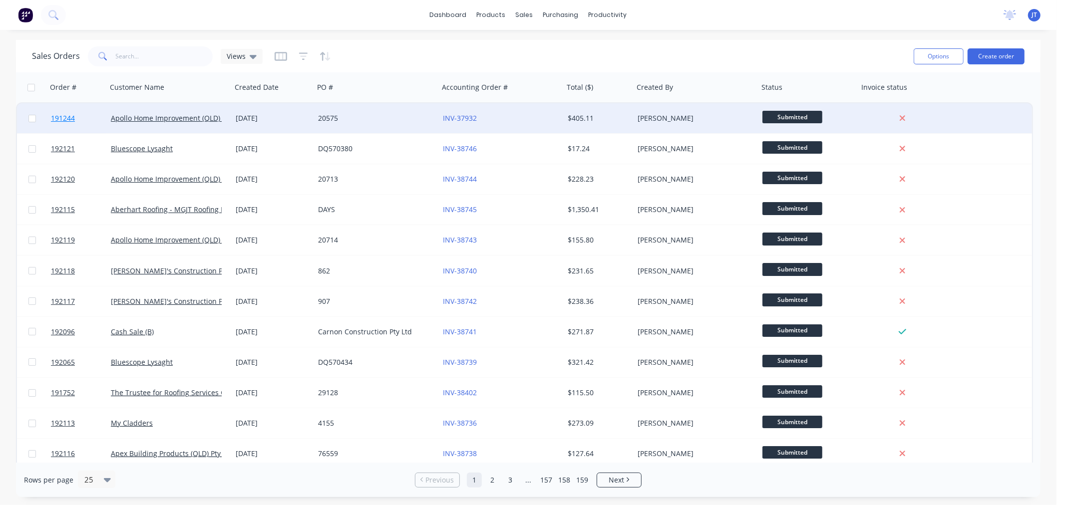
click at [62, 120] on span "191244" at bounding box center [63, 118] width 24 height 10
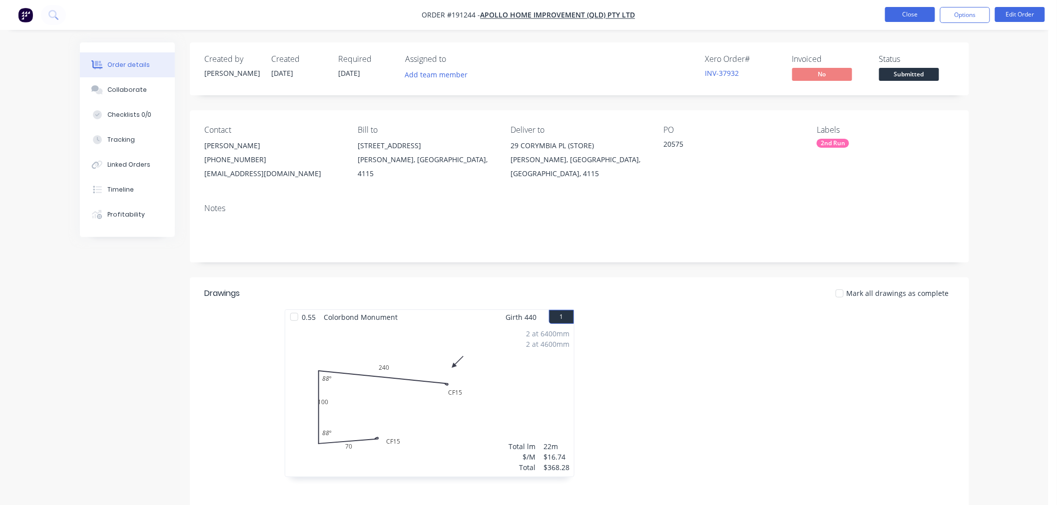
click at [902, 12] on button "Close" at bounding box center [910, 14] width 50 height 15
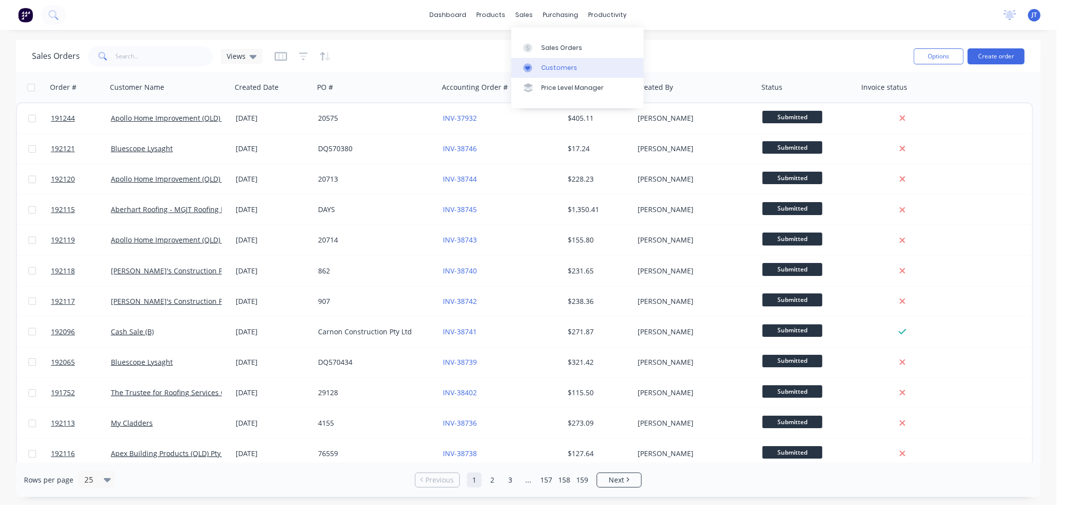
click at [551, 71] on div "Customers" at bounding box center [559, 67] width 36 height 9
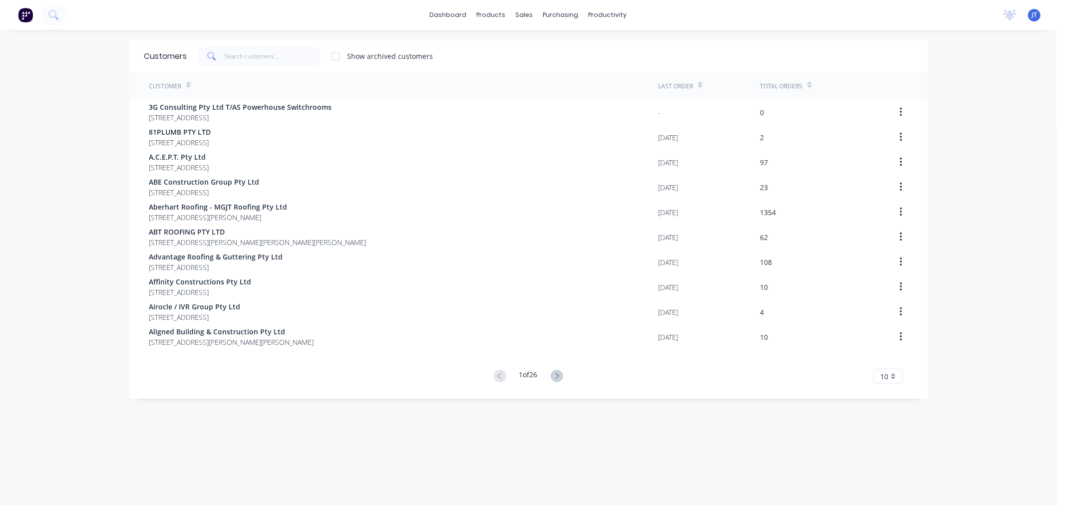
click at [42, 128] on div "dashboard products sales purchasing productivity dashboard products Product Cat…" at bounding box center [528, 252] width 1057 height 505
